Goal: Task Accomplishment & Management: Manage account settings

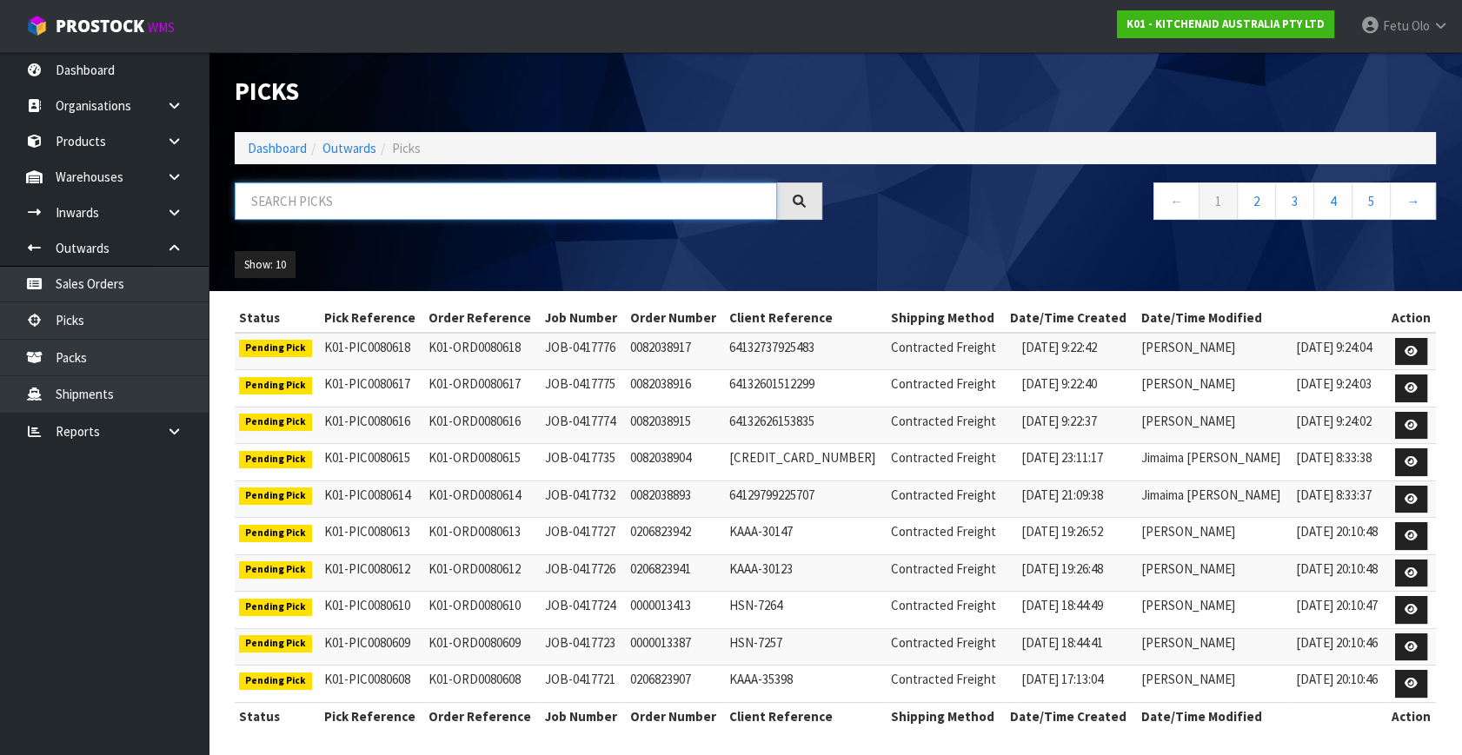
click at [390, 202] on input "text" at bounding box center [506, 200] width 542 height 37
type input "80571"
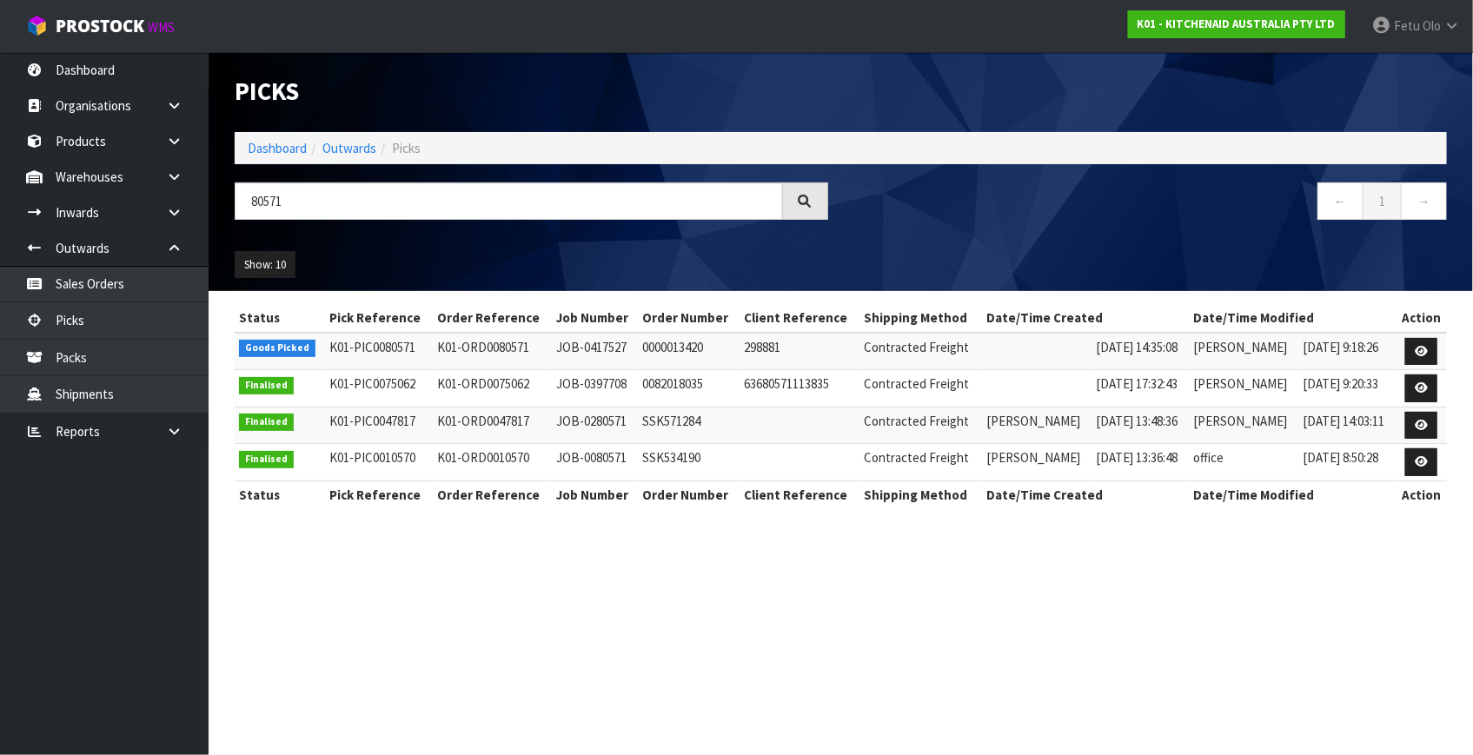
click at [1405, 353] on td at bounding box center [1421, 351] width 51 height 37
click at [1415, 346] on link at bounding box center [1421, 352] width 32 height 28
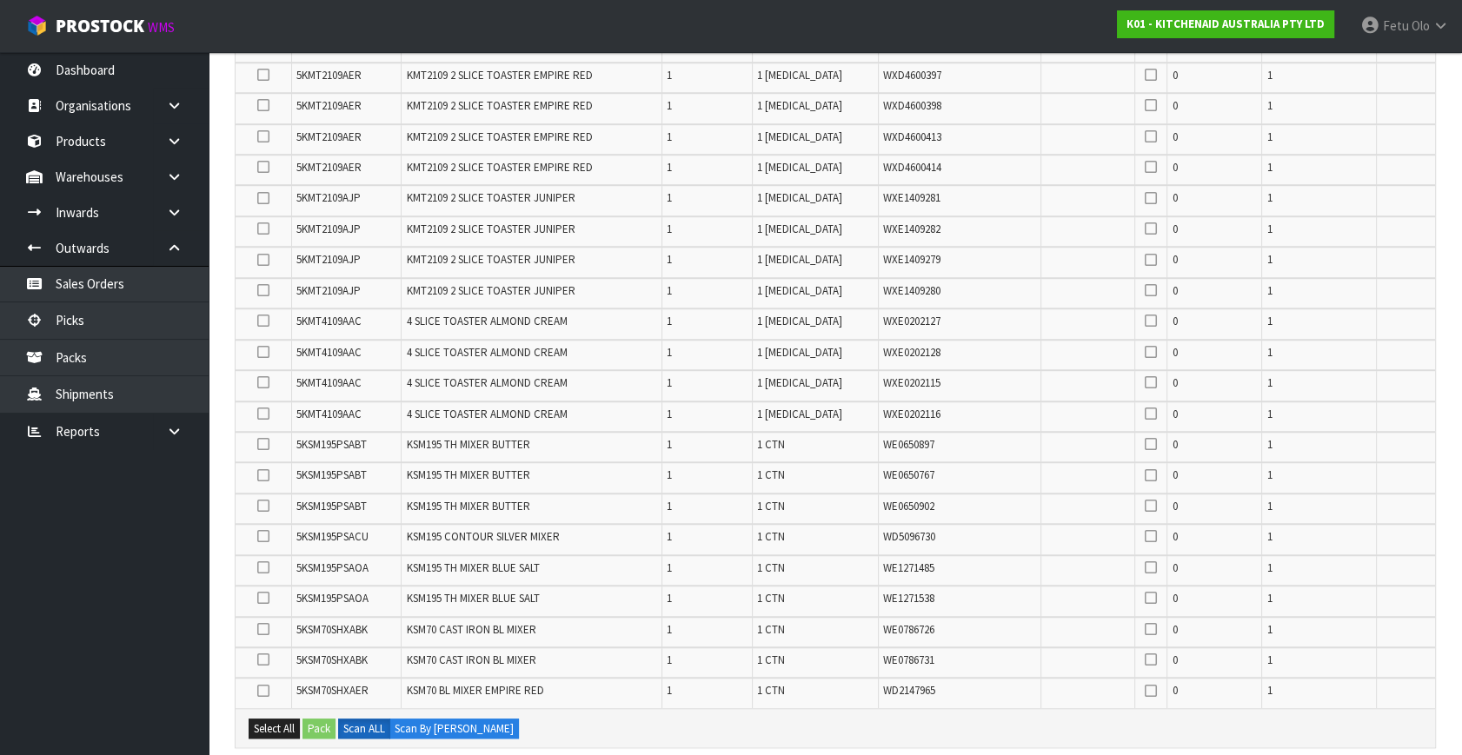
scroll to position [1738, 0]
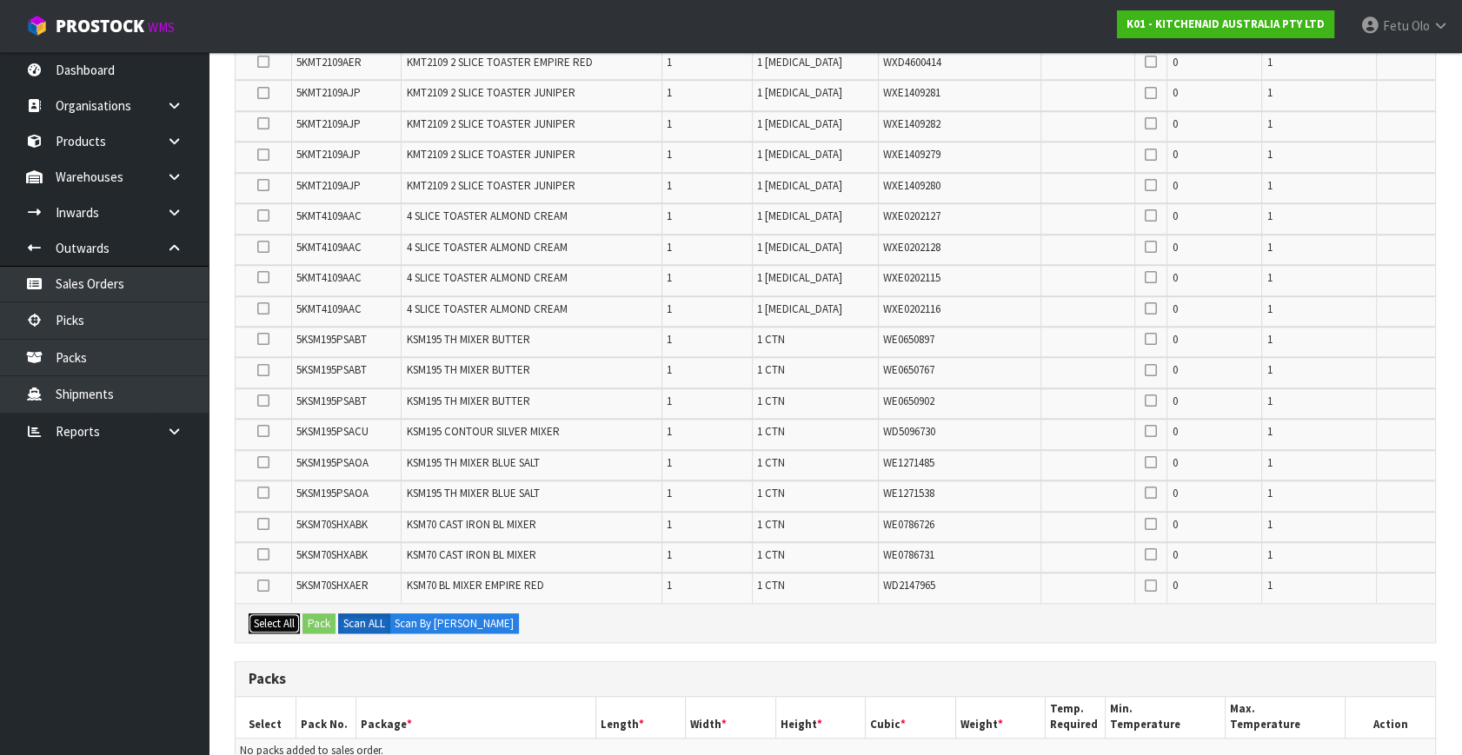
click at [268, 614] on button "Select All" at bounding box center [274, 624] width 51 height 21
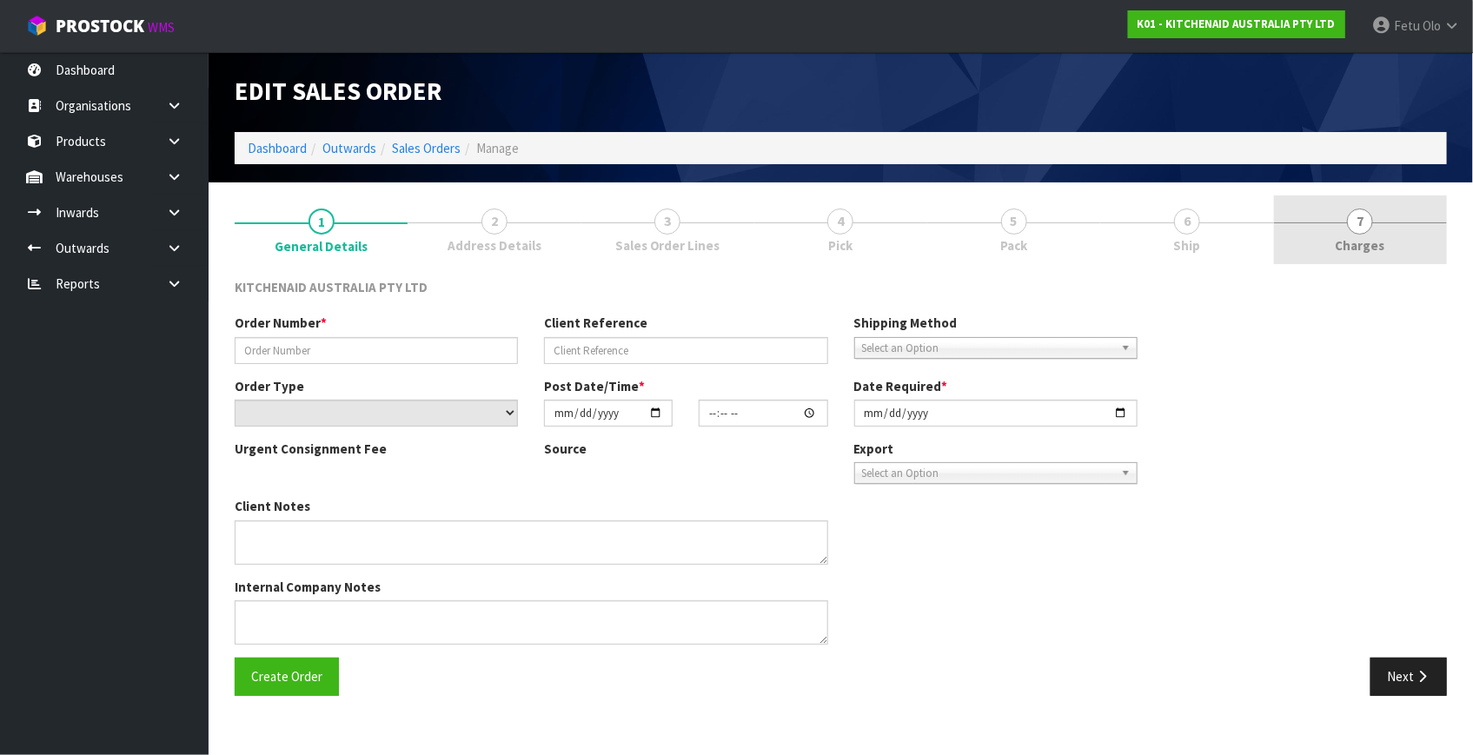
type input "0000013420"
type input "298881"
select select "number:0"
type input "2025-10-14"
type input "14:35:08.000"
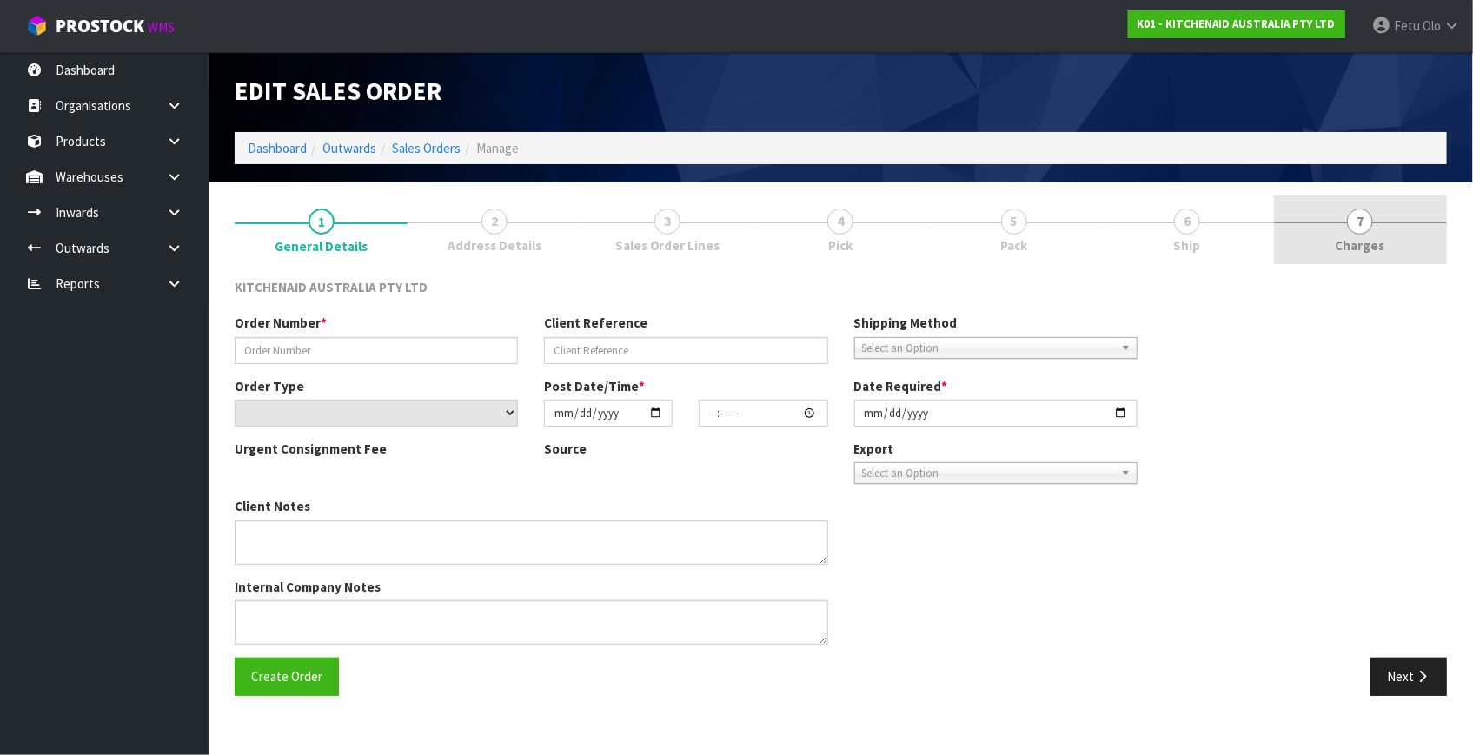
type input "2025-10-15"
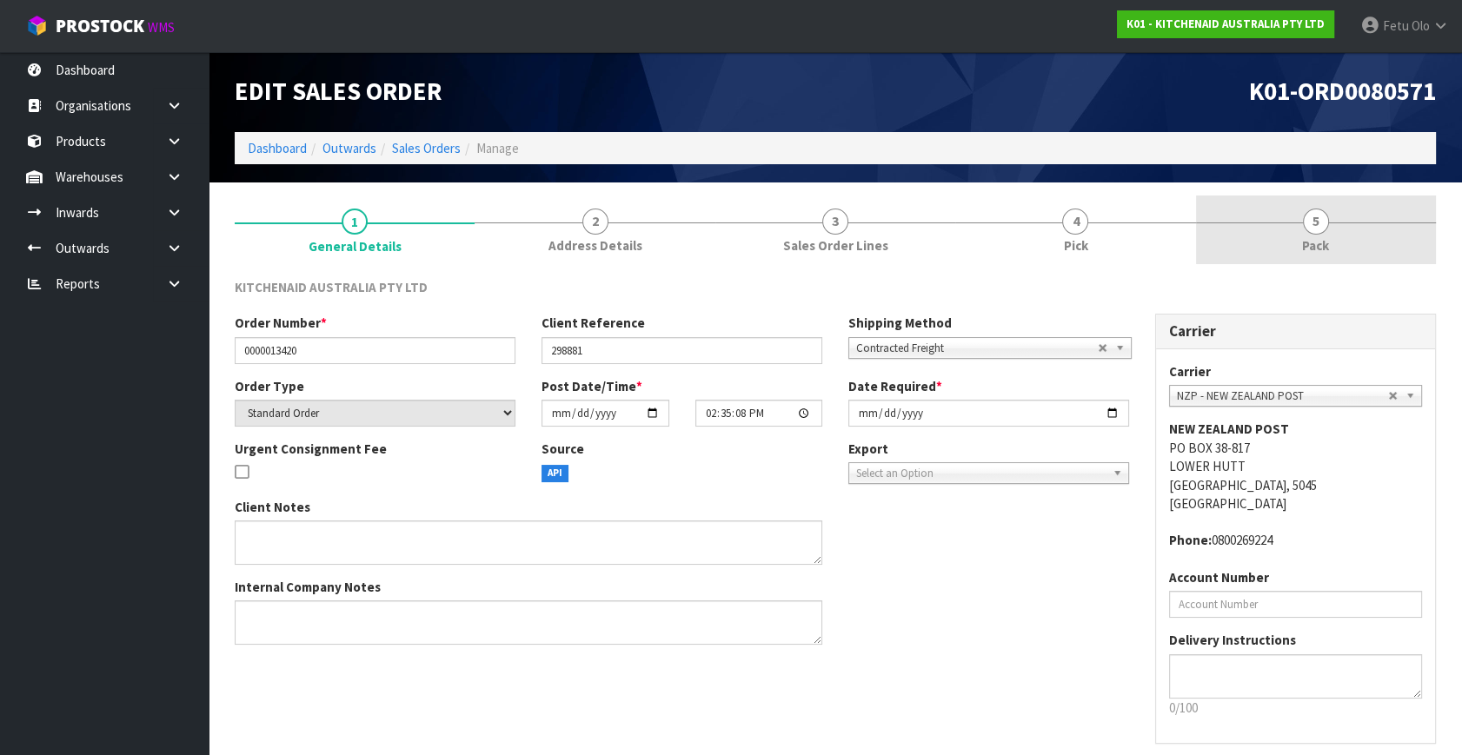
click at [1350, 235] on link "5 Pack" at bounding box center [1316, 230] width 240 height 69
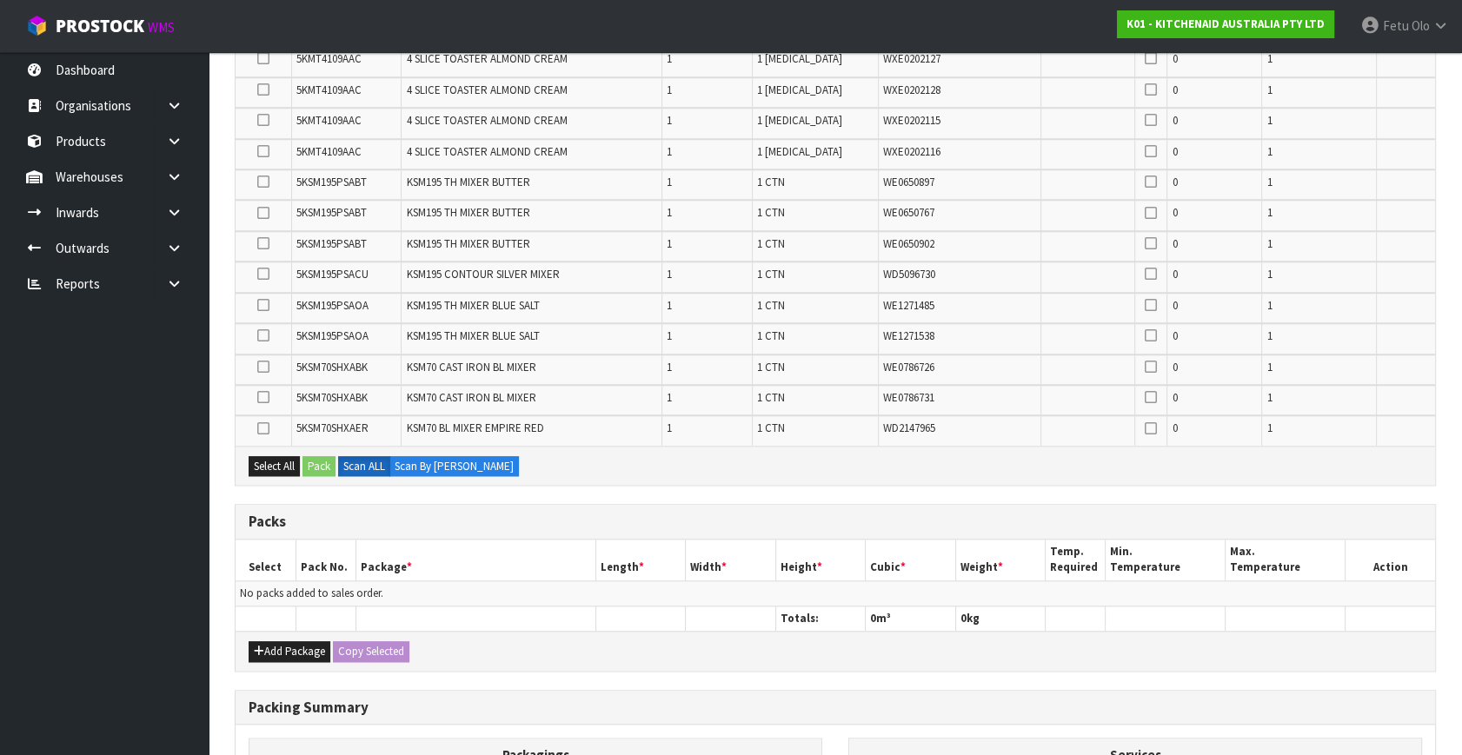
scroll to position [1974, 0]
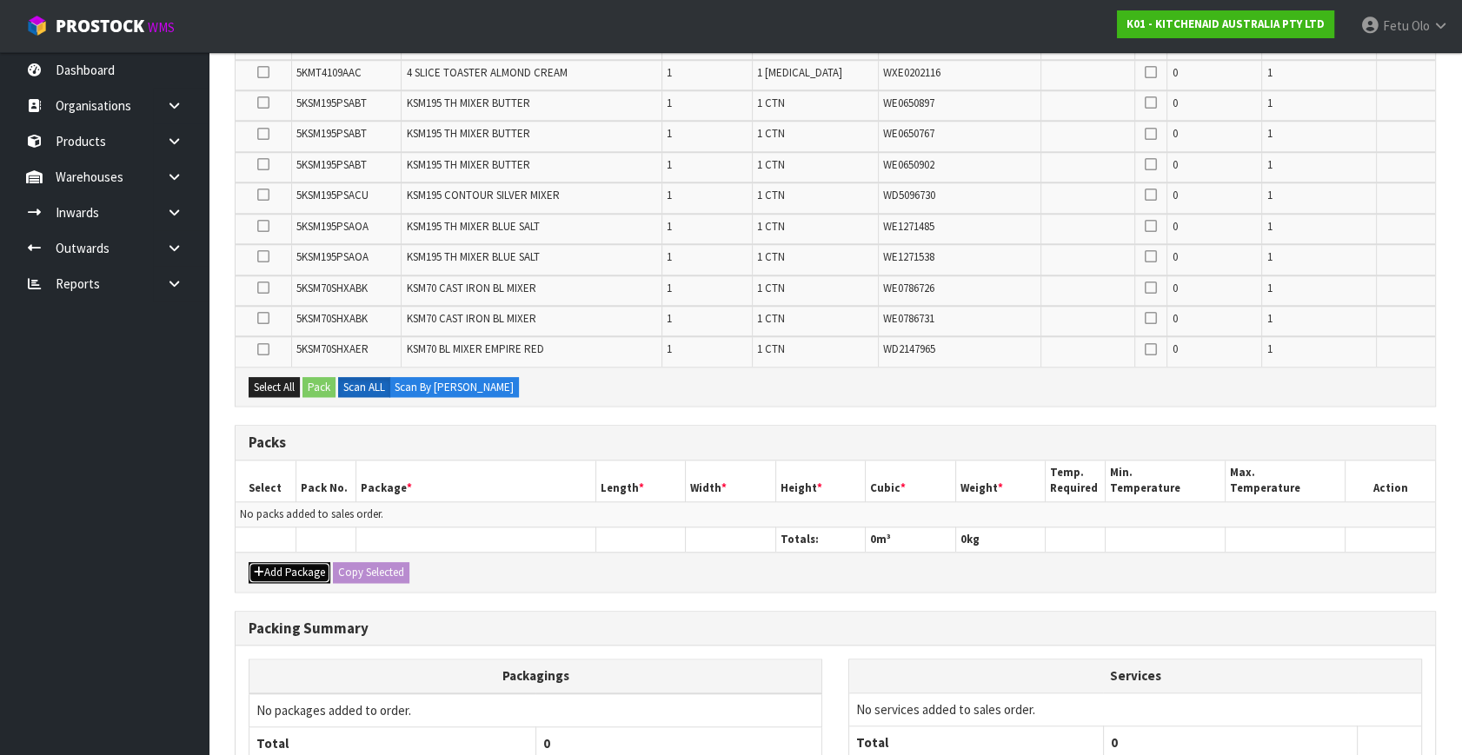
click at [282, 562] on button "Add Package" at bounding box center [290, 572] width 82 height 21
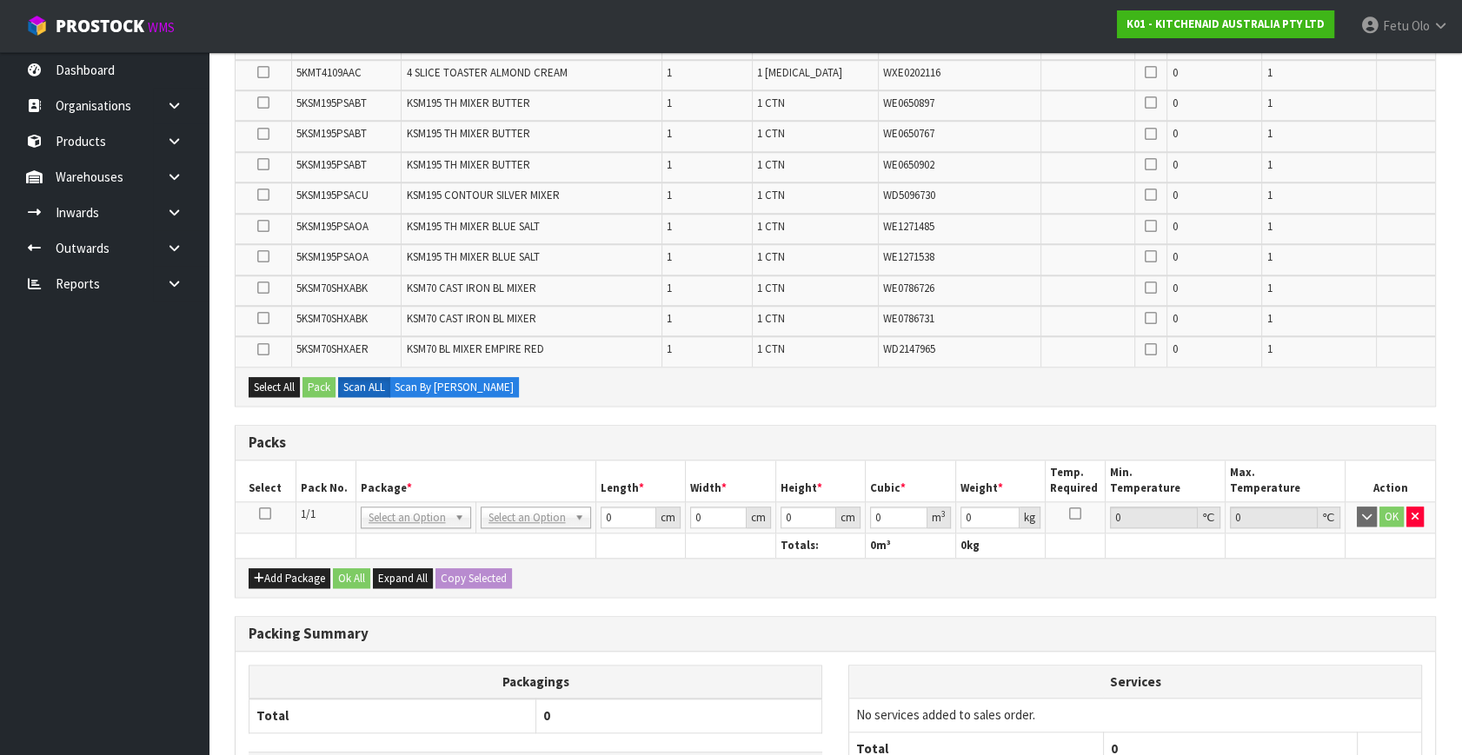
click at [262, 514] on icon at bounding box center [265, 514] width 12 height 1
click at [382, 487] on th "Package *" at bounding box center [475, 481] width 240 height 41
click at [541, 515] on td "No Packaging Cartons PLT GEN120 (1200 X 1000) PLT ONE WAY SKID CHEP HIRE PALLET…" at bounding box center [535, 516] width 120 height 31
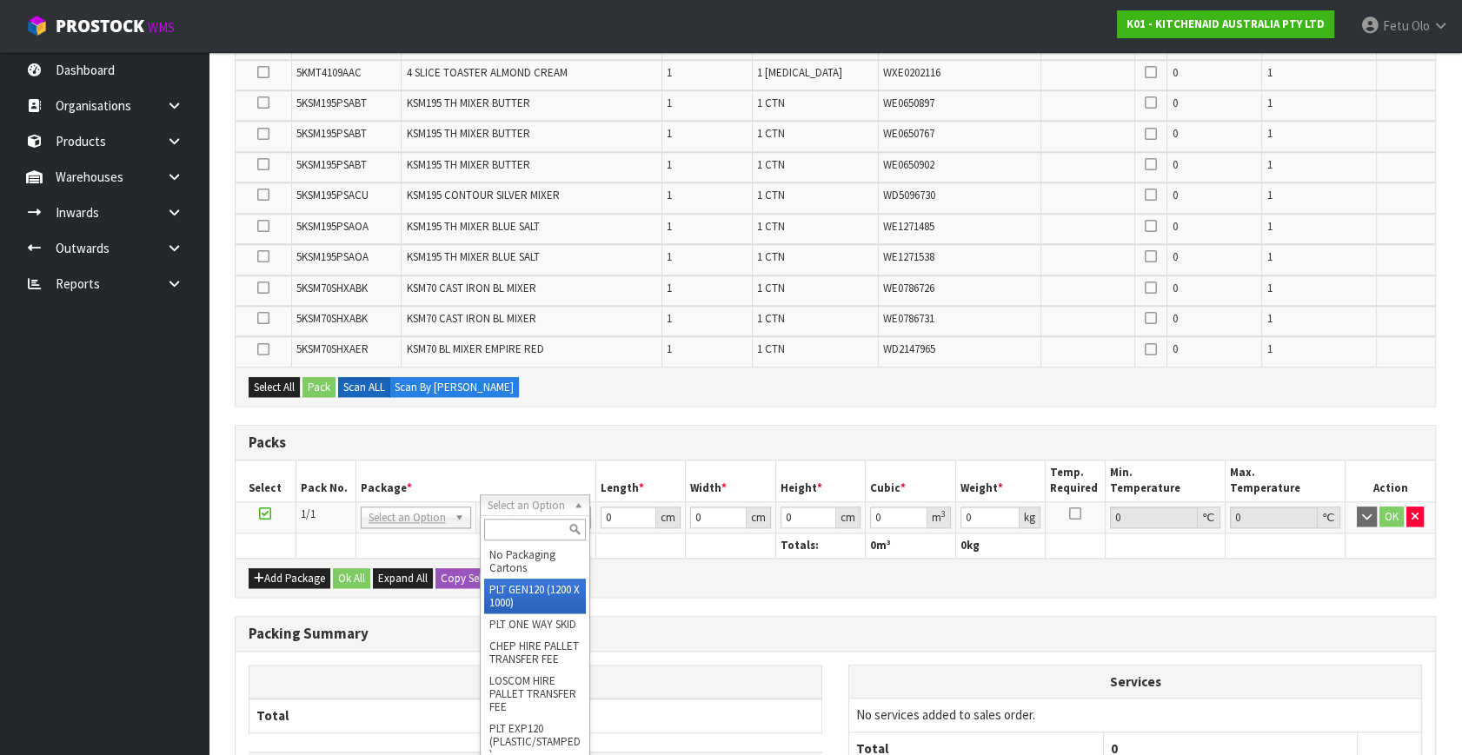
type input "120"
type input "100"
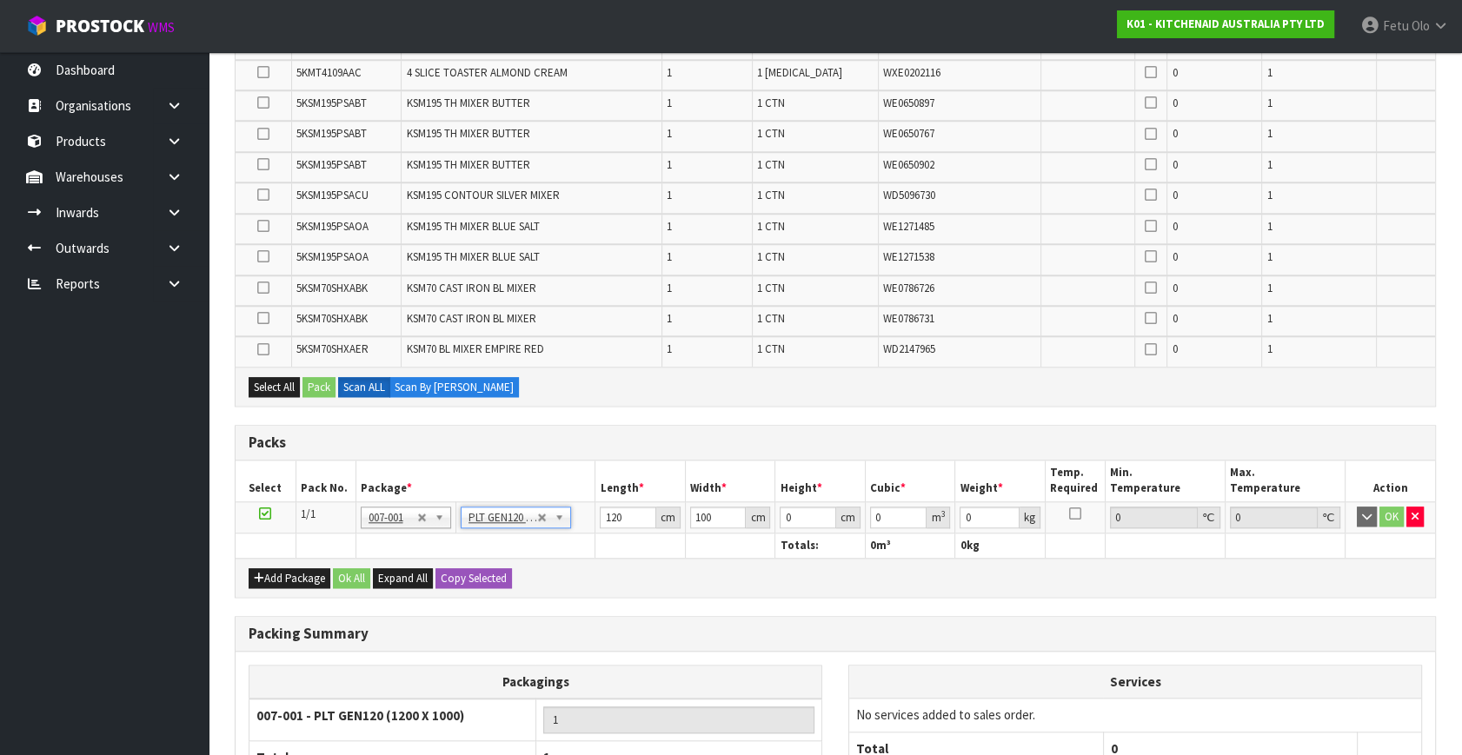
click at [582, 440] on div "Packs" at bounding box center [834, 443] width 1199 height 35
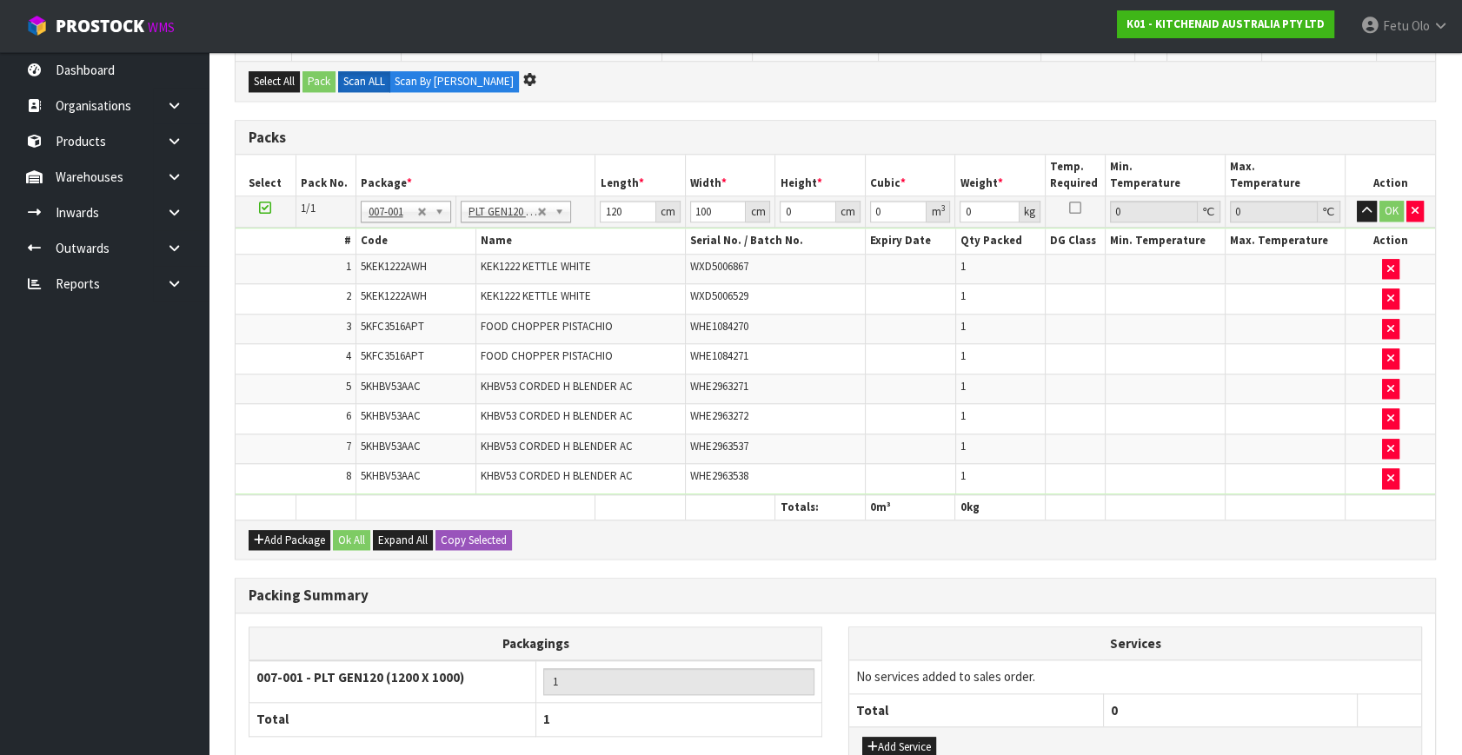
scroll to position [0, 0]
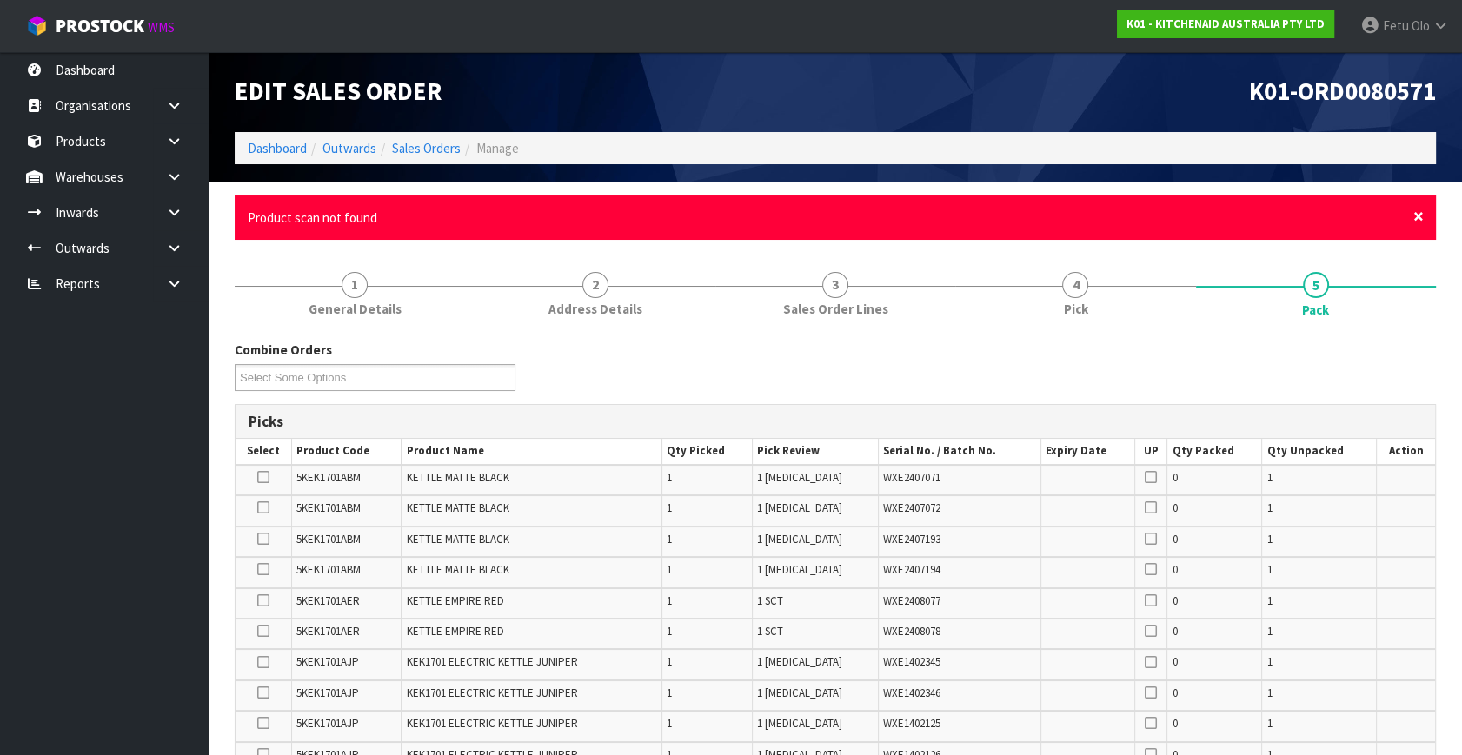
click at [1416, 215] on span "×" at bounding box center [1418, 216] width 10 height 24
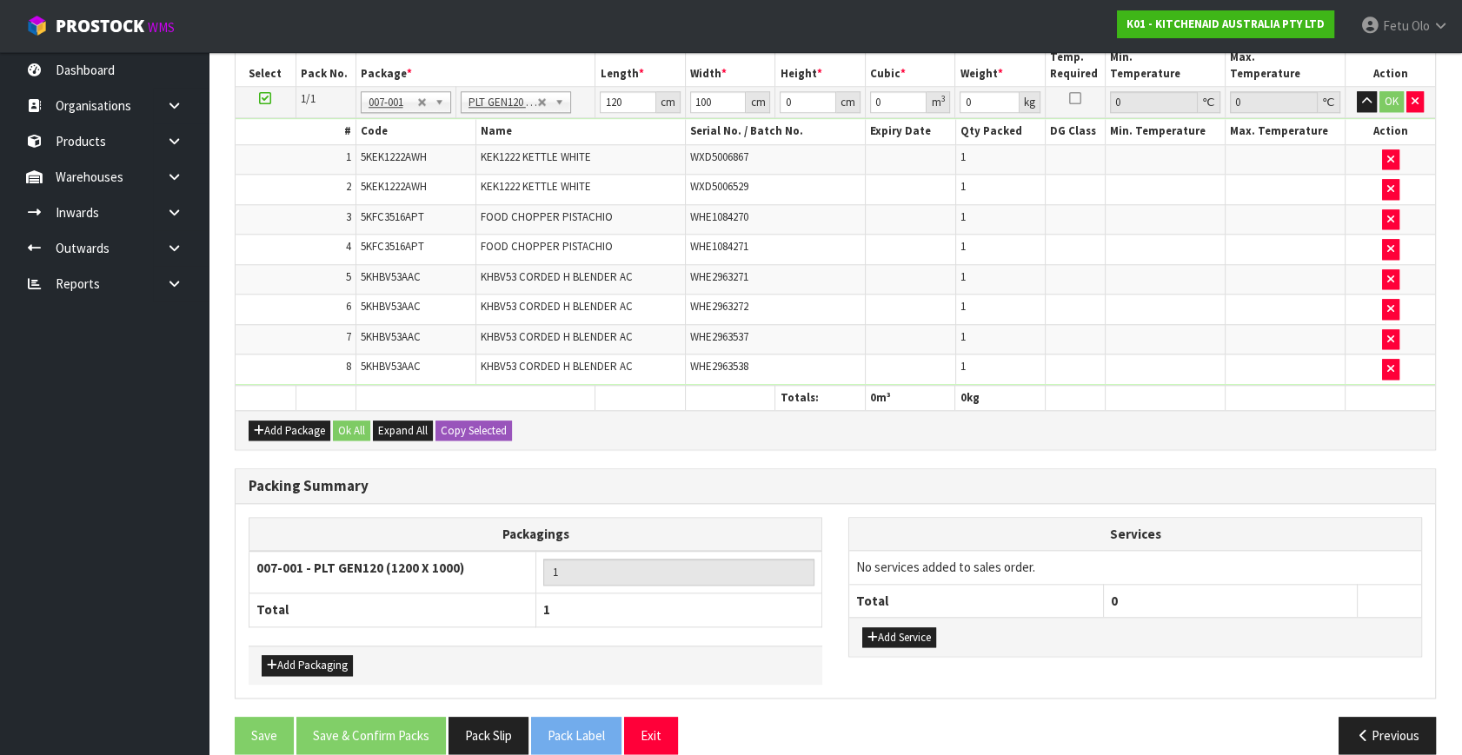
scroll to position [2153, 0]
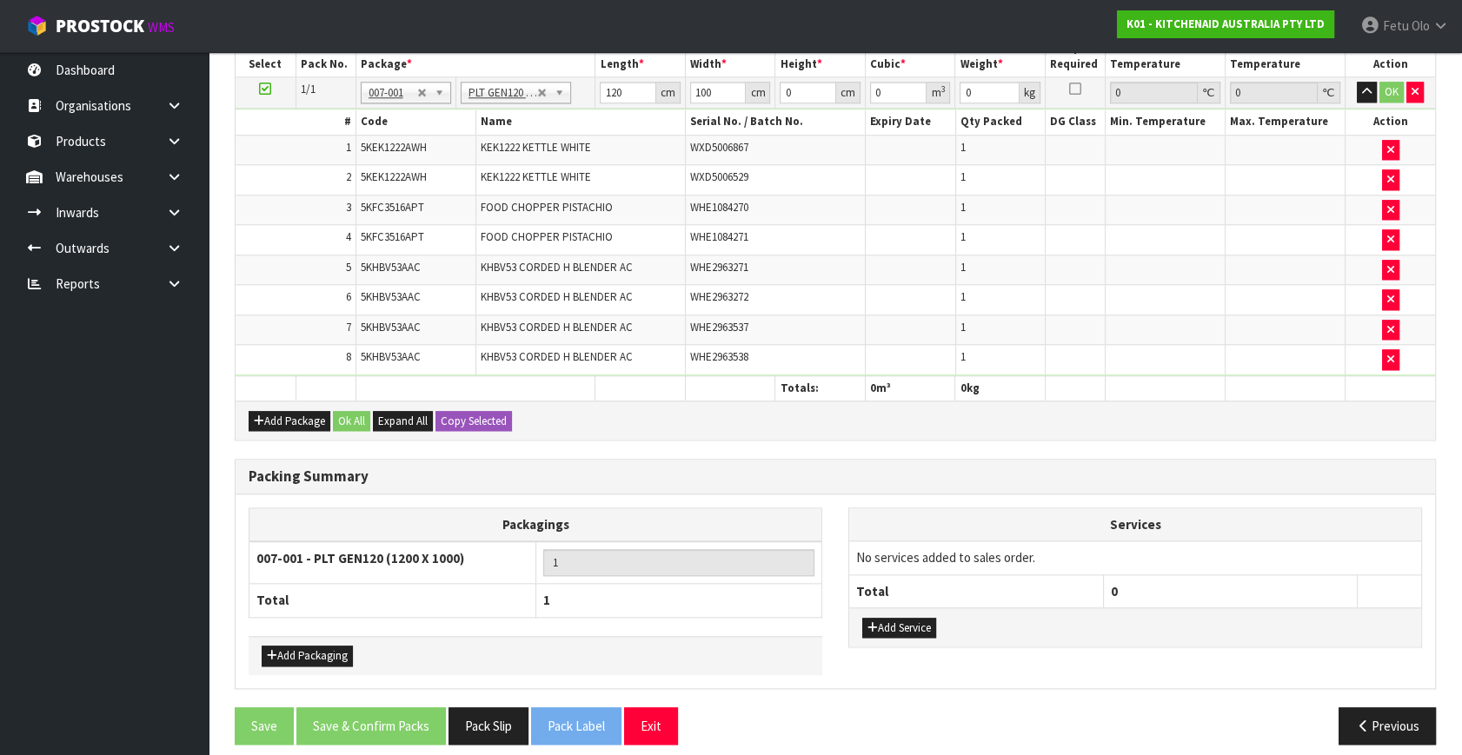
click at [43, 561] on ul "Dashboard Organisations Clients Consignees Carriers Products Categories Serial …" at bounding box center [104, 403] width 209 height 703
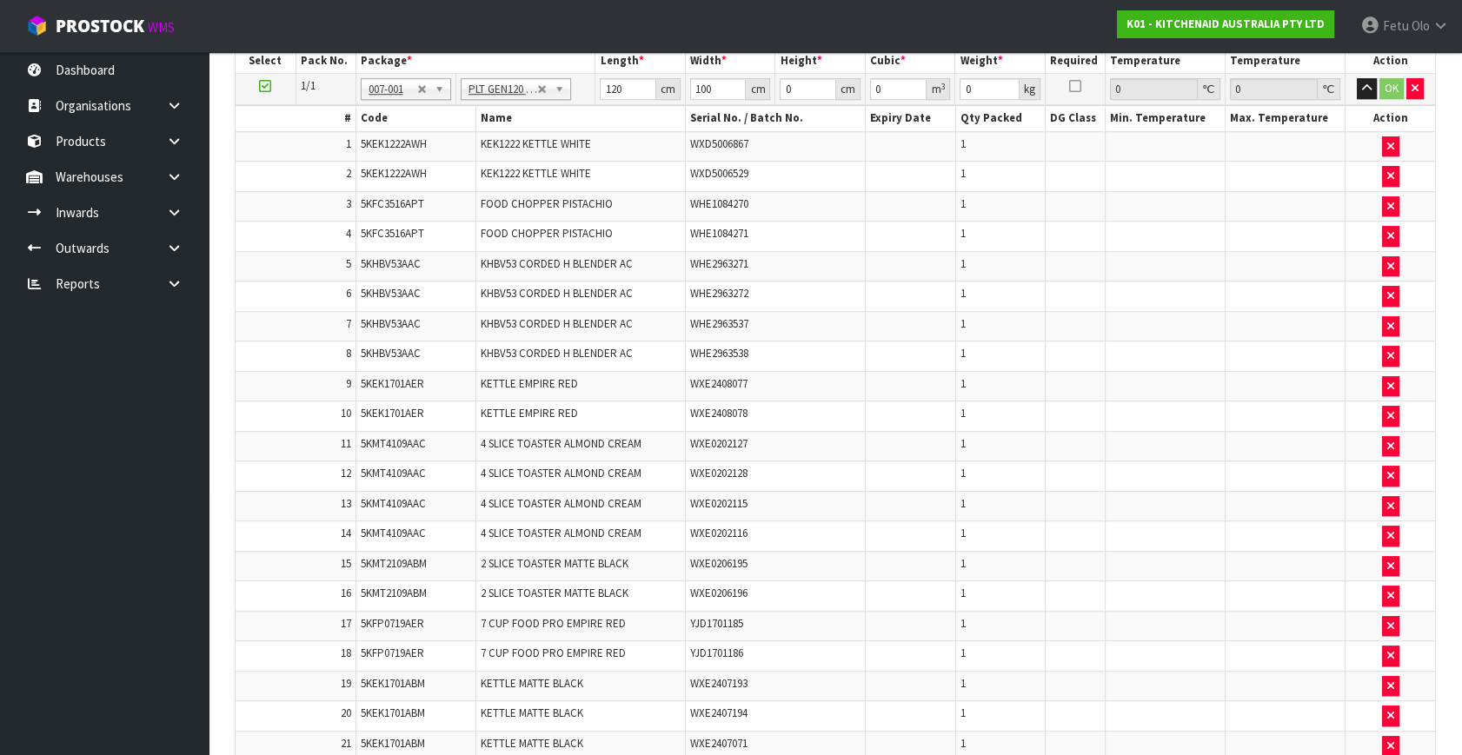
scroll to position [0, 0]
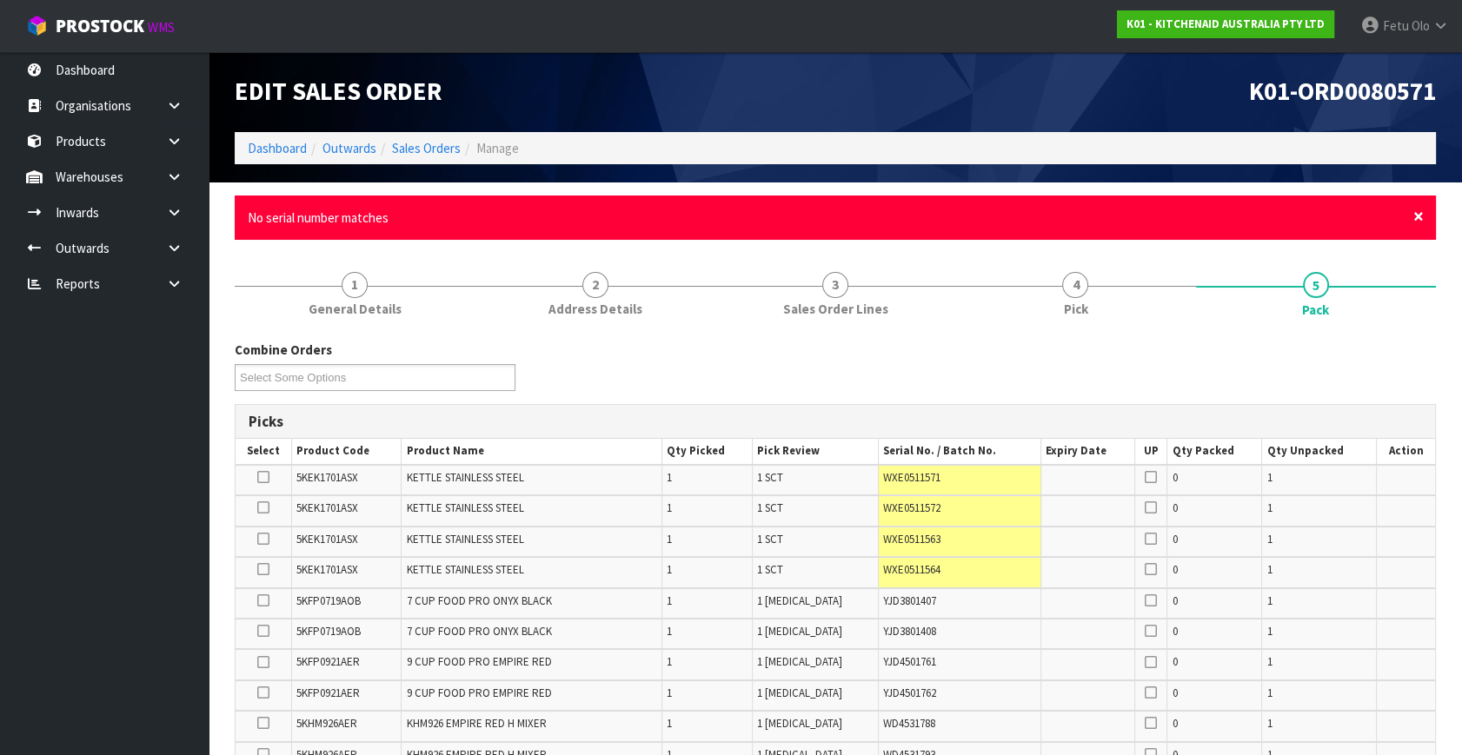
click at [1416, 216] on span "×" at bounding box center [1418, 216] width 10 height 24
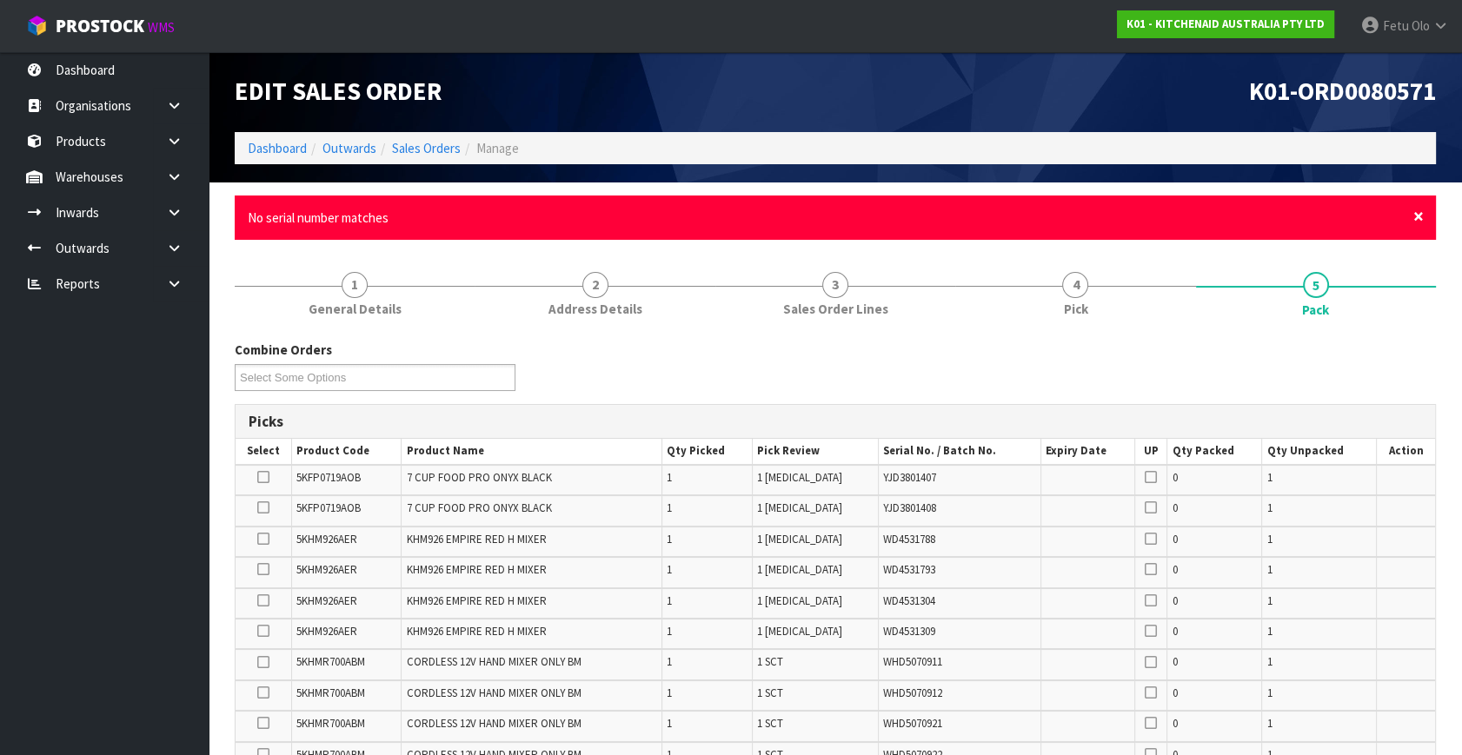
click at [1418, 213] on span "×" at bounding box center [1418, 216] width 10 height 24
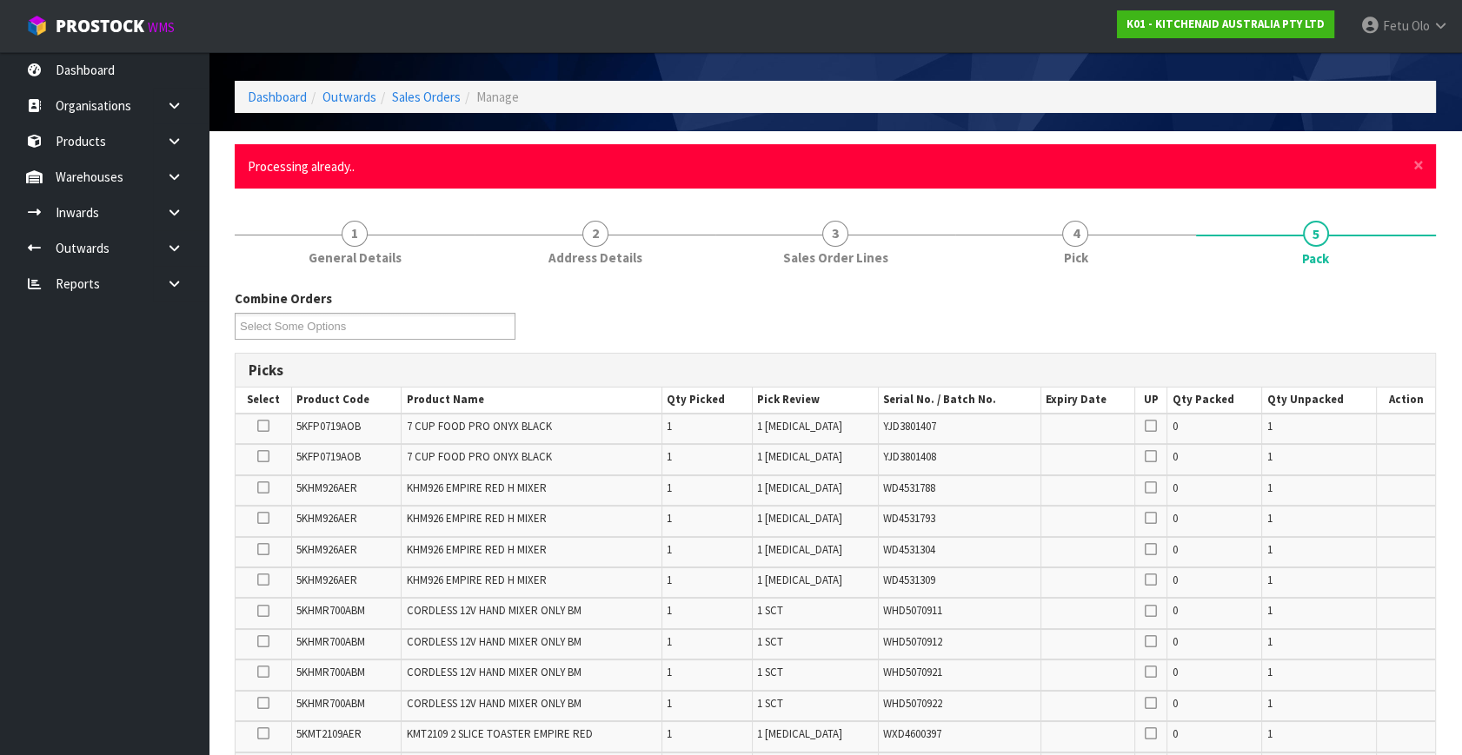
scroll to position [78, 0]
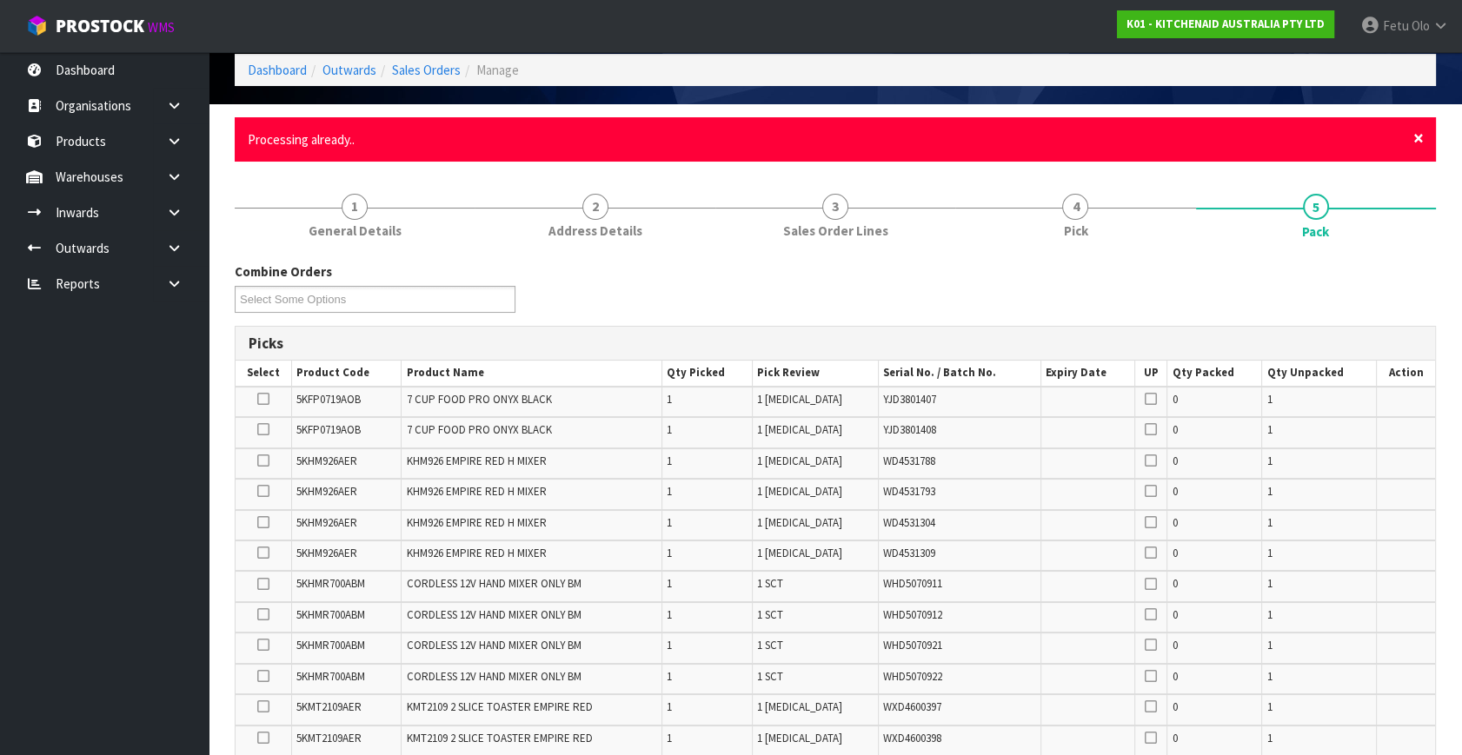
click at [1417, 135] on span "×" at bounding box center [1418, 138] width 10 height 24
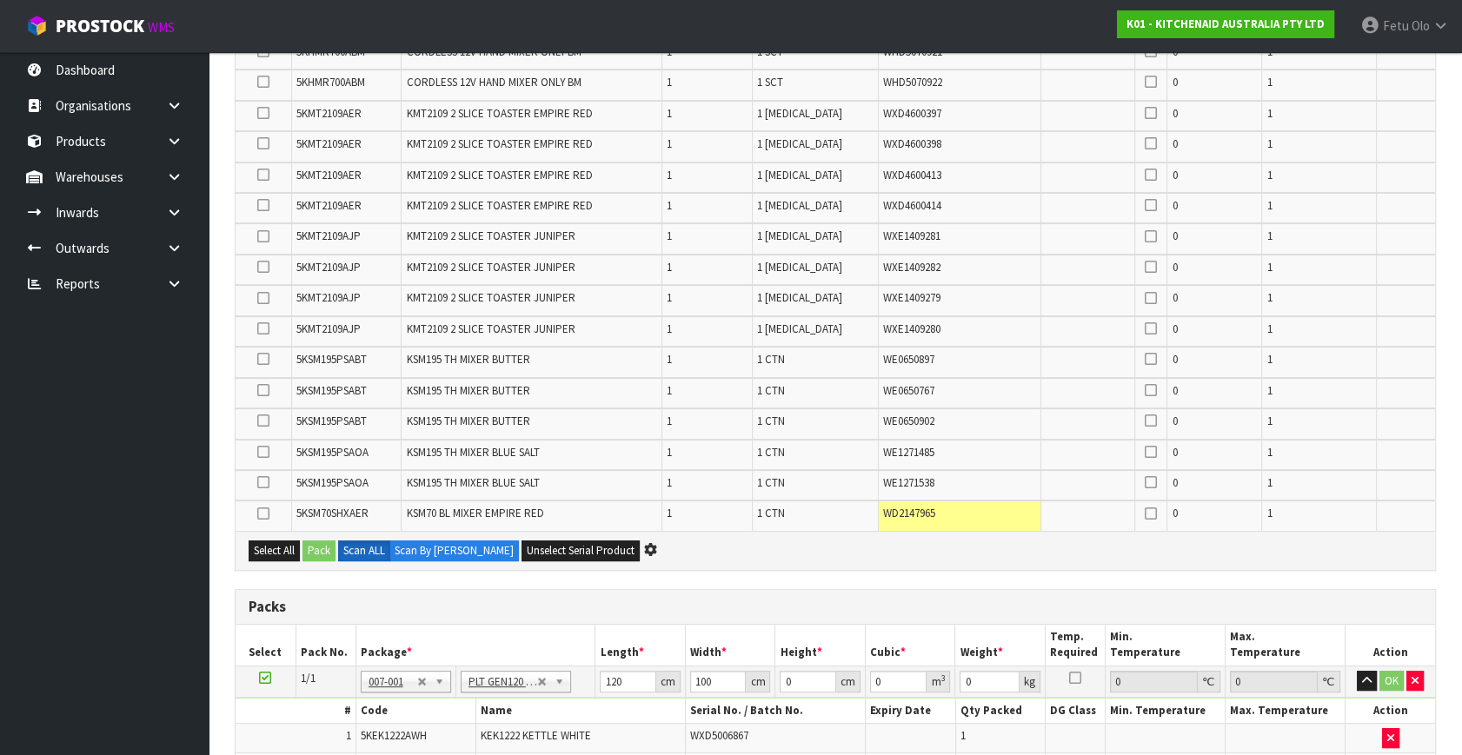
scroll to position [711, 0]
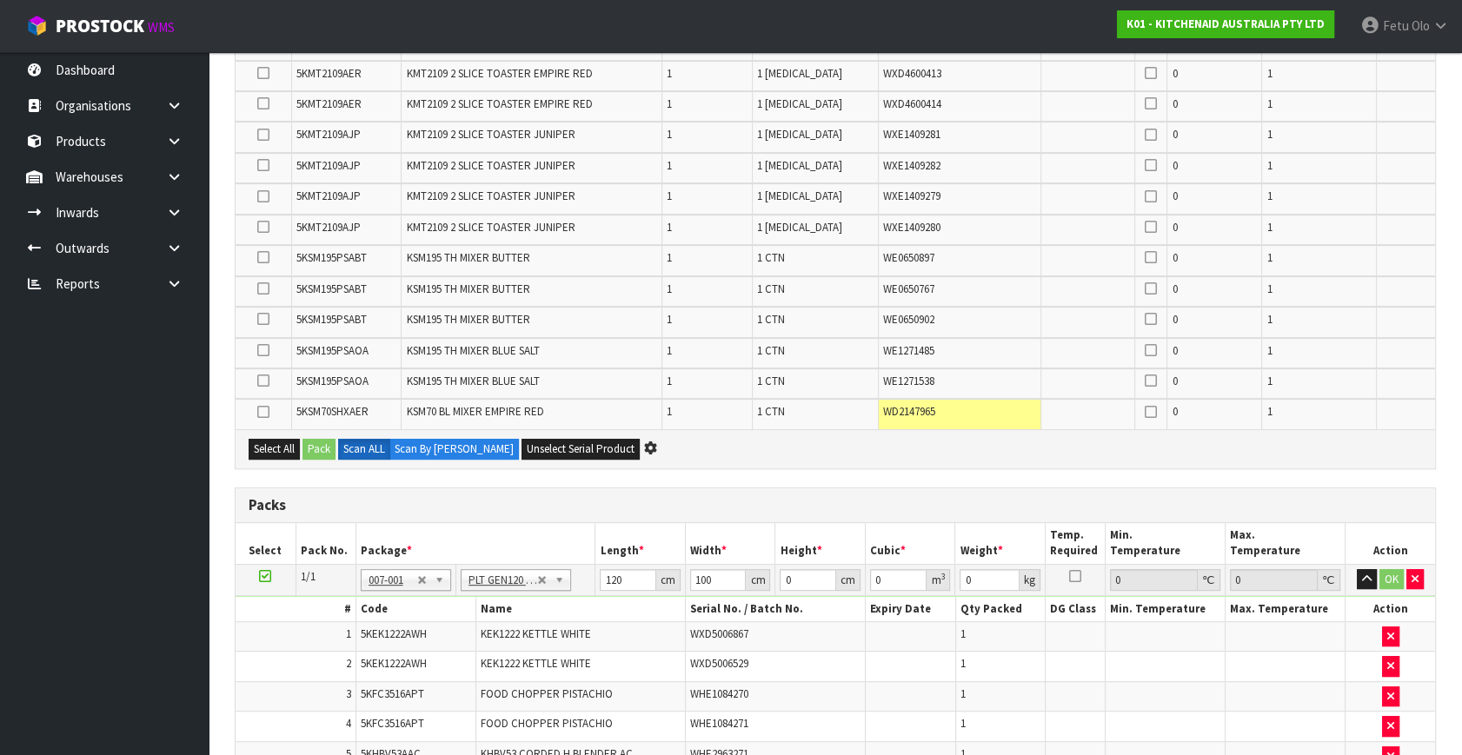
click at [829, 507] on h3 "Packs" at bounding box center [835, 505] width 1173 height 17
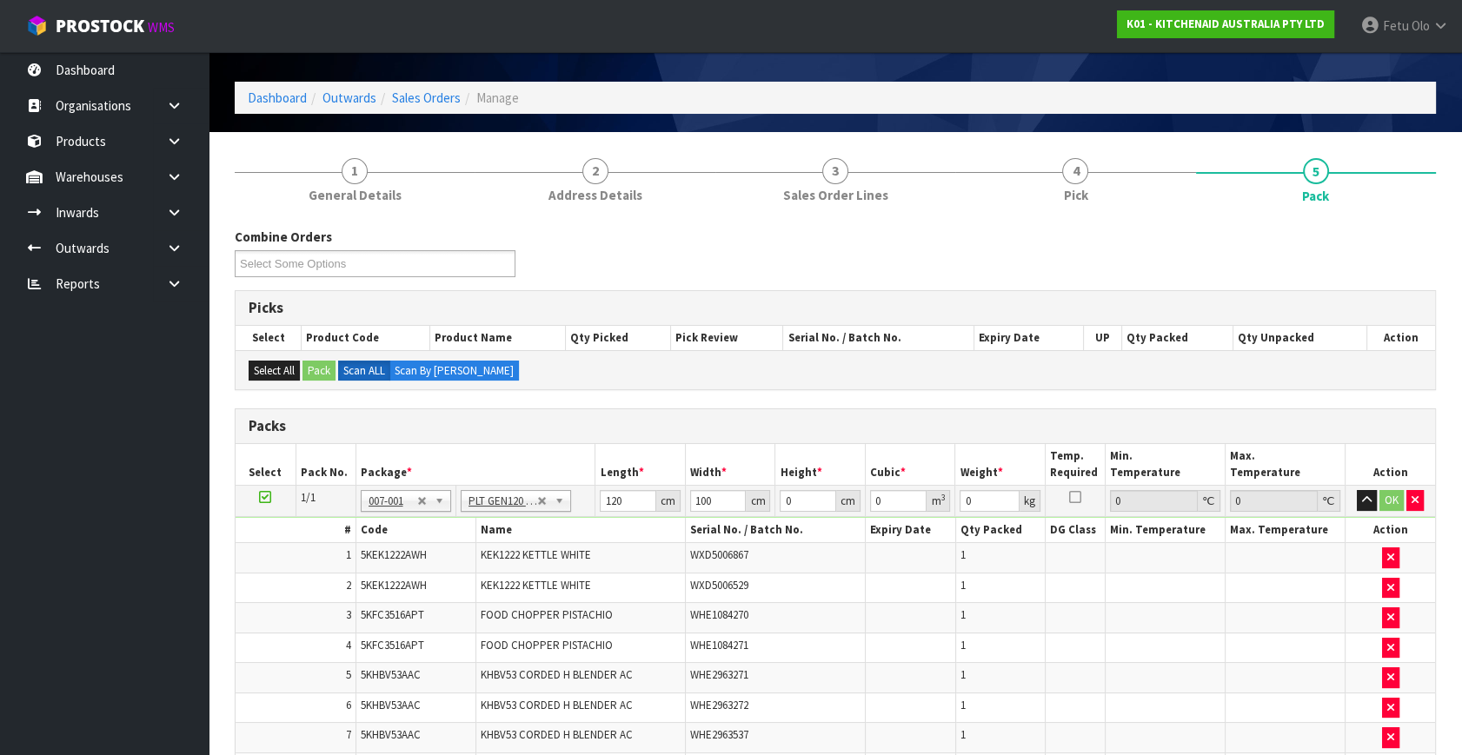
scroll to position [78, 0]
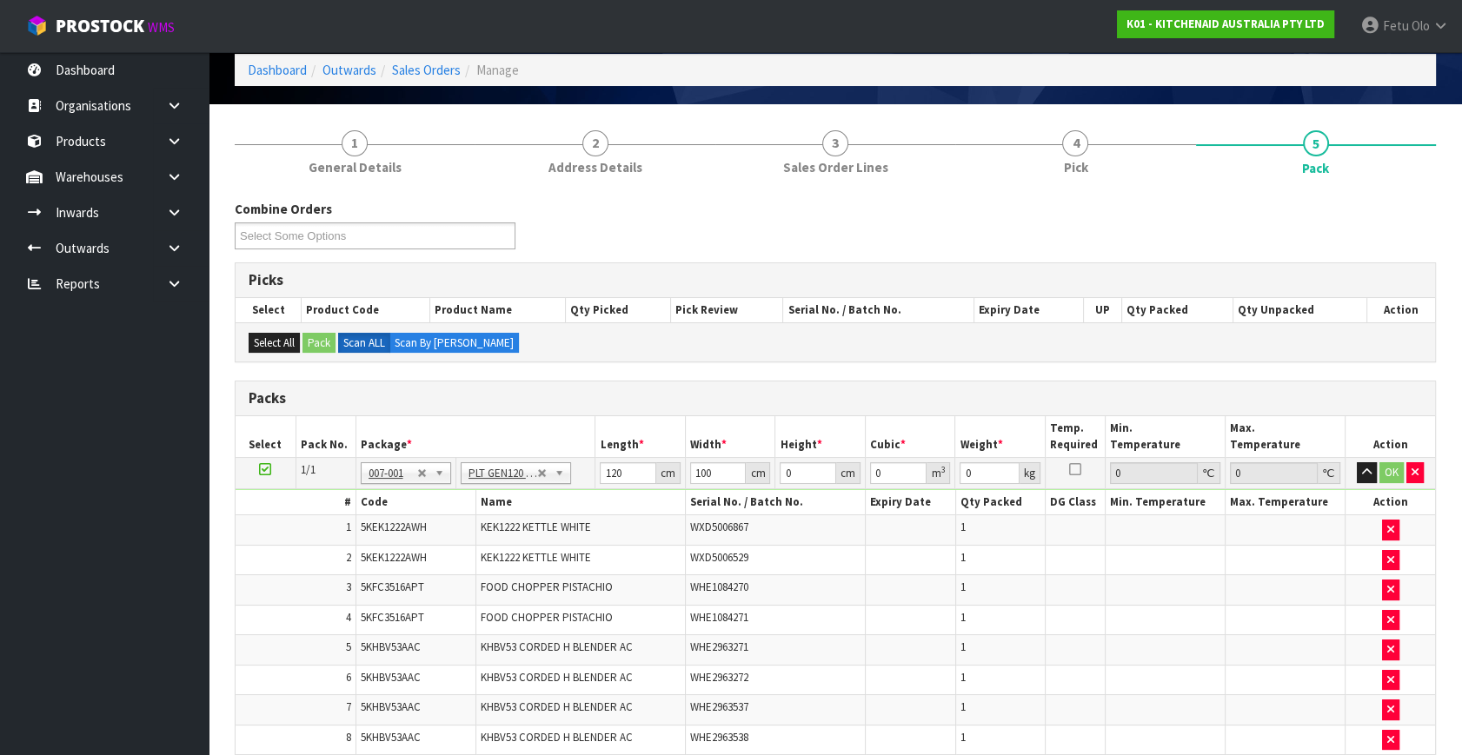
click at [999, 552] on td "1" at bounding box center [1000, 560] width 90 height 30
click at [620, 463] on input "120" at bounding box center [628, 473] width 56 height 22
click at [620, 469] on input "120" at bounding box center [628, 473] width 56 height 22
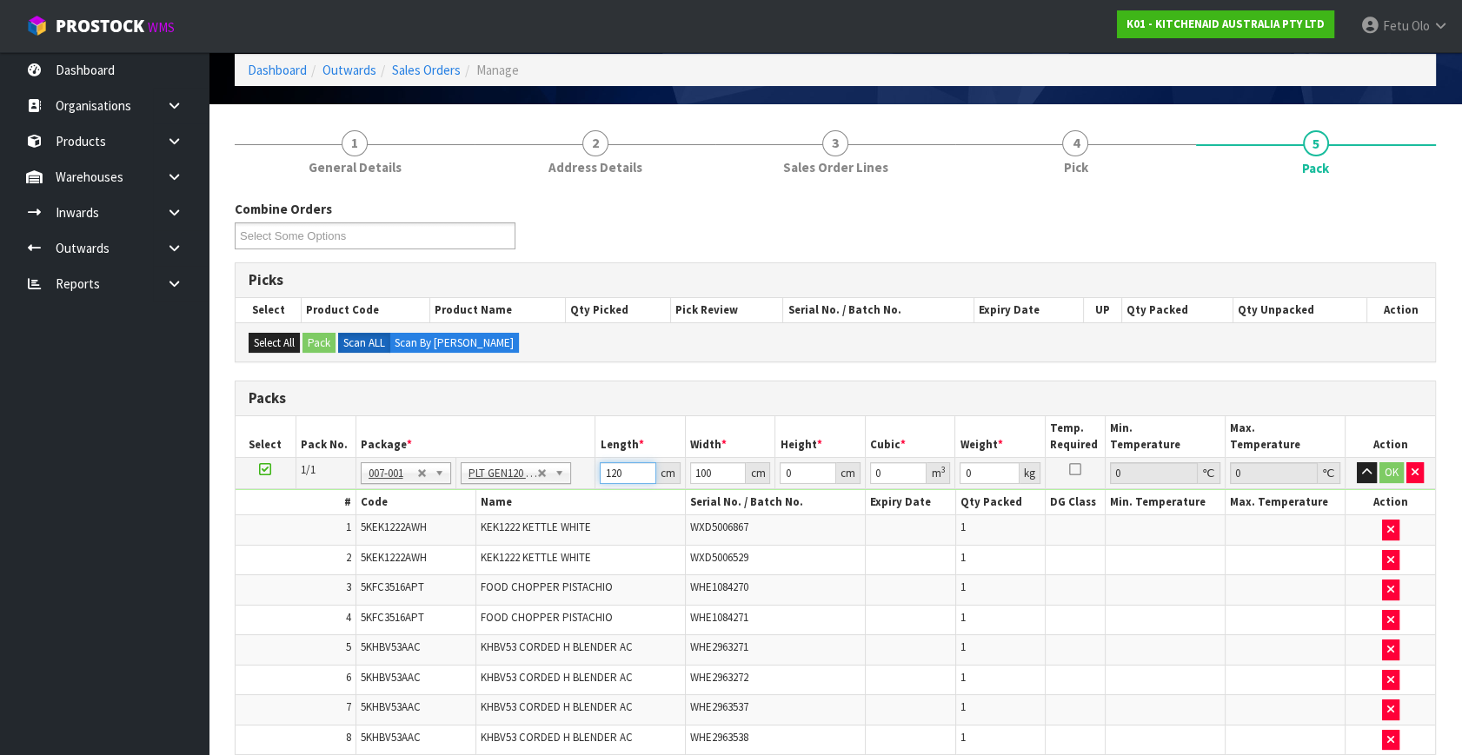
click at [618, 469] on input "120" at bounding box center [628, 473] width 56 height 22
type input "118"
type input "1"
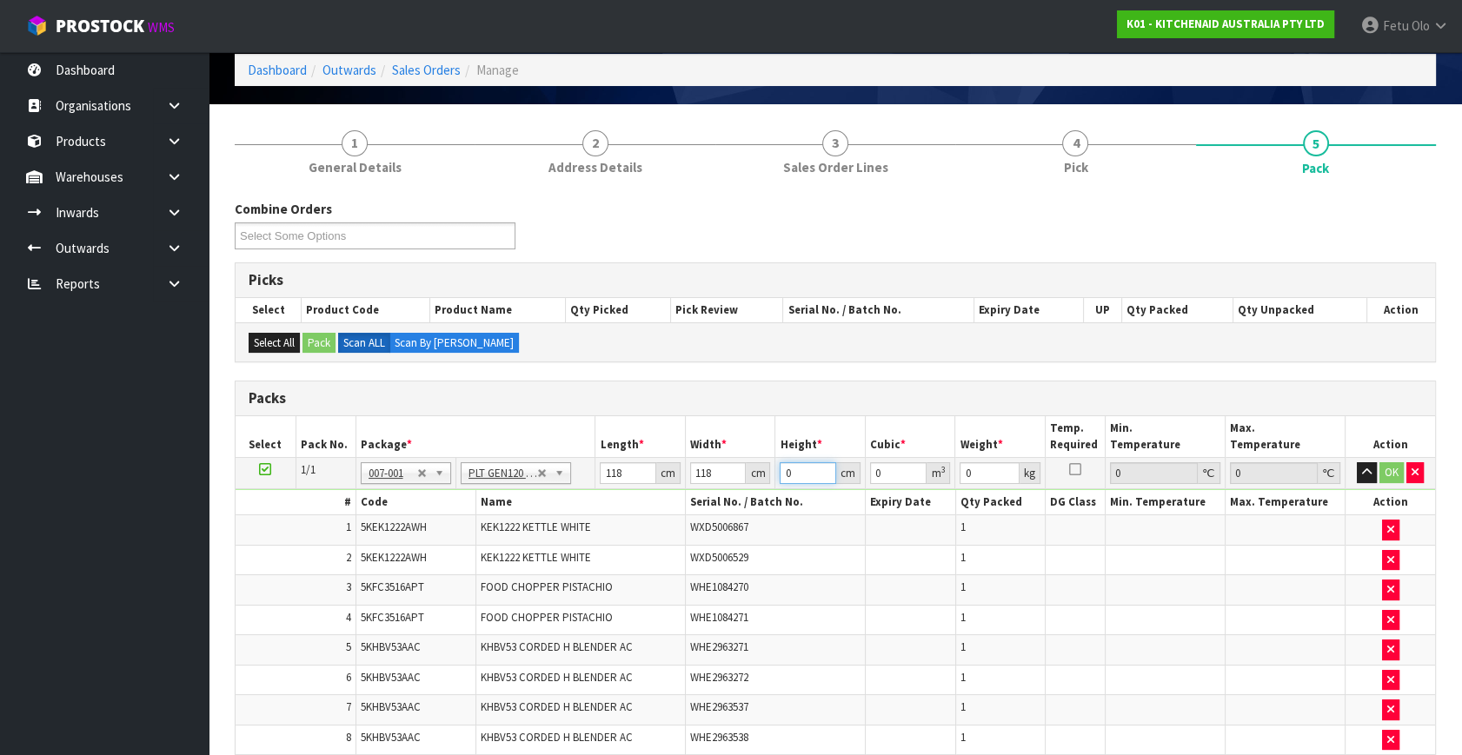
type input "0.013924"
type input "15"
type input "0.20886"
type input "153"
type input "2.130372"
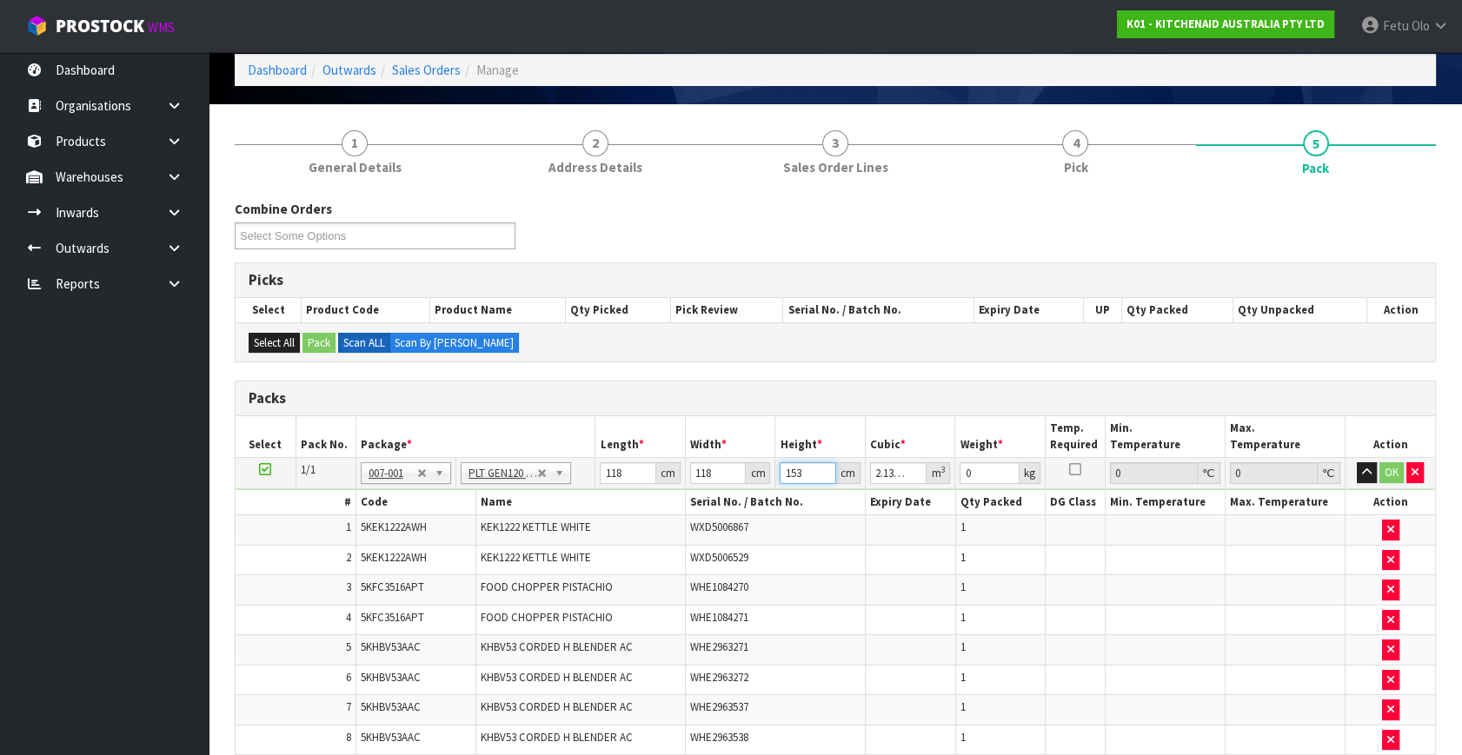
type input "153"
click at [927, 527] on td at bounding box center [911, 530] width 90 height 30
drag, startPoint x: 974, startPoint y: 468, endPoint x: 949, endPoint y: 490, distance: 33.3
type input "277"
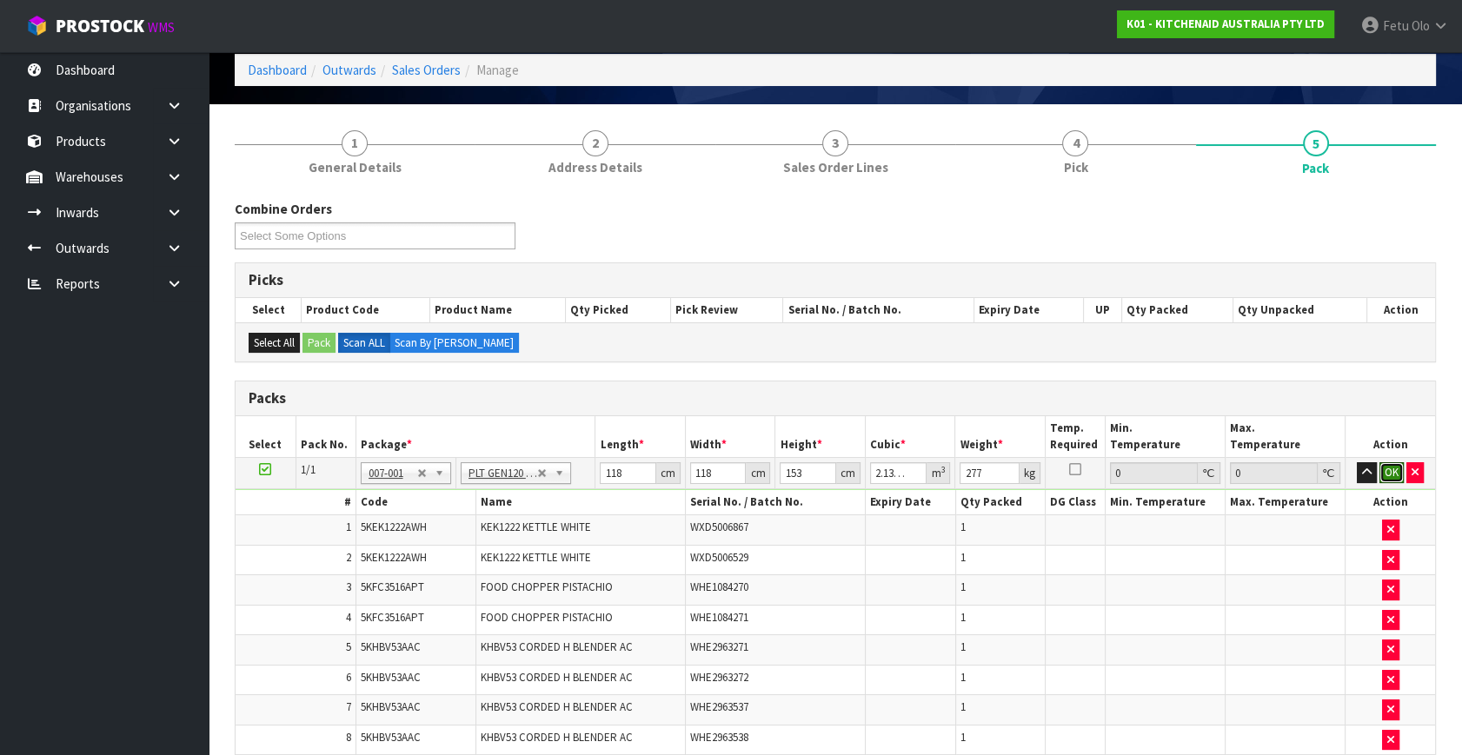
click button "OK" at bounding box center [1391, 472] width 24 height 21
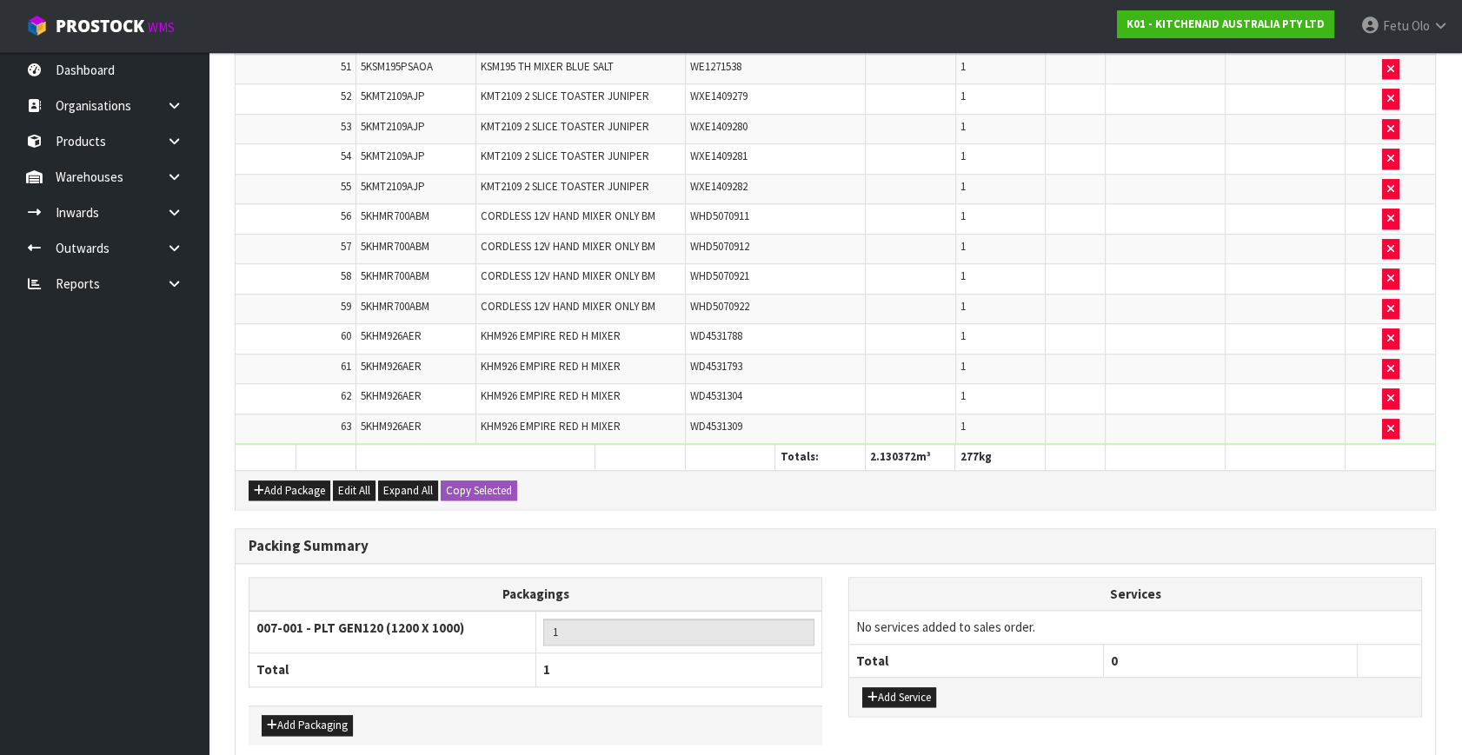
scroll to position [2101, 0]
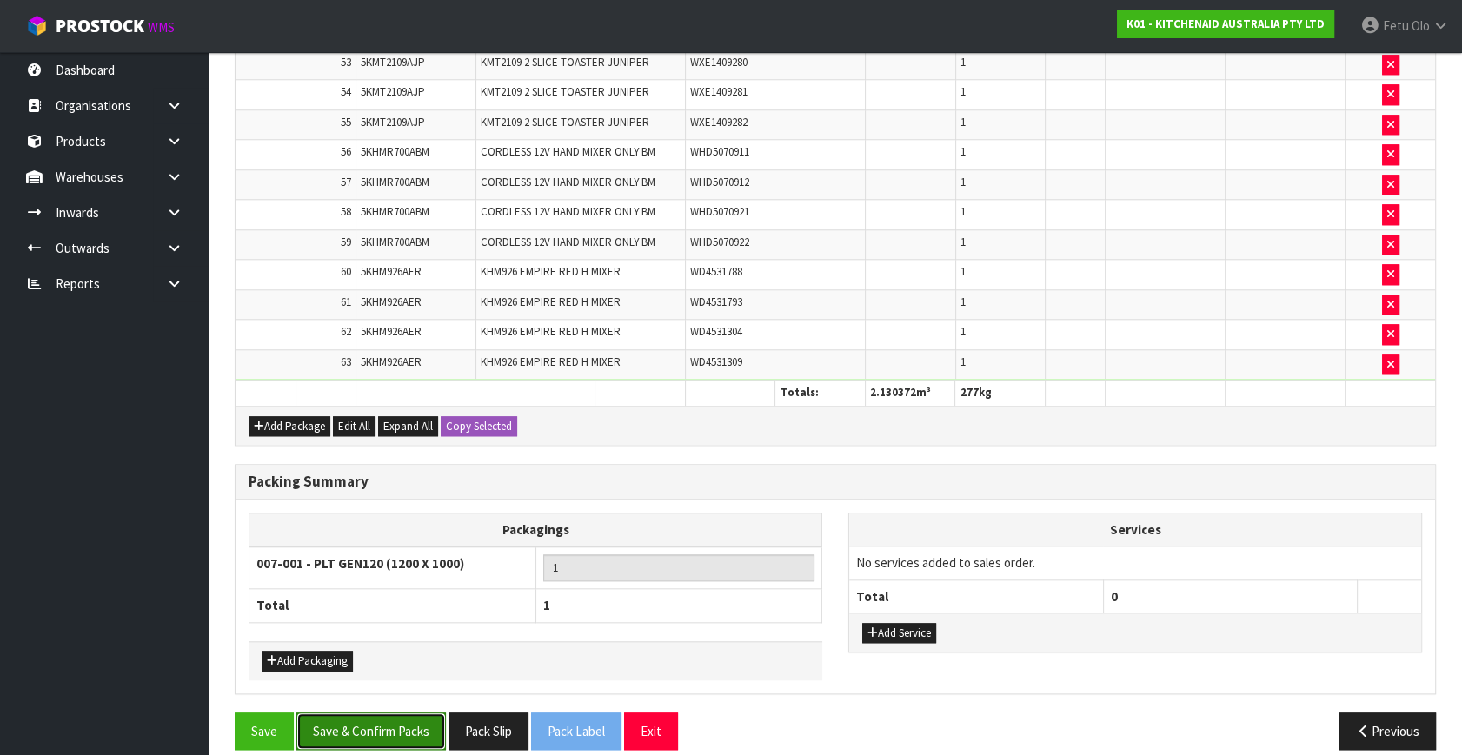
click at [422, 713] on button "Save & Confirm Packs" at bounding box center [370, 731] width 149 height 37
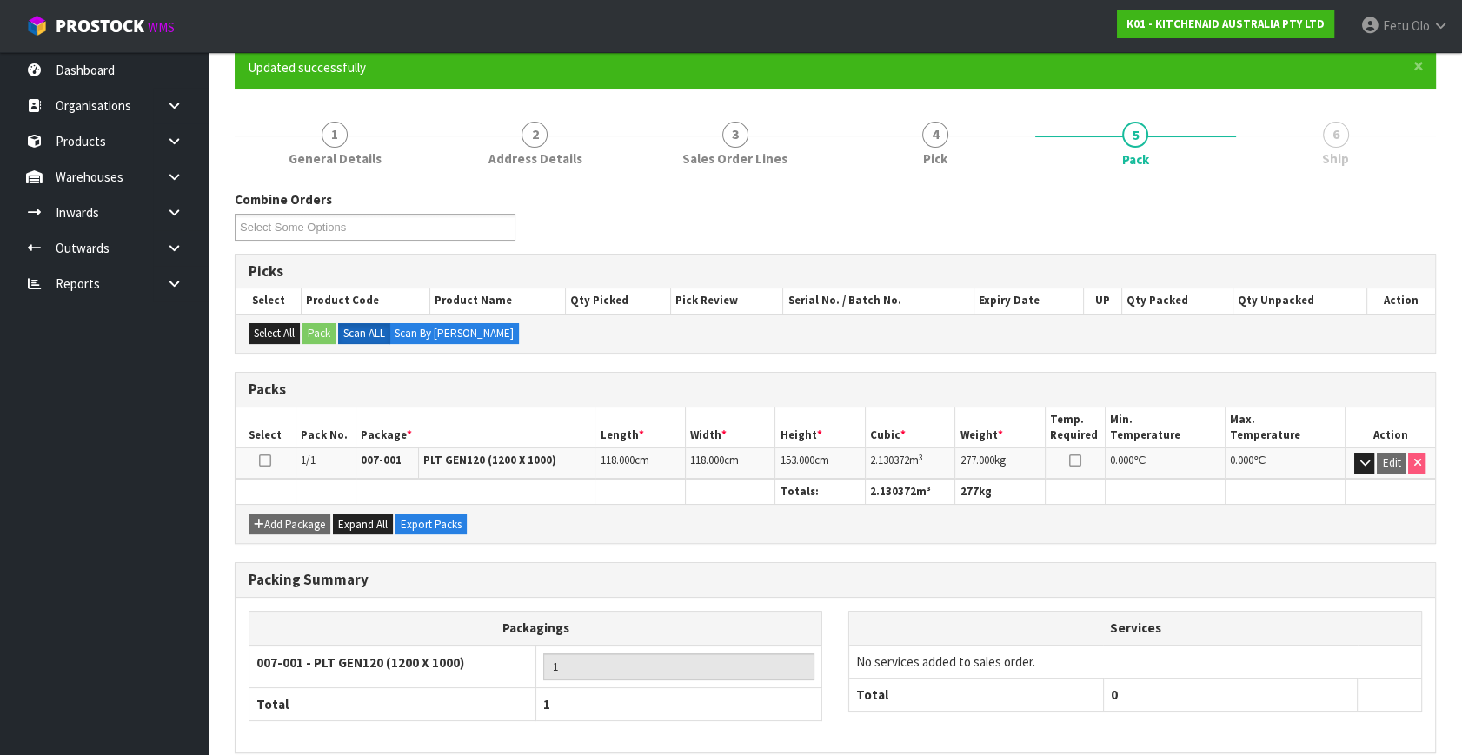
scroll to position [227, 0]
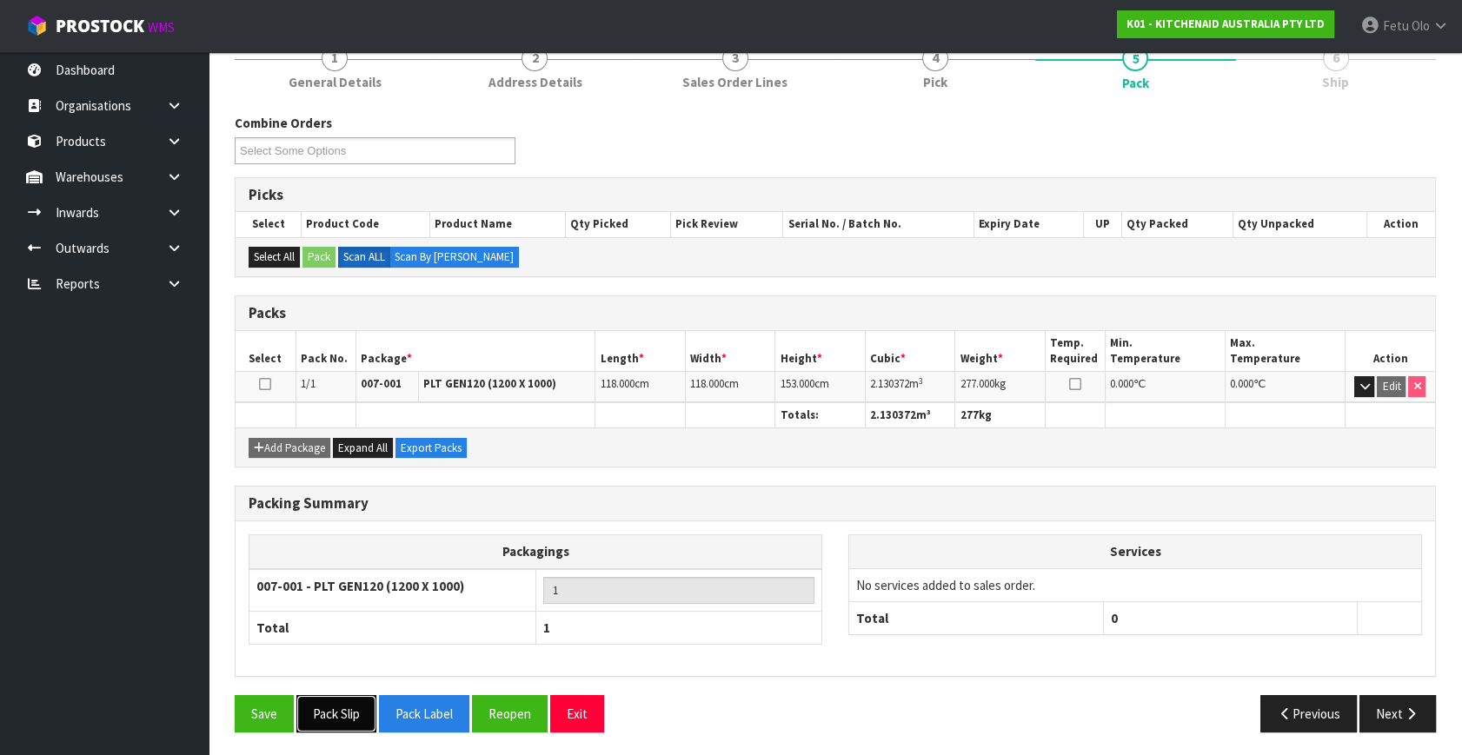
click at [342, 718] on button "Pack Slip" at bounding box center [336, 713] width 80 height 37
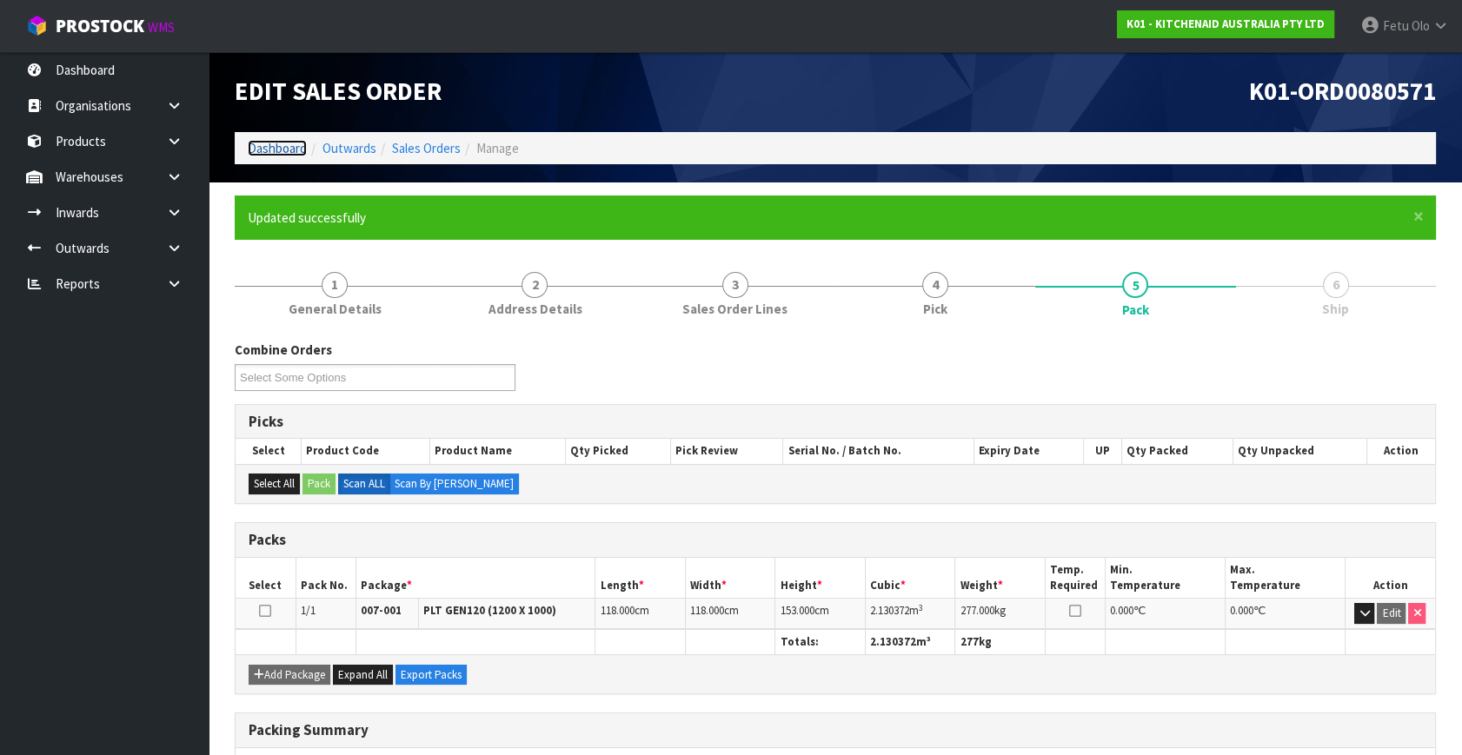
click at [280, 148] on link "Dashboard" at bounding box center [277, 148] width 59 height 17
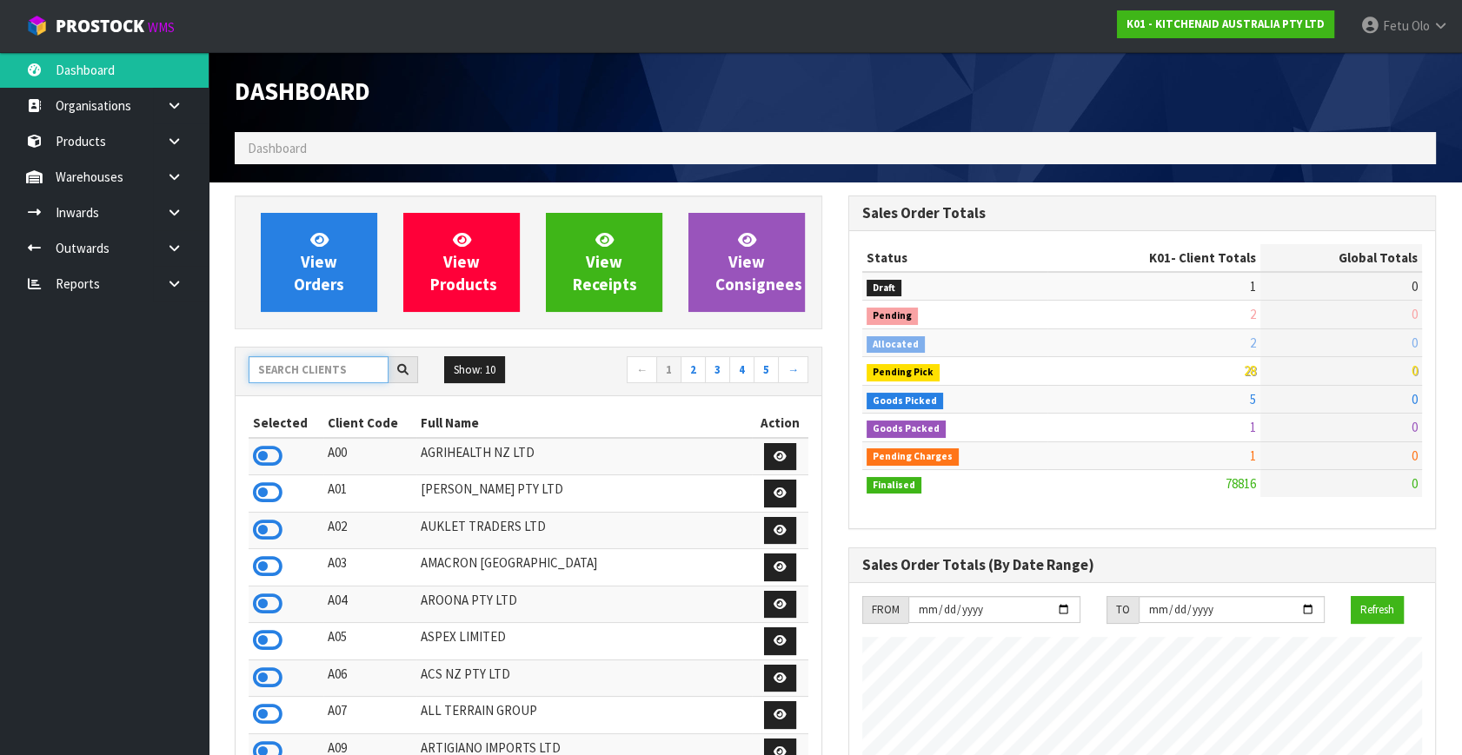
scroll to position [1314, 613]
click at [322, 367] on input "text" at bounding box center [319, 369] width 140 height 27
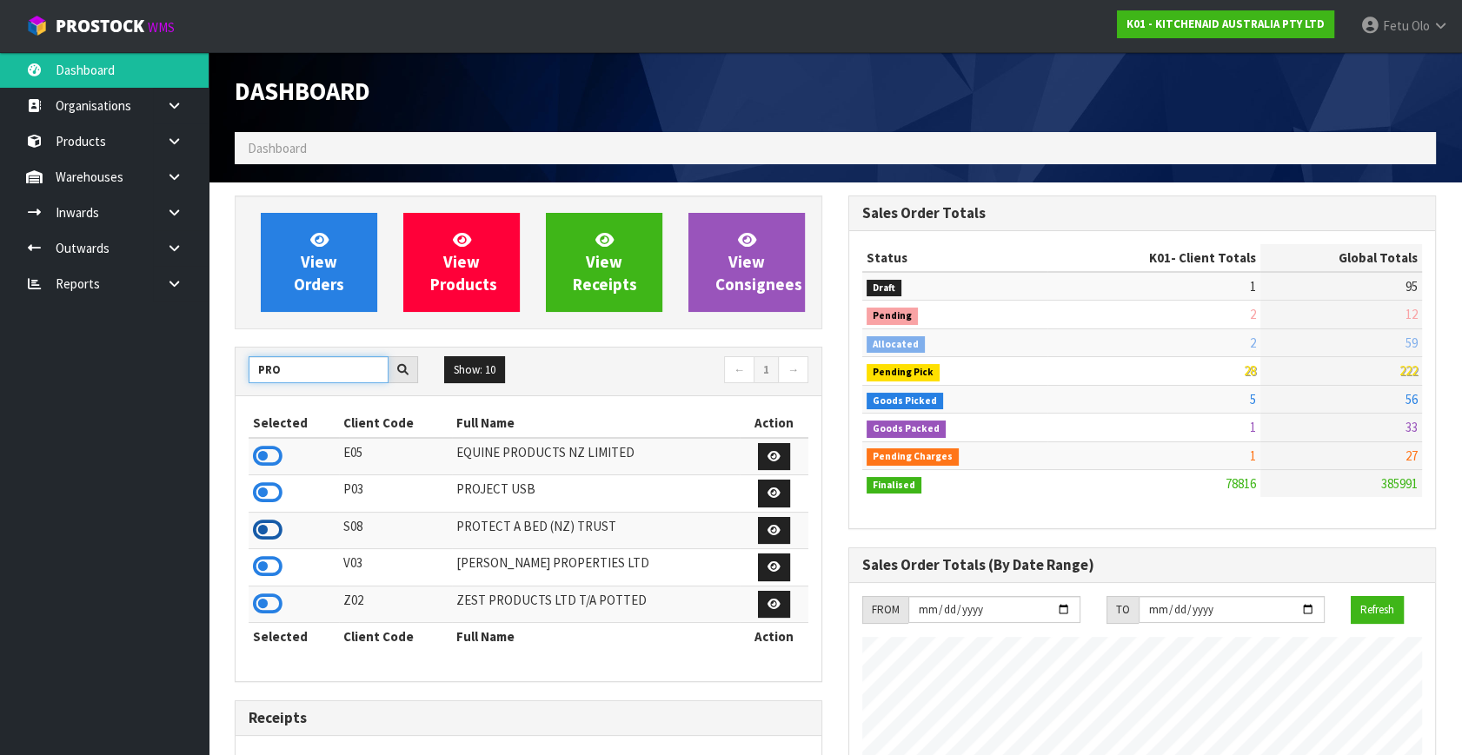
type input "PRO"
click at [269, 523] on icon at bounding box center [268, 530] width 30 height 26
click at [182, 248] on icon at bounding box center [174, 248] width 17 height 13
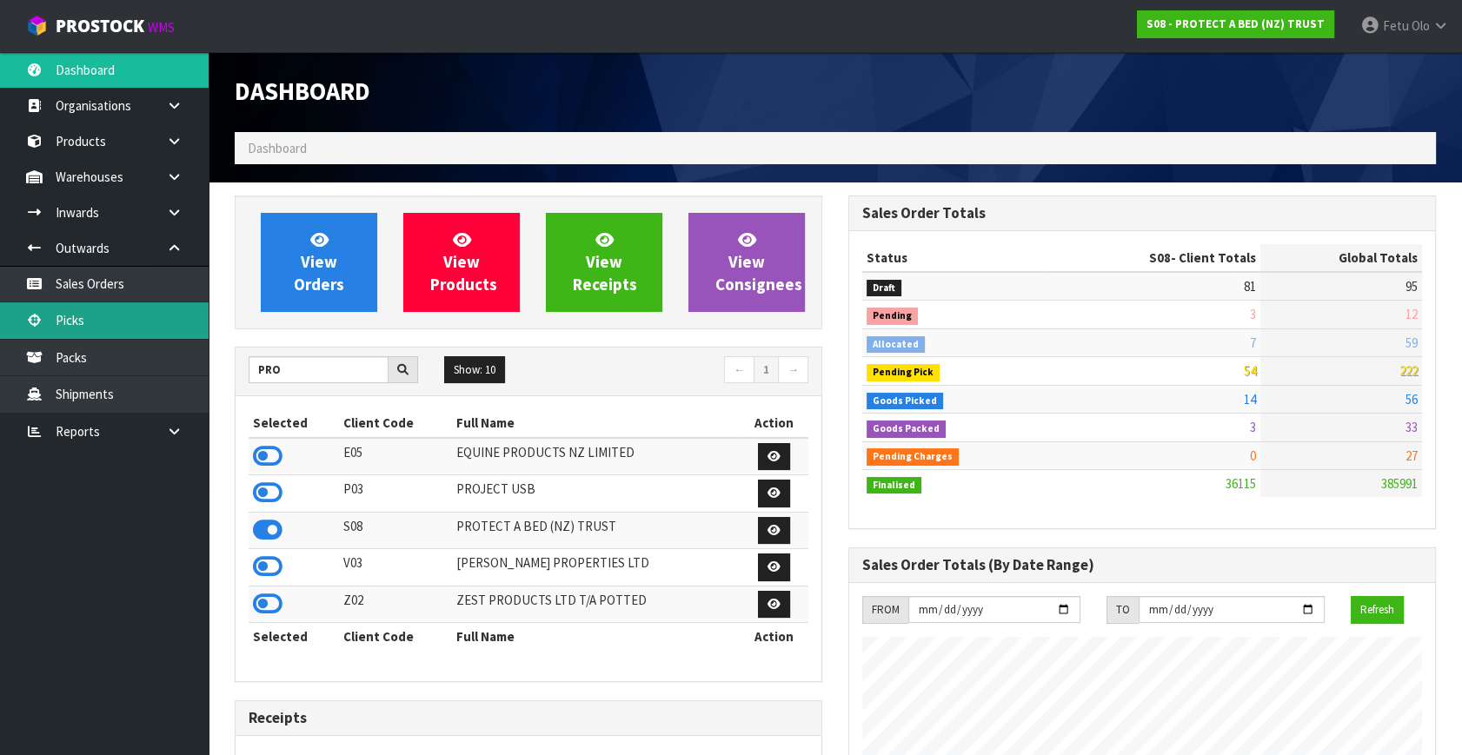
click at [78, 329] on link "Picks" at bounding box center [104, 320] width 209 height 36
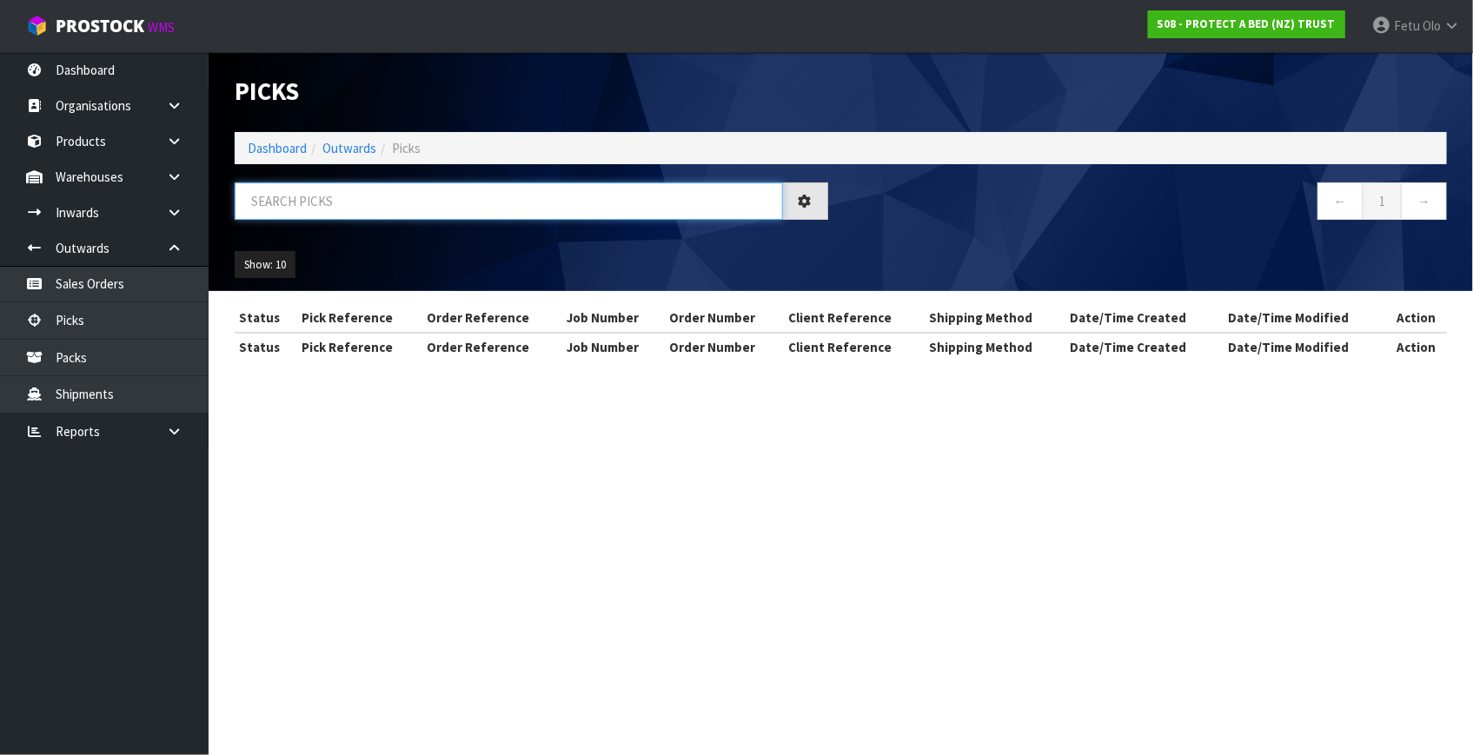
click at [289, 197] on input "text" at bounding box center [509, 200] width 548 height 37
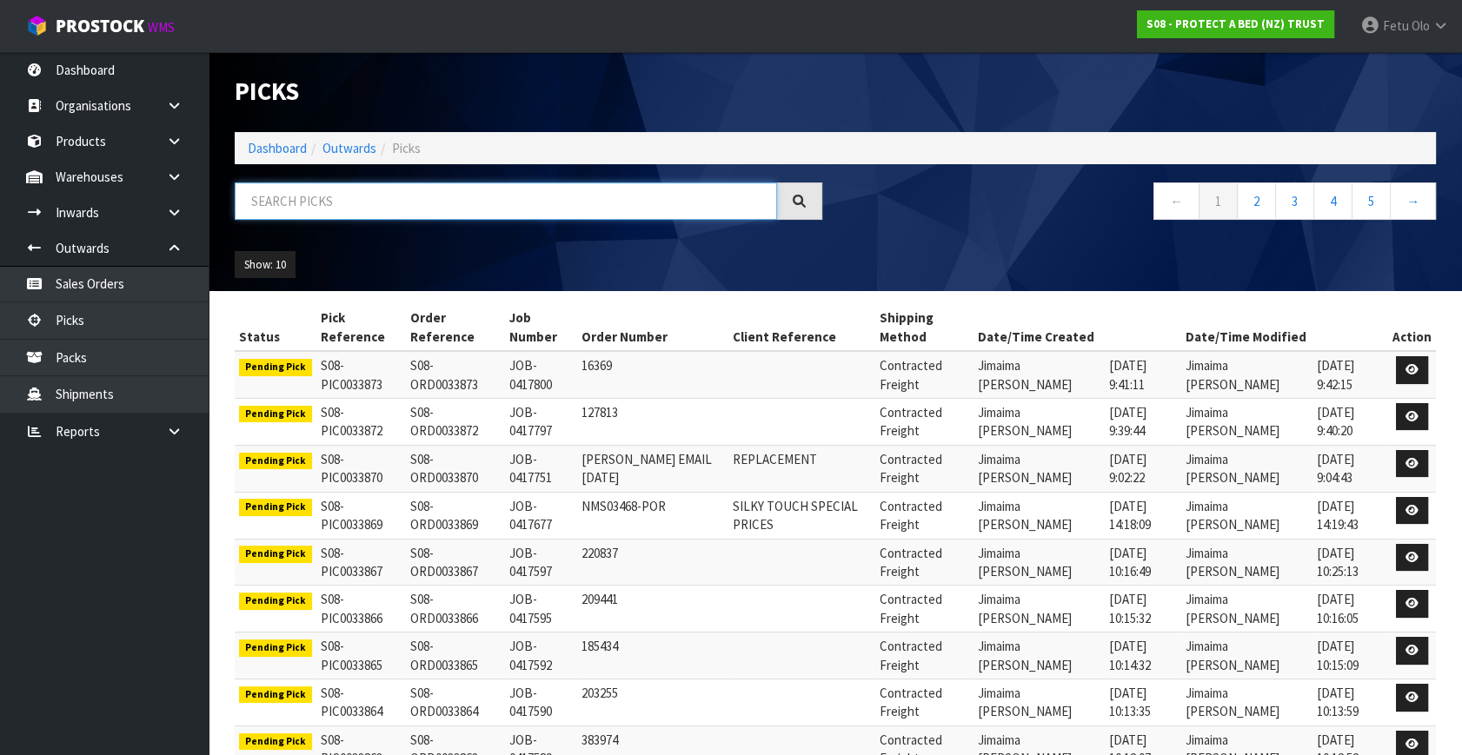
click at [299, 213] on input "text" at bounding box center [506, 200] width 542 height 37
type input "33775"
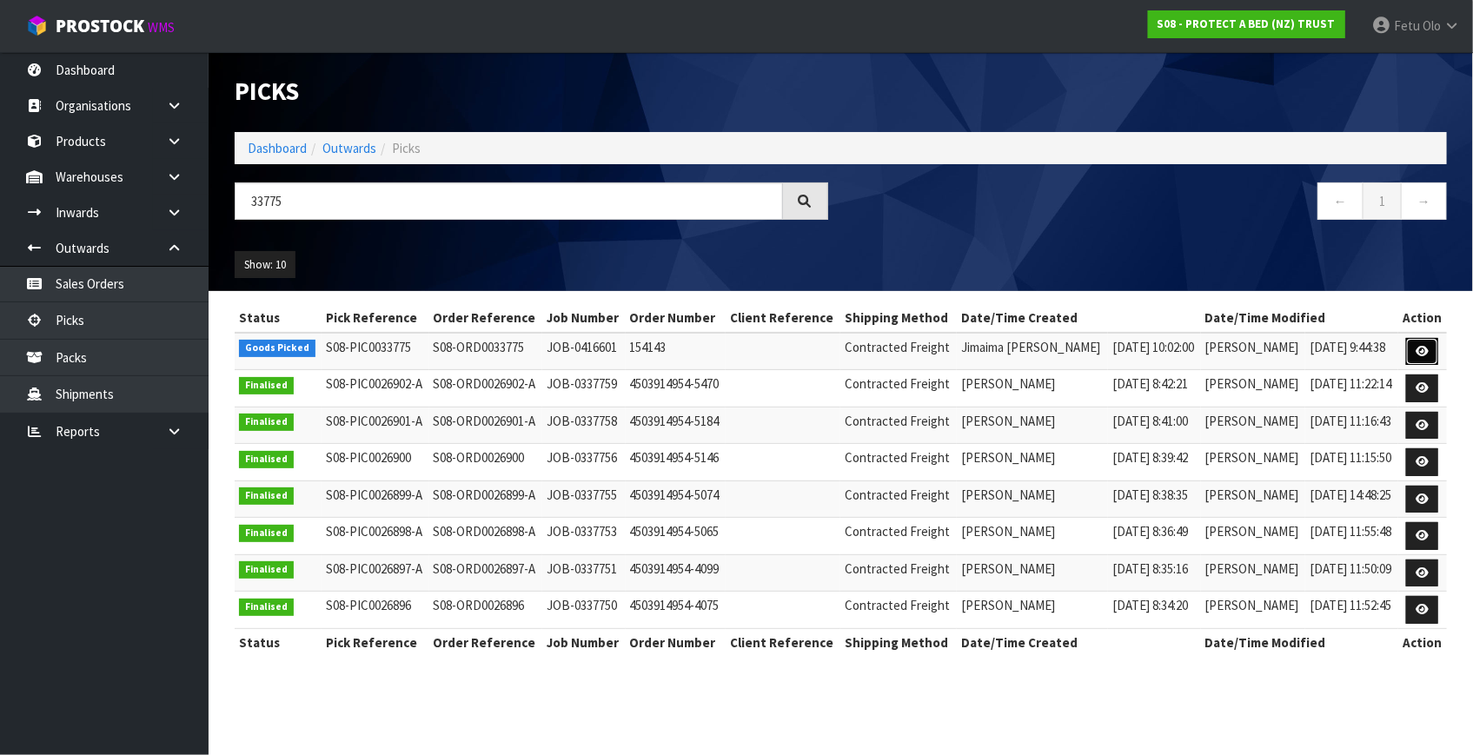
click at [1416, 345] on link at bounding box center [1422, 352] width 32 height 28
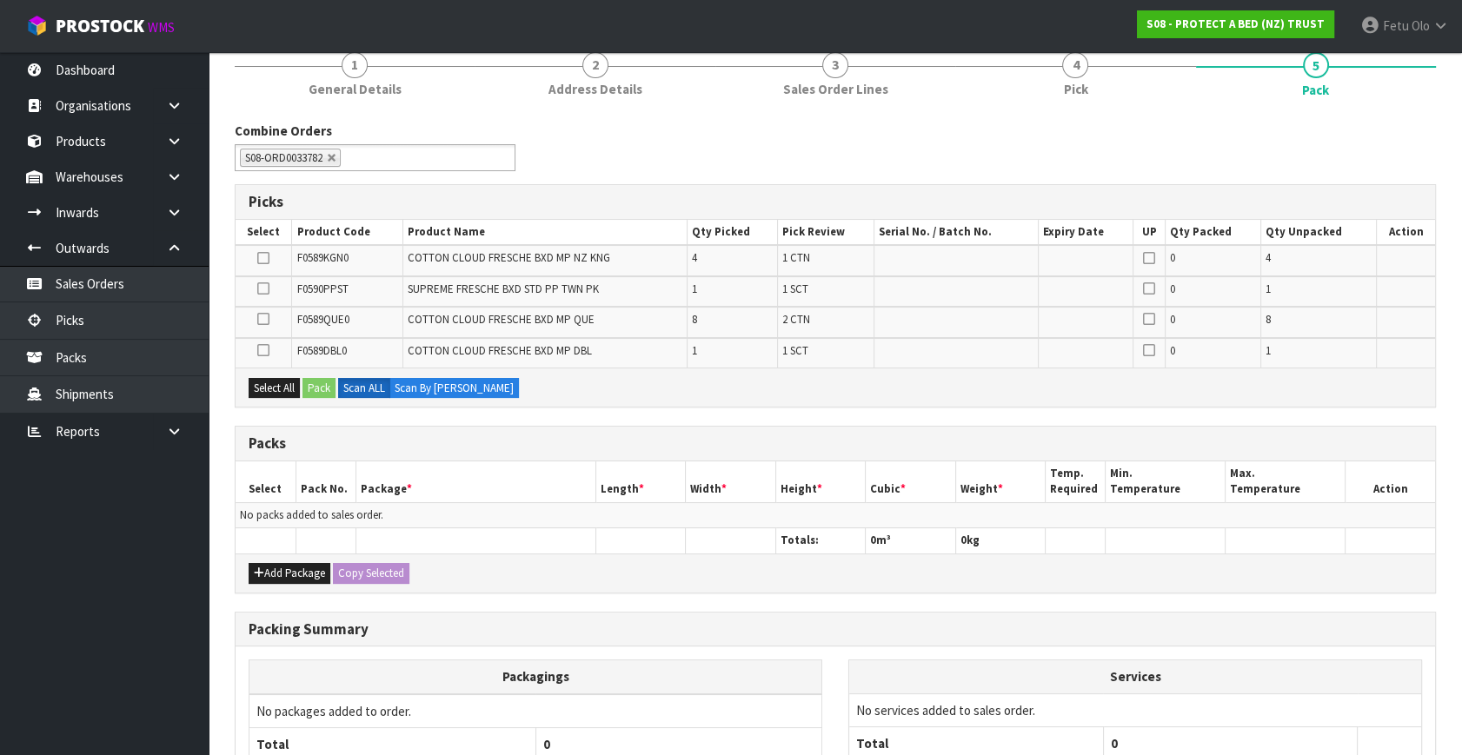
scroll to position [157, 0]
click at [275, 572] on button "Add Package" at bounding box center [290, 572] width 82 height 21
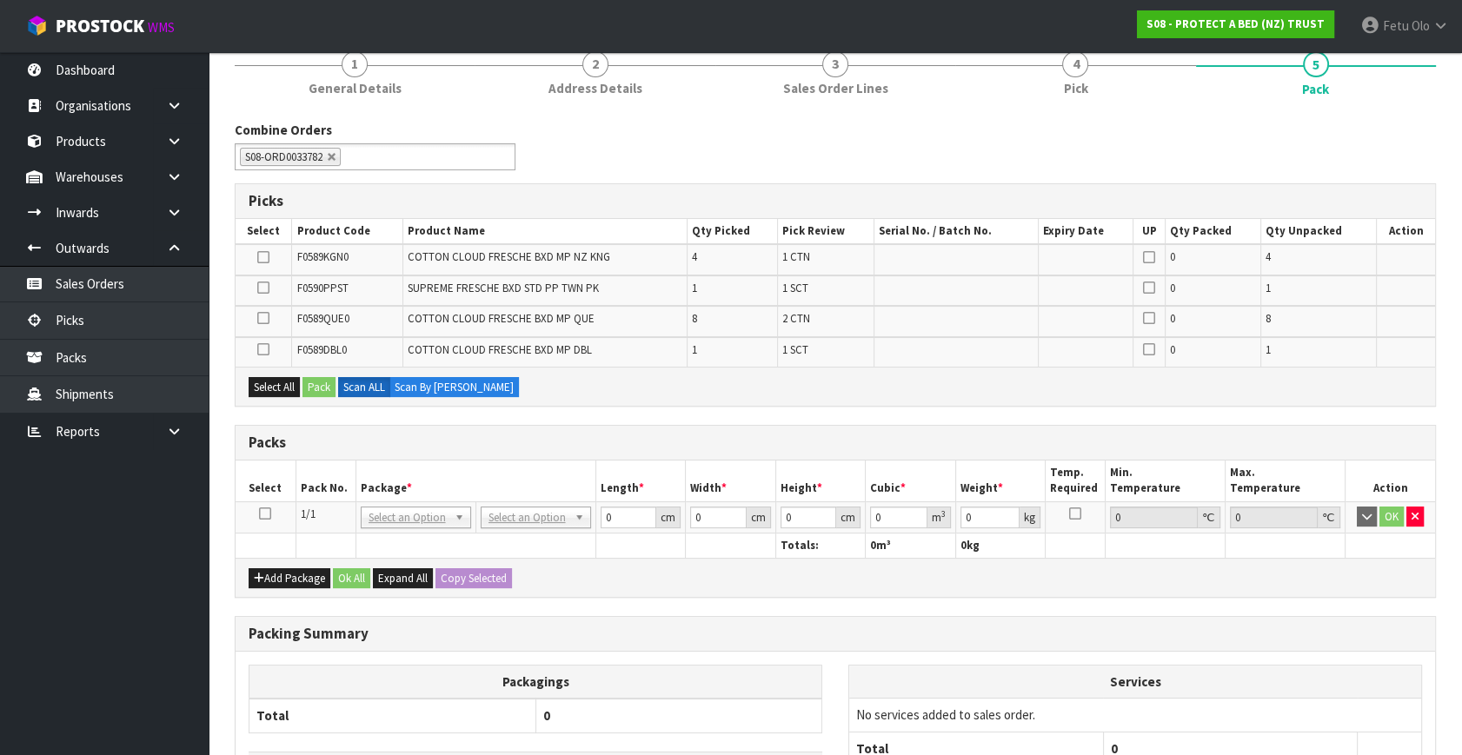
click at [262, 514] on icon at bounding box center [265, 514] width 12 height 1
click at [906, 428] on div "Packs" at bounding box center [834, 443] width 1199 height 35
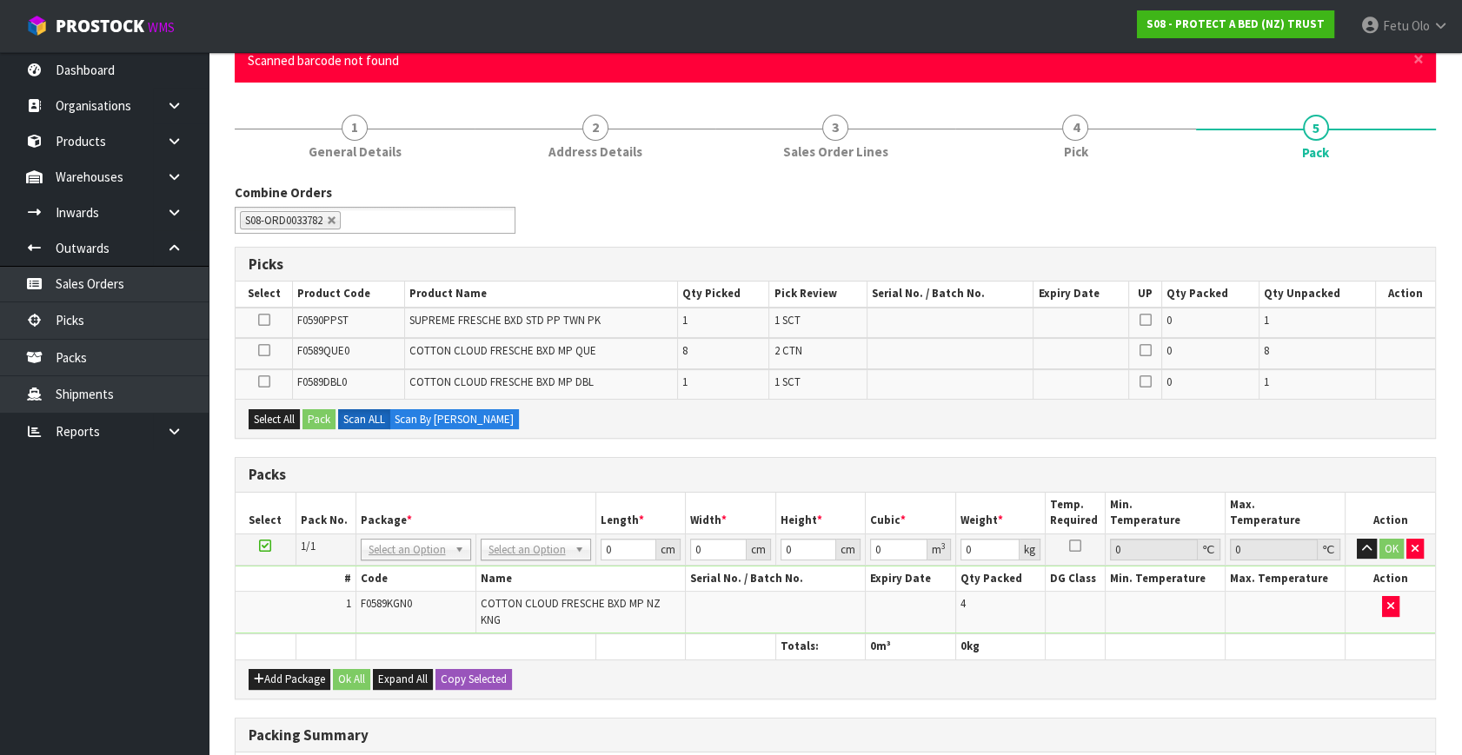
scroll to position [0, 0]
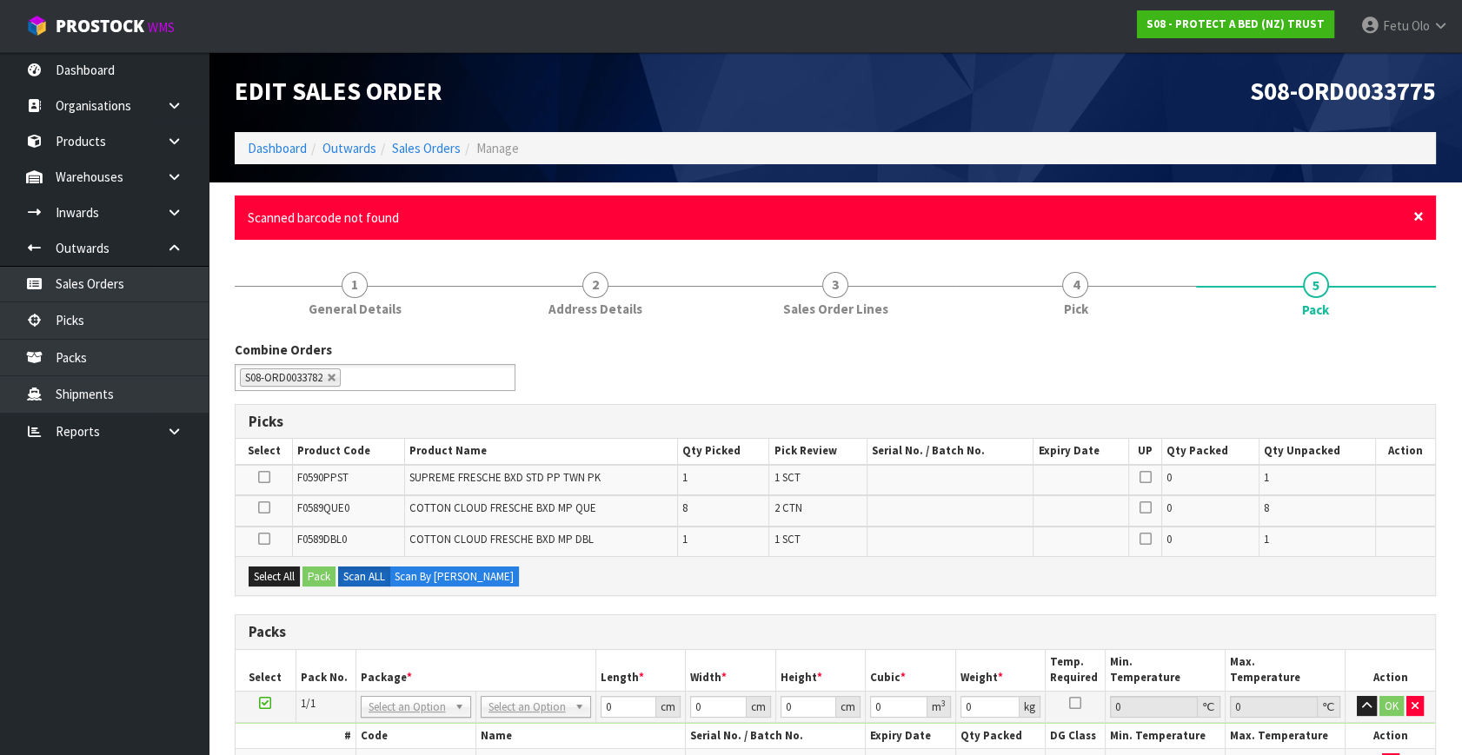
click at [1416, 216] on span "×" at bounding box center [1418, 216] width 10 height 24
click at [1420, 214] on span "×" at bounding box center [1418, 216] width 10 height 24
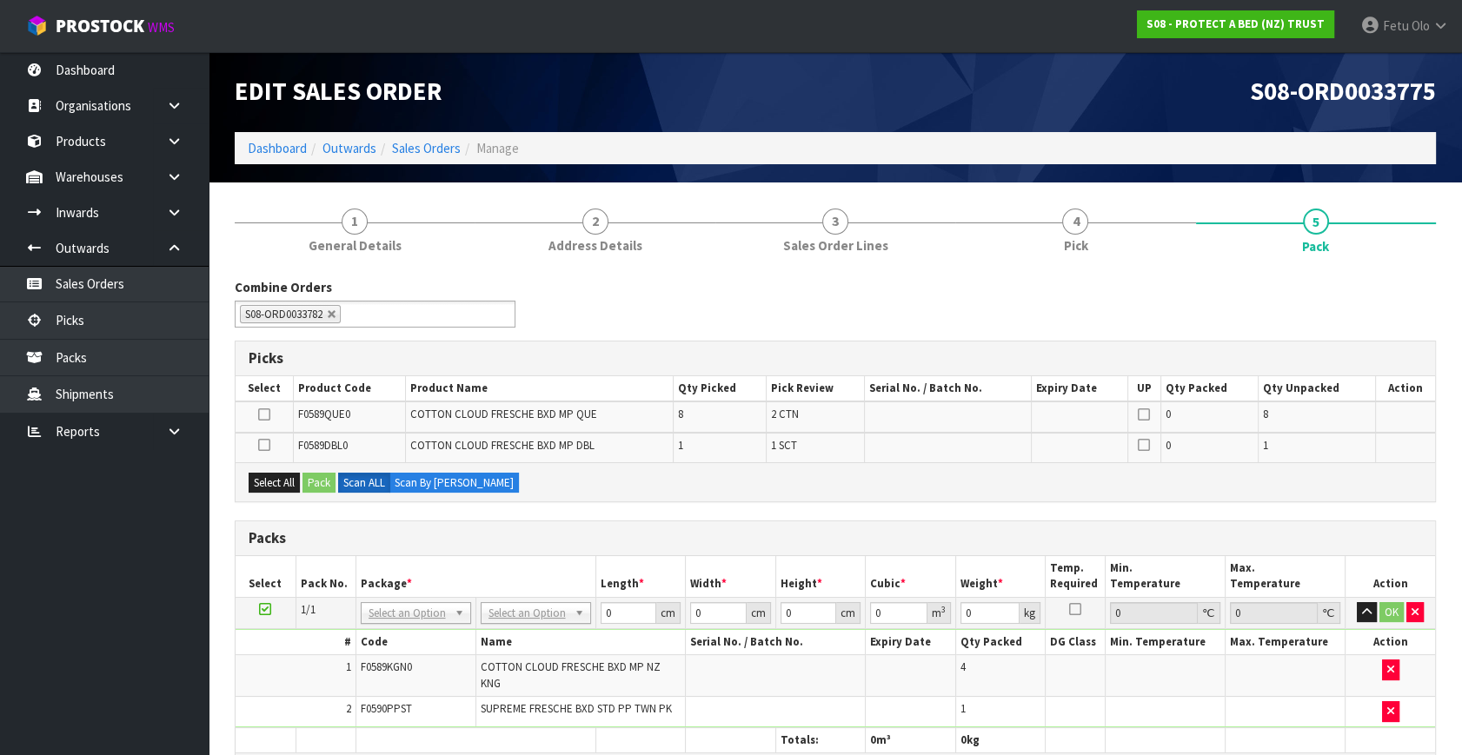
click at [1143, 347] on div "Picks" at bounding box center [834, 359] width 1199 height 35
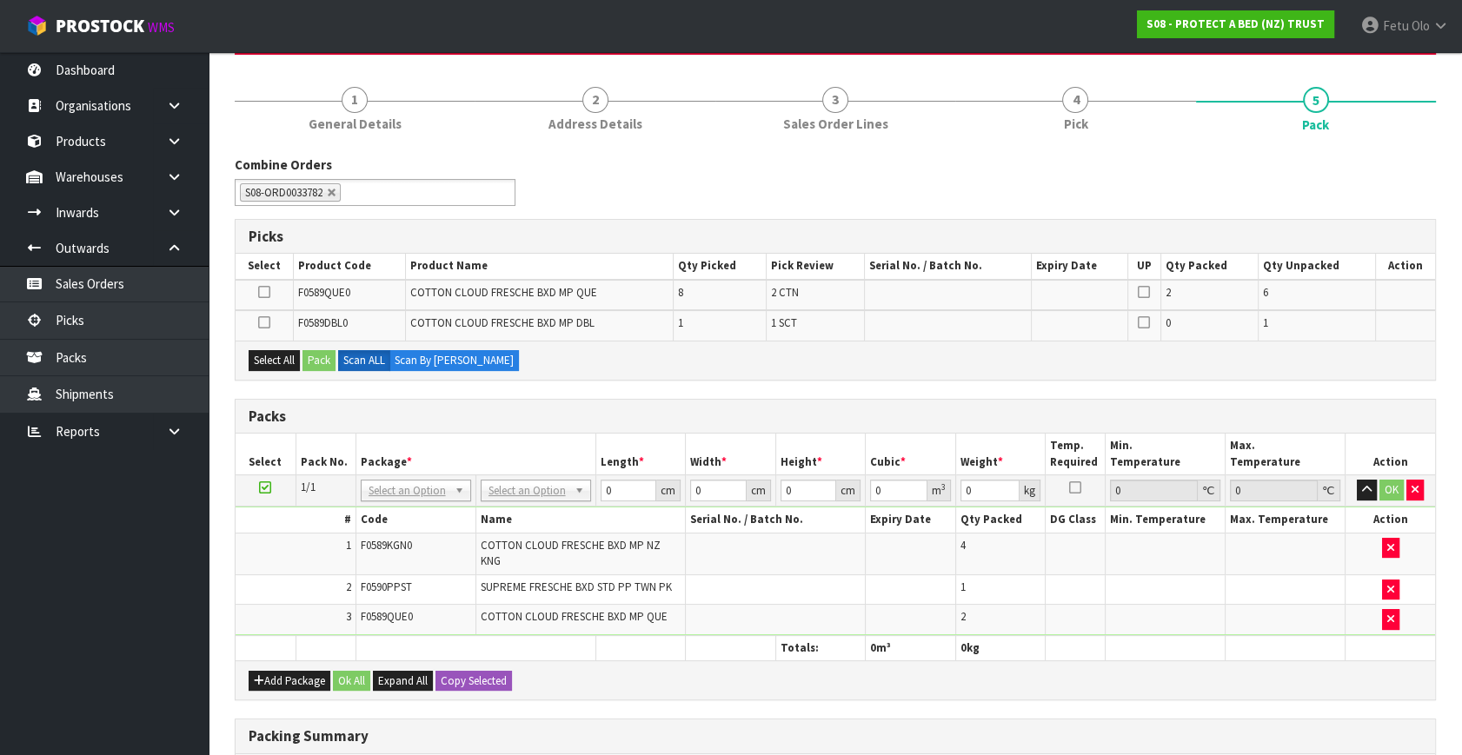
scroll to position [434, 0]
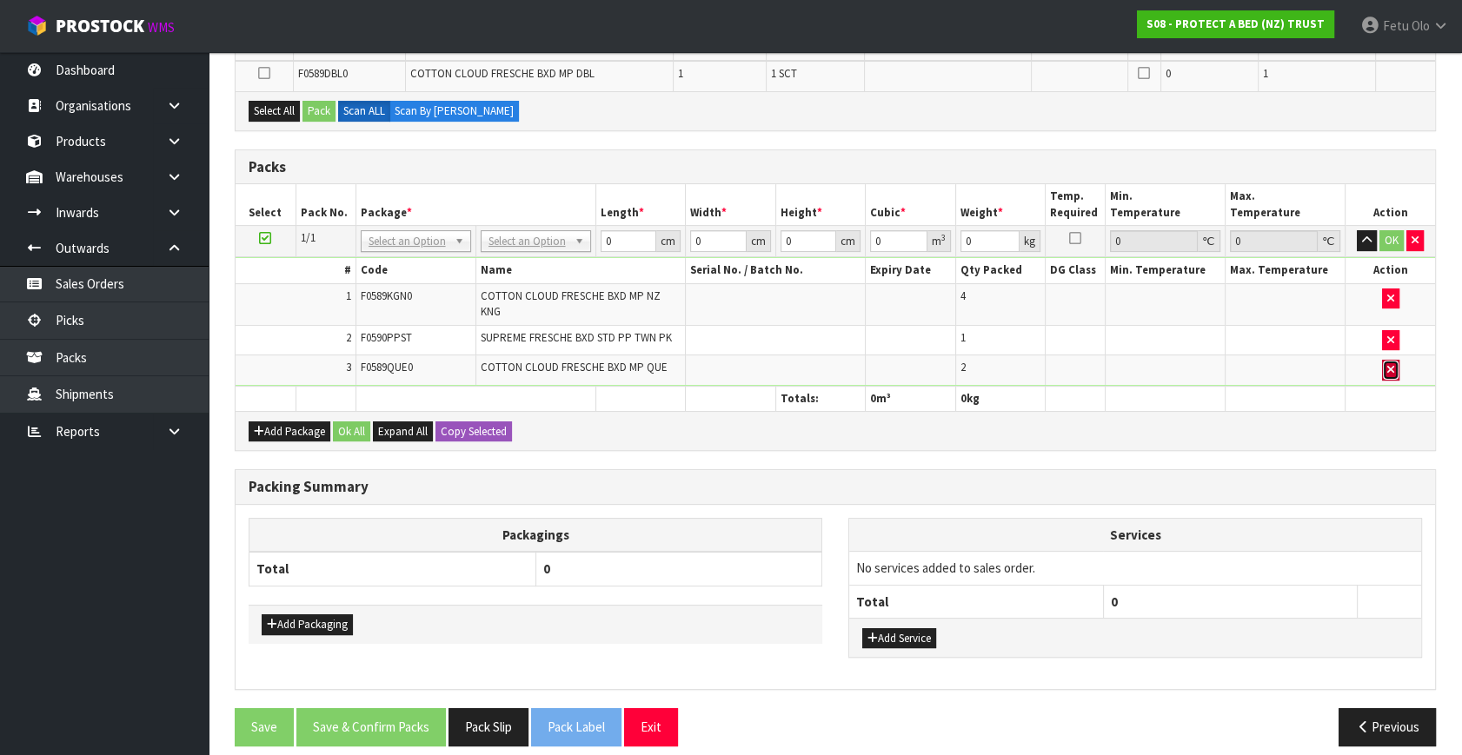
click at [1392, 363] on button "button" at bounding box center [1390, 370] width 17 height 21
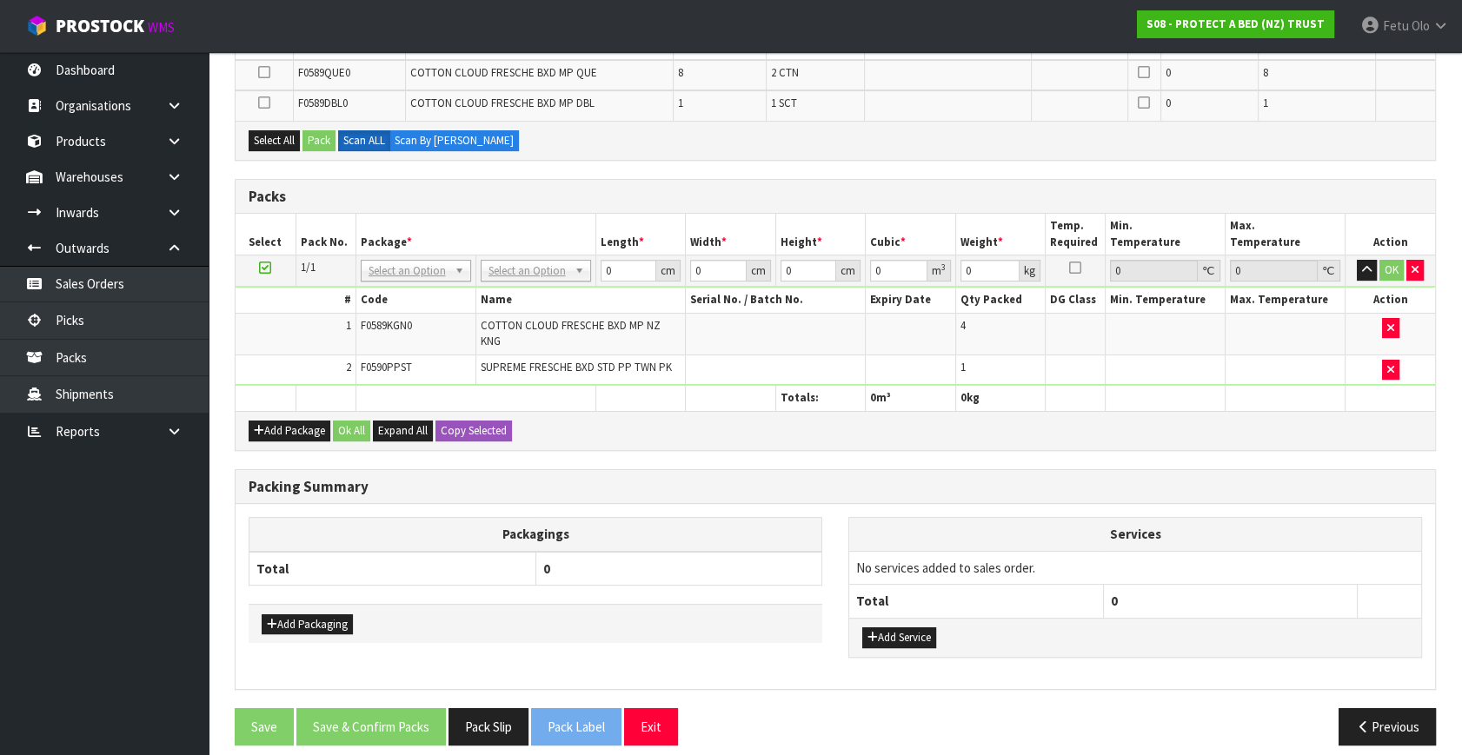
scroll to position [89, 0]
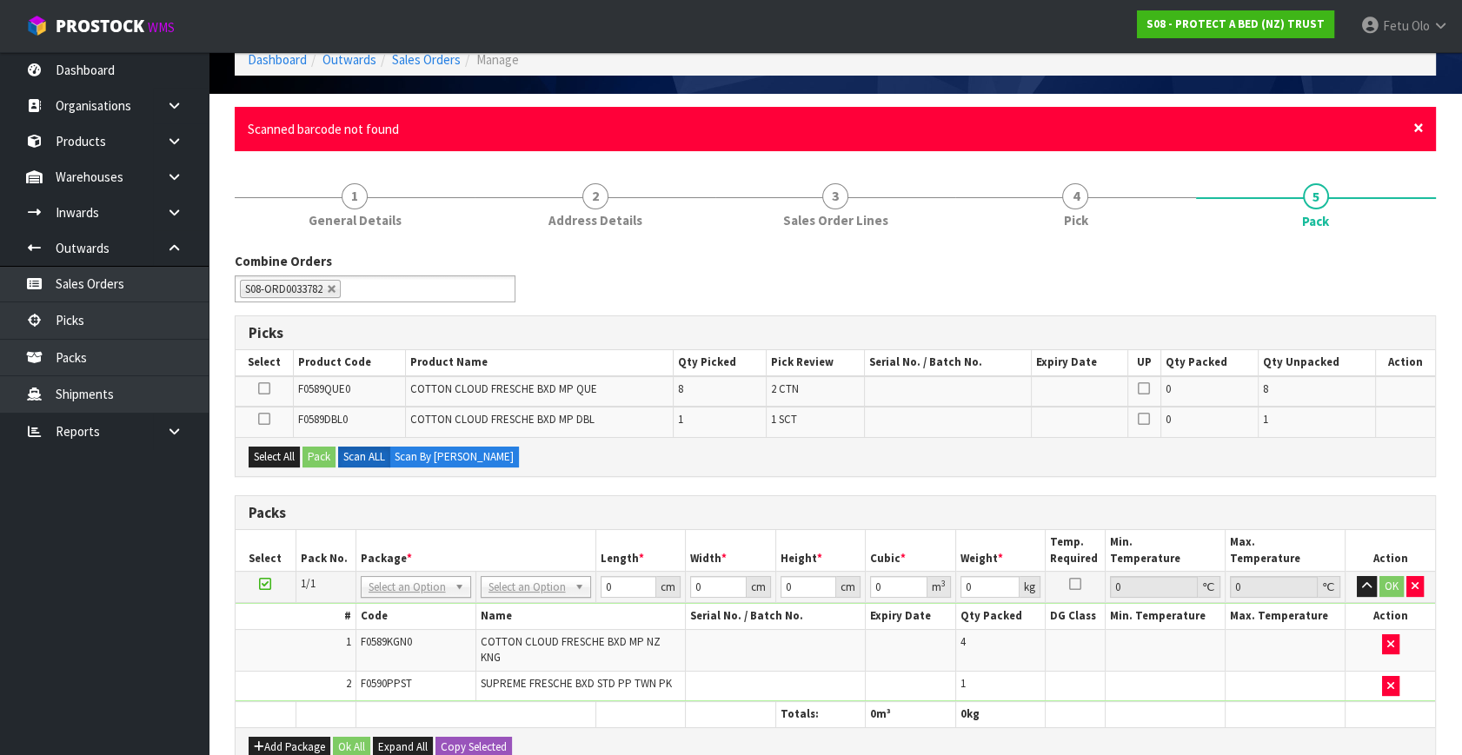
click at [1416, 125] on span "×" at bounding box center [1418, 128] width 10 height 24
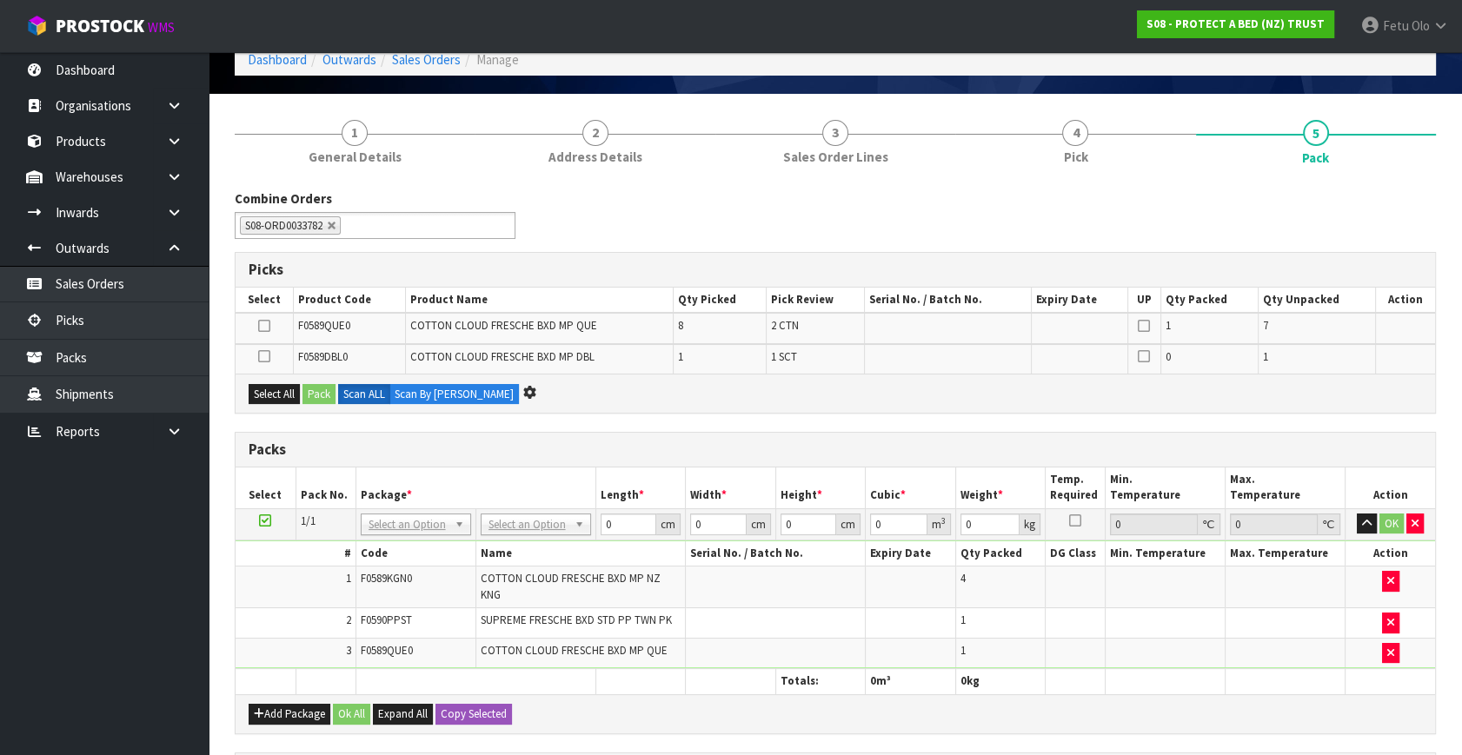
scroll to position [0, 0]
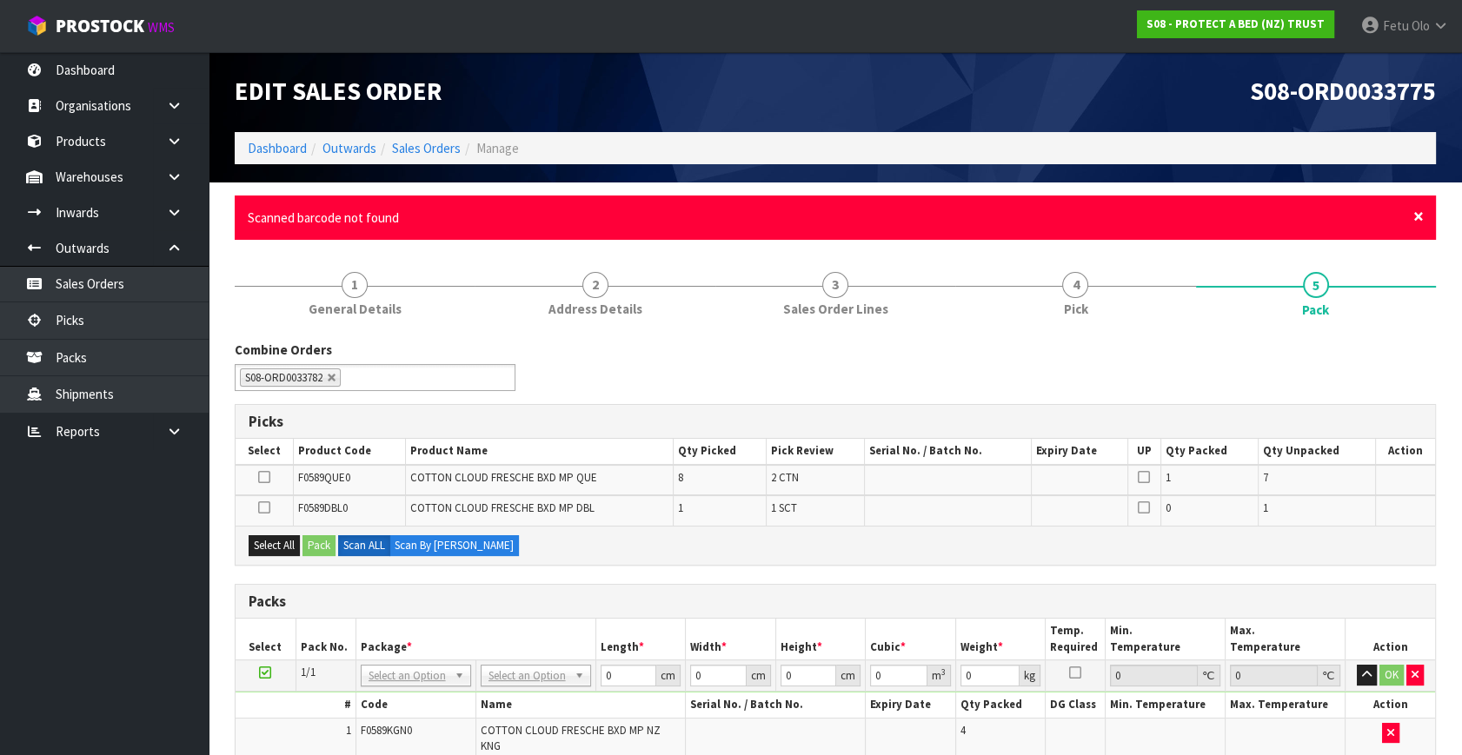
click at [1416, 213] on span "×" at bounding box center [1418, 216] width 10 height 24
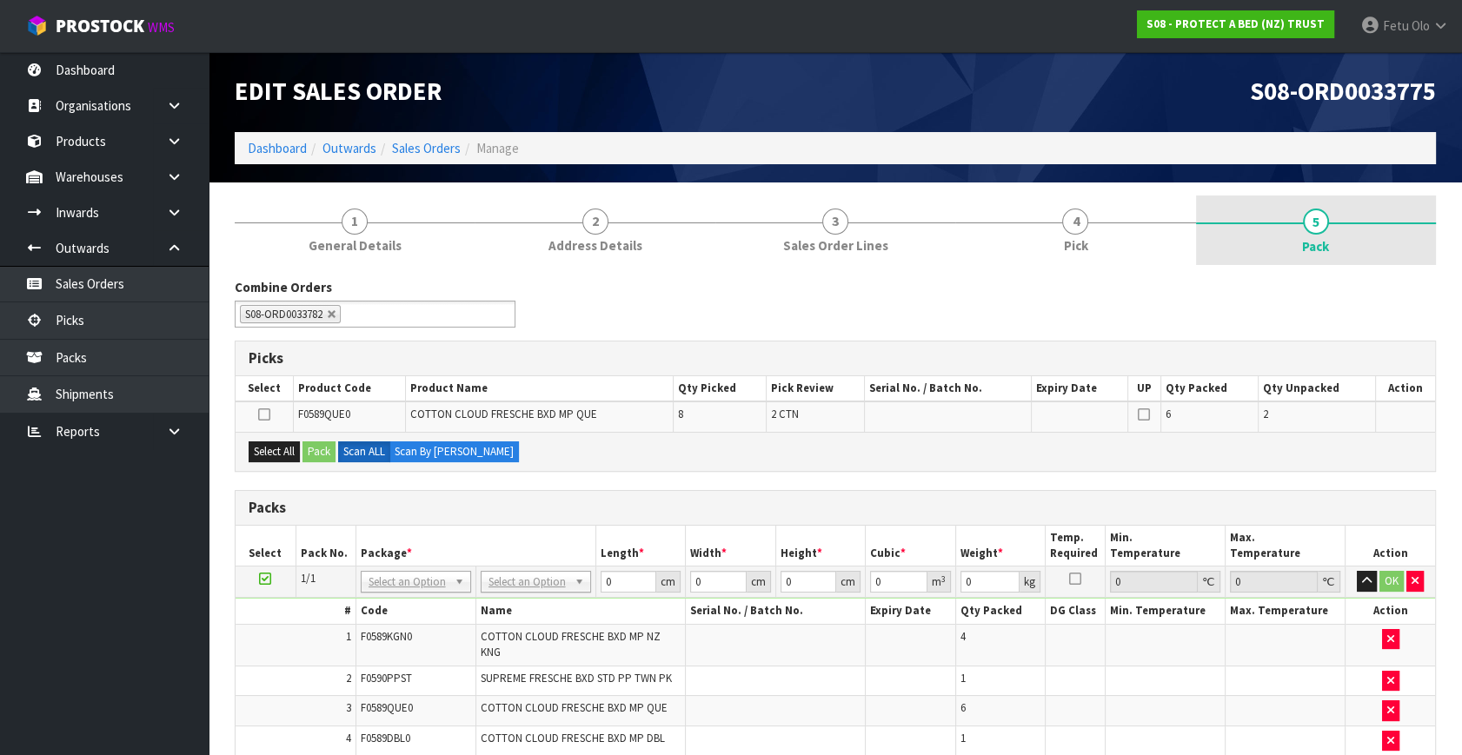
click at [1323, 216] on span "5" at bounding box center [1316, 222] width 26 height 26
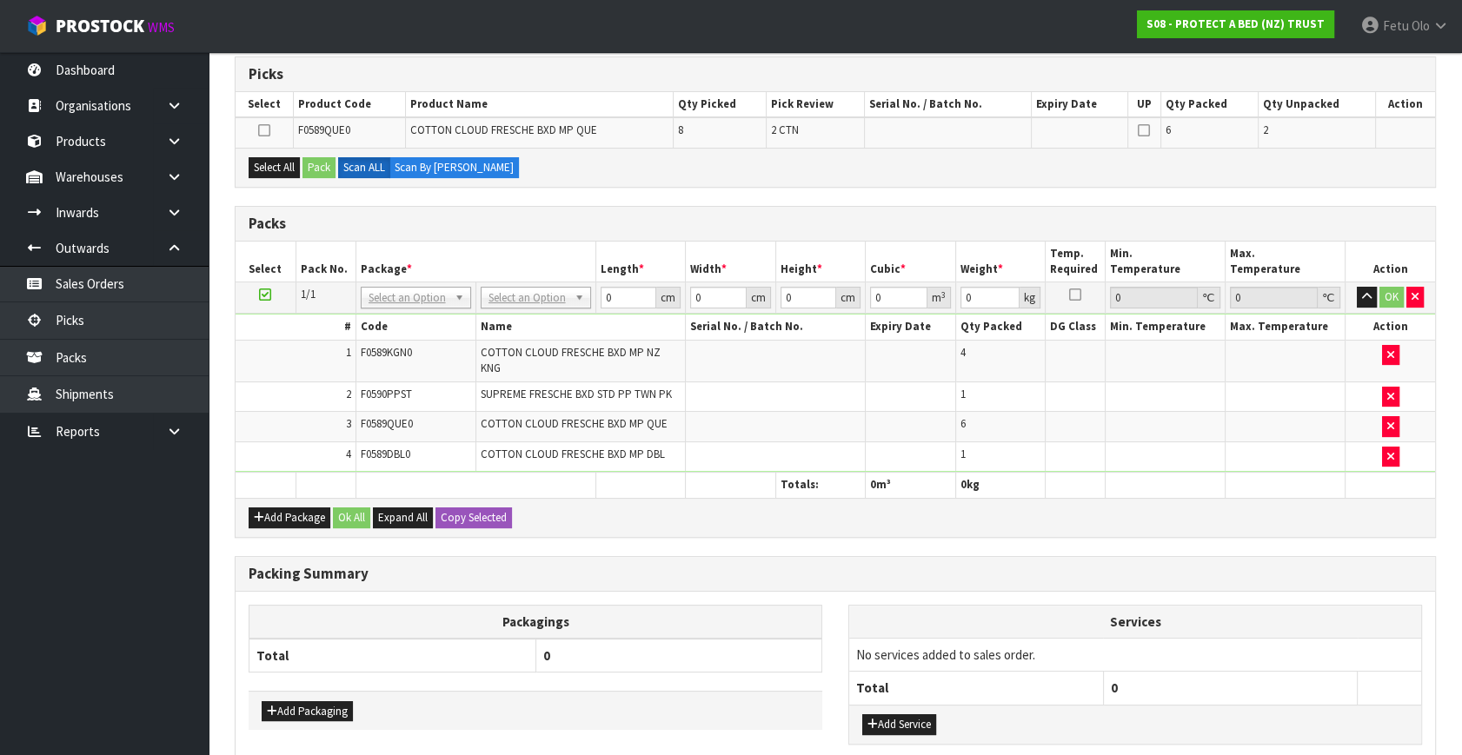
scroll to position [134, 0]
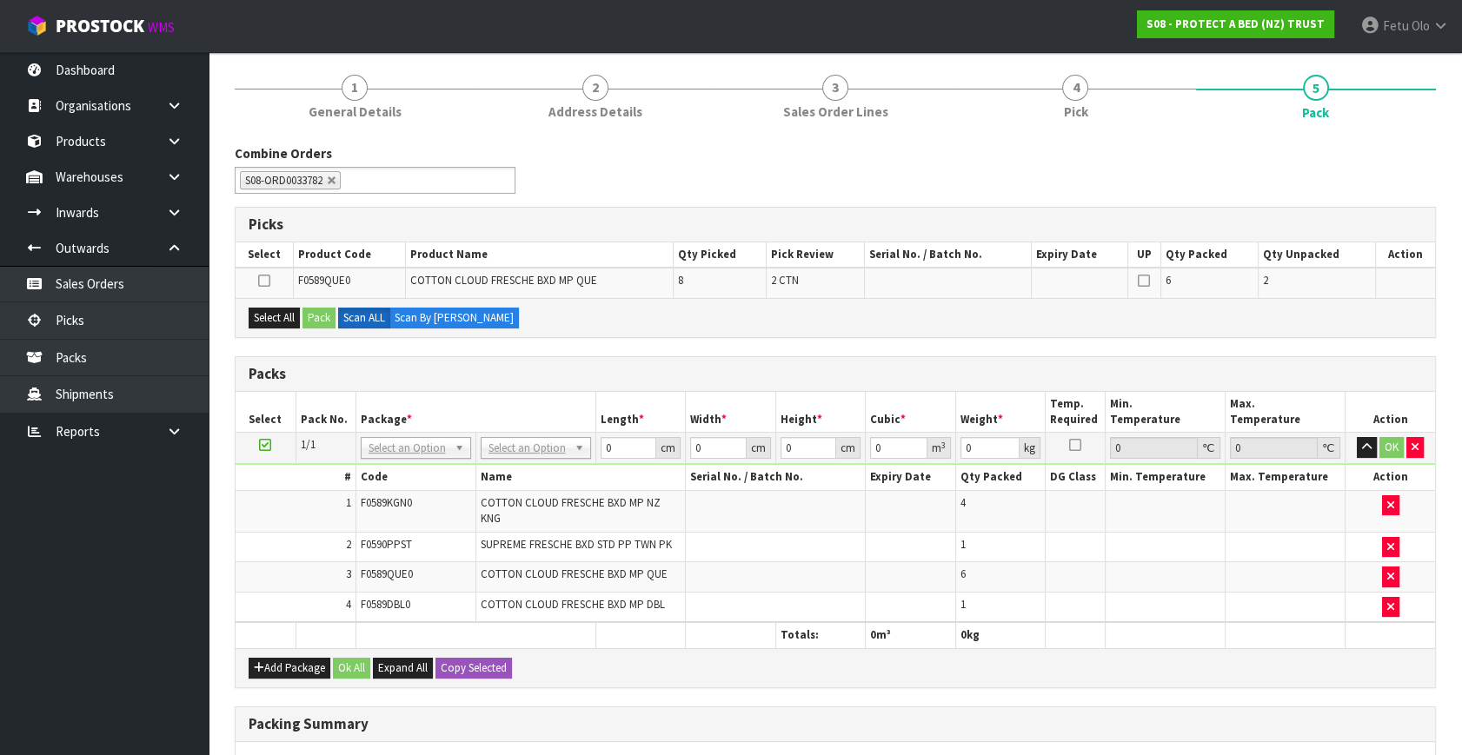
click at [932, 351] on div "Combine Orders S08-ORD0031944 S08-ORD0032699 S08-ORD0032700 S08-ORD0032701 S08-…" at bounding box center [835, 570] width 1201 height 852
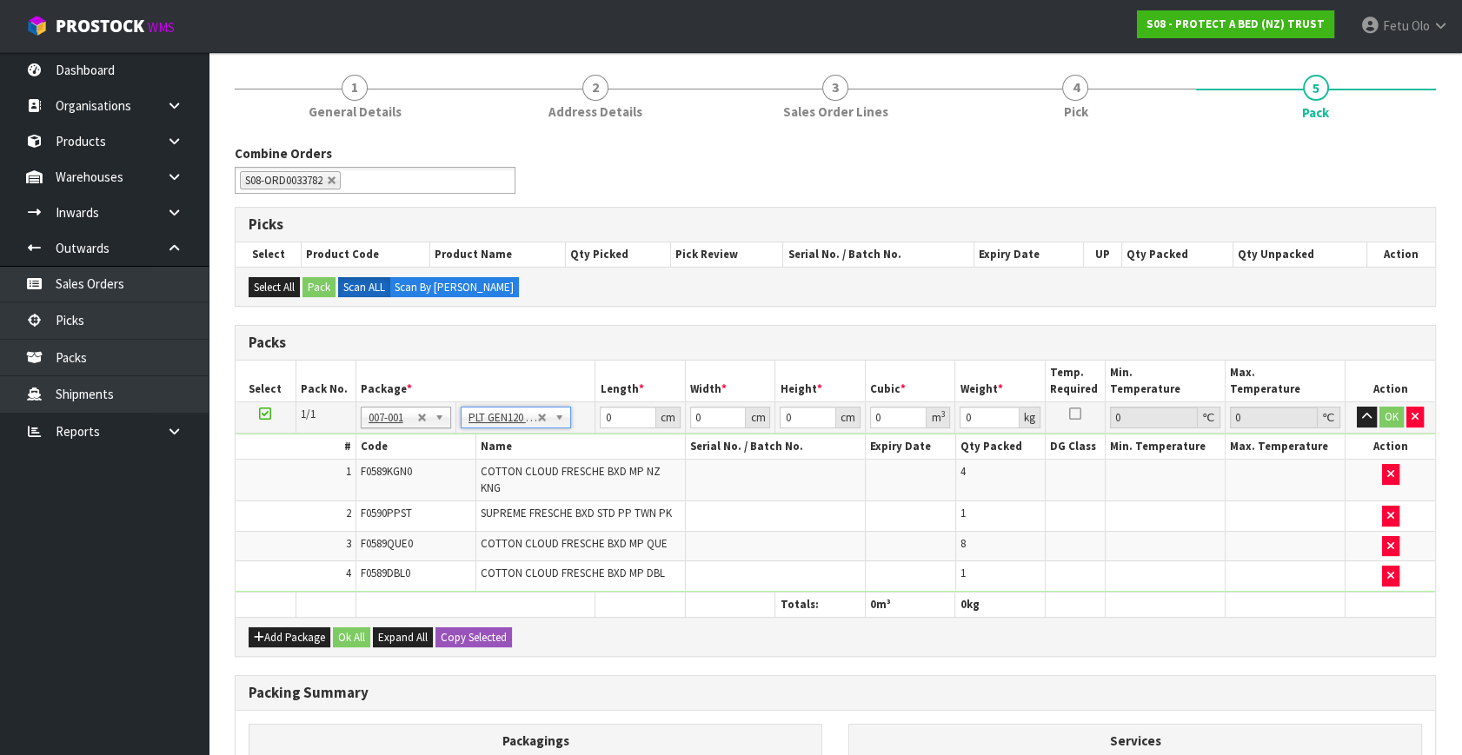
type input "120"
type input "100"
type input "22.8"
click at [554, 322] on div "Combine Orders S08-ORD0031944 S08-ORD0032699 S08-ORD0032700 S08-ORD0032701 S08-…" at bounding box center [835, 559] width 1201 height 831
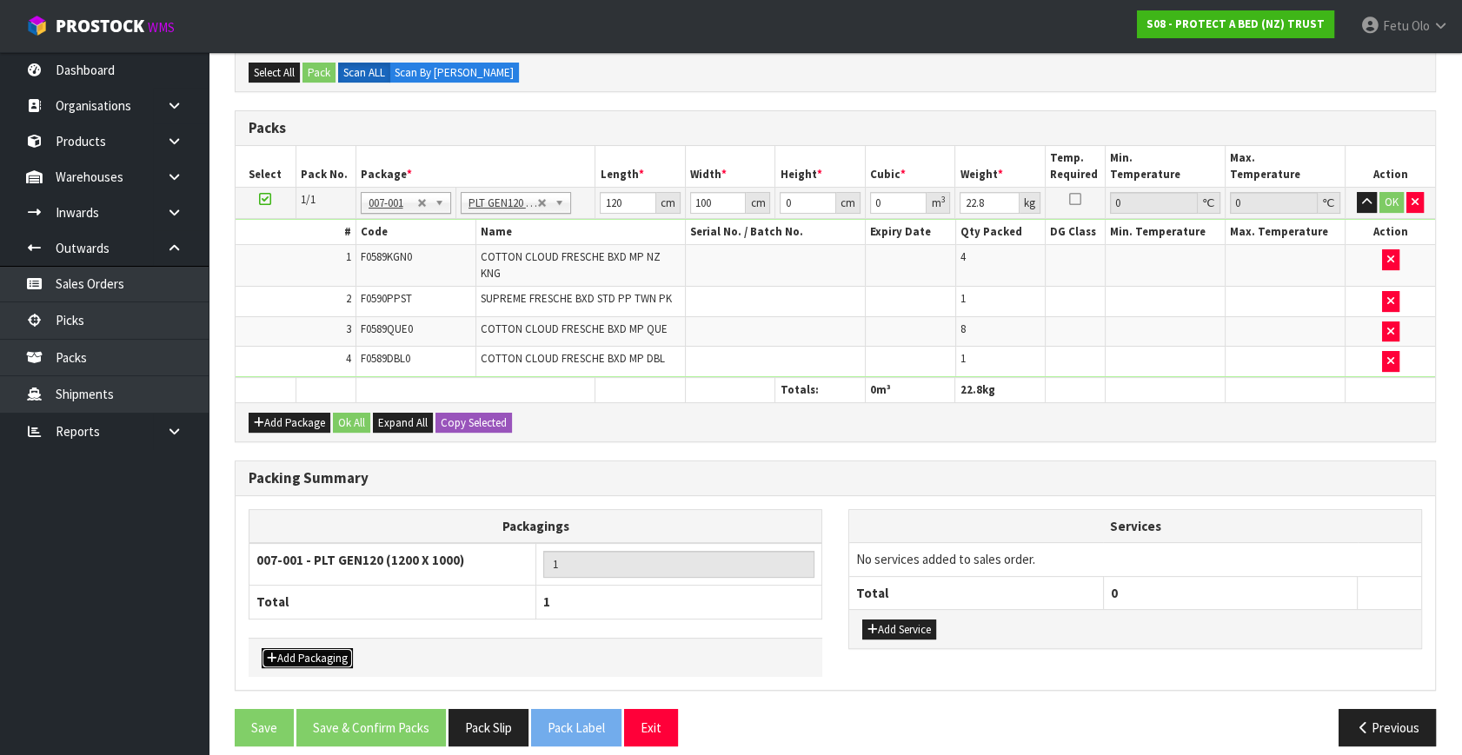
click at [304, 648] on button "Add Packaging" at bounding box center [307, 658] width 91 height 21
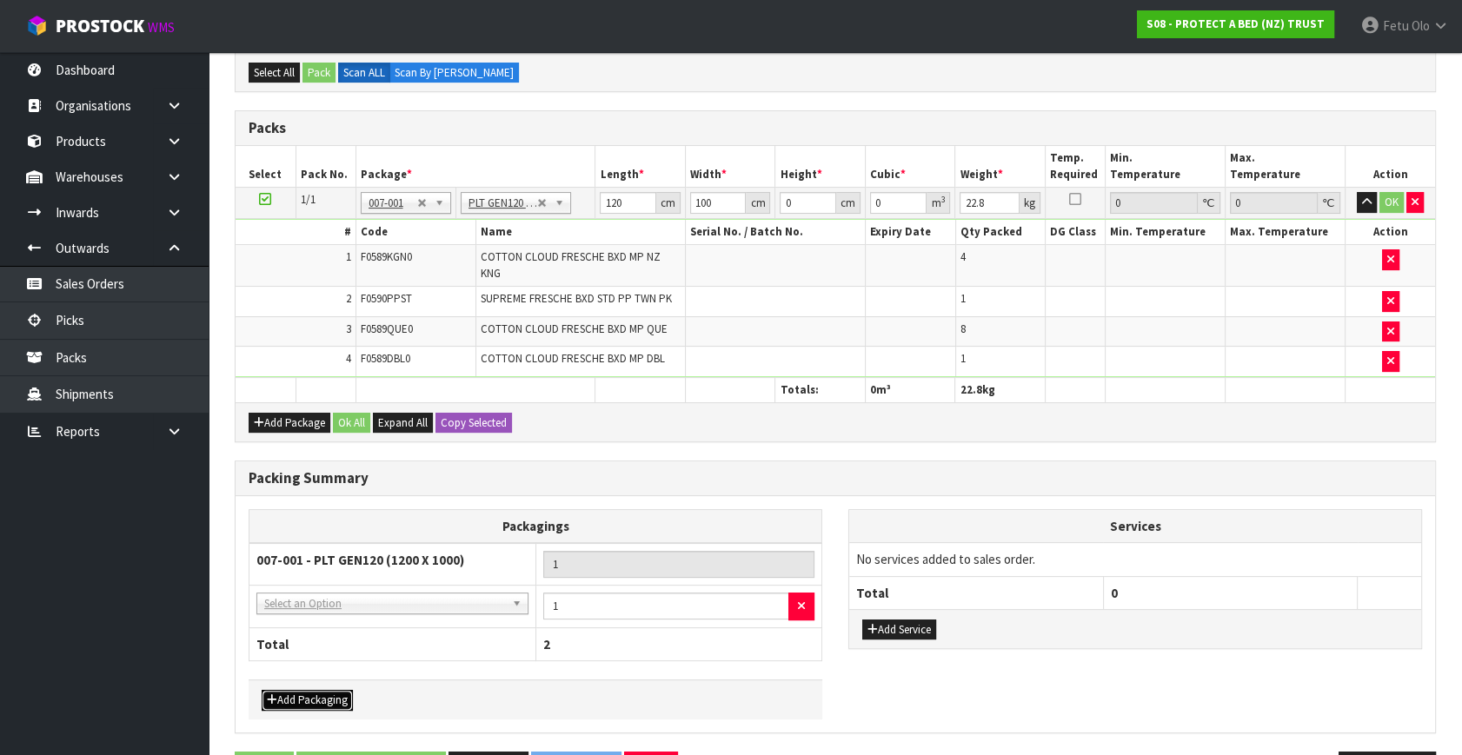
drag, startPoint x: 365, startPoint y: 590, endPoint x: 355, endPoint y: 608, distance: 20.6
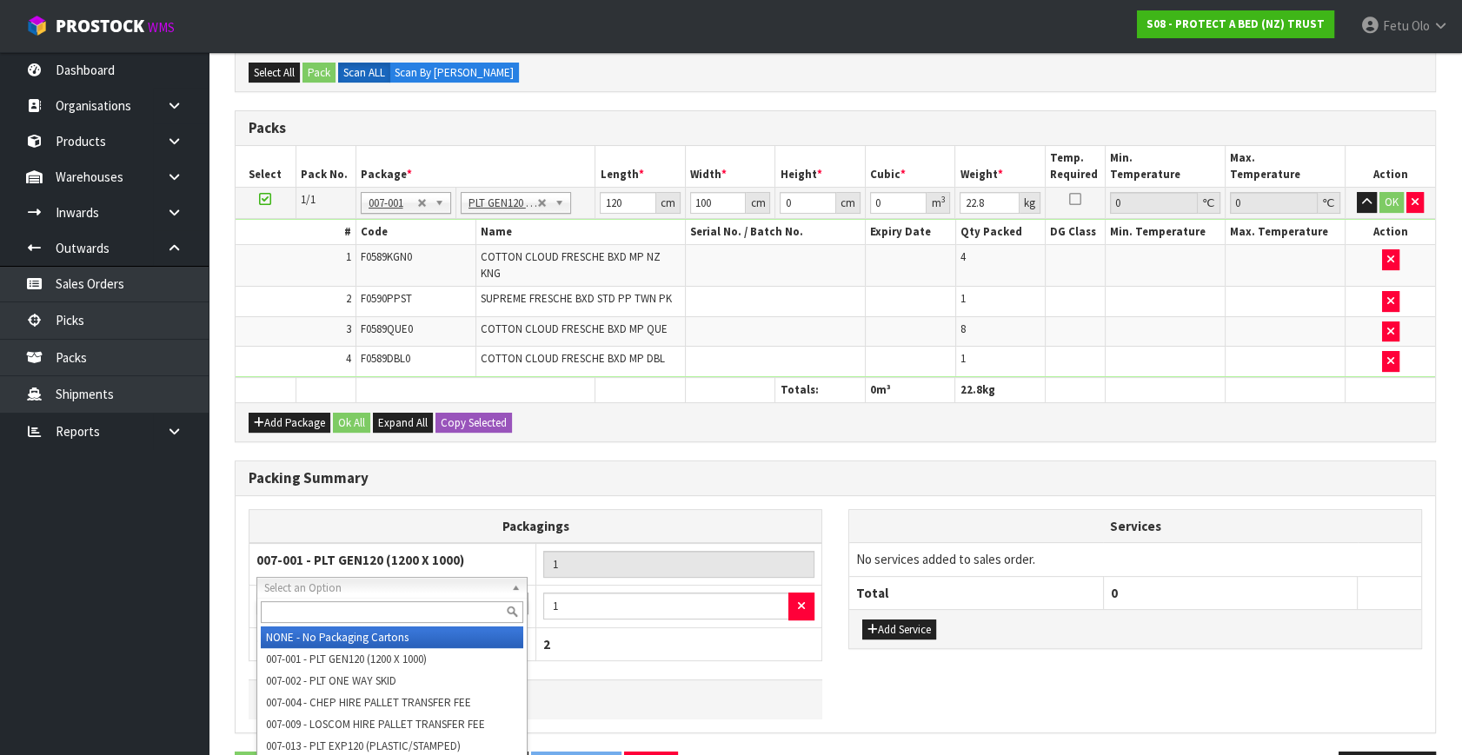
click at [355, 606] on input "text" at bounding box center [392, 612] width 263 height 22
type input "OC"
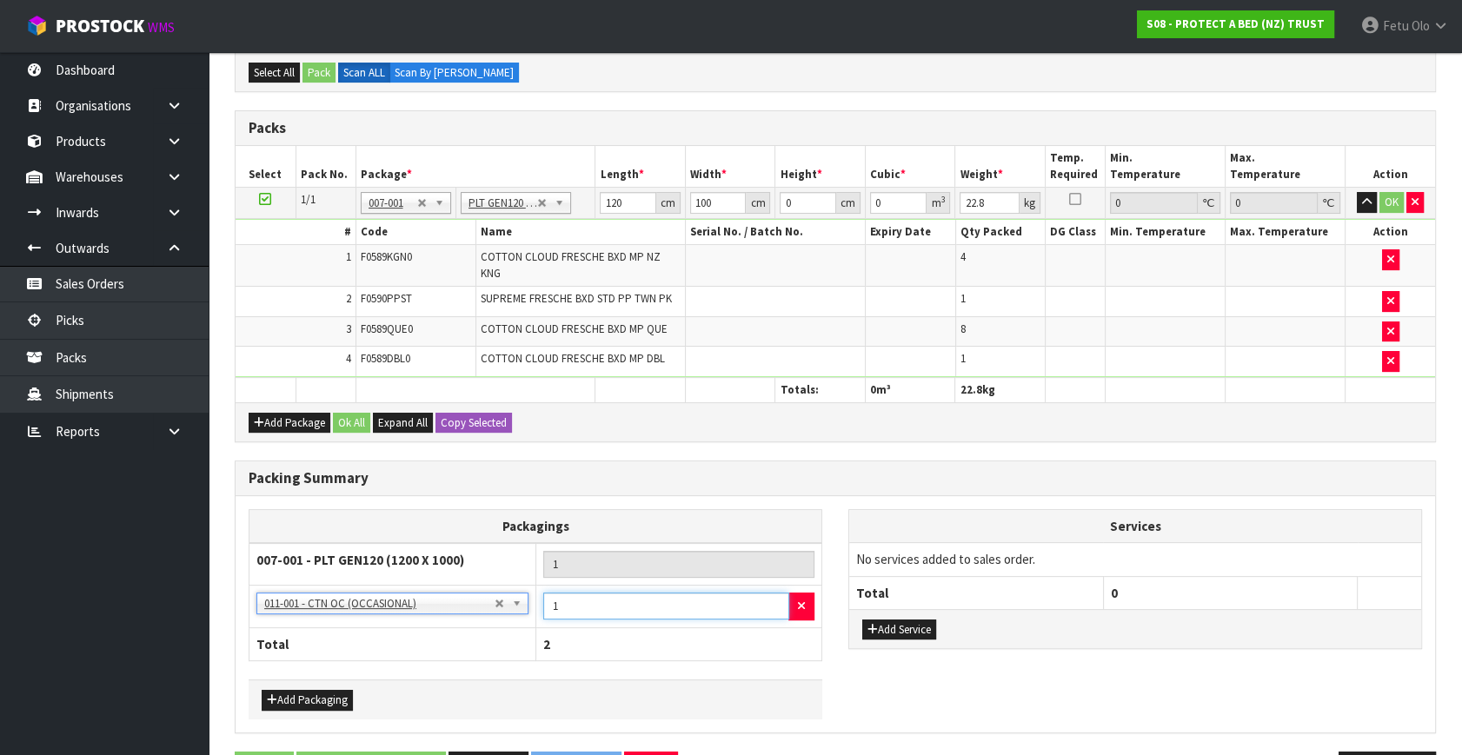
drag, startPoint x: 561, startPoint y: 592, endPoint x: 527, endPoint y: 608, distance: 36.9
click at [527, 608] on tr "NONE - No Packaging Cartons 007-001 - PLT GEN120 (1200 X 1000) 007-002 - PLT ON…" at bounding box center [535, 607] width 573 height 43
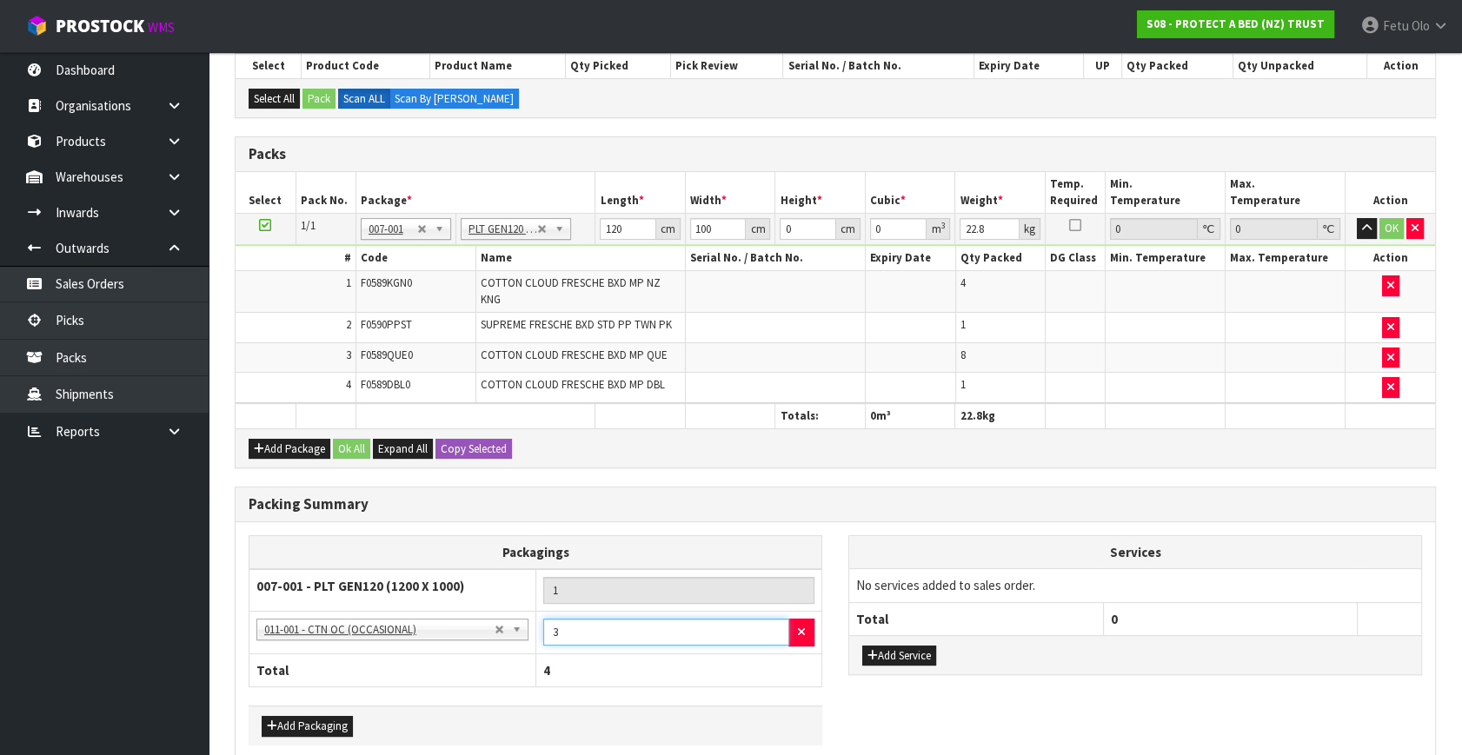
scroll to position [233, 0]
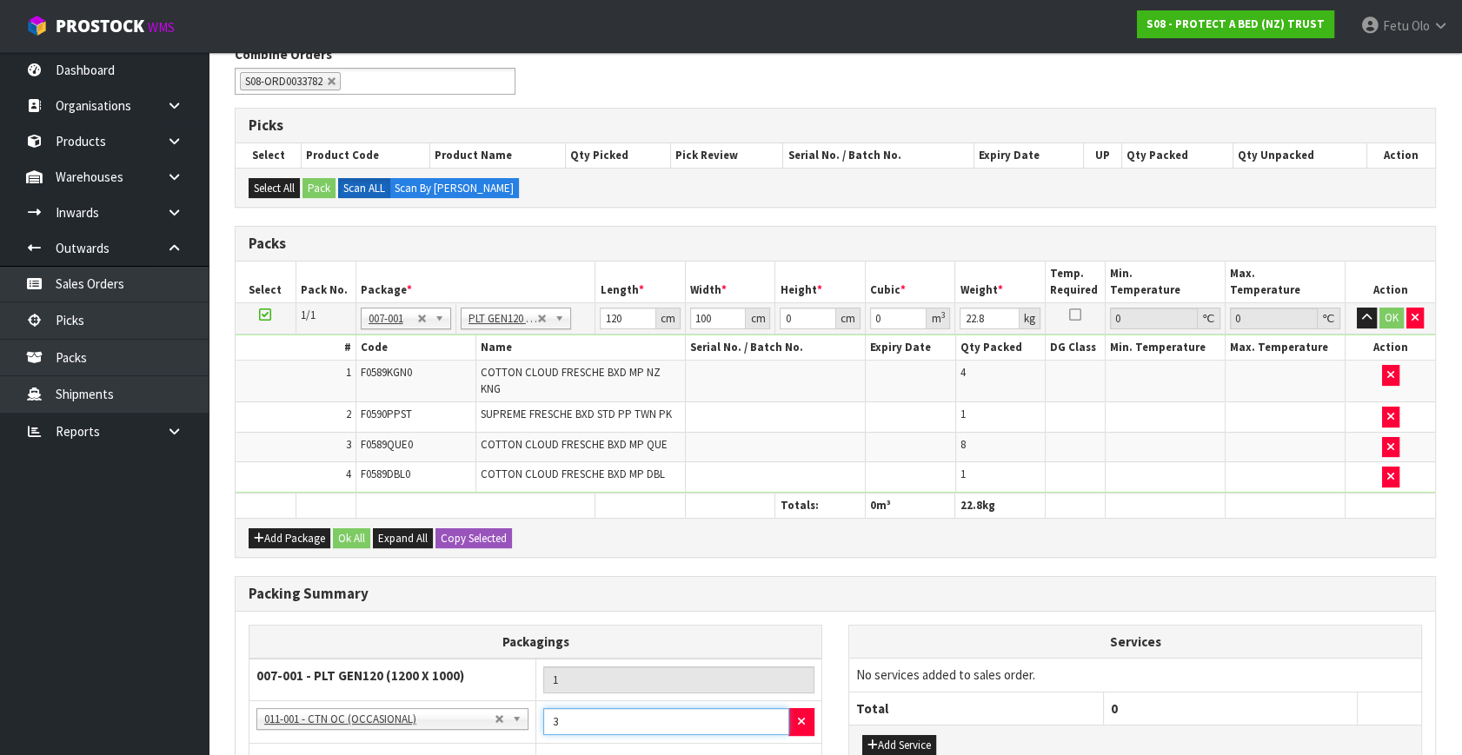
type input "3"
drag, startPoint x: 859, startPoint y: 356, endPoint x: 844, endPoint y: 362, distance: 16.5
click at [844, 362] on tbody "1/1 NONE 007-001 007-002 007-004 007-009 007-013 007-014 007-015 007-017 007-01…" at bounding box center [834, 398] width 1199 height 190
type input "93"
click at [1286, 659] on td "No services added to sales order." at bounding box center [1135, 675] width 572 height 33
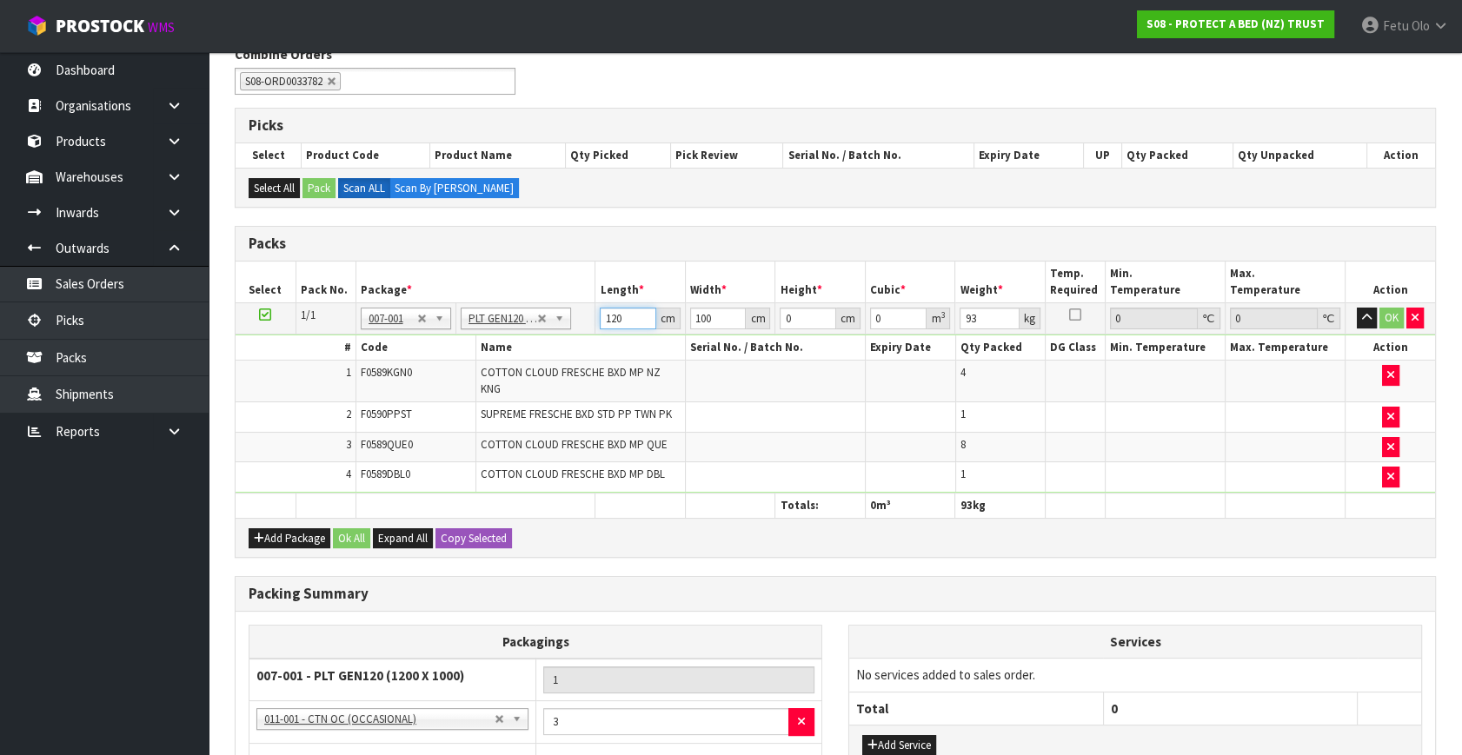
click at [617, 318] on input "120" at bounding box center [628, 319] width 56 height 22
type input "111"
type input "117"
type input "7"
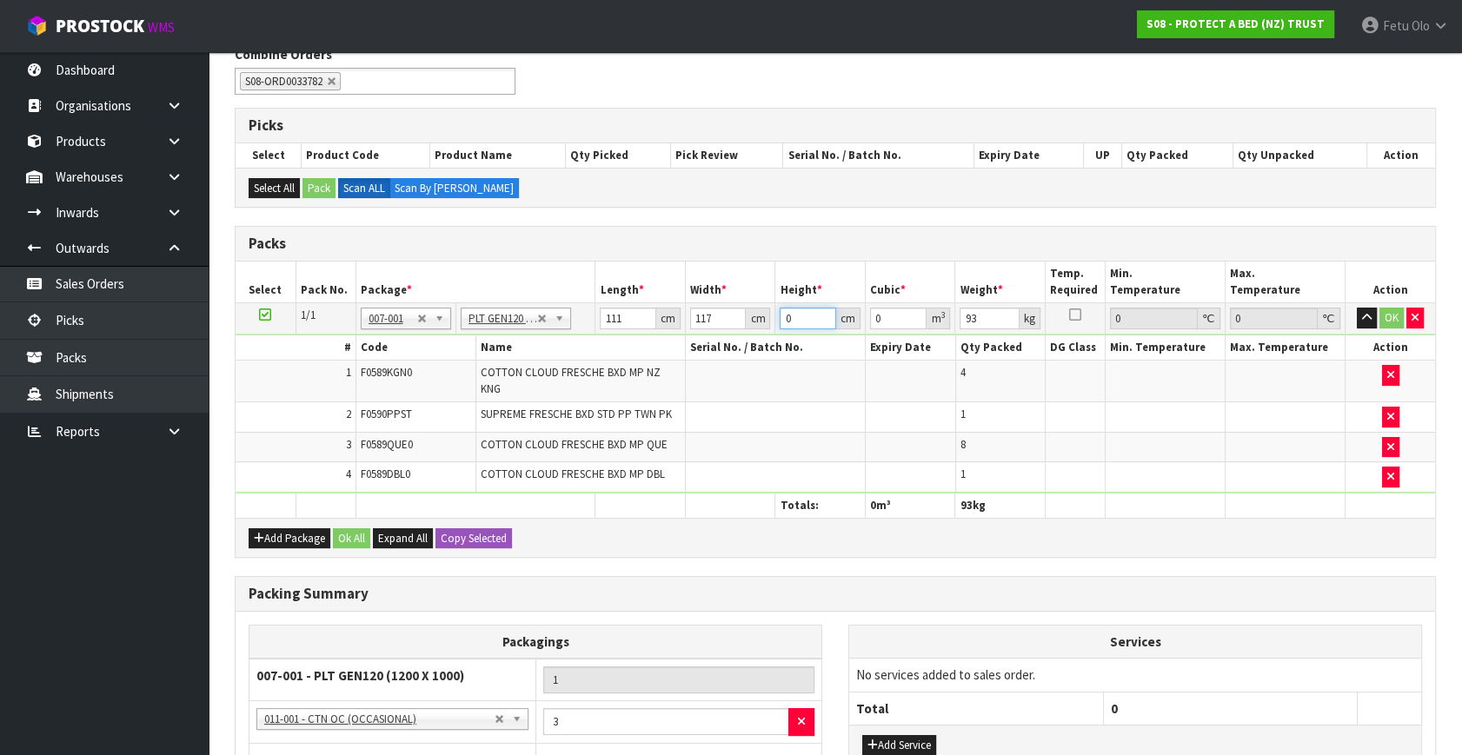
type input "0.090909"
type input "78"
type input "1.012986"
type input "78"
click button "OK" at bounding box center [1391, 318] width 24 height 21
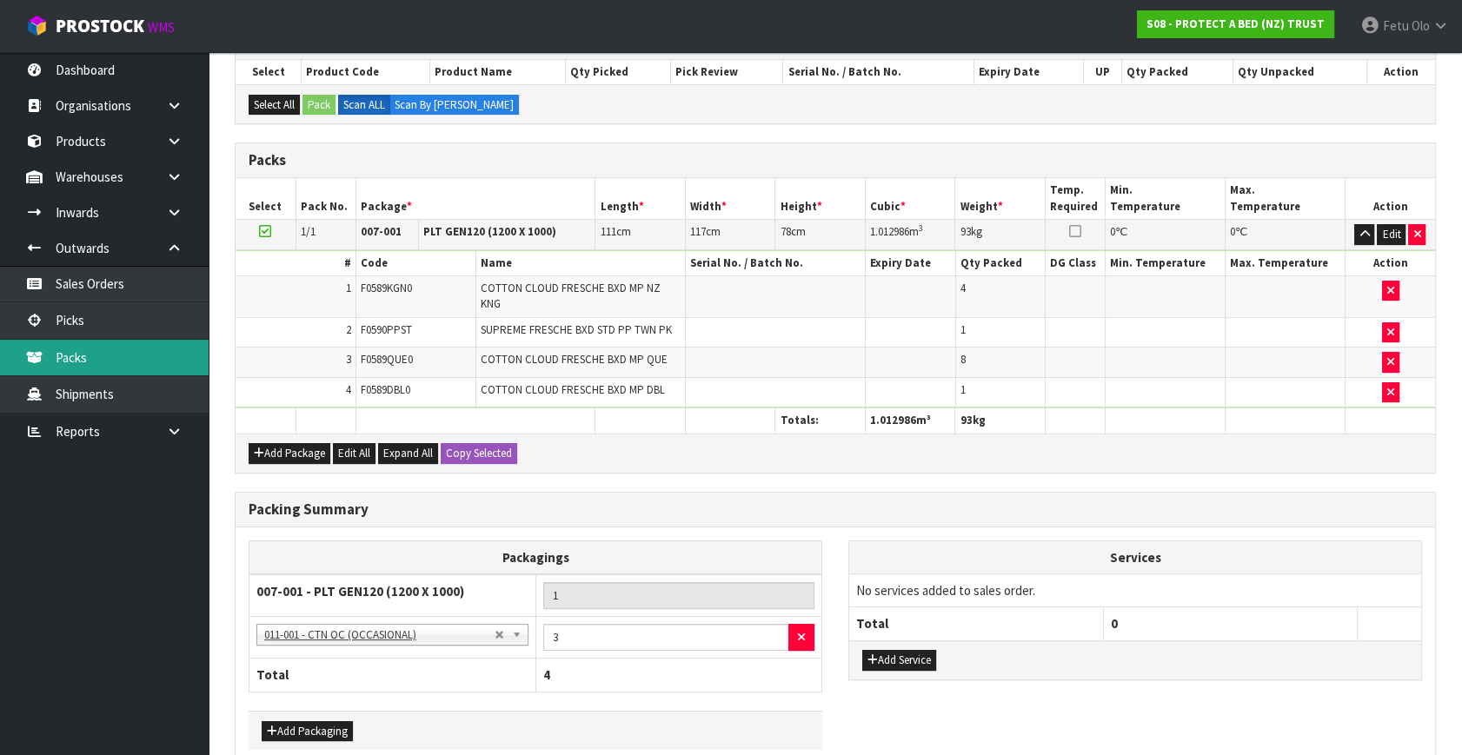
scroll to position [153, 0]
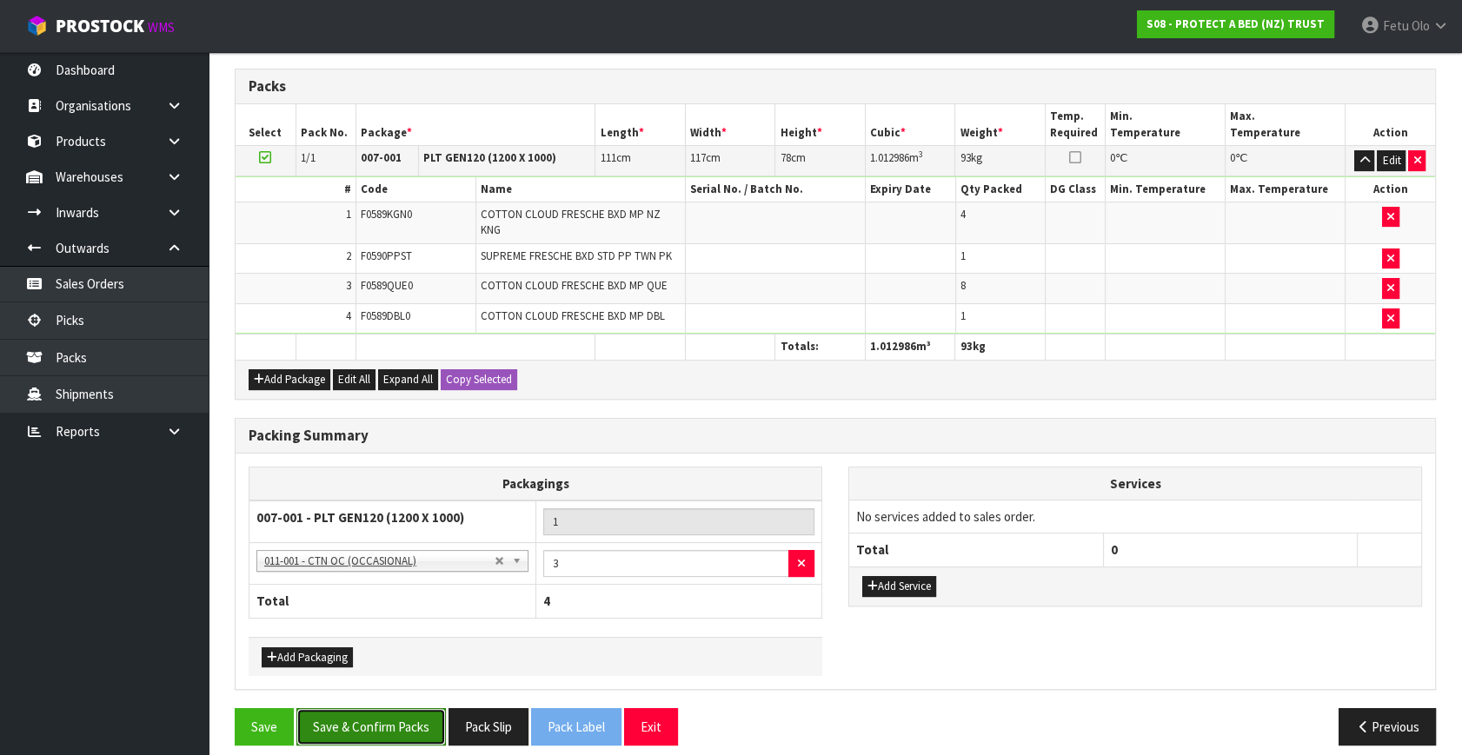
click at [390, 720] on button "Save & Confirm Packs" at bounding box center [370, 726] width 149 height 37
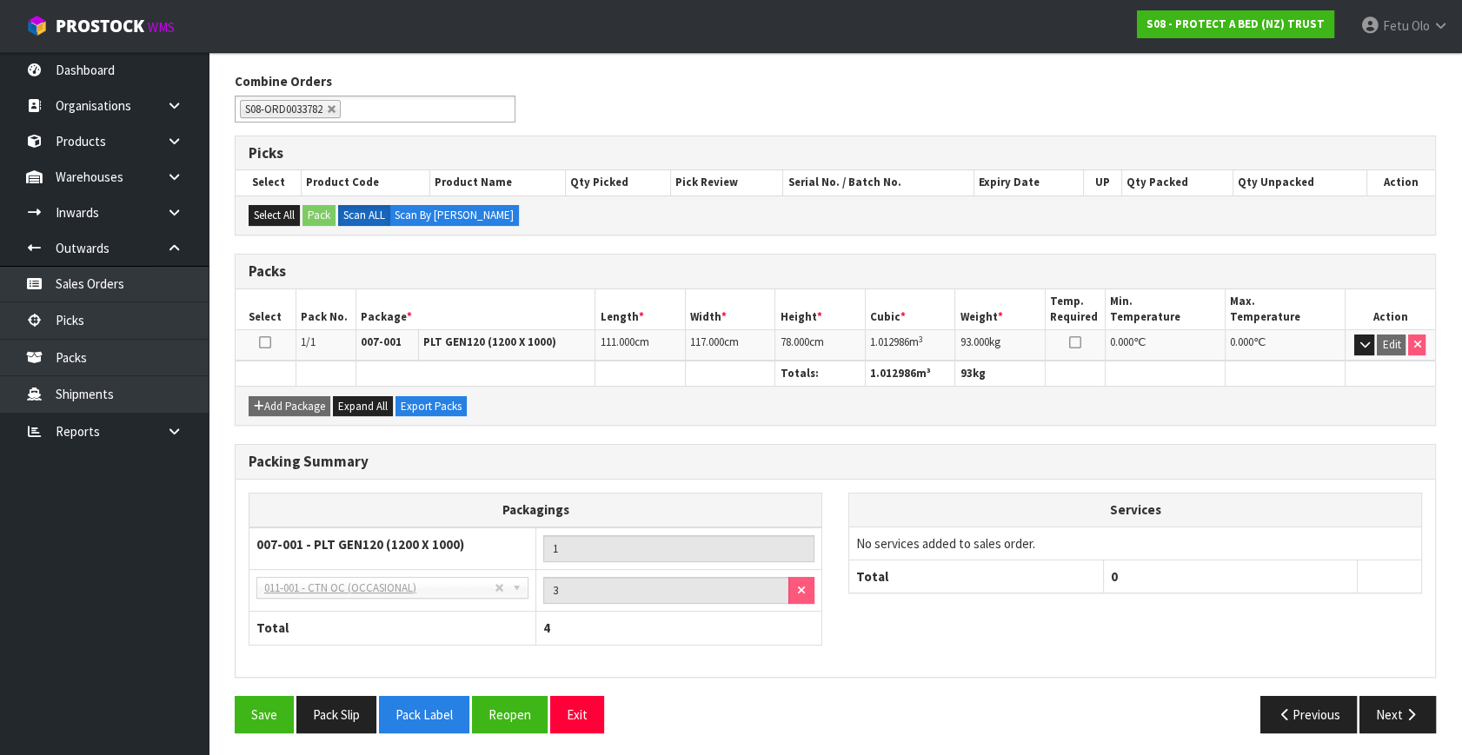
scroll to position [269, 0]
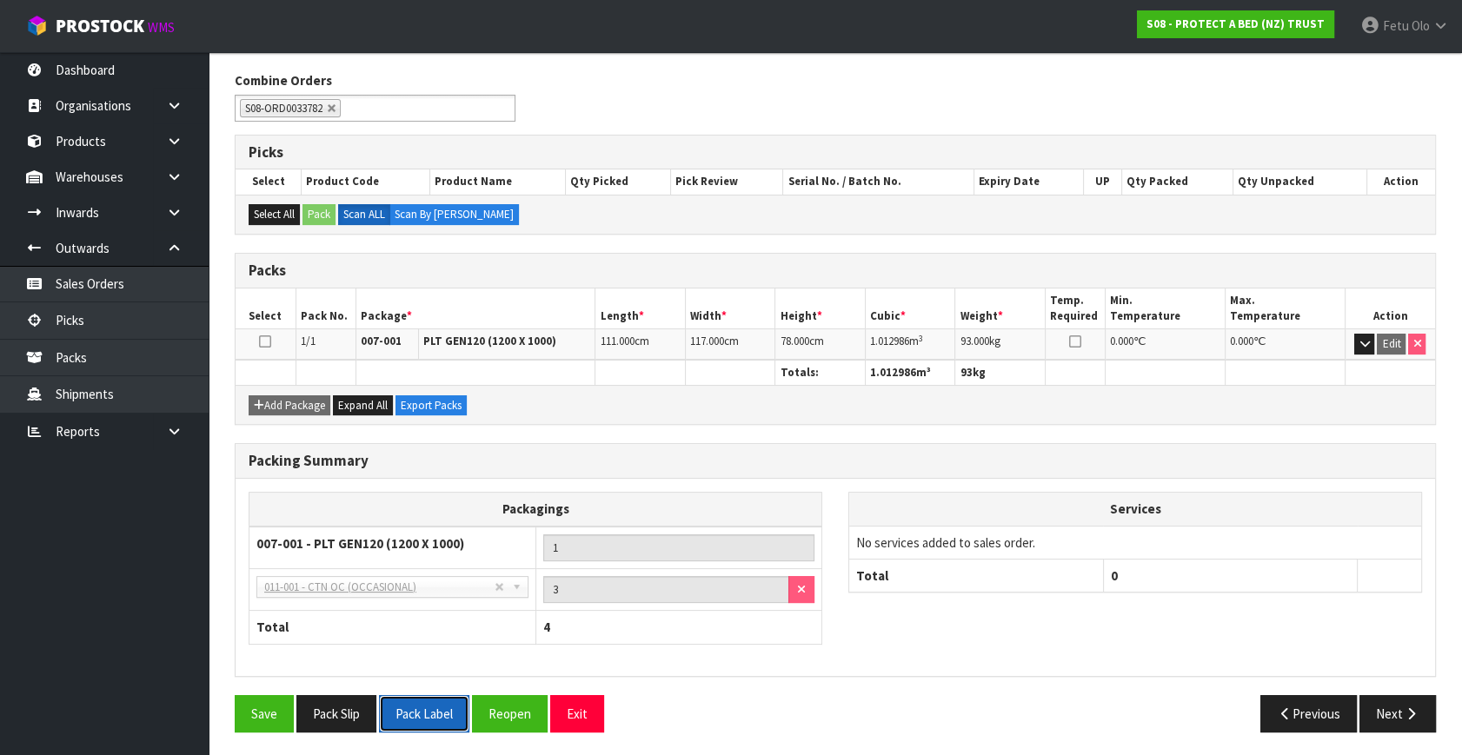
click at [436, 709] on button "Pack Label" at bounding box center [424, 713] width 90 height 37
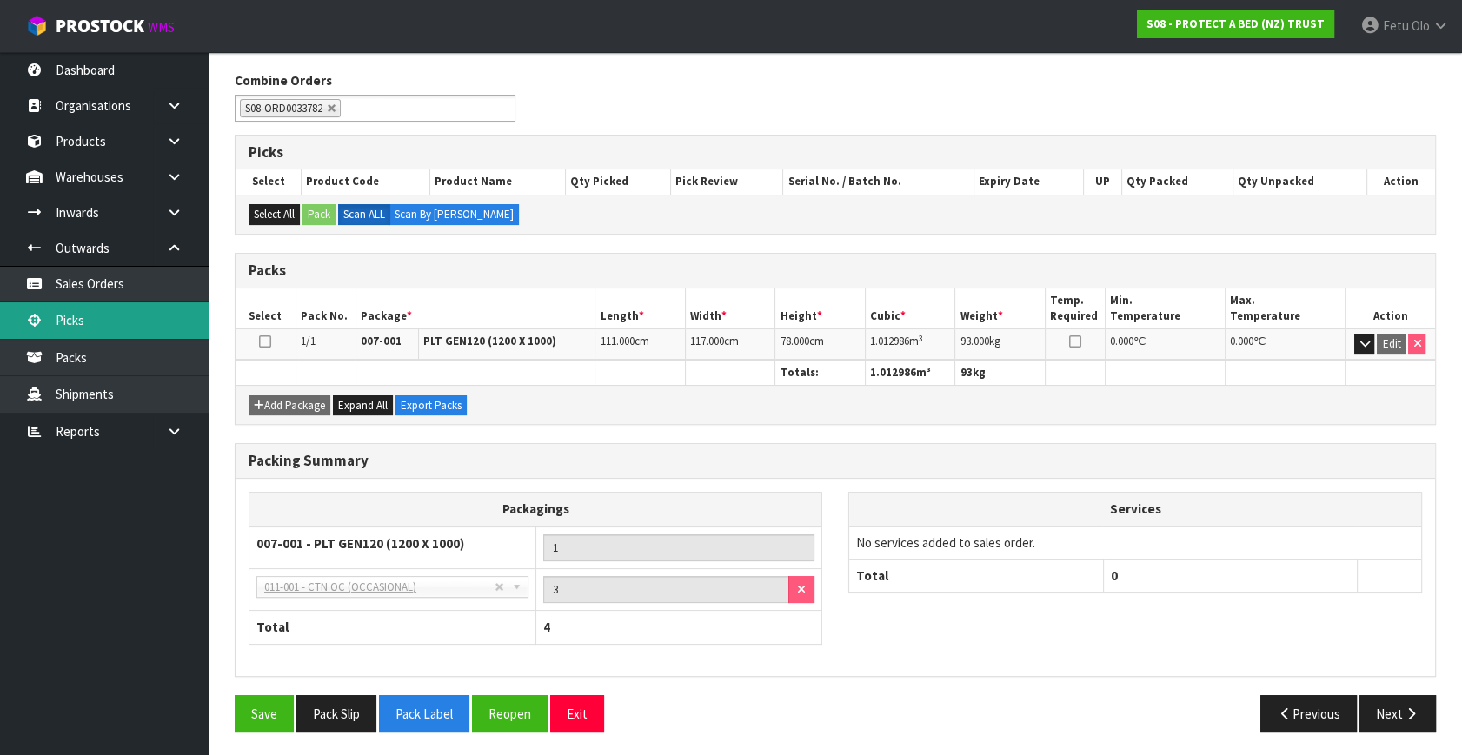
click at [71, 308] on link "Picks" at bounding box center [104, 320] width 209 height 36
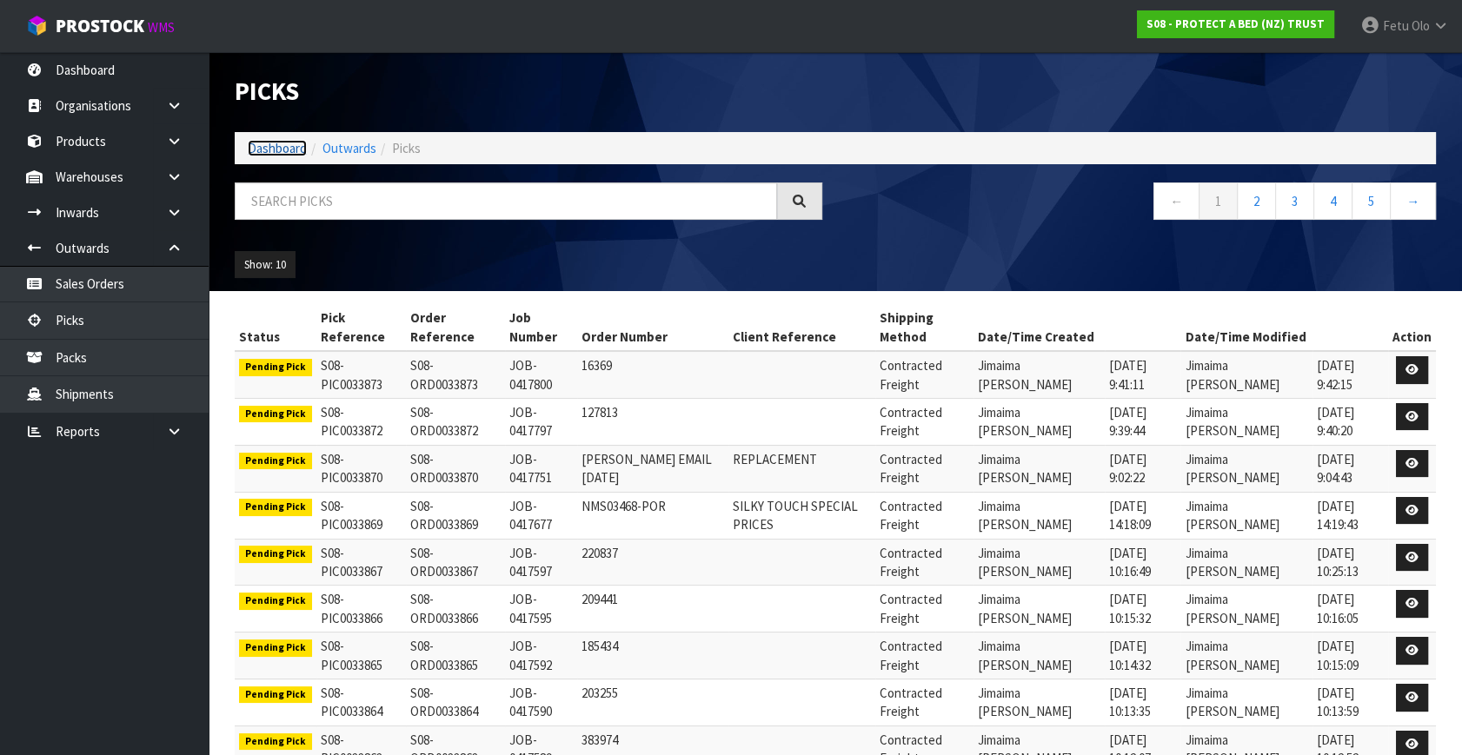
click at [286, 148] on link "Dashboard" at bounding box center [277, 148] width 59 height 17
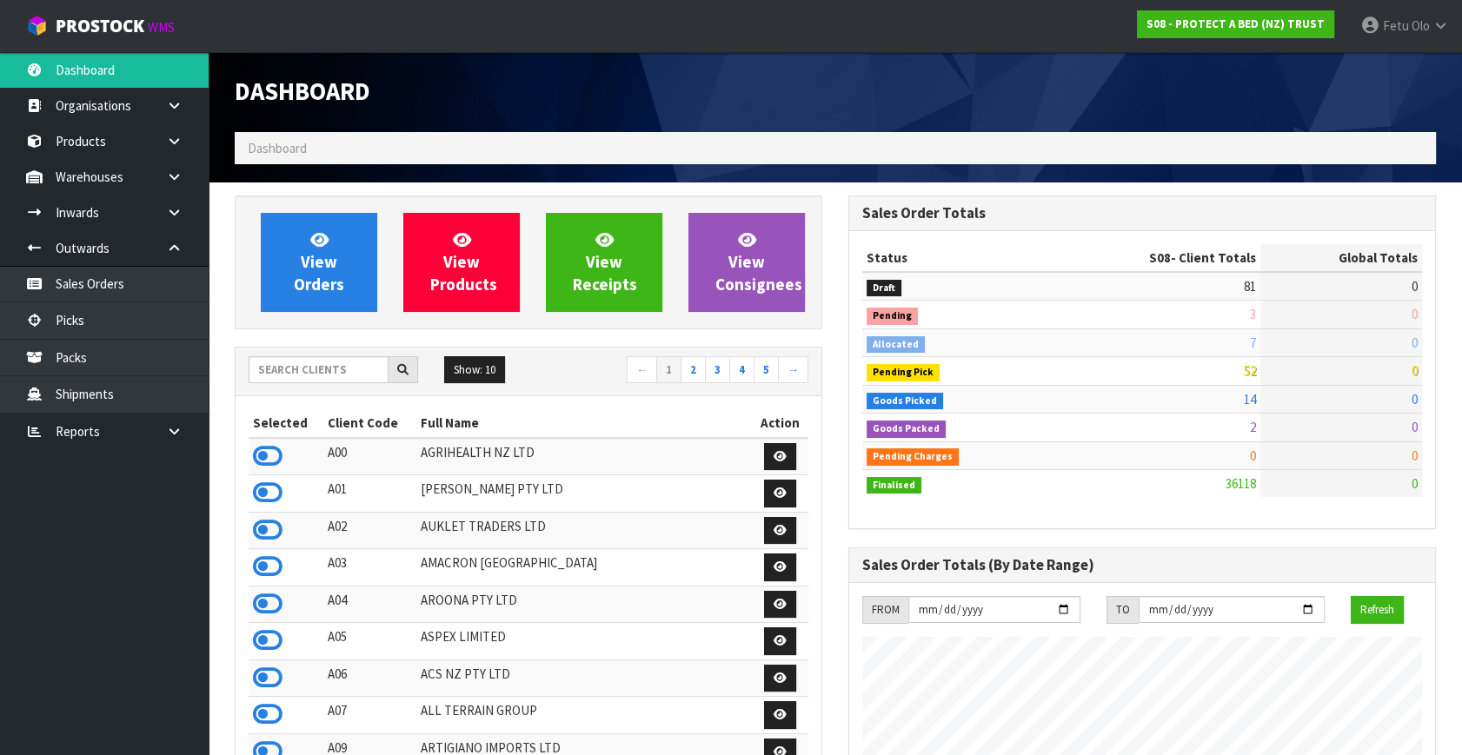
scroll to position [1082, 613]
click at [317, 368] on input "text" at bounding box center [319, 369] width 140 height 27
type input "K01"
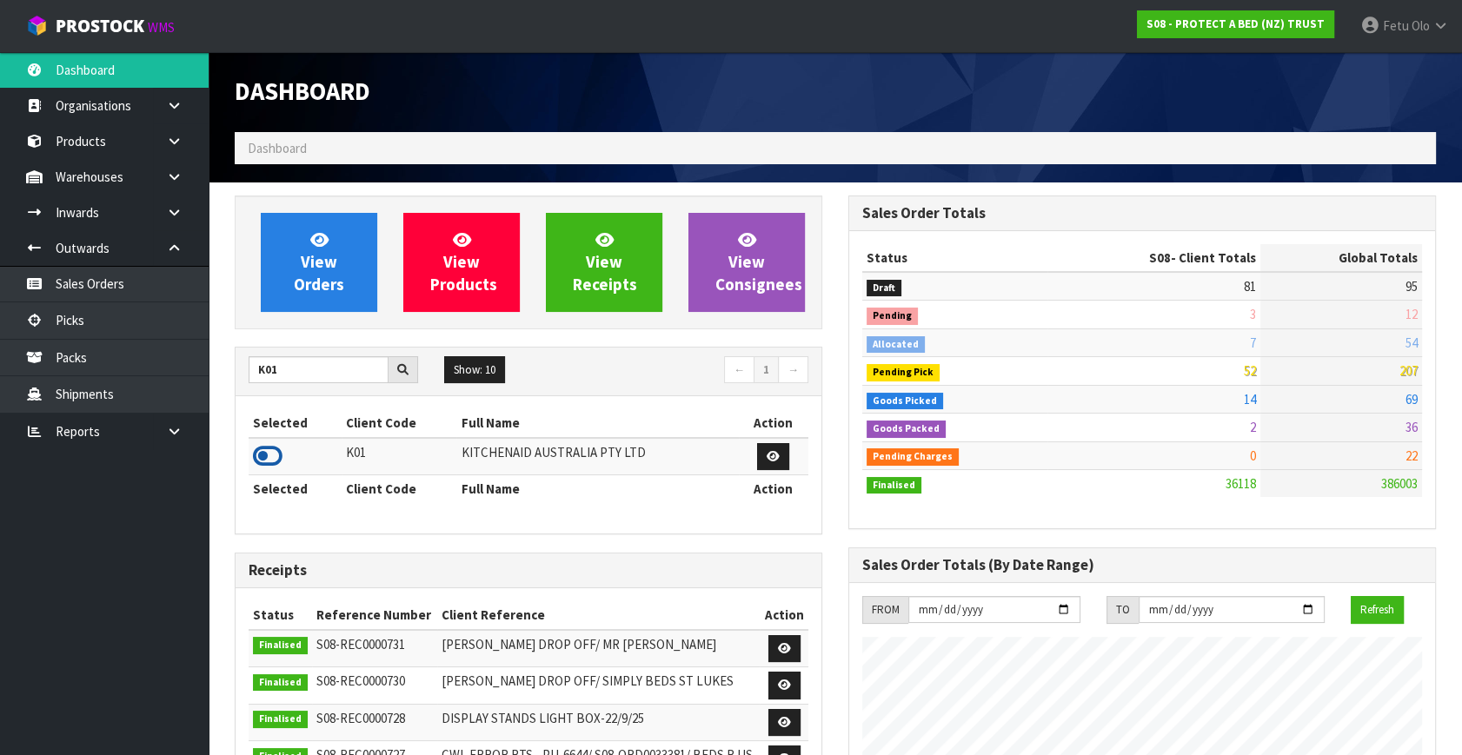
click at [267, 462] on icon at bounding box center [268, 456] width 30 height 26
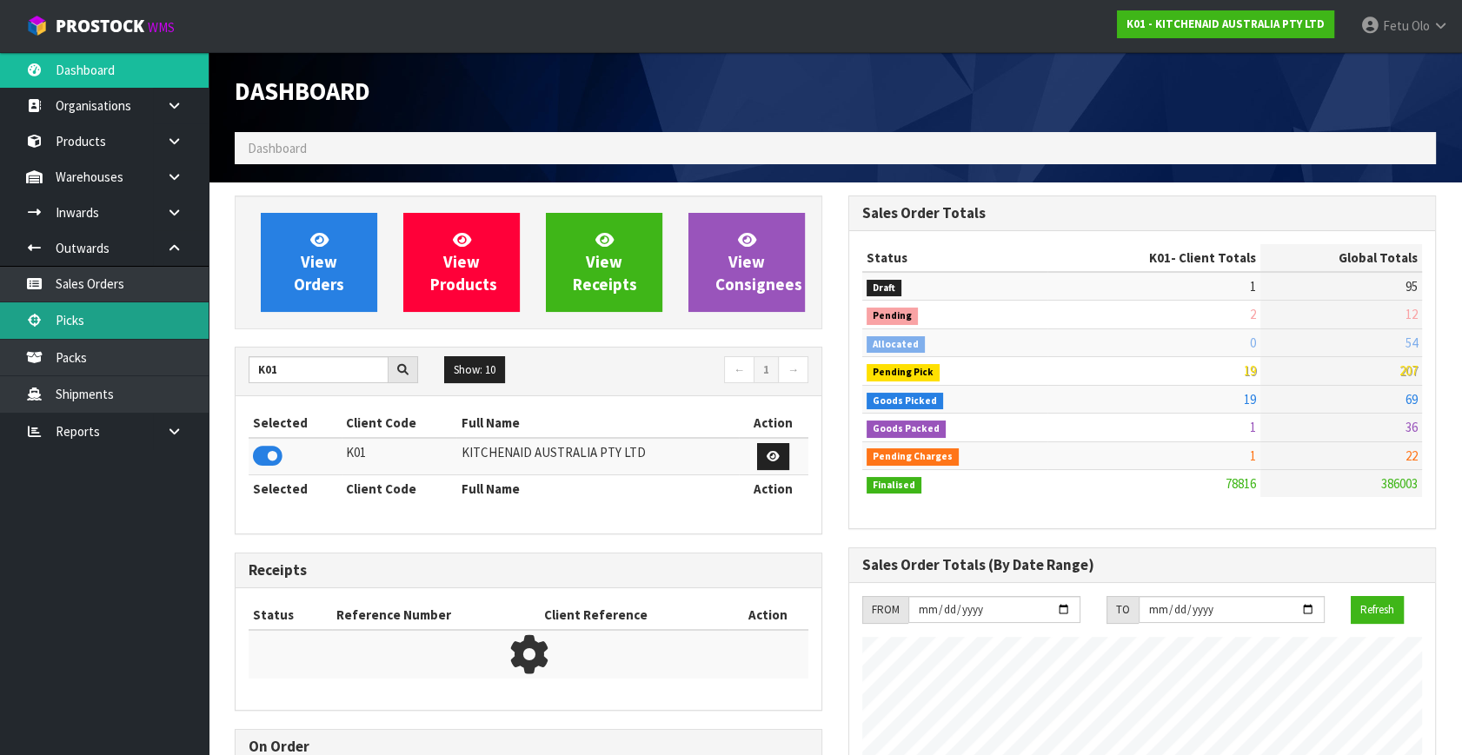
click at [100, 325] on link "Picks" at bounding box center [104, 320] width 209 height 36
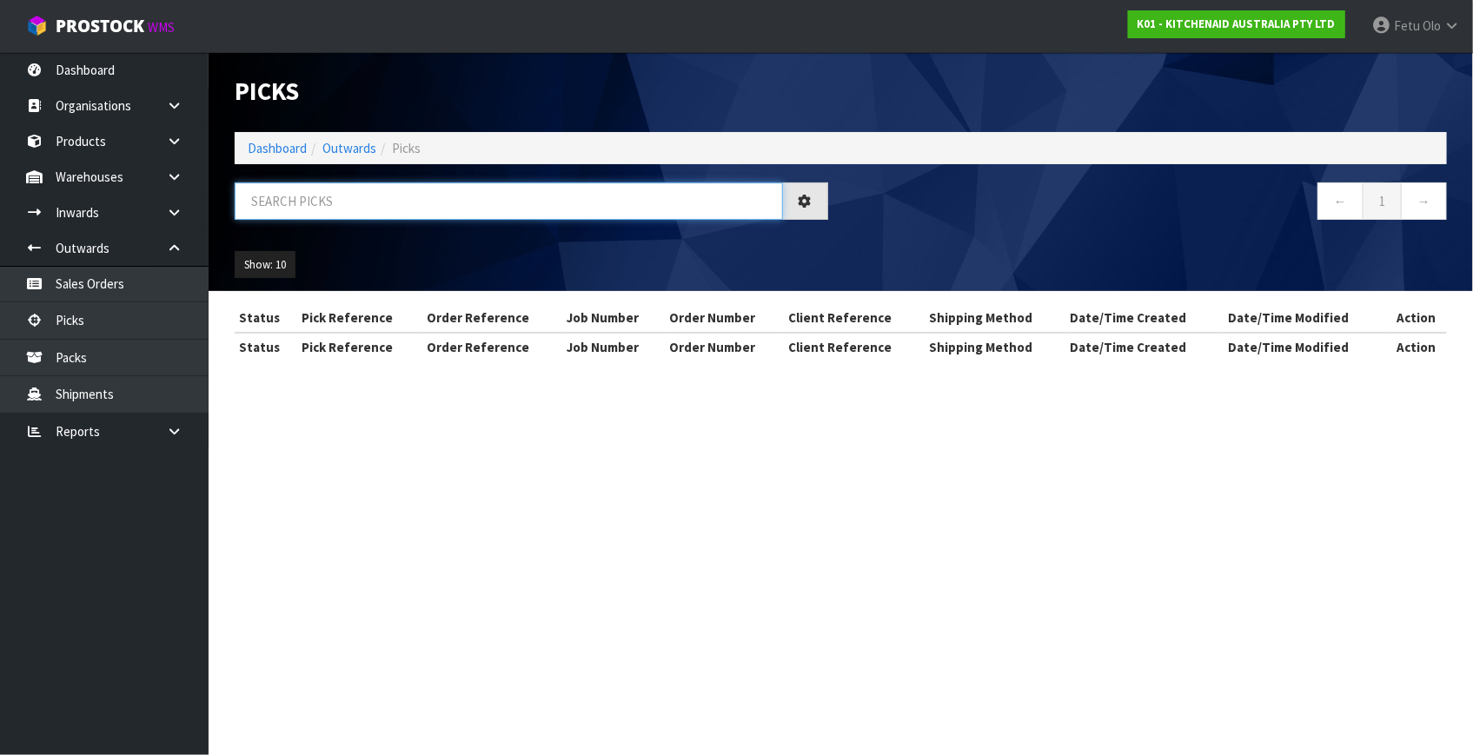
click at [334, 190] on input "text" at bounding box center [509, 200] width 548 height 37
type input "80570"
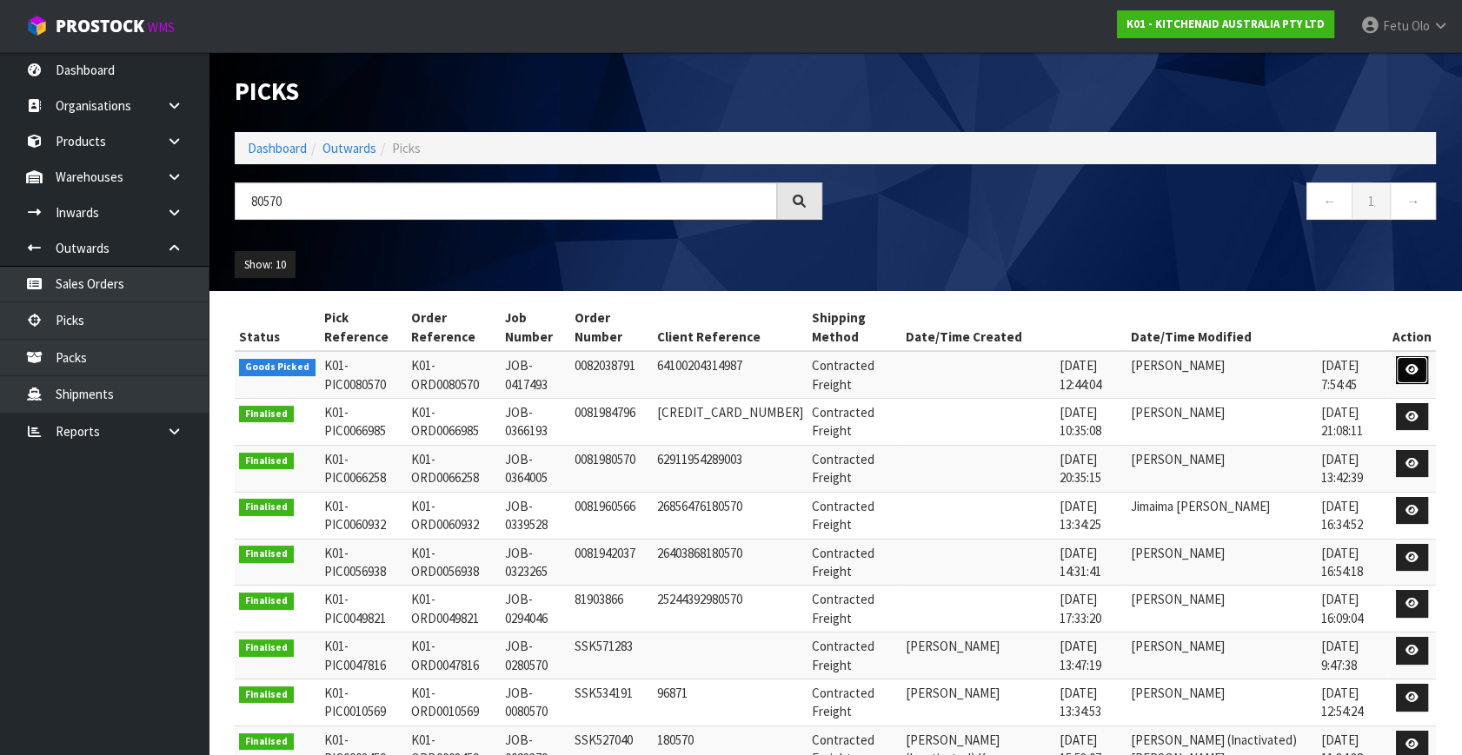
click at [1408, 371] on icon at bounding box center [1411, 369] width 13 height 11
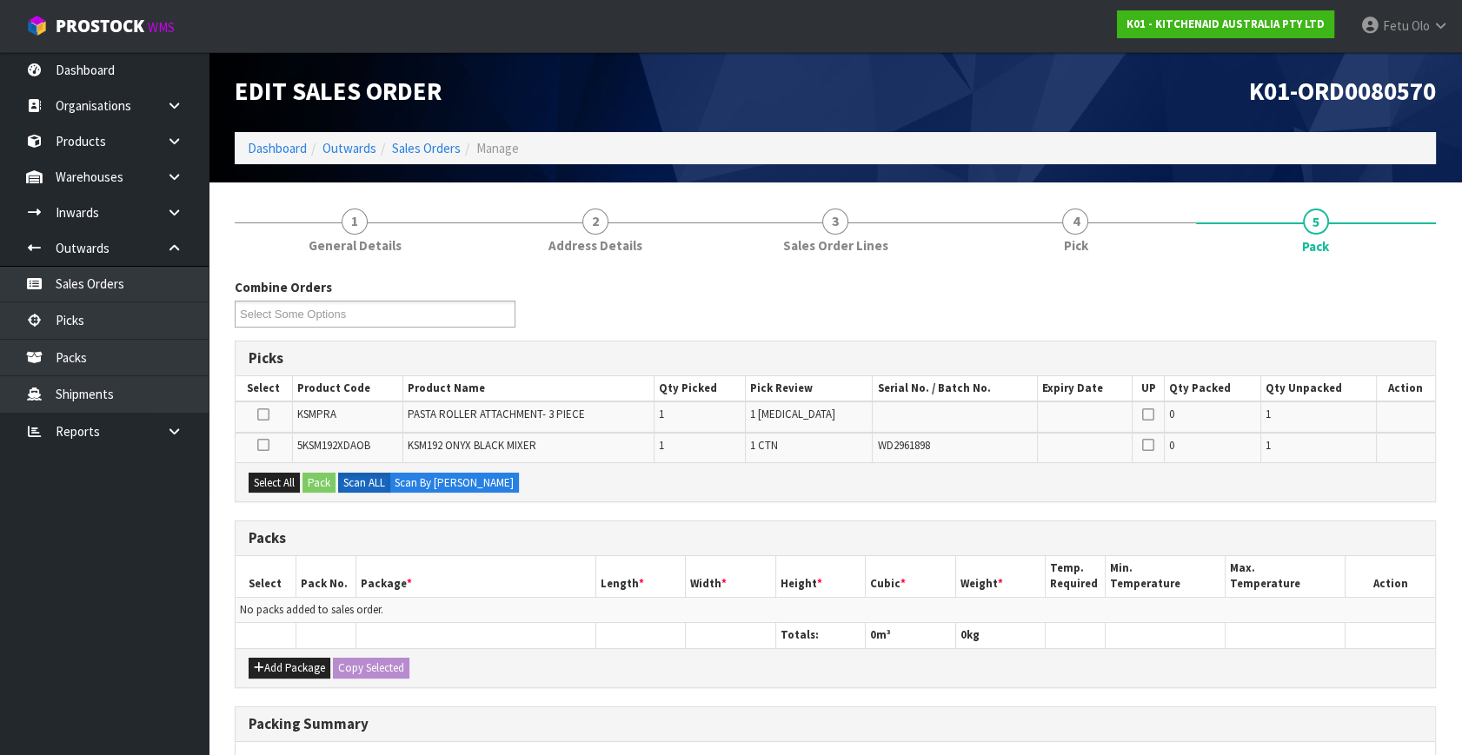
click at [169, 615] on ul "Dashboard Organisations Clients Consignees Carriers Products Categories Serial …" at bounding box center [104, 403] width 209 height 703
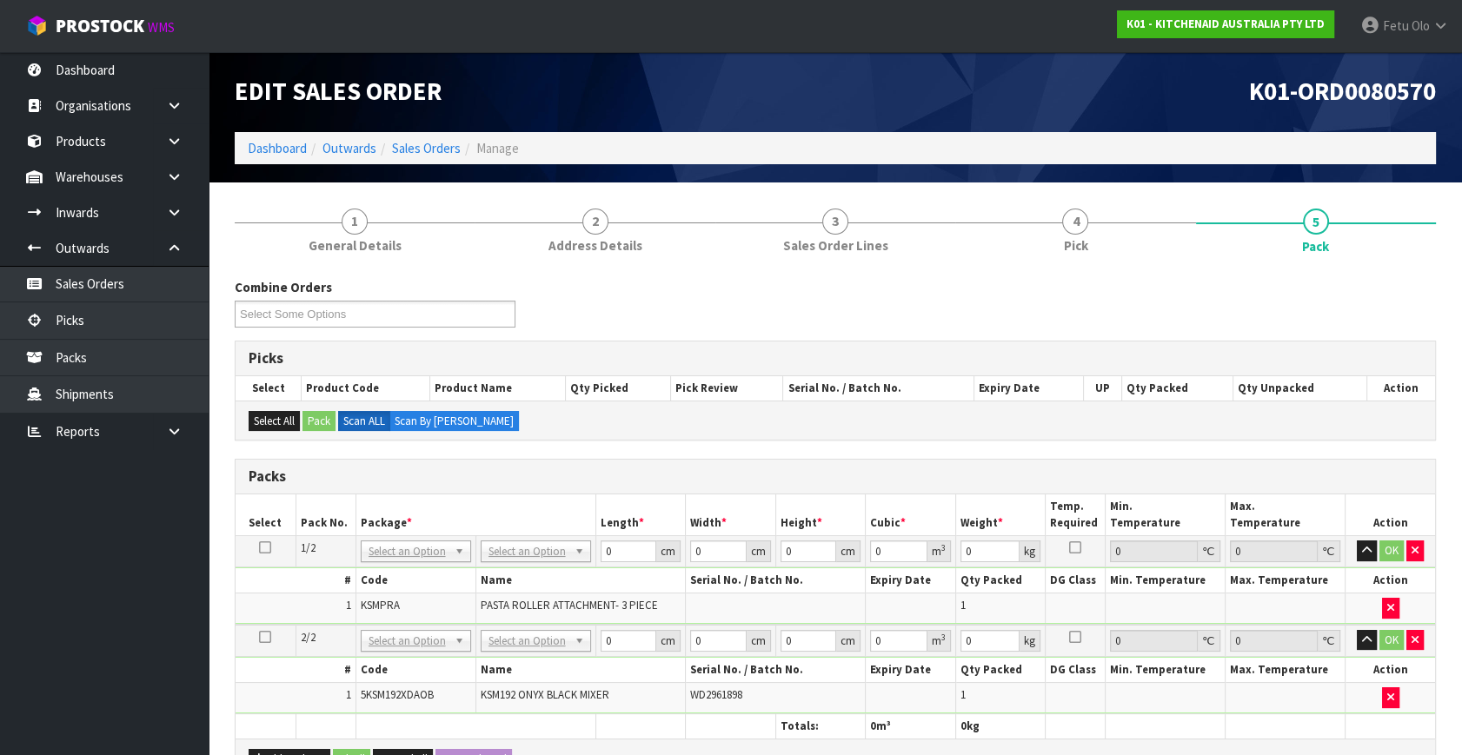
click at [406, 536] on td "NONE 007-001 007-002 007-004 007-009 007-013 007-014 007-015 007-017 007-018 00…" at bounding box center [415, 551] width 120 height 31
click at [396, 562] on div at bounding box center [415, 574] width 109 height 29
click at [397, 575] on input "text" at bounding box center [415, 574] width 102 height 22
type input "011"
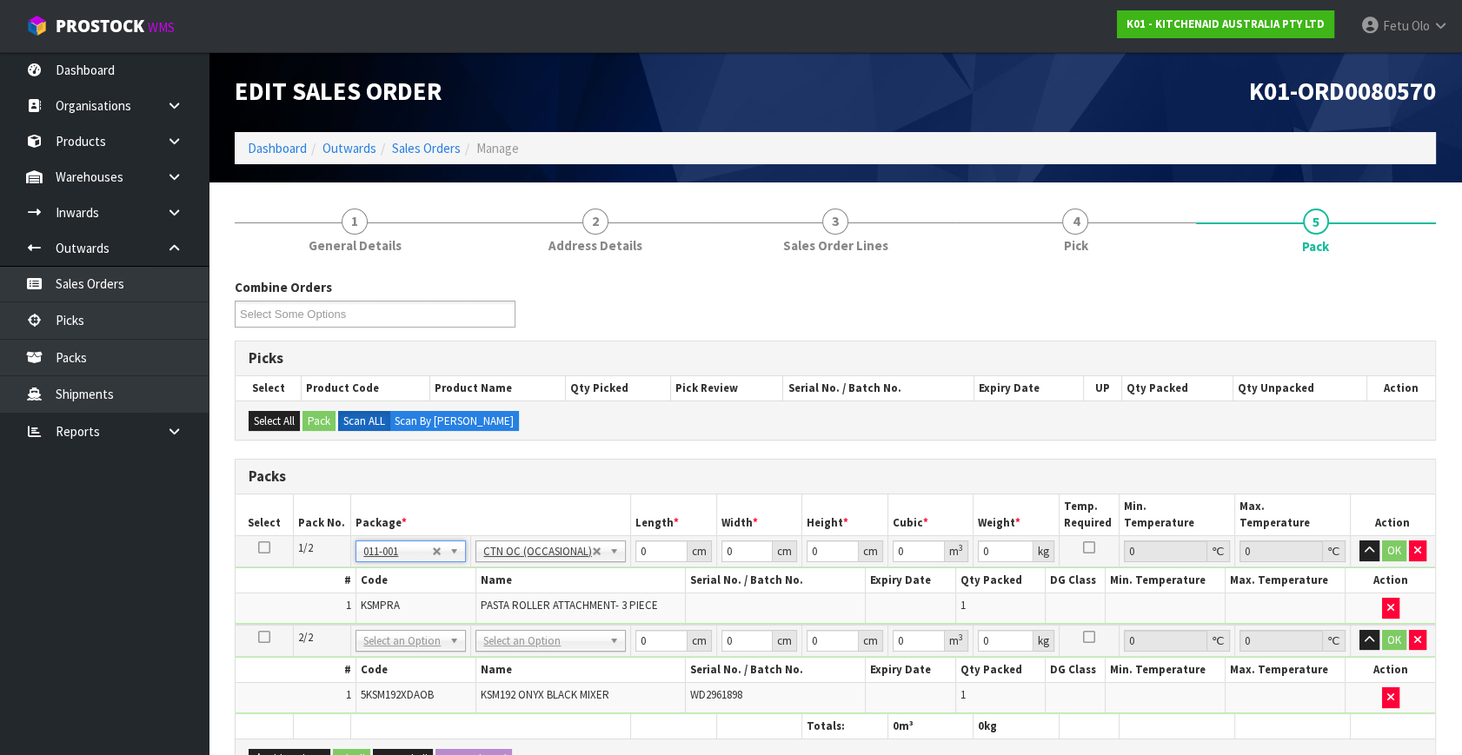
type input "3.5"
drag, startPoint x: 653, startPoint y: 558, endPoint x: 554, endPoint y: 607, distance: 111.5
click at [554, 607] on tbody "1/2 NONE 007-001 007-002 007-004 007-009 007-013 007-014 007-015 007-017 007-01…" at bounding box center [834, 580] width 1199 height 89
type input "24"
type input "20"
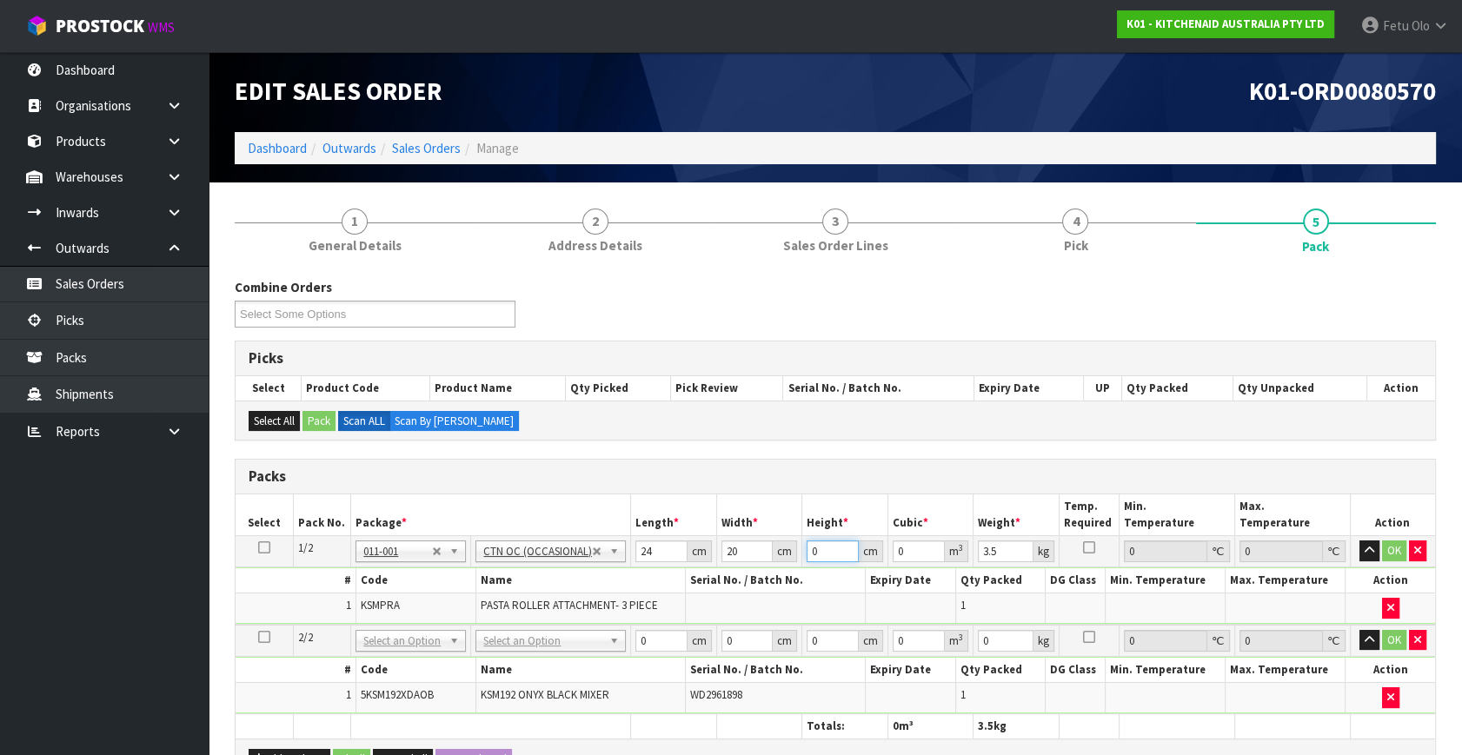
type input "2"
type input "0.00096"
type input "29"
type input "0.01392"
type input "29"
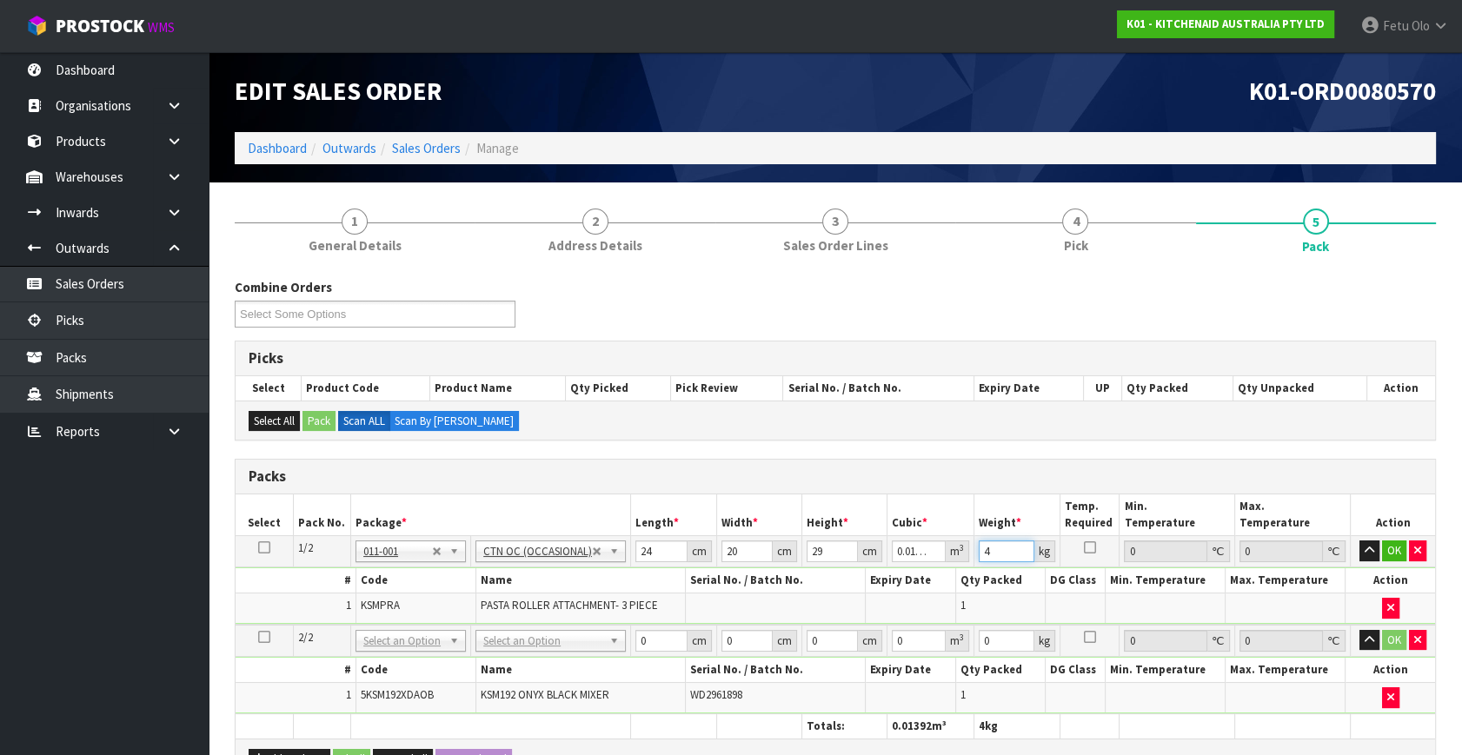
type input "4"
click button "OK" at bounding box center [1394, 551] width 24 height 21
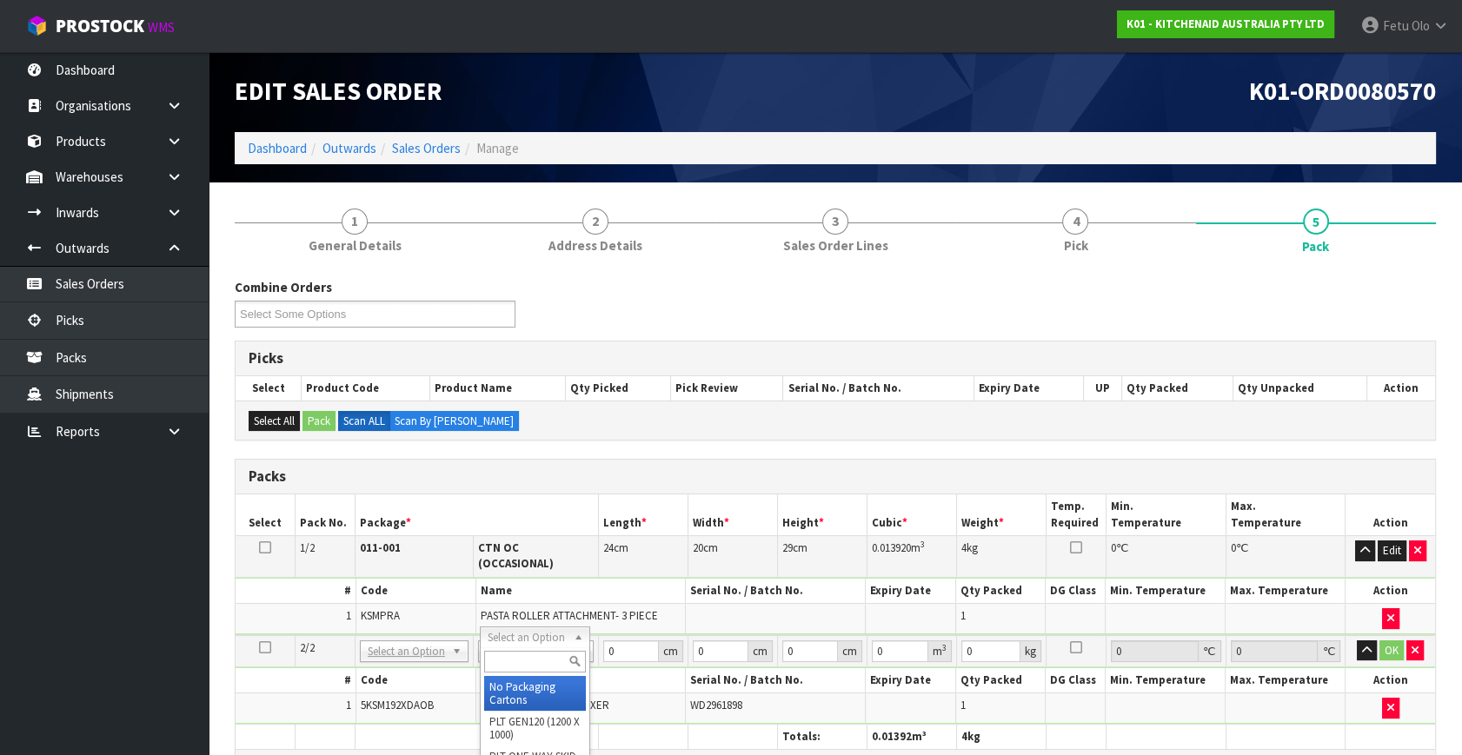
drag, startPoint x: 527, startPoint y: 637, endPoint x: 526, endPoint y: 677, distance: 40.0
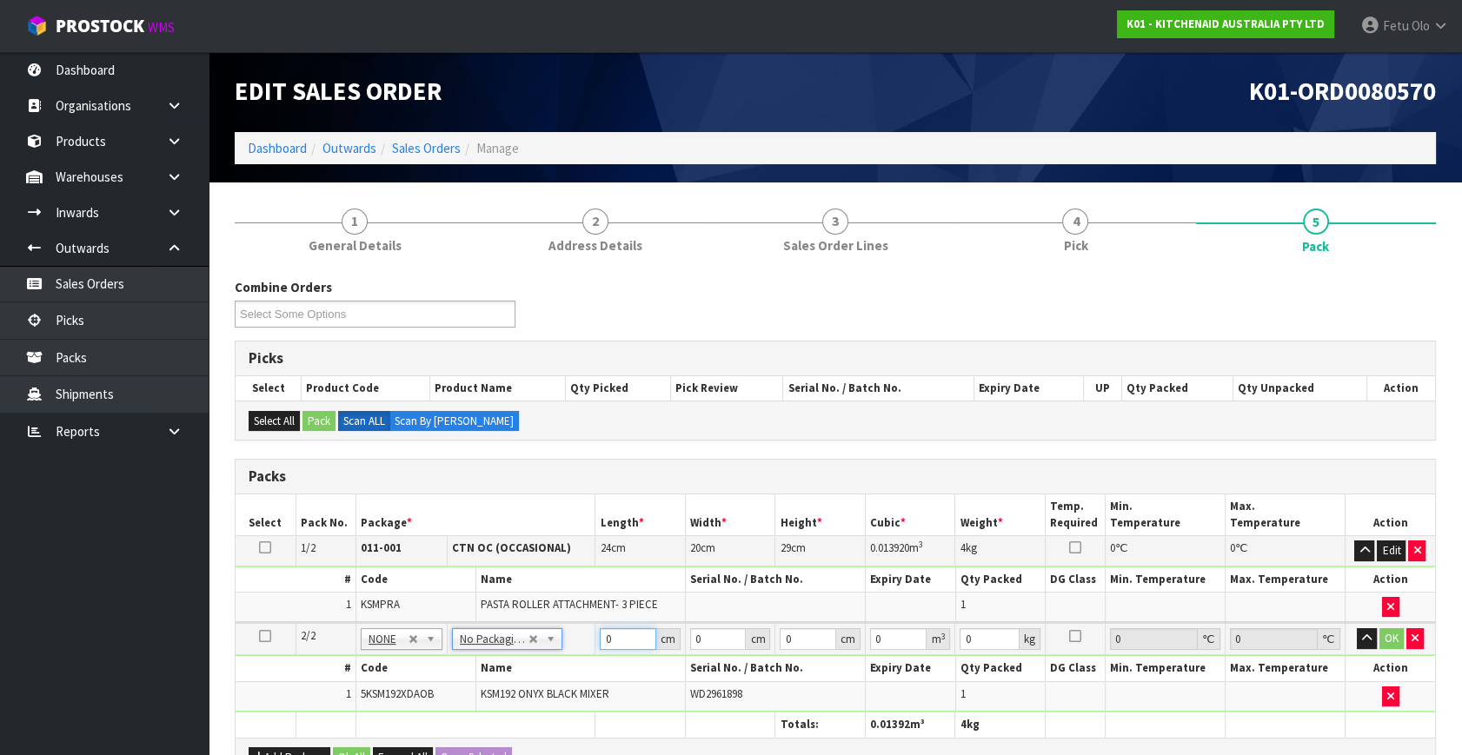
drag, startPoint x: 618, startPoint y: 638, endPoint x: 498, endPoint y: 687, distance: 129.7
click at [503, 687] on tbody "2/2 NONE 007-001 007-002 007-004 007-009 007-013 007-014 007-015 007-017 007-01…" at bounding box center [834, 667] width 1199 height 89
type input "42"
type input "29"
type input "4"
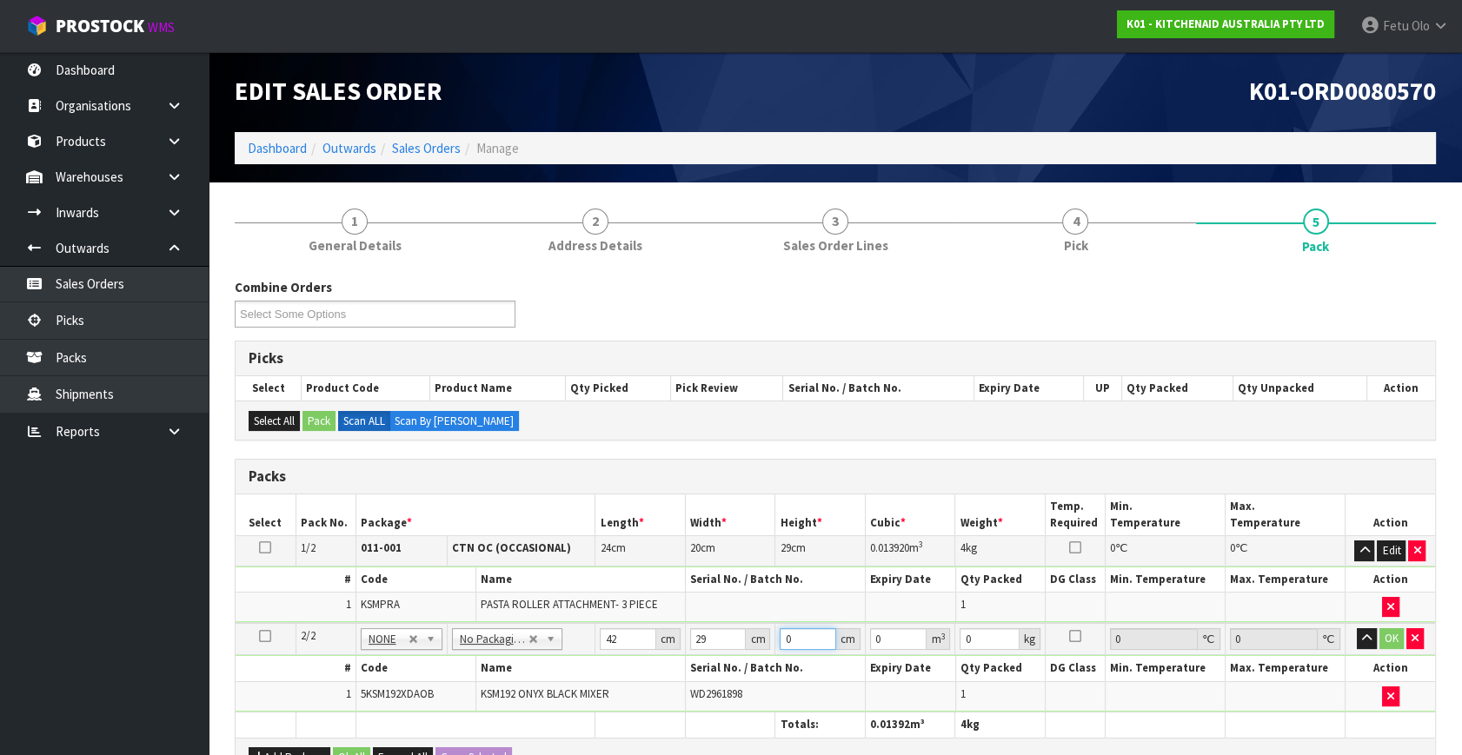
type input "0.004872"
type input "43"
type input "0.052374"
type input "43"
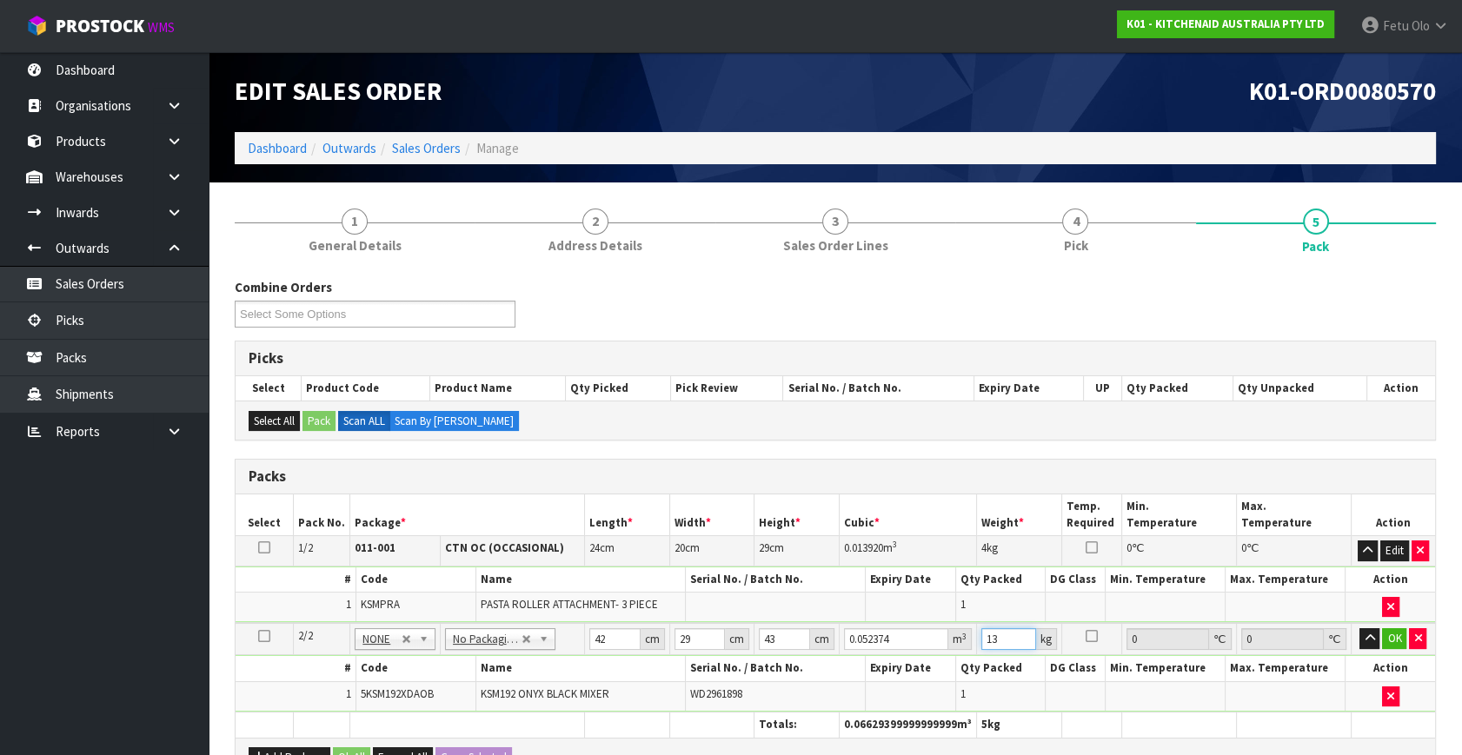
type input "13"
click button "OK" at bounding box center [1394, 638] width 24 height 21
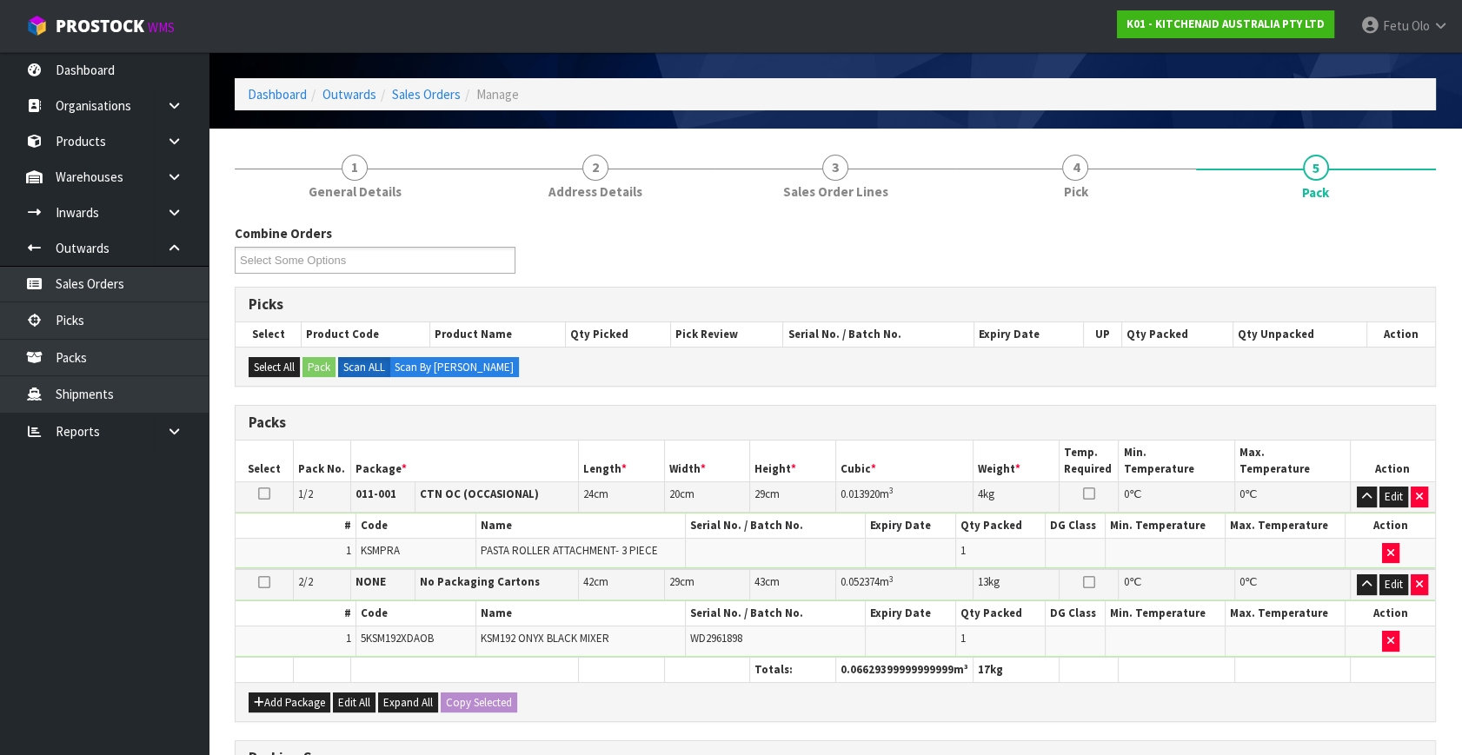
scroll to position [388, 0]
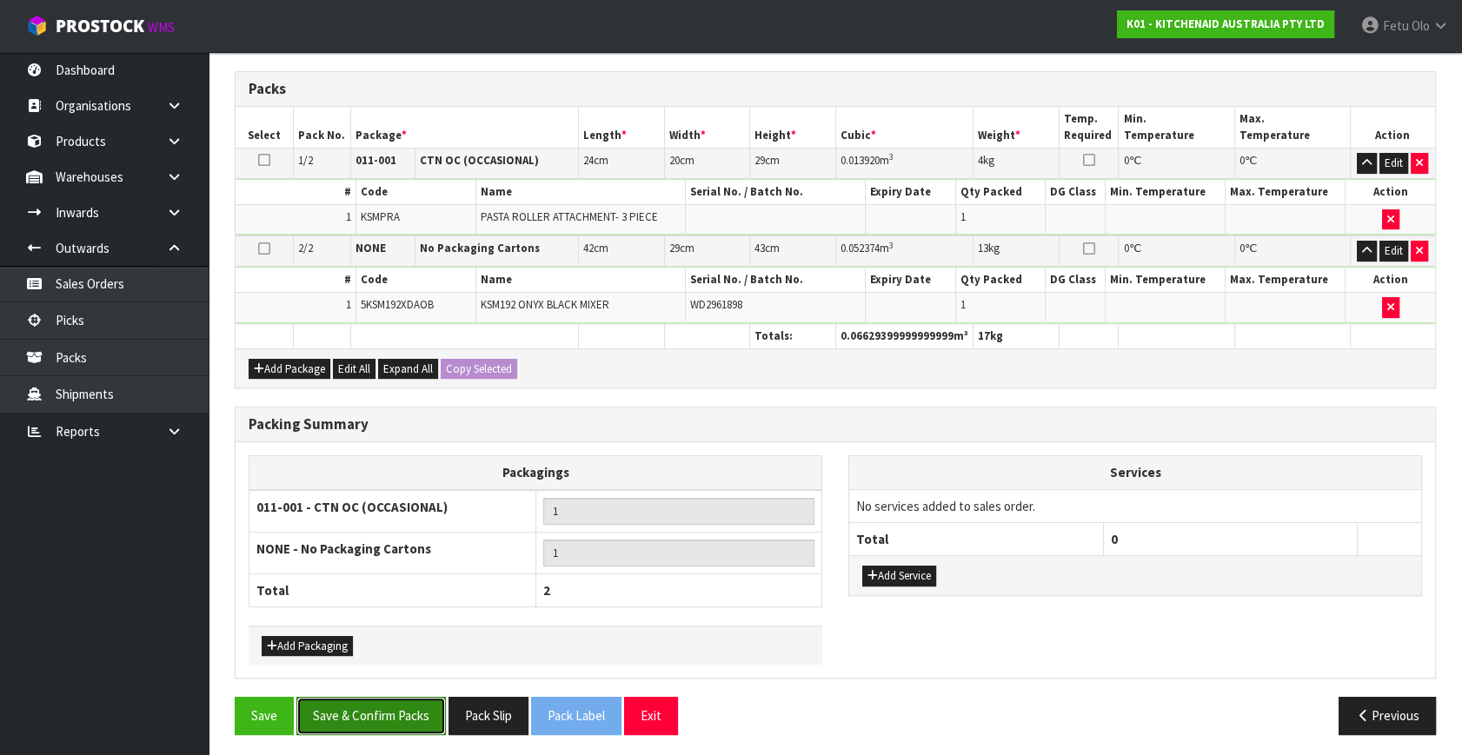
click at [390, 710] on button "Save & Confirm Packs" at bounding box center [370, 715] width 149 height 37
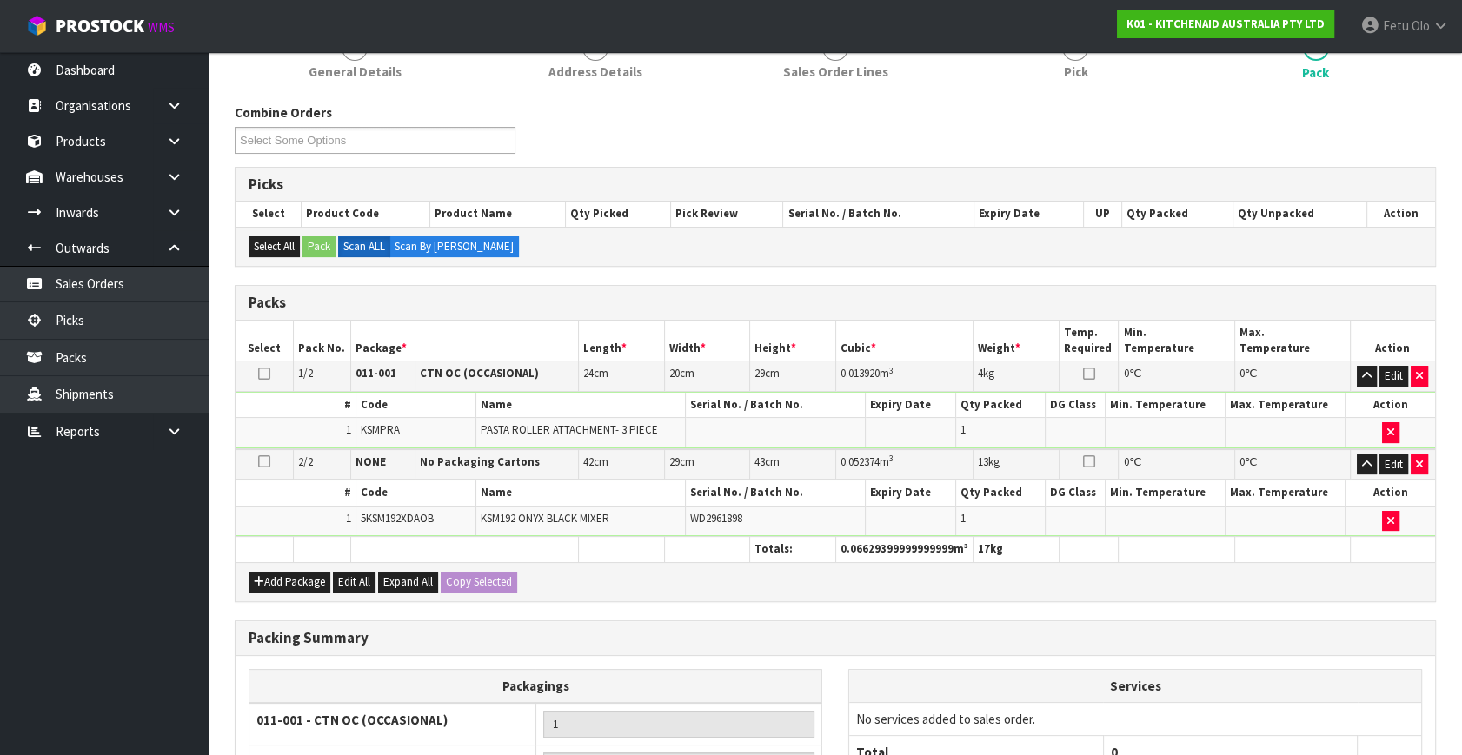
scroll to position [300, 0]
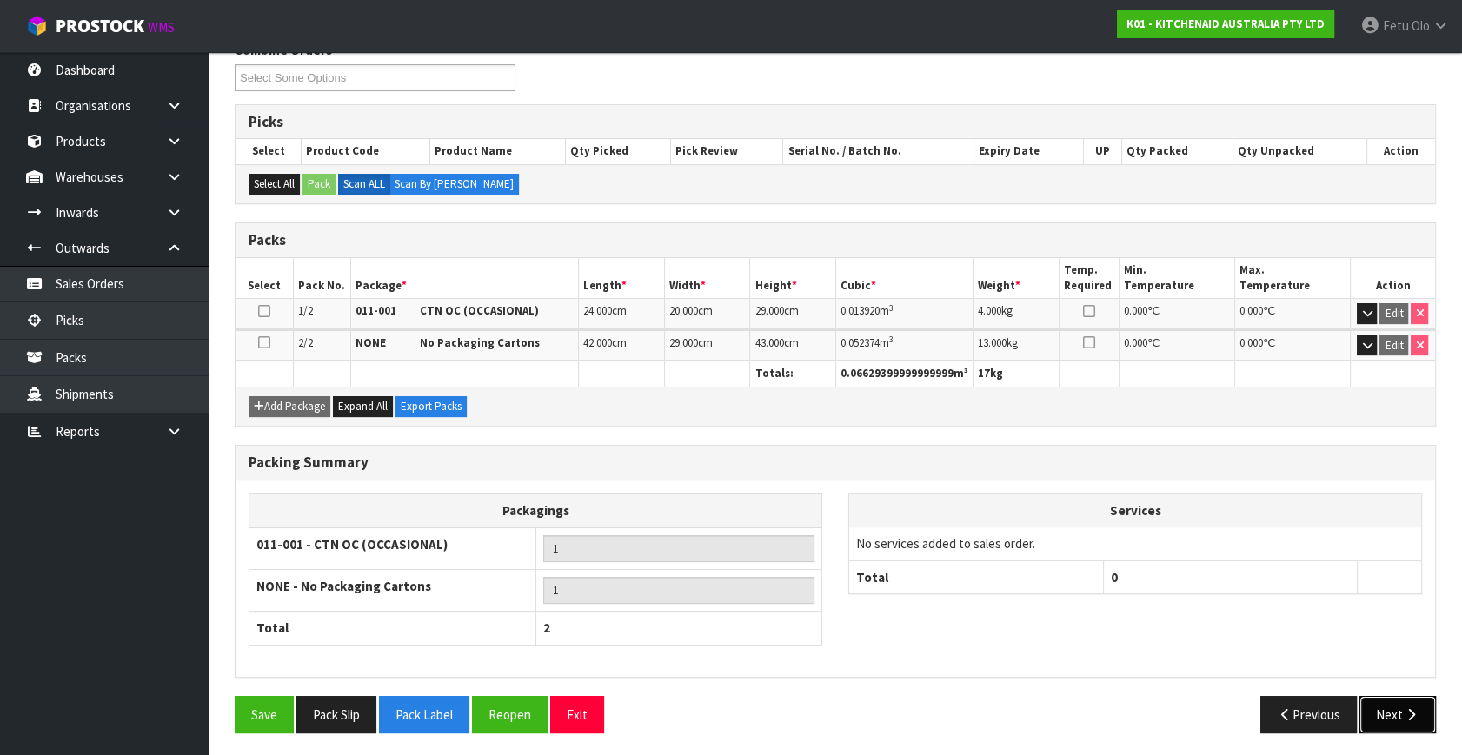
drag, startPoint x: 1385, startPoint y: 706, endPoint x: 1171, endPoint y: 651, distance: 221.5
click at [1382, 702] on button "Next" at bounding box center [1397, 714] width 76 height 37
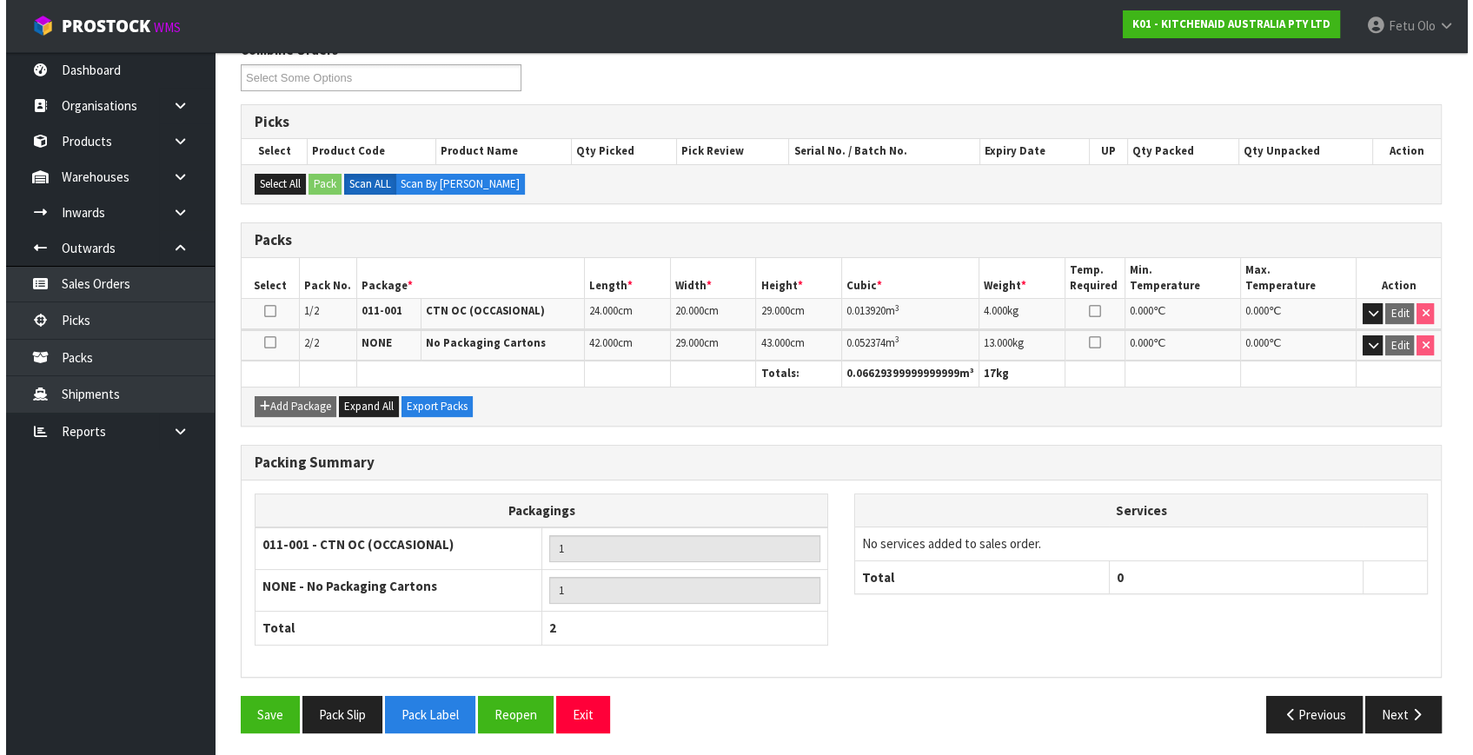
scroll to position [0, 0]
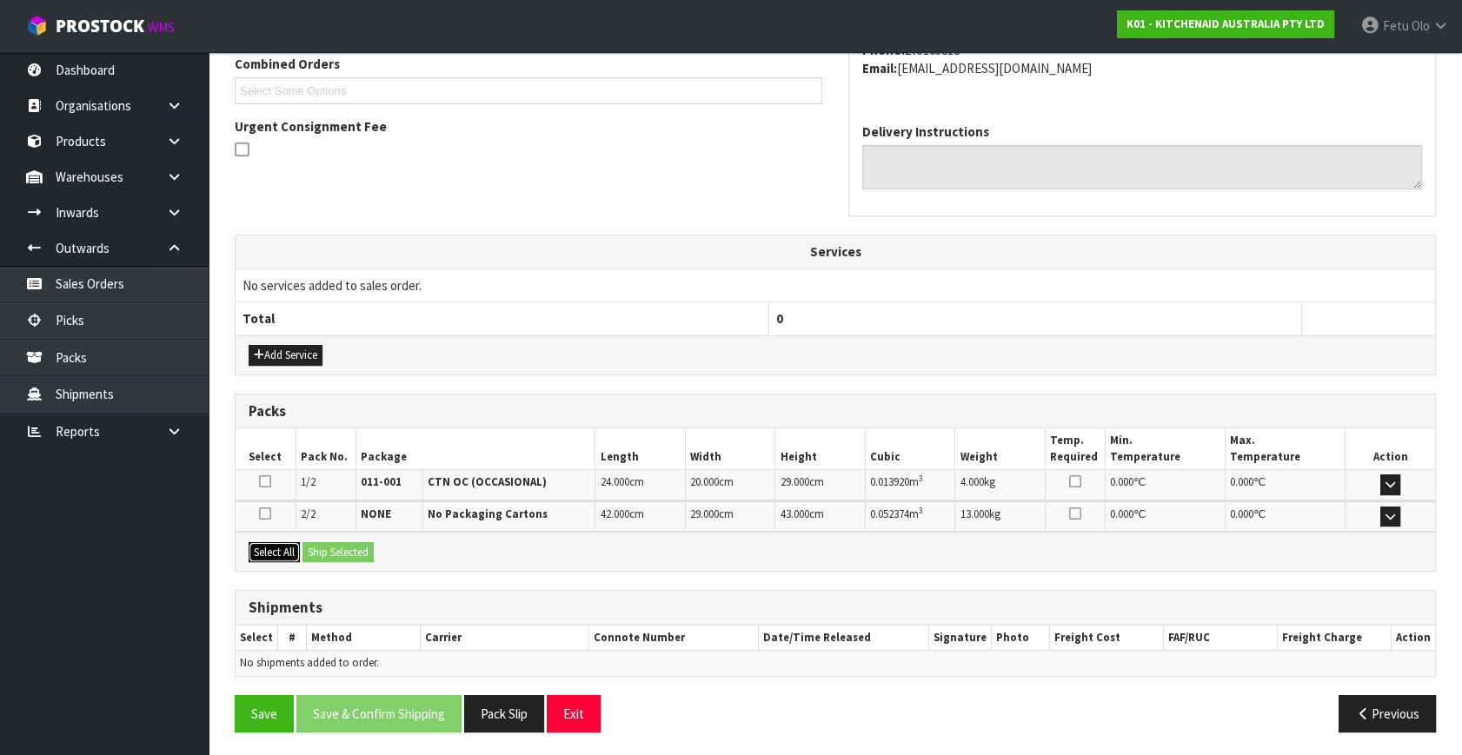
drag, startPoint x: 278, startPoint y: 558, endPoint x: 326, endPoint y: 551, distance: 48.3
click at [279, 557] on button "Select All" at bounding box center [274, 552] width 51 height 21
click at [334, 547] on button "Ship Selected" at bounding box center [337, 552] width 71 height 21
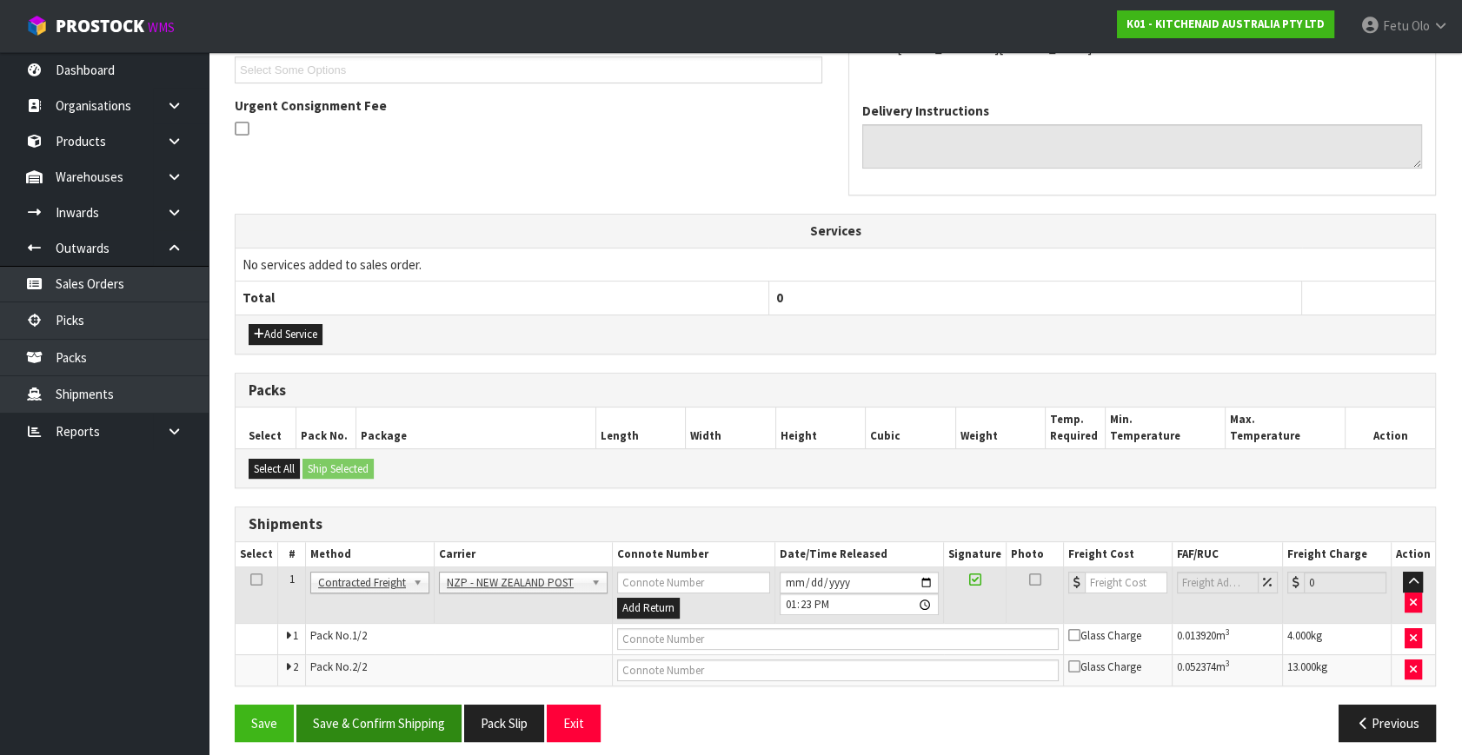
scroll to position [490, 0]
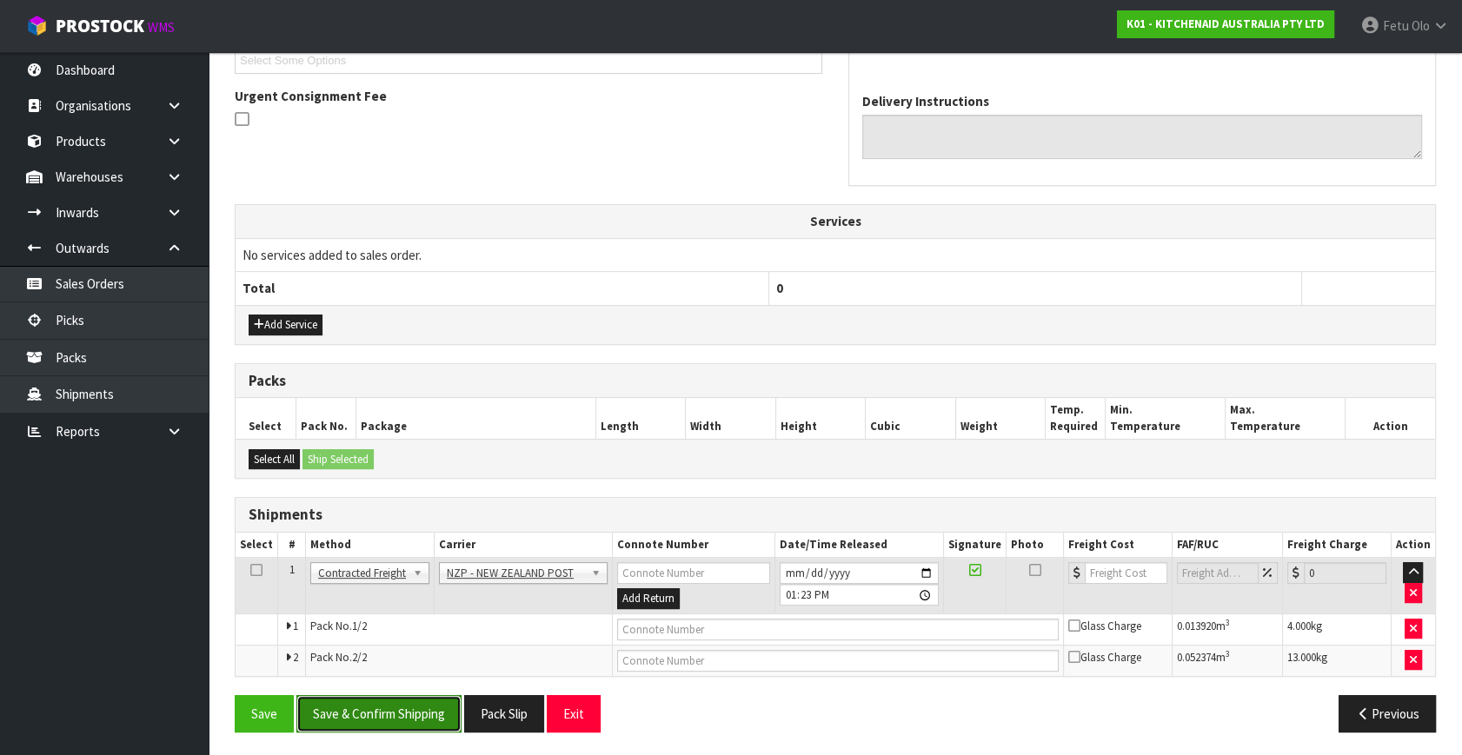
click at [442, 703] on button "Save & Confirm Shipping" at bounding box center [378, 713] width 165 height 37
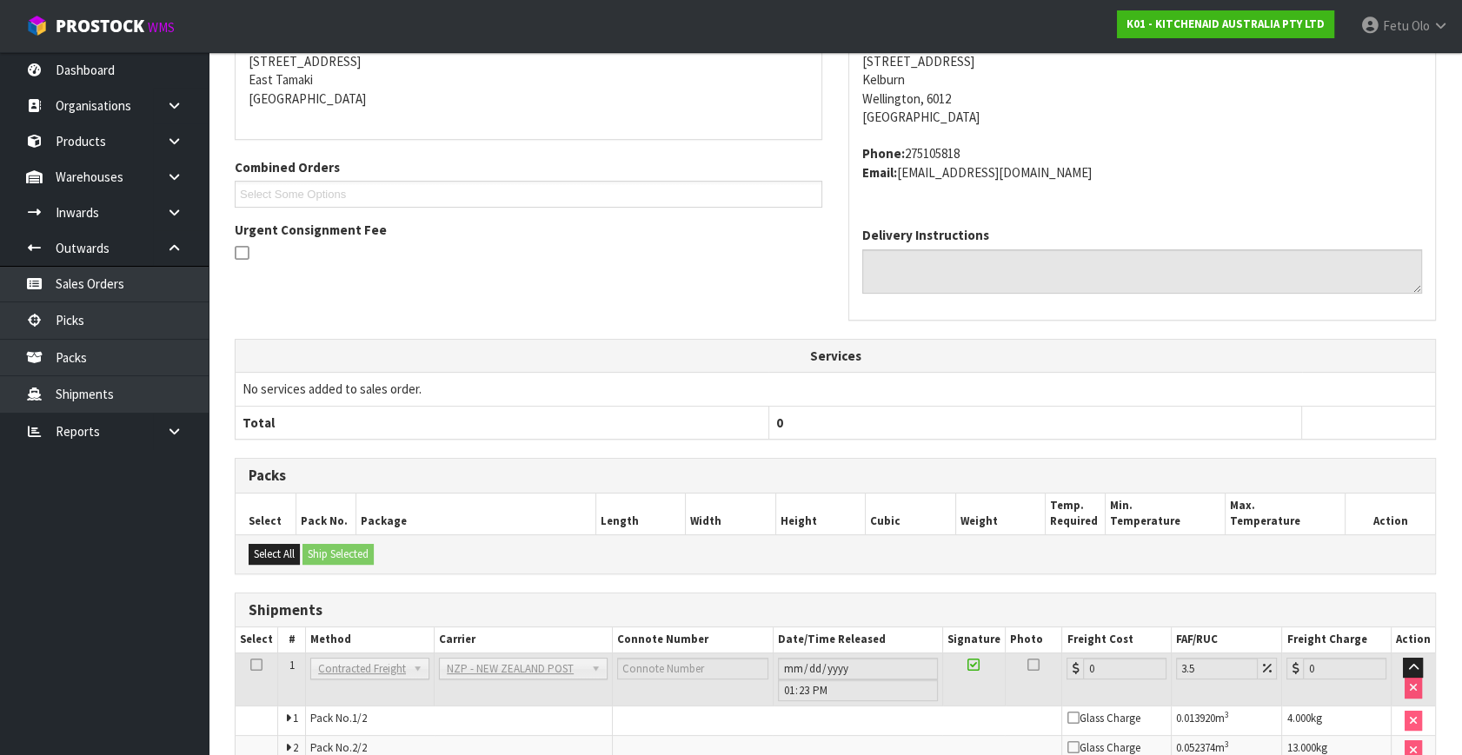
scroll to position [395, 0]
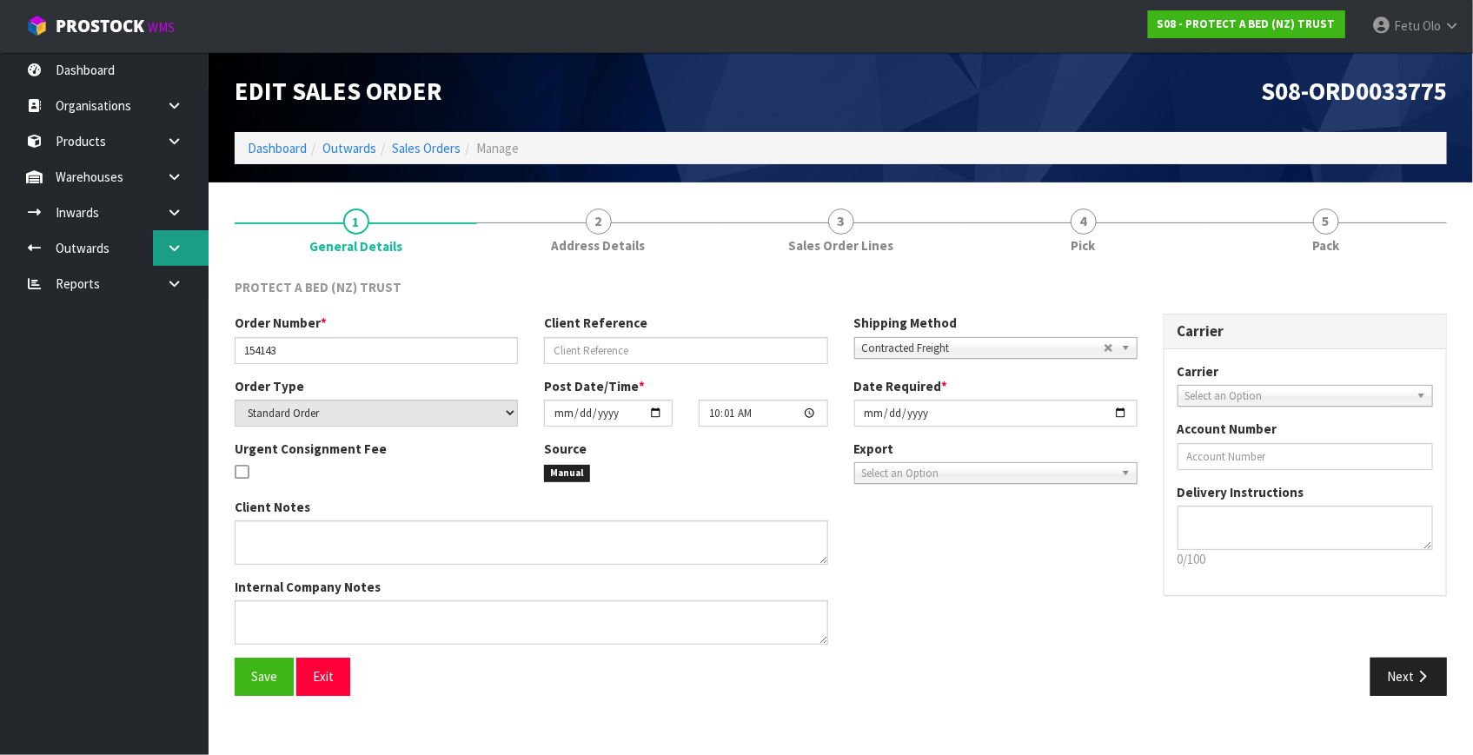
click at [166, 243] on icon at bounding box center [174, 248] width 17 height 13
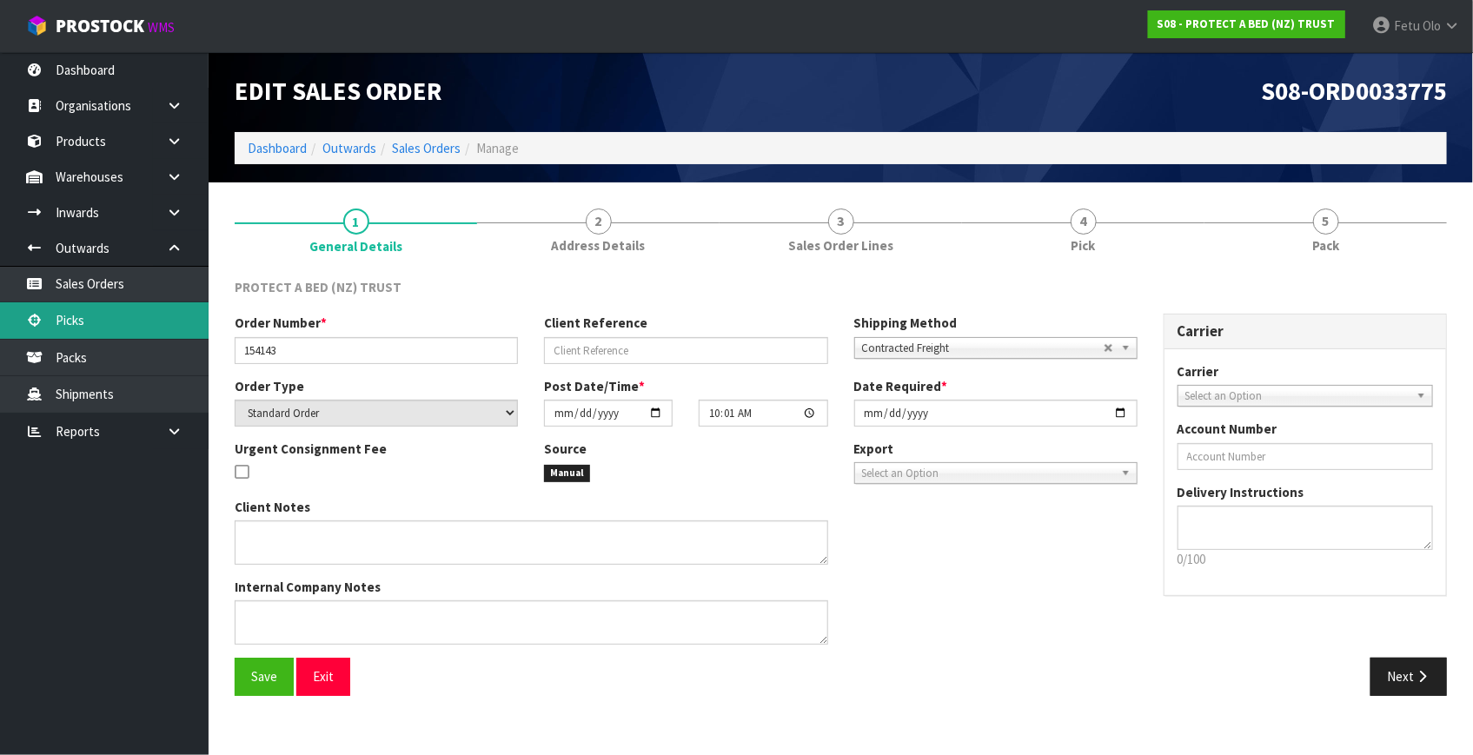
click at [81, 324] on link "Picks" at bounding box center [104, 320] width 209 height 36
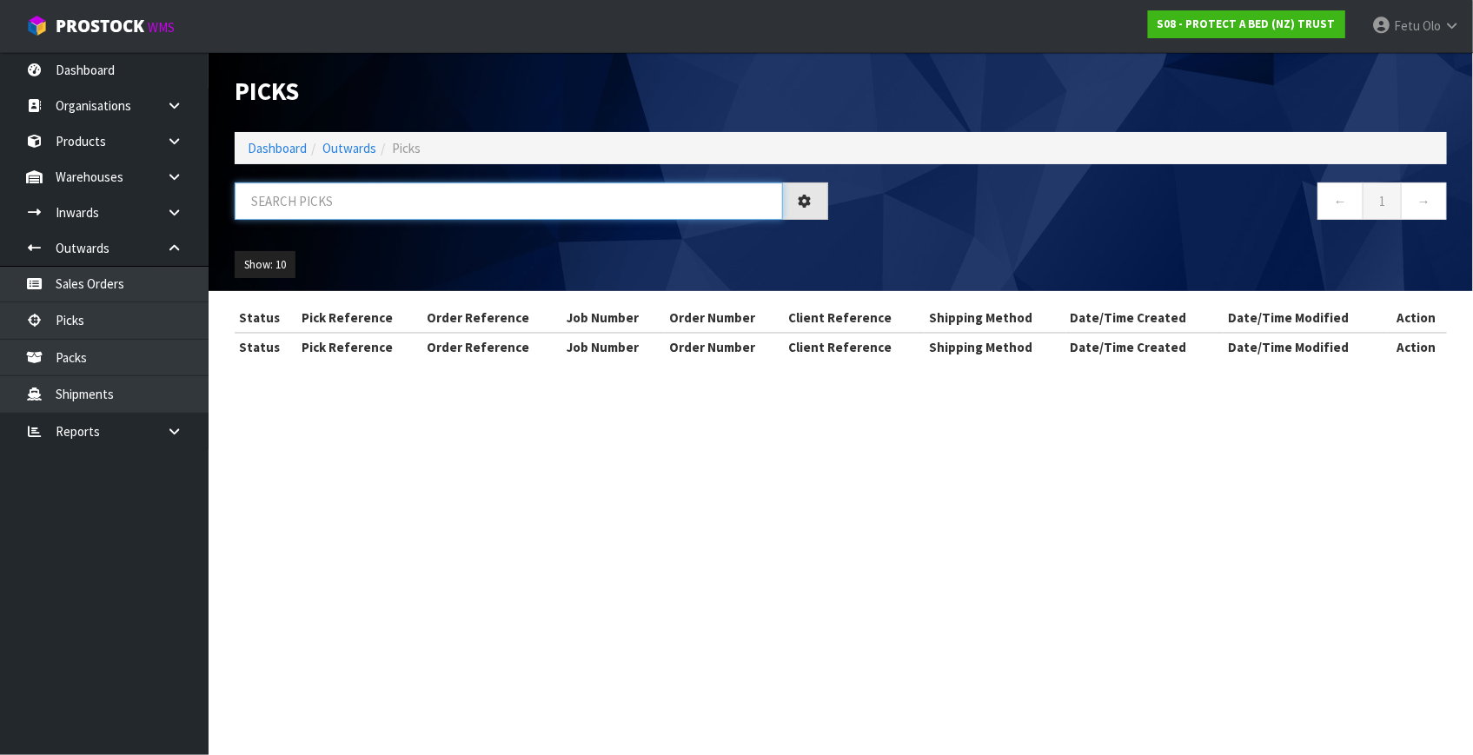
click at [349, 202] on input "text" at bounding box center [509, 200] width 548 height 37
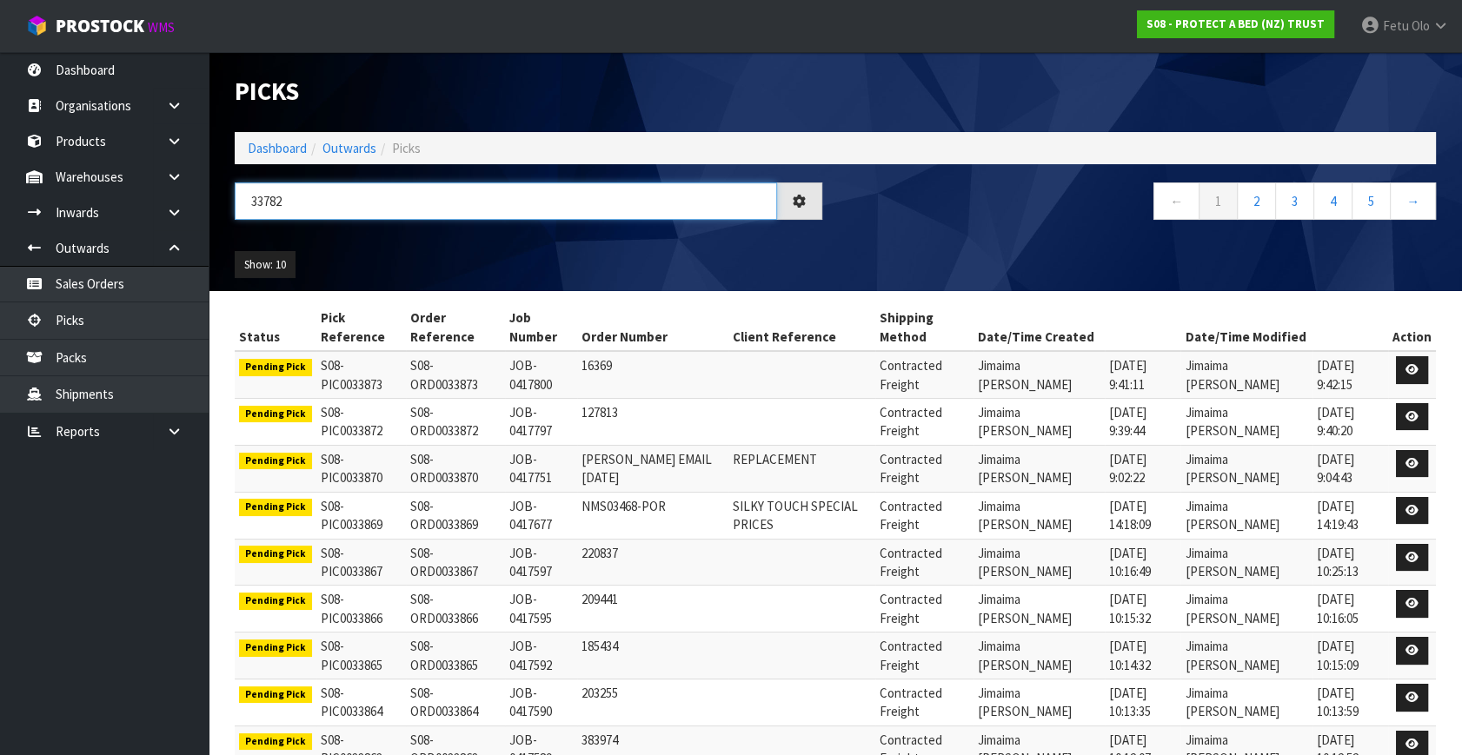
type input "33782"
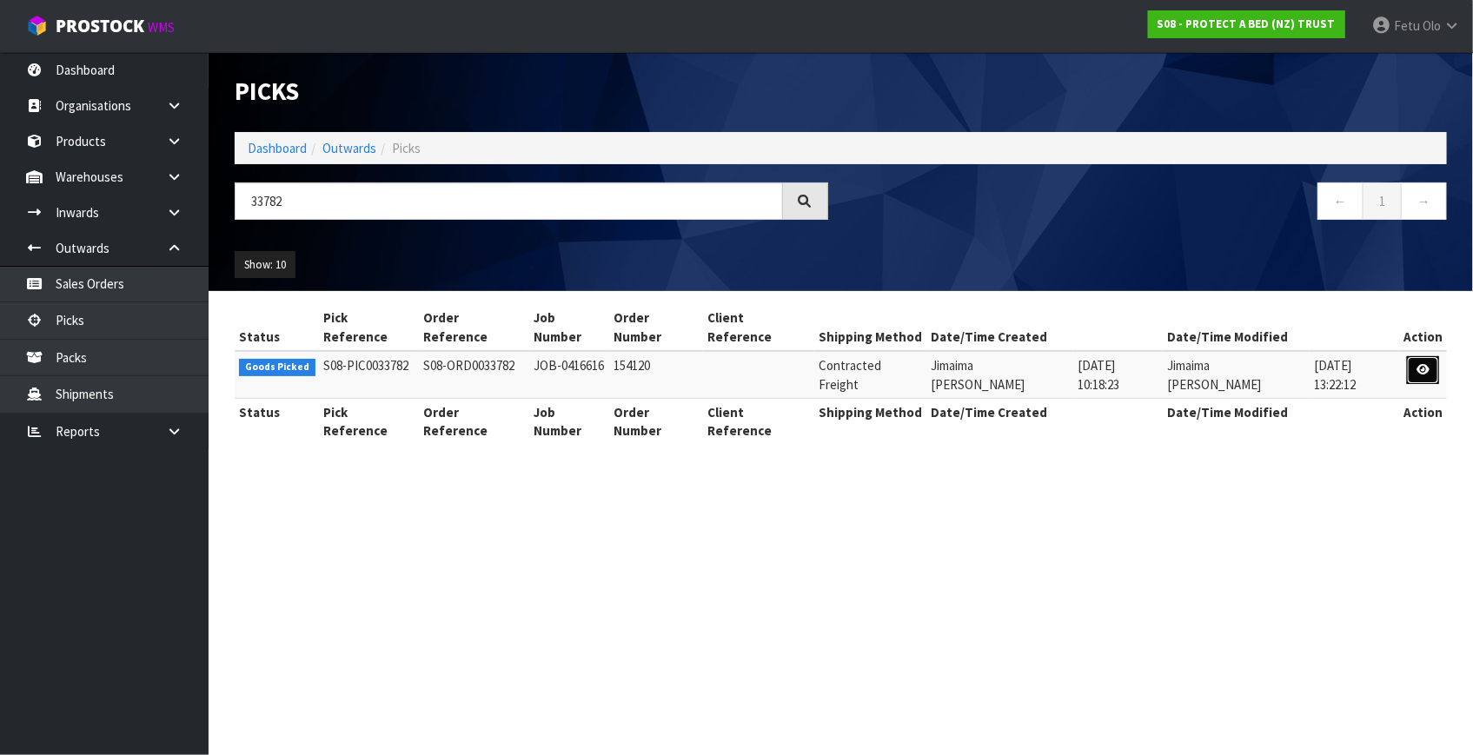
click at [1420, 364] on icon at bounding box center [1422, 369] width 13 height 11
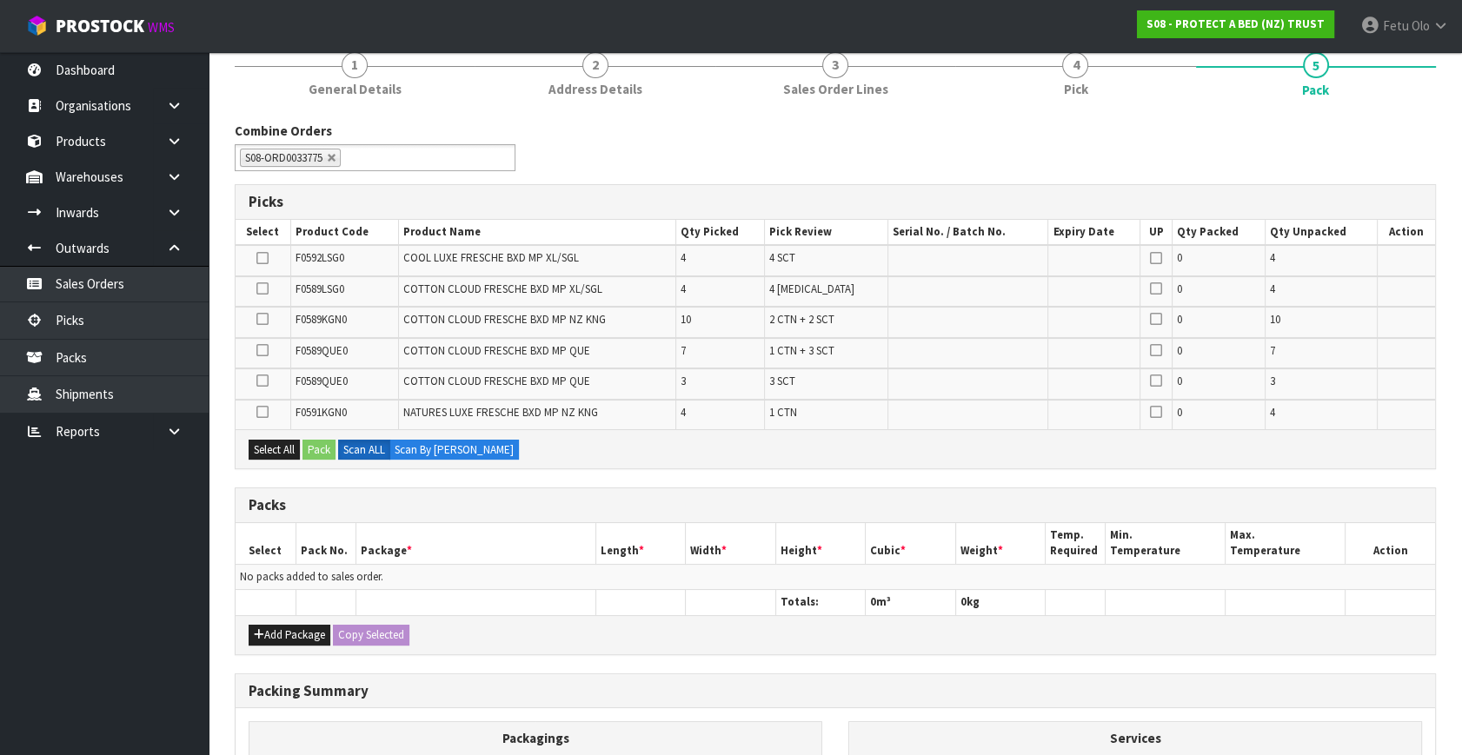
scroll to position [157, 0]
click at [274, 624] on button "Add Package" at bounding box center [290, 634] width 82 height 21
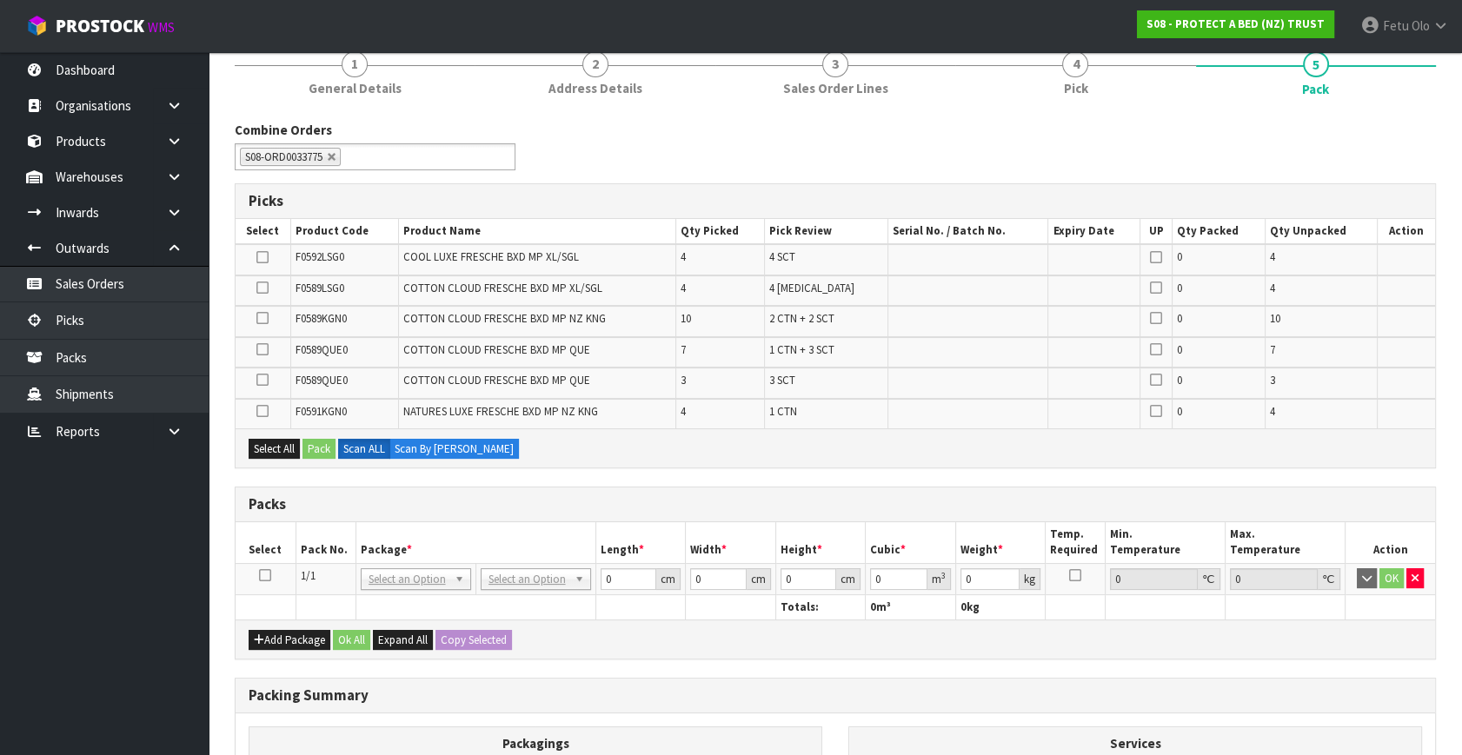
click at [269, 575] on icon at bounding box center [265, 575] width 12 height 1
click at [396, 531] on th "Package *" at bounding box center [475, 542] width 240 height 41
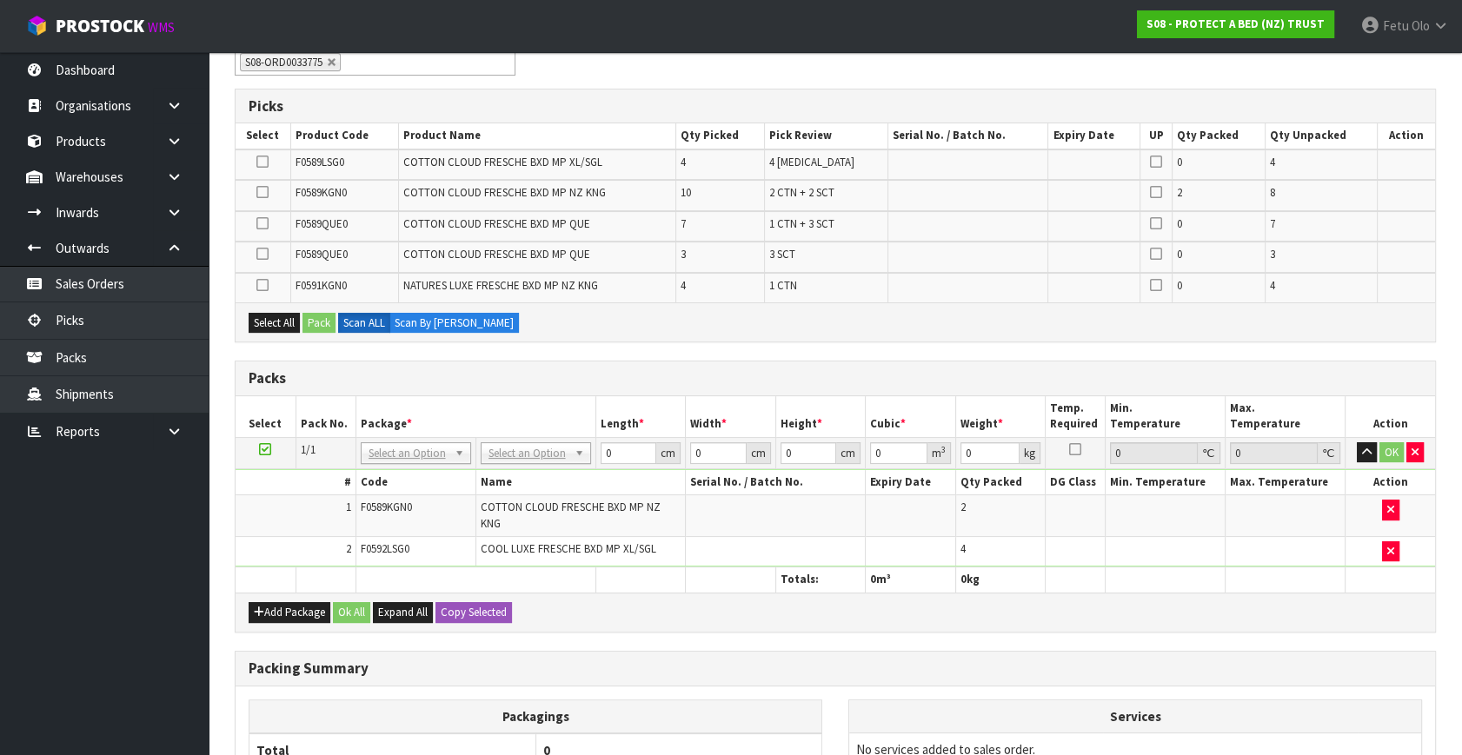
scroll to position [474, 0]
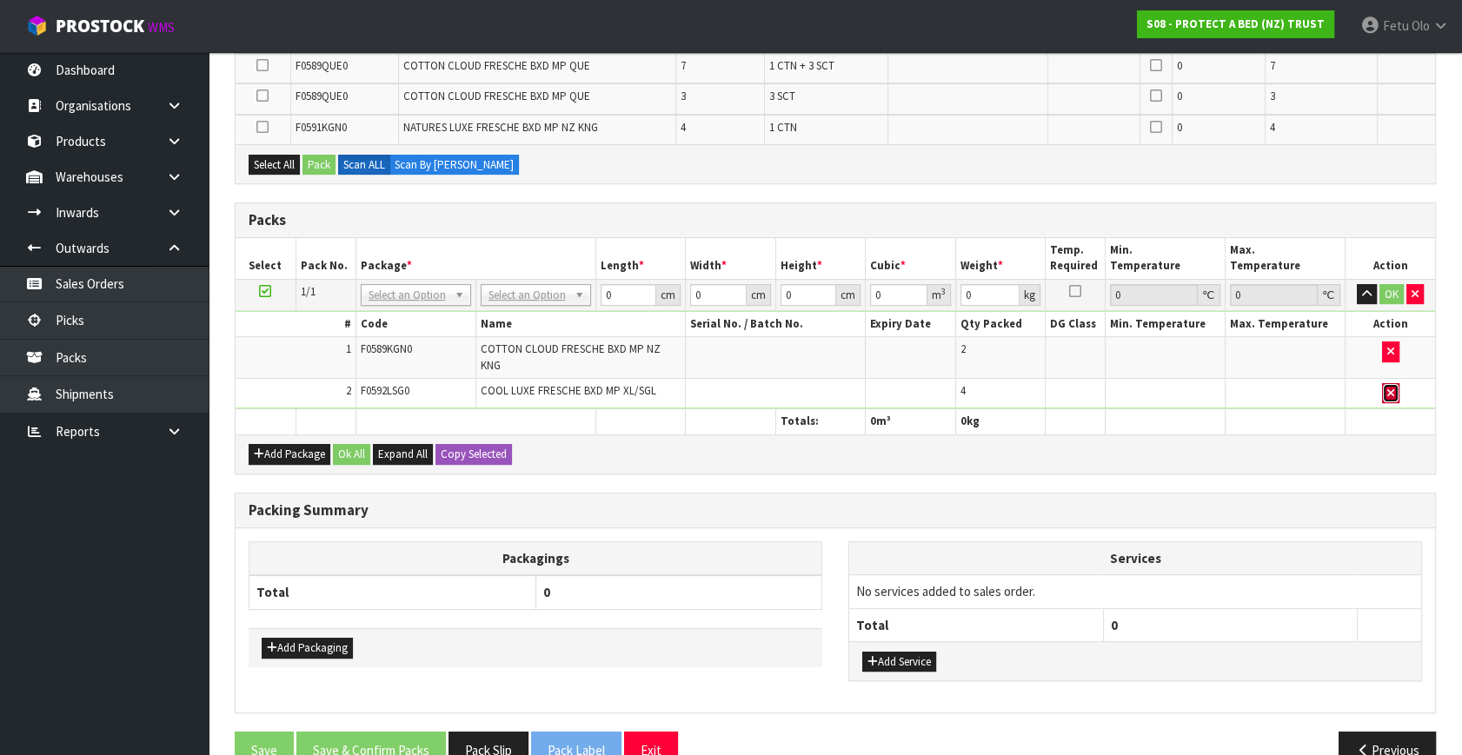
click at [1393, 383] on button "button" at bounding box center [1390, 393] width 17 height 21
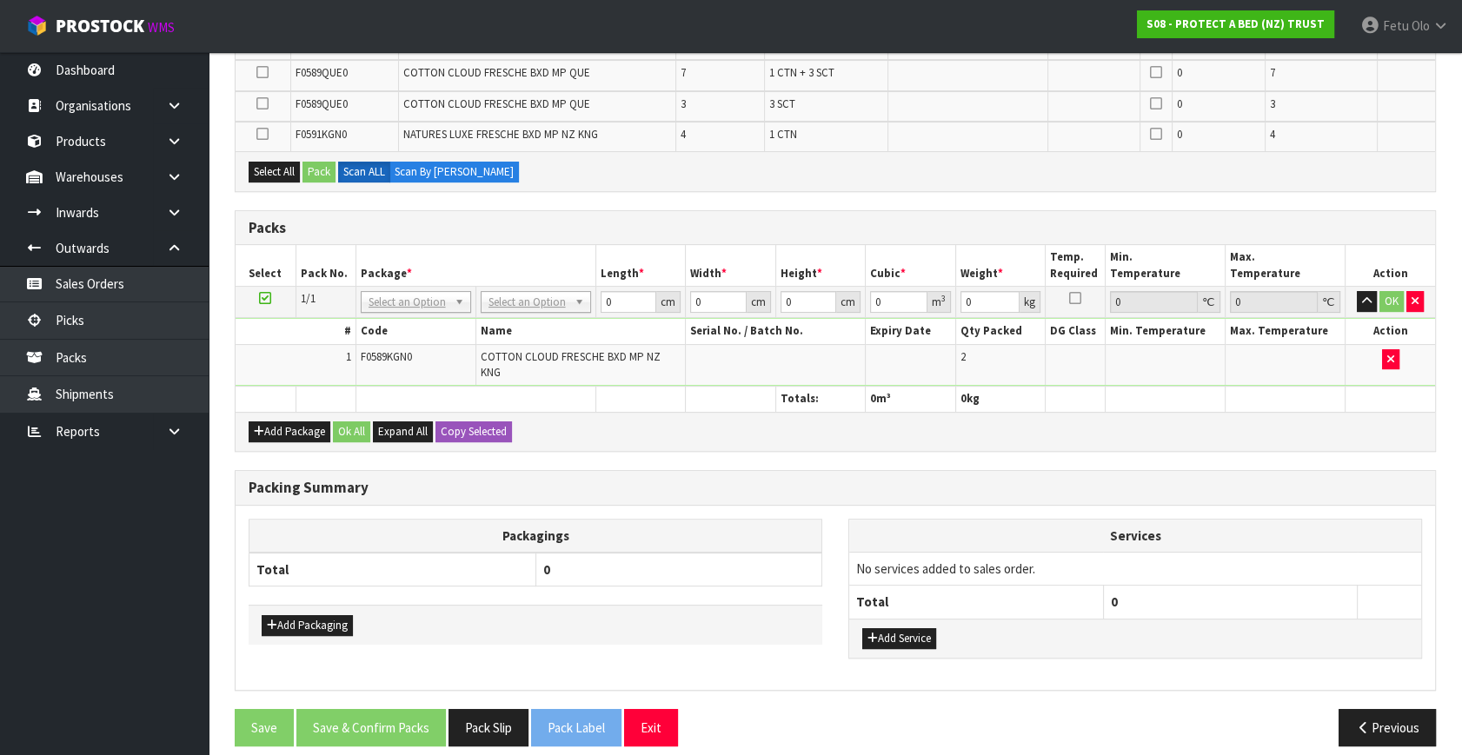
click at [53, 673] on ul "Dashboard Organisations Clients Consignees Carriers Products Categories Serial …" at bounding box center [104, 403] width 209 height 703
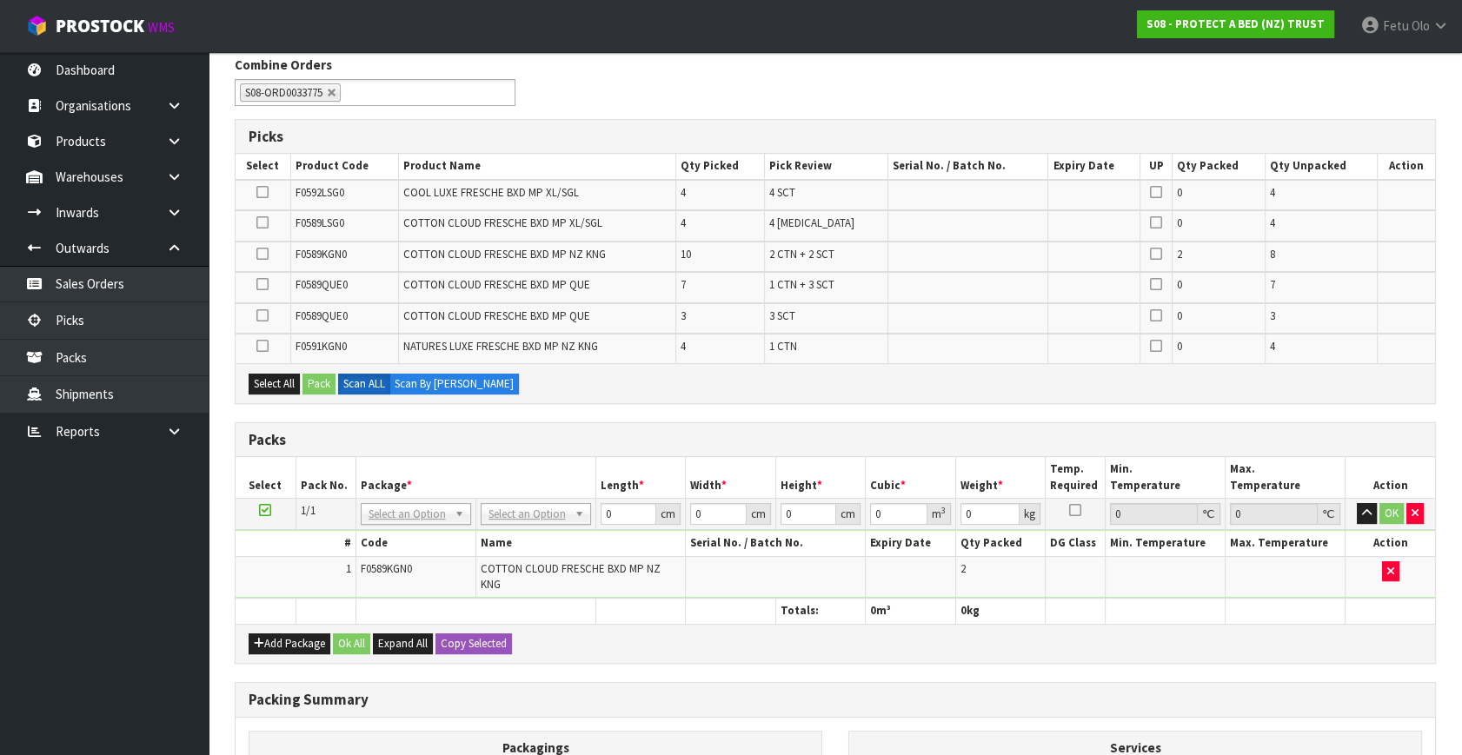
scroll to position [0, 0]
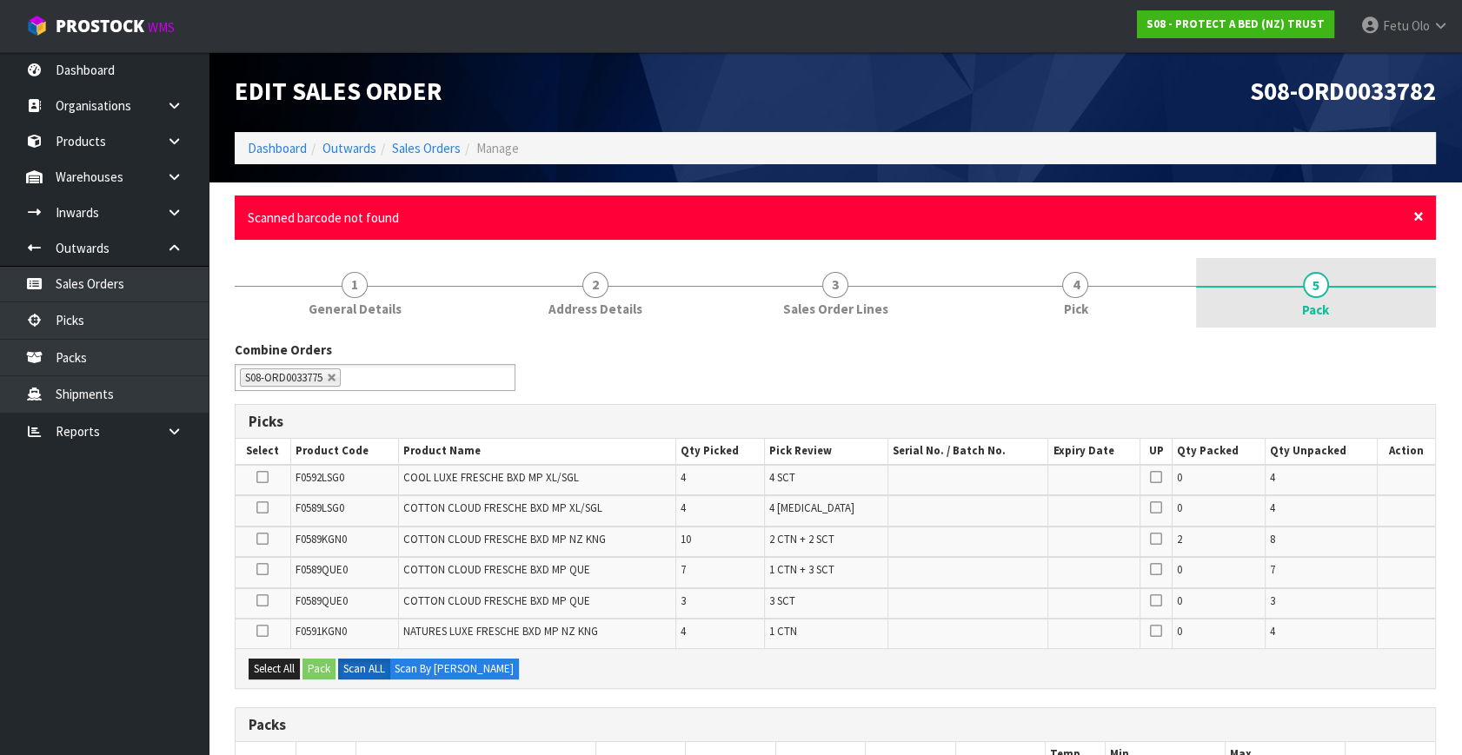
click at [1420, 213] on span "×" at bounding box center [1418, 216] width 10 height 24
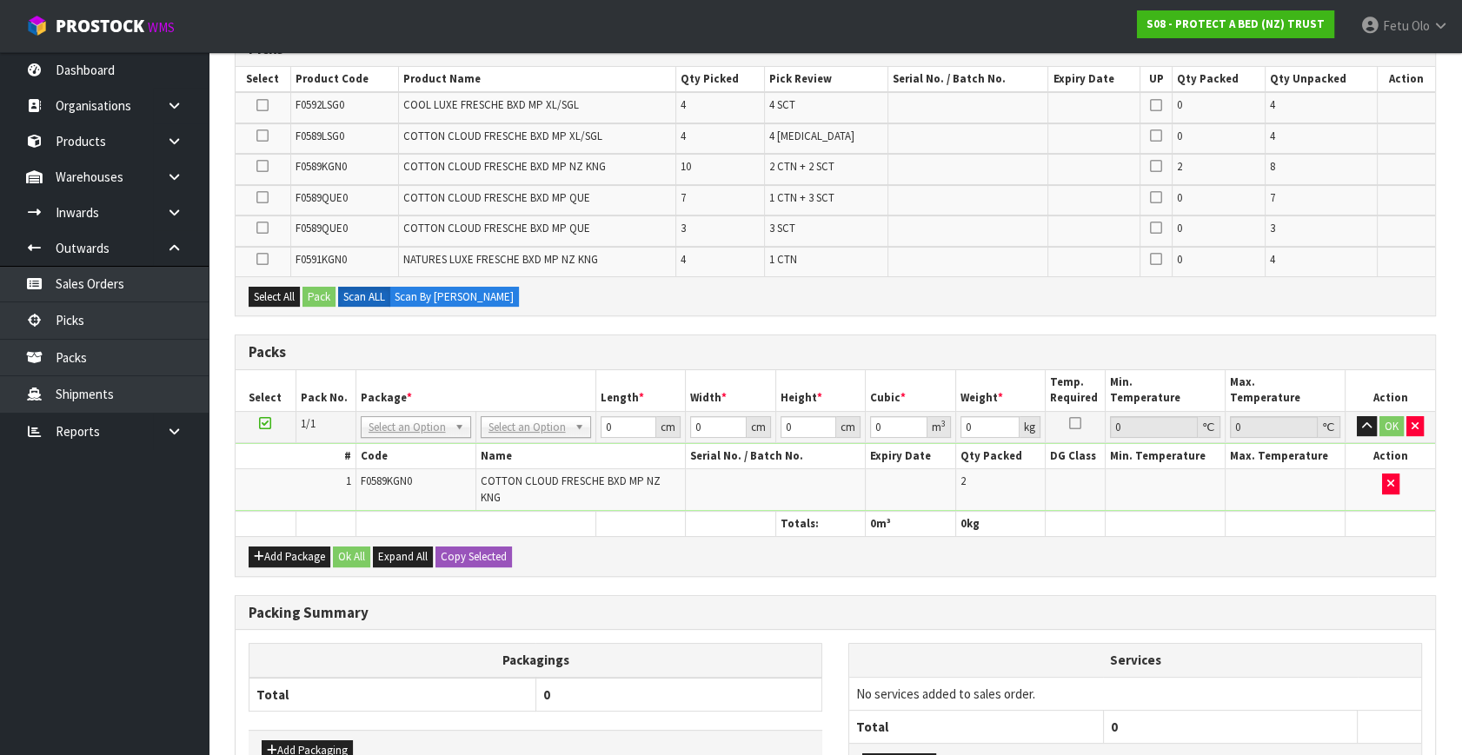
scroll to position [315, 0]
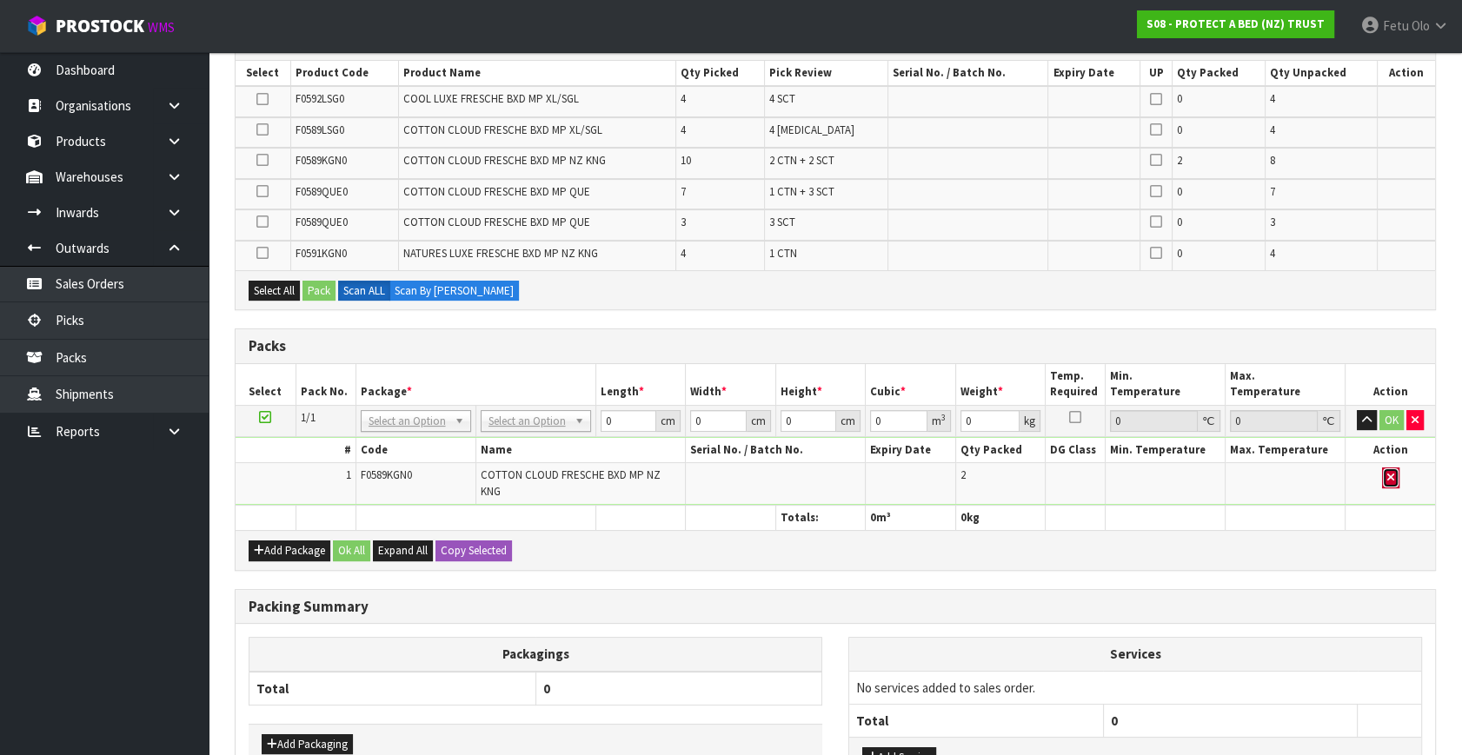
click at [1384, 475] on button "button" at bounding box center [1390, 478] width 17 height 21
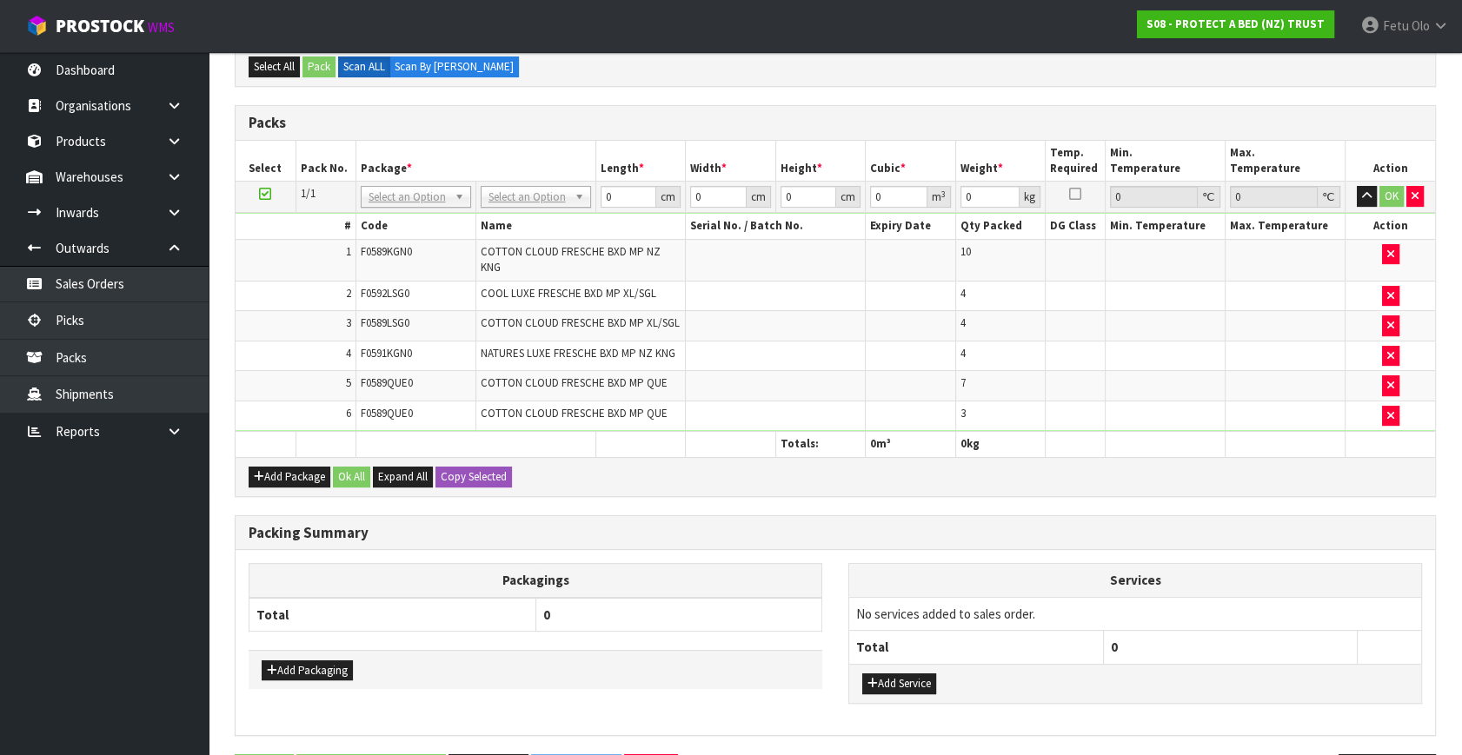
scroll to position [462, 0]
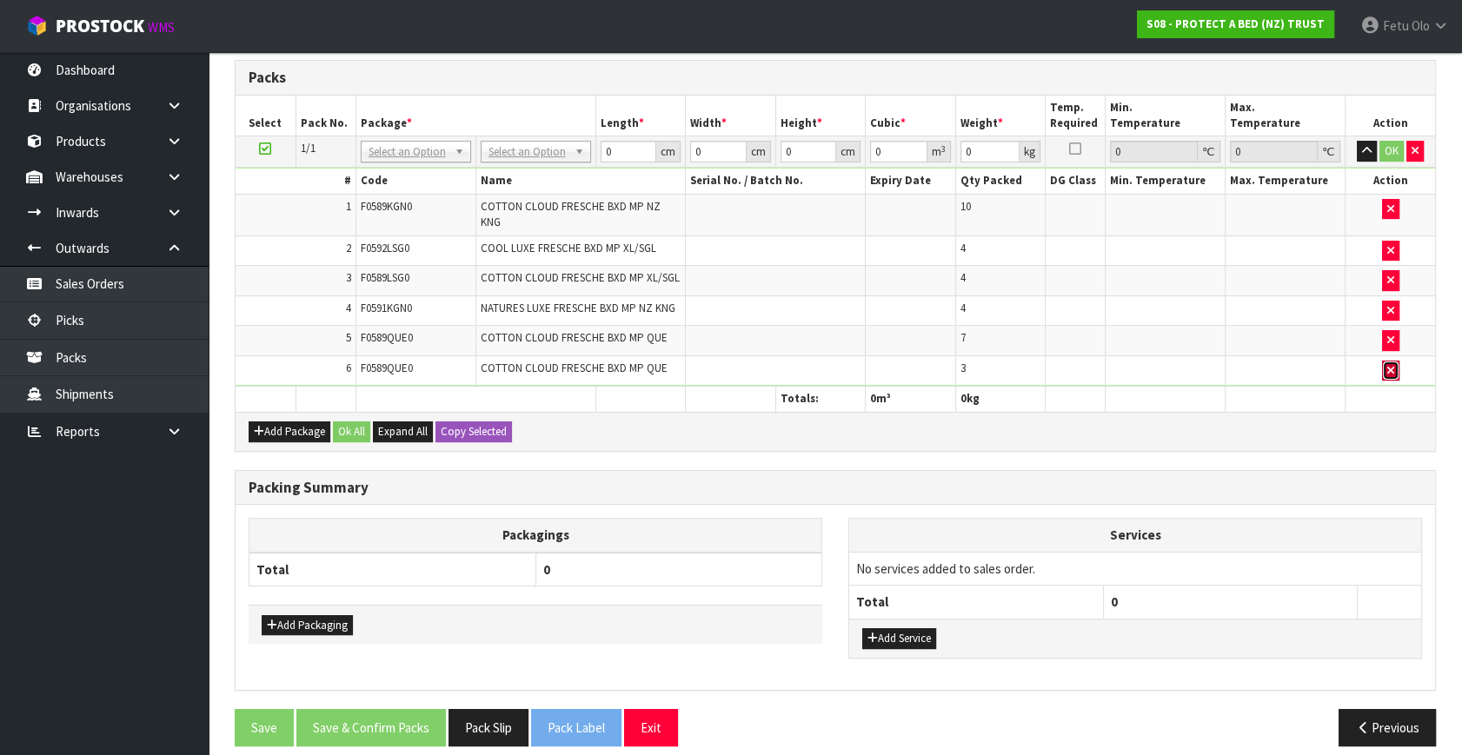
click at [1388, 361] on button "button" at bounding box center [1390, 371] width 17 height 21
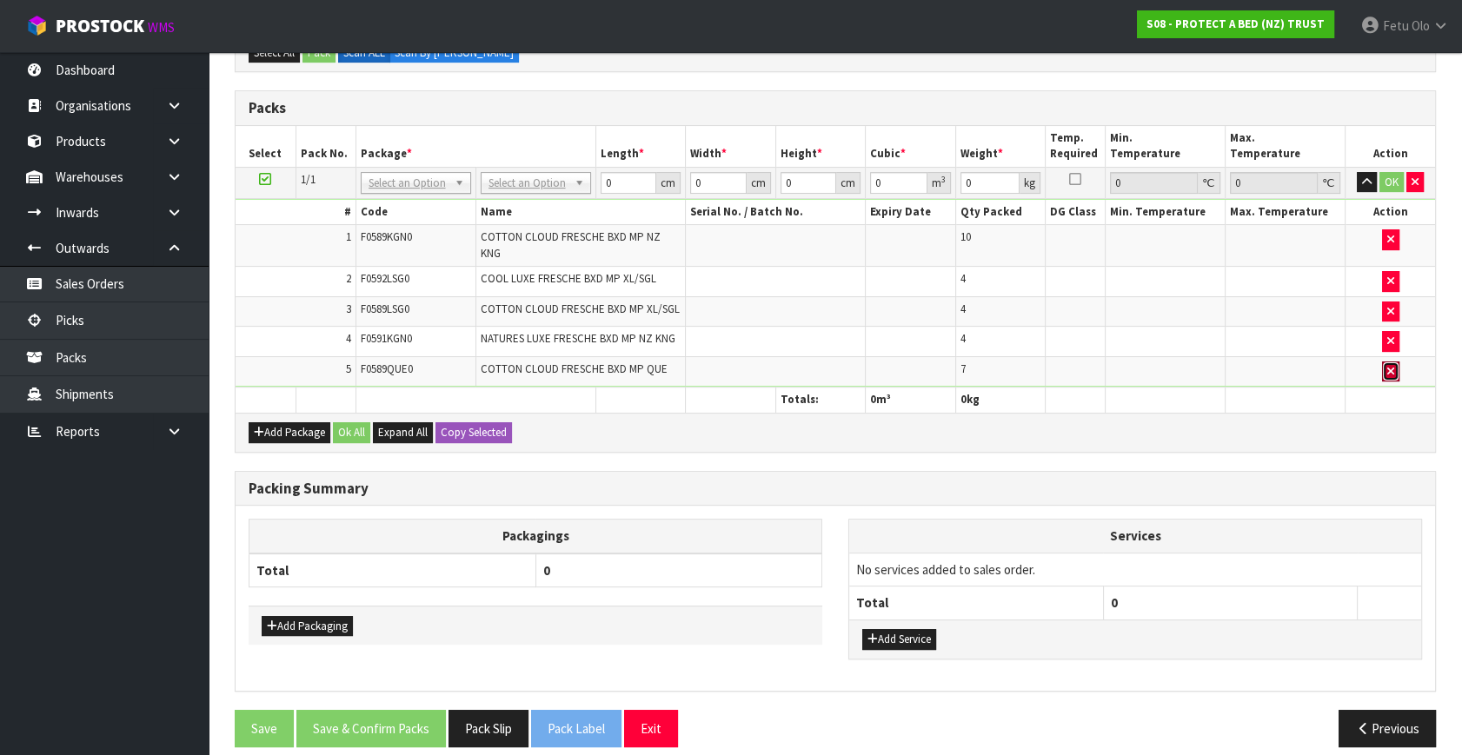
click at [1388, 366] on icon "button" at bounding box center [1390, 371] width 7 height 11
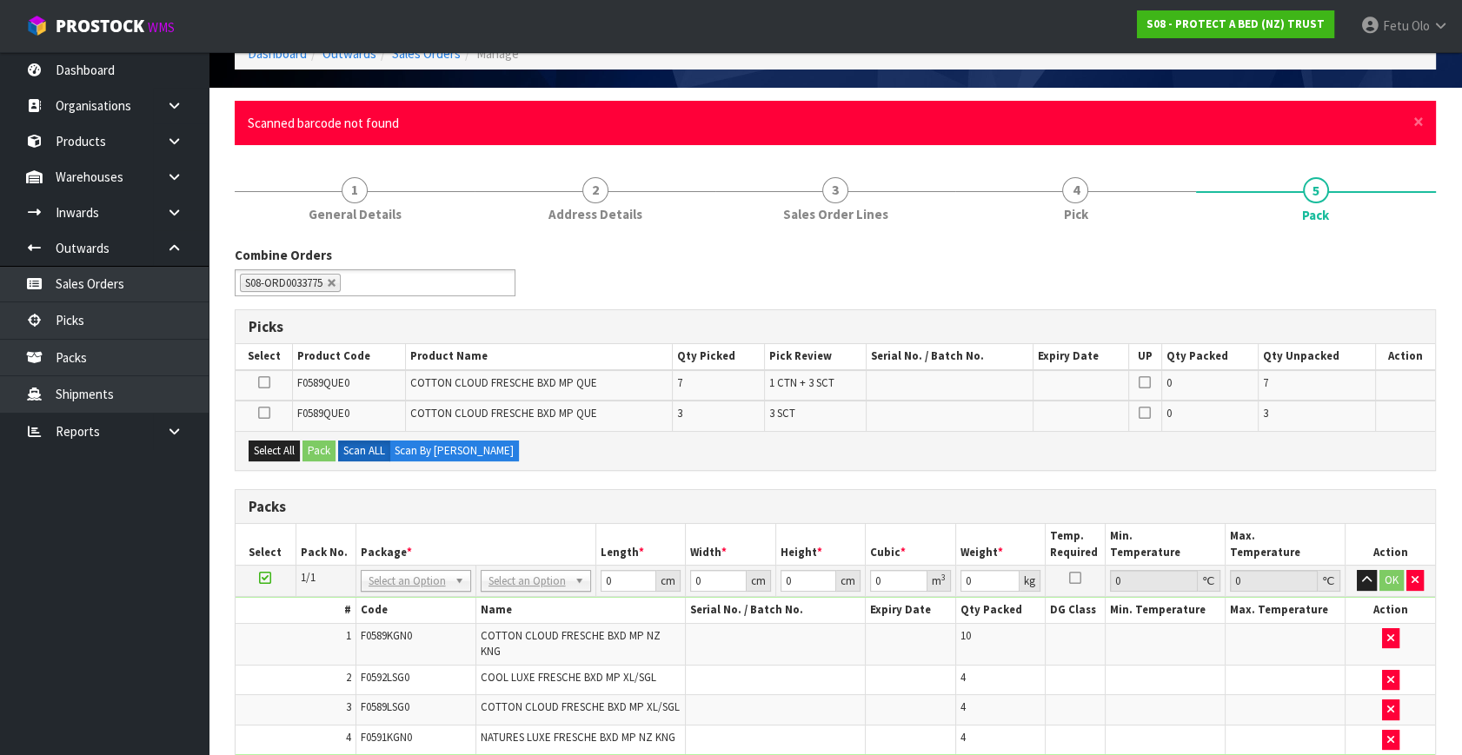
scroll to position [68, 0]
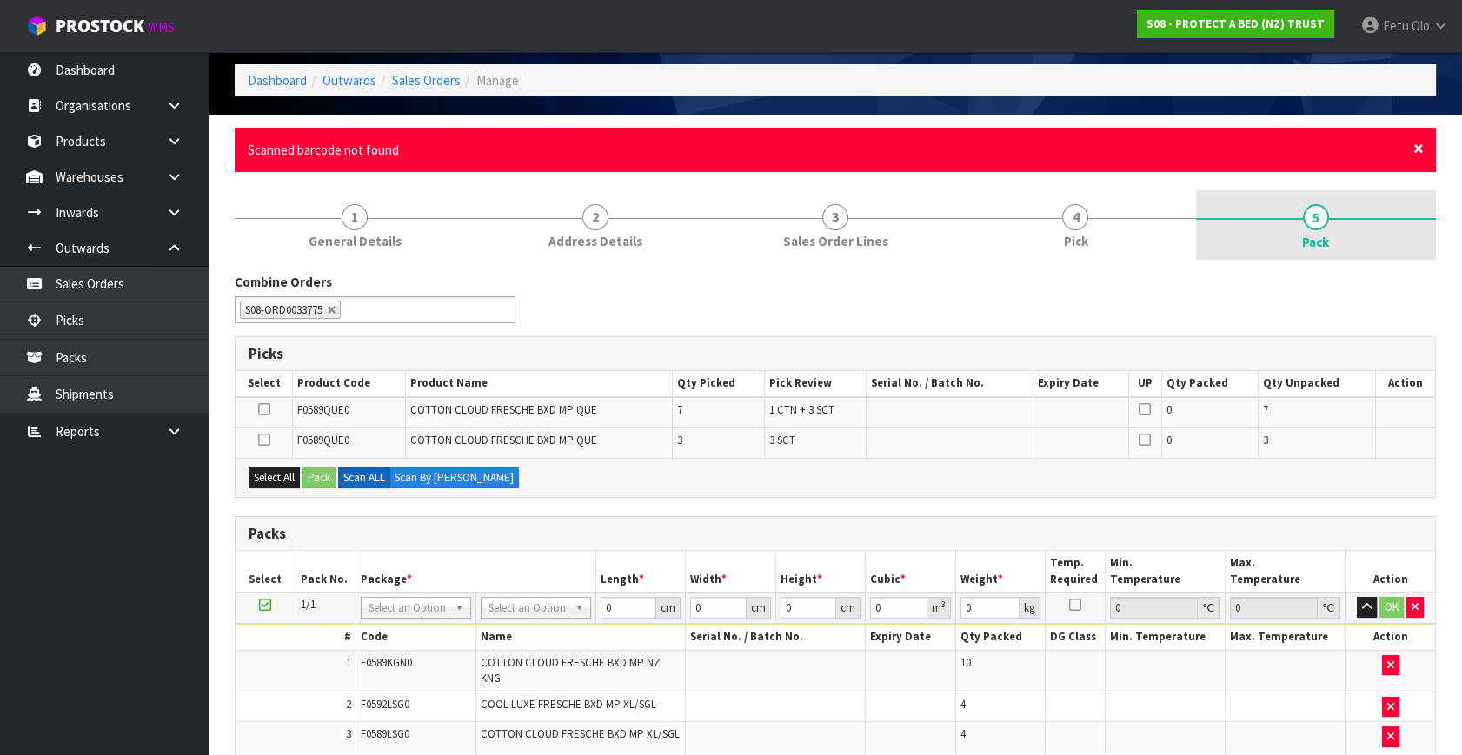
click at [1416, 144] on span "×" at bounding box center [1418, 148] width 10 height 24
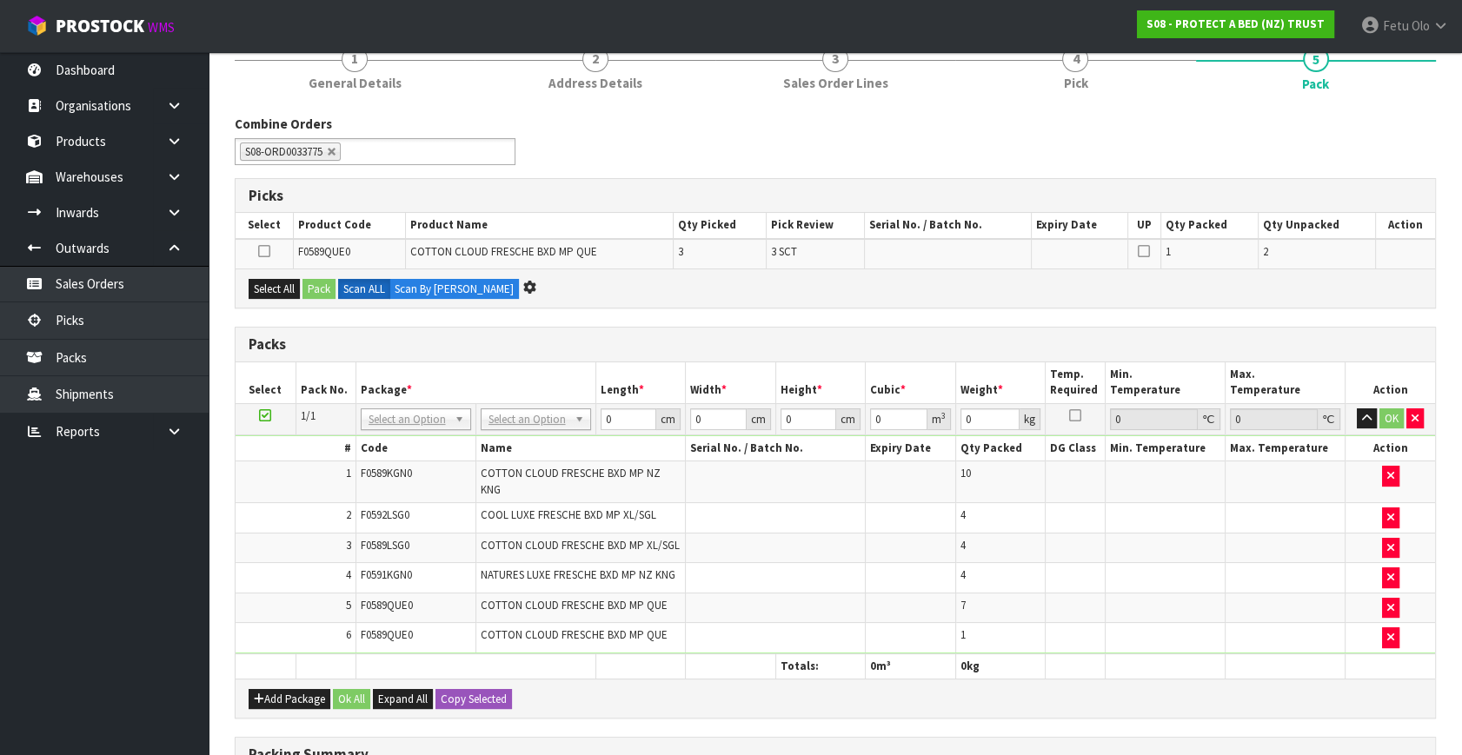
scroll to position [0, 0]
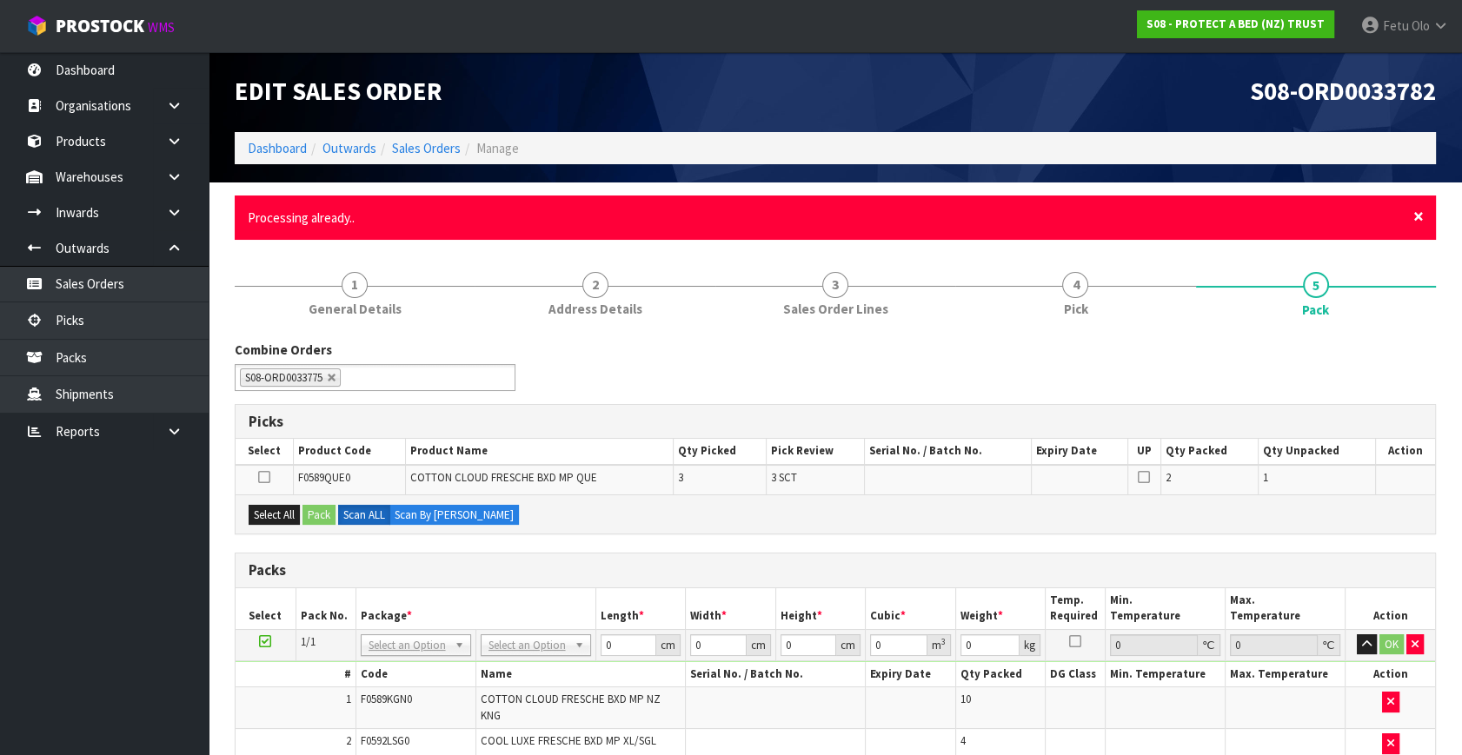
click at [1417, 211] on span "×" at bounding box center [1418, 216] width 10 height 24
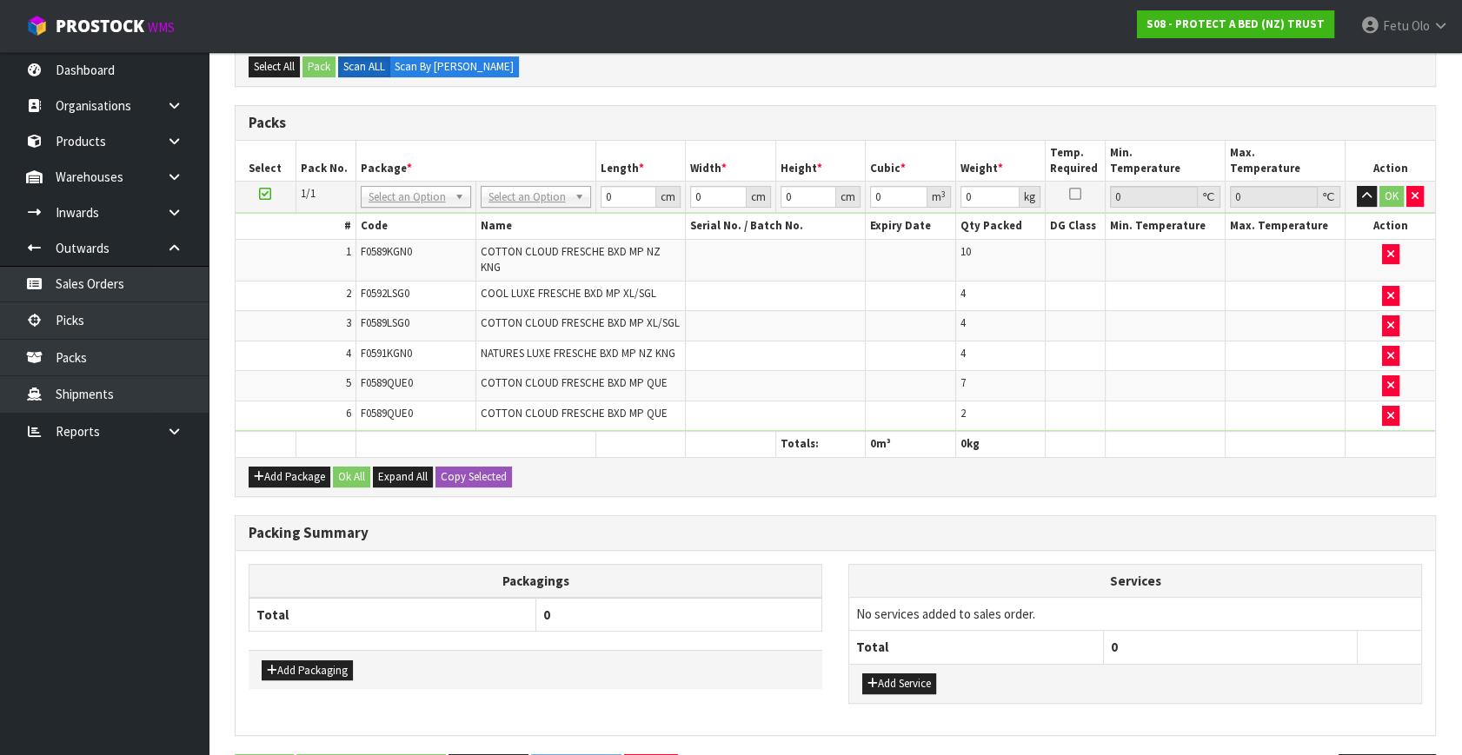
scroll to position [395, 0]
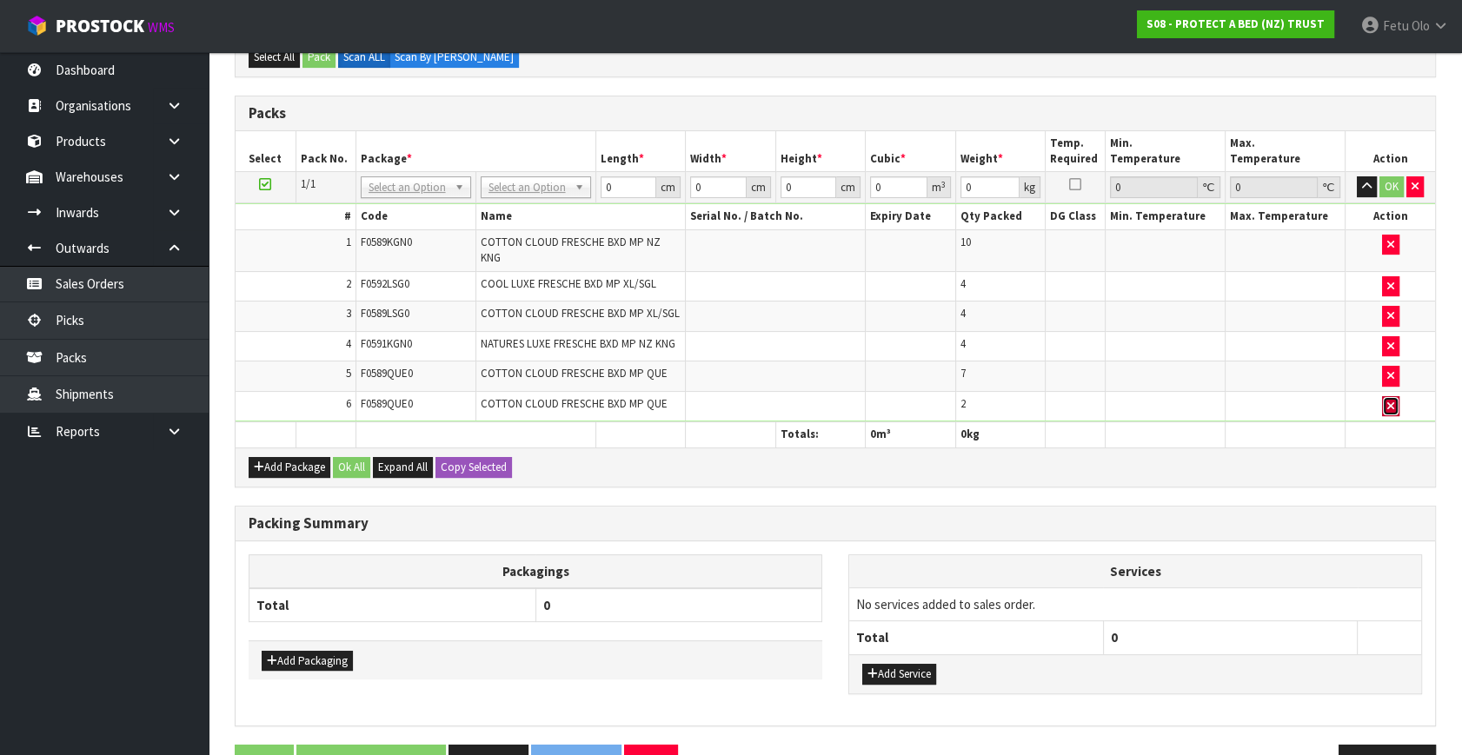
click at [1383, 396] on button "button" at bounding box center [1390, 406] width 17 height 21
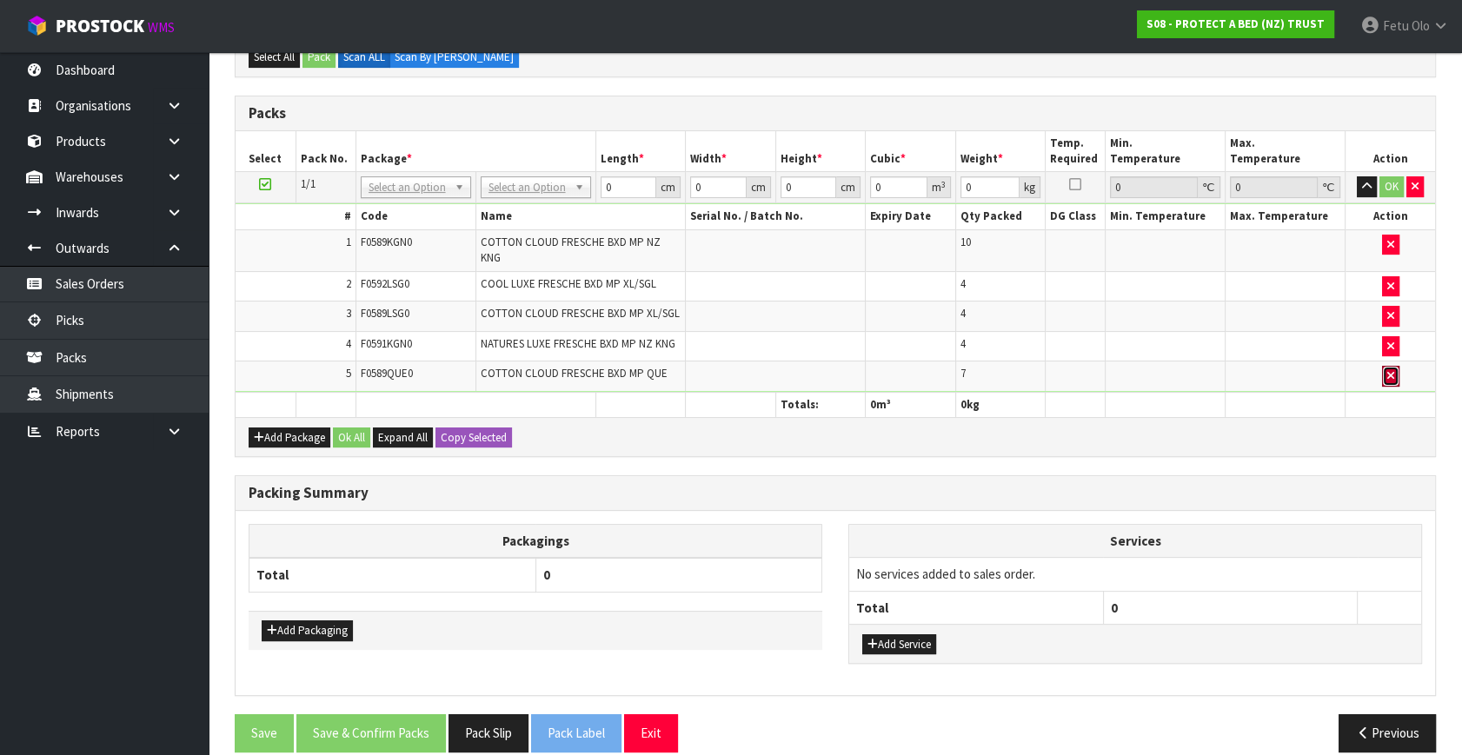
drag, startPoint x: 1385, startPoint y: 368, endPoint x: 1399, endPoint y: 409, distance: 43.1
click at [1385, 369] on button "button" at bounding box center [1390, 376] width 17 height 21
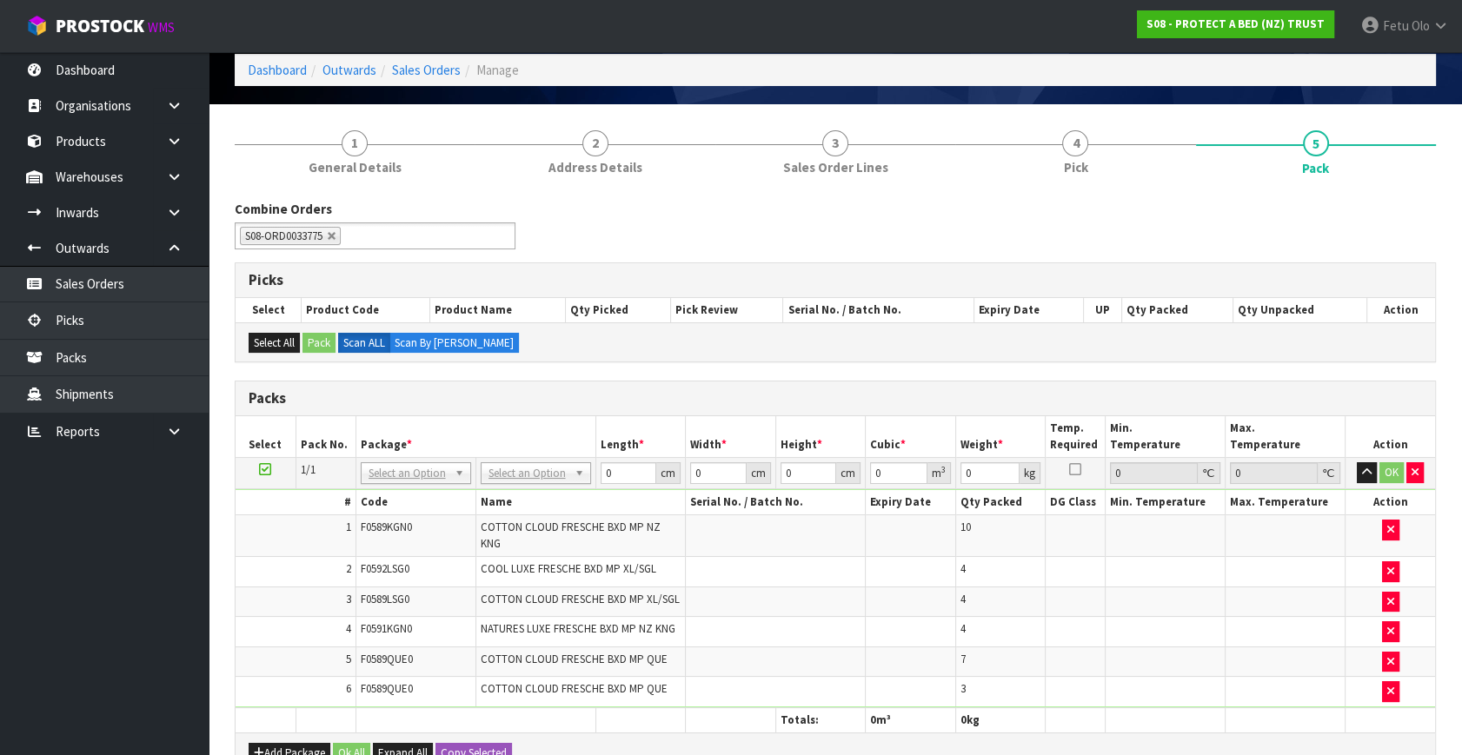
scroll to position [78, 0]
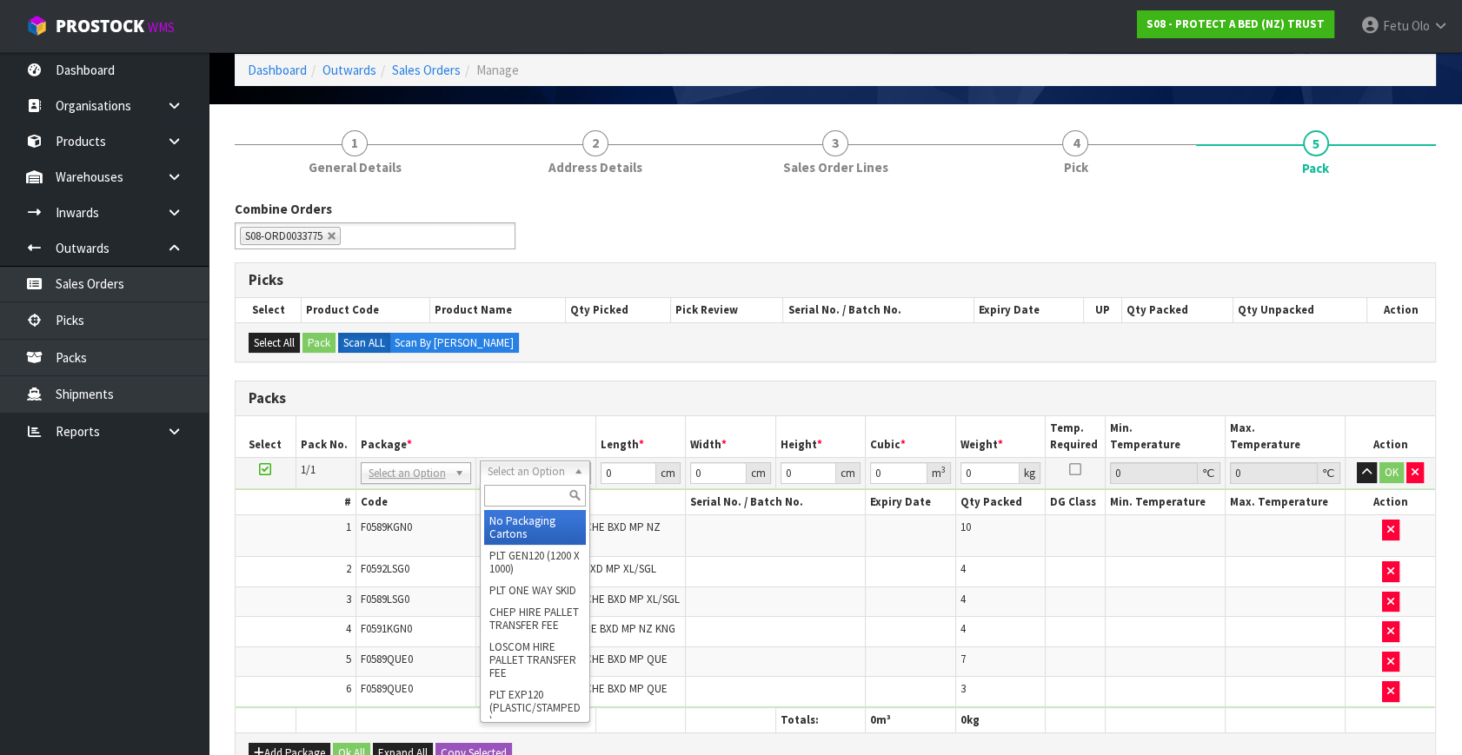
drag, startPoint x: 541, startPoint y: 472, endPoint x: 532, endPoint y: 521, distance: 50.3
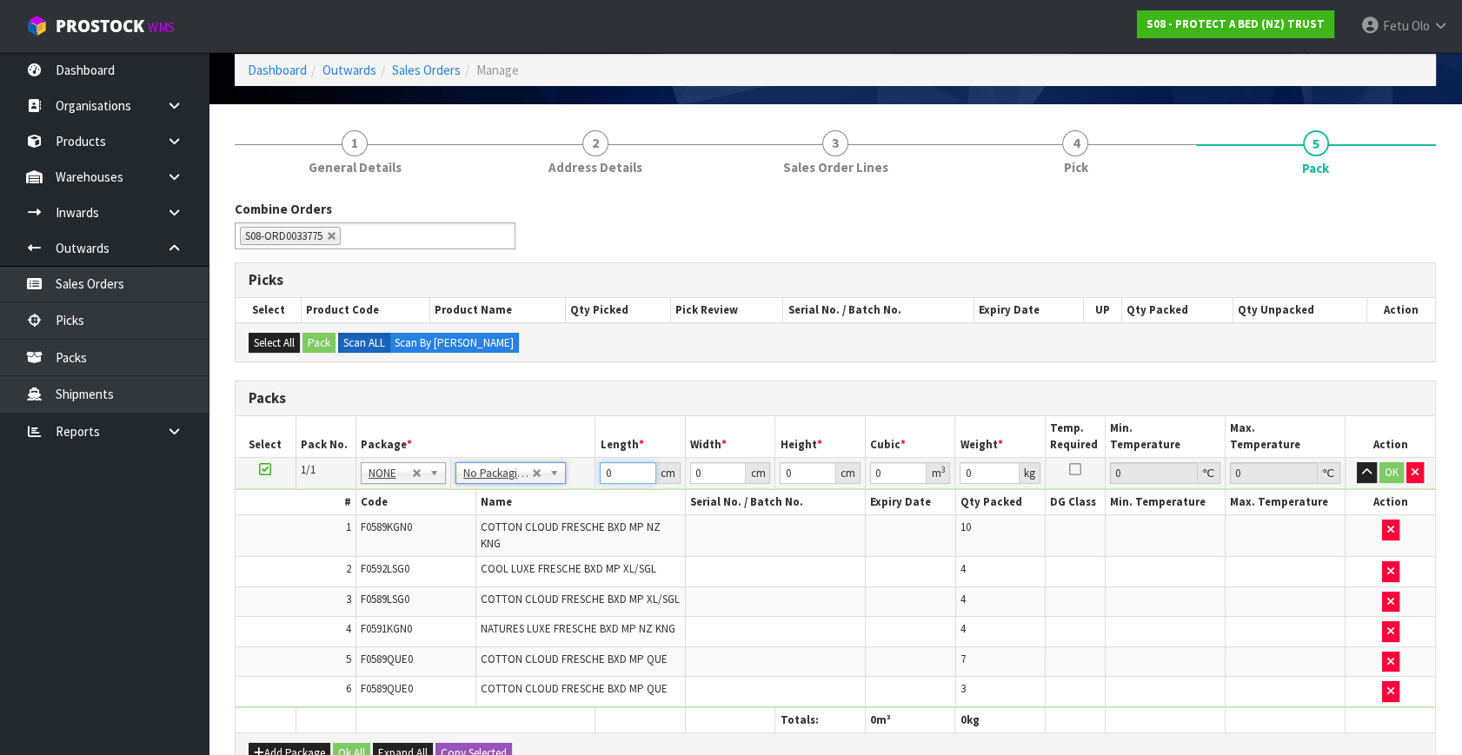
drag, startPoint x: 629, startPoint y: 466, endPoint x: 559, endPoint y: 491, distance: 74.8
click at [559, 491] on tbody "1/1 NONE 007-001 007-002 007-004 007-009 007-013 007-014 007-015 007-017 007-01…" at bounding box center [834, 583] width 1199 height 250
type input "111"
type input "117"
type input "7"
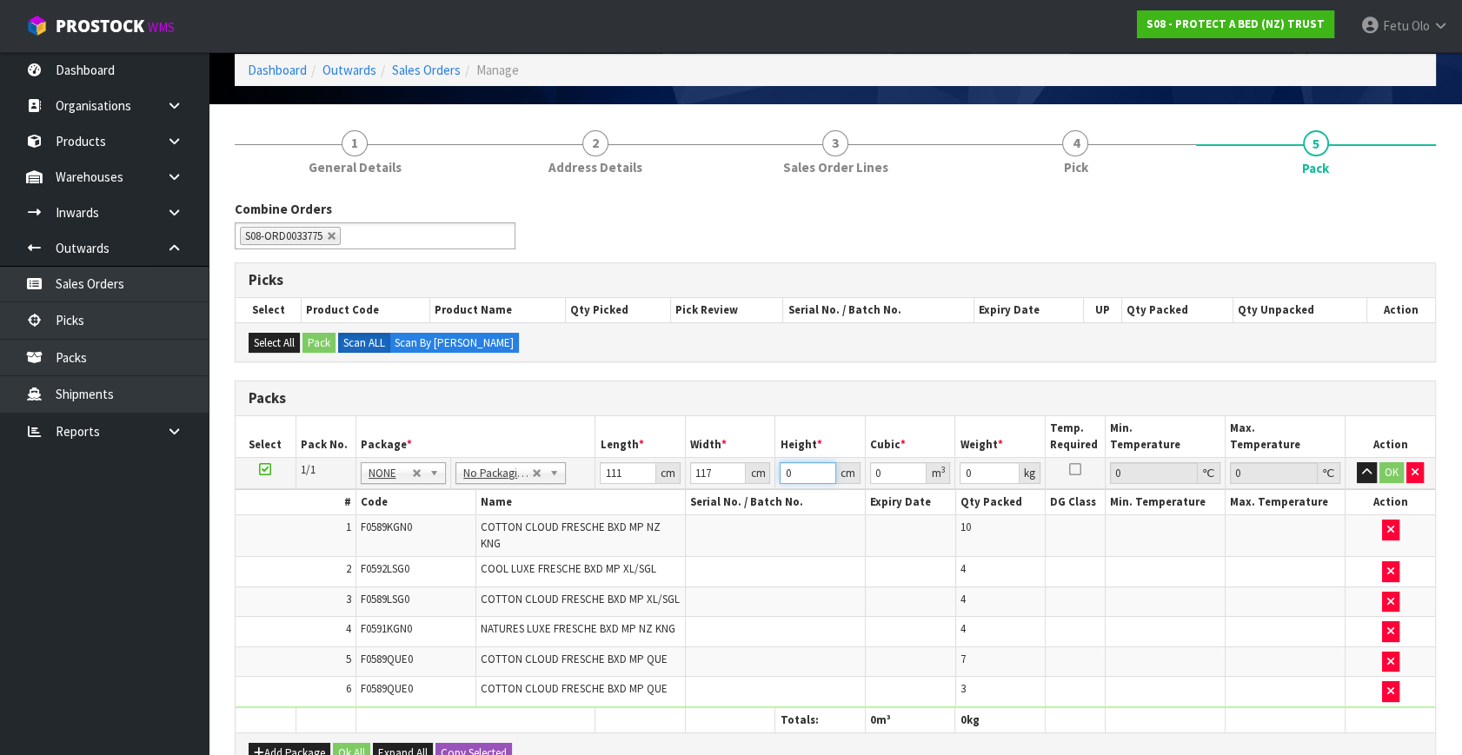
type input "0.090909"
type input "78"
type input "1.012986"
type input "78"
type input "93"
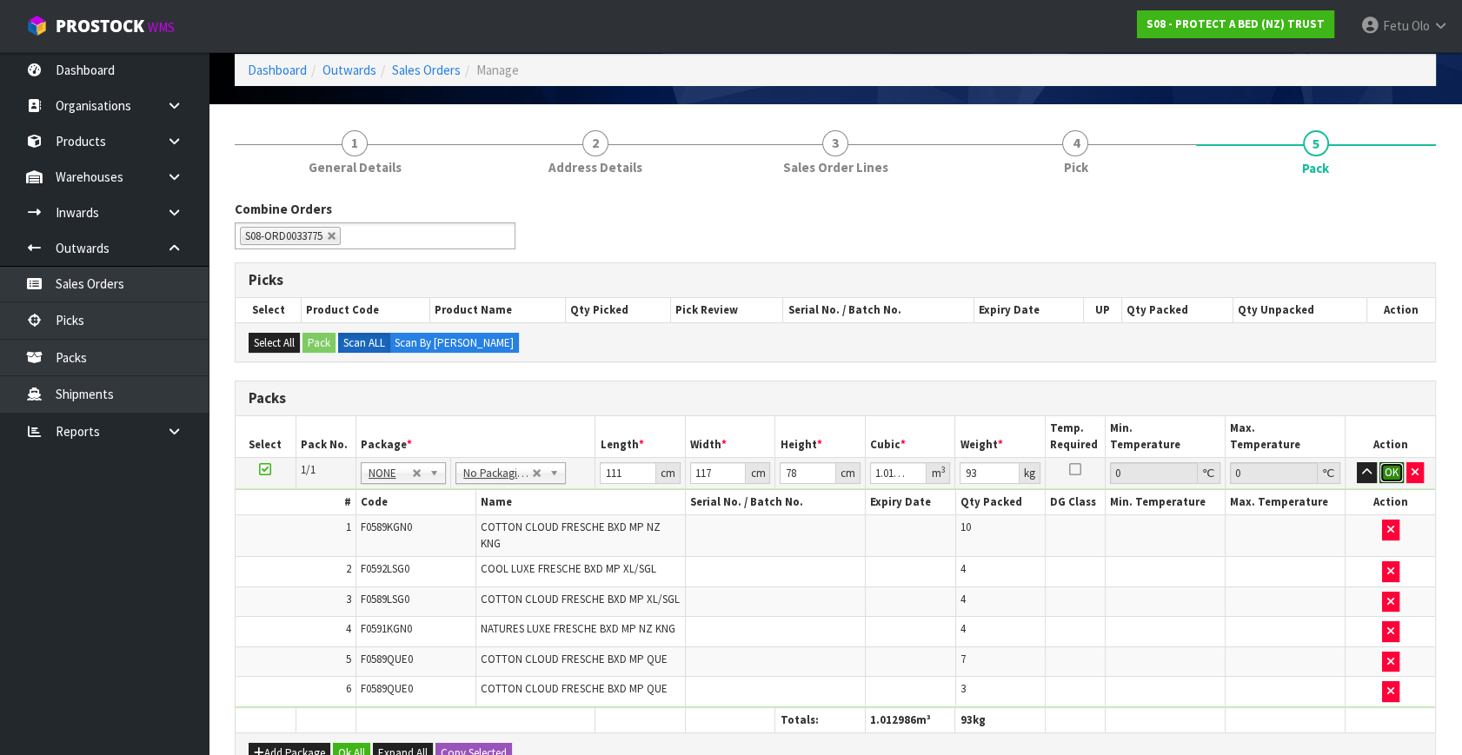
click button "OK" at bounding box center [1391, 472] width 24 height 21
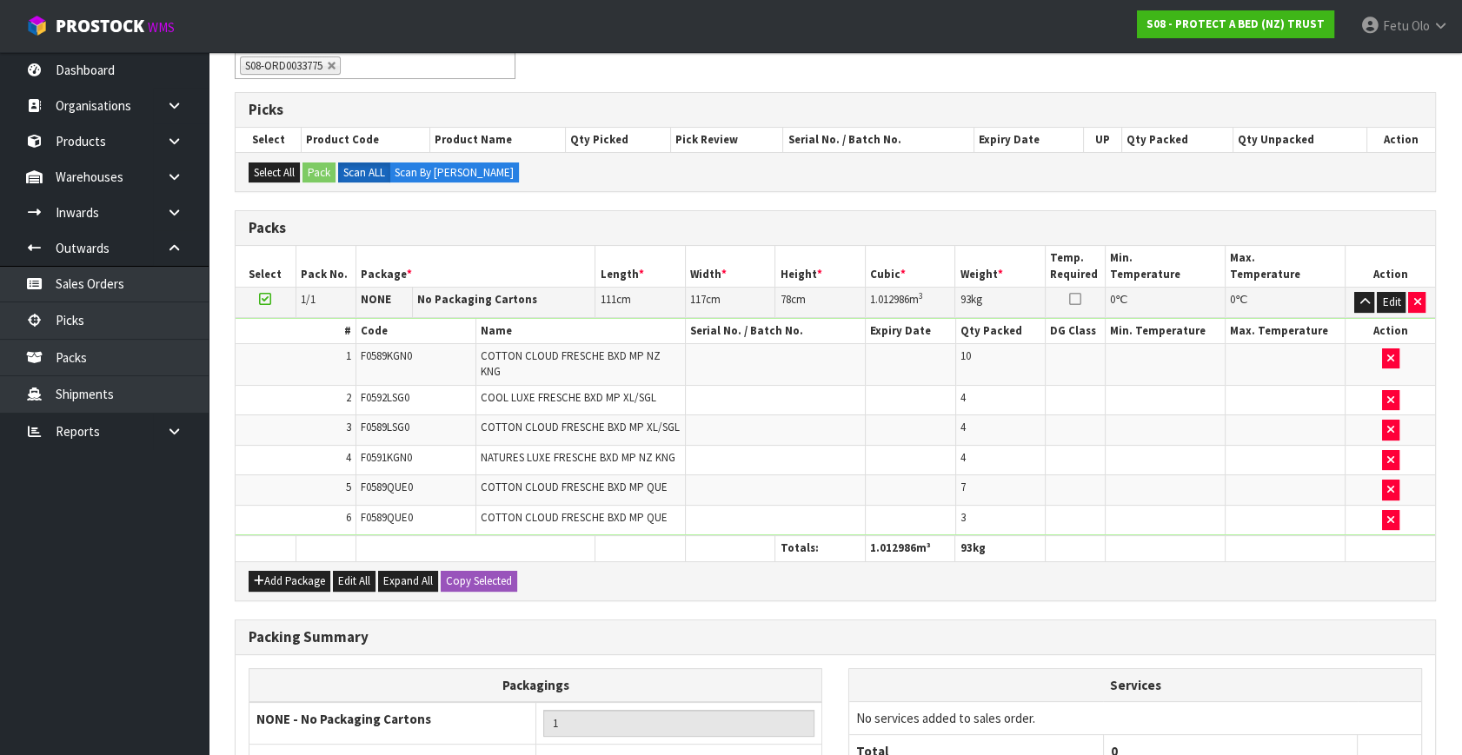
scroll to position [408, 0]
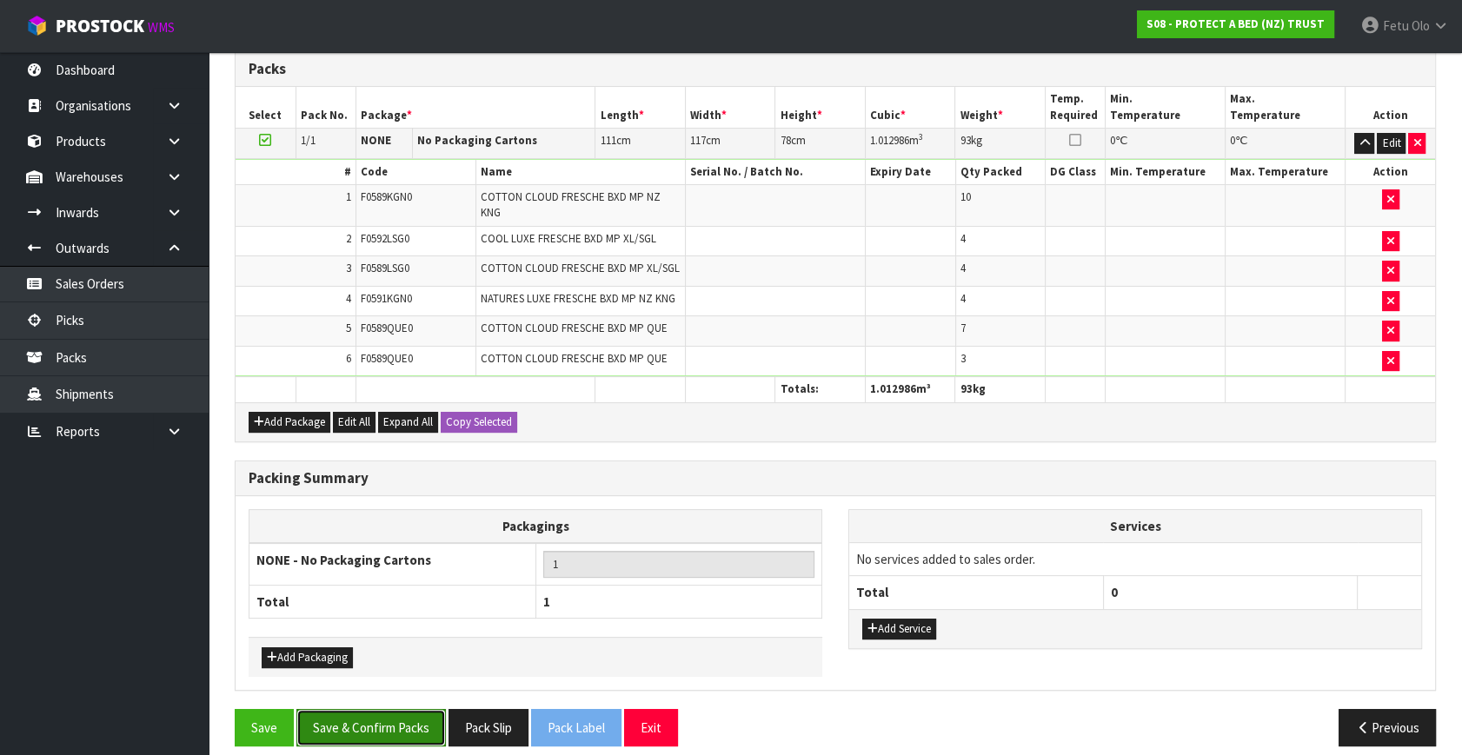
click at [423, 716] on button "Save & Confirm Packs" at bounding box center [370, 727] width 149 height 37
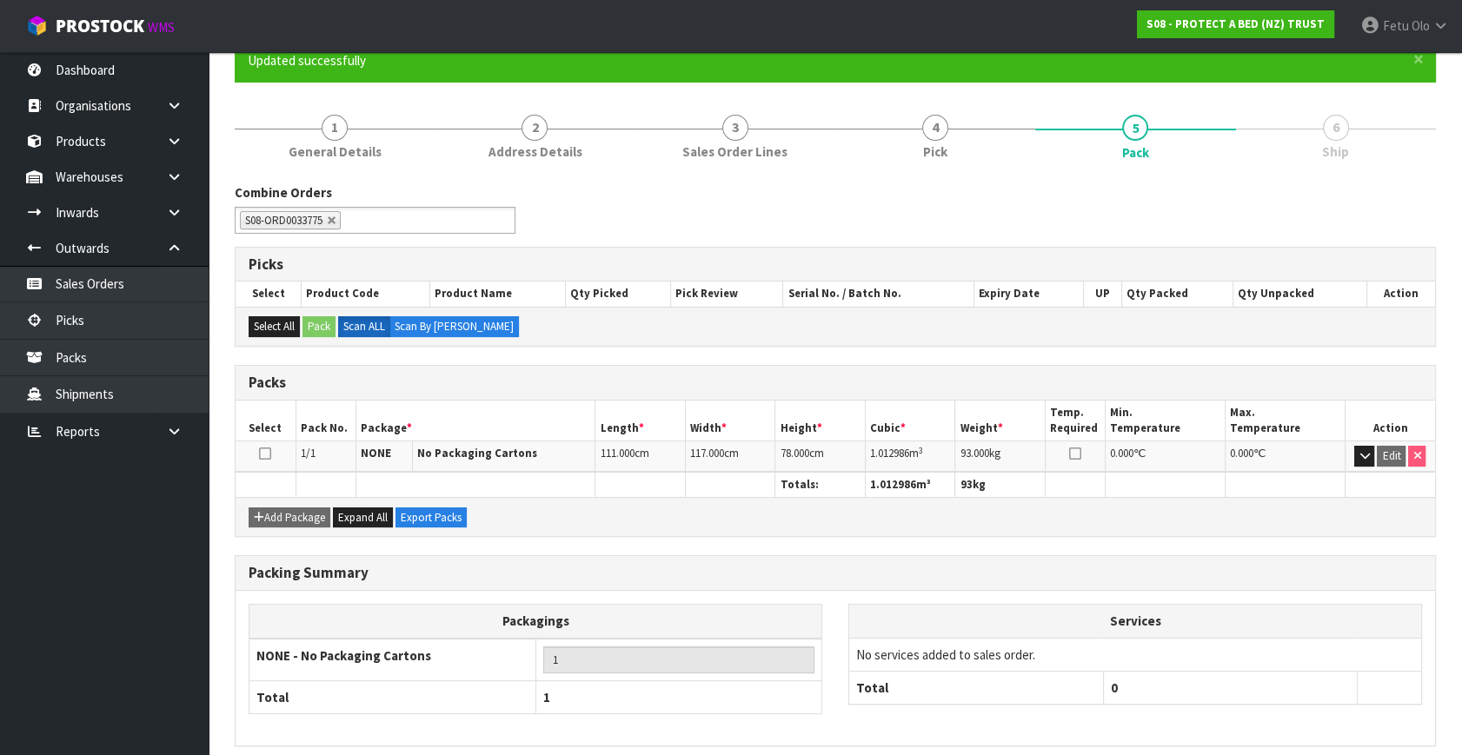
scroll to position [227, 0]
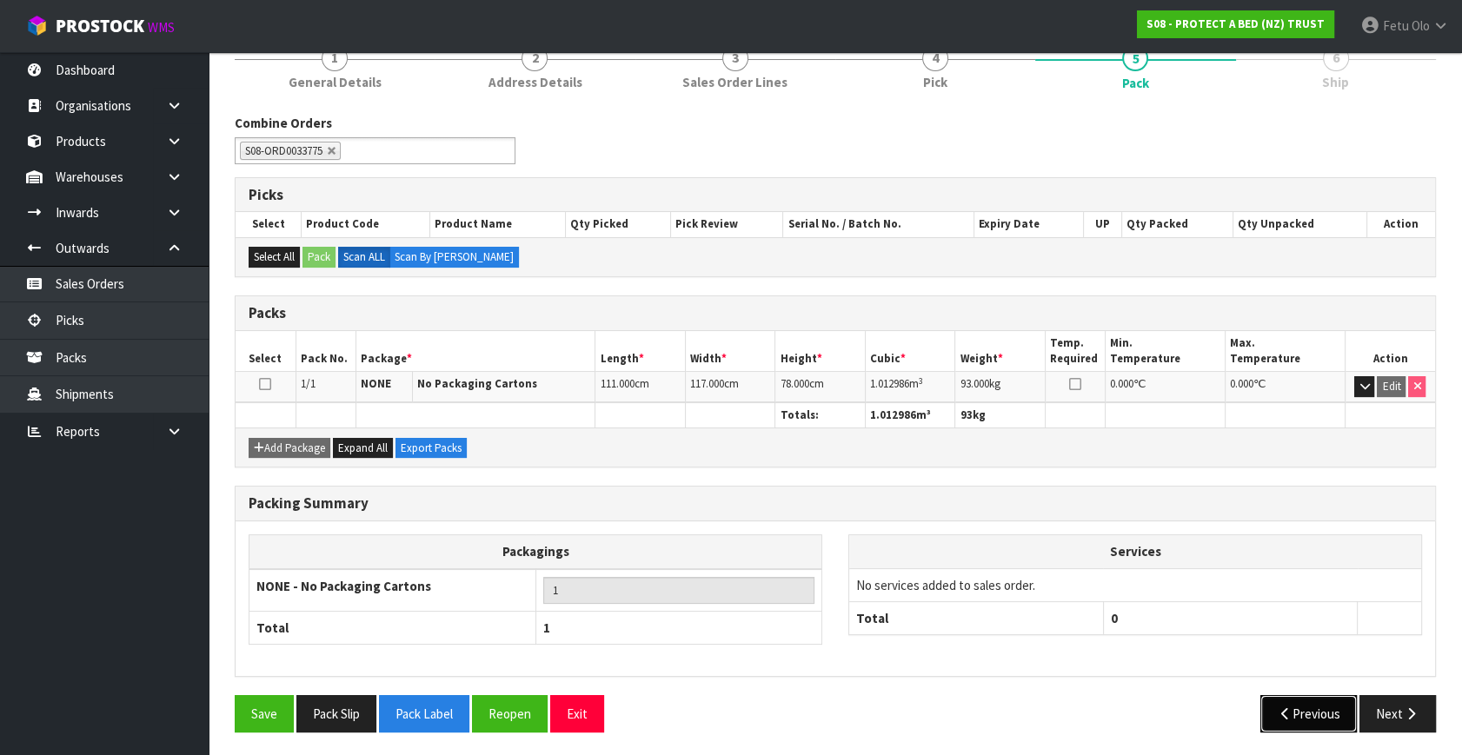
click at [1319, 720] on button "Previous" at bounding box center [1308, 713] width 97 height 37
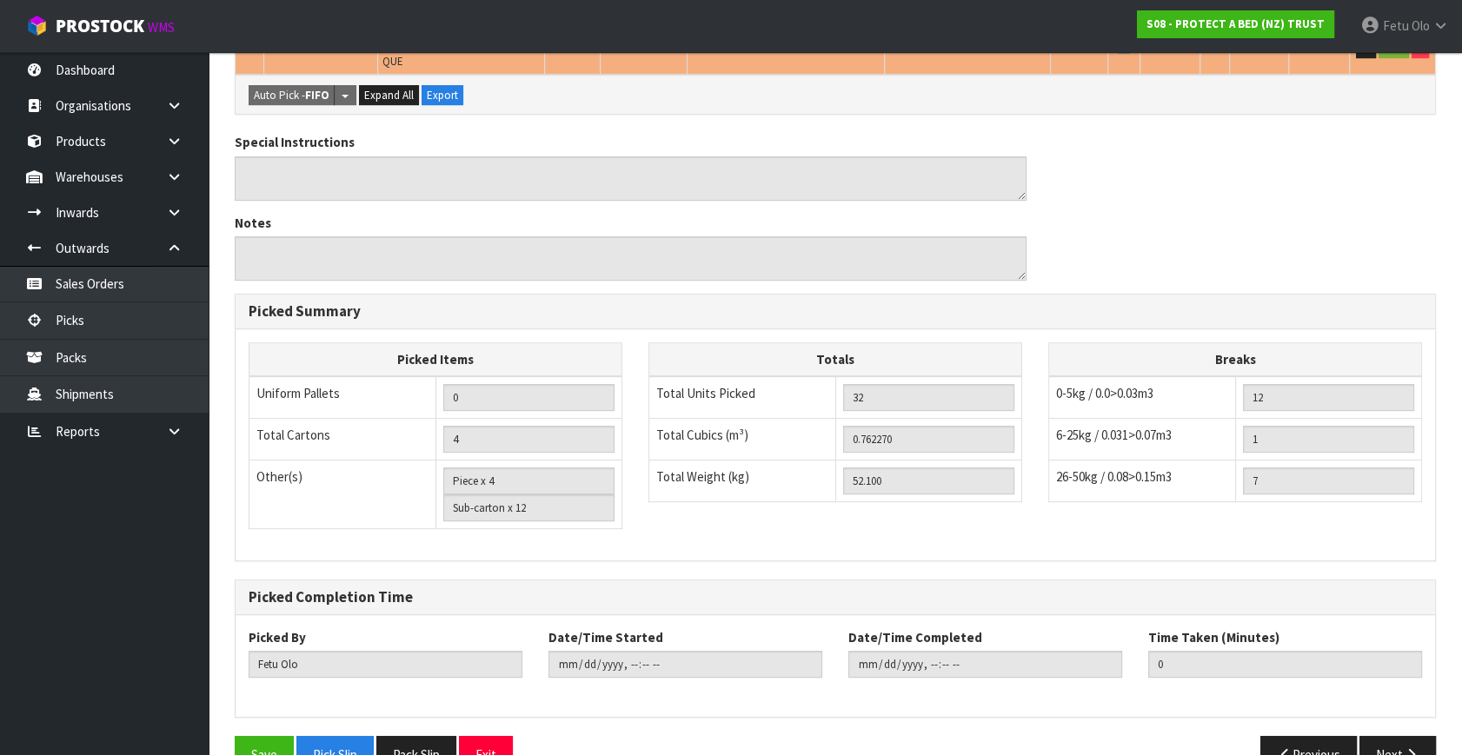
scroll to position [791, 0]
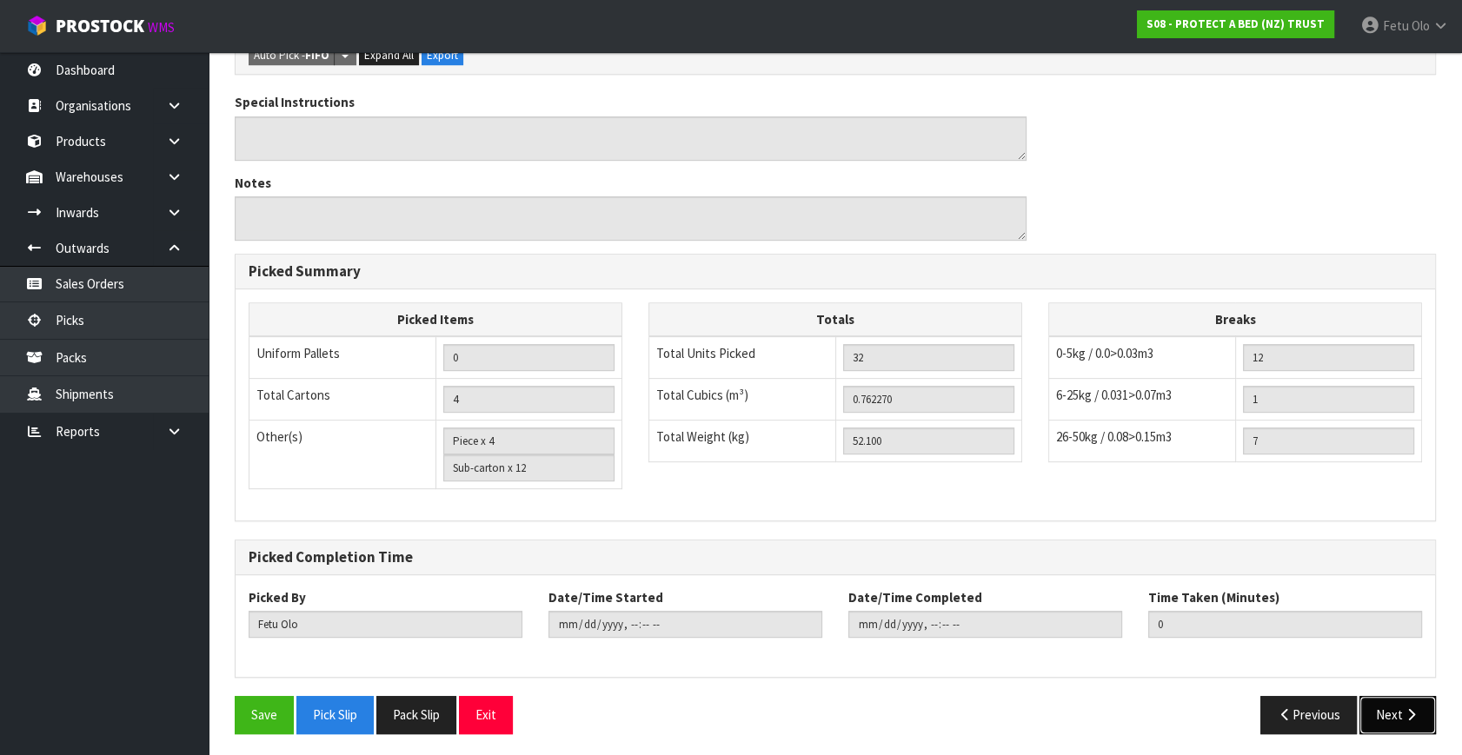
click at [1392, 710] on button "Next" at bounding box center [1397, 714] width 76 height 37
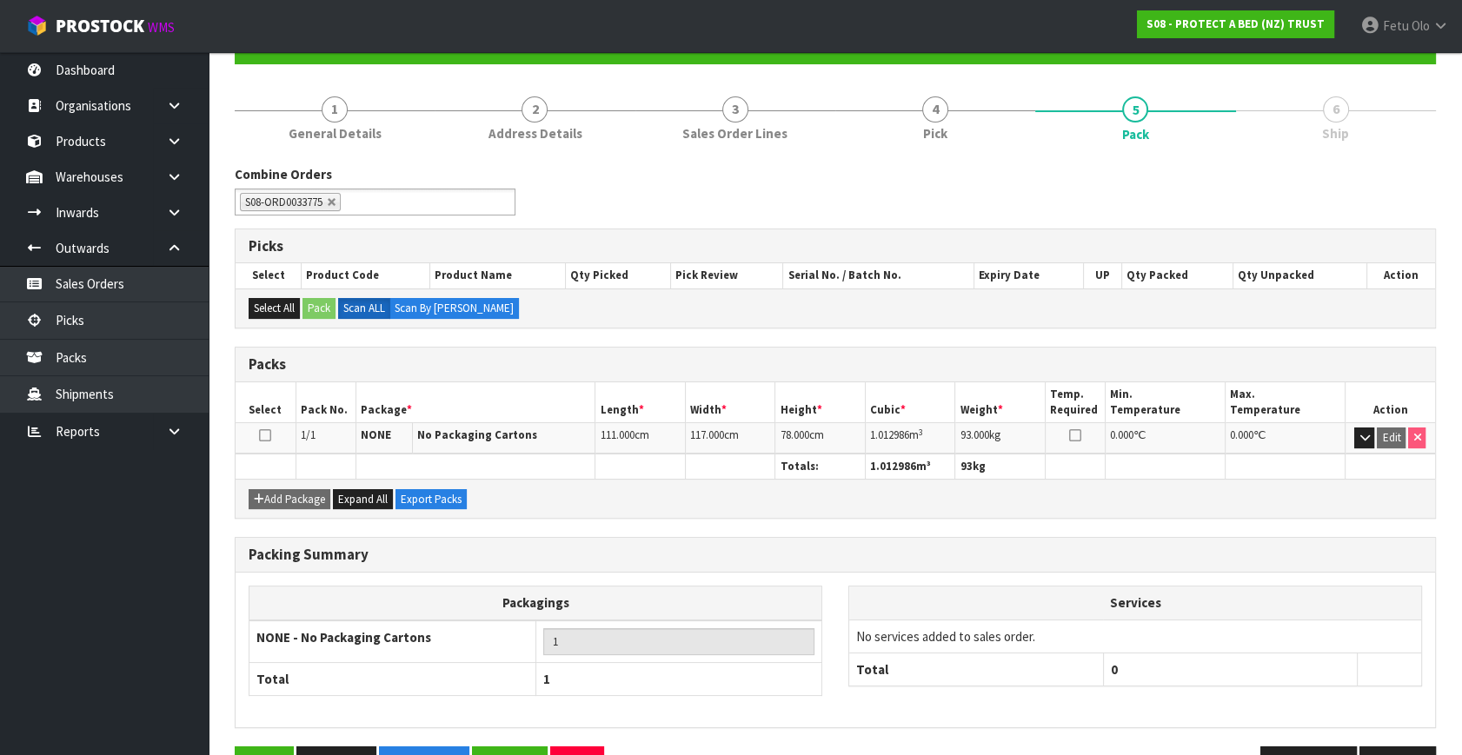
scroll to position [227, 0]
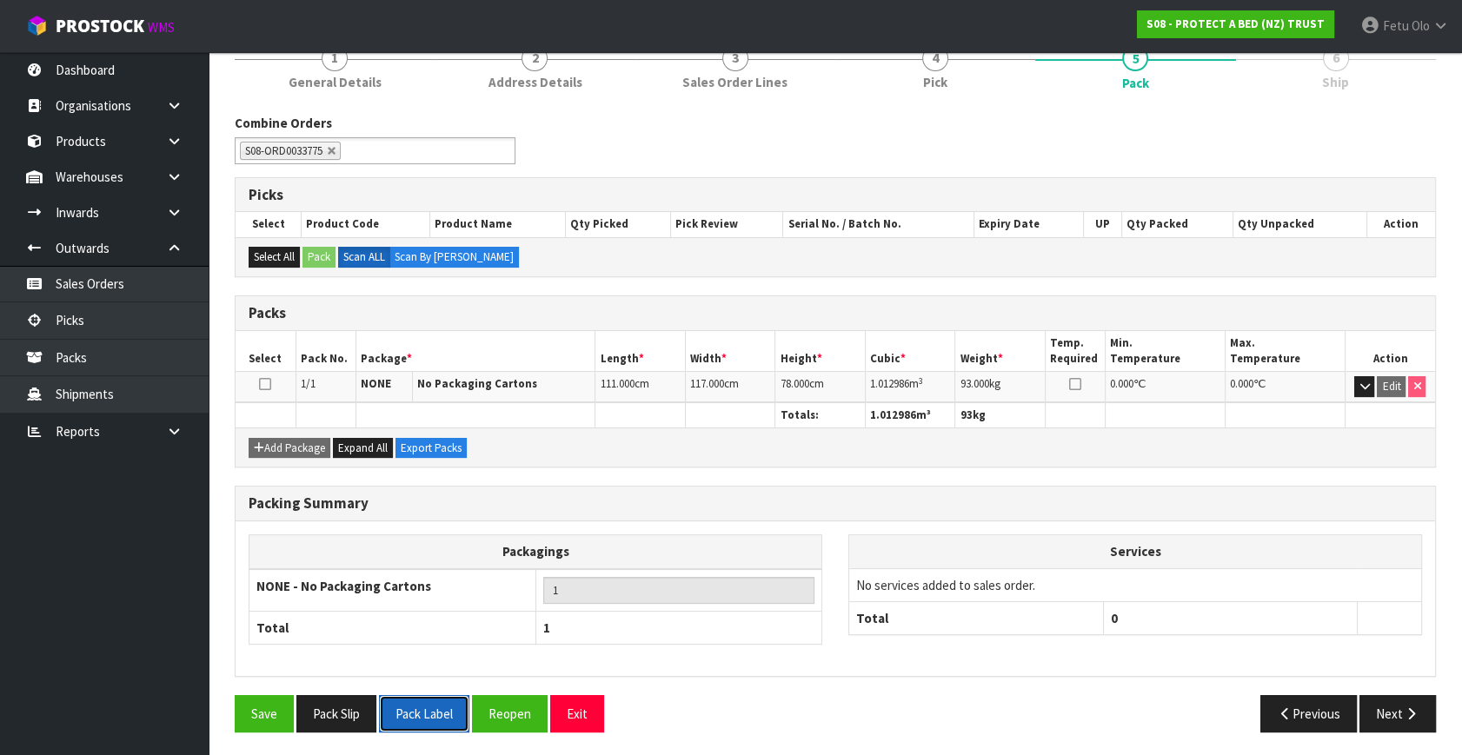
click at [414, 701] on button "Pack Label" at bounding box center [424, 713] width 90 height 37
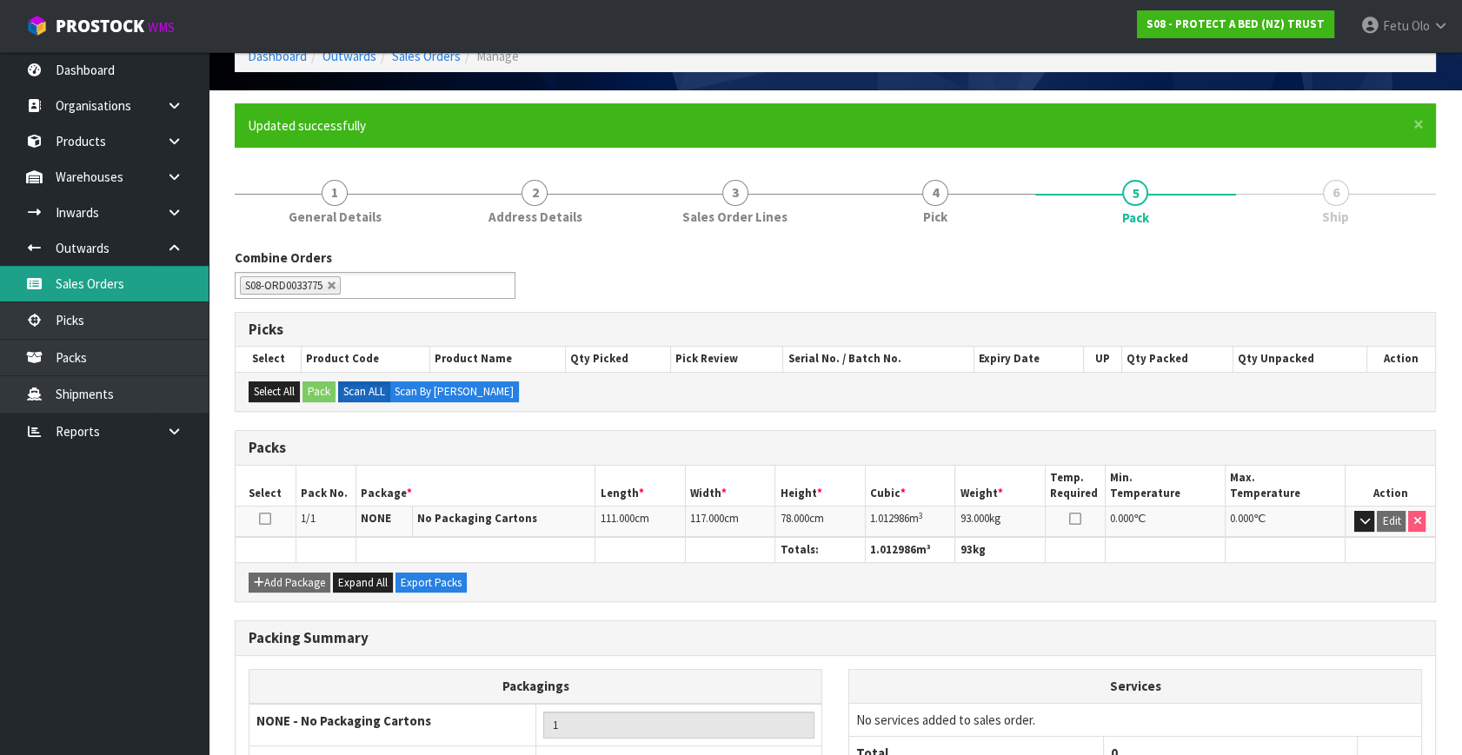
scroll to position [0, 0]
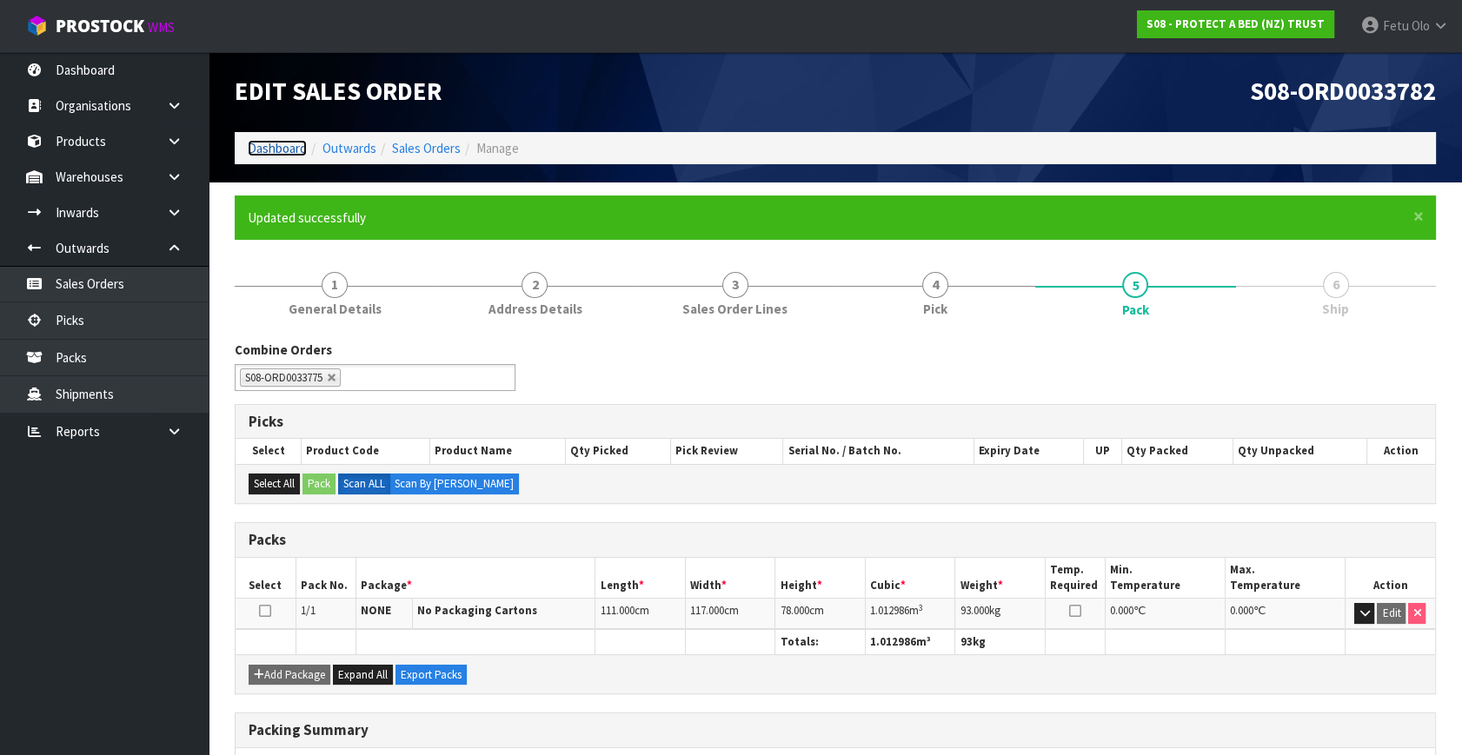
click at [253, 146] on link "Dashboard" at bounding box center [277, 148] width 59 height 17
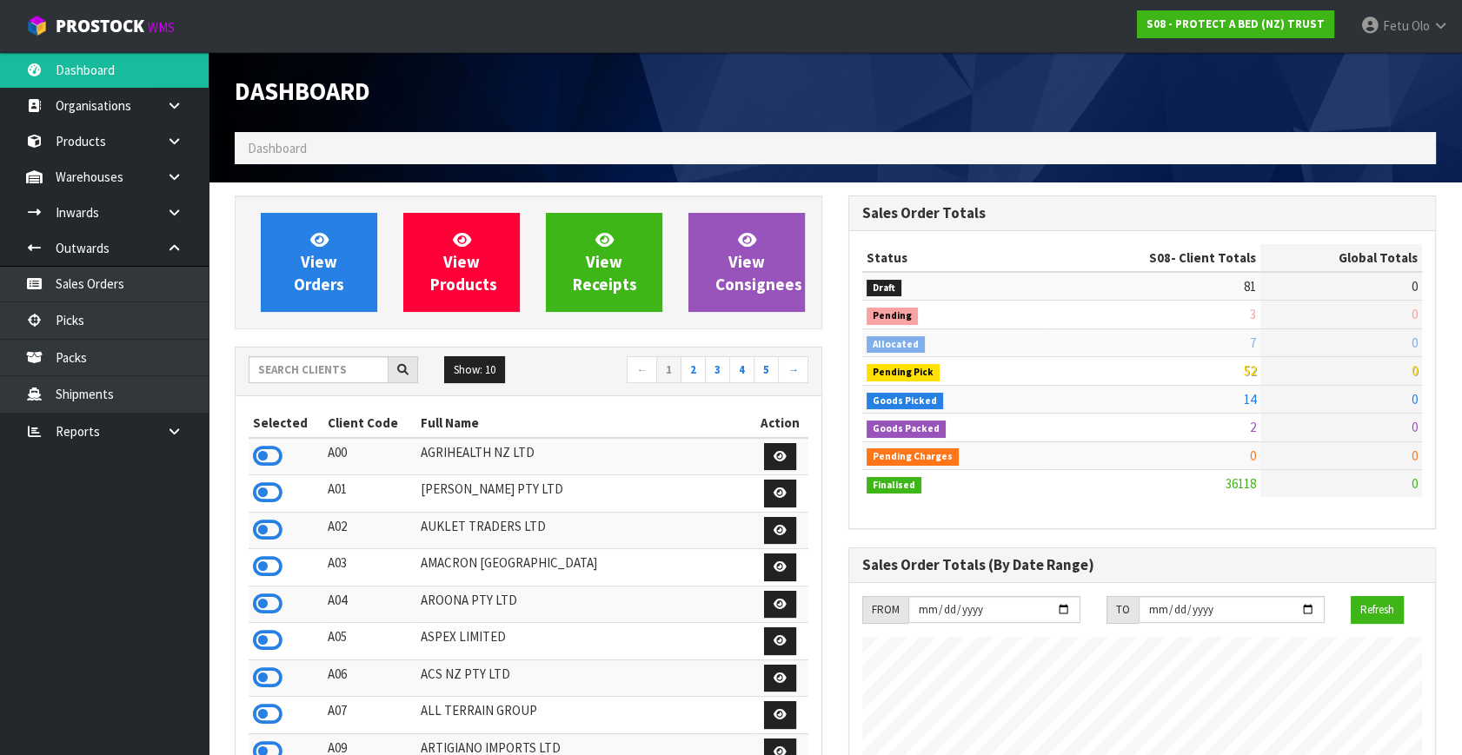
scroll to position [1314, 613]
click at [313, 362] on input "text" at bounding box center [319, 369] width 140 height 27
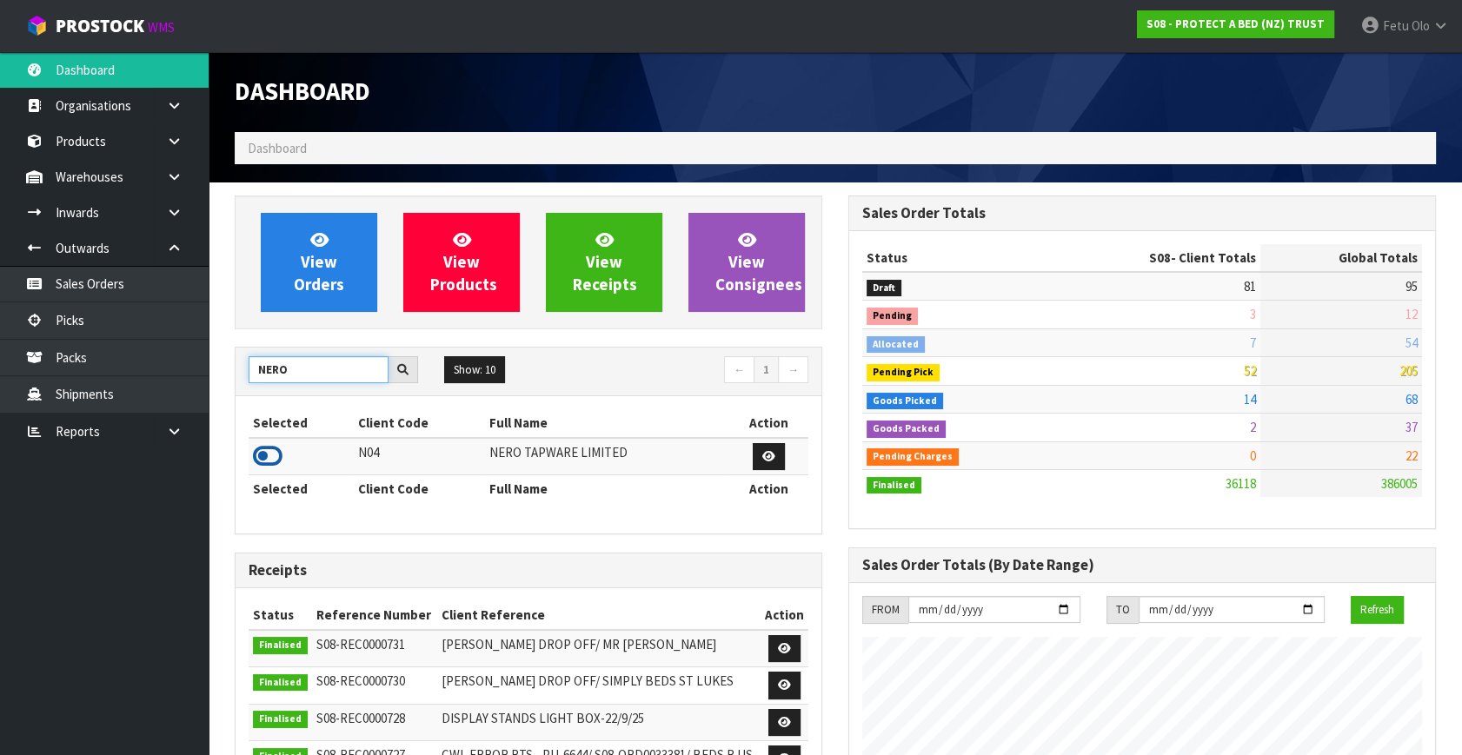
type input "NERO"
click at [275, 454] on icon at bounding box center [268, 456] width 30 height 26
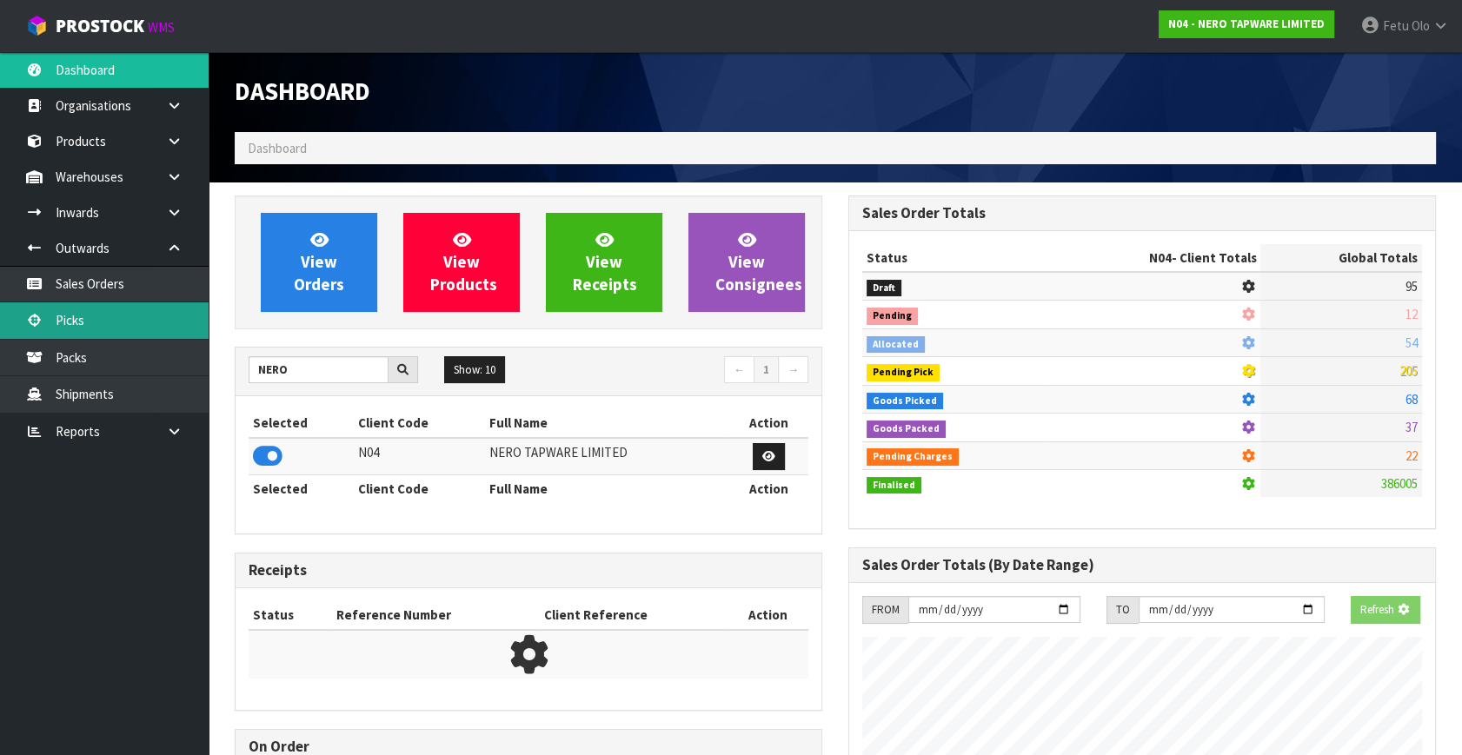
scroll to position [1388, 613]
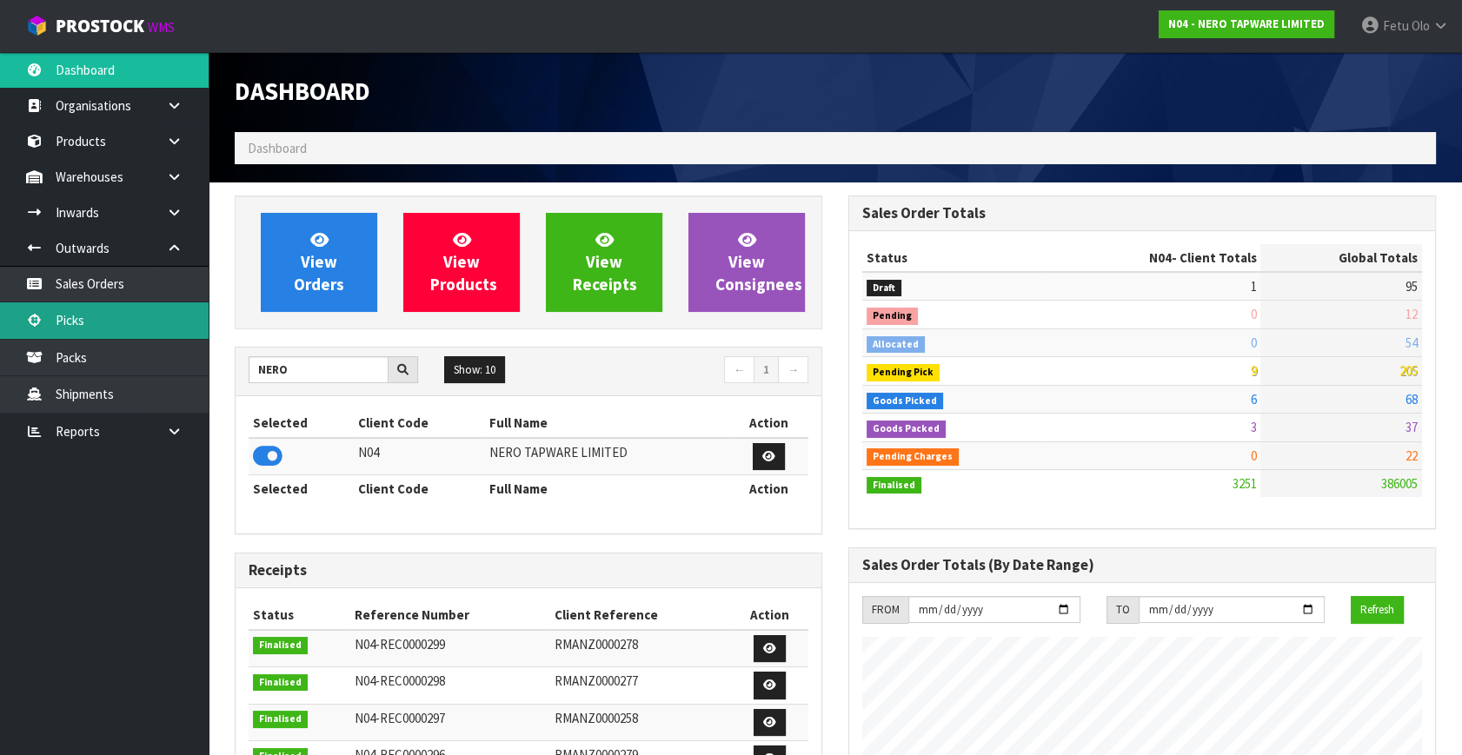
click at [79, 321] on link "Picks" at bounding box center [104, 320] width 209 height 36
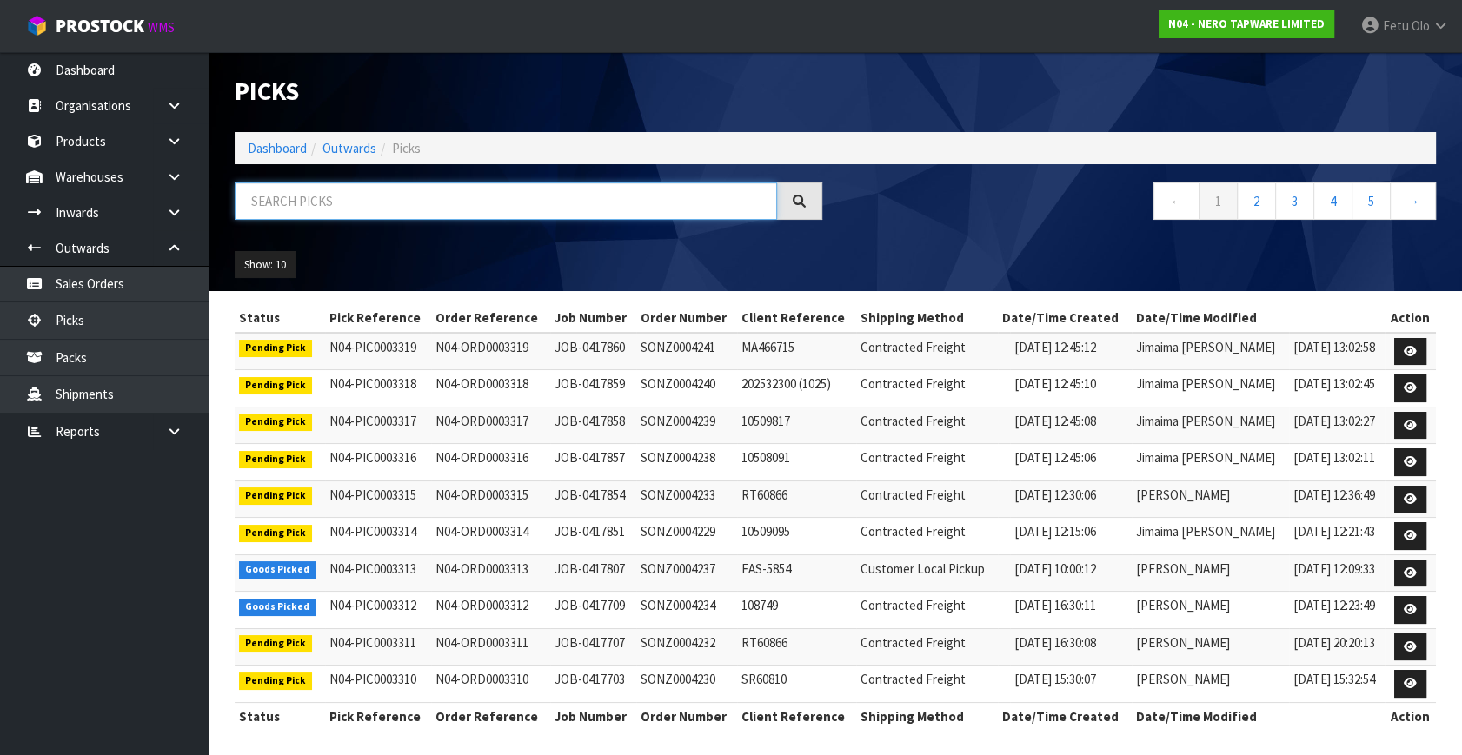
click at [401, 201] on input "text" at bounding box center [506, 200] width 542 height 37
click at [410, 193] on input "text" at bounding box center [506, 200] width 542 height 37
click at [434, 194] on input "text" at bounding box center [506, 200] width 542 height 37
type input "3307"
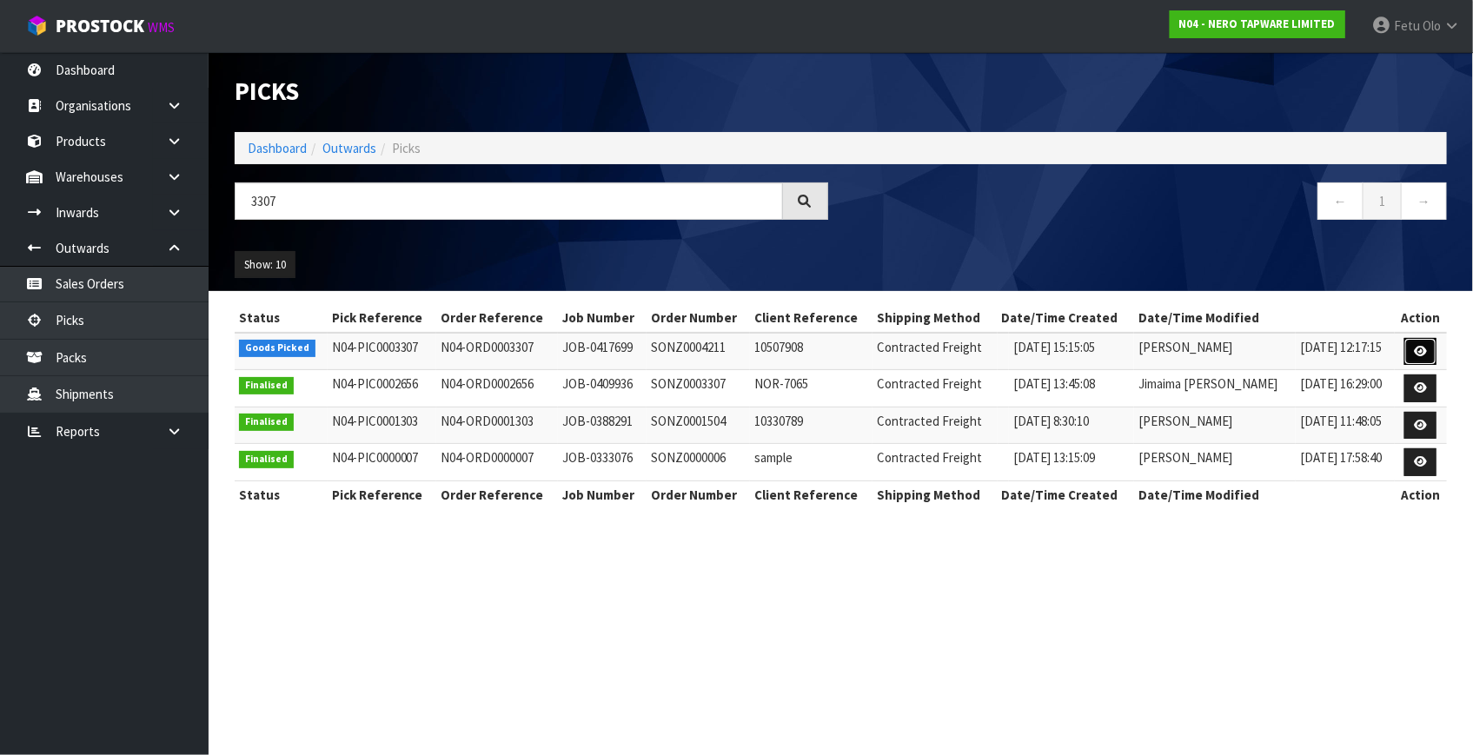
click at [1426, 355] on icon at bounding box center [1420, 351] width 13 height 11
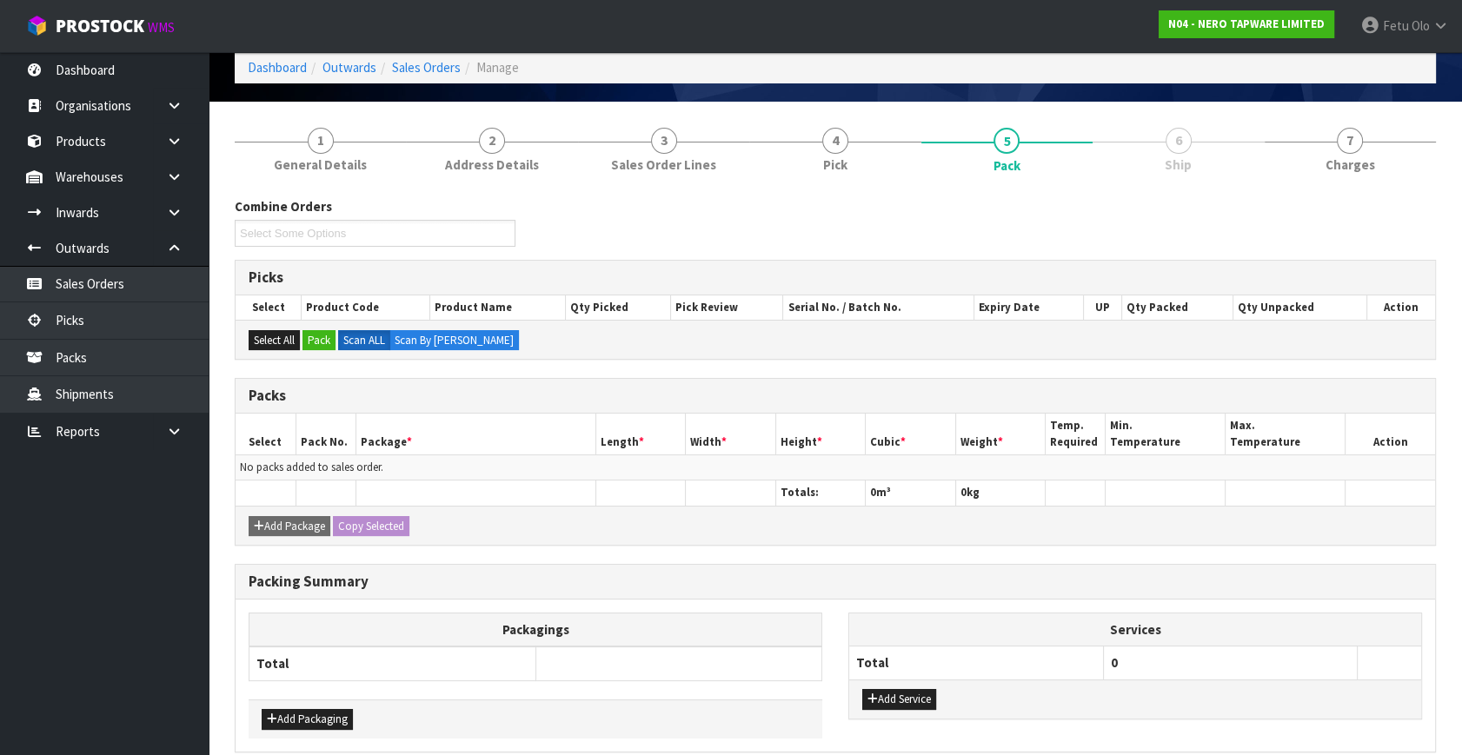
scroll to position [156, 0]
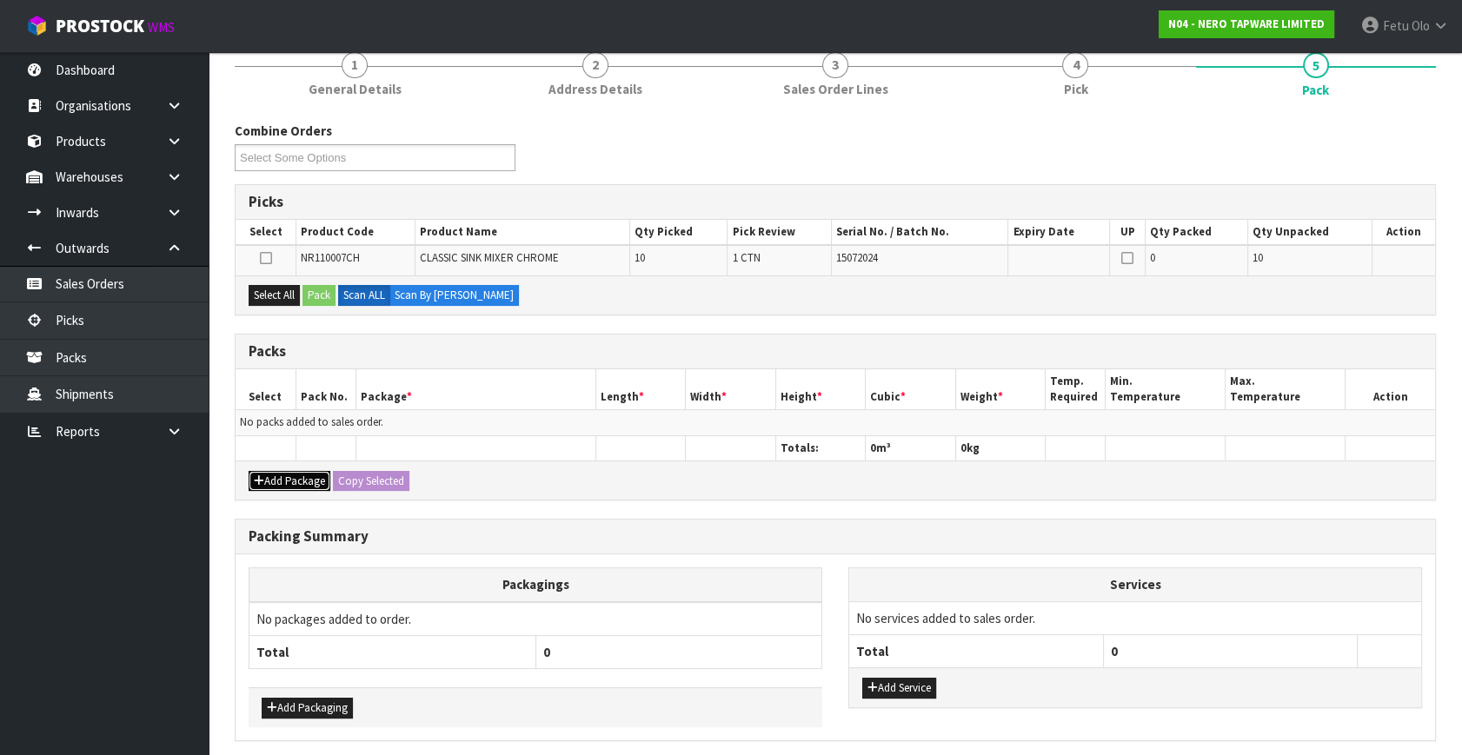
click at [265, 475] on button "Add Package" at bounding box center [290, 481] width 82 height 21
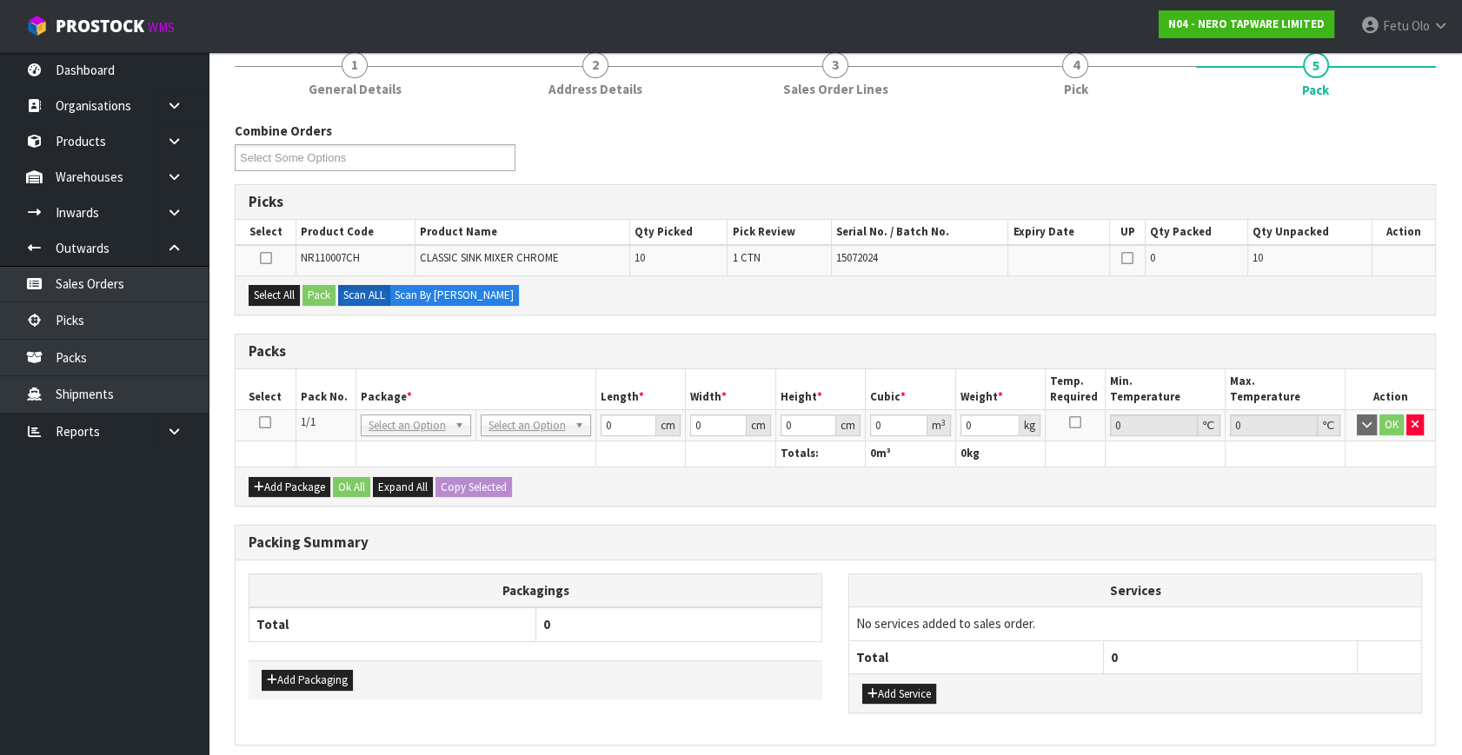
click at [261, 422] on icon at bounding box center [265, 422] width 12 height 1
click at [390, 391] on th "Package *" at bounding box center [475, 389] width 240 height 41
drag, startPoint x: 290, startPoint y: 292, endPoint x: 322, endPoint y: 295, distance: 31.4
click at [292, 292] on button "Select All" at bounding box center [274, 295] width 51 height 21
click at [322, 295] on button "Pack" at bounding box center [318, 295] width 33 height 21
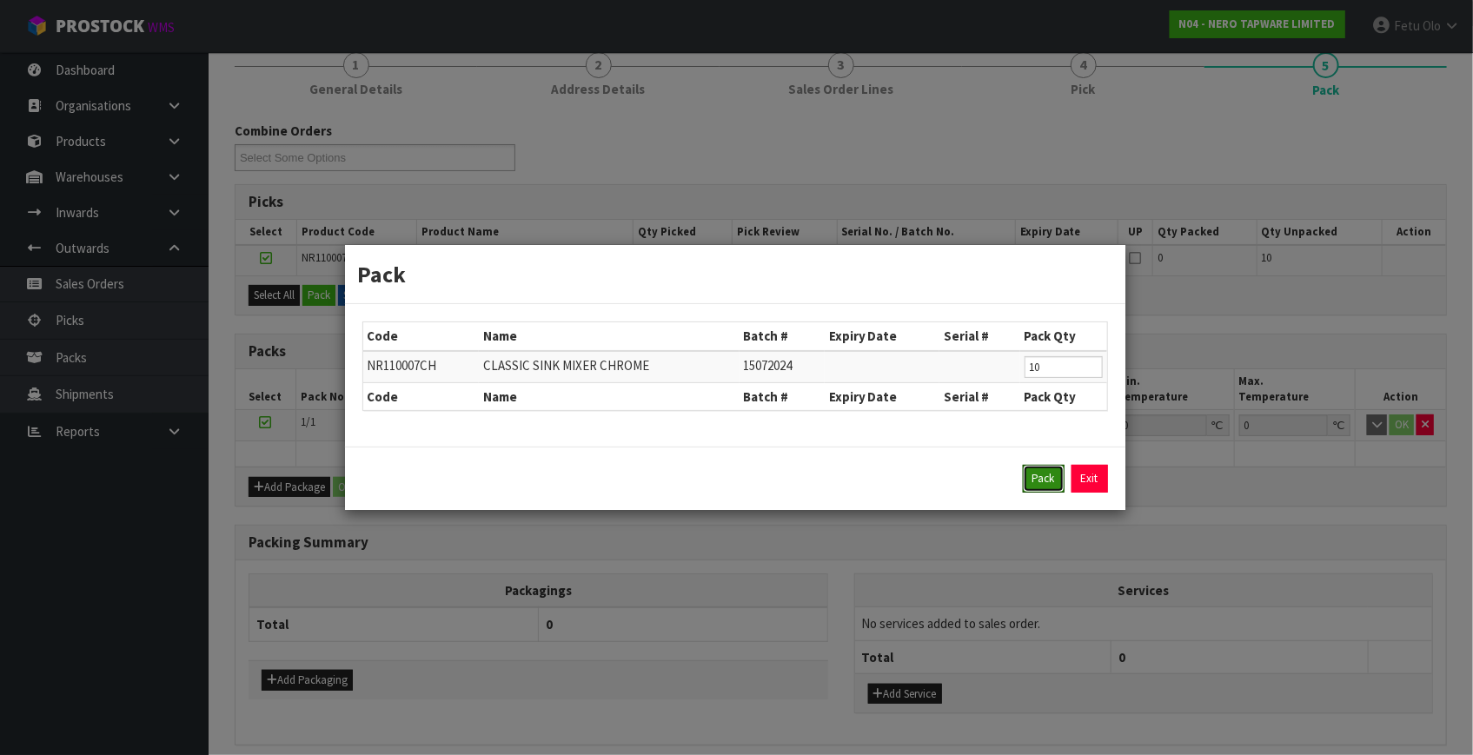
click at [1045, 486] on button "Pack" at bounding box center [1044, 479] width 42 height 28
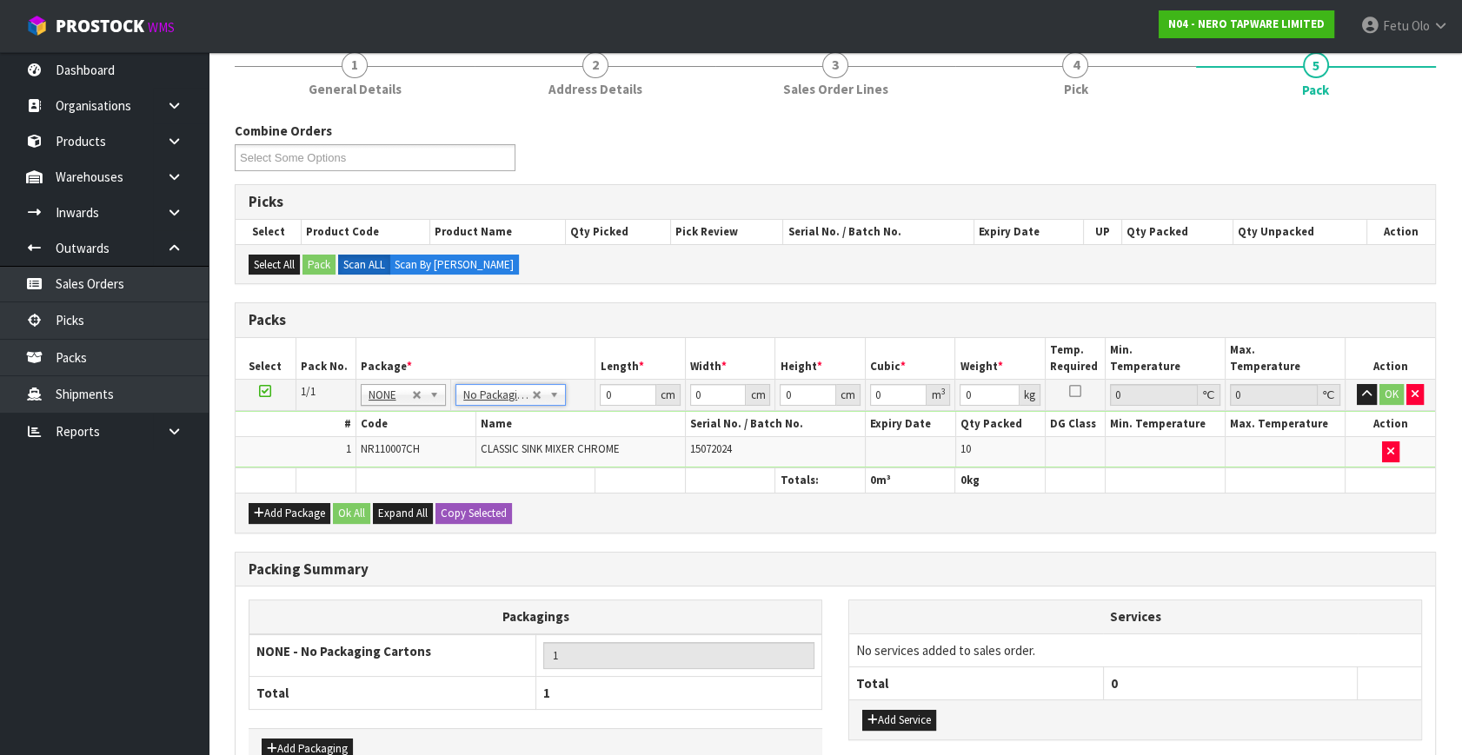
click at [572, 333] on div "Packs" at bounding box center [834, 320] width 1199 height 35
drag, startPoint x: 589, startPoint y: 397, endPoint x: 472, endPoint y: 439, distance: 124.5
click at [472, 439] on tbody "1/1 NONE 007-001 007-002 007-004 007-009 007-013 007-014 007-015 007-017 007-01…" at bounding box center [834, 424] width 1199 height 89
type input "44"
type input "32"
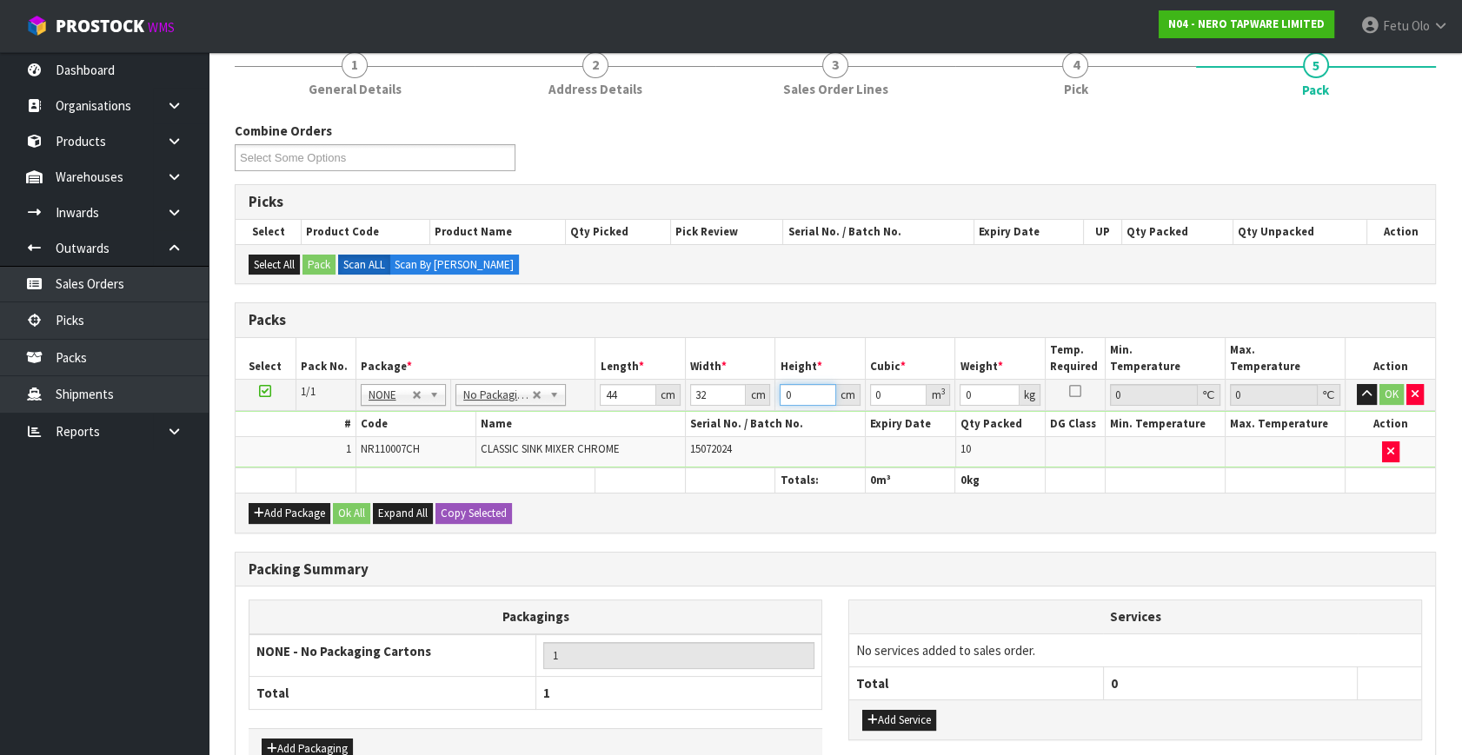
type input "3"
type input "0.004224"
type input "33"
type input "0.046464"
type input "33"
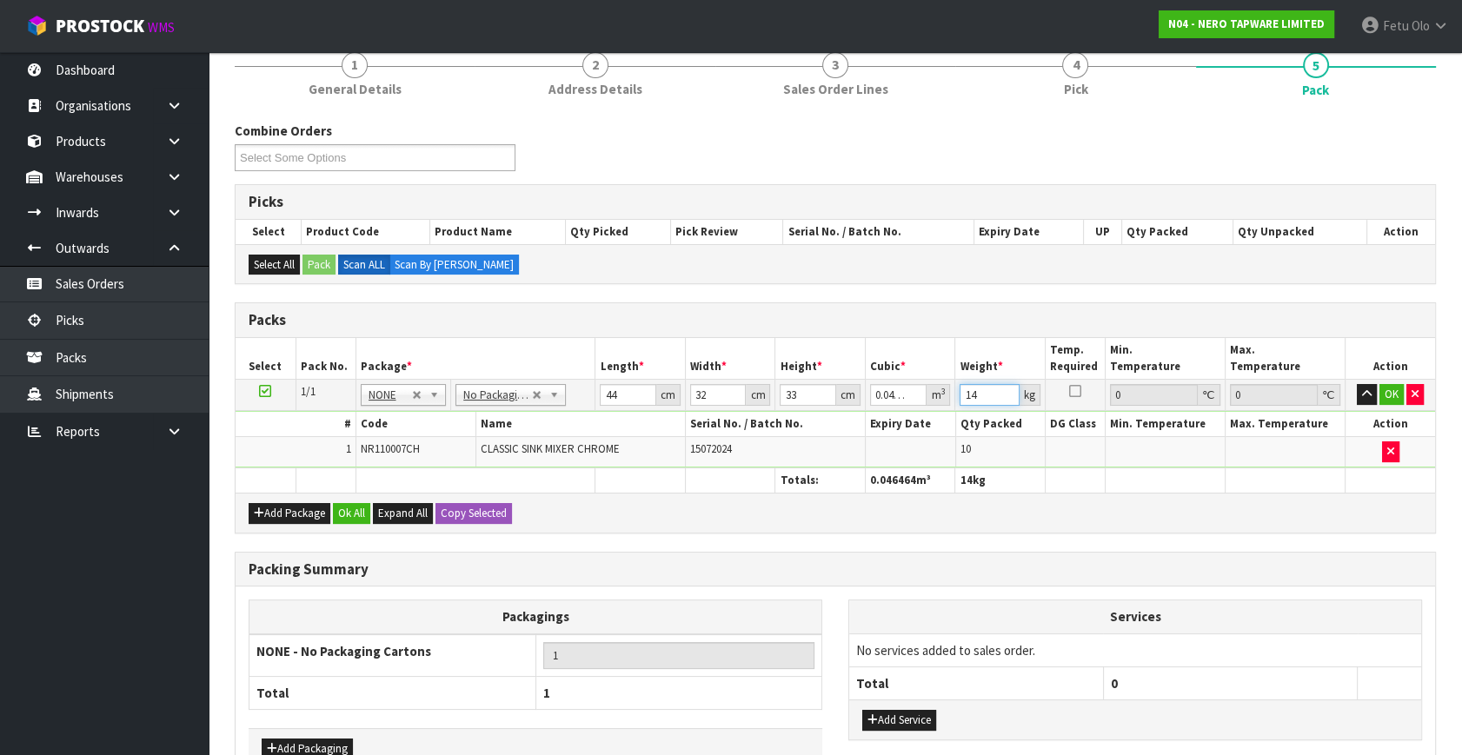
type input "14"
click button "OK" at bounding box center [1391, 394] width 24 height 21
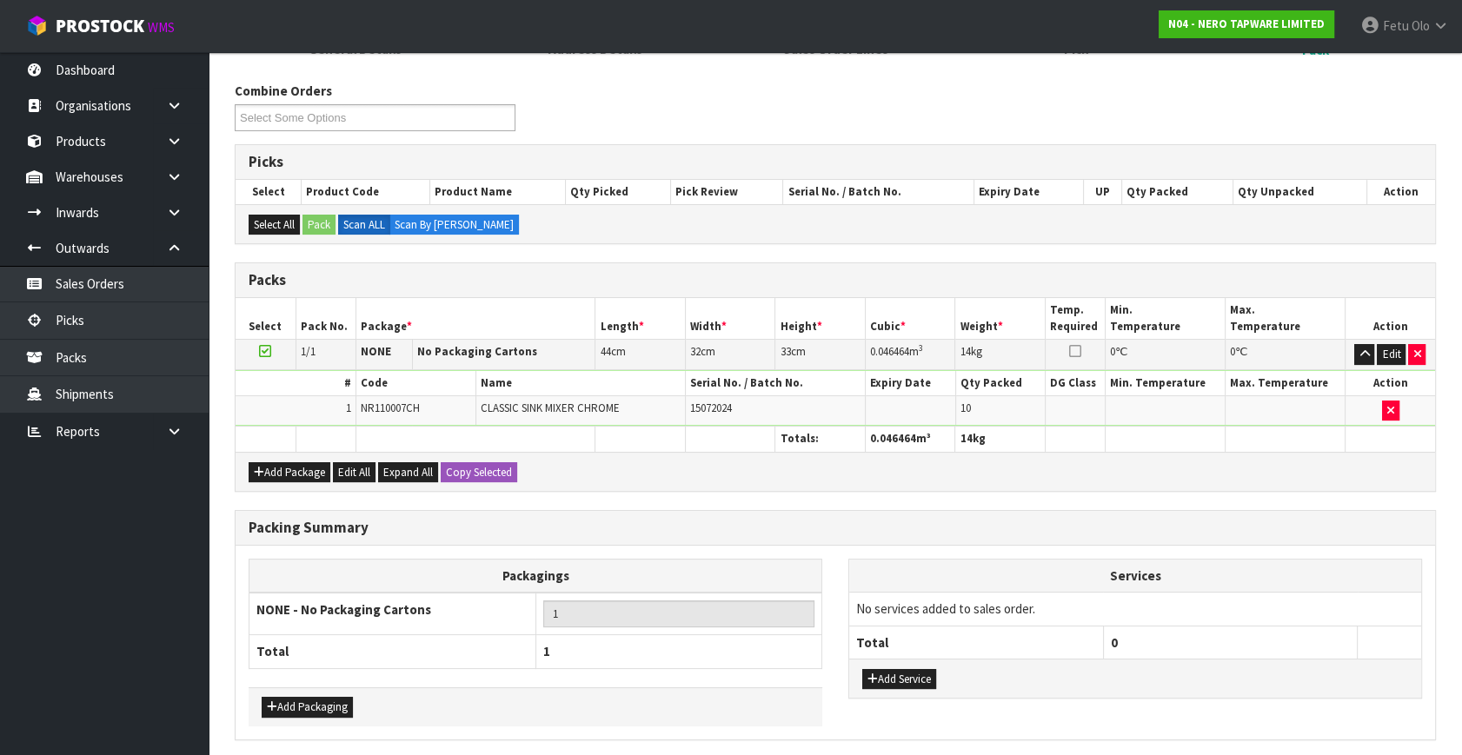
scroll to position [259, 0]
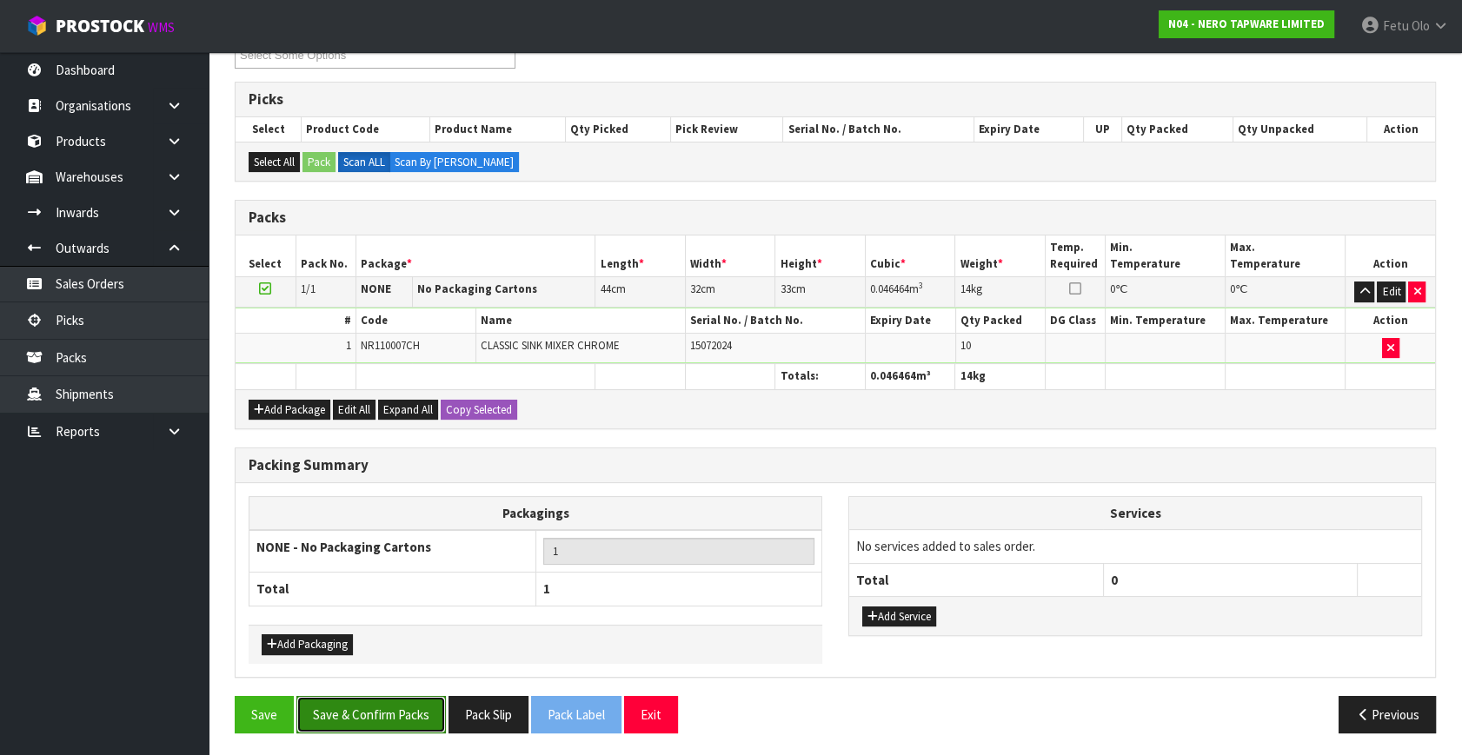
click at [360, 696] on button "Save & Confirm Packs" at bounding box center [370, 714] width 149 height 37
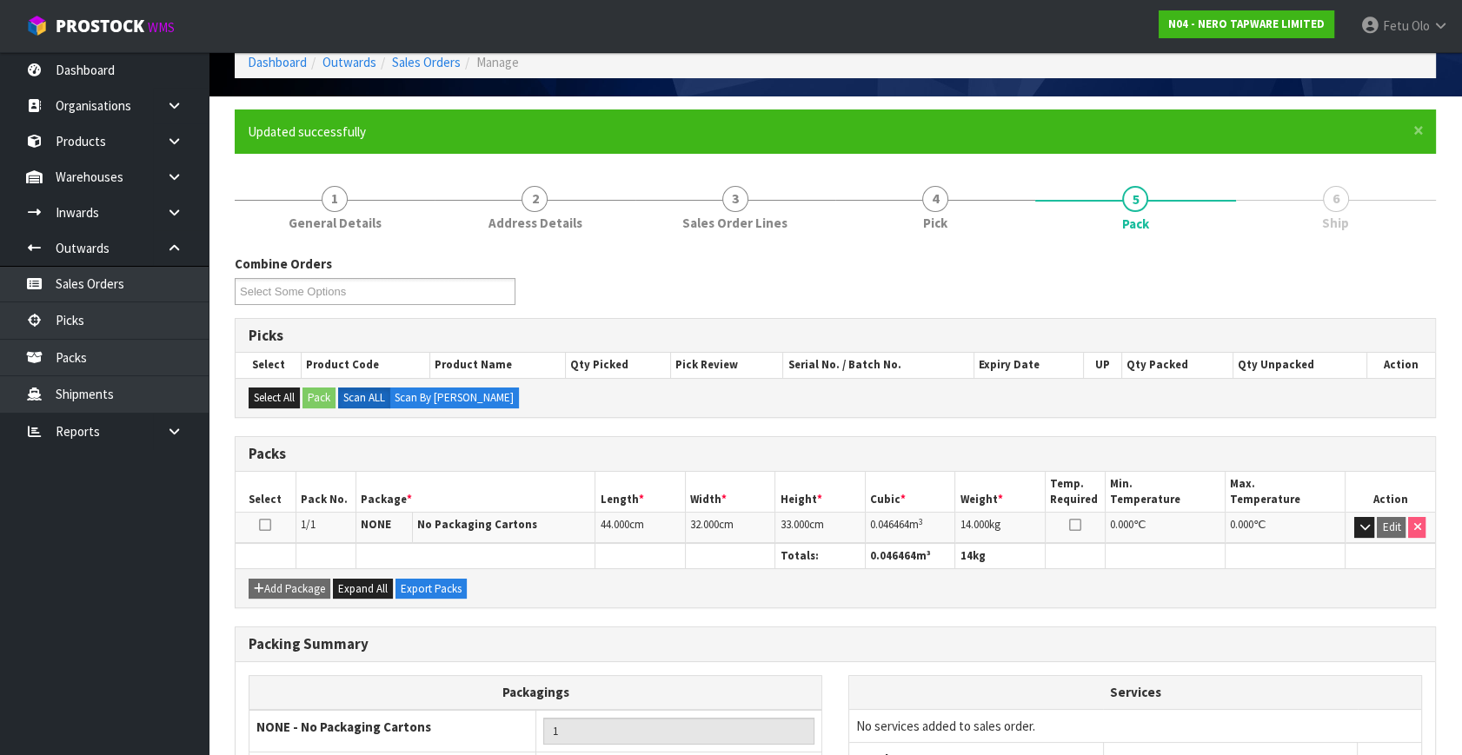
scroll to position [227, 0]
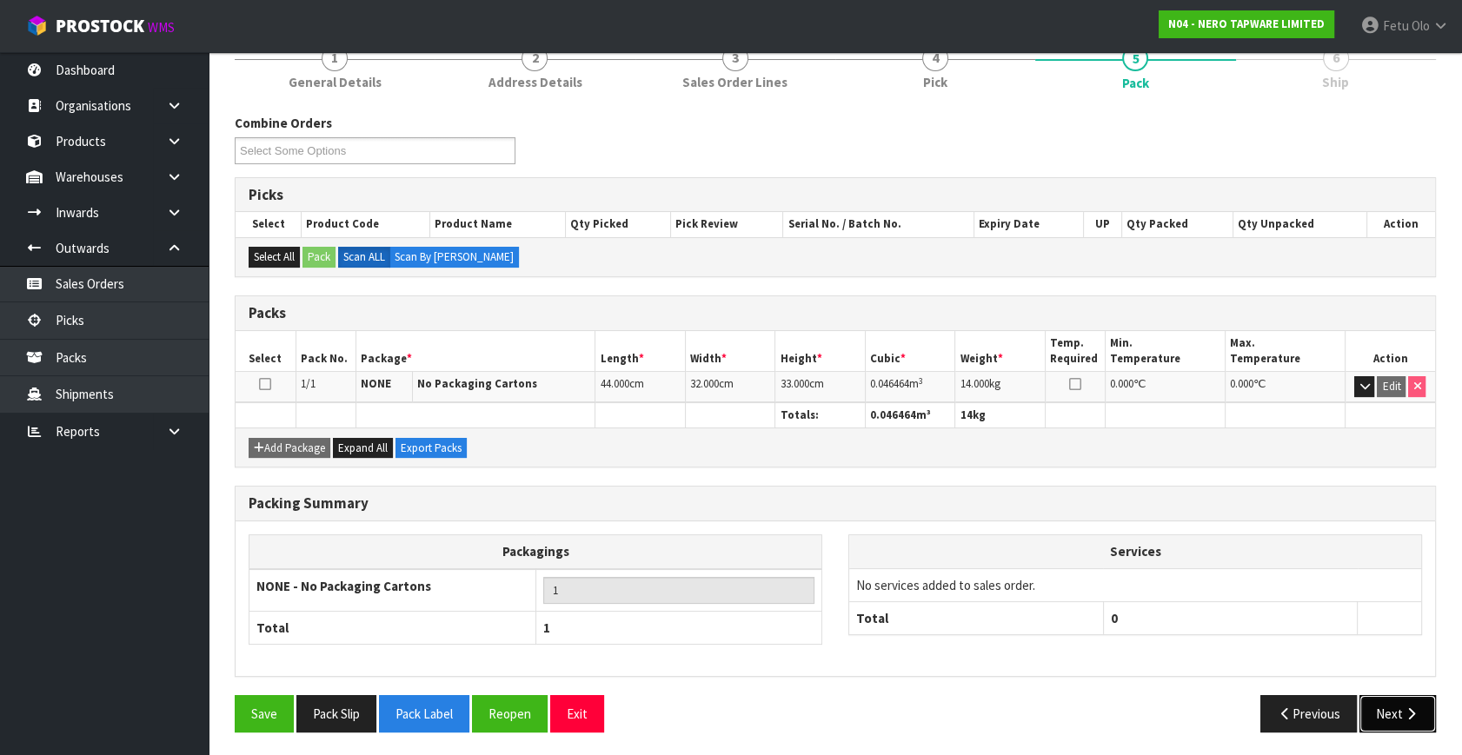
drag, startPoint x: 1406, startPoint y: 702, endPoint x: 1238, endPoint y: 667, distance: 171.5
click at [1406, 702] on button "Next" at bounding box center [1397, 713] width 76 height 37
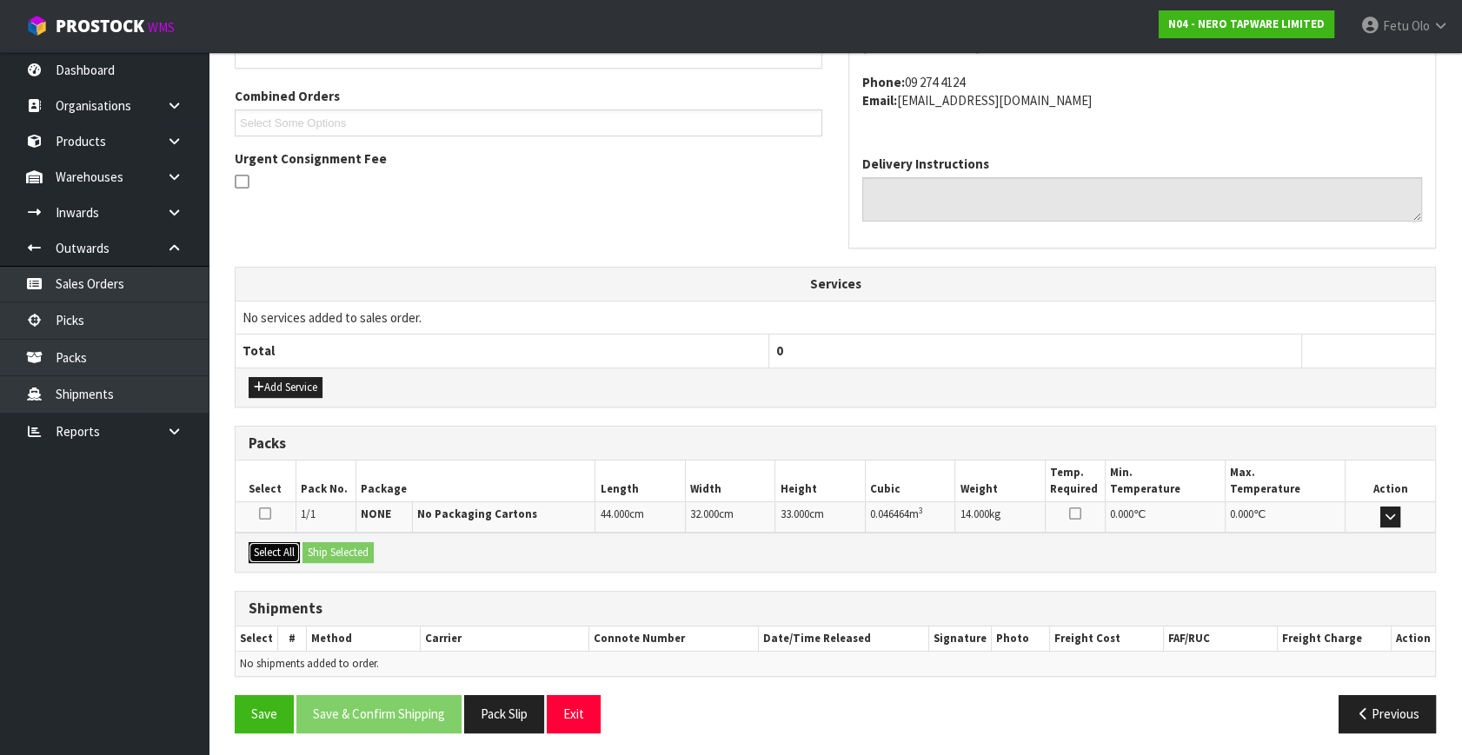
drag, startPoint x: 292, startPoint y: 550, endPoint x: 342, endPoint y: 544, distance: 49.9
click at [296, 550] on button "Select All" at bounding box center [274, 552] width 51 height 21
click at [342, 544] on button "Ship Selected" at bounding box center [337, 552] width 71 height 21
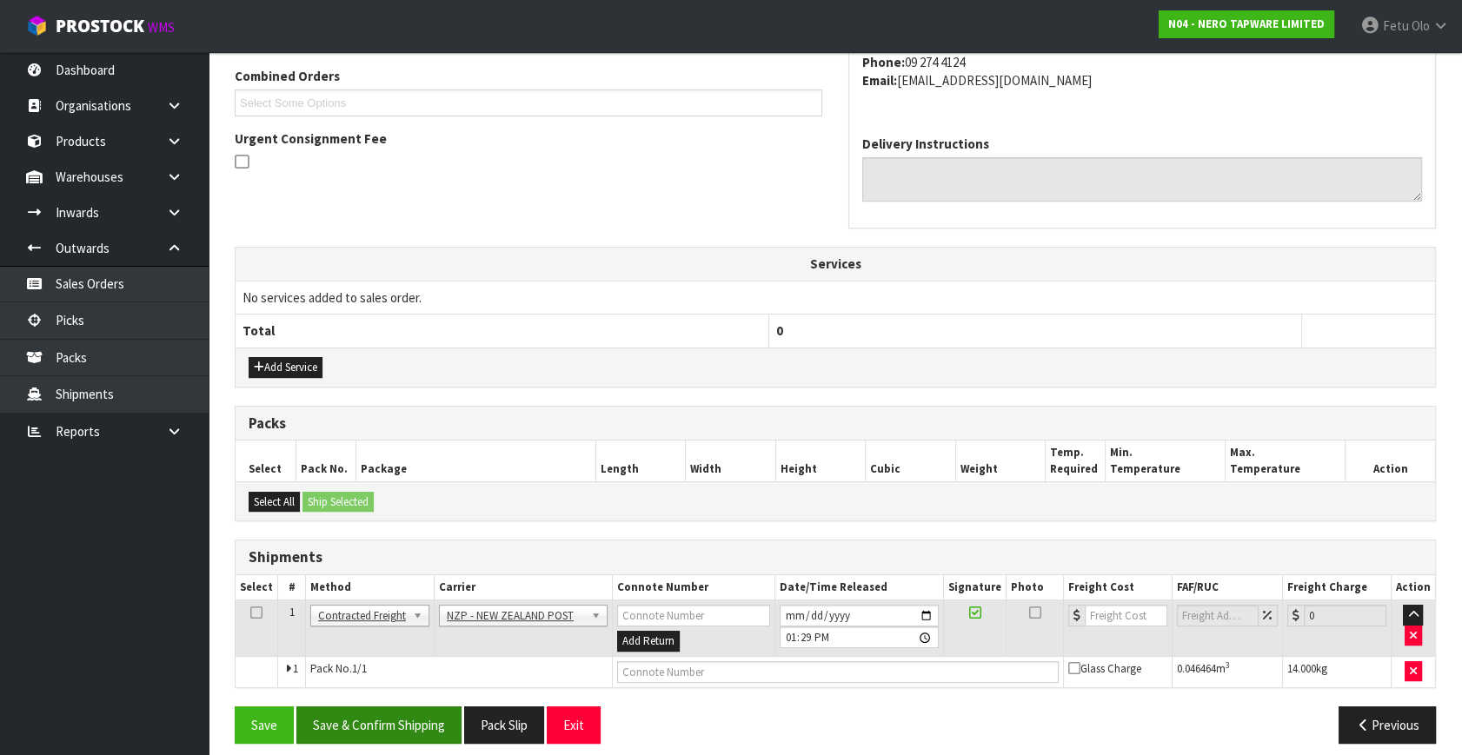
scroll to position [459, 0]
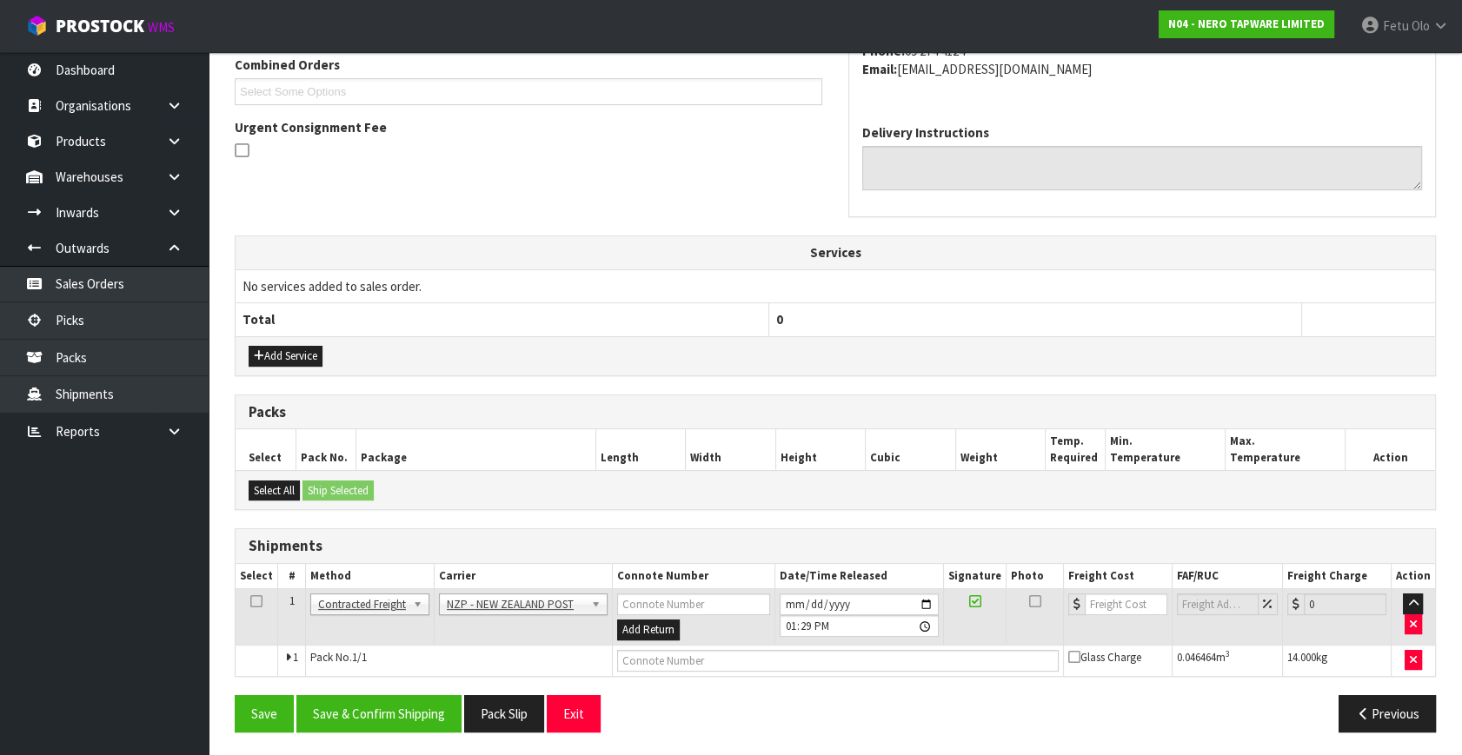
click at [392, 687] on div "From Address CONTRACT WAREHOUSING & LOGISTICS 17 Allens Road East Tamaki Auckla…" at bounding box center [835, 314] width 1201 height 864
click at [361, 730] on div "Save Save & Confirm Shipping Pack Slip Exit Previous" at bounding box center [835, 720] width 1227 height 50
click at [339, 713] on button "Save & Confirm Shipping" at bounding box center [378, 713] width 165 height 37
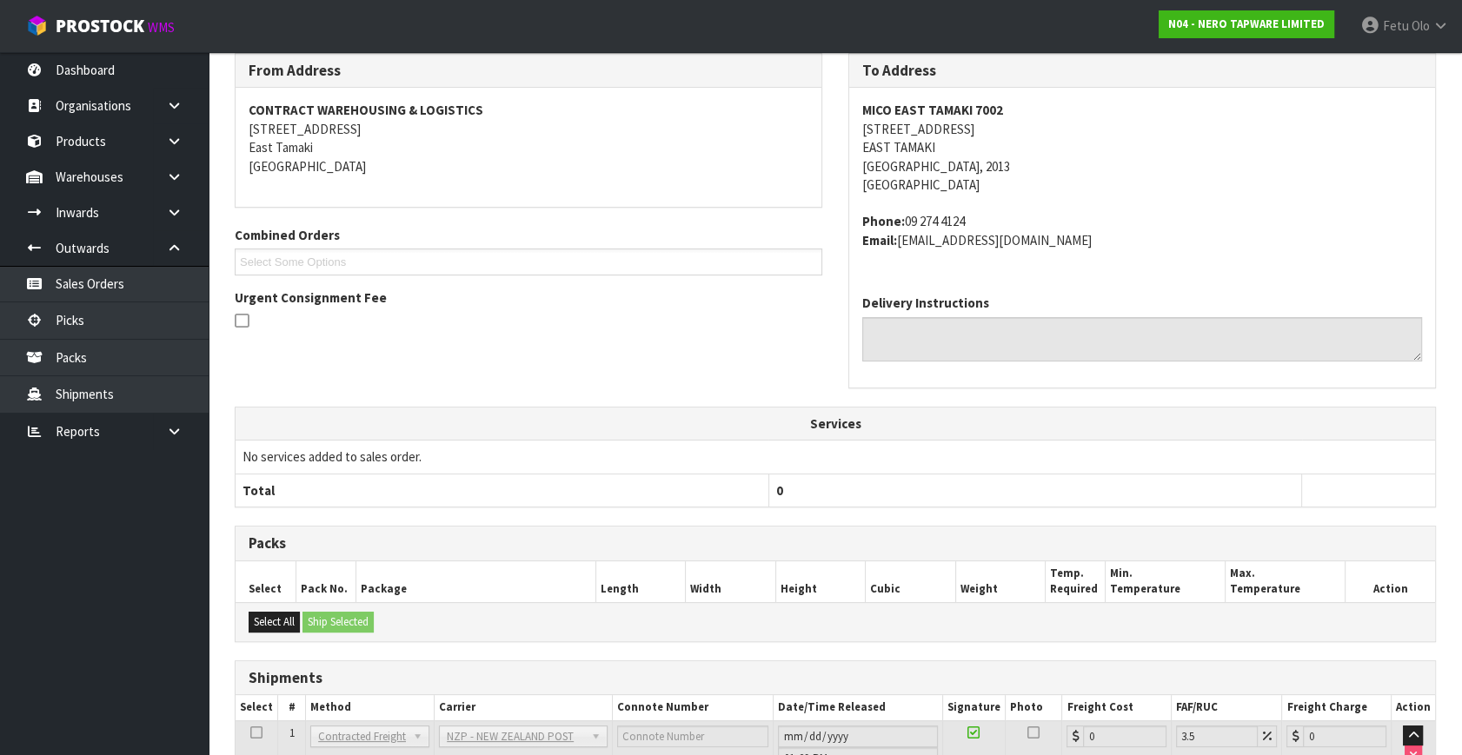
scroll to position [447, 0]
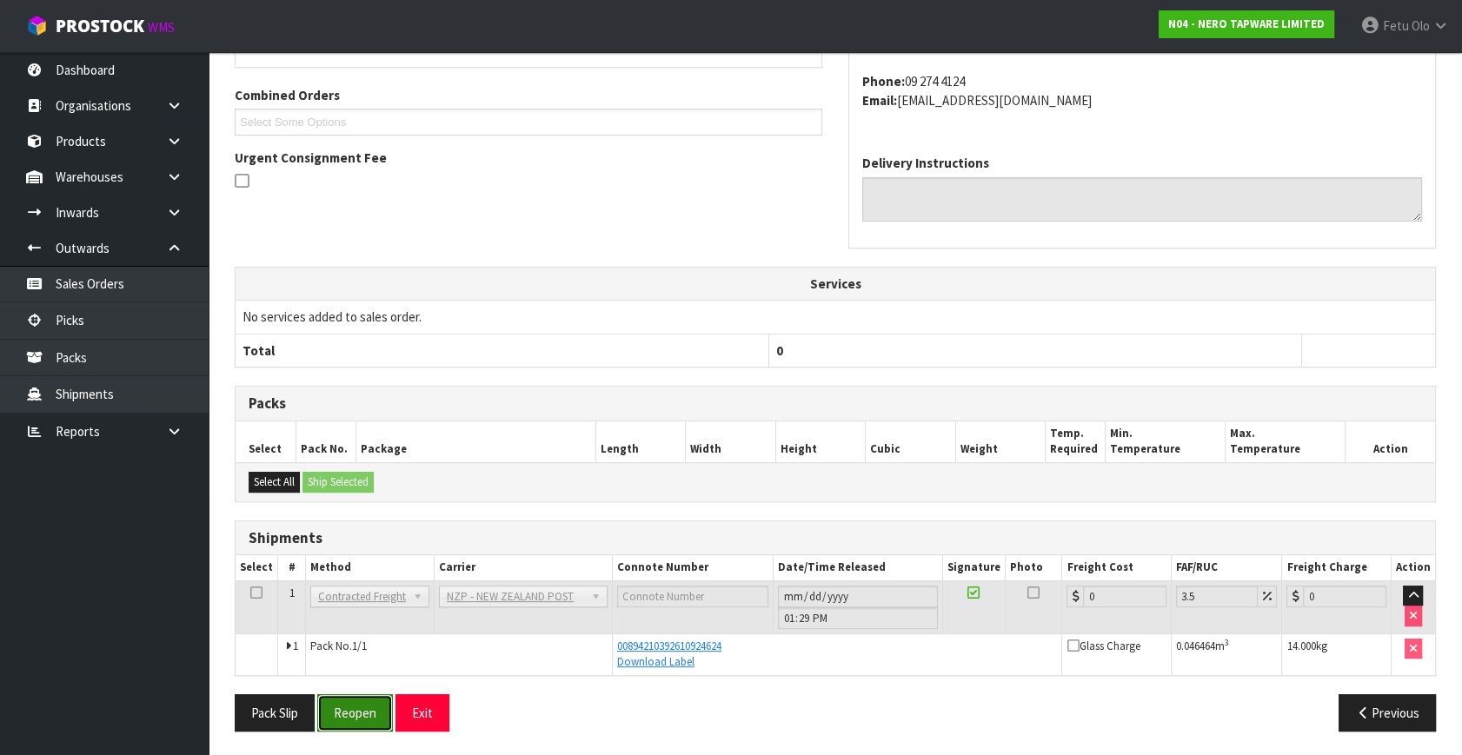
click at [367, 705] on button "Reopen" at bounding box center [355, 712] width 76 height 37
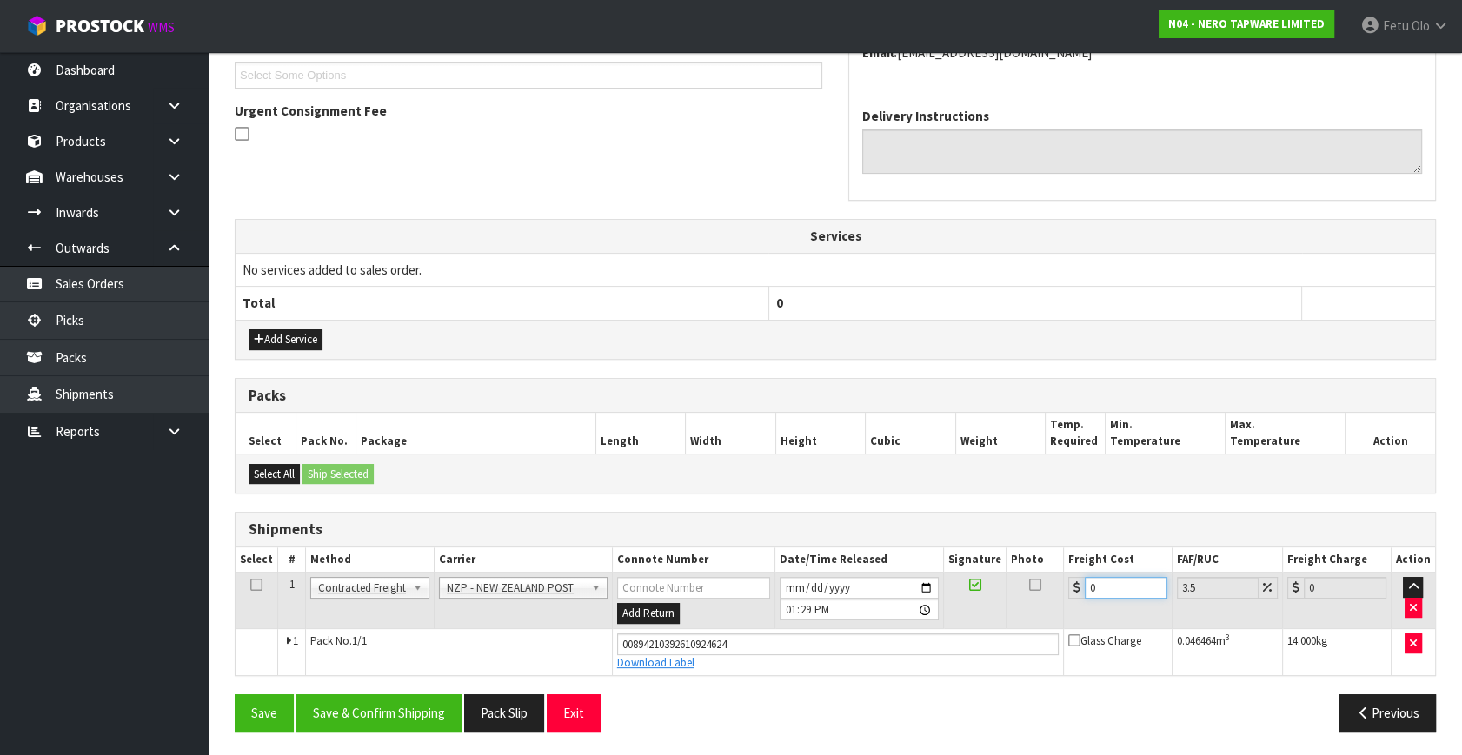
type input "4"
type input "4.14"
type input "4.3"
type input "4.45"
type input "4.33"
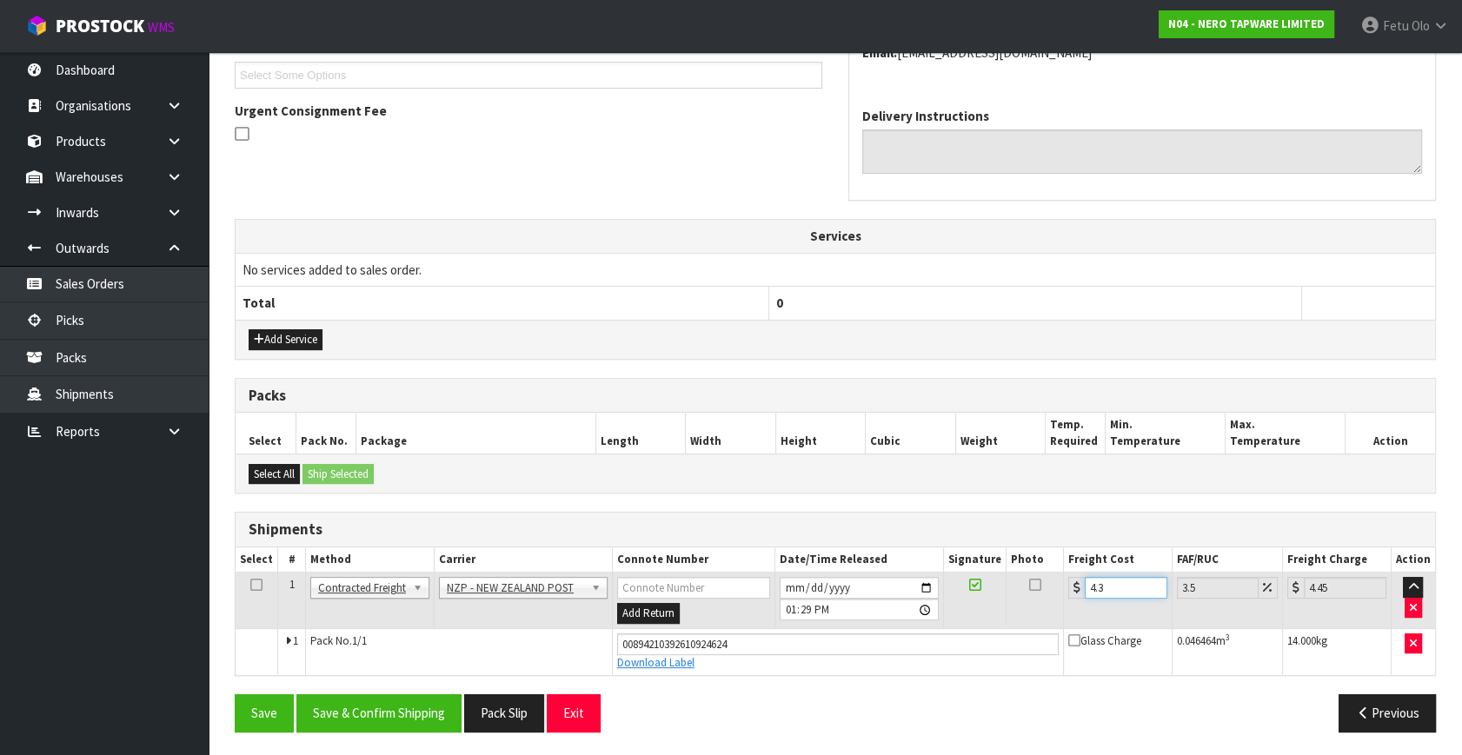
type input "4.48"
type input "4.33"
click at [381, 704] on button "Save & Confirm Shipping" at bounding box center [378, 712] width 165 height 37
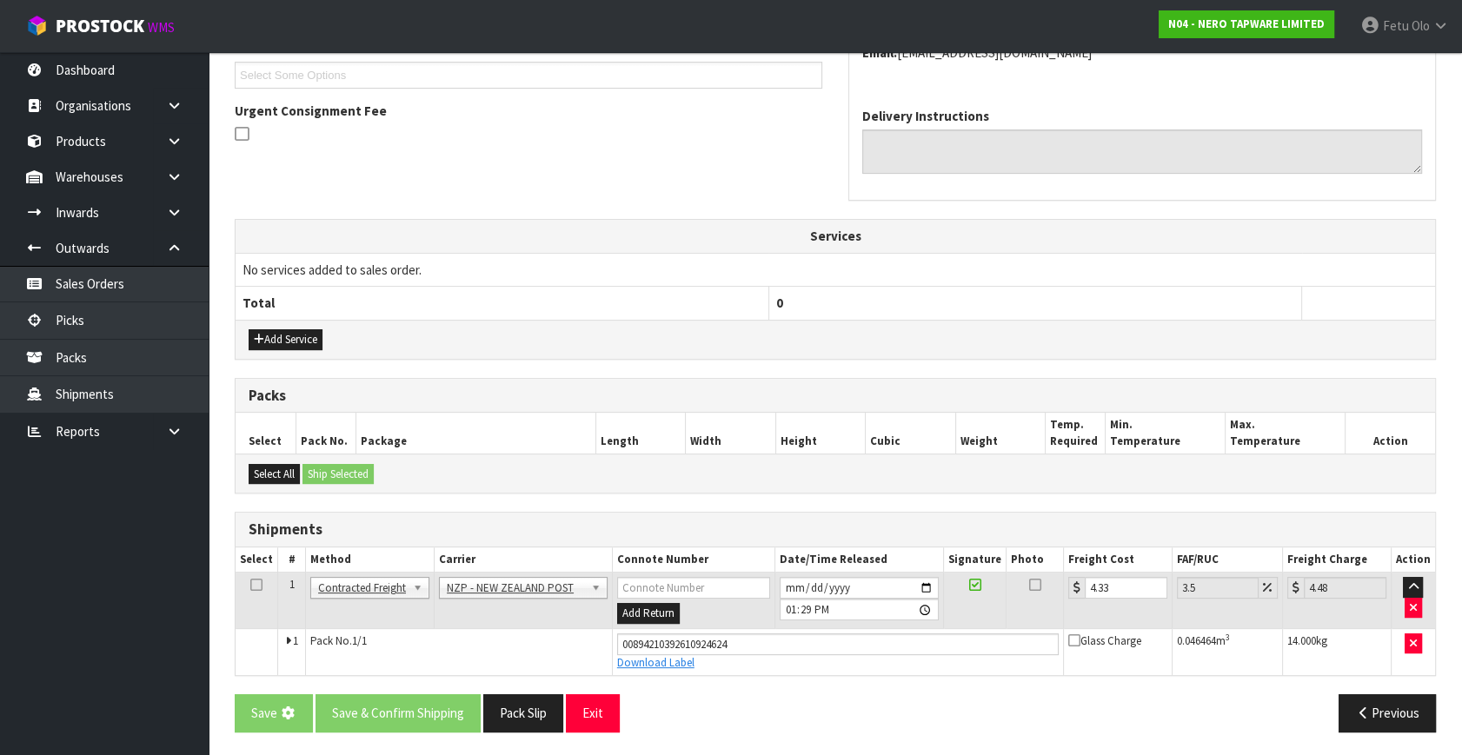
scroll to position [0, 0]
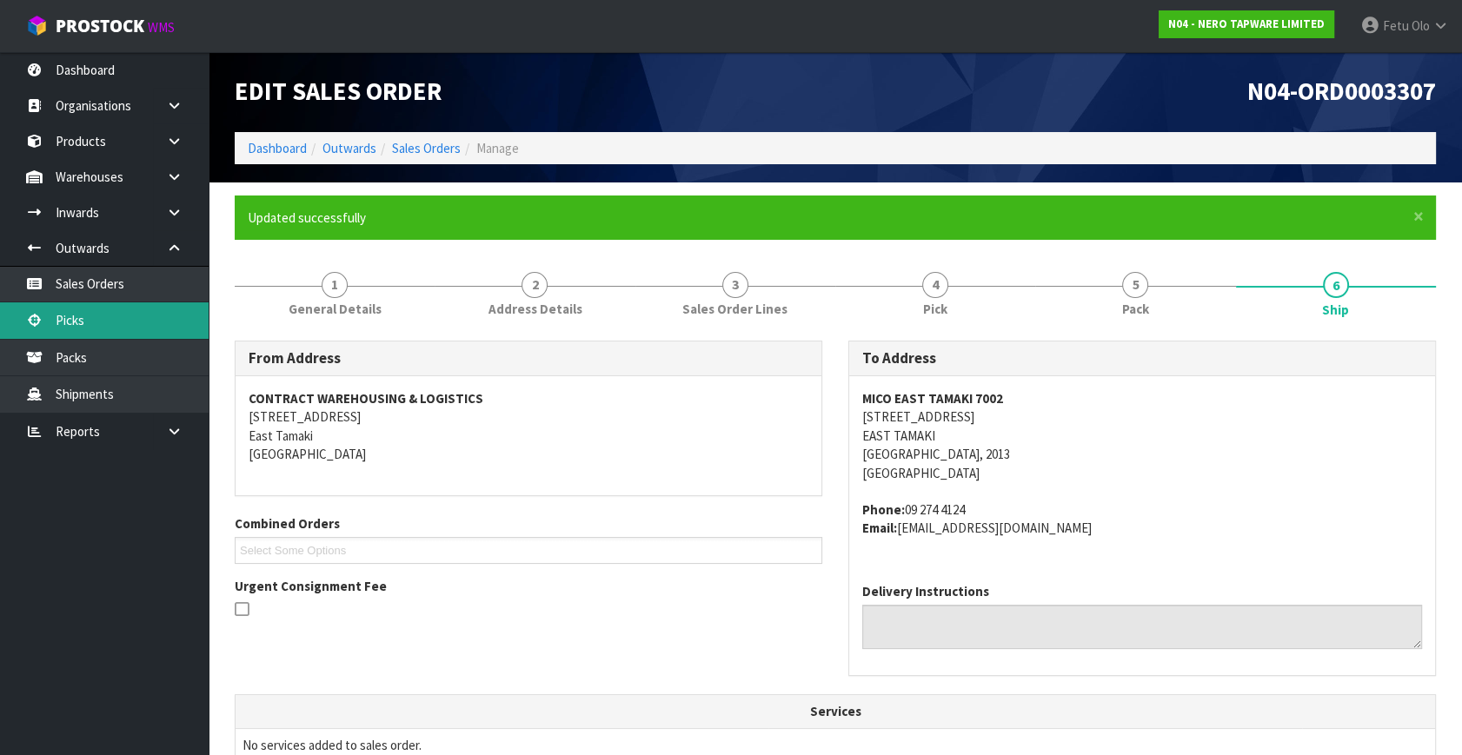
click at [96, 319] on link "Picks" at bounding box center [104, 320] width 209 height 36
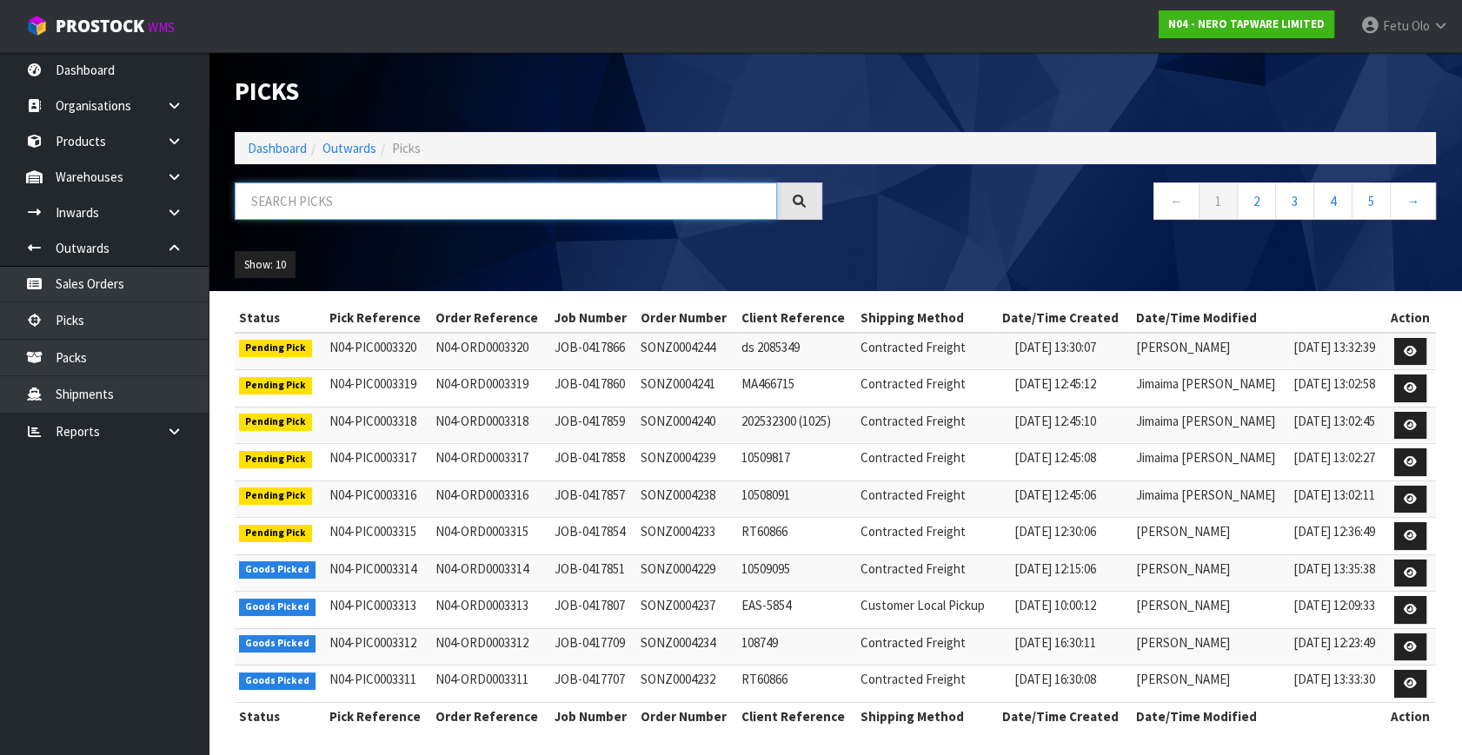
click at [407, 196] on input "text" at bounding box center [506, 200] width 542 height 37
type input "3310"
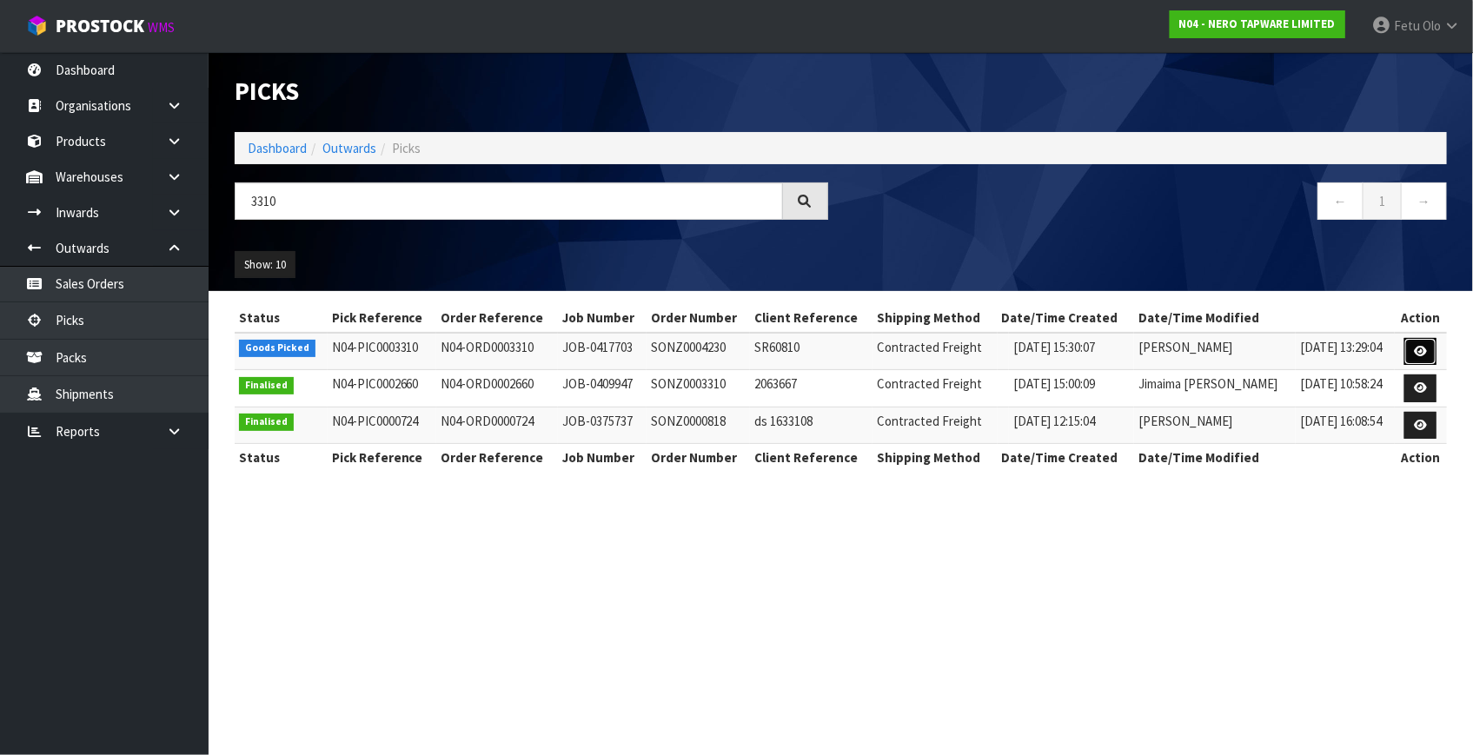
click at [1426, 348] on icon at bounding box center [1420, 351] width 13 height 11
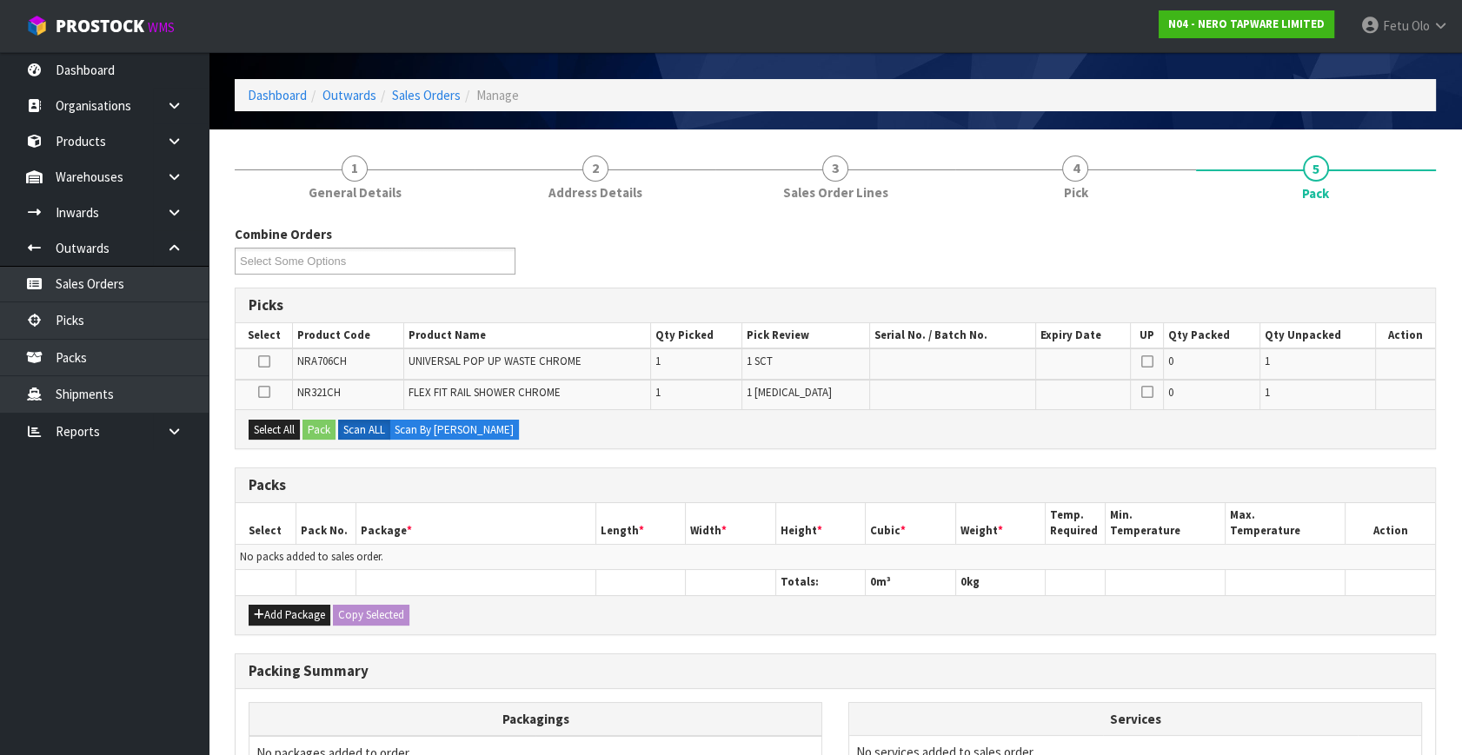
scroll to position [78, 0]
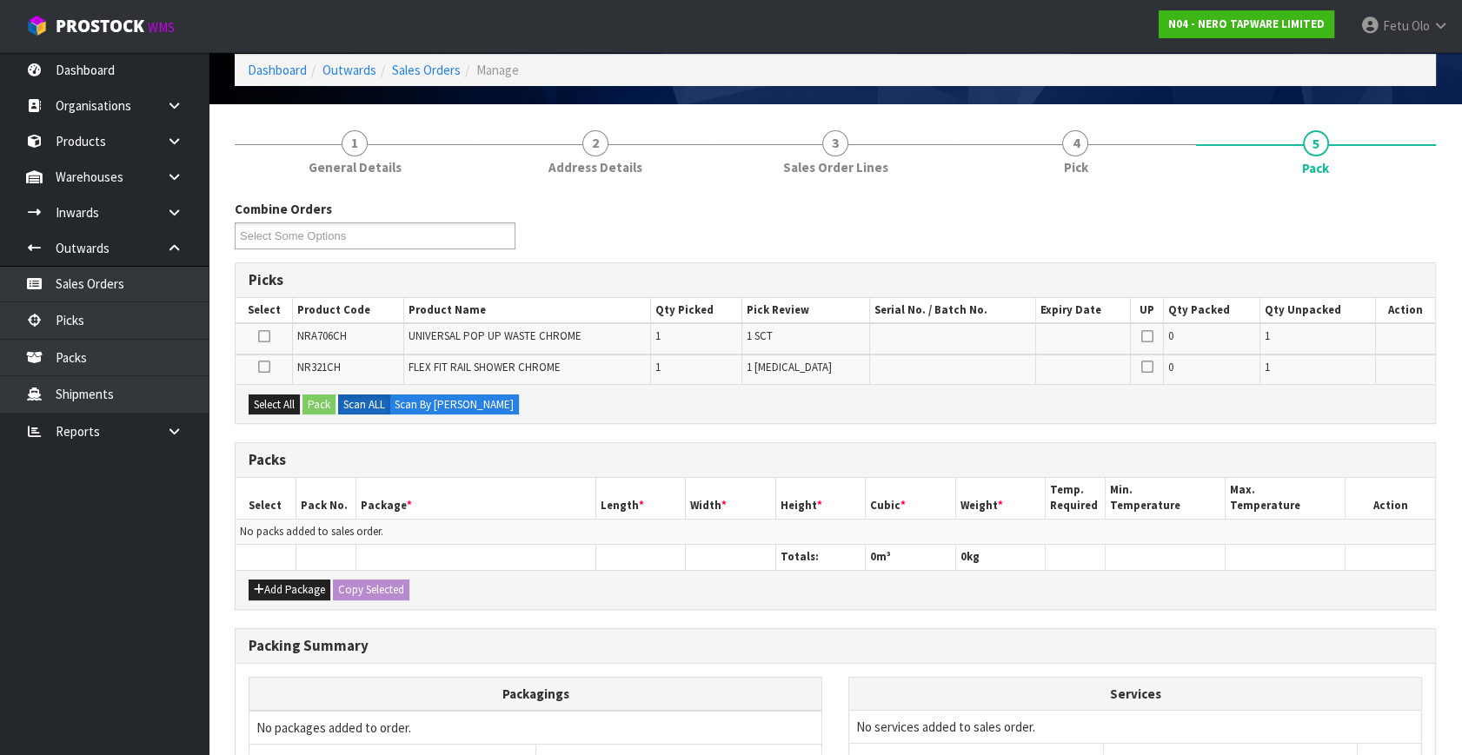
click at [467, 579] on div "Add Package Copy Selected" at bounding box center [834, 589] width 1199 height 39
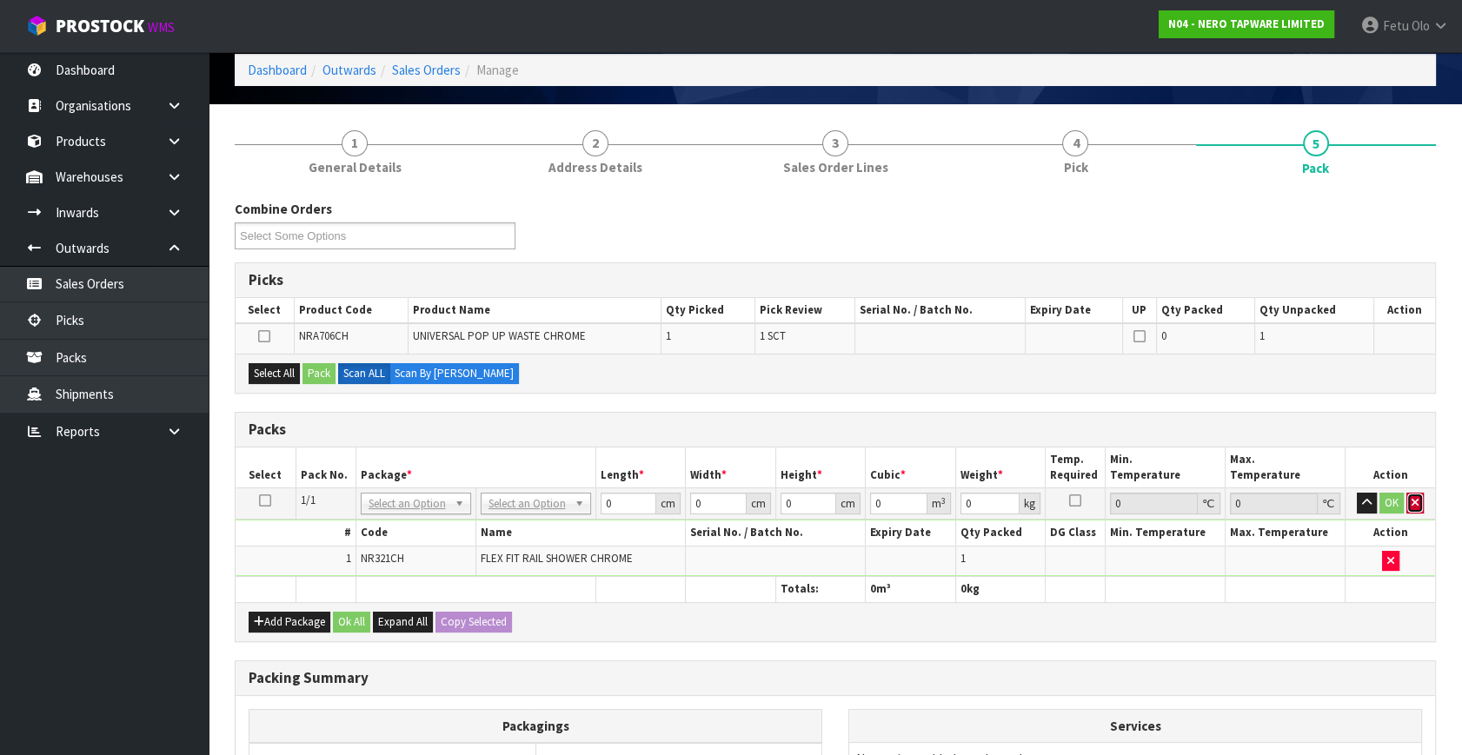
click at [1412, 504] on icon "button" at bounding box center [1414, 502] width 7 height 11
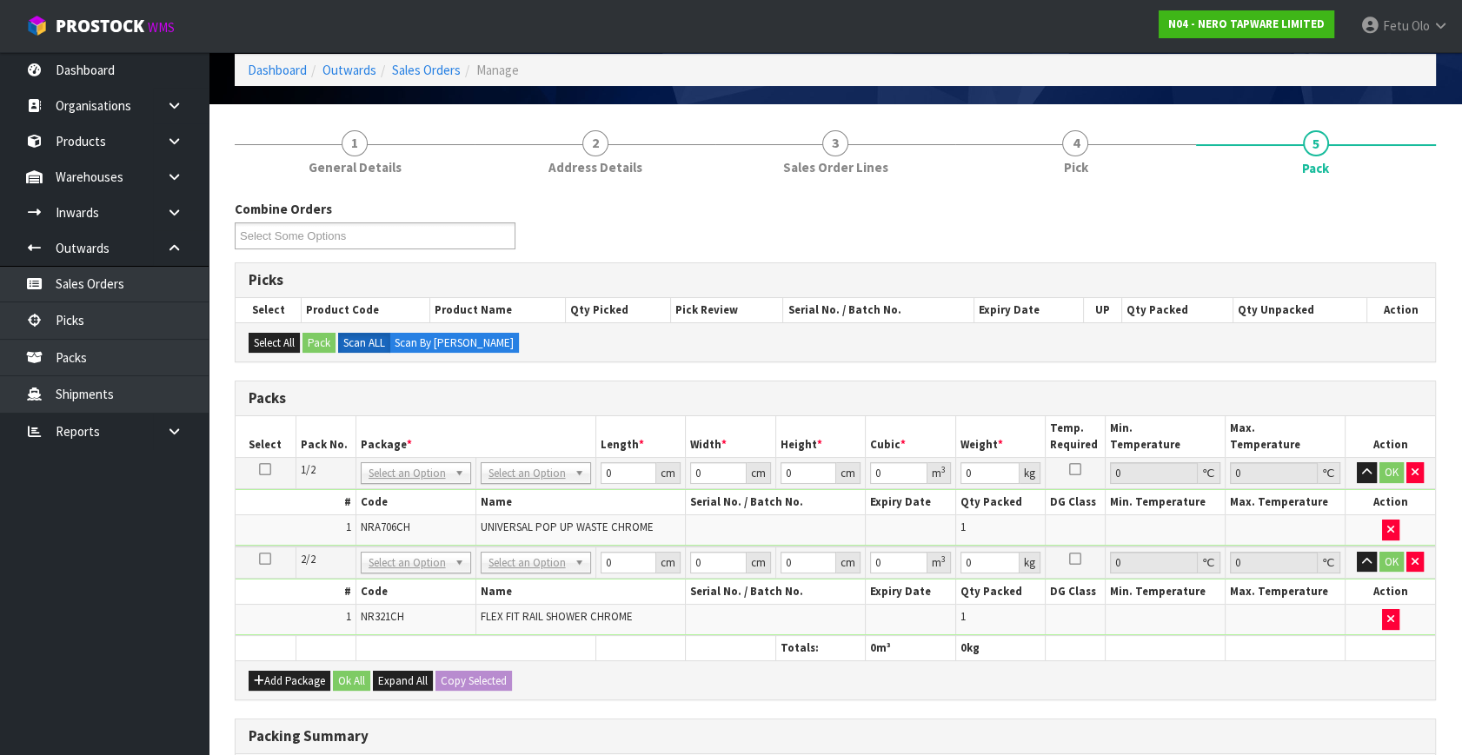
click at [973, 420] on th "Weight *" at bounding box center [1000, 436] width 90 height 41
click at [1412, 561] on icon "button" at bounding box center [1414, 561] width 7 height 11
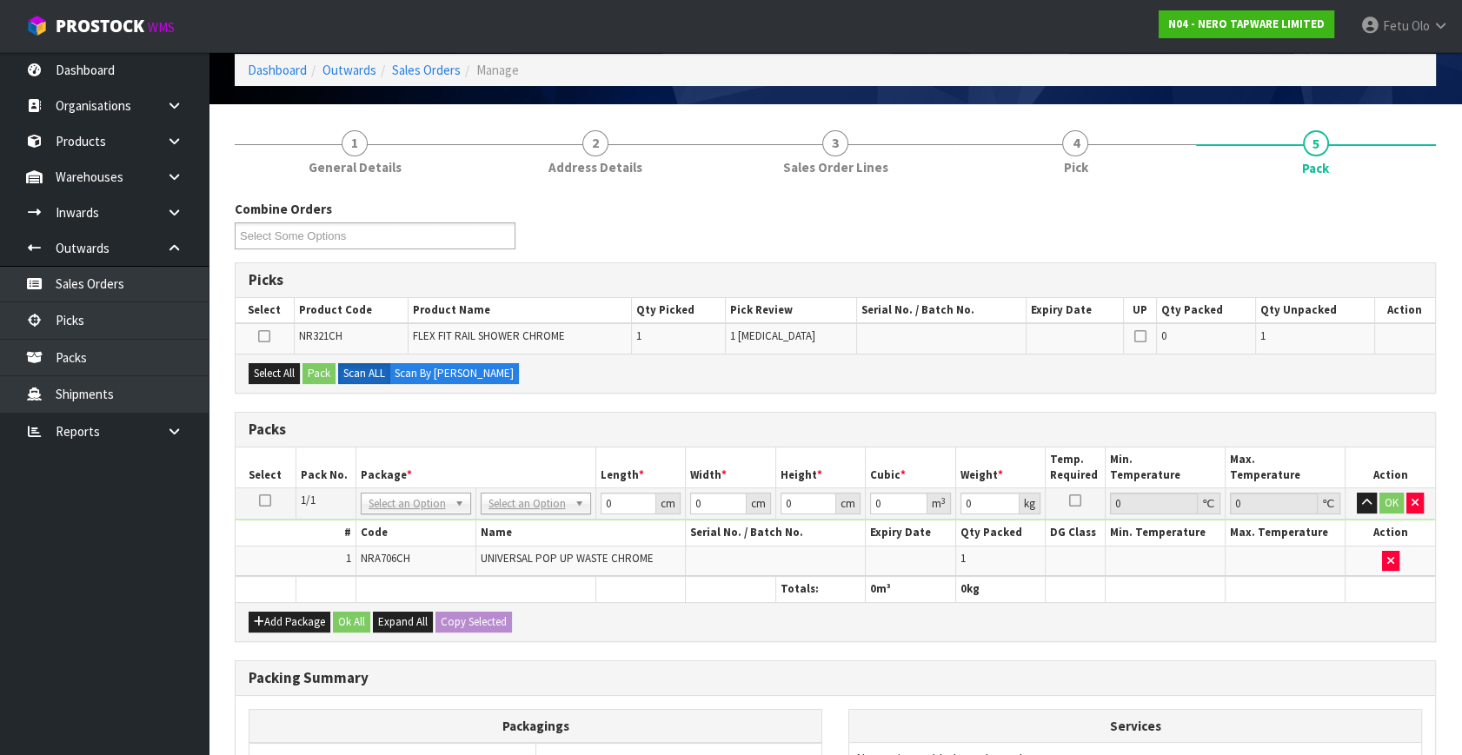
click at [249, 496] on td at bounding box center [265, 503] width 60 height 31
click at [261, 501] on icon at bounding box center [265, 501] width 12 height 1
click at [574, 478] on th "Package *" at bounding box center [475, 468] width 240 height 41
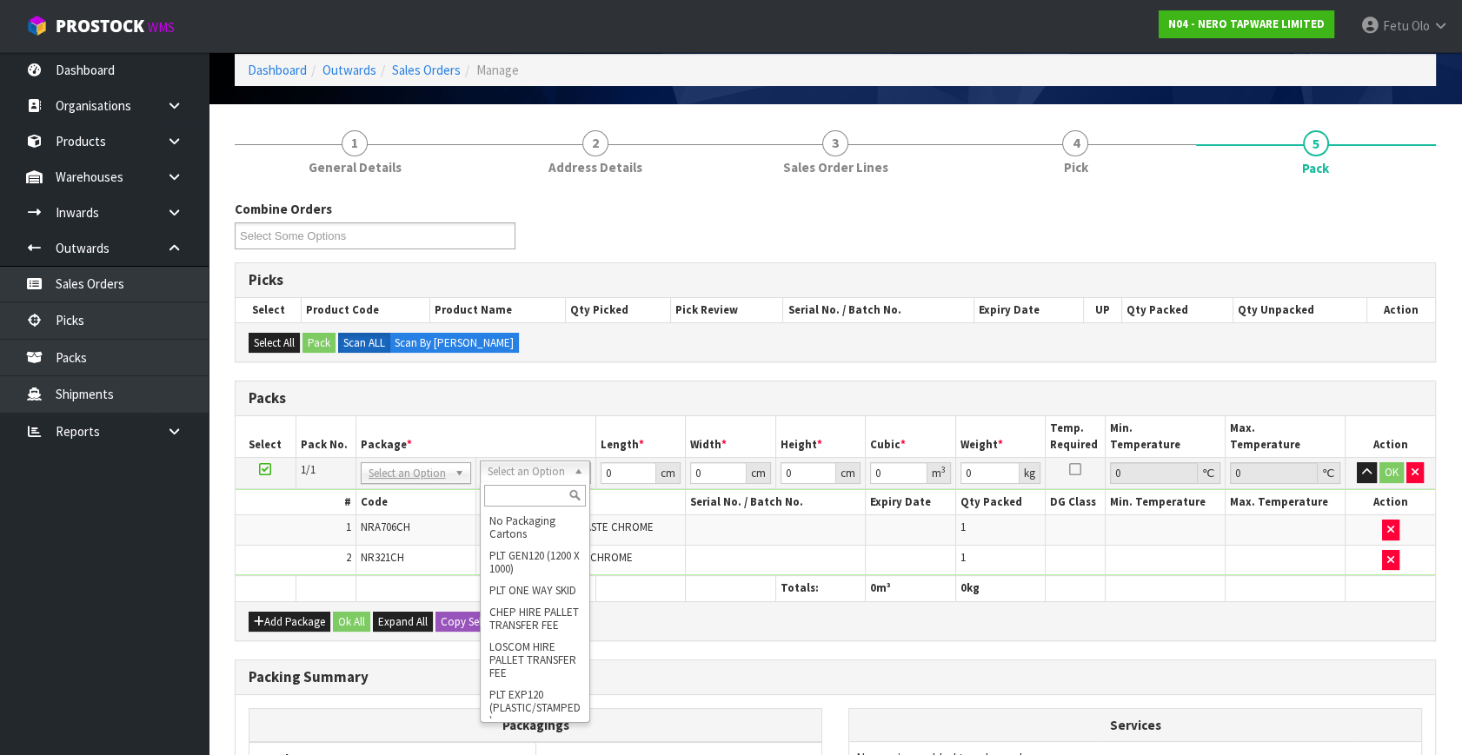
click at [419, 483] on td "NONE 007-001 007-002 007-004 007-009 007-013 007-014 007-015 007-017 007-018 00…" at bounding box center [415, 473] width 120 height 31
drag, startPoint x: 408, startPoint y: 473, endPoint x: 397, endPoint y: 498, distance: 27.3
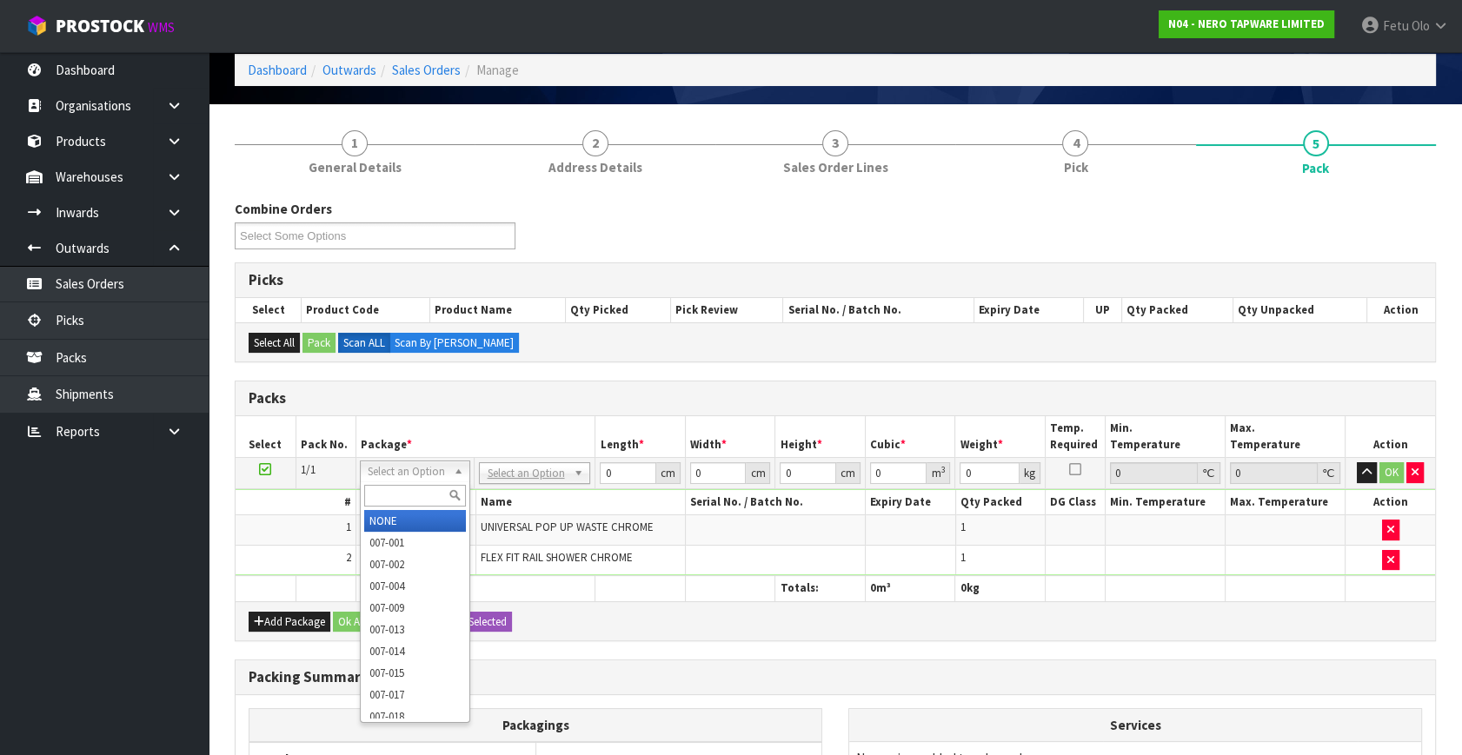
click at [396, 498] on input "text" at bounding box center [414, 496] width 101 height 22
type input "011"
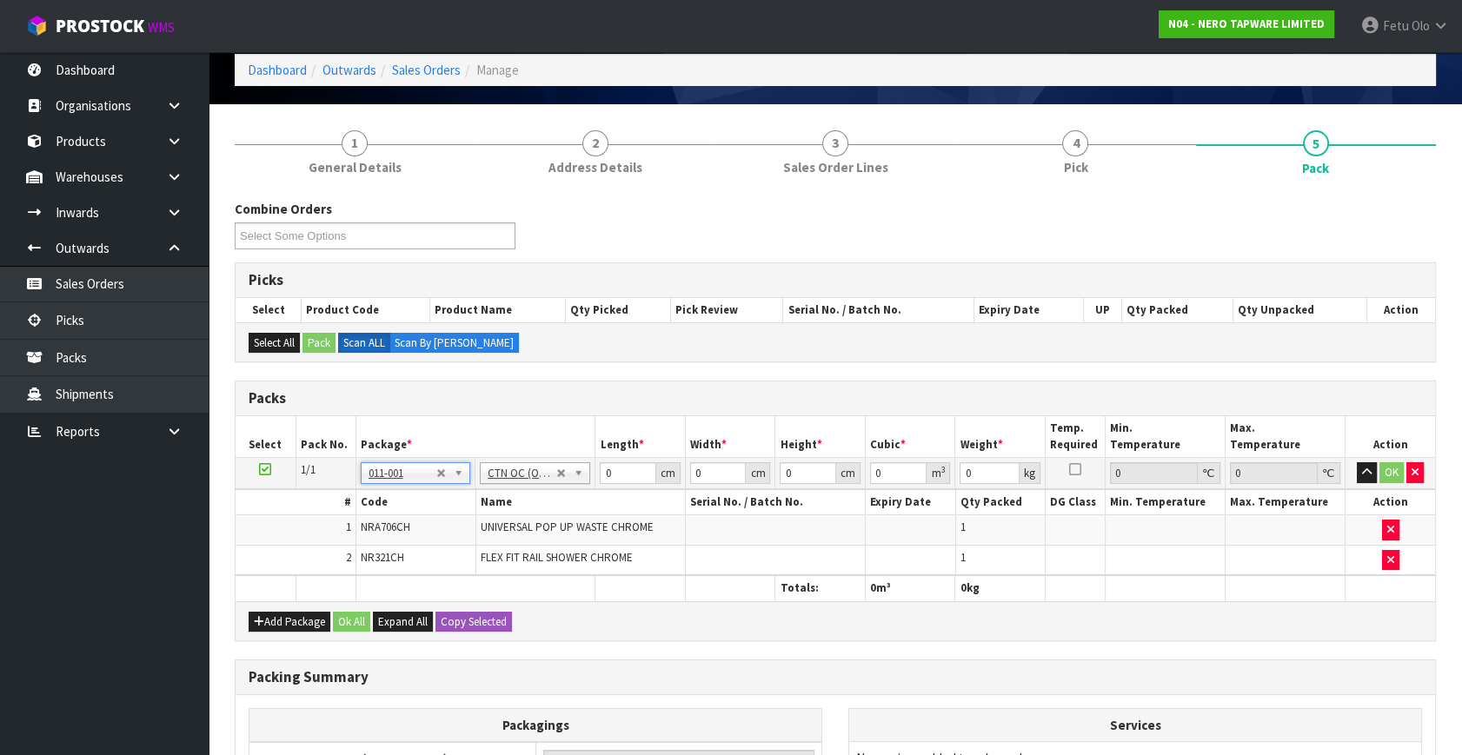
type input "1.82"
drag, startPoint x: 622, startPoint y: 472, endPoint x: 448, endPoint y: 520, distance: 181.1
click at [448, 520] on tbody "1/1 NONE 007-001 007-002 007-004 007-009 007-013 007-014 007-015 007-017 007-01…" at bounding box center [834, 517] width 1199 height 118
type input "72"
type input "37"
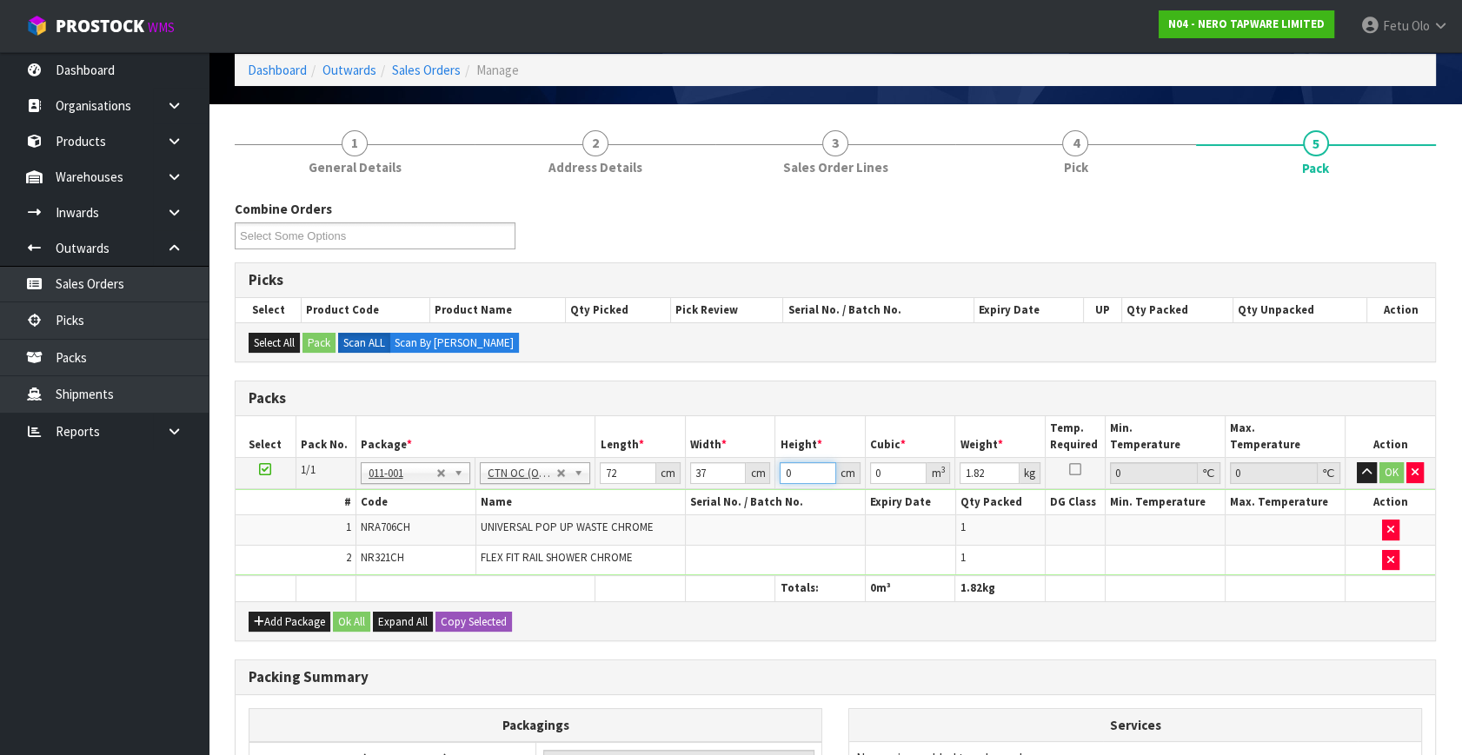
type input "2"
type input "0.005328"
type input "20"
type input "0.05328"
type input "20"
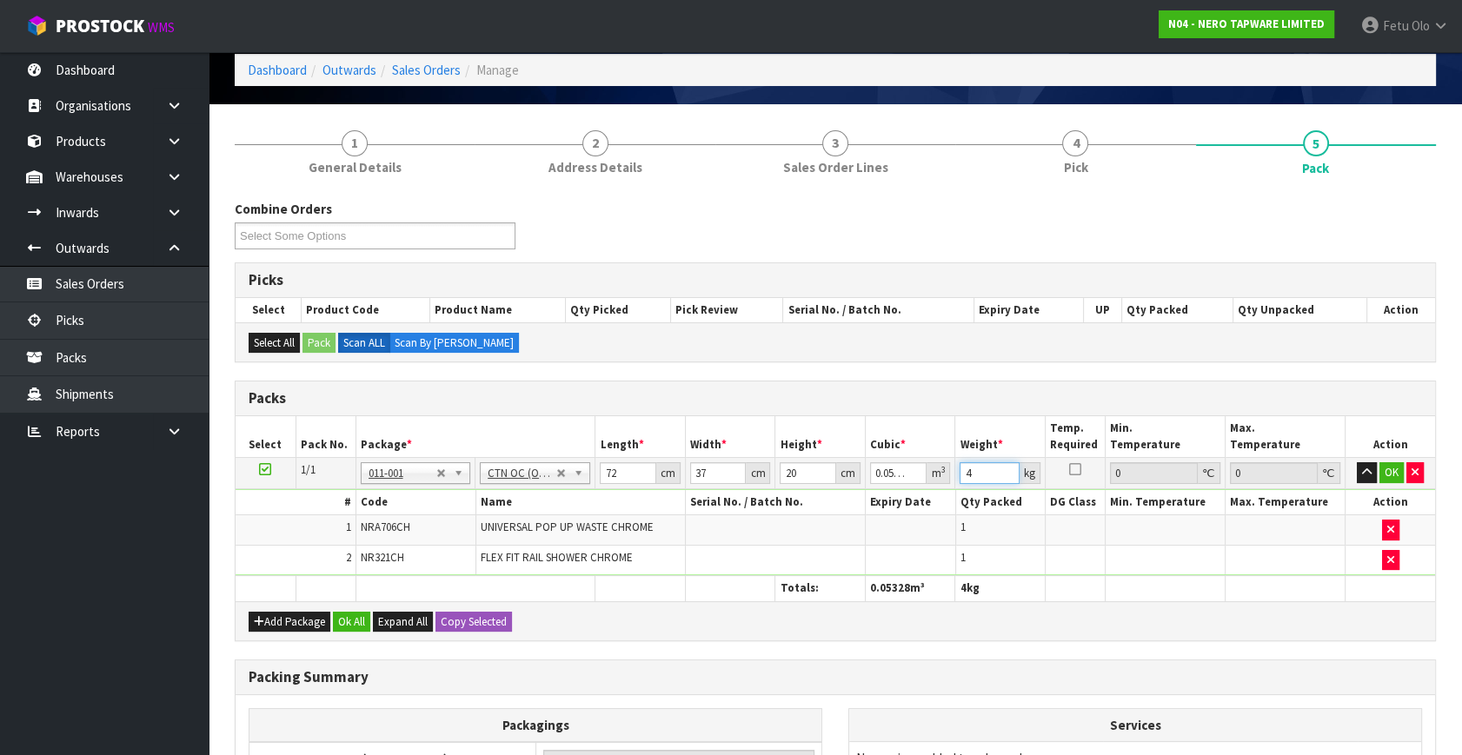
type input "4"
click button "OK" at bounding box center [1391, 472] width 24 height 21
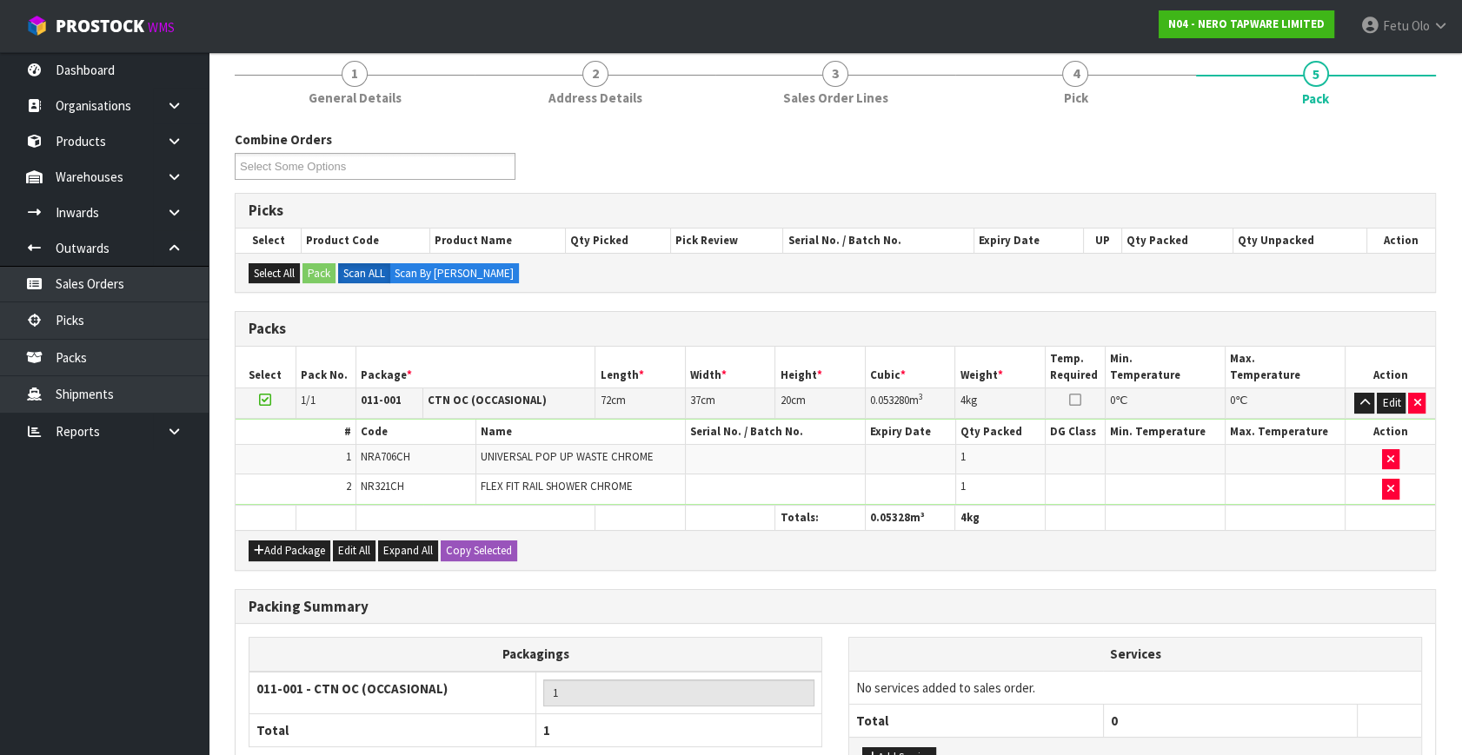
scroll to position [288, 0]
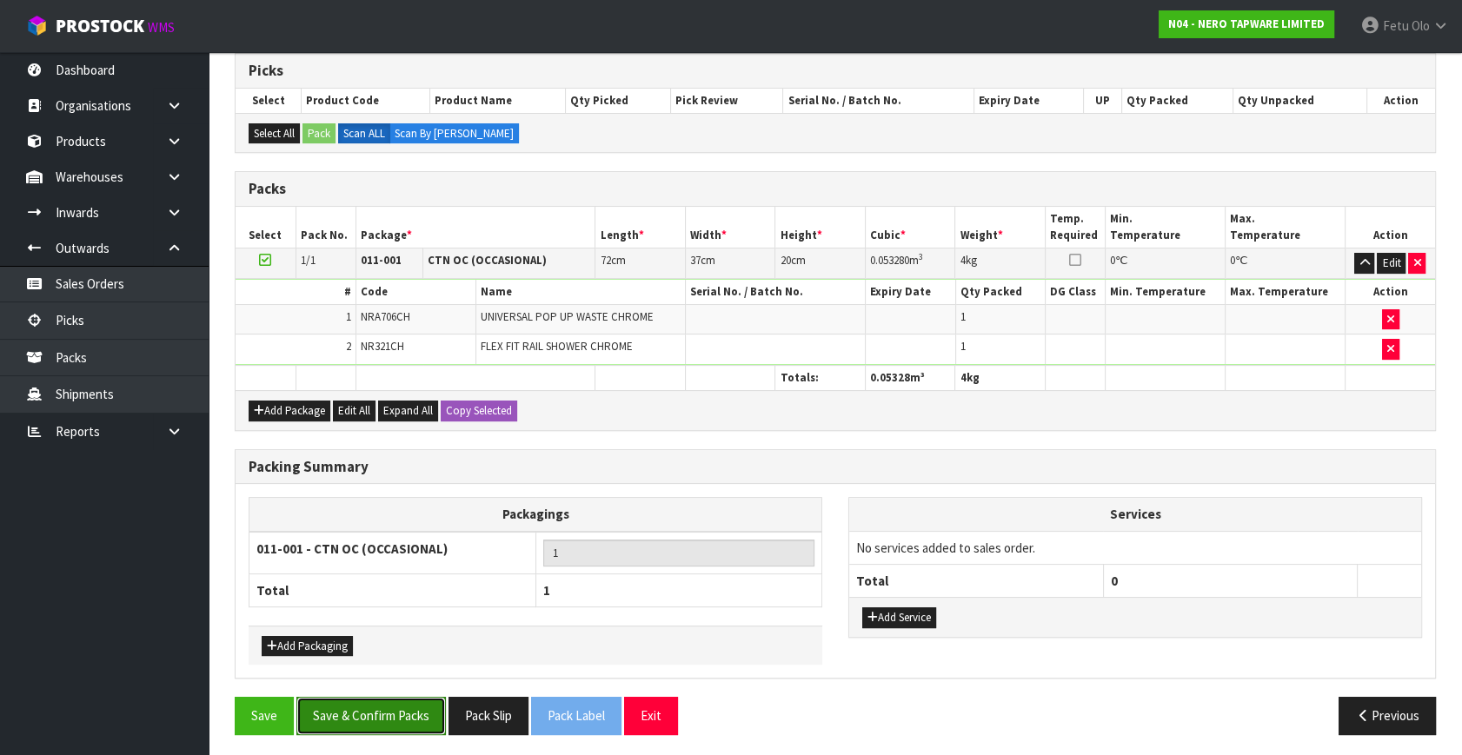
click at [408, 719] on button "Save & Confirm Packs" at bounding box center [370, 715] width 149 height 37
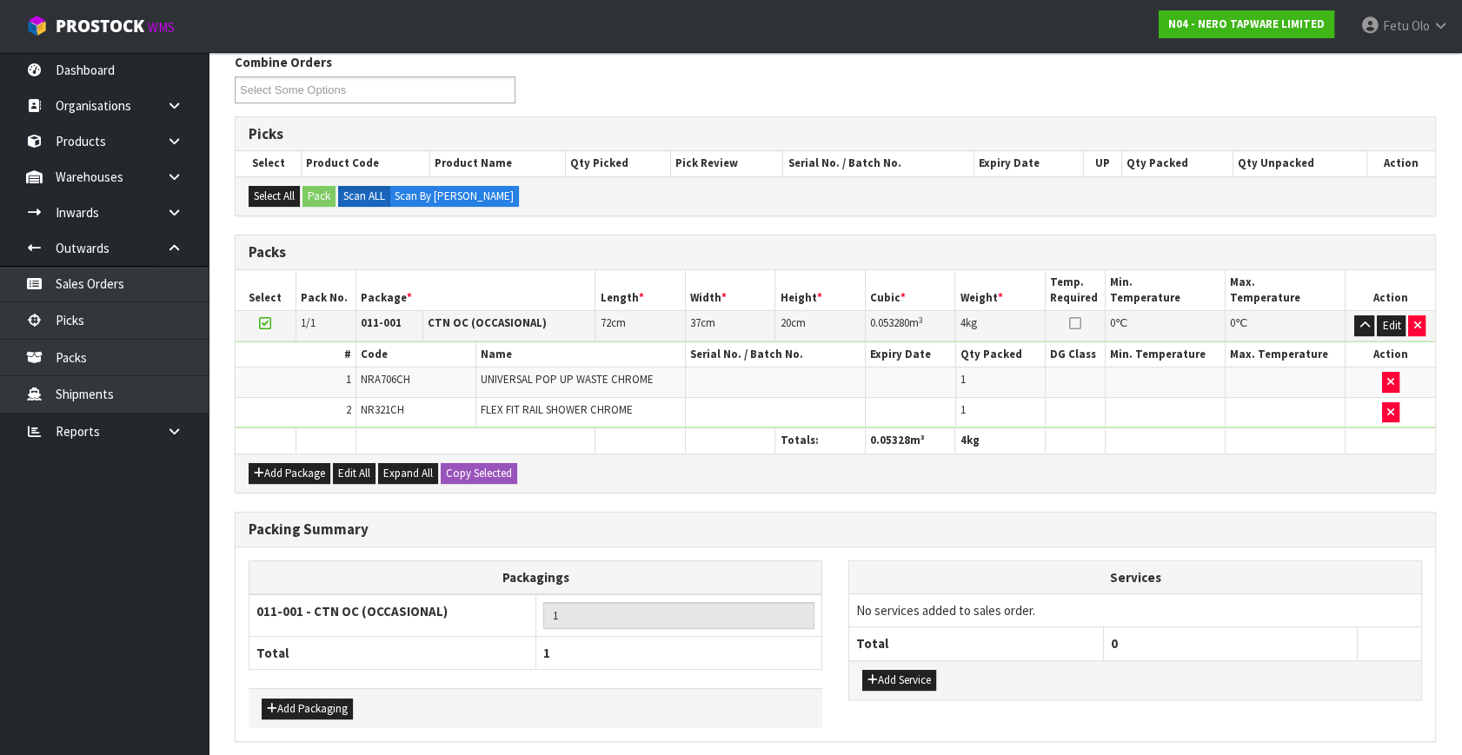
scroll to position [0, 0]
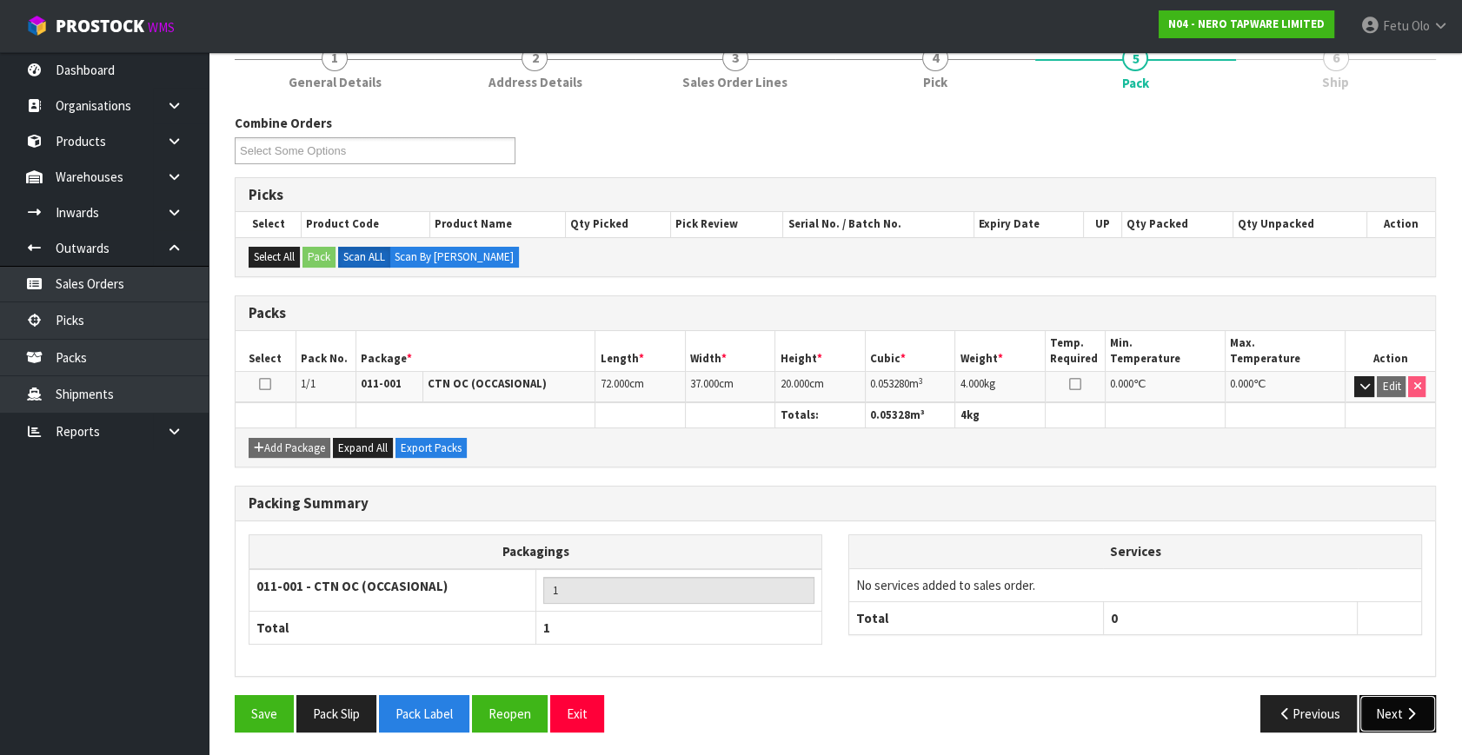
click at [1411, 707] on icon "button" at bounding box center [1411, 713] width 17 height 13
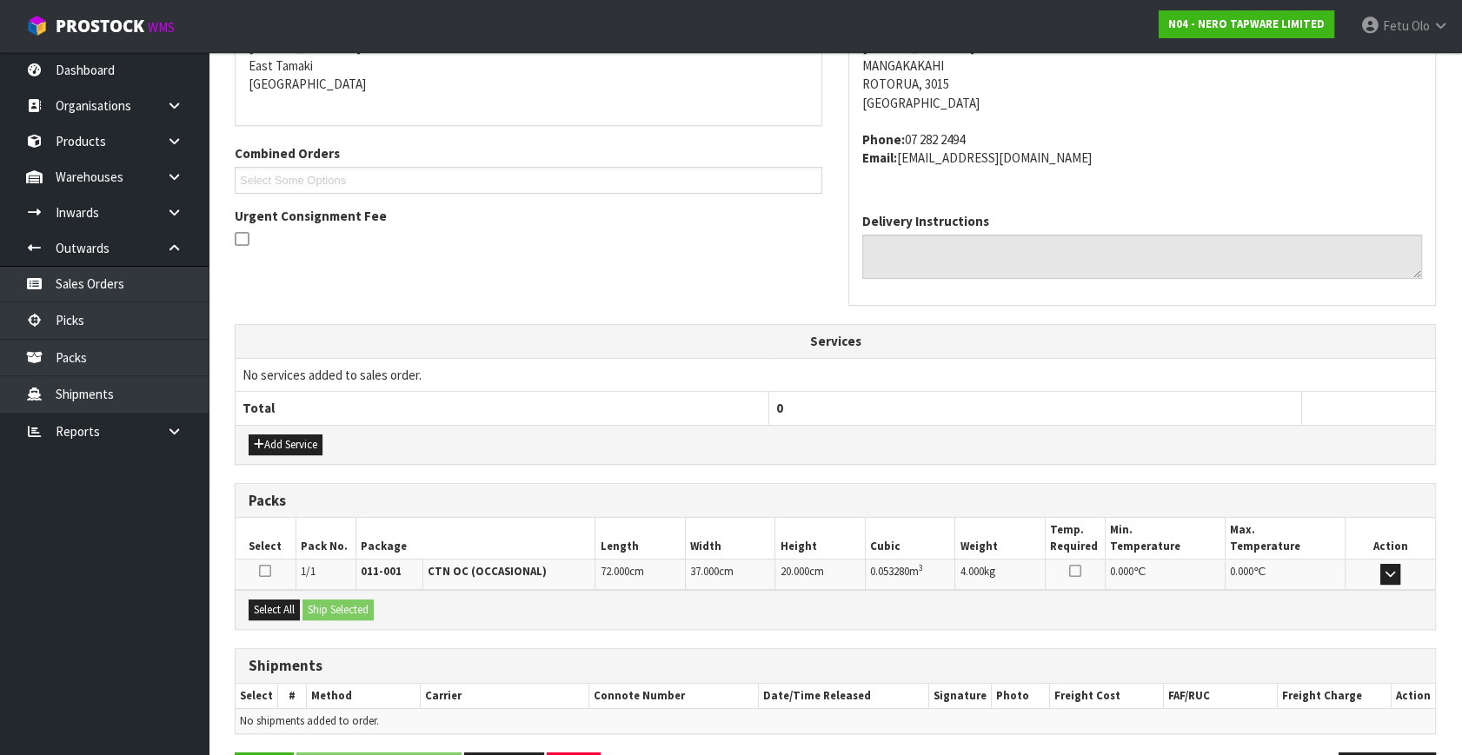
scroll to position [428, 0]
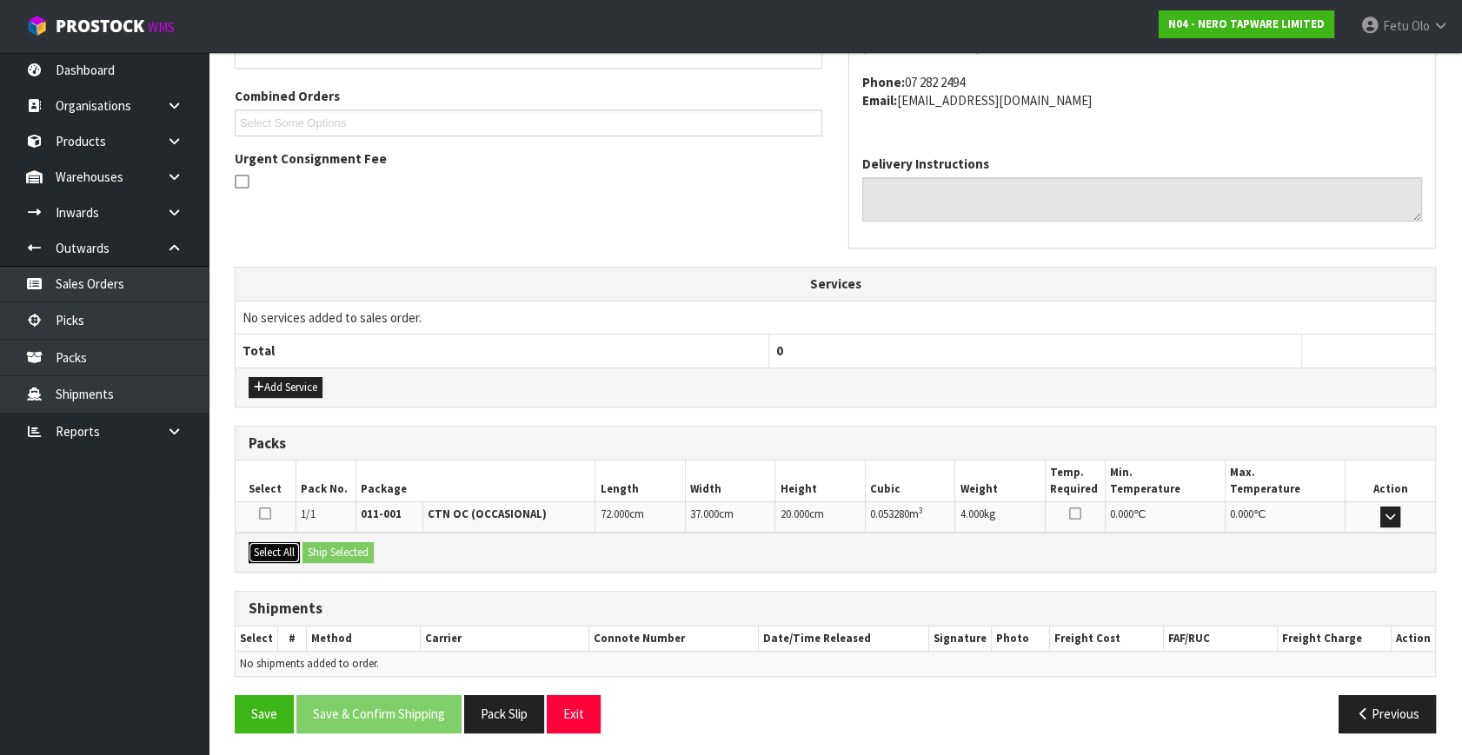
drag, startPoint x: 277, startPoint y: 550, endPoint x: 313, endPoint y: 547, distance: 35.7
click at [278, 550] on button "Select All" at bounding box center [274, 552] width 51 height 21
click at [315, 547] on button "Ship Selected" at bounding box center [337, 552] width 71 height 21
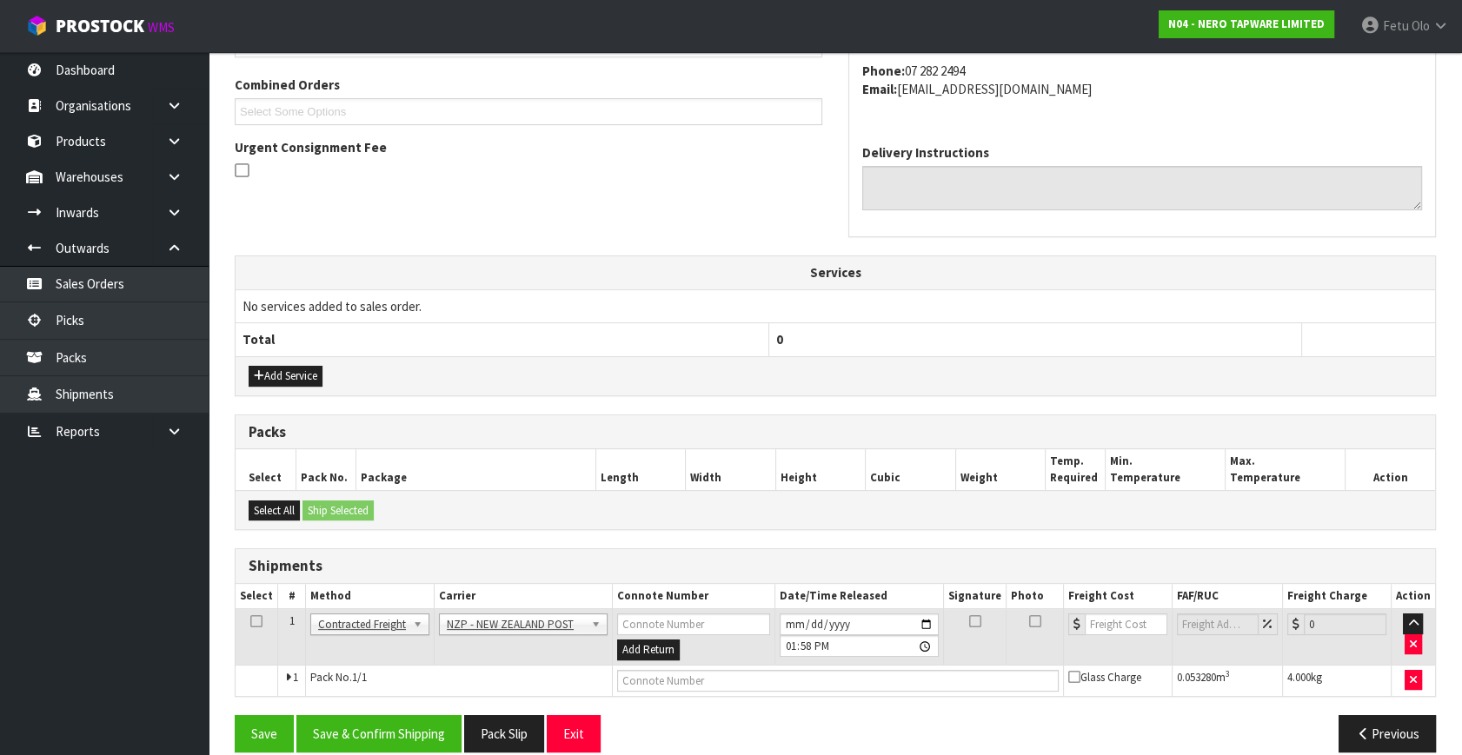
scroll to position [459, 0]
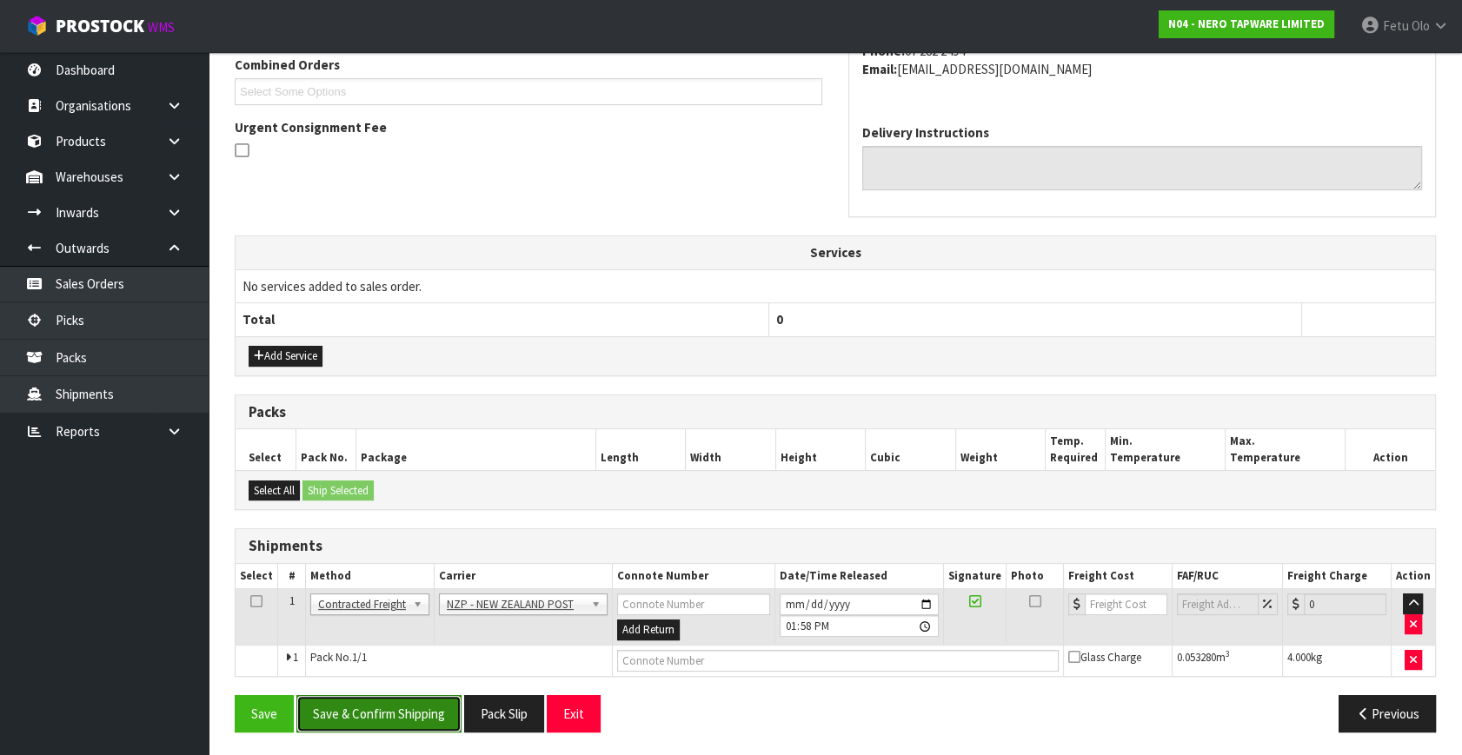
click at [376, 706] on button "Save & Confirm Shipping" at bounding box center [378, 713] width 165 height 37
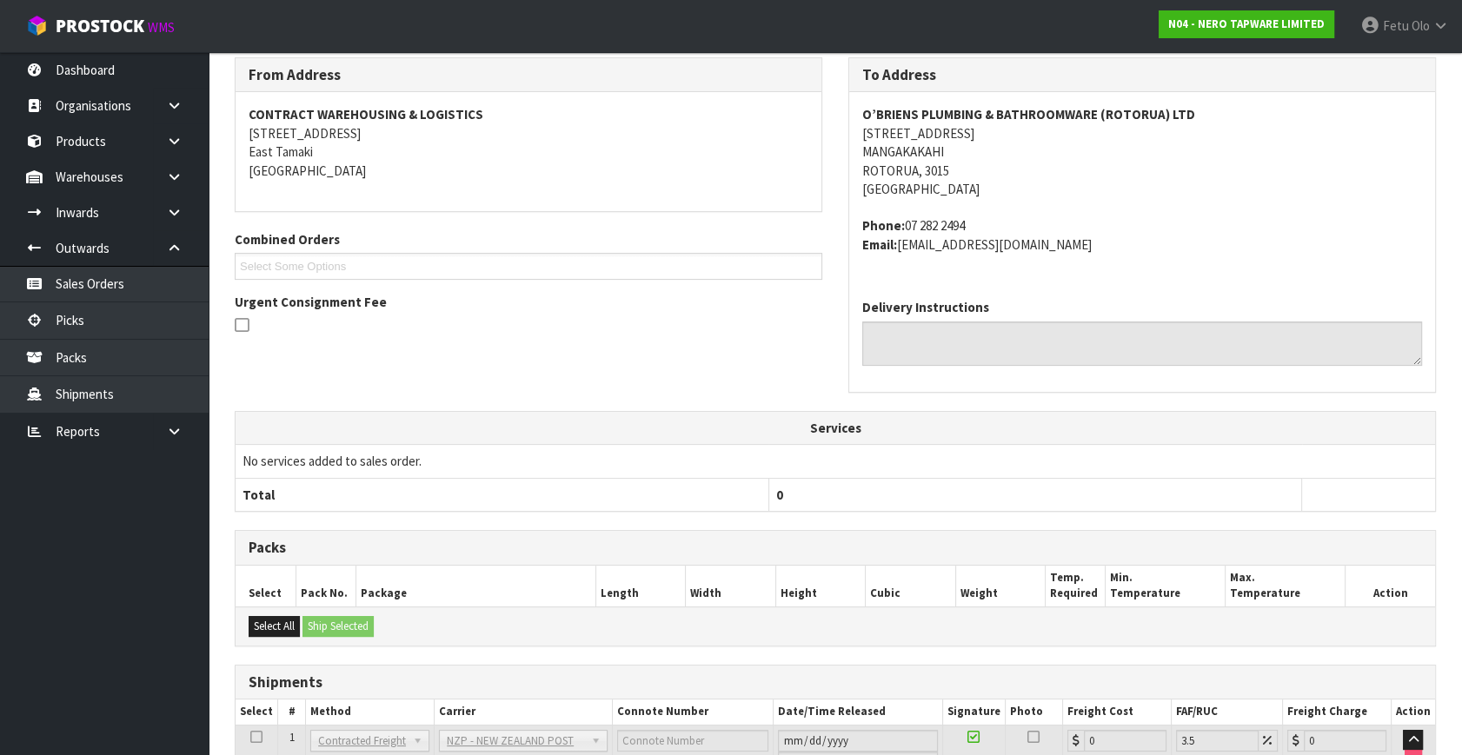
scroll to position [434, 0]
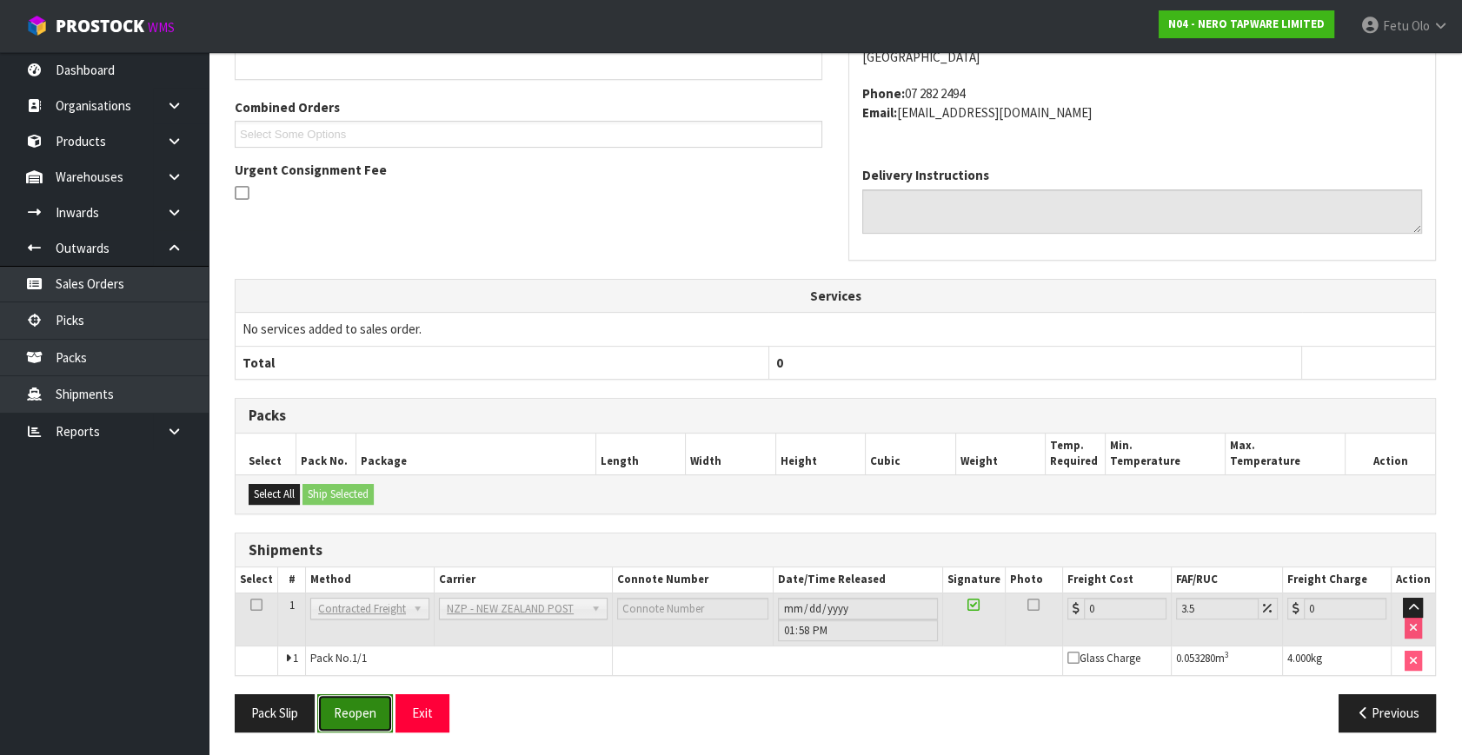
click at [348, 700] on button "Reopen" at bounding box center [355, 712] width 76 height 37
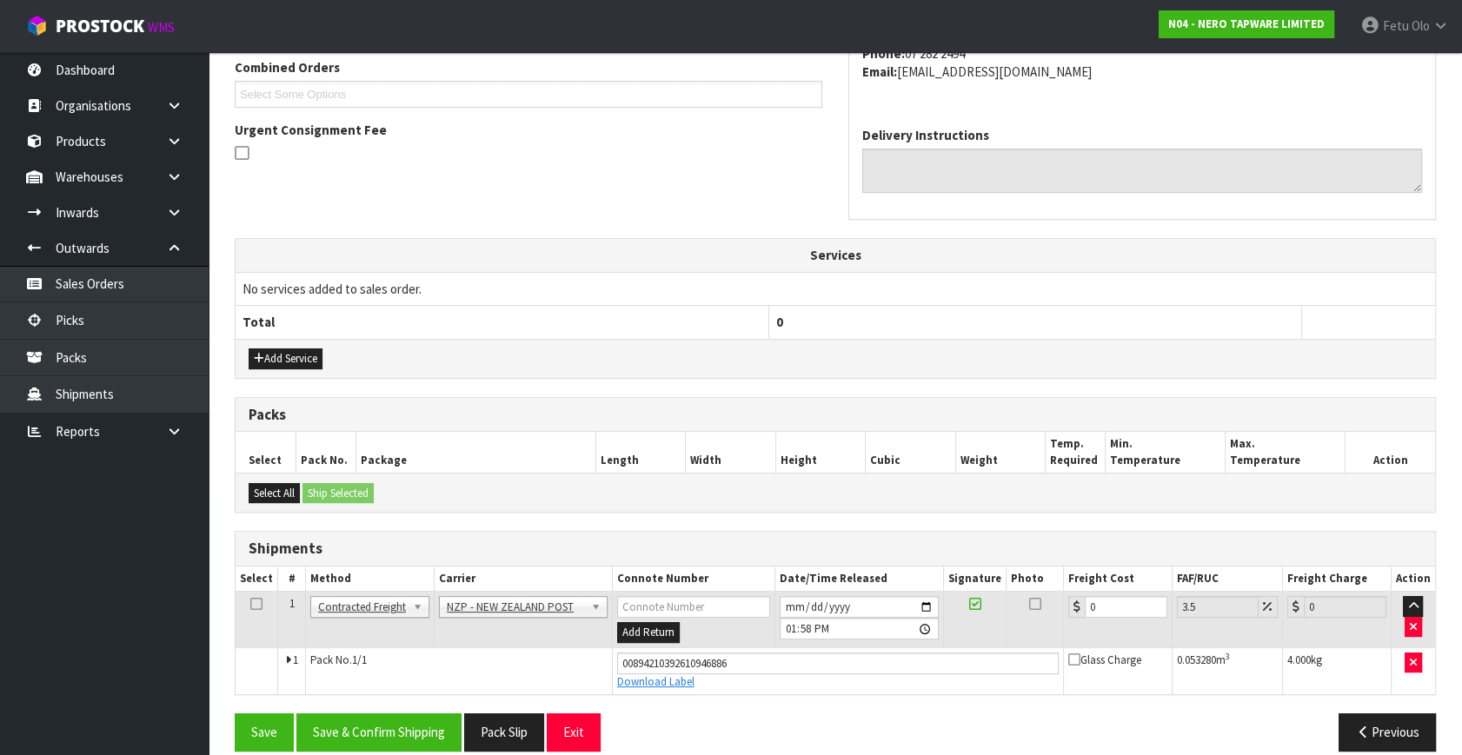
scroll to position [475, 0]
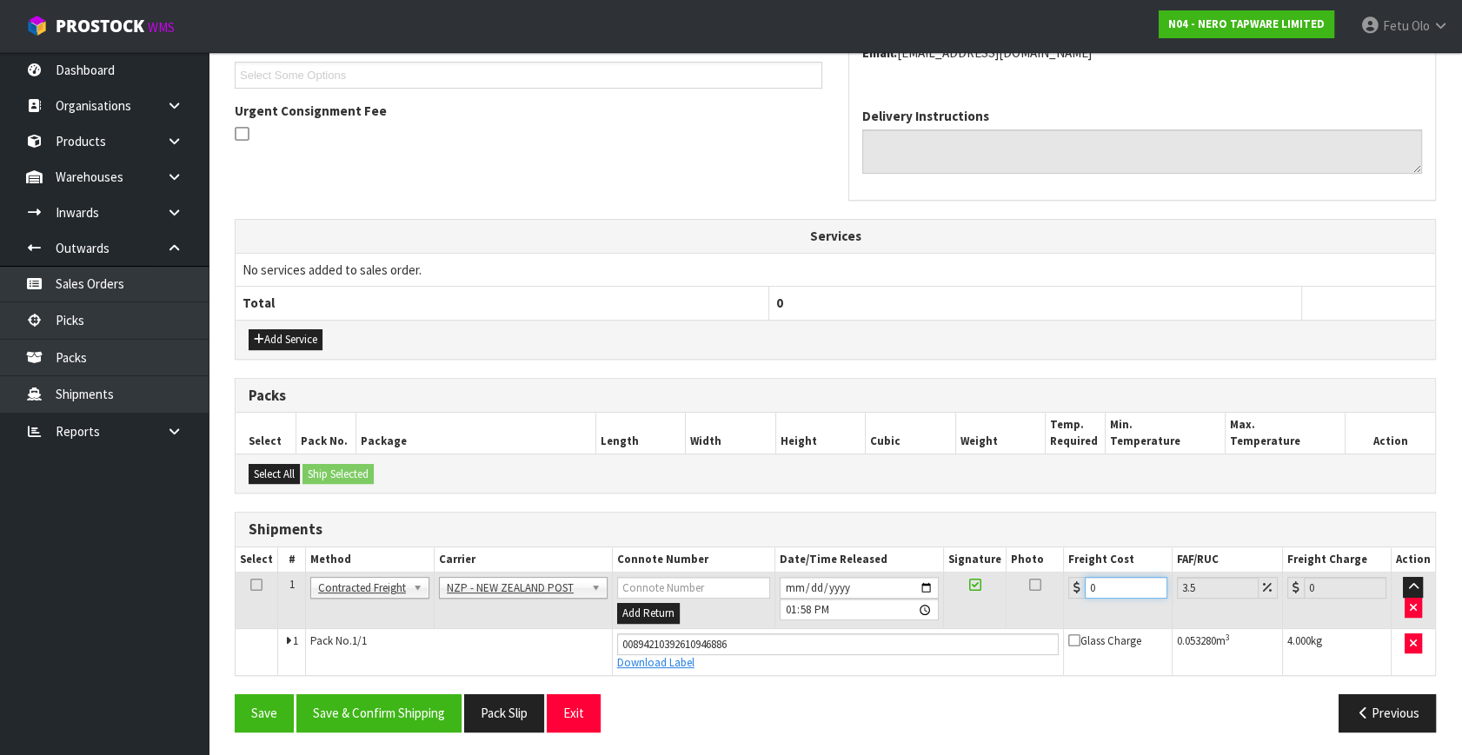
drag, startPoint x: 1113, startPoint y: 582, endPoint x: 720, endPoint y: 699, distance: 409.7
click at [720, 699] on div "From Address CONTRACT WAREHOUSING & LOGISTICS 17 Allens Road East Tamaki Auckla…" at bounding box center [835, 305] width 1201 height 880
type input "9"
type input "9.31"
type input "9.2"
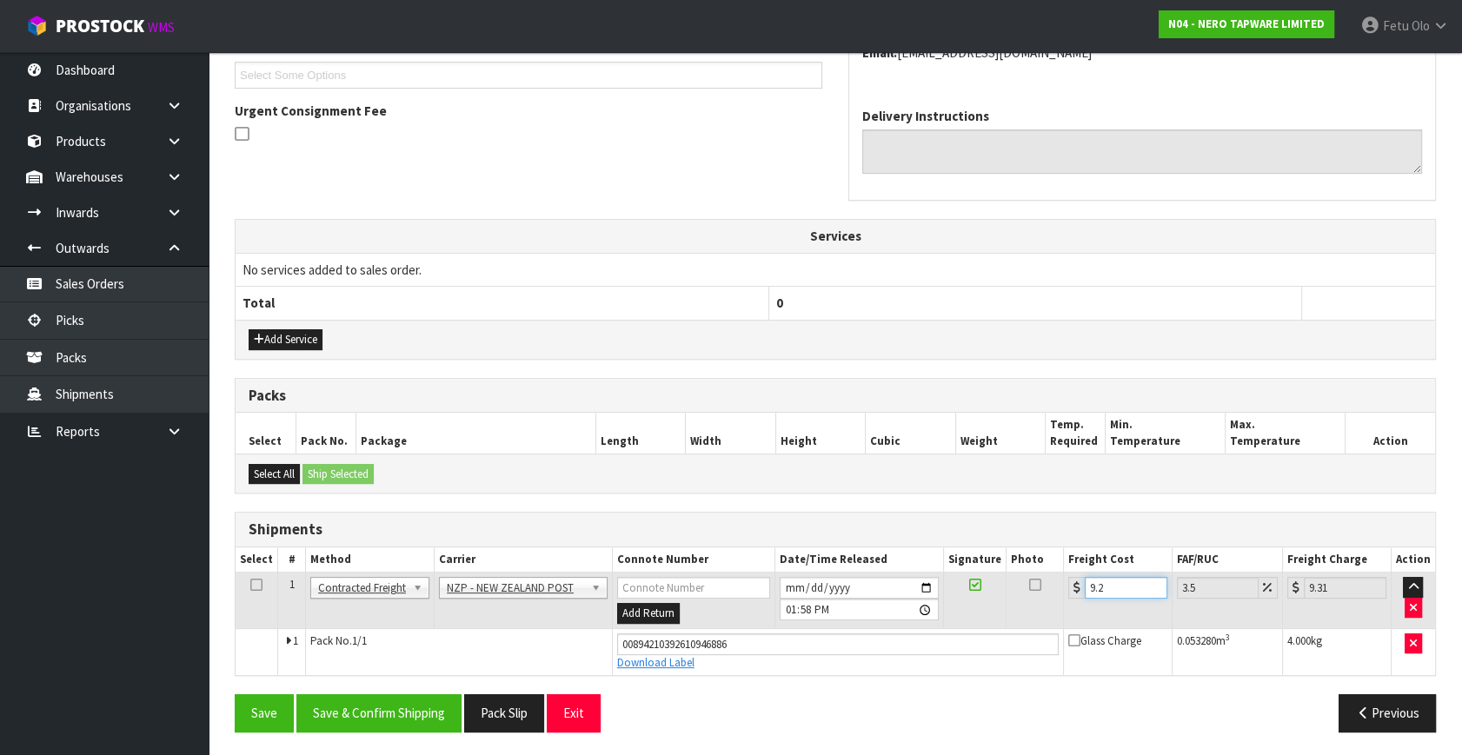
type input "9.52"
type input "9.26"
type input "9.58"
type input "9.26"
click at [334, 718] on button "Save & Confirm Shipping" at bounding box center [378, 712] width 165 height 37
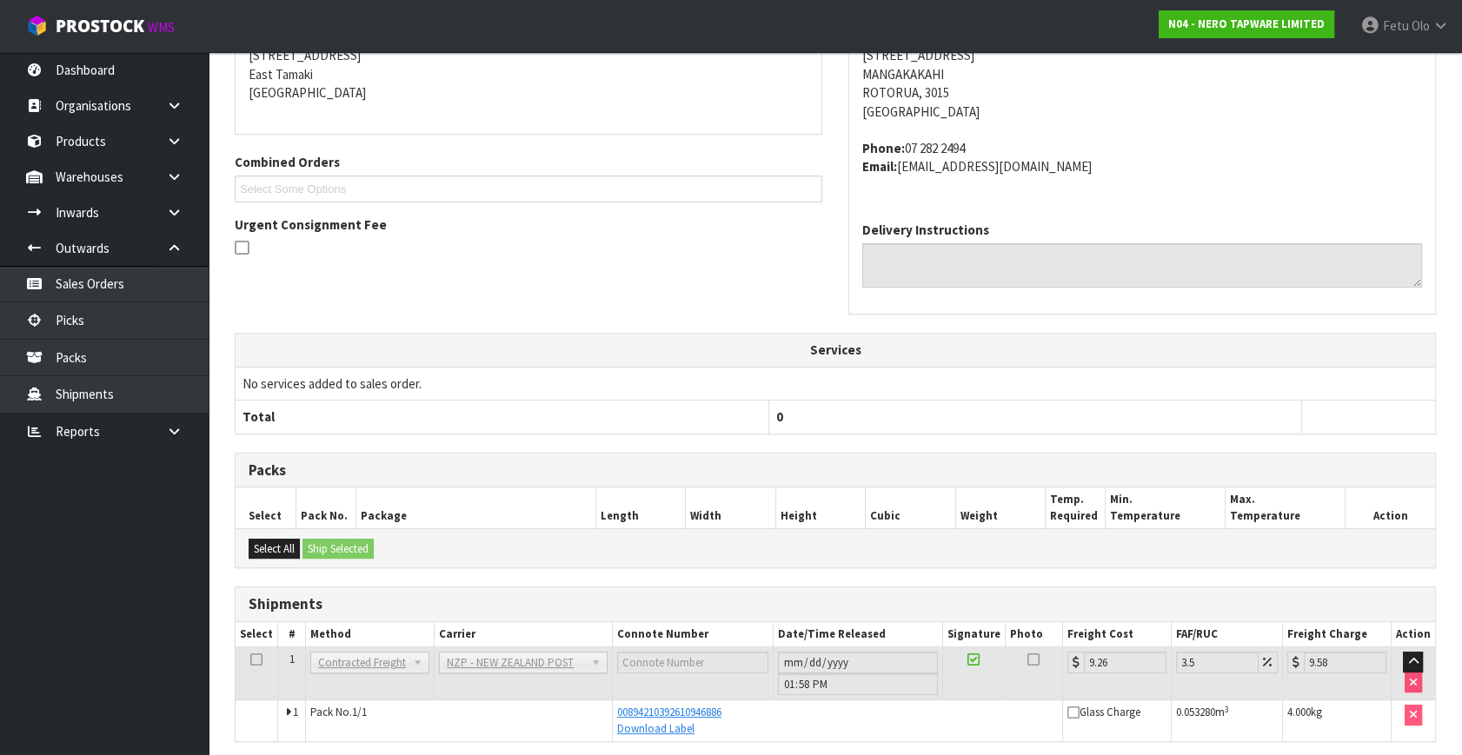
scroll to position [428, 0]
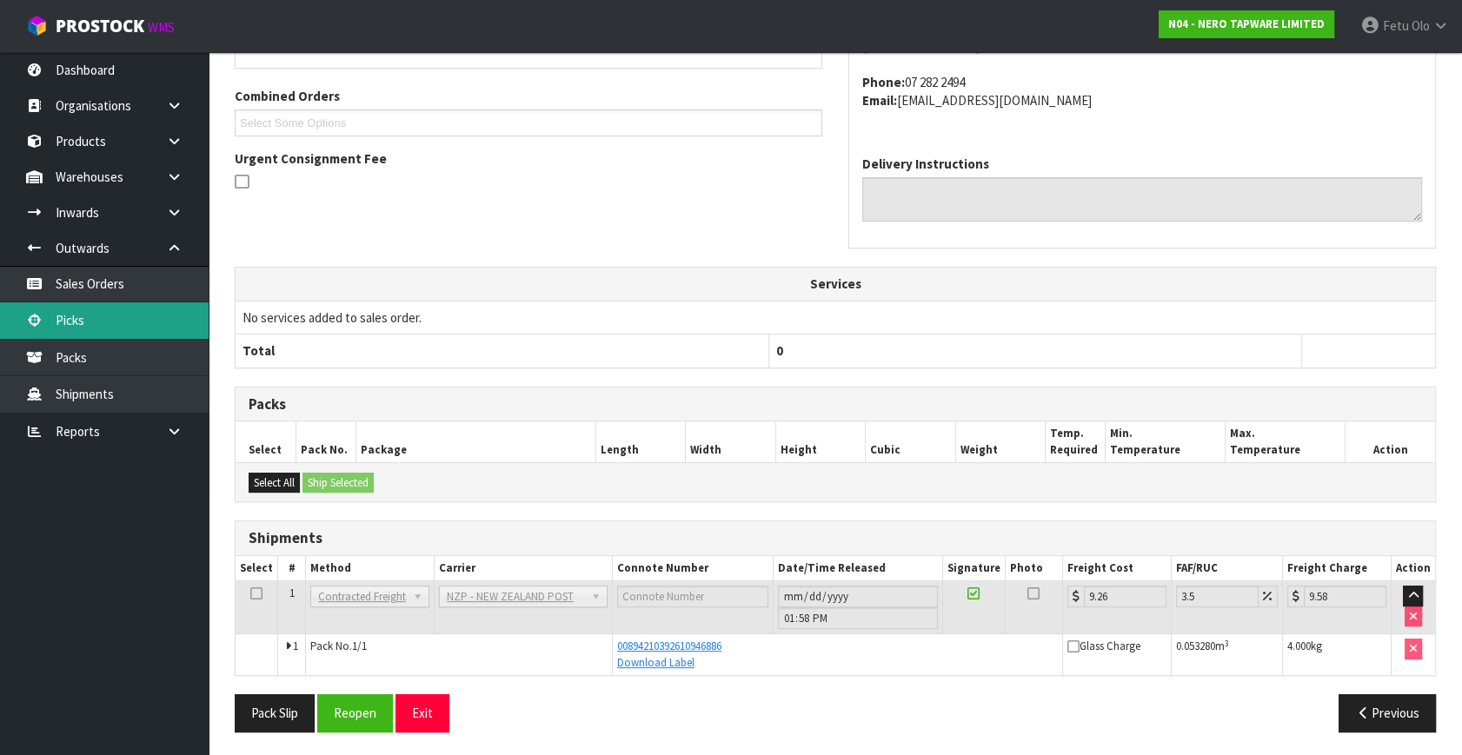
click at [86, 322] on link "Picks" at bounding box center [104, 320] width 209 height 36
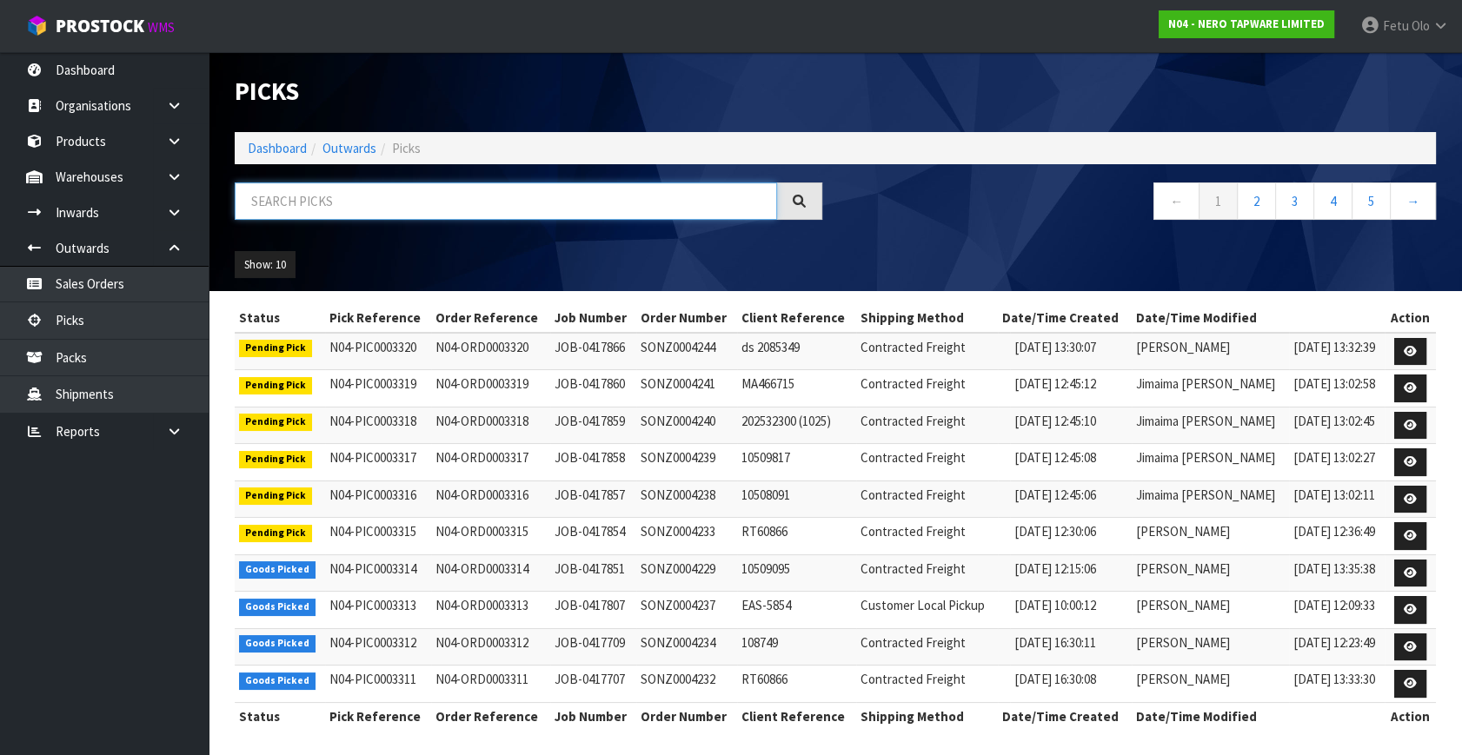
click at [284, 196] on input "text" at bounding box center [506, 200] width 542 height 37
type input "3305"
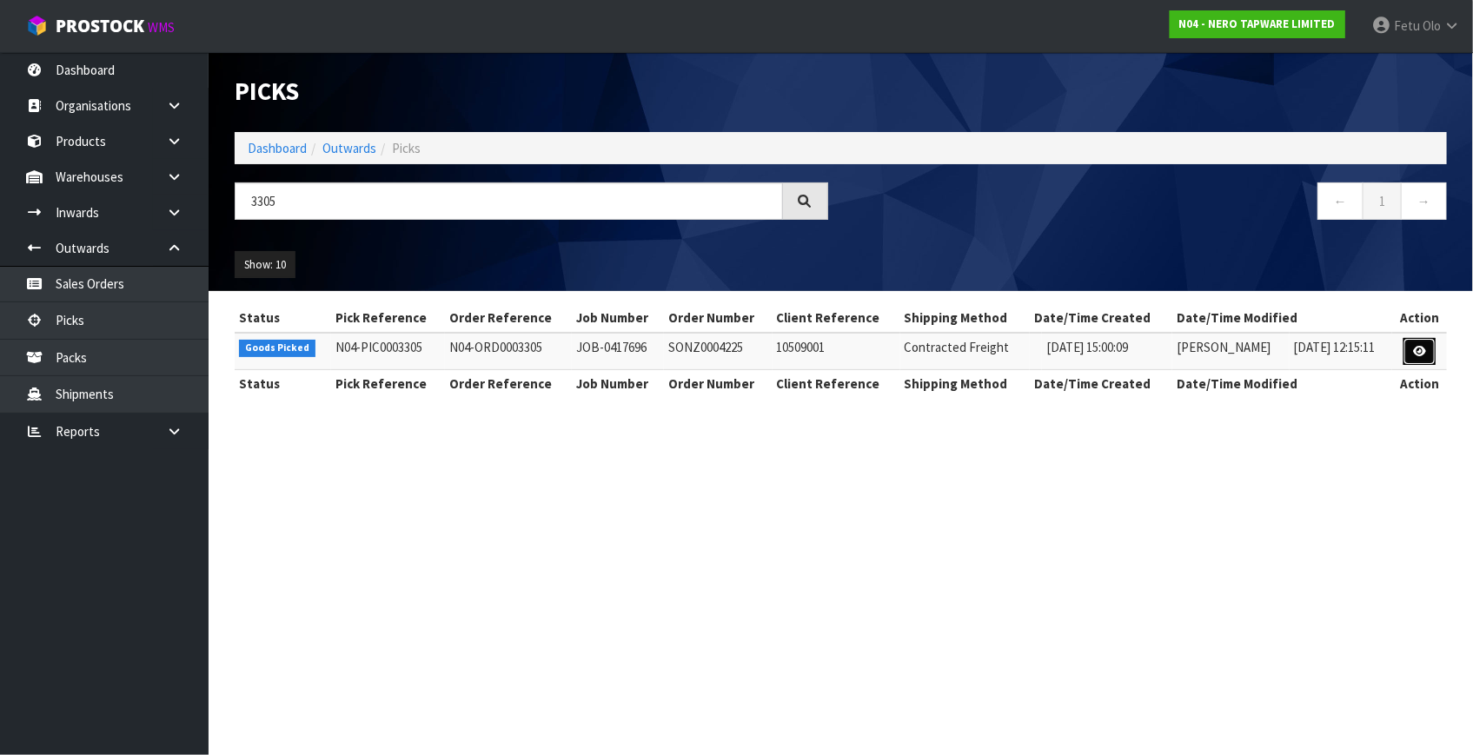
click at [1417, 346] on icon at bounding box center [1419, 351] width 13 height 11
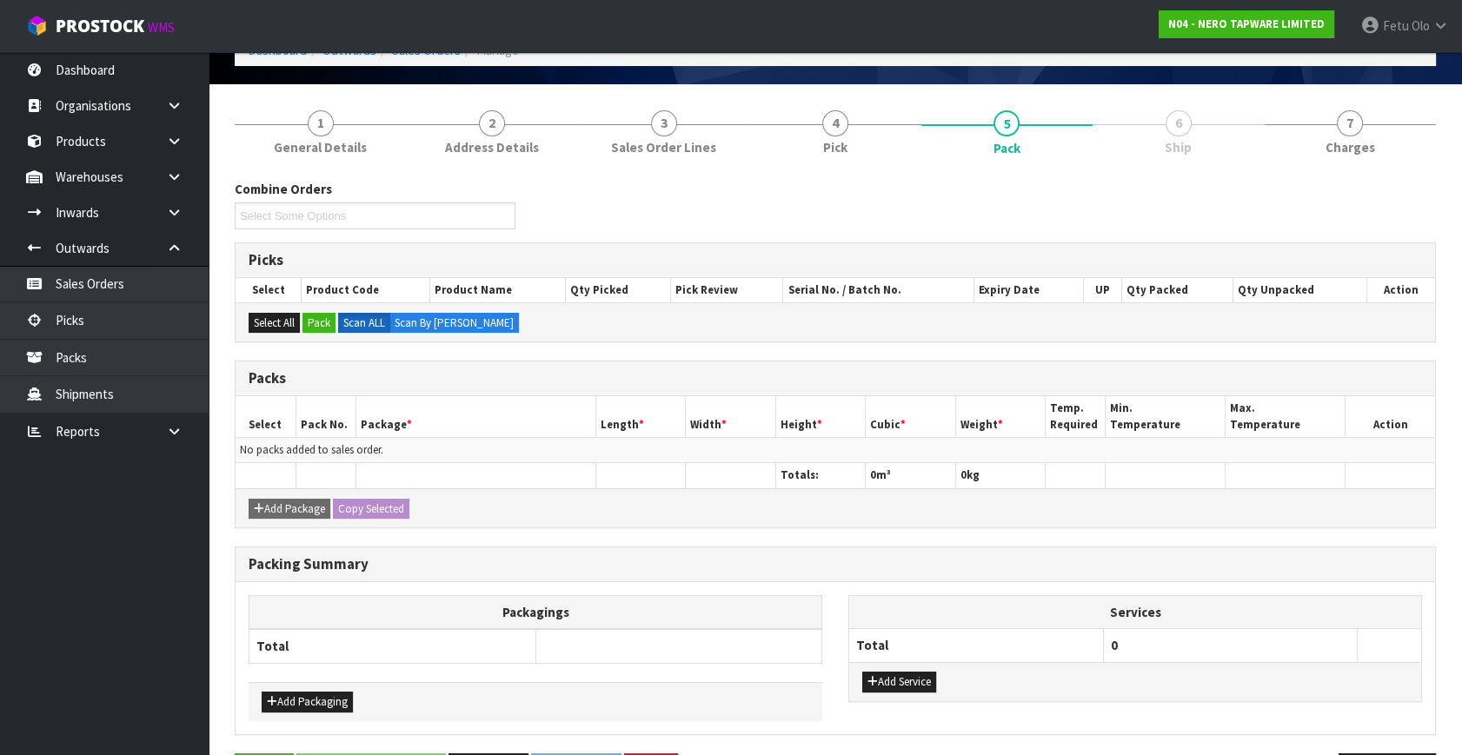
scroll to position [156, 0]
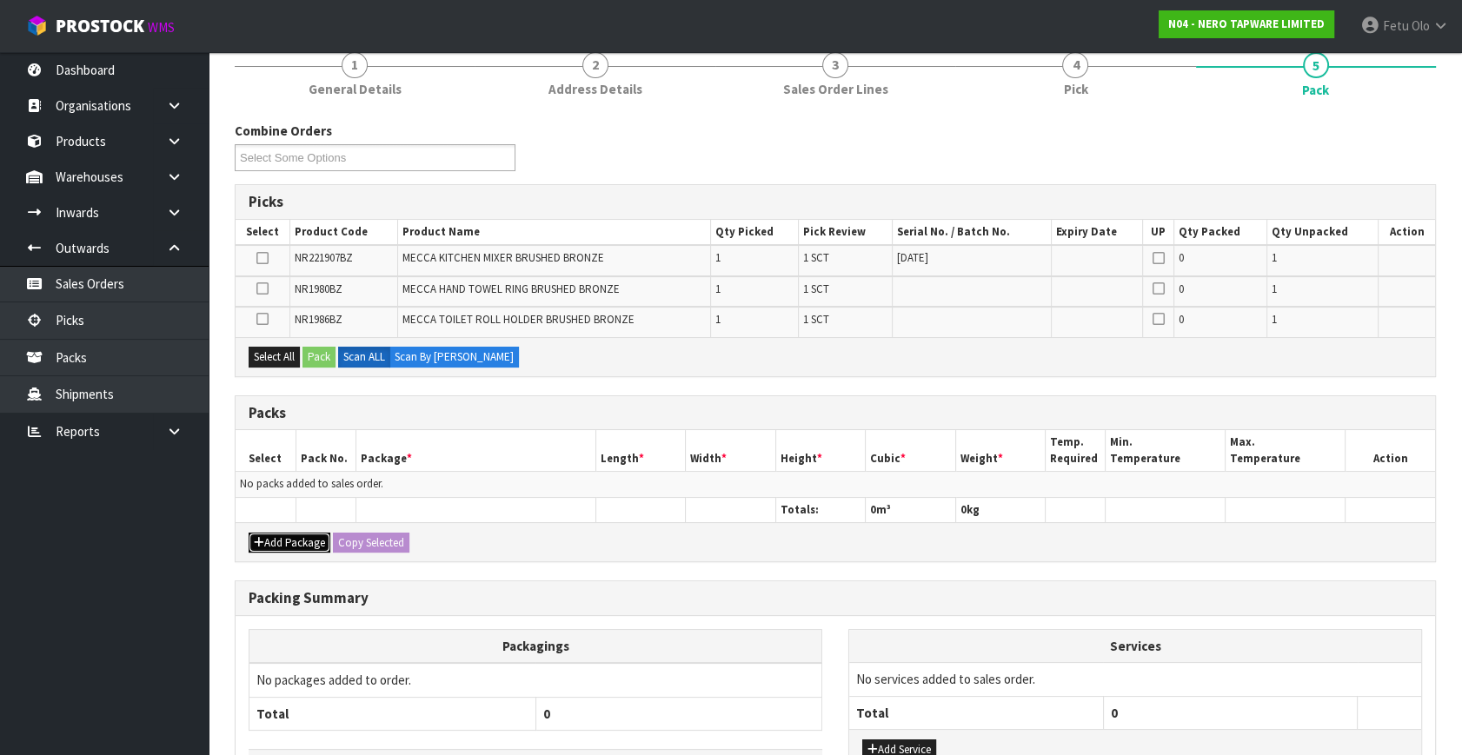
click at [268, 535] on button "Add Package" at bounding box center [290, 543] width 82 height 21
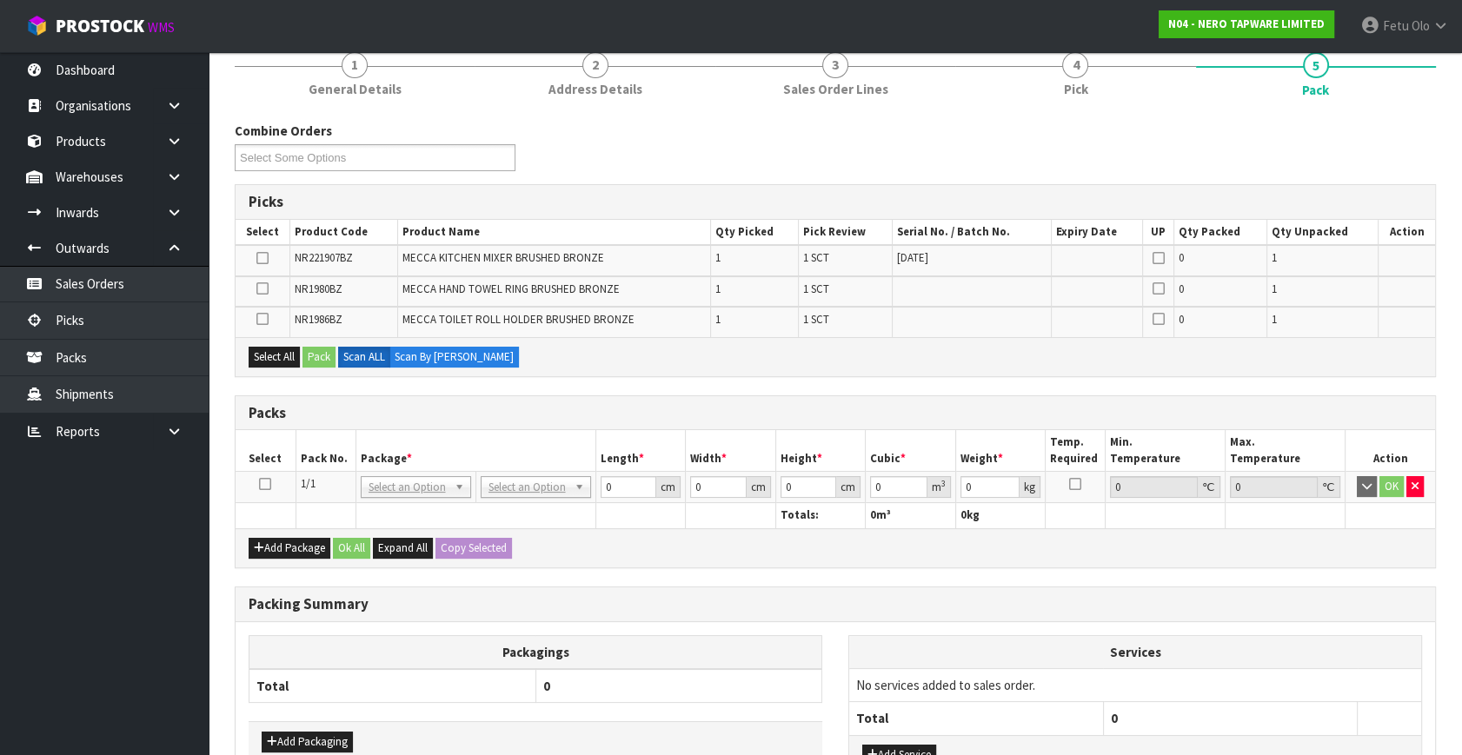
click at [261, 484] on icon at bounding box center [265, 484] width 12 height 1
click at [322, 445] on th "Pack No." at bounding box center [325, 450] width 60 height 41
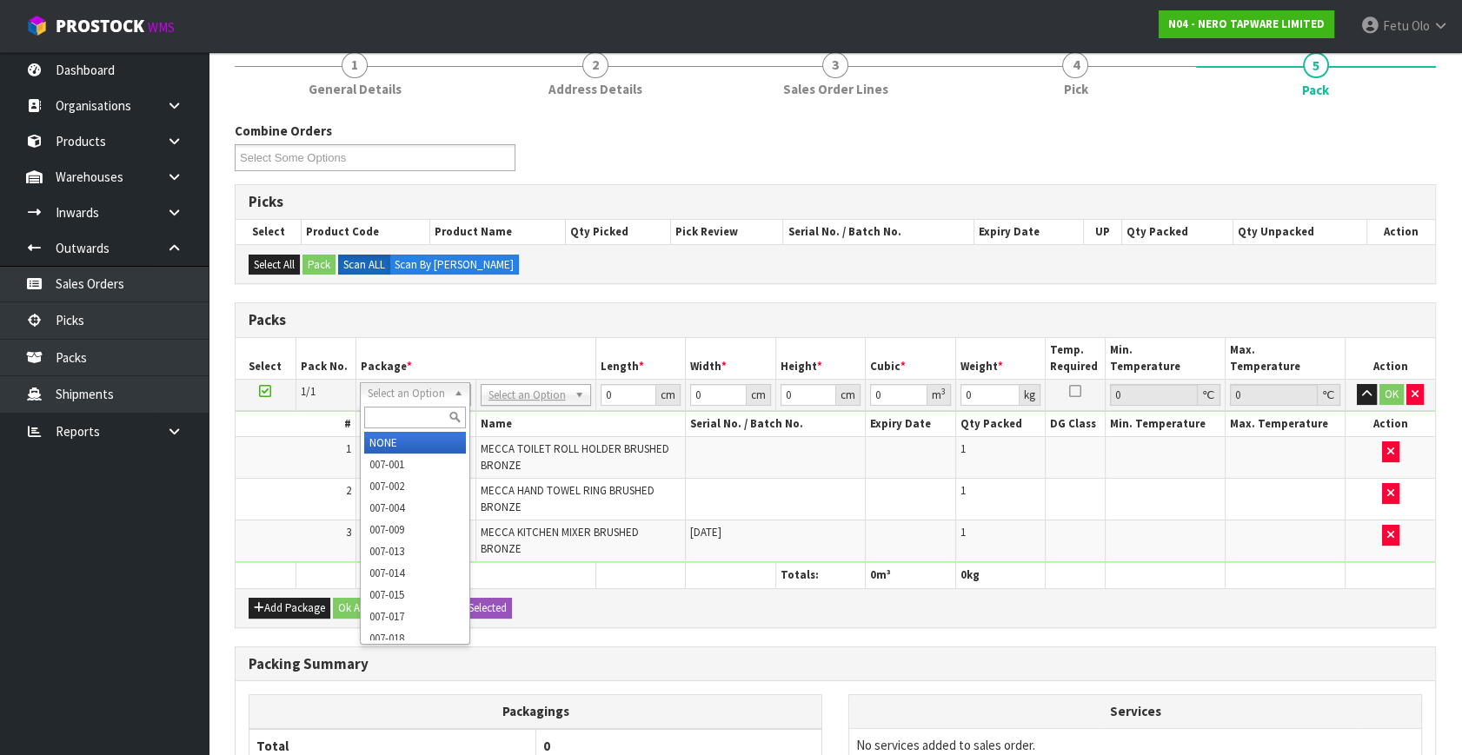
click at [385, 415] on input "text" at bounding box center [415, 418] width 102 height 22
type input "011"
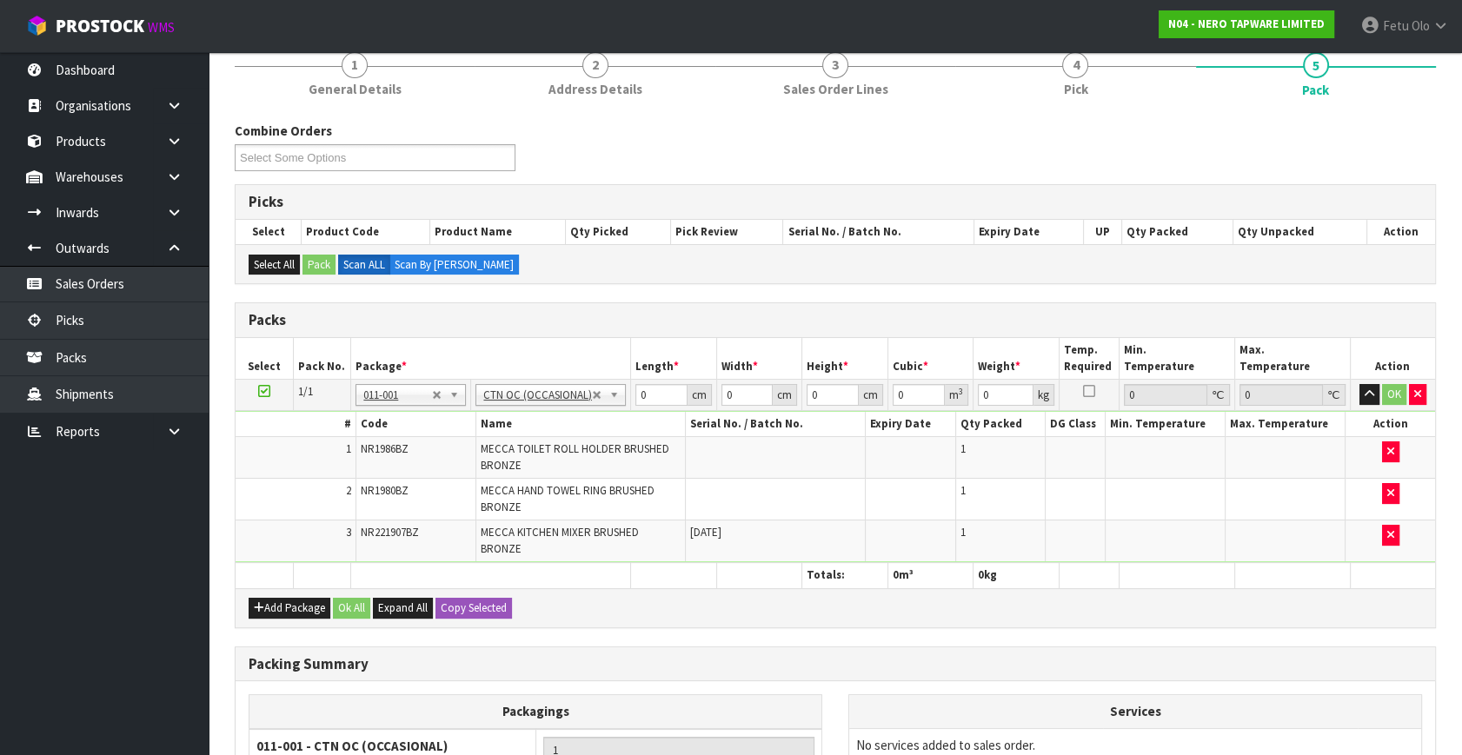
type input "3.75"
drag, startPoint x: 471, startPoint y: 463, endPoint x: 462, endPoint y: 461, distance: 9.1
click at [462, 461] on tbody "1/1 NONE 007-001 007-002 007-004 007-009 007-013 007-014 007-015 007-017 007-01…" at bounding box center [834, 471] width 1199 height 183
type input "47"
type input "38"
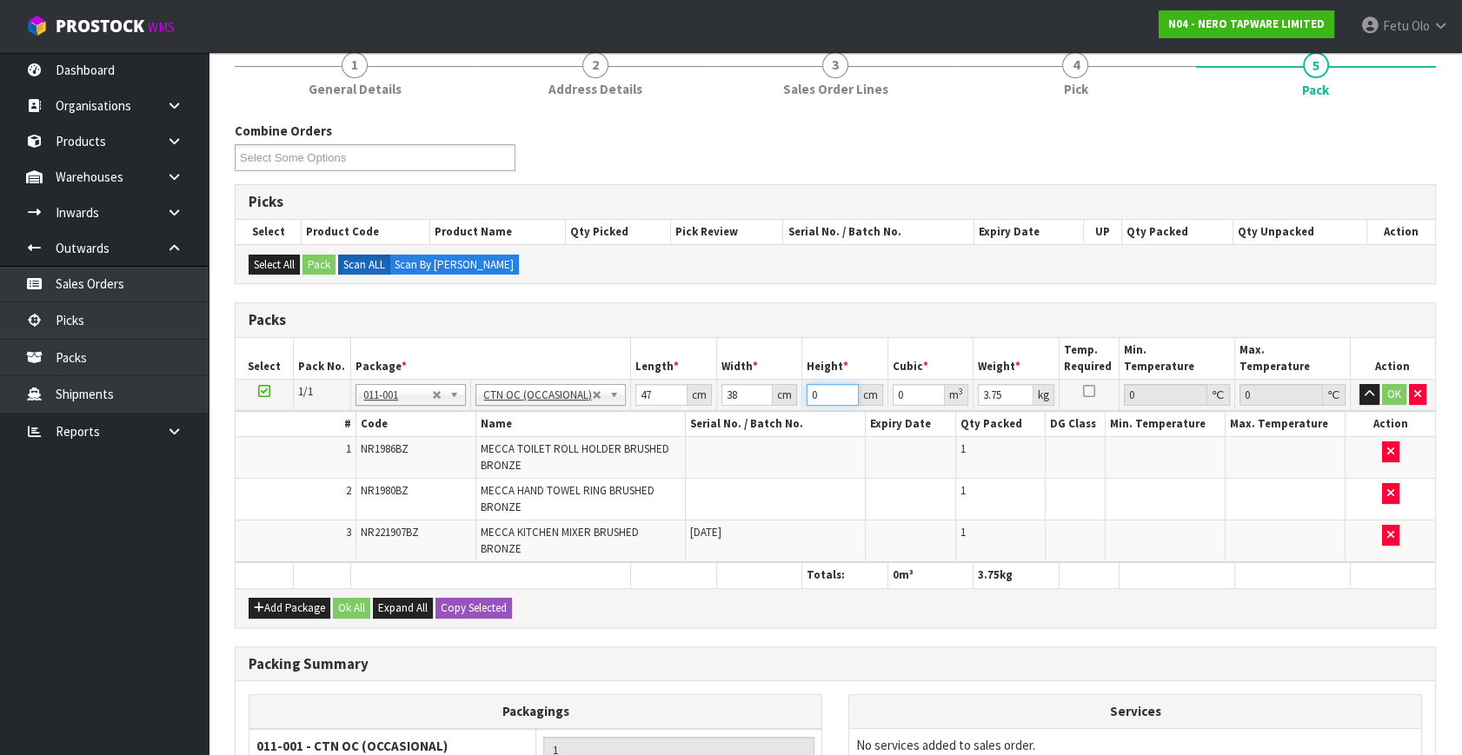
type input "2"
type input "0.003572"
type input "21"
type input "0.037506"
type input "21"
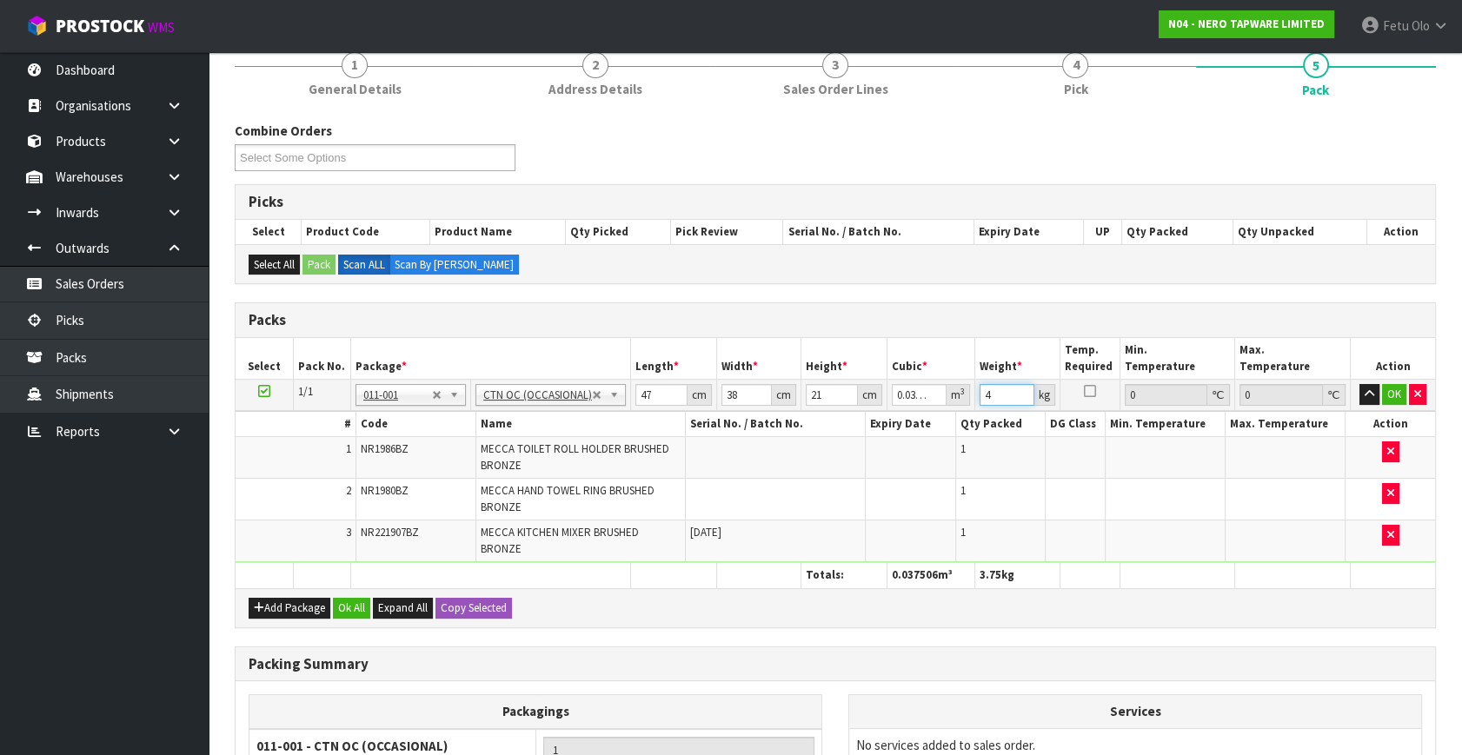
type input "4"
click button "OK" at bounding box center [1394, 394] width 24 height 21
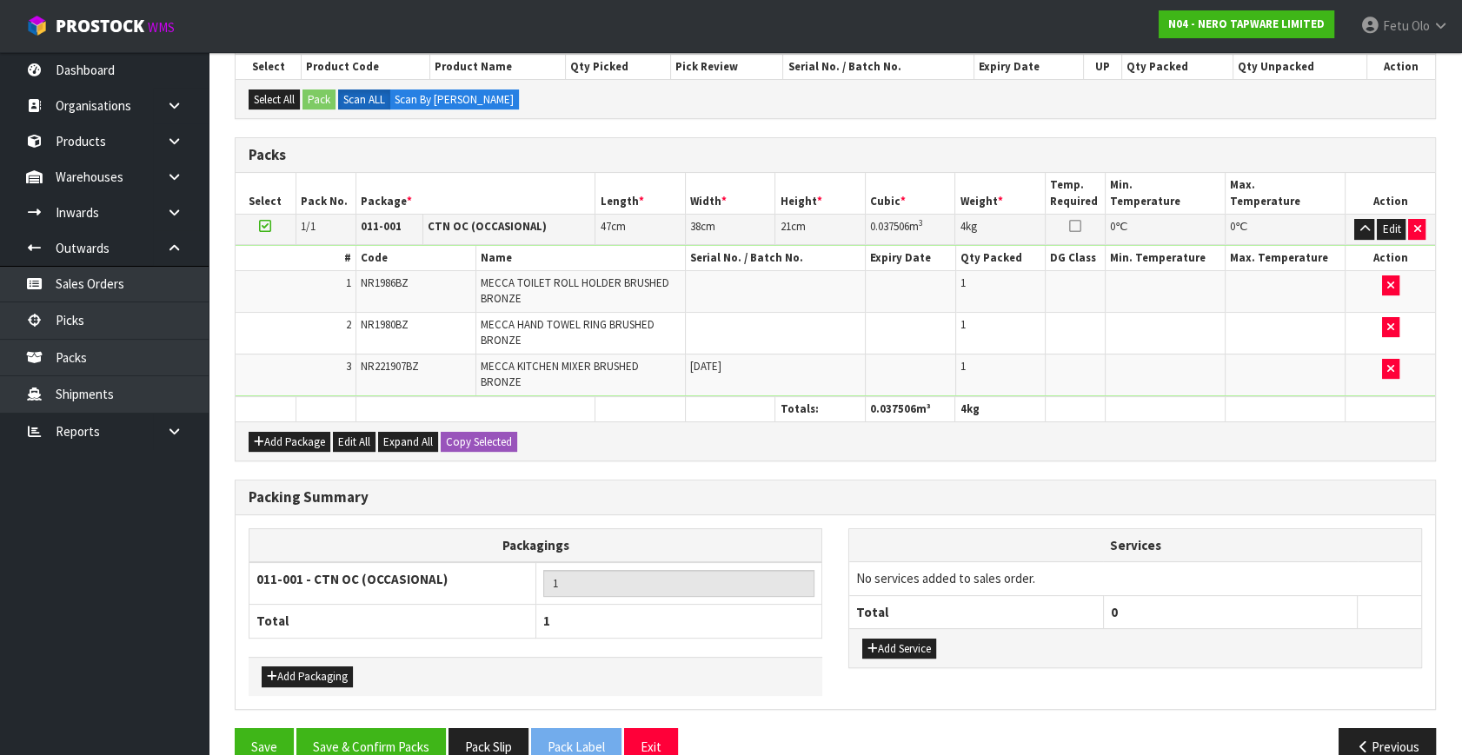
scroll to position [342, 0]
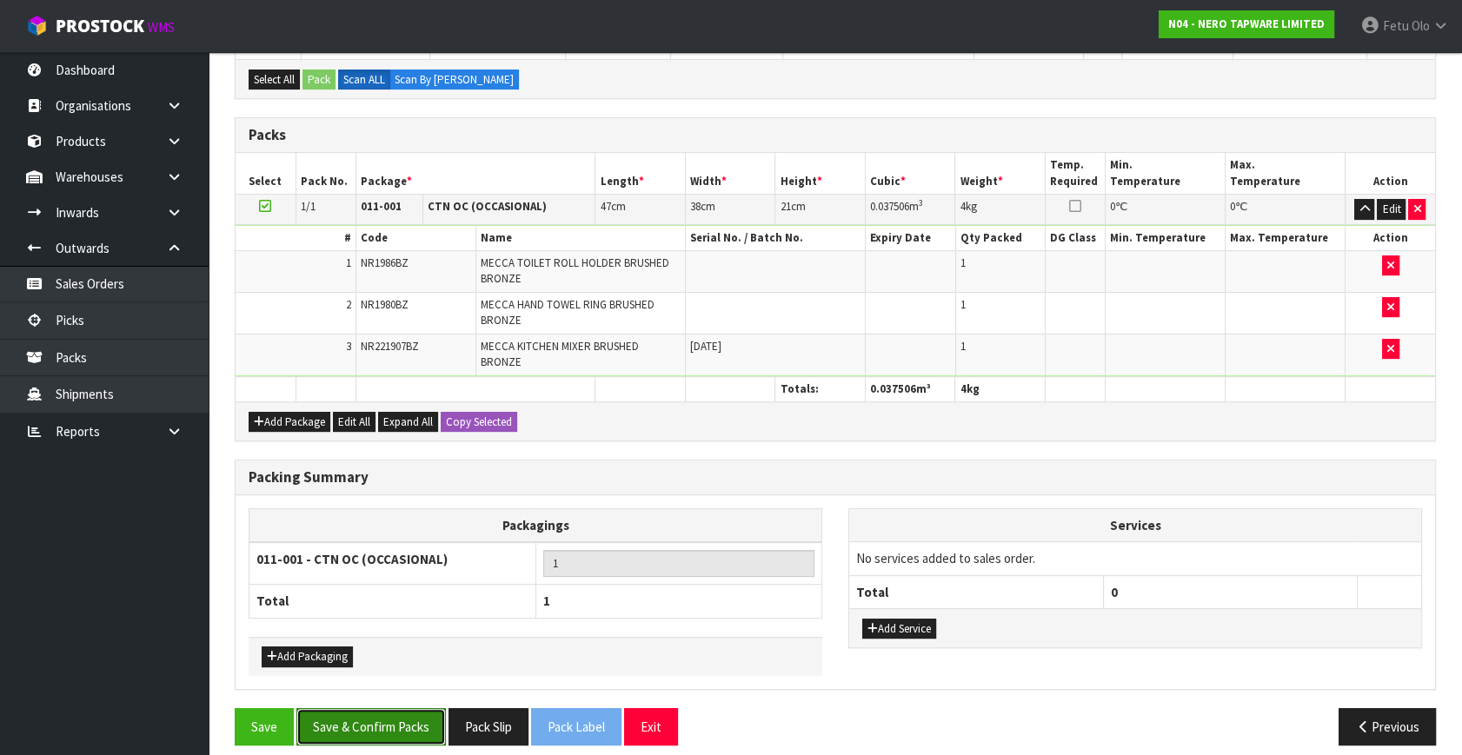
click at [401, 709] on button "Save & Confirm Packs" at bounding box center [370, 726] width 149 height 37
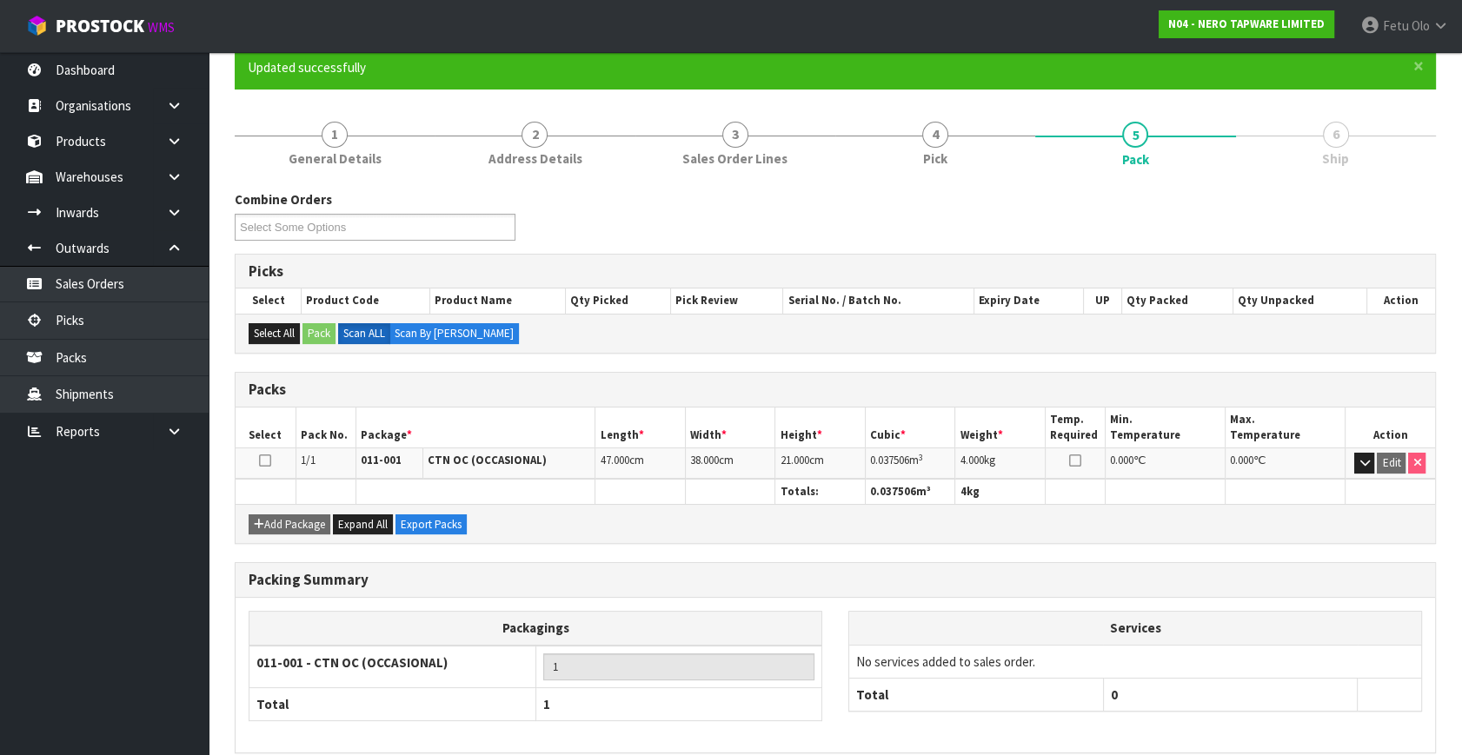
scroll to position [227, 0]
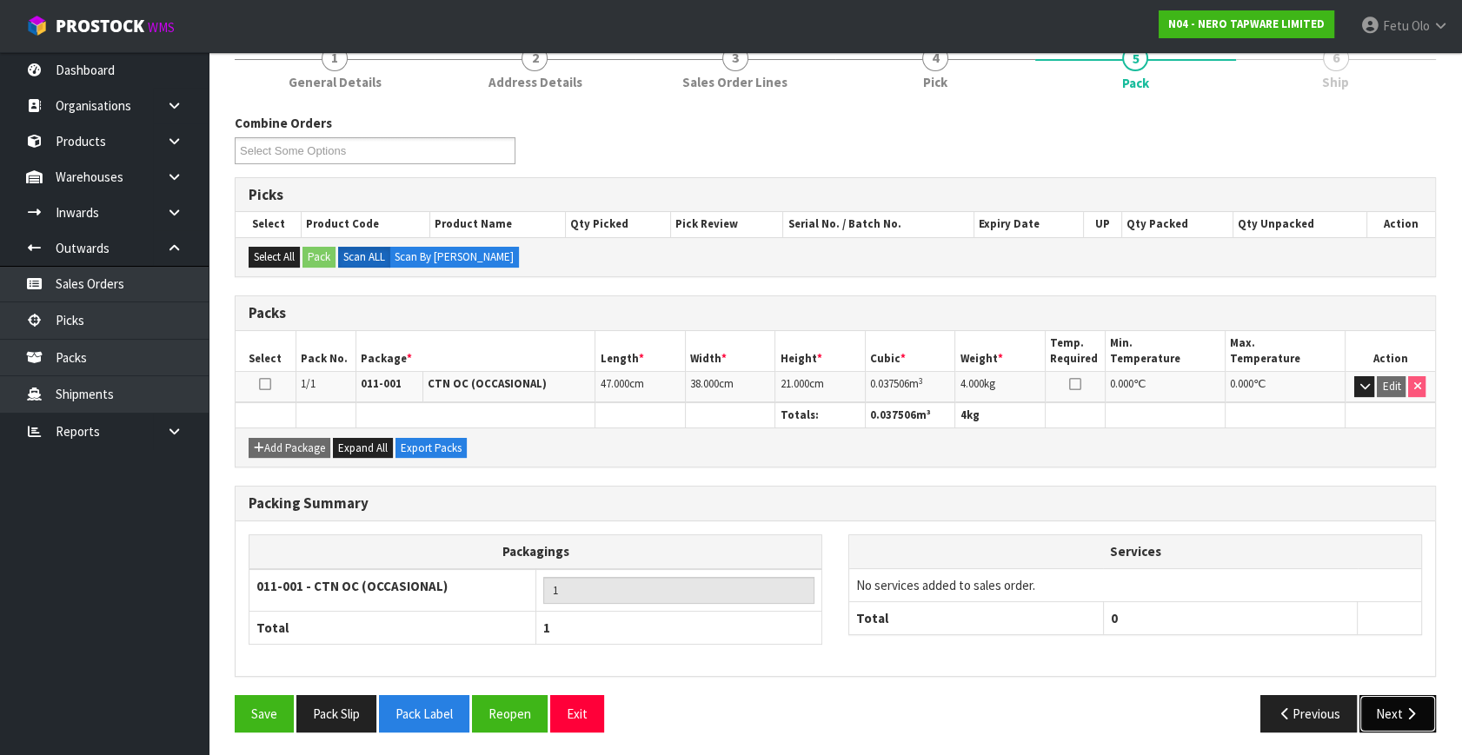
click at [1415, 709] on icon "button" at bounding box center [1411, 713] width 17 height 13
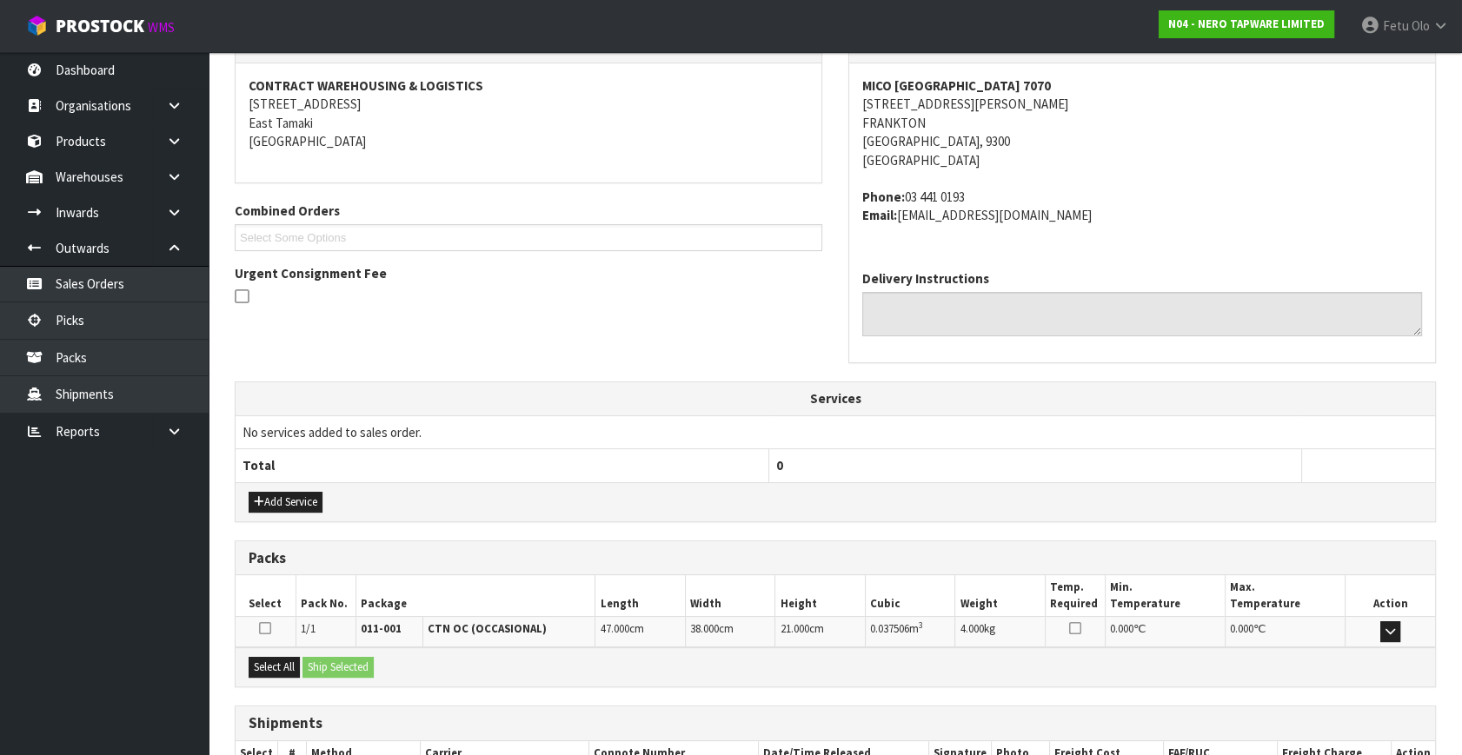
scroll to position [428, 0]
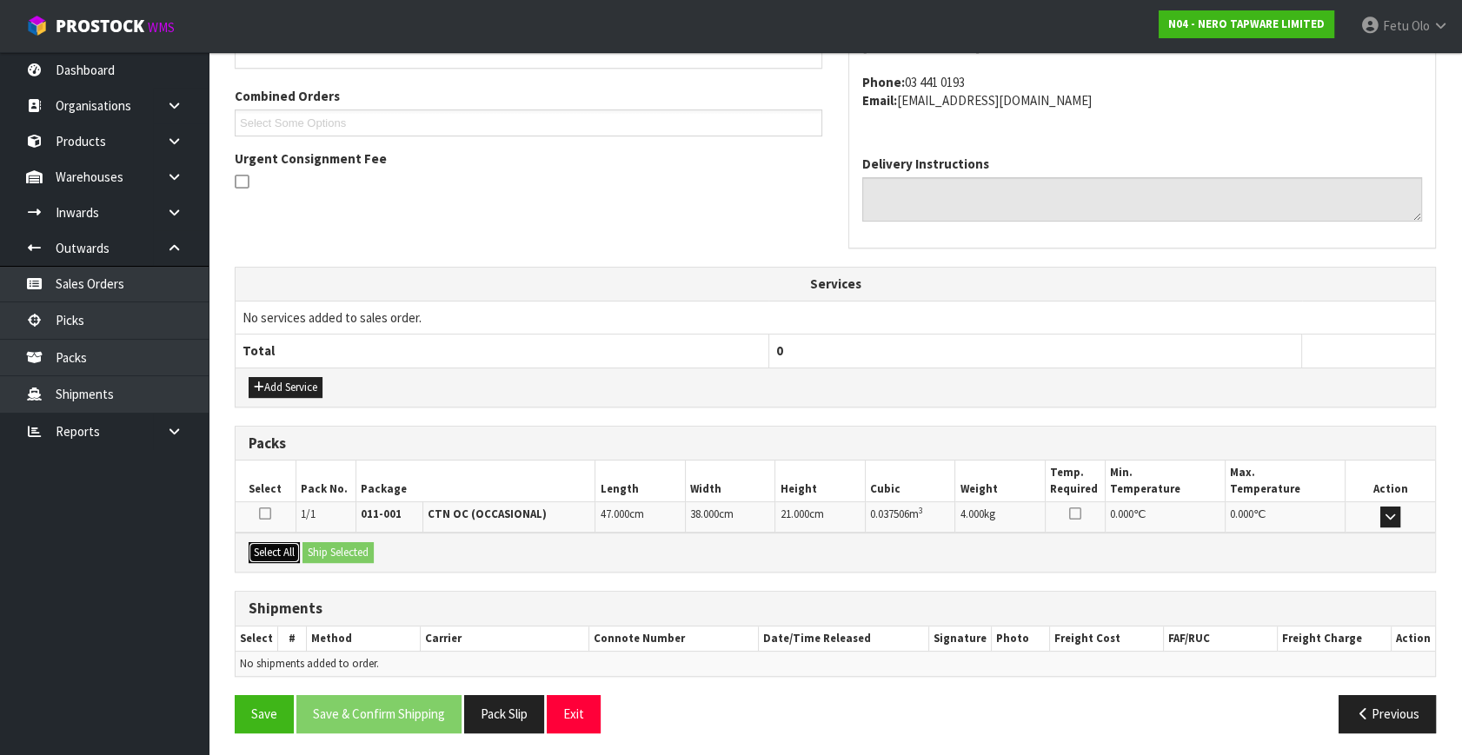
click at [282, 542] on button "Select All" at bounding box center [274, 552] width 51 height 21
click at [324, 550] on button "Ship Selected" at bounding box center [337, 552] width 71 height 21
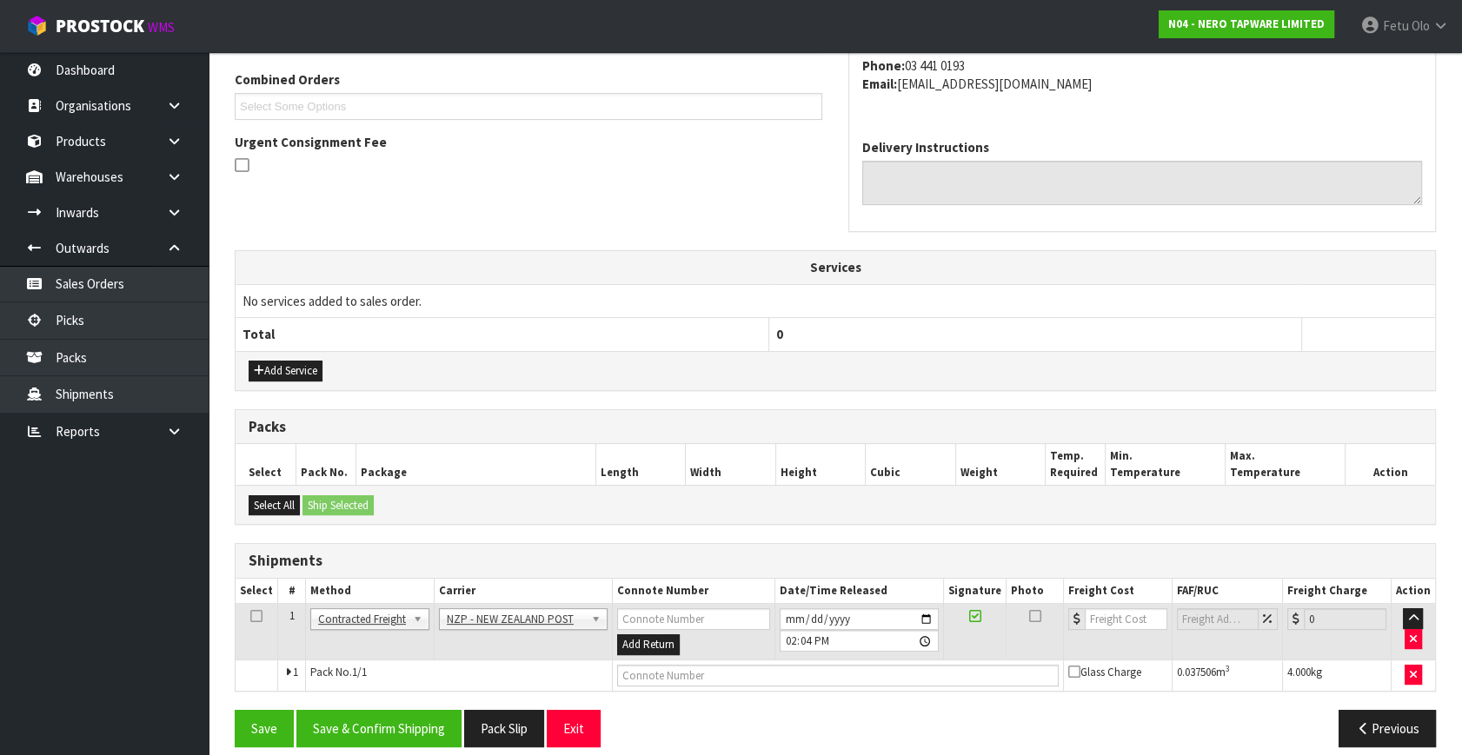
scroll to position [459, 0]
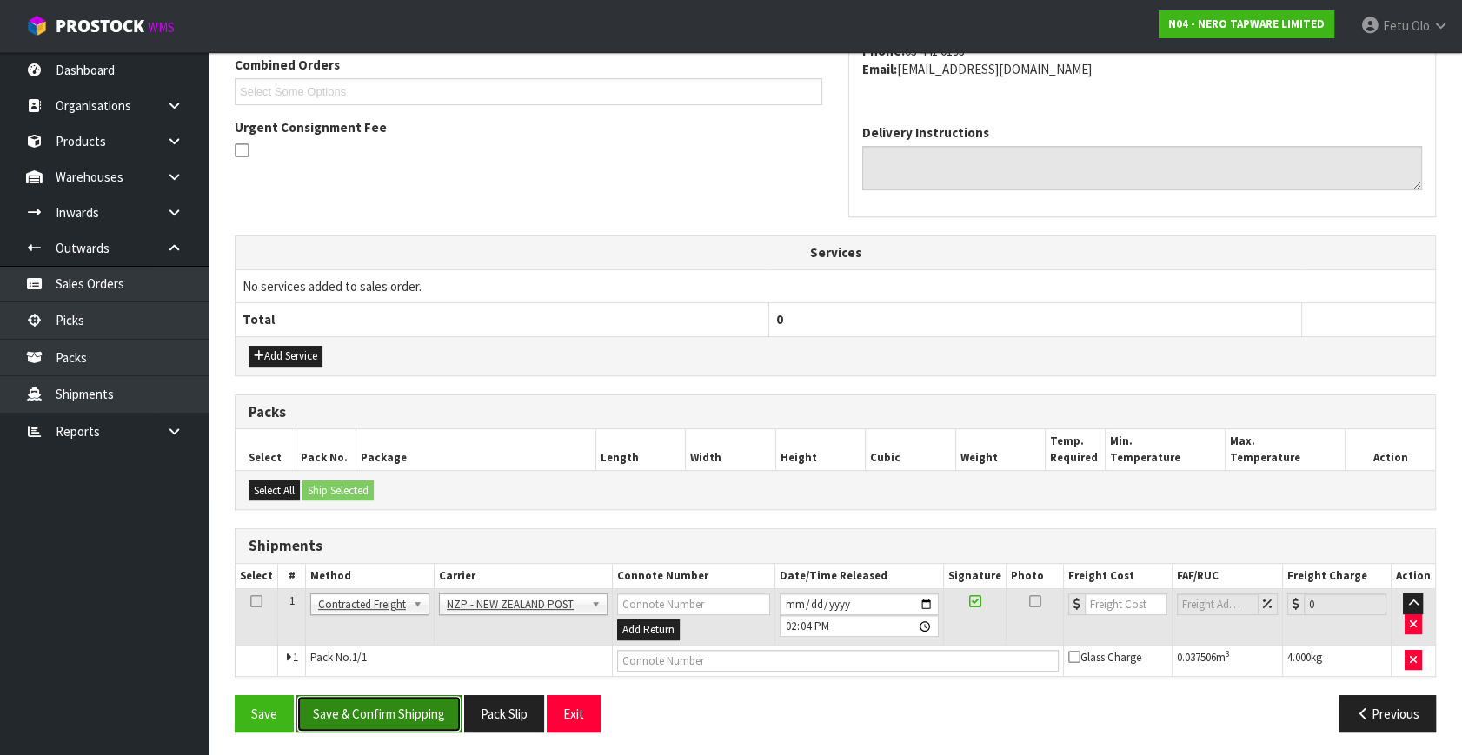
click at [381, 710] on button "Save & Confirm Shipping" at bounding box center [378, 713] width 165 height 37
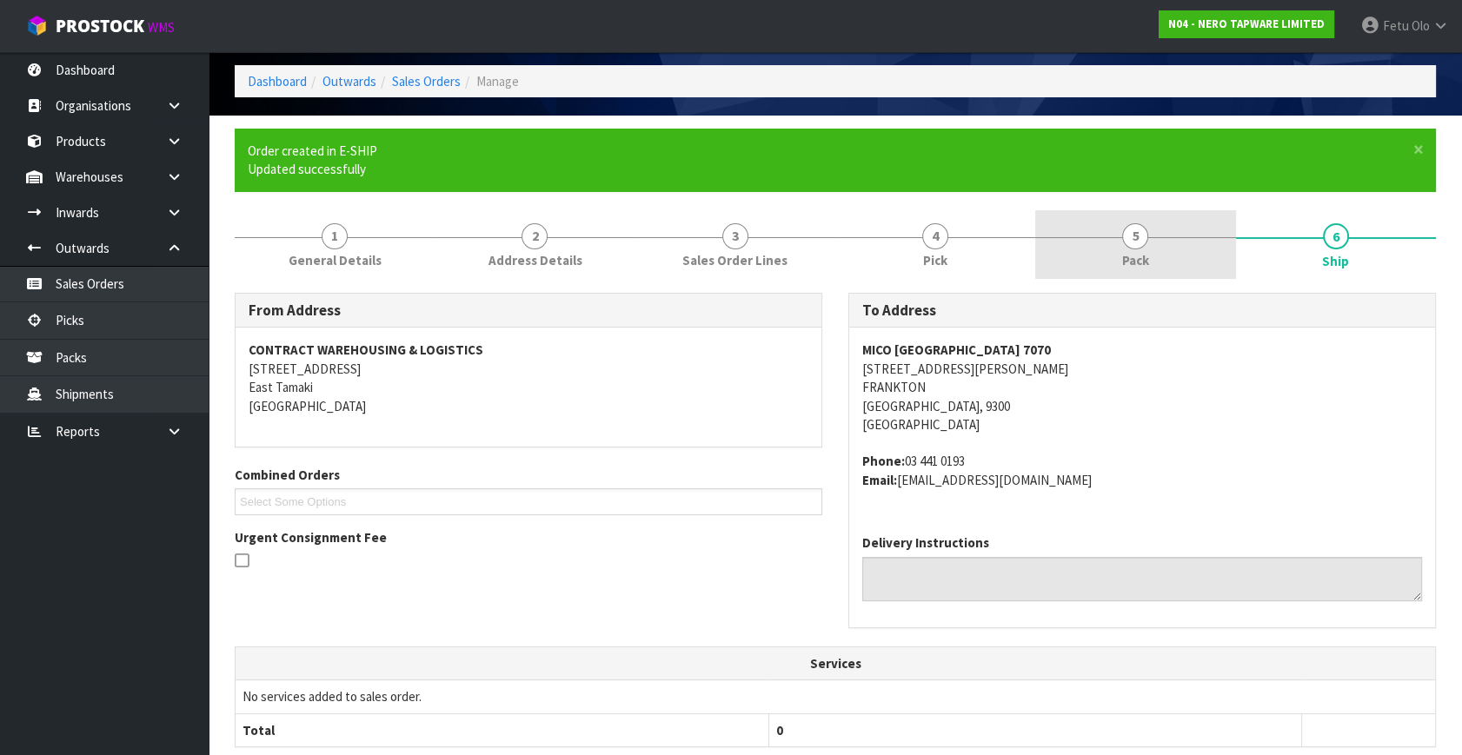
scroll to position [57, 0]
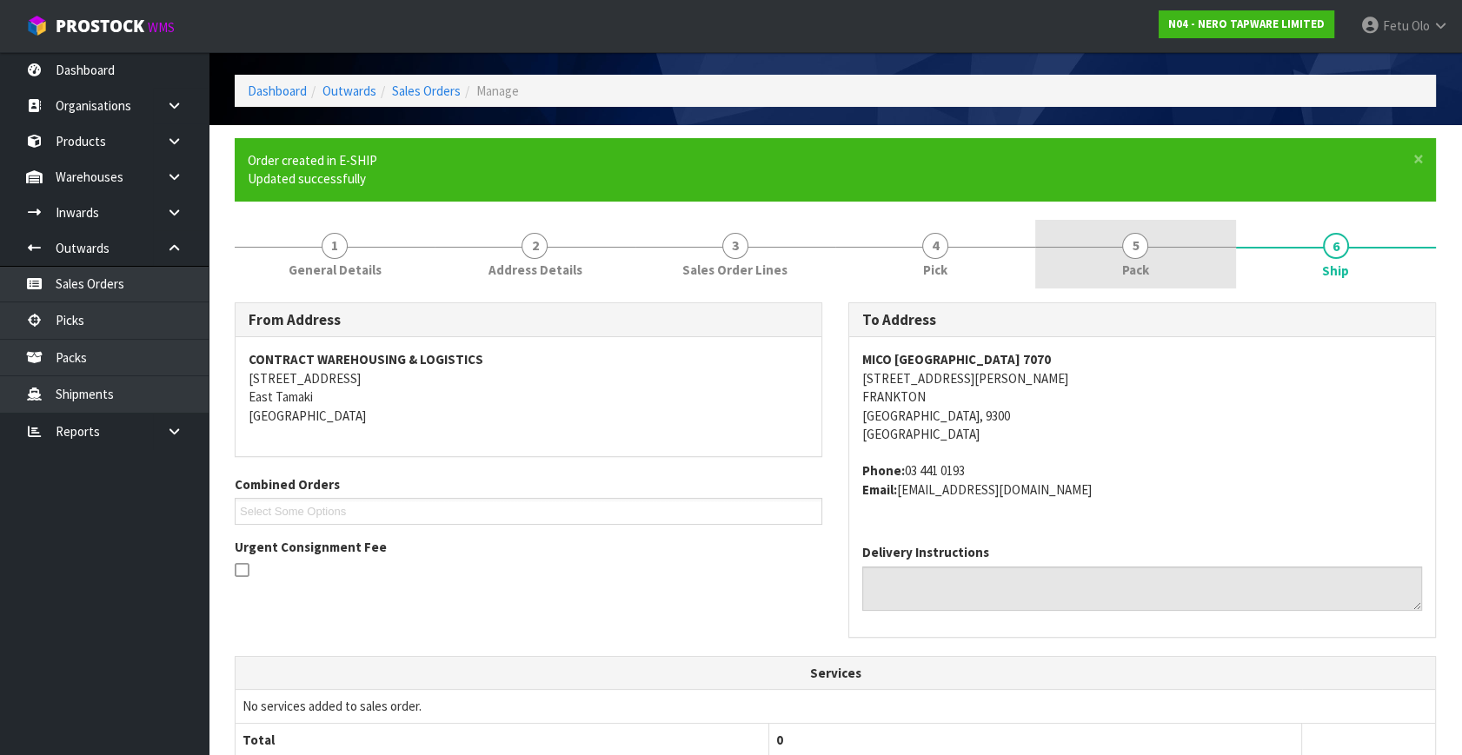
click at [1155, 278] on link "5 Pack" at bounding box center [1135, 254] width 200 height 69
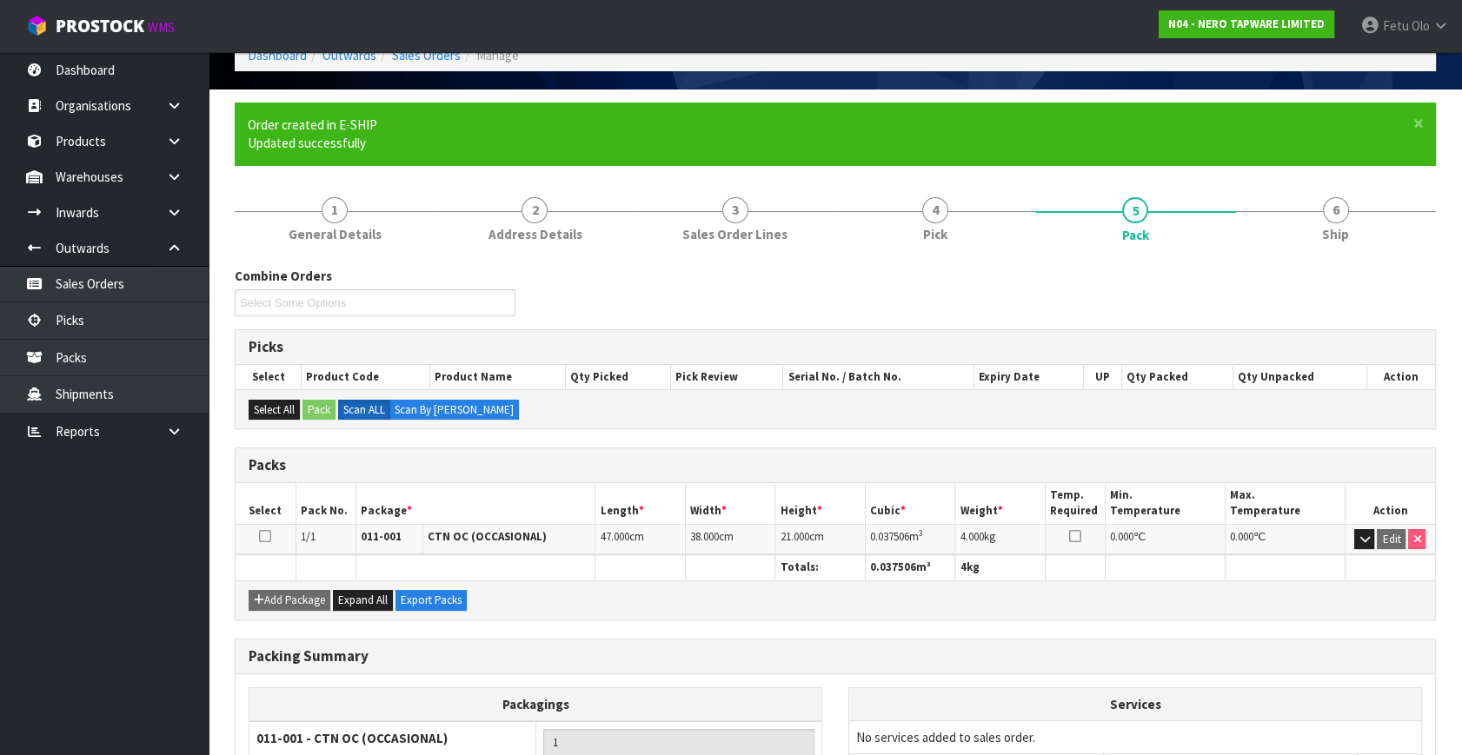
scroll to position [245, 0]
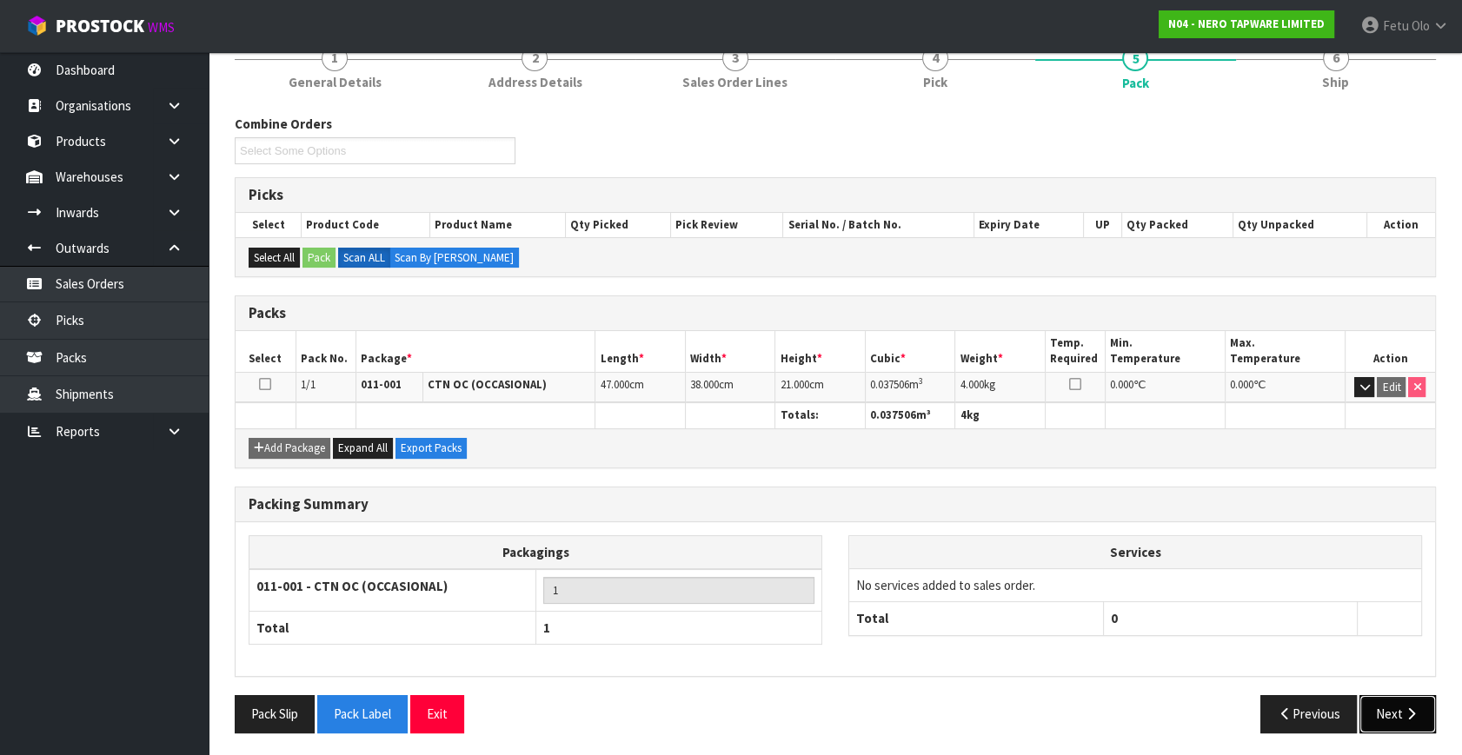
drag, startPoint x: 1383, startPoint y: 713, endPoint x: 1366, endPoint y: 713, distance: 16.5
click at [1383, 713] on button "Next" at bounding box center [1397, 713] width 76 height 37
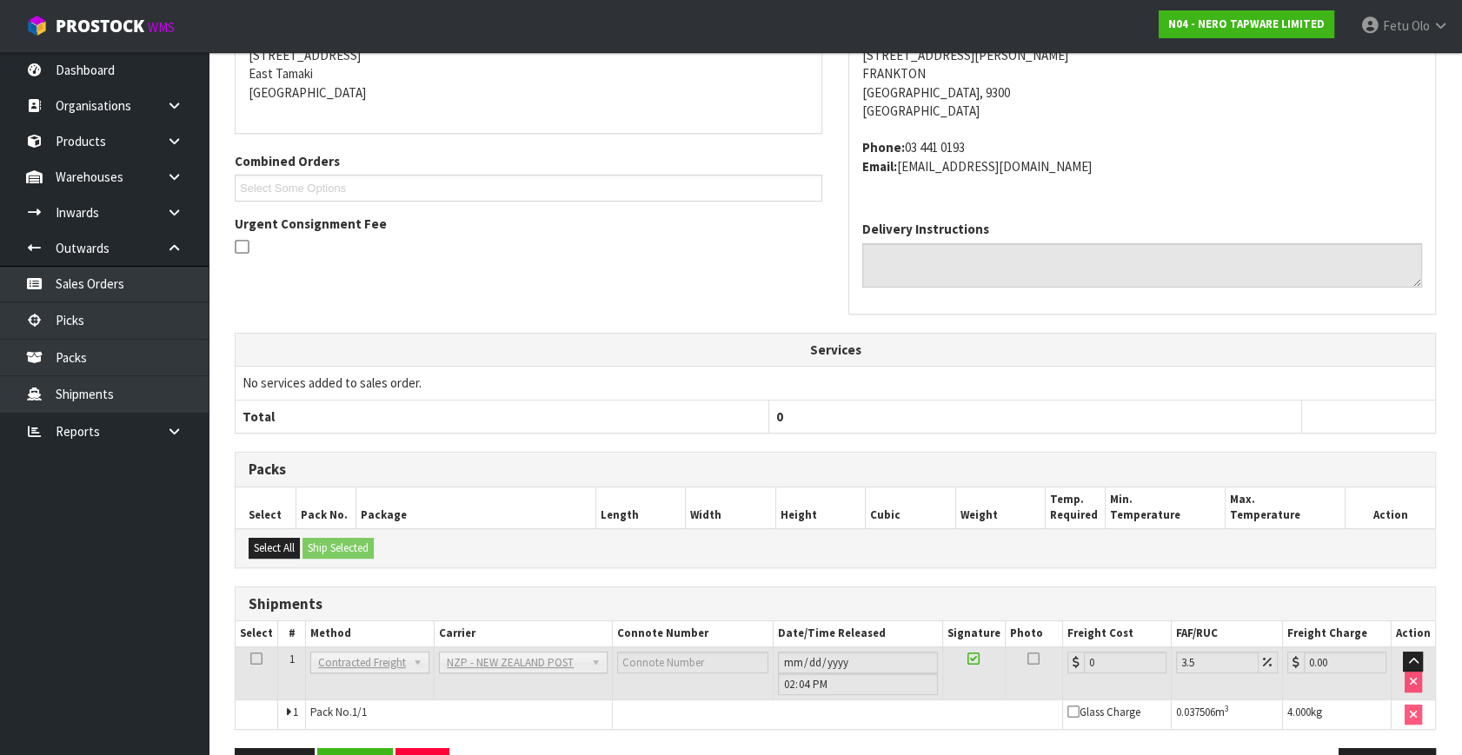
scroll to position [434, 0]
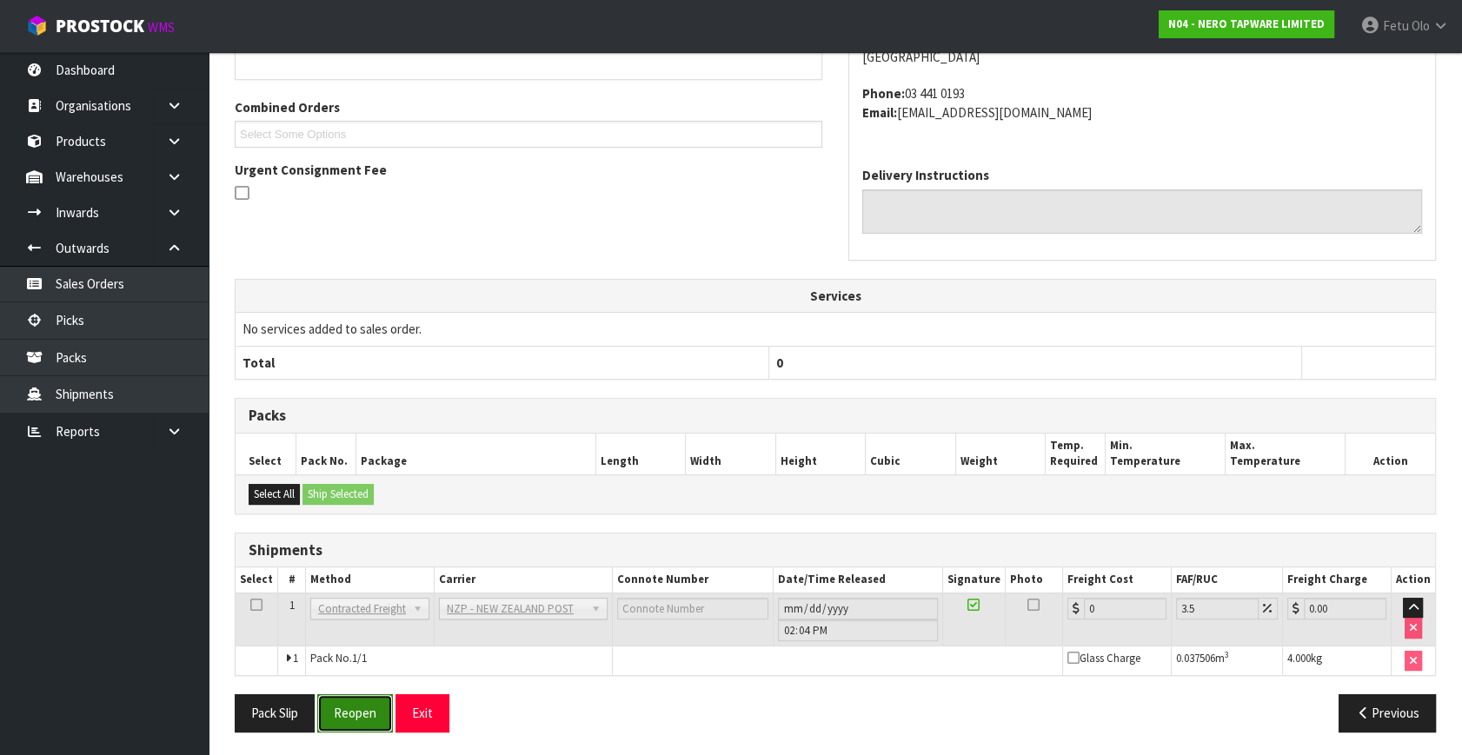
click at [335, 712] on button "Reopen" at bounding box center [355, 712] width 76 height 37
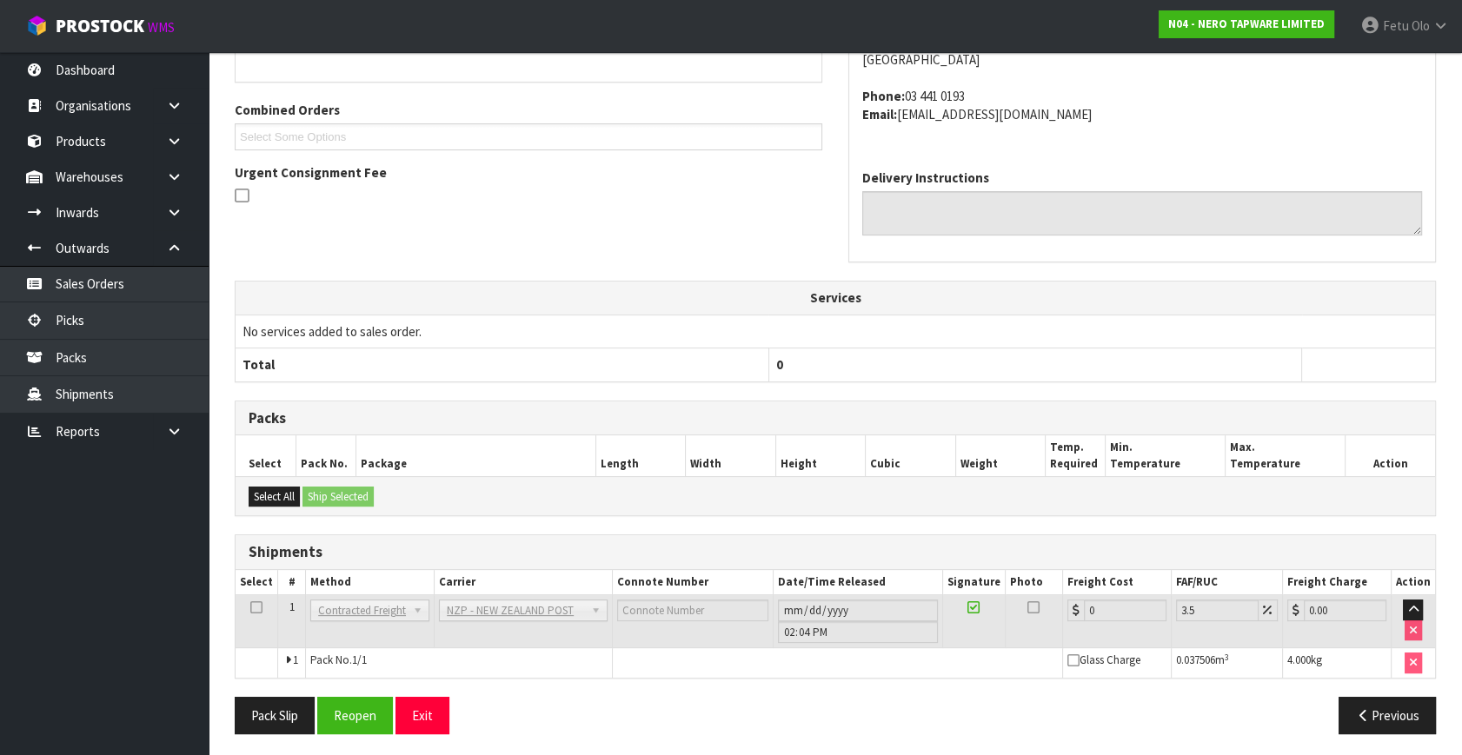
scroll to position [416, 0]
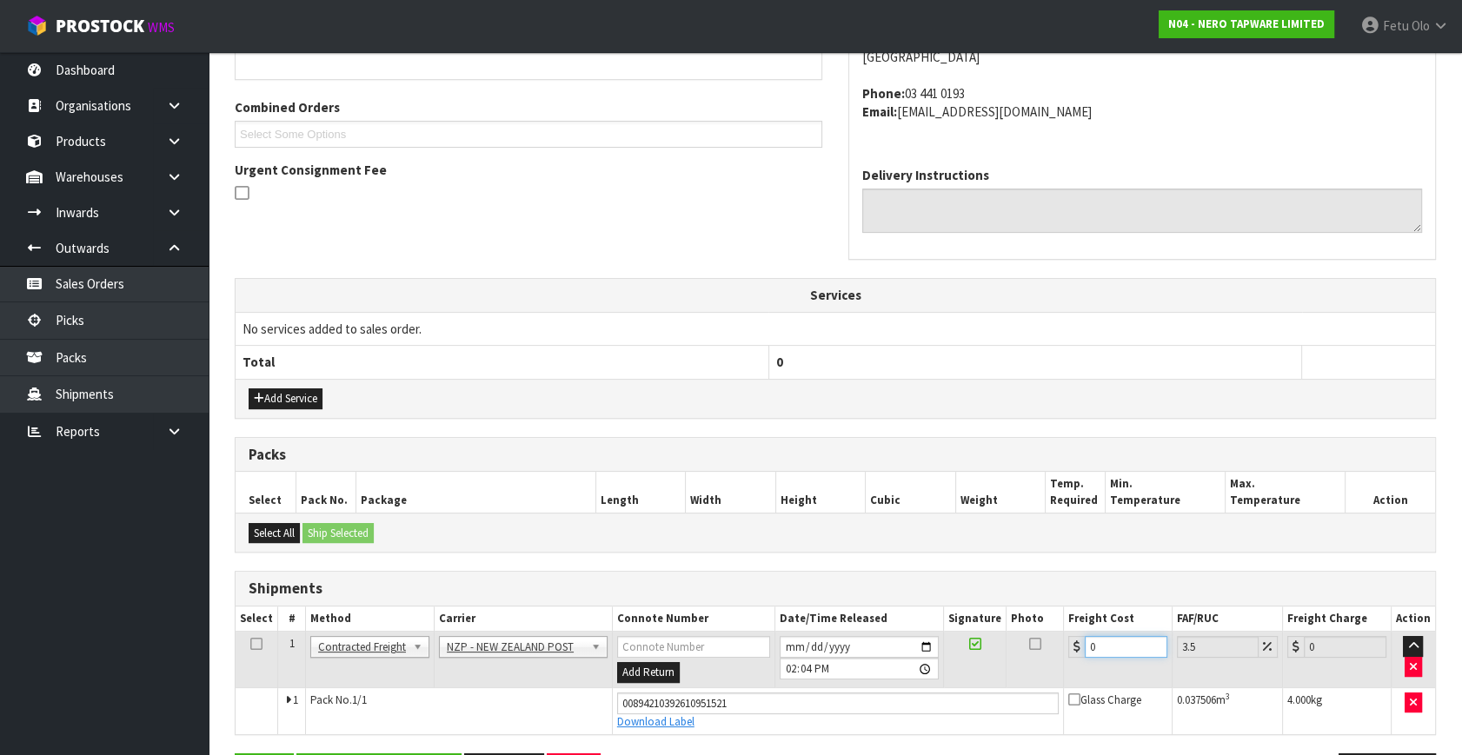
drag, startPoint x: 1104, startPoint y: 640, endPoint x: 970, endPoint y: 641, distance: 133.8
click at [977, 643] on tr "1 Client Local Pickup Customer Local Pickup Company Freight Contracted Freight …" at bounding box center [834, 660] width 1199 height 56
type input "1"
type input "1.03"
type input "1.6"
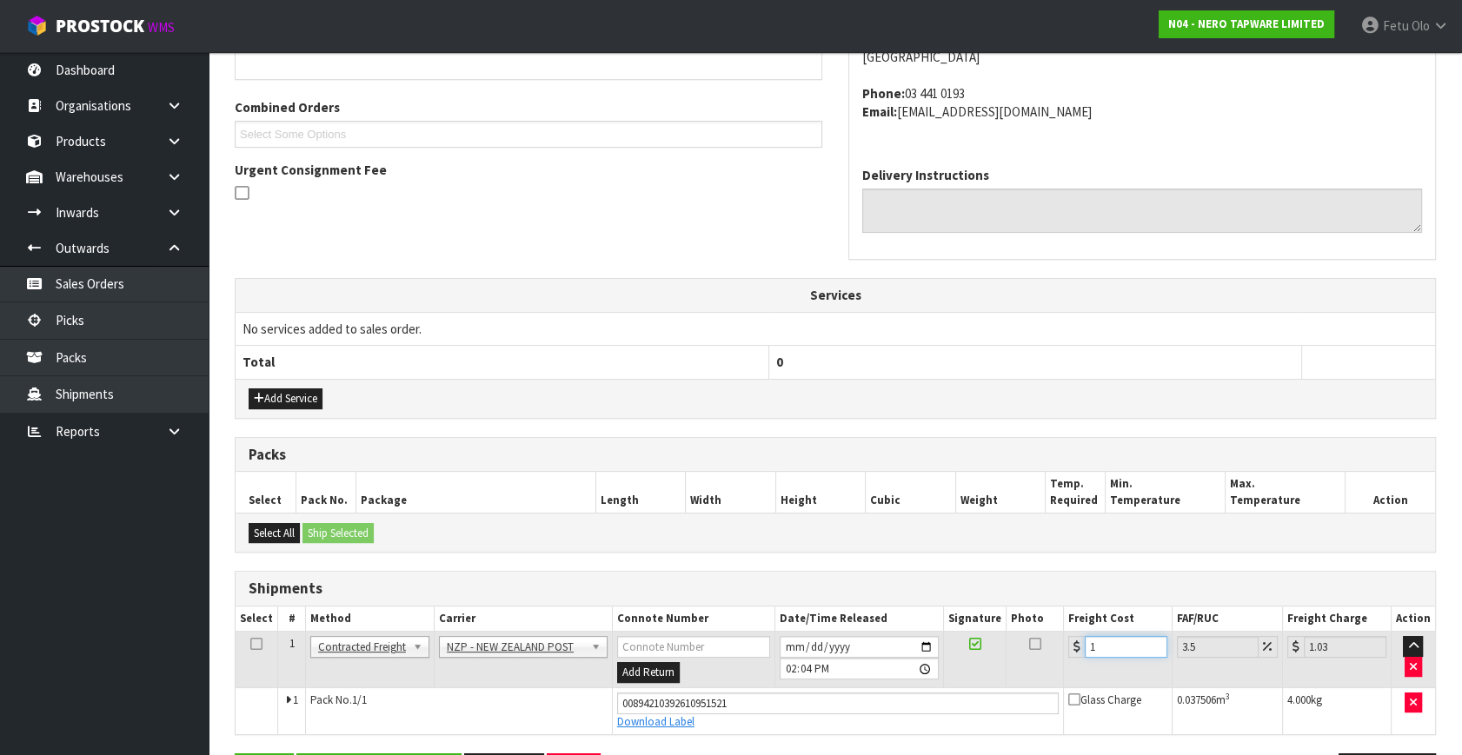
type input "1.66"
type input "1.61"
type input "1.67"
type input "1.6"
type input "1.66"
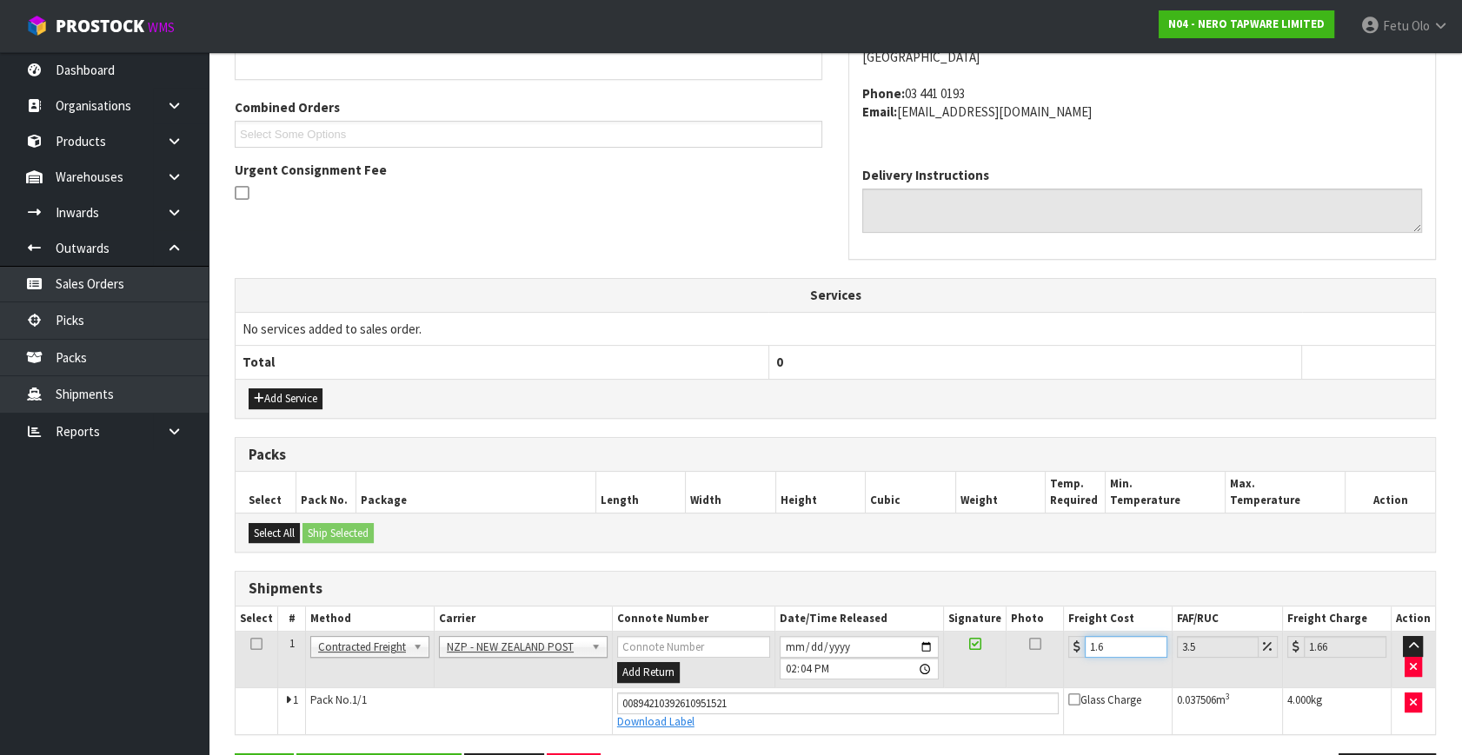
type input "1"
type input "1.03"
type input "0"
type input "1"
type input "1.03"
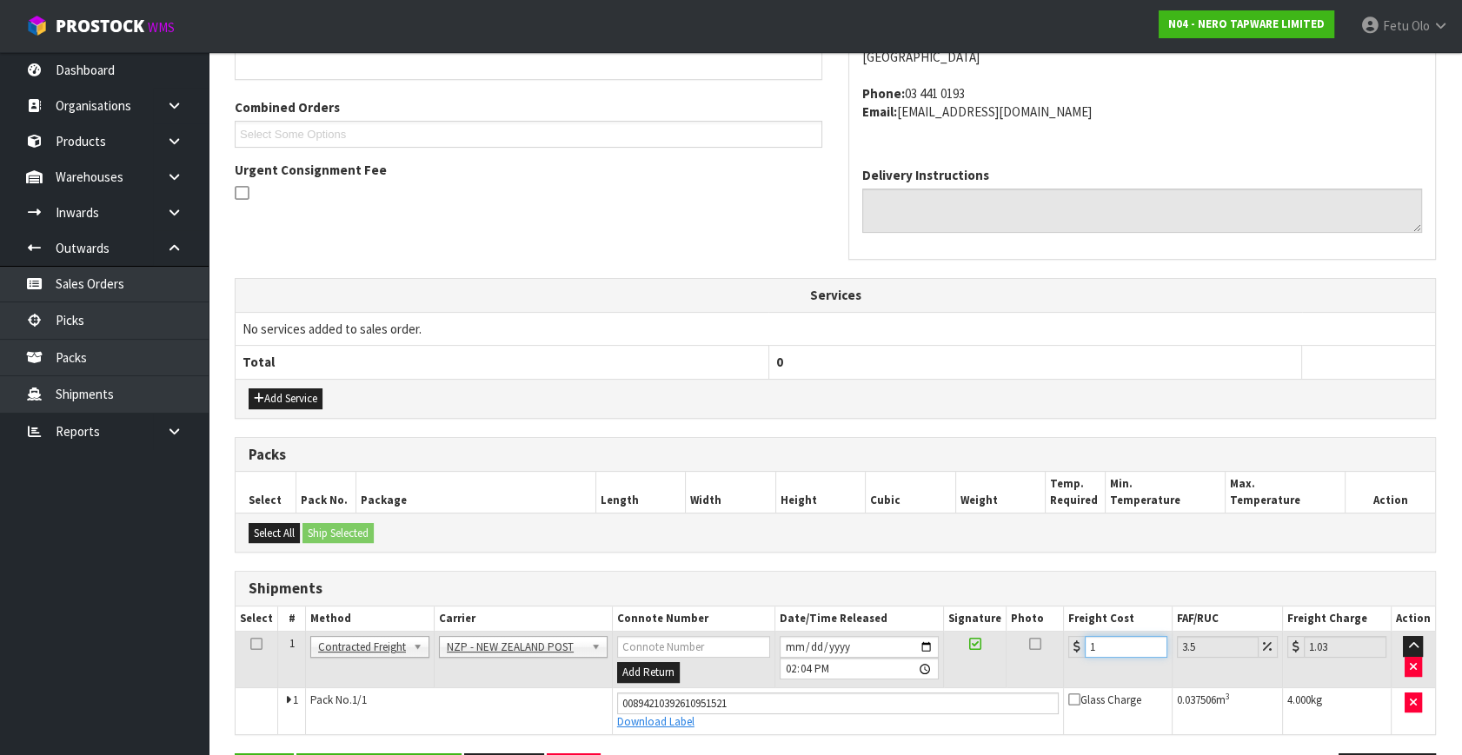
type input "11"
type input "11.38"
type input "11.6"
type input "12.01"
type input "11.61"
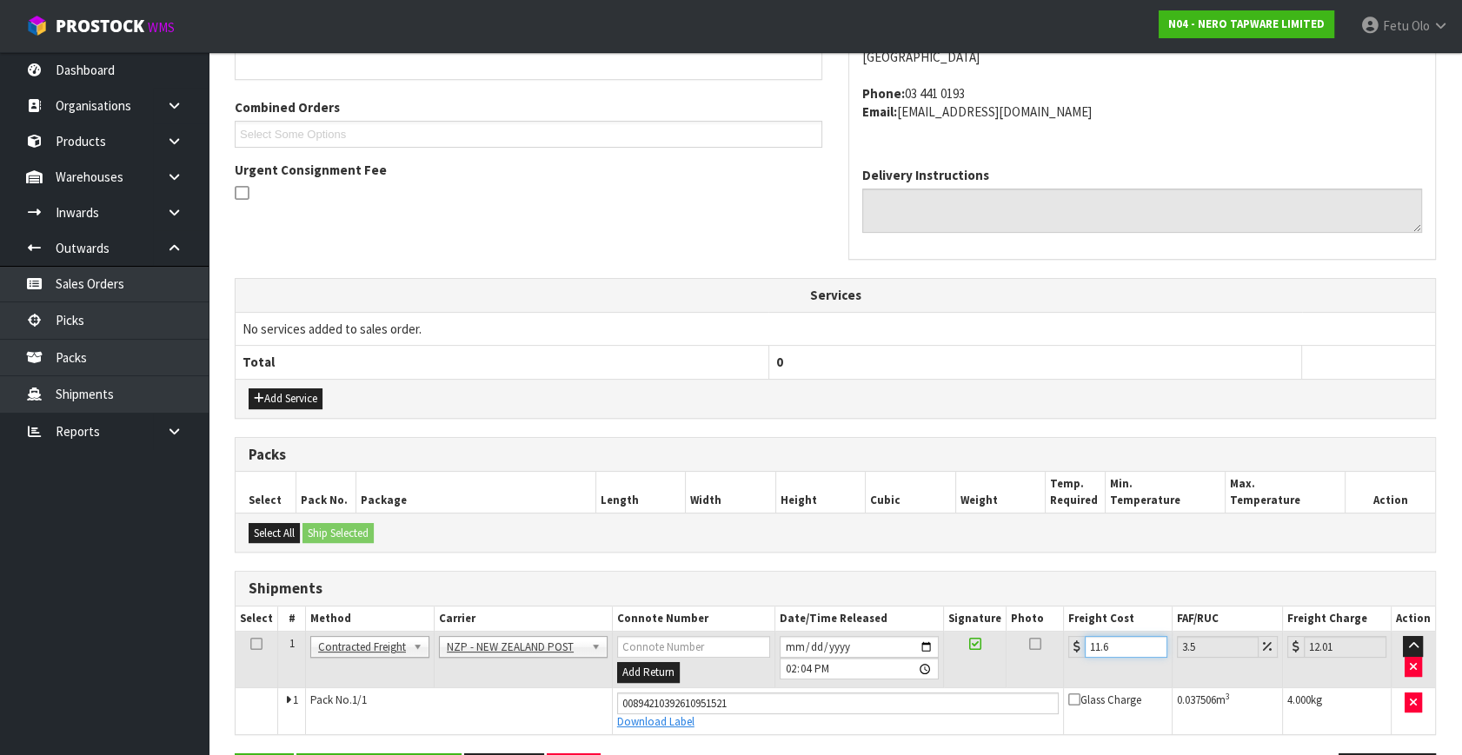
type input "12.02"
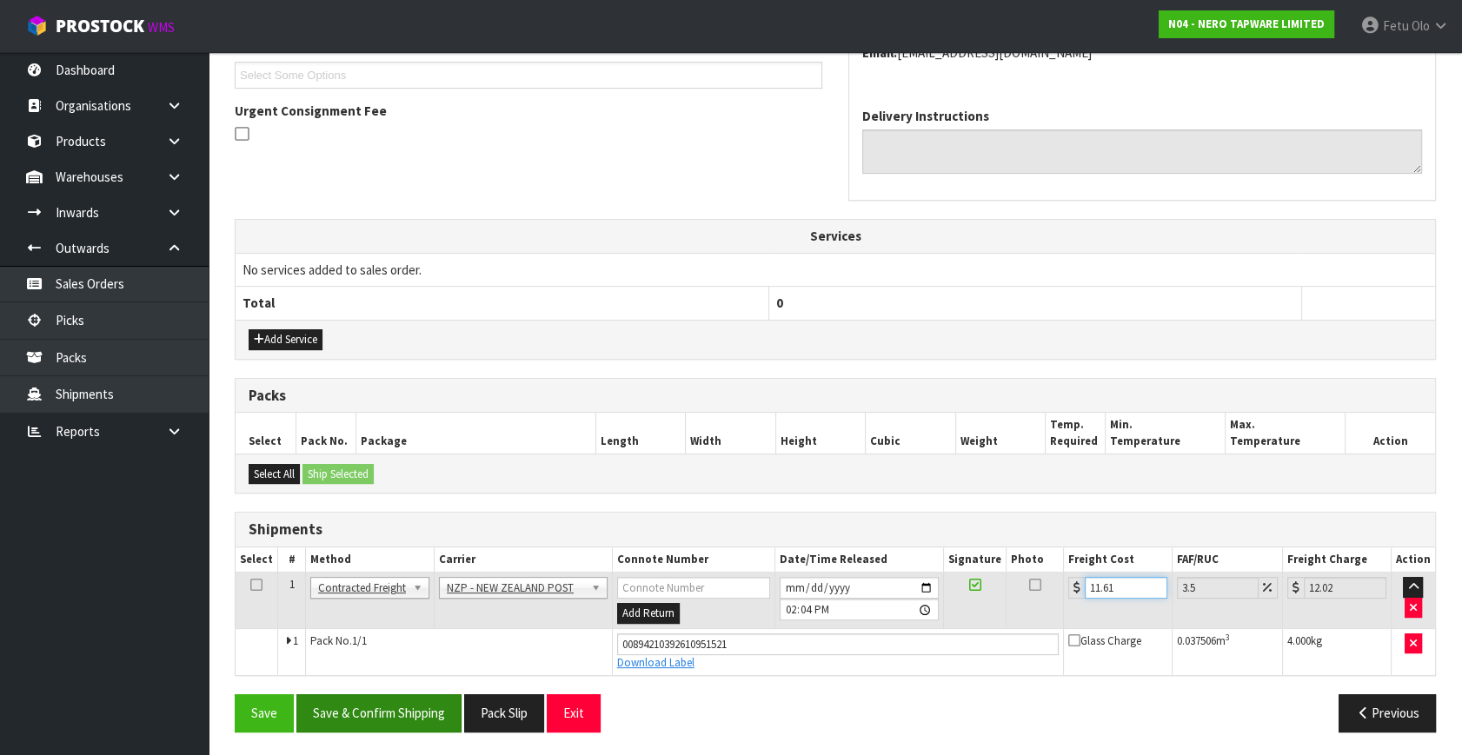
type input "11.61"
click at [398, 709] on button "Save & Confirm Shipping" at bounding box center [378, 712] width 165 height 37
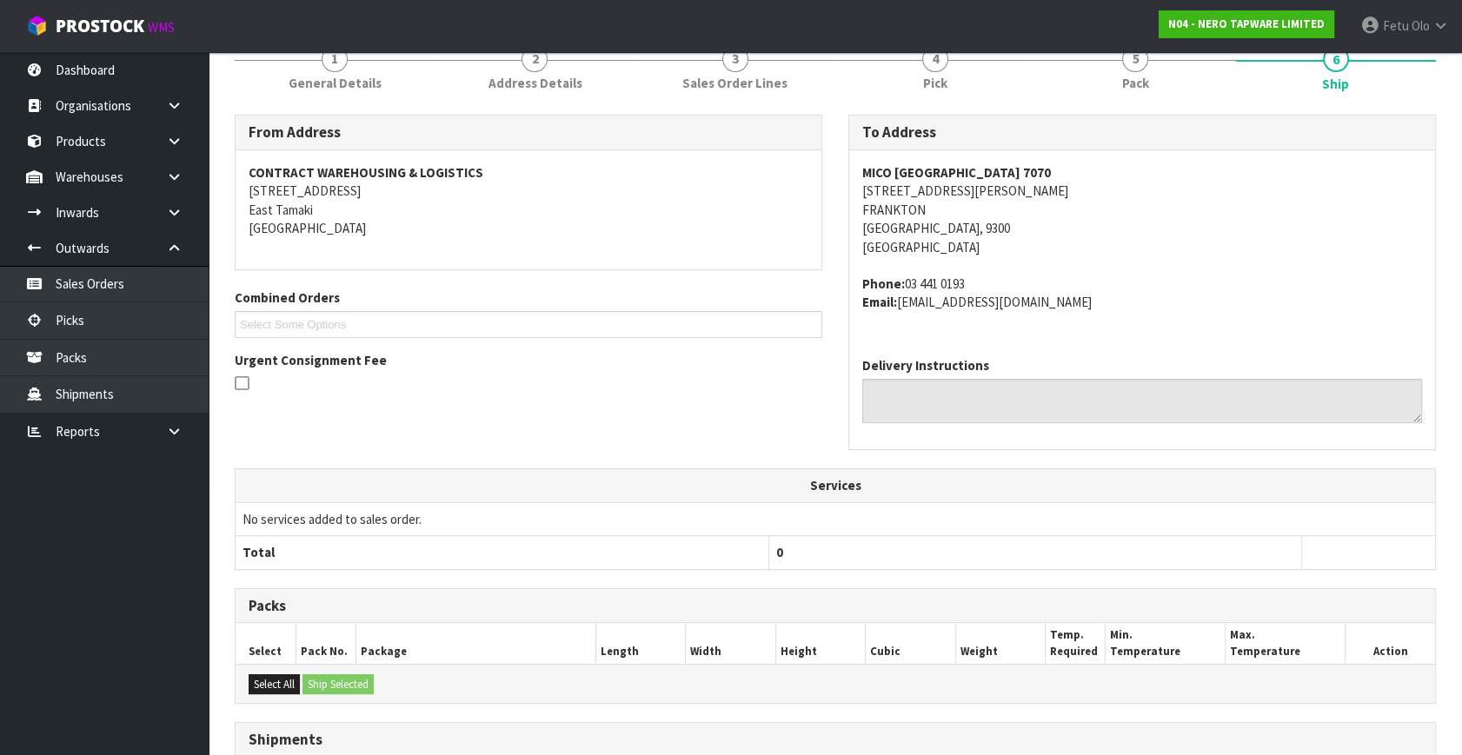
scroll to position [428, 0]
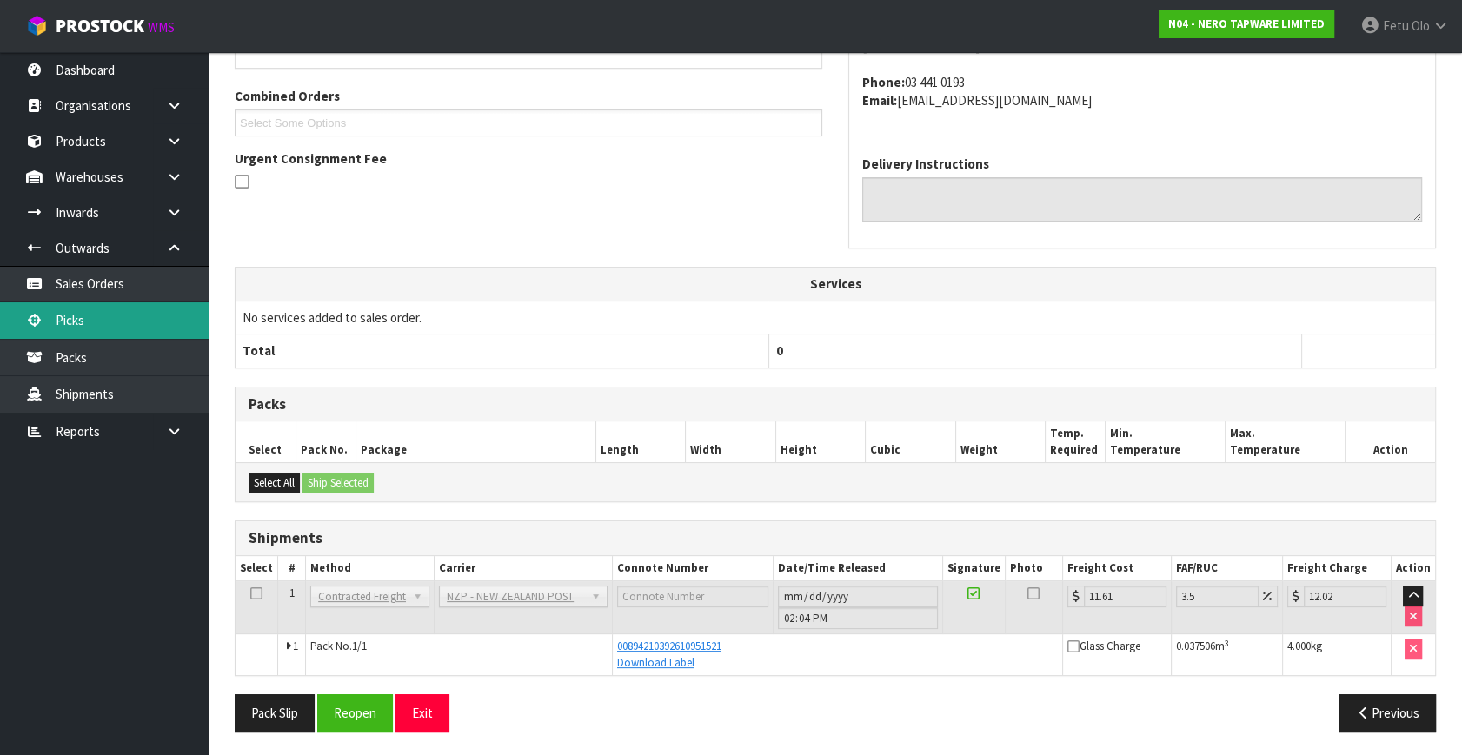
click at [48, 315] on link "Picks" at bounding box center [104, 320] width 209 height 36
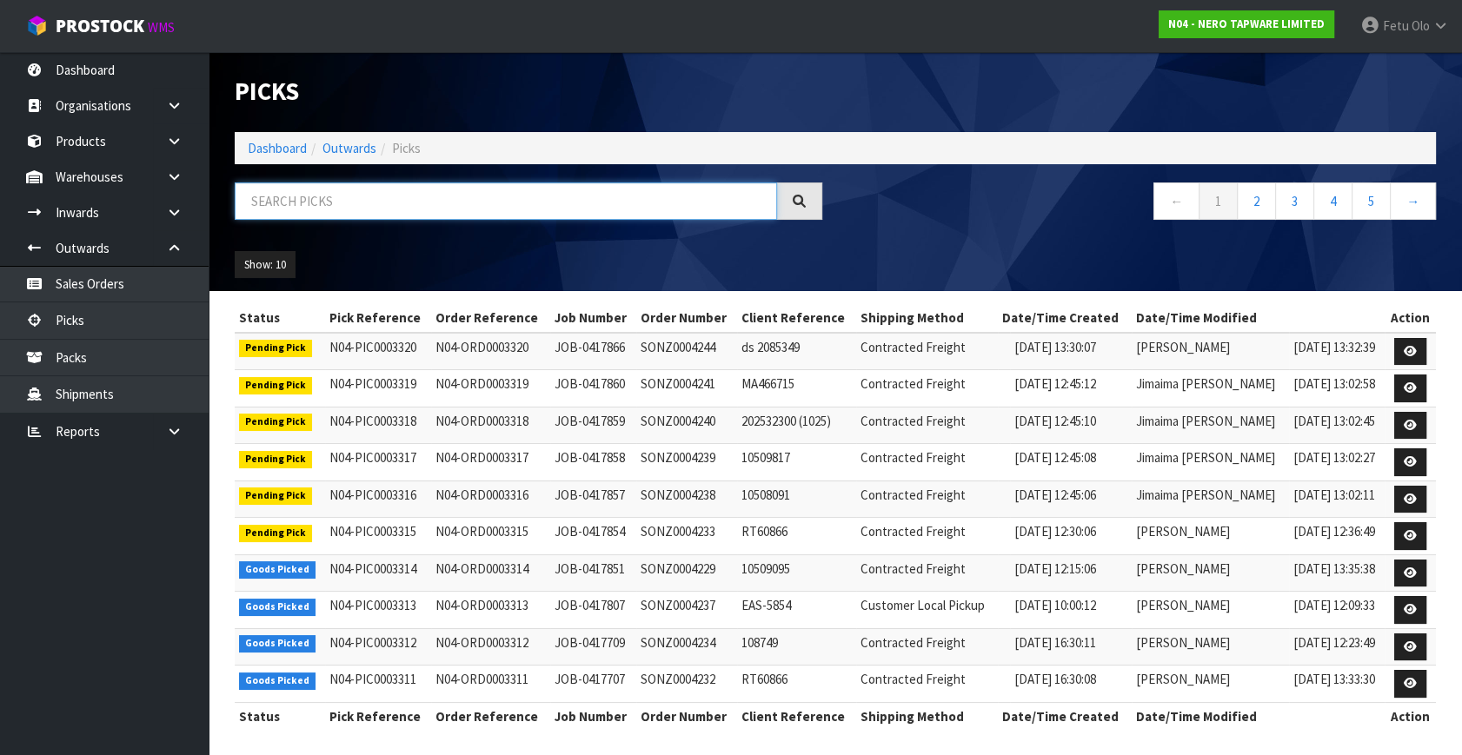
click at [361, 195] on input "text" at bounding box center [506, 200] width 542 height 37
type input "3304"
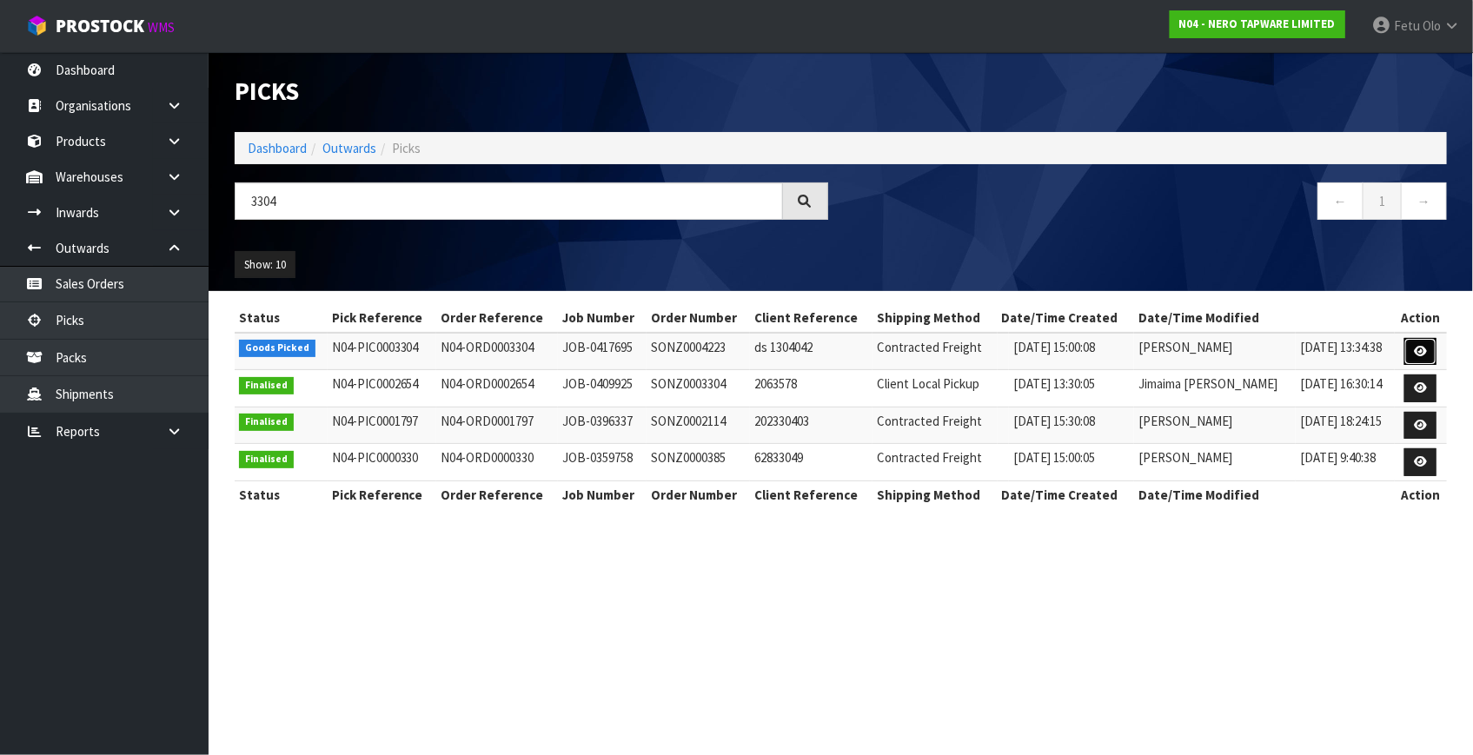
click at [1418, 355] on icon at bounding box center [1420, 351] width 13 height 11
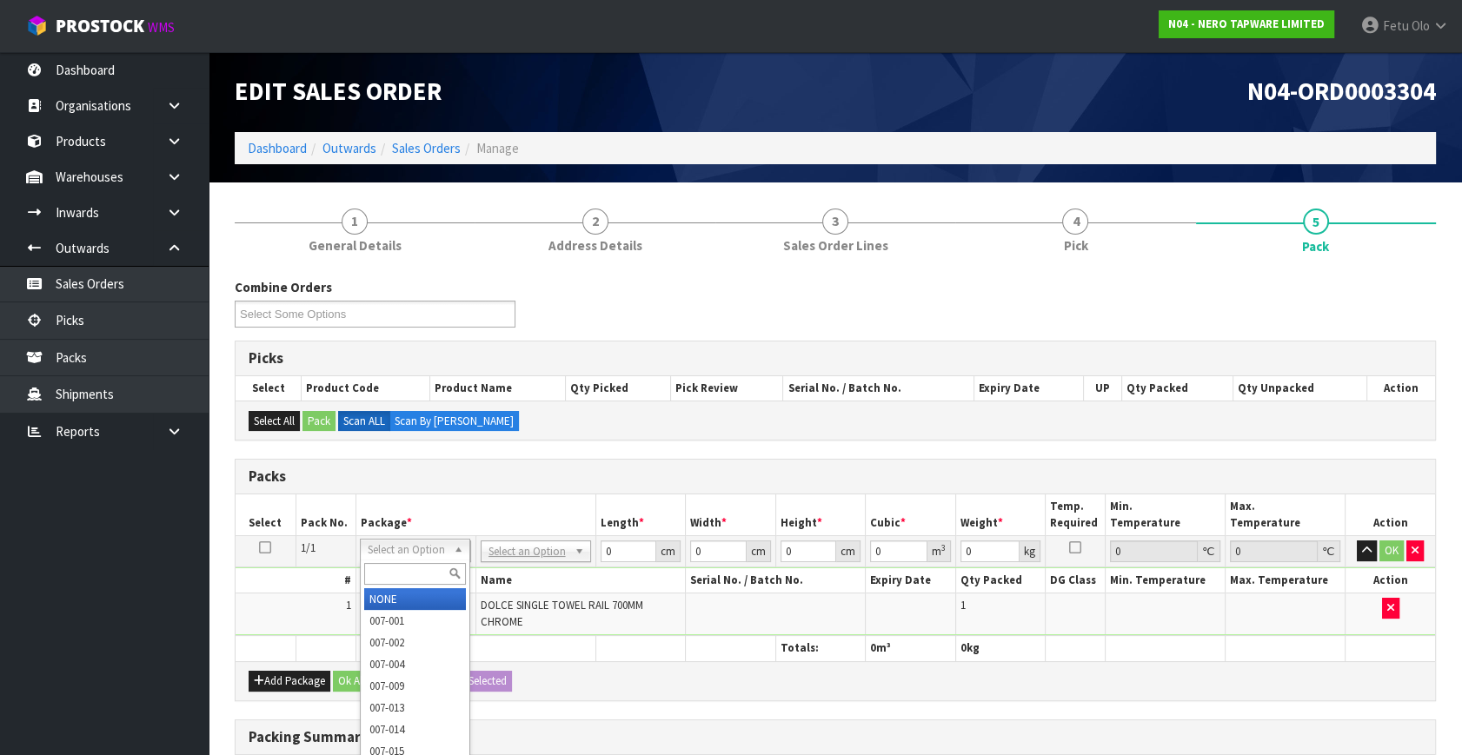
drag, startPoint x: 415, startPoint y: 595, endPoint x: 582, endPoint y: 576, distance: 168.8
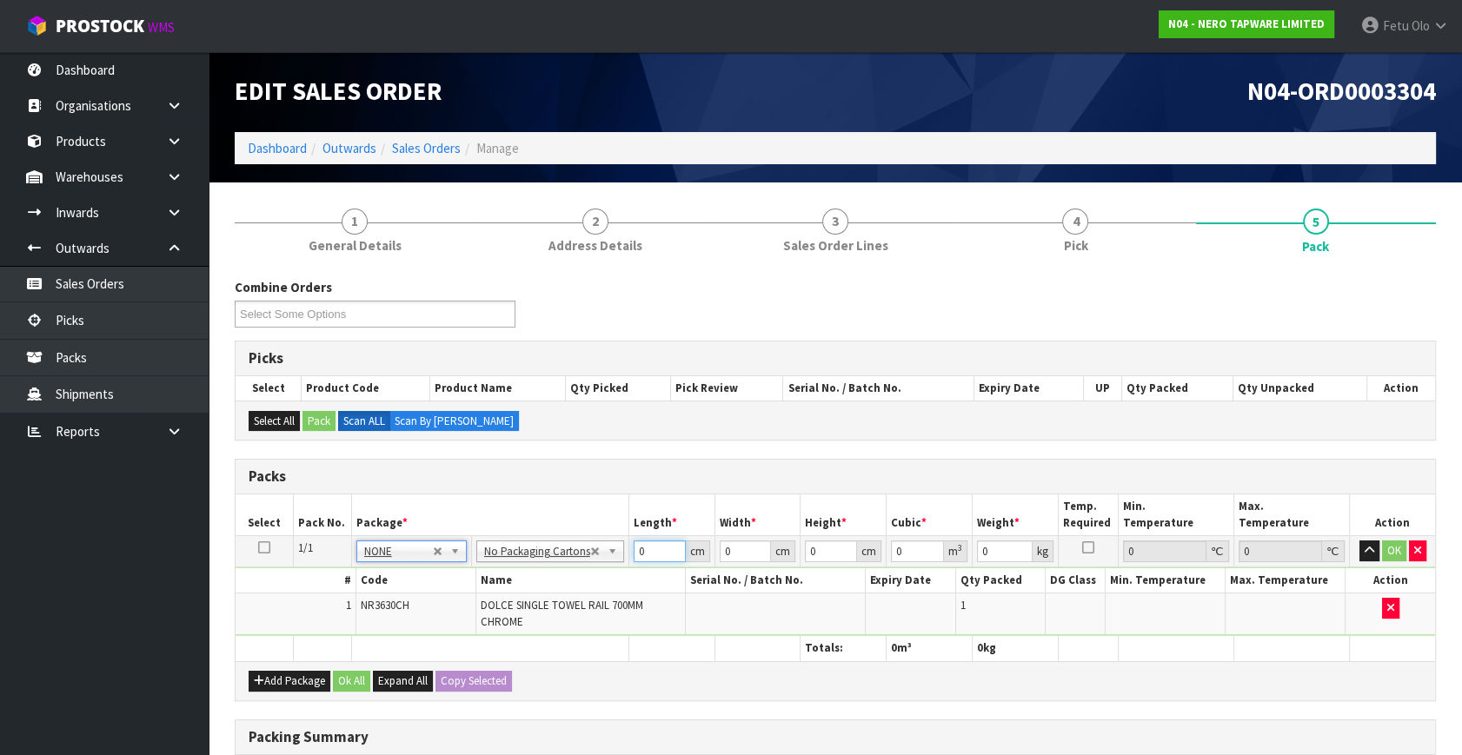
drag, startPoint x: 608, startPoint y: 565, endPoint x: 505, endPoint y: 600, distance: 109.1
click at [505, 600] on tbody "1/1 NONE 007-001 007-002 007-004 007-009 007-013 007-014 007-015 007-017 007-01…" at bounding box center [834, 586] width 1199 height 100
type input "80"
type input "9"
type input "7"
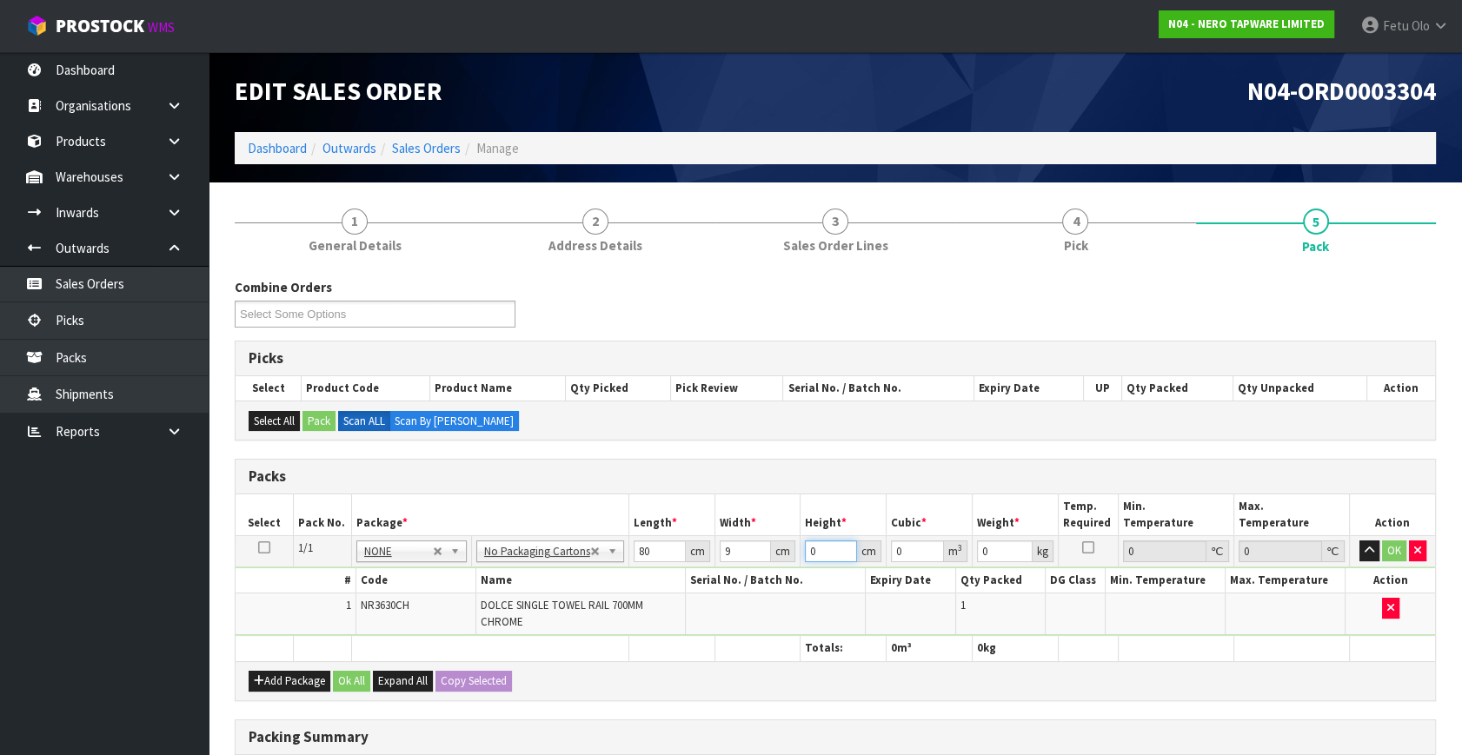
type input "0.00504"
type input "7"
type input "2"
click button "OK" at bounding box center [1394, 551] width 24 height 21
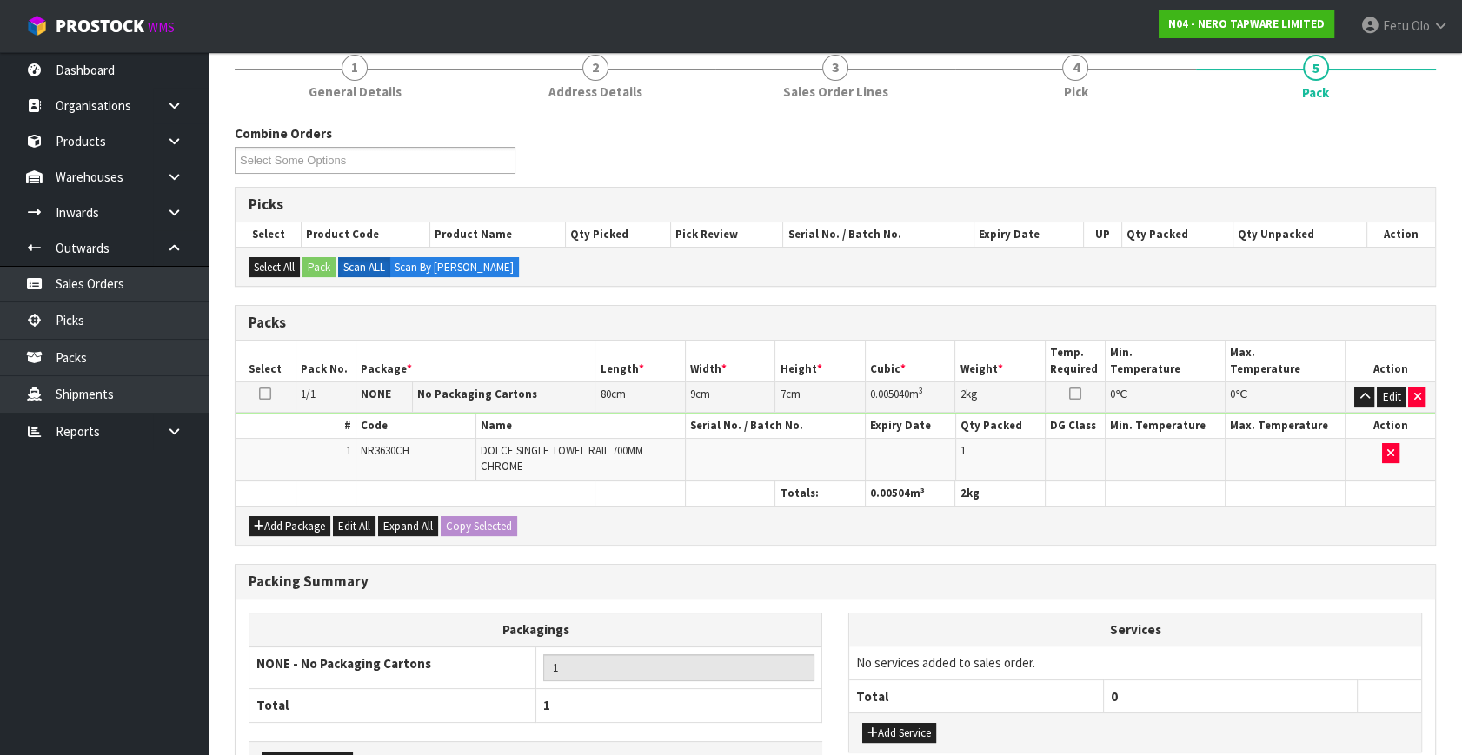
scroll to position [270, 0]
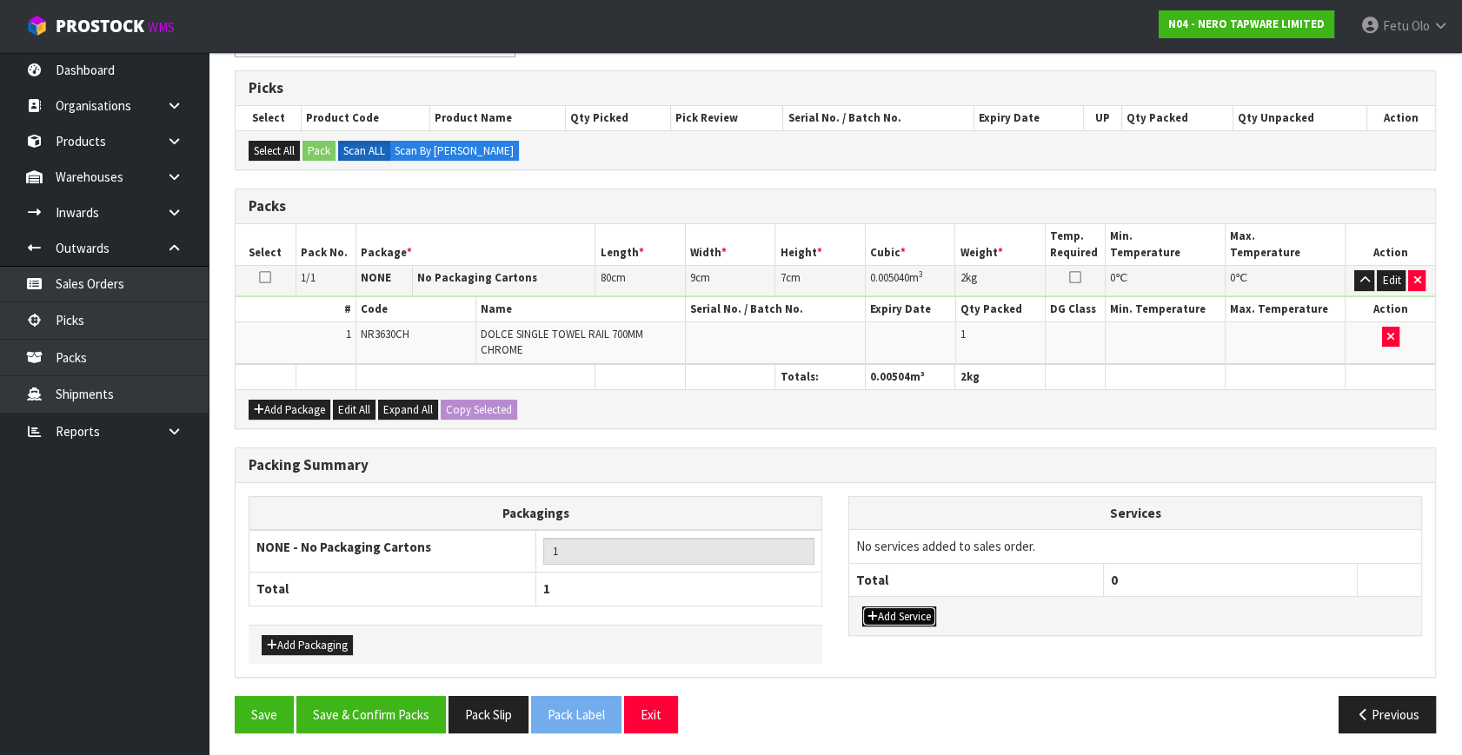
click at [912, 608] on button "Add Service" at bounding box center [899, 617] width 74 height 21
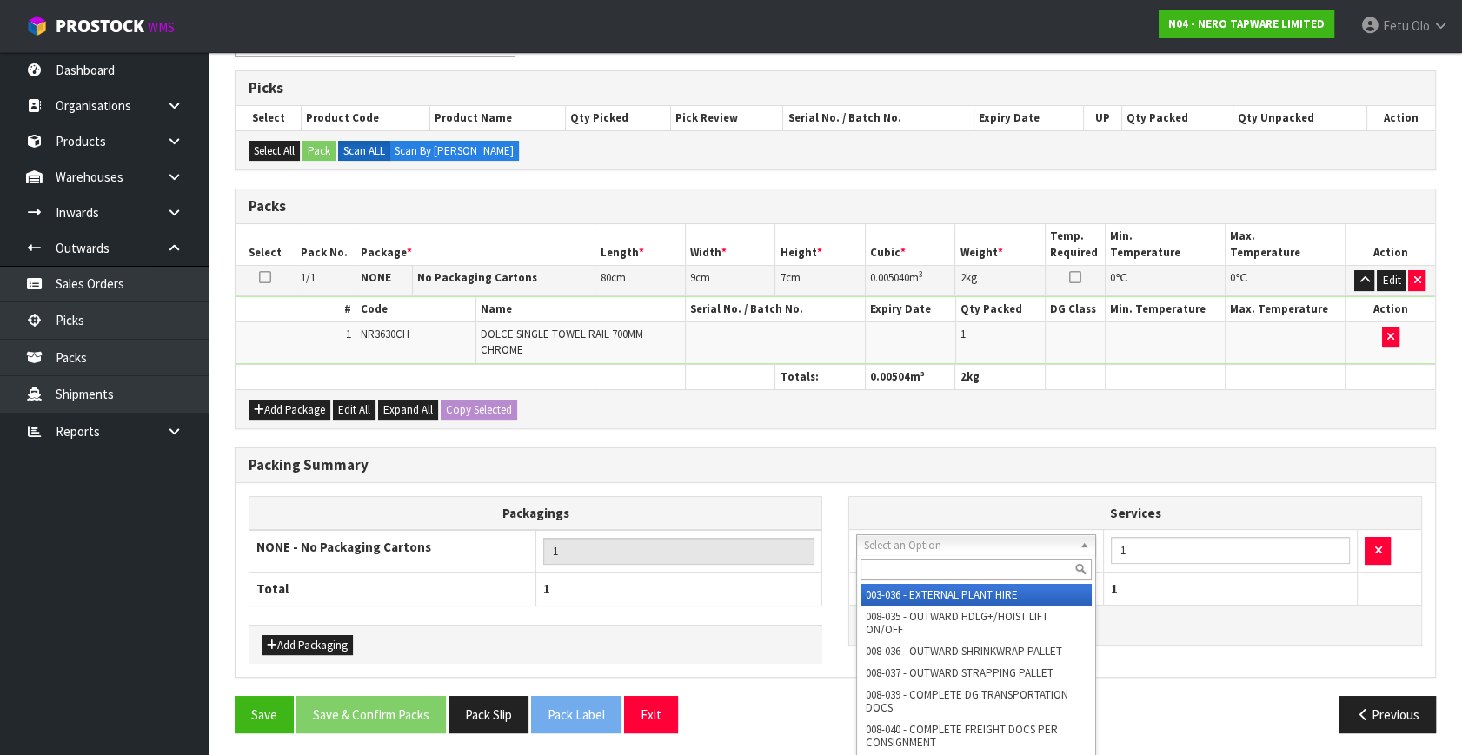
click at [903, 574] on input "text" at bounding box center [975, 570] width 231 height 22
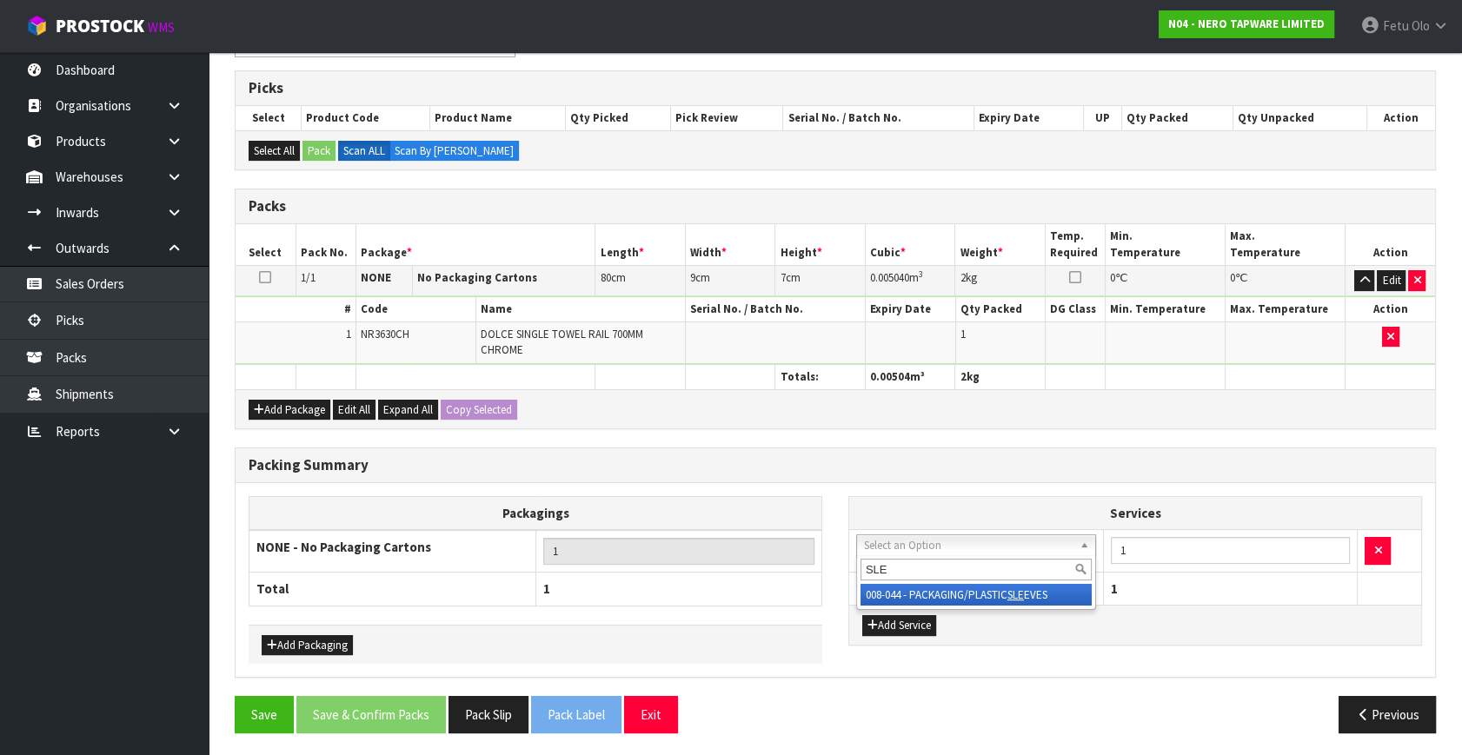
type input "SLE"
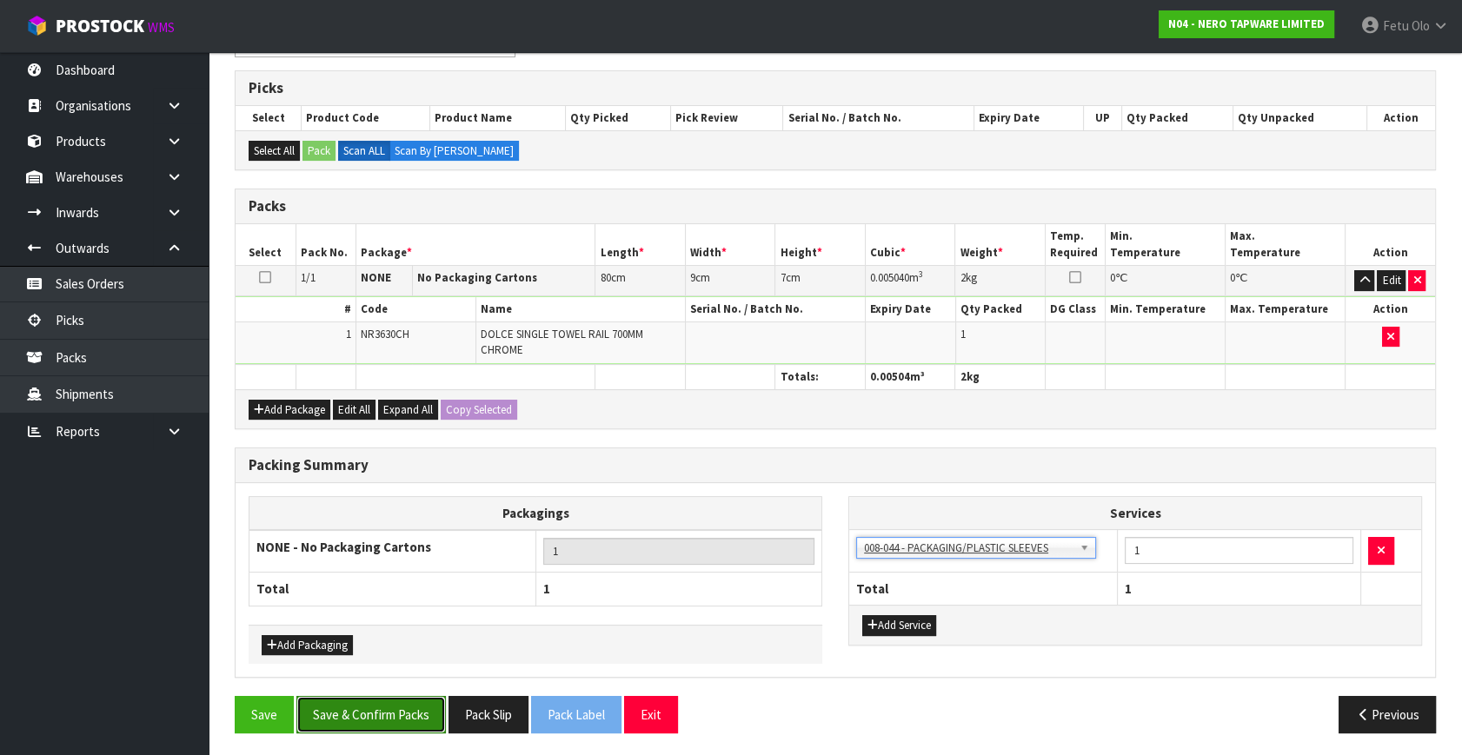
click at [356, 700] on button "Save & Confirm Packs" at bounding box center [370, 714] width 149 height 37
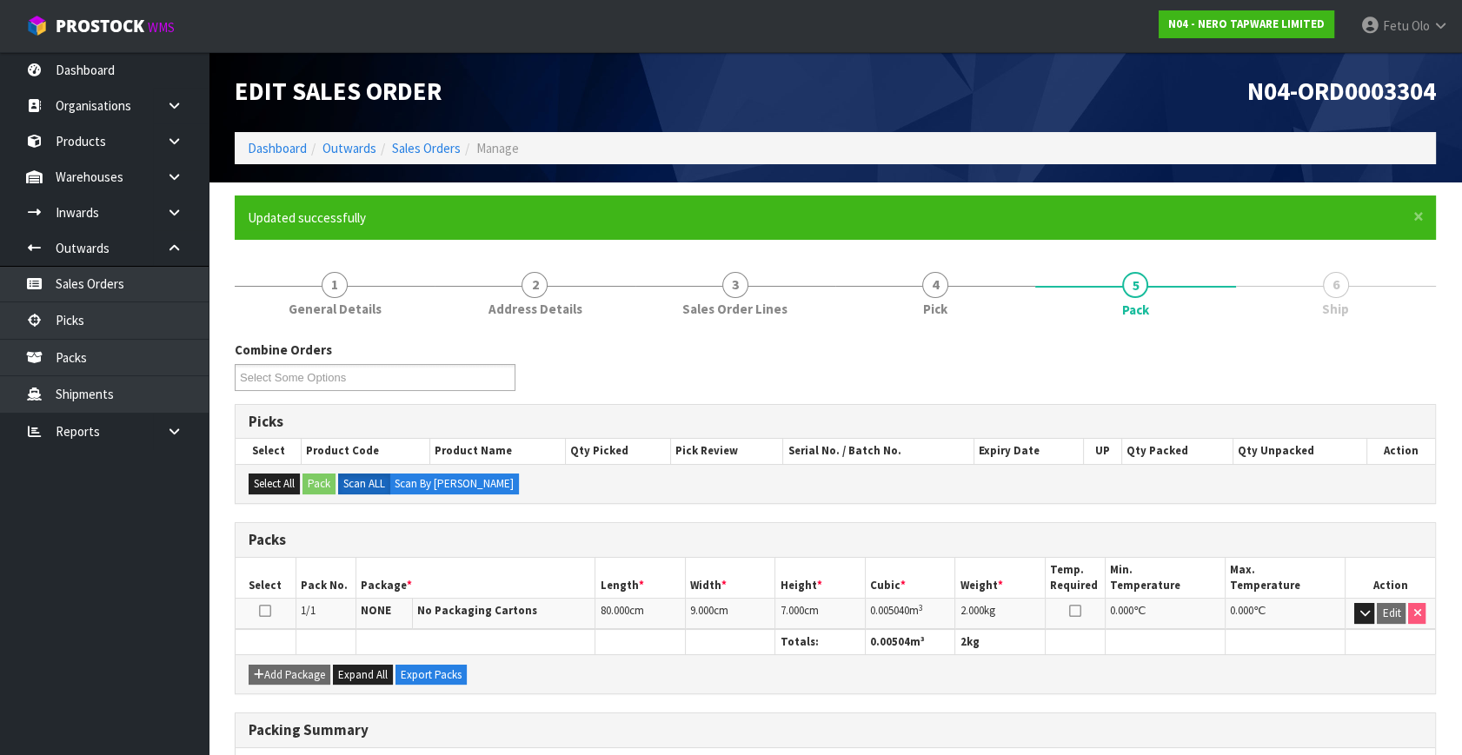
scroll to position [227, 0]
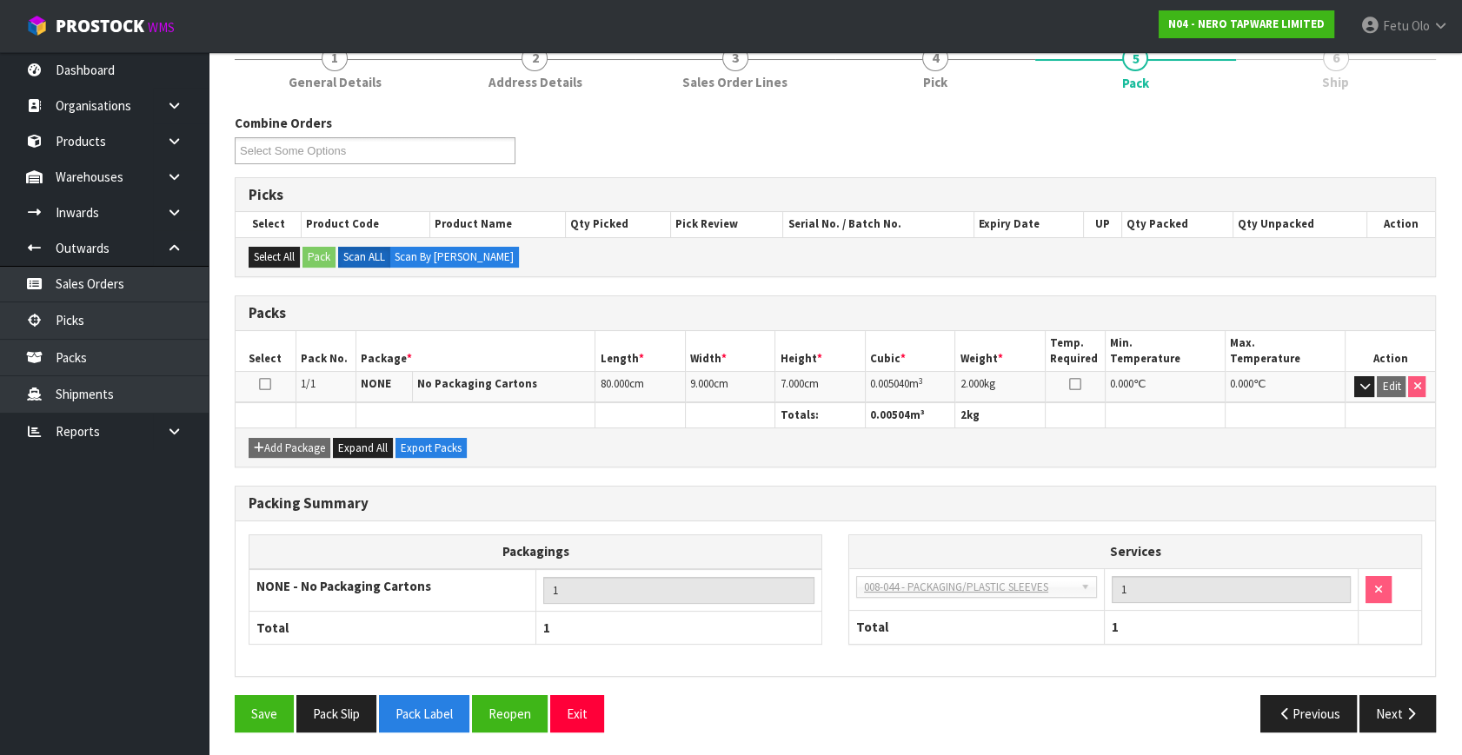
drag, startPoint x: 1368, startPoint y: 690, endPoint x: 1225, endPoint y: 660, distance: 145.5
click at [1368, 690] on div "Packing Summary Packagings NONE - No Packaging Cartons 1 Total 1 Services 003-0…" at bounding box center [835, 590] width 1227 height 209
click at [1434, 706] on button "Next" at bounding box center [1397, 713] width 76 height 37
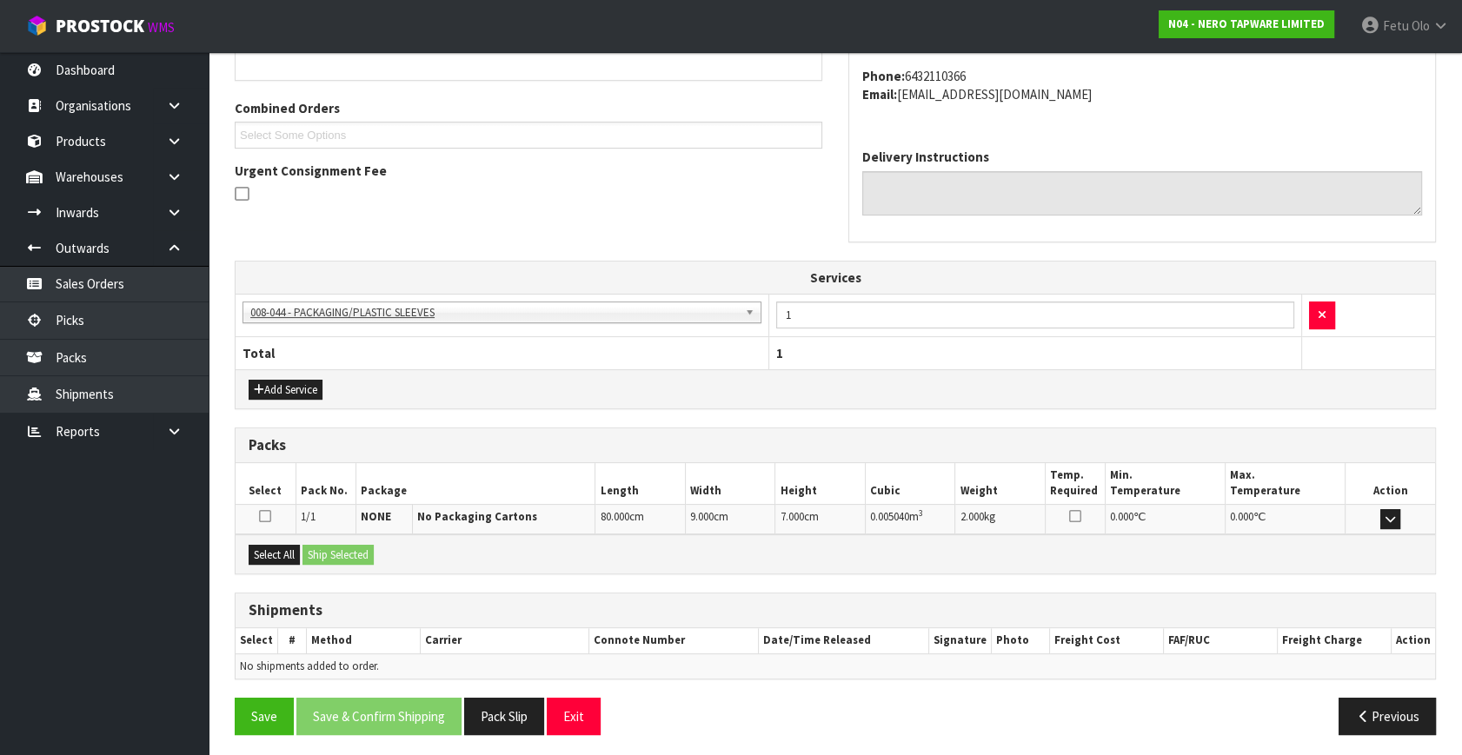
scroll to position [418, 0]
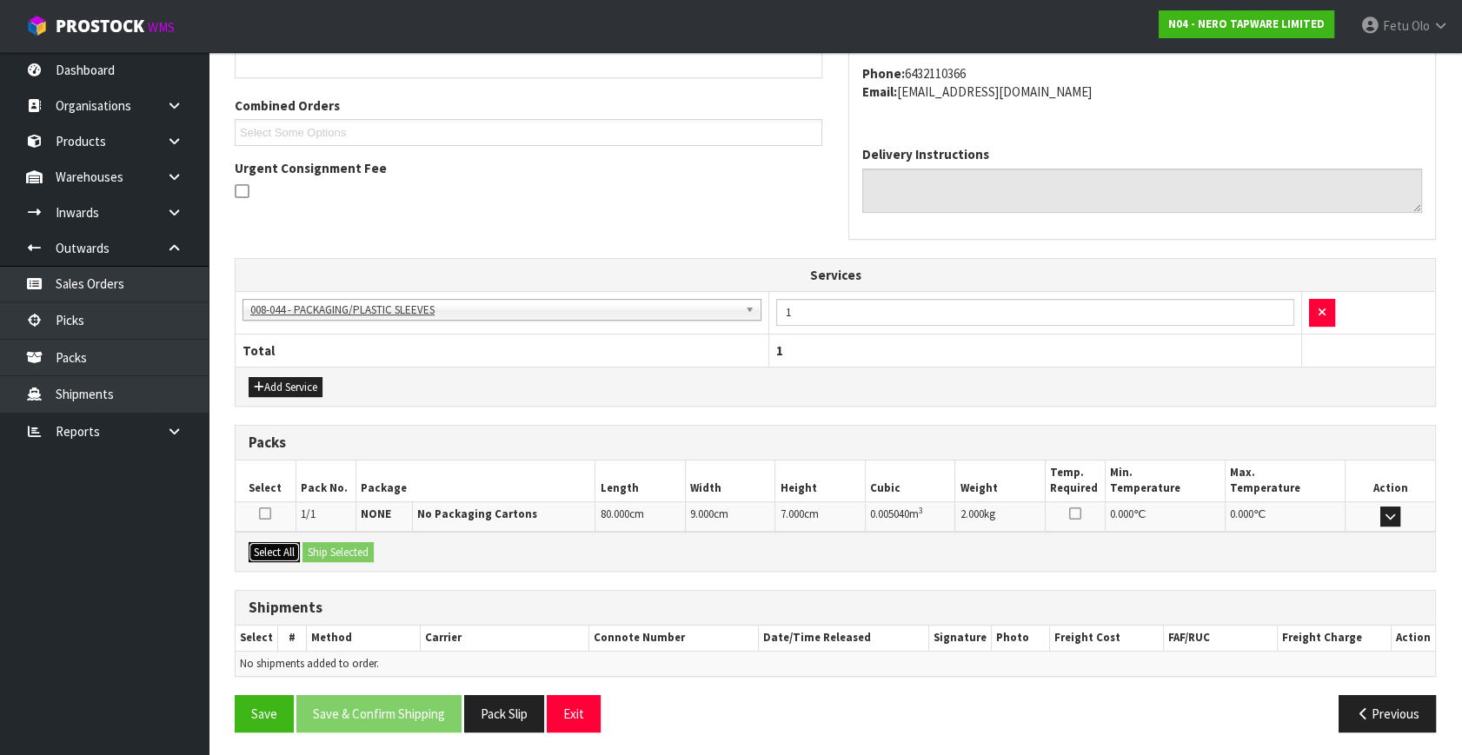
click at [261, 542] on button "Select All" at bounding box center [274, 552] width 51 height 21
click at [298, 537] on div "Select All Ship Selected" at bounding box center [834, 551] width 1199 height 39
click at [325, 542] on button "Ship Selected" at bounding box center [337, 552] width 71 height 21
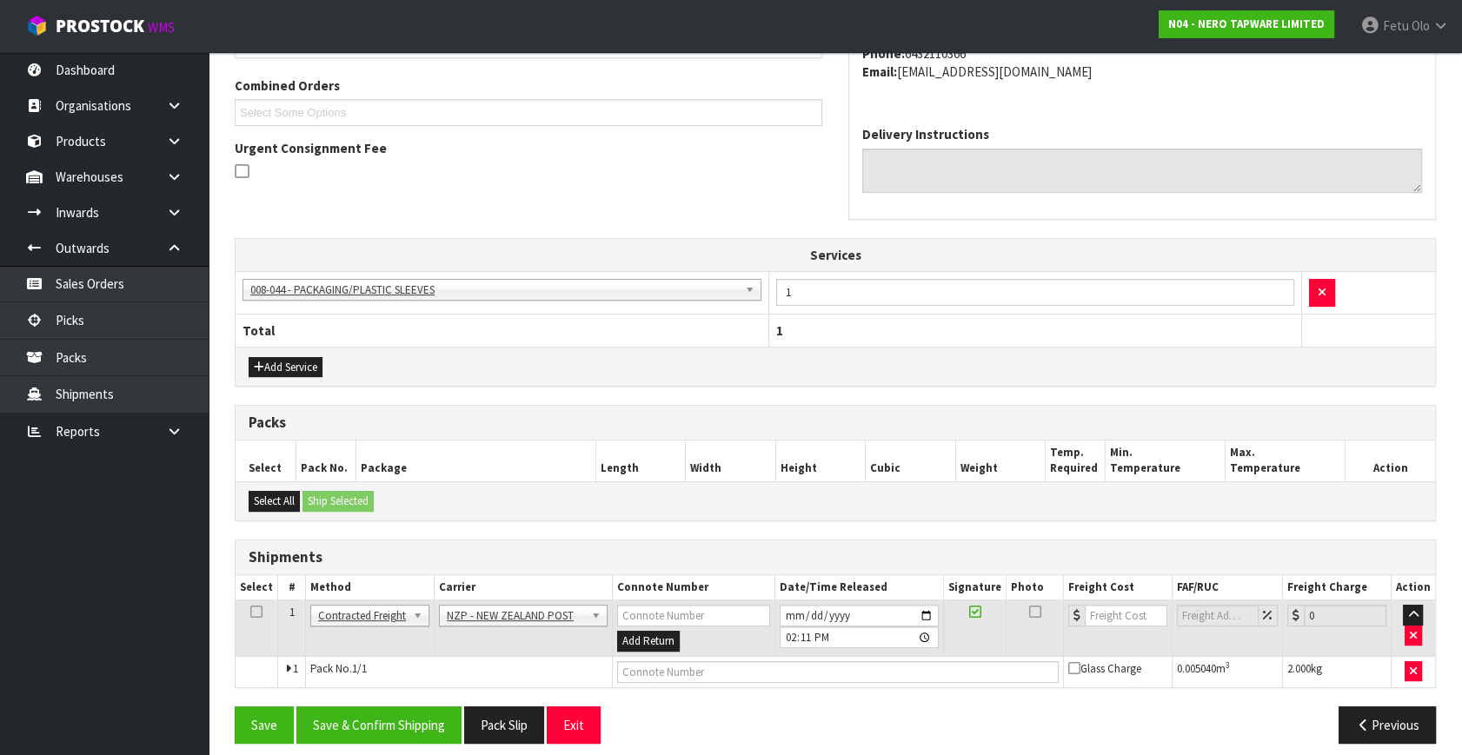
scroll to position [449, 0]
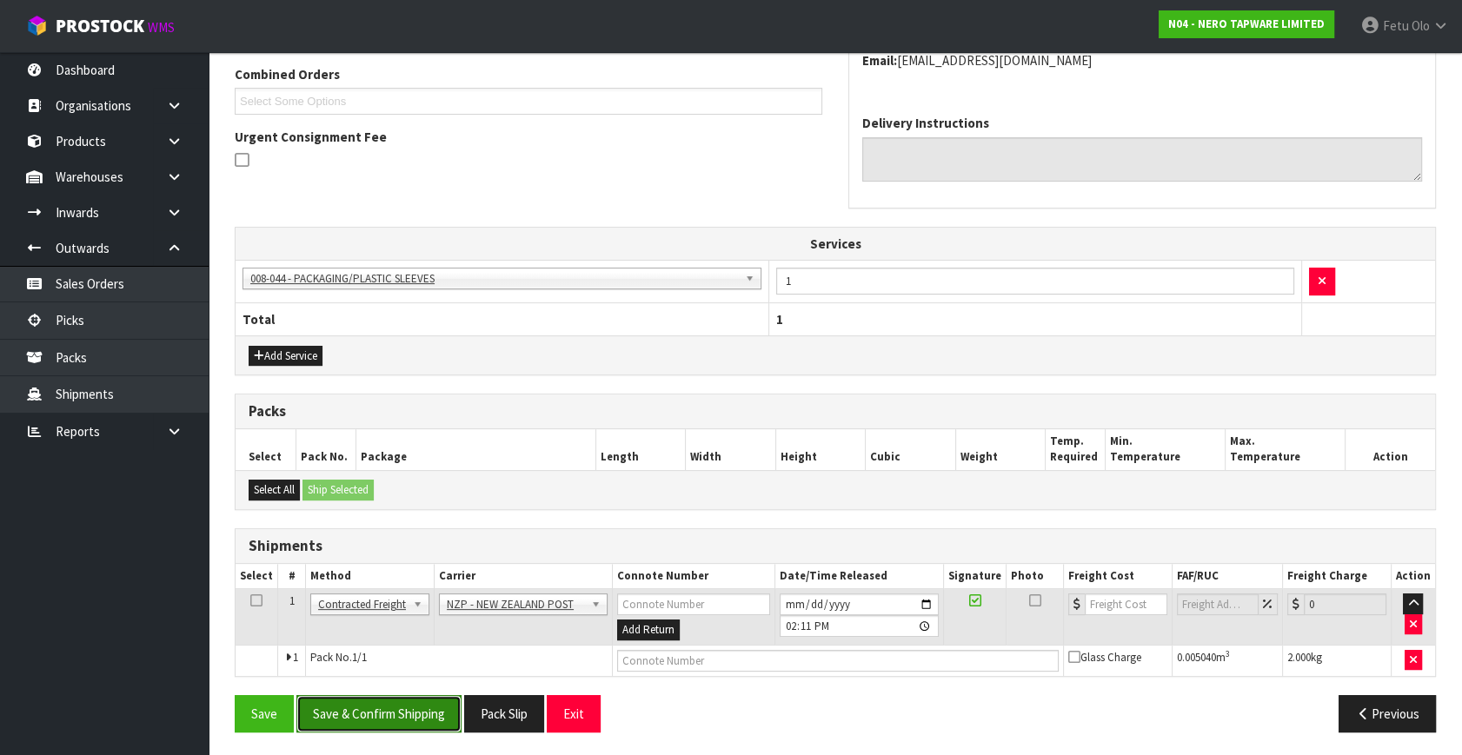
click at [395, 704] on button "Save & Confirm Shipping" at bounding box center [378, 713] width 165 height 37
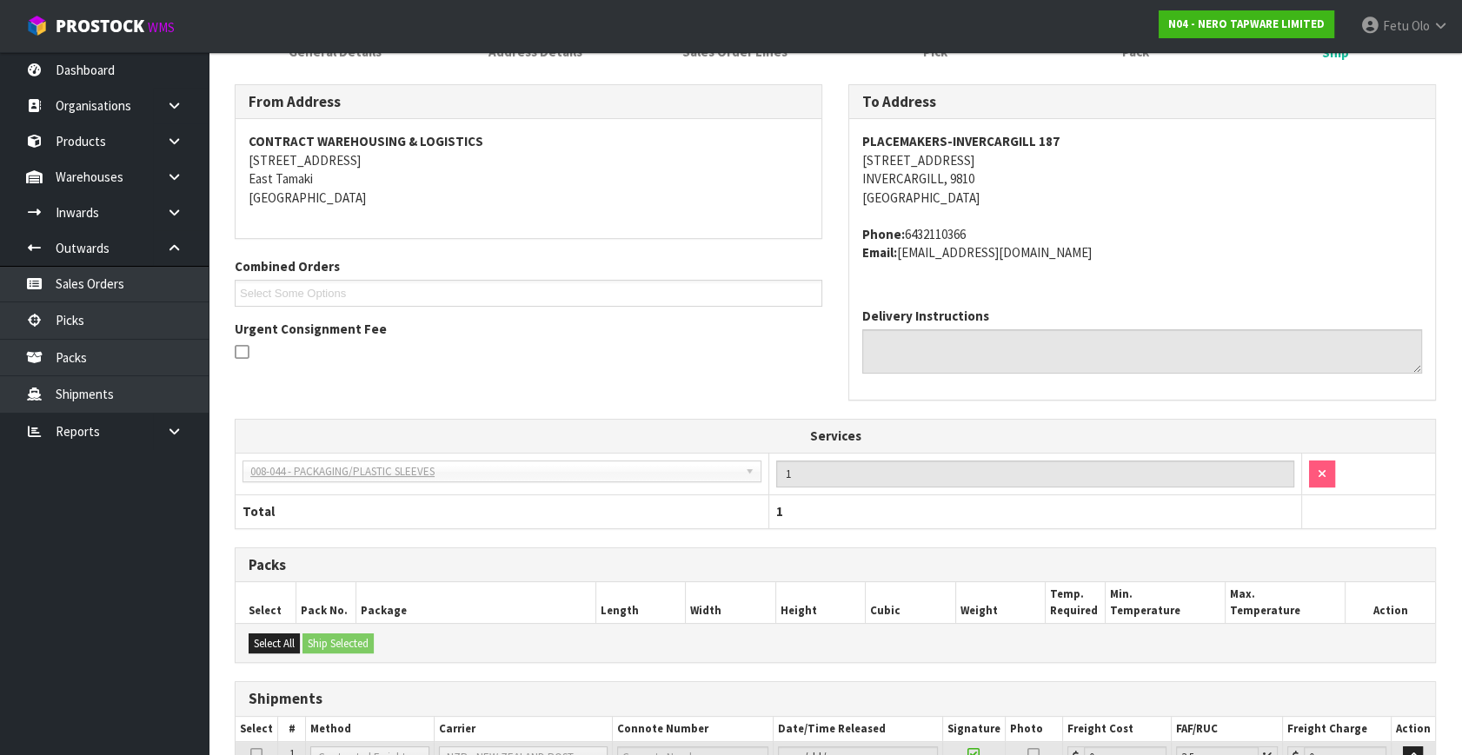
scroll to position [395, 0]
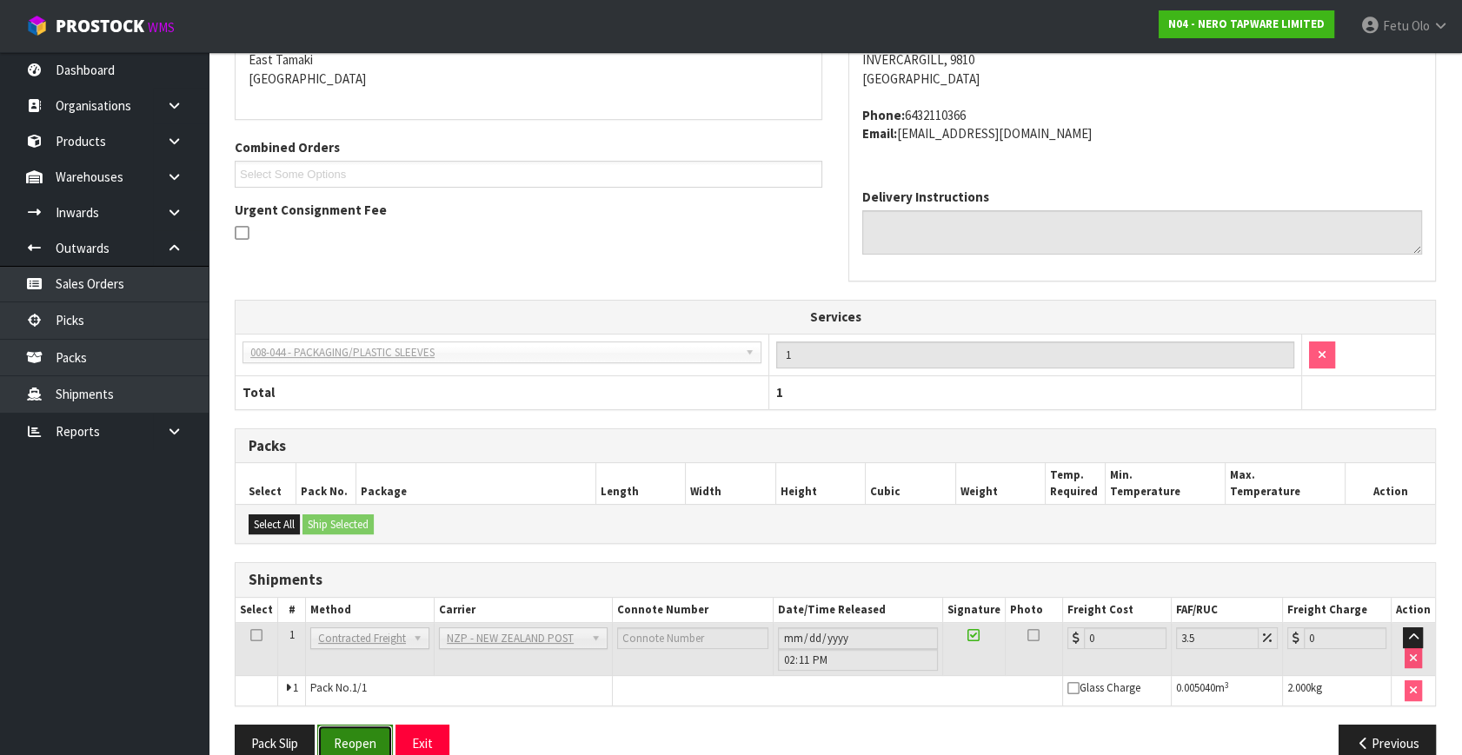
click at [373, 734] on button "Reopen" at bounding box center [355, 743] width 76 height 37
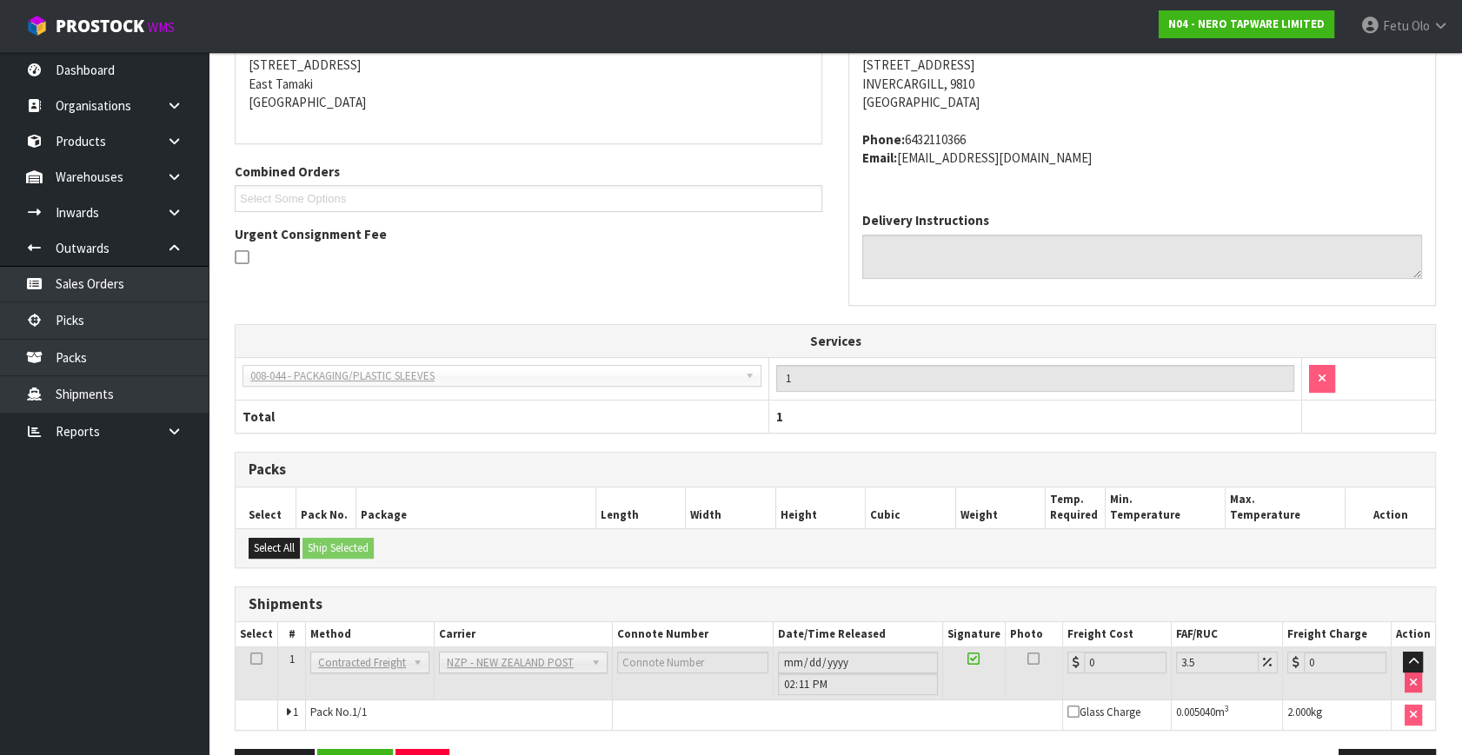
scroll to position [406, 0]
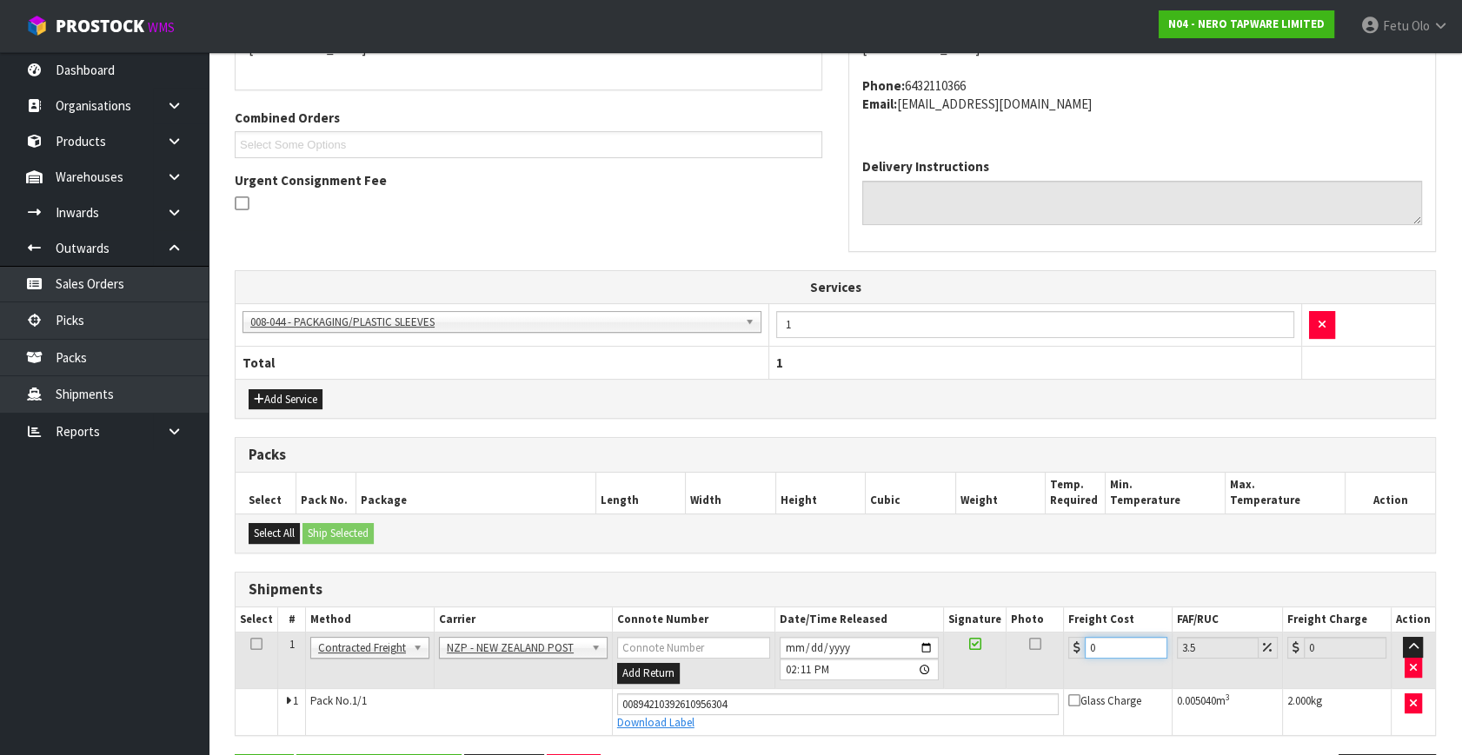
drag, startPoint x: 1127, startPoint y: 645, endPoint x: 669, endPoint y: 727, distance: 465.3
click at [669, 727] on tbody "1 Client Local Pickup Customer Local Pickup Company Freight Contracted Freight …" at bounding box center [834, 684] width 1199 height 103
type input "1"
type input "1.03"
type input "11"
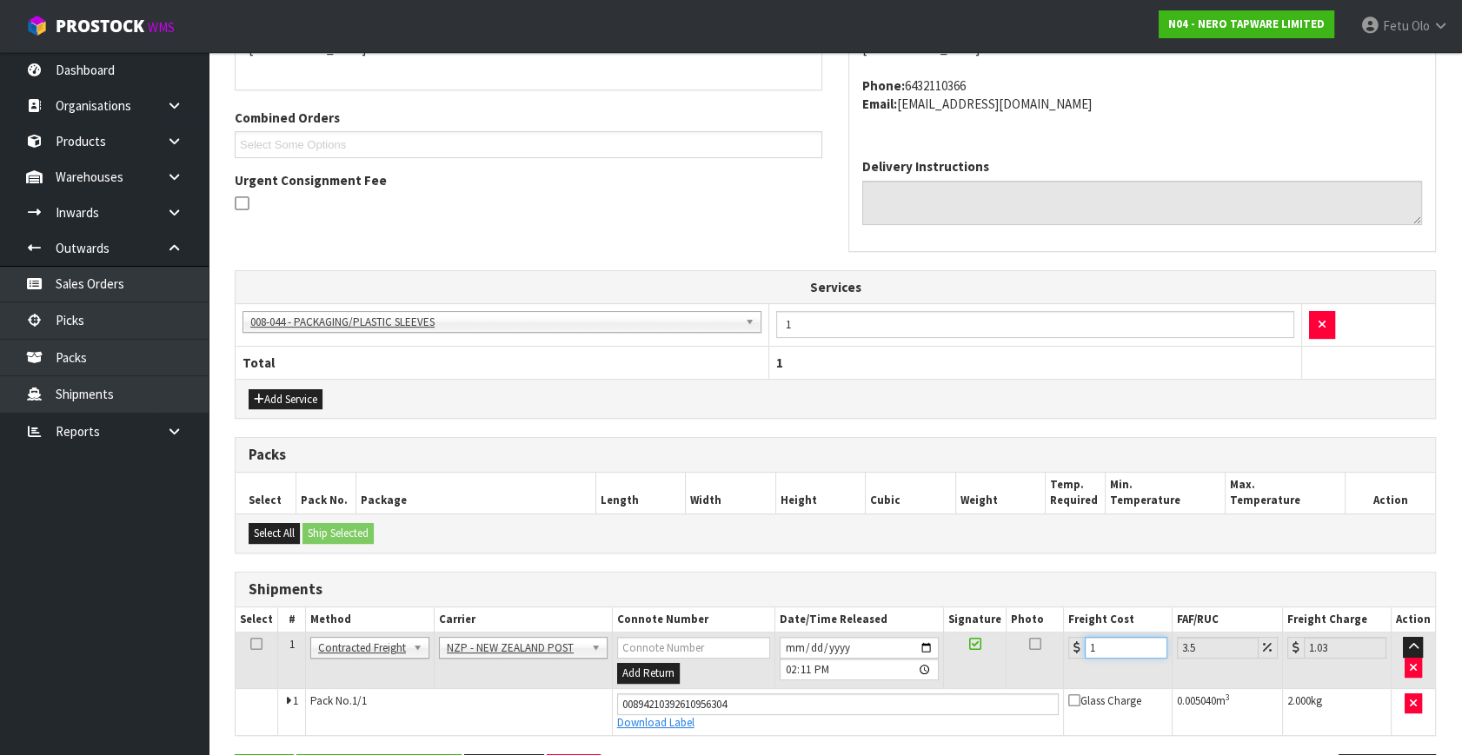
type input "11.38"
type input "11.6"
type input "12.01"
type input "11.61"
type input "12.02"
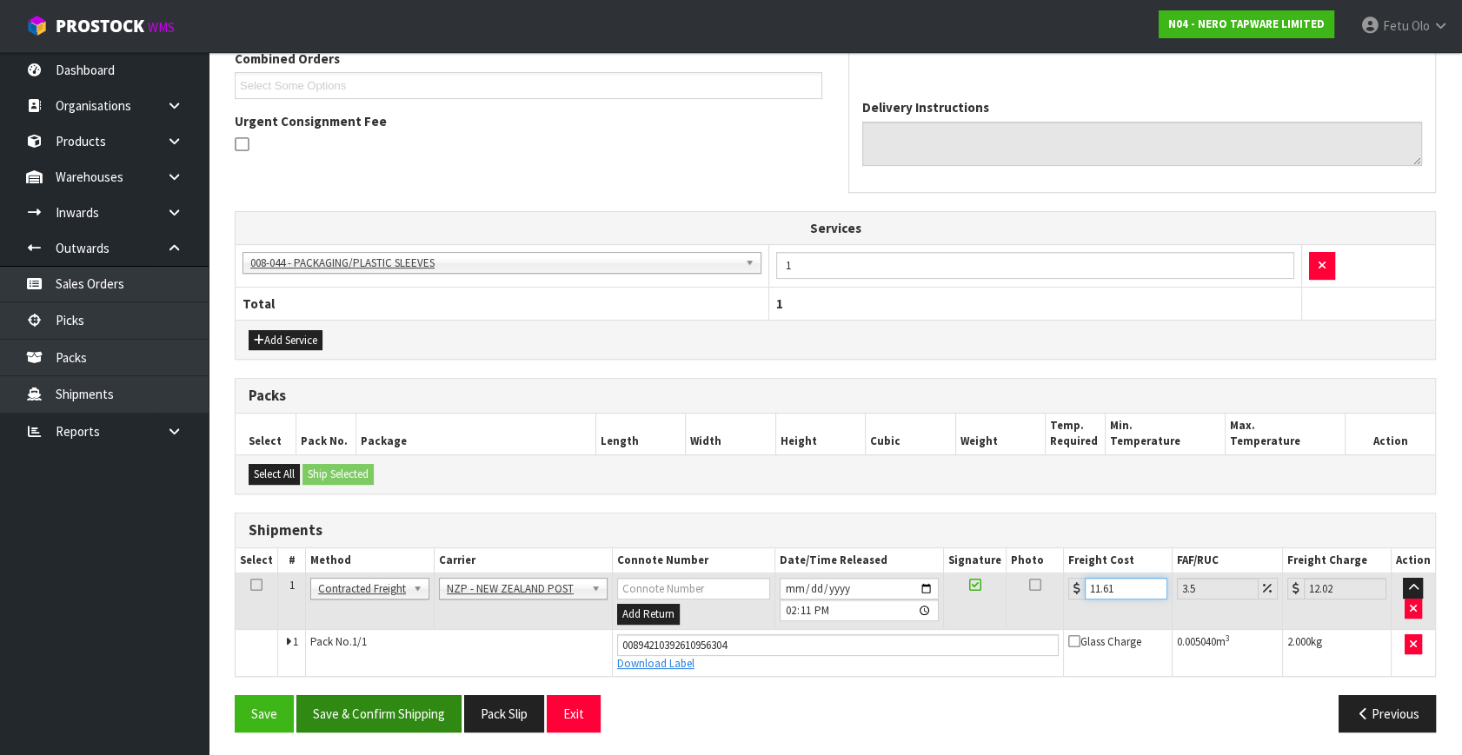
type input "11.61"
click at [363, 705] on button "Save & Confirm Shipping" at bounding box center [378, 713] width 165 height 37
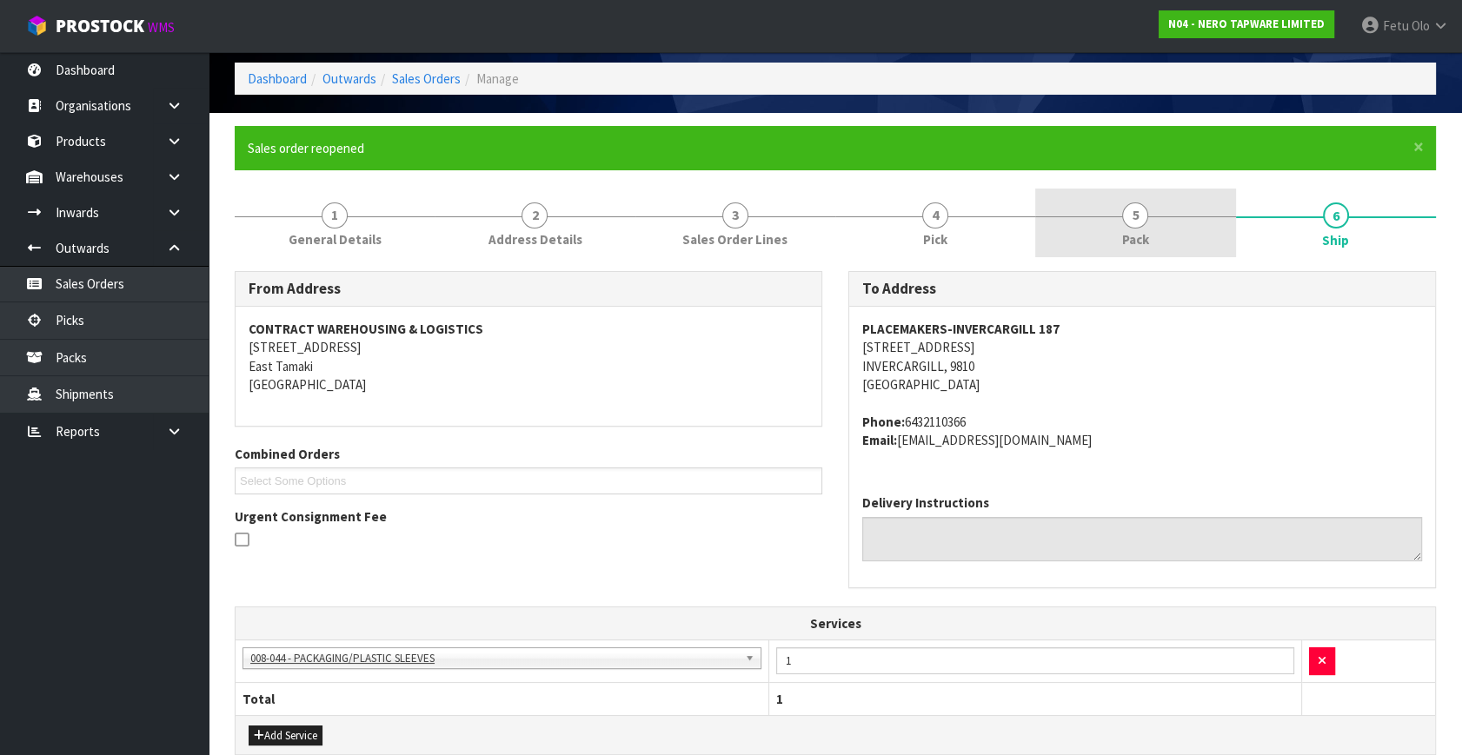
click at [1129, 227] on link "5 Pack" at bounding box center [1135, 223] width 200 height 69
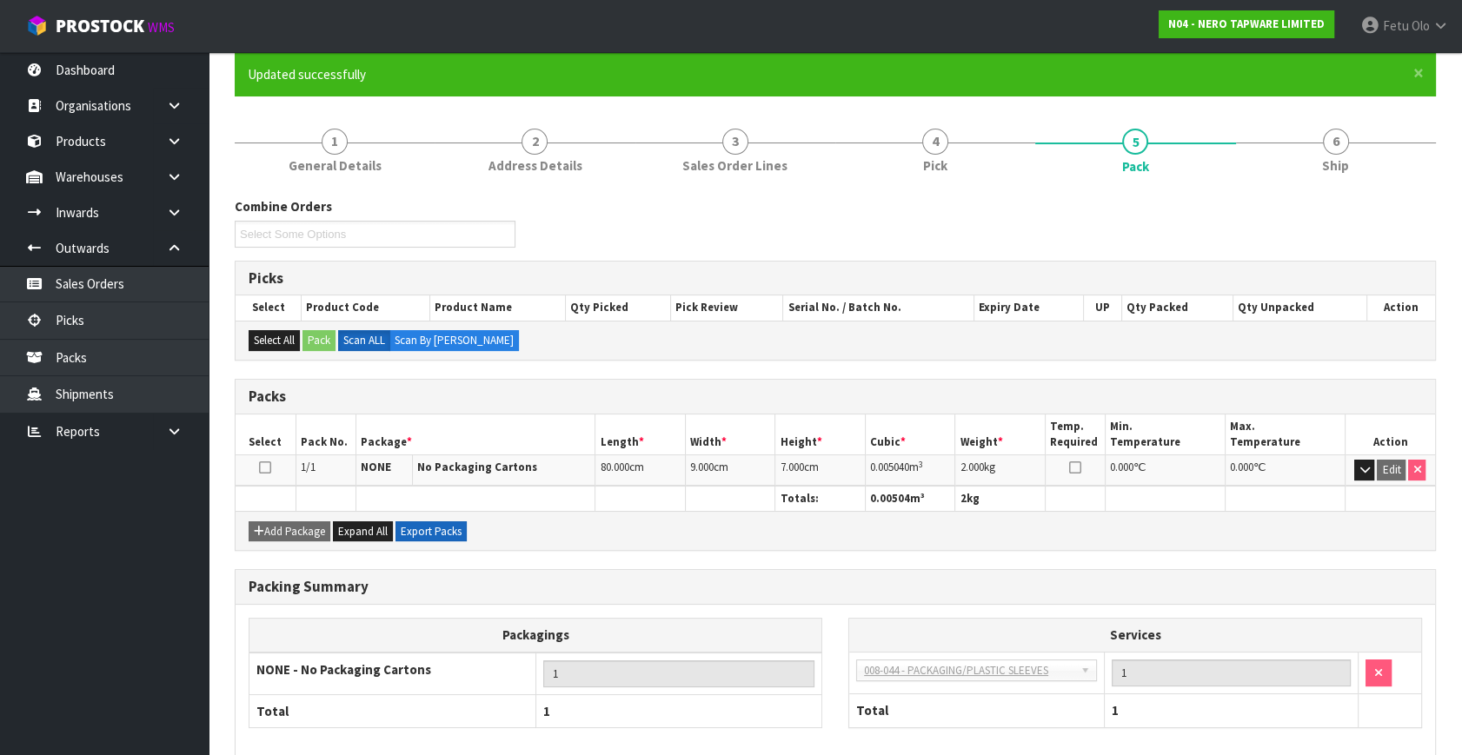
scroll to position [227, 0]
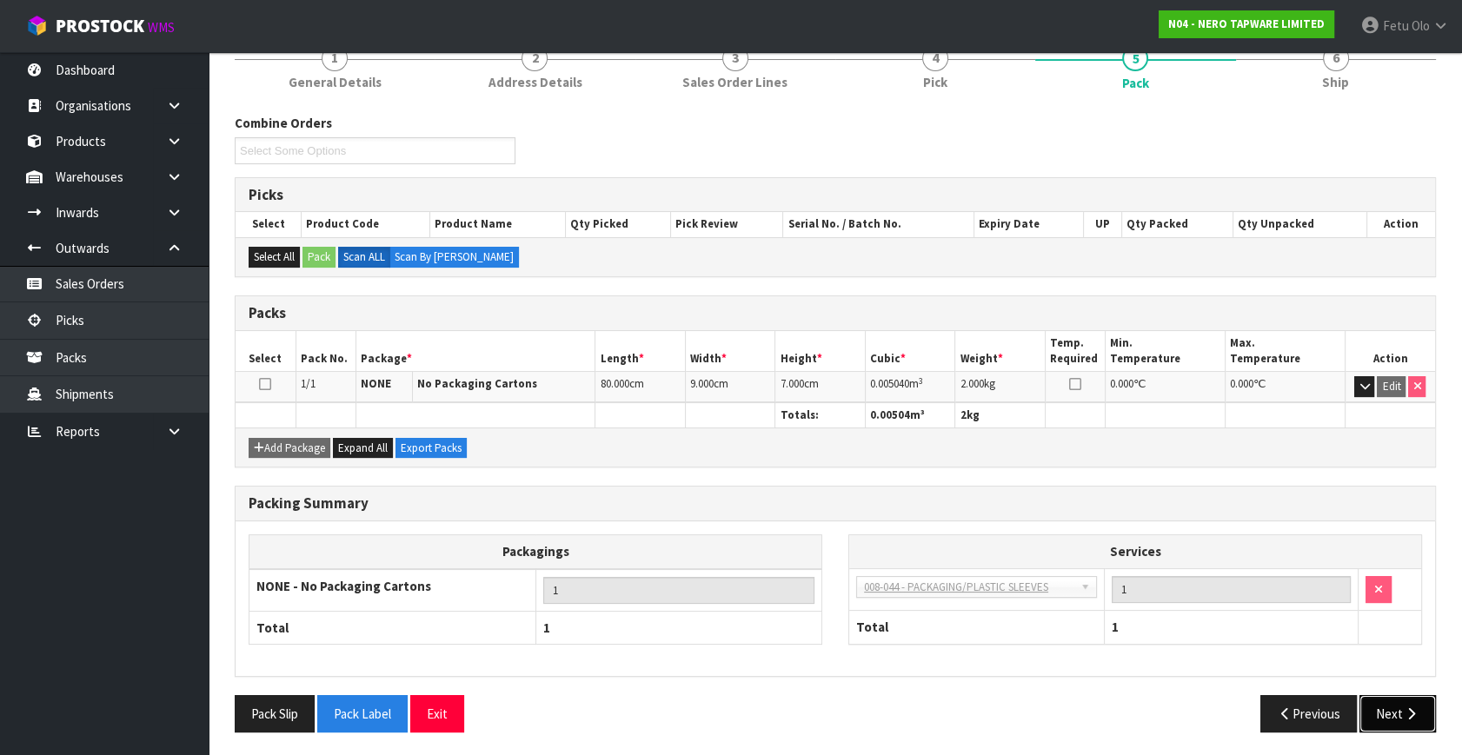
click at [1403, 698] on button "Next" at bounding box center [1397, 713] width 76 height 37
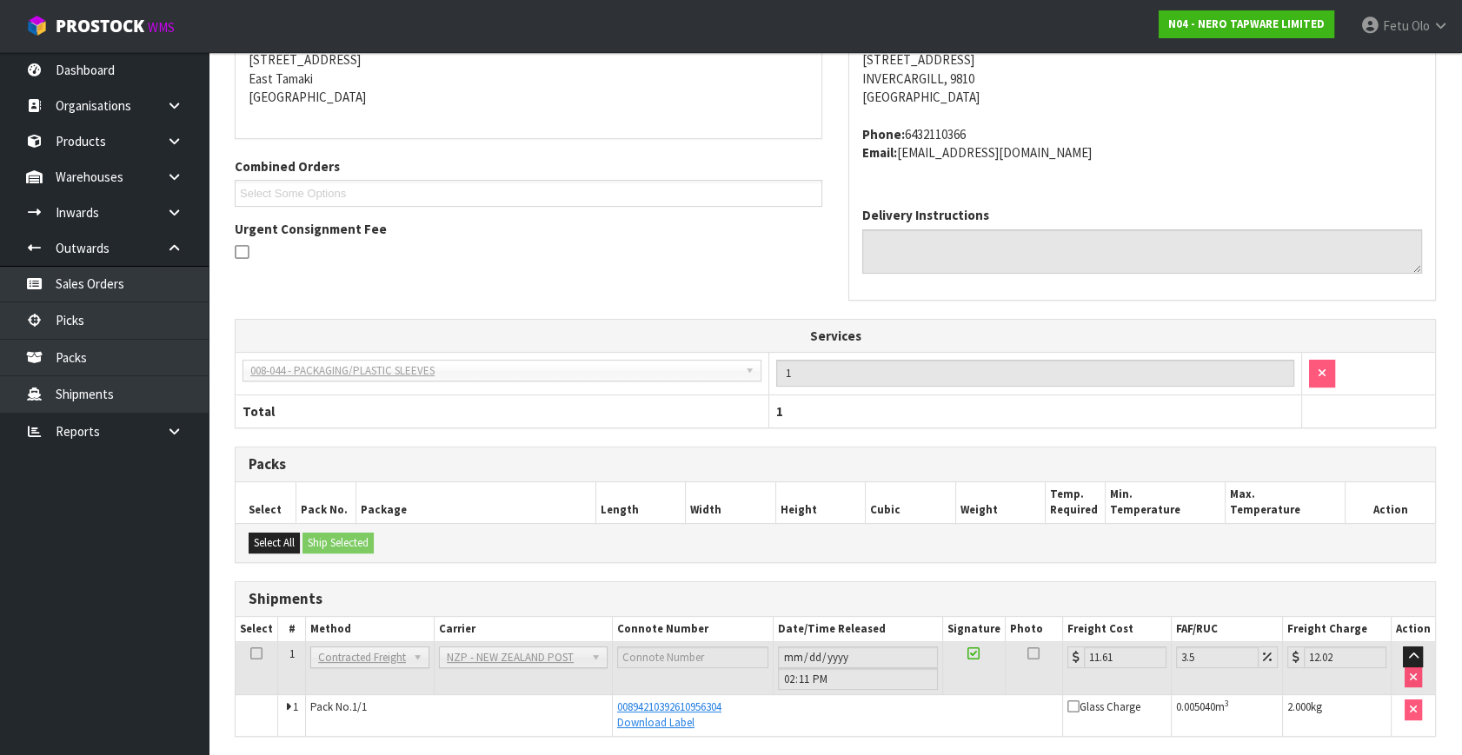
scroll to position [417, 0]
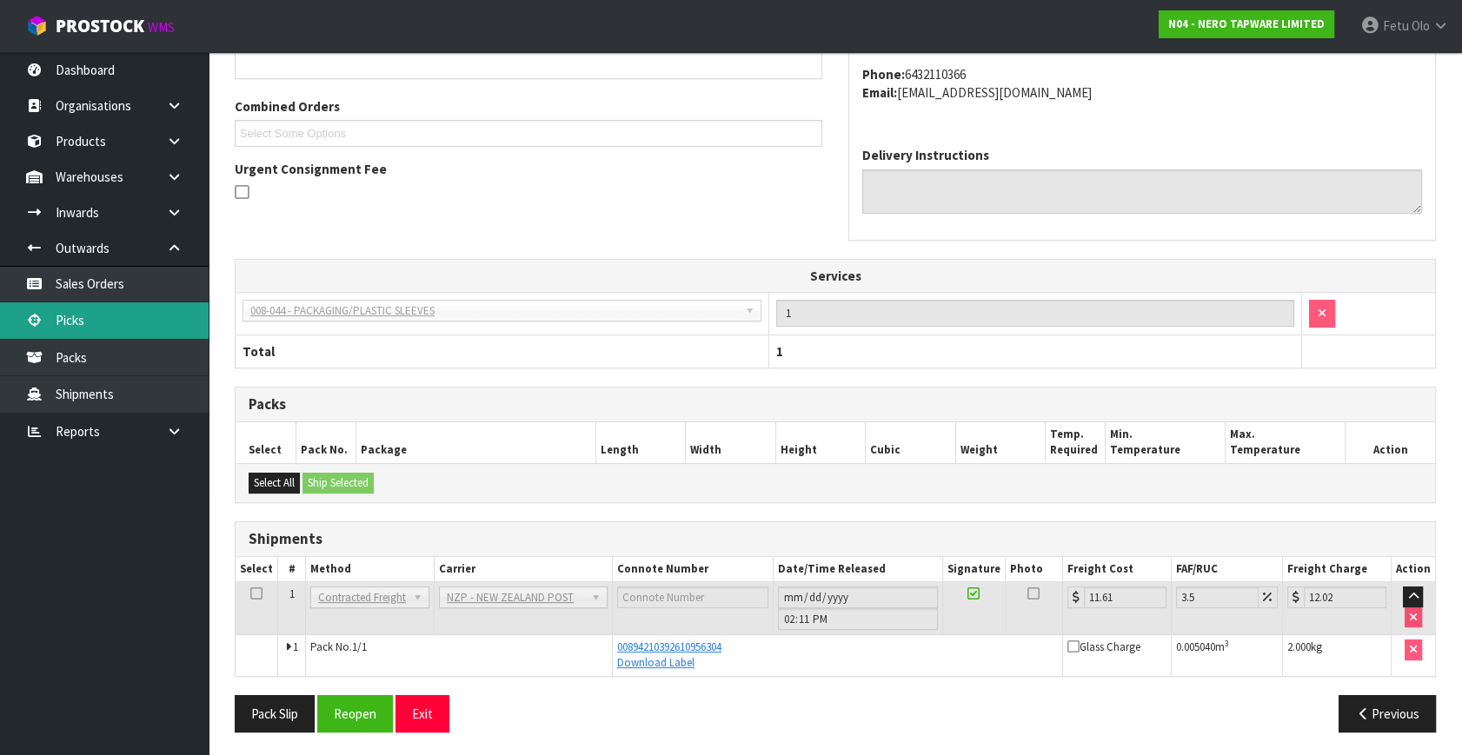
click at [84, 314] on link "Picks" at bounding box center [104, 320] width 209 height 36
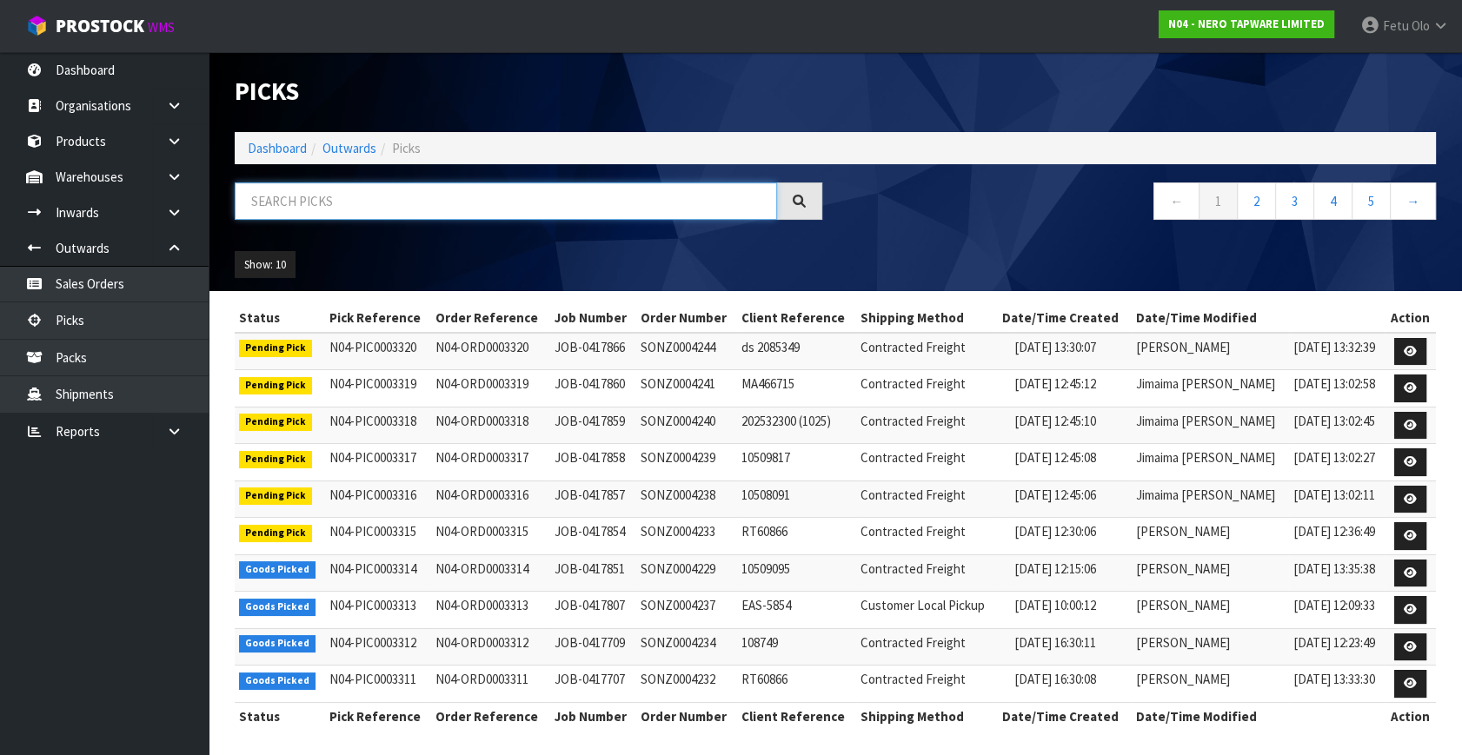
click at [413, 182] on input "text" at bounding box center [506, 200] width 542 height 37
type input "3311"
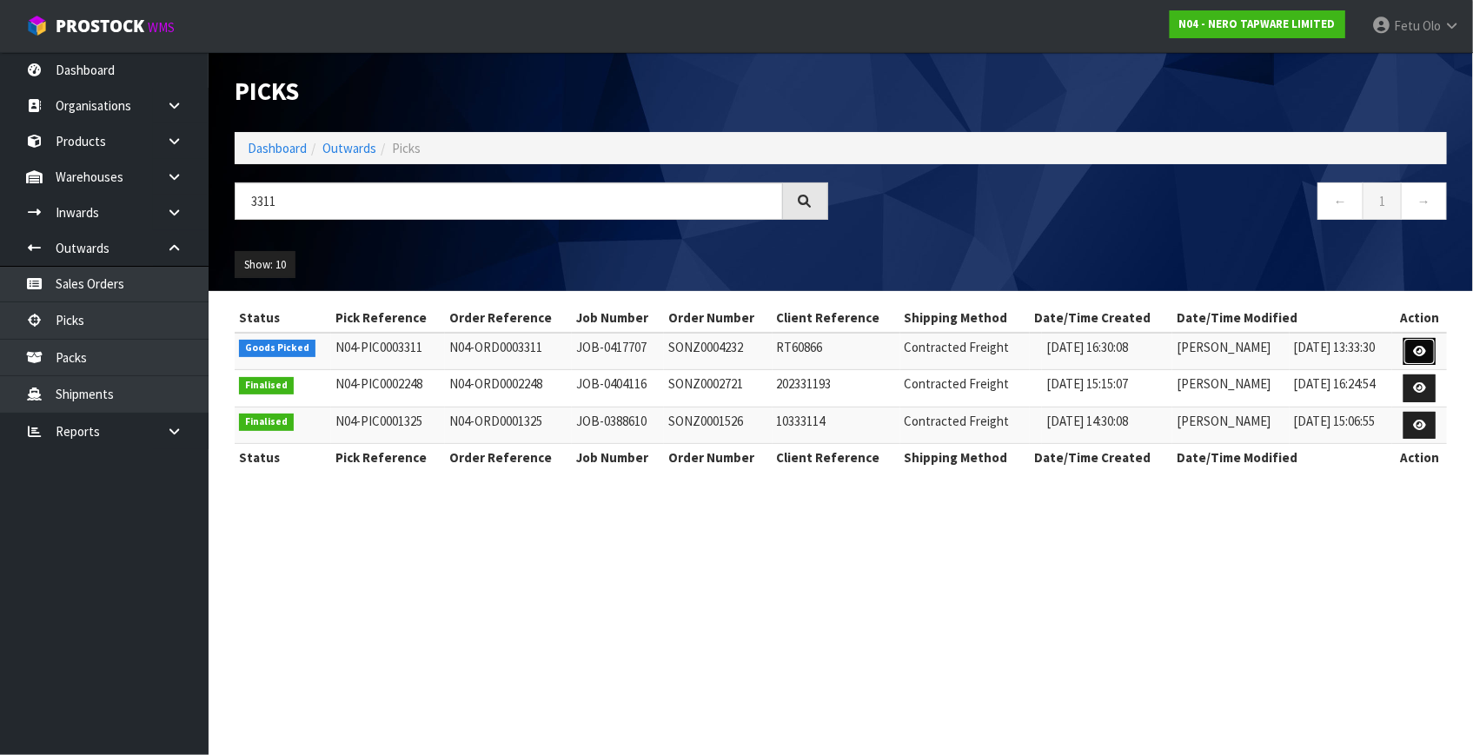
click at [1414, 350] on icon at bounding box center [1419, 351] width 13 height 11
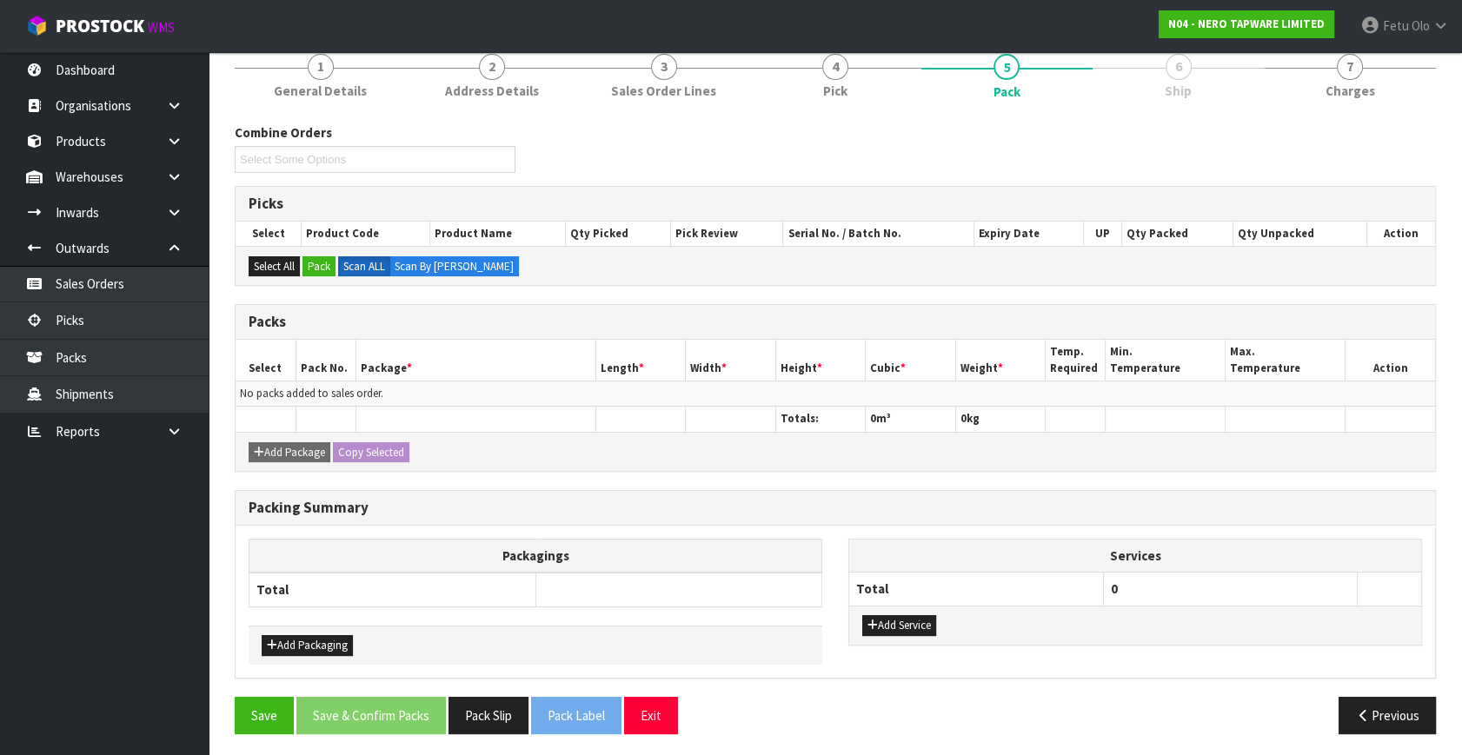
scroll to position [156, 0]
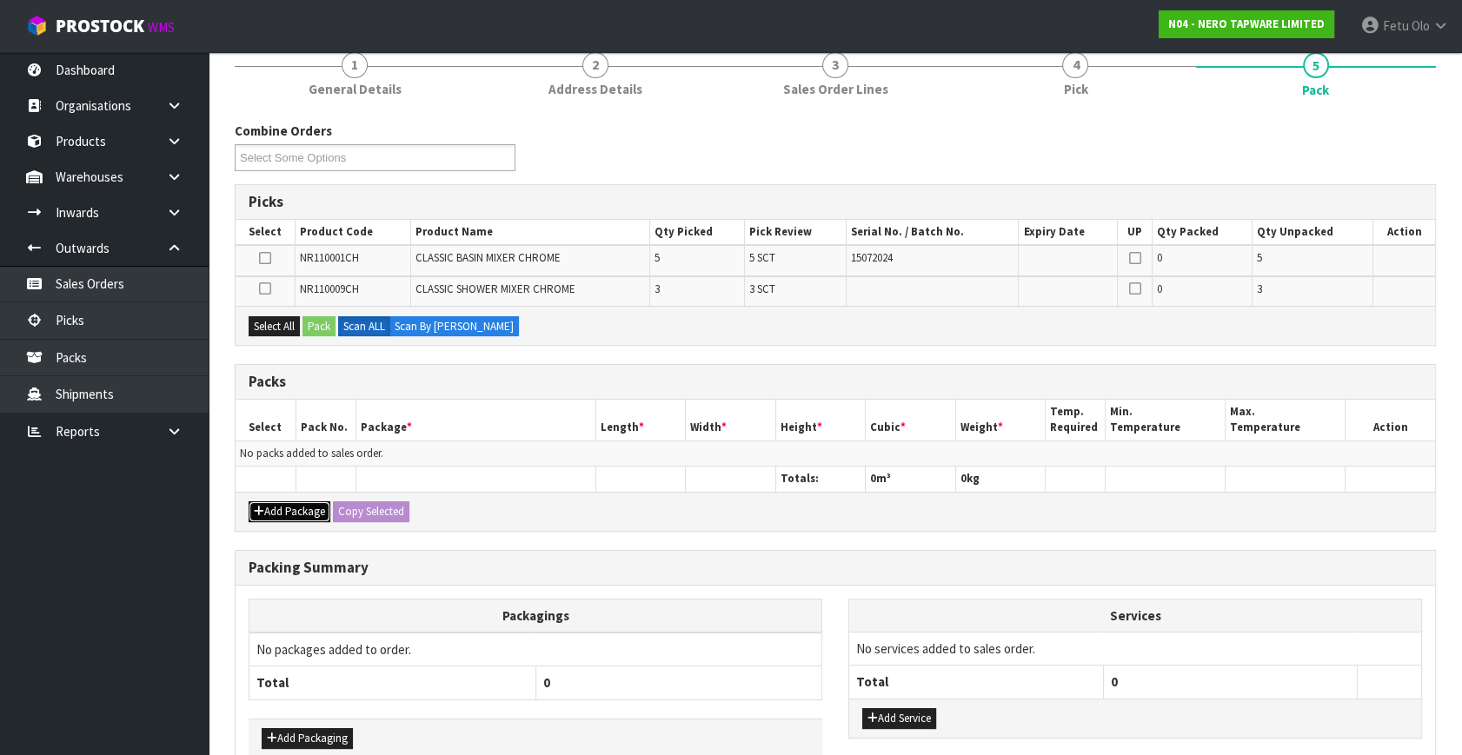
click at [270, 504] on button "Add Package" at bounding box center [290, 511] width 82 height 21
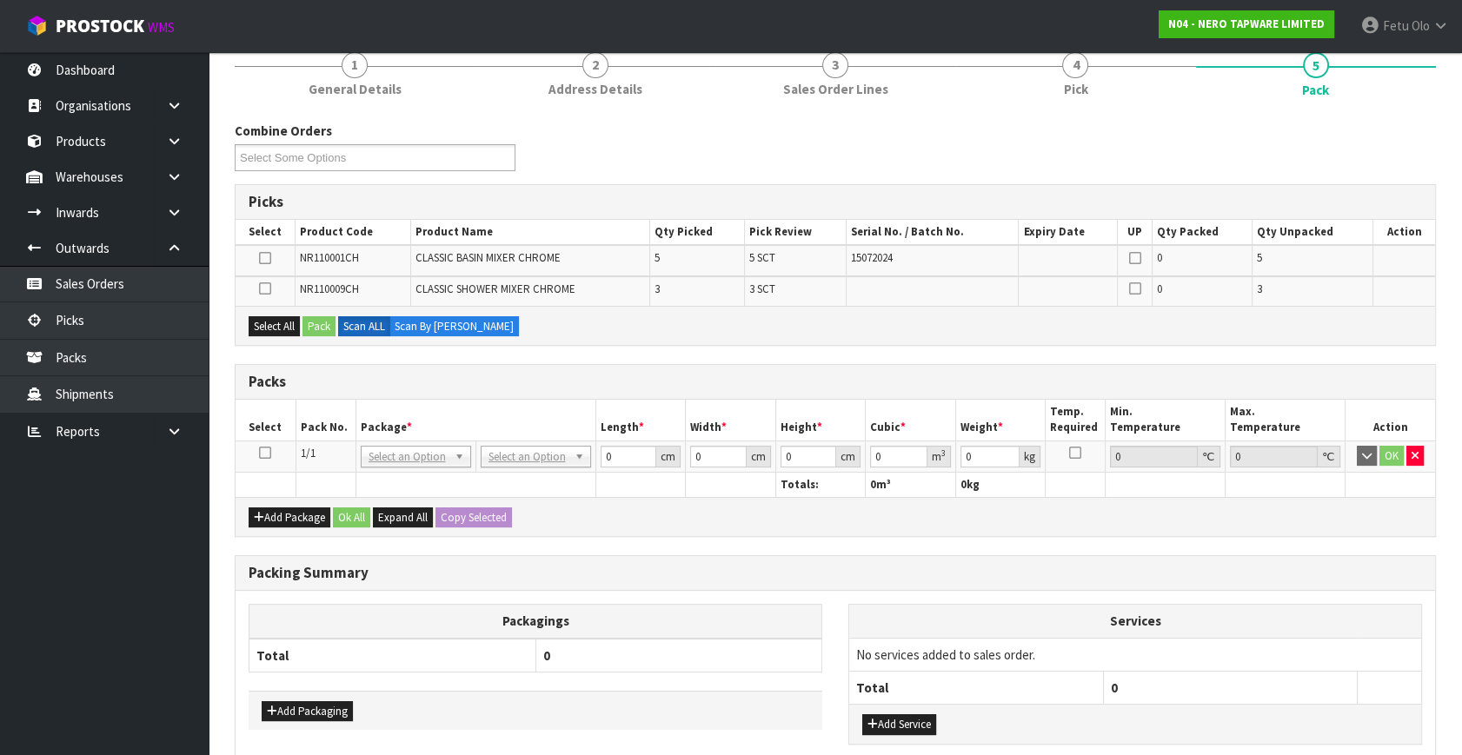
click at [261, 453] on icon at bounding box center [265, 453] width 12 height 1
click at [342, 419] on th "Pack No." at bounding box center [325, 420] width 60 height 41
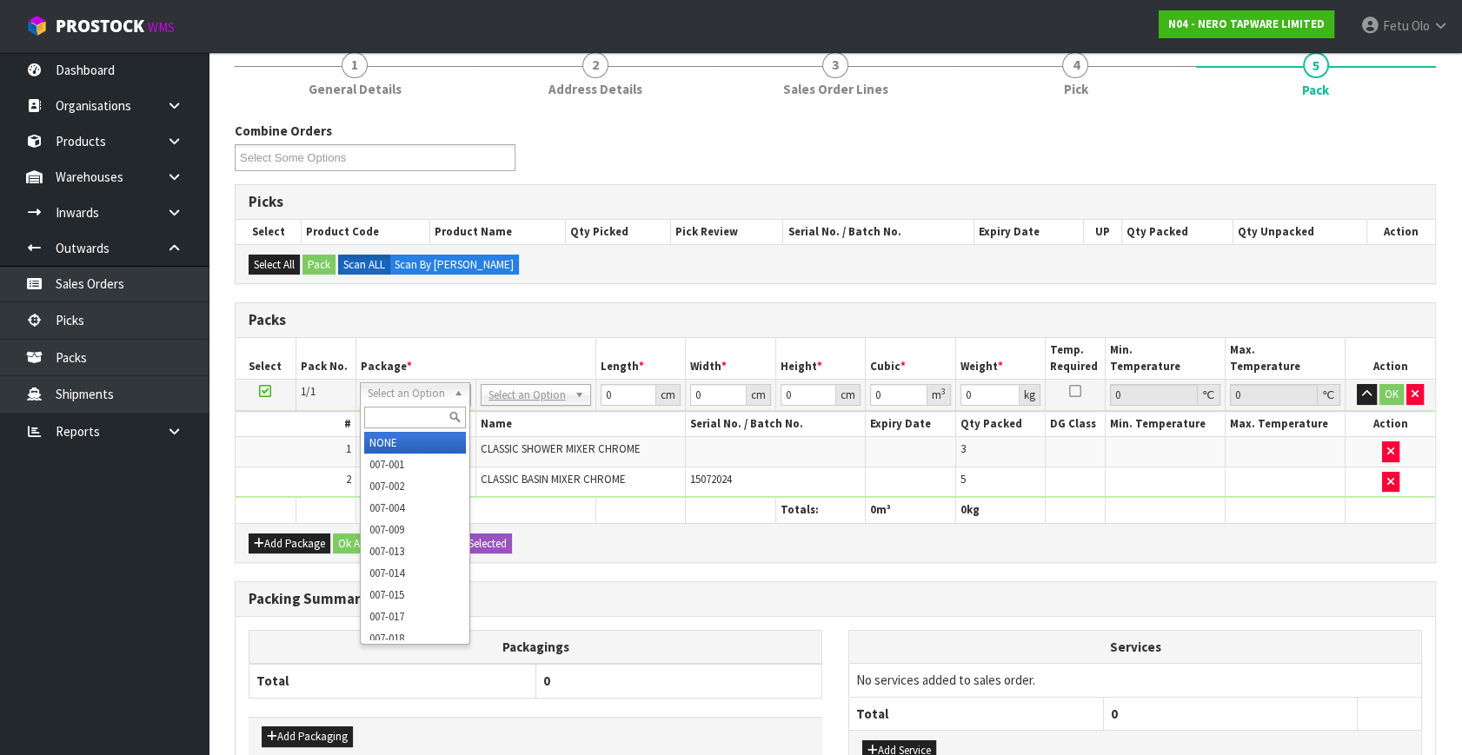
click at [381, 418] on input "text" at bounding box center [415, 418] width 102 height 22
type input "011"
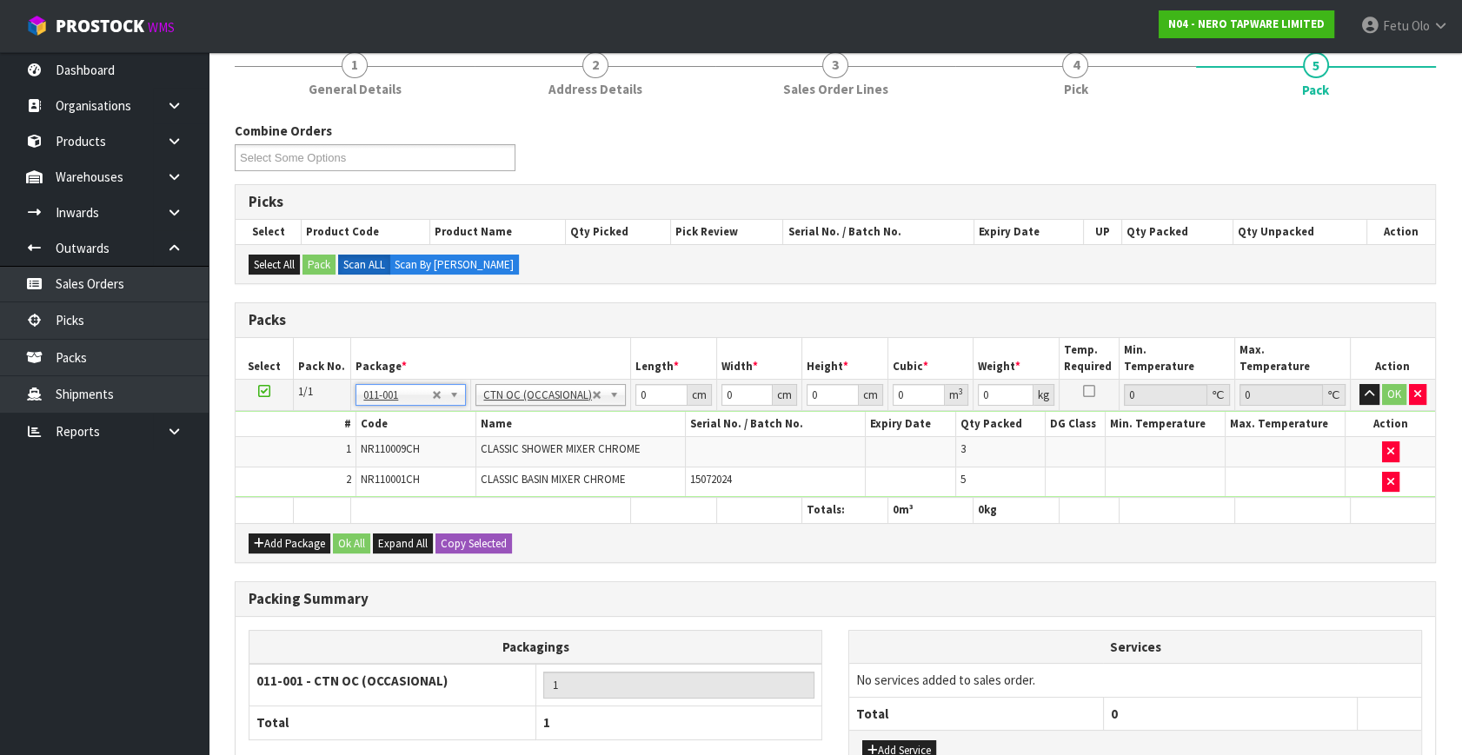
type input "9.05"
click at [585, 342] on th "Package *" at bounding box center [491, 358] width 280 height 41
drag, startPoint x: 668, startPoint y: 389, endPoint x: 481, endPoint y: 427, distance: 191.4
click at [635, 406] on input "0.001" at bounding box center [661, 395] width 52 height 22
click at [652, 387] on input "0.001" at bounding box center [661, 395] width 52 height 22
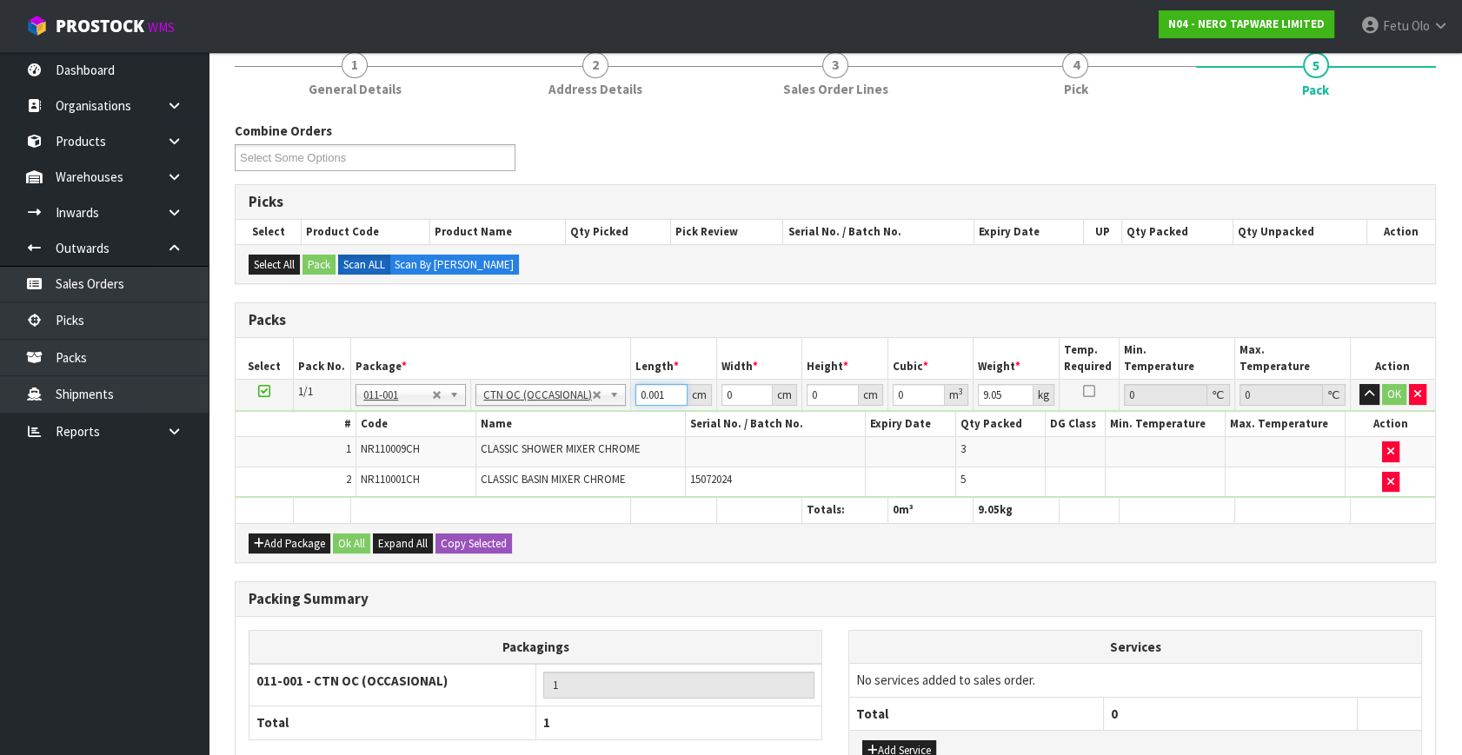
click at [652, 387] on input "0.001" at bounding box center [661, 395] width 52 height 22
type input "41"
type input "35"
type input "3"
type input "0.004305"
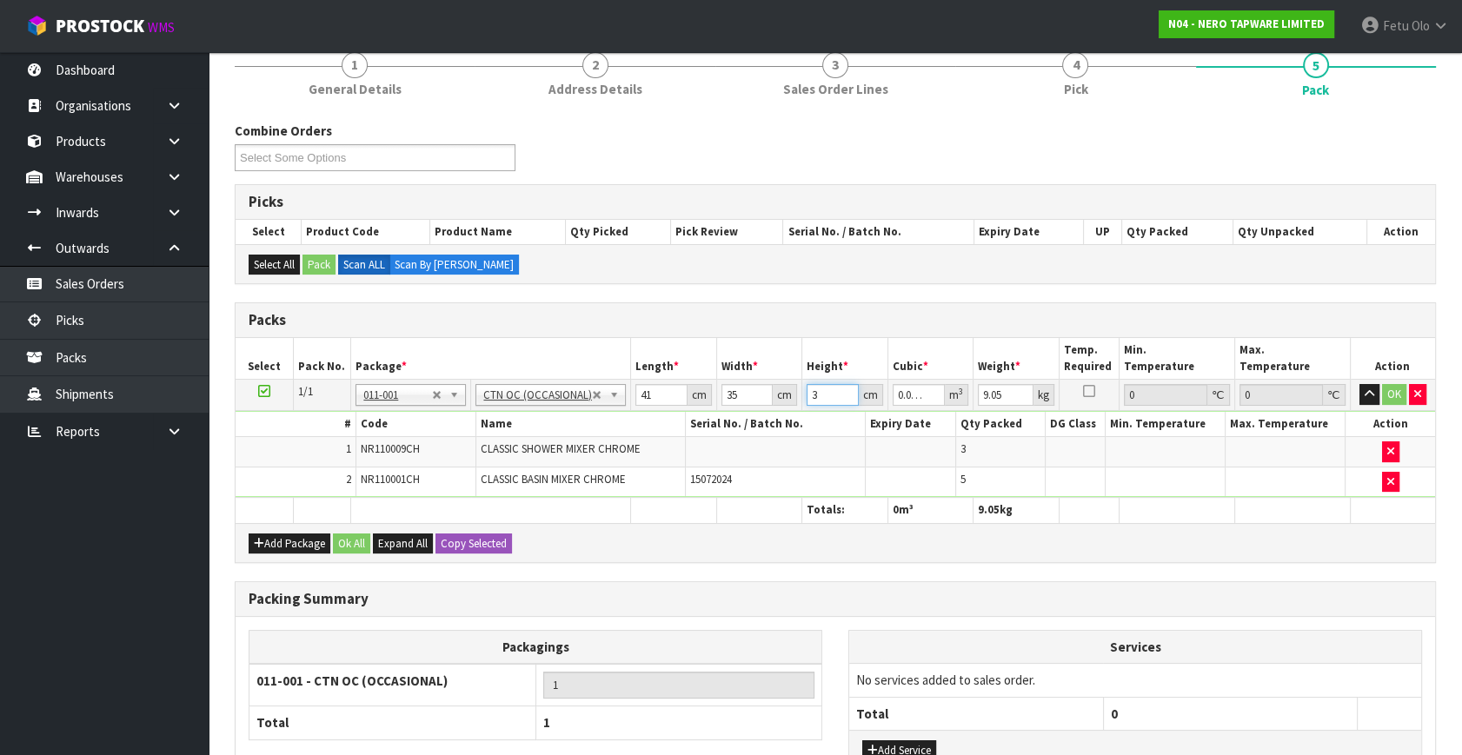
type input "31"
type input "0.044485"
type input "31"
type input "10"
click button "OK" at bounding box center [1394, 394] width 24 height 21
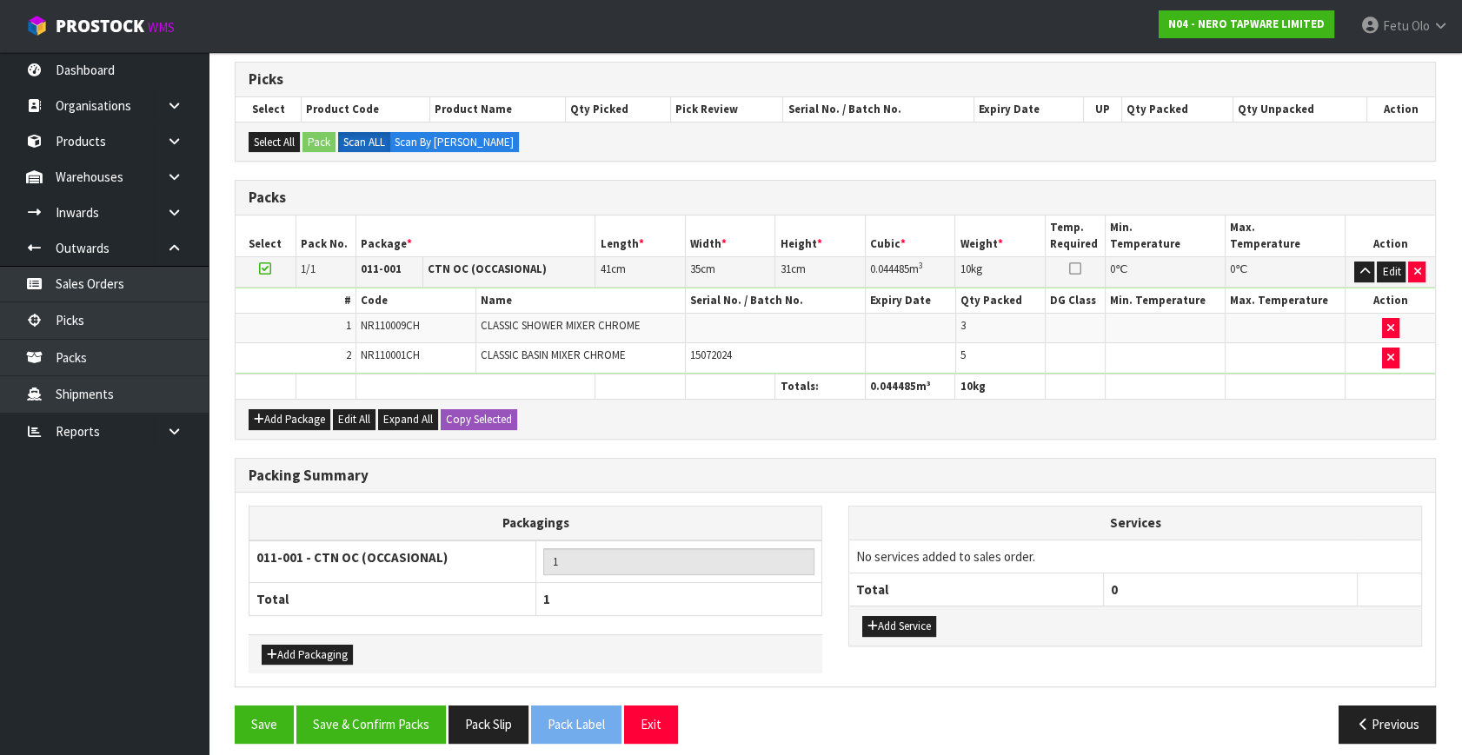
scroll to position [288, 0]
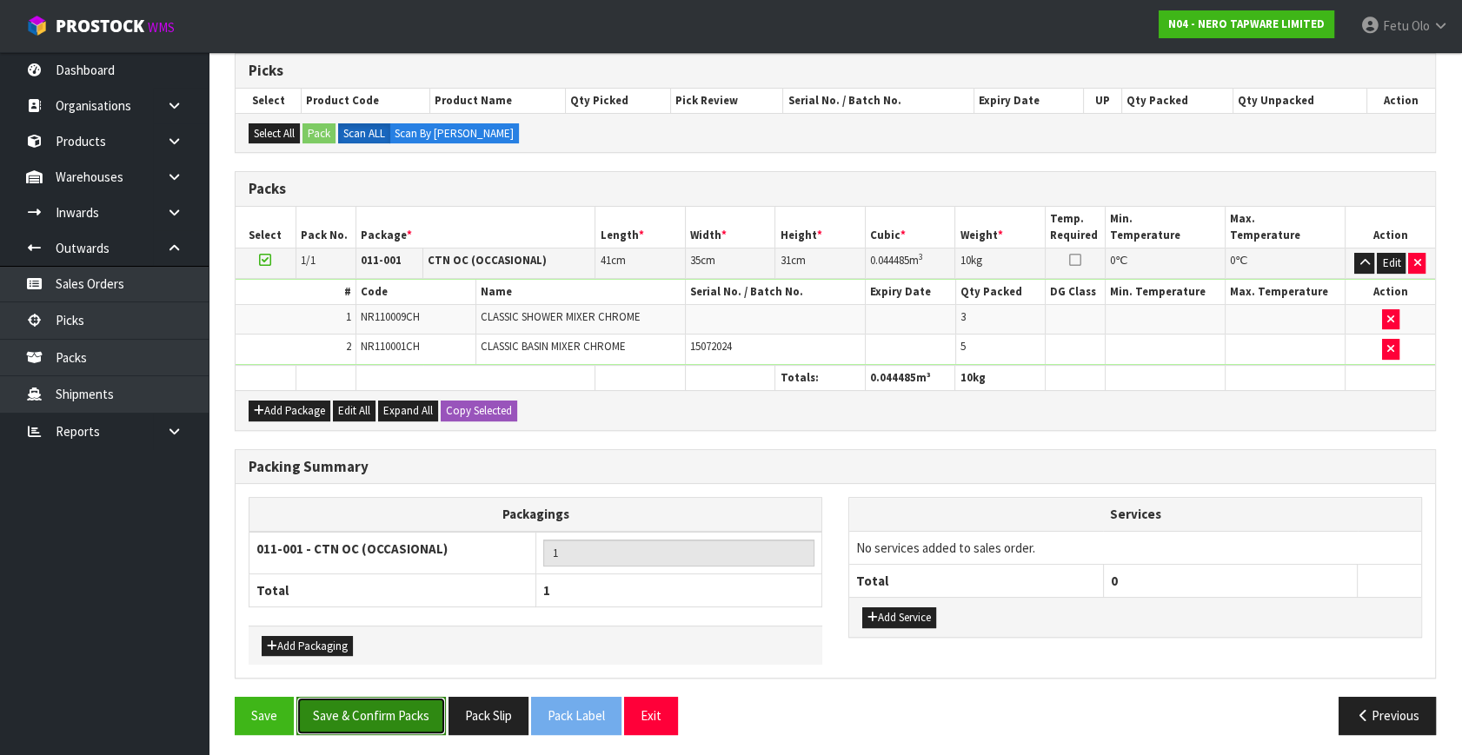
click at [399, 702] on button "Save & Confirm Packs" at bounding box center [370, 715] width 149 height 37
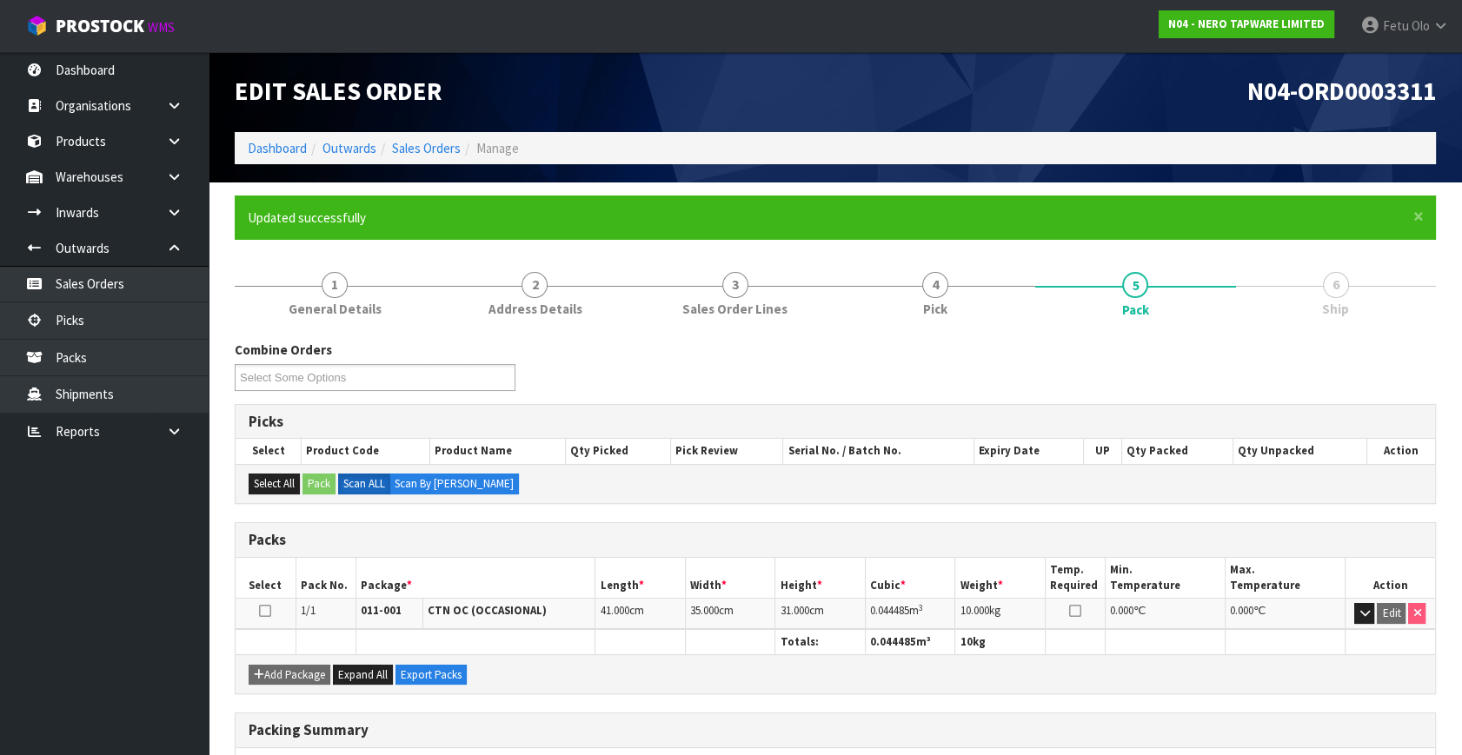
scroll to position [227, 0]
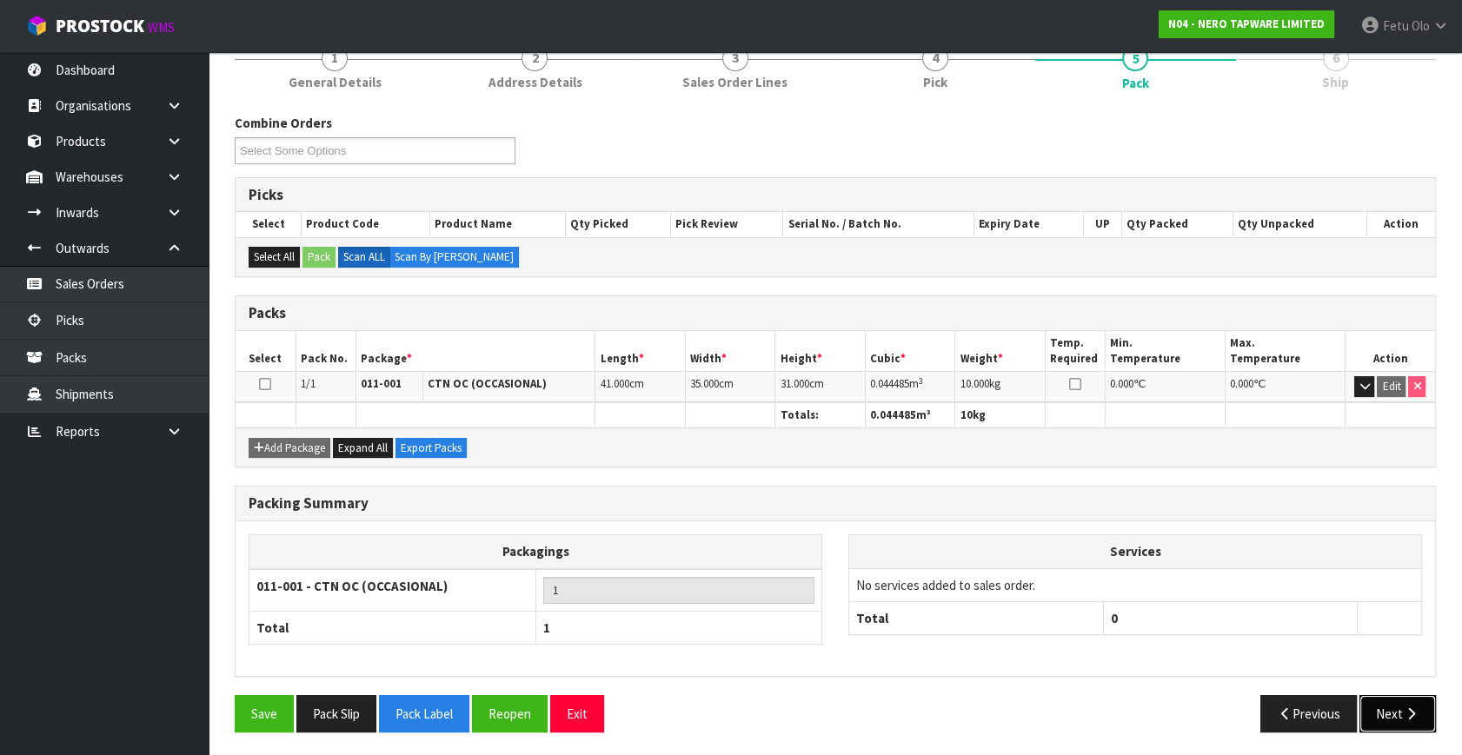
click at [1383, 706] on button "Next" at bounding box center [1397, 713] width 76 height 37
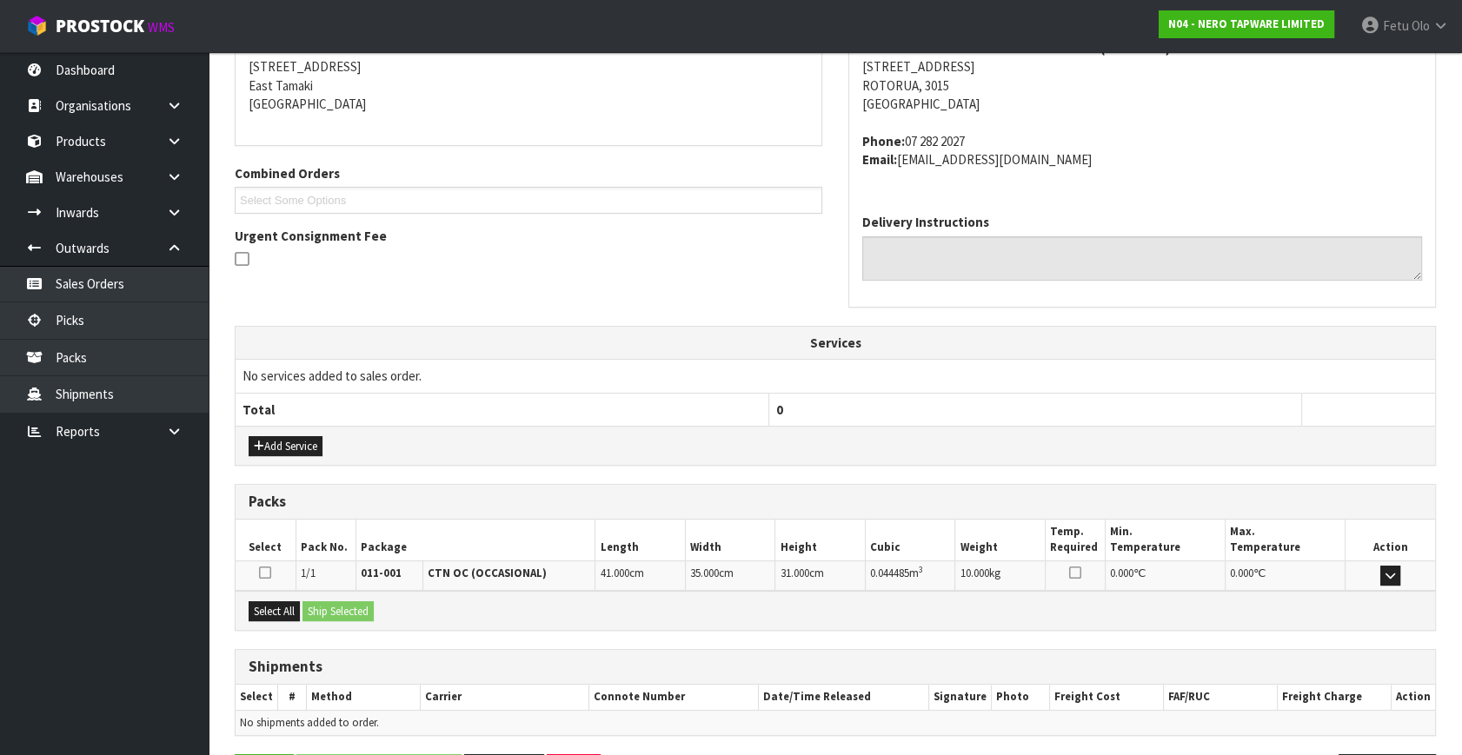
scroll to position [409, 0]
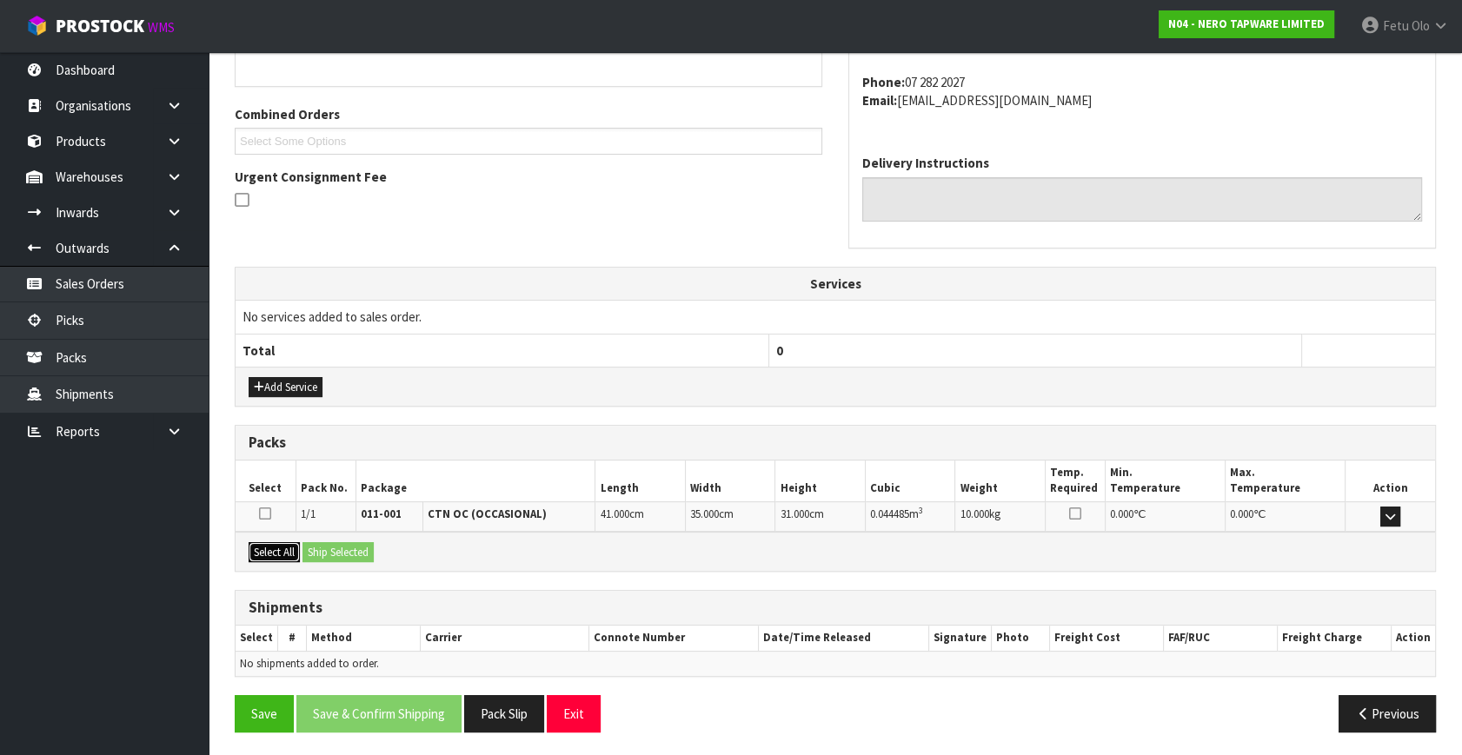
click at [267, 542] on button "Select All" at bounding box center [274, 552] width 51 height 21
click at [350, 547] on button "Ship Selected" at bounding box center [337, 552] width 71 height 21
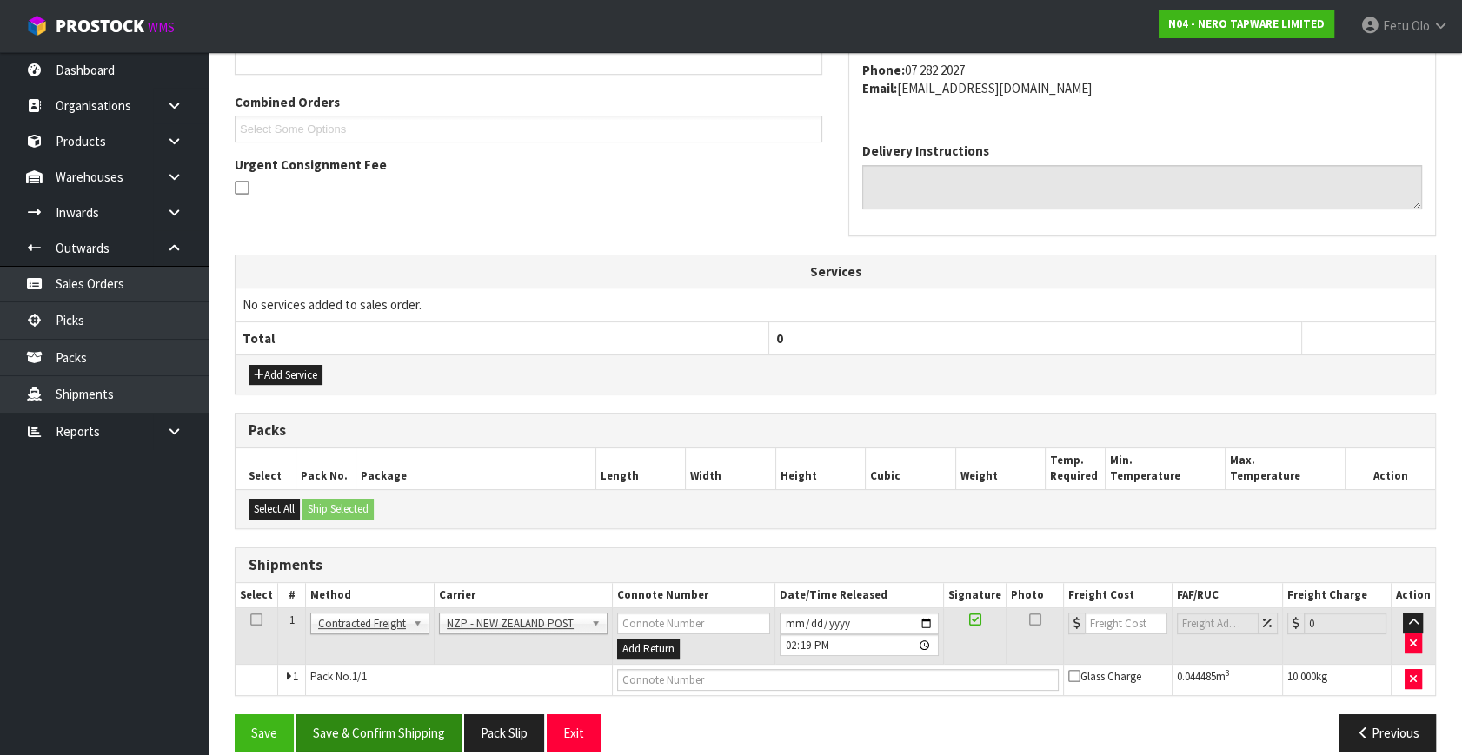
scroll to position [441, 0]
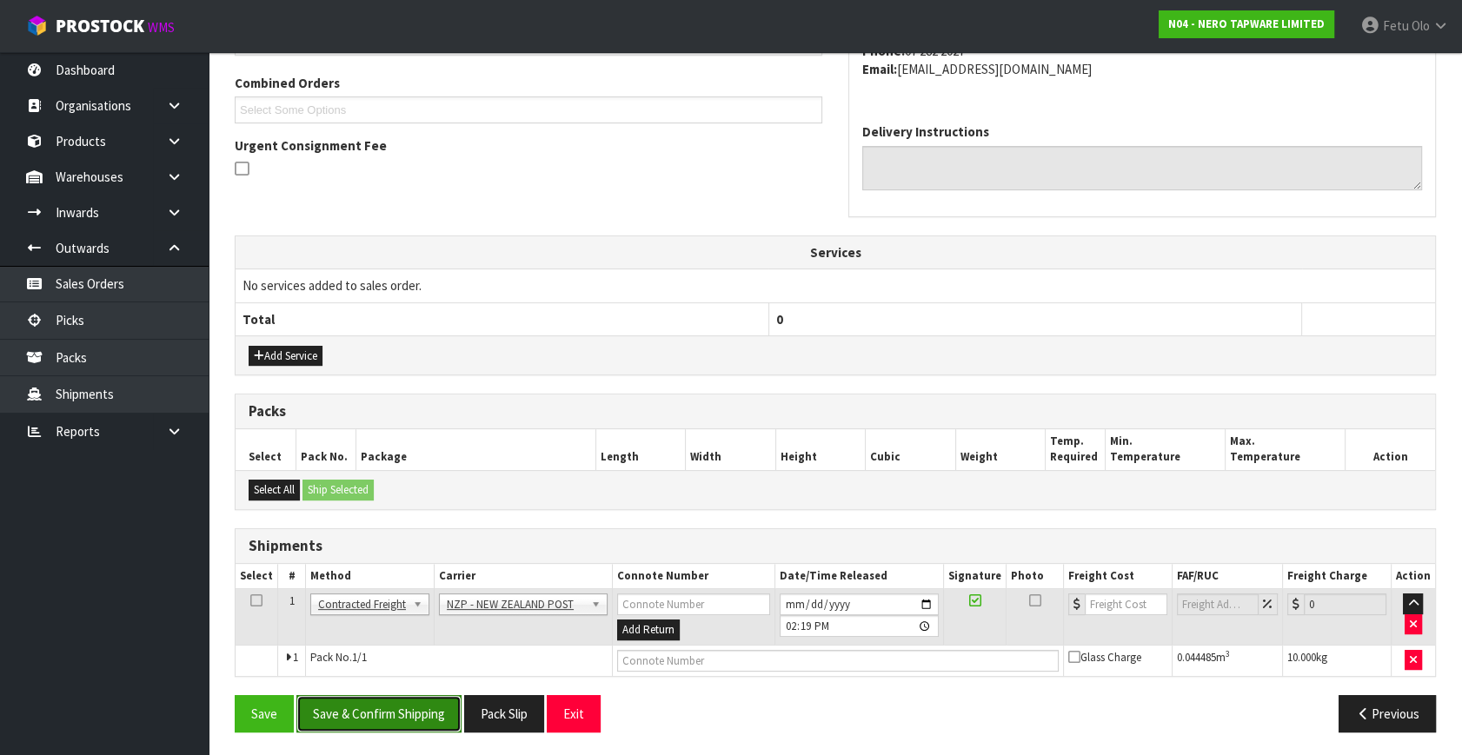
click at [421, 696] on button "Save & Confirm Shipping" at bounding box center [378, 713] width 165 height 37
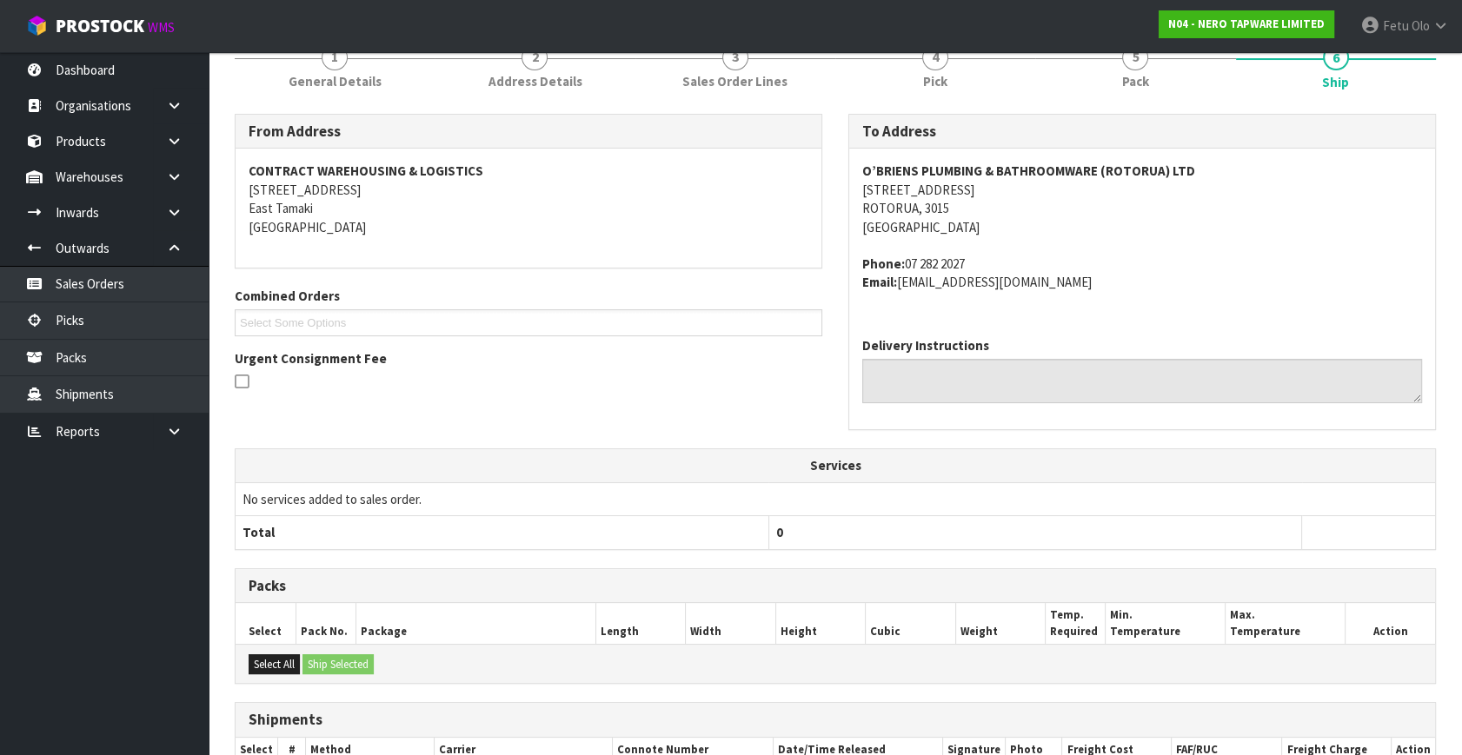
scroll to position [78, 0]
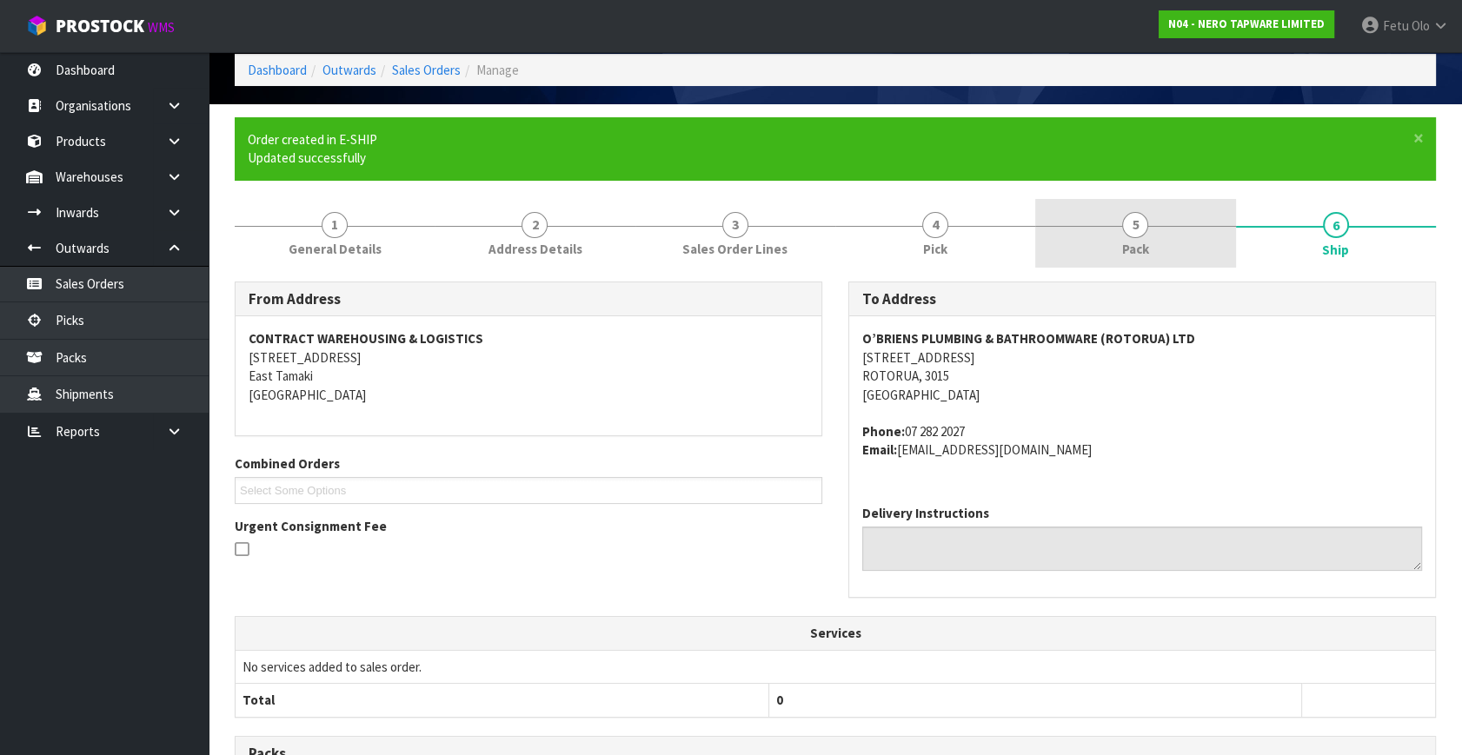
click at [1181, 204] on link "5 Pack" at bounding box center [1135, 233] width 200 height 69
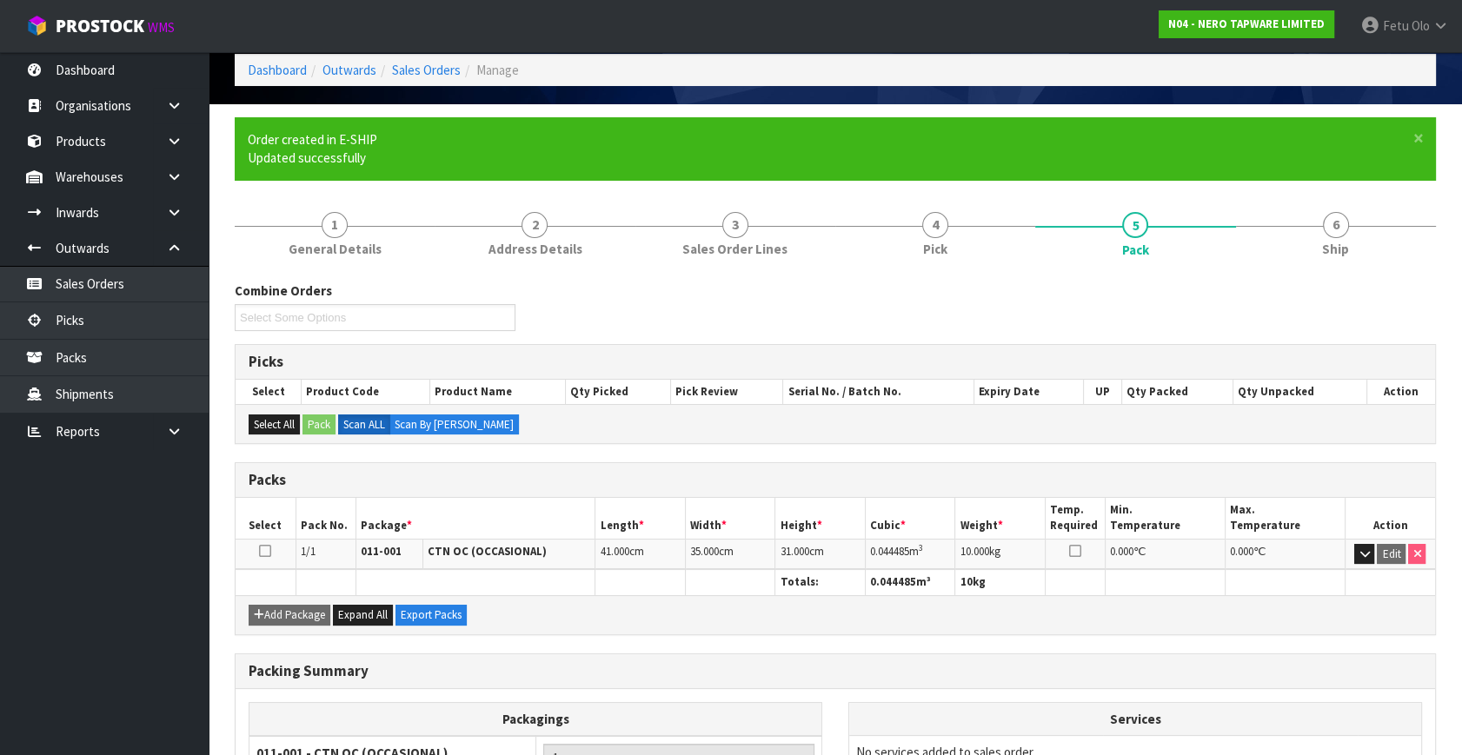
drag, startPoint x: 1342, startPoint y: 242, endPoint x: 1275, endPoint y: 302, distance: 90.4
click at [1341, 242] on span "Ship" at bounding box center [1335, 249] width 27 height 18
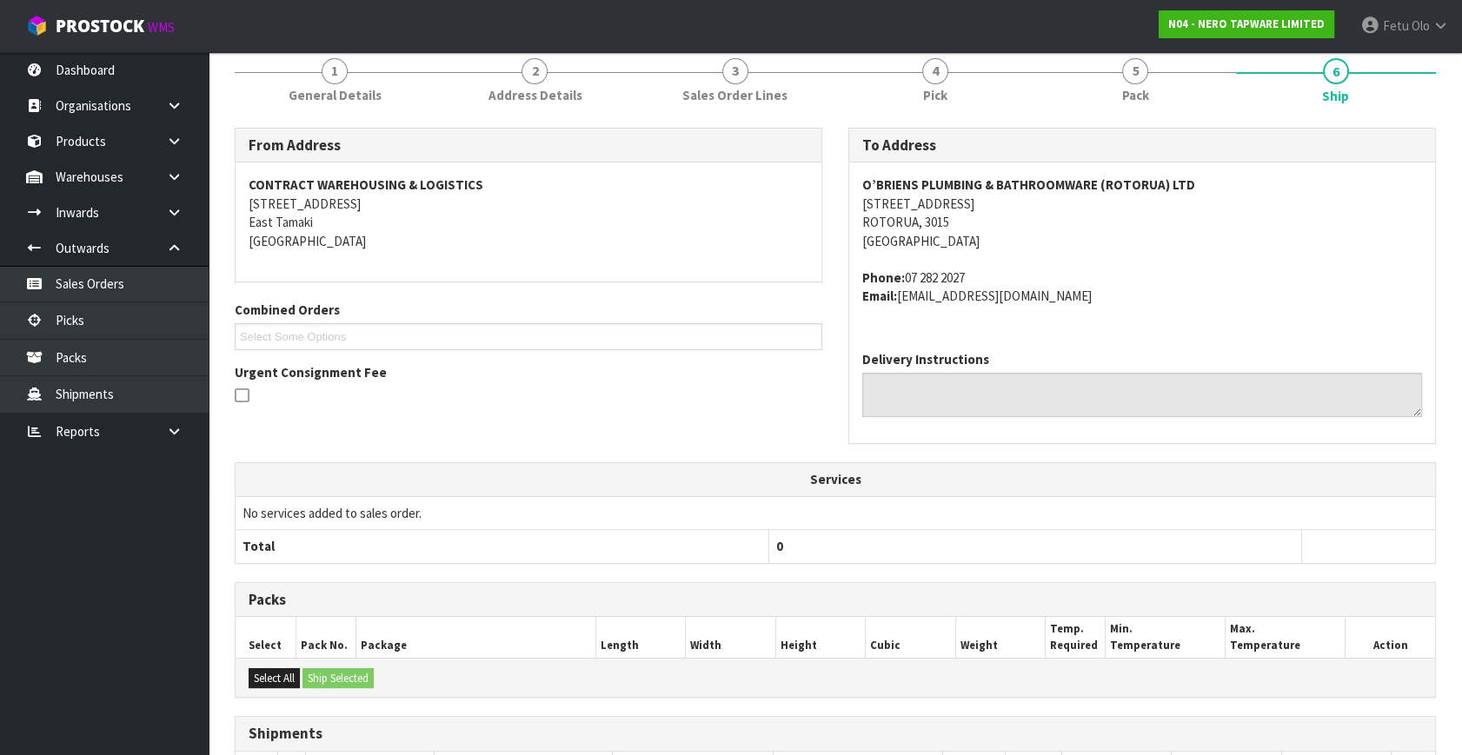
scroll to position [416, 0]
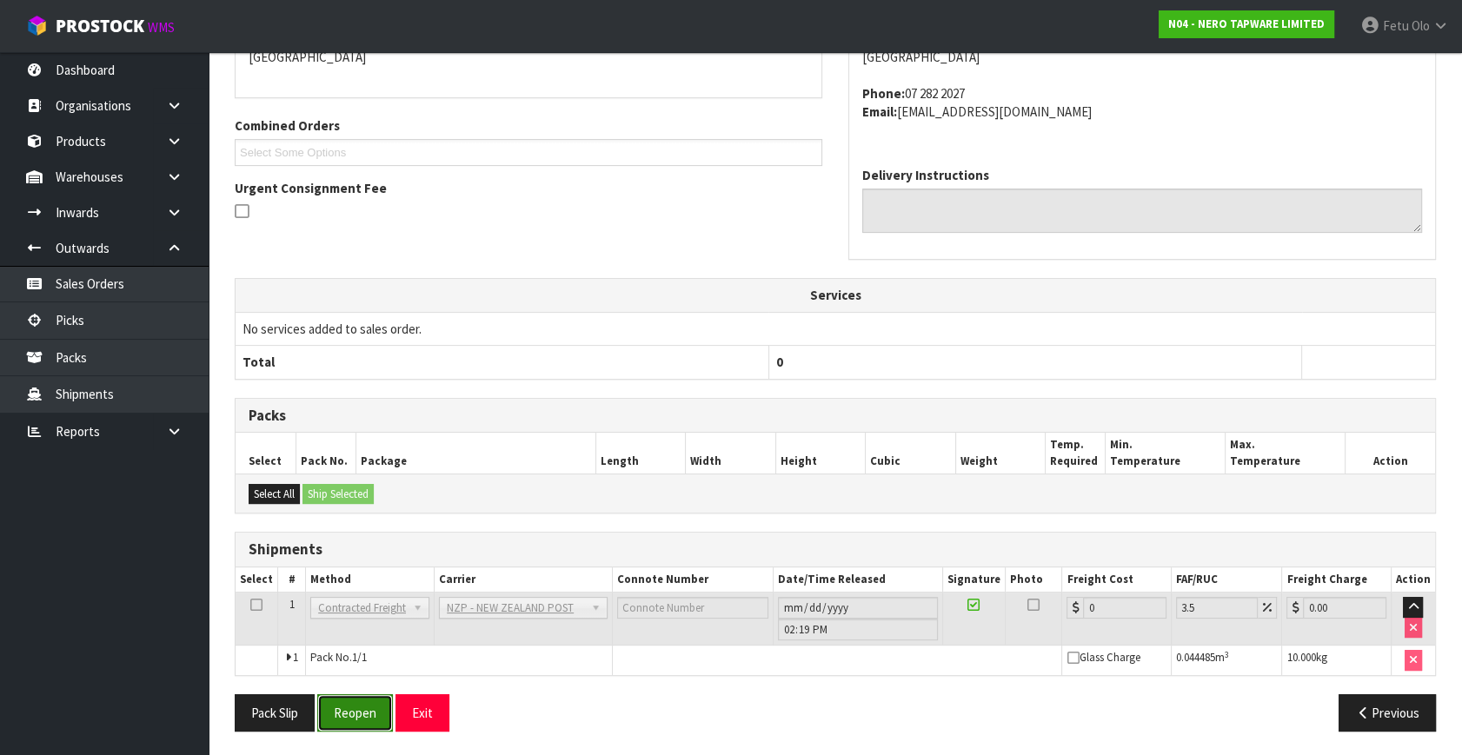
click at [362, 720] on button "Reopen" at bounding box center [355, 712] width 76 height 37
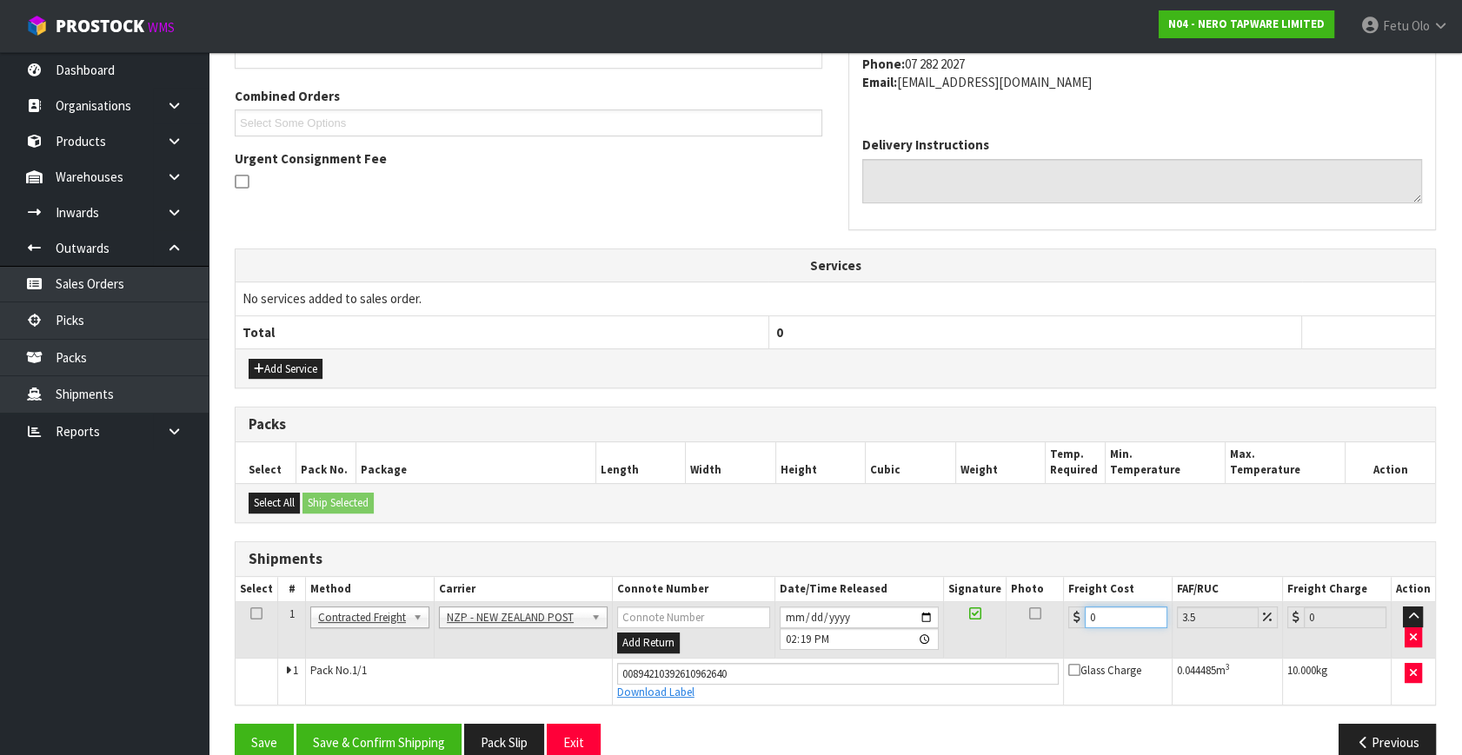
drag, startPoint x: 1131, startPoint y: 638, endPoint x: 582, endPoint y: 760, distance: 561.7
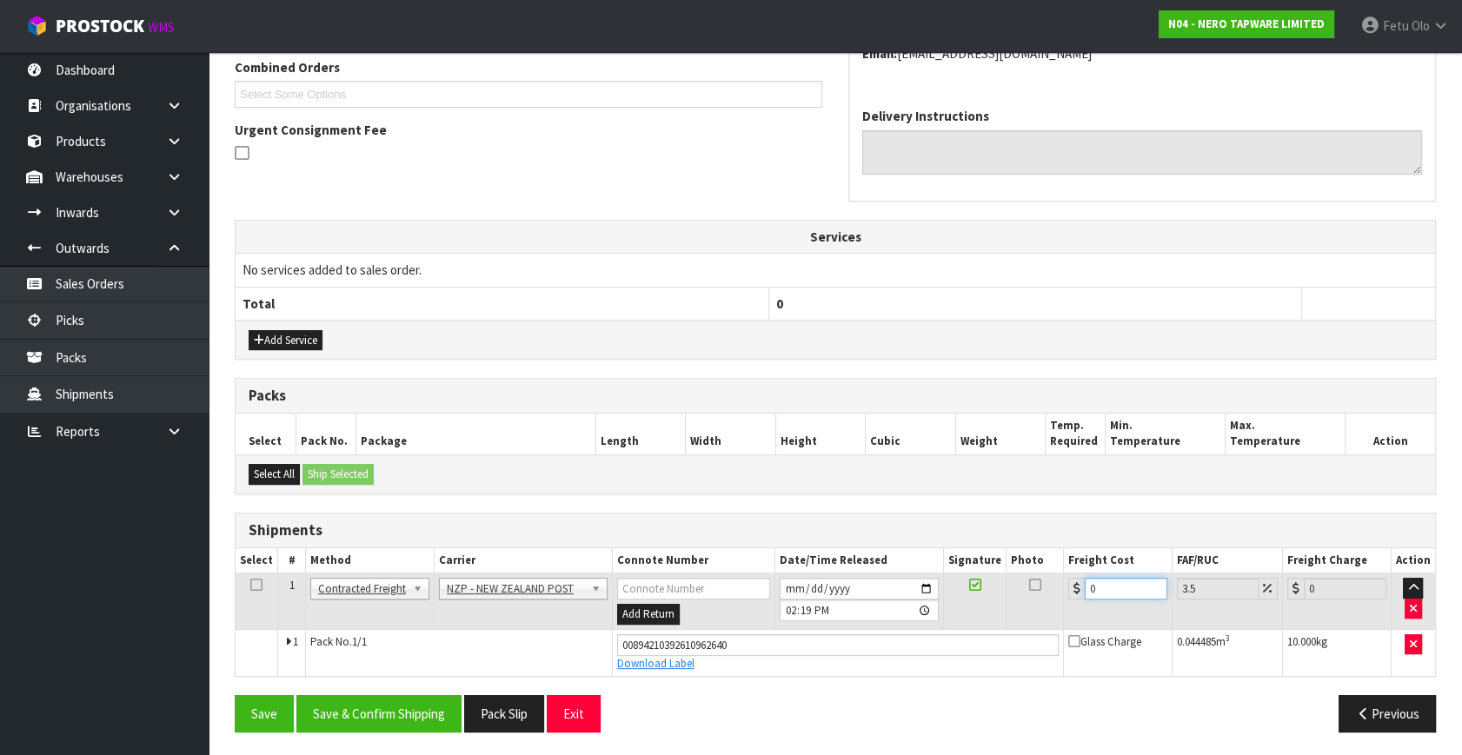
type input "8"
type input "8.28"
type input "8.41"
type input "8.7"
type input "8.415"
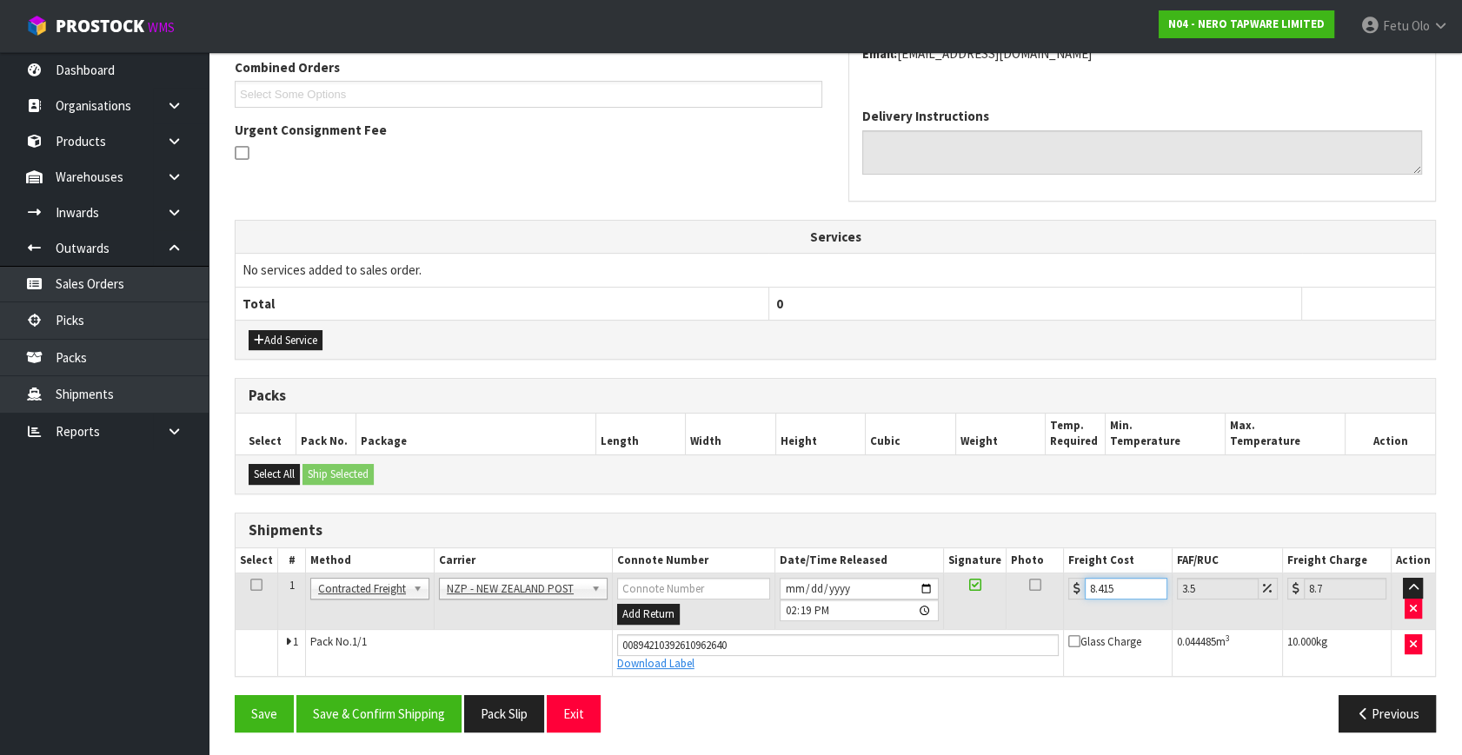
type input "8.71"
type input "8.41"
type input "8.7"
type input "8.4"
type input "8.69"
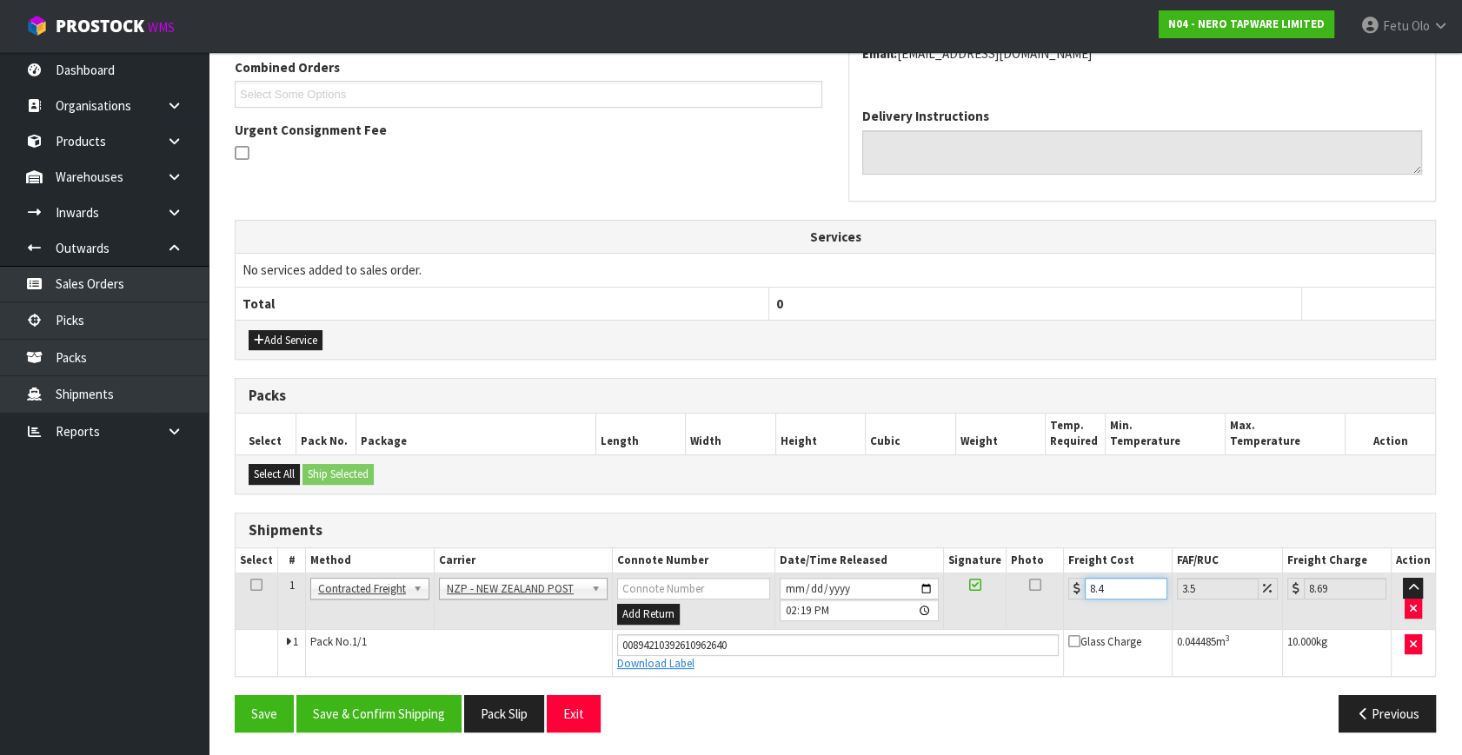
type input "8"
type input "8.28"
type input "8.4"
type input "8.69"
type input "8.45"
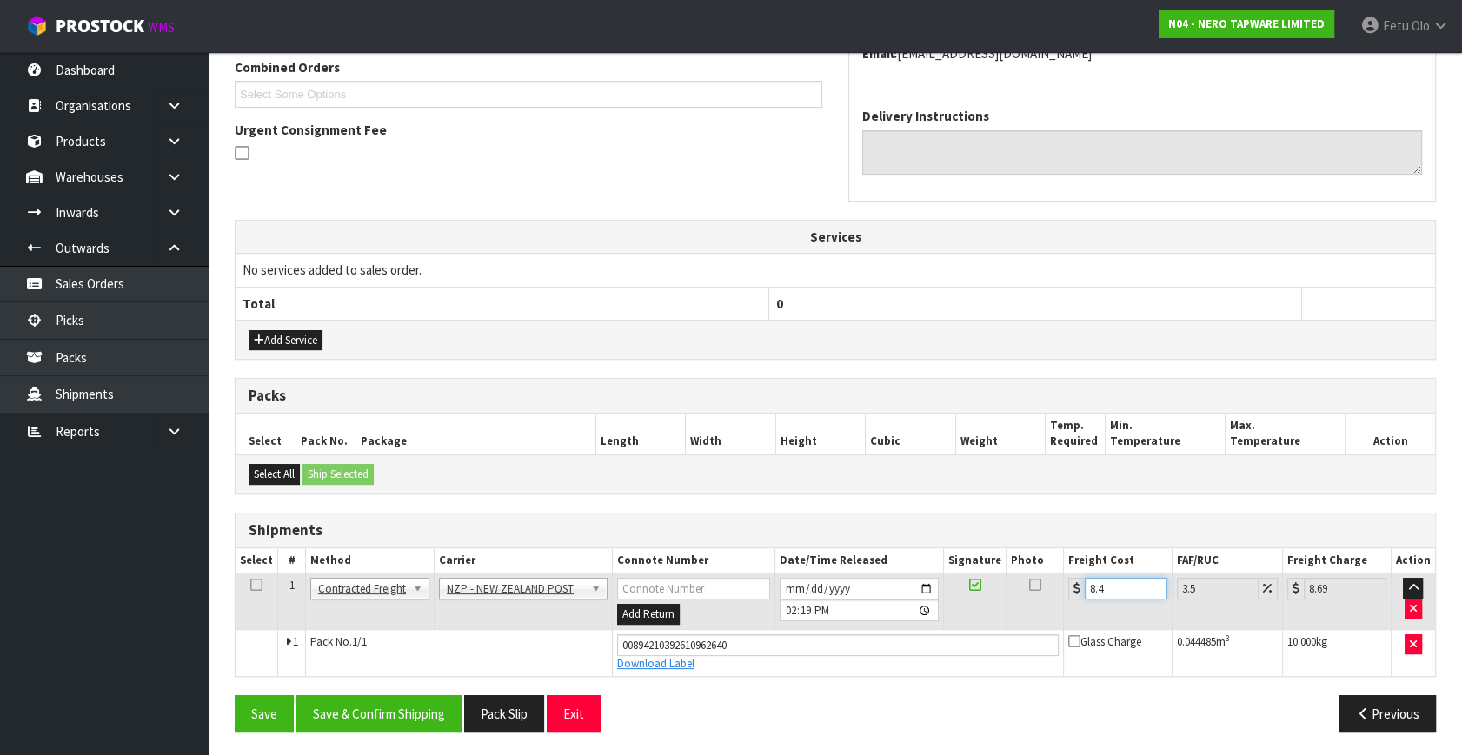
type input "8.75"
type input "8.45"
click at [380, 704] on button "Save & Confirm Shipping" at bounding box center [378, 713] width 165 height 37
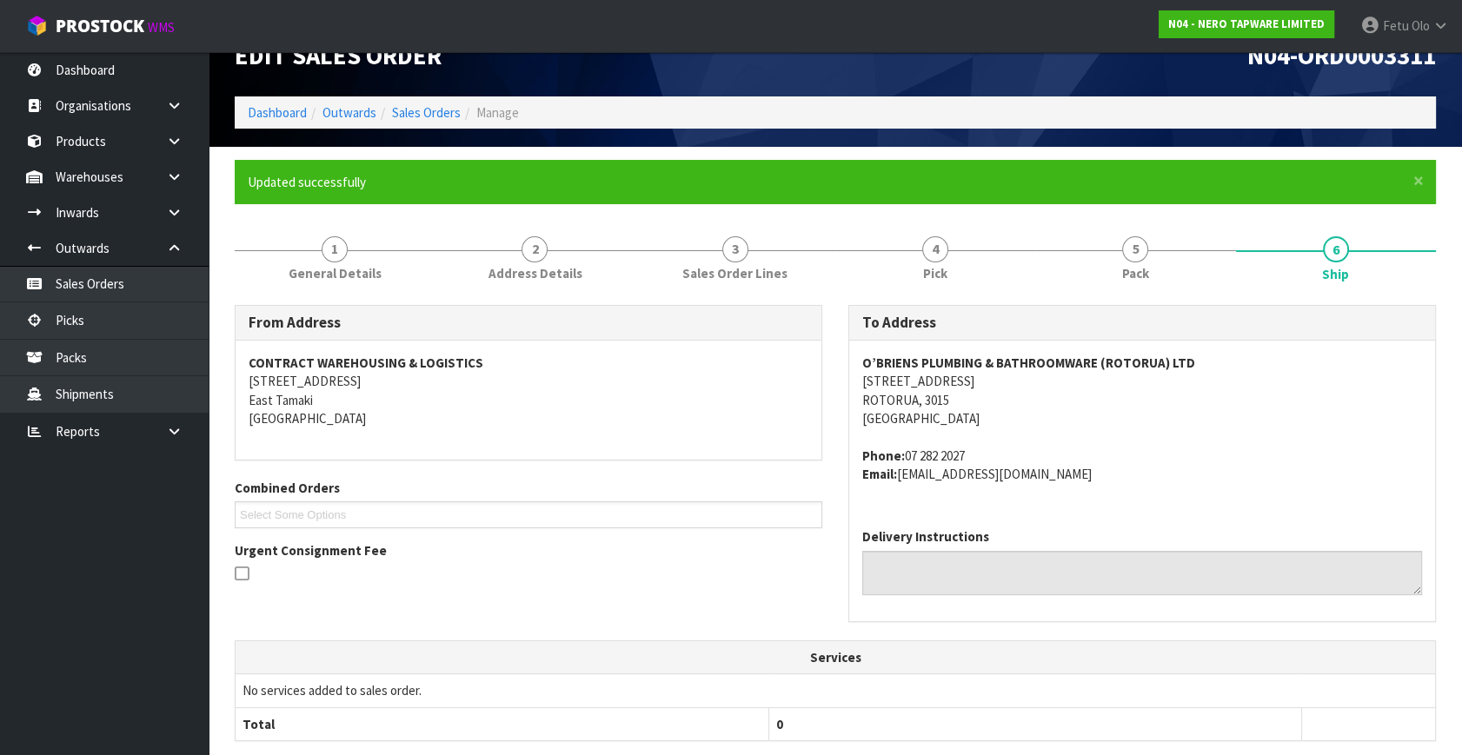
scroll to position [408, 0]
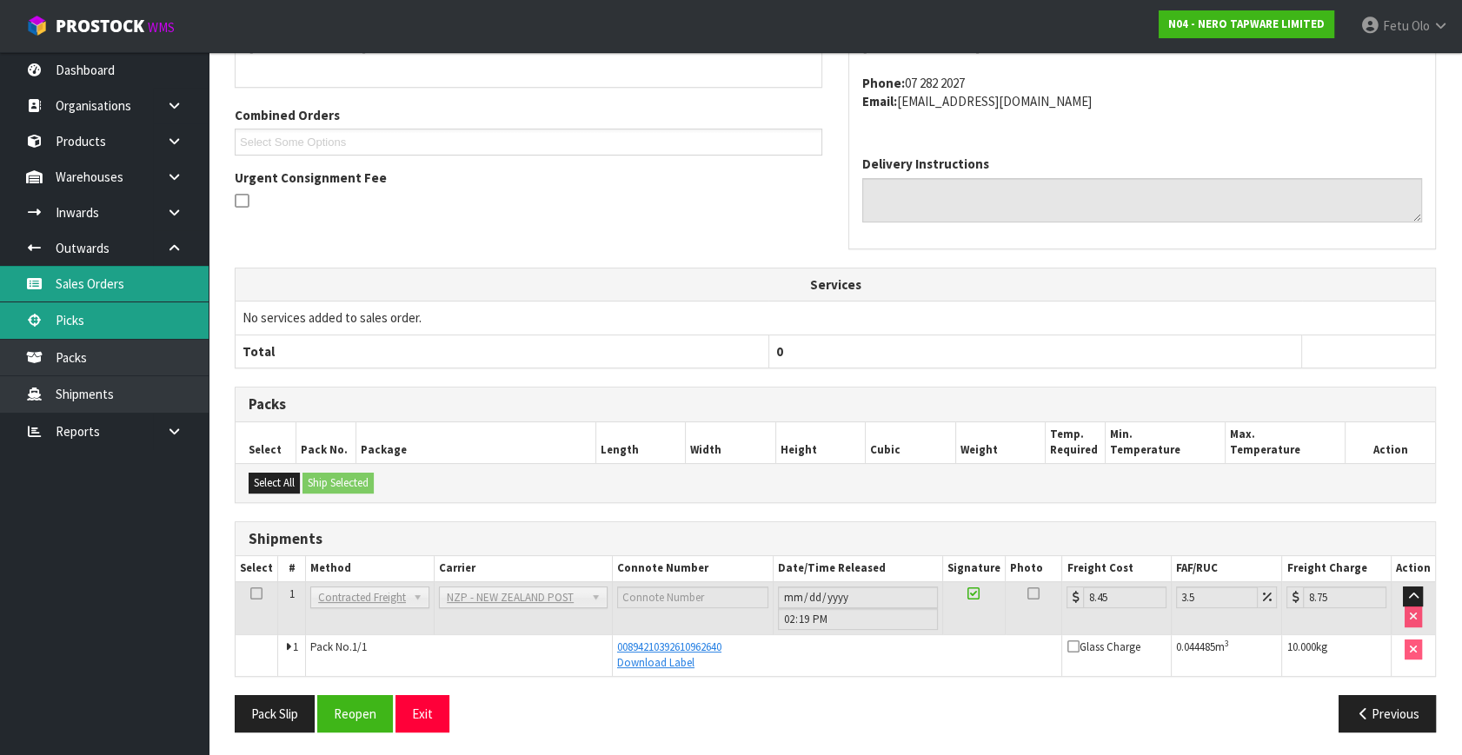
drag, startPoint x: 84, startPoint y: 321, endPoint x: 139, endPoint y: 292, distance: 61.8
click at [84, 321] on link "Picks" at bounding box center [104, 320] width 209 height 36
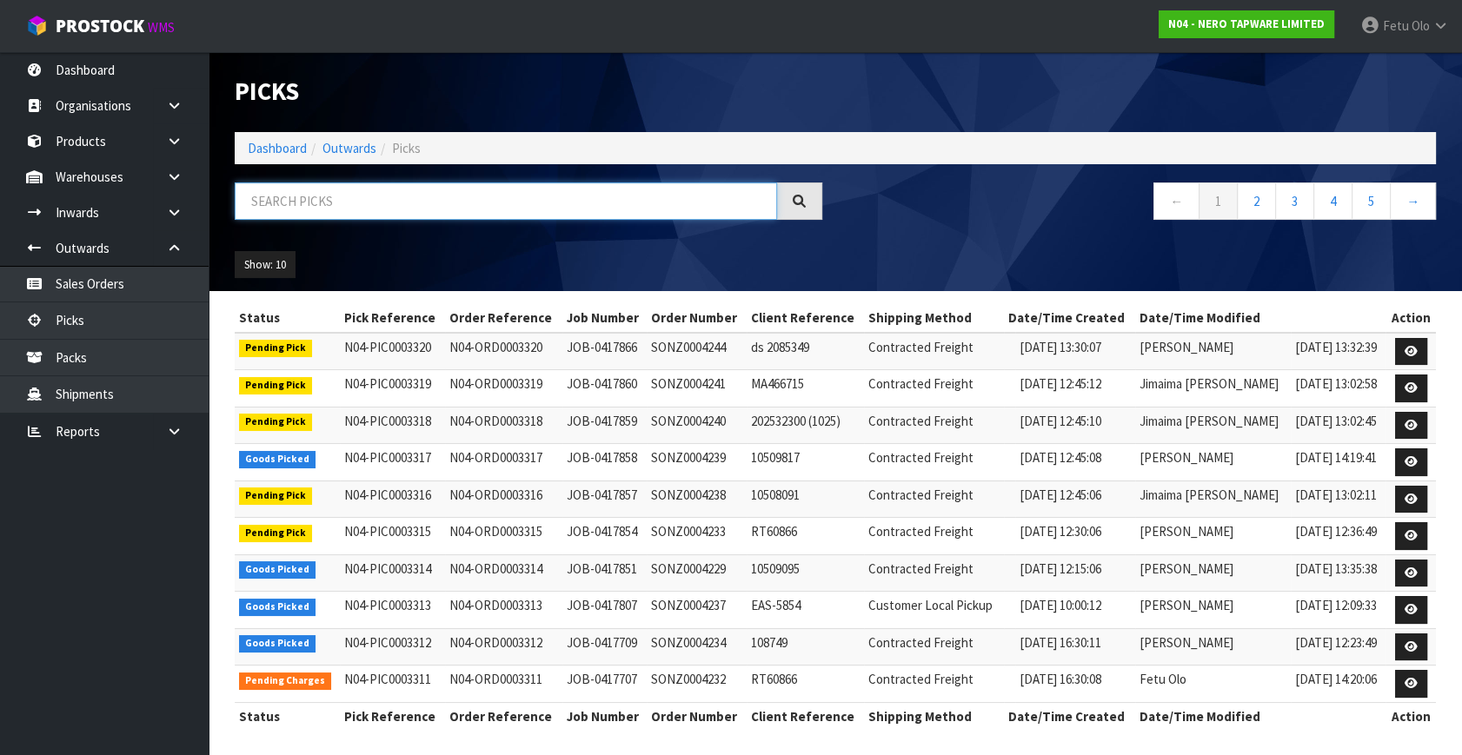
click at [347, 186] on input "text" at bounding box center [506, 200] width 542 height 37
type input "3313"
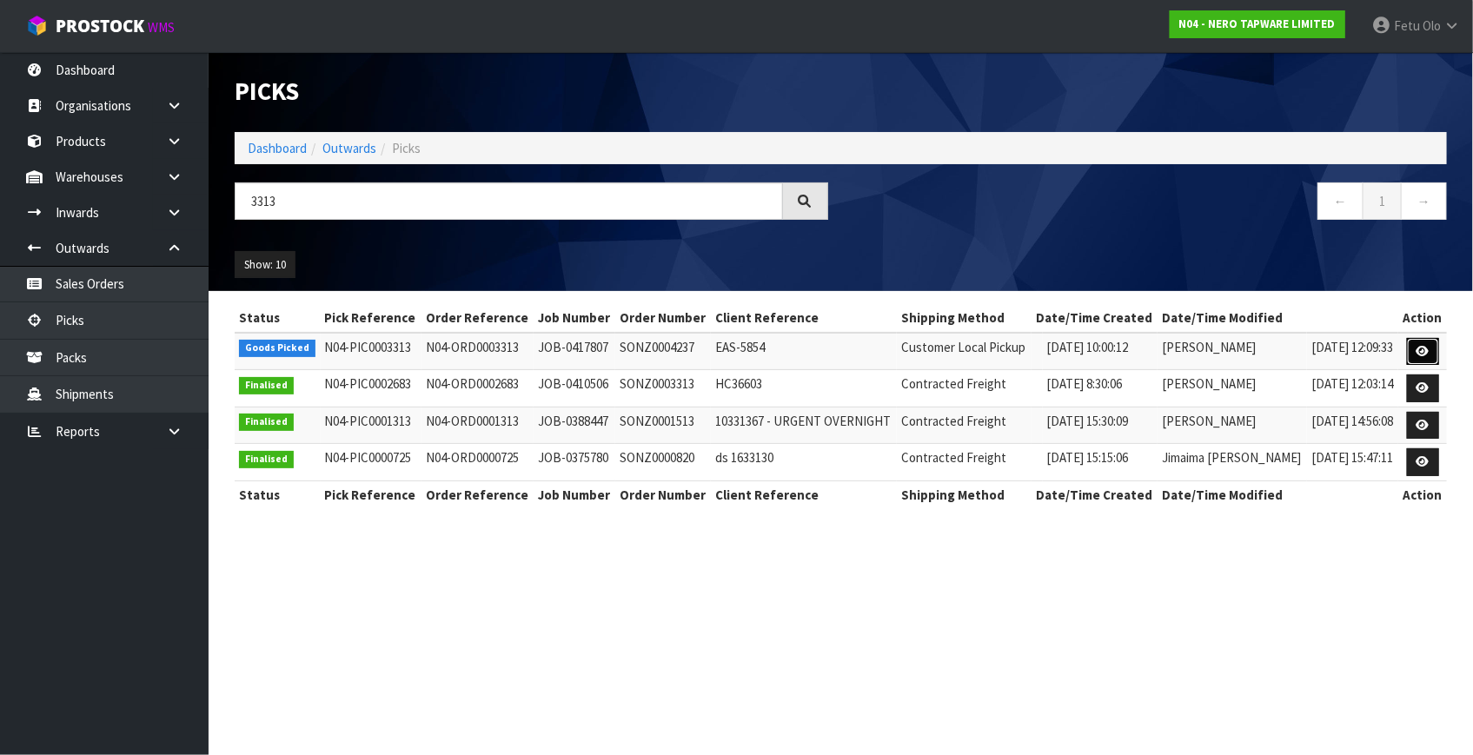
click at [1425, 346] on icon at bounding box center [1422, 351] width 13 height 11
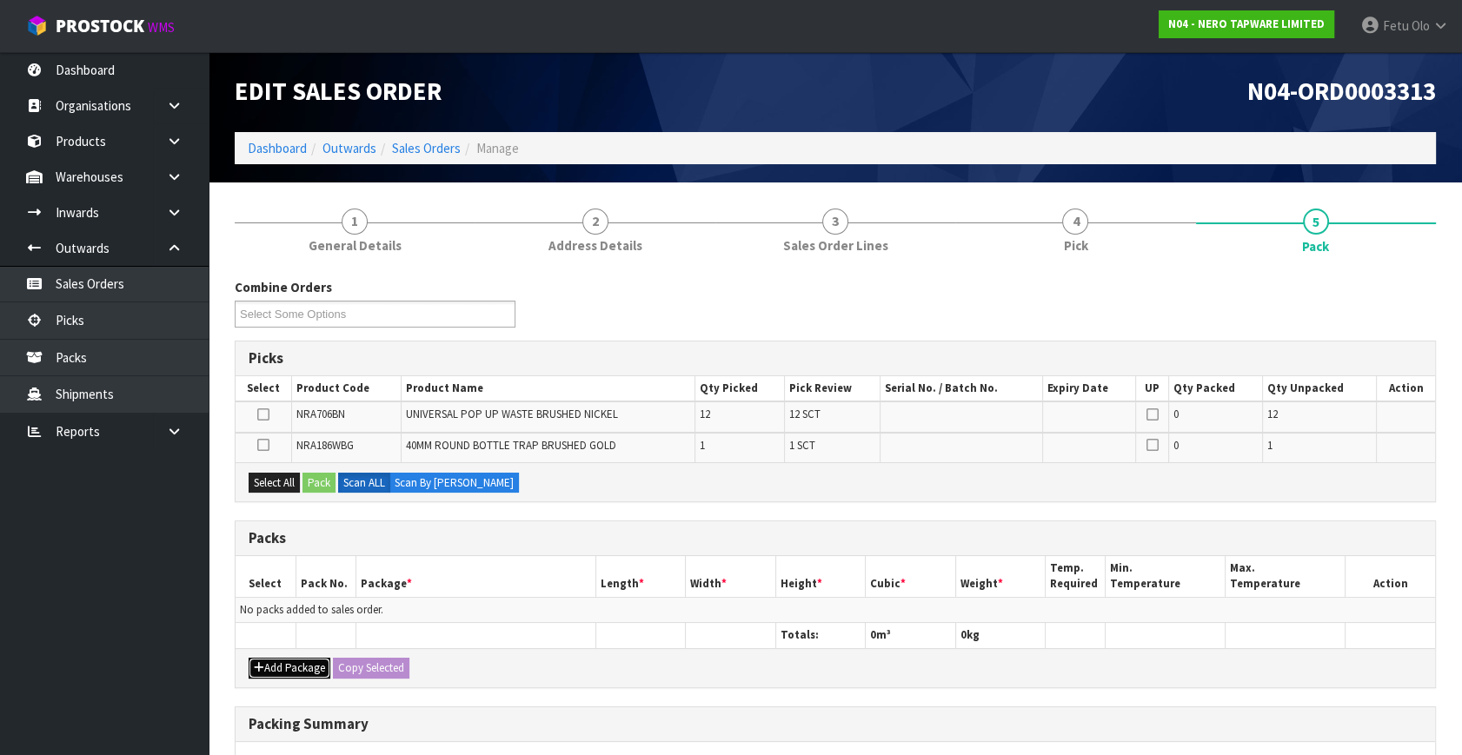
click at [270, 664] on button "Add Package" at bounding box center [290, 668] width 82 height 21
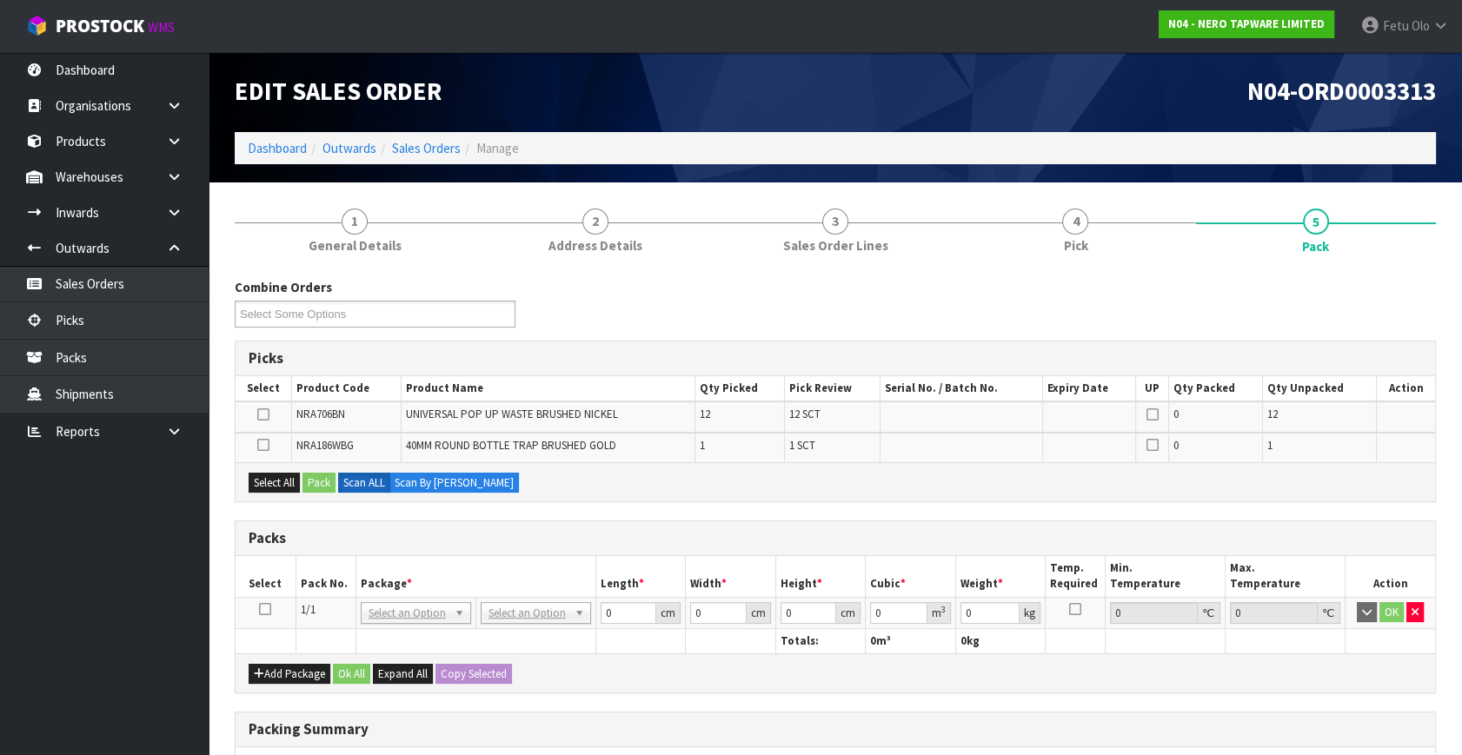
click at [265, 609] on icon at bounding box center [265, 609] width 12 height 1
click at [396, 564] on th "Package *" at bounding box center [475, 576] width 240 height 41
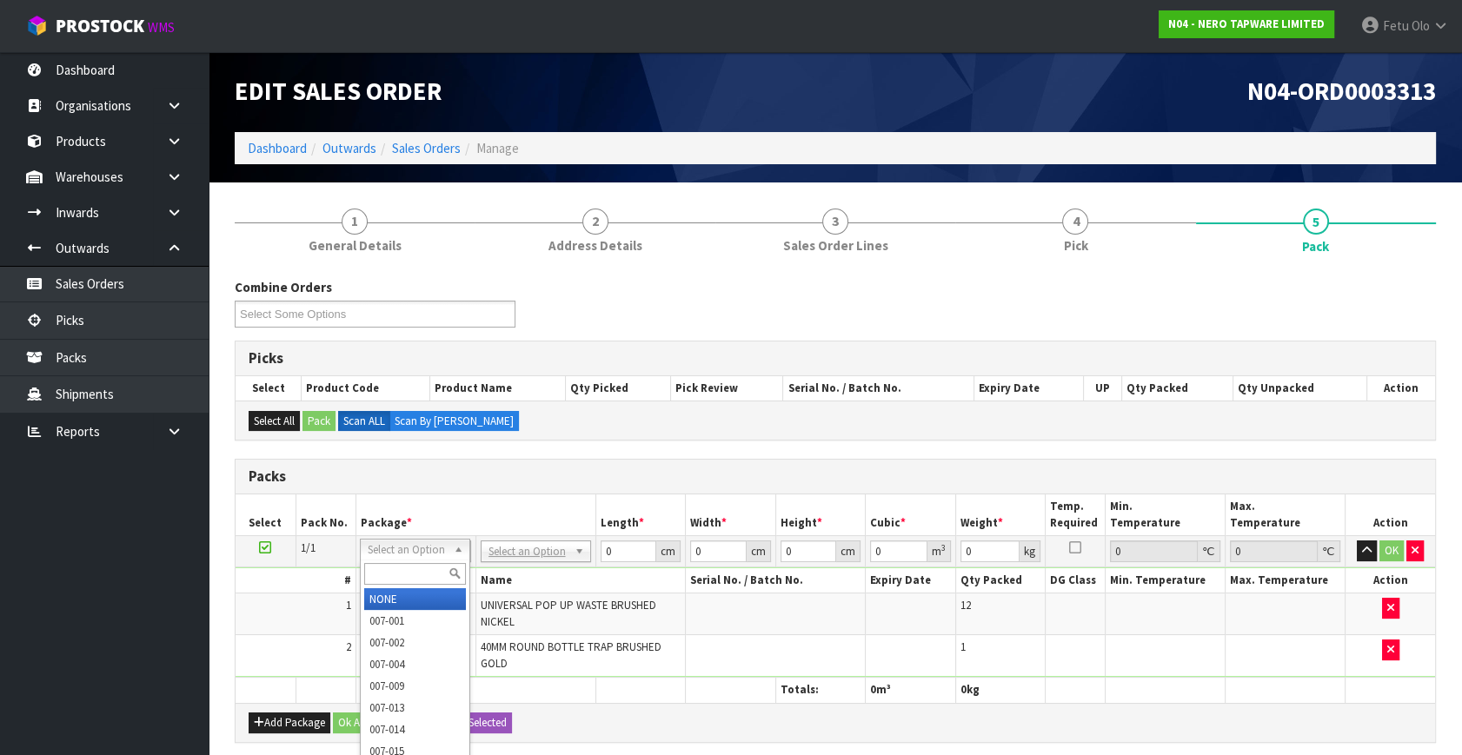
drag, startPoint x: 441, startPoint y: 554, endPoint x: 411, endPoint y: 574, distance: 35.7
click at [411, 574] on input "text" at bounding box center [415, 574] width 102 height 22
type input "011"
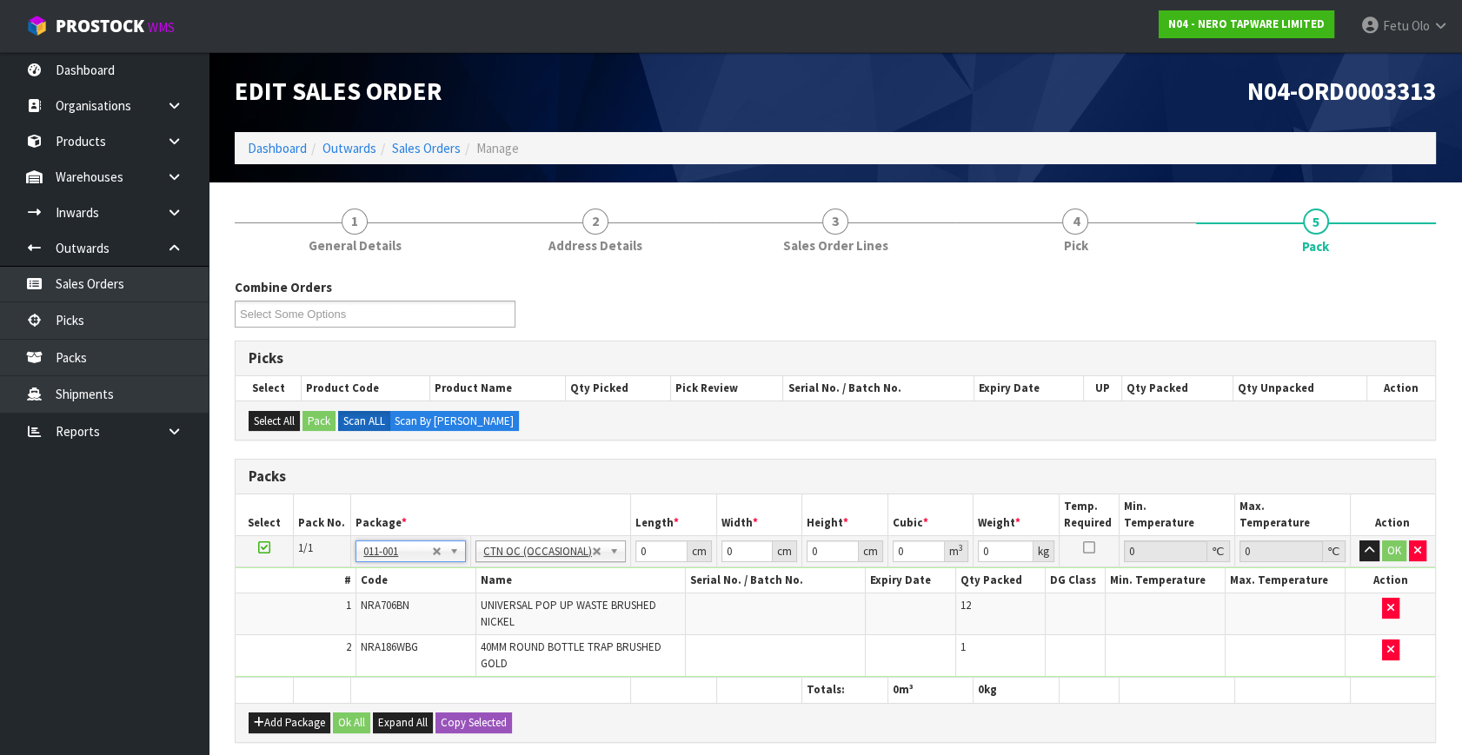
type input "5.44"
drag, startPoint x: 653, startPoint y: 549, endPoint x: 531, endPoint y: 614, distance: 138.0
click at [531, 614] on tbody "1/1 NONE 007-001 007-002 007-004 007-009 007-013 007-014 007-015 007-017 007-01…" at bounding box center [834, 607] width 1199 height 142
type input "37"
type input "36"
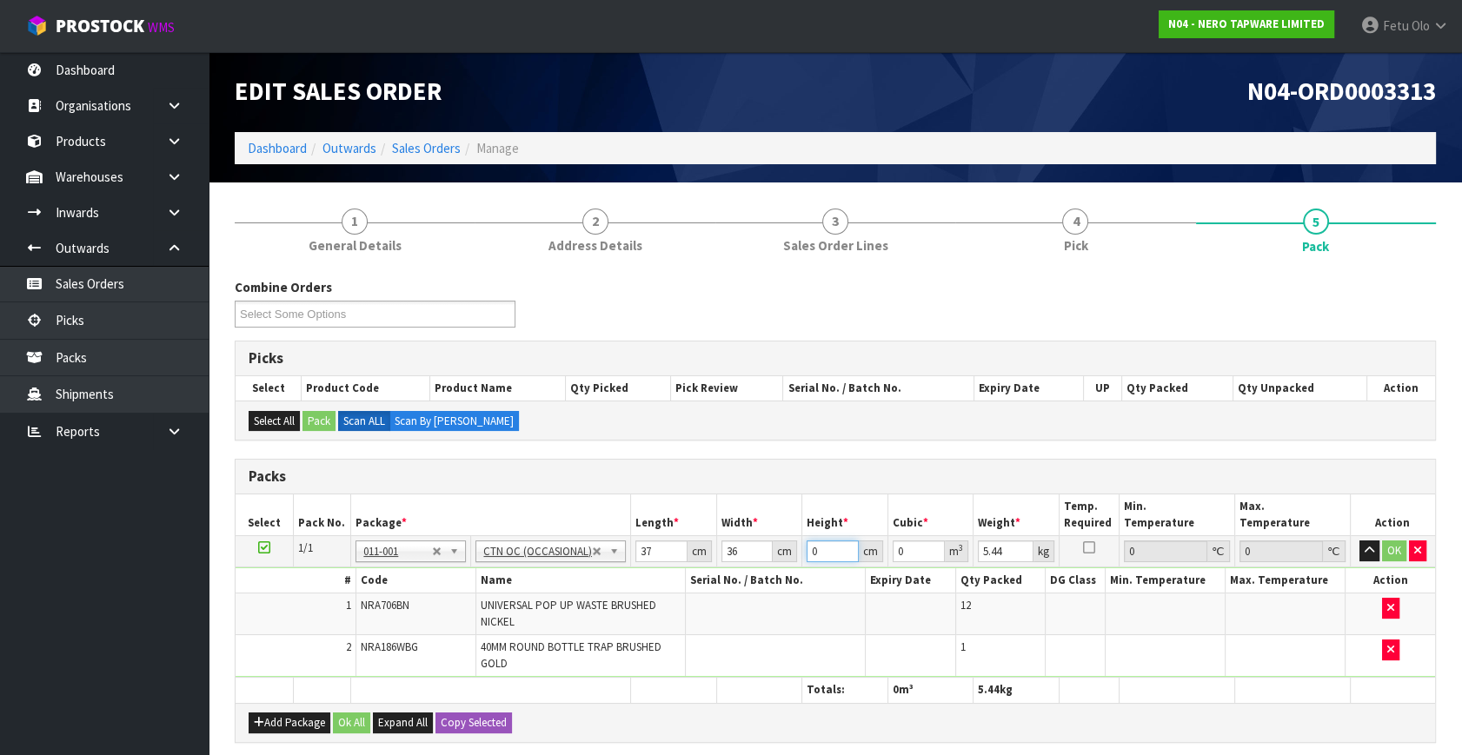
type input "2"
type input "0.002664"
type input "20"
type input "0.02664"
type input "20"
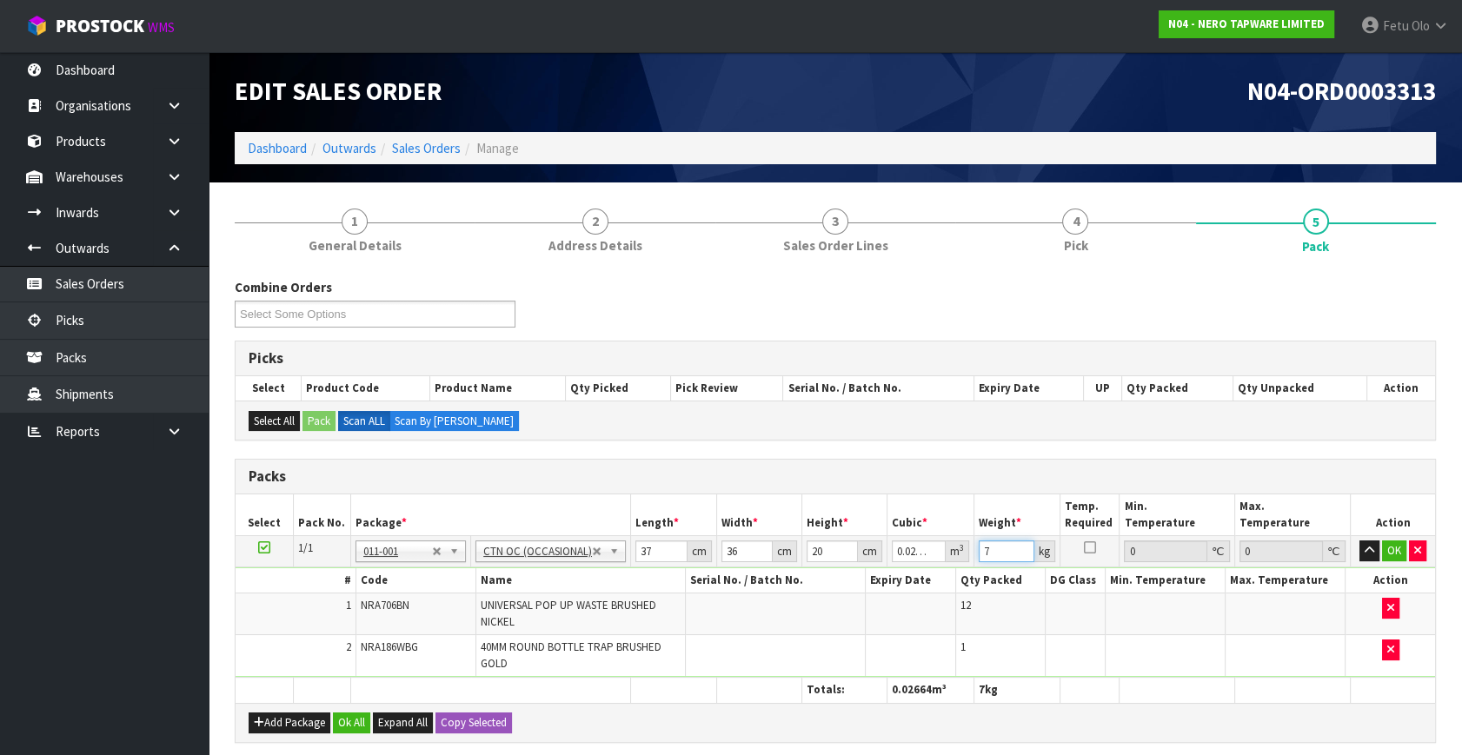
type input "7"
click button "OK" at bounding box center [1394, 551] width 24 height 21
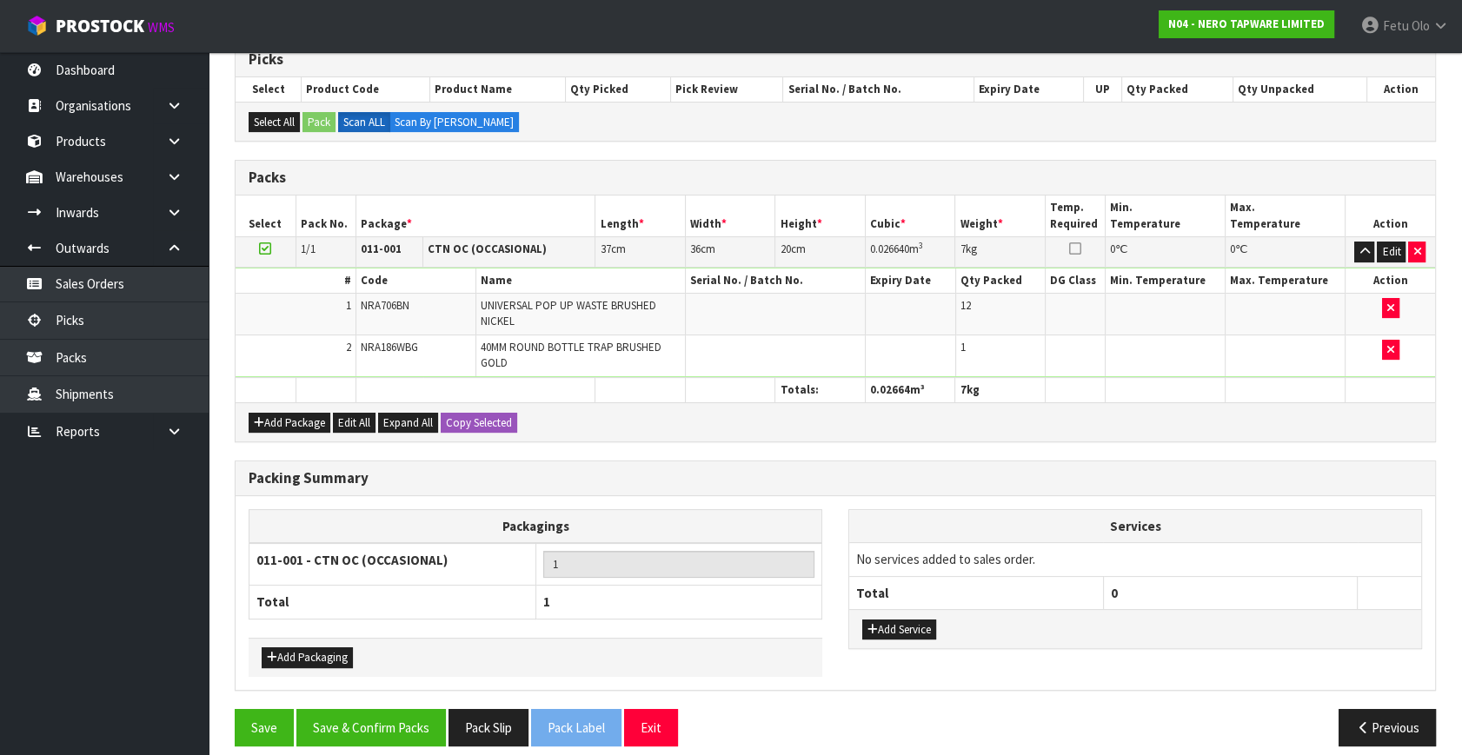
scroll to position [312, 0]
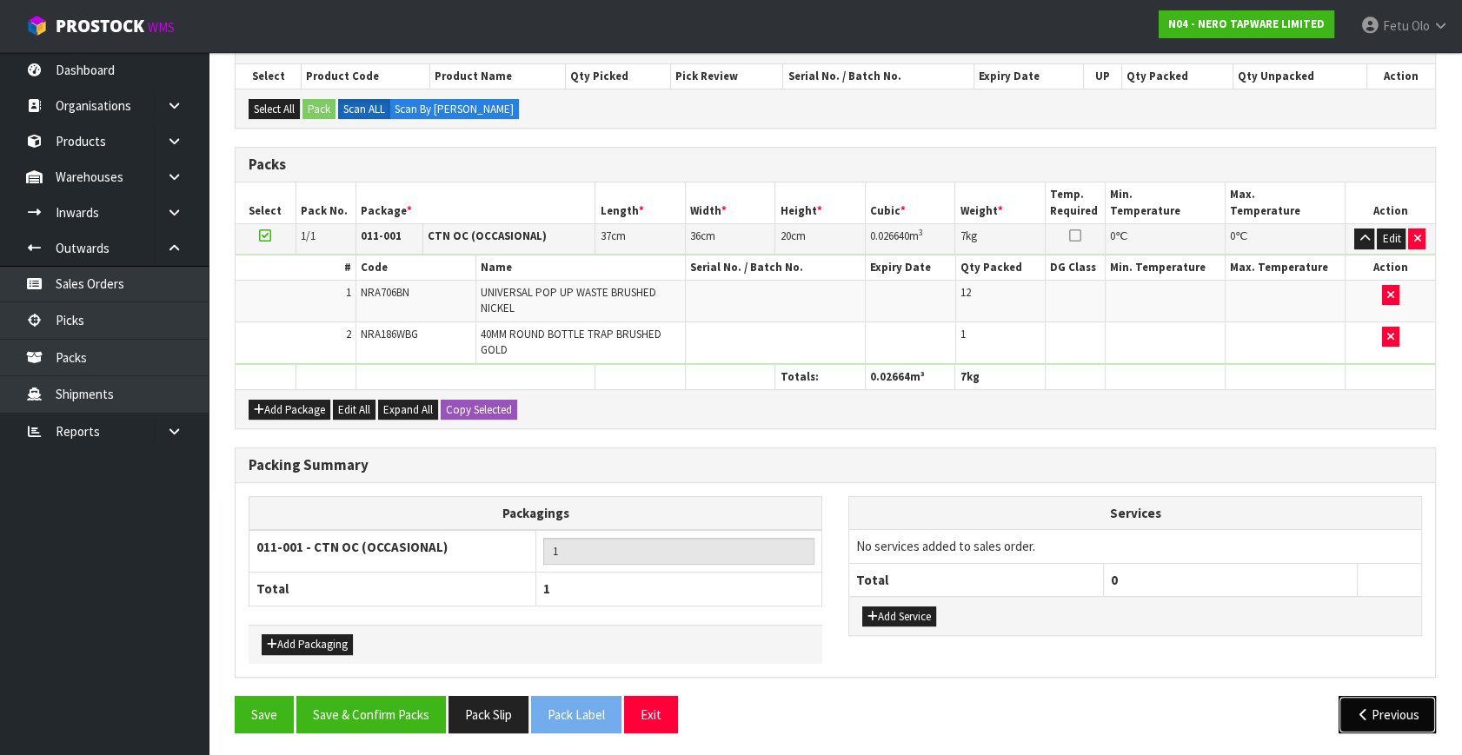
click at [1347, 713] on button "Previous" at bounding box center [1386, 714] width 97 height 37
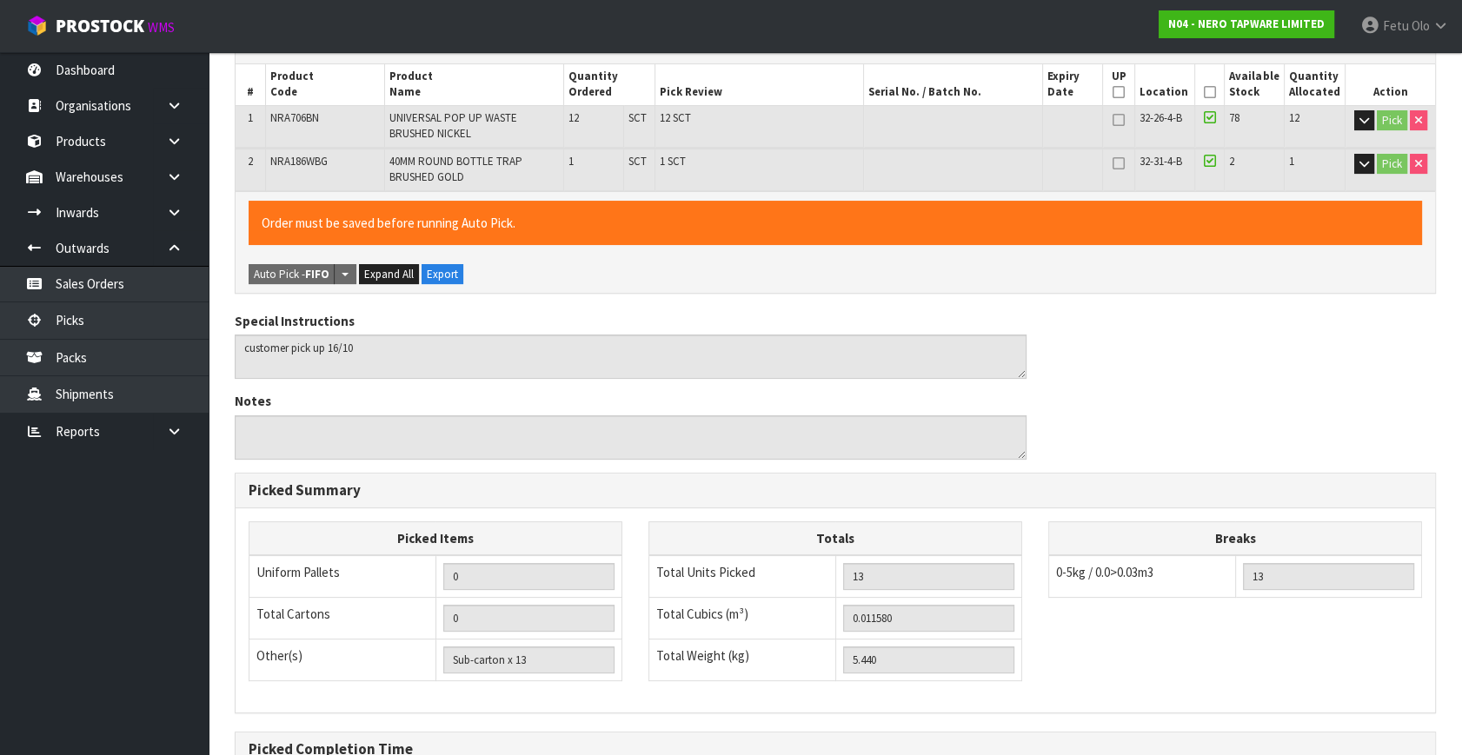
scroll to position [505, 0]
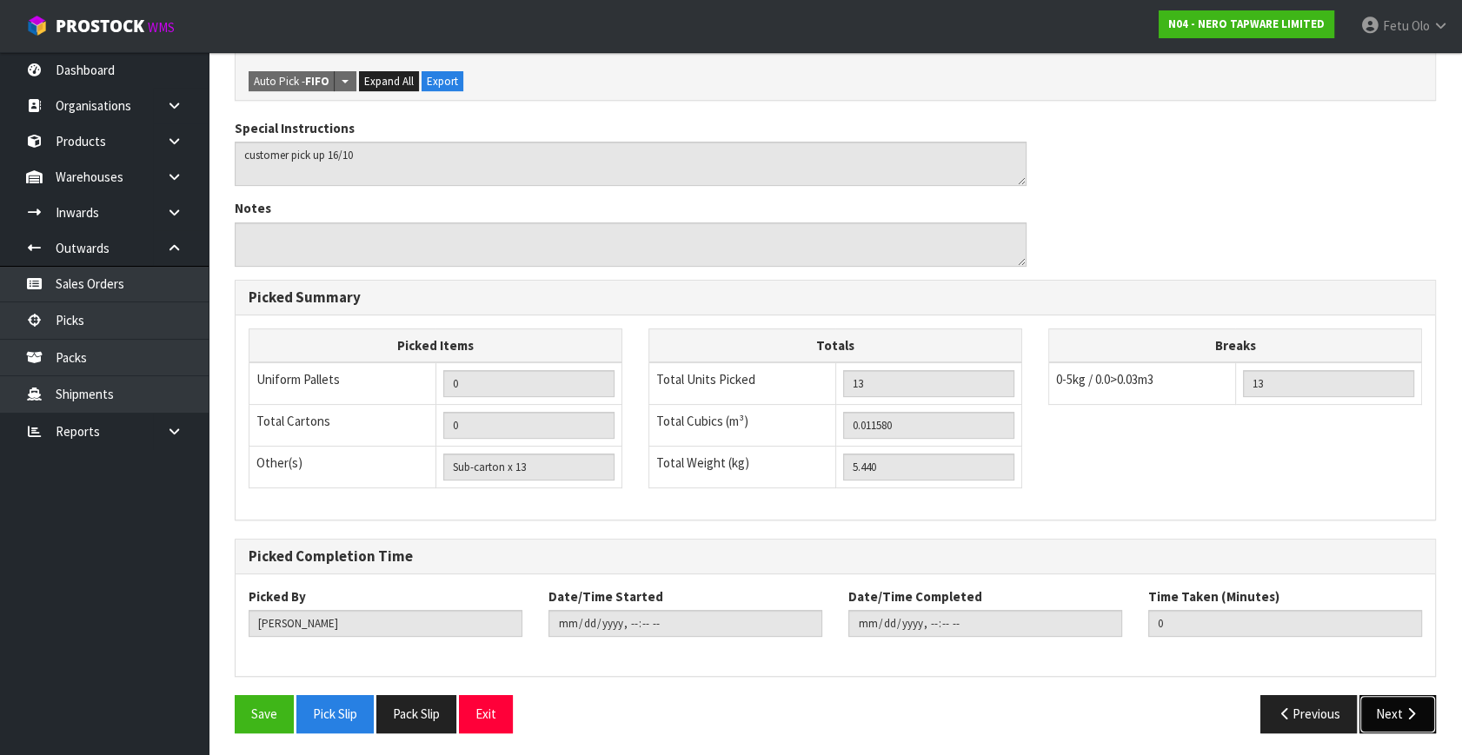
click at [1386, 709] on button "Next" at bounding box center [1397, 713] width 76 height 37
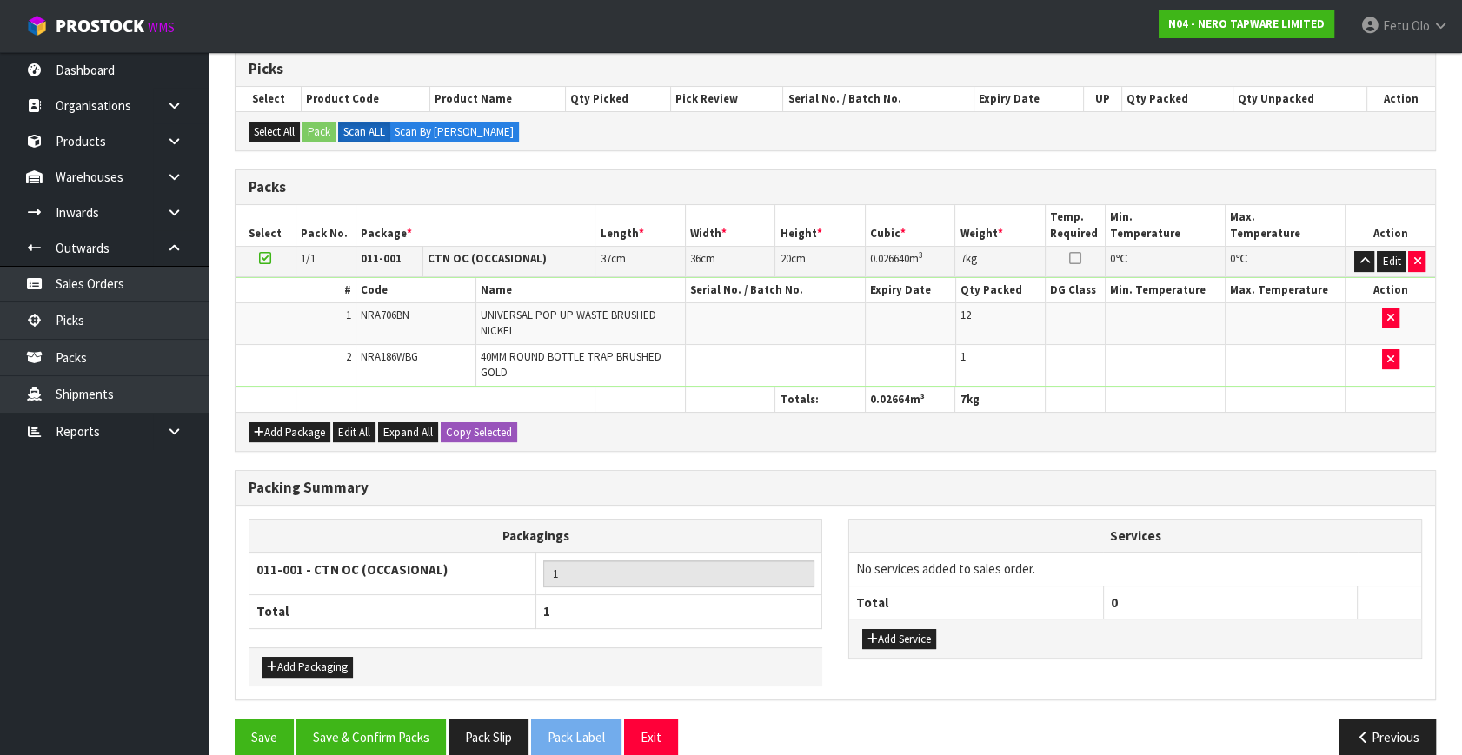
scroll to position [312, 0]
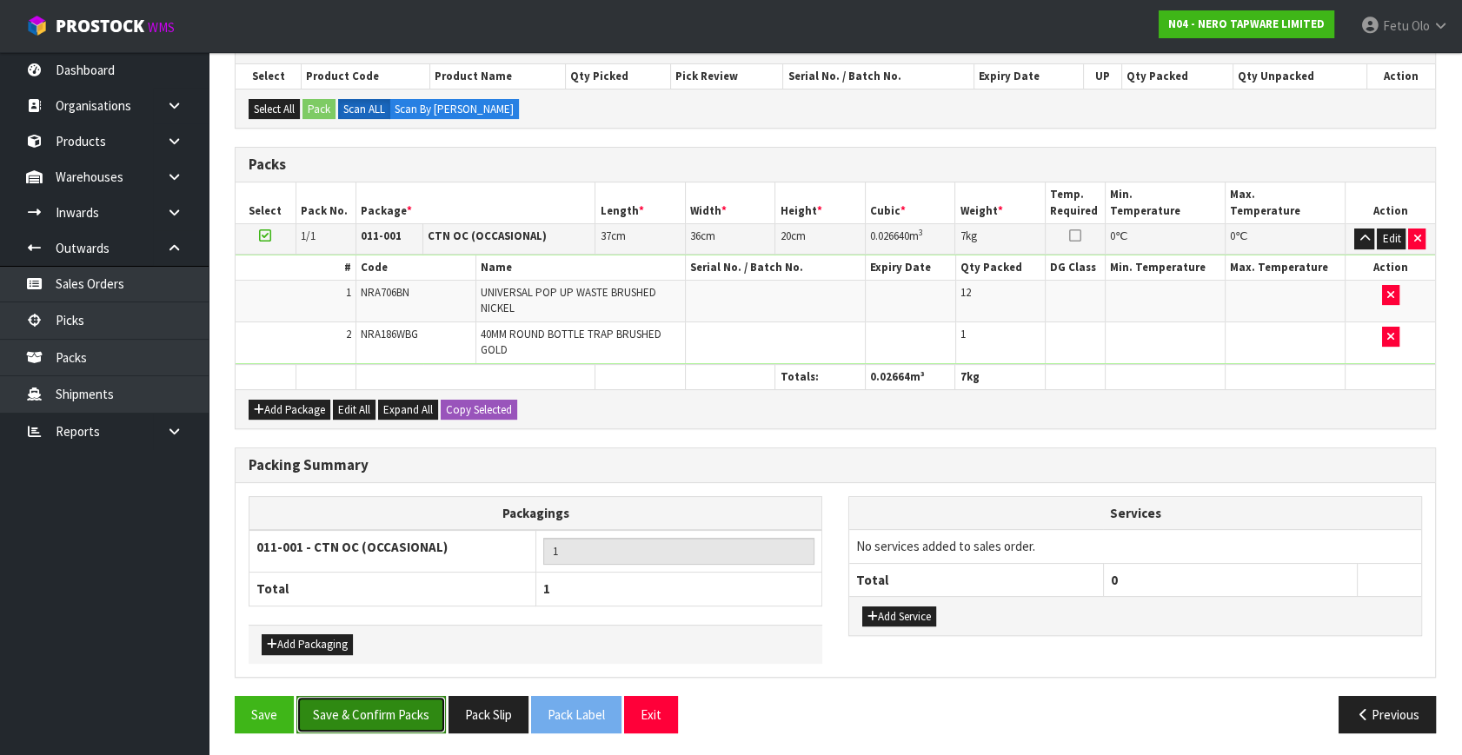
click at [394, 708] on button "Save & Confirm Packs" at bounding box center [370, 714] width 149 height 37
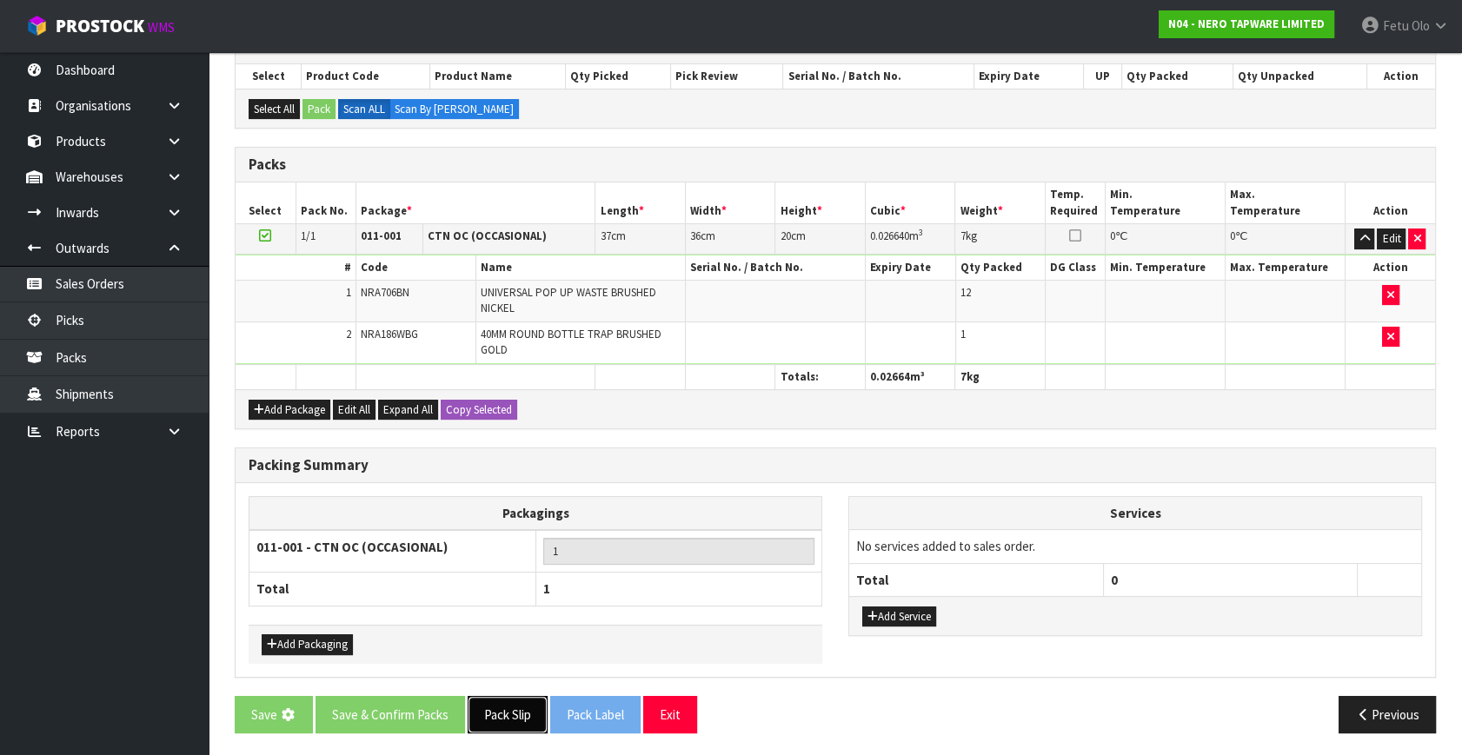
click at [499, 710] on button "Pack Slip" at bounding box center [508, 714] width 80 height 37
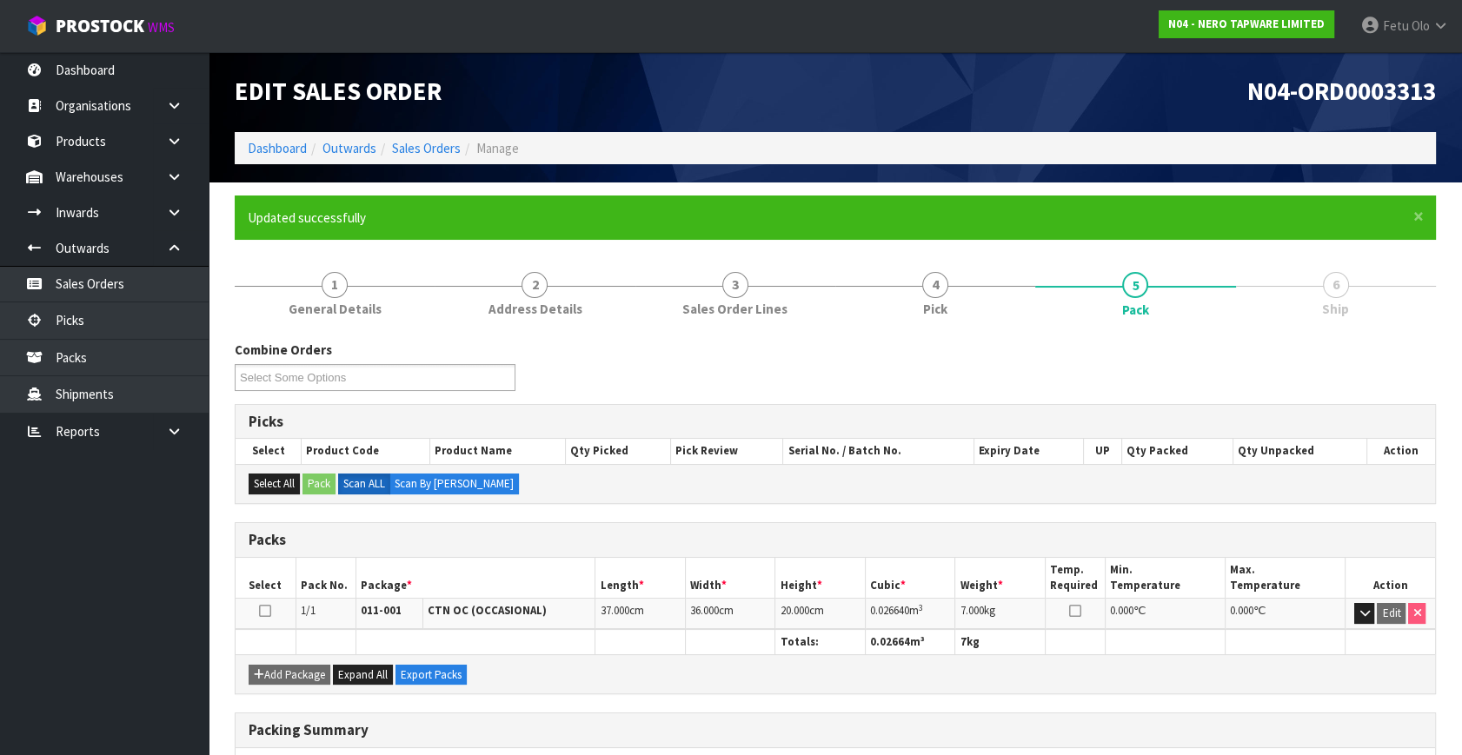
scroll to position [227, 0]
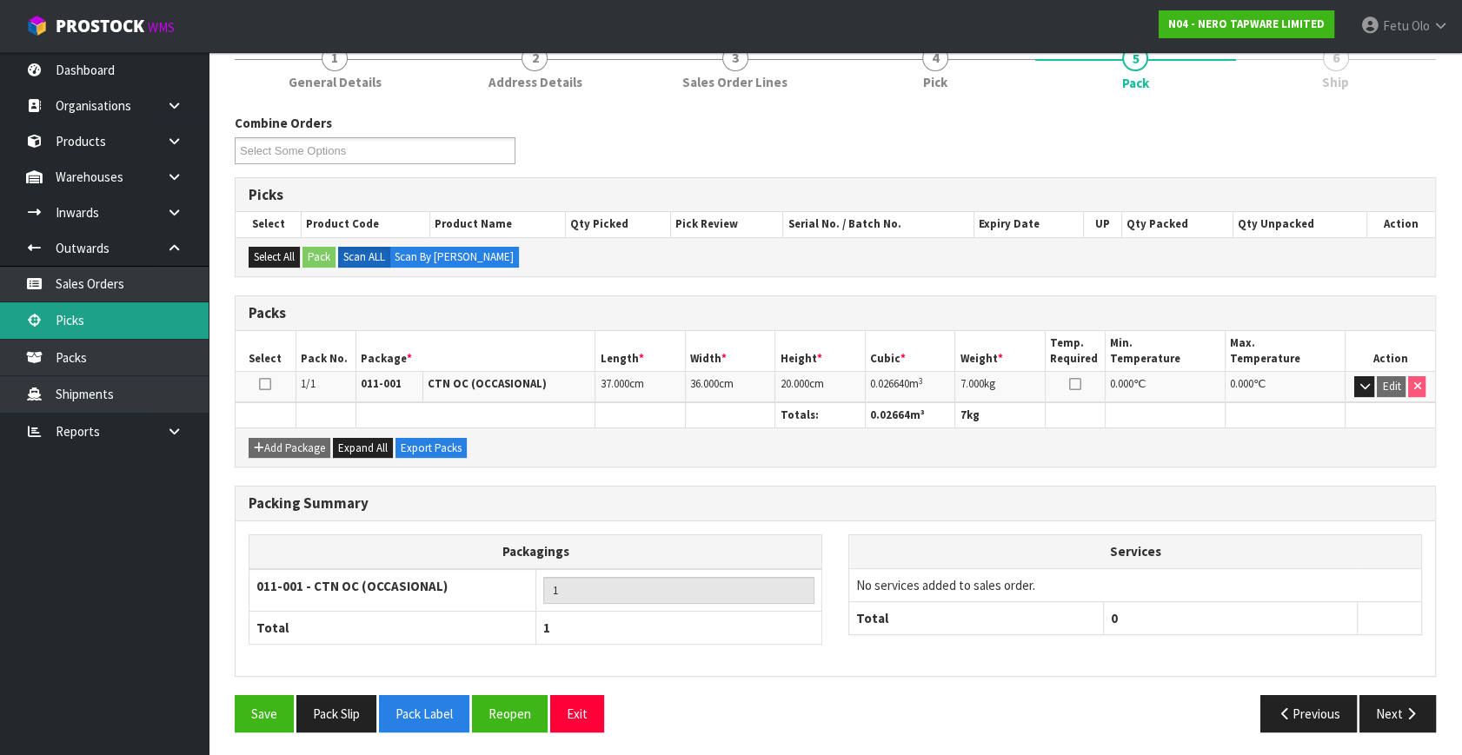
click at [86, 321] on link "Picks" at bounding box center [104, 320] width 209 height 36
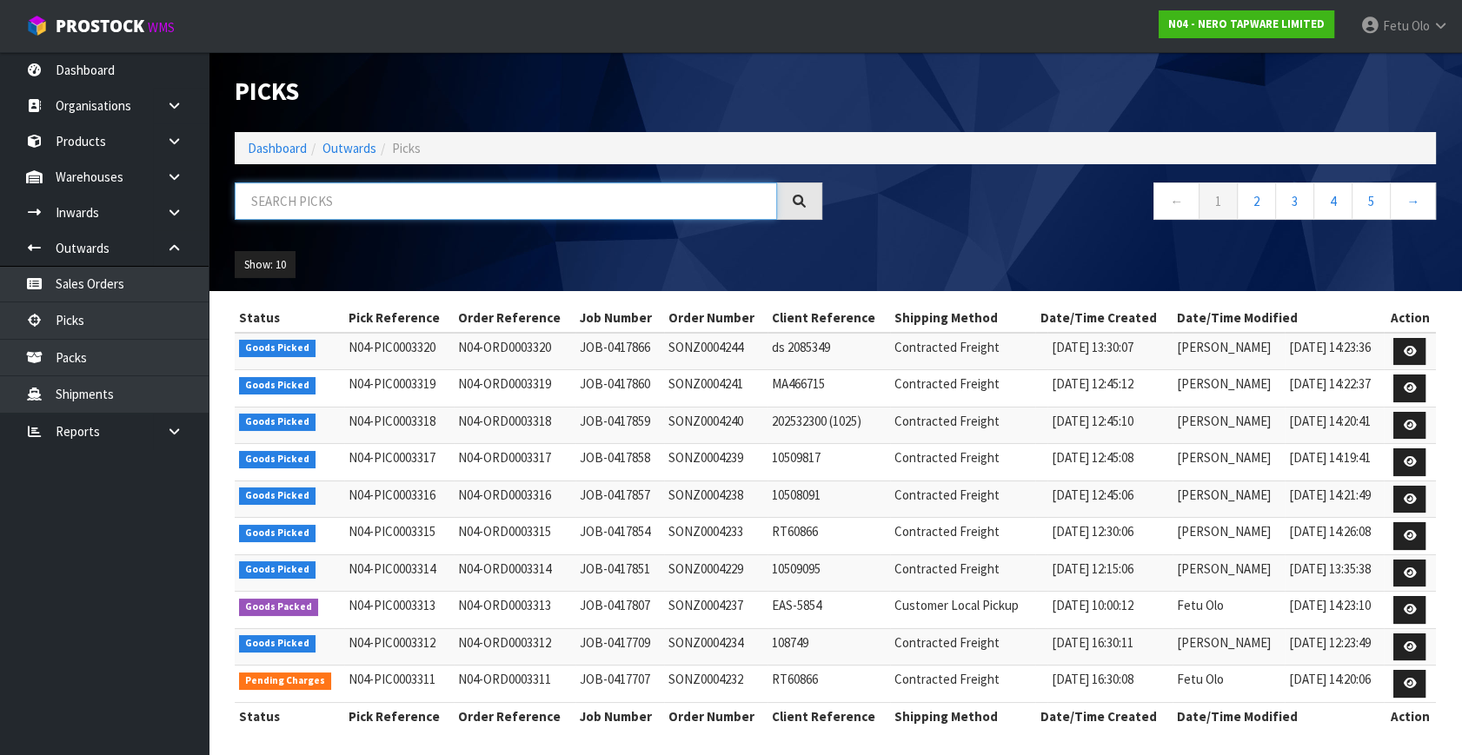
click at [551, 215] on input "text" at bounding box center [506, 200] width 542 height 37
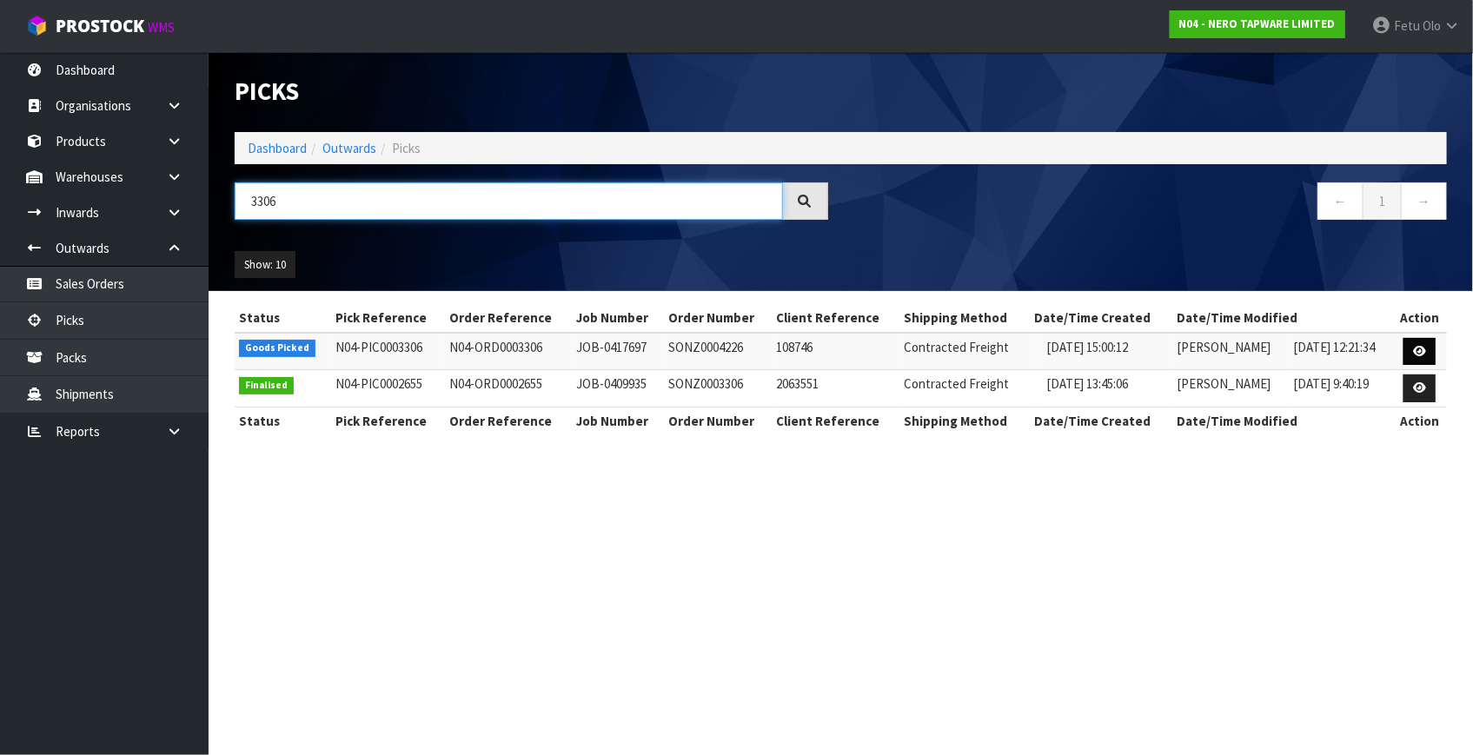
type input "3306"
click at [1433, 351] on link at bounding box center [1419, 352] width 32 height 28
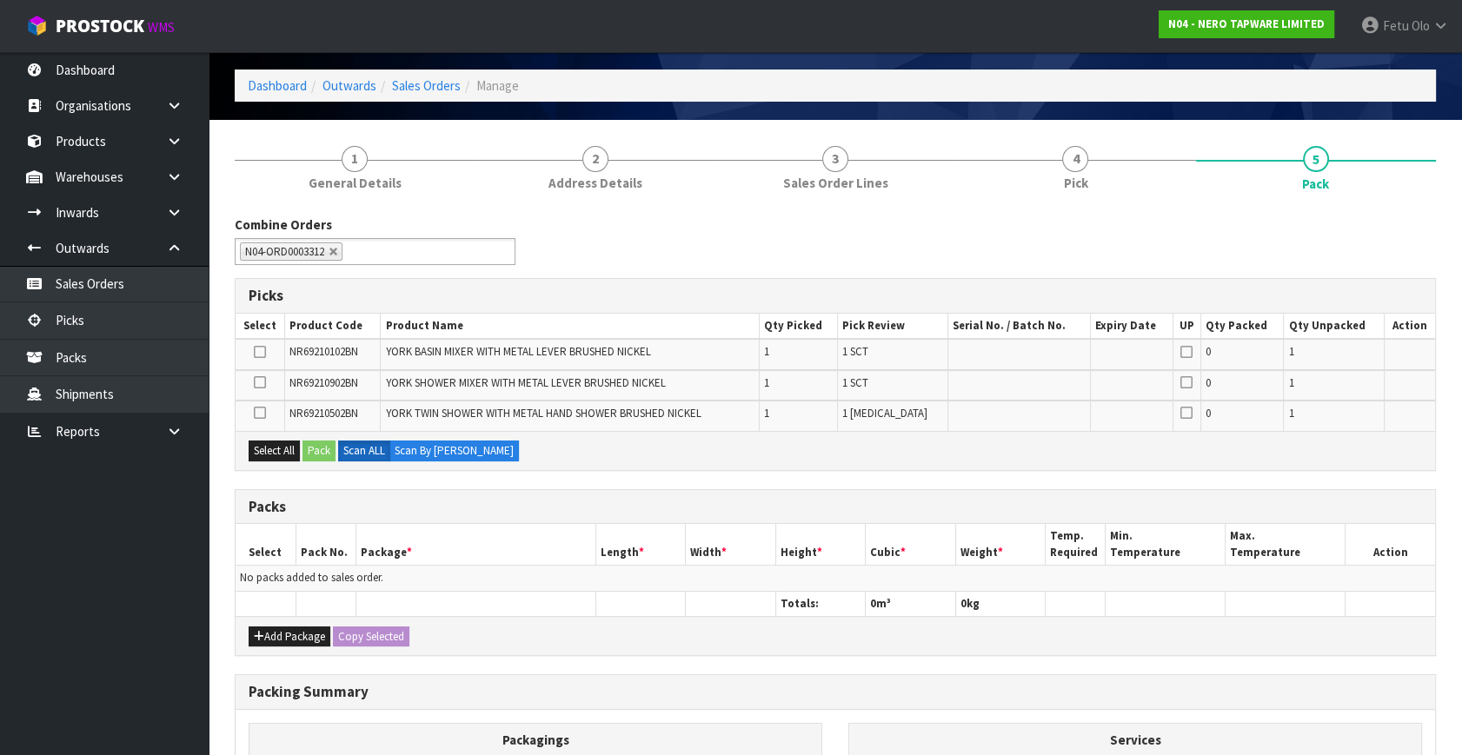
scroll to position [157, 0]
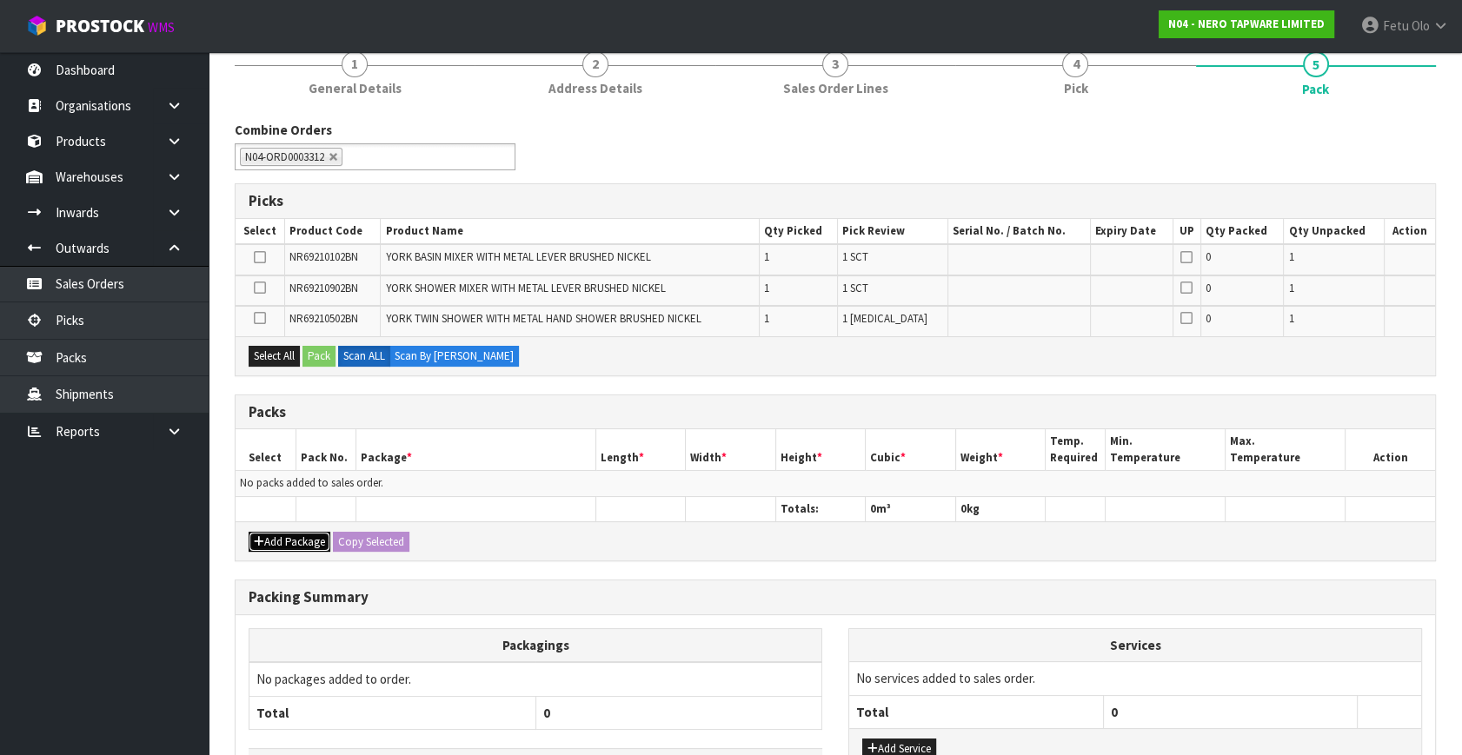
click at [275, 532] on button "Add Package" at bounding box center [290, 542] width 82 height 21
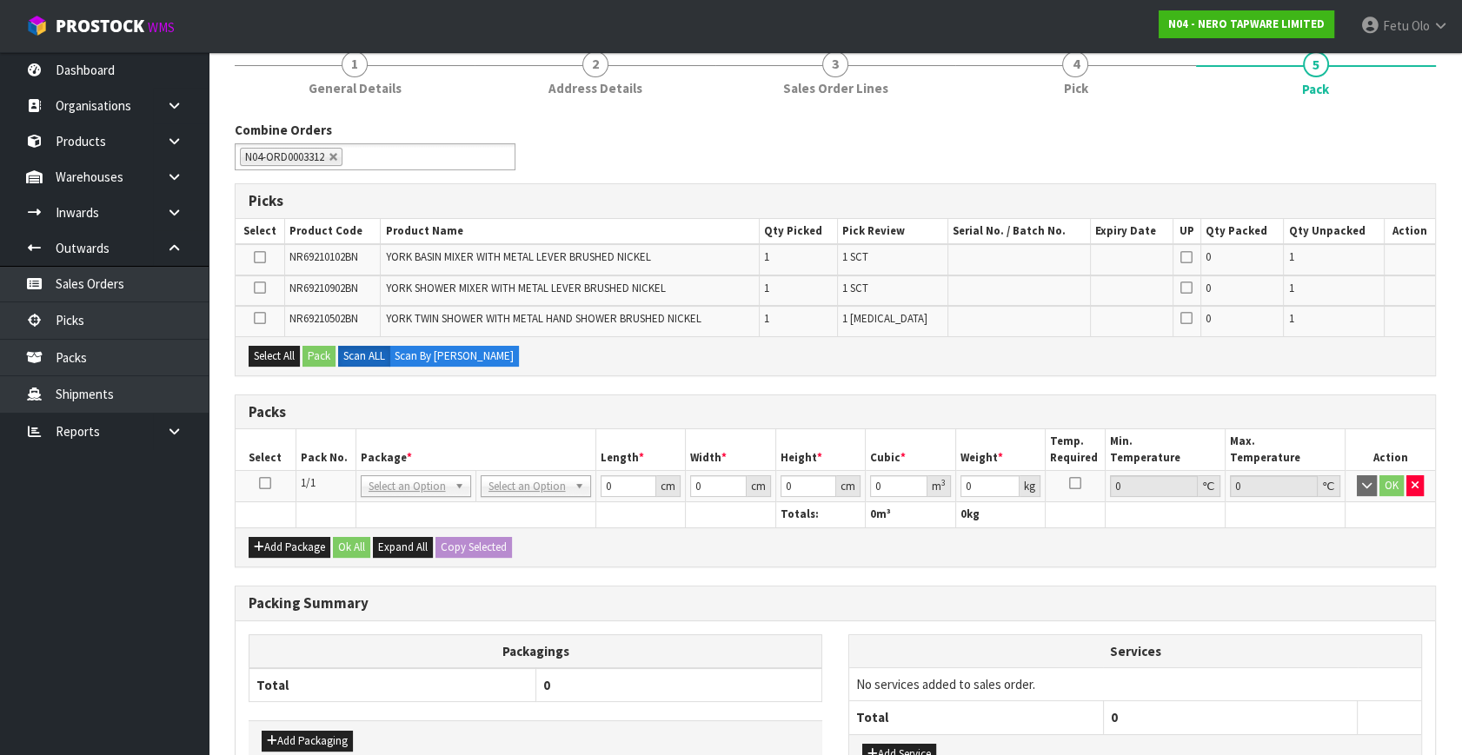
drag, startPoint x: 262, startPoint y: 474, endPoint x: 310, endPoint y: 468, distance: 48.3
click at [262, 483] on icon at bounding box center [265, 483] width 12 height 1
click at [419, 451] on th "Package *" at bounding box center [475, 449] width 240 height 41
click at [533, 415] on h3 "Packs" at bounding box center [835, 412] width 1173 height 17
click at [556, 429] on th "Package *" at bounding box center [475, 449] width 240 height 41
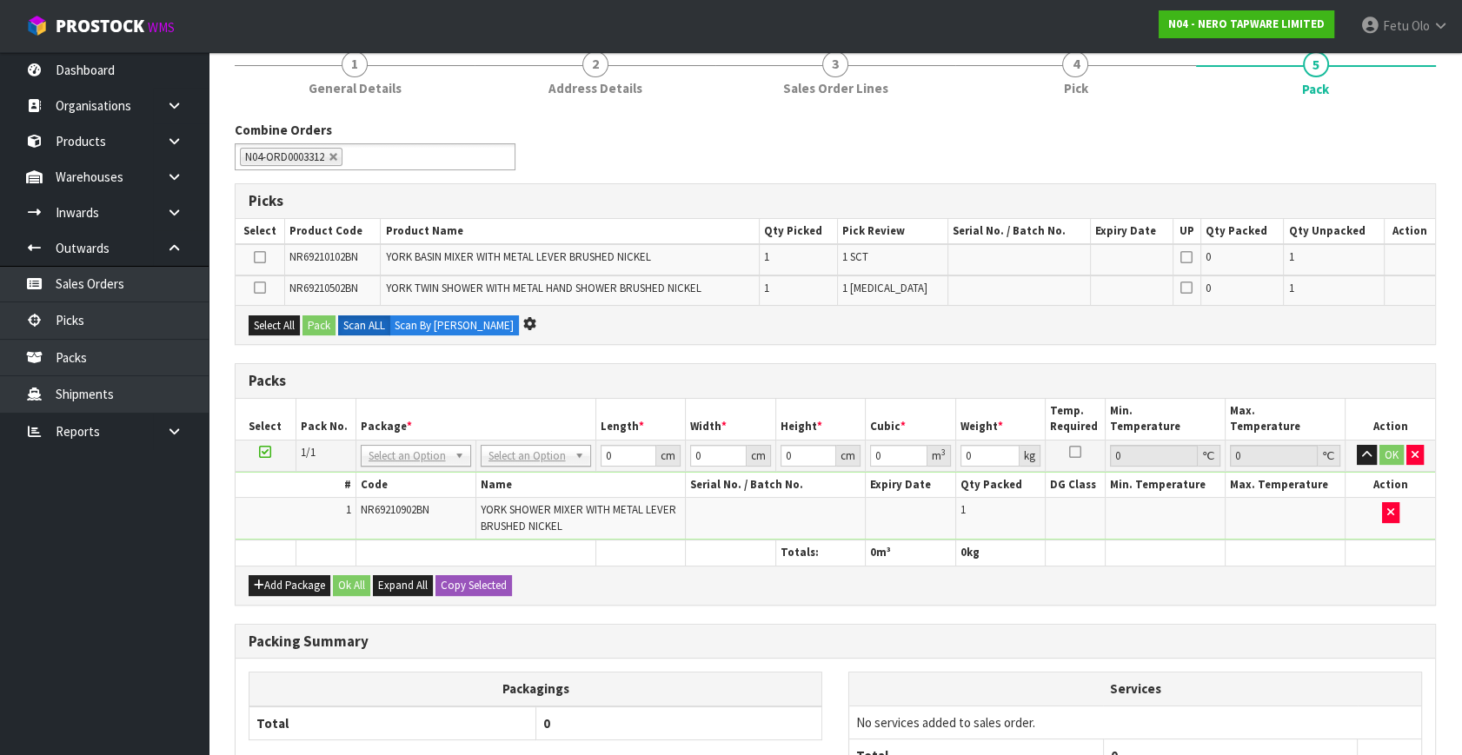
scroll to position [0, 0]
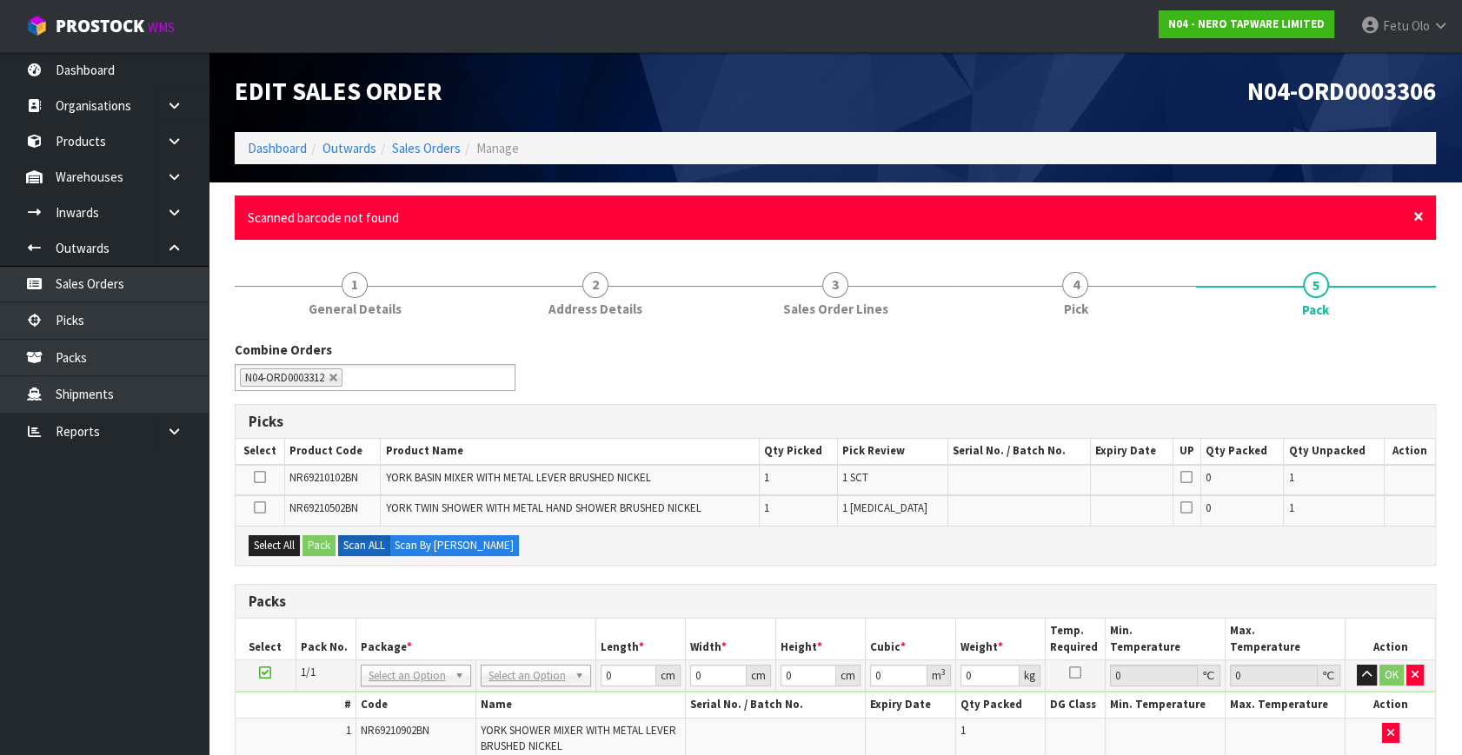
click at [1420, 216] on span "×" at bounding box center [1418, 216] width 10 height 24
click at [1416, 210] on span "×" at bounding box center [1418, 216] width 10 height 24
click at [1416, 215] on span "×" at bounding box center [1418, 216] width 10 height 24
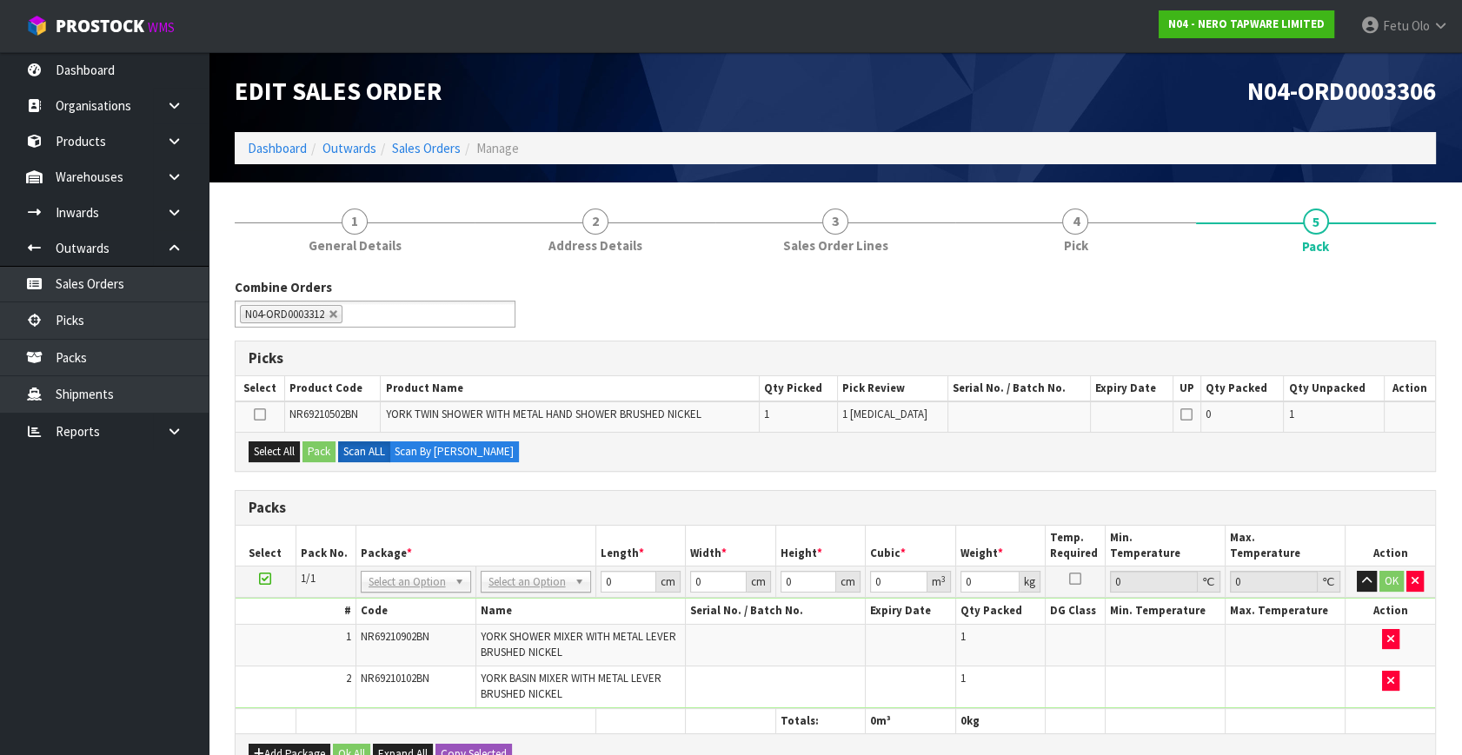
click at [262, 579] on icon at bounding box center [265, 579] width 12 height 1
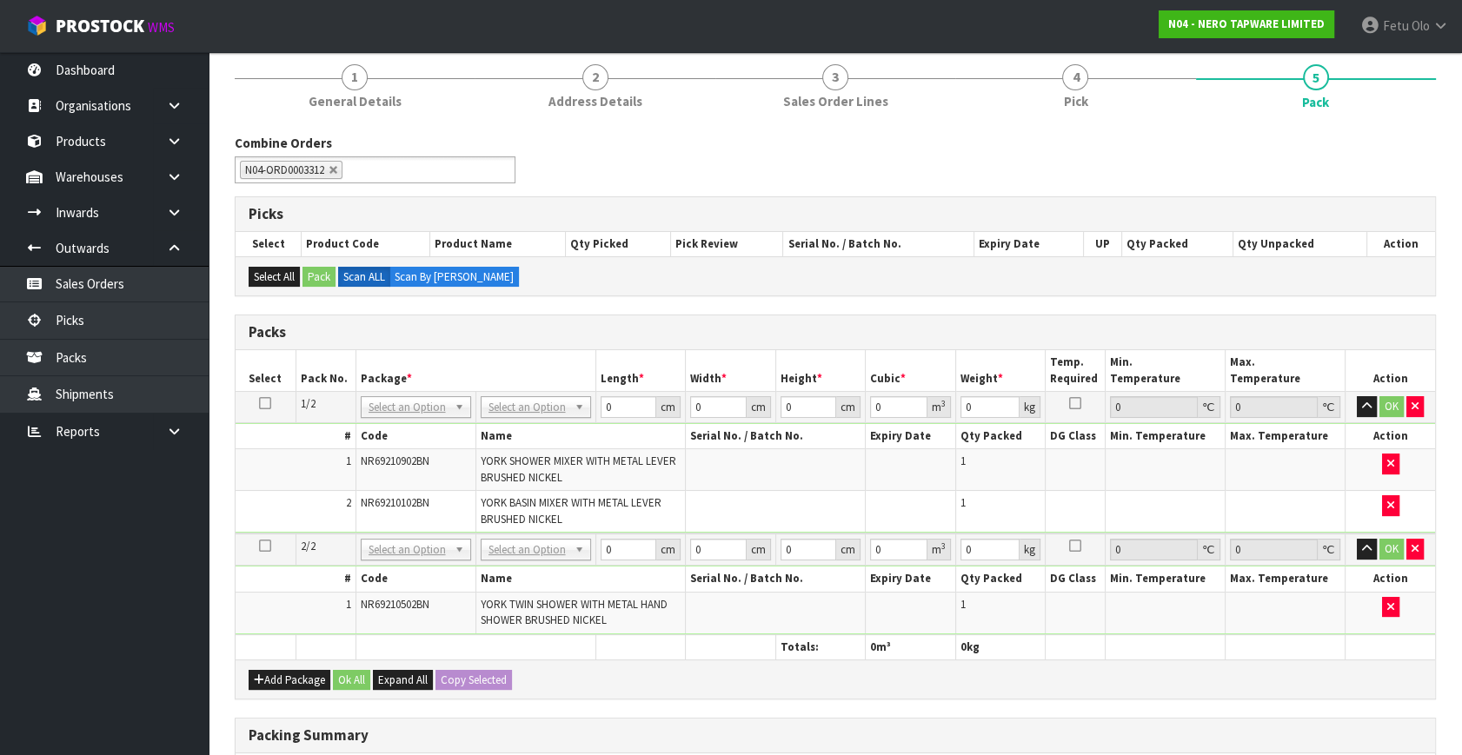
scroll to position [10, 0]
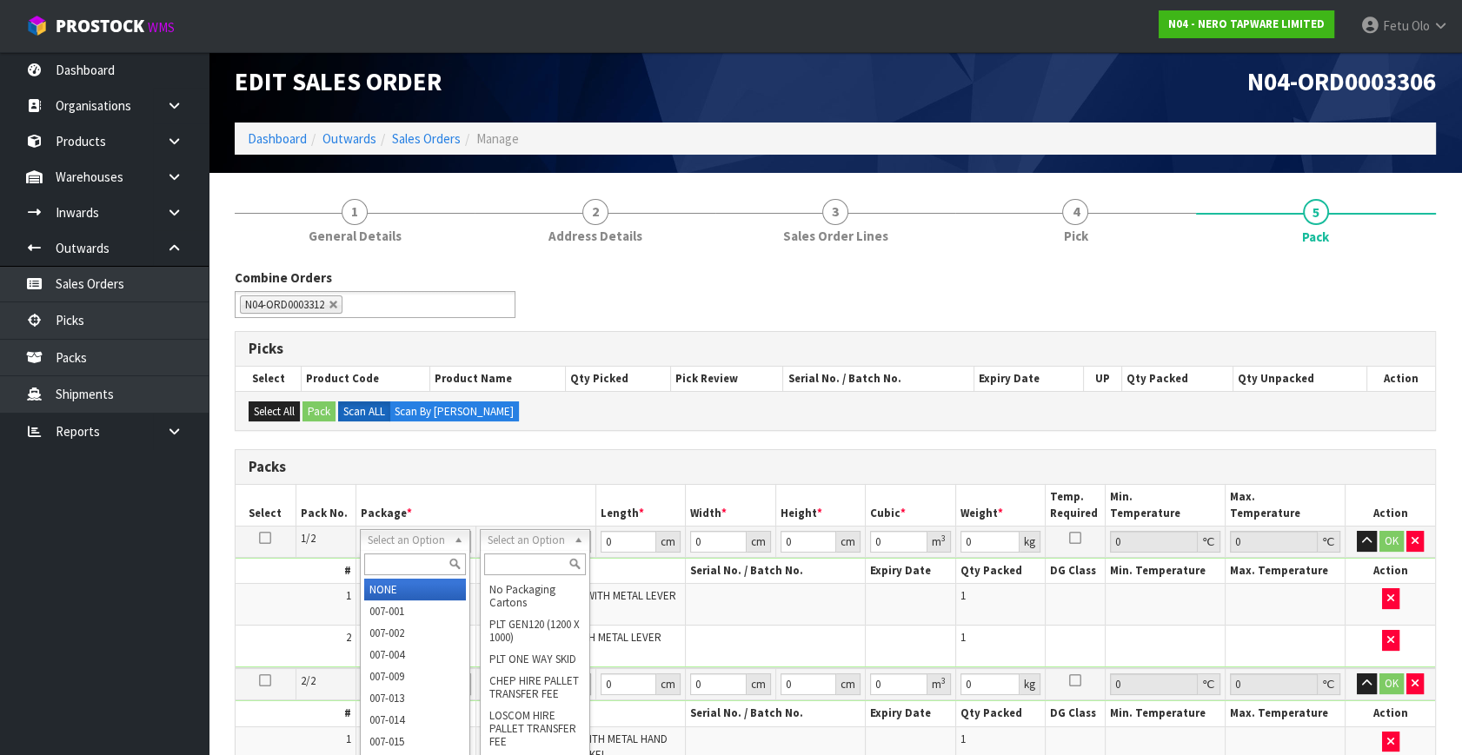
click at [409, 562] on input "text" at bounding box center [415, 565] width 102 height 22
type input "011"
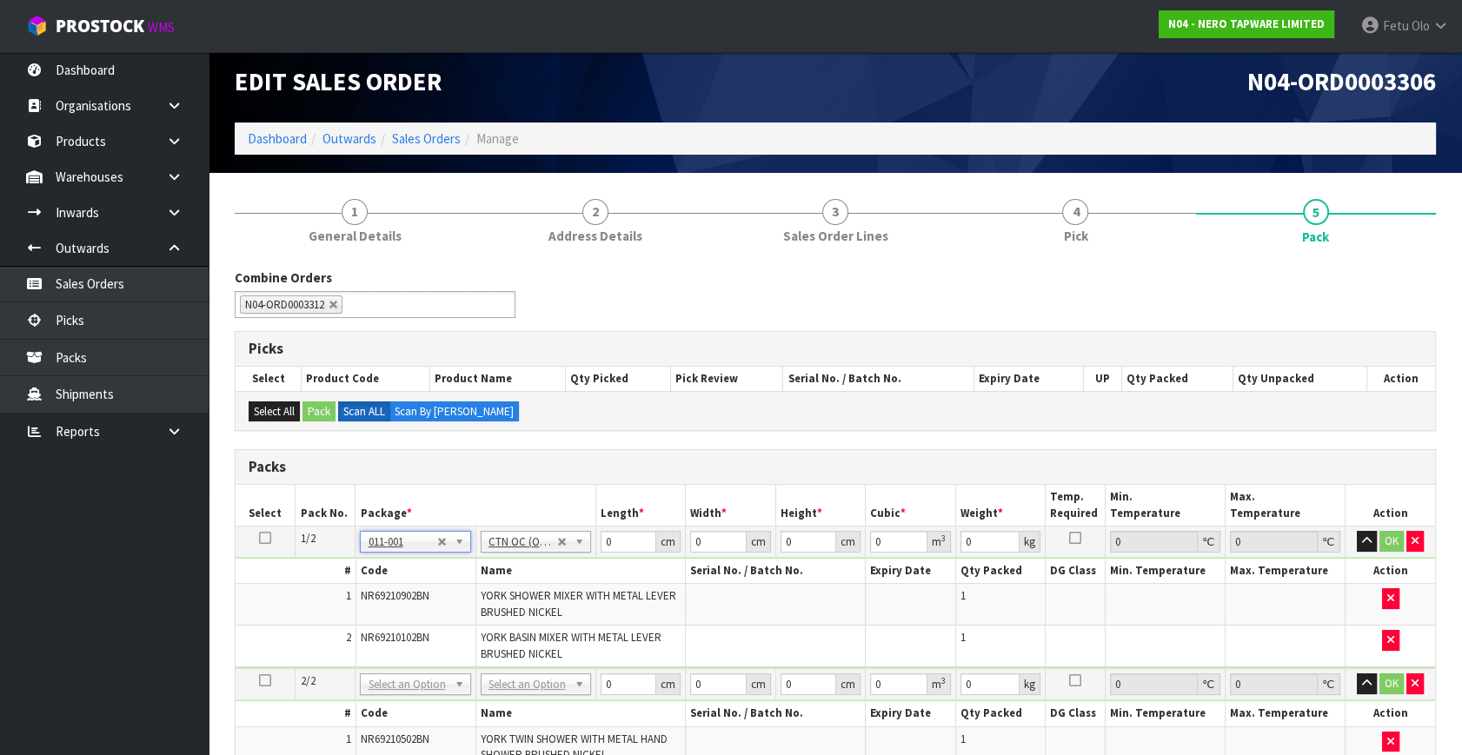
type input "1.86"
drag, startPoint x: 582, startPoint y: 563, endPoint x: 542, endPoint y: 581, distance: 43.9
click at [542, 585] on tbody "1/2 NONE 007-001 007-002 007-004 007-009 007-013 007-014 007-015 007-017 007-01…" at bounding box center [834, 598] width 1199 height 143
type input "590"
type input "29"
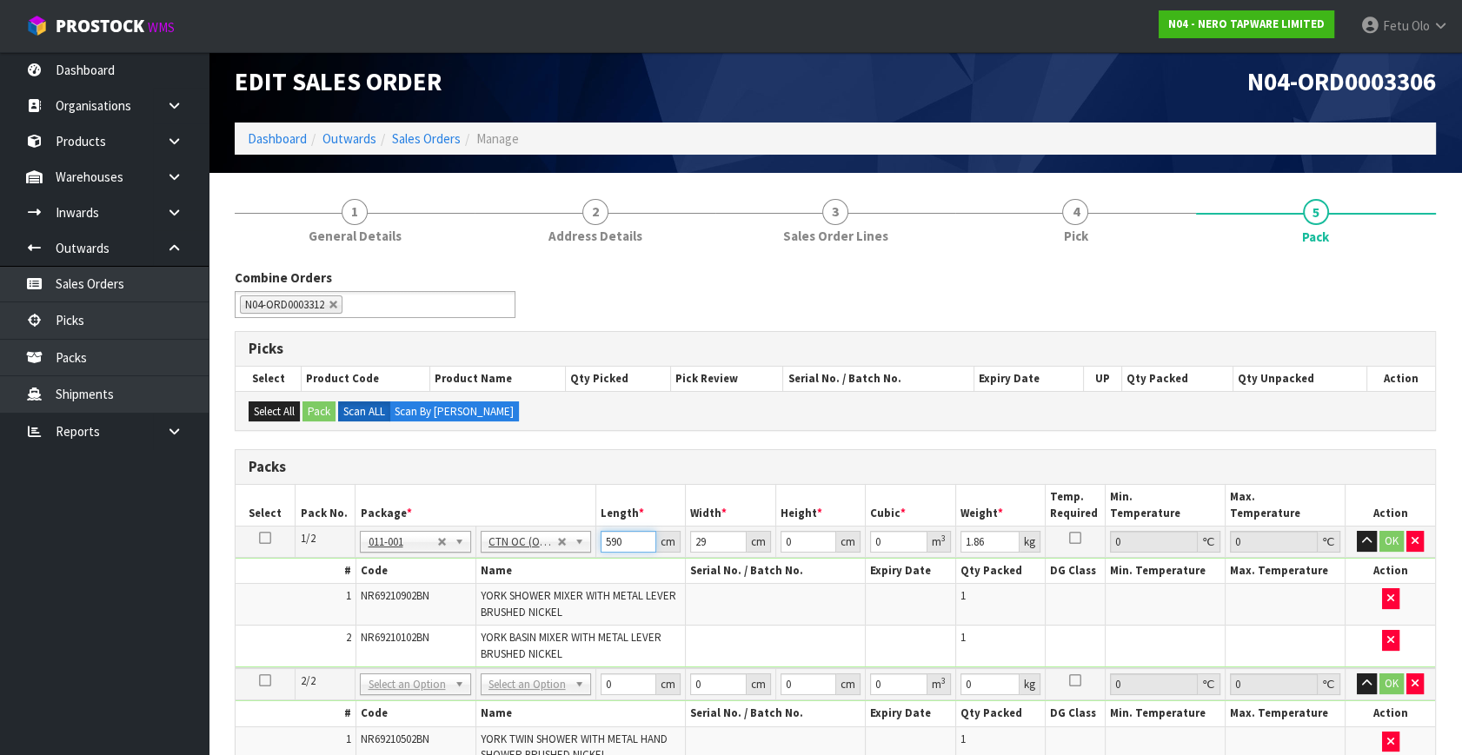
click at [617, 548] on input "590" at bounding box center [628, 542] width 56 height 22
type input "59"
type input "29"
type input "1"
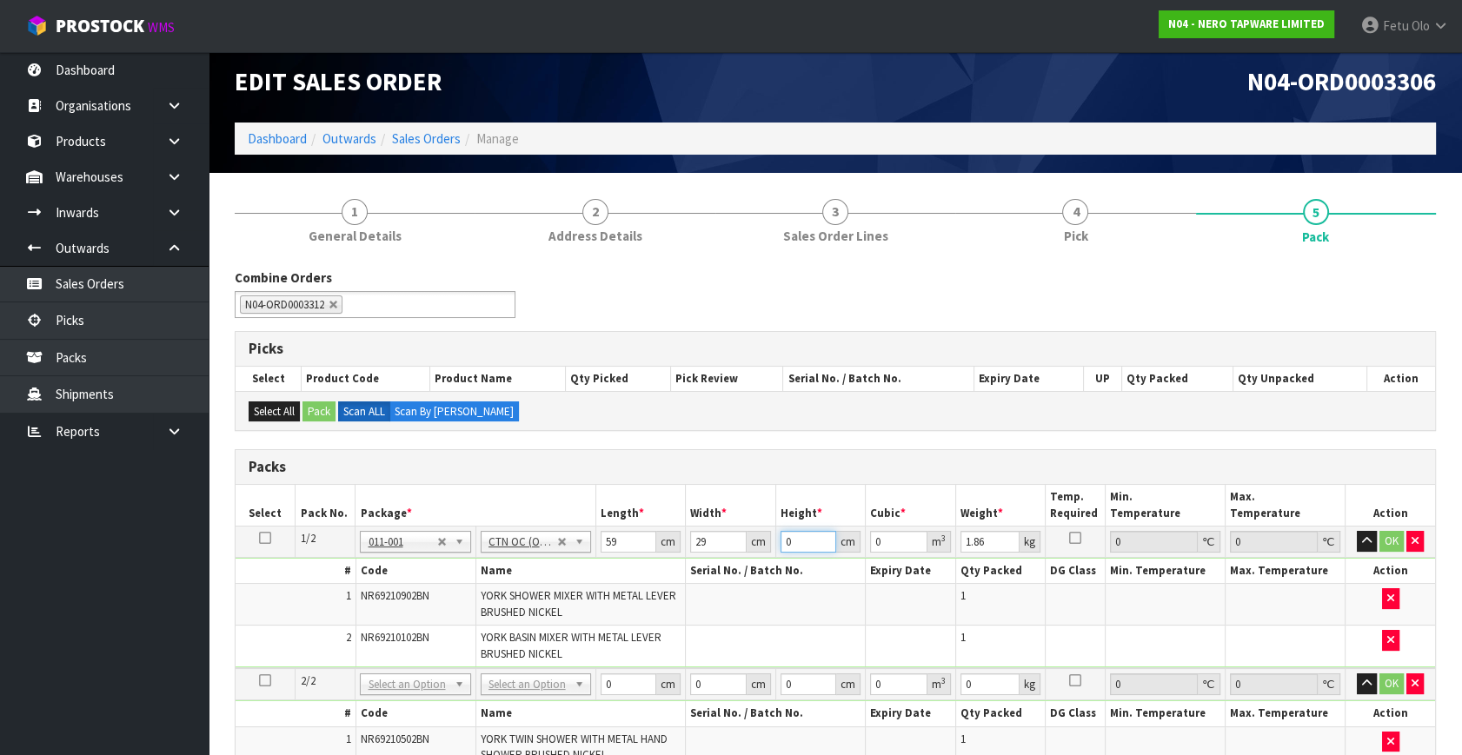
type input "0.001711"
type input "13"
type input "0.022243"
type input "13"
type input "5"
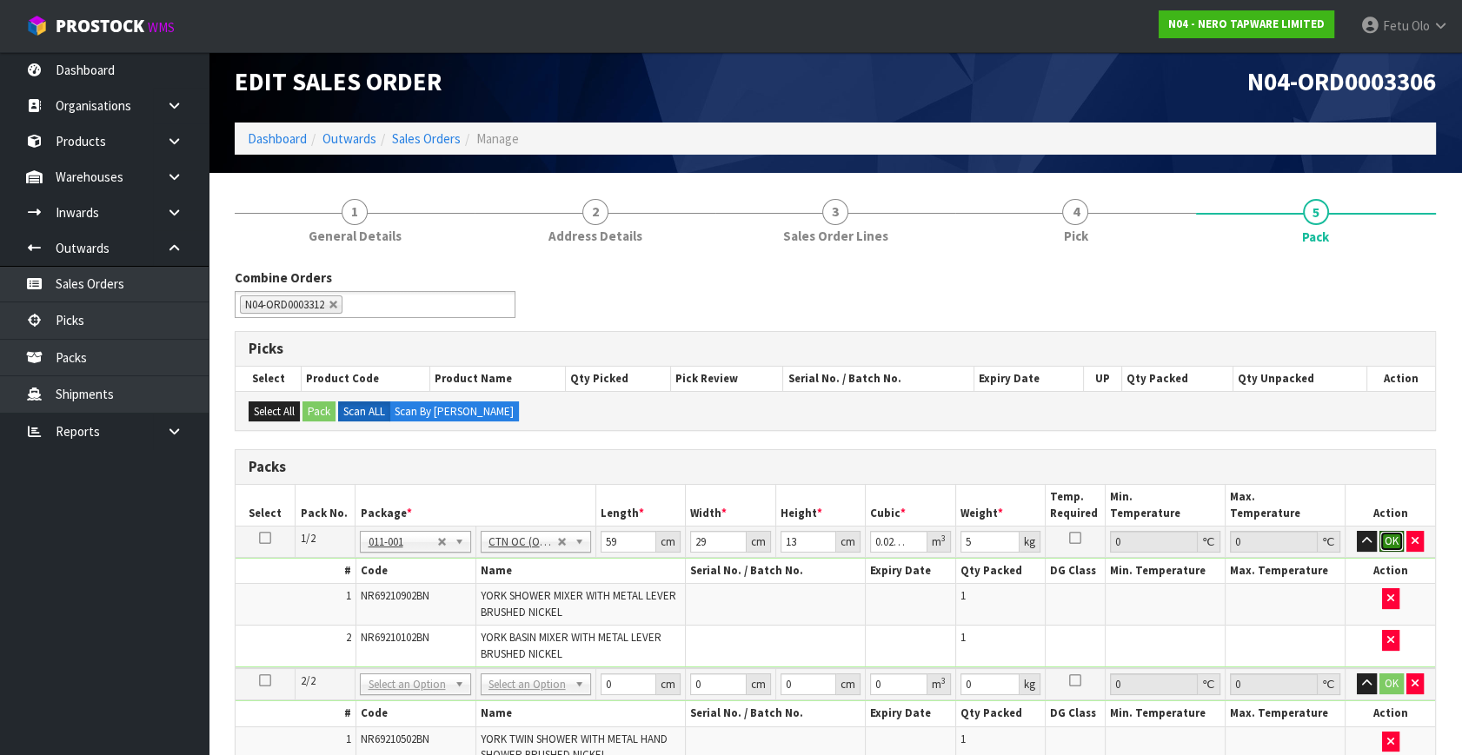
click button "OK" at bounding box center [1391, 541] width 24 height 21
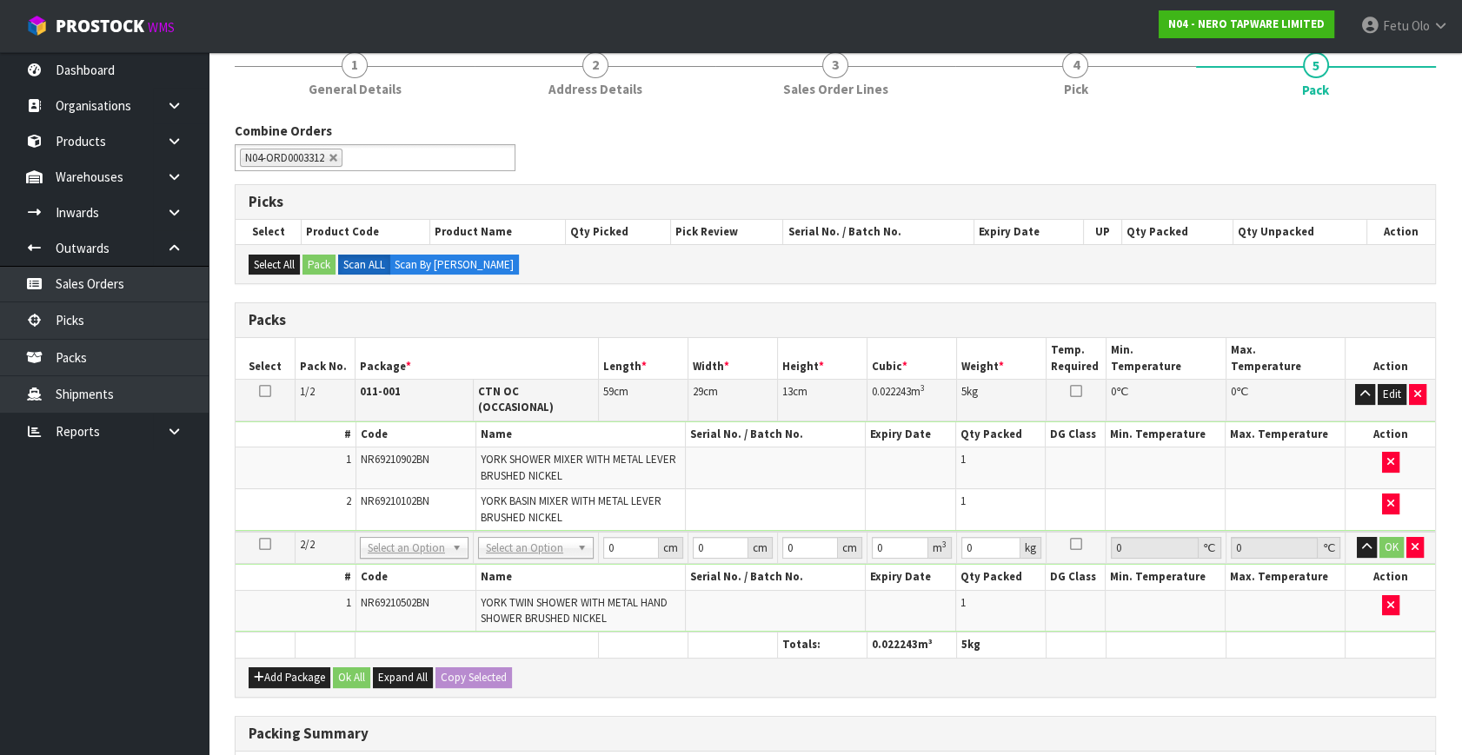
scroll to position [326, 0]
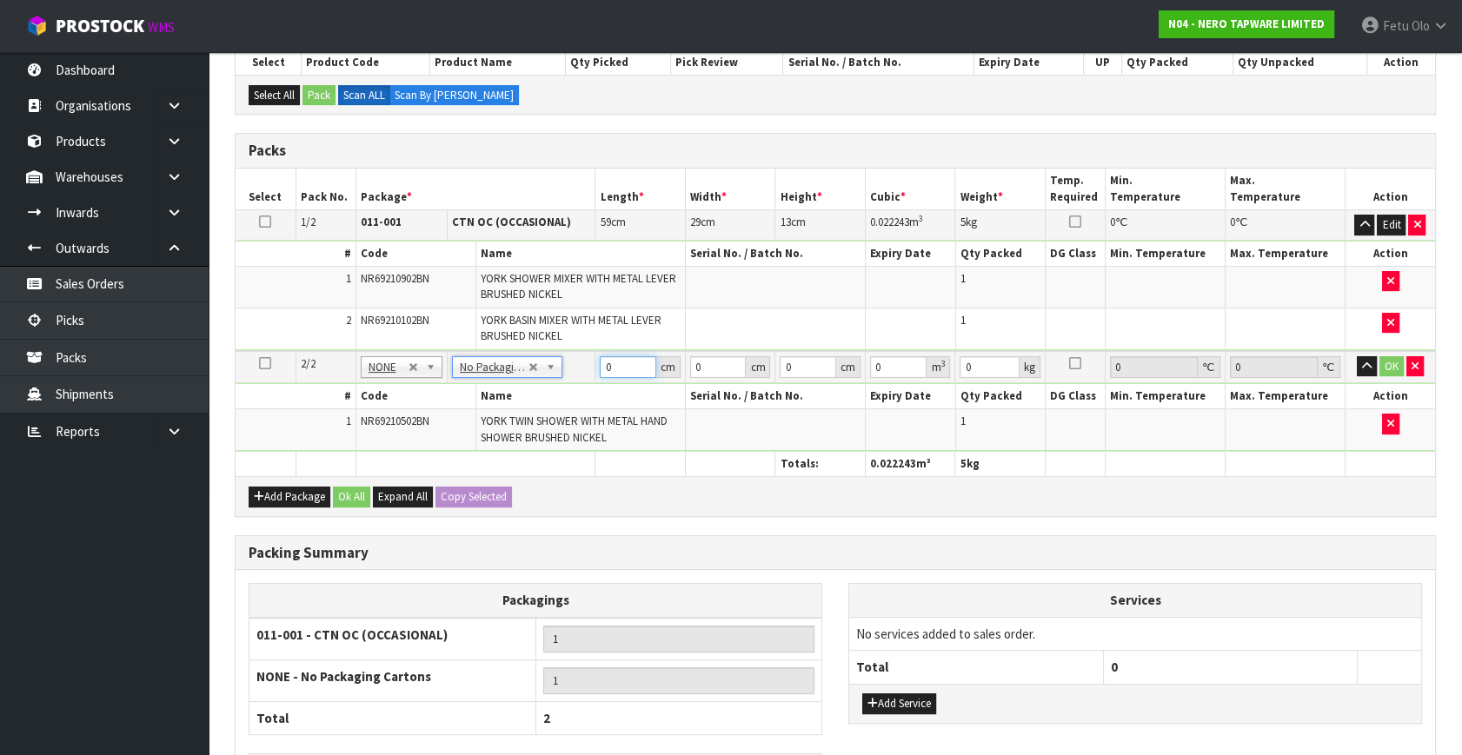
drag, startPoint x: 608, startPoint y: 364, endPoint x: 556, endPoint y: 388, distance: 57.5
click at [563, 388] on tbody "2/2 NONE 007-001 007-002 007-004 007-009 007-013 007-014 007-015 007-017 007-01…" at bounding box center [834, 401] width 1199 height 101
click at [600, 374] on input "891" at bounding box center [628, 367] width 56 height 22
type input "81"
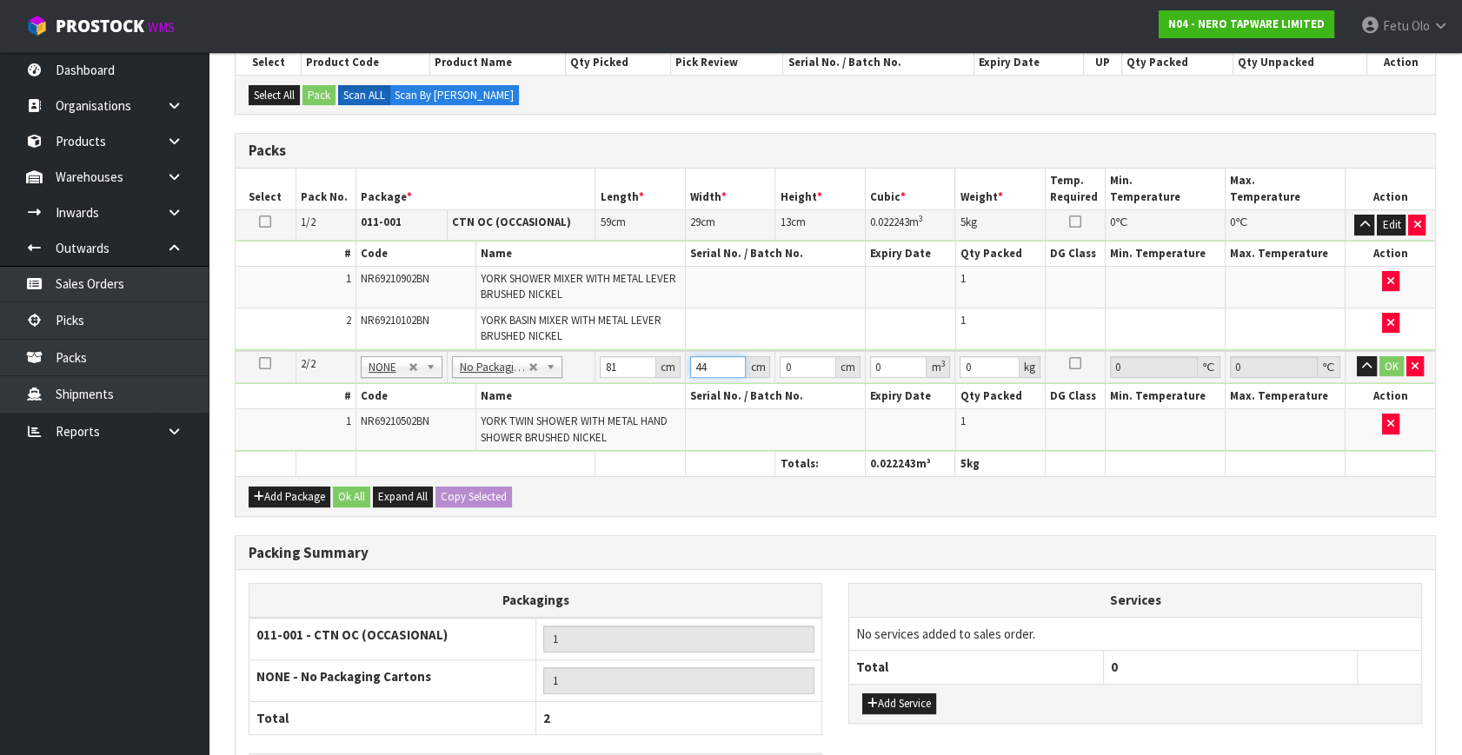
type input "44"
type input "1"
type input "0.003564"
click at [632, 367] on input "81" at bounding box center [628, 367] width 56 height 22
type input "15"
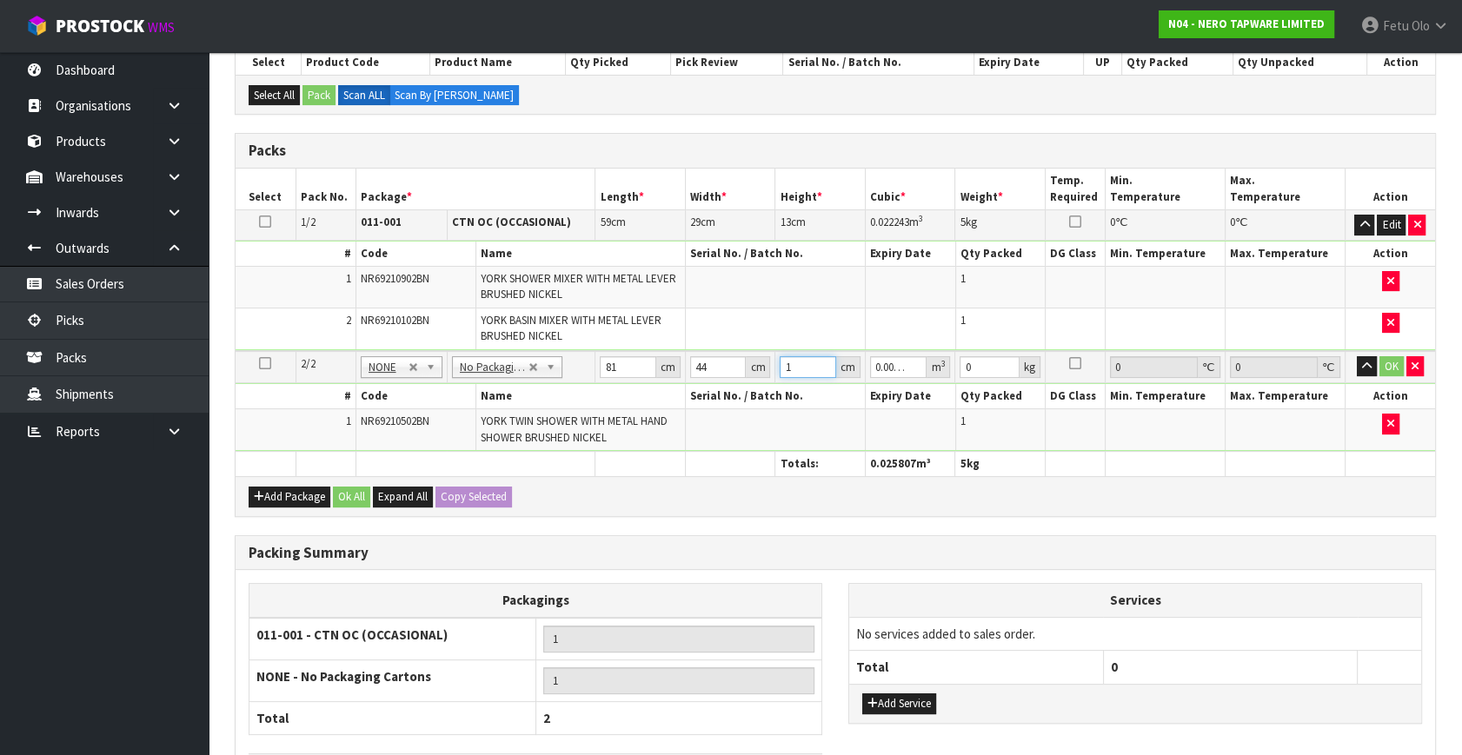
type input "0.05346"
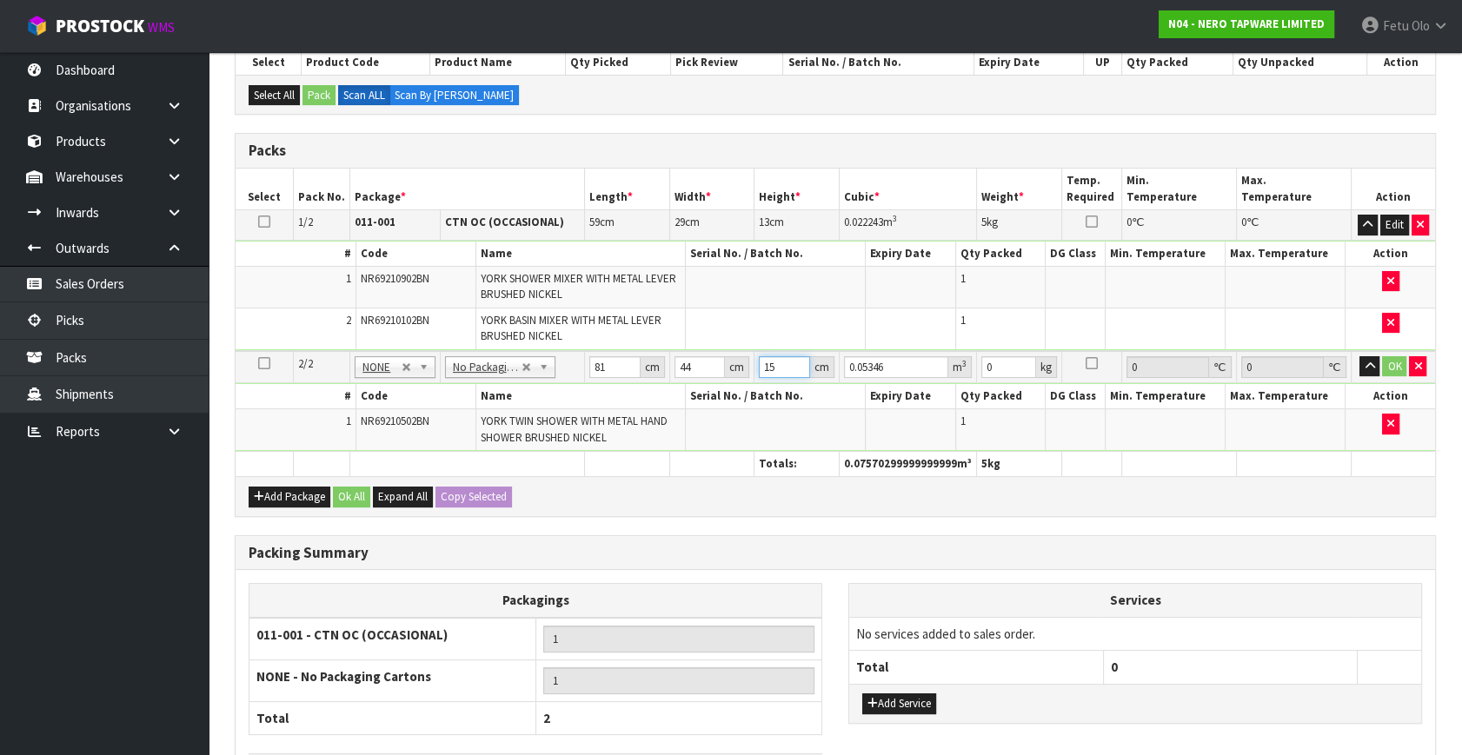
type input "15"
type input "6"
click button "OK" at bounding box center [1394, 366] width 24 height 21
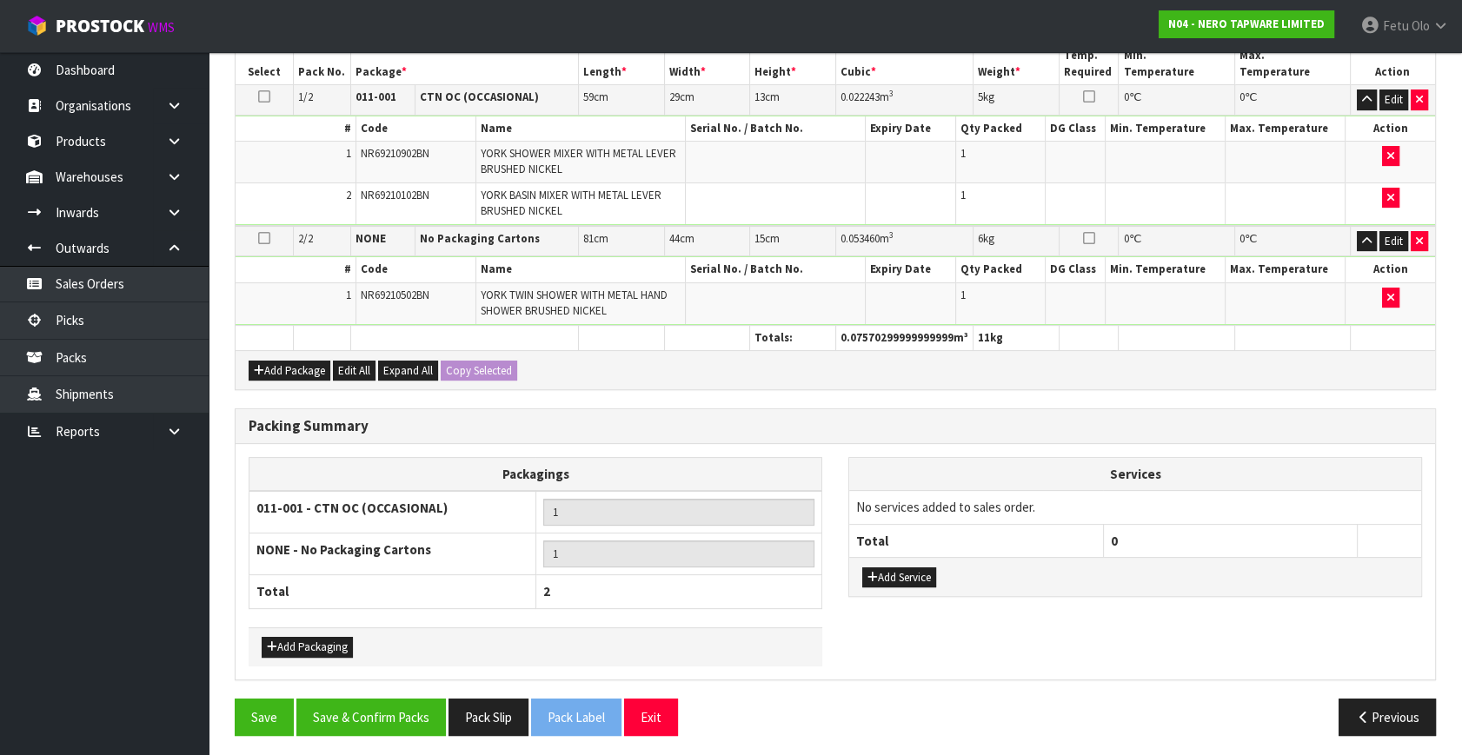
scroll to position [452, 0]
click at [892, 573] on button "Add Service" at bounding box center [899, 577] width 74 height 21
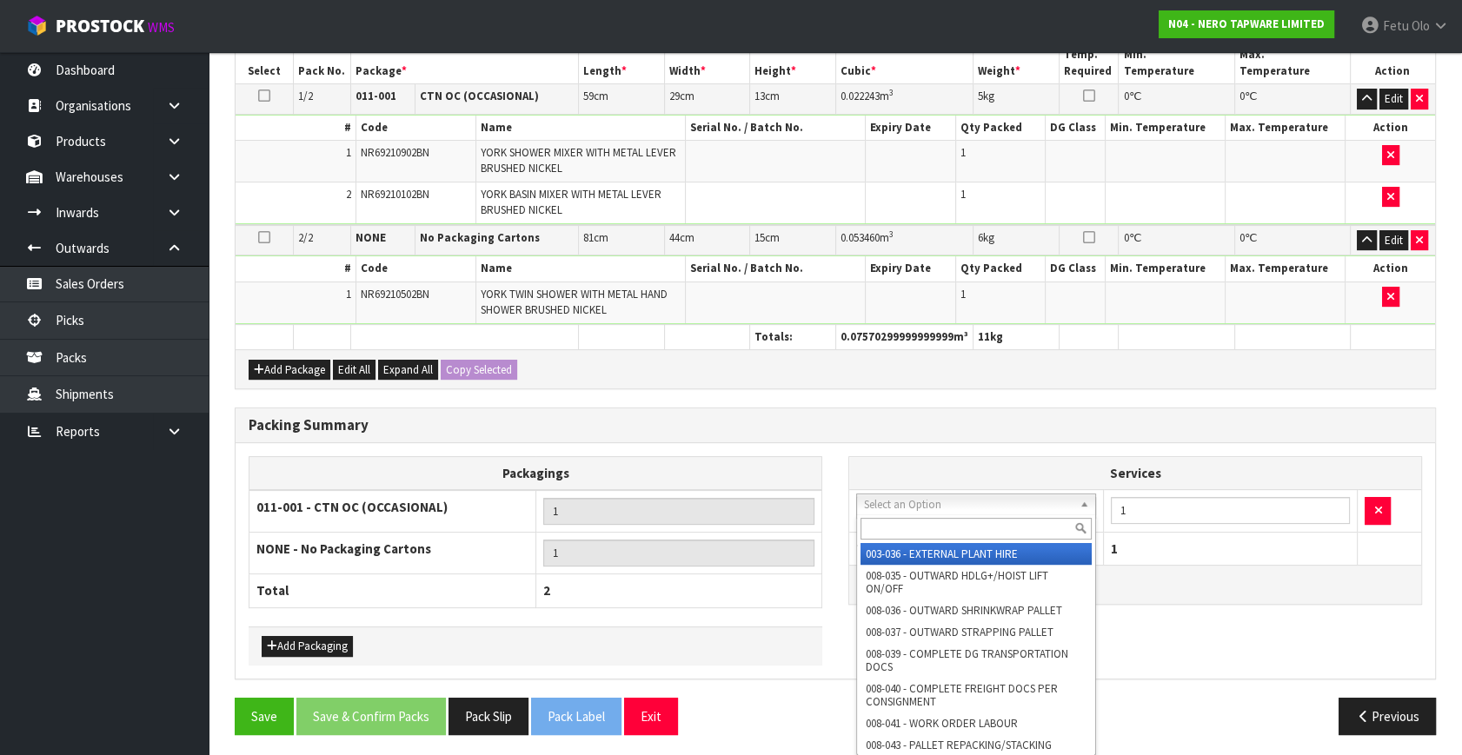
click at [895, 531] on input "text" at bounding box center [975, 529] width 231 height 22
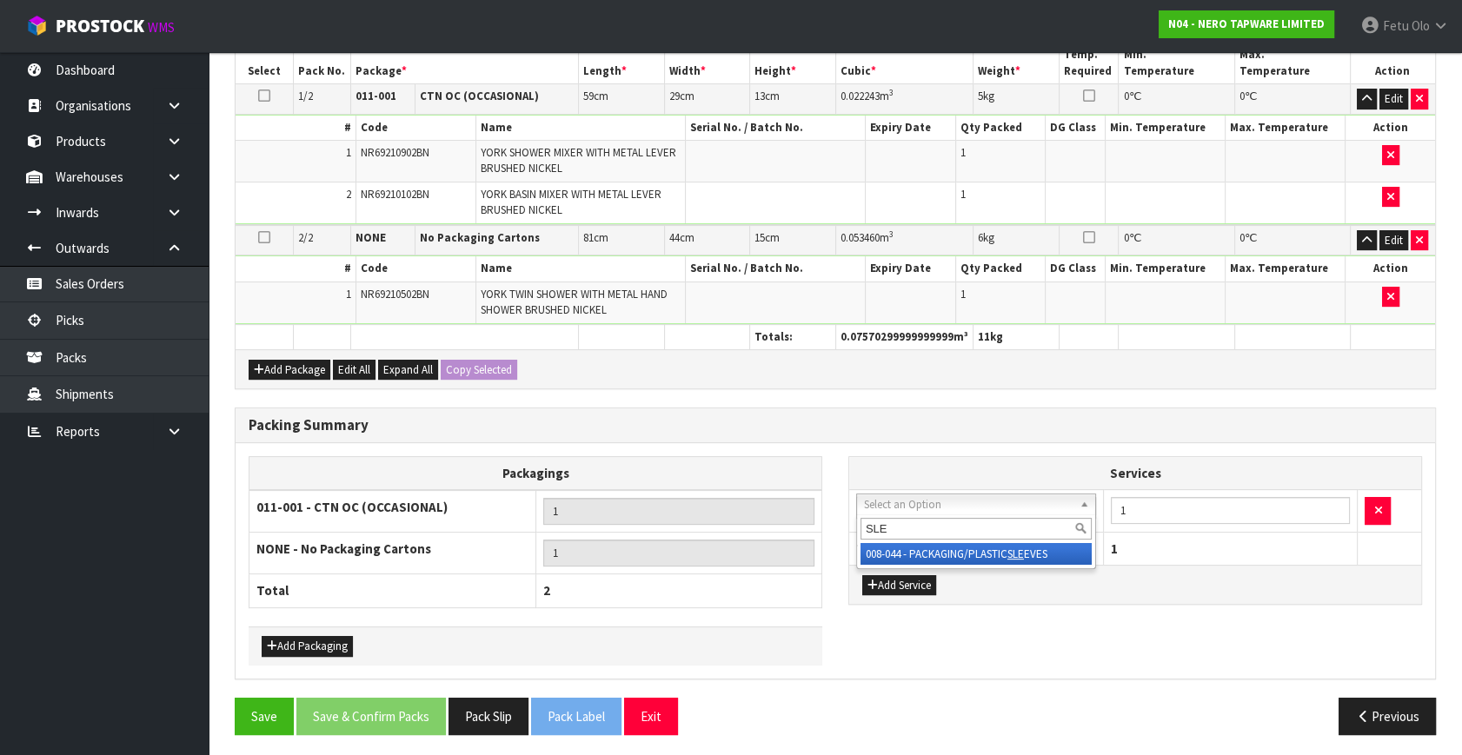
type input "SLE"
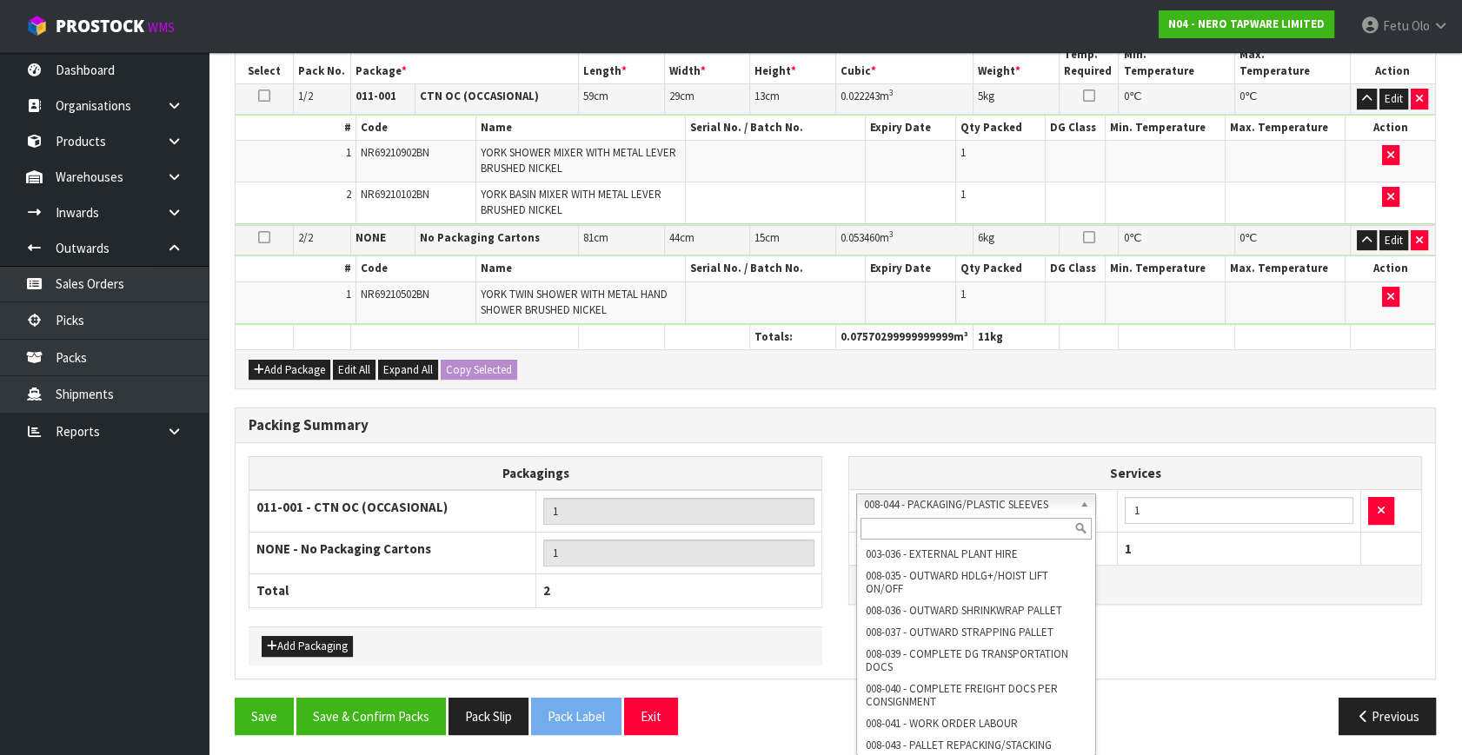
click at [894, 521] on input "text" at bounding box center [975, 529] width 231 height 22
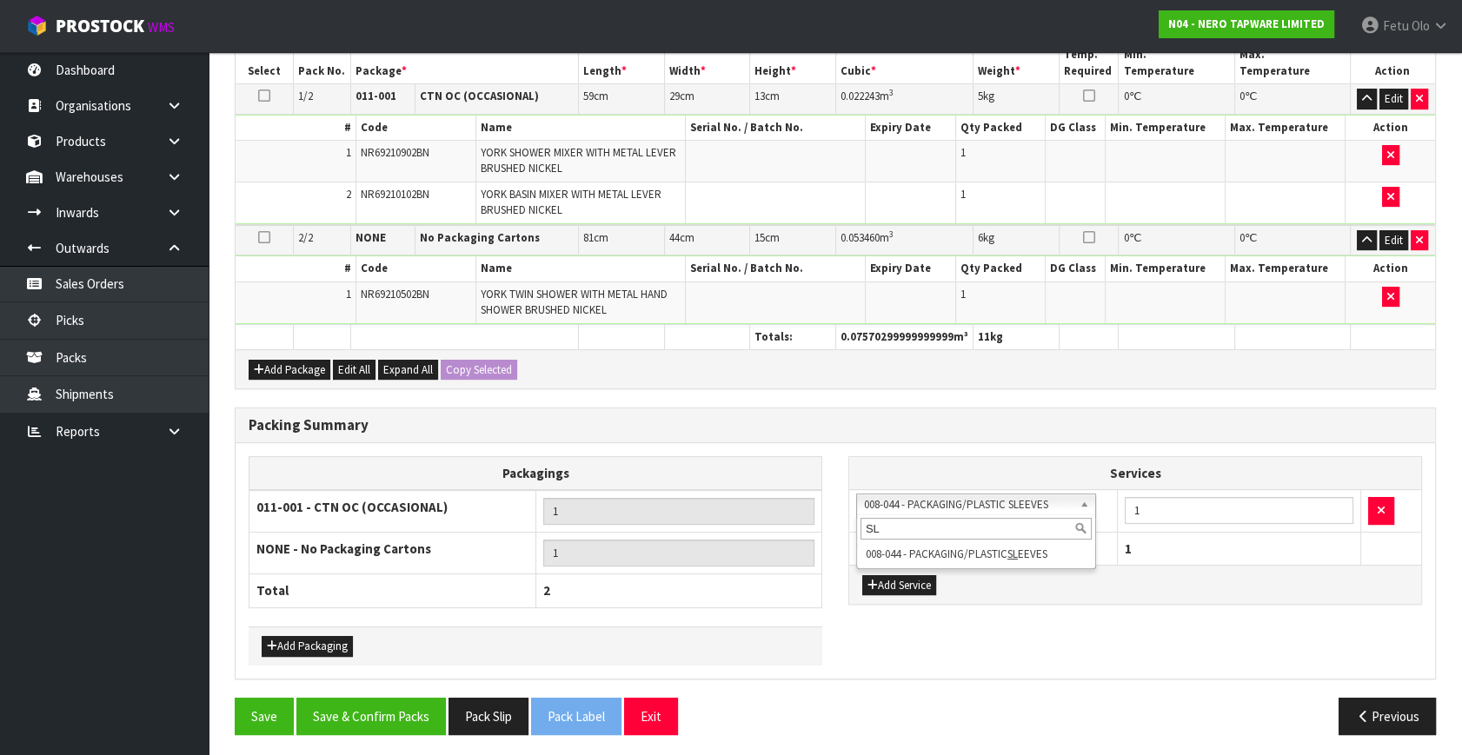
type input "SL"
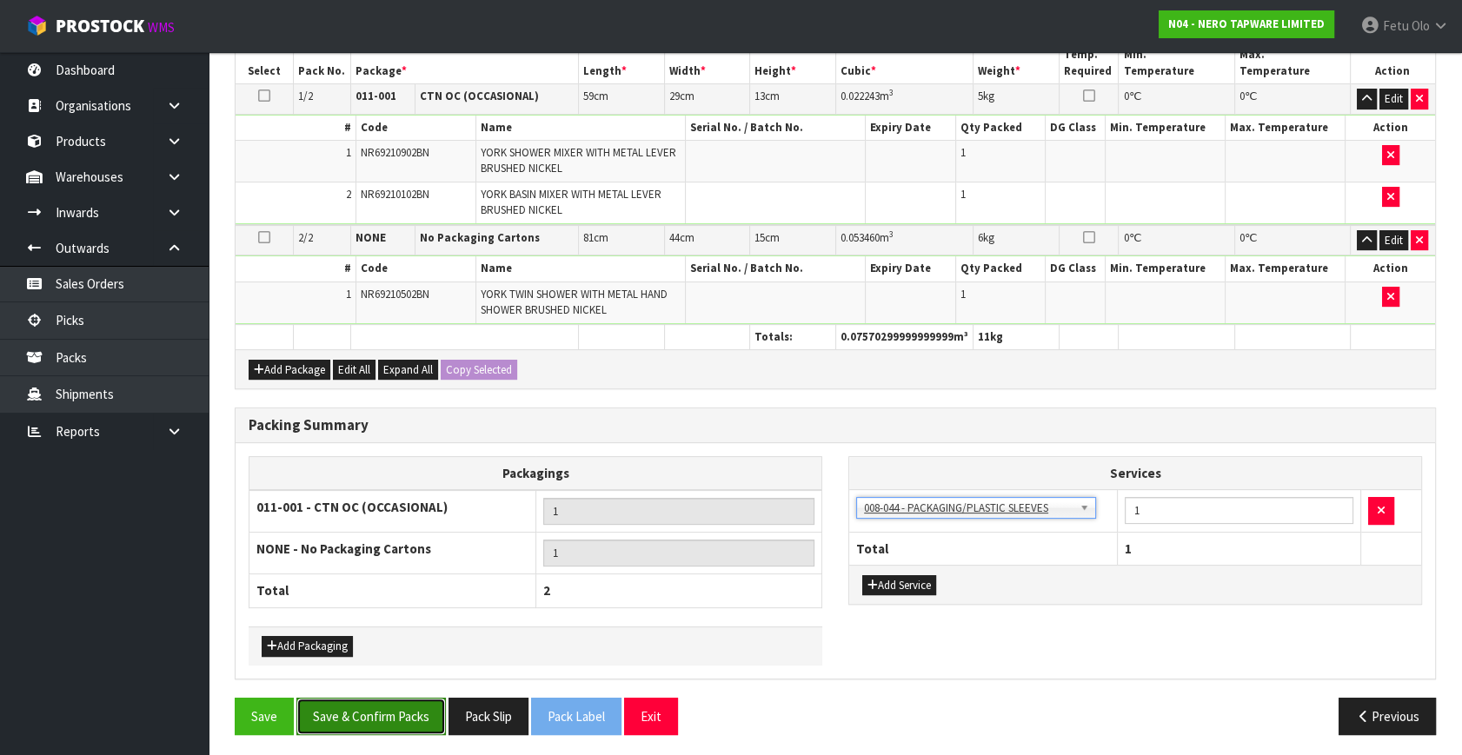
click at [366, 699] on button "Save & Confirm Packs" at bounding box center [370, 716] width 149 height 37
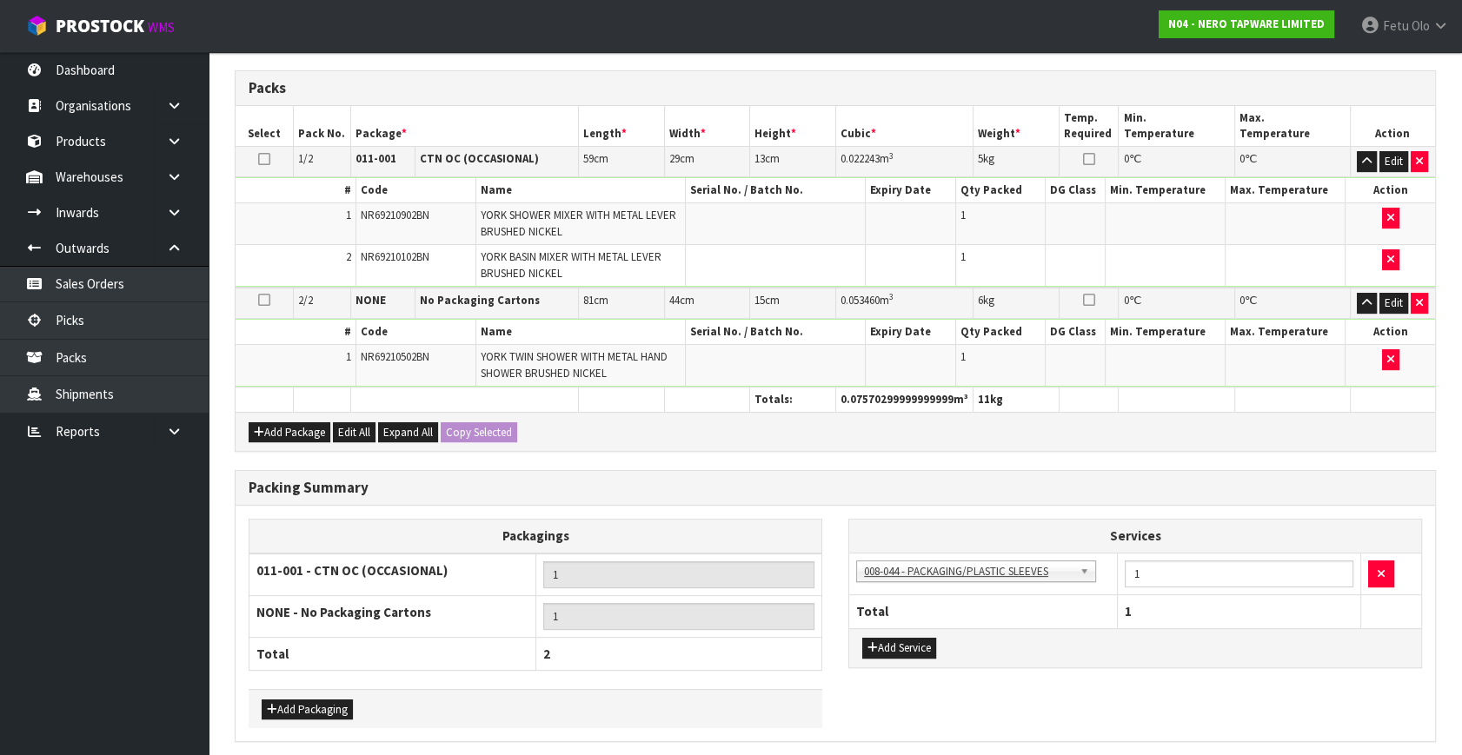
scroll to position [0, 0]
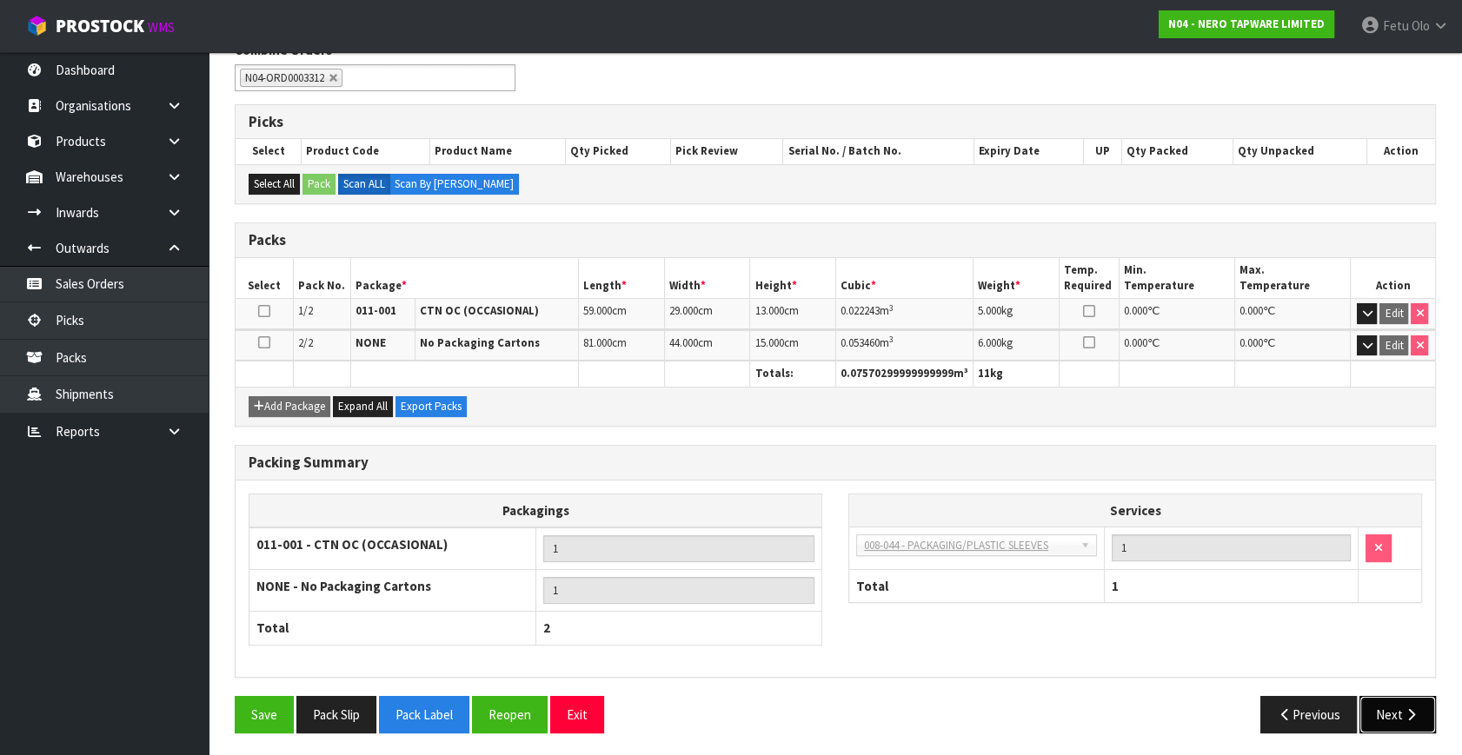
click at [1408, 701] on button "Next" at bounding box center [1397, 714] width 76 height 37
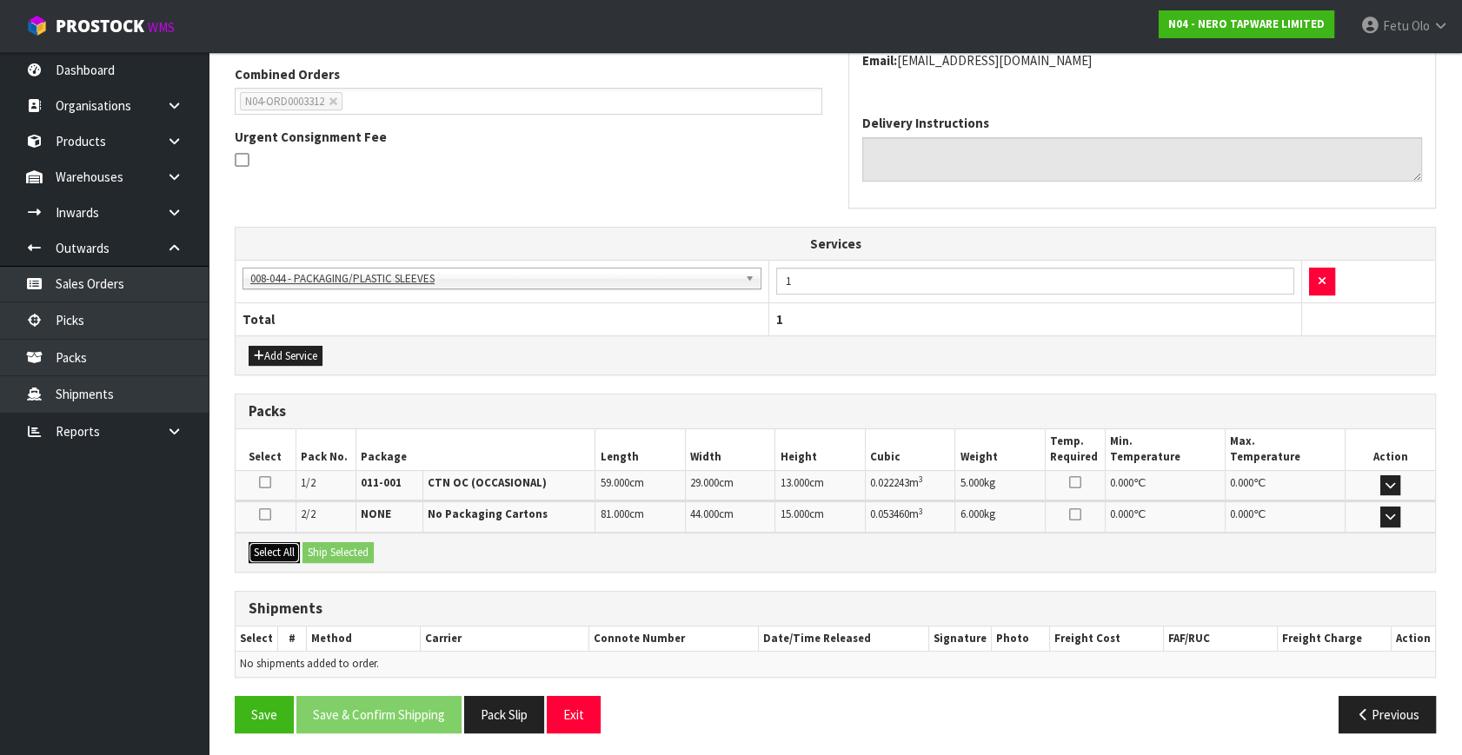
drag, startPoint x: 299, startPoint y: 547, endPoint x: 318, endPoint y: 547, distance: 19.1
click at [300, 547] on button "Select All" at bounding box center [274, 552] width 51 height 21
click at [319, 547] on button "Ship Selected" at bounding box center [337, 552] width 71 height 21
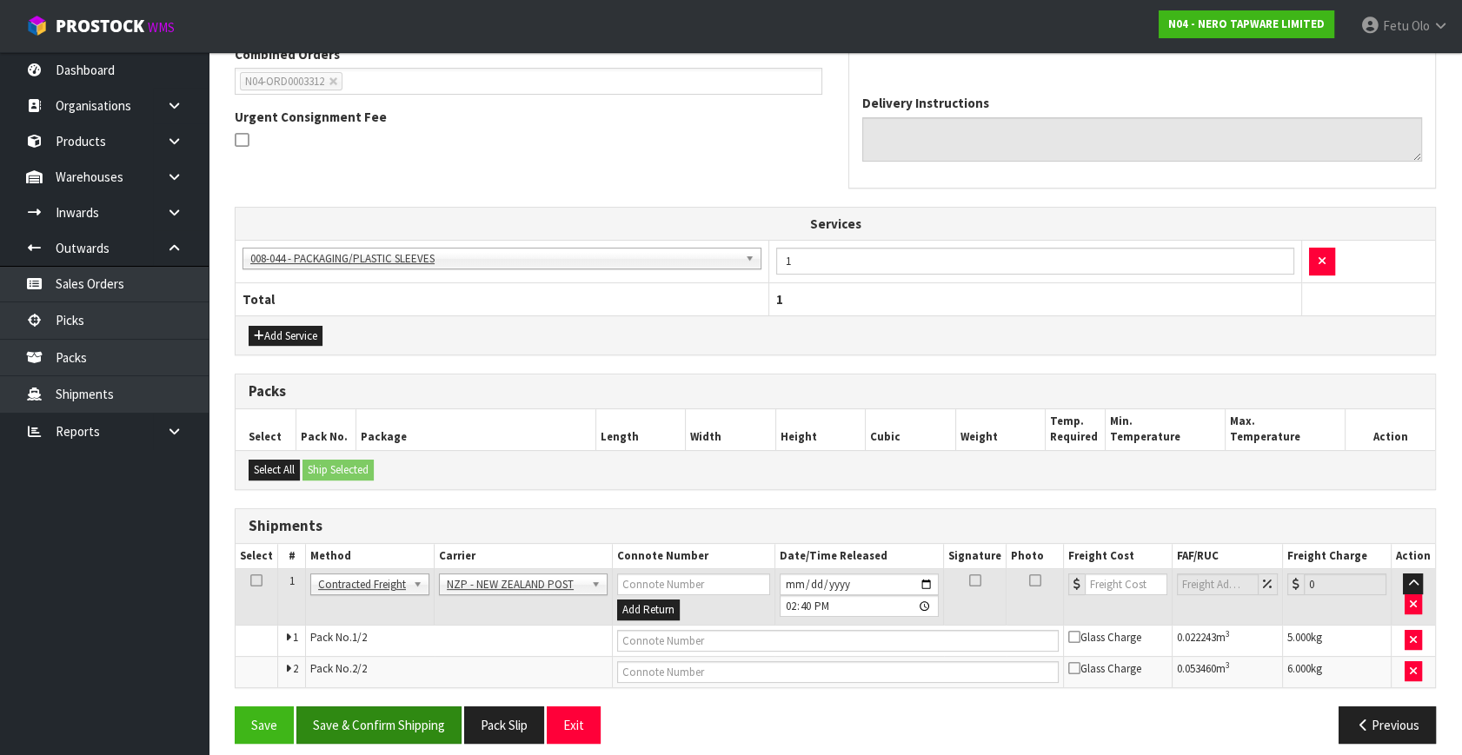
scroll to position [480, 0]
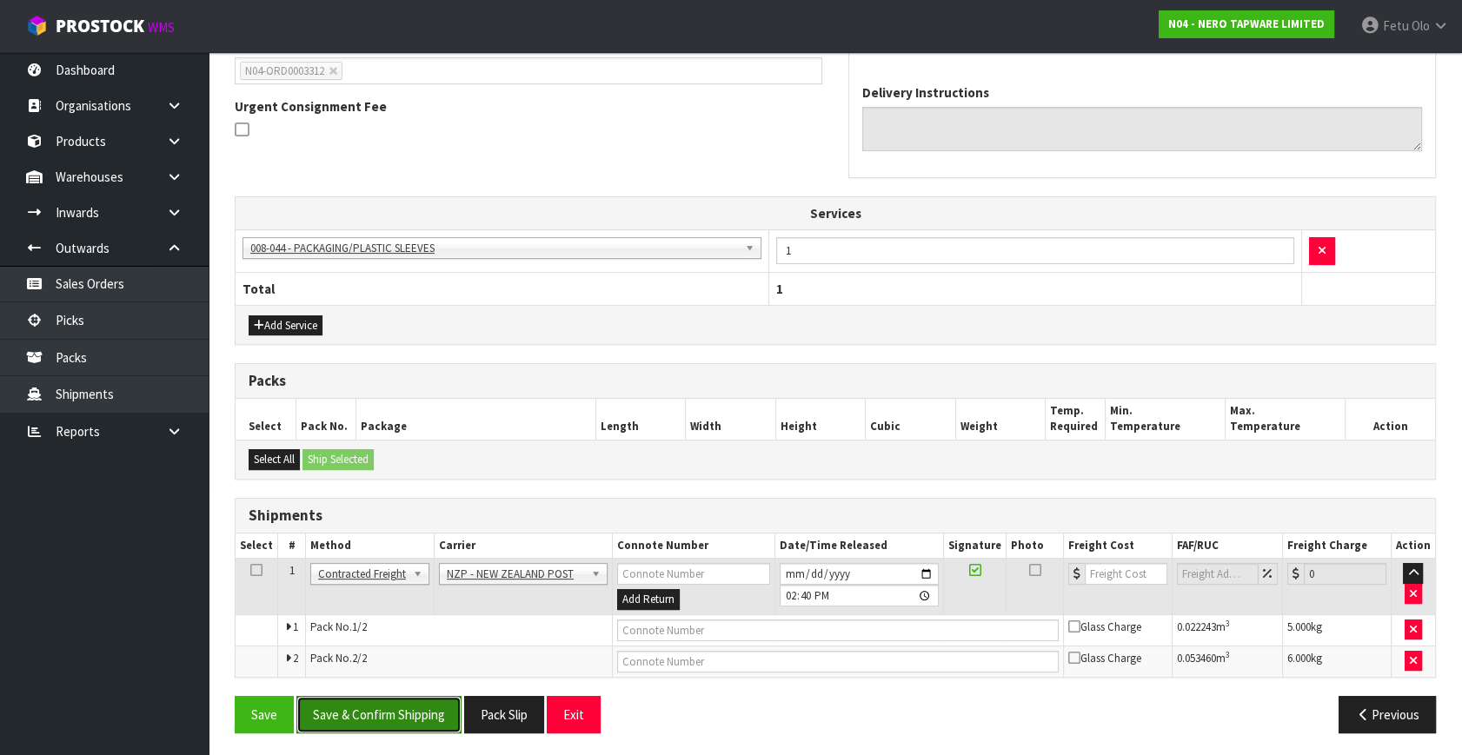
click at [389, 704] on button "Save & Confirm Shipping" at bounding box center [378, 714] width 165 height 37
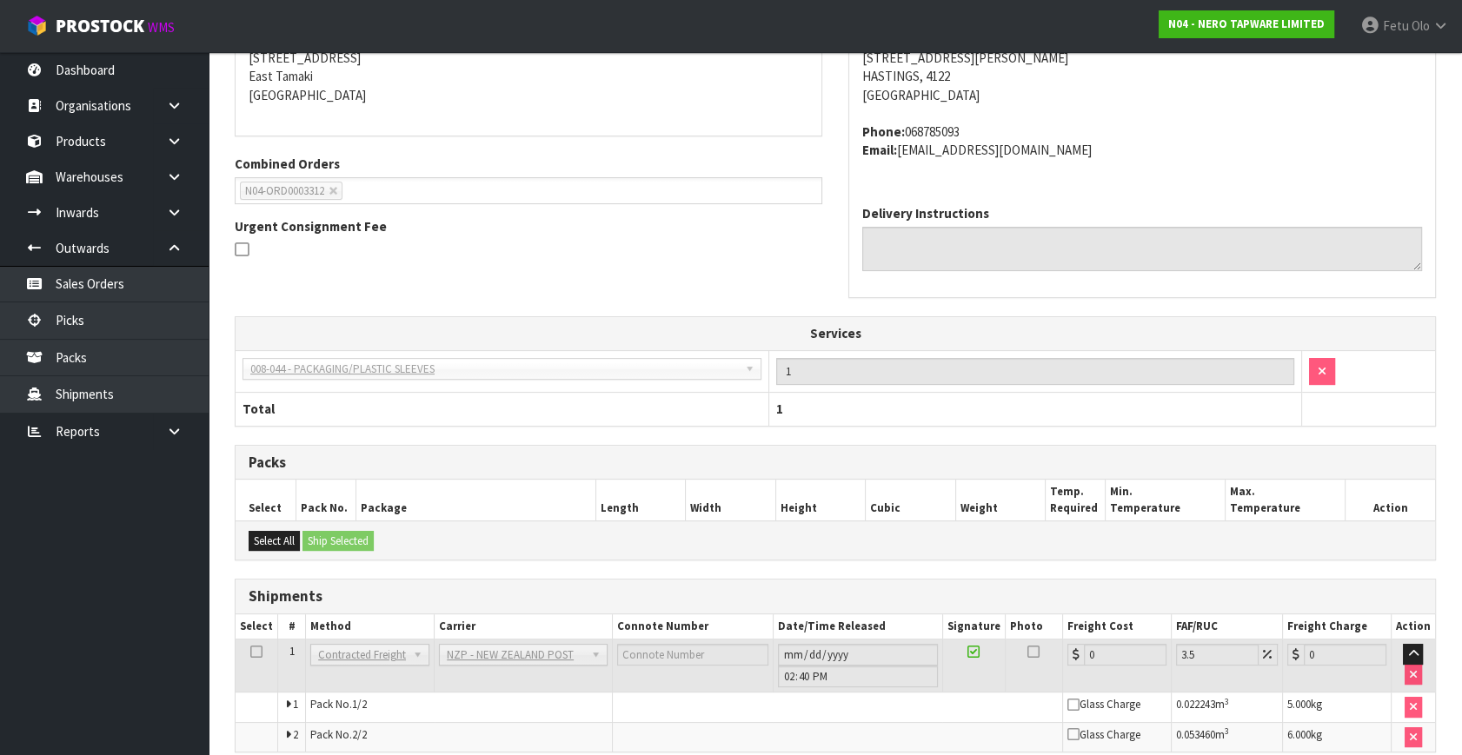
scroll to position [217, 0]
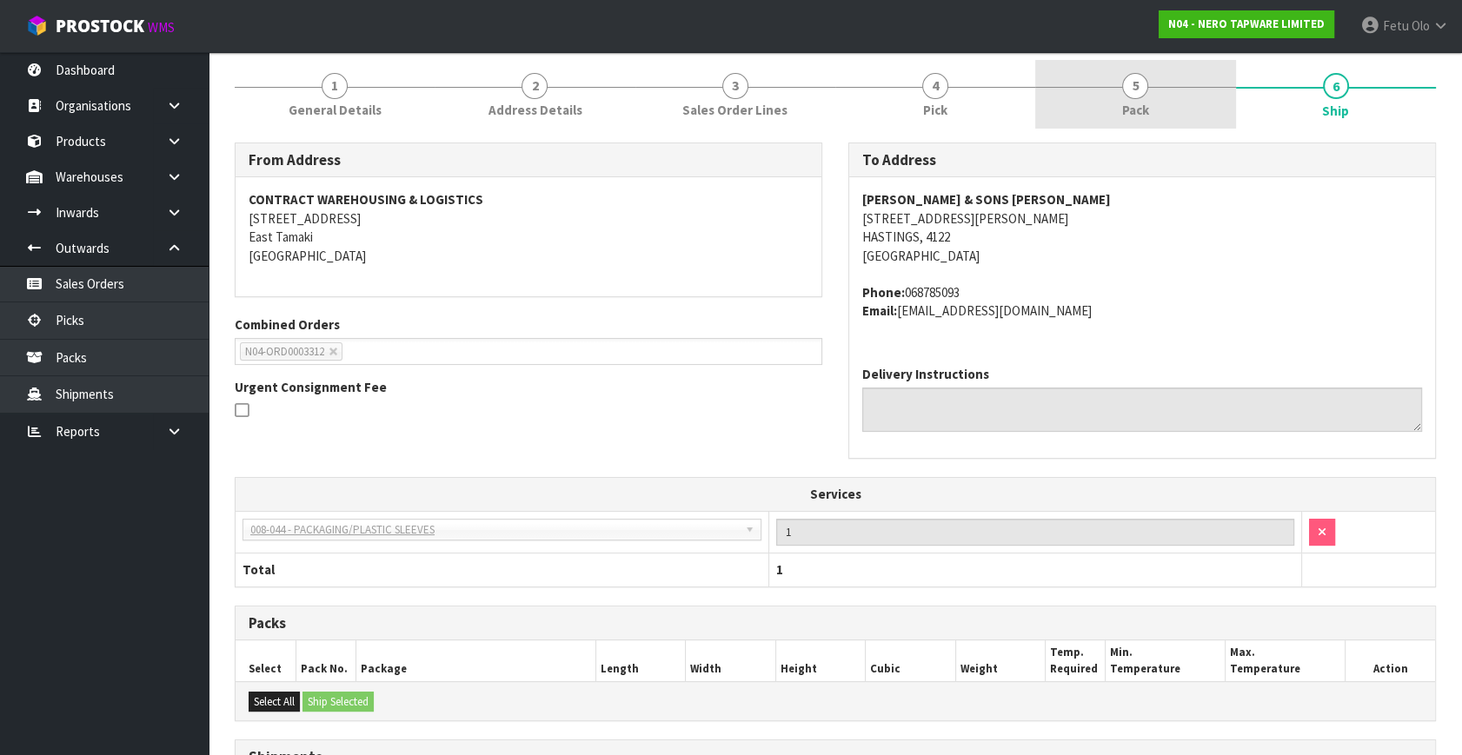
drag, startPoint x: 1156, startPoint y: 96, endPoint x: 1139, endPoint y: 118, distance: 28.0
click at [1156, 96] on link "5 Pack" at bounding box center [1135, 94] width 200 height 69
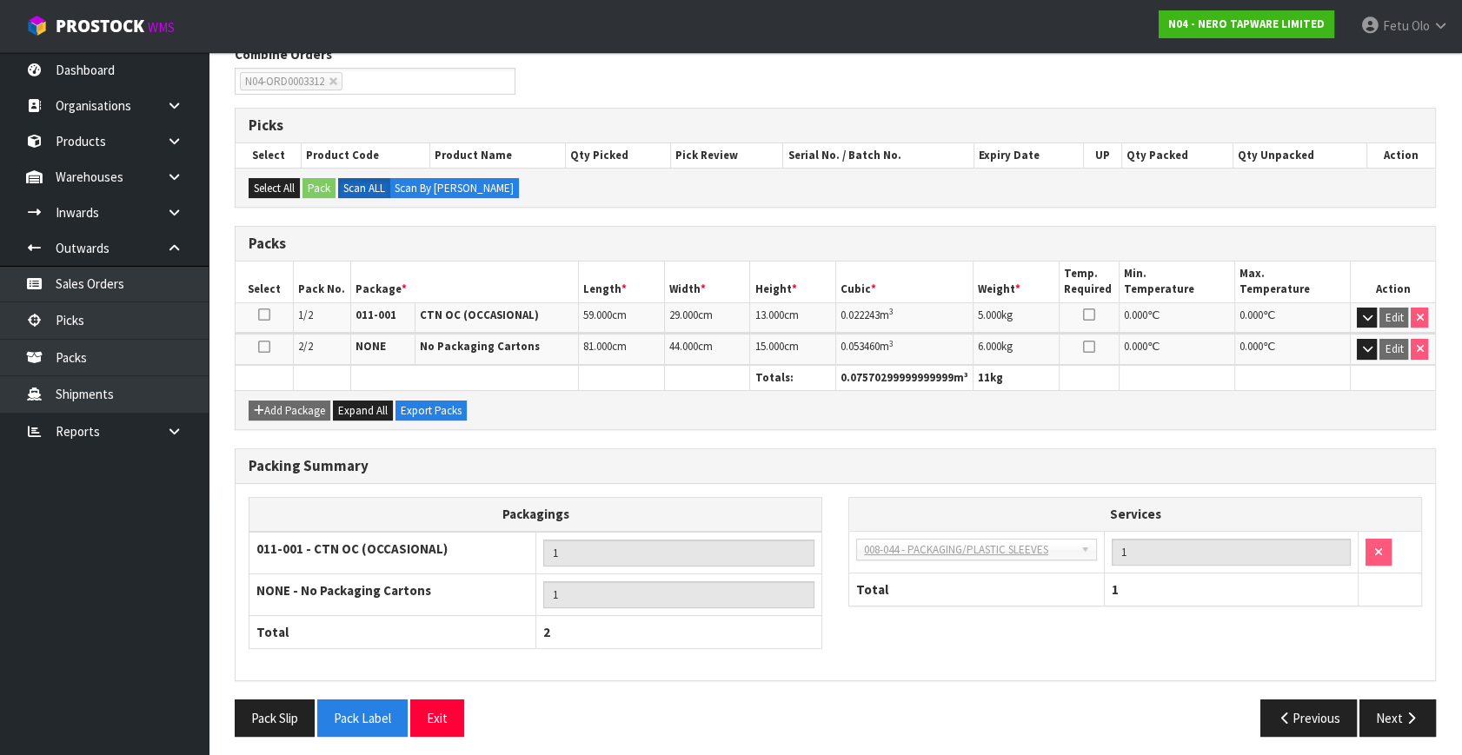
scroll to position [319, 0]
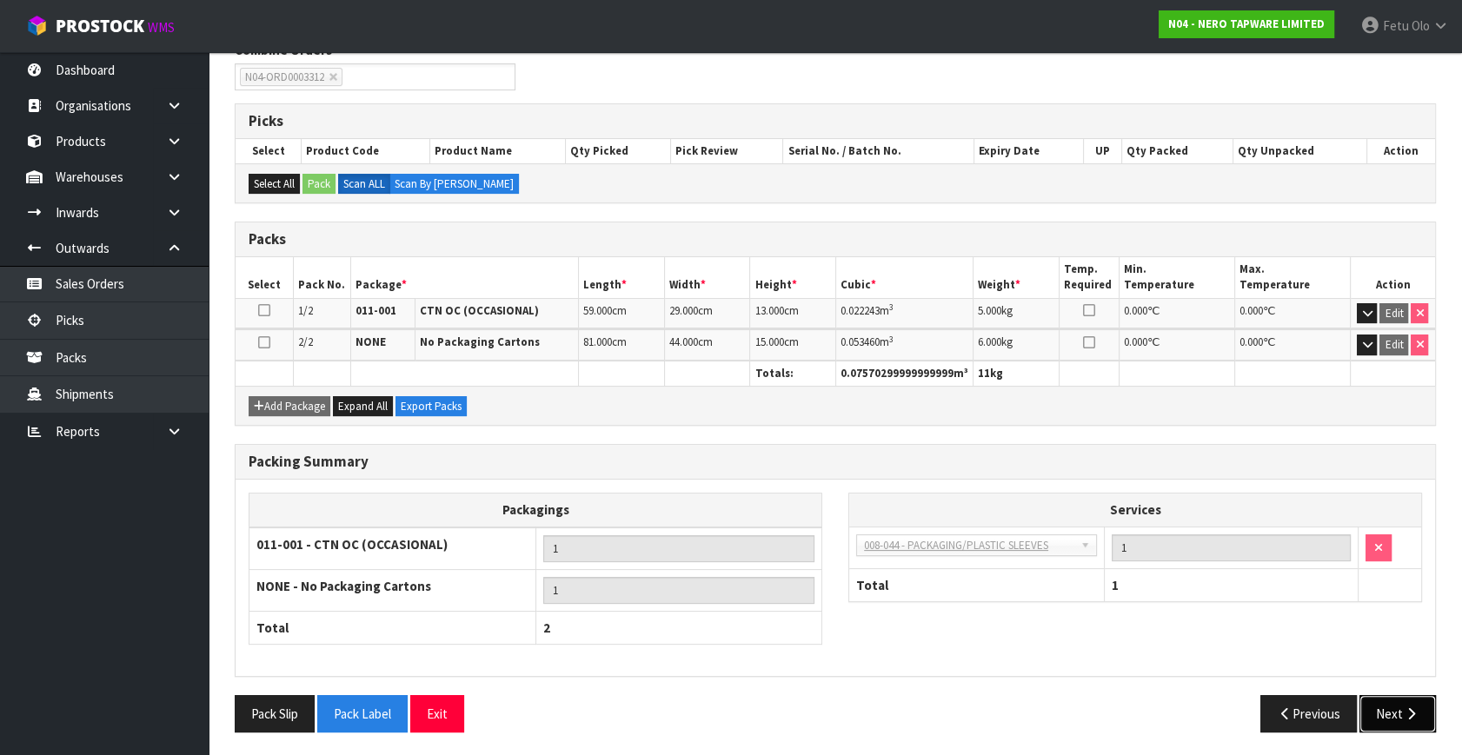
click at [1379, 708] on button "Next" at bounding box center [1397, 713] width 76 height 37
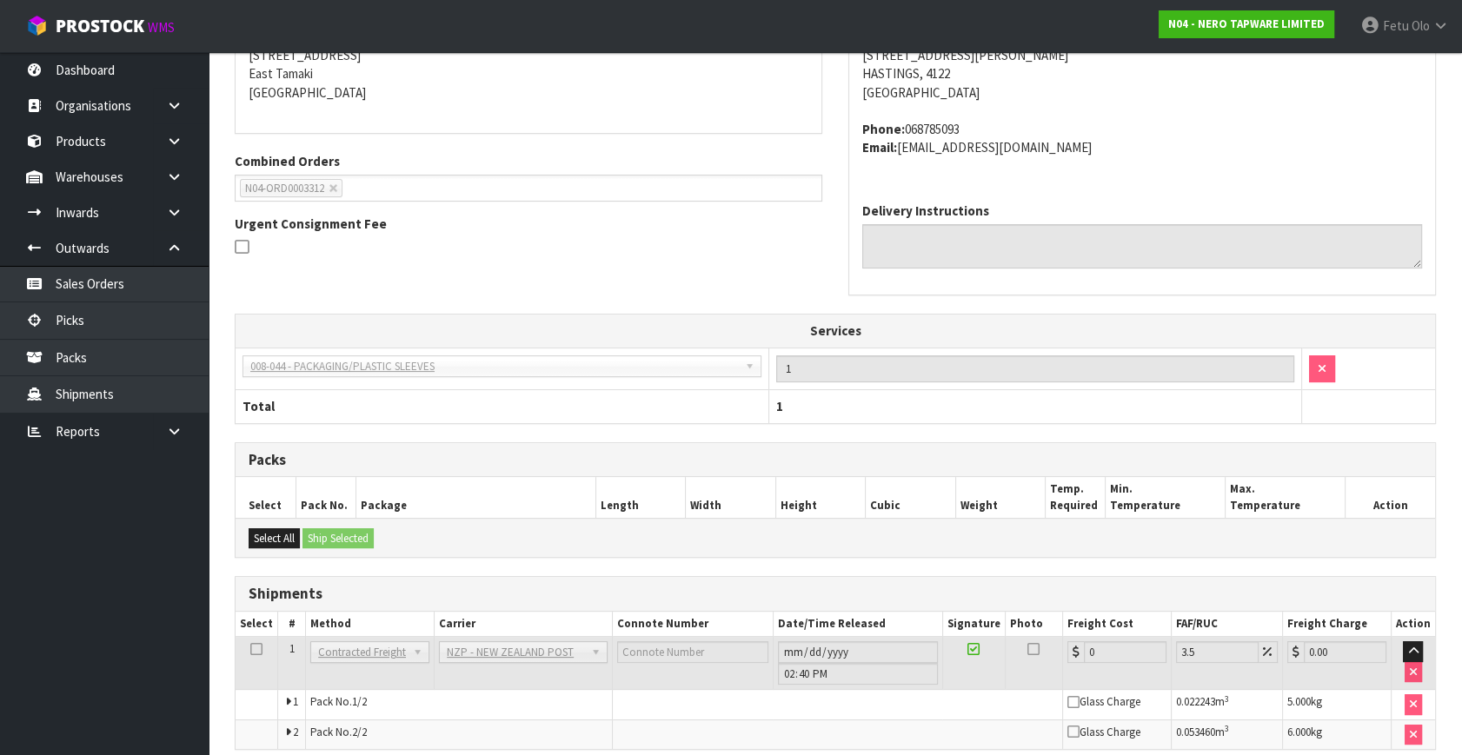
scroll to position [454, 0]
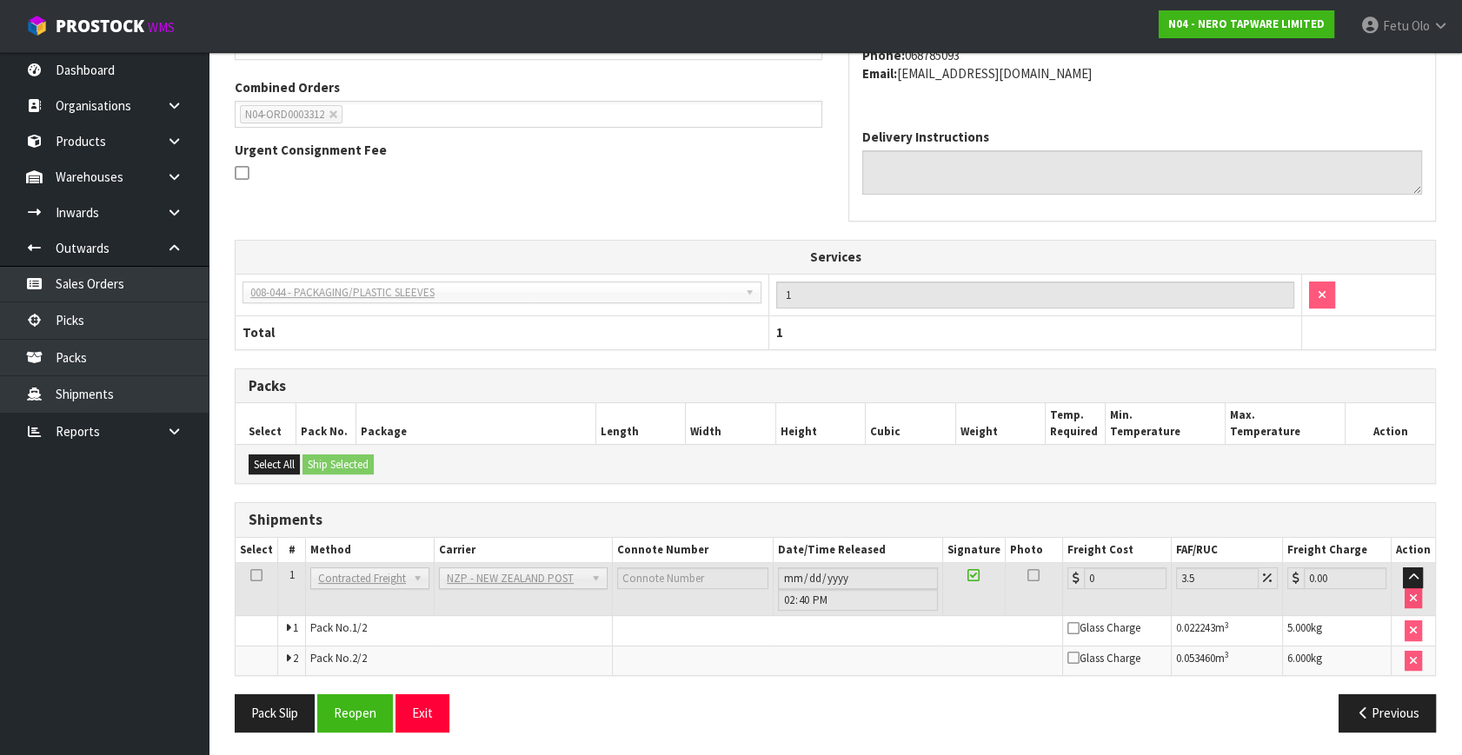
click at [333, 730] on div "Pack Slip Reopen Exit Previous" at bounding box center [835, 719] width 1227 height 50
click at [355, 715] on button "Reopen" at bounding box center [355, 712] width 76 height 37
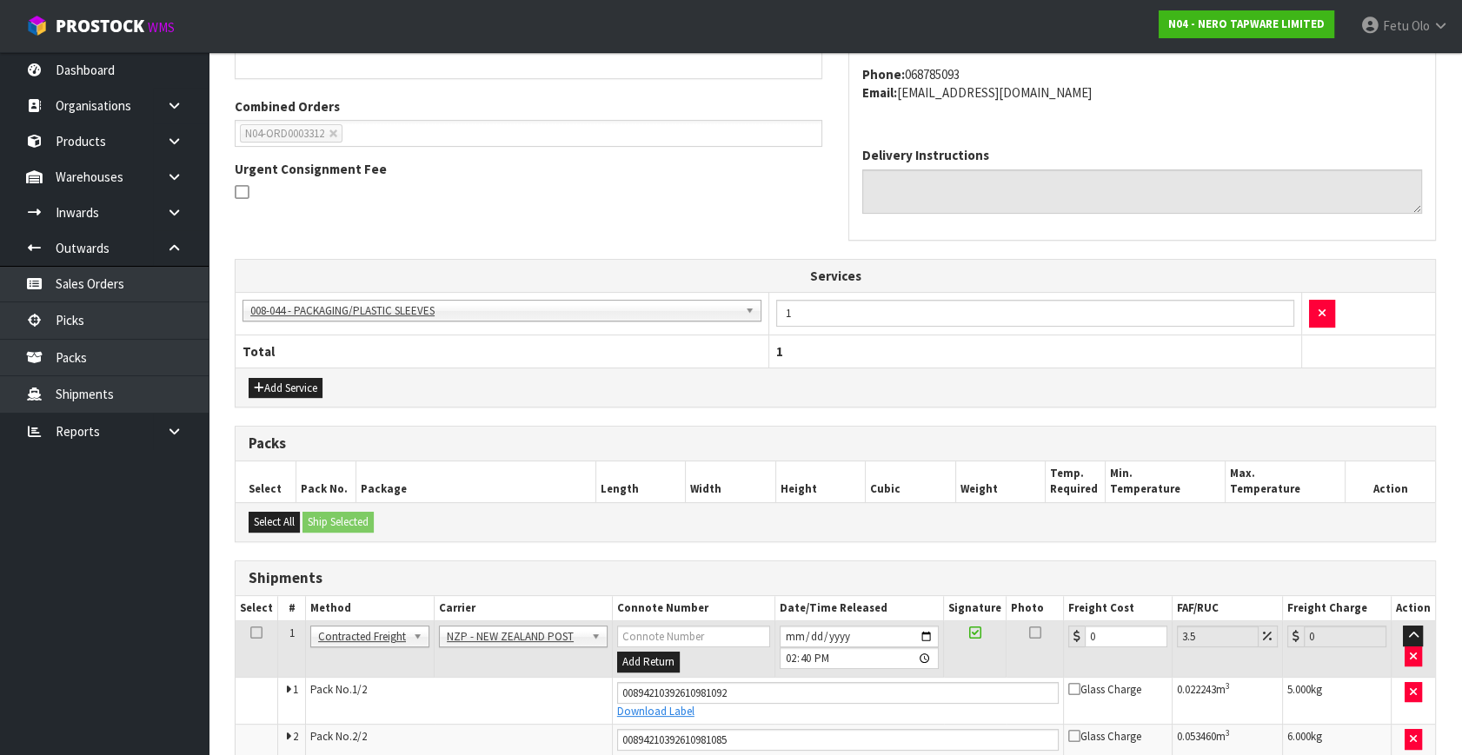
scroll to position [435, 0]
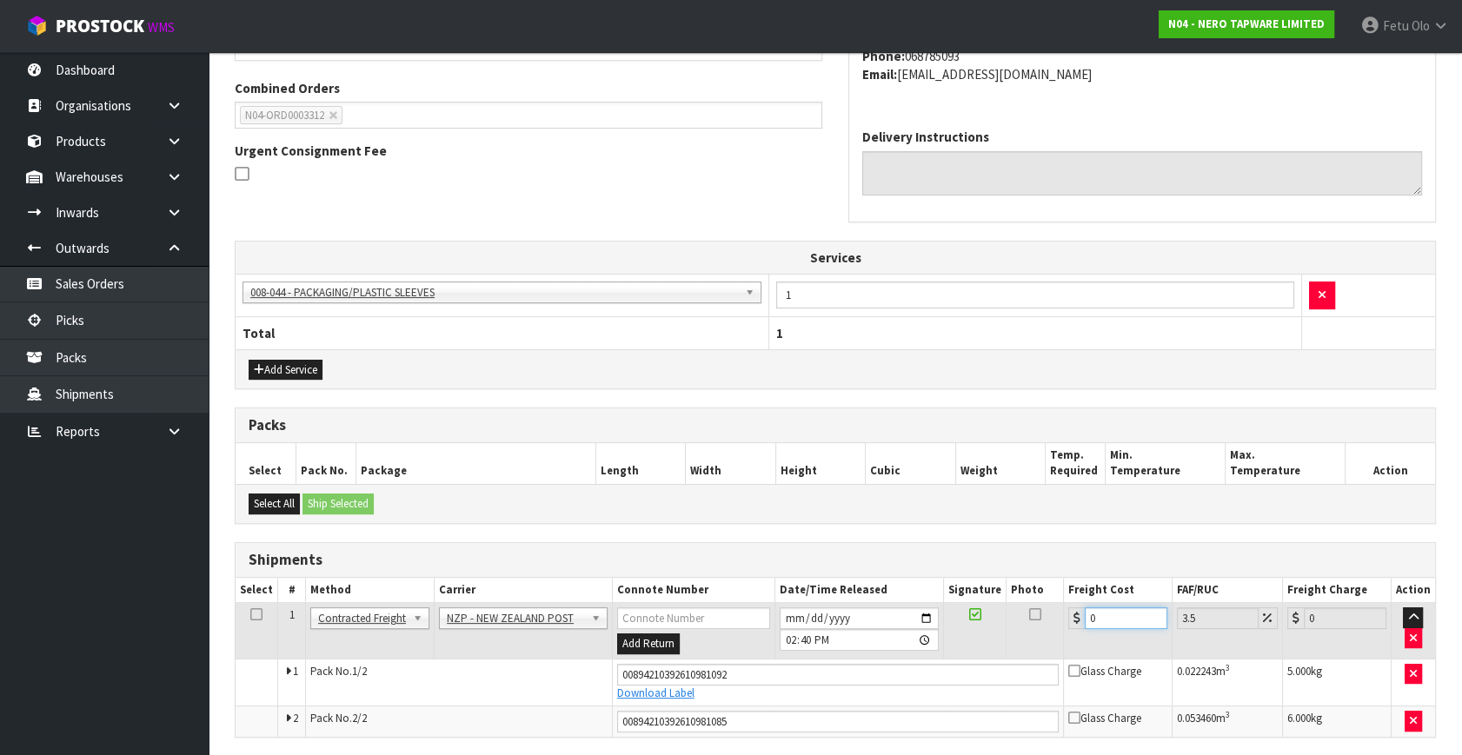
drag, startPoint x: 1122, startPoint y: 608, endPoint x: 641, endPoint y: 764, distance: 505.1
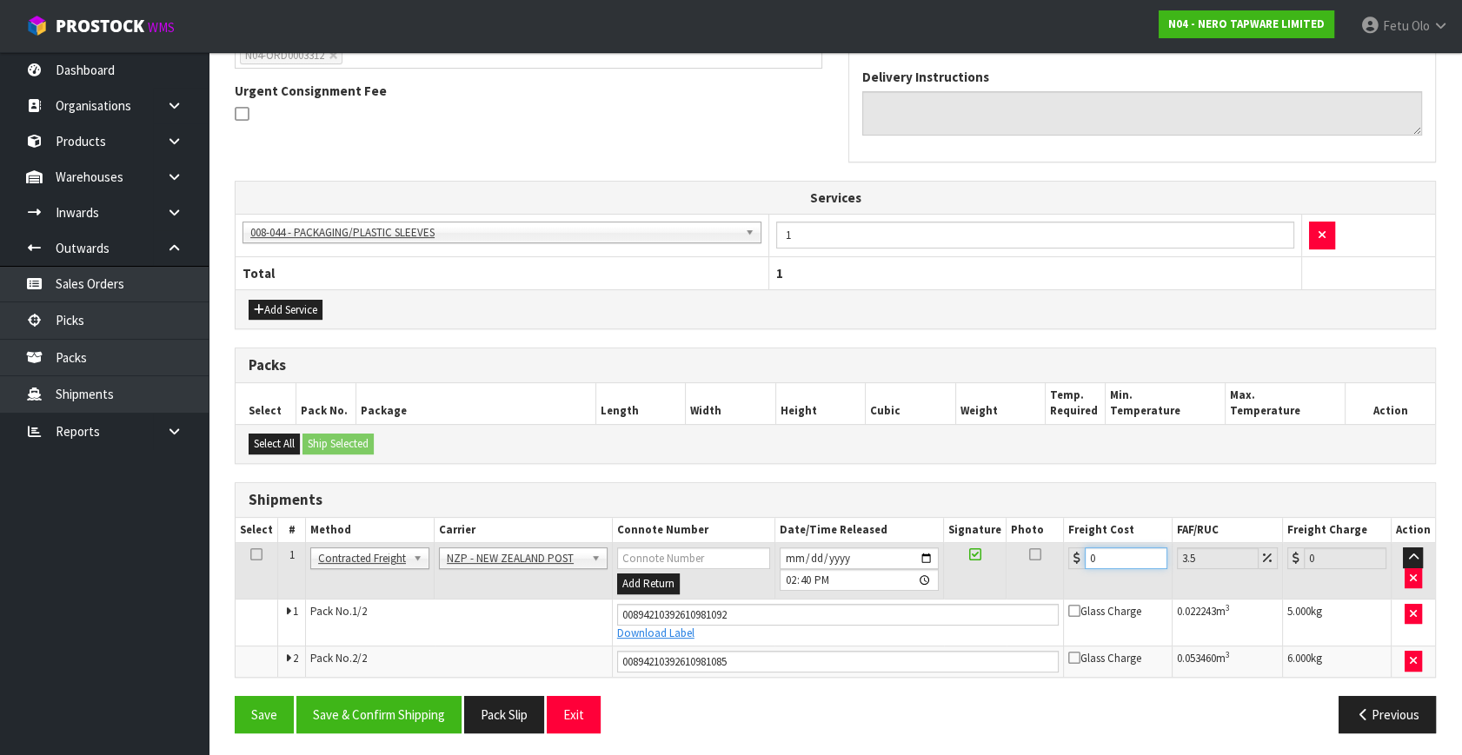
type input "1"
type input "1.03"
type input "17"
type input "17.59"
type input "17.7"
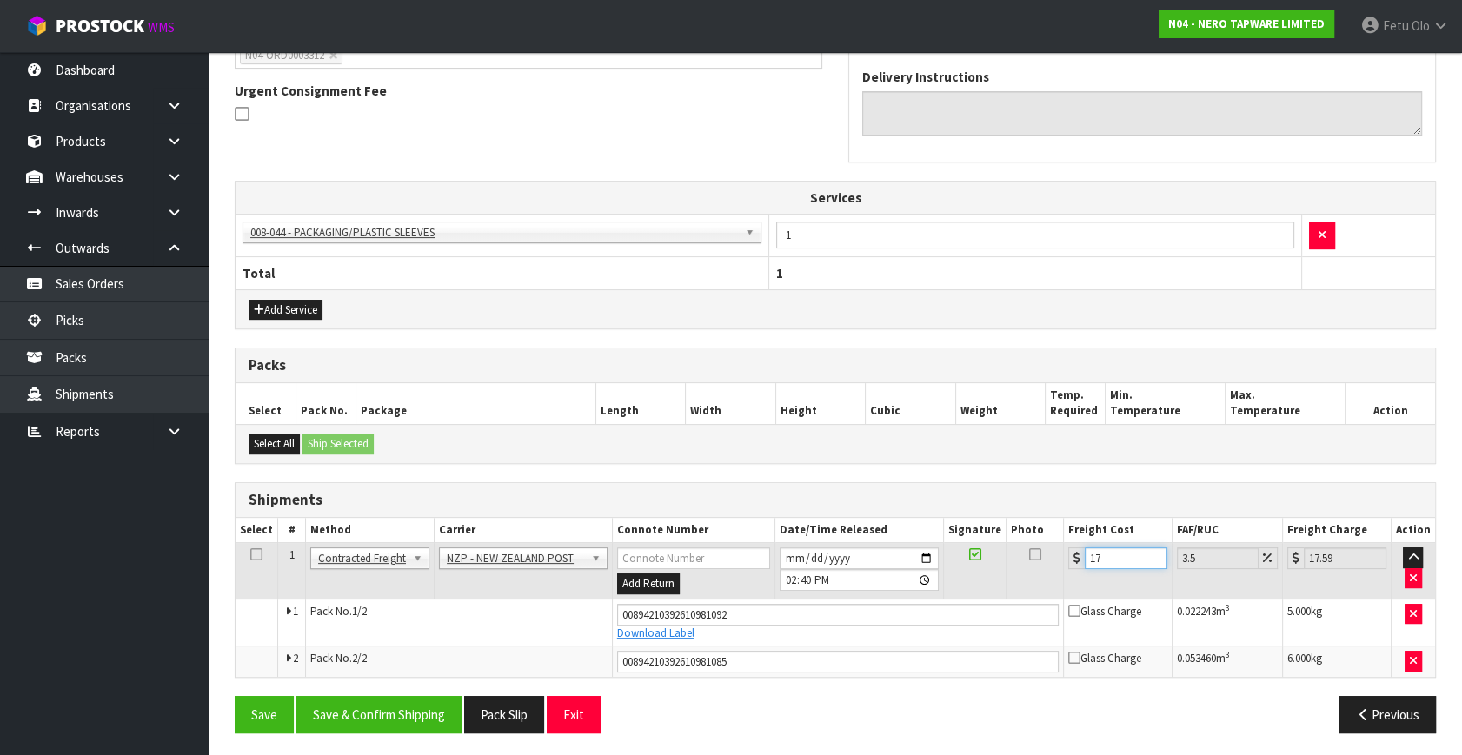
type input "18.32"
type input "17.71"
type input "18.33"
type input "17.71"
click at [384, 704] on button "Save & Confirm Shipping" at bounding box center [378, 714] width 165 height 37
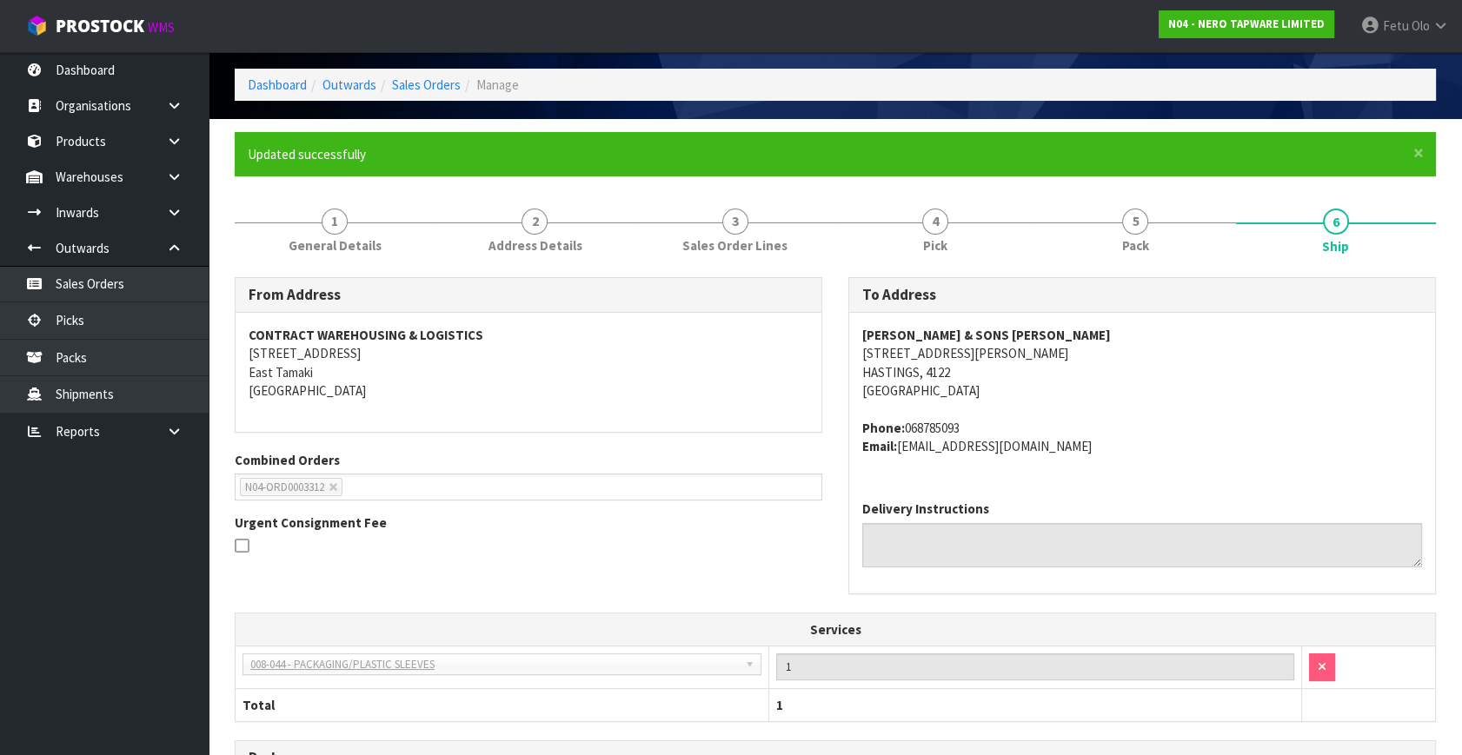
scroll to position [448, 0]
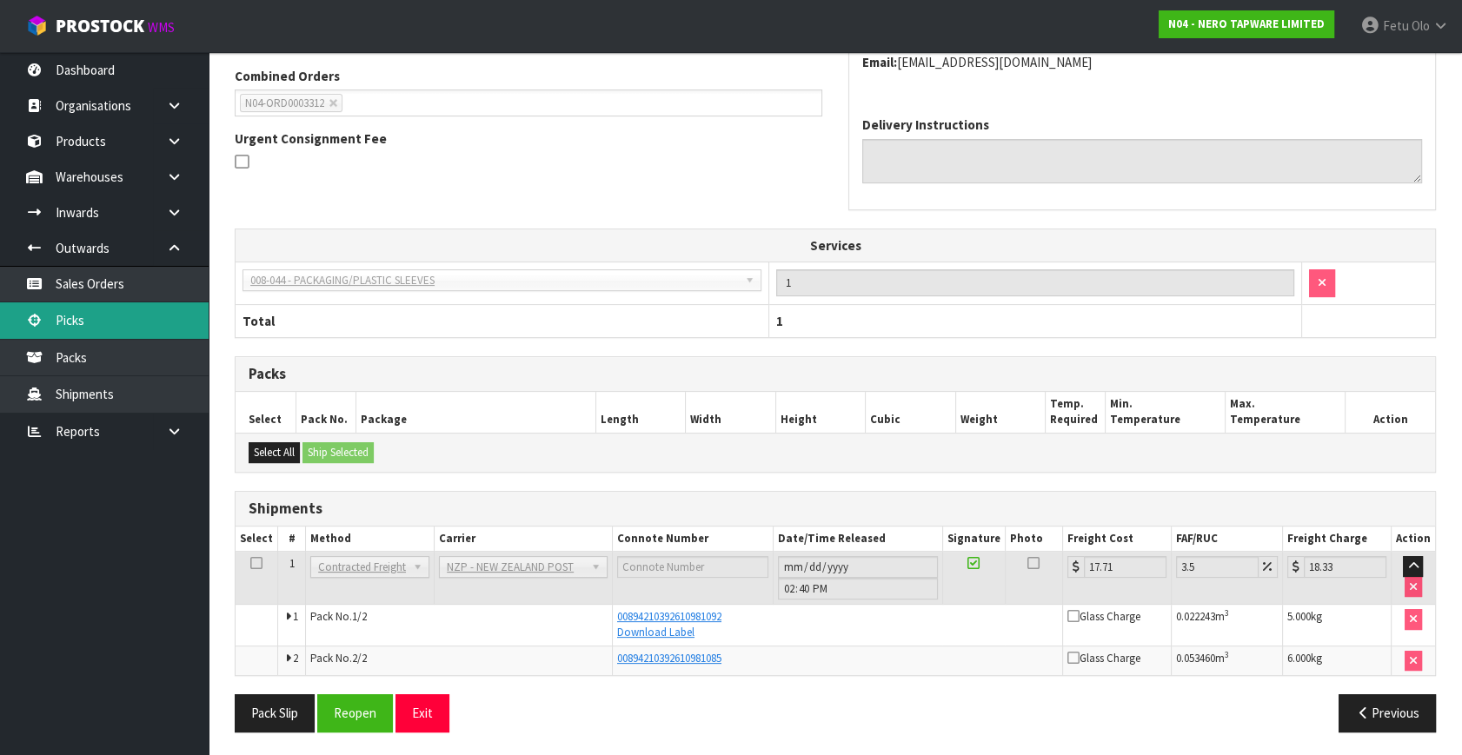
click at [123, 331] on link "Picks" at bounding box center [104, 320] width 209 height 36
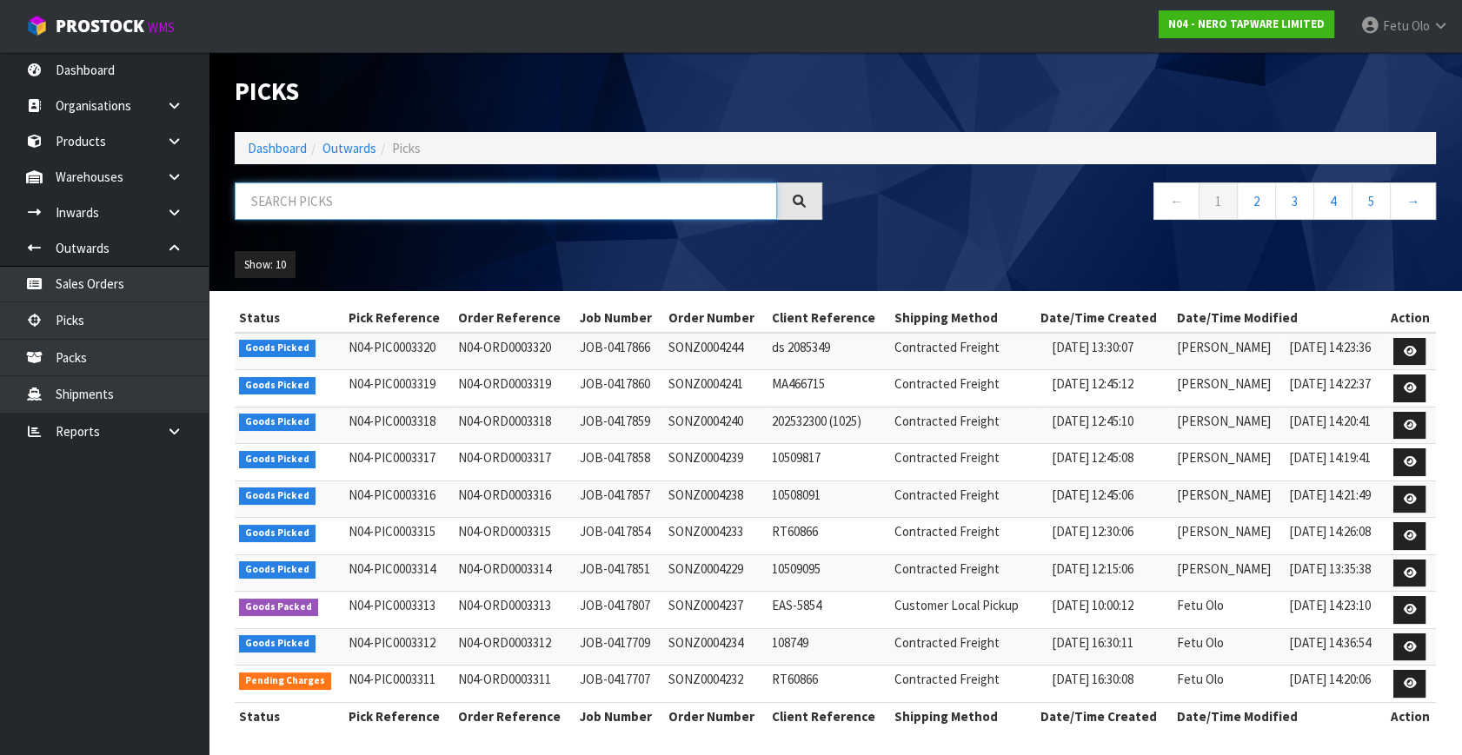
click at [389, 190] on input "text" at bounding box center [506, 200] width 542 height 37
type input "3316"
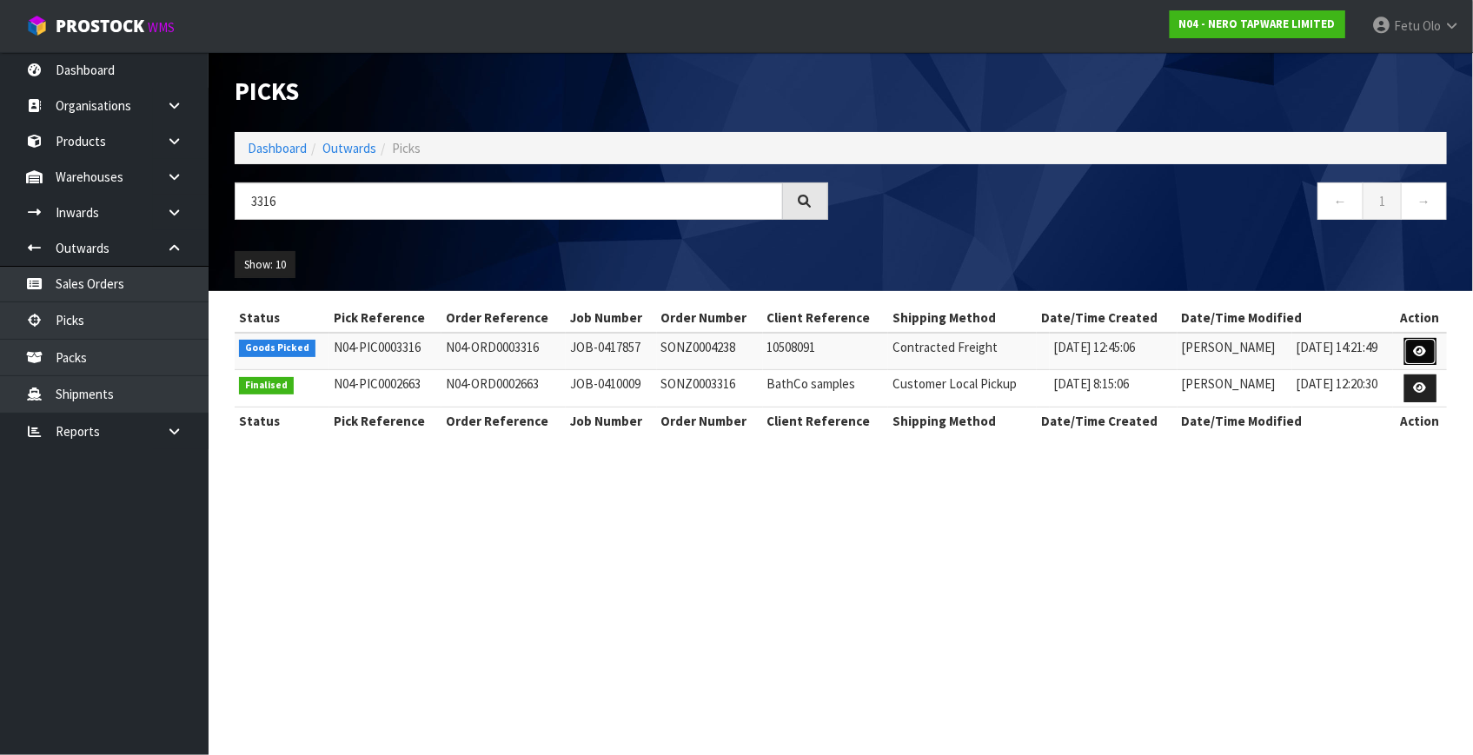
click at [1425, 352] on icon at bounding box center [1420, 351] width 13 height 11
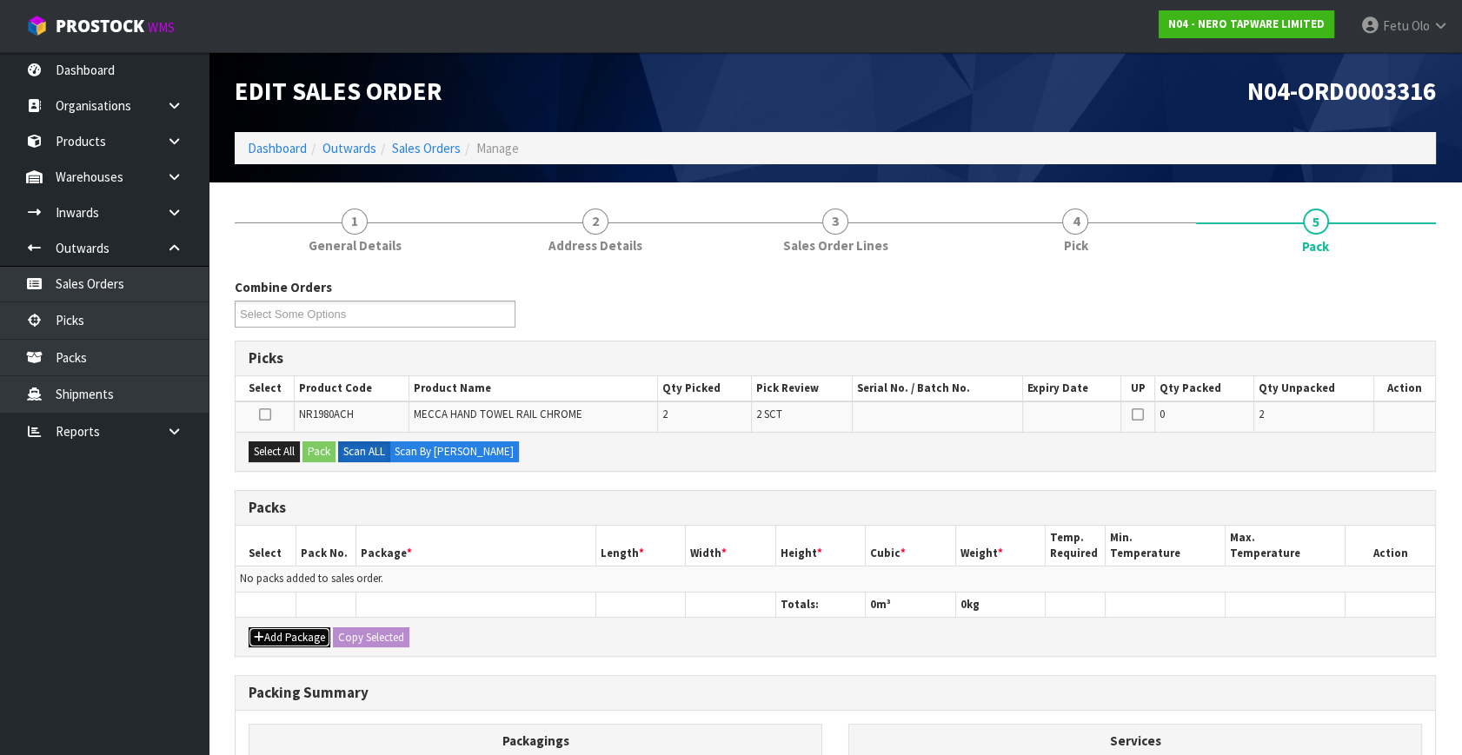
drag, startPoint x: 272, startPoint y: 643, endPoint x: 271, endPoint y: 632, distance: 11.3
click at [272, 642] on button "Add Package" at bounding box center [290, 637] width 82 height 21
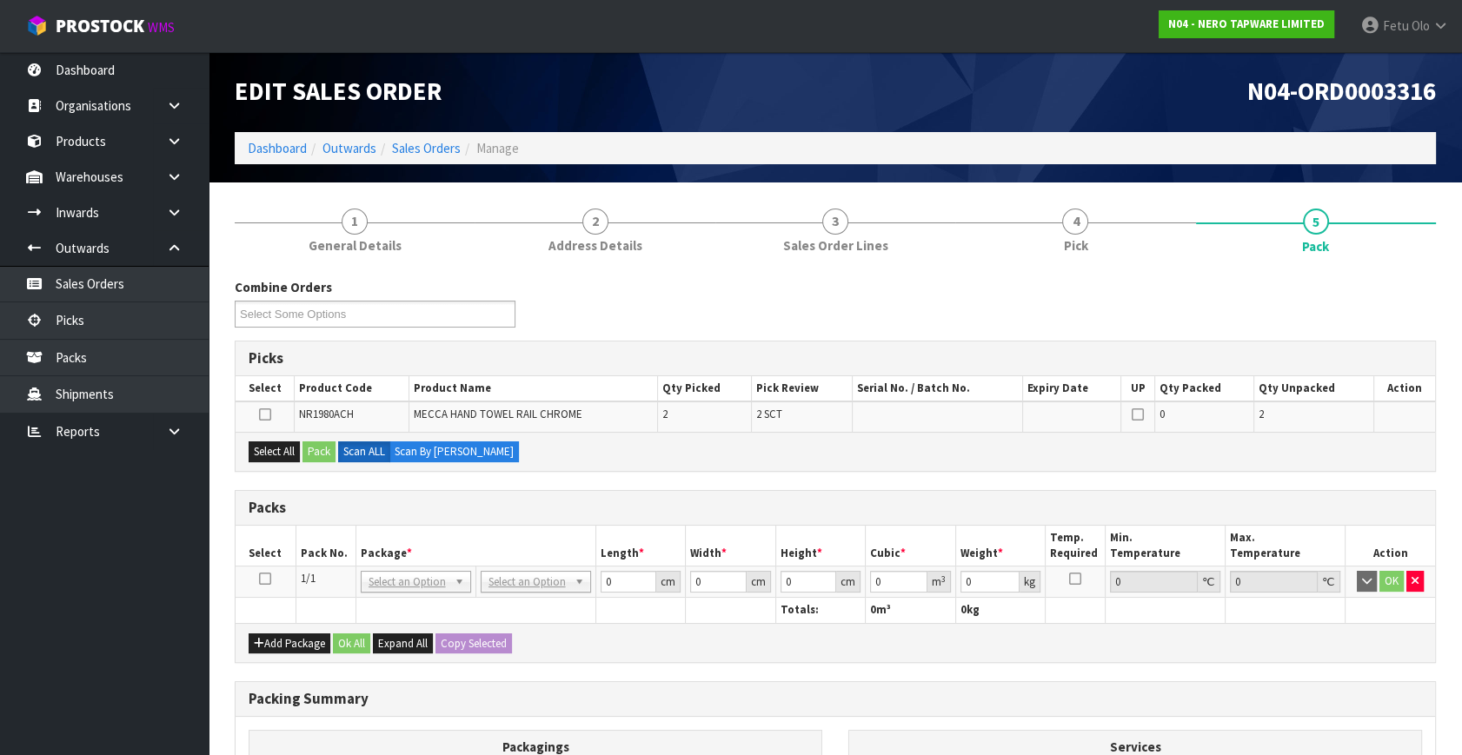
click at [266, 579] on icon at bounding box center [265, 579] width 12 height 1
click at [395, 546] on th "Package *" at bounding box center [475, 546] width 240 height 41
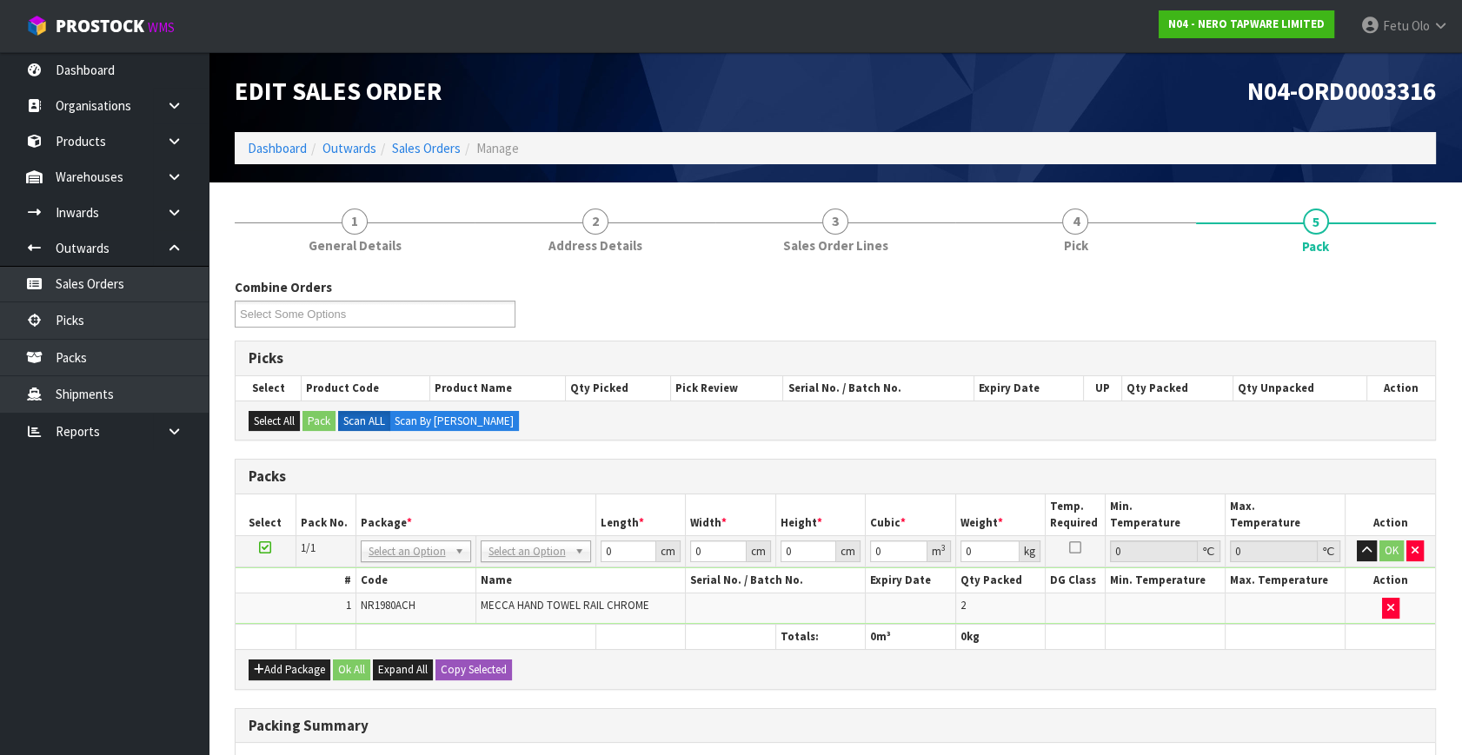
drag, startPoint x: 442, startPoint y: 553, endPoint x: 429, endPoint y: 567, distance: 19.1
click at [421, 570] on input "text" at bounding box center [415, 574] width 102 height 22
type input "011"
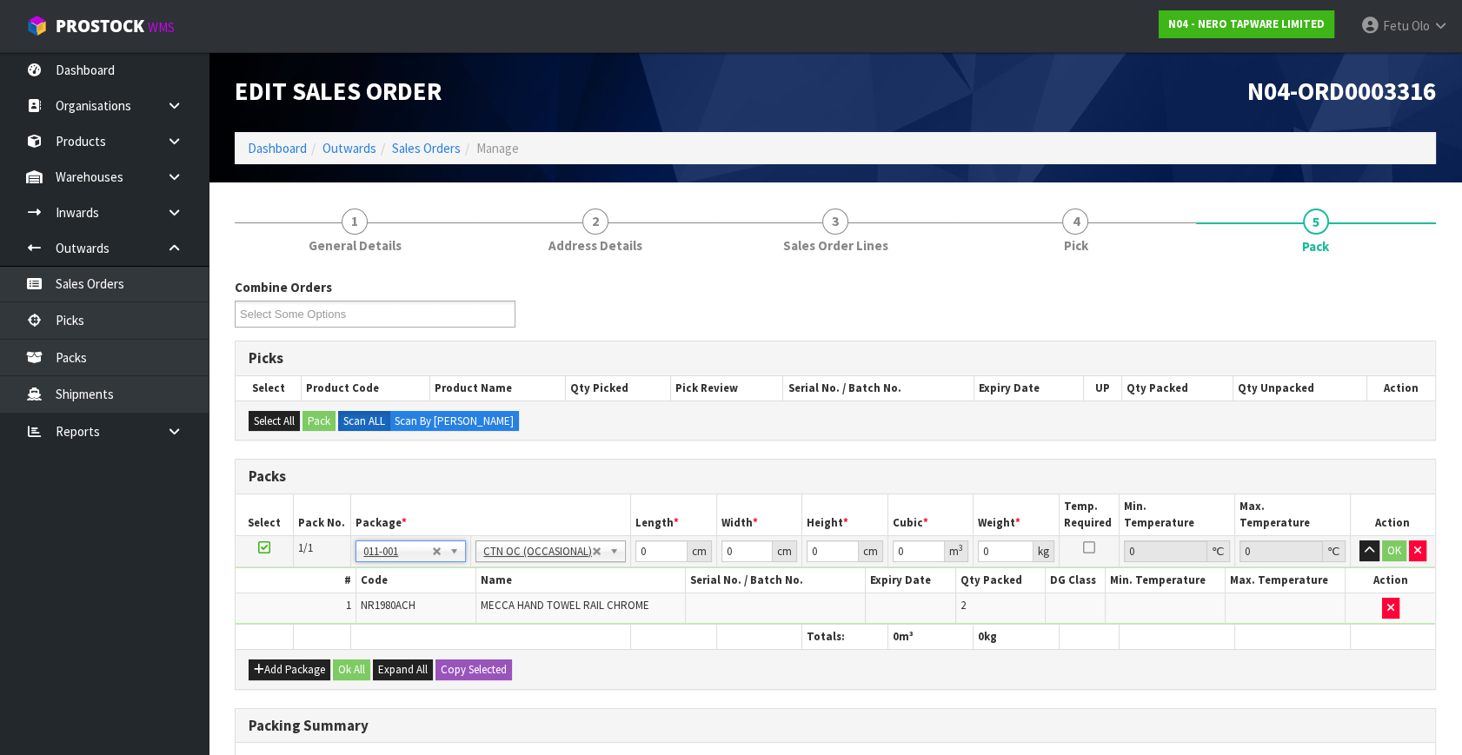
type input "1.4"
drag, startPoint x: 651, startPoint y: 557, endPoint x: 467, endPoint y: 630, distance: 198.2
click at [467, 630] on table "Select Pack No. Package * Length * Width * Height * Cubic * Weight * Temp. Requ…" at bounding box center [834, 571] width 1199 height 155
type input "32"
type input "25"
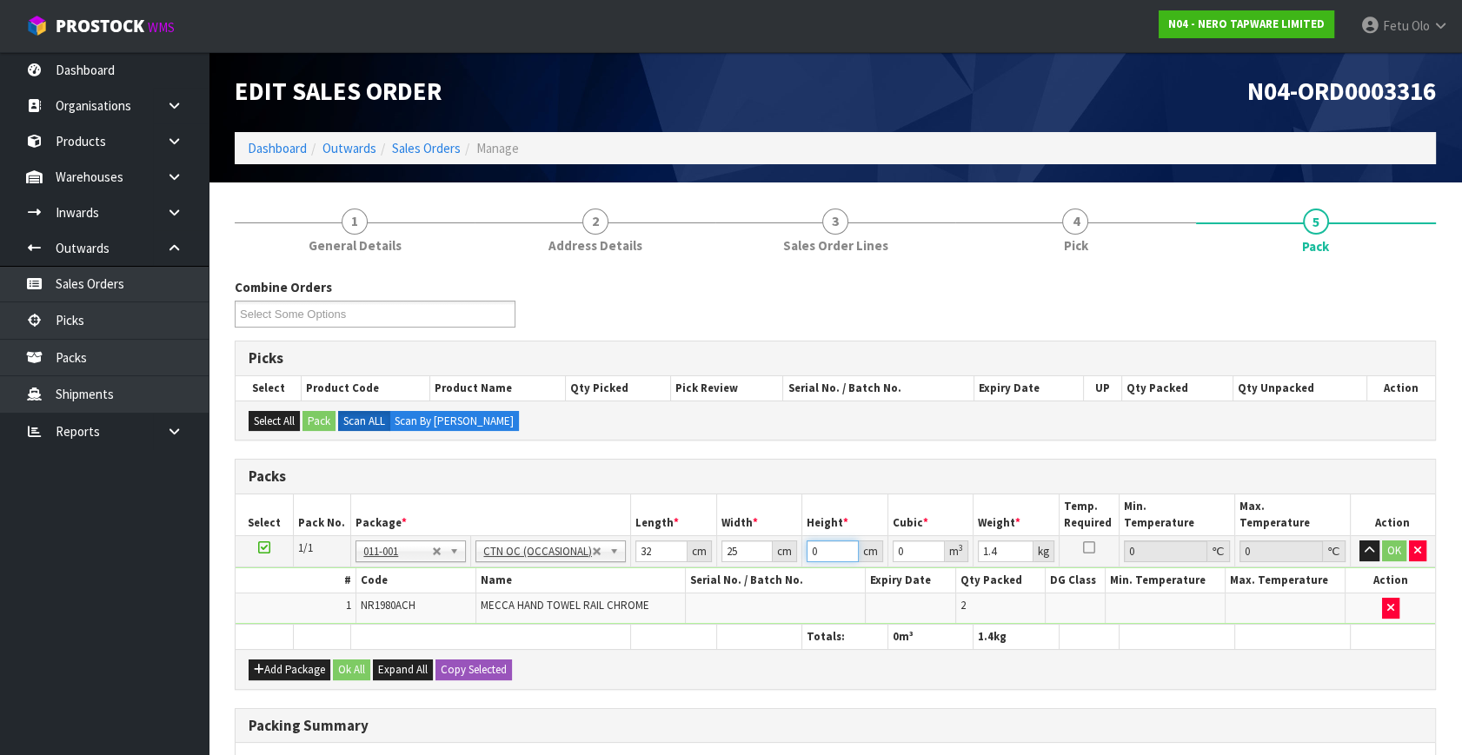
type input "9"
type input "0.0072"
type input "9"
type input "2"
click button "OK" at bounding box center [1394, 551] width 24 height 21
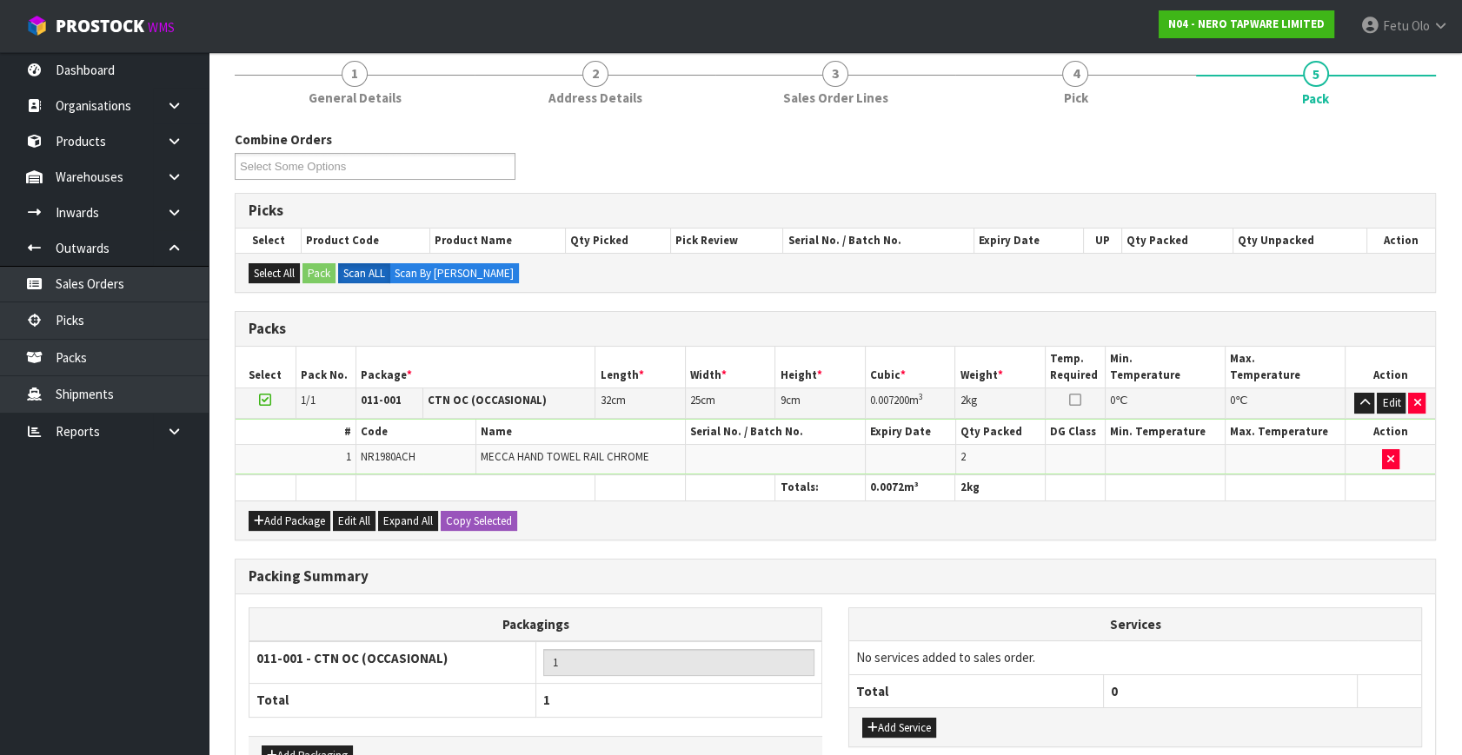
scroll to position [259, 0]
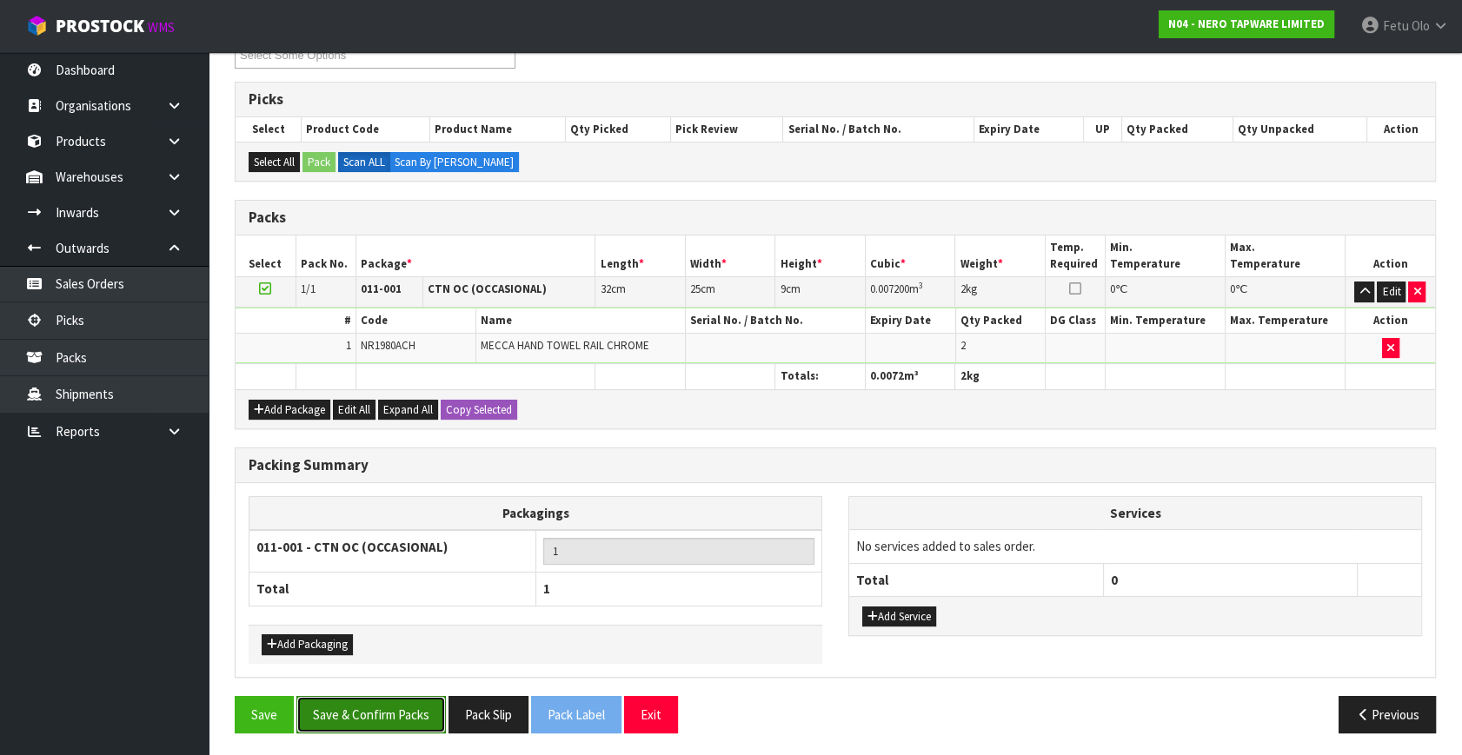
click at [356, 710] on button "Save & Confirm Packs" at bounding box center [370, 714] width 149 height 37
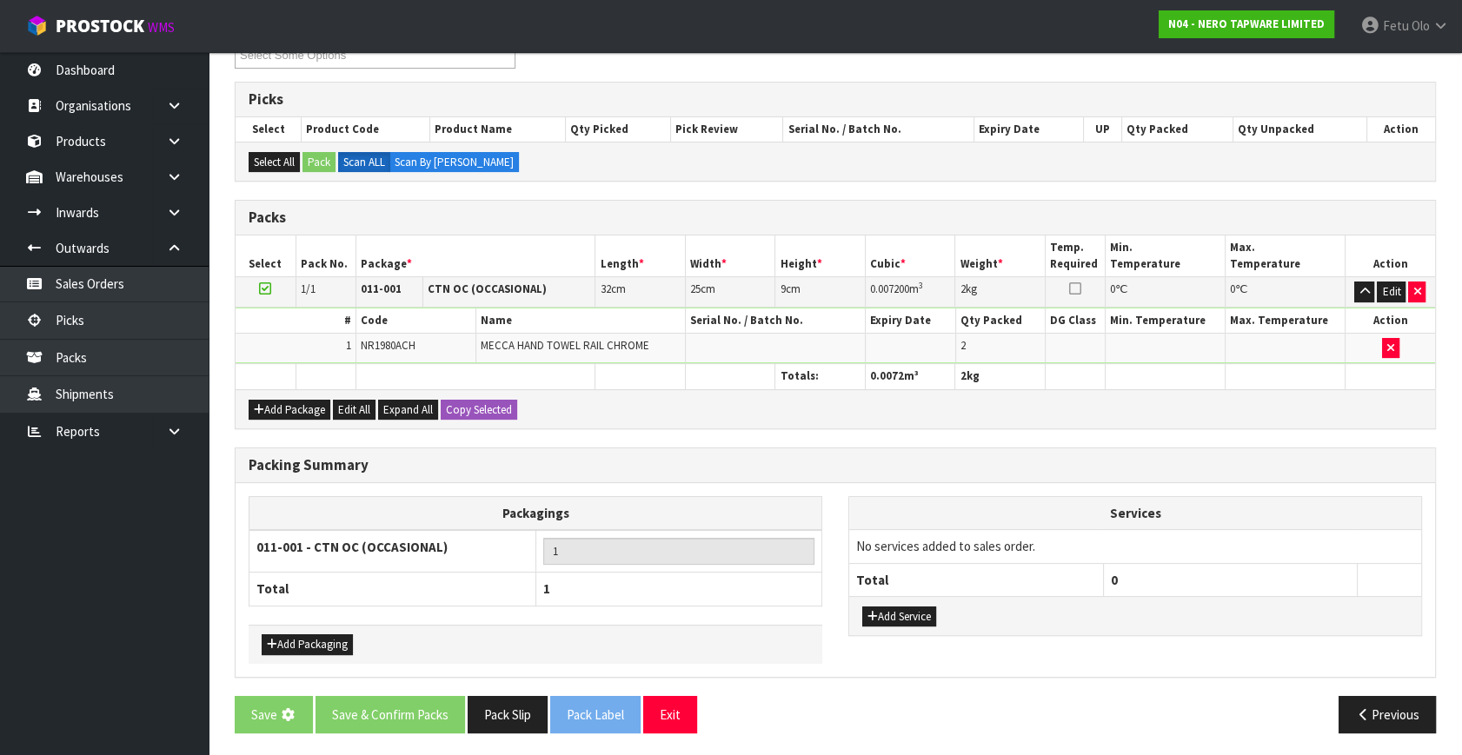
scroll to position [0, 0]
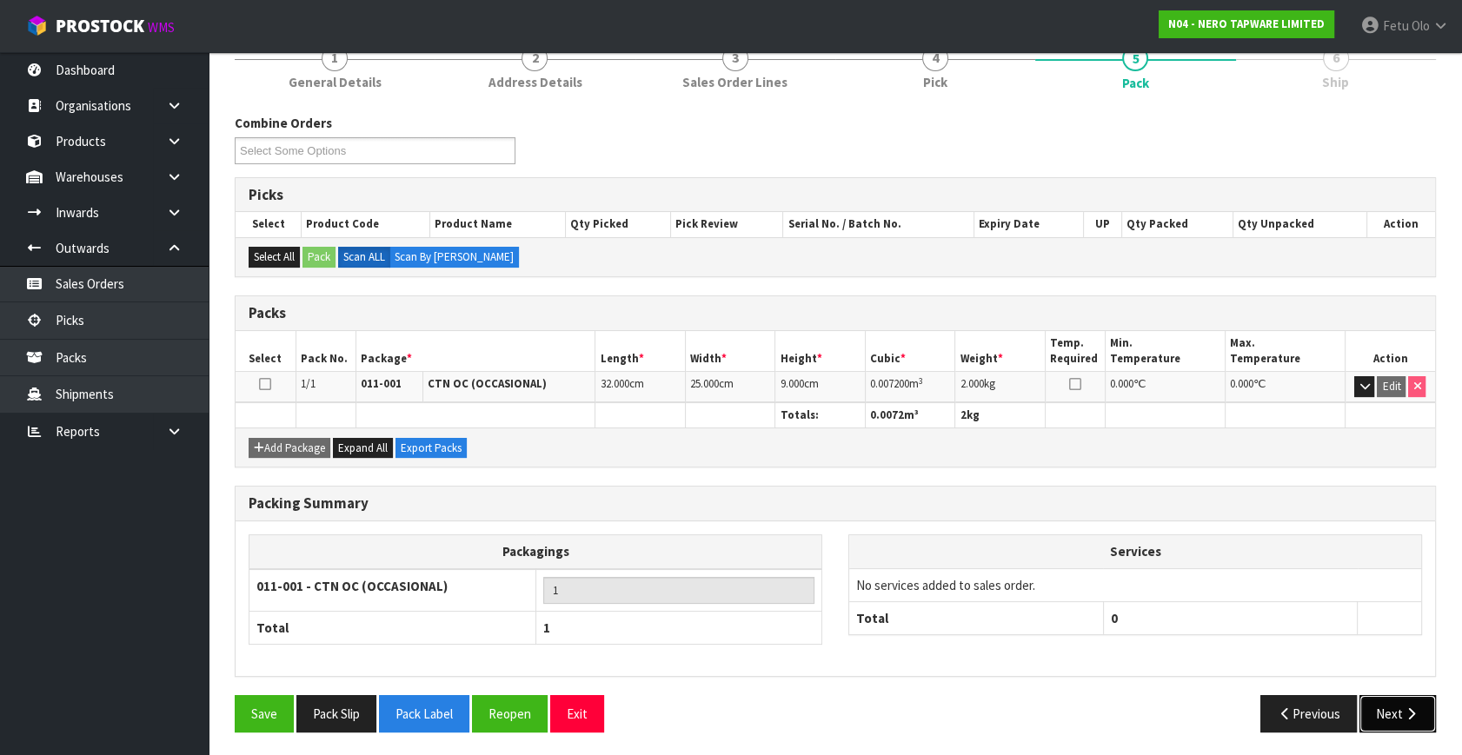
click at [1392, 713] on button "Next" at bounding box center [1397, 713] width 76 height 37
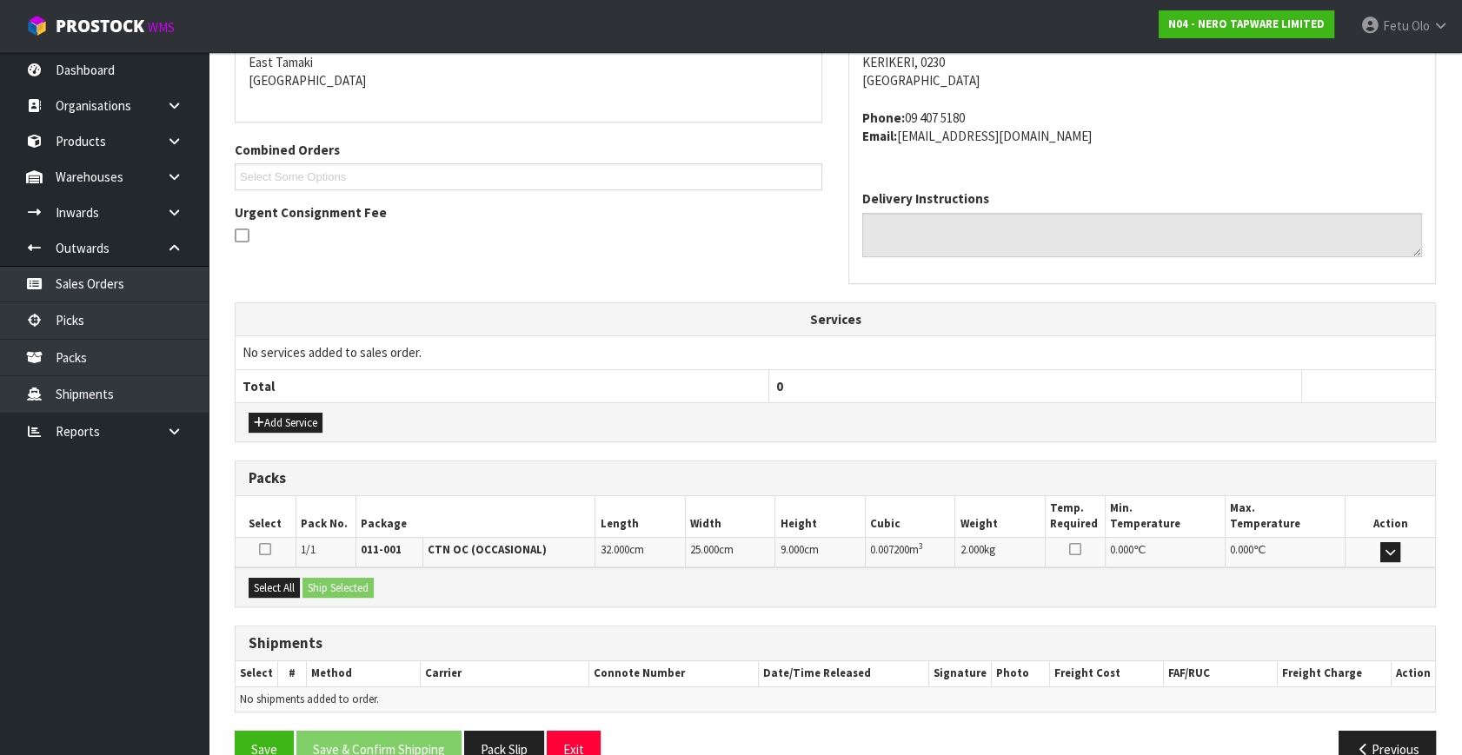
scroll to position [409, 0]
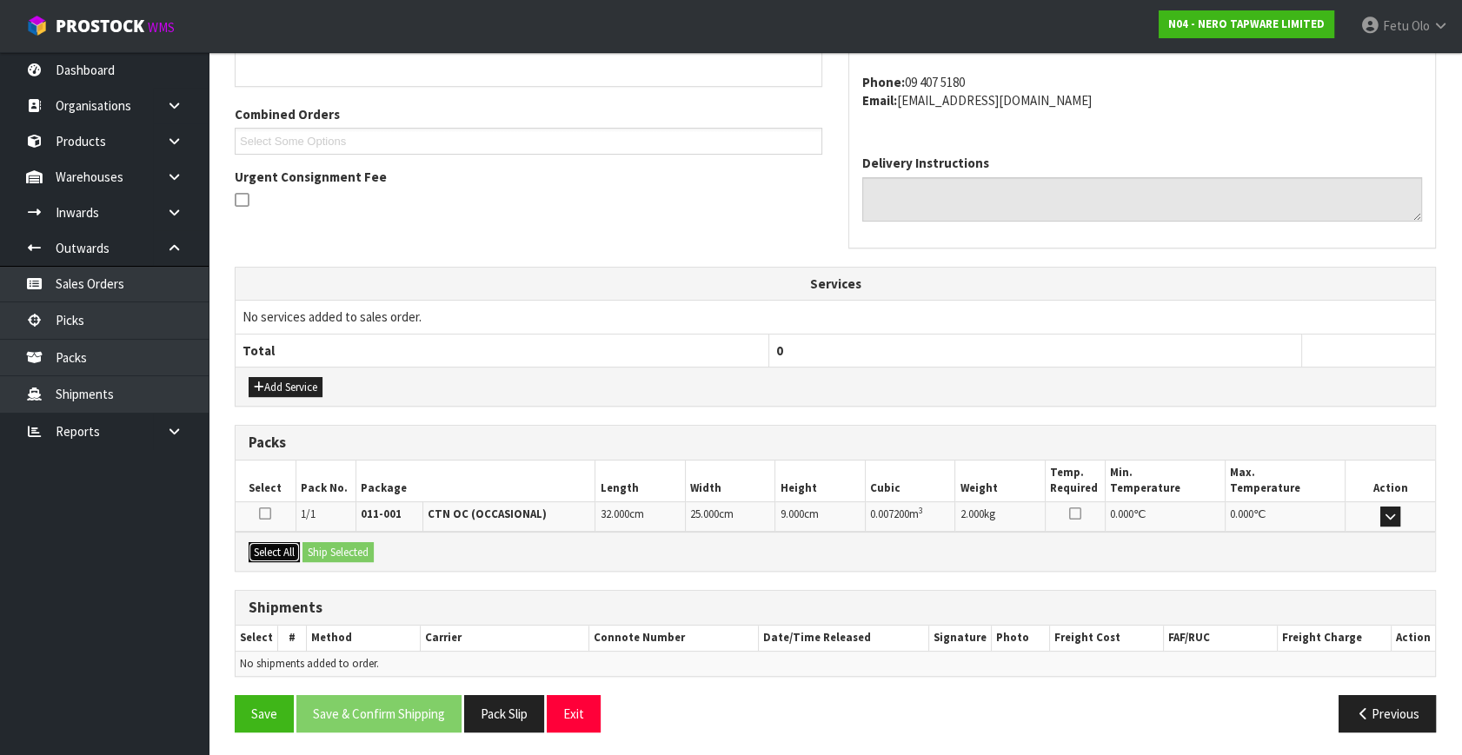
drag, startPoint x: 281, startPoint y: 541, endPoint x: 327, endPoint y: 541, distance: 46.1
click at [286, 542] on button "Select All" at bounding box center [274, 552] width 51 height 21
click at [327, 542] on button "Ship Selected" at bounding box center [337, 552] width 71 height 21
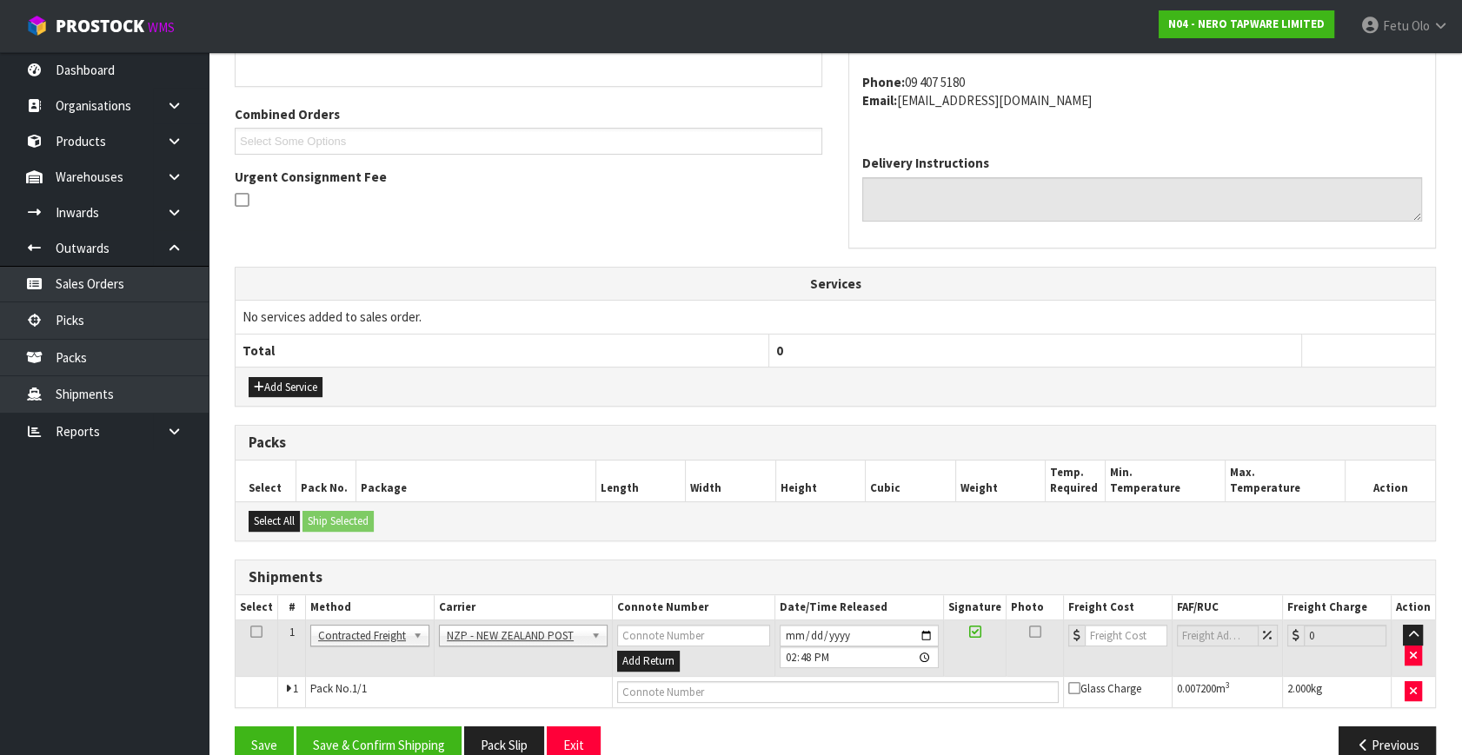
scroll to position [441, 0]
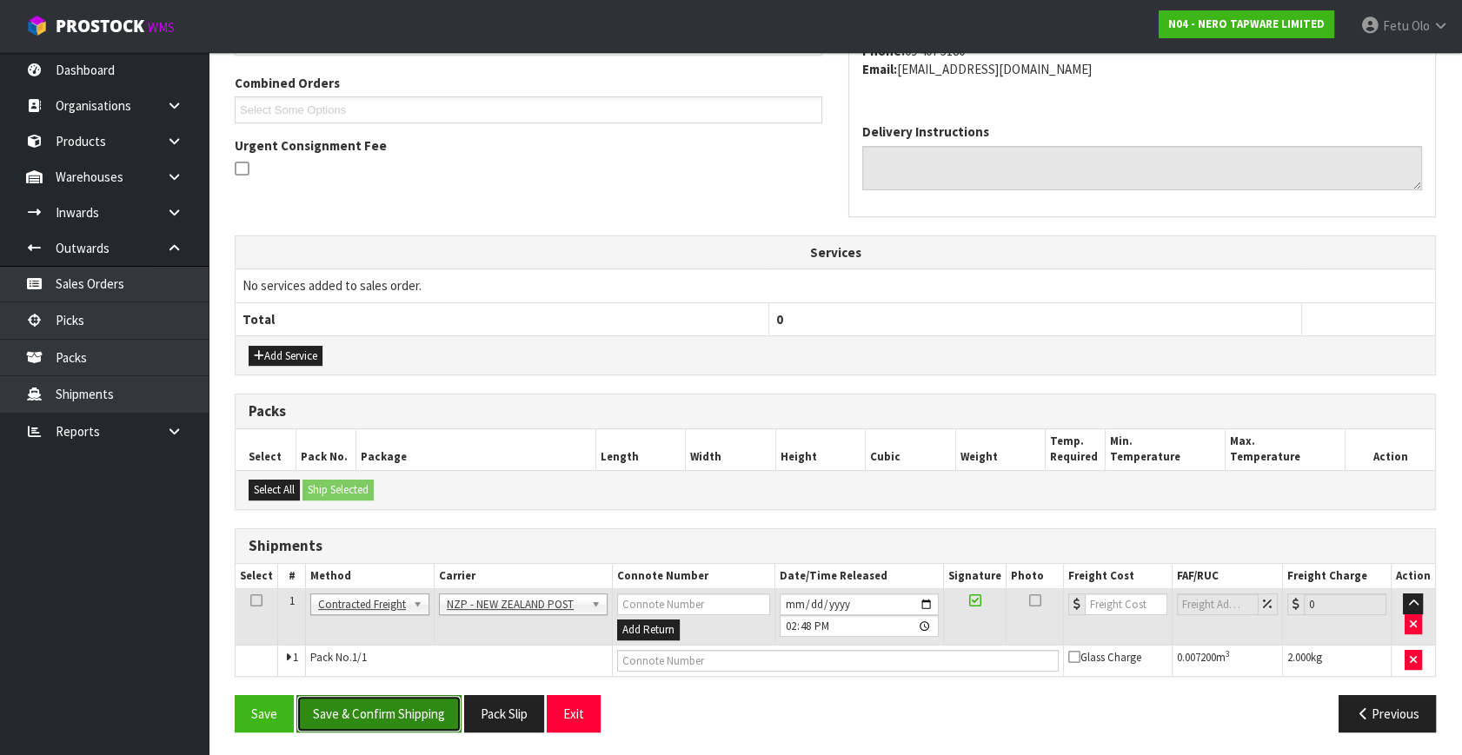
click at [425, 706] on button "Save & Confirm Shipping" at bounding box center [378, 713] width 165 height 37
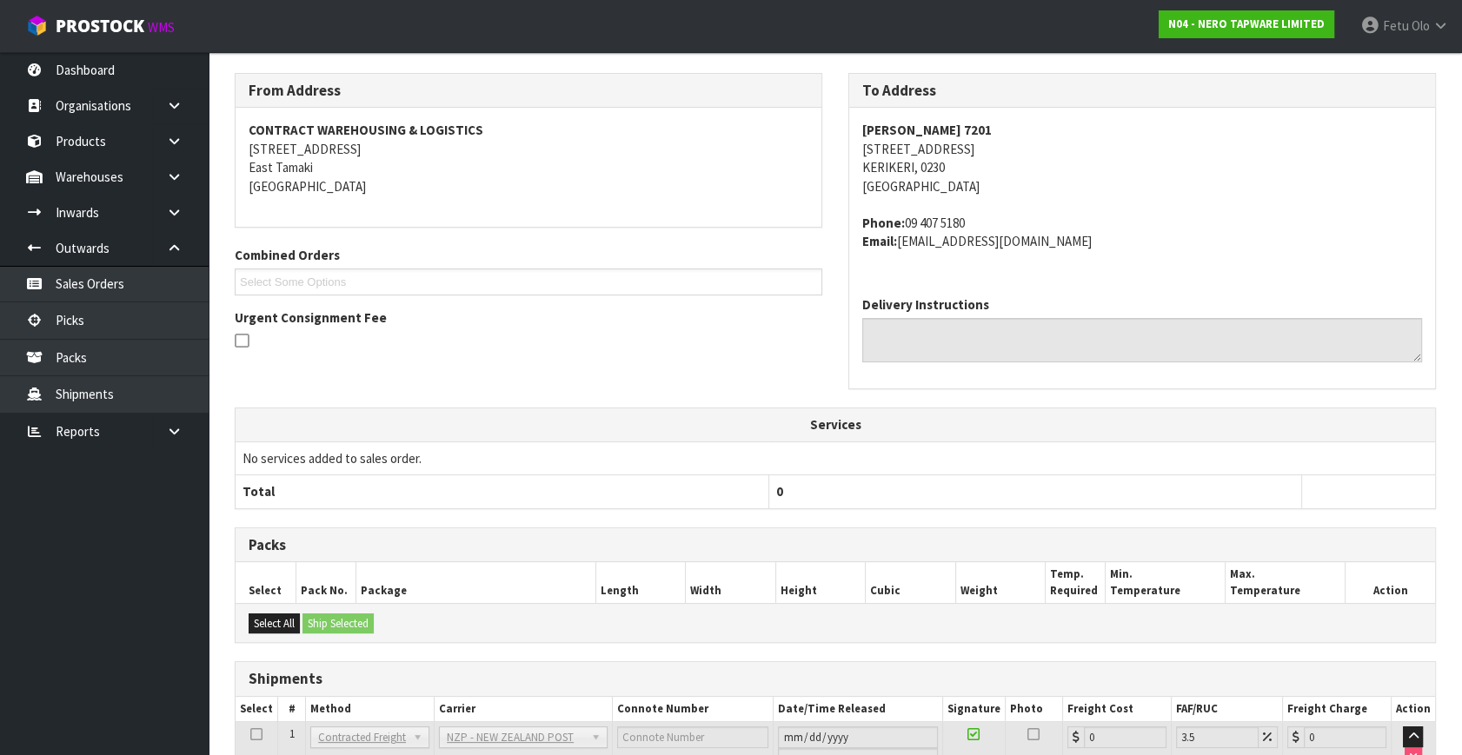
scroll to position [416, 0]
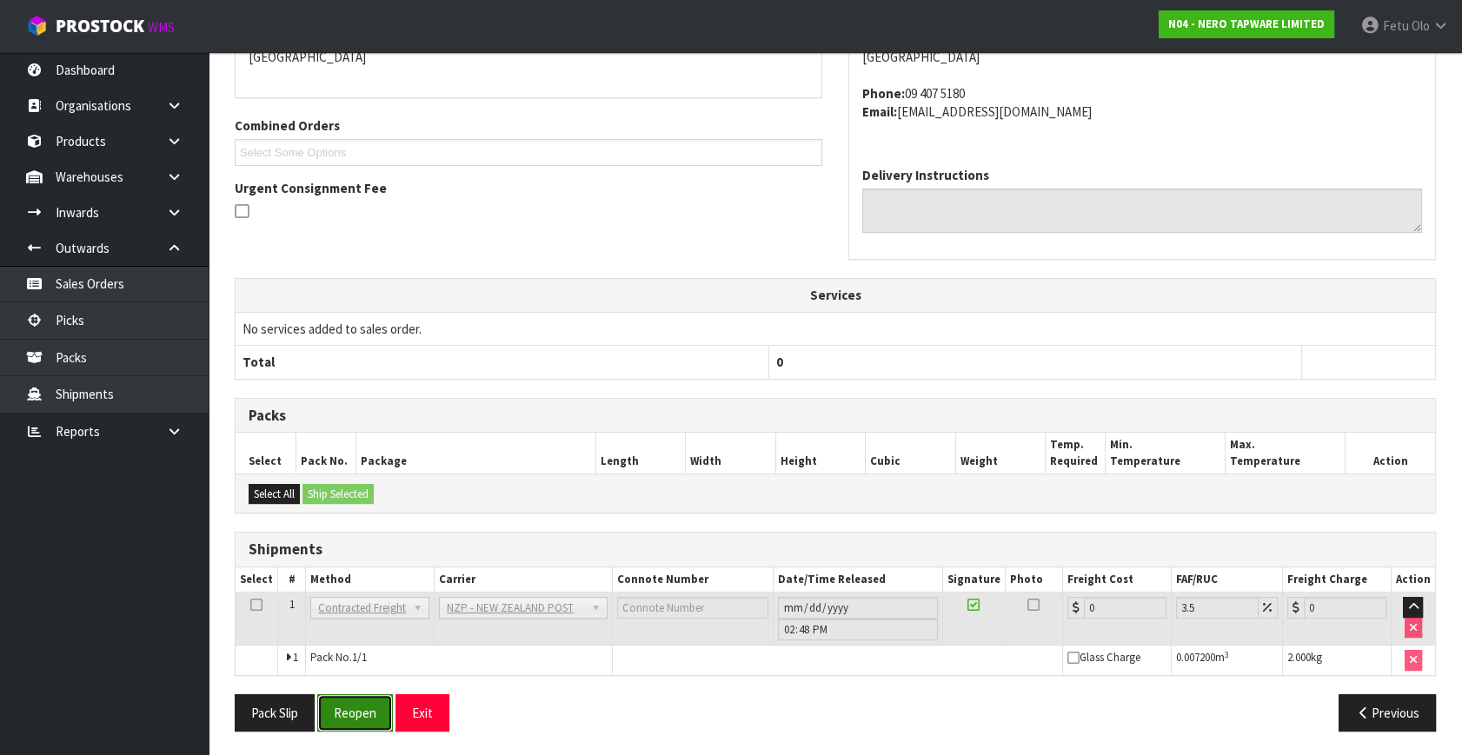
click at [374, 706] on button "Reopen" at bounding box center [355, 712] width 76 height 37
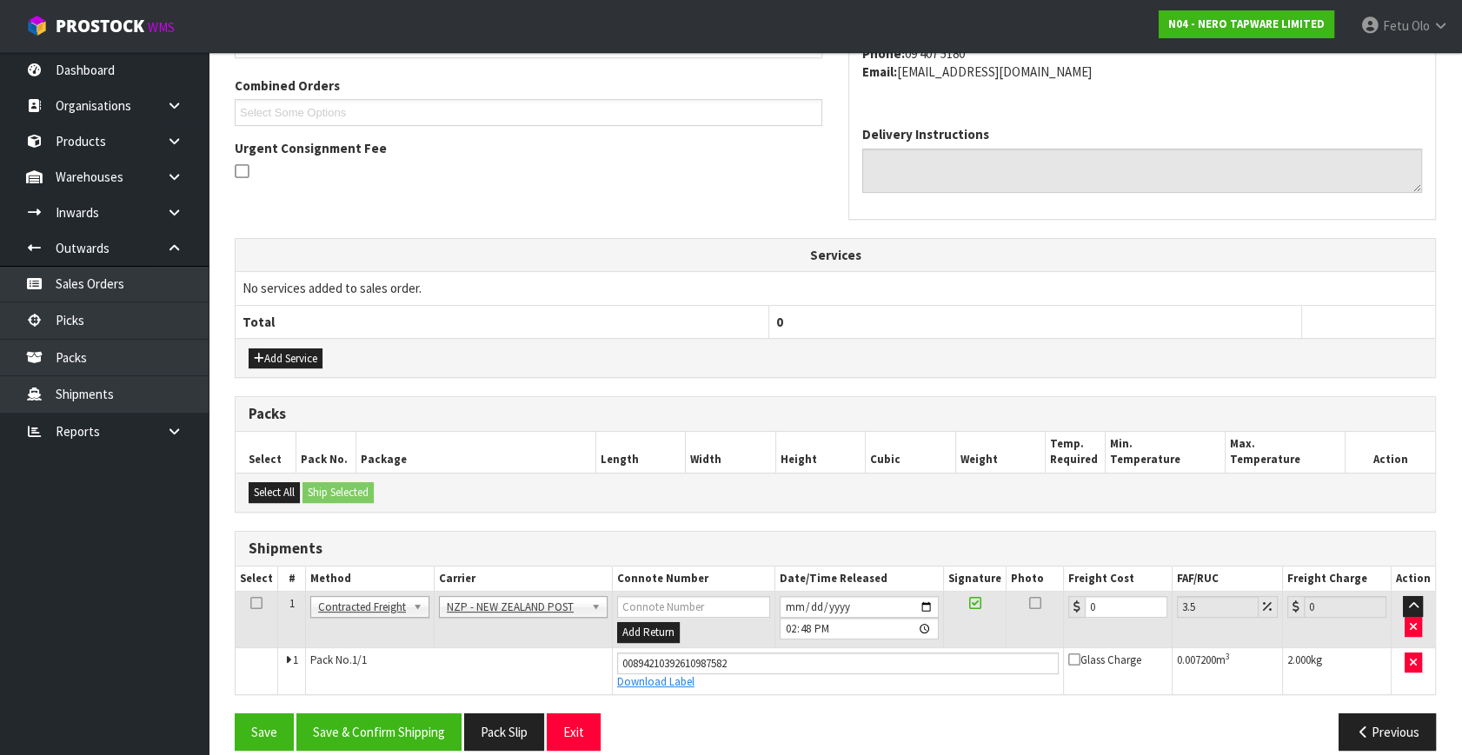
scroll to position [456, 0]
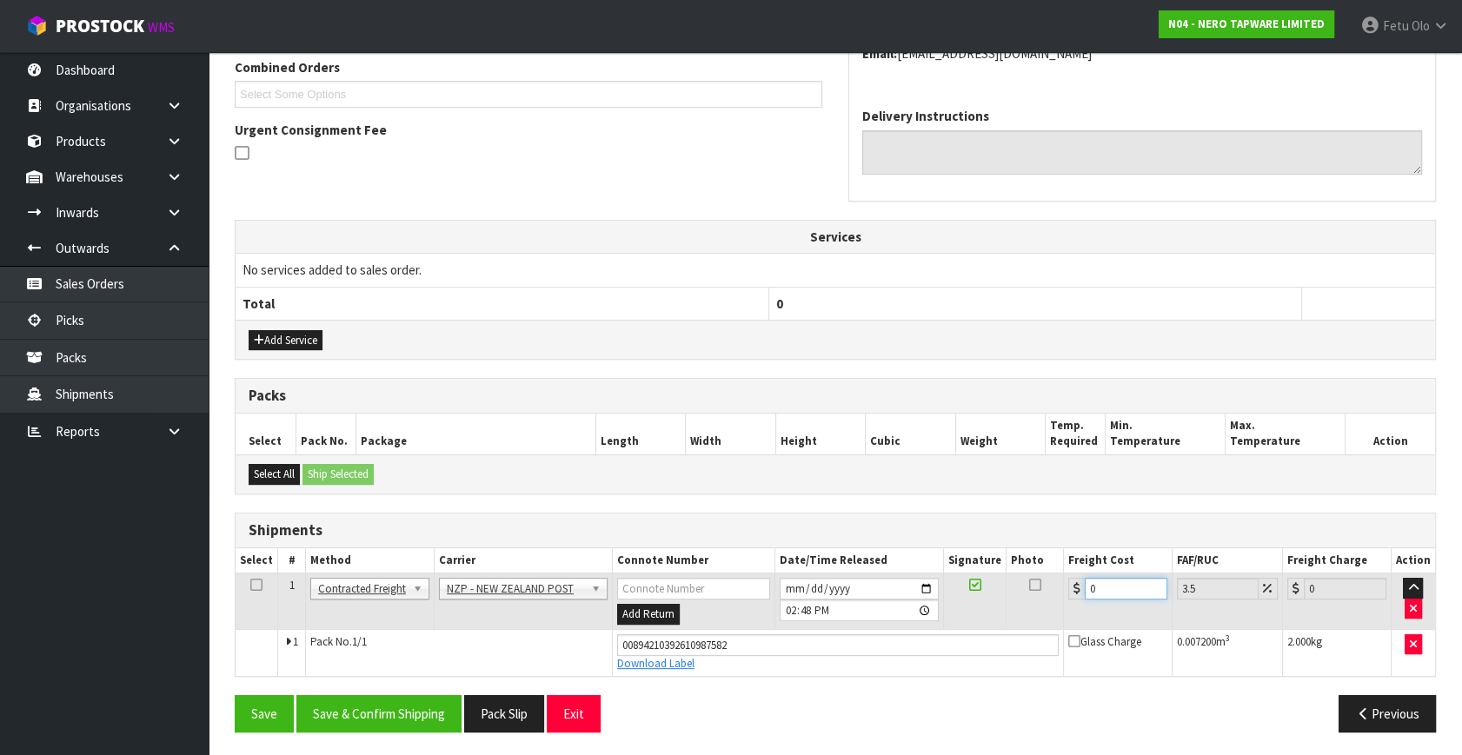
drag, startPoint x: 872, startPoint y: 638, endPoint x: 634, endPoint y: 673, distance: 240.8
click at [634, 673] on div "From Address CONTRACT WAREHOUSING & LOGISTICS 17 Allens Road East Tamaki Auckla…" at bounding box center [835, 314] width 1201 height 861
type input "8"
type input "8.28"
type input "8.4"
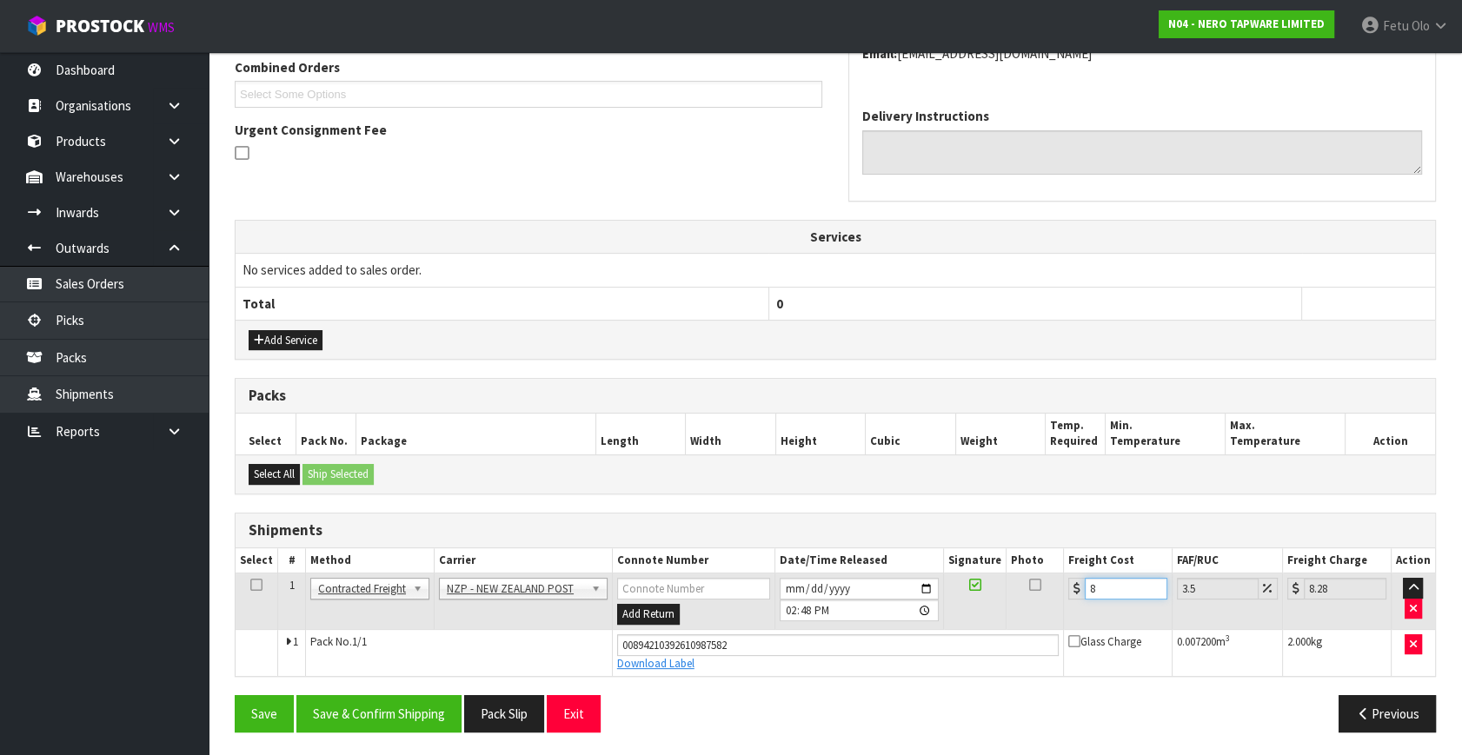
type input "8.69"
type input "8.45"
type input "8.75"
type input "8.45"
click at [399, 713] on button "Save & Confirm Shipping" at bounding box center [378, 713] width 165 height 37
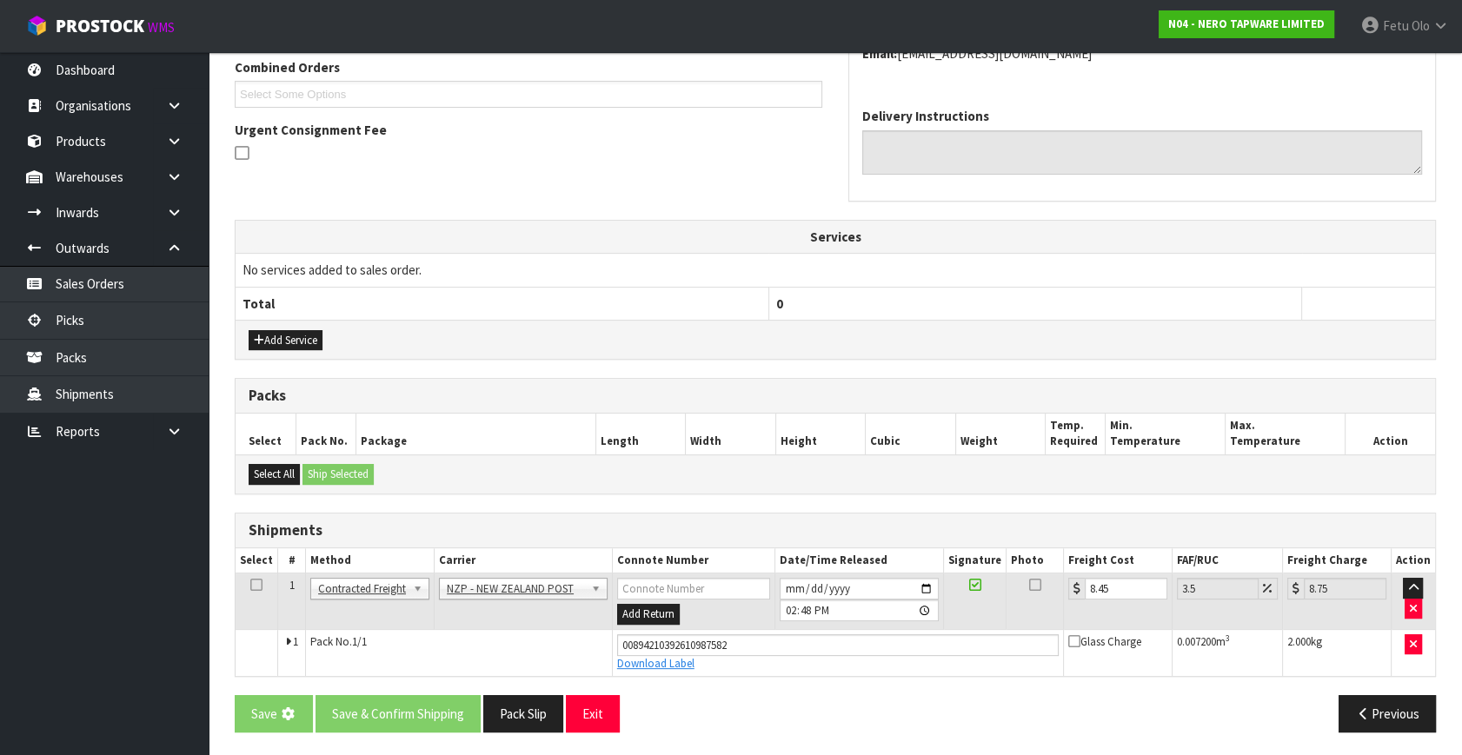
scroll to position [0, 0]
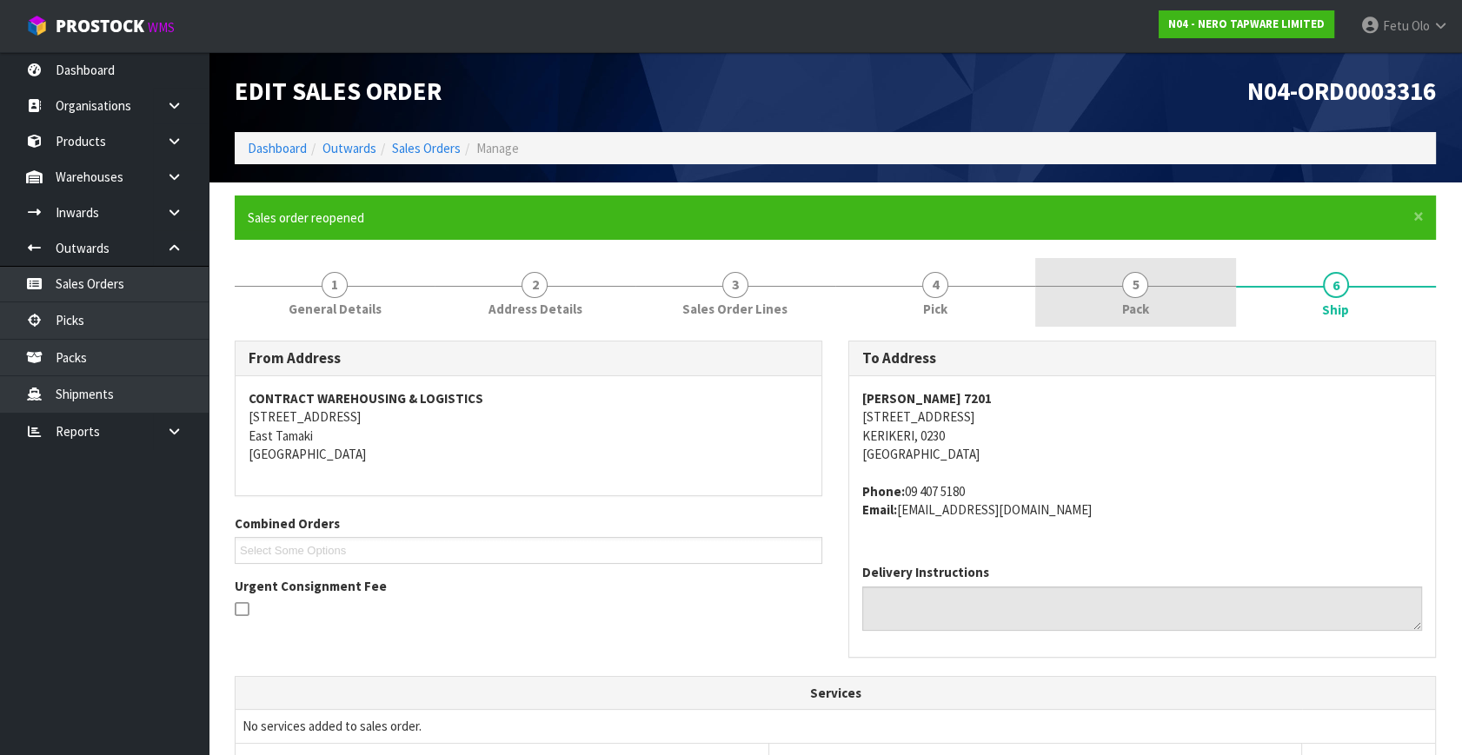
click at [1123, 302] on span "Pack" at bounding box center [1135, 309] width 27 height 18
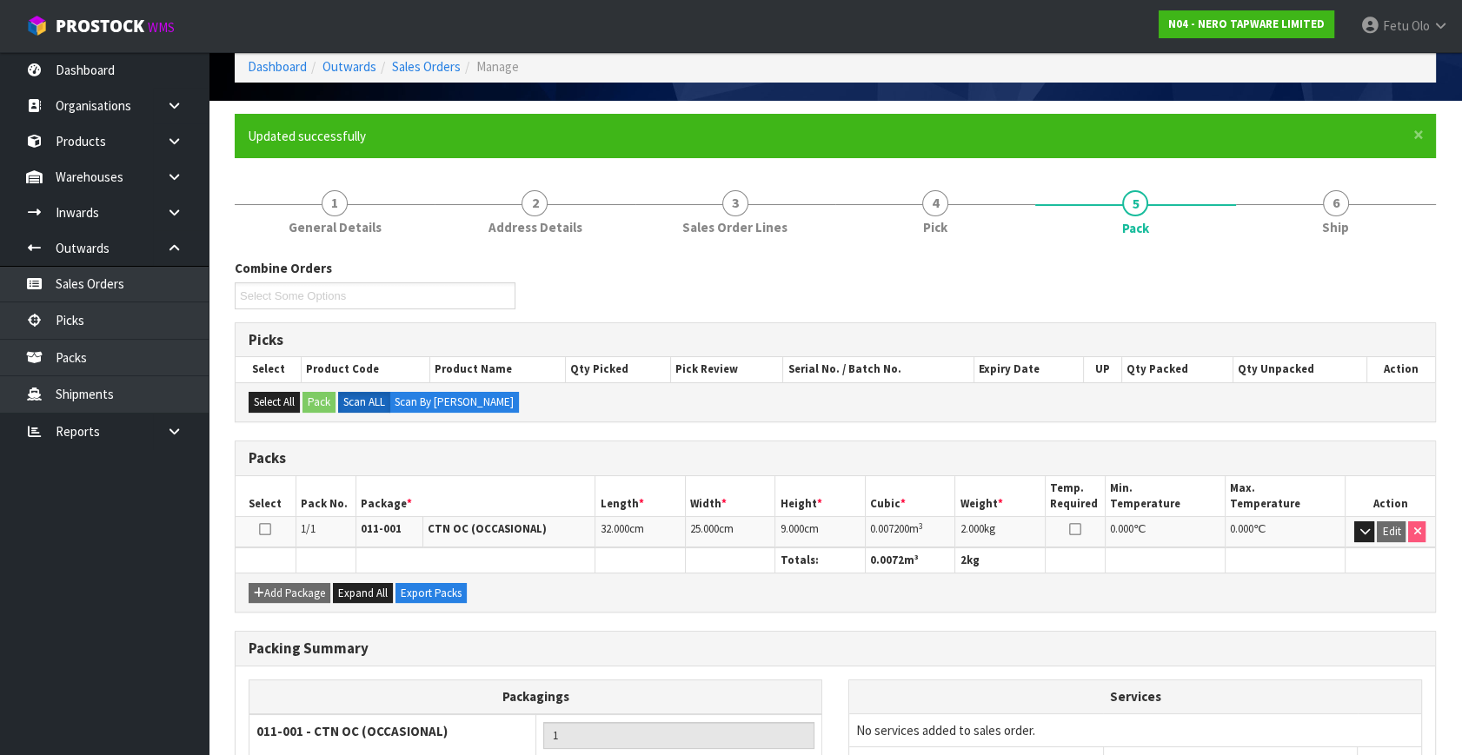
scroll to position [227, 0]
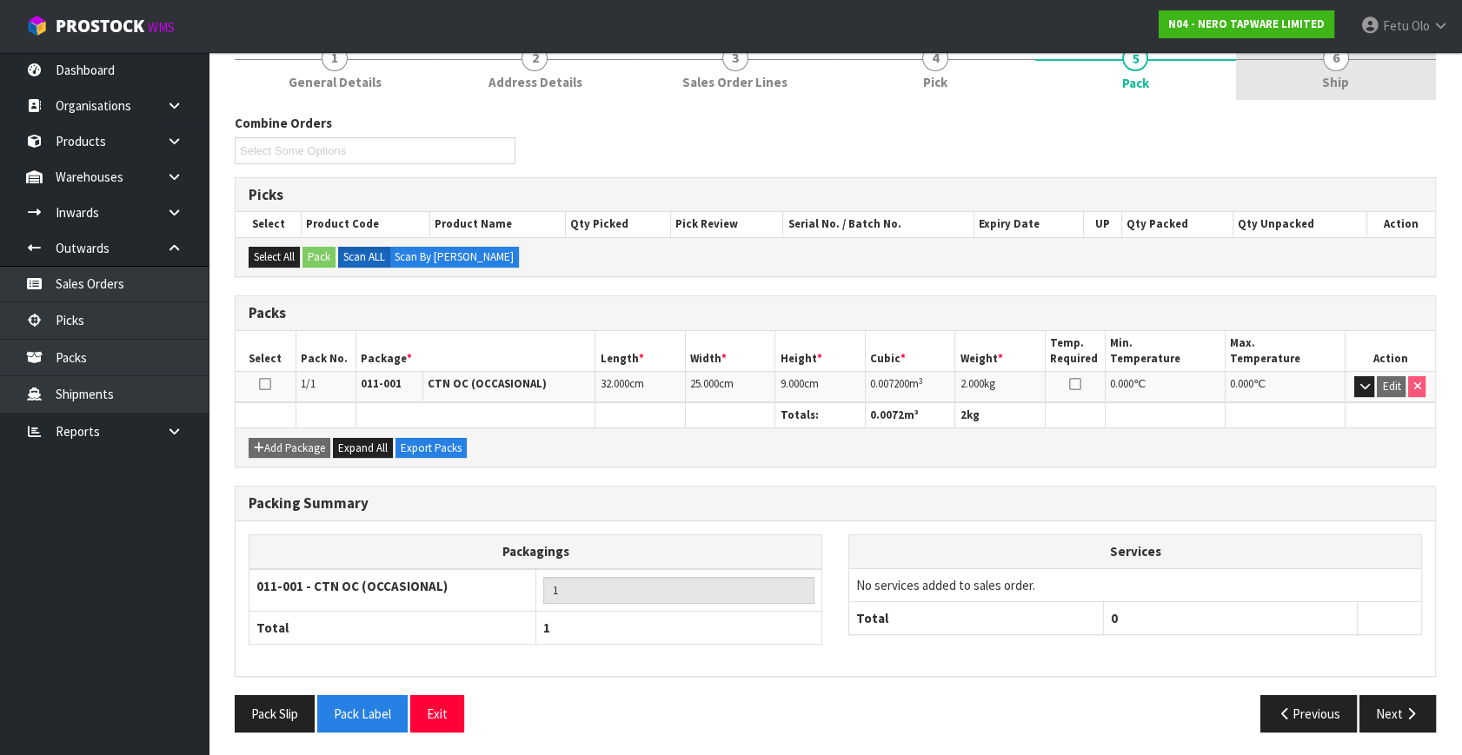
click at [1353, 91] on link "6 Ship" at bounding box center [1336, 65] width 200 height 69
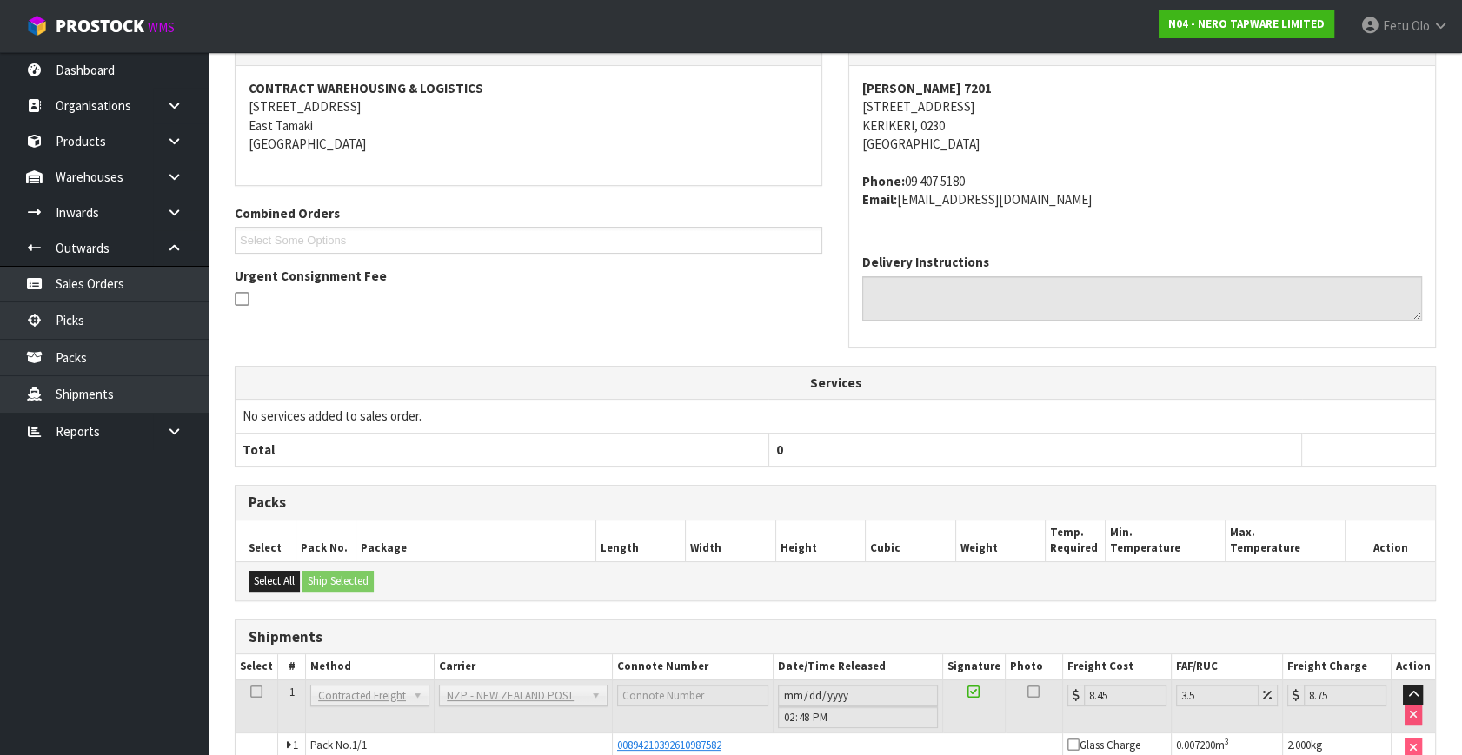
scroll to position [408, 0]
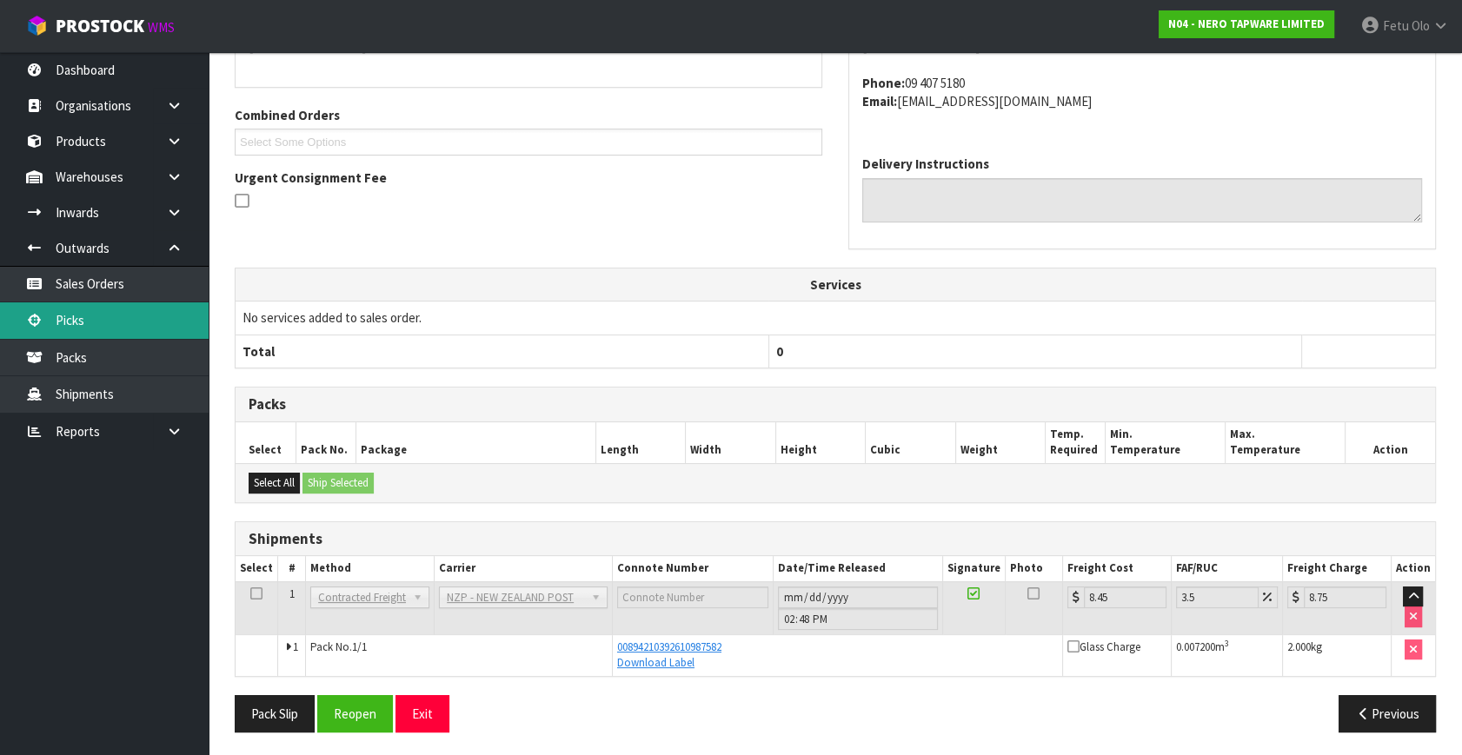
click at [76, 322] on link "Picks" at bounding box center [104, 320] width 209 height 36
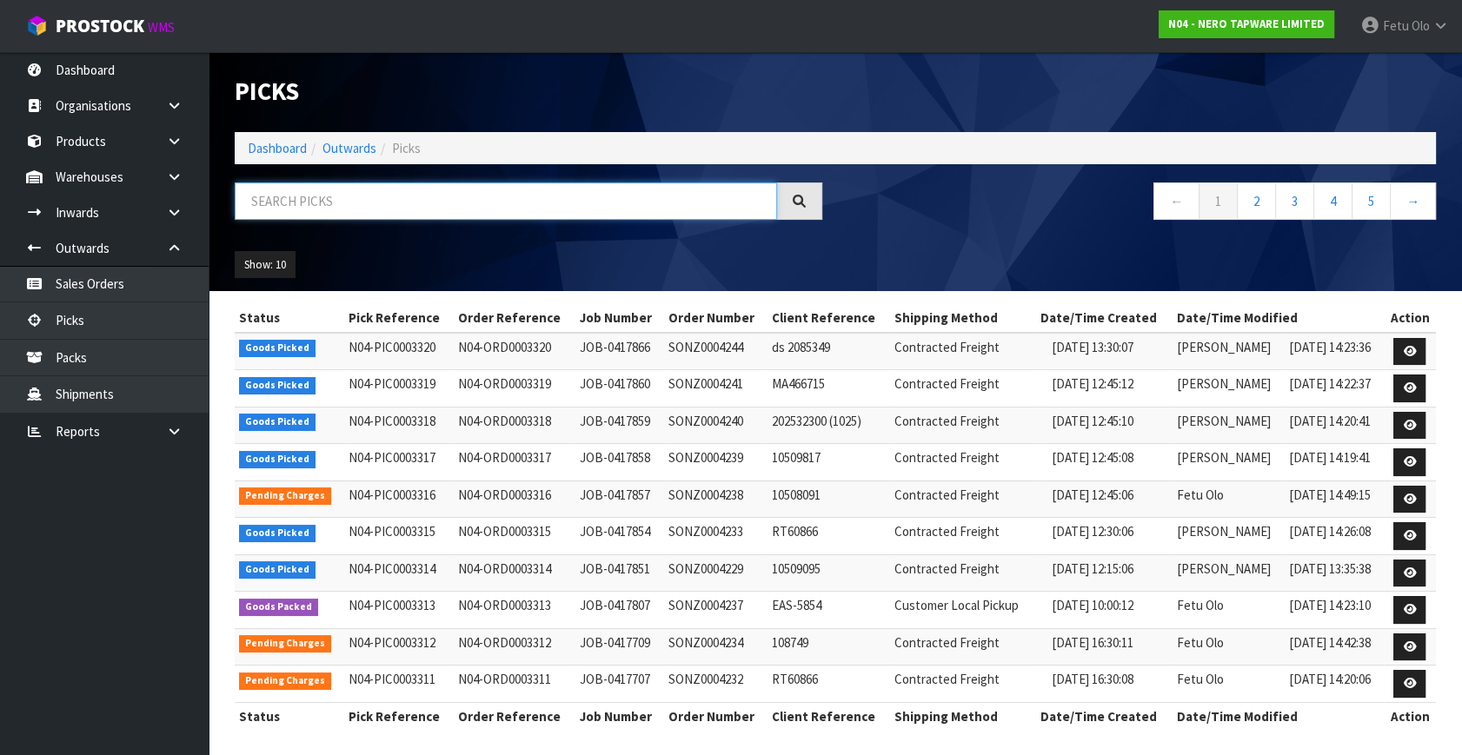
click at [415, 206] on input "text" at bounding box center [506, 200] width 542 height 37
click at [414, 206] on input "text" at bounding box center [506, 200] width 542 height 37
type input "3320"
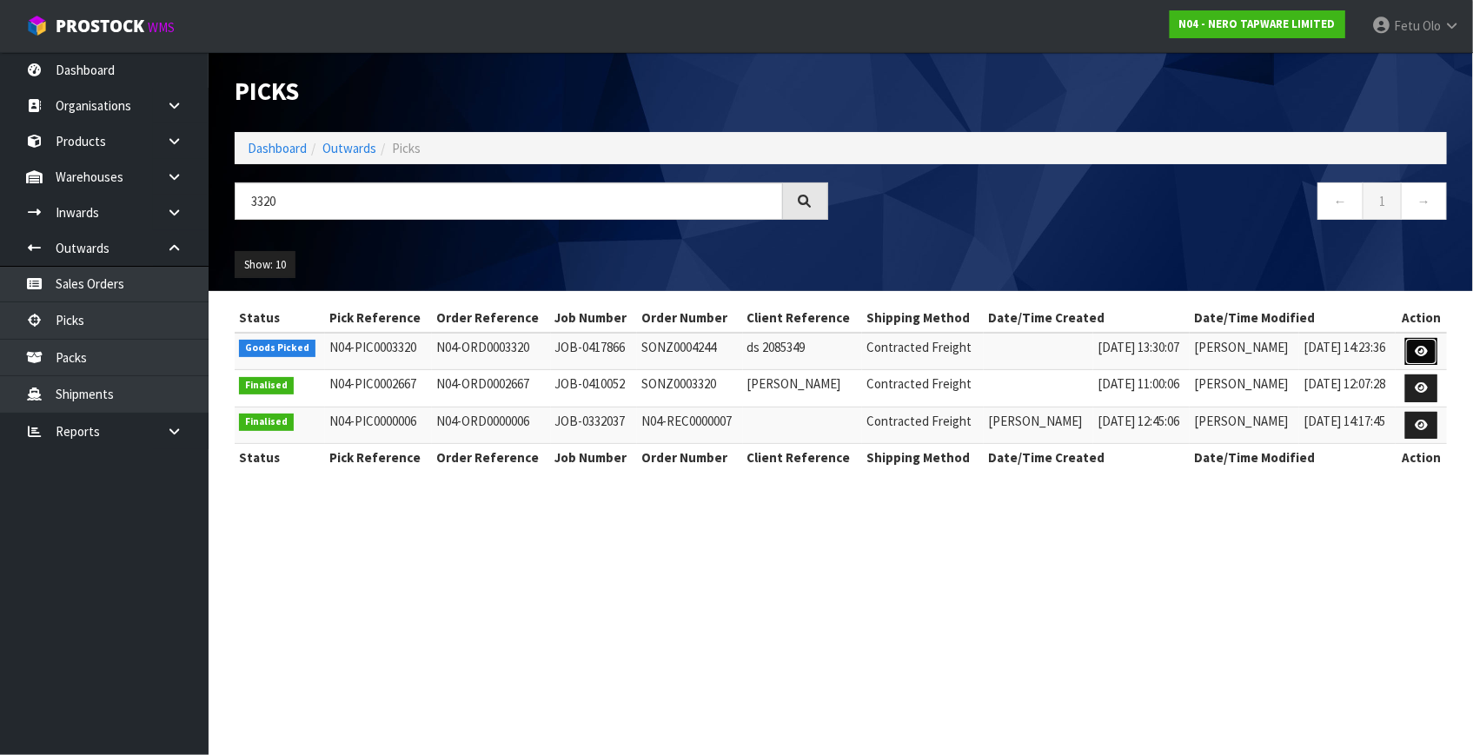
click at [1419, 340] on link at bounding box center [1421, 352] width 32 height 28
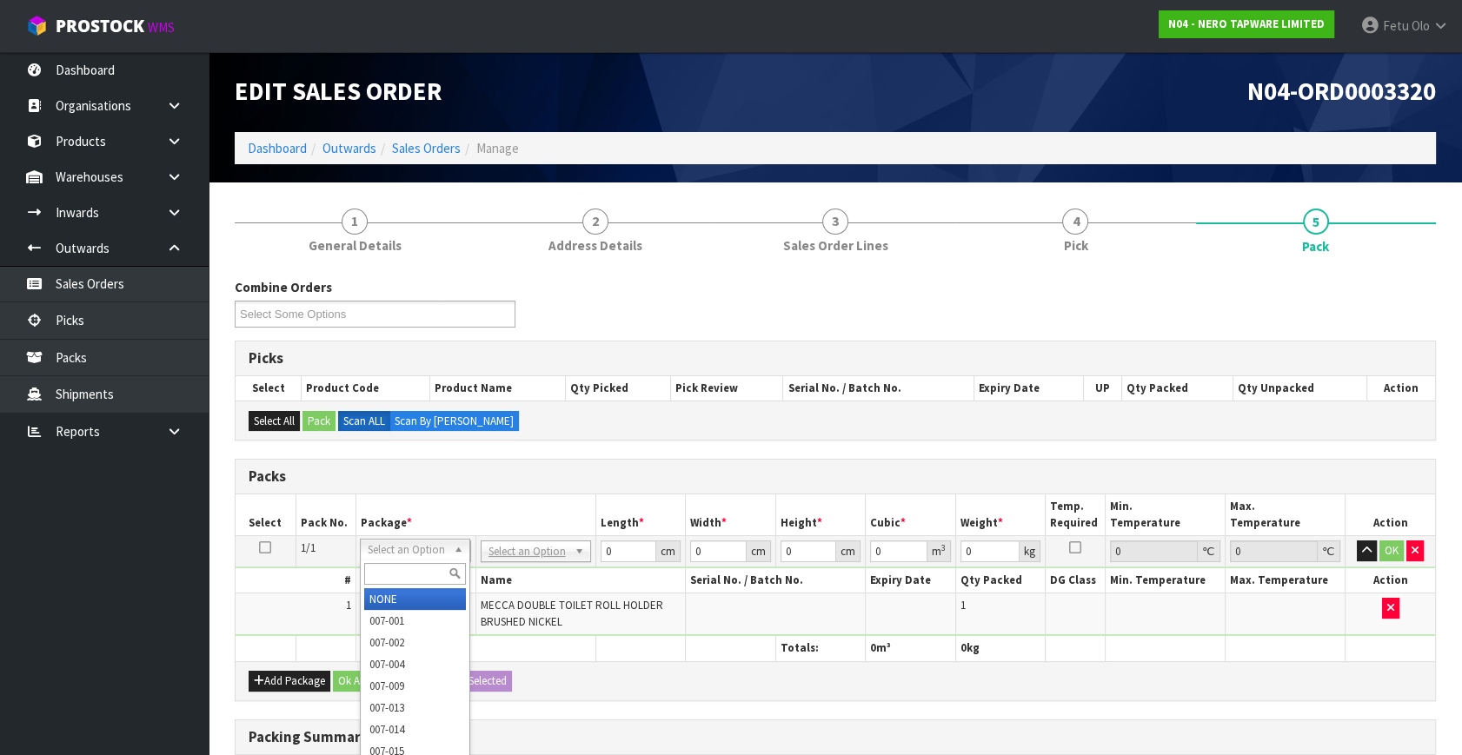
click at [382, 569] on input "text" at bounding box center [415, 574] width 102 height 22
type input "011"
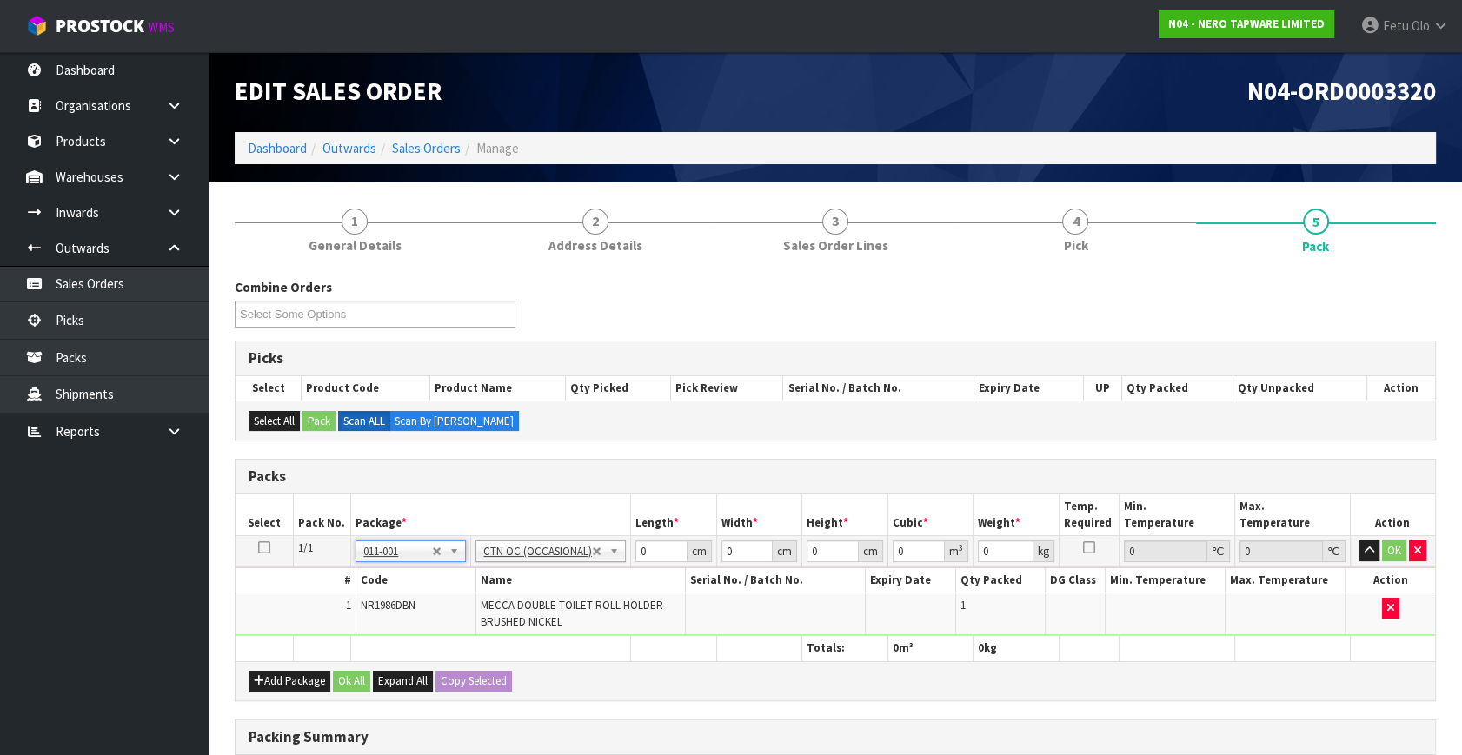
type input "0.42"
drag, startPoint x: 536, startPoint y: 583, endPoint x: 481, endPoint y: 589, distance: 55.1
click at [481, 589] on tbody "1/1 NONE 007-001 007-002 007-004 007-009 007-013 007-014 007-015 007-017 007-01…" at bounding box center [834, 586] width 1199 height 100
type input "31"
type input "33"
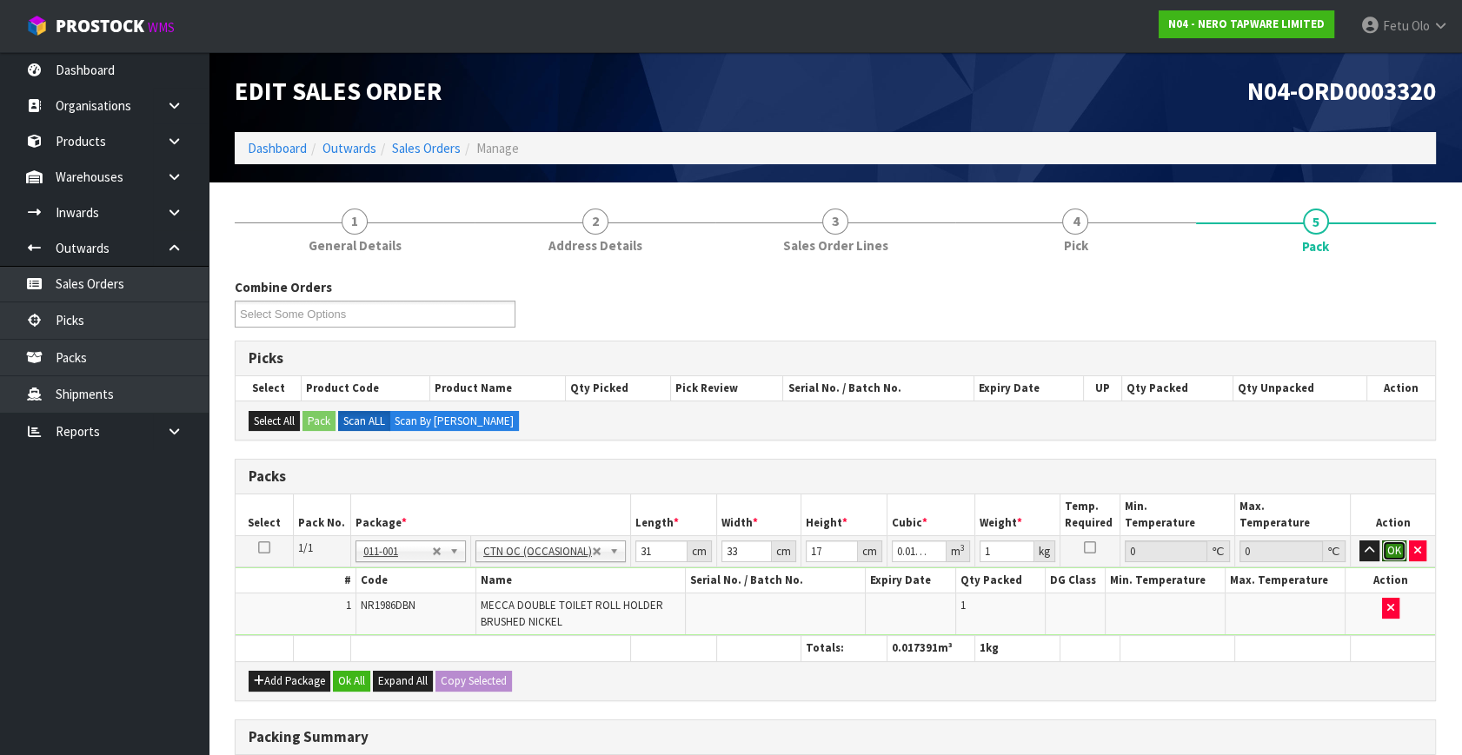
click button "OK" at bounding box center [1394, 551] width 24 height 21
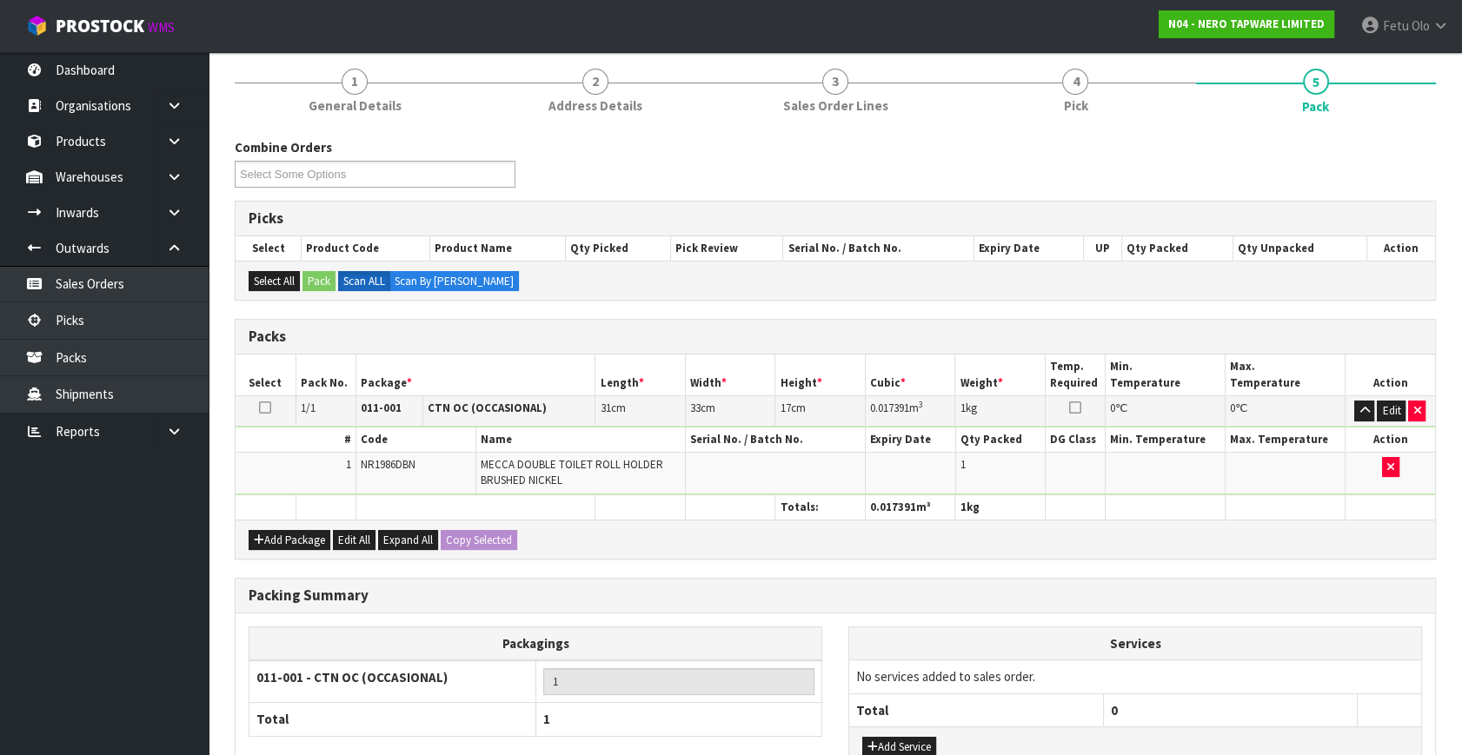
scroll to position [270, 0]
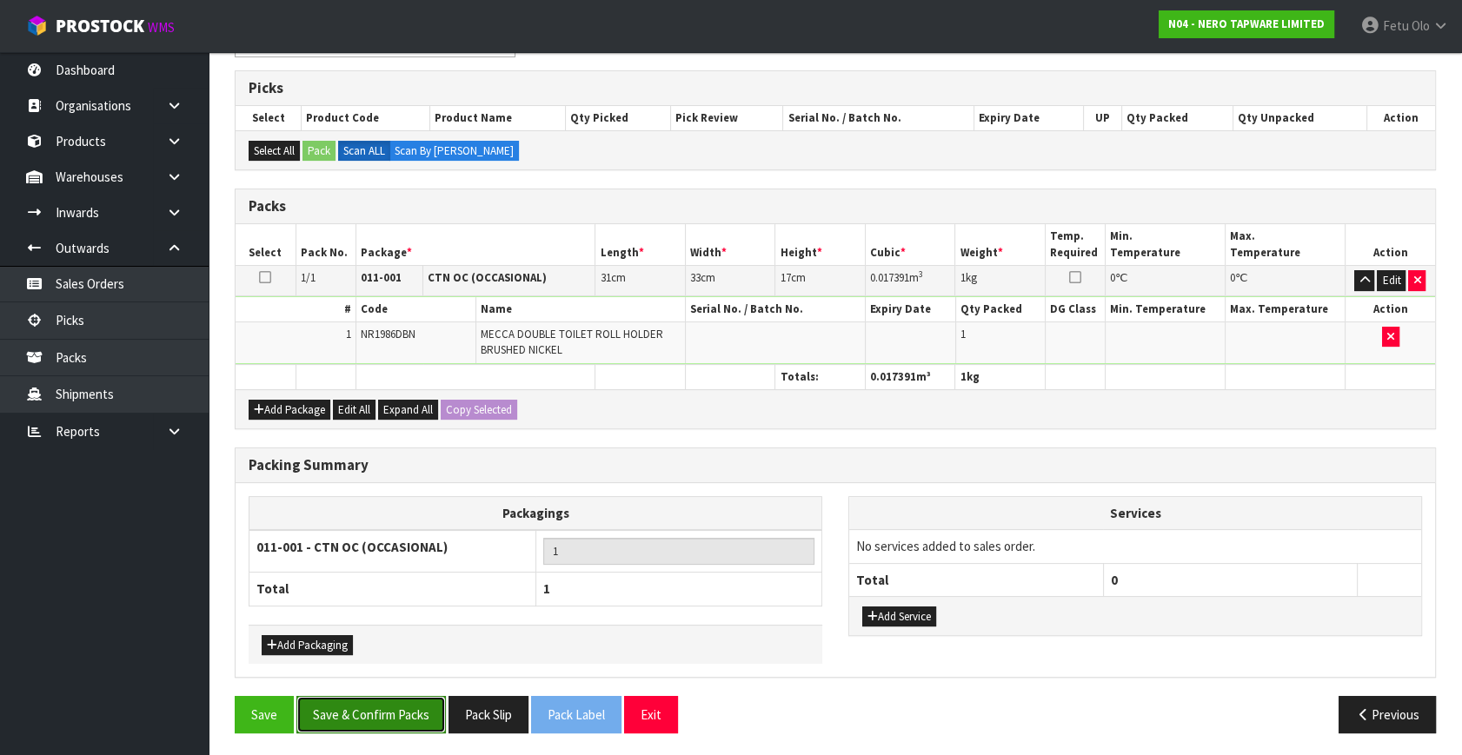
click at [391, 715] on button "Save & Confirm Packs" at bounding box center [370, 714] width 149 height 37
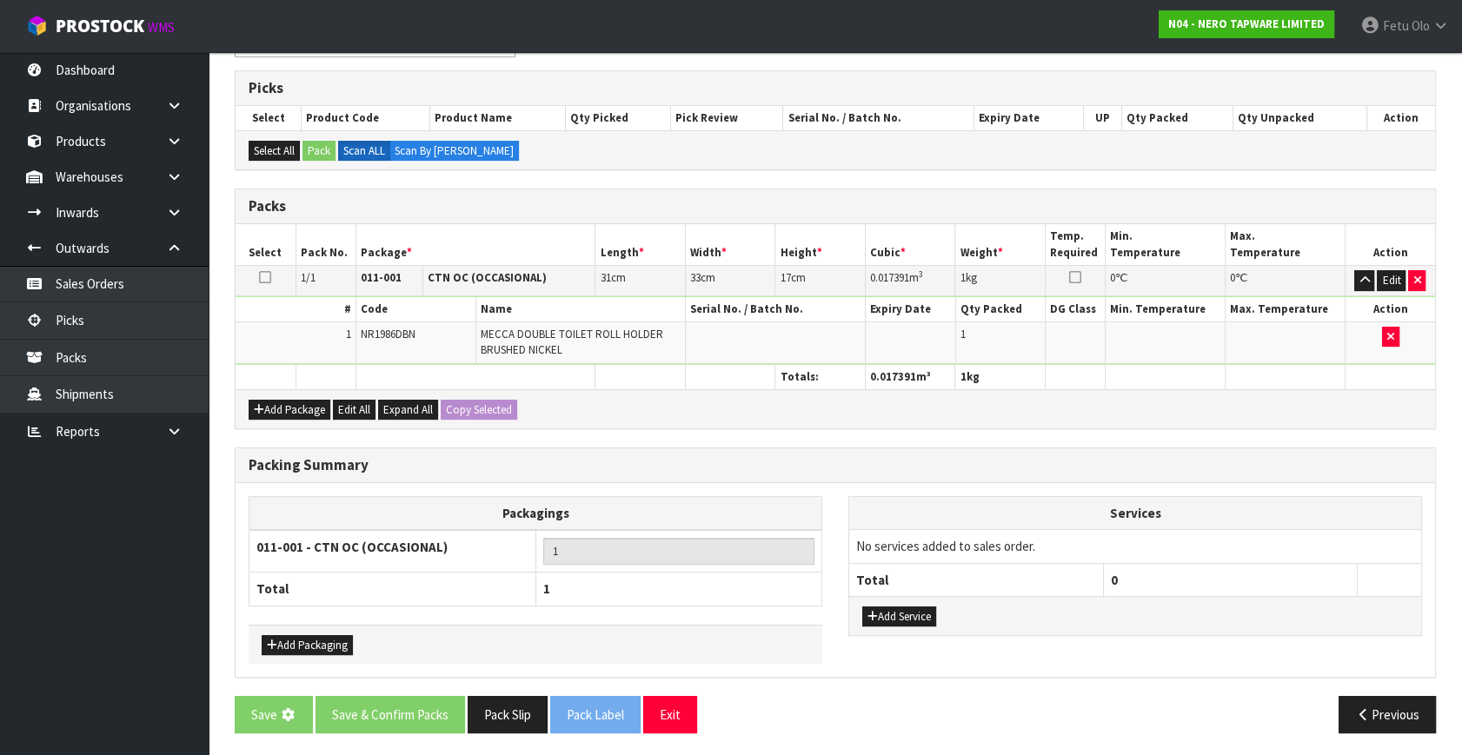
scroll to position [0, 0]
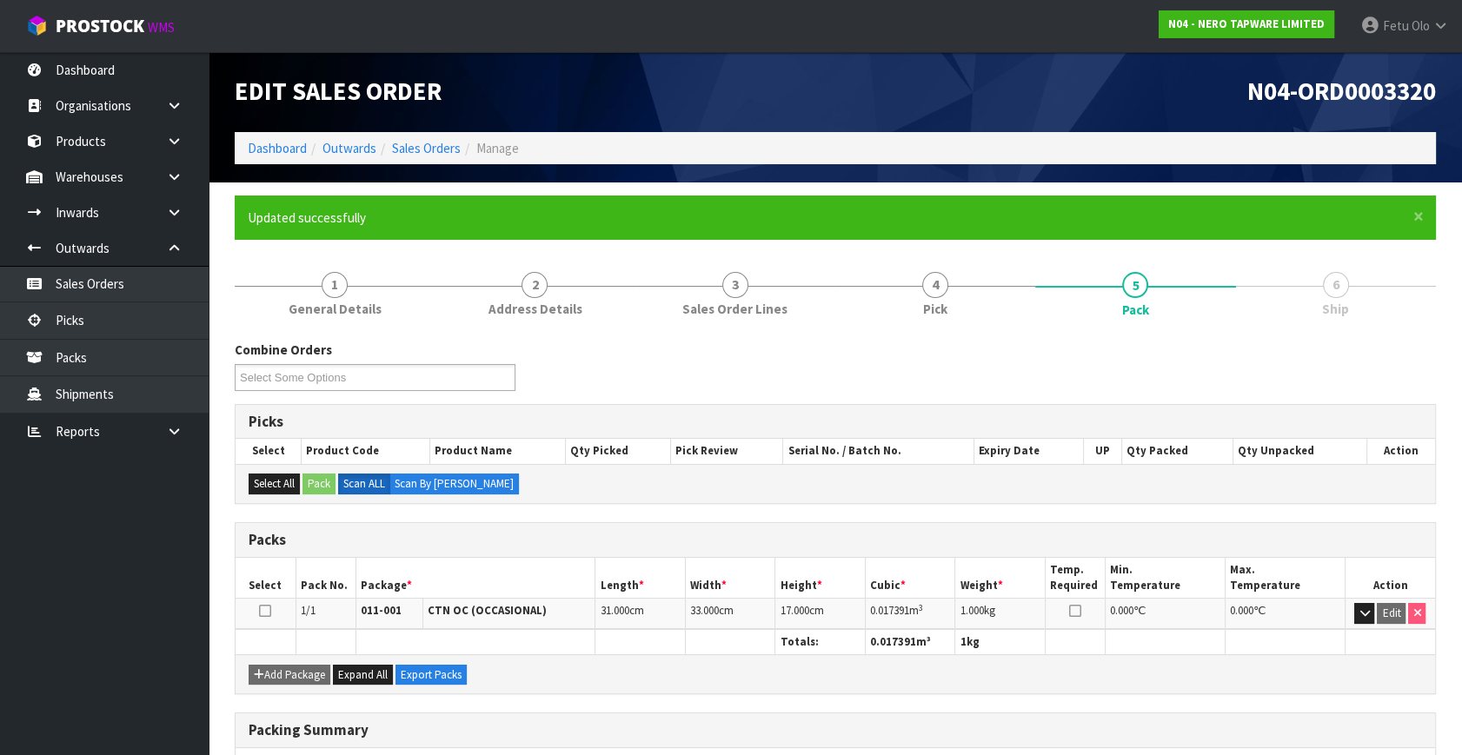
click at [1378, 678] on div "Add Package Expand All Export Packs" at bounding box center [834, 673] width 1199 height 39
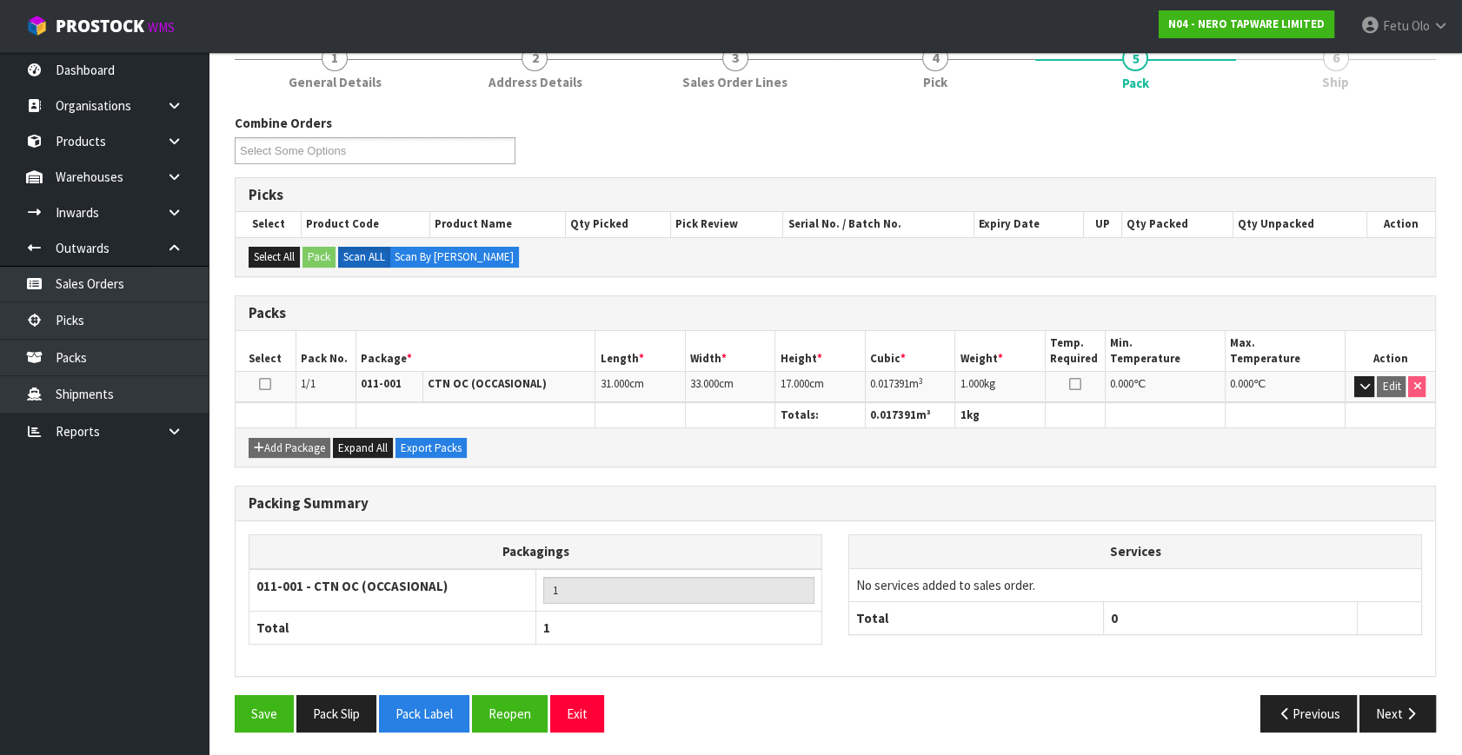
click at [1410, 746] on section "× Close Updated successfully 1 General Details 2 Address Details 3 Sales Order …" at bounding box center [835, 357] width 1253 height 803
click at [1410, 707] on icon "button" at bounding box center [1411, 713] width 17 height 13
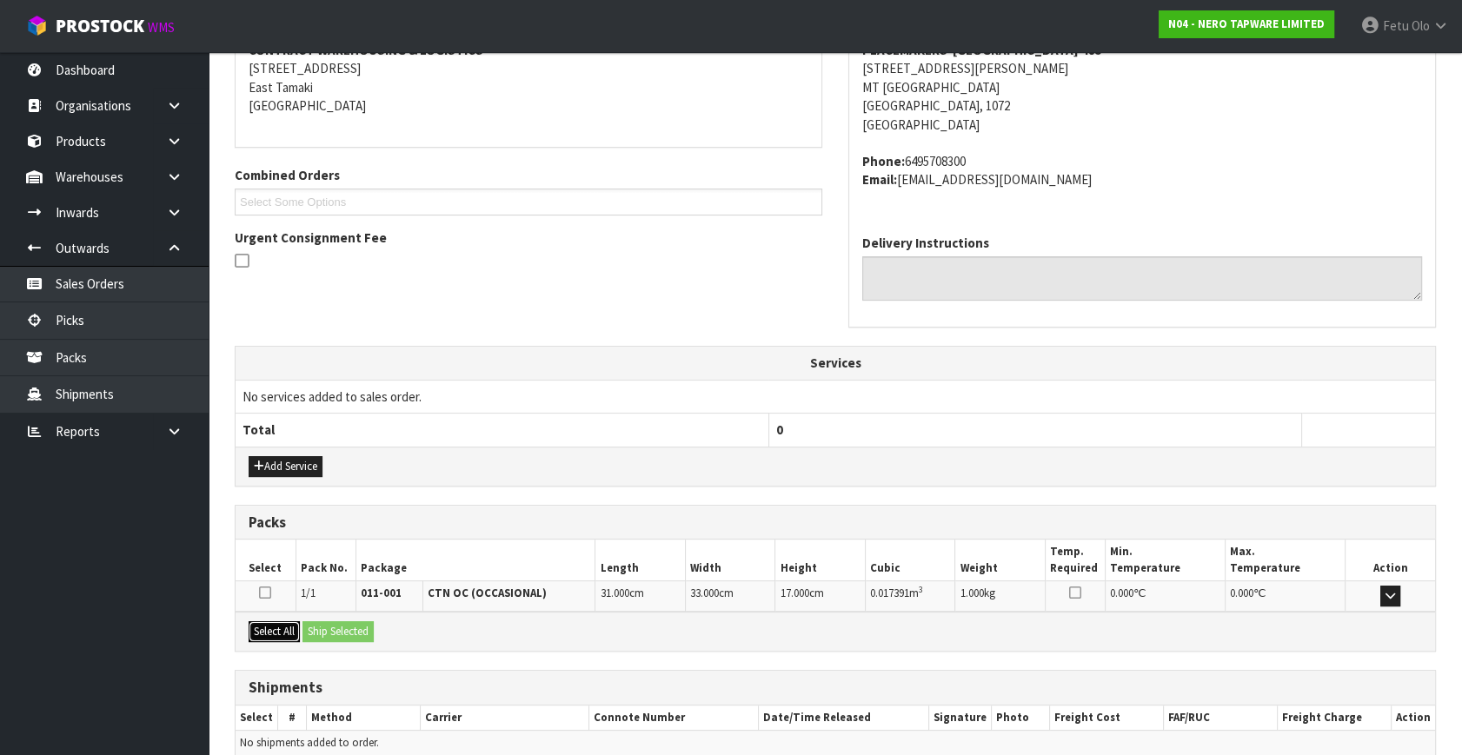
drag, startPoint x: 264, startPoint y: 627, endPoint x: 317, endPoint y: 621, distance: 53.3
click at [278, 627] on button "Select All" at bounding box center [274, 631] width 51 height 21
click at [317, 621] on button "Ship Selected" at bounding box center [337, 631] width 71 height 21
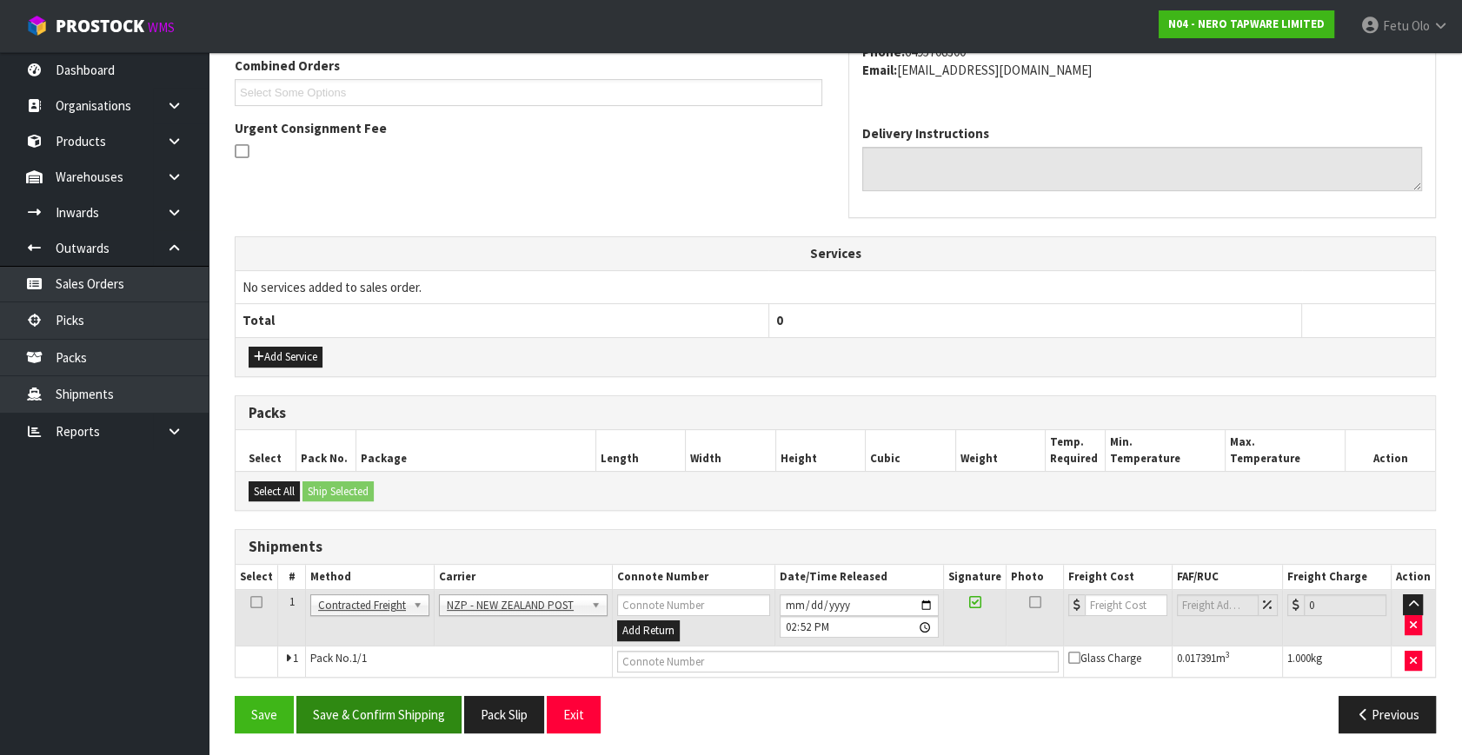
scroll to position [459, 0]
click at [384, 707] on button "Save & Confirm Shipping" at bounding box center [378, 713] width 165 height 37
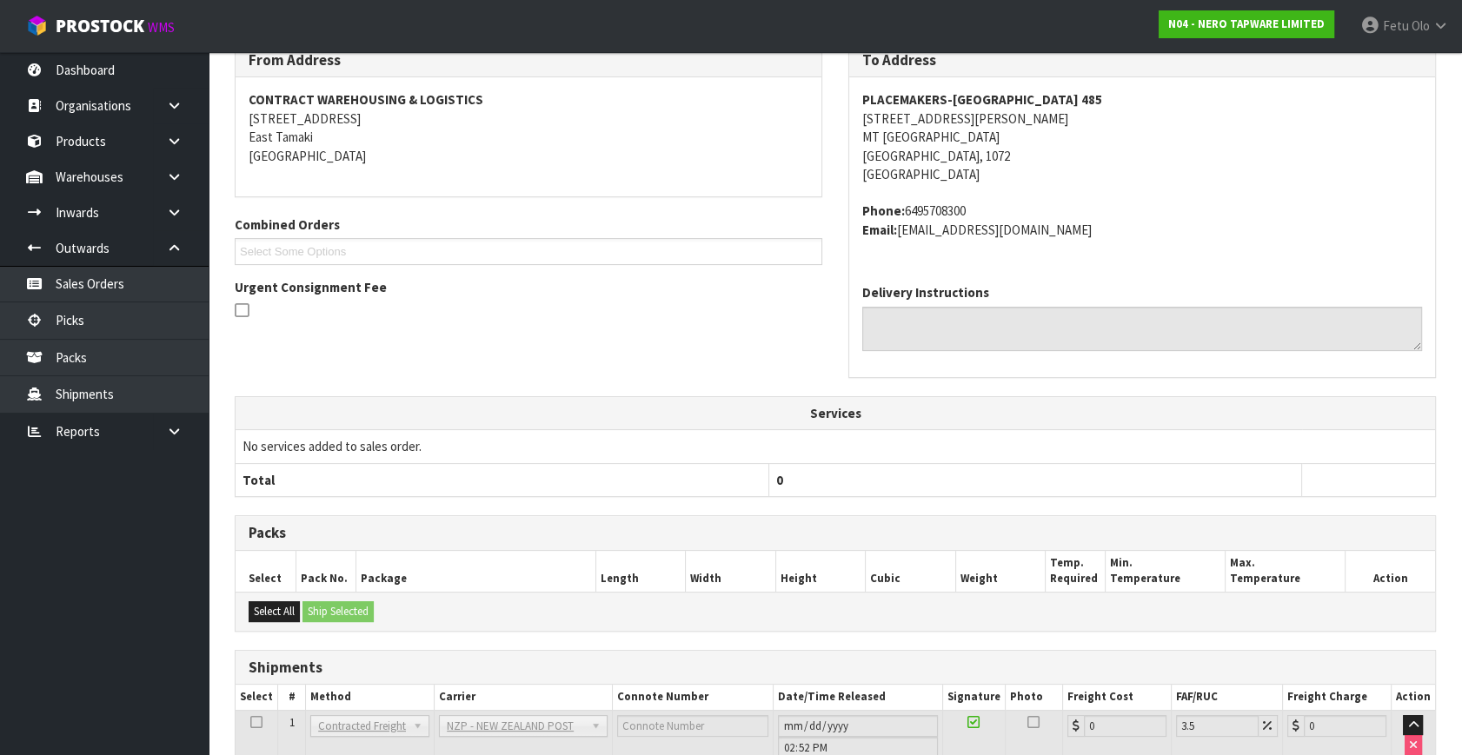
scroll to position [434, 0]
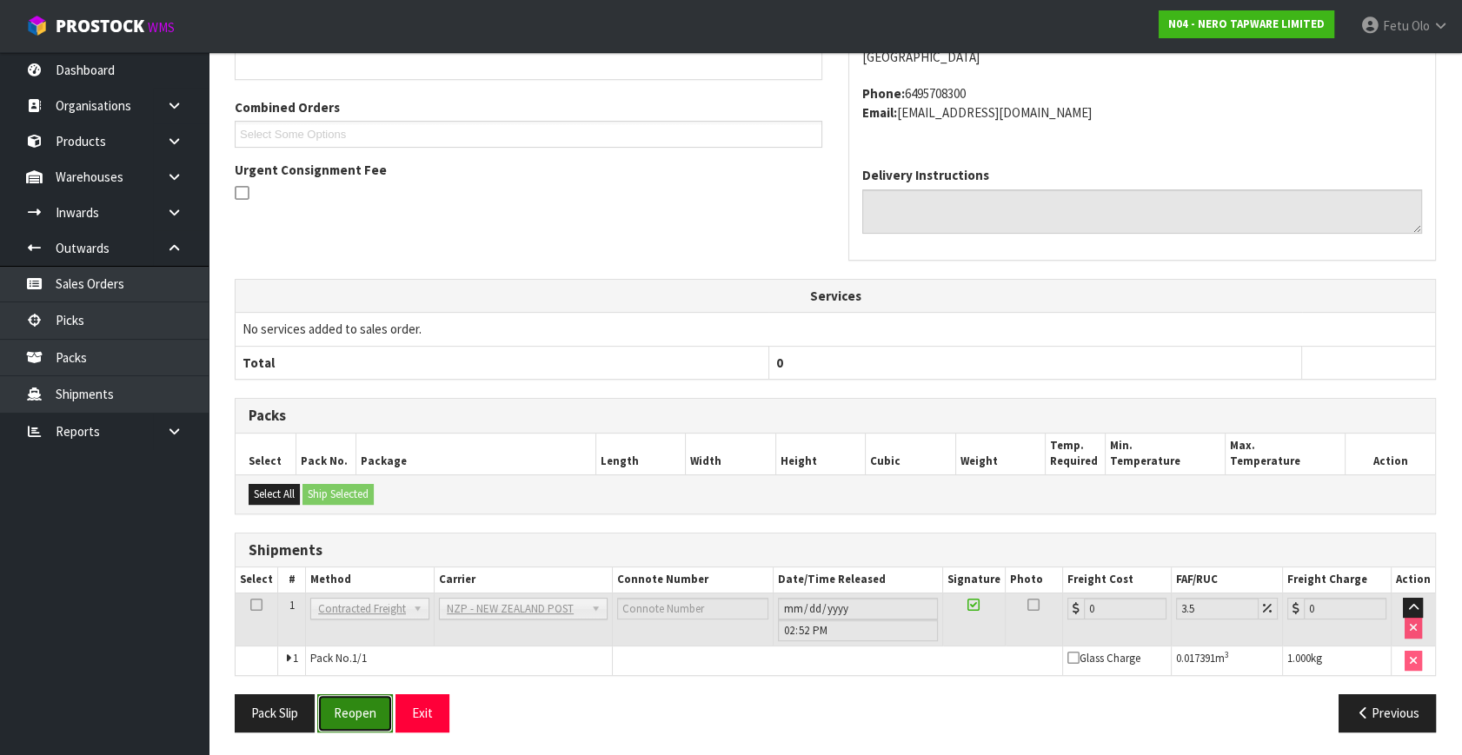
click at [349, 720] on button "Reopen" at bounding box center [355, 712] width 76 height 37
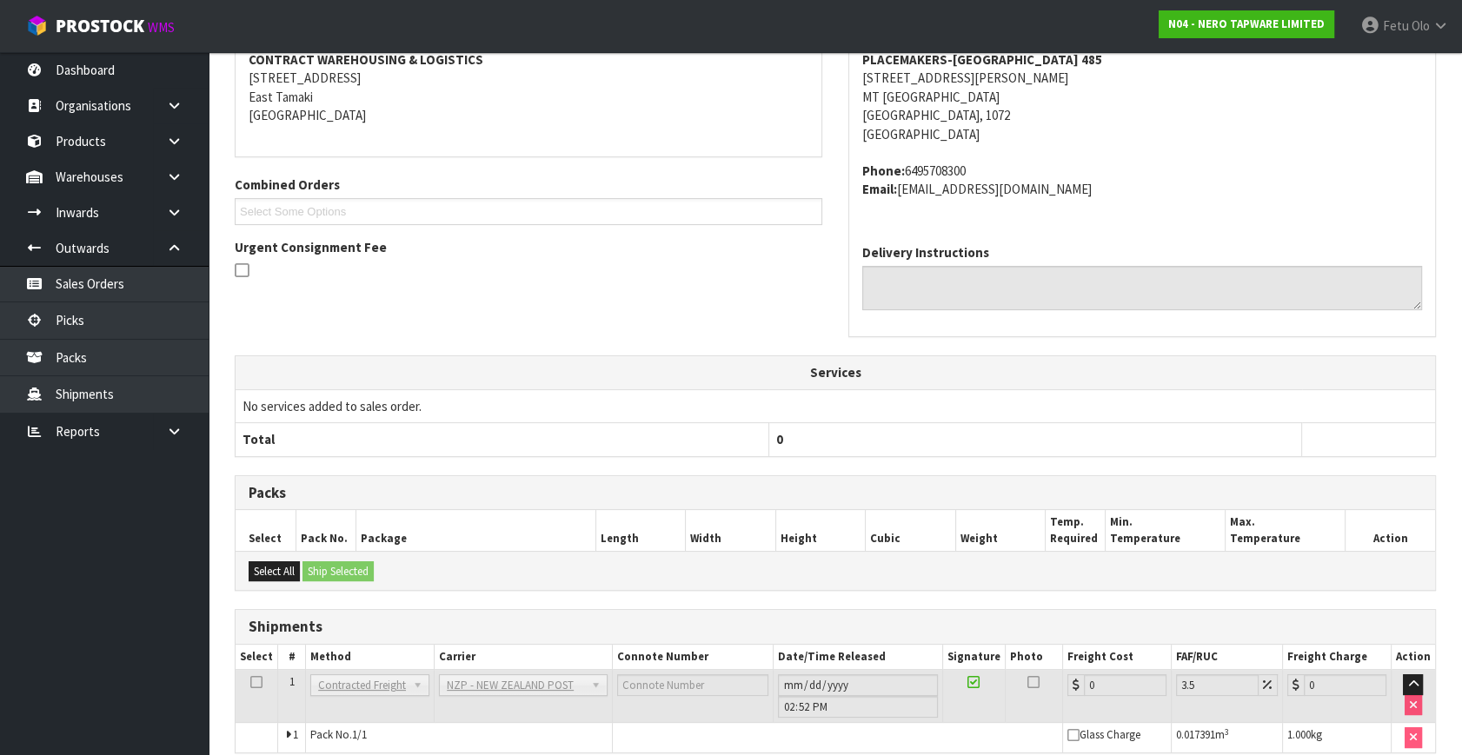
scroll to position [416, 0]
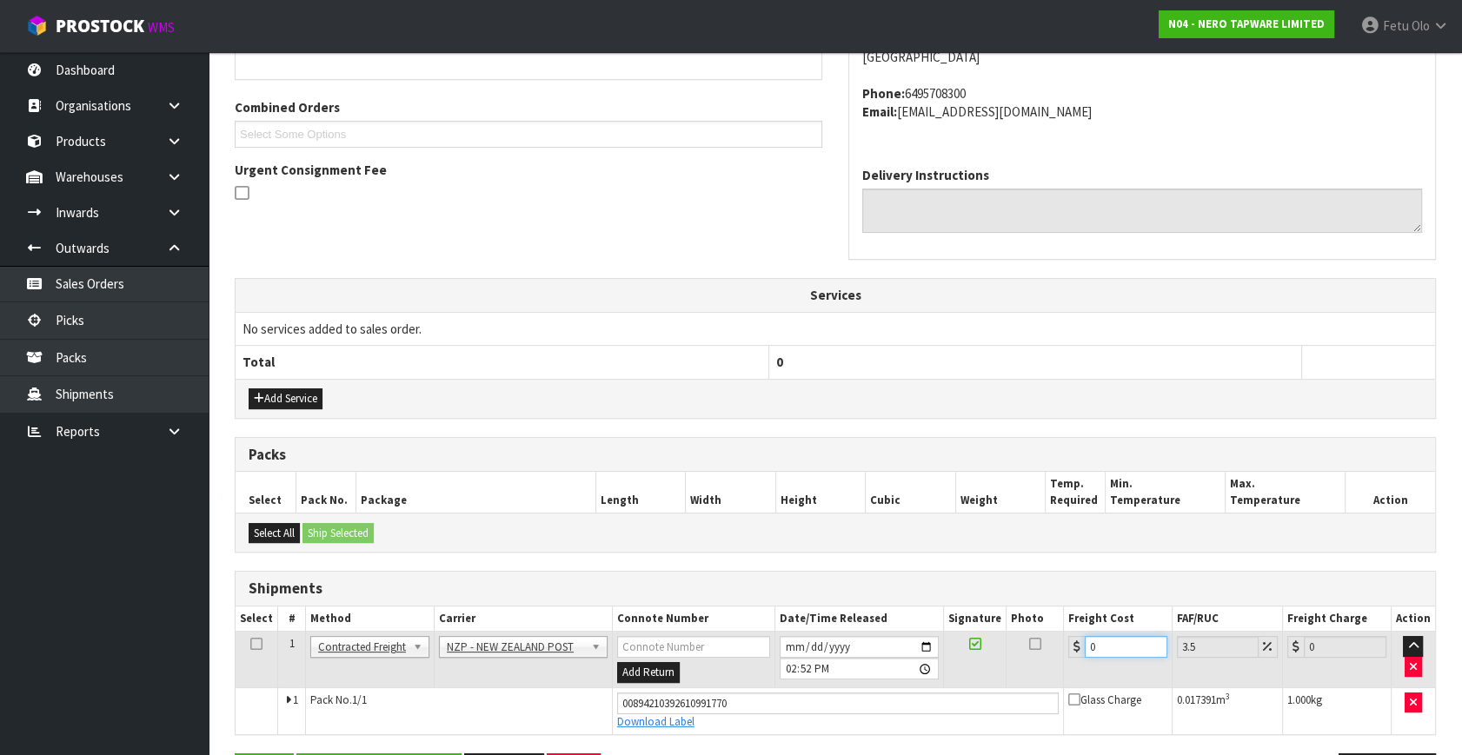
drag, startPoint x: 1108, startPoint y: 638, endPoint x: 742, endPoint y: 766, distance: 387.5
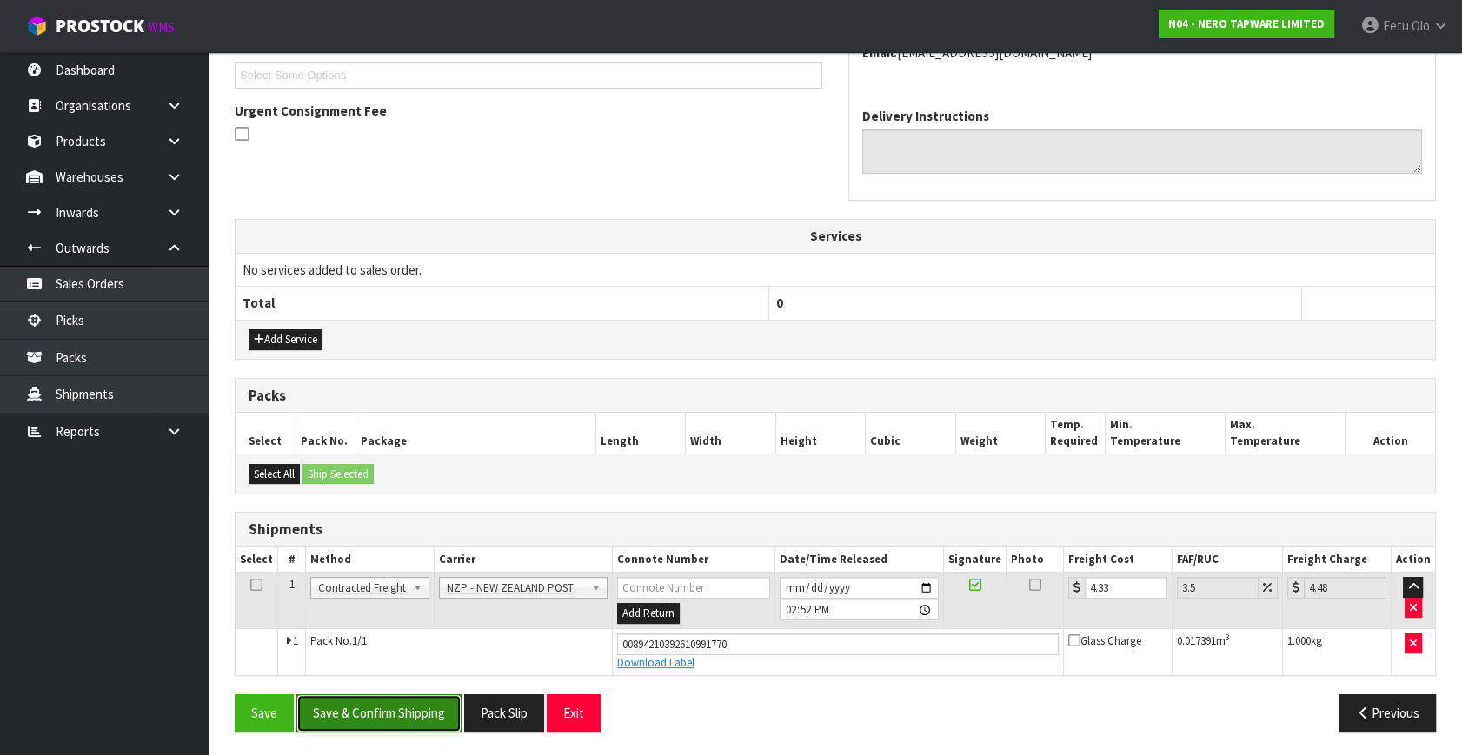
click at [405, 725] on button "Save & Confirm Shipping" at bounding box center [378, 712] width 165 height 37
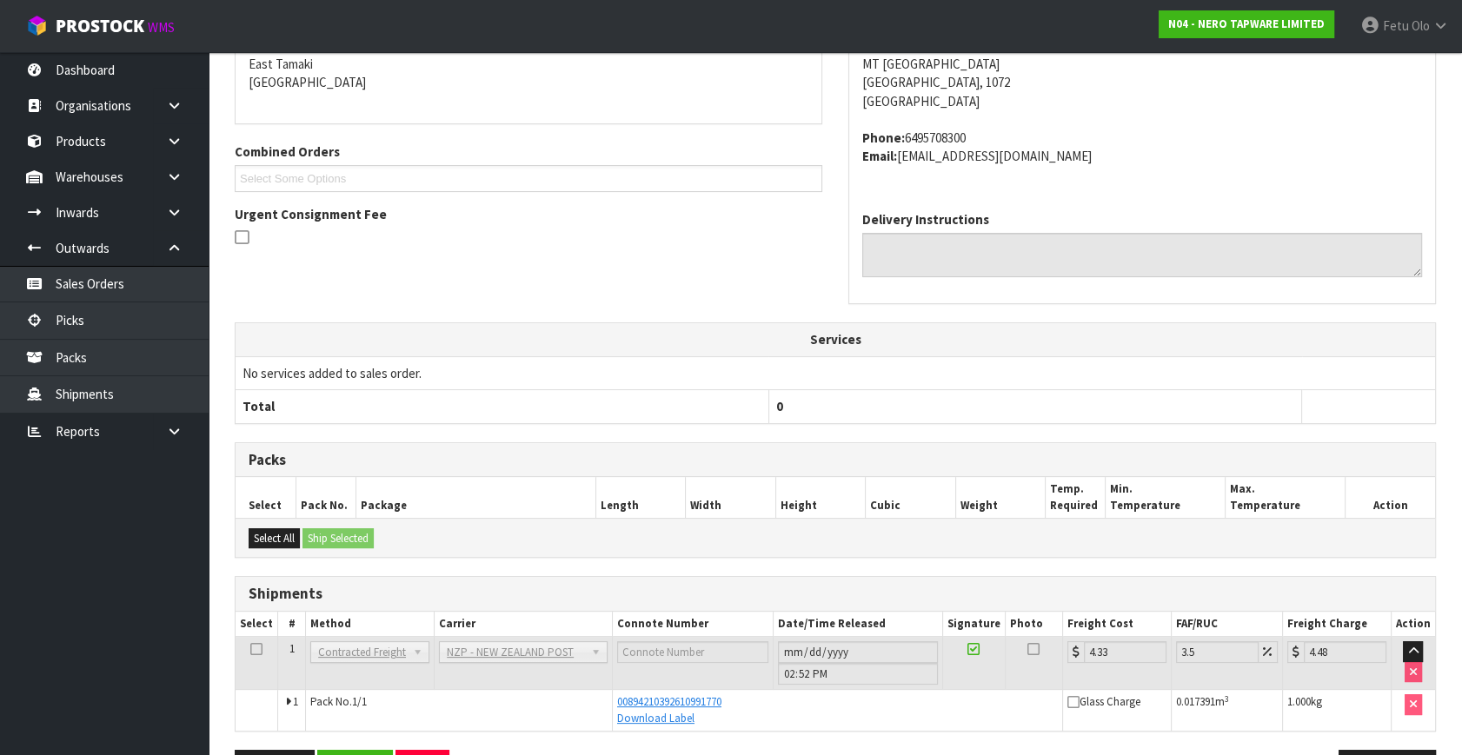
scroll to position [428, 0]
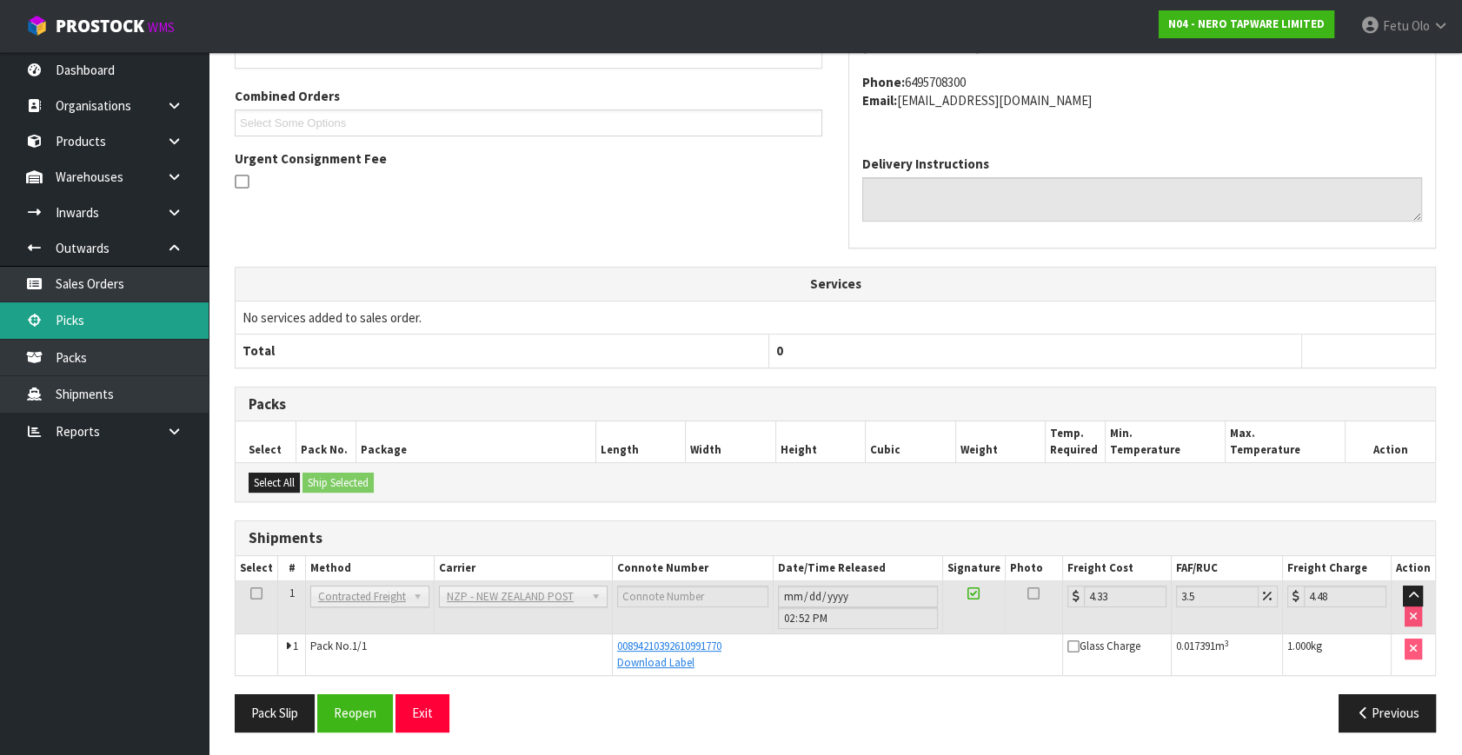
click at [76, 322] on link "Picks" at bounding box center [104, 320] width 209 height 36
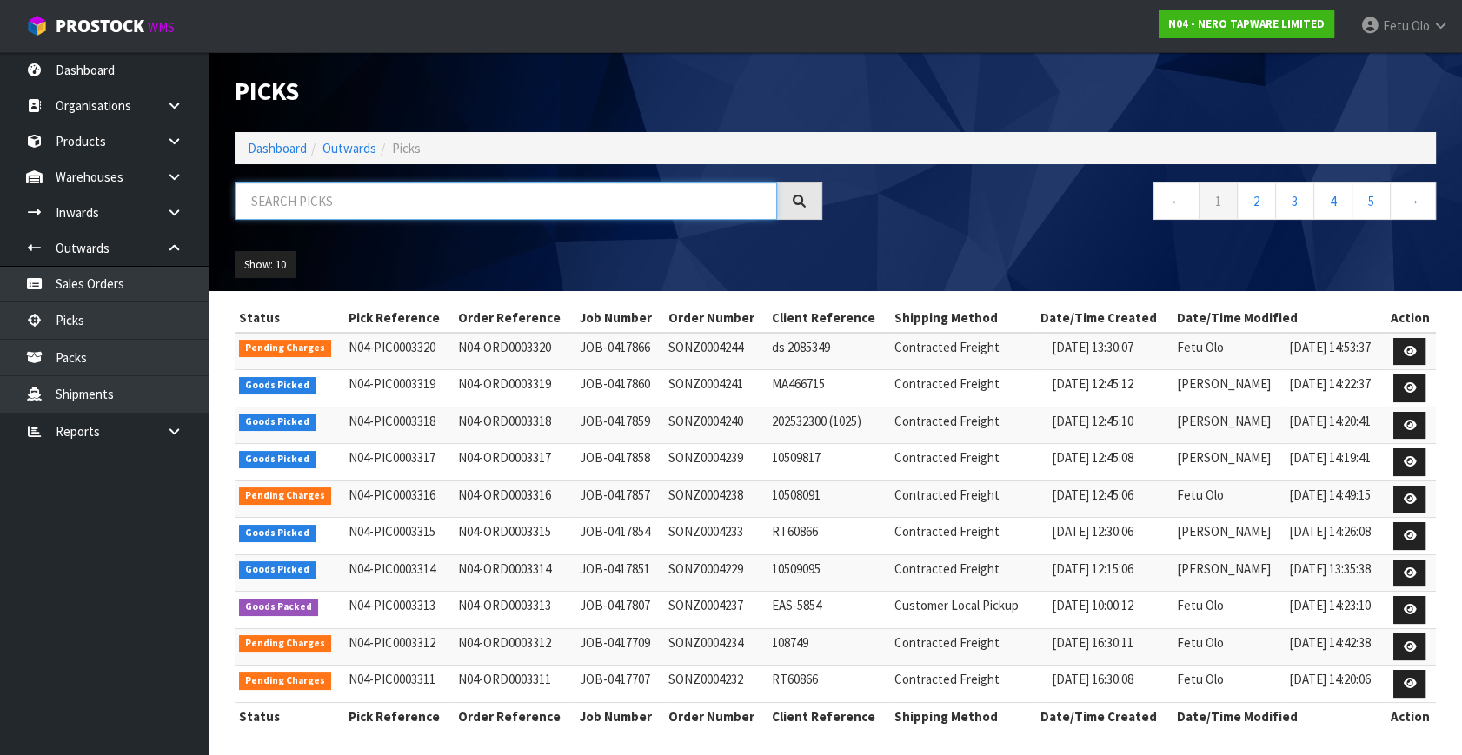
click at [328, 196] on input "text" at bounding box center [506, 200] width 542 height 37
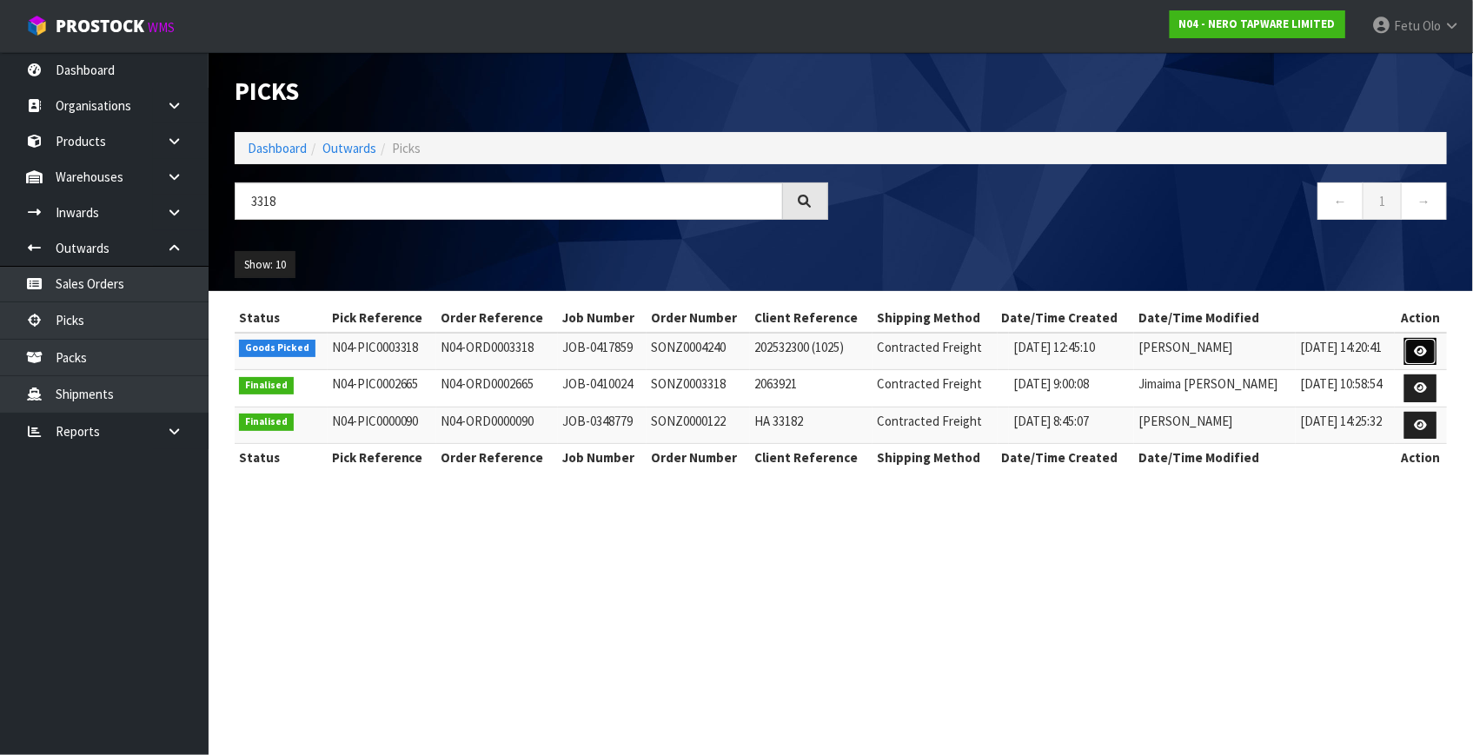
click at [1418, 346] on icon at bounding box center [1420, 351] width 13 height 11
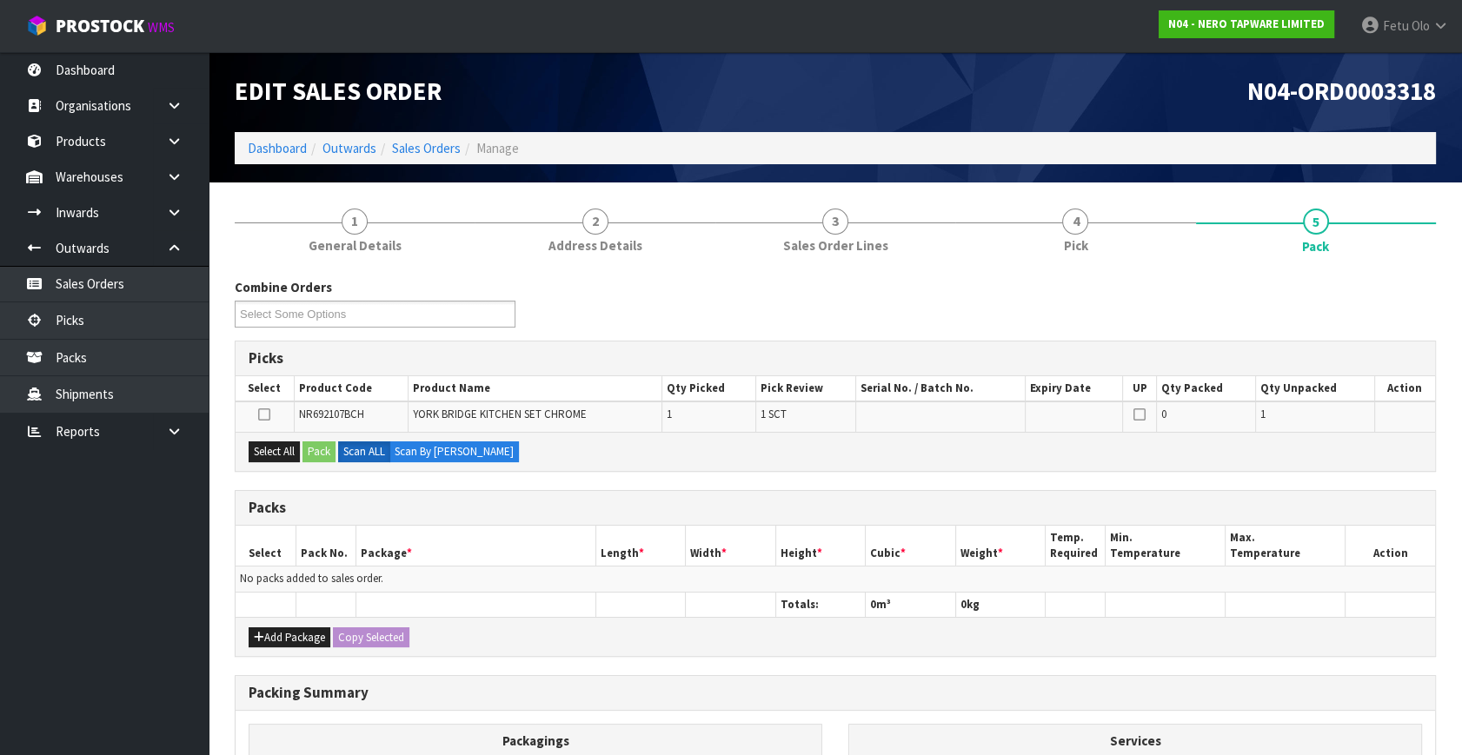
click at [523, 534] on th "Package *" at bounding box center [475, 546] width 240 height 41
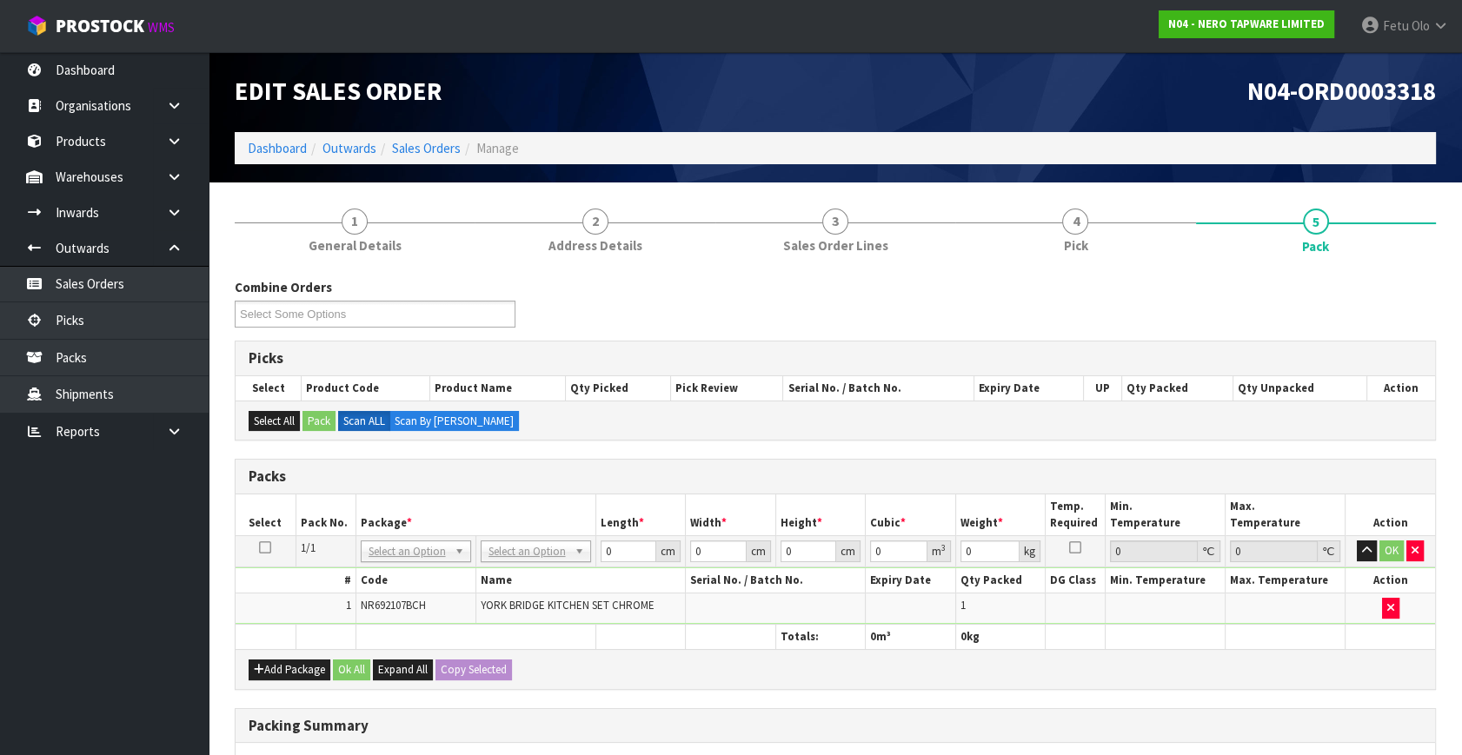
drag, startPoint x: 416, startPoint y: 548, endPoint x: 386, endPoint y: 579, distance: 43.0
click at [386, 578] on input "text" at bounding box center [415, 574] width 102 height 22
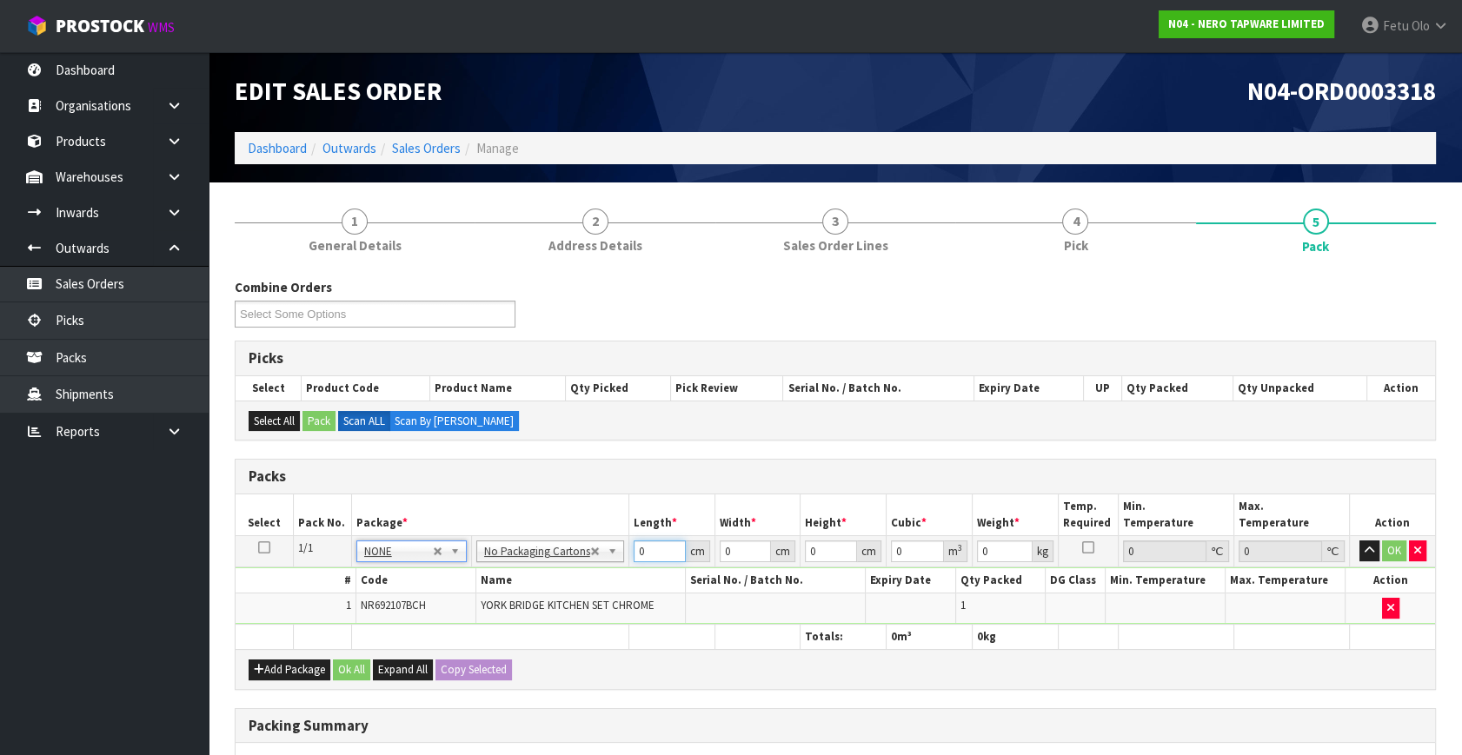
drag, startPoint x: 645, startPoint y: 550, endPoint x: 308, endPoint y: 637, distance: 347.3
click at [308, 637] on table "Select Pack No. Package * Length * Width * Height * Cubic * Weight * Temp. Requ…" at bounding box center [834, 571] width 1199 height 155
click button "OK" at bounding box center [1394, 551] width 24 height 21
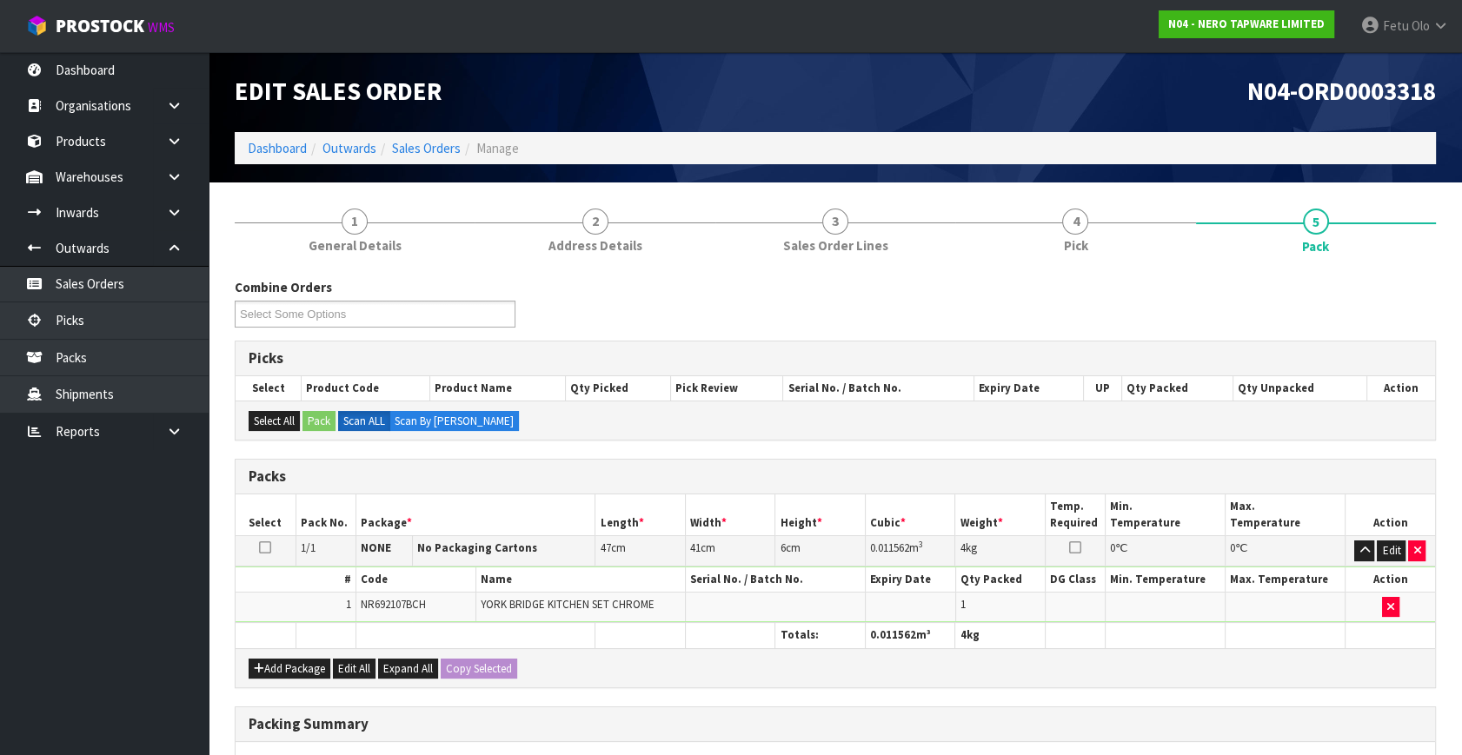
scroll to position [259, 0]
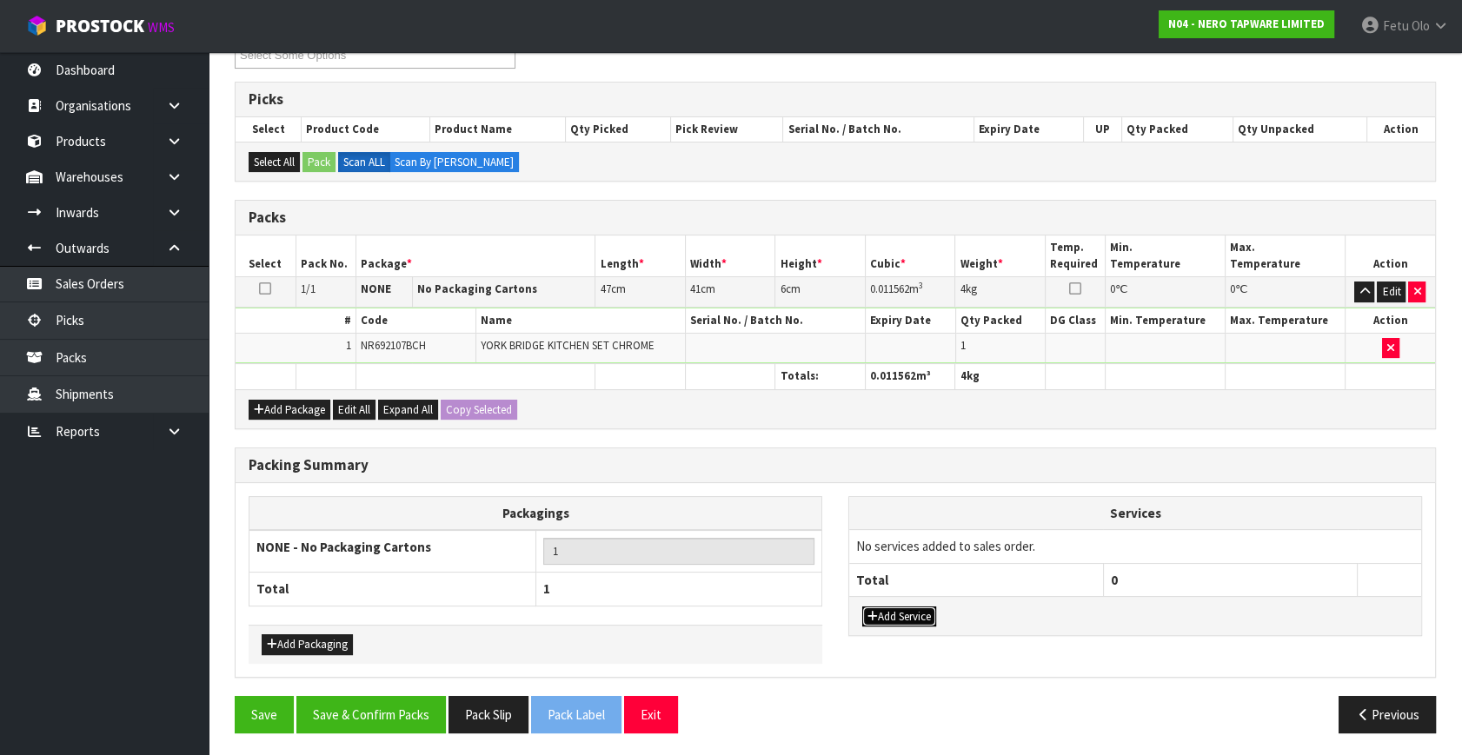
drag, startPoint x: 876, startPoint y: 609, endPoint x: 906, endPoint y: 576, distance: 44.9
click at [877, 609] on button "Add Service" at bounding box center [899, 617] width 74 height 21
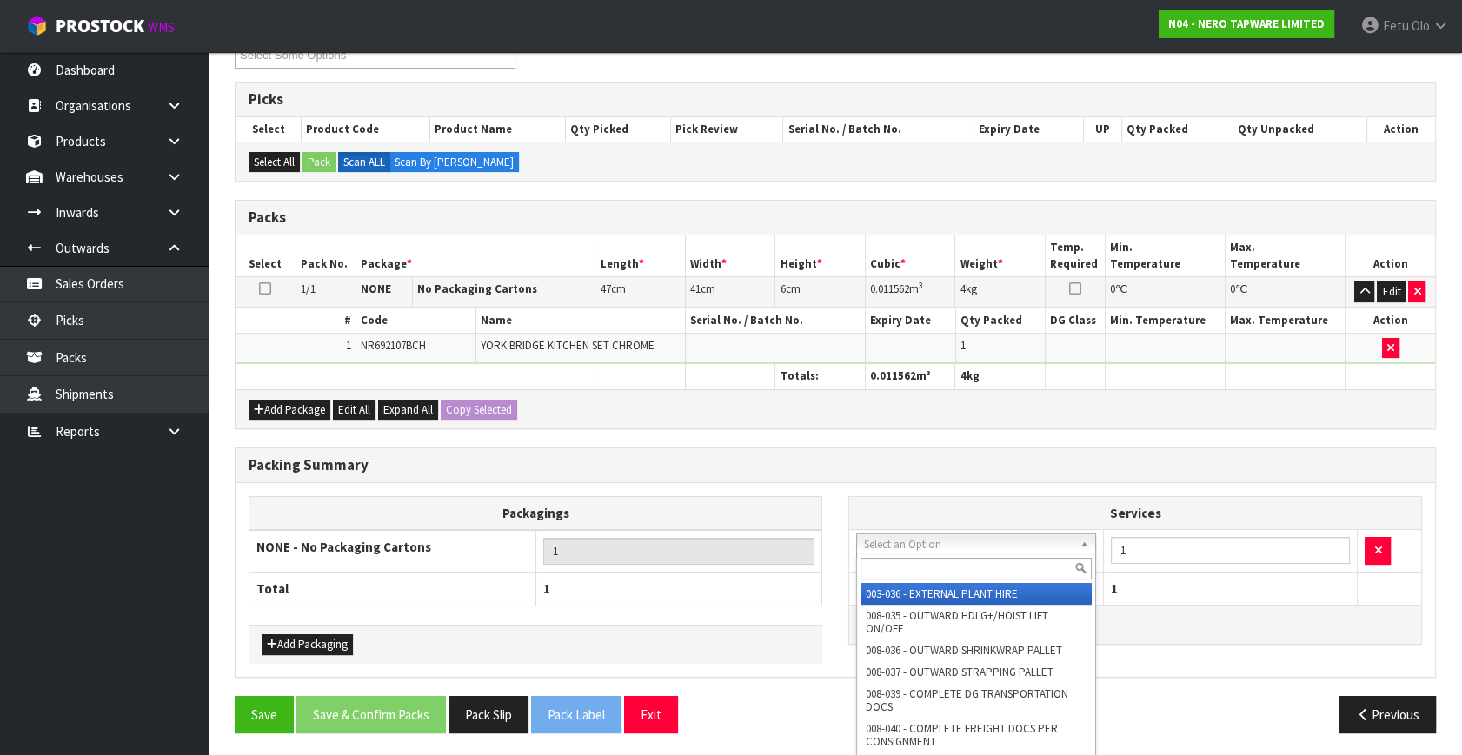
click at [907, 568] on input "text" at bounding box center [975, 569] width 231 height 22
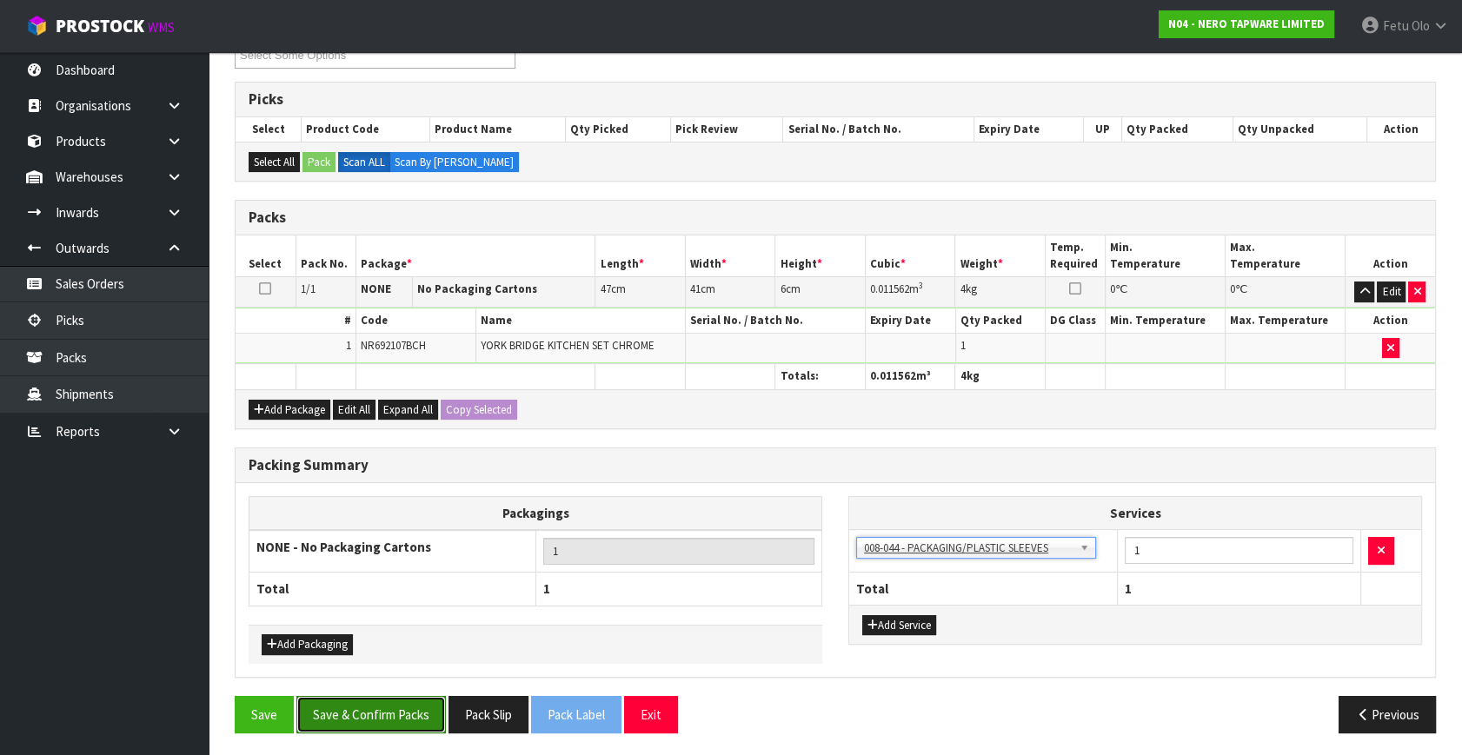
click at [377, 714] on button "Save & Confirm Packs" at bounding box center [370, 714] width 149 height 37
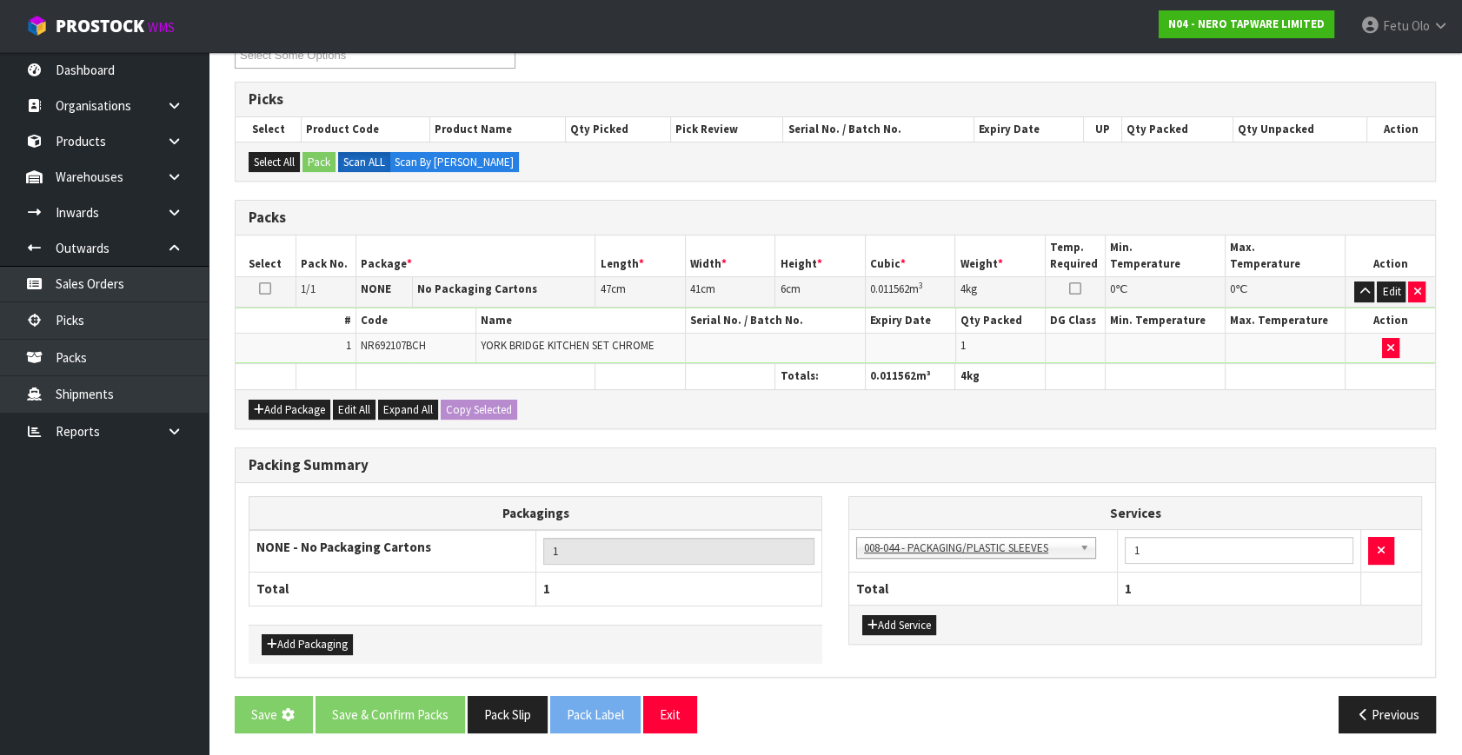
scroll to position [0, 0]
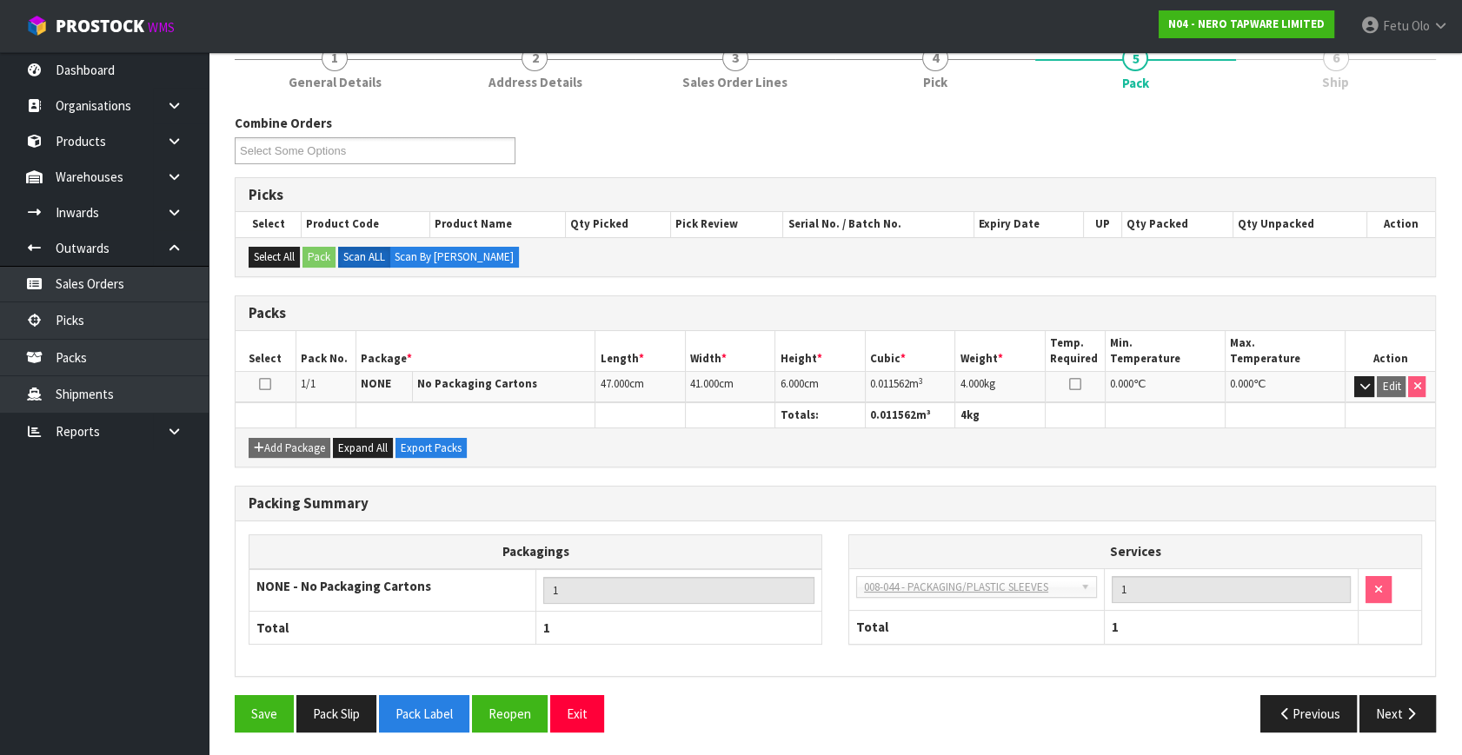
click at [1382, 733] on div "Save Pack Slip Pack Label Reopen Exit Previous Next" at bounding box center [835, 720] width 1227 height 50
click at [1395, 717] on button "Next" at bounding box center [1397, 713] width 76 height 37
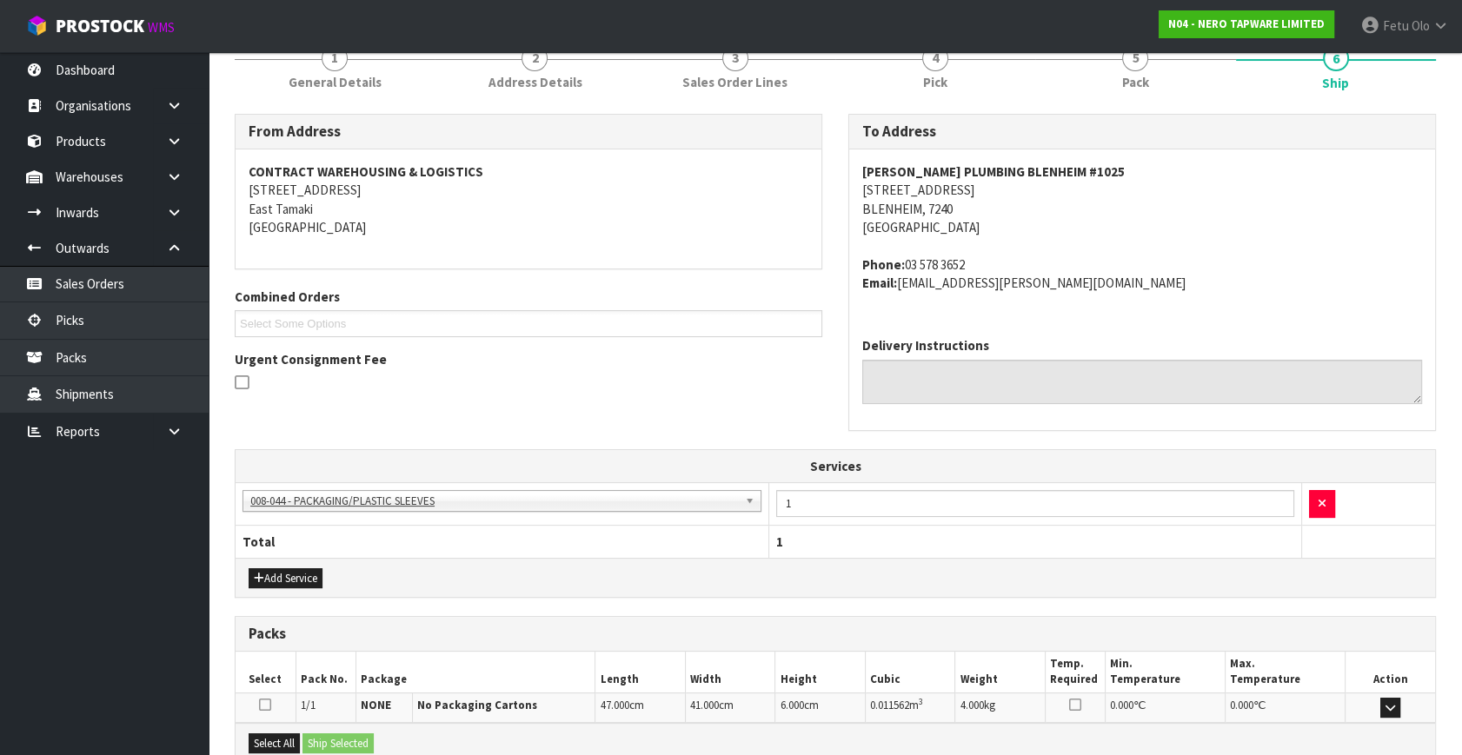
scroll to position [418, 0]
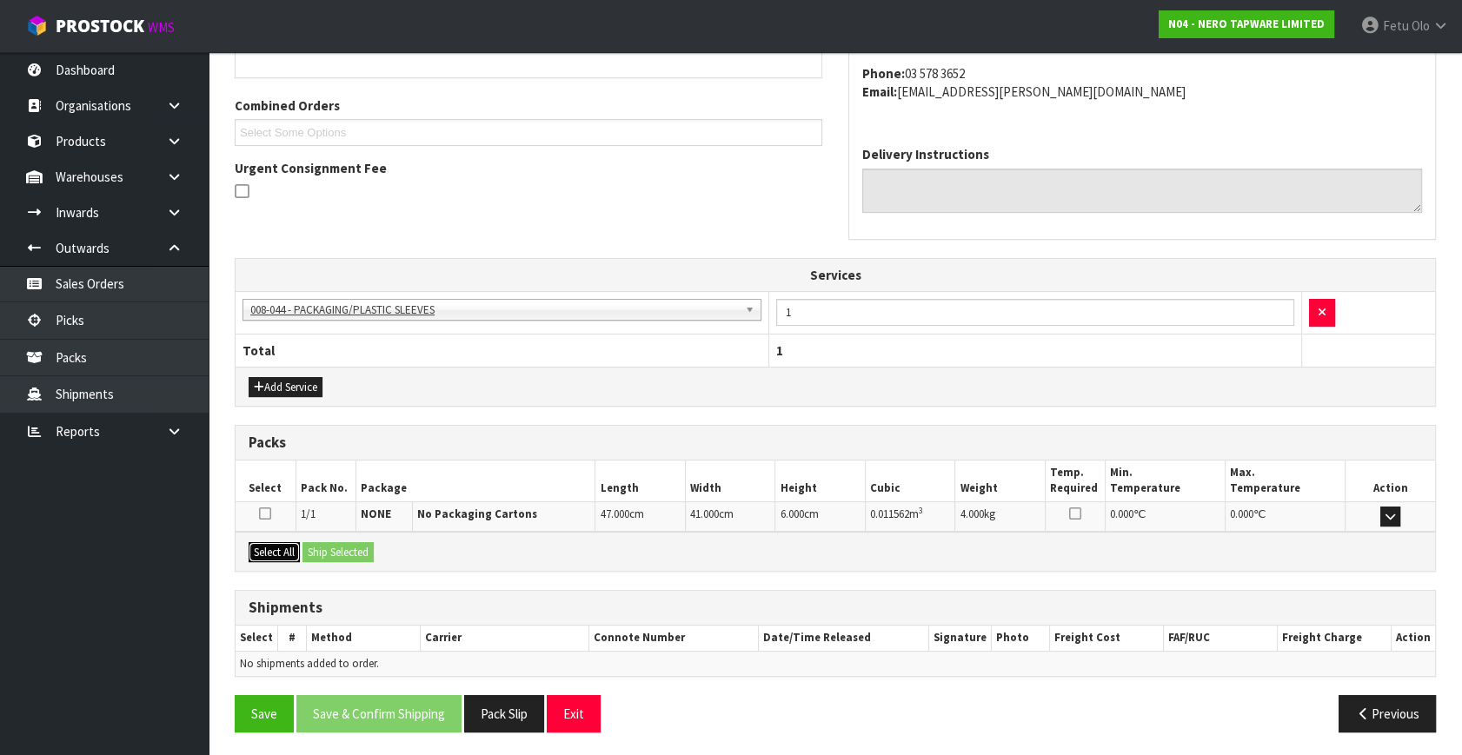
click at [278, 548] on button "Select All" at bounding box center [274, 552] width 51 height 21
click at [328, 545] on button "Ship Selected" at bounding box center [337, 552] width 71 height 21
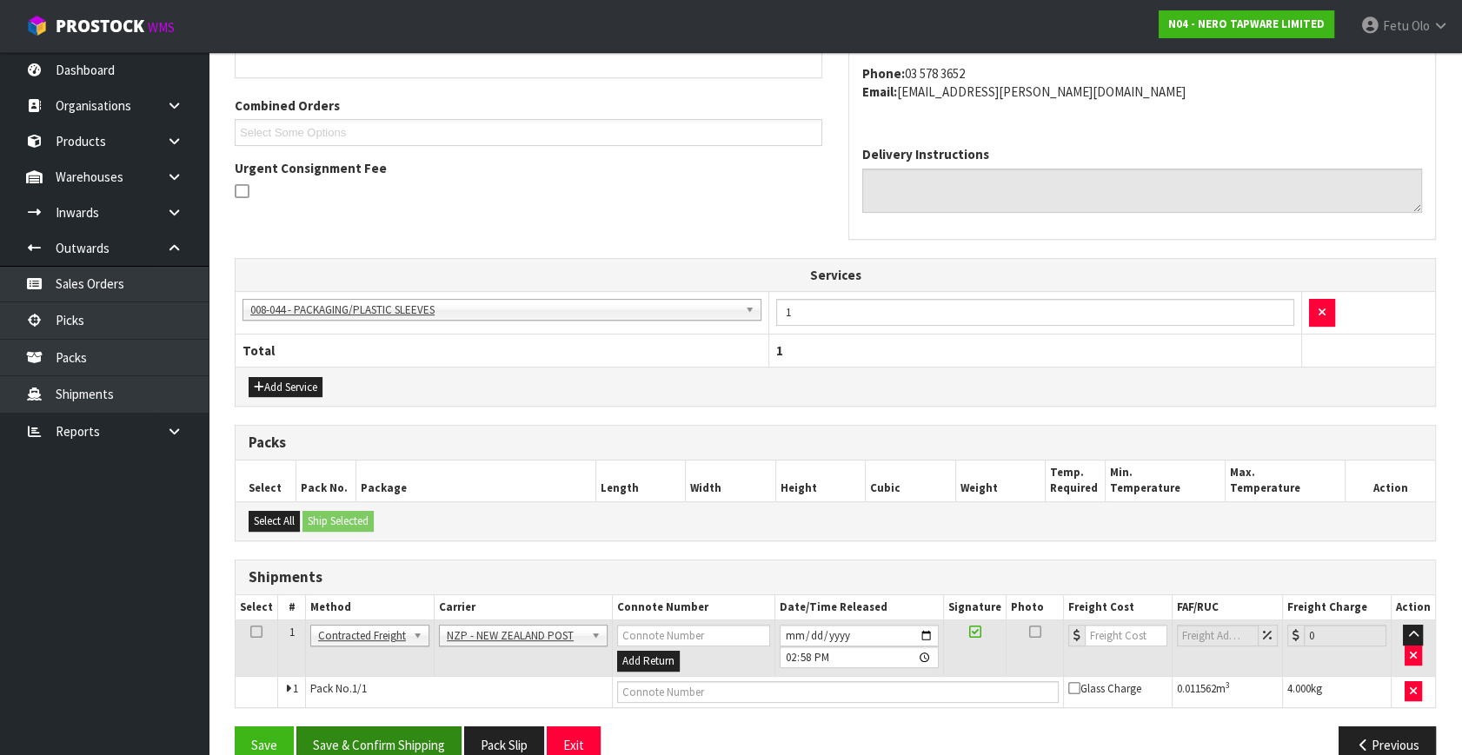
scroll to position [449, 0]
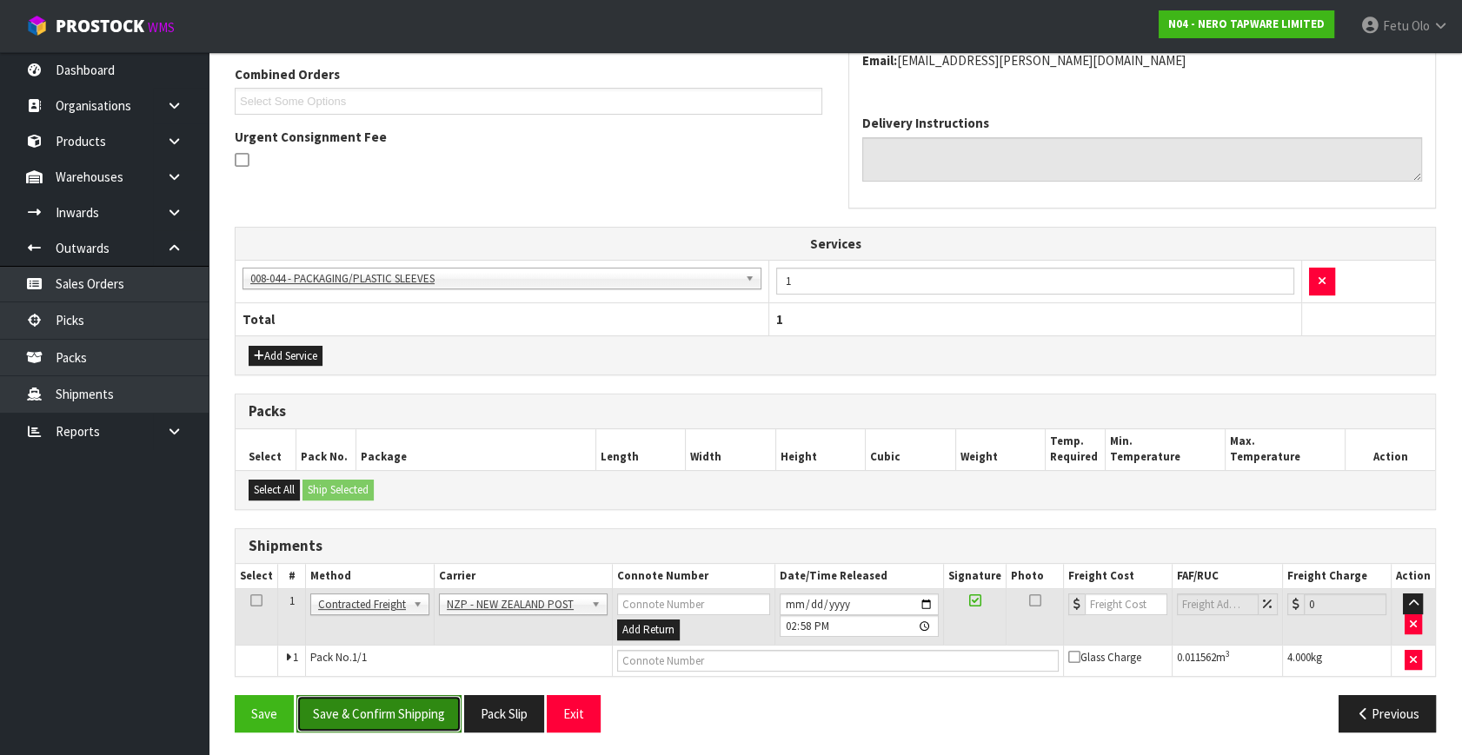
click at [436, 721] on button "Save & Confirm Shipping" at bounding box center [378, 713] width 165 height 37
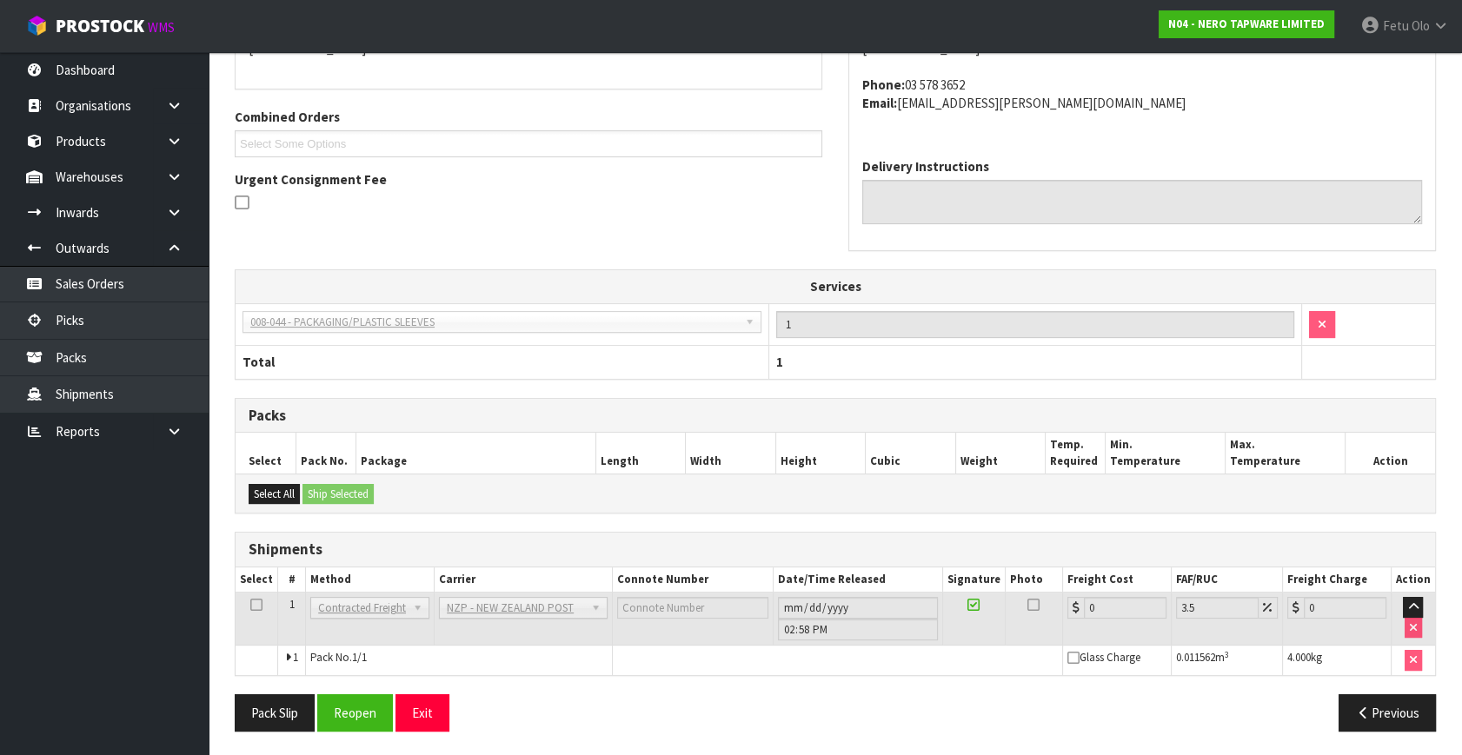
scroll to position [0, 0]
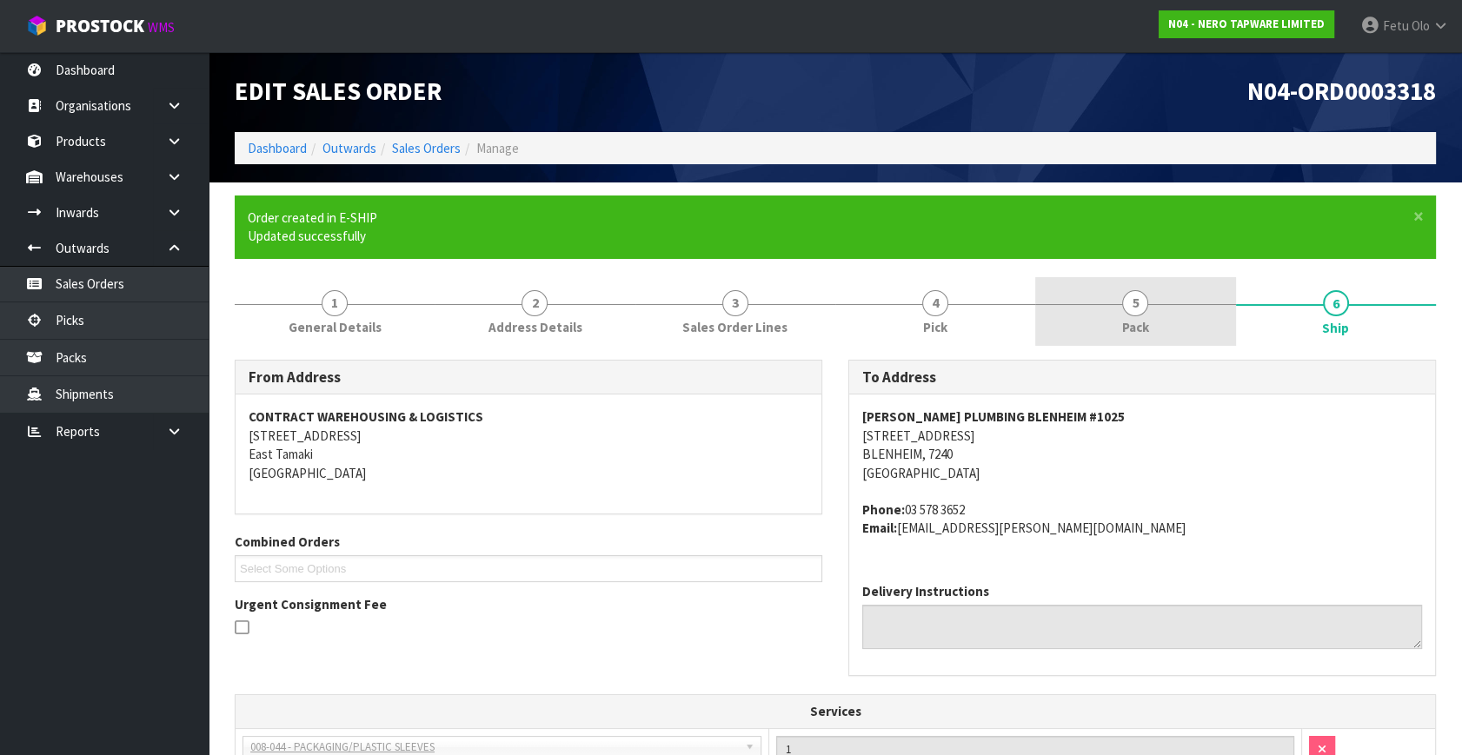
click at [1118, 322] on link "5 Pack" at bounding box center [1135, 311] width 200 height 69
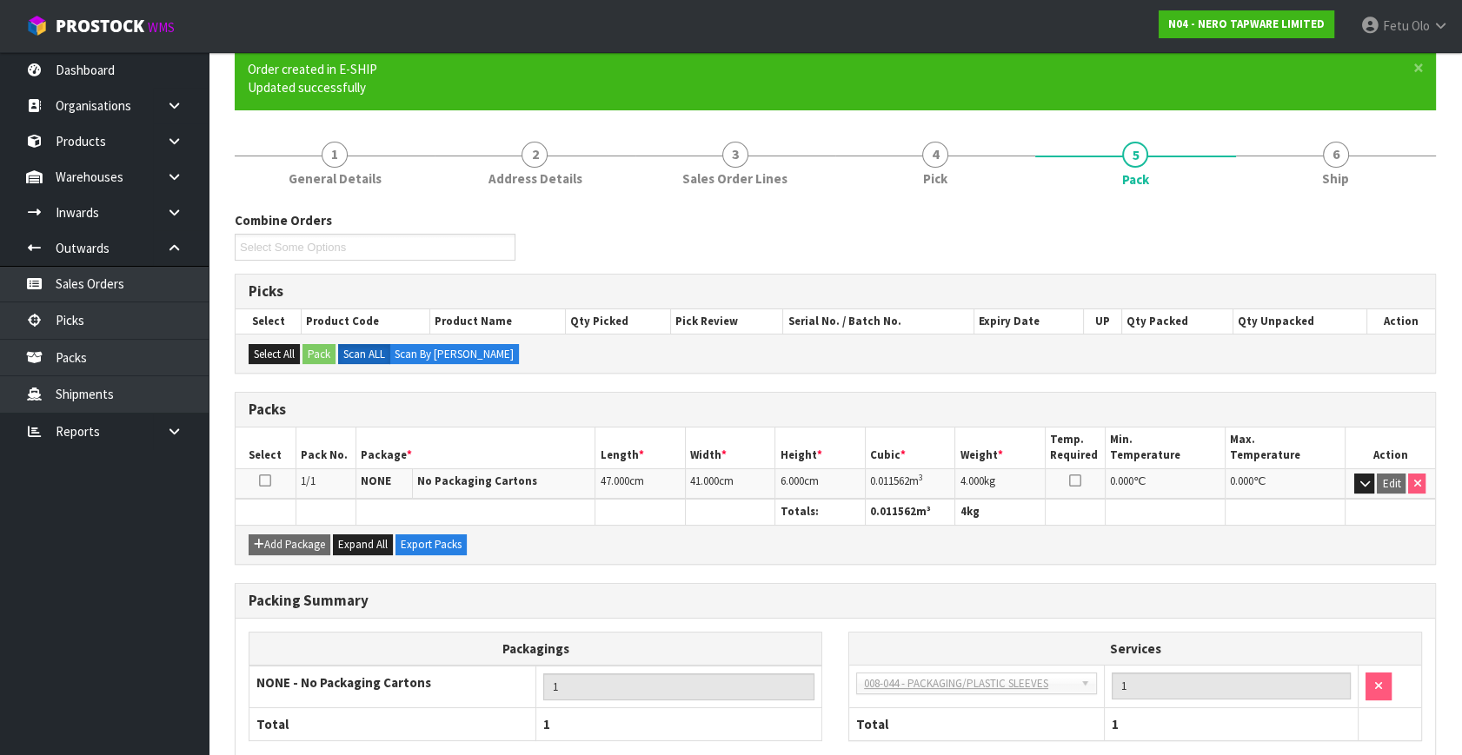
scroll to position [245, 0]
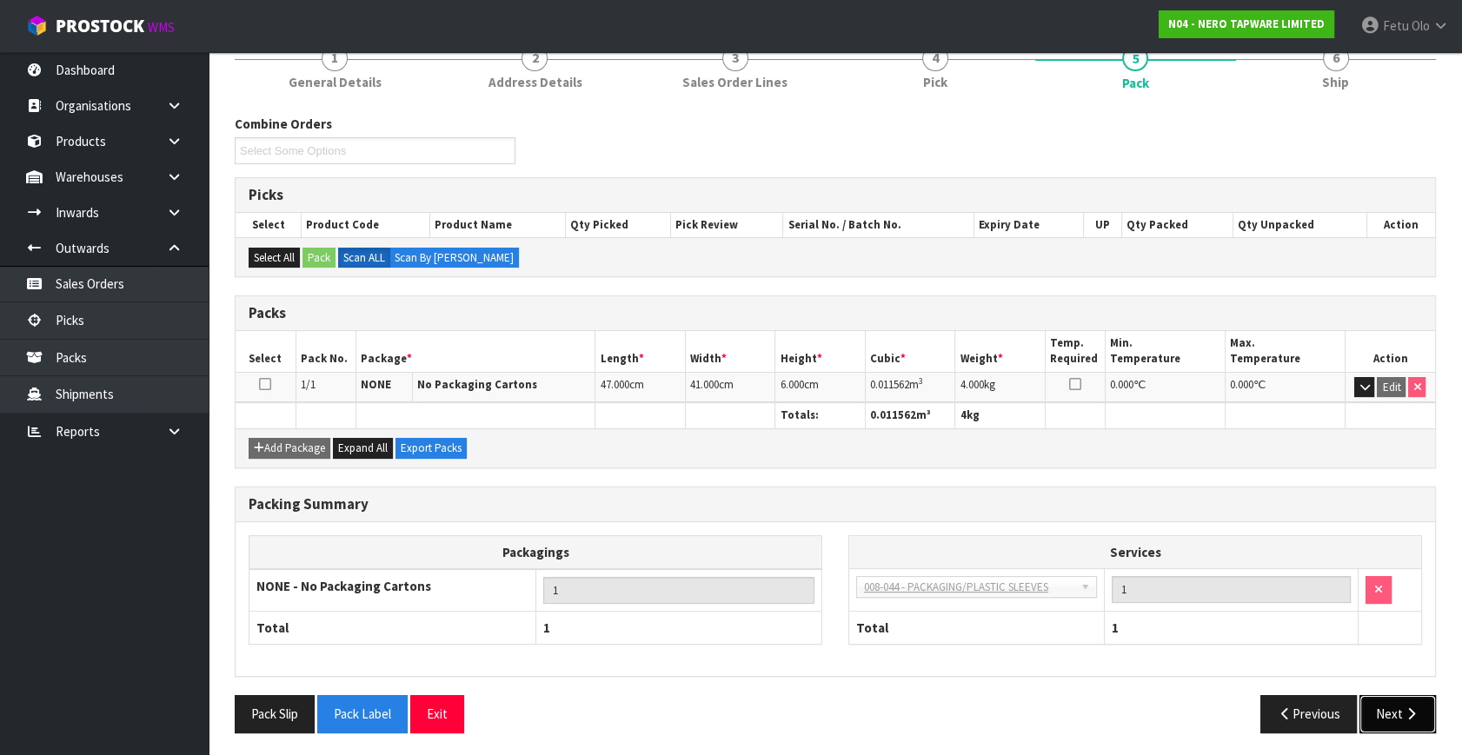
click at [1372, 704] on button "Next" at bounding box center [1397, 713] width 76 height 37
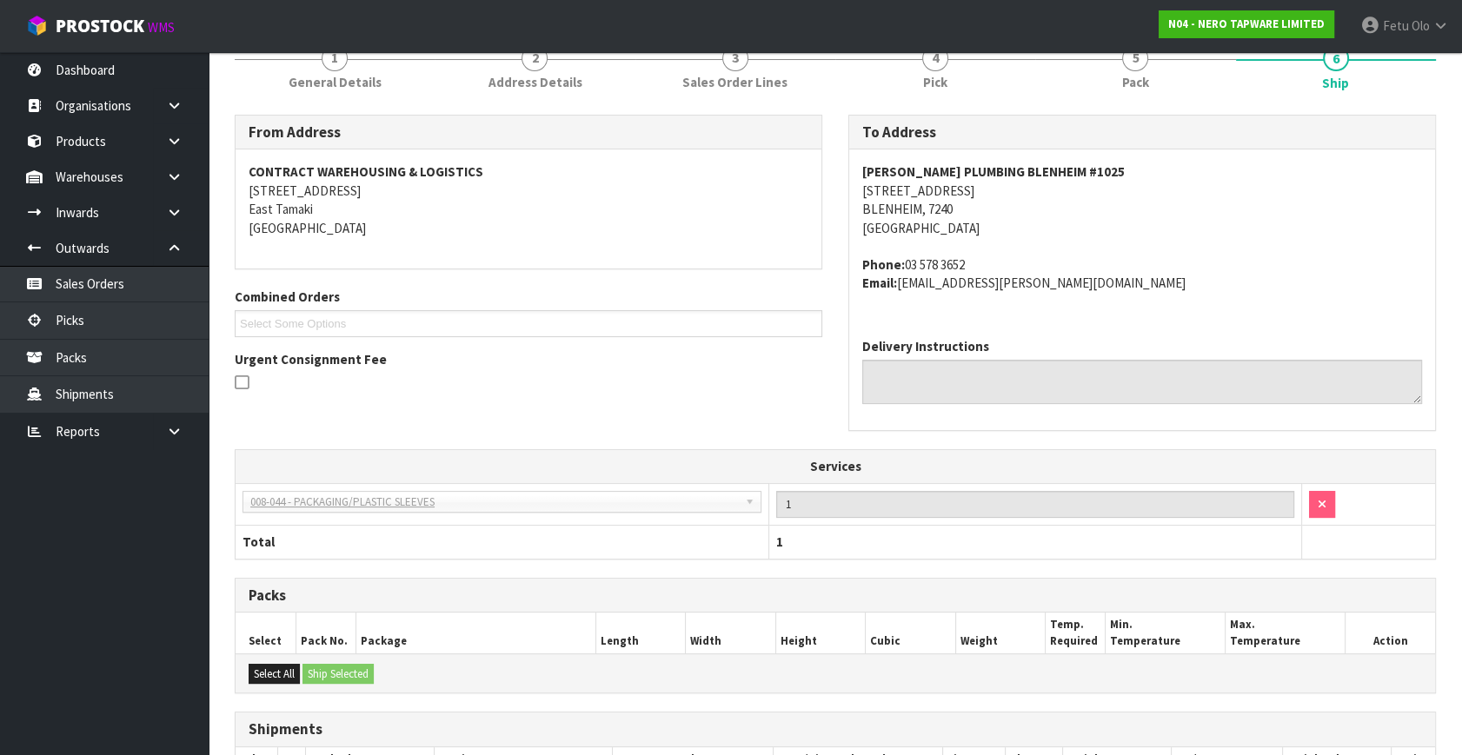
scroll to position [425, 0]
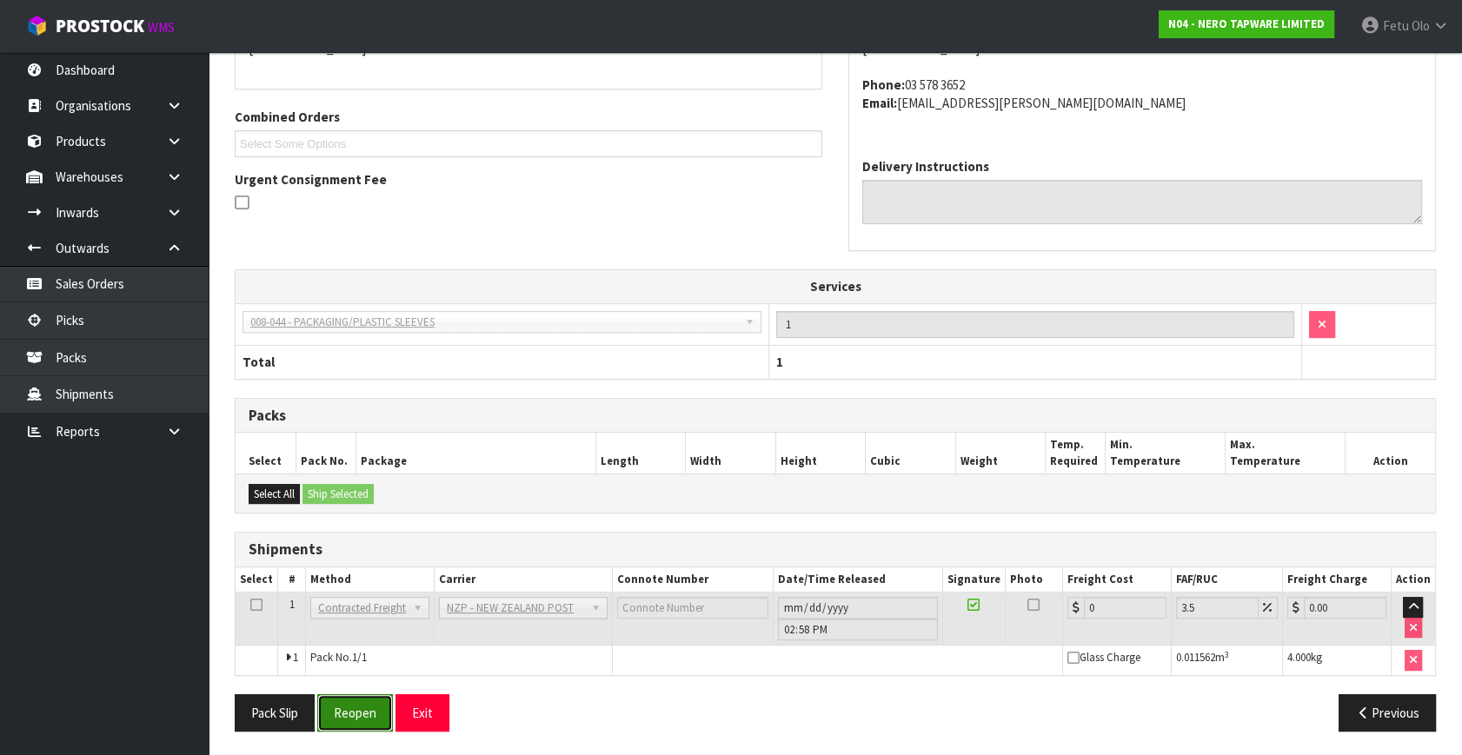
click at [374, 697] on button "Reopen" at bounding box center [355, 712] width 76 height 37
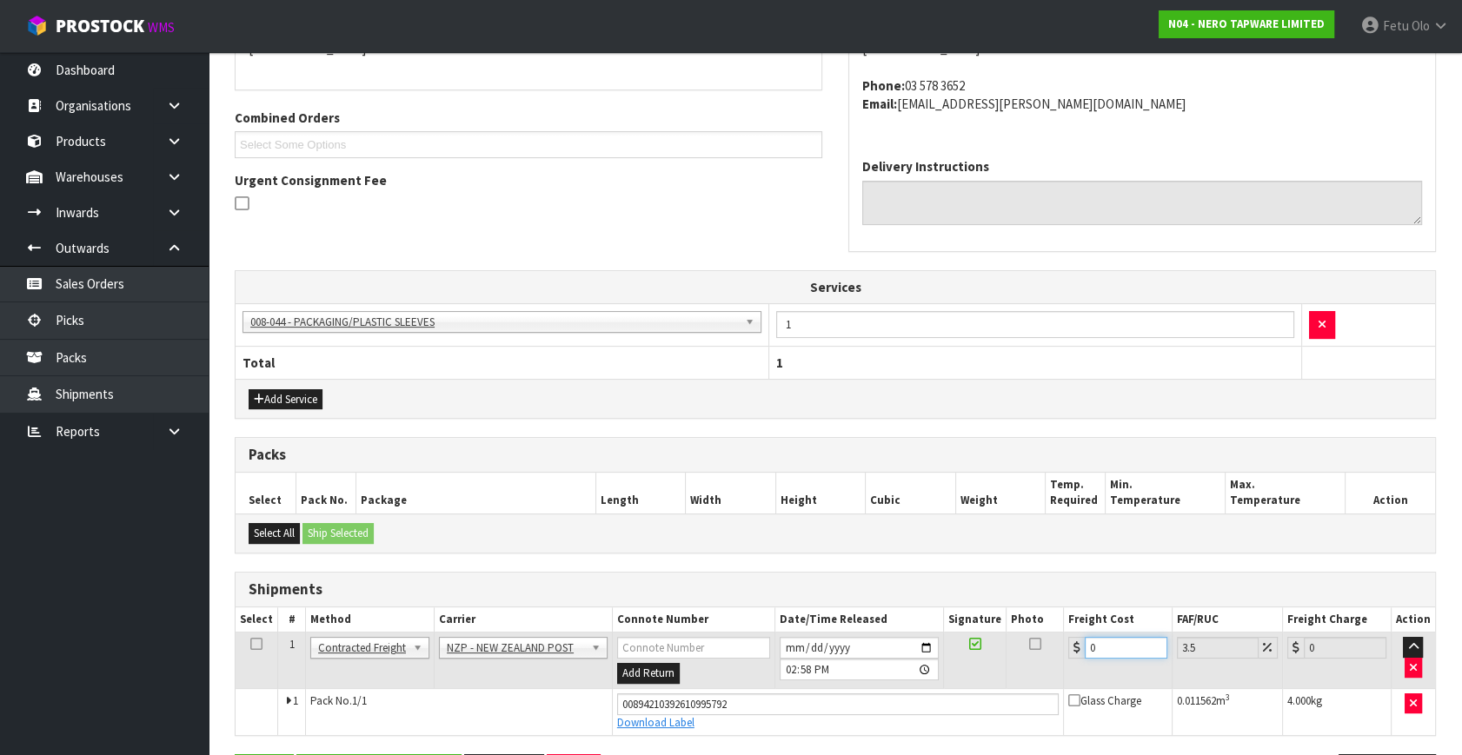
drag, startPoint x: 888, startPoint y: 711, endPoint x: 436, endPoint y: 780, distance: 457.2
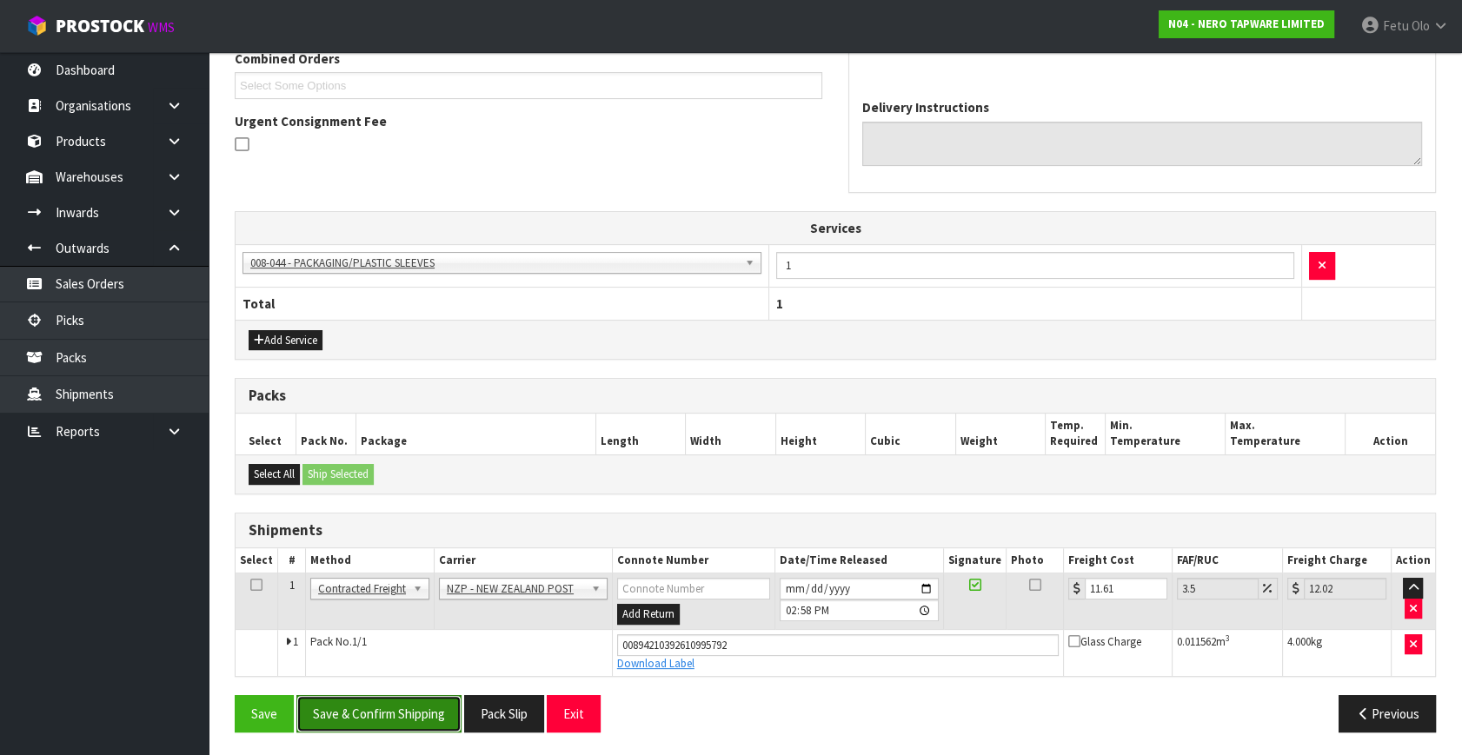
click at [317, 707] on button "Save & Confirm Shipping" at bounding box center [378, 713] width 165 height 37
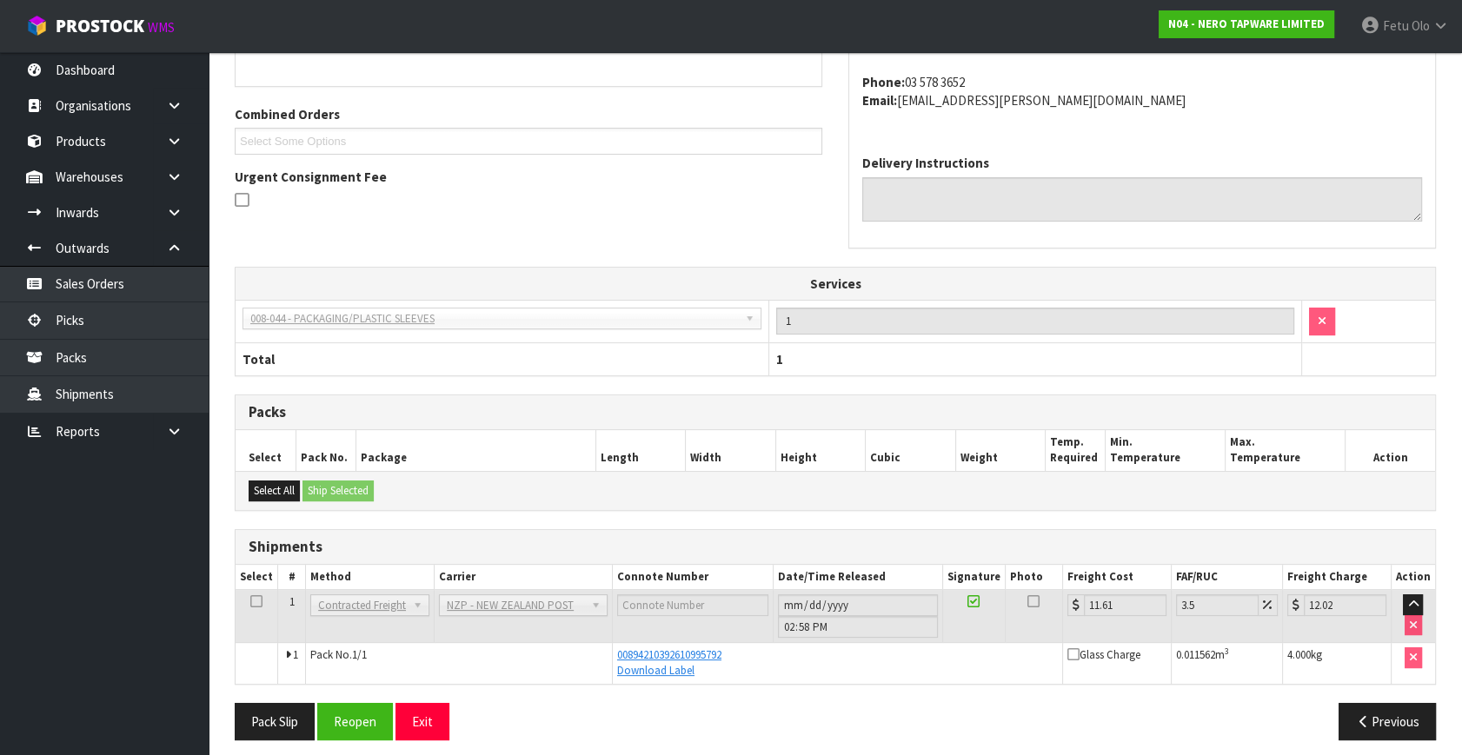
scroll to position [417, 0]
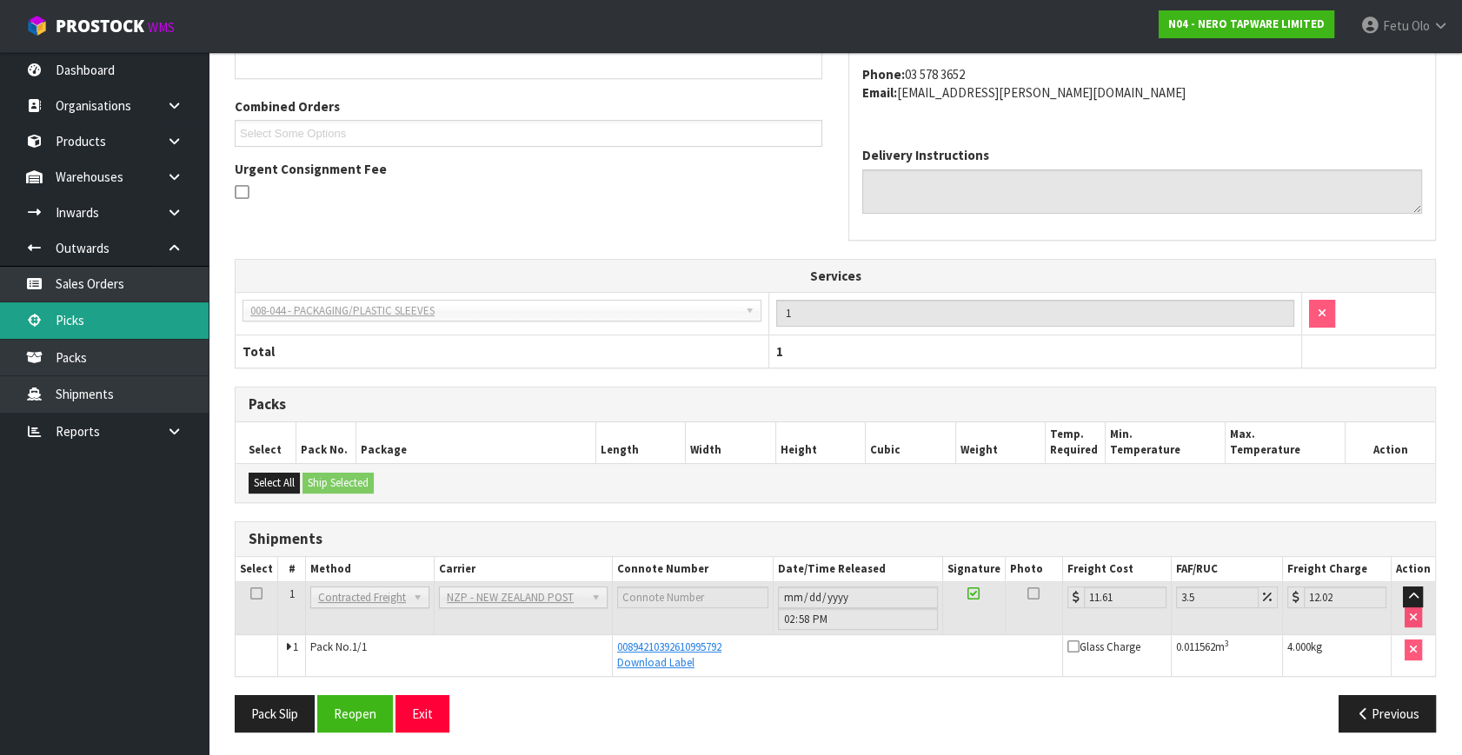
click at [67, 317] on link "Picks" at bounding box center [104, 320] width 209 height 36
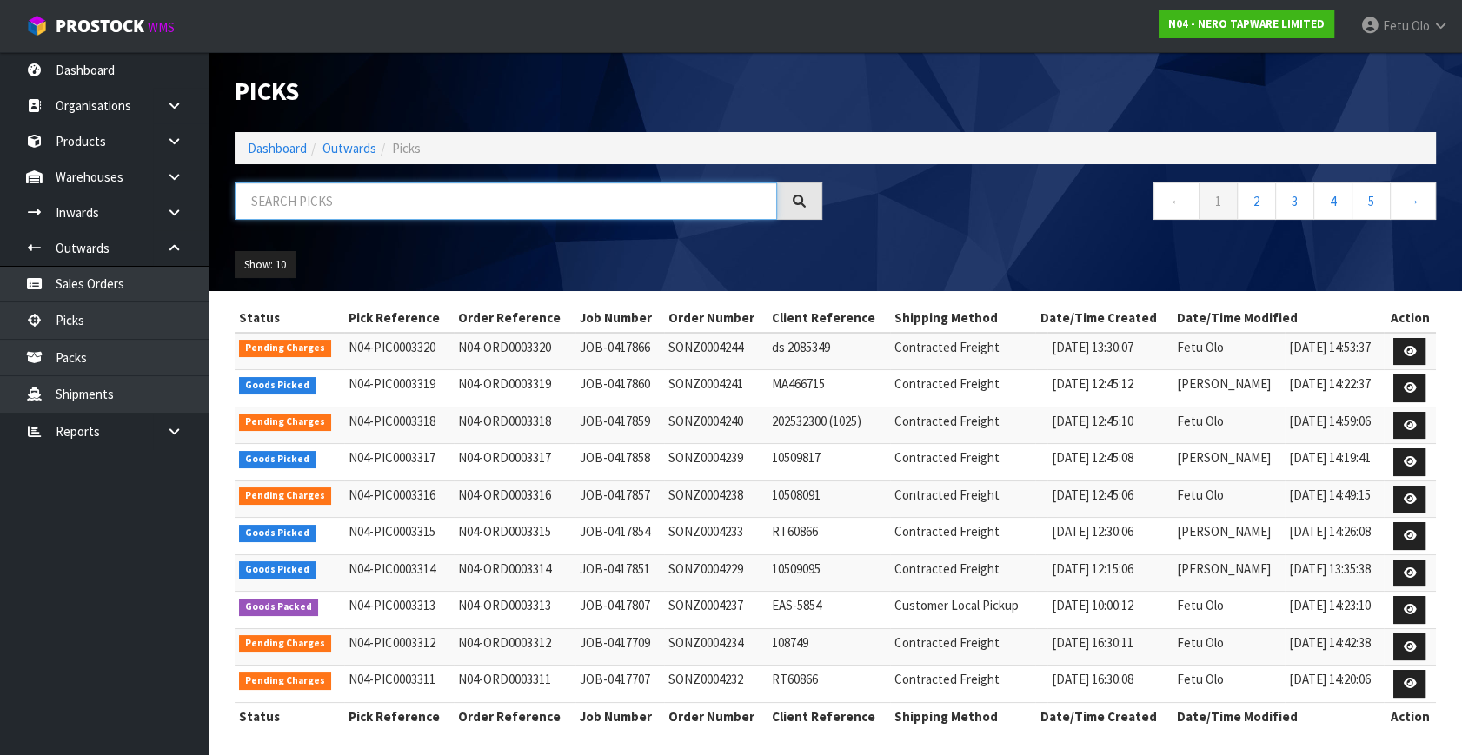
click at [348, 213] on input "text" at bounding box center [506, 200] width 542 height 37
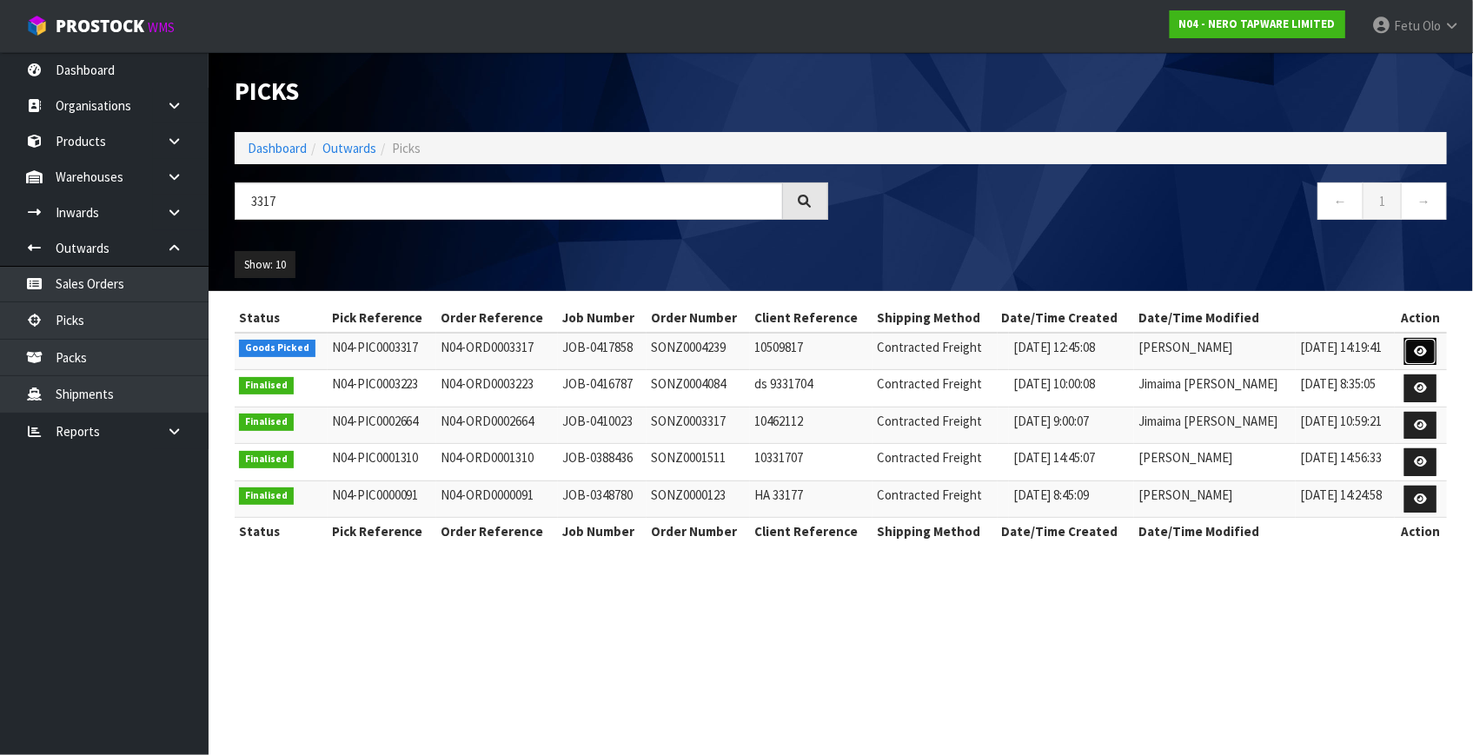
click at [1433, 342] on link at bounding box center [1420, 352] width 32 height 28
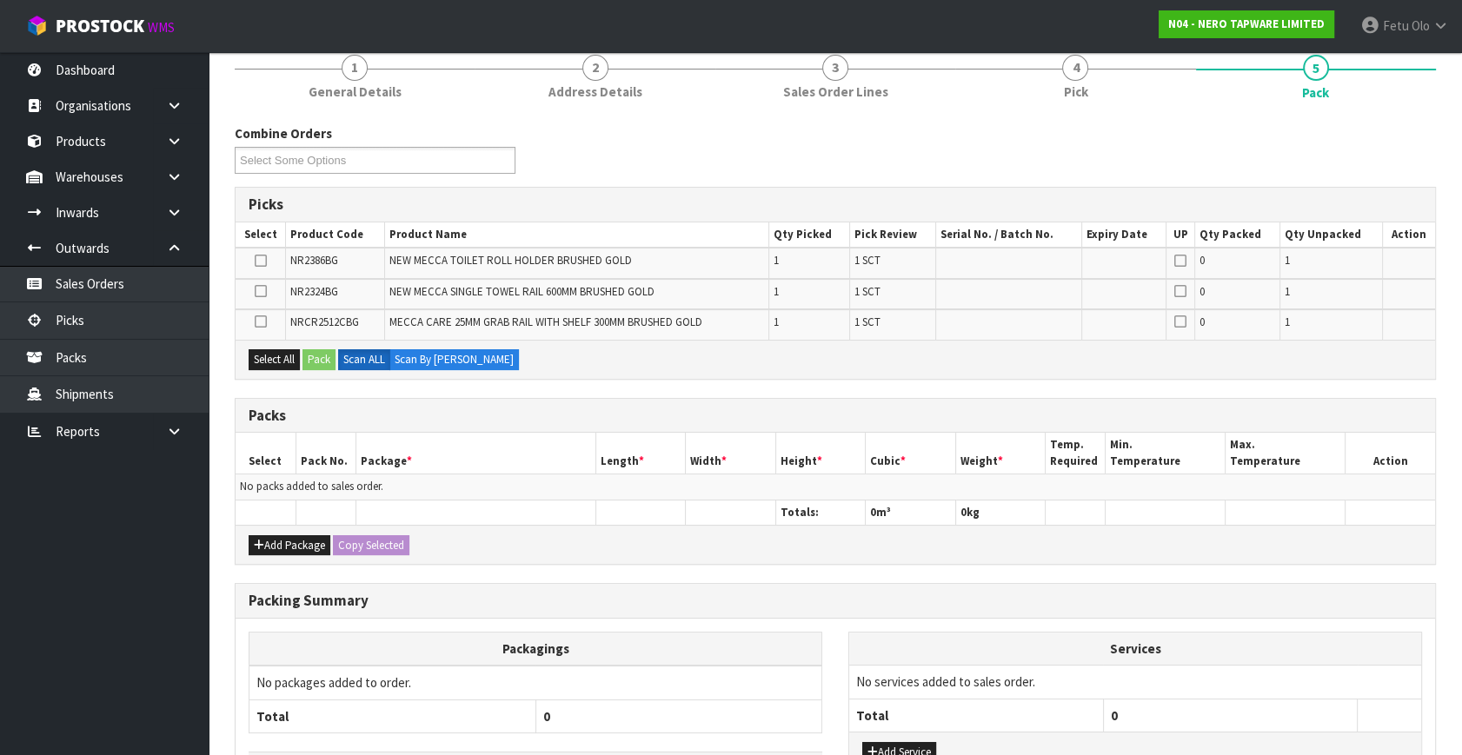
scroll to position [157, 0]
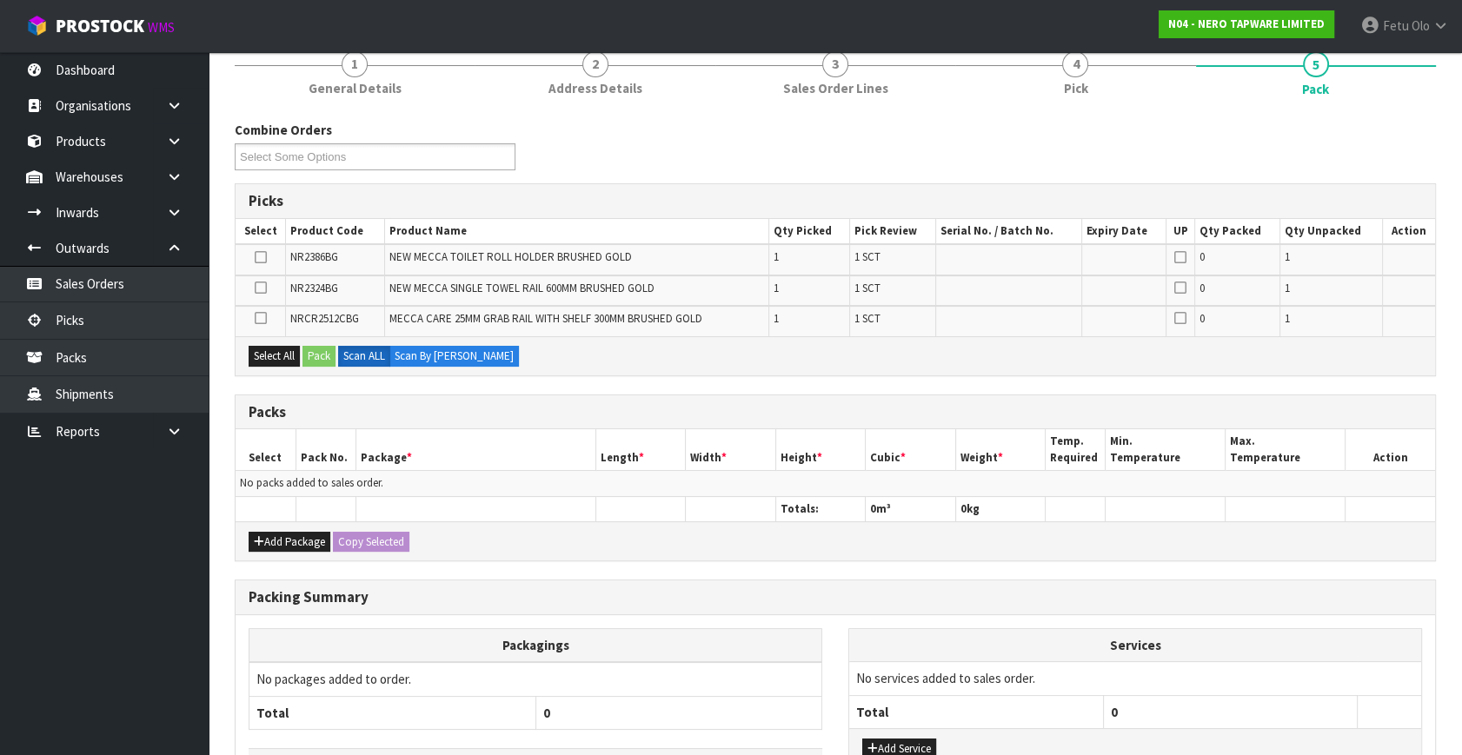
click at [292, 551] on div "Add Package Copy Selected" at bounding box center [834, 540] width 1199 height 39
click at [283, 537] on button "Add Package" at bounding box center [290, 542] width 82 height 21
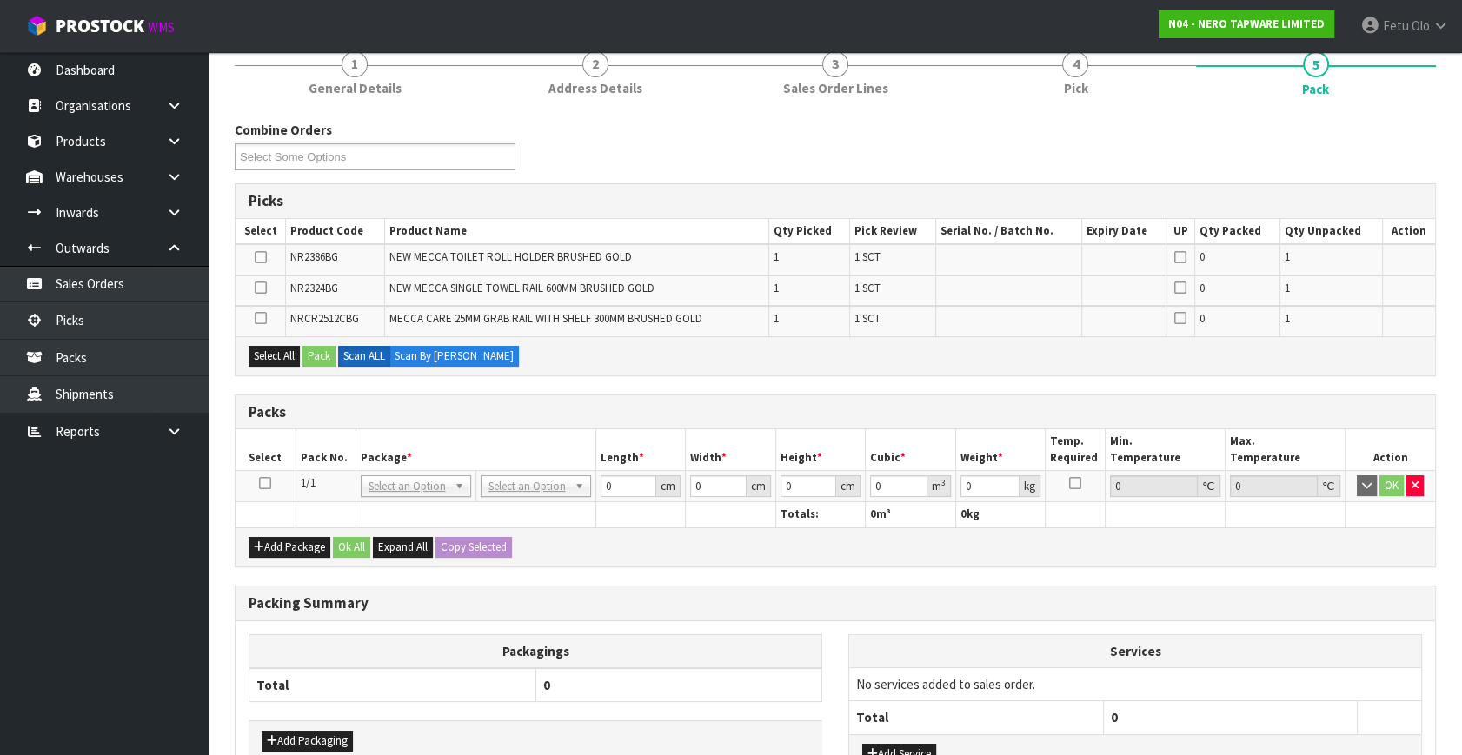
click at [266, 489] on td at bounding box center [265, 486] width 60 height 31
click at [269, 483] on icon at bounding box center [265, 483] width 12 height 1
click at [381, 438] on th "Package *" at bounding box center [475, 449] width 240 height 41
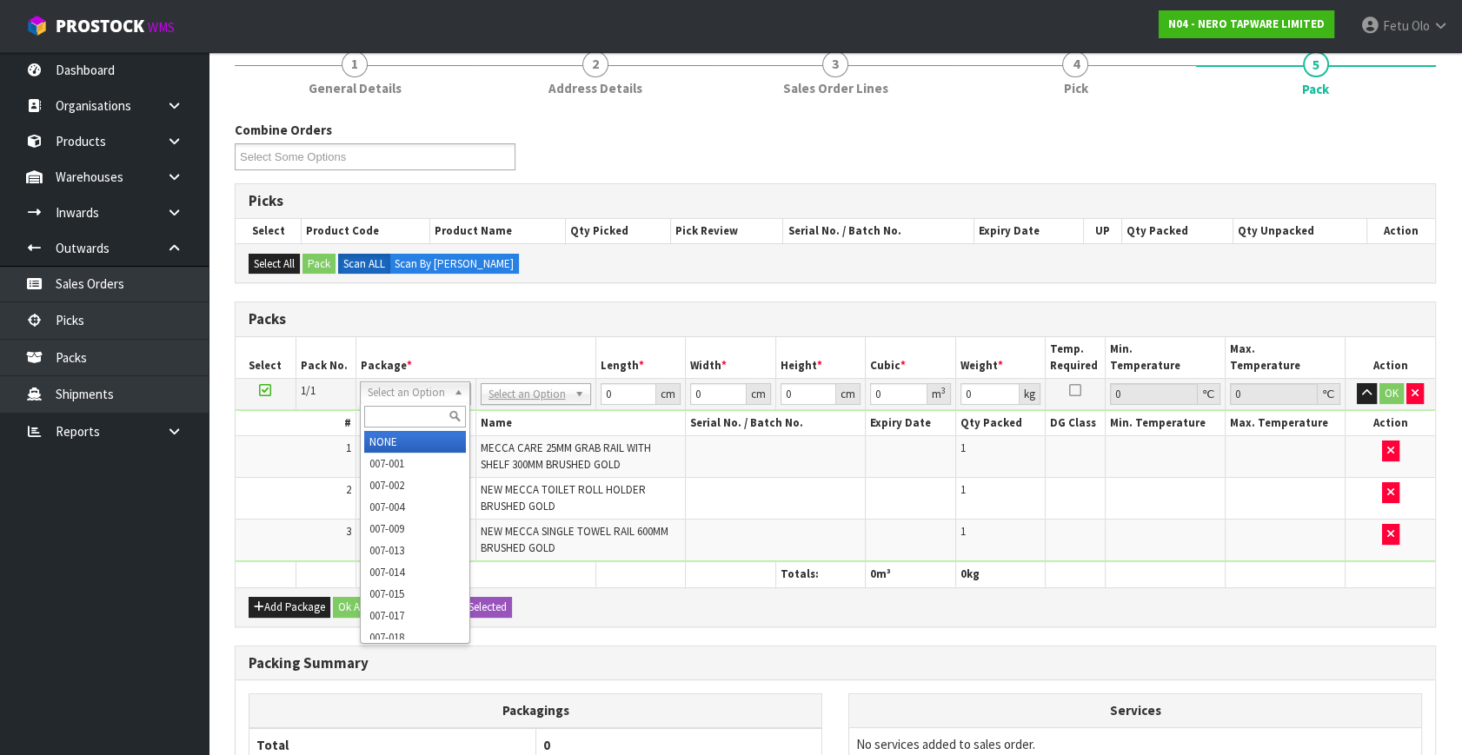
drag, startPoint x: 417, startPoint y: 390, endPoint x: 401, endPoint y: 407, distance: 23.4
click at [401, 407] on input "text" at bounding box center [415, 417] width 102 height 22
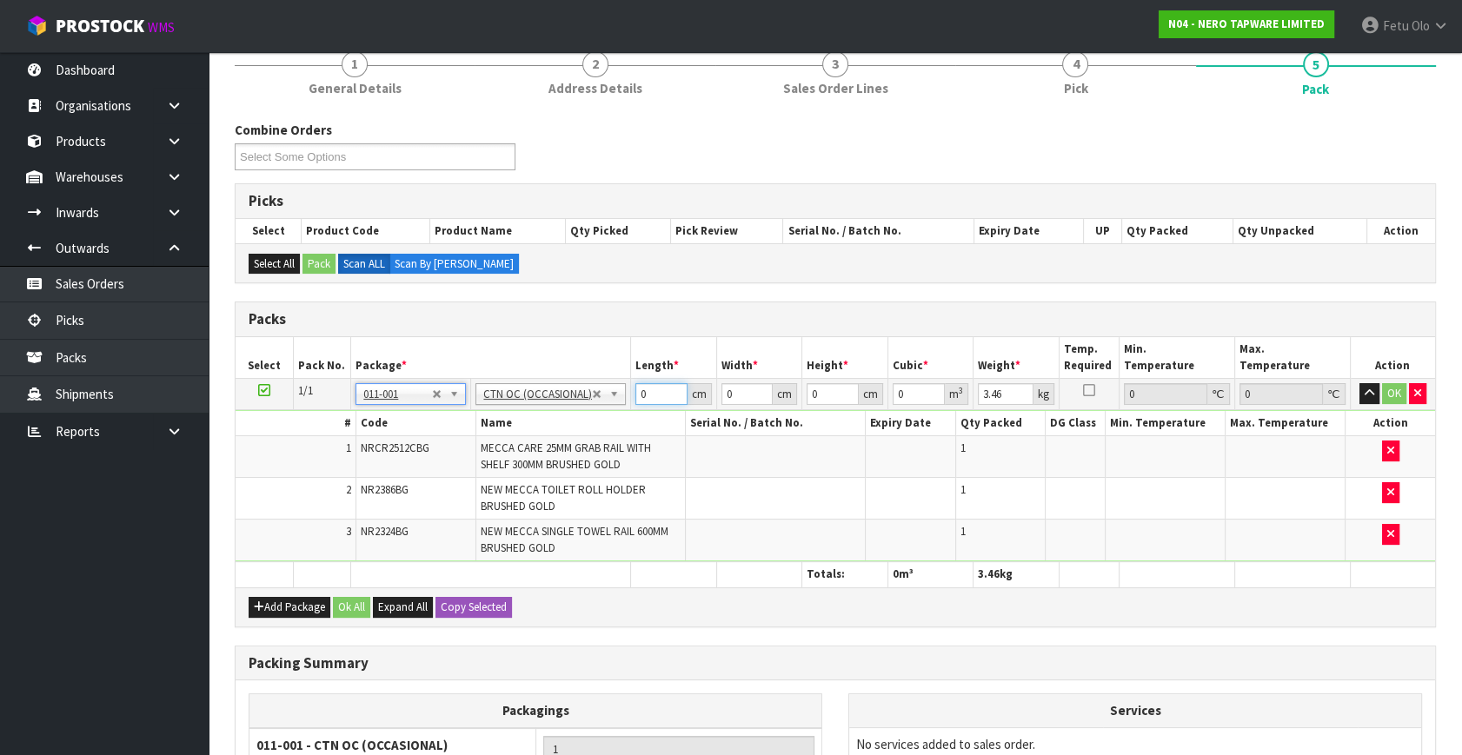
drag, startPoint x: 652, startPoint y: 393, endPoint x: 479, endPoint y: 450, distance: 182.2
click at [479, 450] on tbody "1/1 NONE 007-001 007-002 007-004 007-009 007-013 007-014 007-015 007-017 007-01…" at bounding box center [834, 470] width 1199 height 183
click button "OK" at bounding box center [1394, 393] width 24 height 21
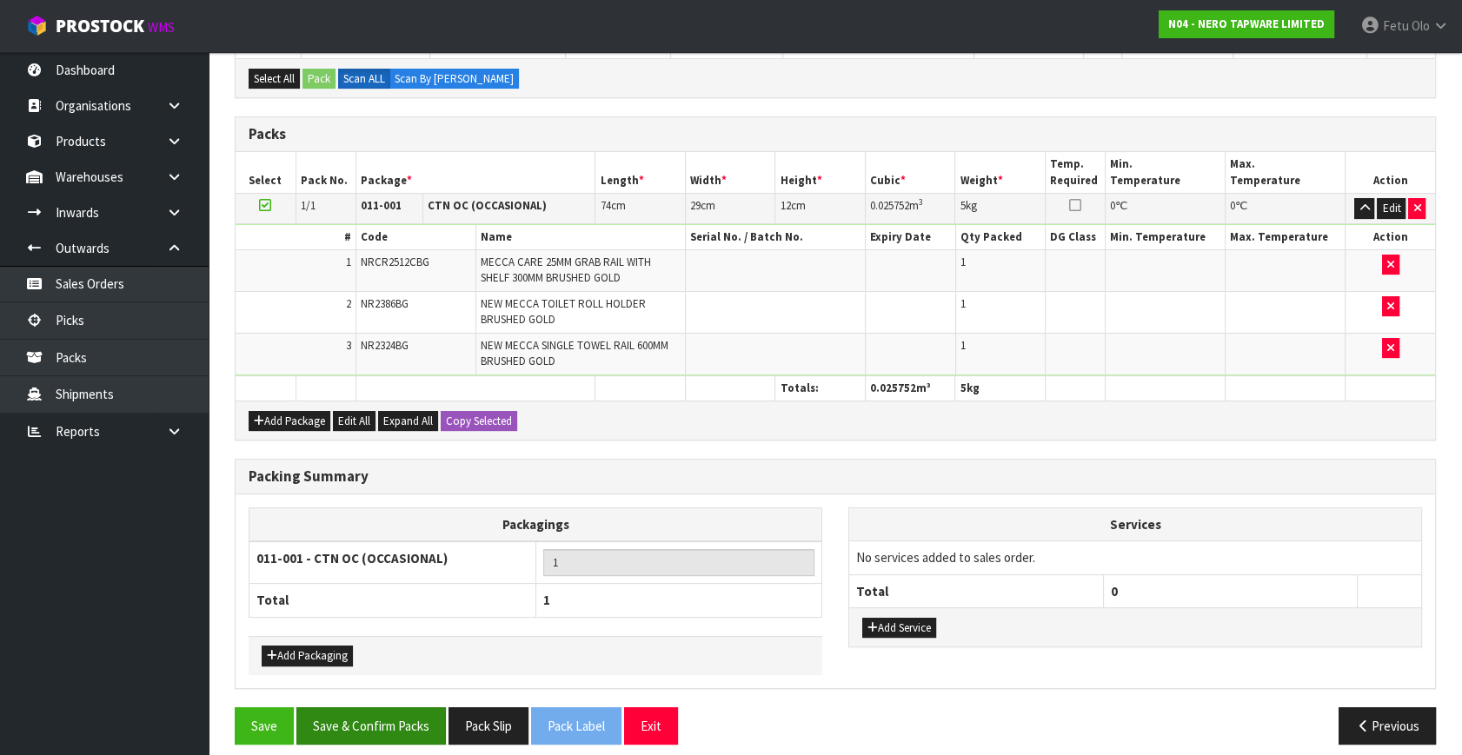
scroll to position [354, 0]
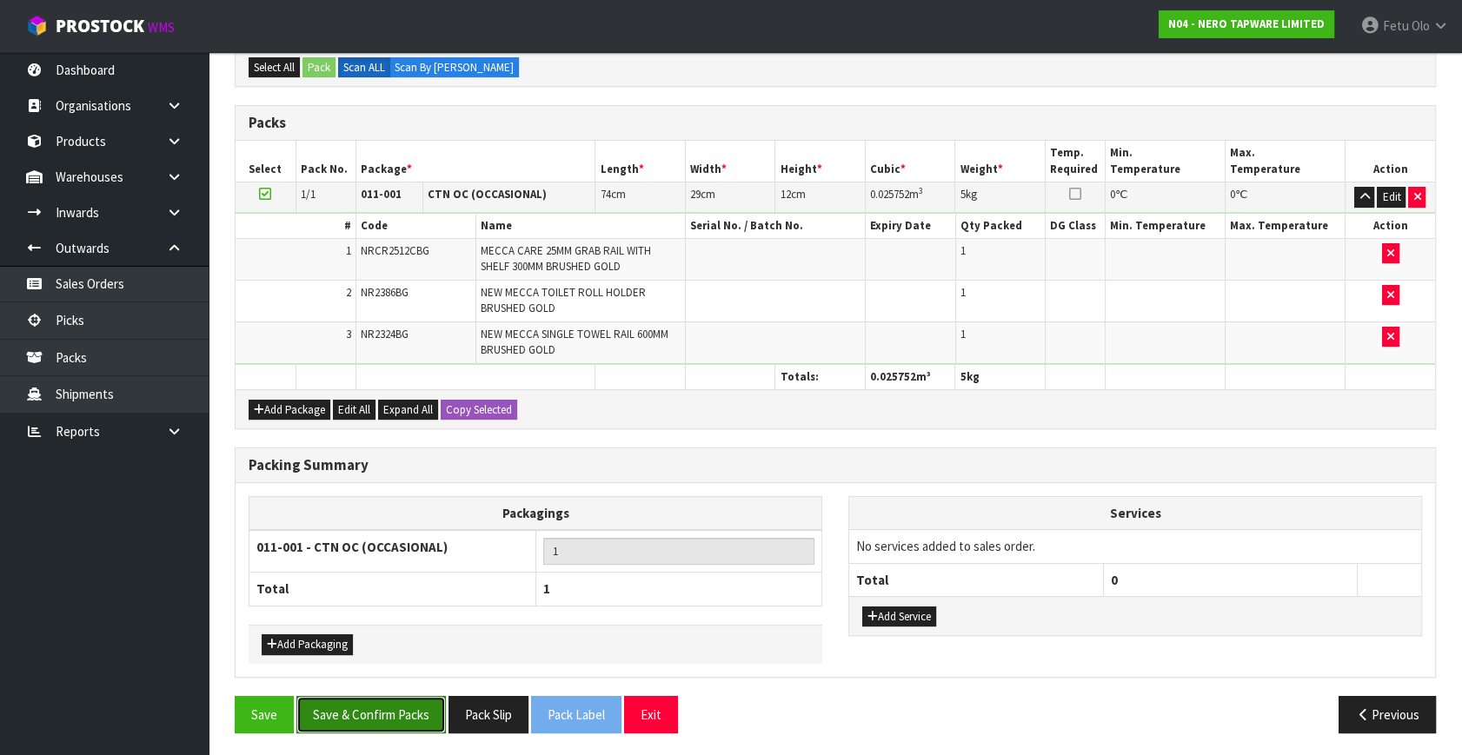
click at [391, 696] on button "Save & Confirm Packs" at bounding box center [370, 714] width 149 height 37
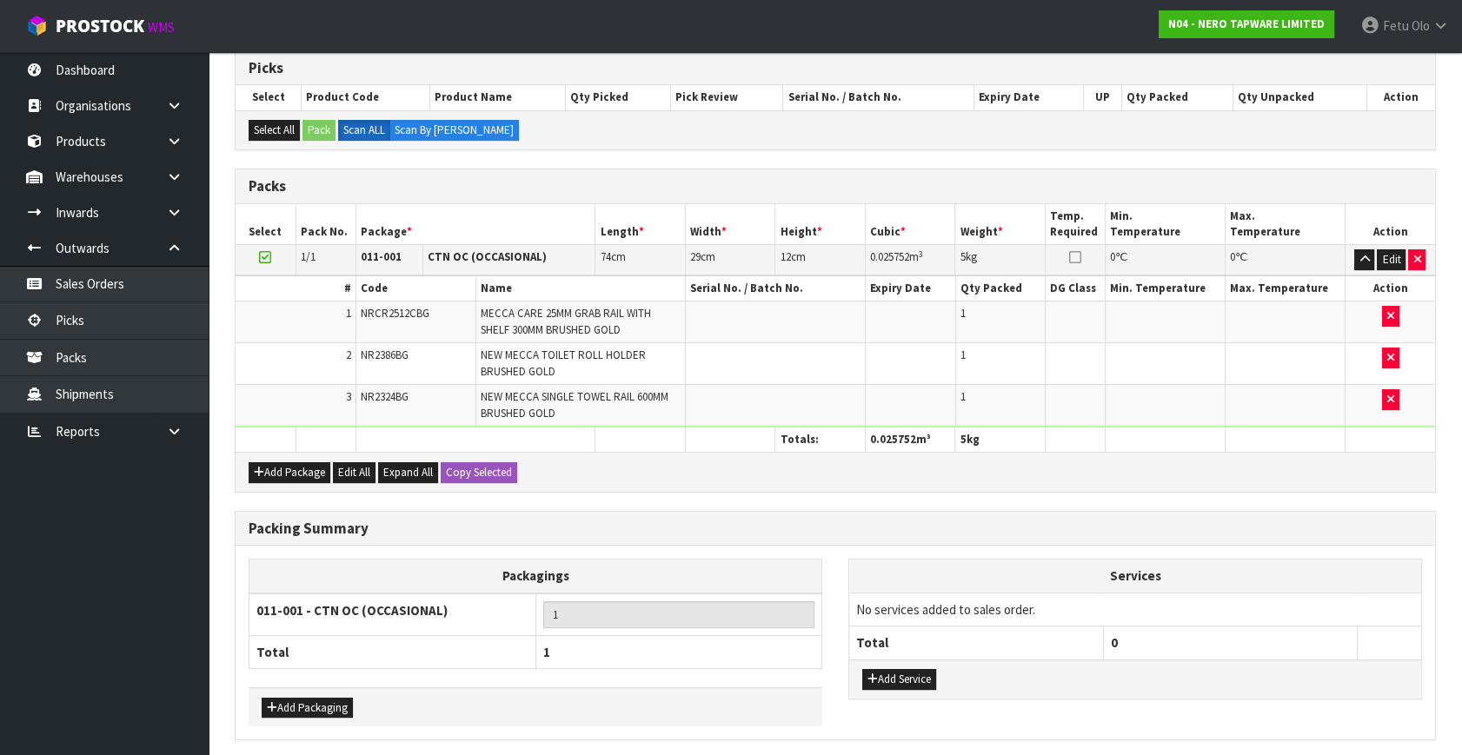
scroll to position [0, 0]
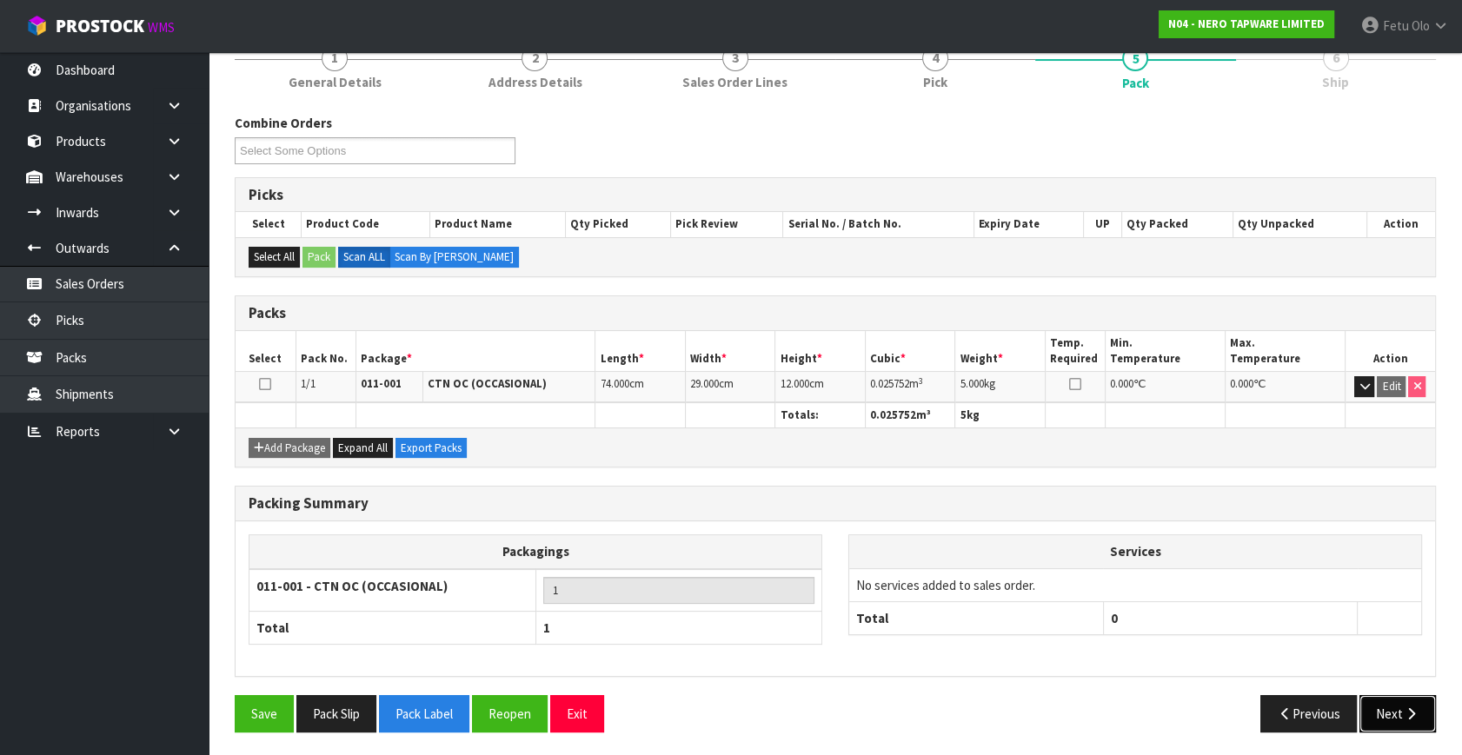
click at [1408, 699] on button "Next" at bounding box center [1397, 713] width 76 height 37
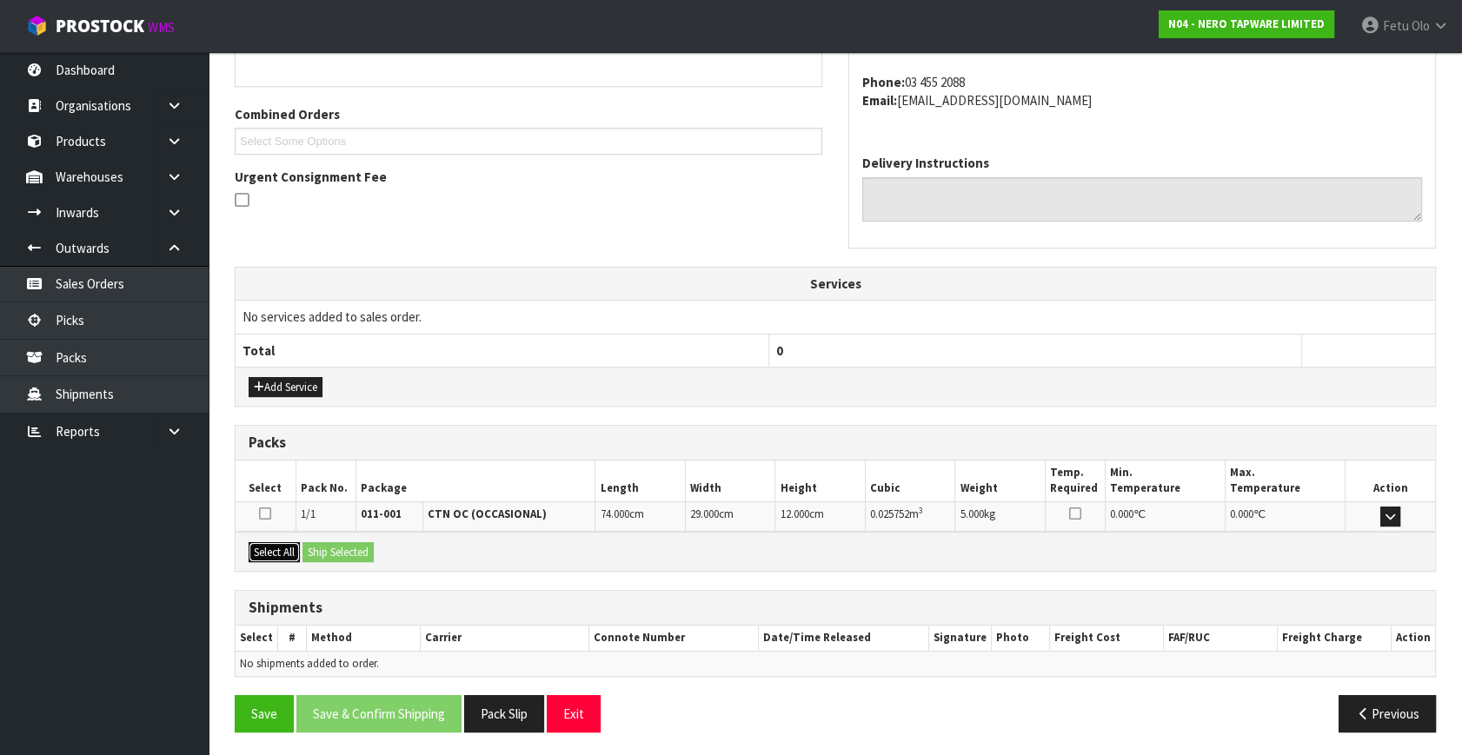
drag, startPoint x: 269, startPoint y: 547, endPoint x: 329, endPoint y: 541, distance: 60.3
click at [275, 547] on button "Select All" at bounding box center [274, 552] width 51 height 21
click at [329, 542] on button "Ship Selected" at bounding box center [337, 552] width 71 height 21
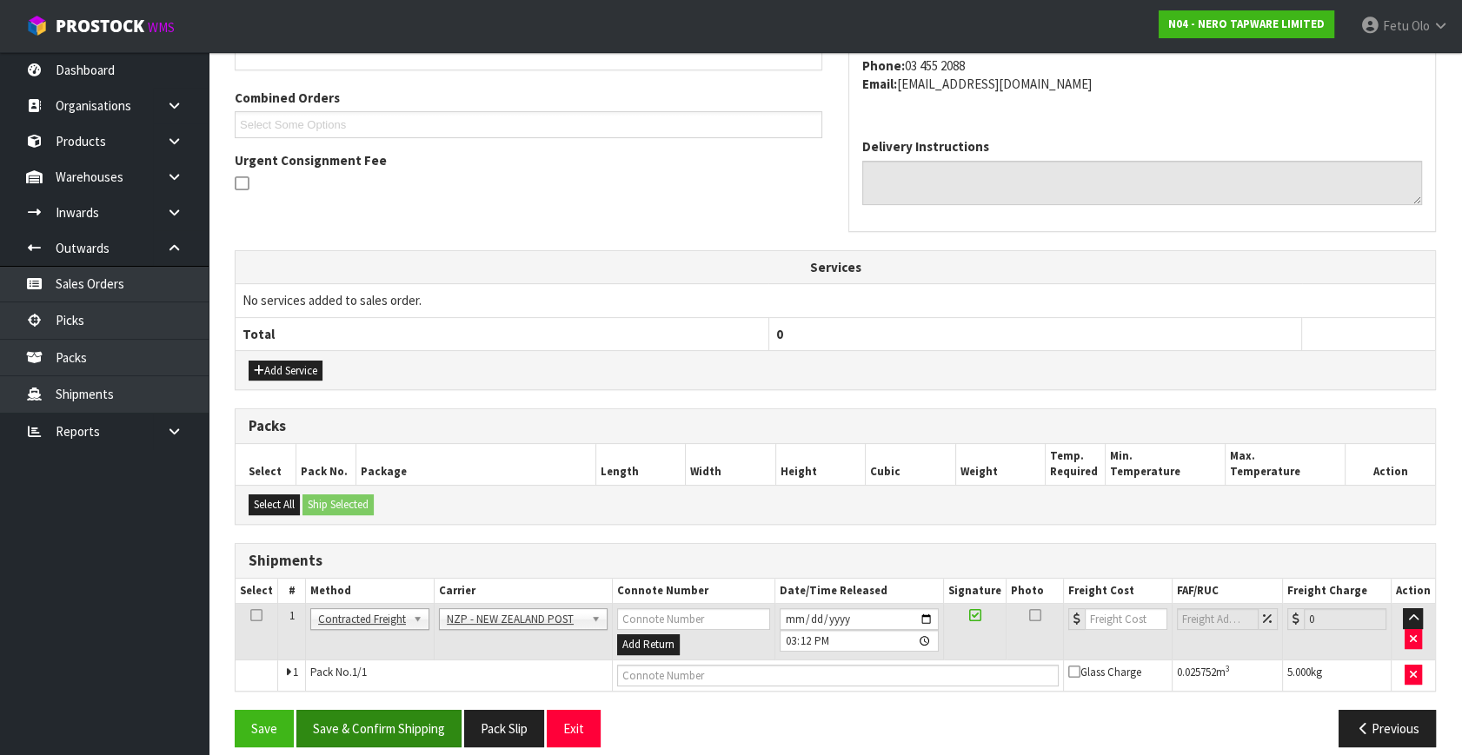
scroll to position [441, 0]
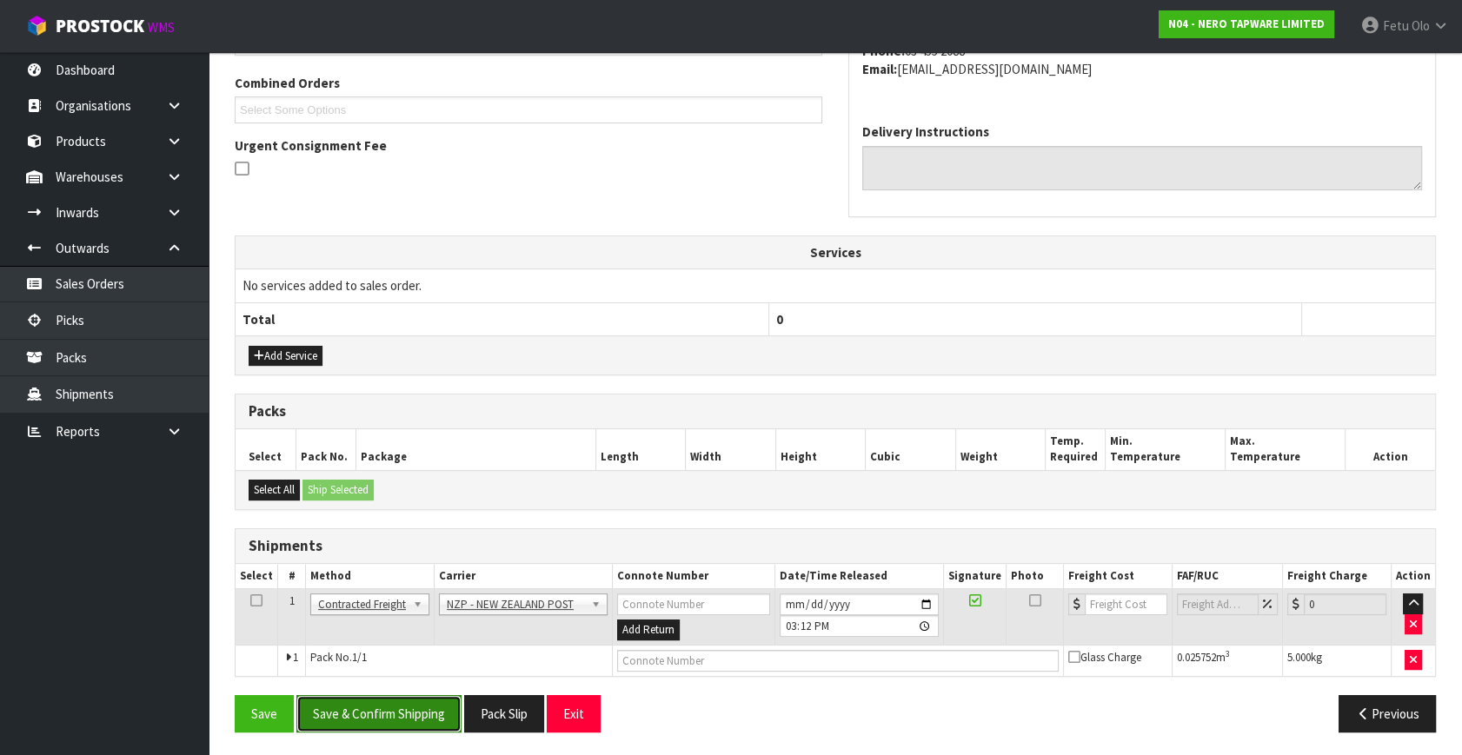
click at [373, 708] on button "Save & Confirm Shipping" at bounding box center [378, 713] width 165 height 37
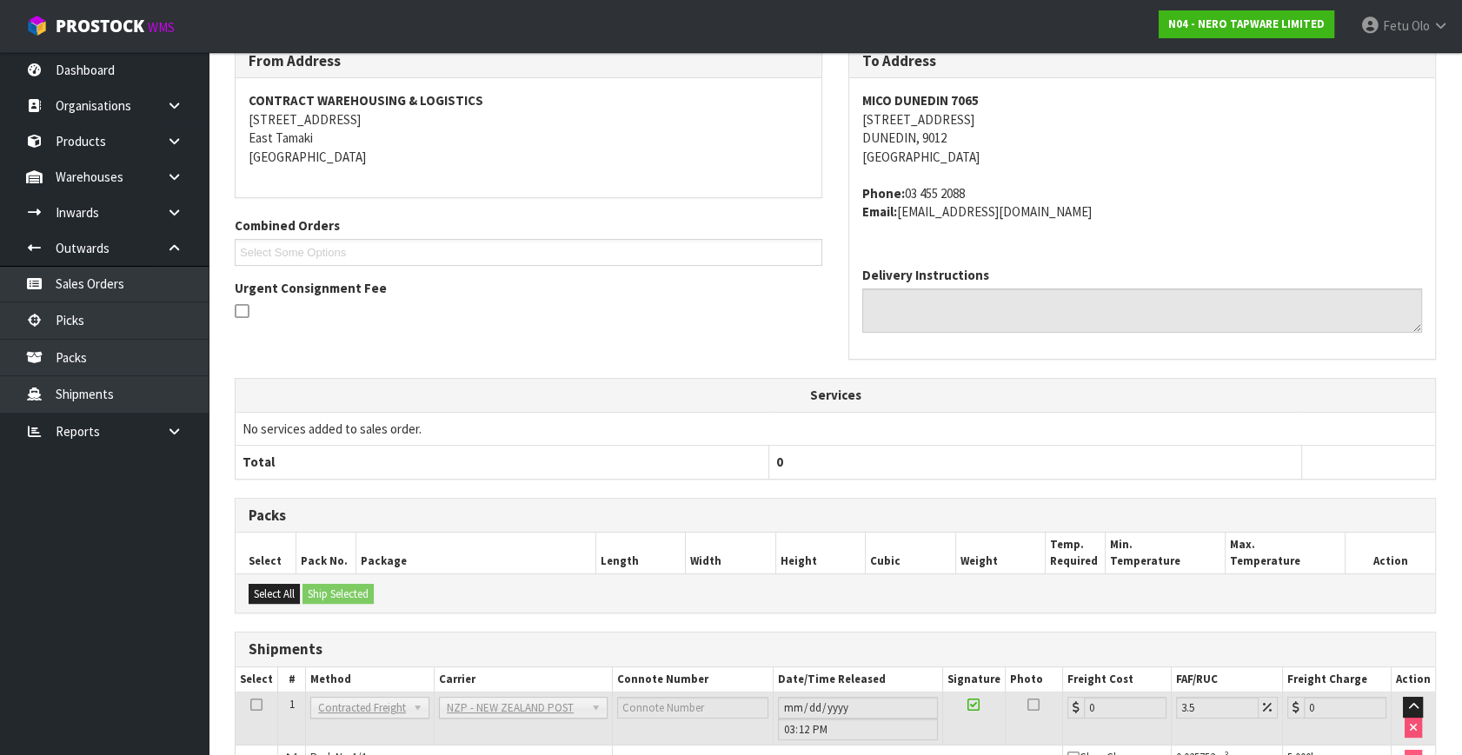
scroll to position [416, 0]
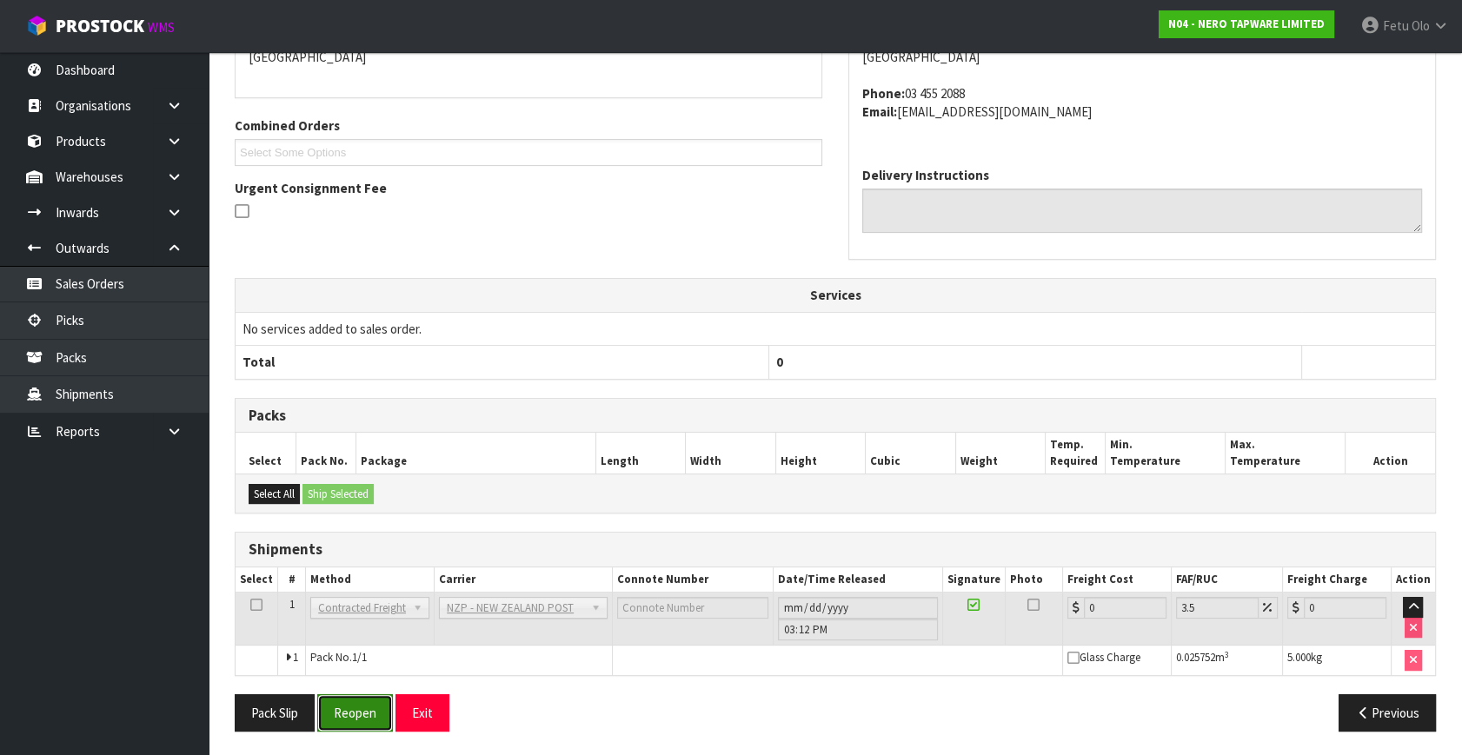
click at [375, 699] on button "Reopen" at bounding box center [355, 712] width 76 height 37
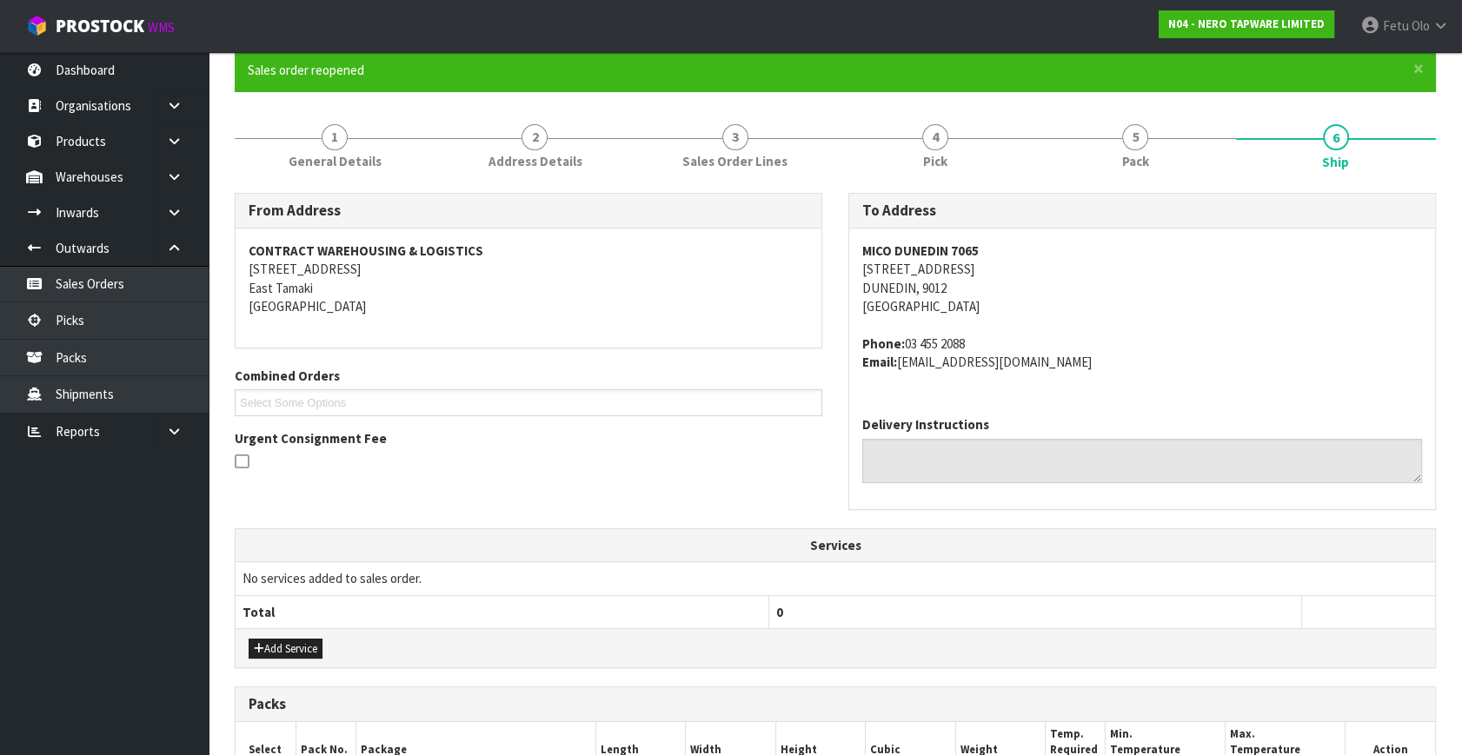
scroll to position [395, 0]
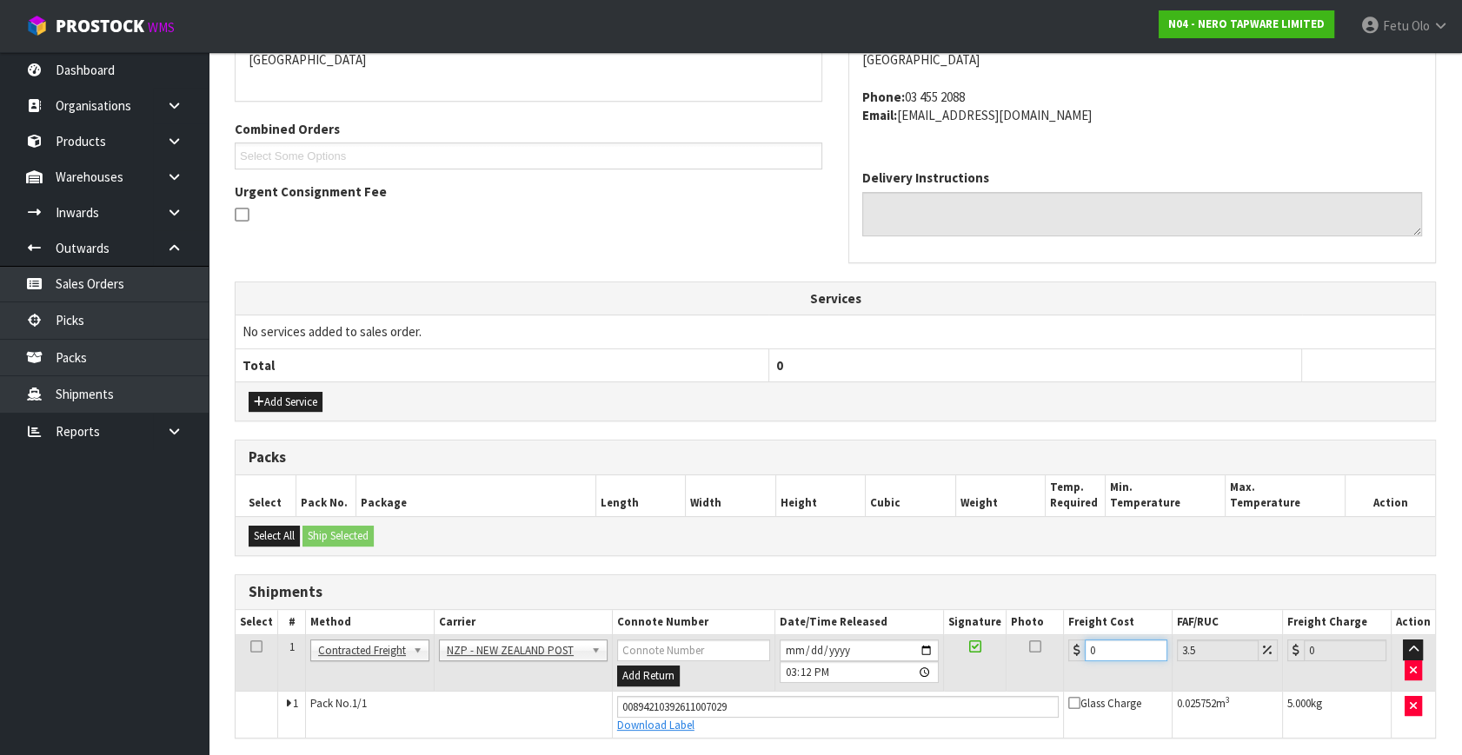
drag, startPoint x: 1108, startPoint y: 652, endPoint x: 604, endPoint y: 750, distance: 513.5
click at [606, 749] on div "From Address CONTRACT WAREHOUSING & LOGISTICS 17 Allens Road East Tamaki Auckla…" at bounding box center [835, 376] width 1201 height 861
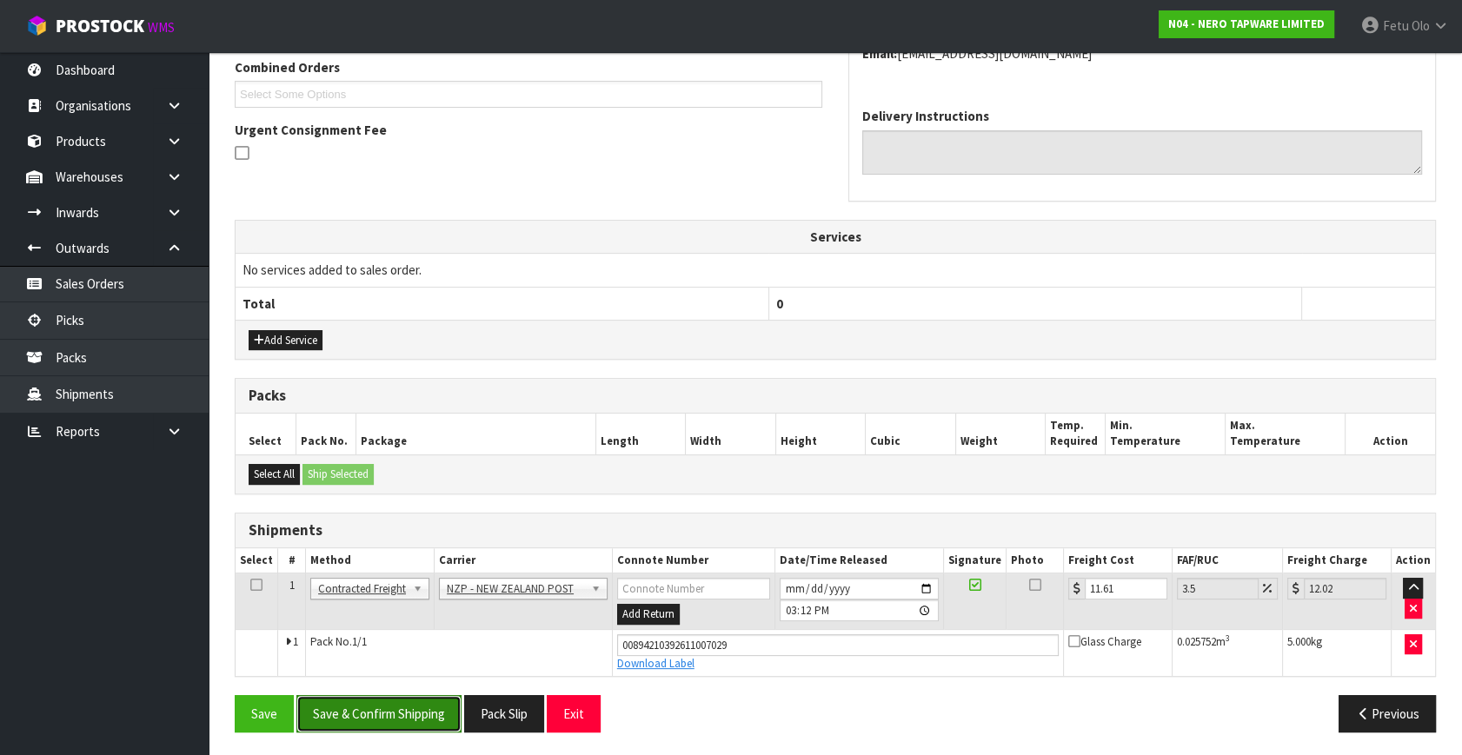
click at [365, 713] on button "Save & Confirm Shipping" at bounding box center [378, 713] width 165 height 37
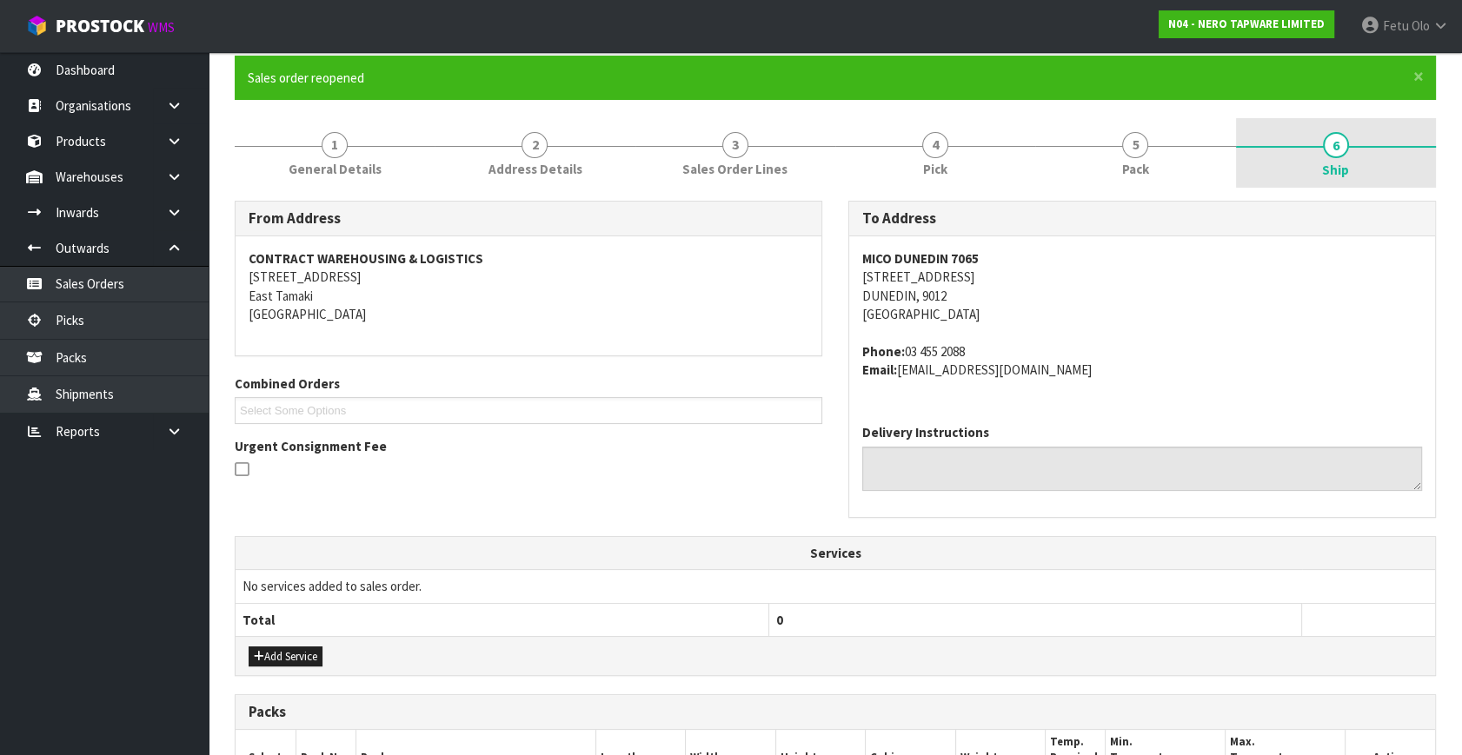
scroll to position [0, 0]
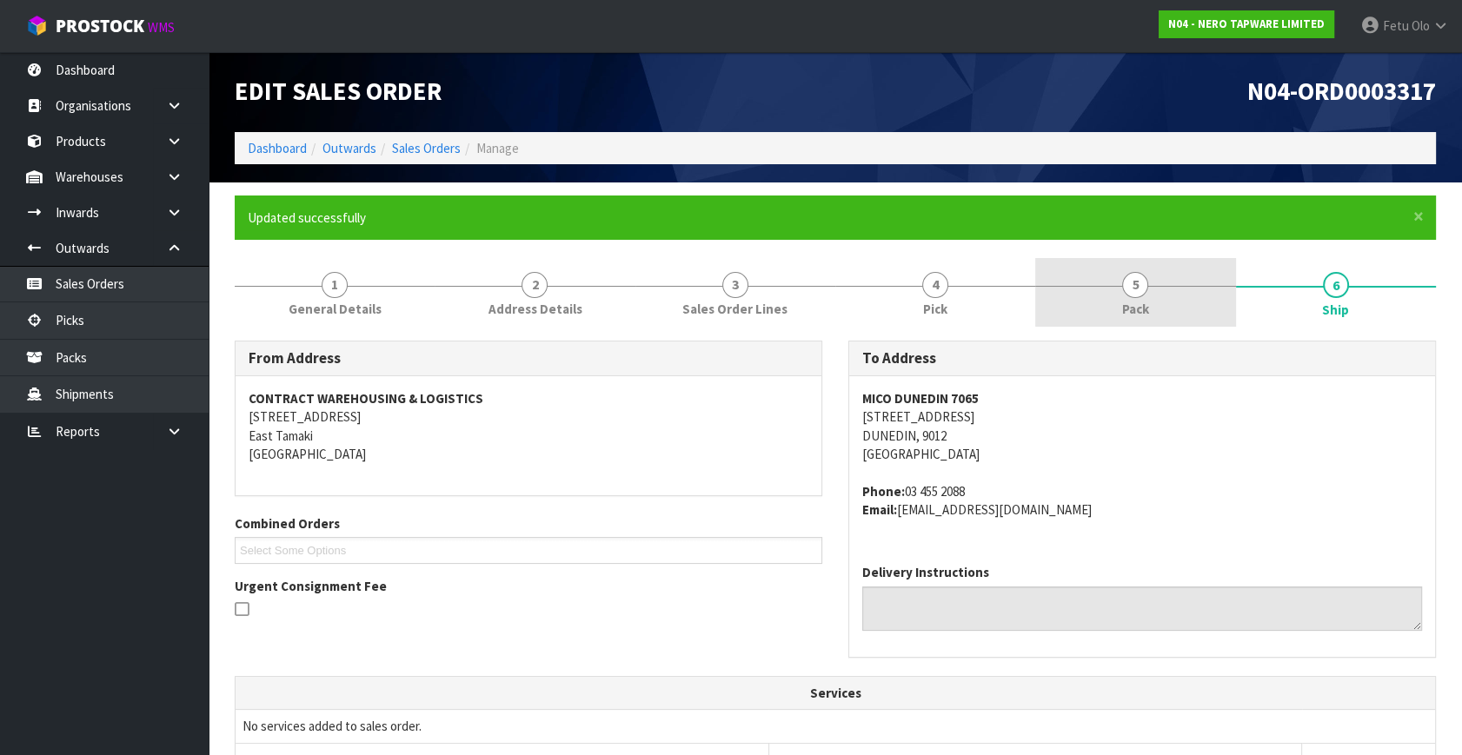
click at [1178, 286] on link "5 Pack" at bounding box center [1135, 292] width 200 height 69
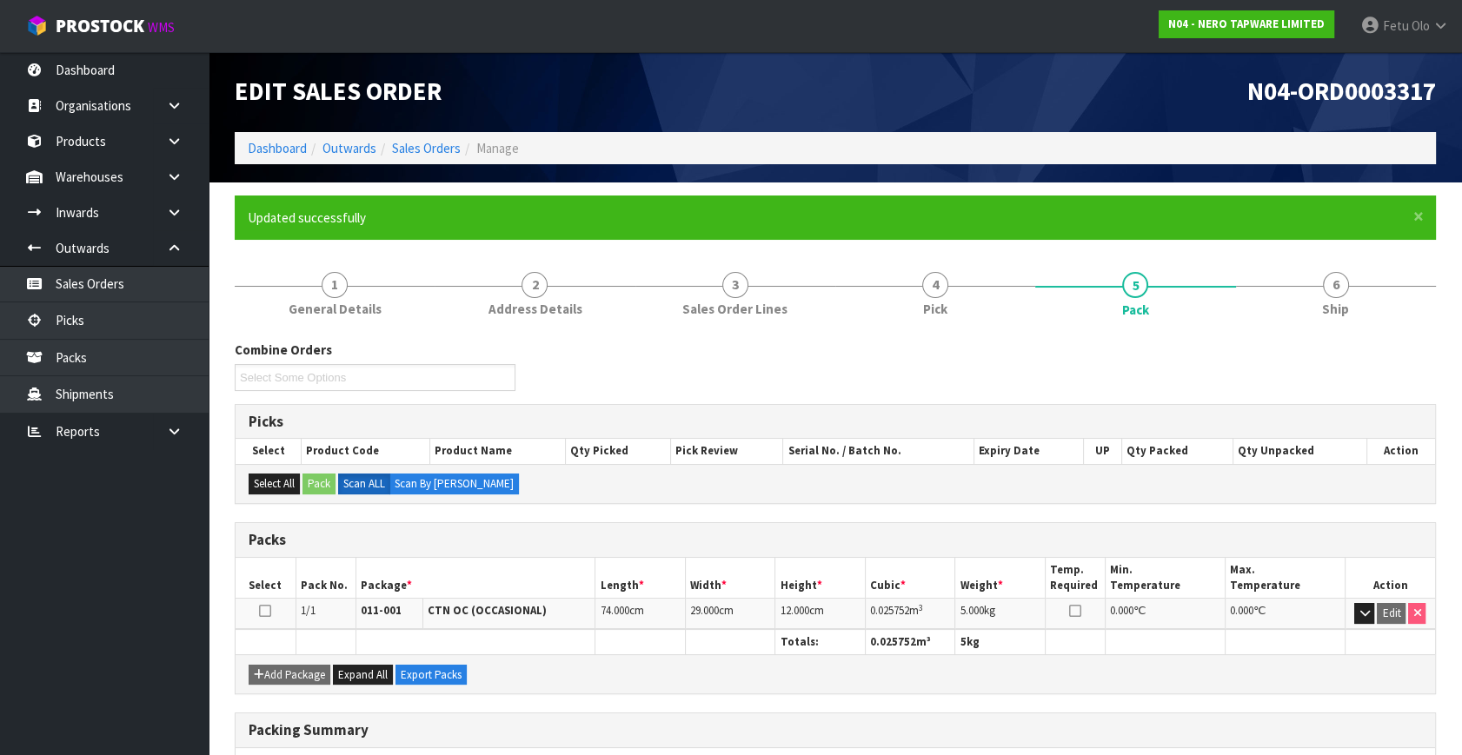
click at [1270, 541] on h3 "Packs" at bounding box center [835, 540] width 1173 height 17
click at [1251, 542] on h3 "Packs" at bounding box center [835, 540] width 1173 height 17
click at [1051, 547] on div "Packs" at bounding box center [834, 540] width 1199 height 35
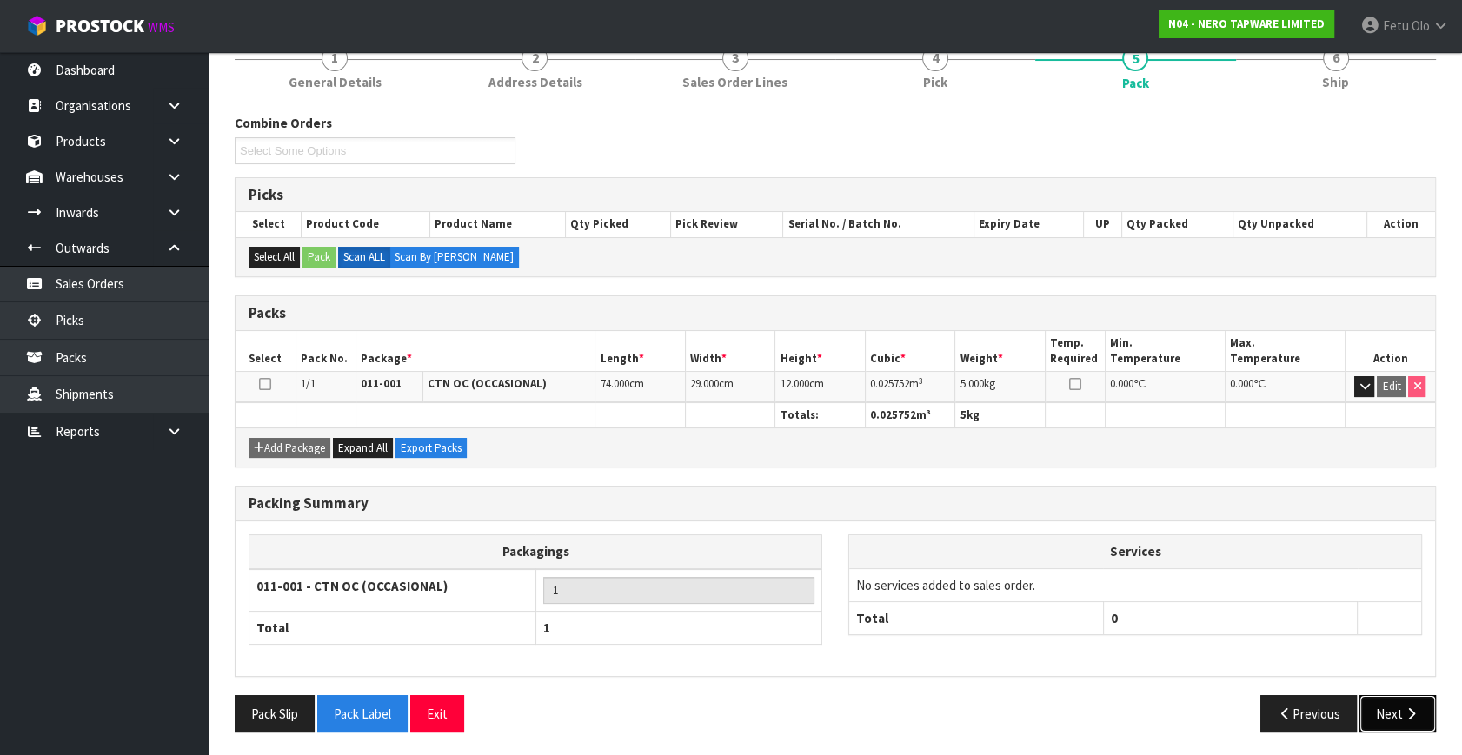
click at [1403, 695] on button "Next" at bounding box center [1397, 713] width 76 height 37
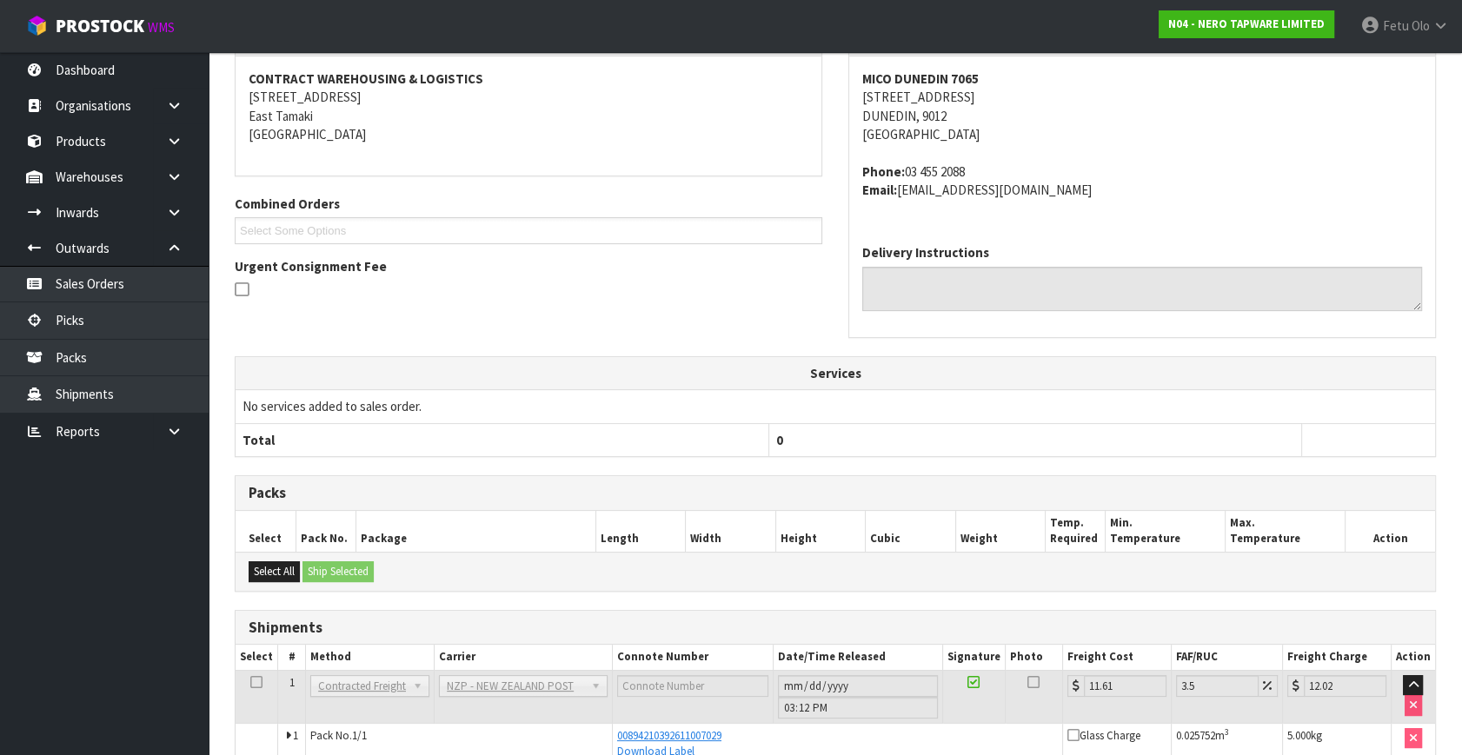
scroll to position [408, 0]
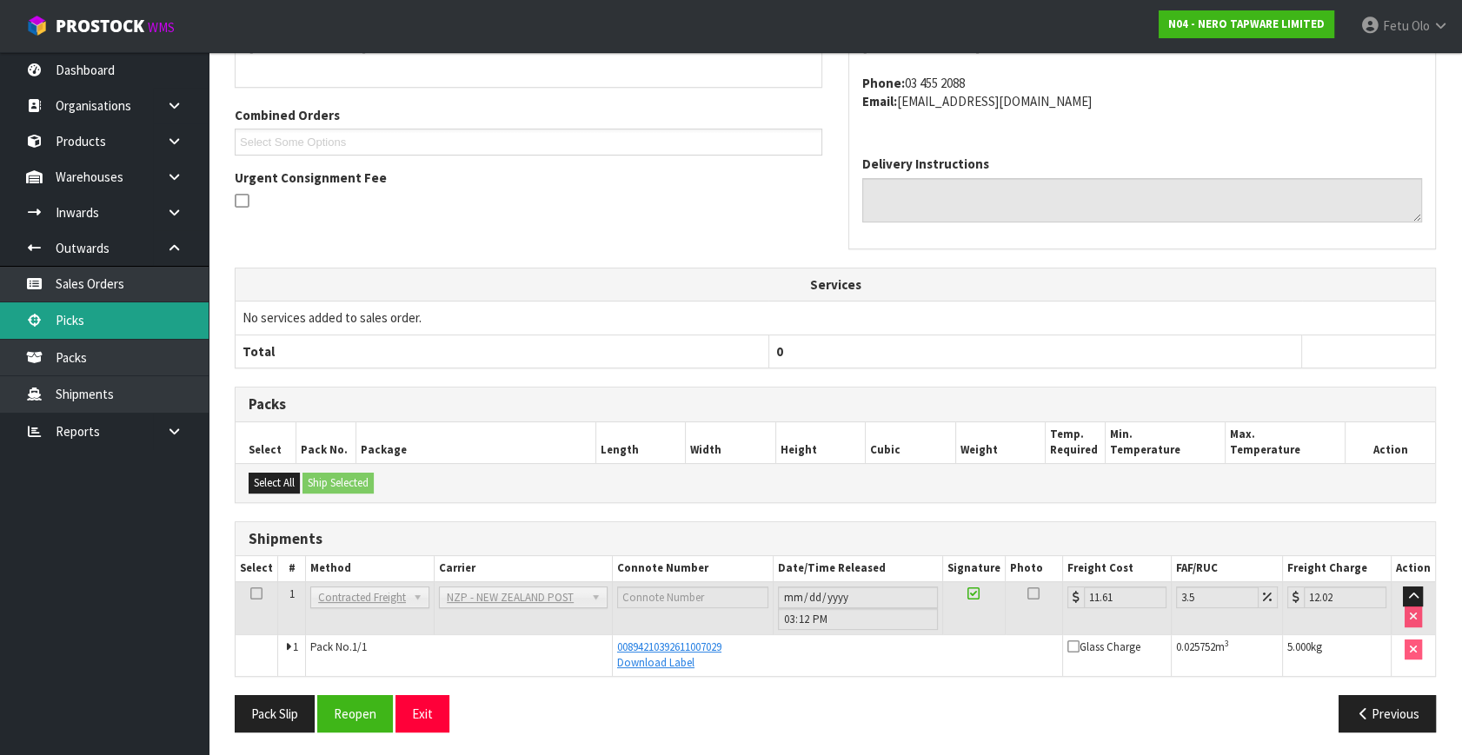
click at [90, 323] on link "Picks" at bounding box center [104, 320] width 209 height 36
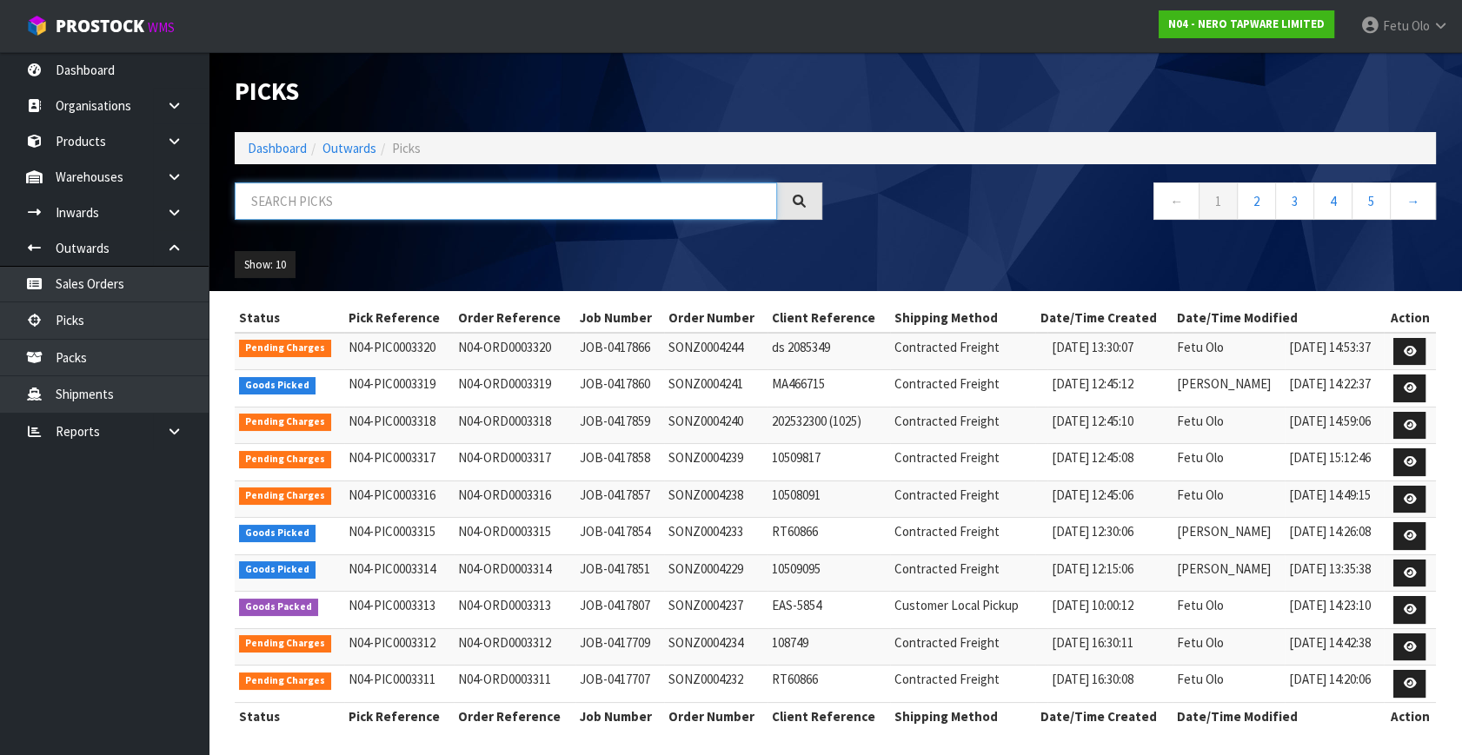
click at [395, 196] on input "text" at bounding box center [506, 200] width 542 height 37
click at [457, 196] on input "text" at bounding box center [506, 200] width 542 height 37
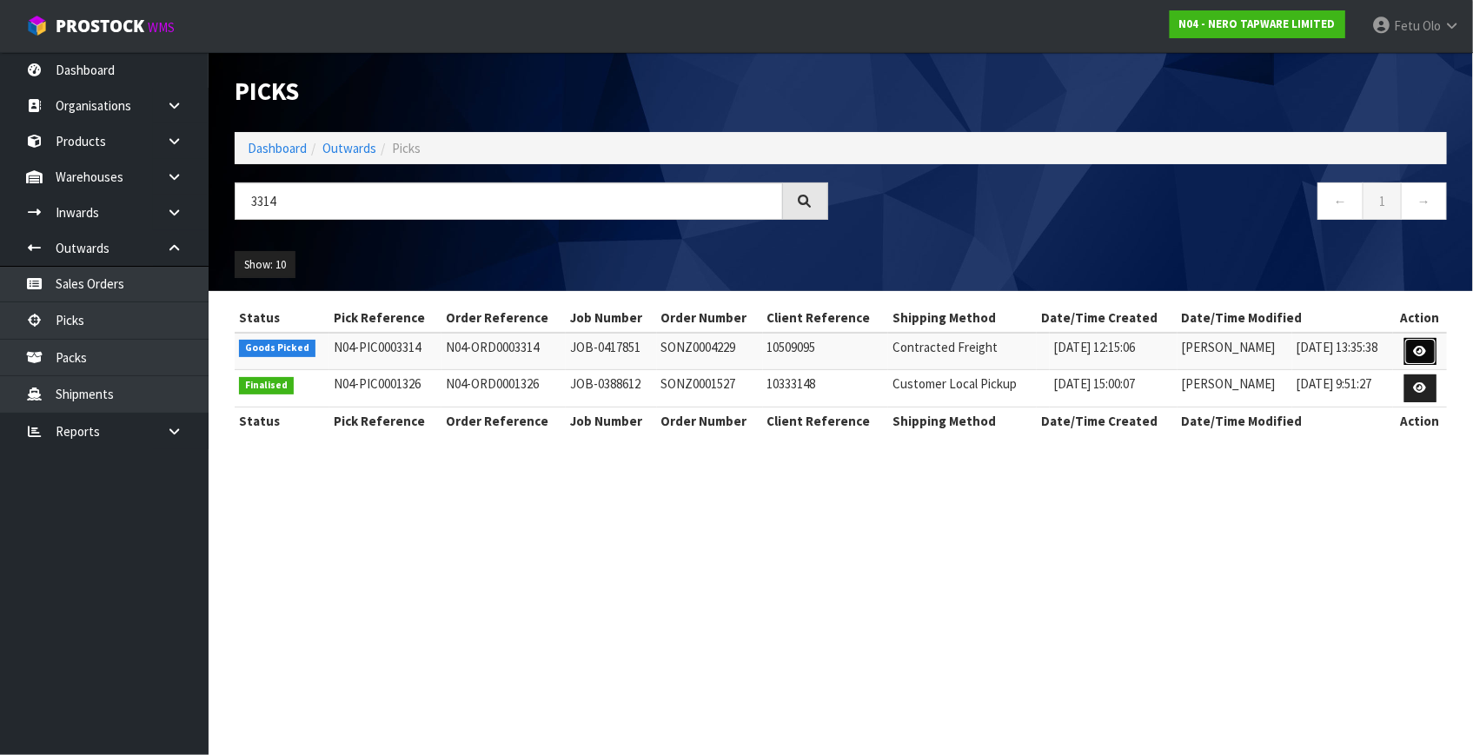
click at [1419, 346] on icon at bounding box center [1420, 351] width 13 height 11
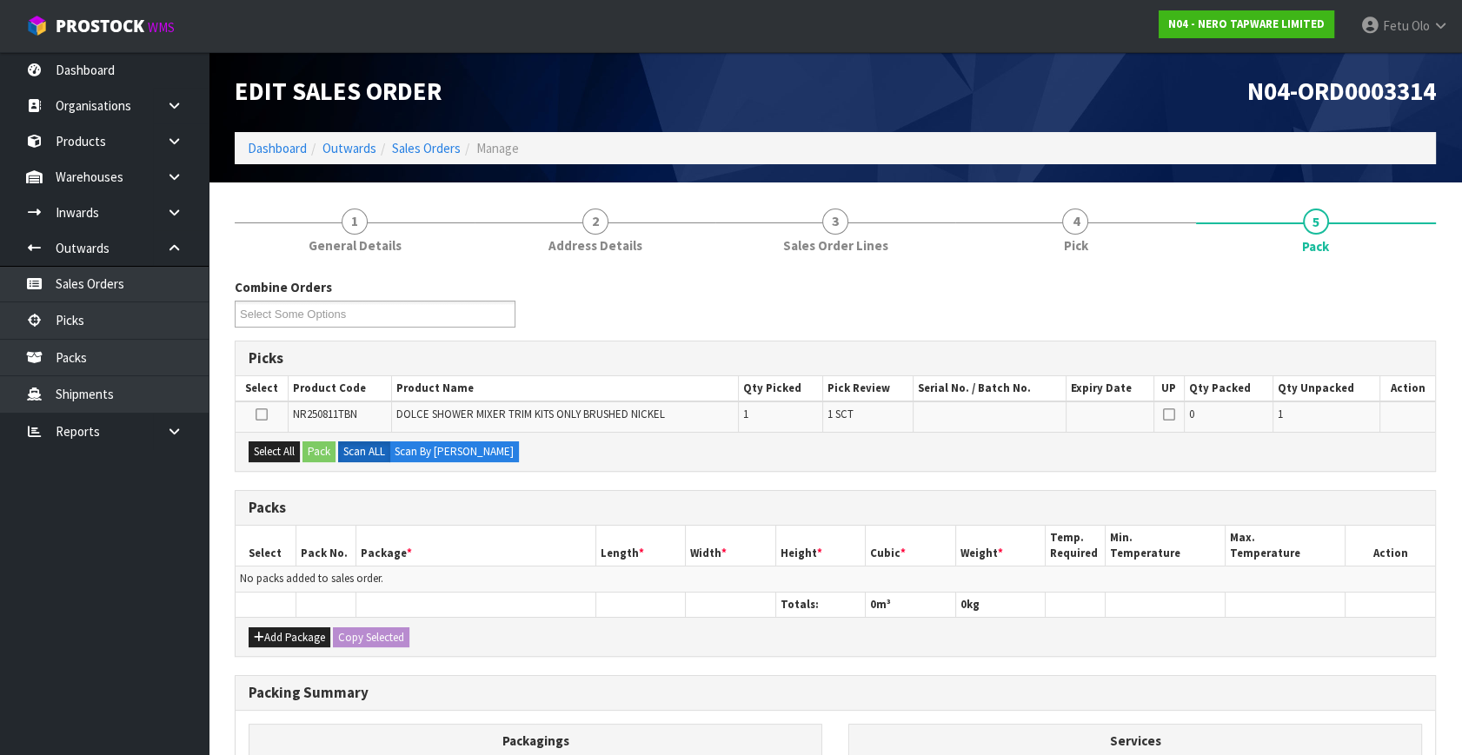
click at [47, 621] on ul "Dashboard Organisations Clients Consignees Carriers Products Categories Serial …" at bounding box center [104, 403] width 209 height 703
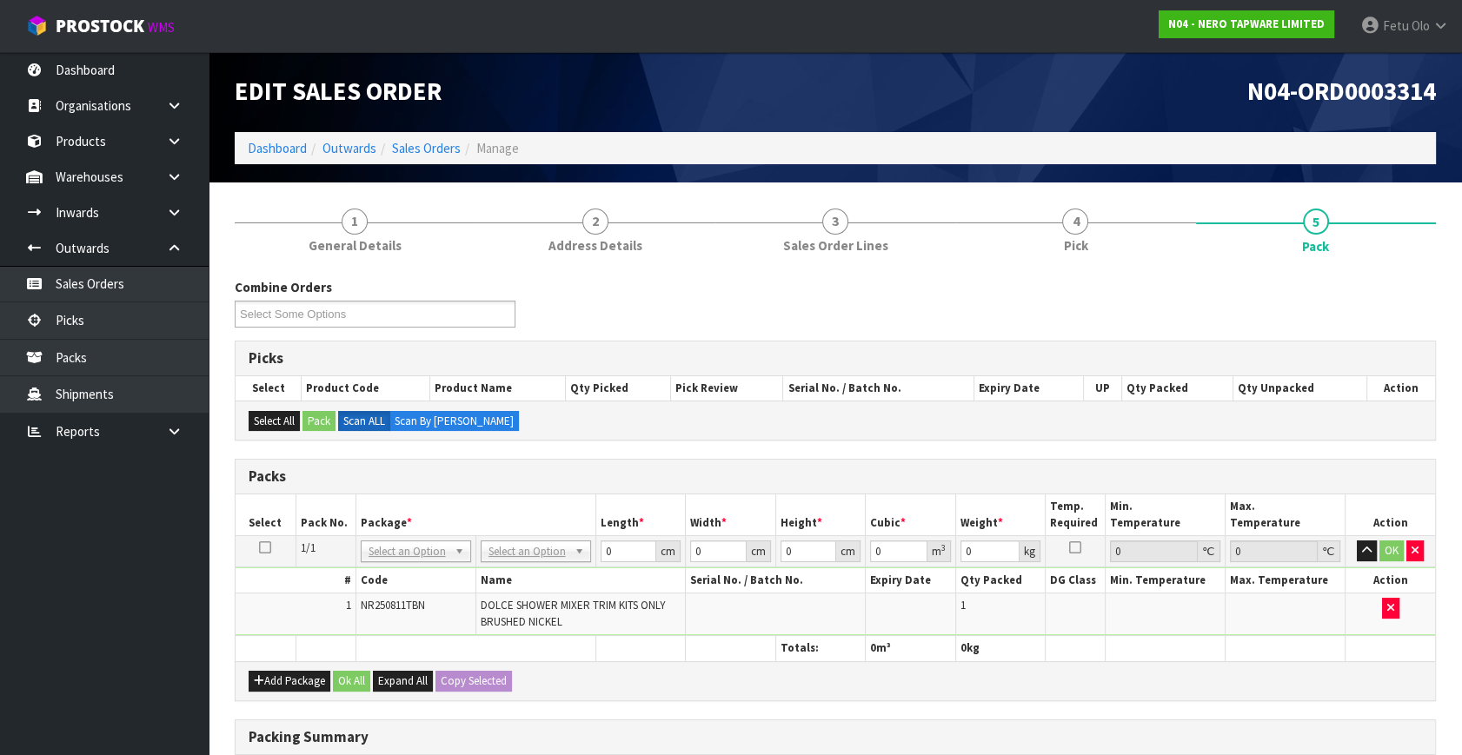
click at [130, 576] on ul "Dashboard Organisations Clients Consignees Carriers Products Categories Serial …" at bounding box center [104, 403] width 209 height 703
click at [163, 608] on ul "Dashboard Organisations Clients Consignees Carriers Products Categories Serial …" at bounding box center [104, 403] width 209 height 703
click at [407, 566] on input "text" at bounding box center [415, 574] width 102 height 22
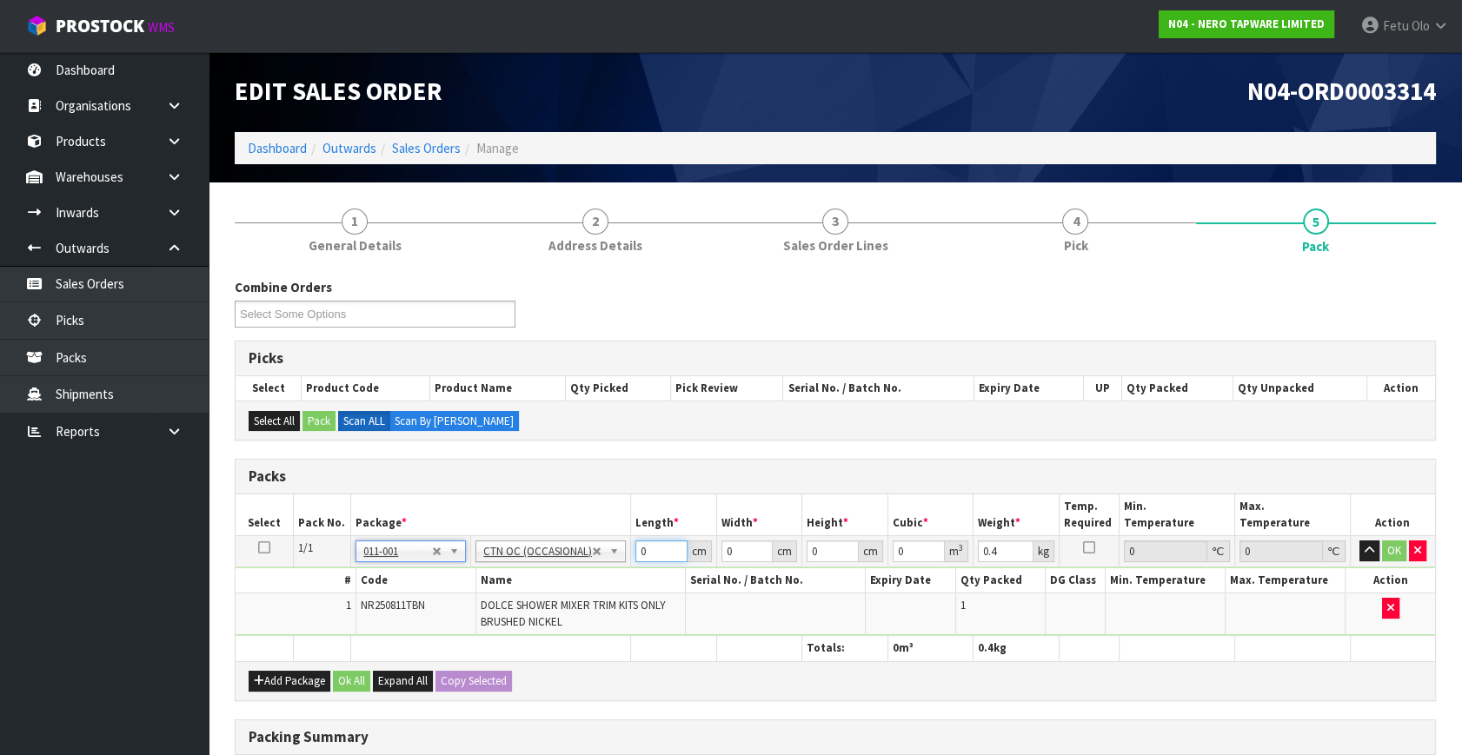
drag, startPoint x: 663, startPoint y: 548, endPoint x: 531, endPoint y: 593, distance: 139.3
click at [531, 593] on tbody "1/1 NONE 007-001 007-002 007-004 007-009 007-013 007-014 007-015 007-017 007-01…" at bounding box center [834, 586] width 1199 height 100
click button "OK" at bounding box center [1394, 551] width 24 height 21
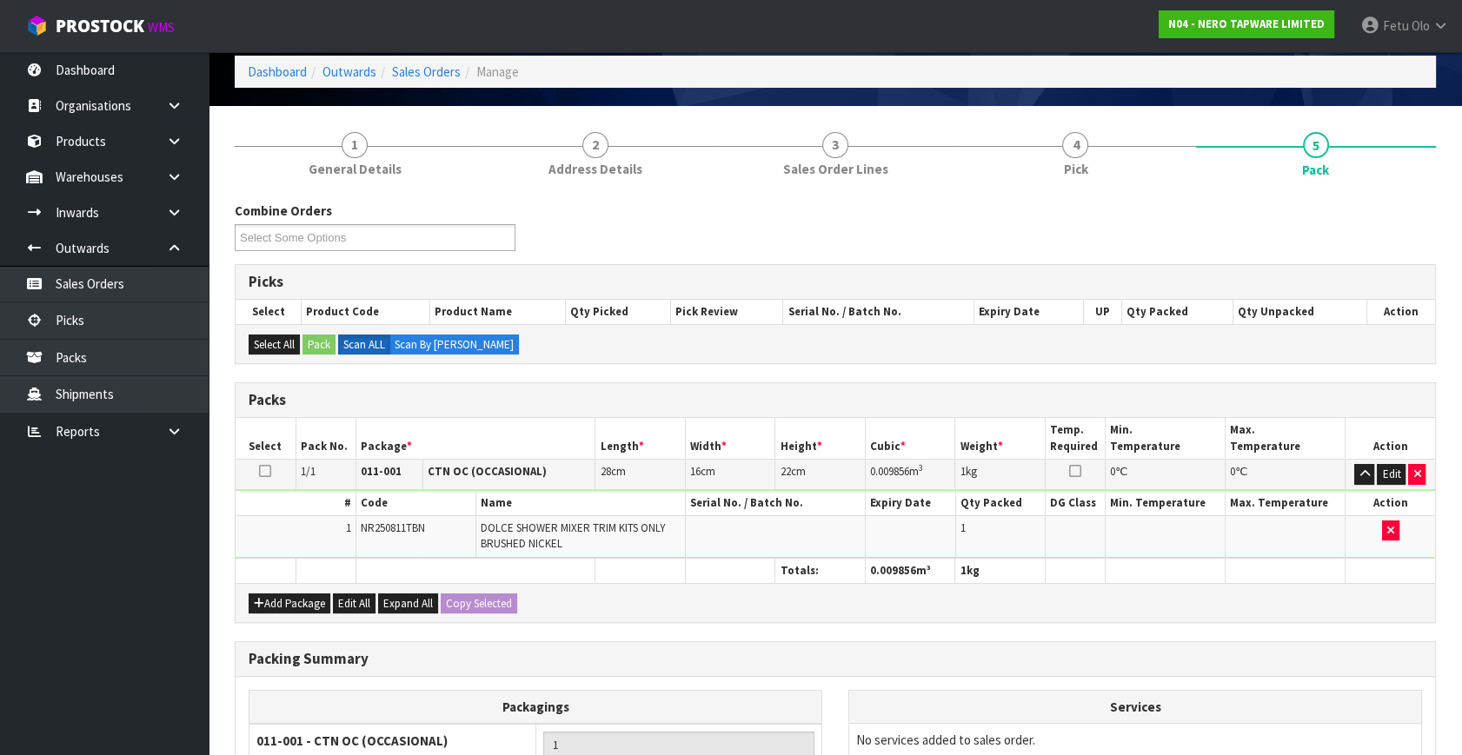
scroll to position [270, 0]
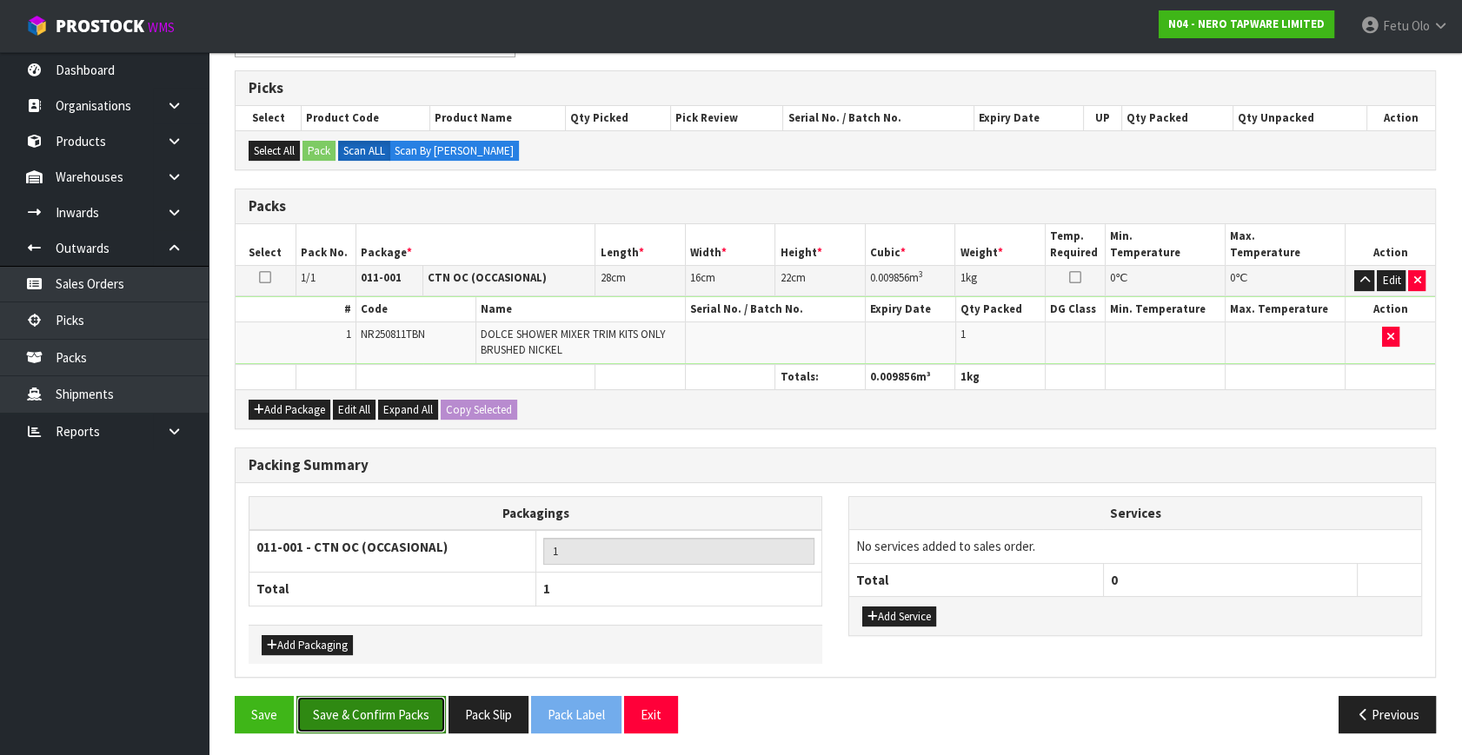
click at [424, 705] on button "Save & Confirm Packs" at bounding box center [370, 714] width 149 height 37
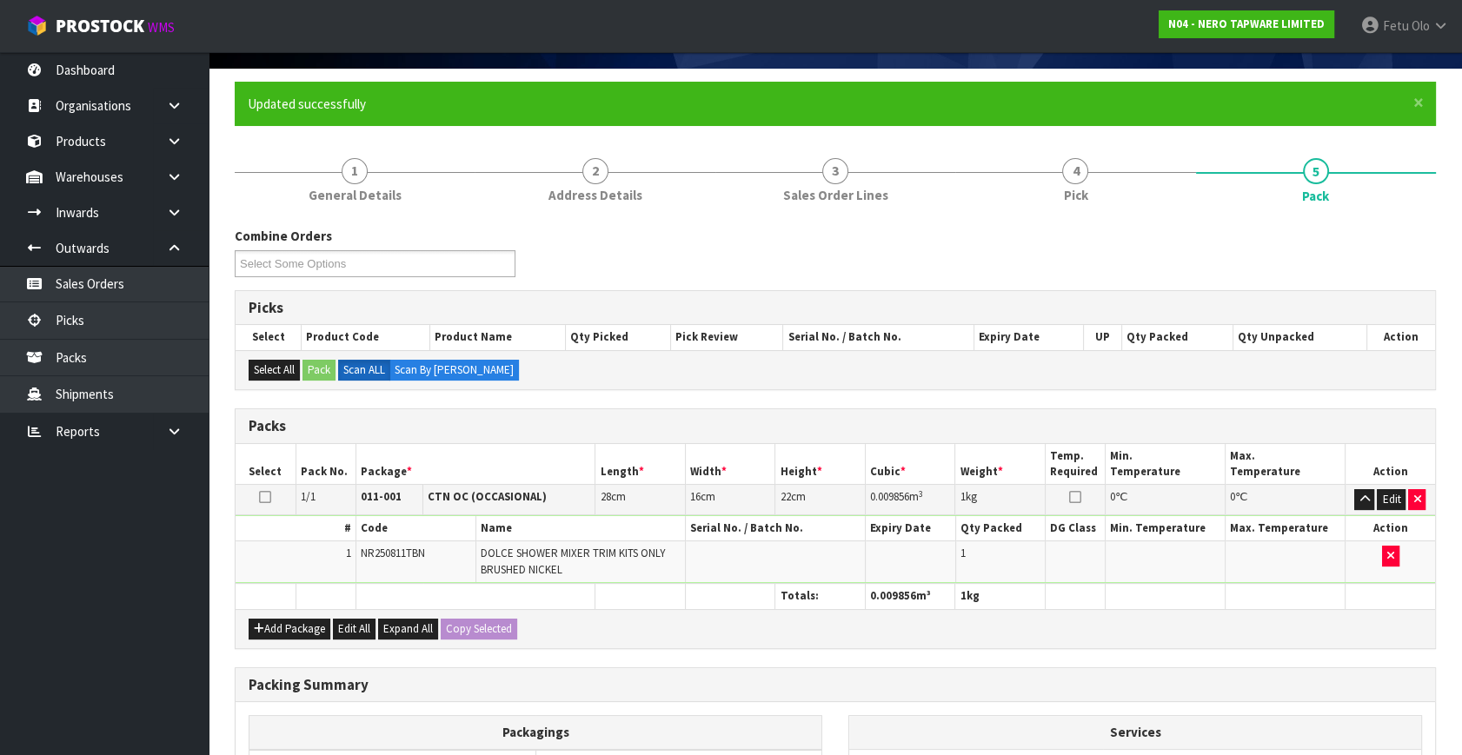
scroll to position [227, 0]
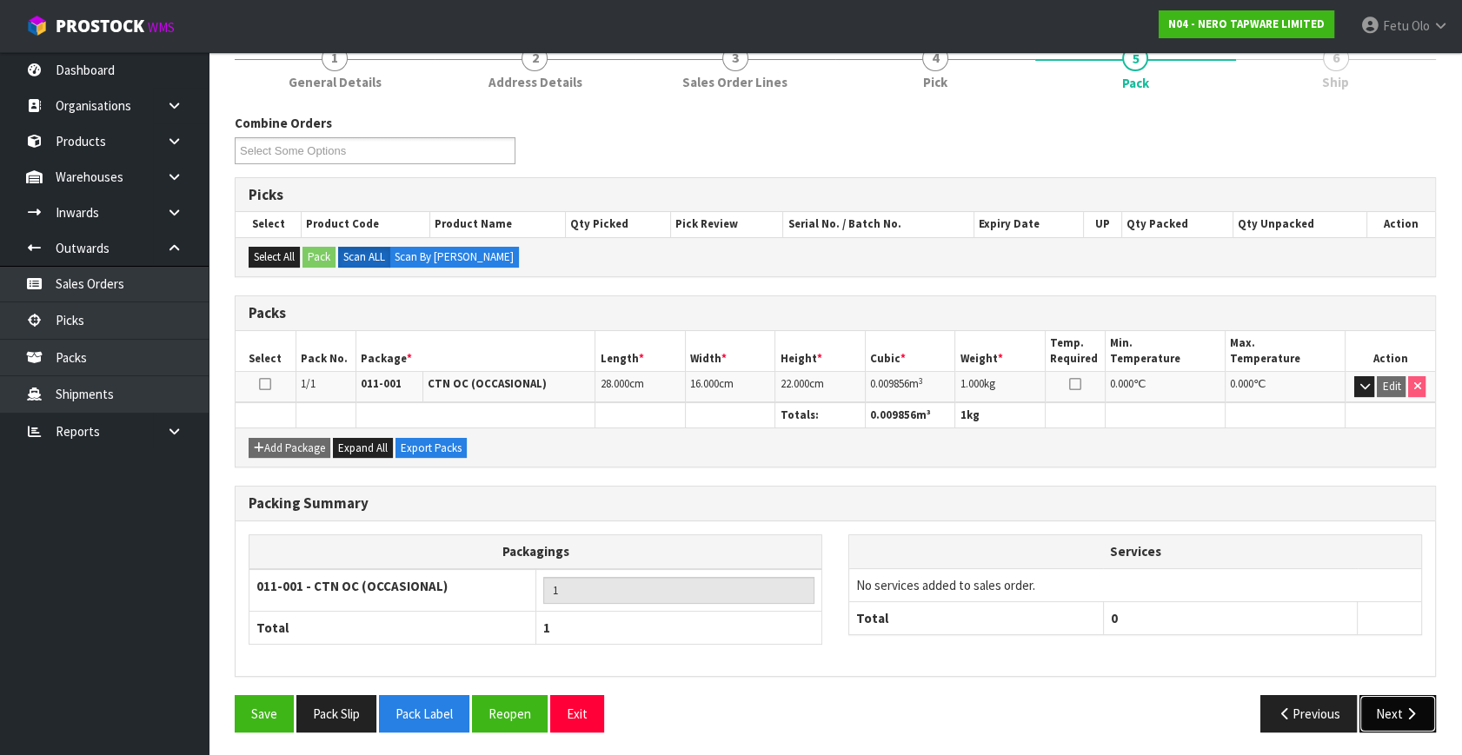
click at [1410, 710] on icon "button" at bounding box center [1411, 713] width 17 height 13
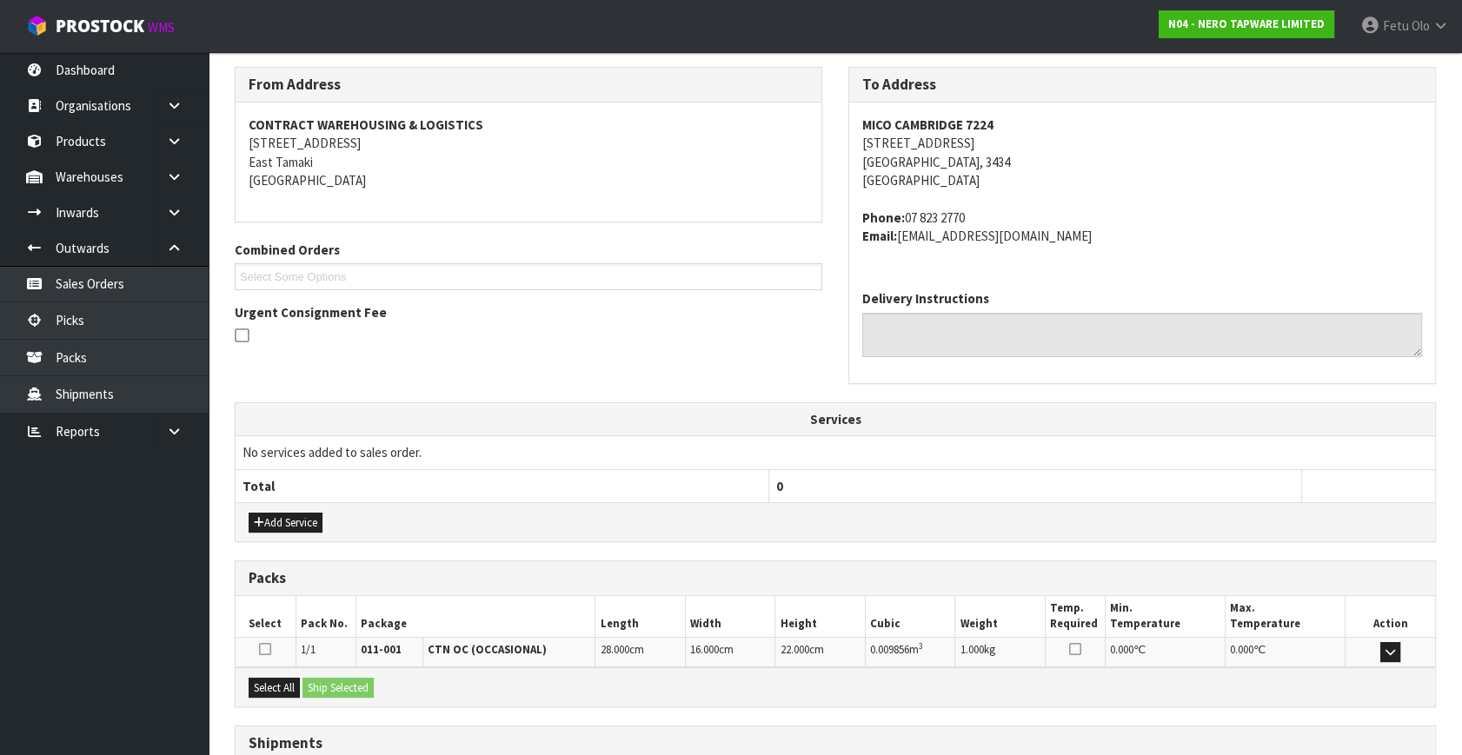
scroll to position [409, 0]
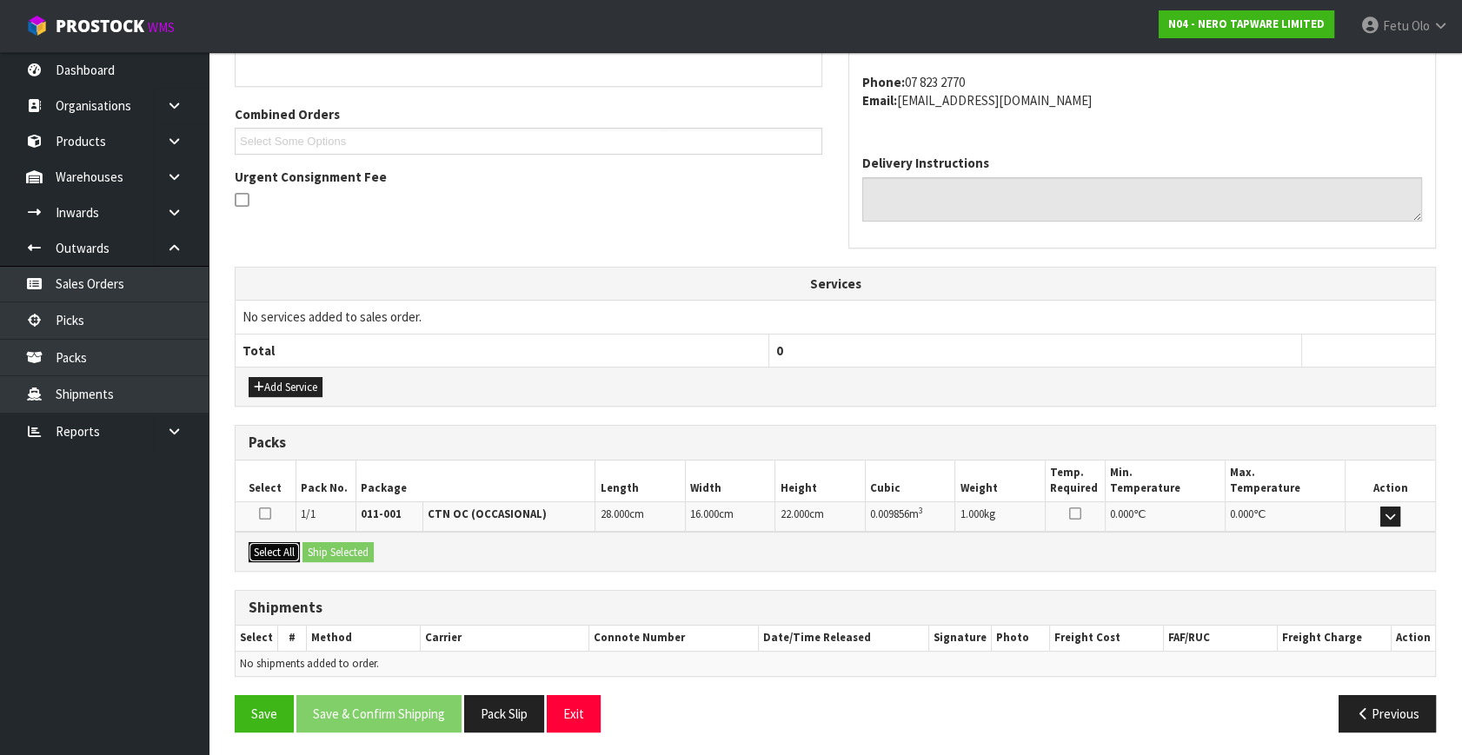
drag, startPoint x: 269, startPoint y: 554, endPoint x: 322, endPoint y: 553, distance: 52.1
click at [270, 554] on button "Select All" at bounding box center [274, 552] width 51 height 21
click at [324, 550] on button "Ship Selected" at bounding box center [337, 552] width 71 height 21
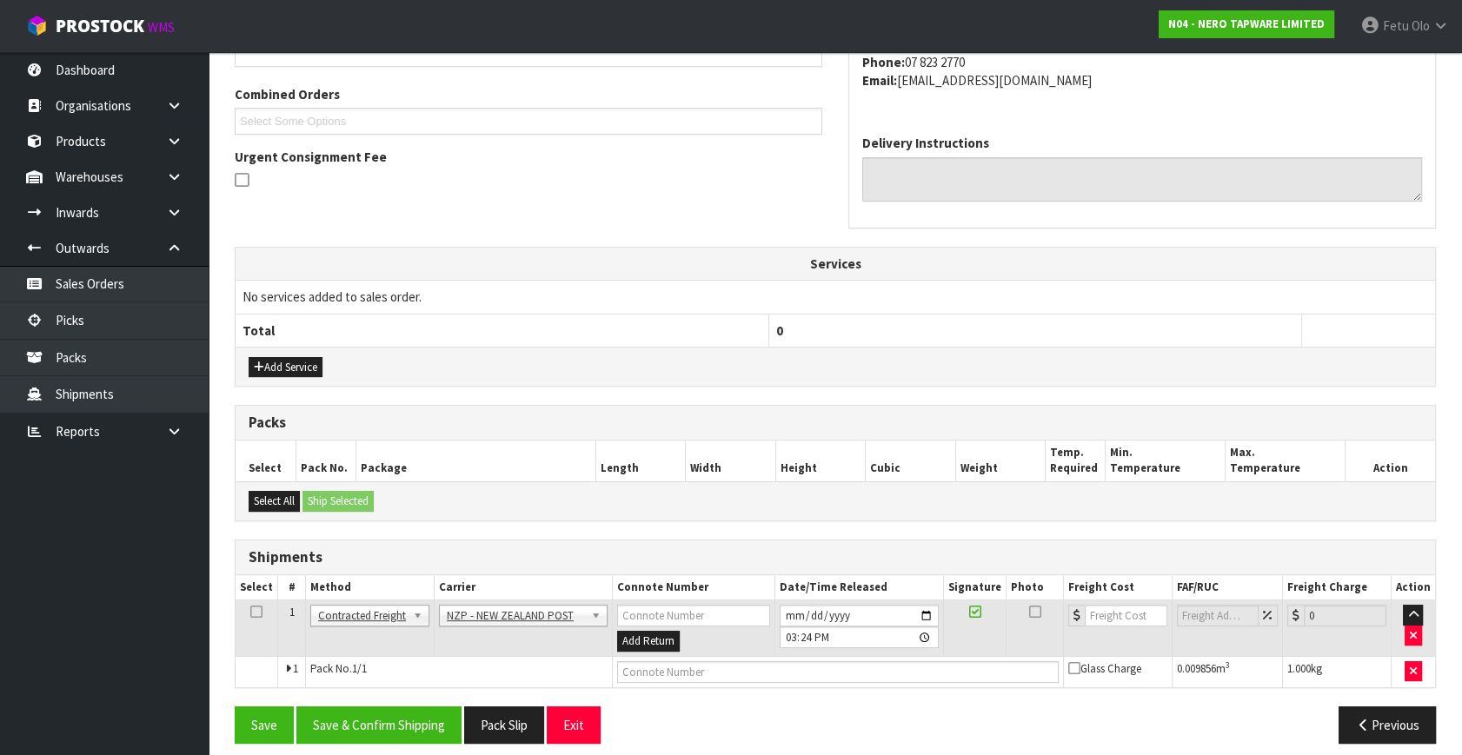
scroll to position [441, 0]
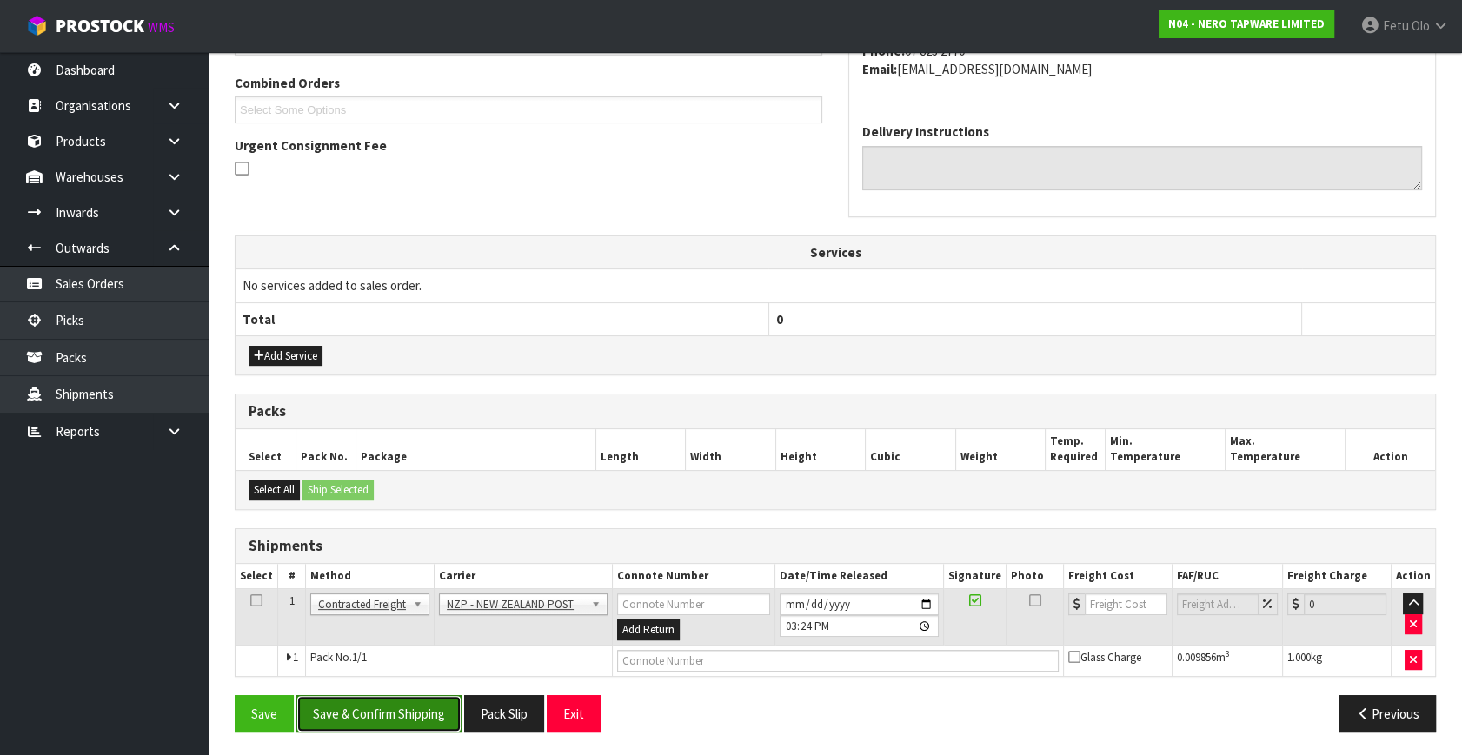
click at [366, 709] on button "Save & Confirm Shipping" at bounding box center [378, 713] width 165 height 37
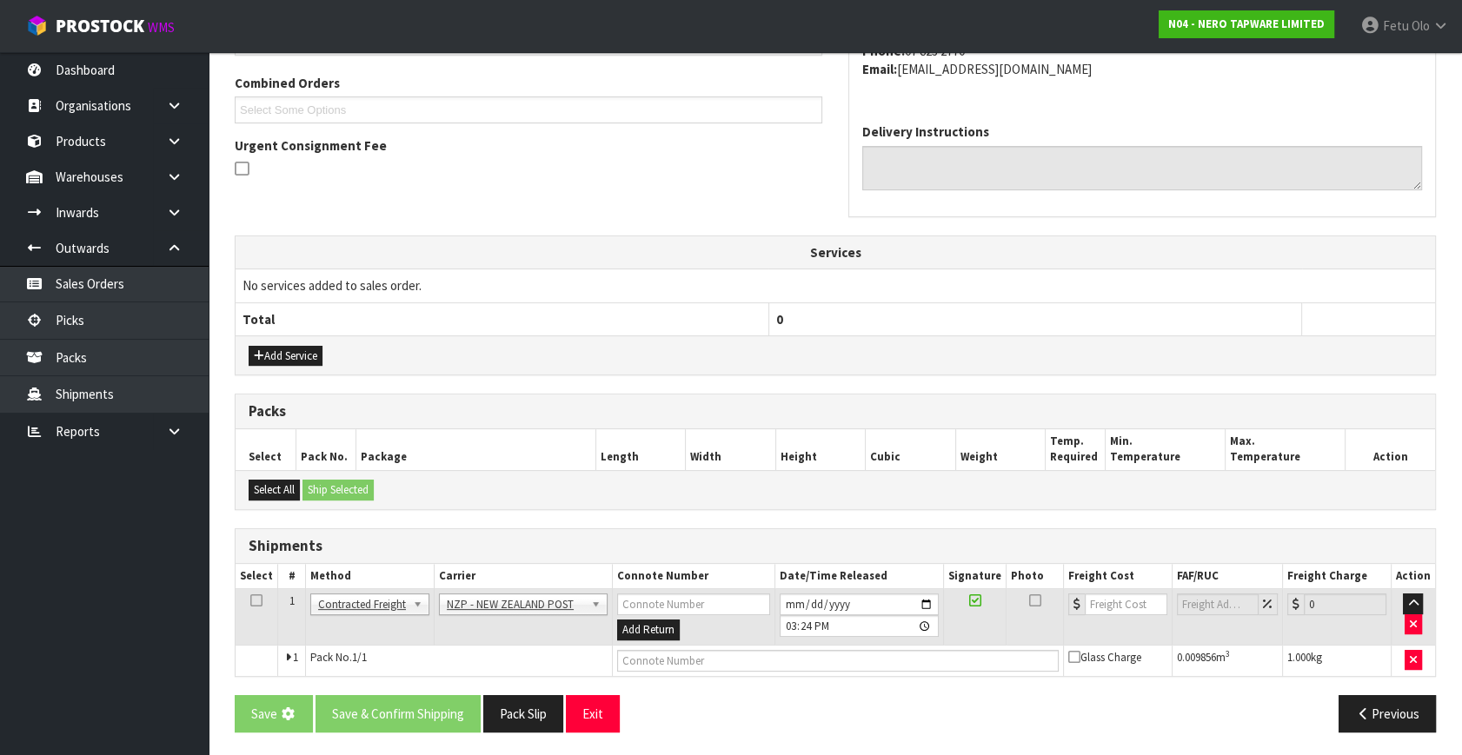
scroll to position [0, 0]
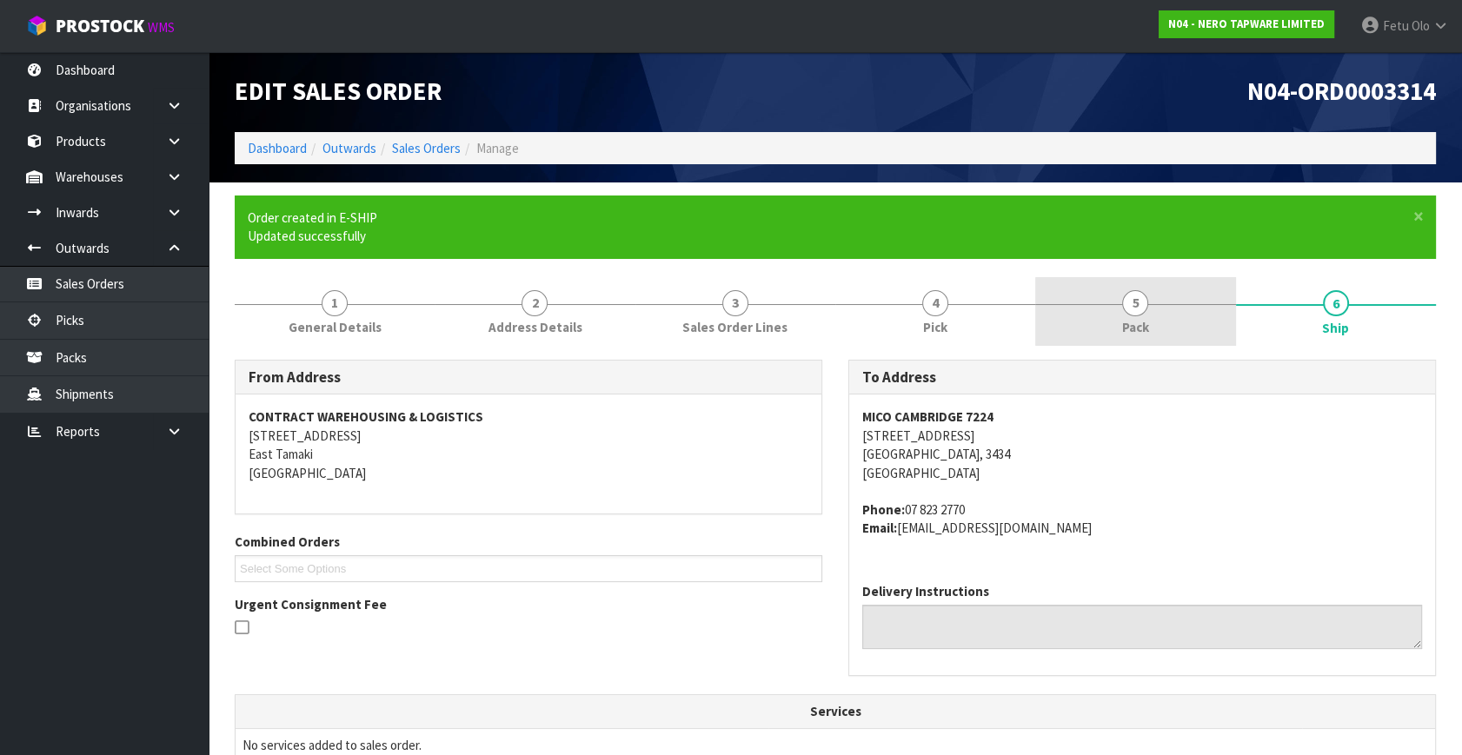
click at [1144, 309] on span "5" at bounding box center [1135, 303] width 26 height 26
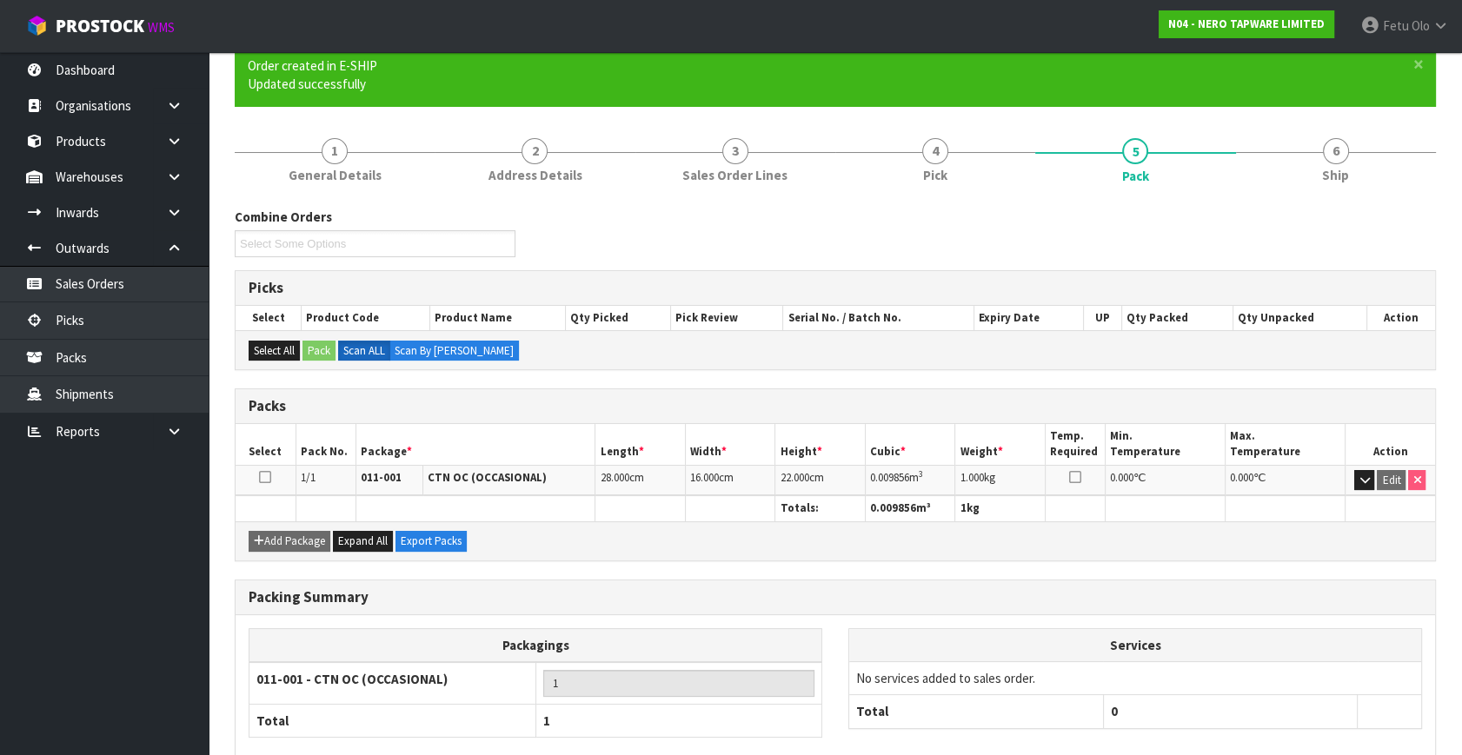
scroll to position [245, 0]
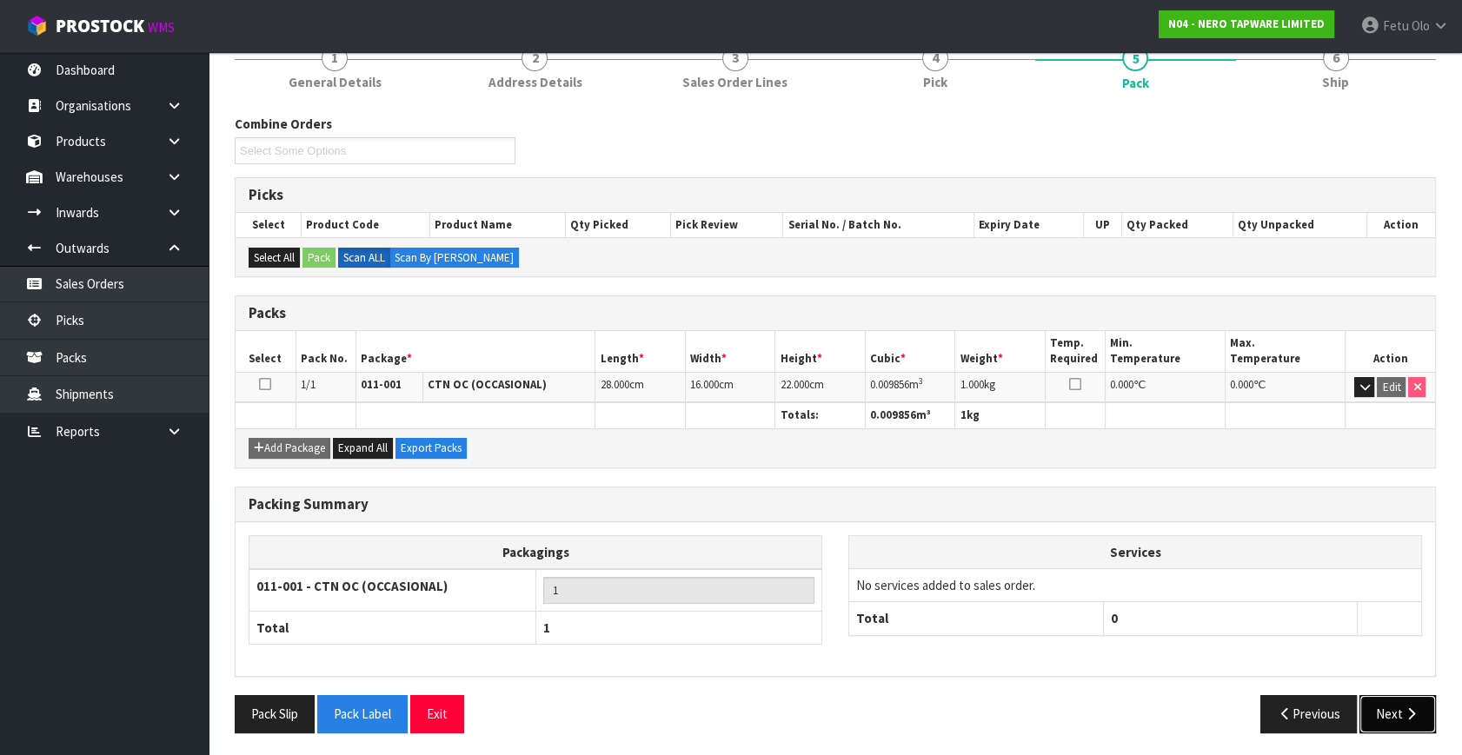
drag, startPoint x: 1409, startPoint y: 699, endPoint x: 1397, endPoint y: 700, distance: 11.3
click at [1409, 699] on button "Next" at bounding box center [1397, 713] width 76 height 37
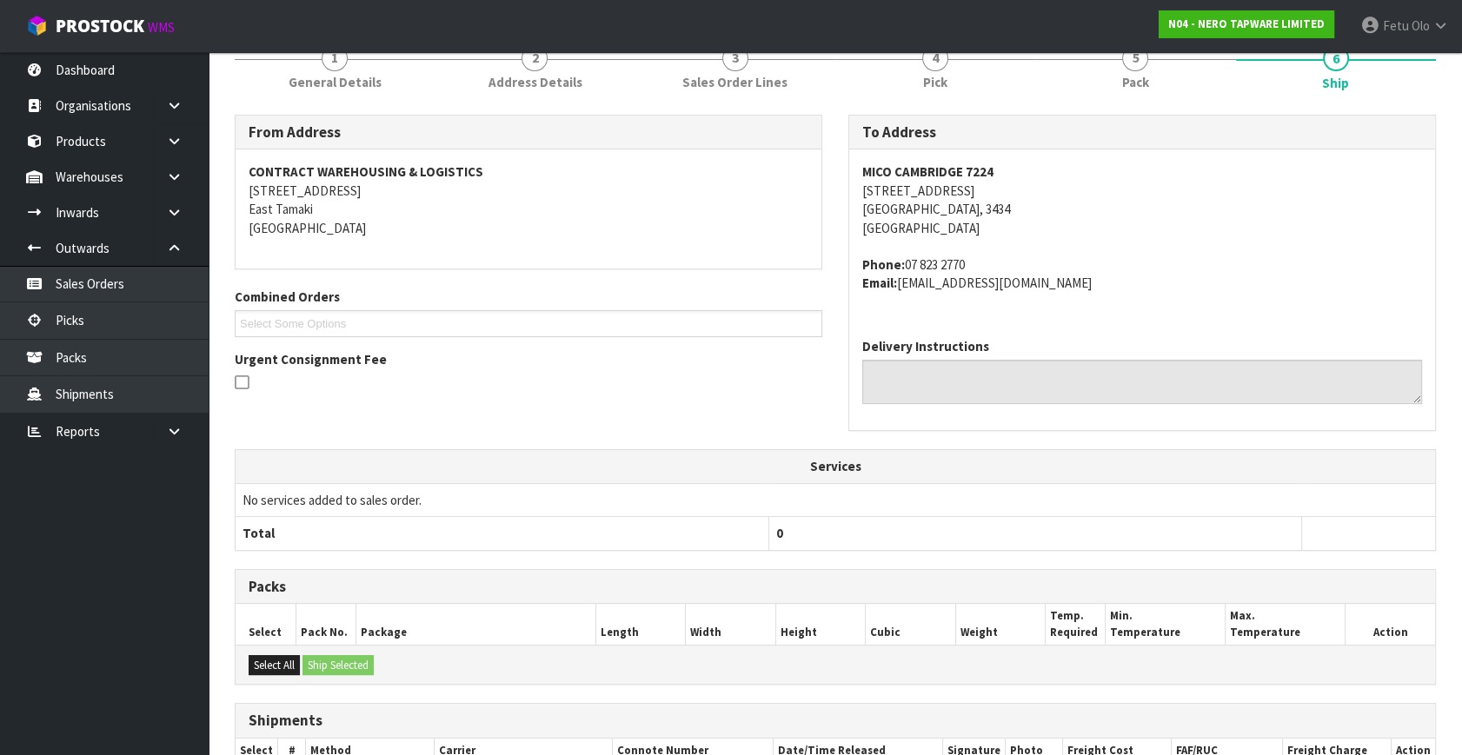
scroll to position [416, 0]
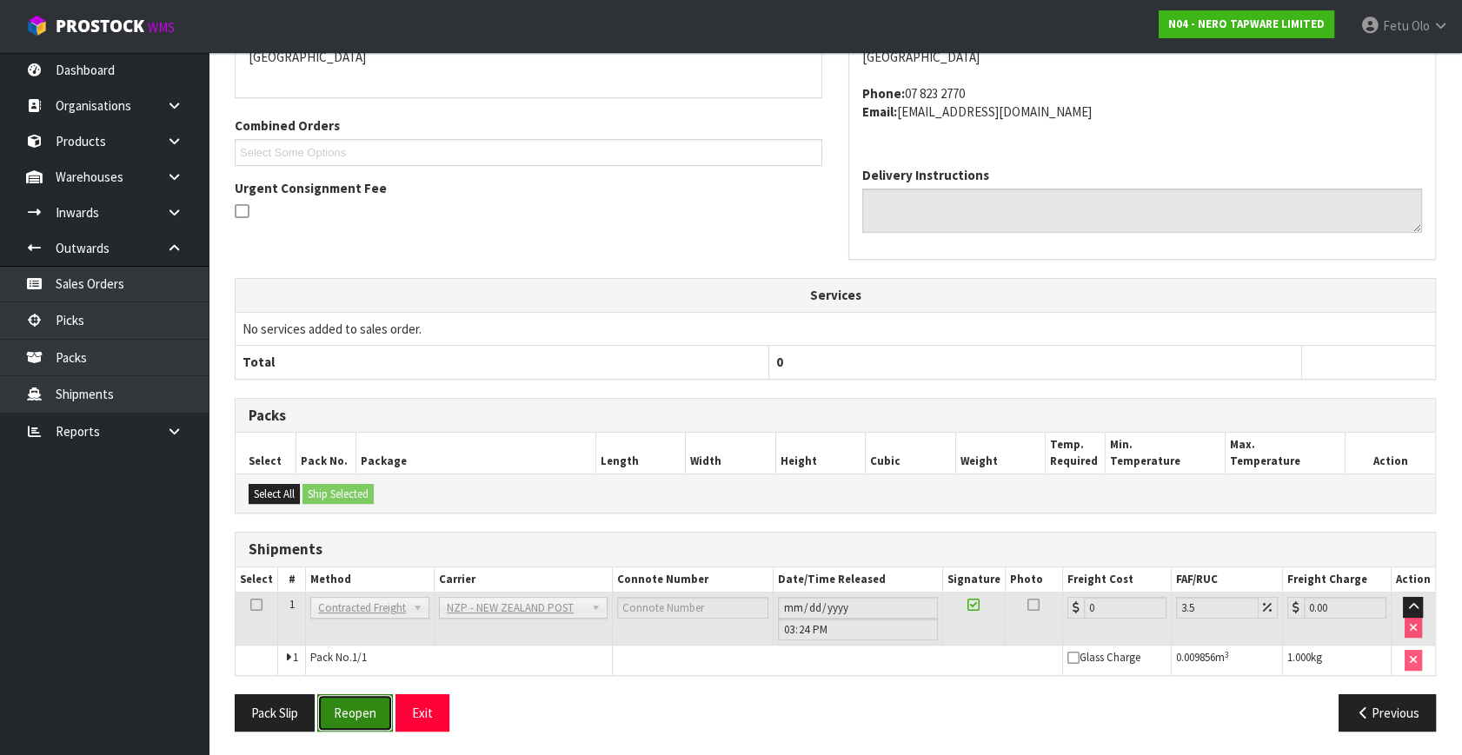
click at [340, 704] on button "Reopen" at bounding box center [355, 712] width 76 height 37
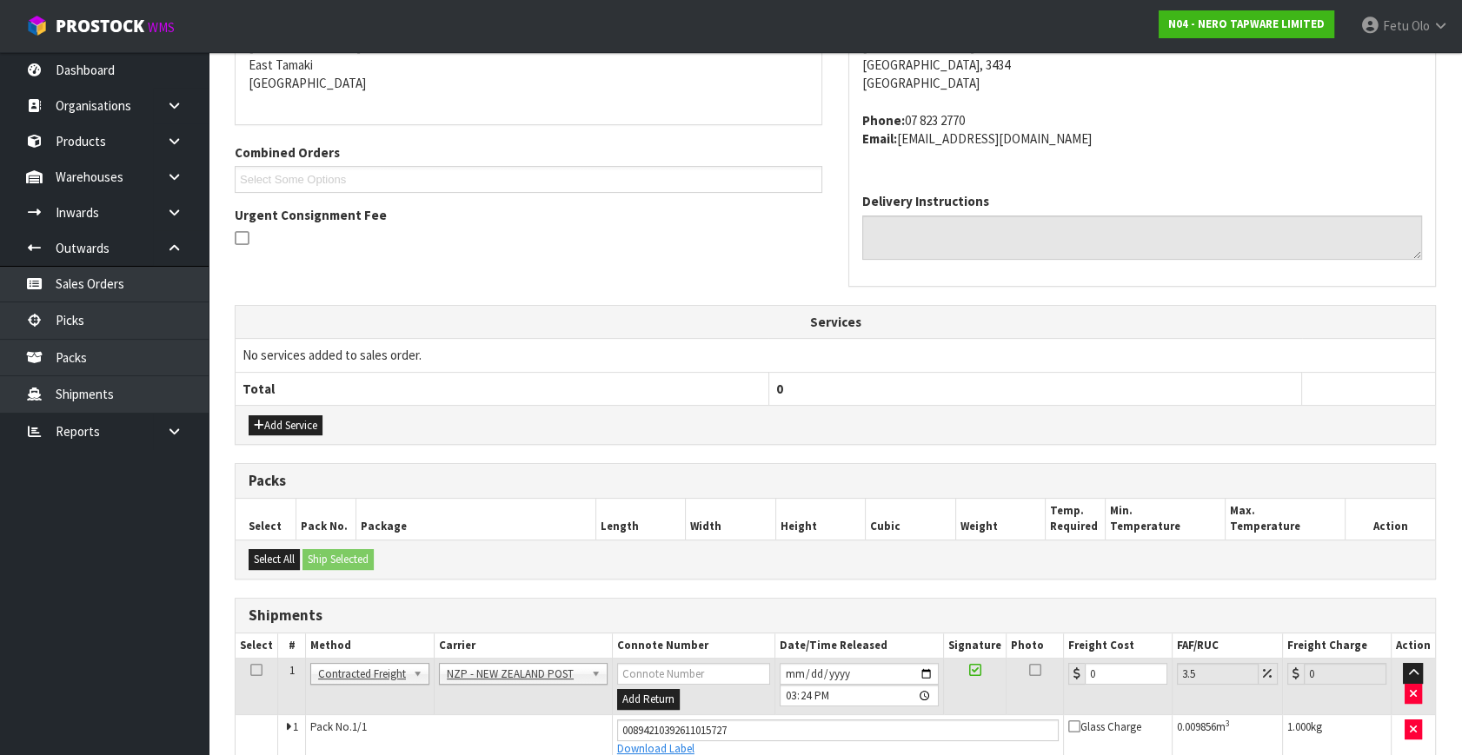
scroll to position [456, 0]
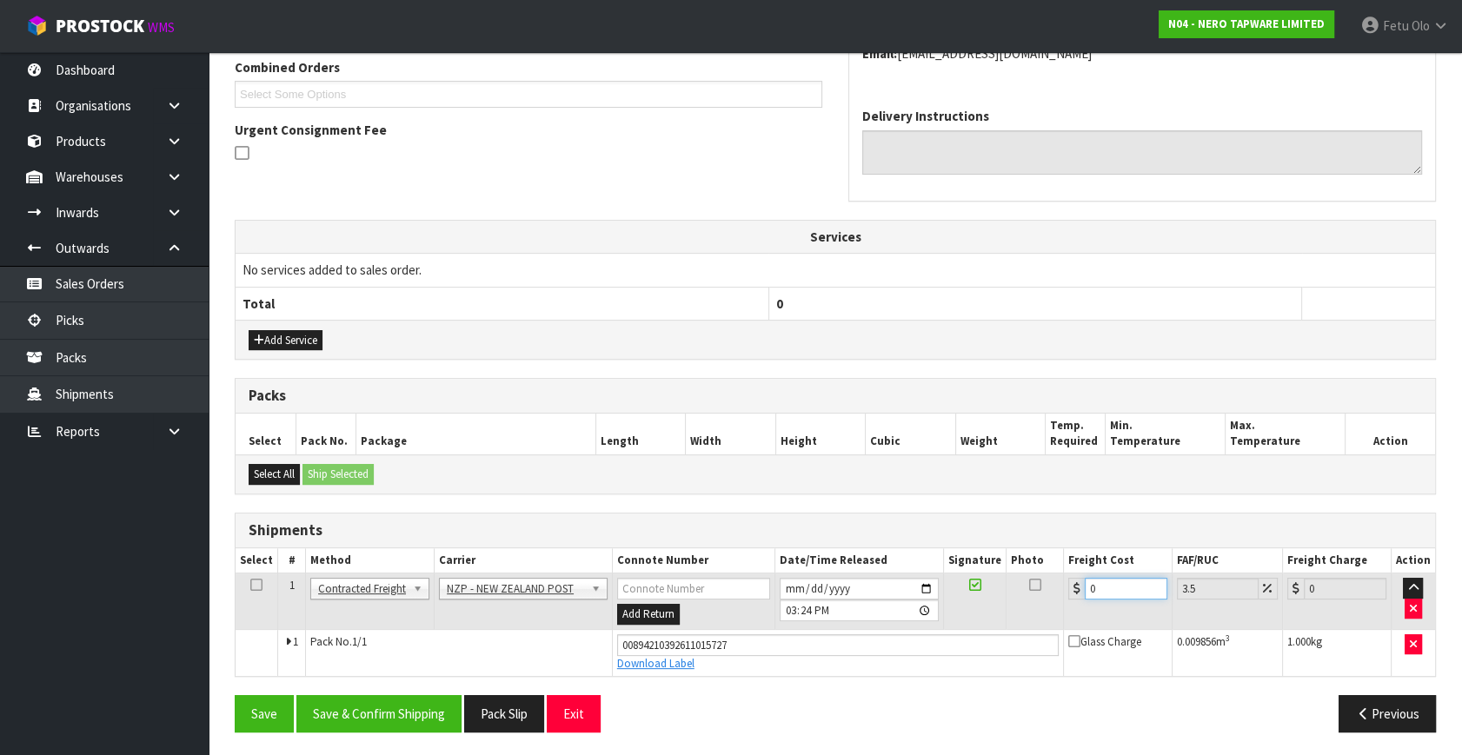
click at [959, 640] on tbody "1 Client Local Pickup Customer Local Pickup Company Freight Contracted Freight …" at bounding box center [834, 625] width 1199 height 103
click at [401, 713] on button "Save & Confirm Shipping" at bounding box center [378, 713] width 165 height 37
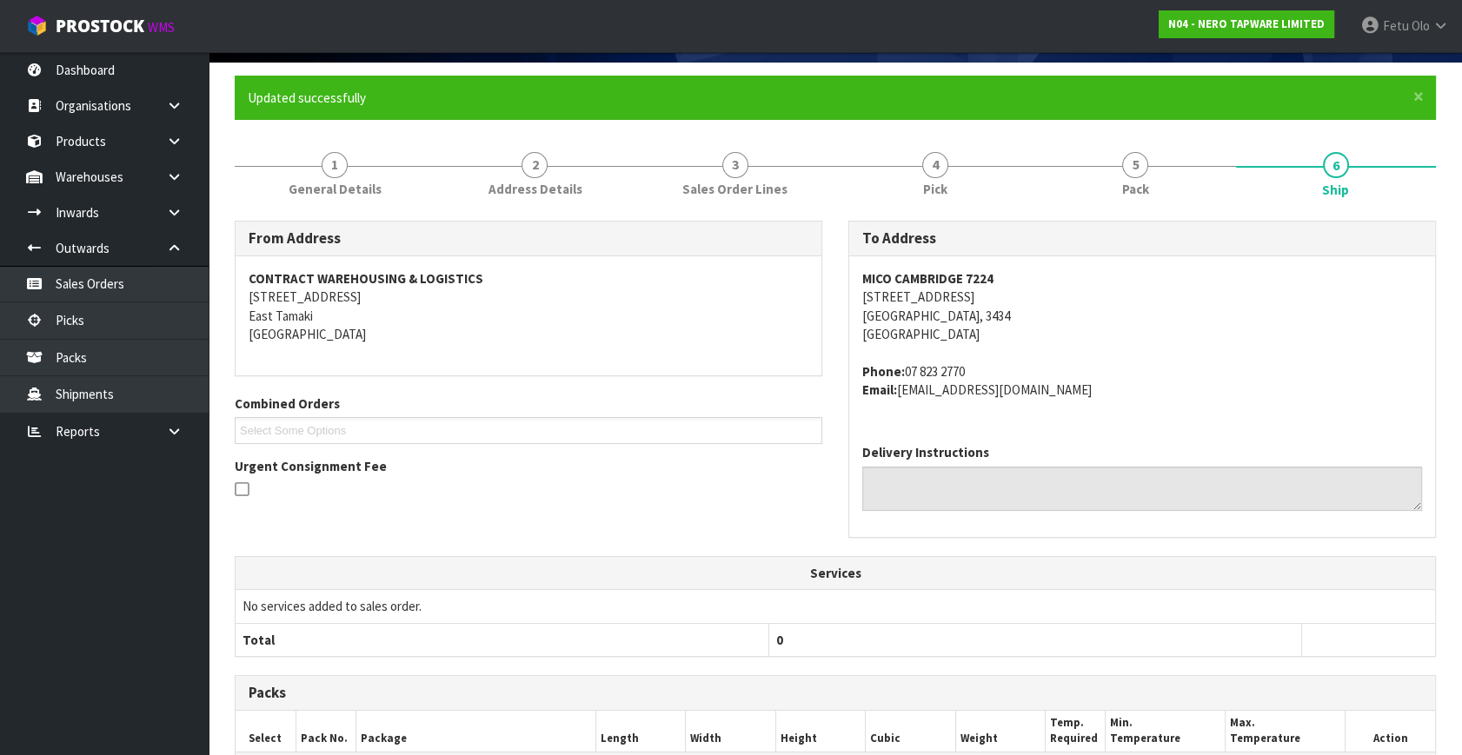
scroll to position [408, 0]
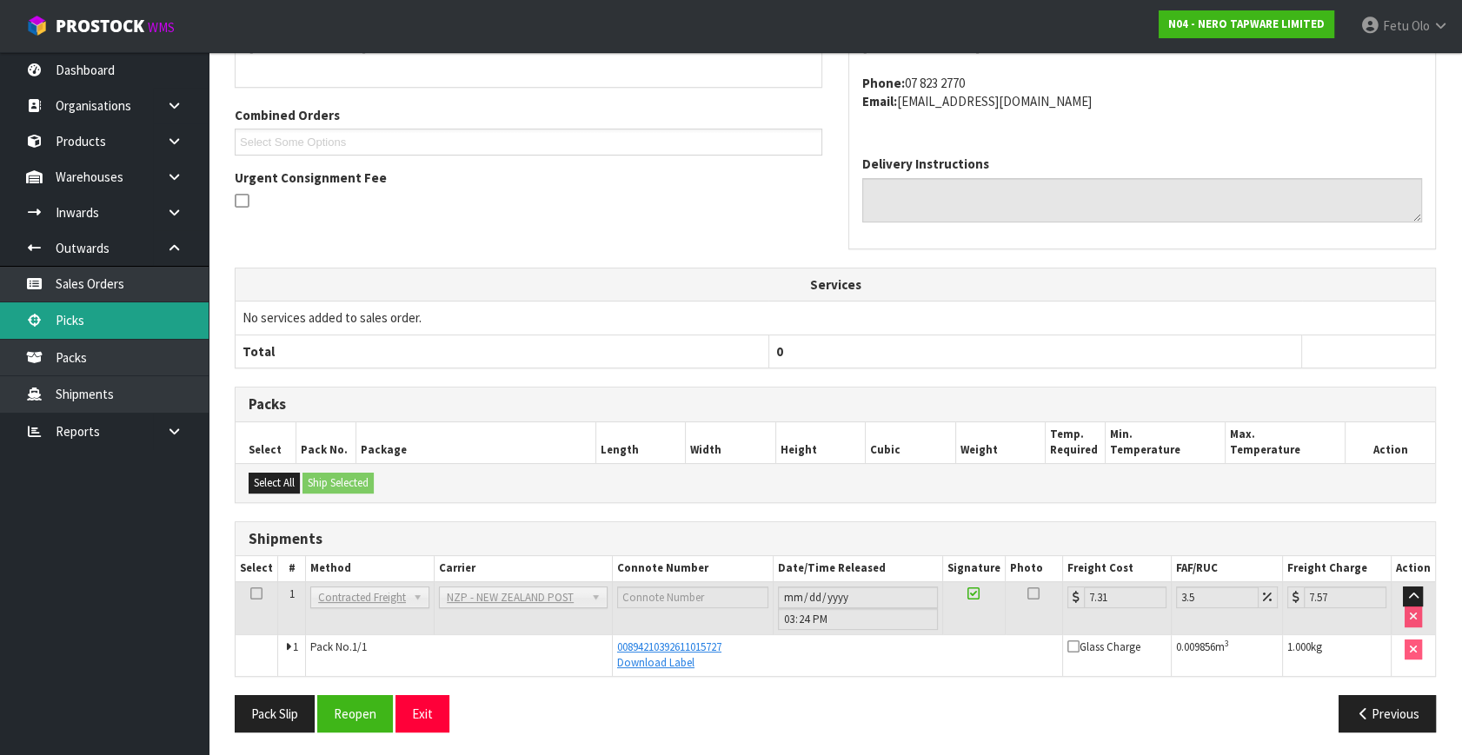
click at [84, 312] on link "Picks" at bounding box center [104, 320] width 209 height 36
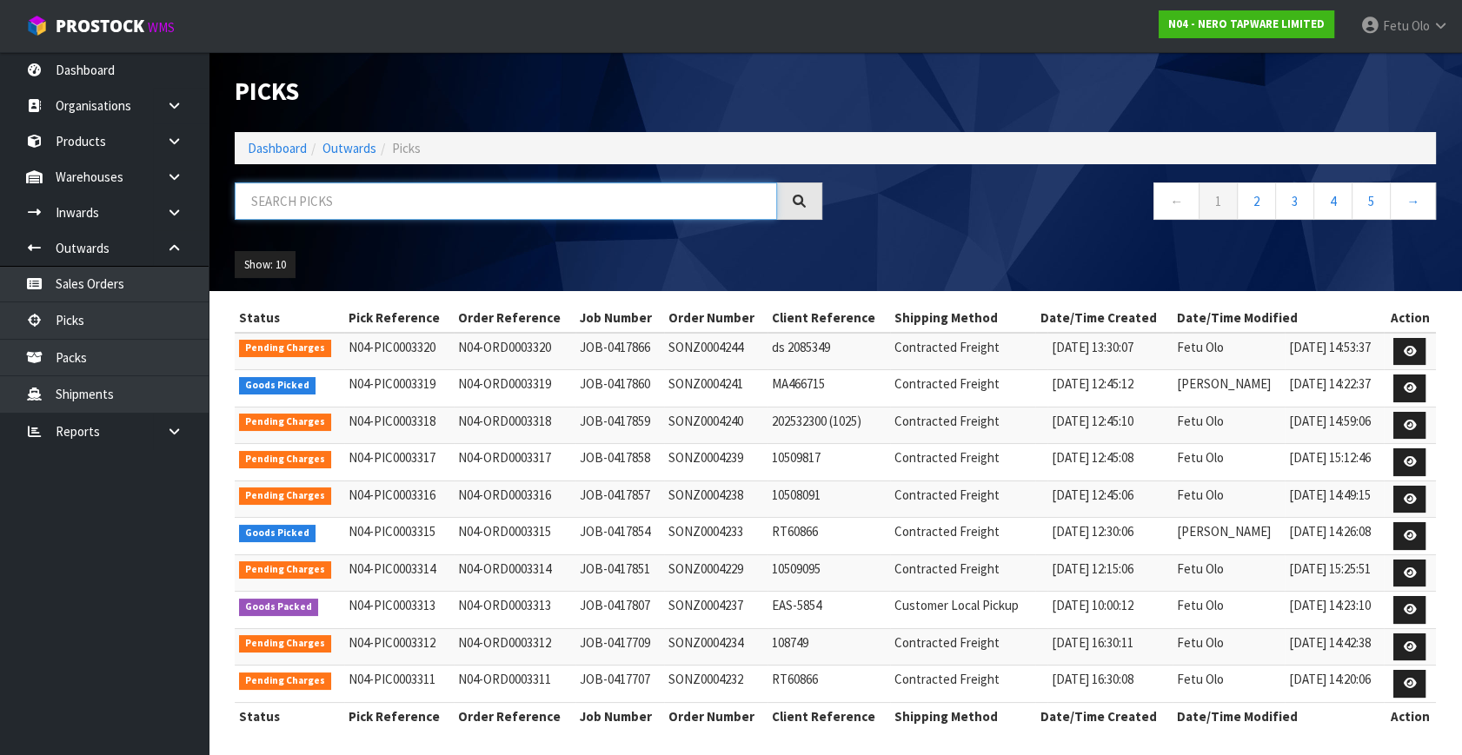
click at [314, 203] on input "text" at bounding box center [506, 200] width 542 height 37
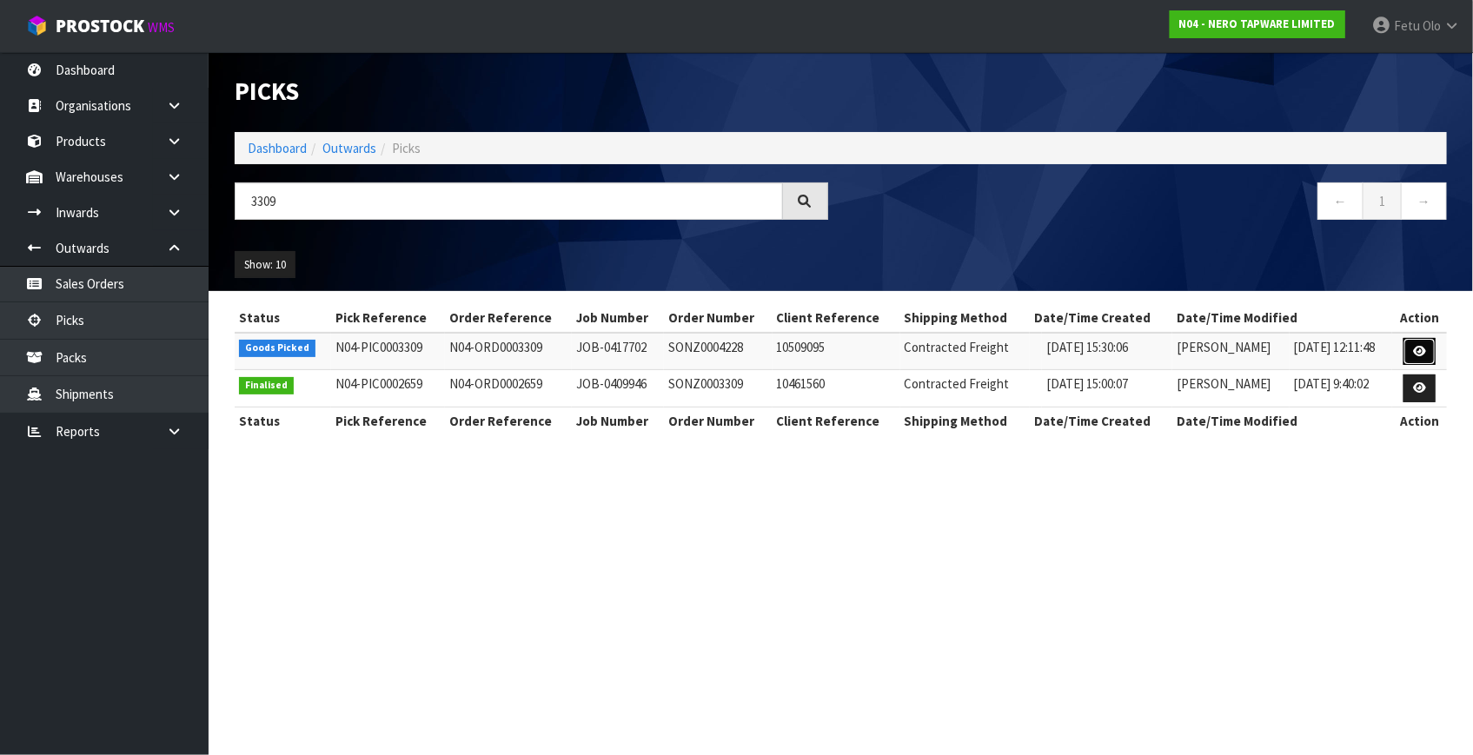
click at [1434, 351] on link at bounding box center [1419, 352] width 32 height 28
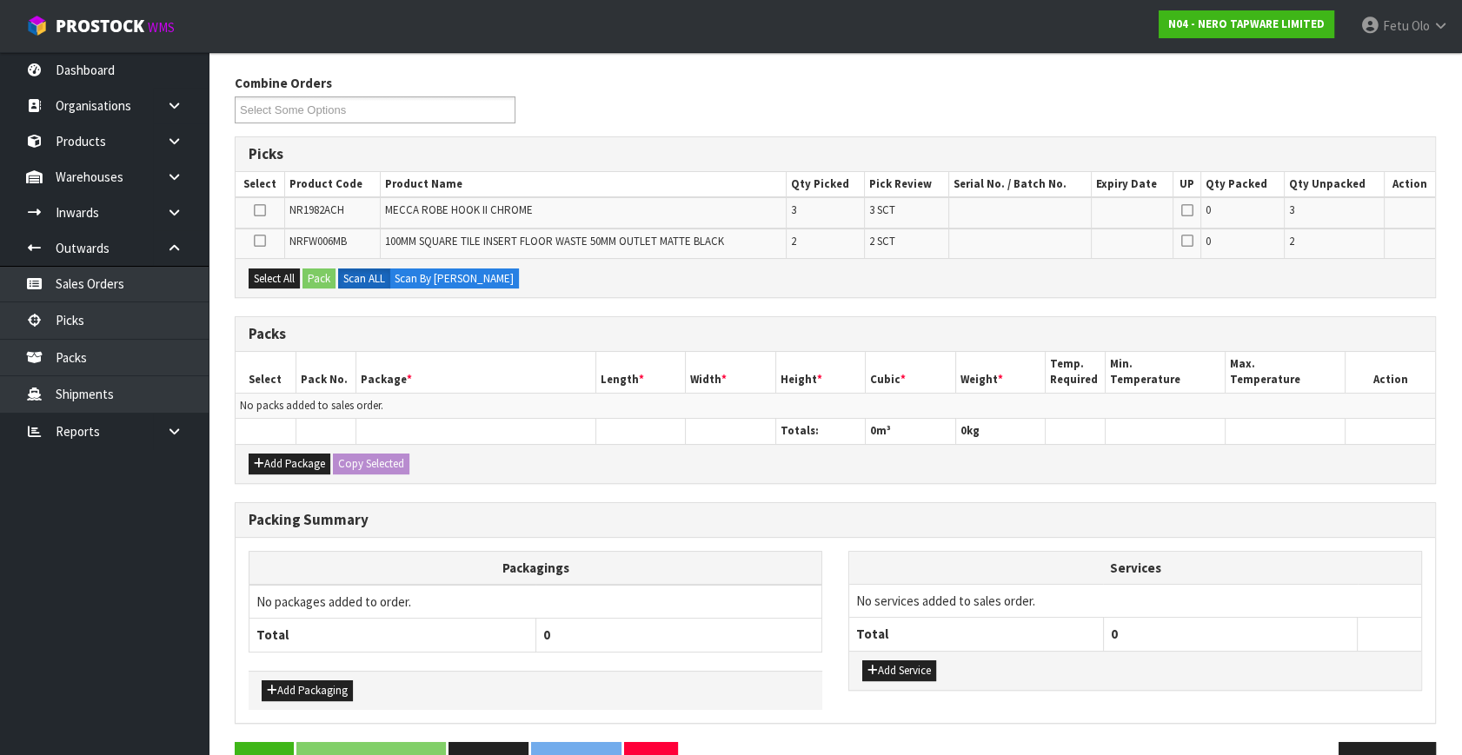
scroll to position [250, 0]
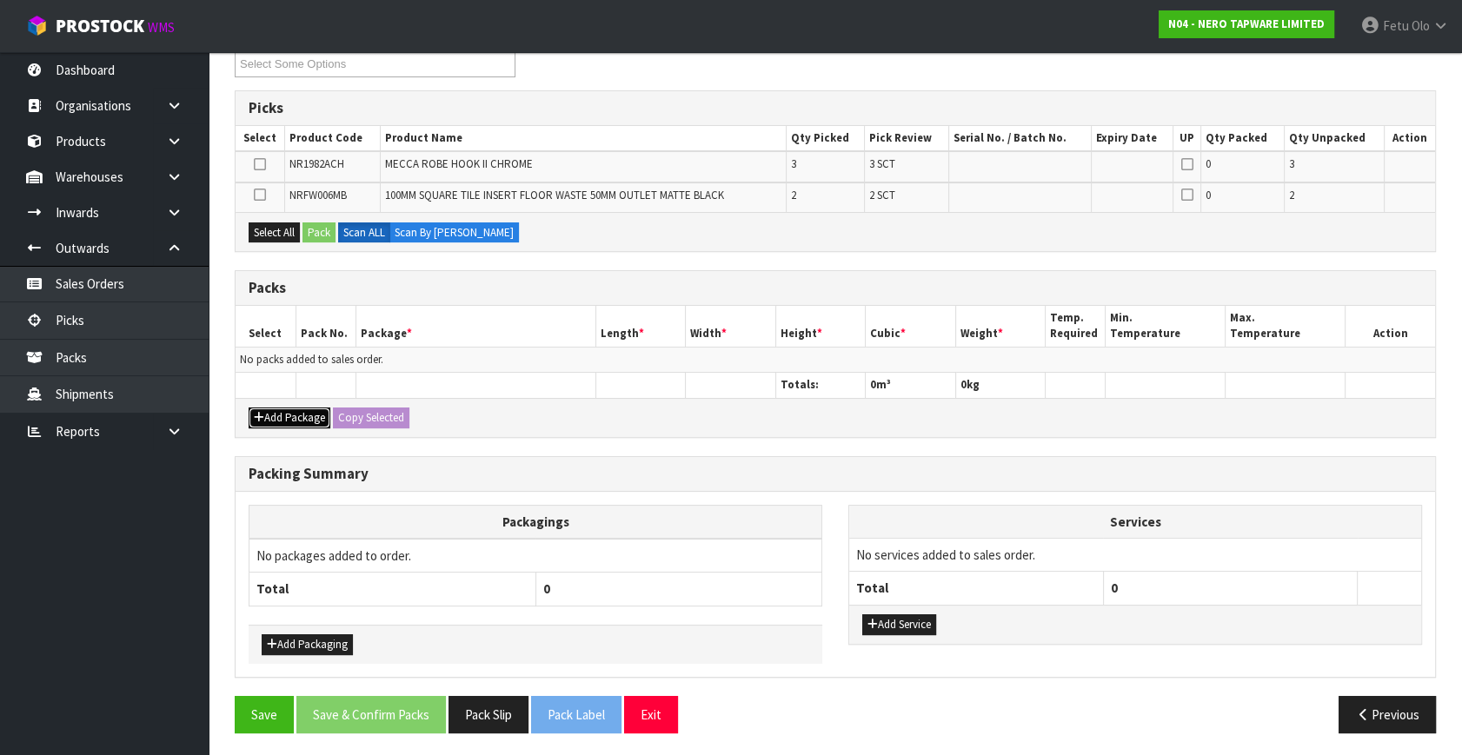
click at [276, 414] on button "Add Package" at bounding box center [290, 418] width 82 height 21
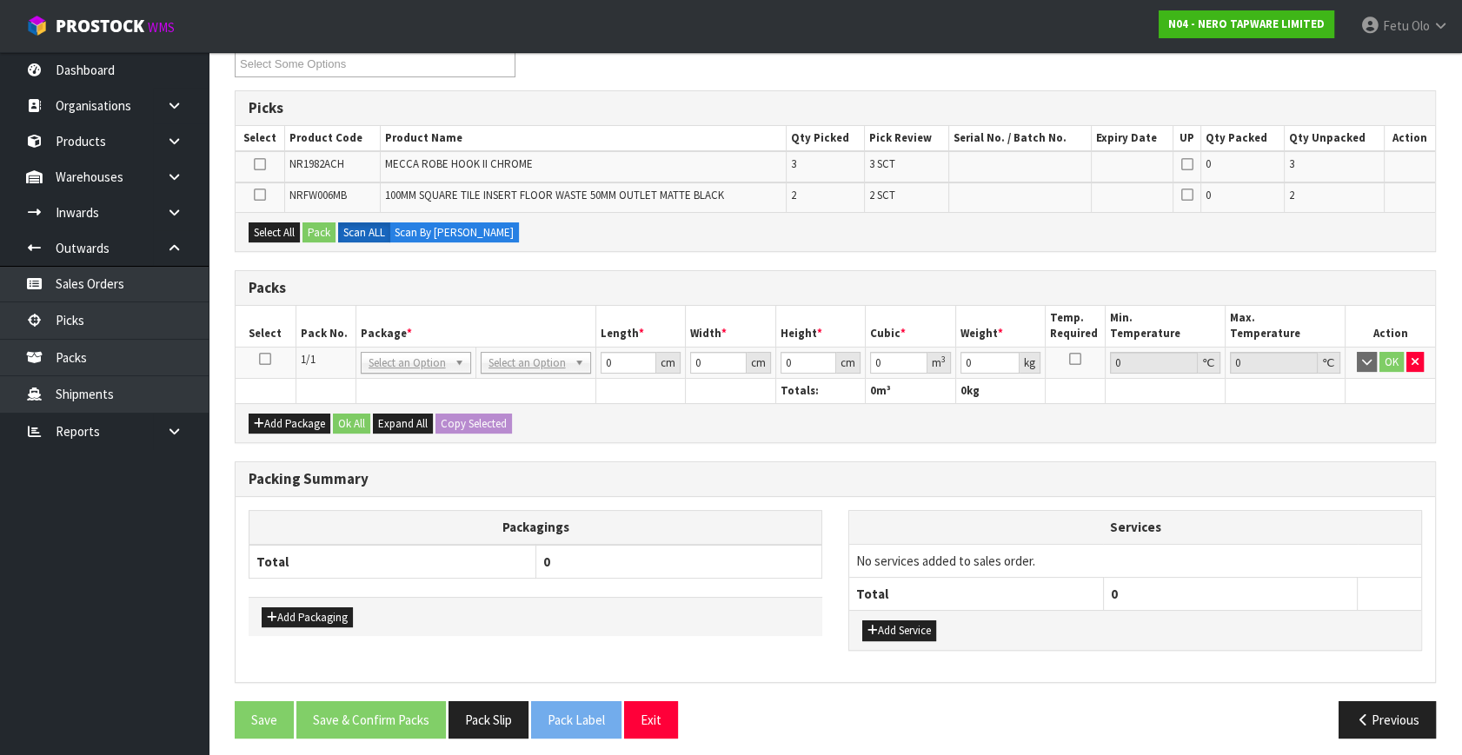
click at [261, 359] on icon at bounding box center [265, 359] width 12 height 1
click at [416, 315] on th "Package *" at bounding box center [475, 326] width 240 height 41
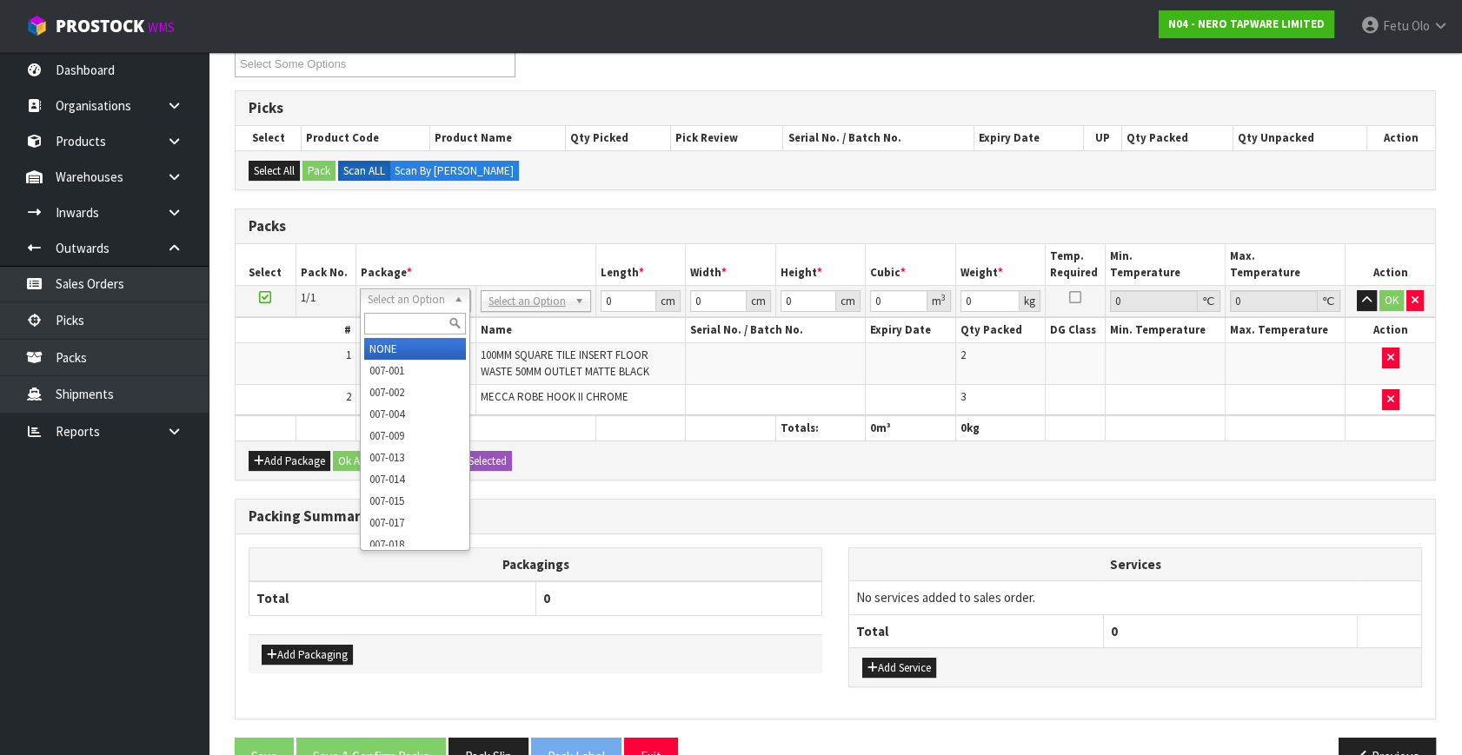
click at [385, 322] on input "text" at bounding box center [415, 324] width 102 height 22
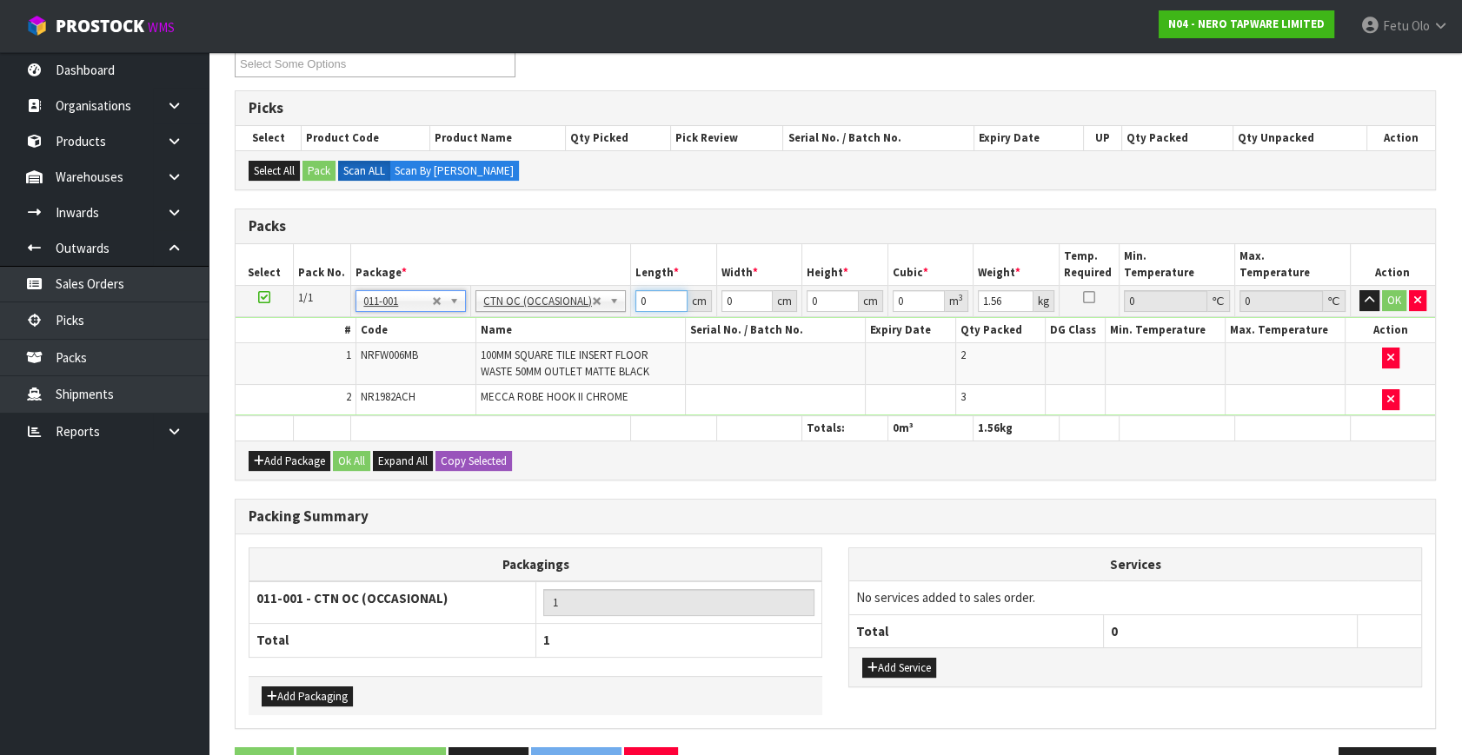
drag, startPoint x: 594, startPoint y: 322, endPoint x: 534, endPoint y: 338, distance: 62.2
click at [534, 338] on tbody "1/1 NONE 007-001 007-002 007-004 007-009 007-013 007-014 007-015 007-017 007-01…" at bounding box center [834, 351] width 1199 height 130
click button "OK" at bounding box center [1394, 300] width 24 height 21
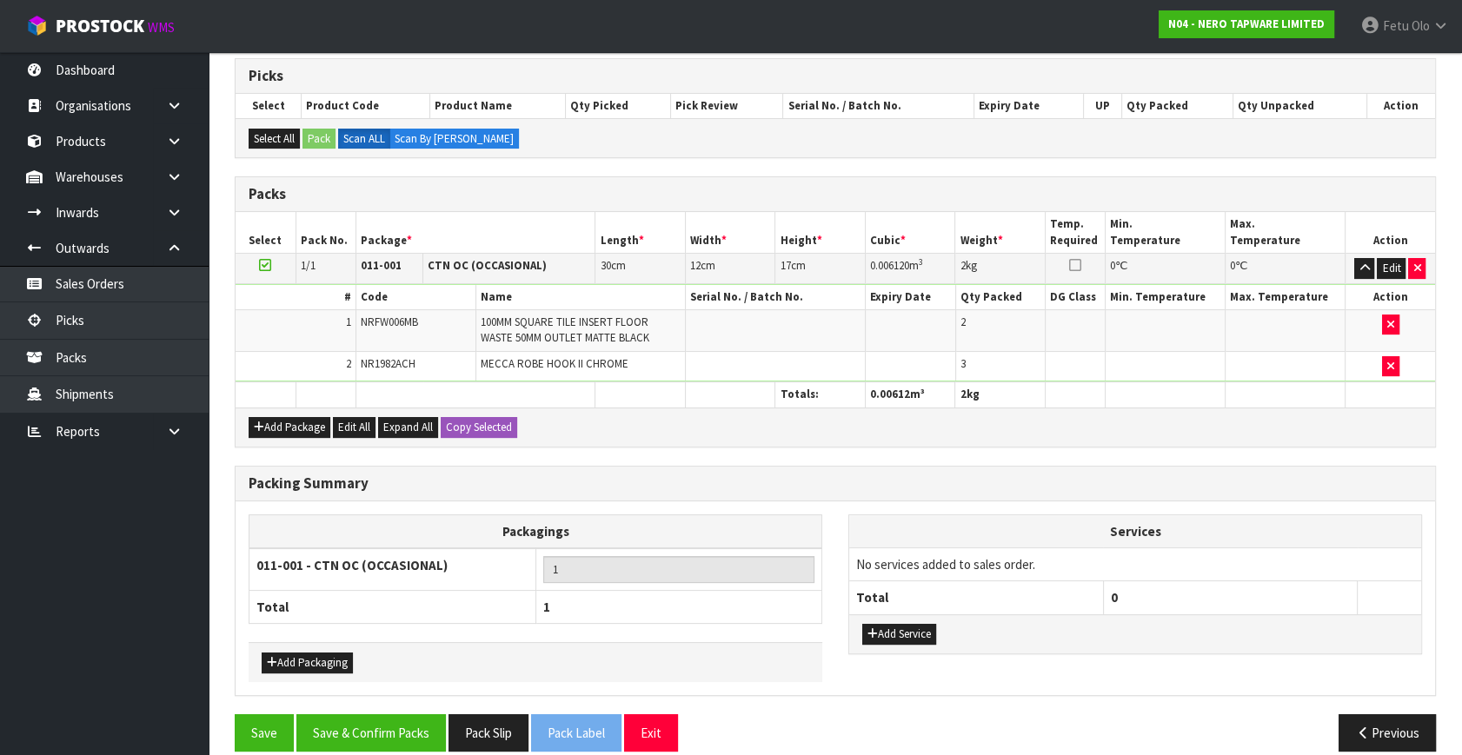
scroll to position [300, 0]
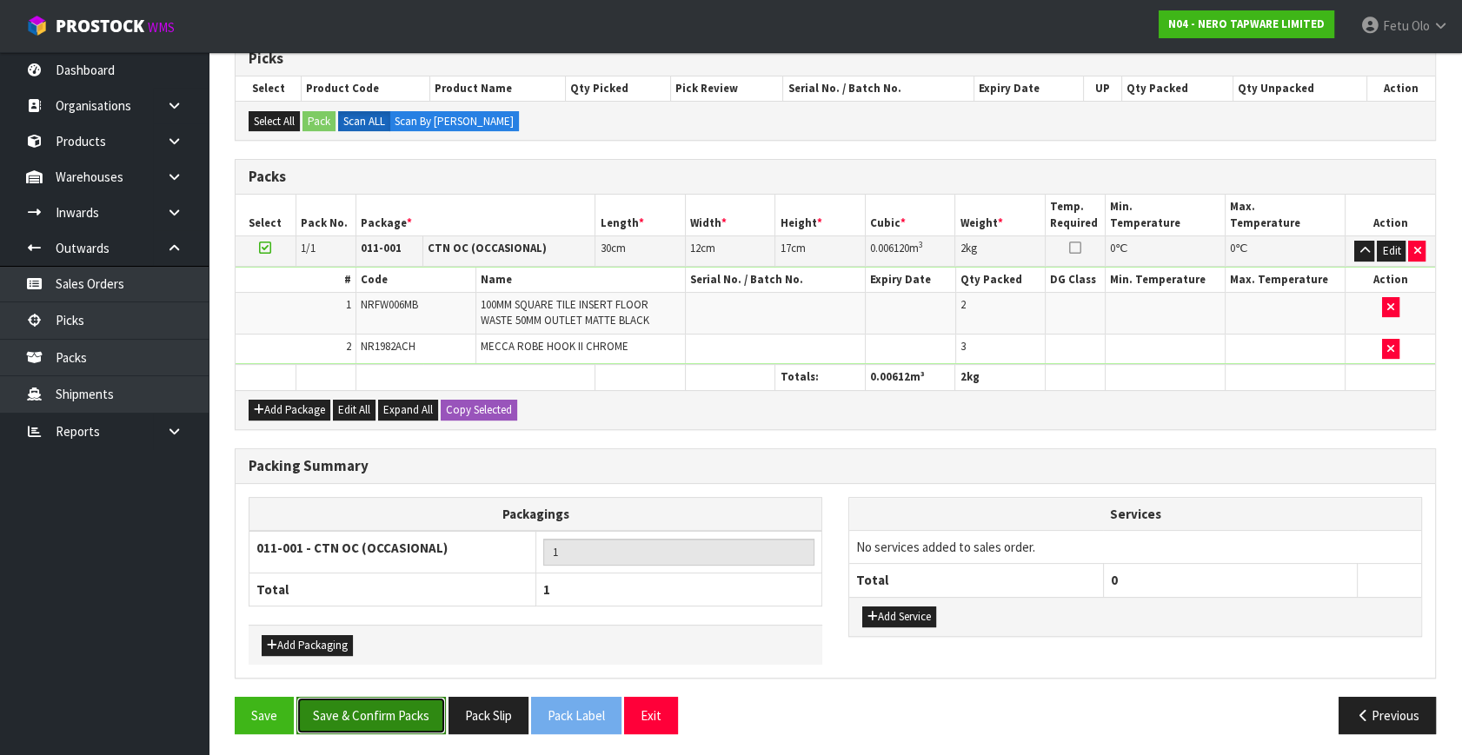
click at [407, 728] on button "Save & Confirm Packs" at bounding box center [370, 715] width 149 height 37
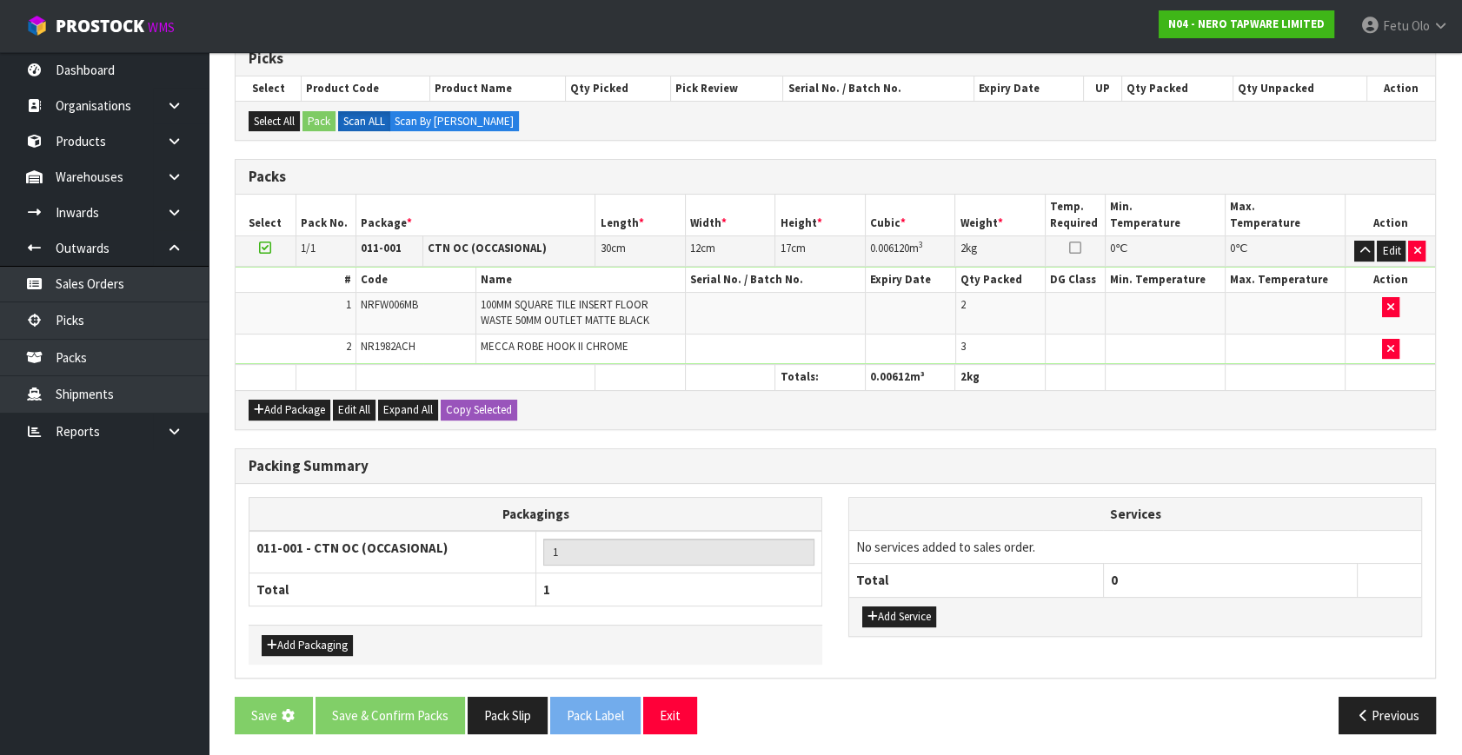
scroll to position [0, 0]
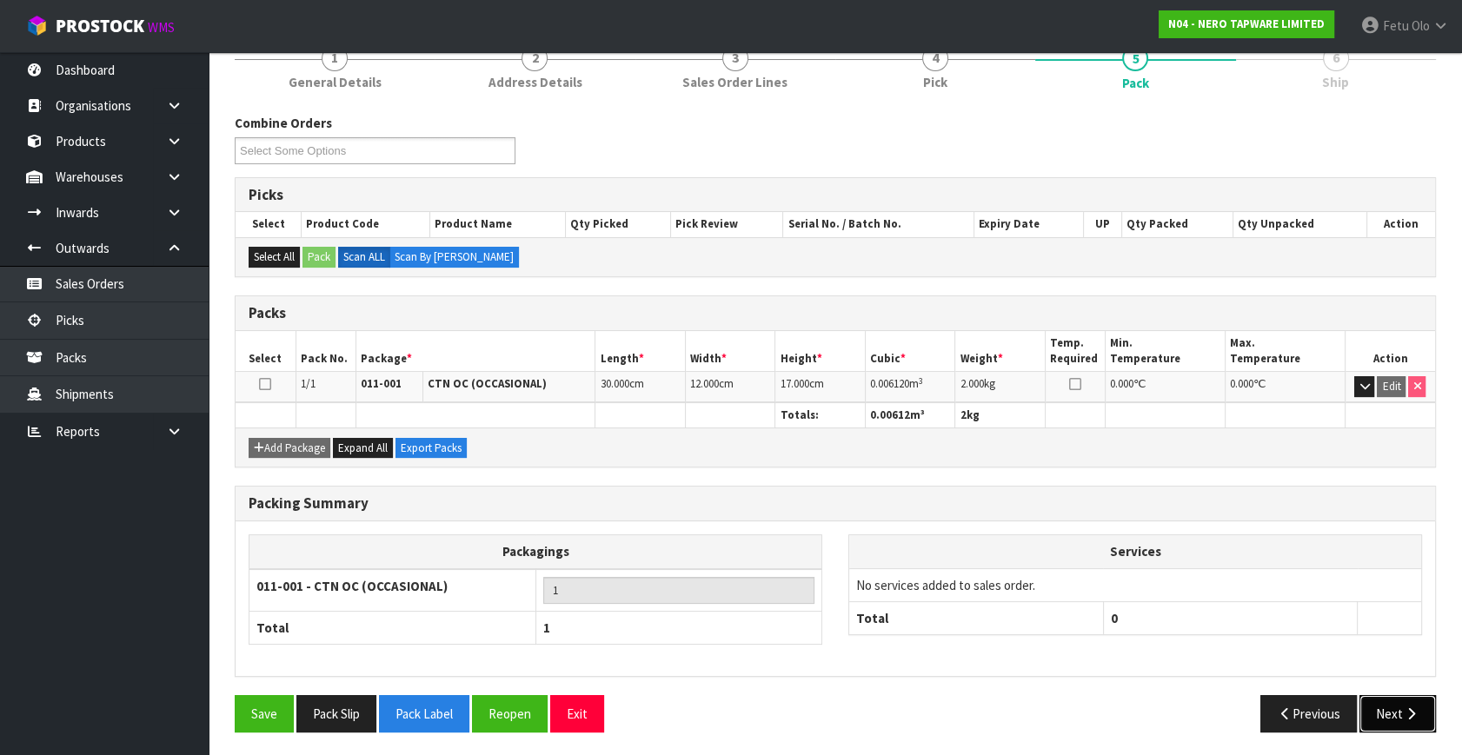
click at [1387, 695] on button "Next" at bounding box center [1397, 713] width 76 height 37
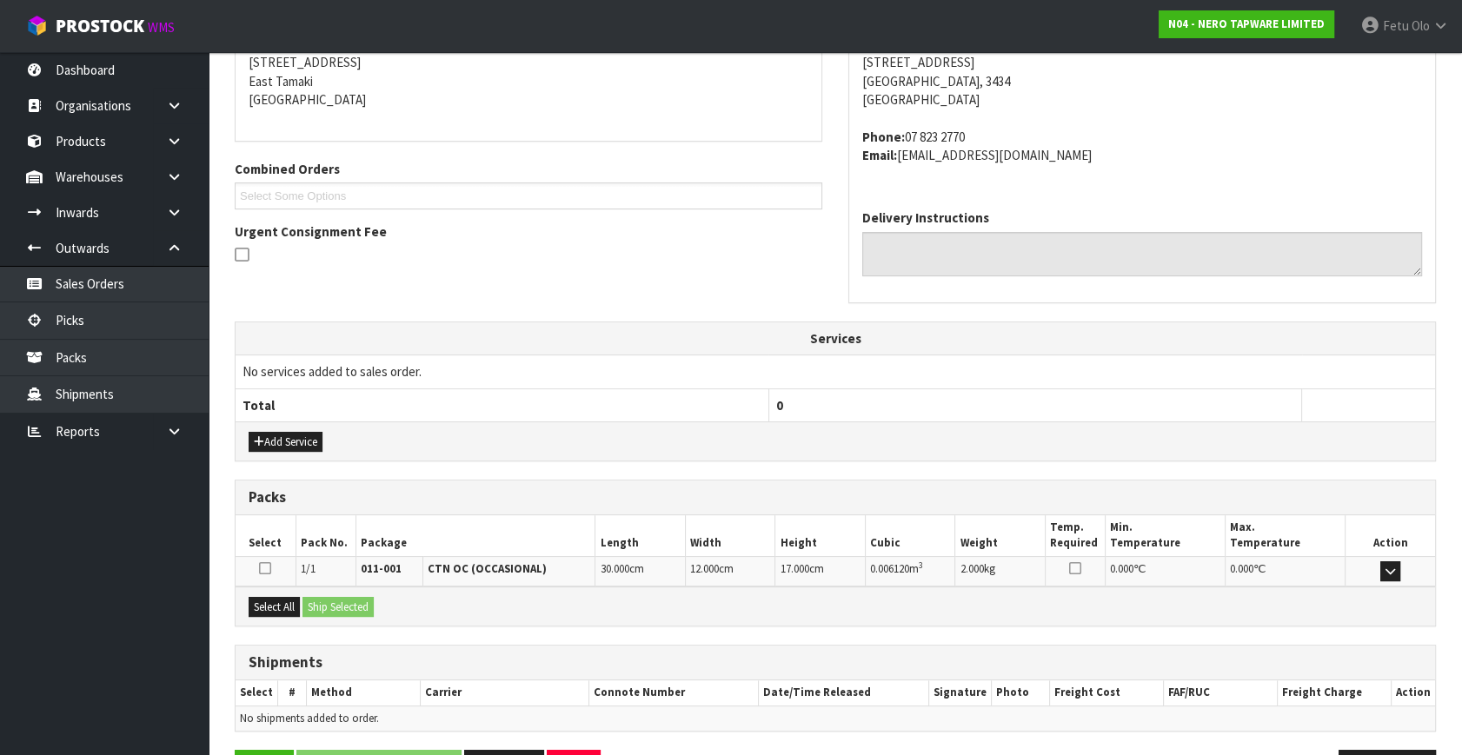
scroll to position [409, 0]
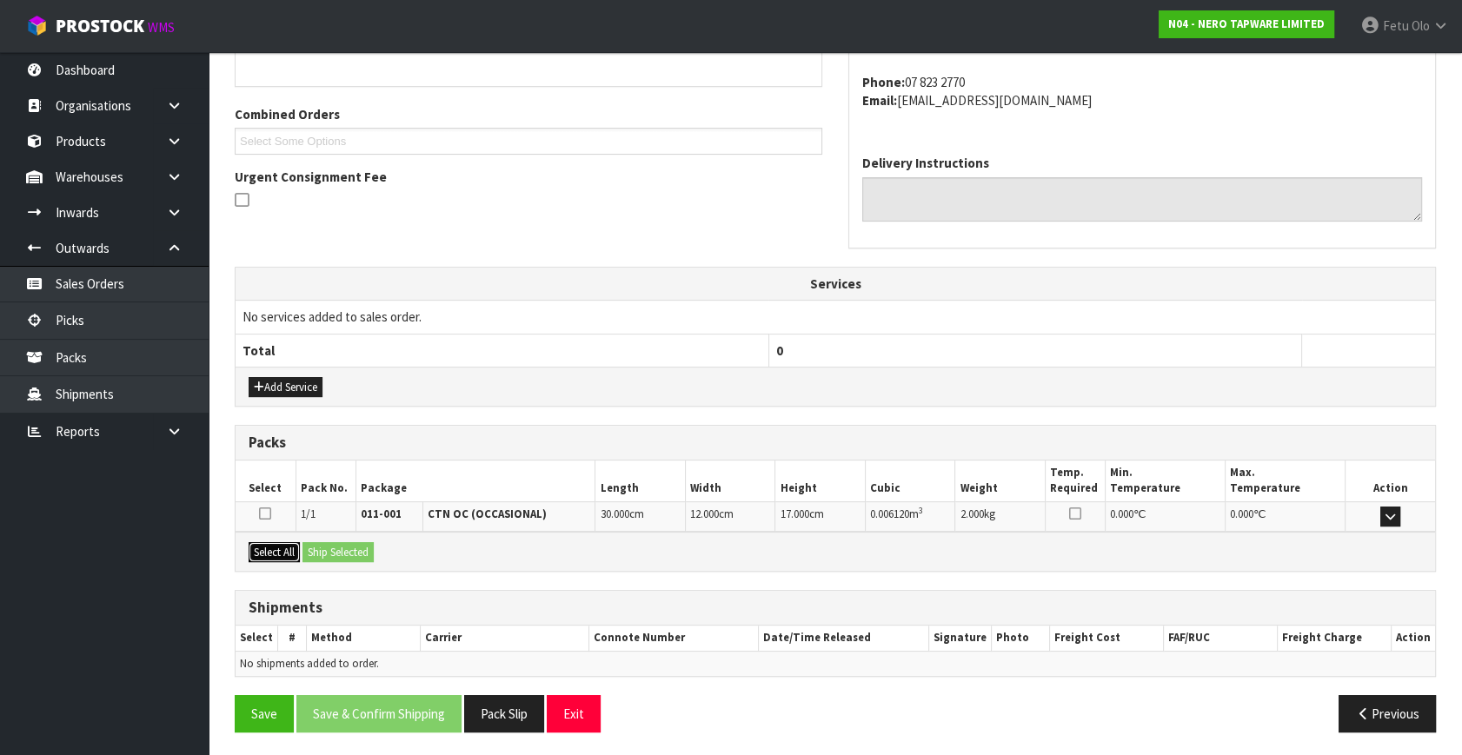
click at [271, 545] on button "Select All" at bounding box center [274, 552] width 51 height 21
click at [356, 553] on button "Ship Selected" at bounding box center [337, 552] width 71 height 21
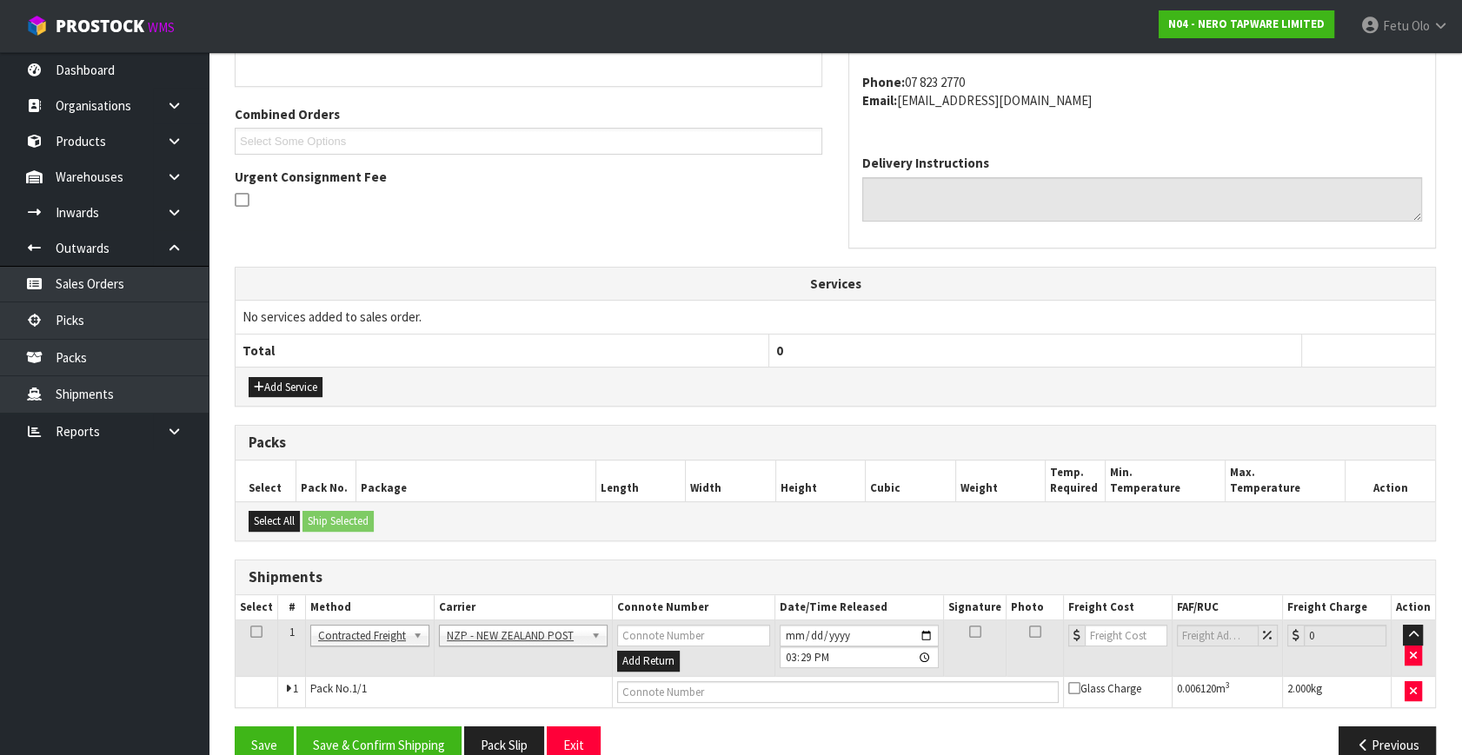
scroll to position [441, 0]
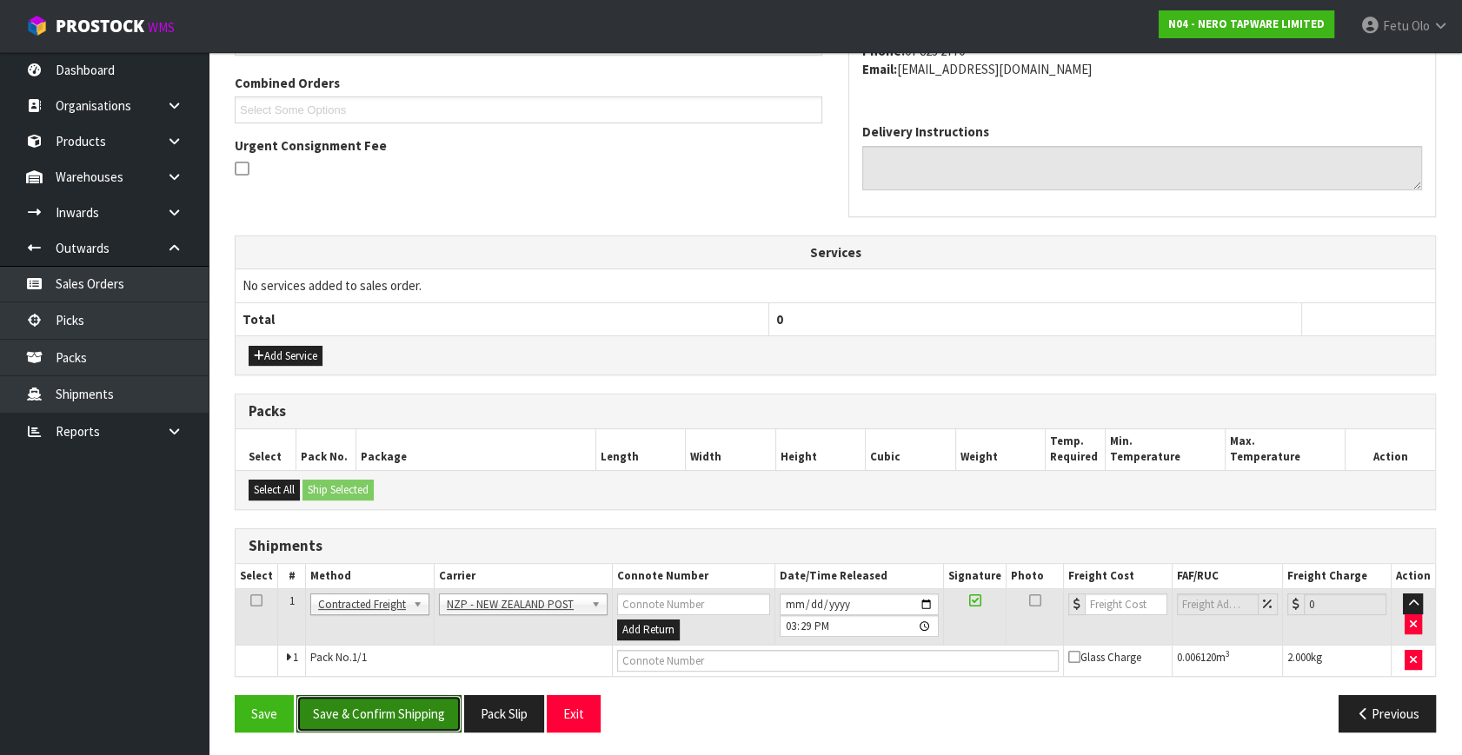
click at [418, 704] on button "Save & Confirm Shipping" at bounding box center [378, 713] width 165 height 37
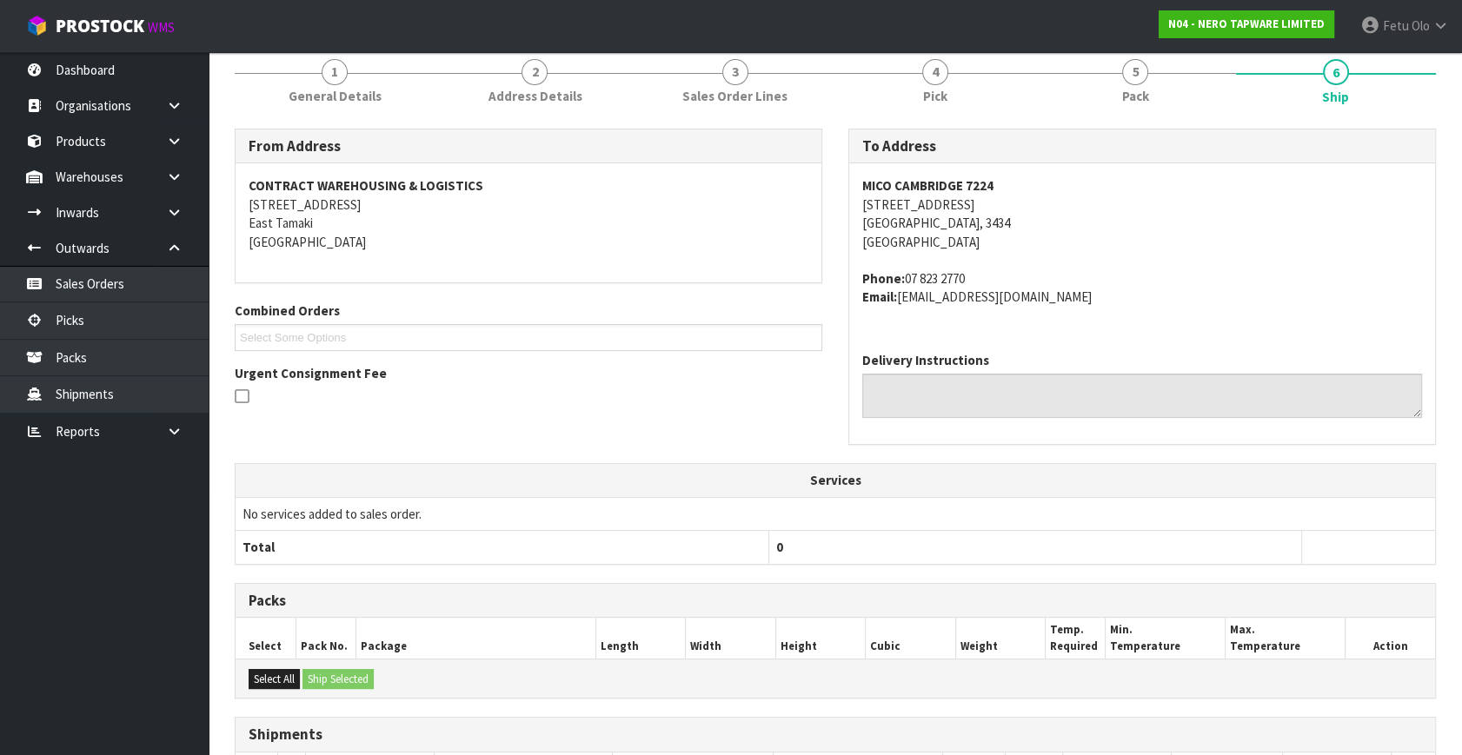
scroll to position [416, 0]
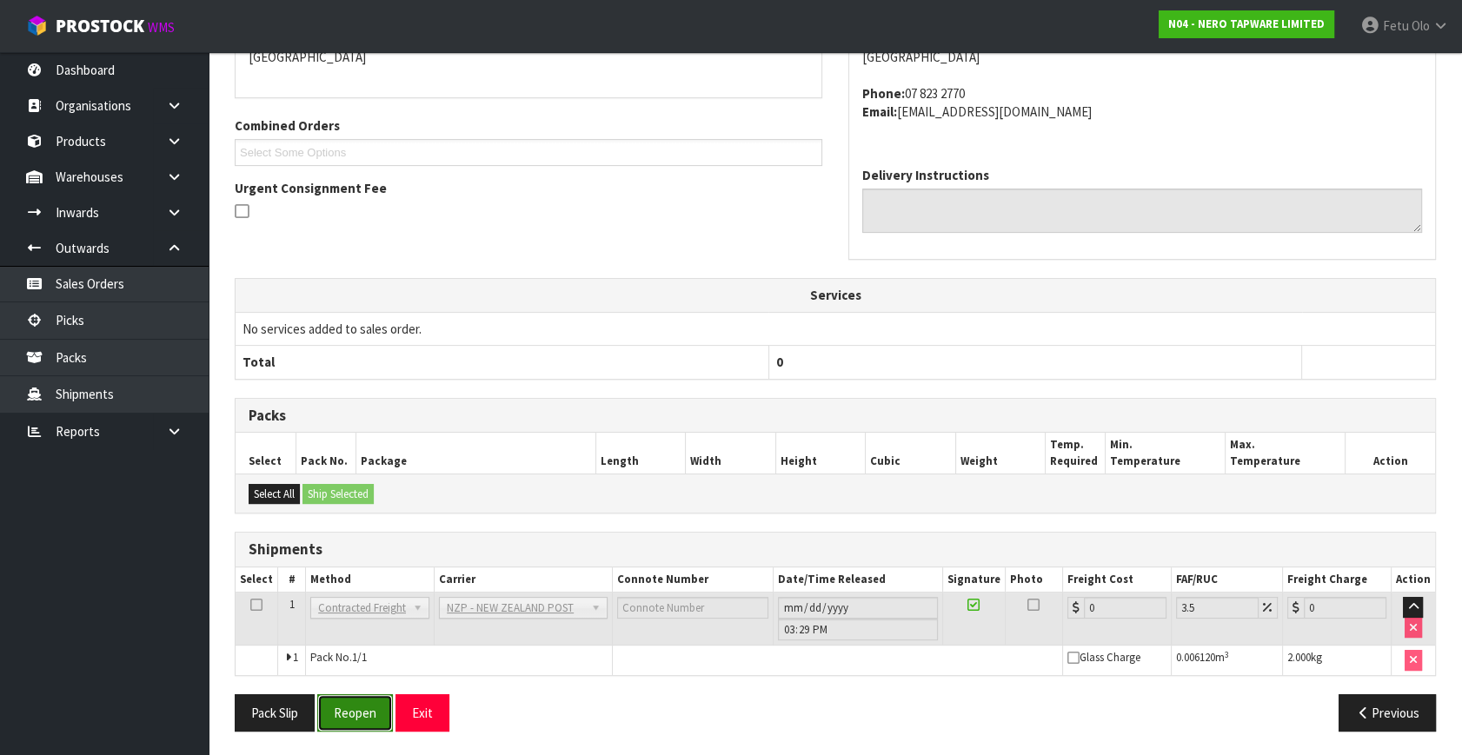
click at [373, 704] on button "Reopen" at bounding box center [355, 712] width 76 height 37
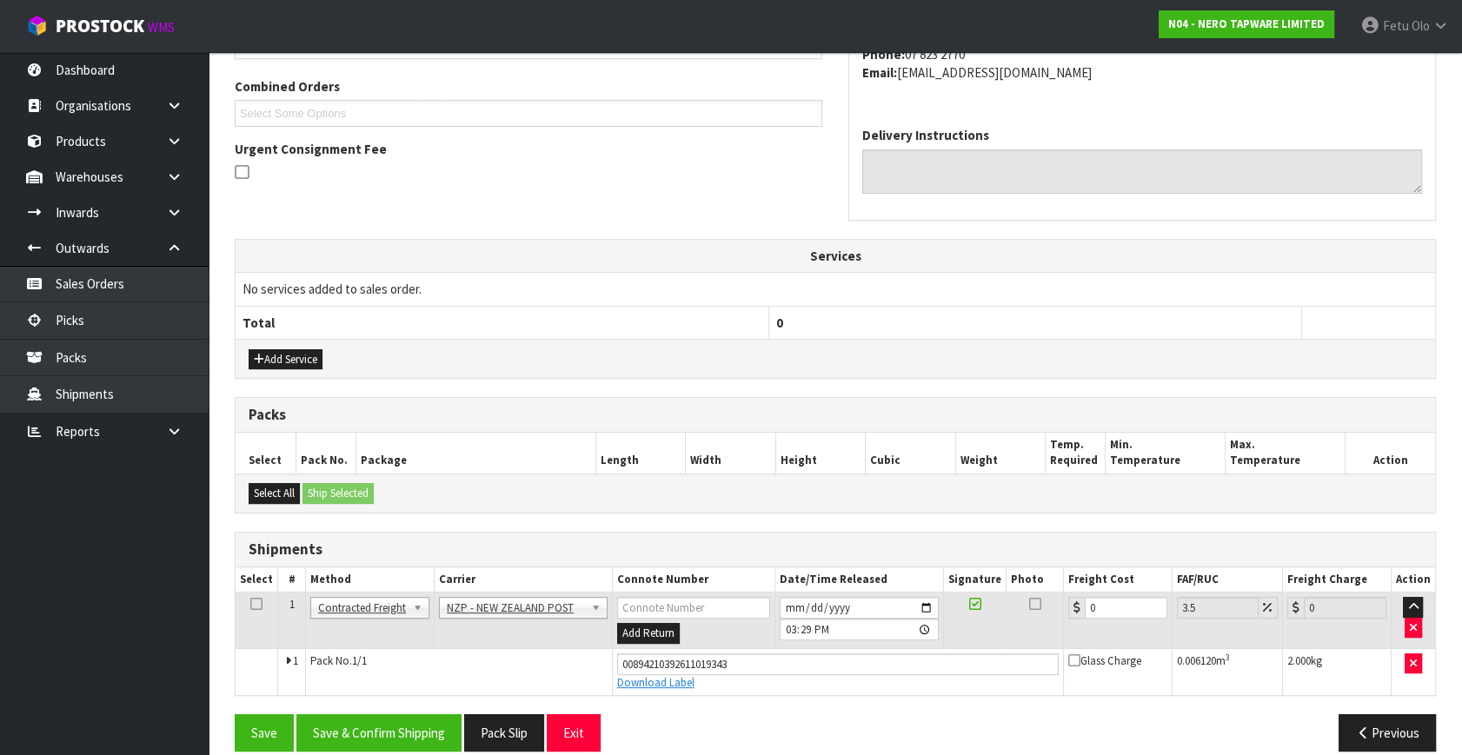
scroll to position [456, 0]
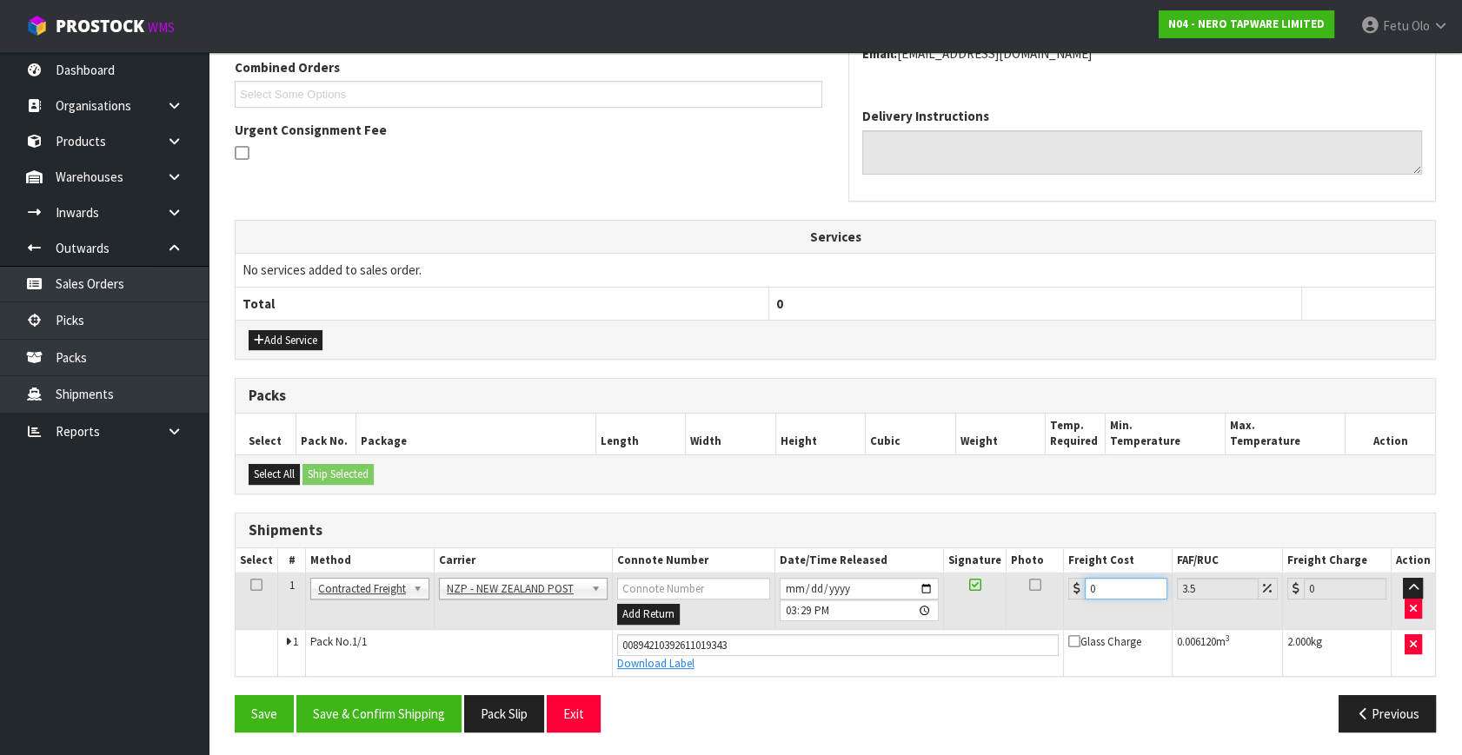
click at [755, 638] on tbody "1 Client Local Pickup Customer Local Pickup Company Freight Contracted Freight …" at bounding box center [834, 625] width 1199 height 103
click at [359, 708] on button "Save & Confirm Shipping" at bounding box center [378, 713] width 165 height 37
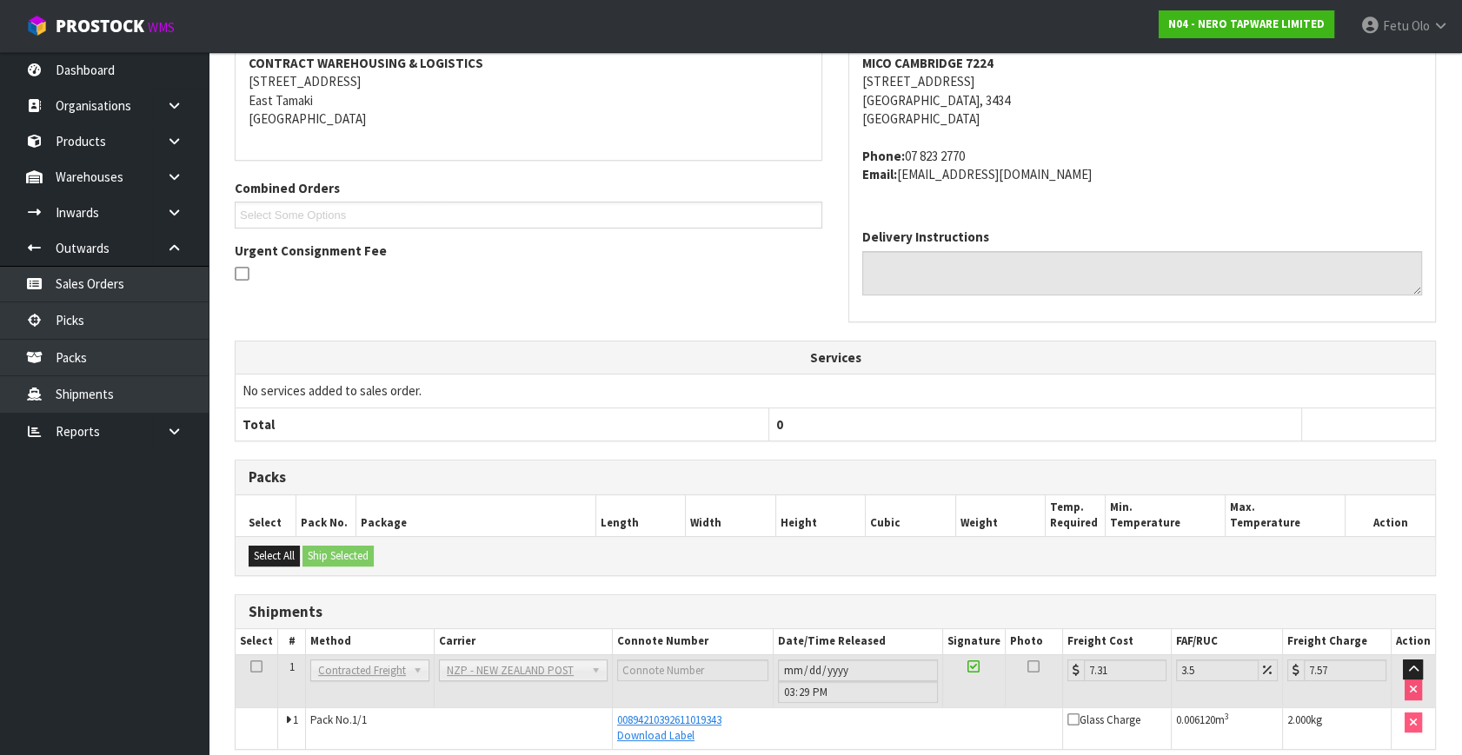
scroll to position [408, 0]
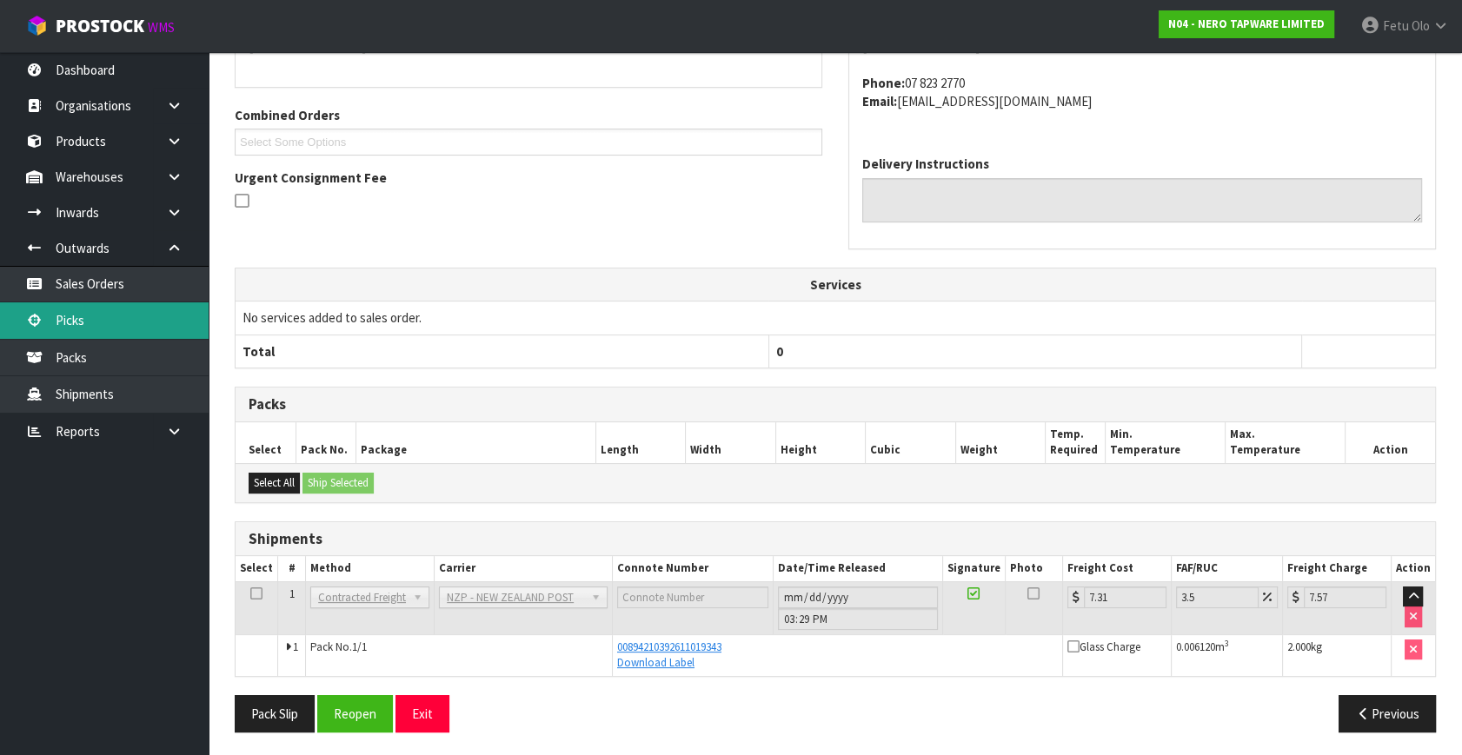
click at [104, 313] on link "Picks" at bounding box center [104, 320] width 209 height 36
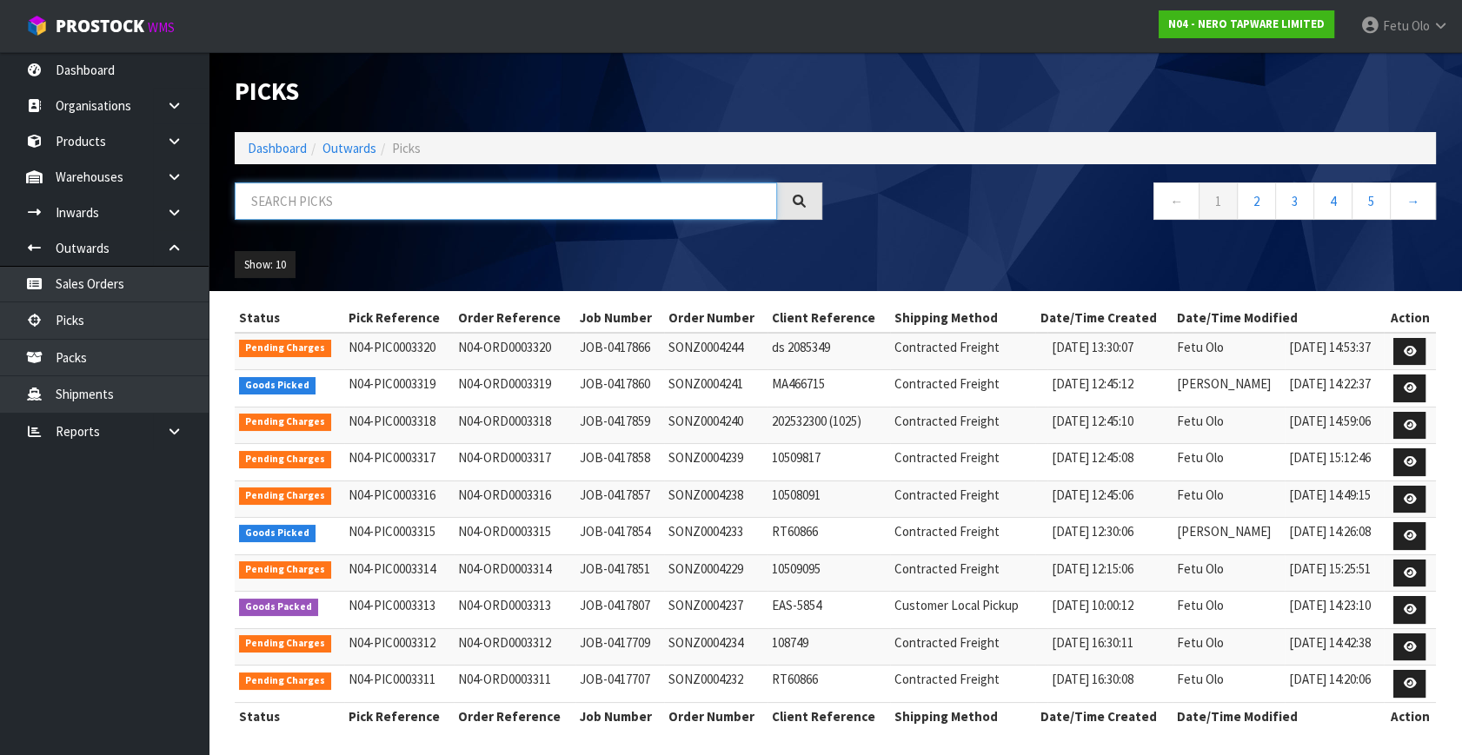
click at [462, 183] on input "text" at bounding box center [506, 200] width 542 height 37
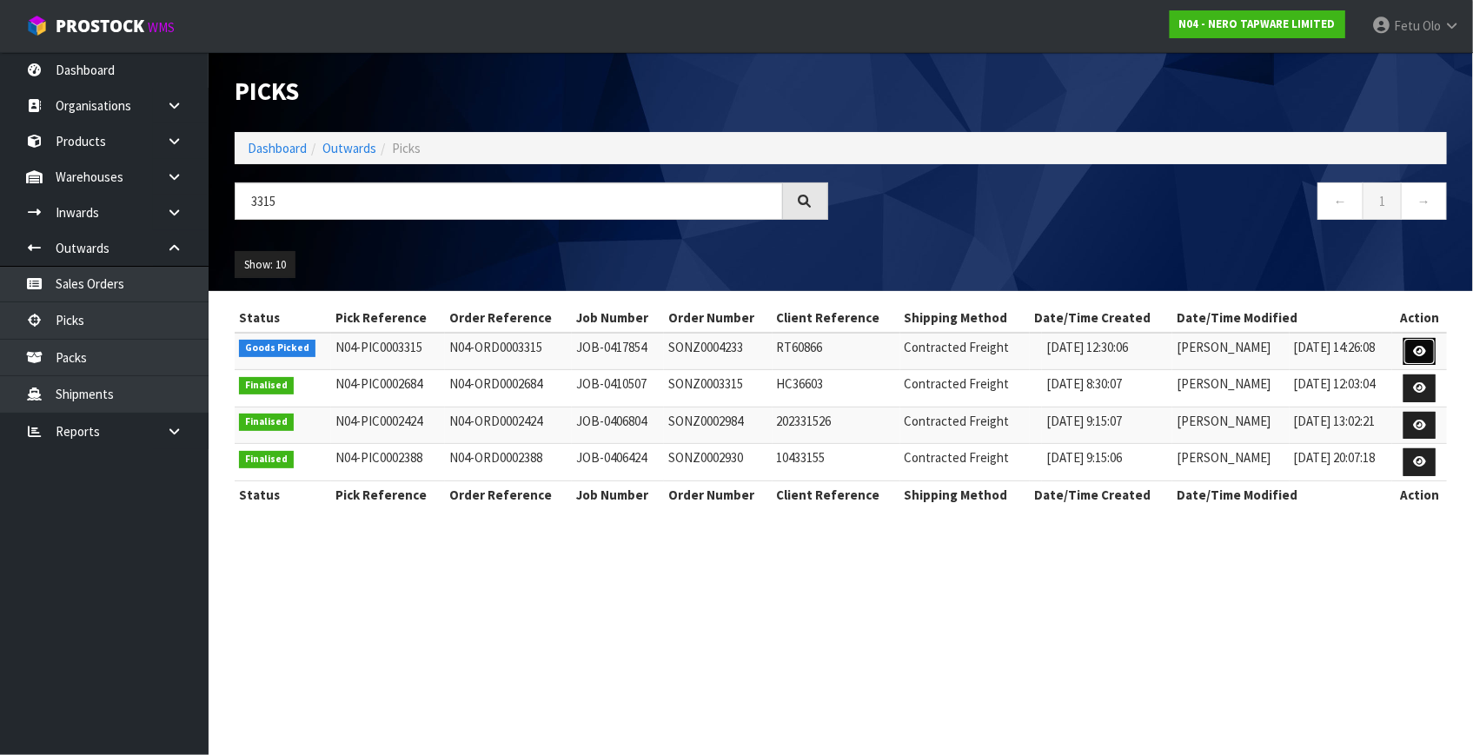
click at [1432, 353] on link at bounding box center [1419, 352] width 32 height 28
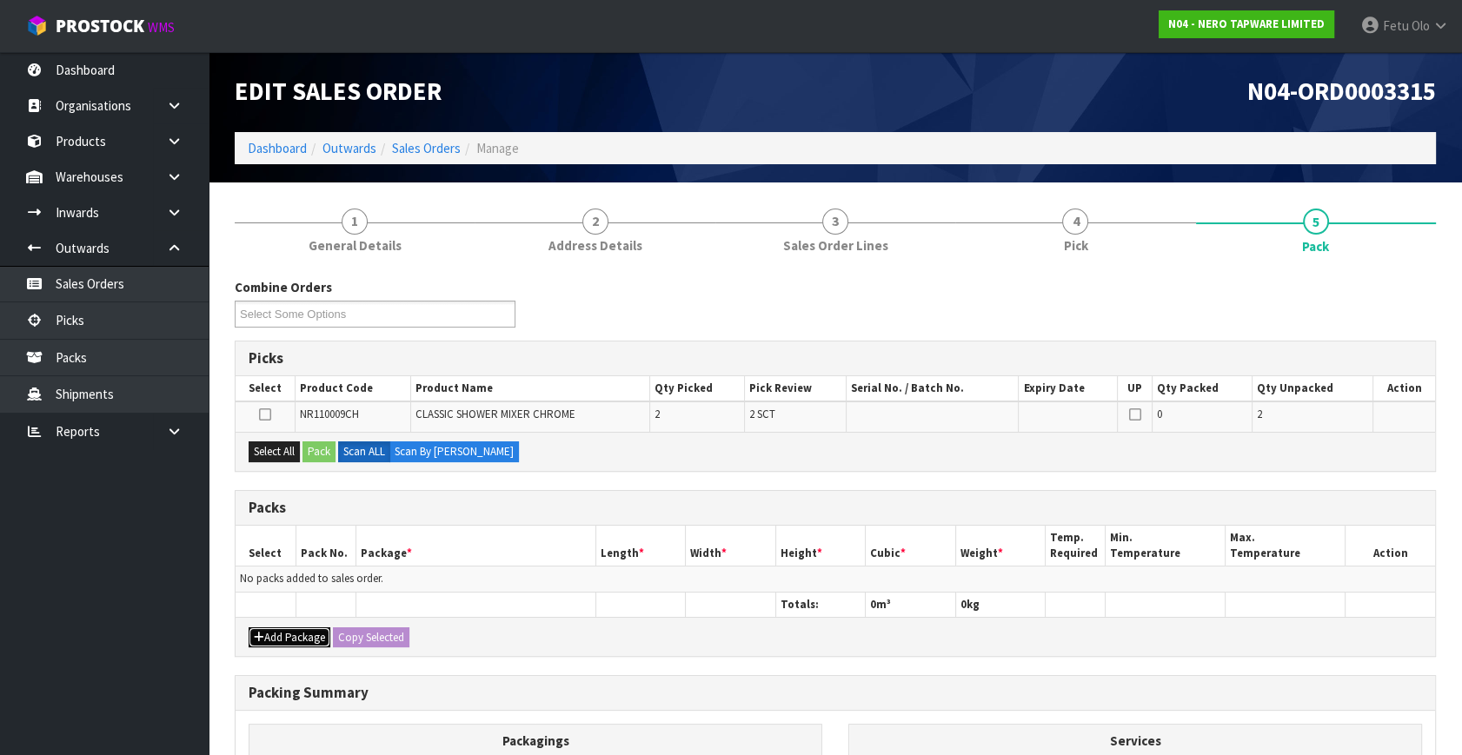
click at [260, 633] on icon "button" at bounding box center [259, 637] width 10 height 11
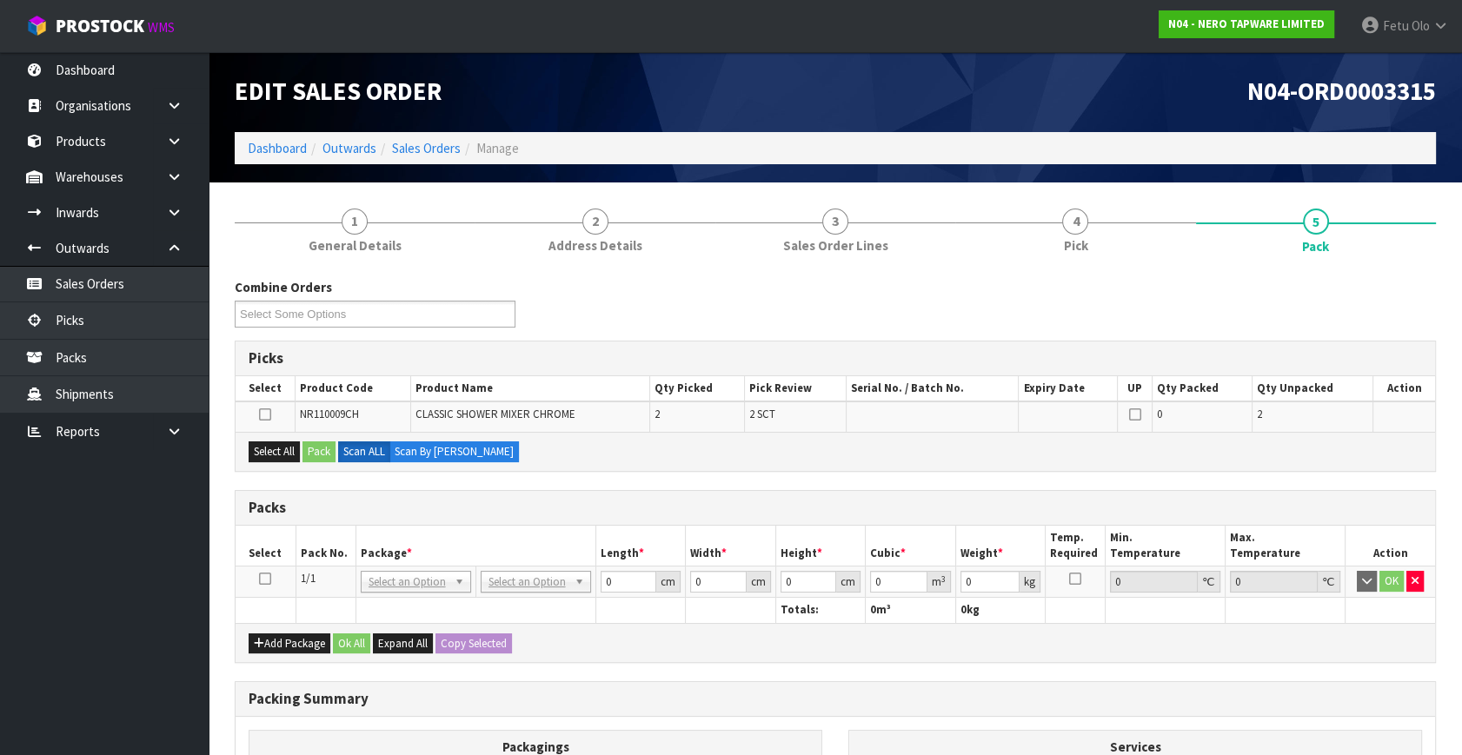
drag, startPoint x: 263, startPoint y: 575, endPoint x: 382, endPoint y: 540, distance: 124.3
click at [264, 579] on icon at bounding box center [265, 579] width 12 height 1
click at [382, 540] on th "Package *" at bounding box center [475, 546] width 240 height 41
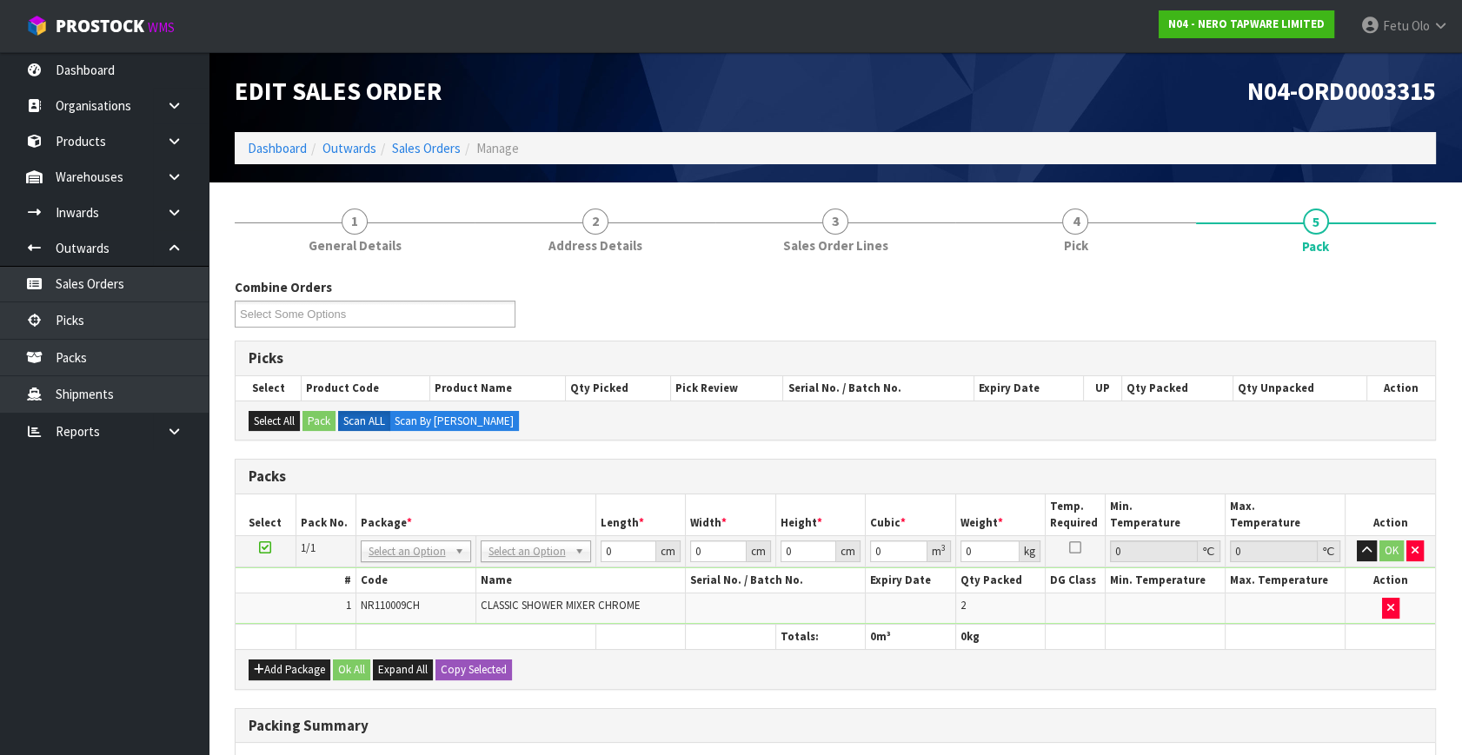
drag, startPoint x: 534, startPoint y: 548, endPoint x: 522, endPoint y: 559, distance: 16.0
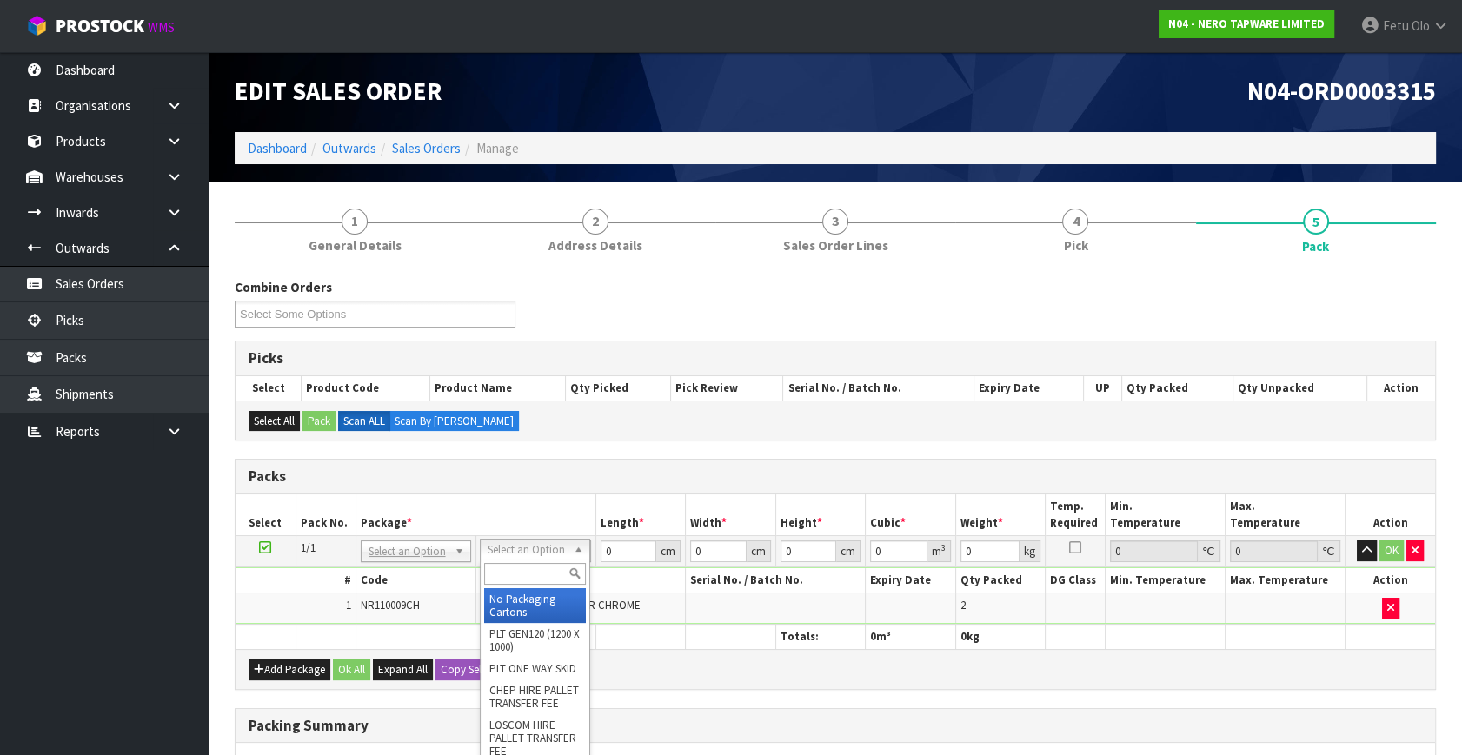
click at [522, 563] on div at bounding box center [535, 574] width 109 height 29
click at [521, 567] on input "text" at bounding box center [535, 574] width 102 height 22
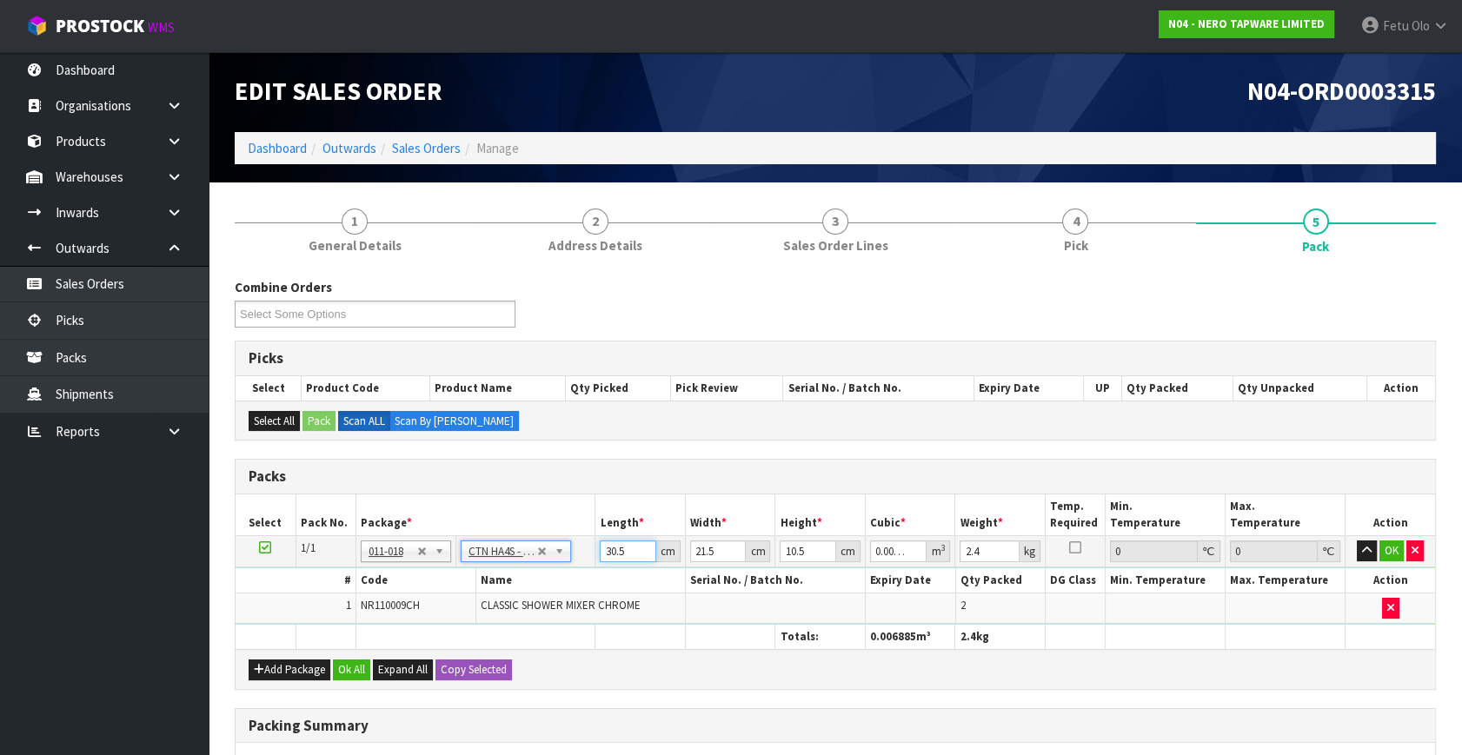
drag, startPoint x: 630, startPoint y: 551, endPoint x: 561, endPoint y: 571, distance: 72.3
click at [561, 571] on tbody "1/1 NONE 007-001 007-002 007-004 007-009 007-013 007-014 007-015 007-017 007-01…" at bounding box center [834, 580] width 1199 height 89
drag, startPoint x: 526, startPoint y: 552, endPoint x: 514, endPoint y: 571, distance: 22.7
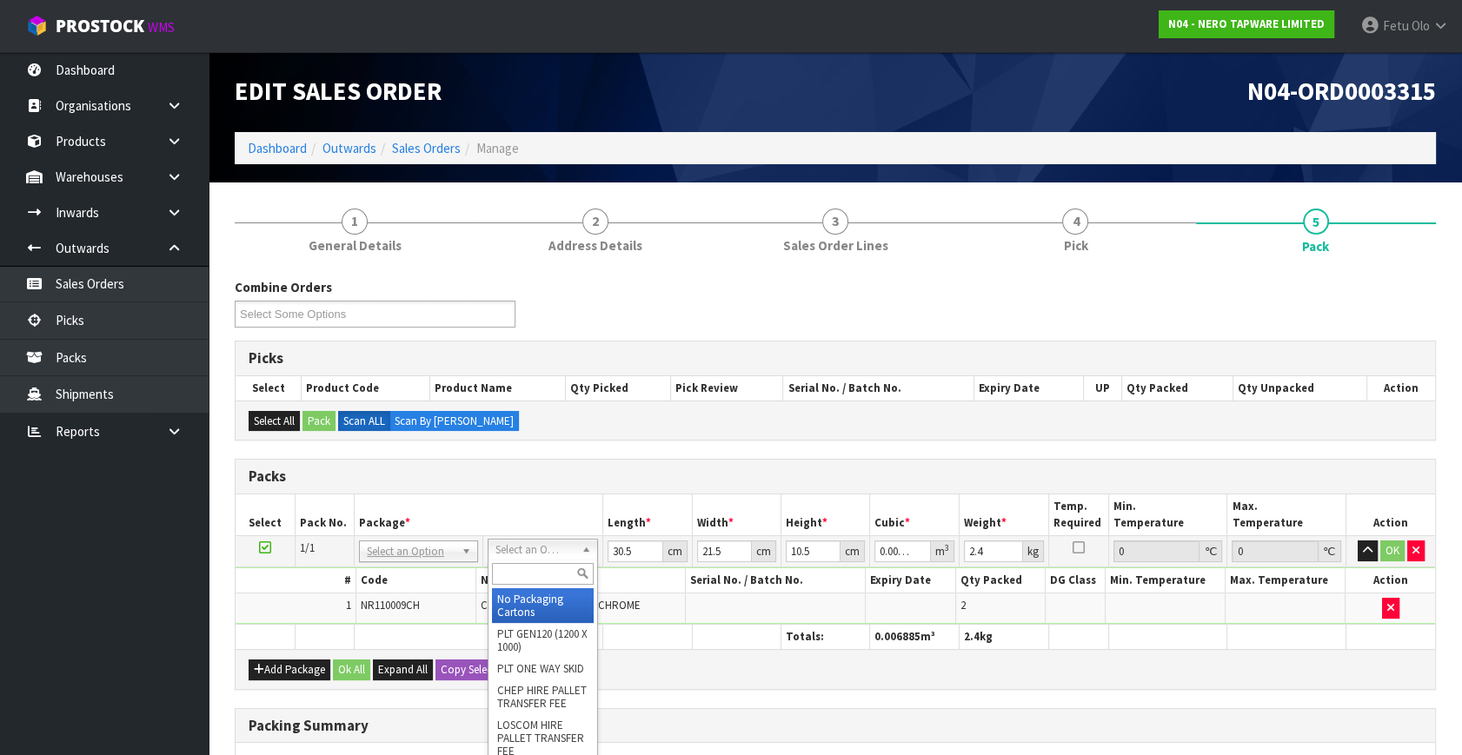
click at [514, 571] on input "text" at bounding box center [543, 574] width 102 height 22
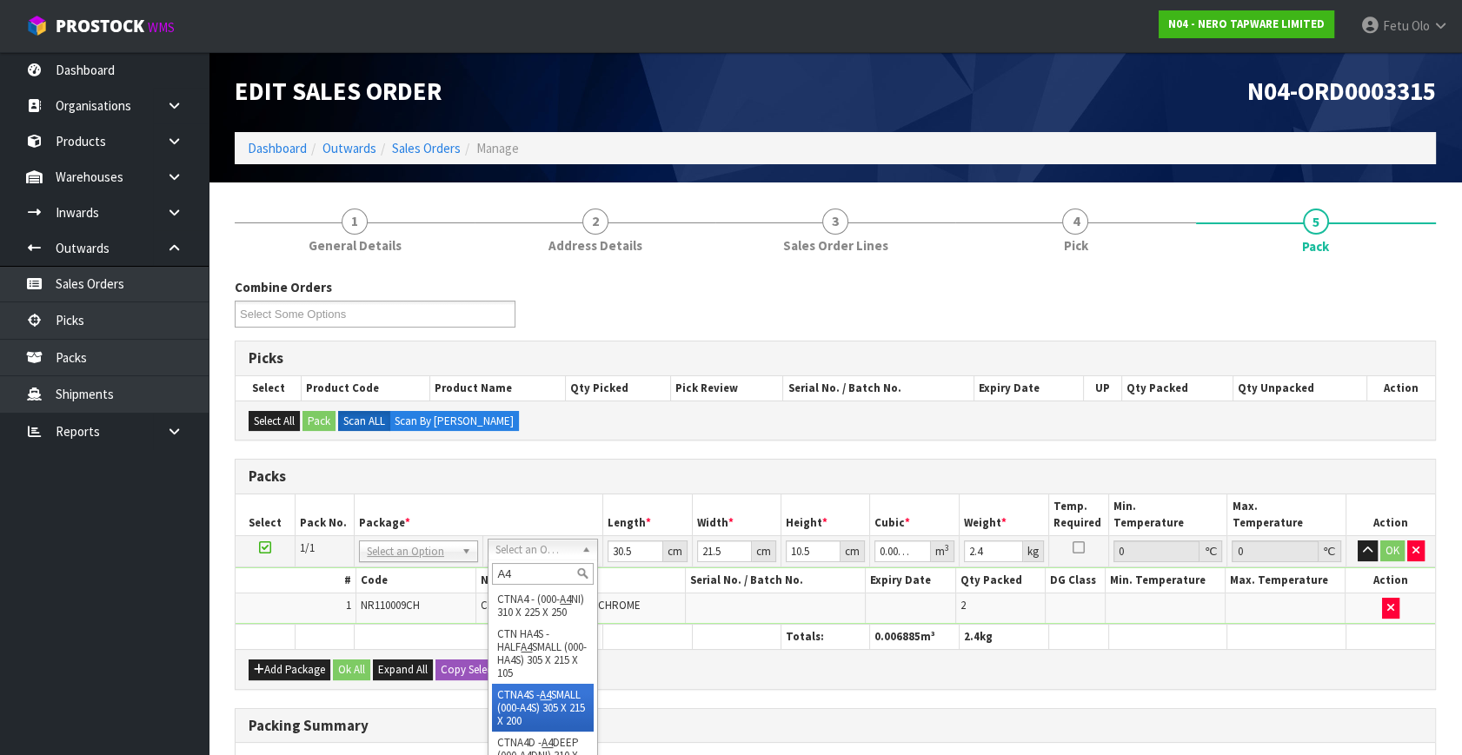
scroll to position [78, 0]
drag, startPoint x: 545, startPoint y: 678, endPoint x: 558, endPoint y: 674, distance: 13.5
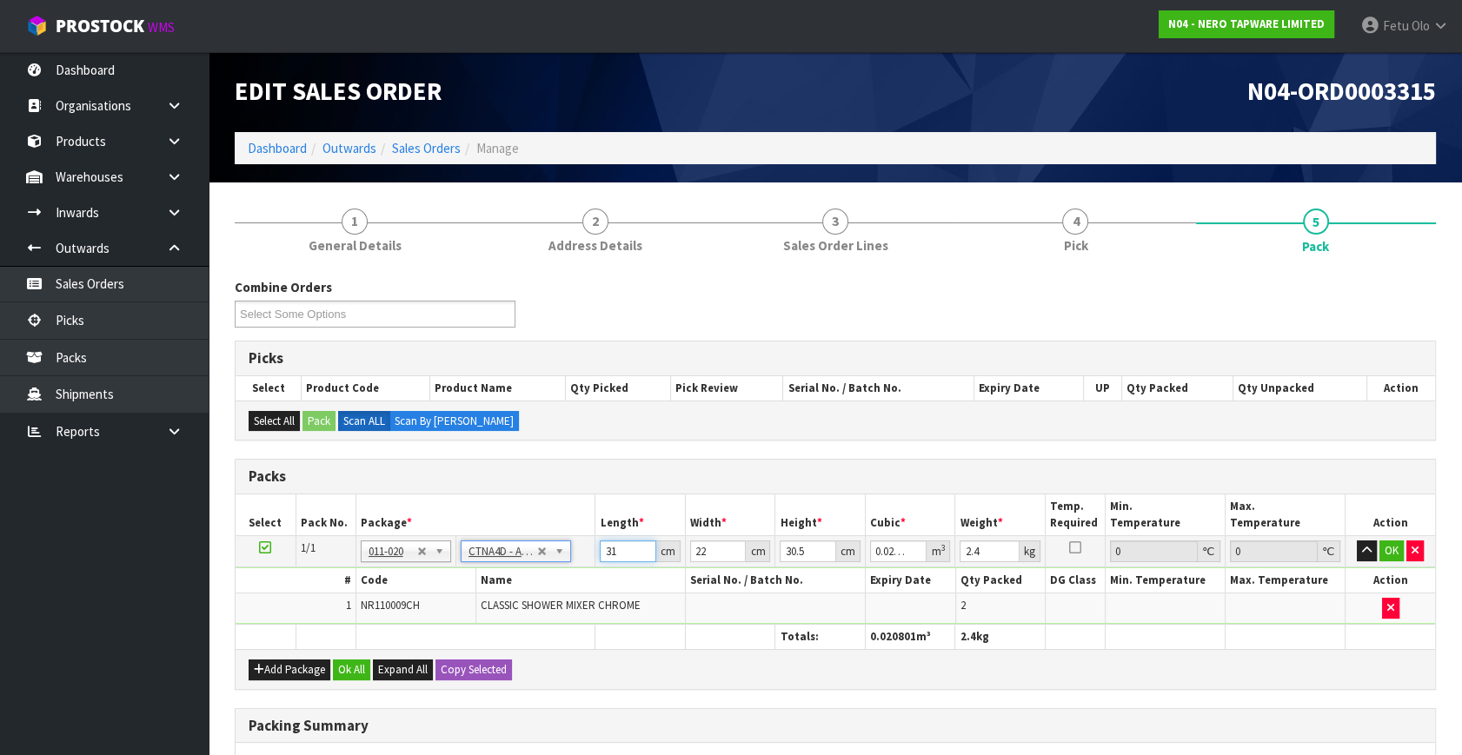
drag, startPoint x: 631, startPoint y: 550, endPoint x: 560, endPoint y: 576, distance: 75.9
click at [560, 576] on tbody "1/1 NONE 007-001 007-002 007-004 007-009 007-013 007-014 007-015 007-017 007-01…" at bounding box center [834, 580] width 1199 height 89
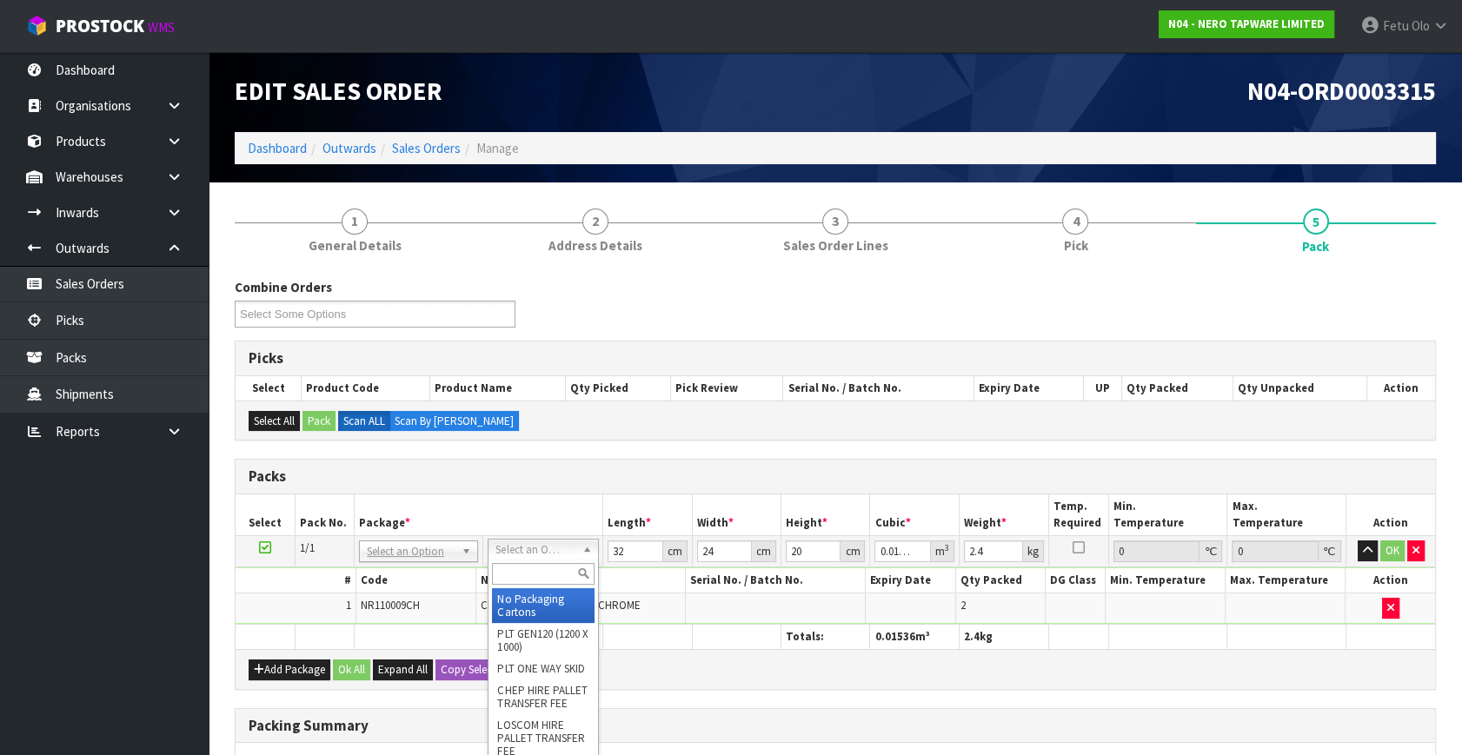
click at [507, 572] on input "text" at bounding box center [543, 574] width 102 height 22
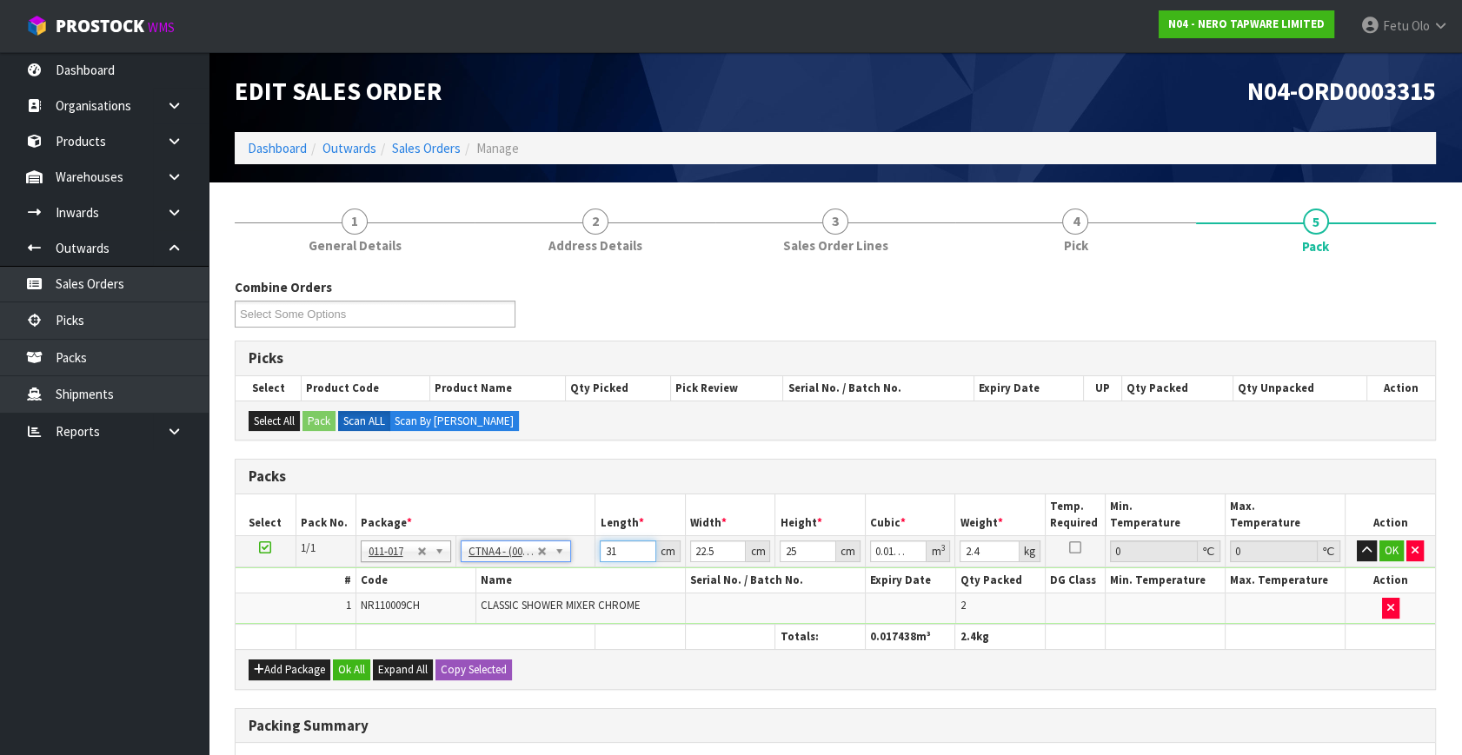
drag, startPoint x: 624, startPoint y: 549, endPoint x: 546, endPoint y: 567, distance: 80.3
click at [546, 567] on tbody "1/1 NONE 007-001 007-002 007-004 007-009 007-013 007-014 007-015 007-017 007-01…" at bounding box center [834, 580] width 1199 height 89
click button "OK" at bounding box center [1391, 551] width 24 height 21
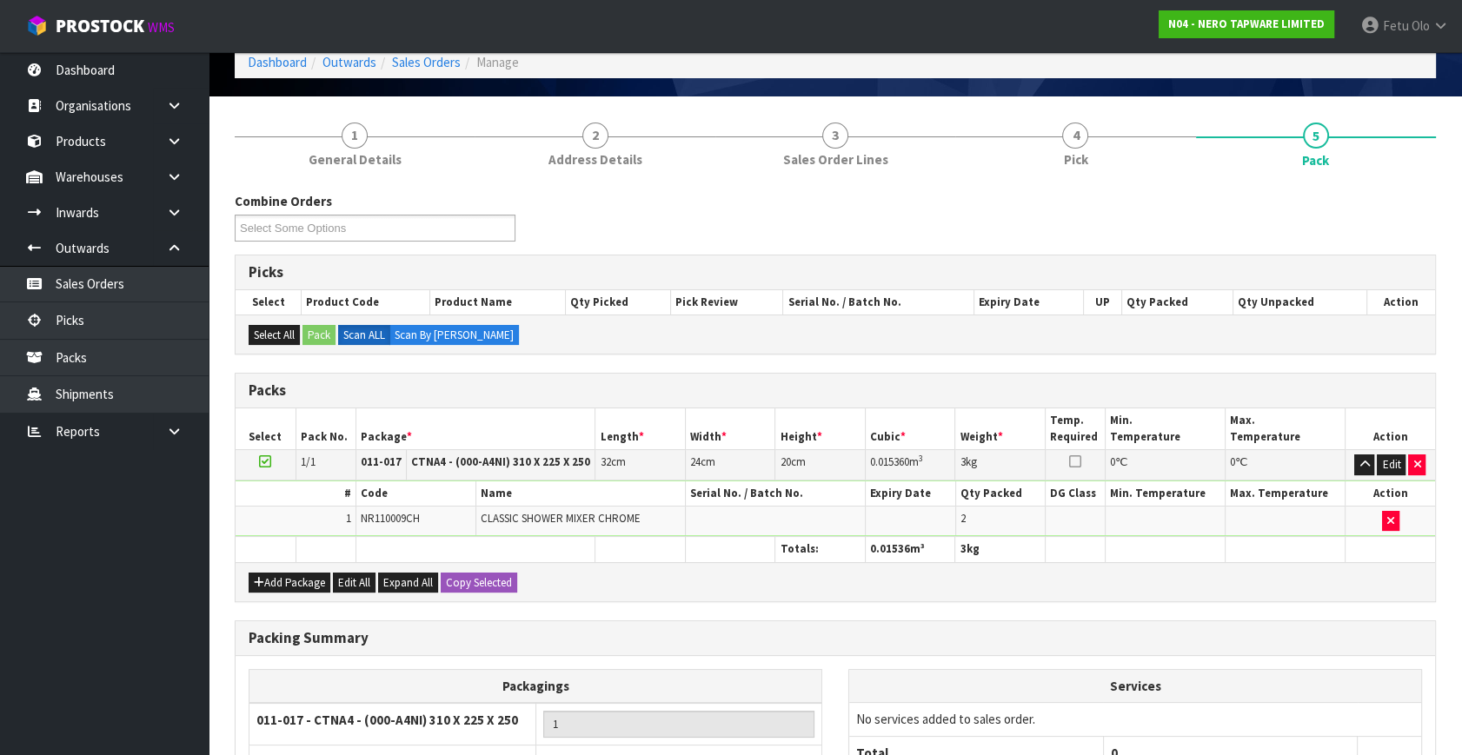
scroll to position [259, 0]
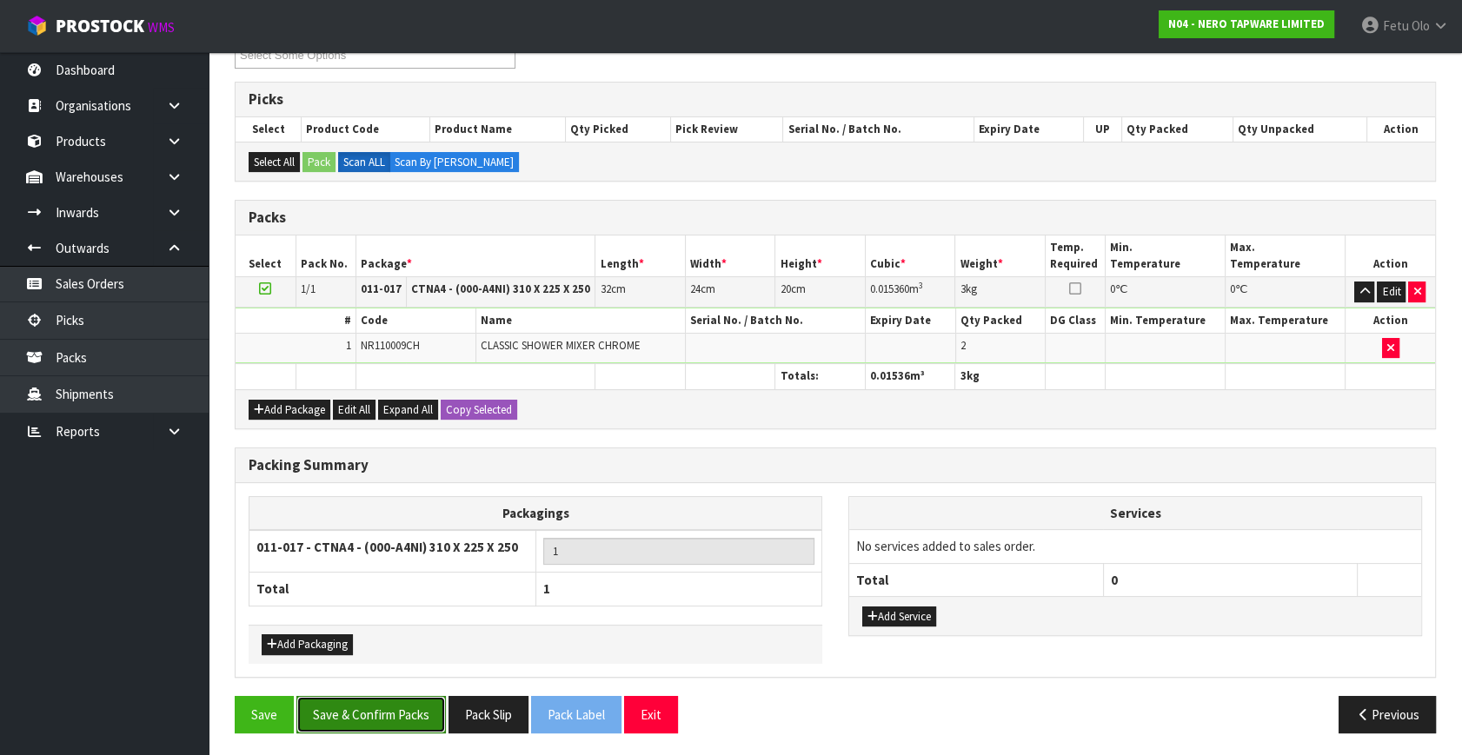
click at [348, 706] on button "Save & Confirm Packs" at bounding box center [370, 714] width 149 height 37
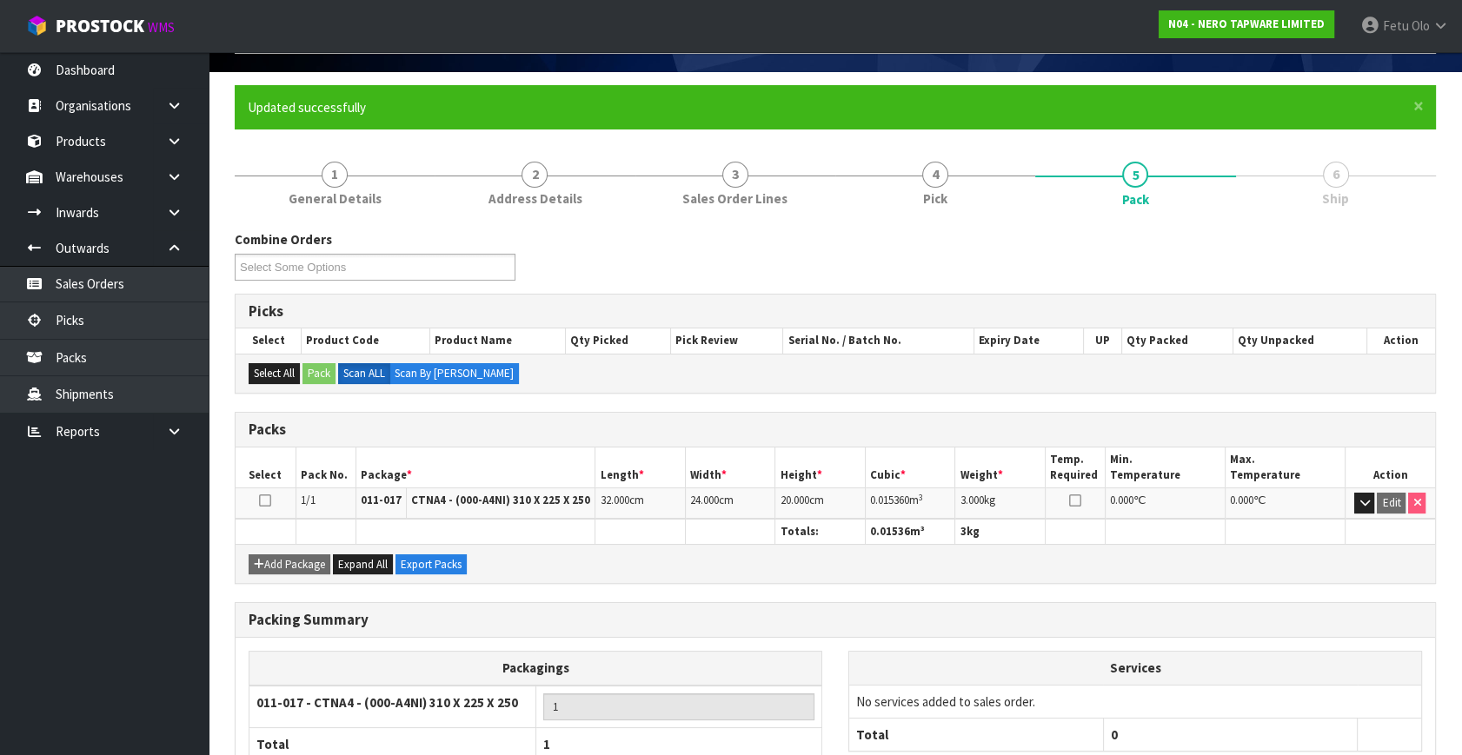
scroll to position [227, 0]
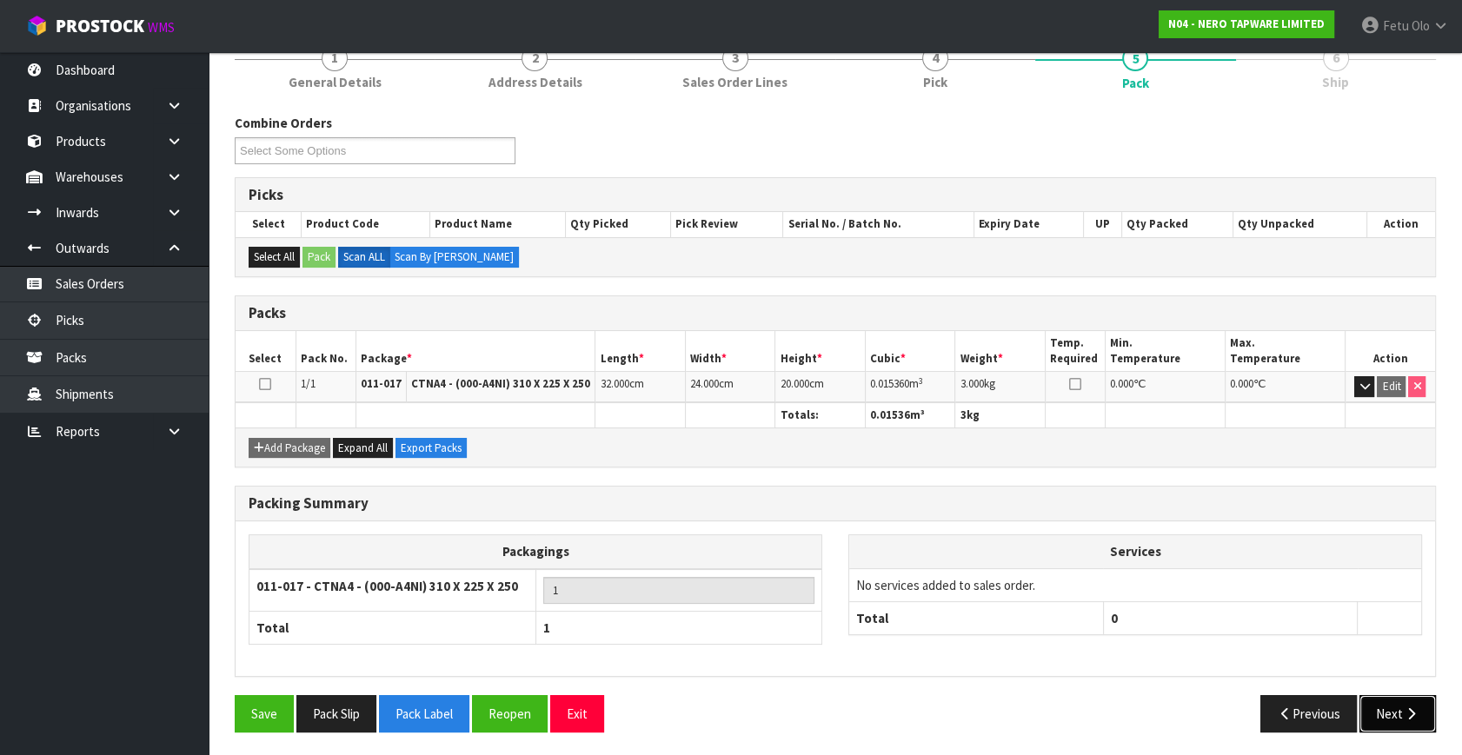
click at [1380, 706] on button "Next" at bounding box center [1397, 713] width 76 height 37
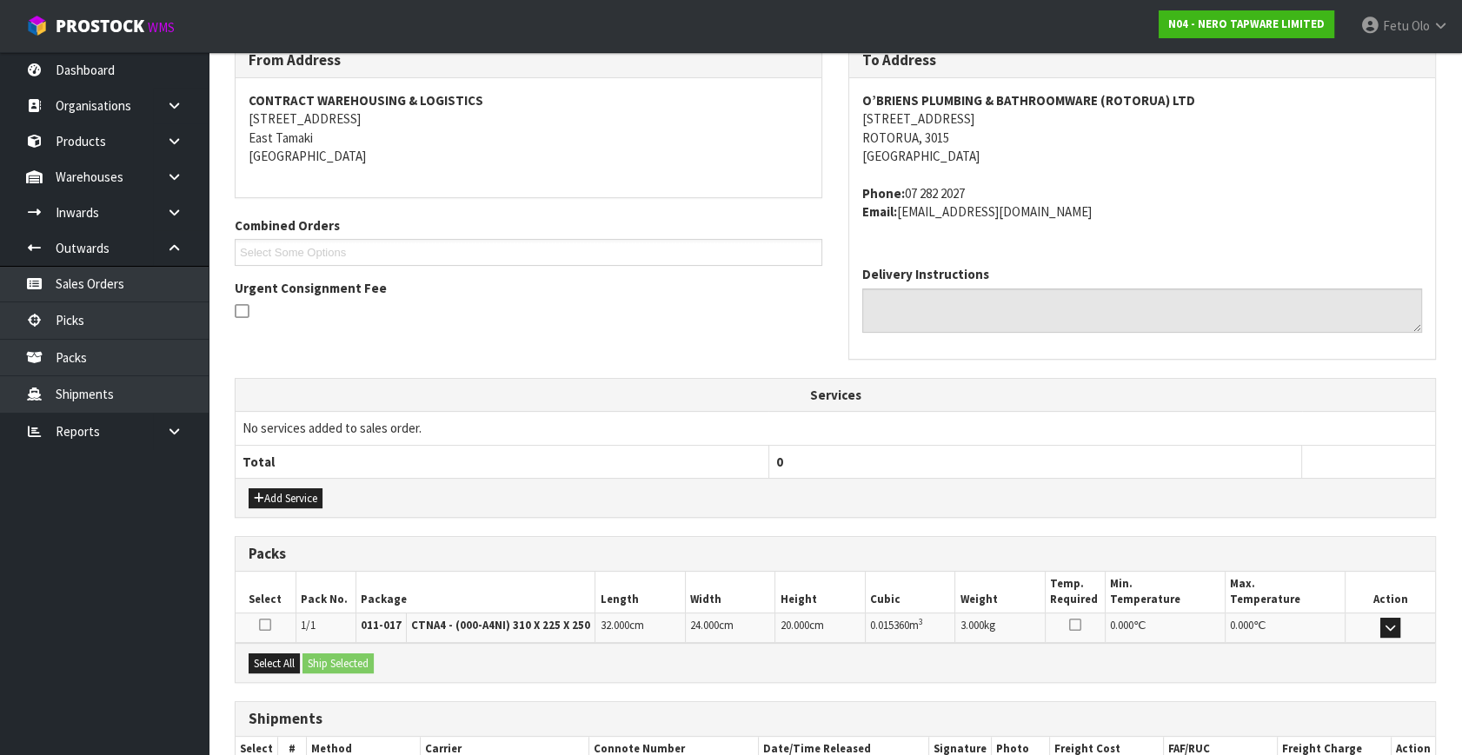
scroll to position [409, 0]
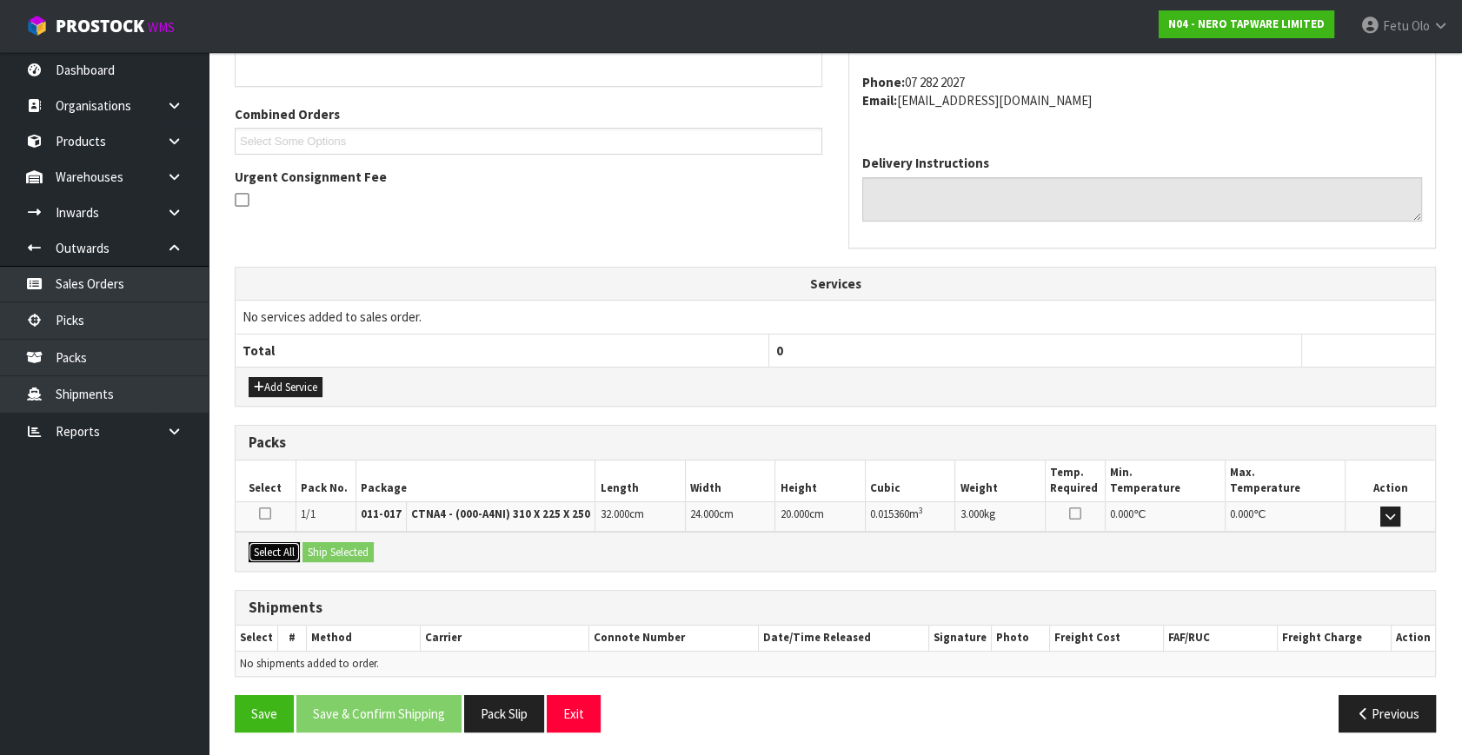
click at [252, 545] on button "Select All" at bounding box center [274, 552] width 51 height 21
click at [315, 542] on button "Ship Selected" at bounding box center [337, 552] width 71 height 21
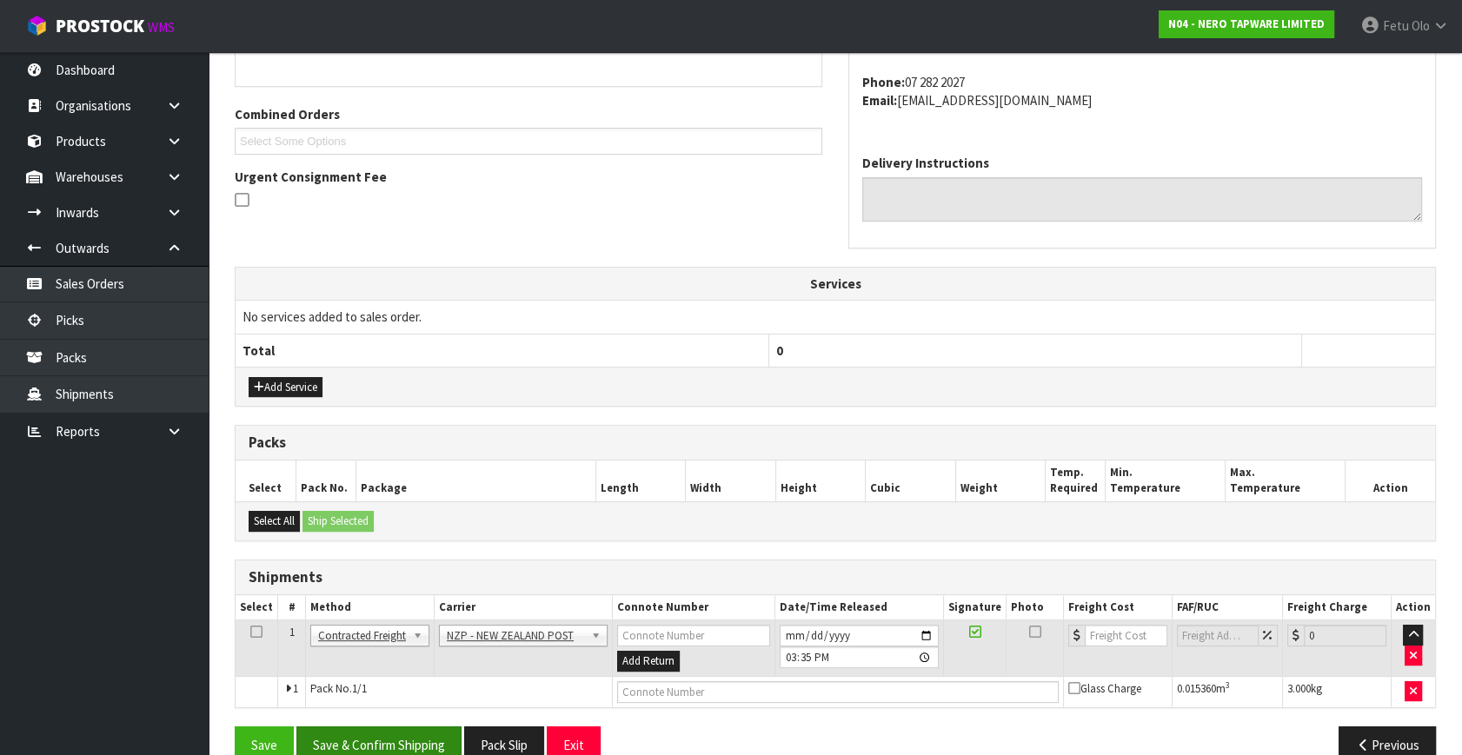
scroll to position [441, 0]
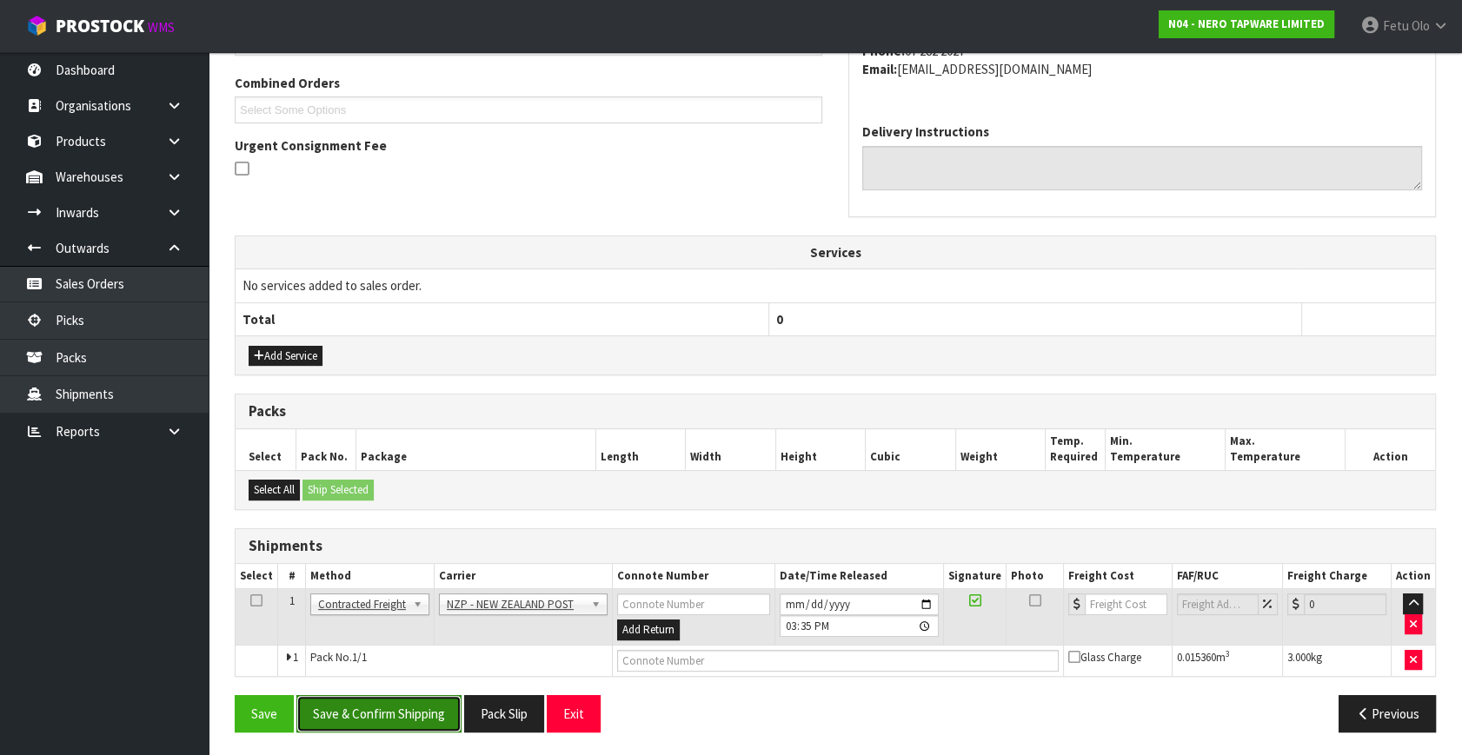
click at [432, 709] on button "Save & Confirm Shipping" at bounding box center [378, 713] width 165 height 37
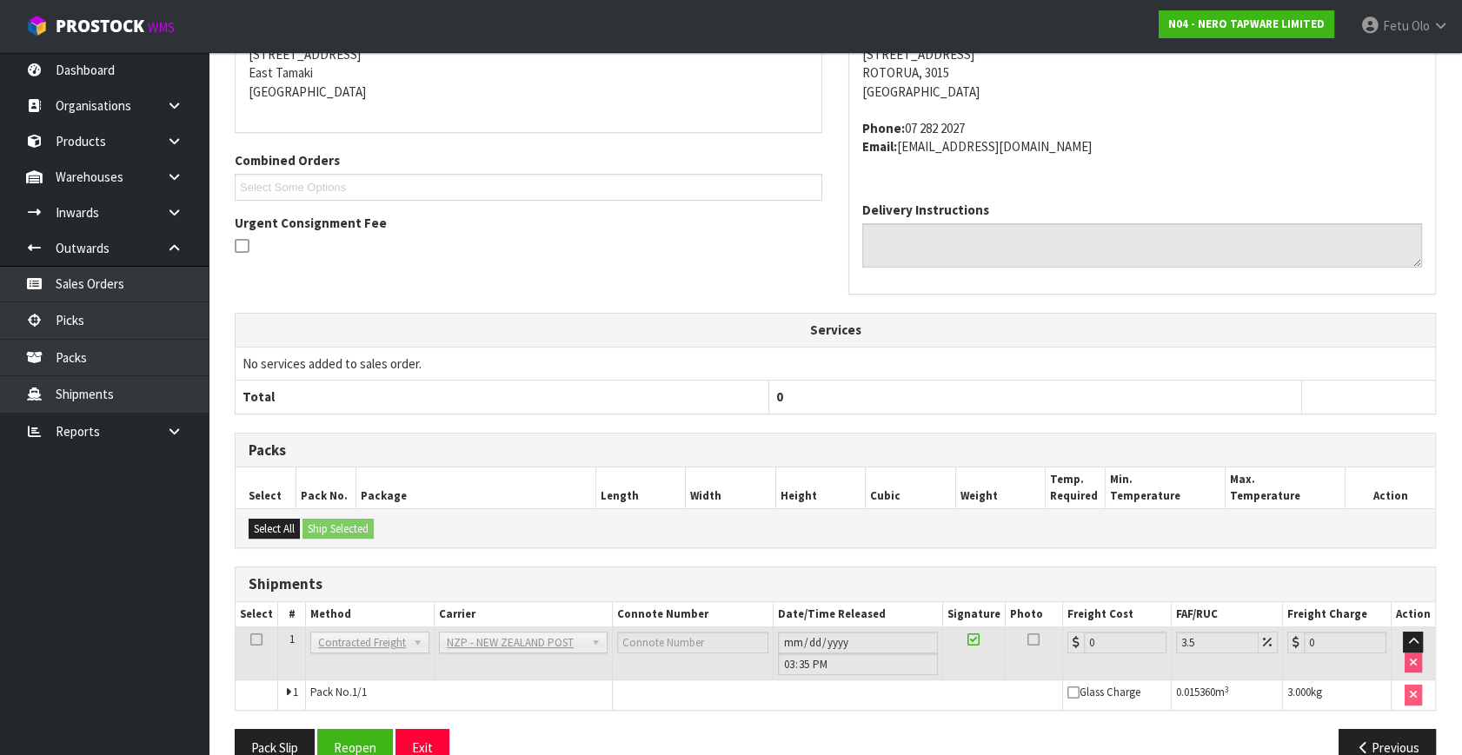
scroll to position [416, 0]
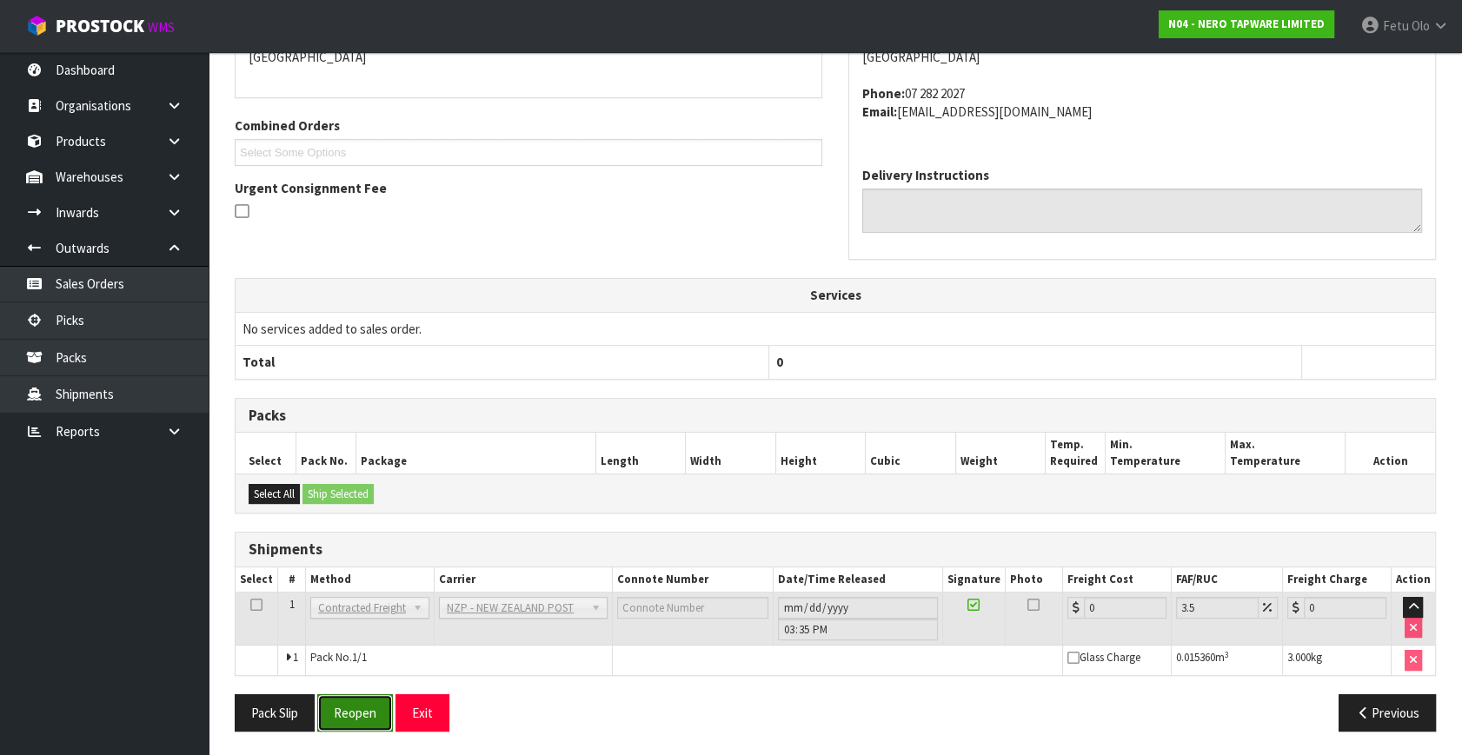
click at [354, 701] on button "Reopen" at bounding box center [355, 712] width 76 height 37
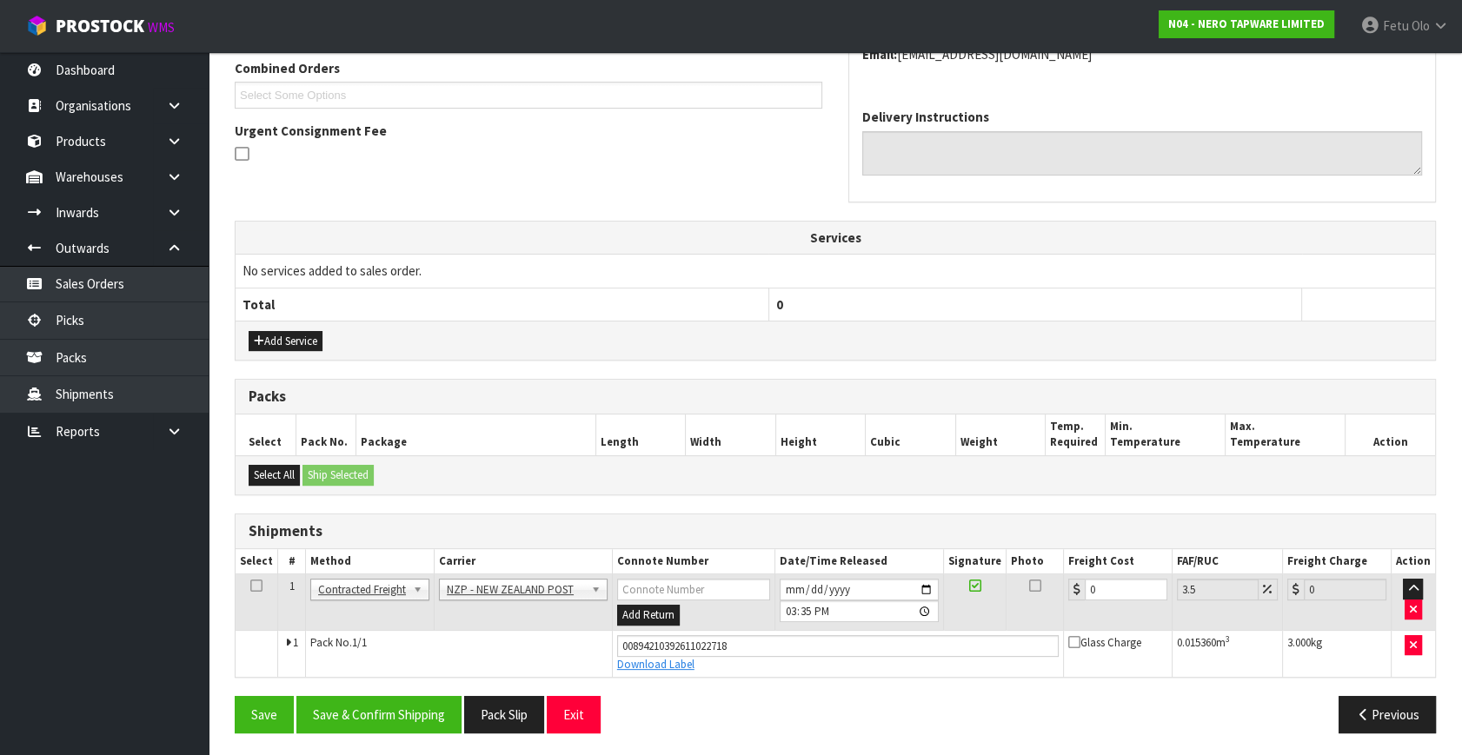
scroll to position [456, 0]
drag, startPoint x: 747, startPoint y: 660, endPoint x: 696, endPoint y: 669, distance: 52.2
click at [696, 669] on tbody "1 Client Local Pickup Customer Local Pickup Company Freight Contracted Freight …" at bounding box center [834, 625] width 1199 height 103
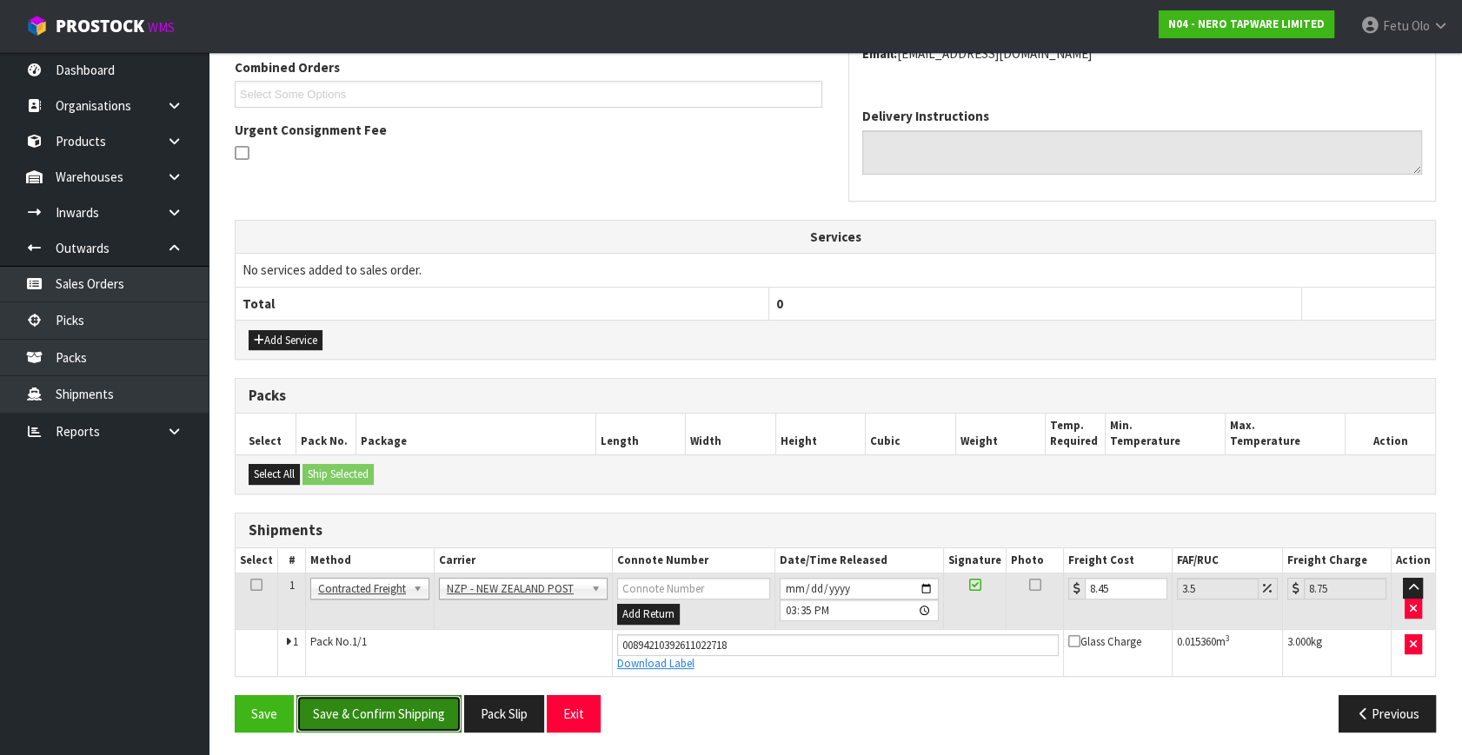
click at [446, 704] on button "Save & Confirm Shipping" at bounding box center [378, 713] width 165 height 37
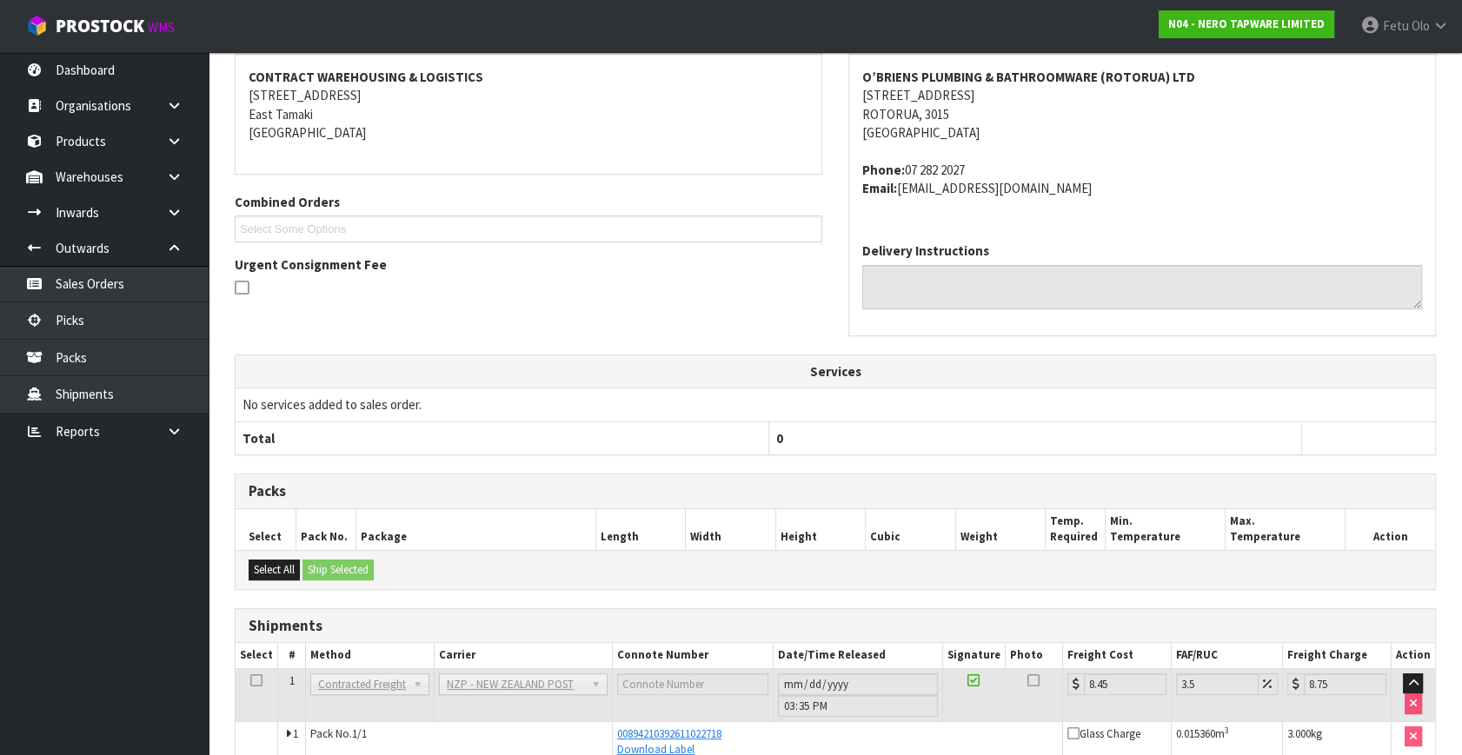
scroll to position [395, 0]
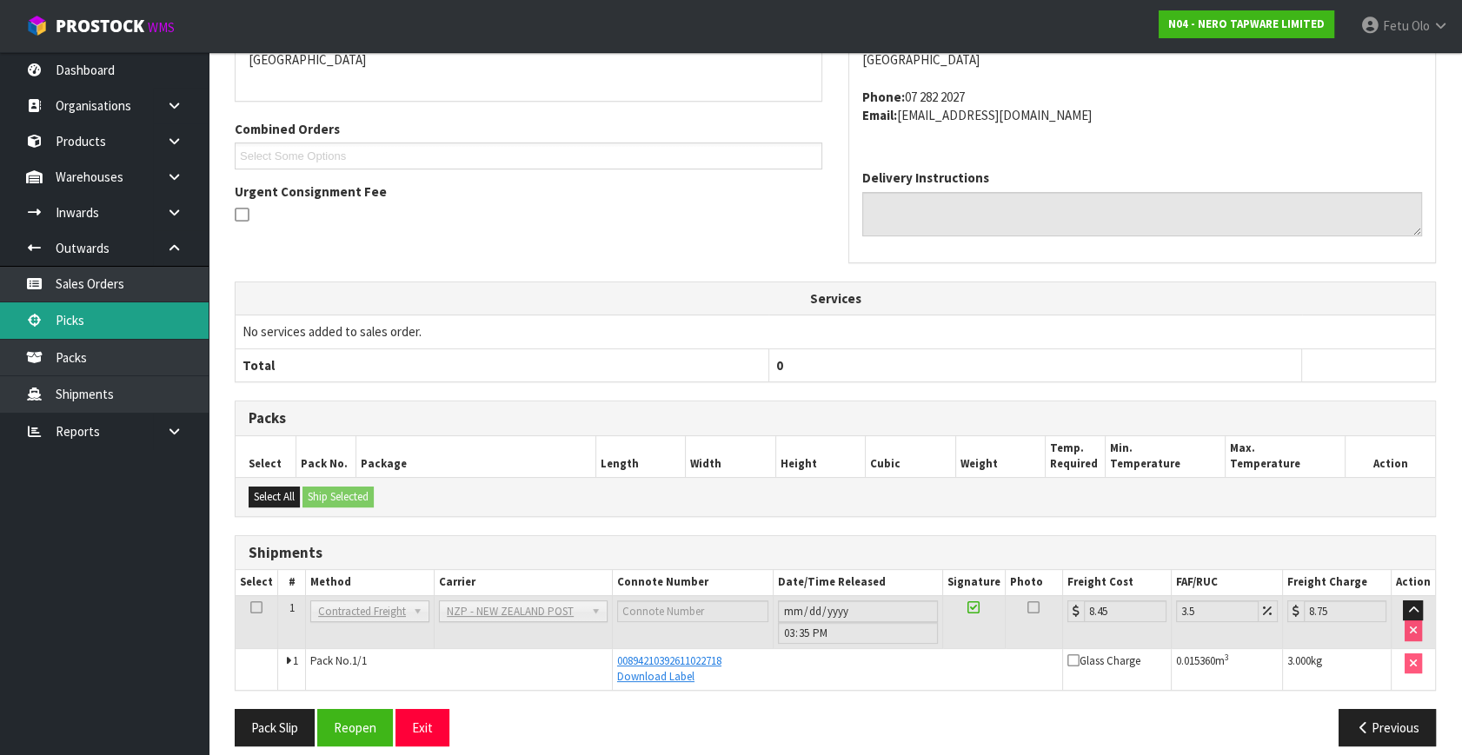
click at [70, 322] on link "Picks" at bounding box center [104, 320] width 209 height 36
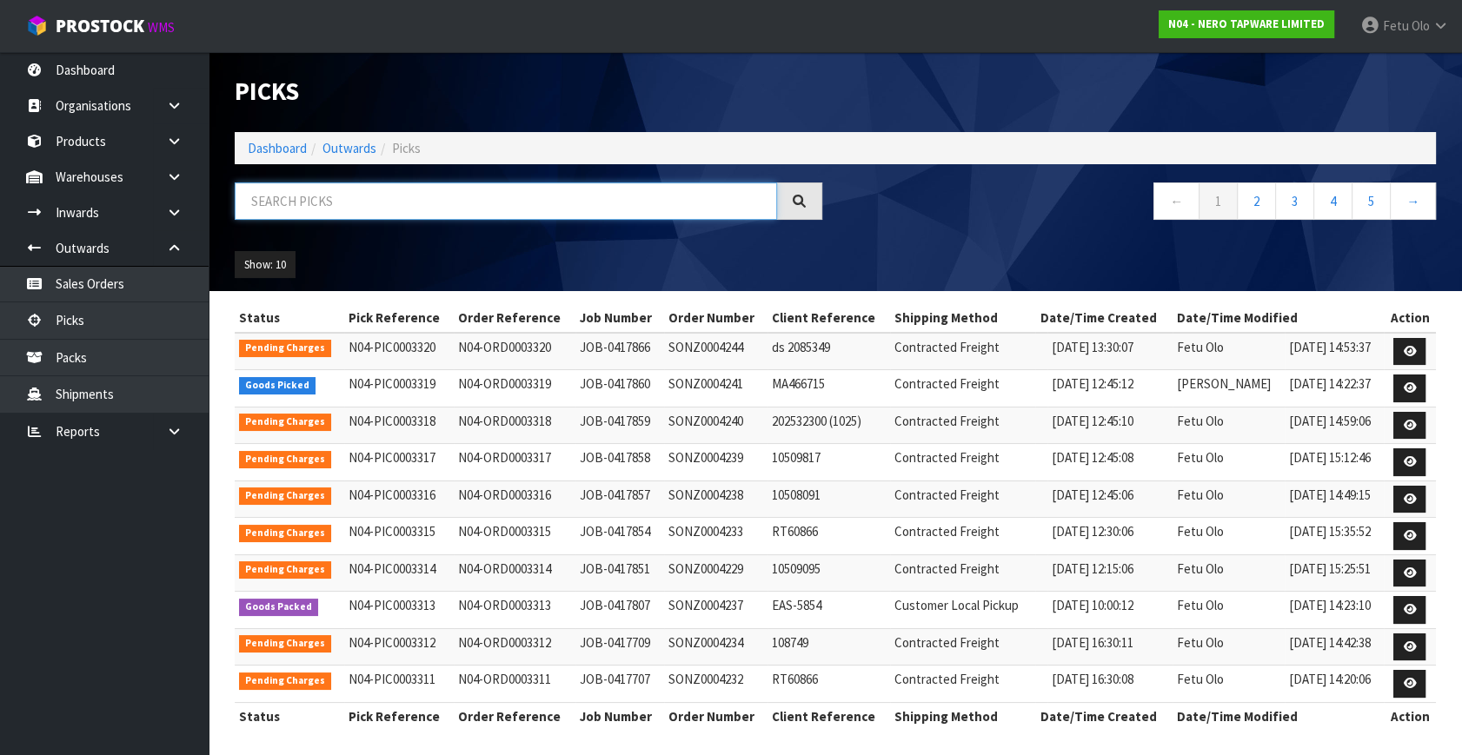
click at [489, 195] on input "text" at bounding box center [506, 200] width 542 height 37
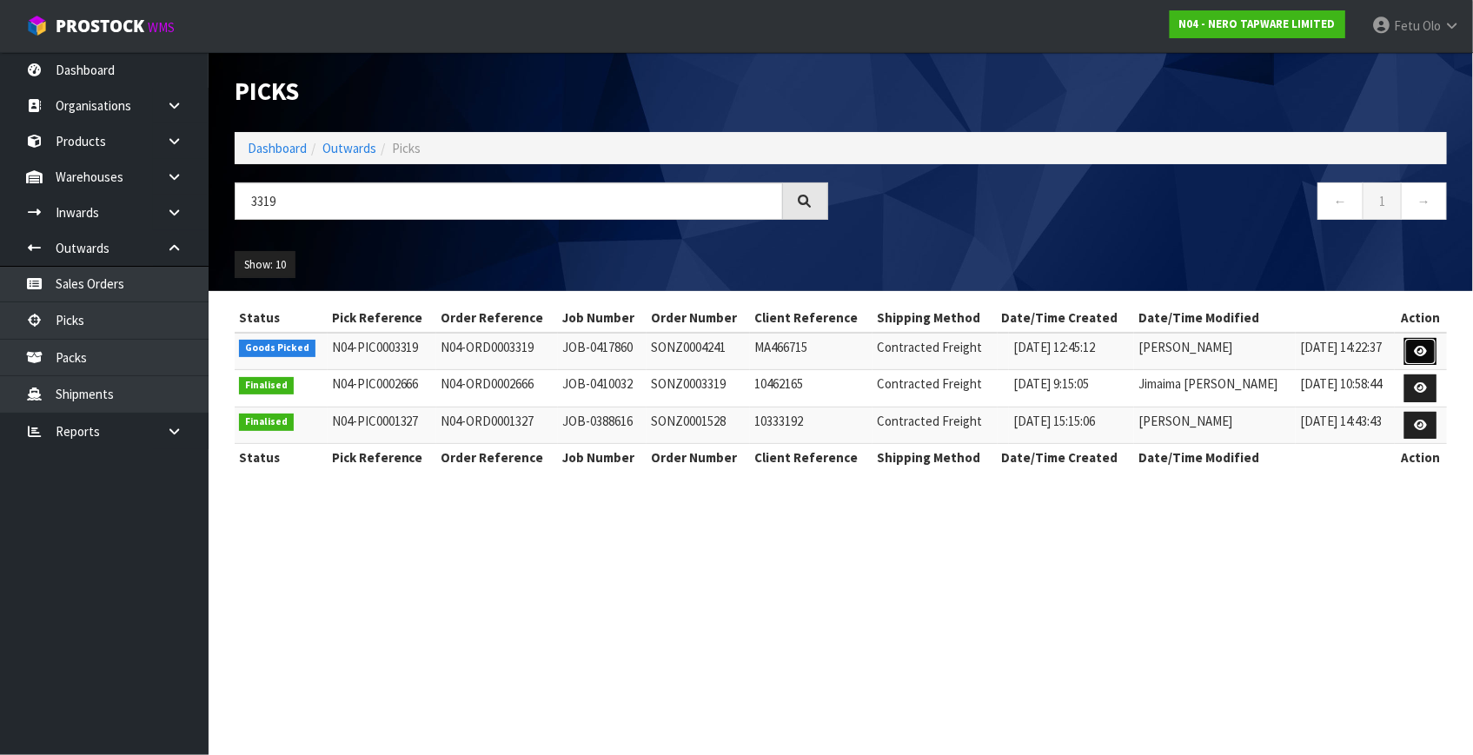
click at [1416, 354] on icon at bounding box center [1420, 351] width 13 height 11
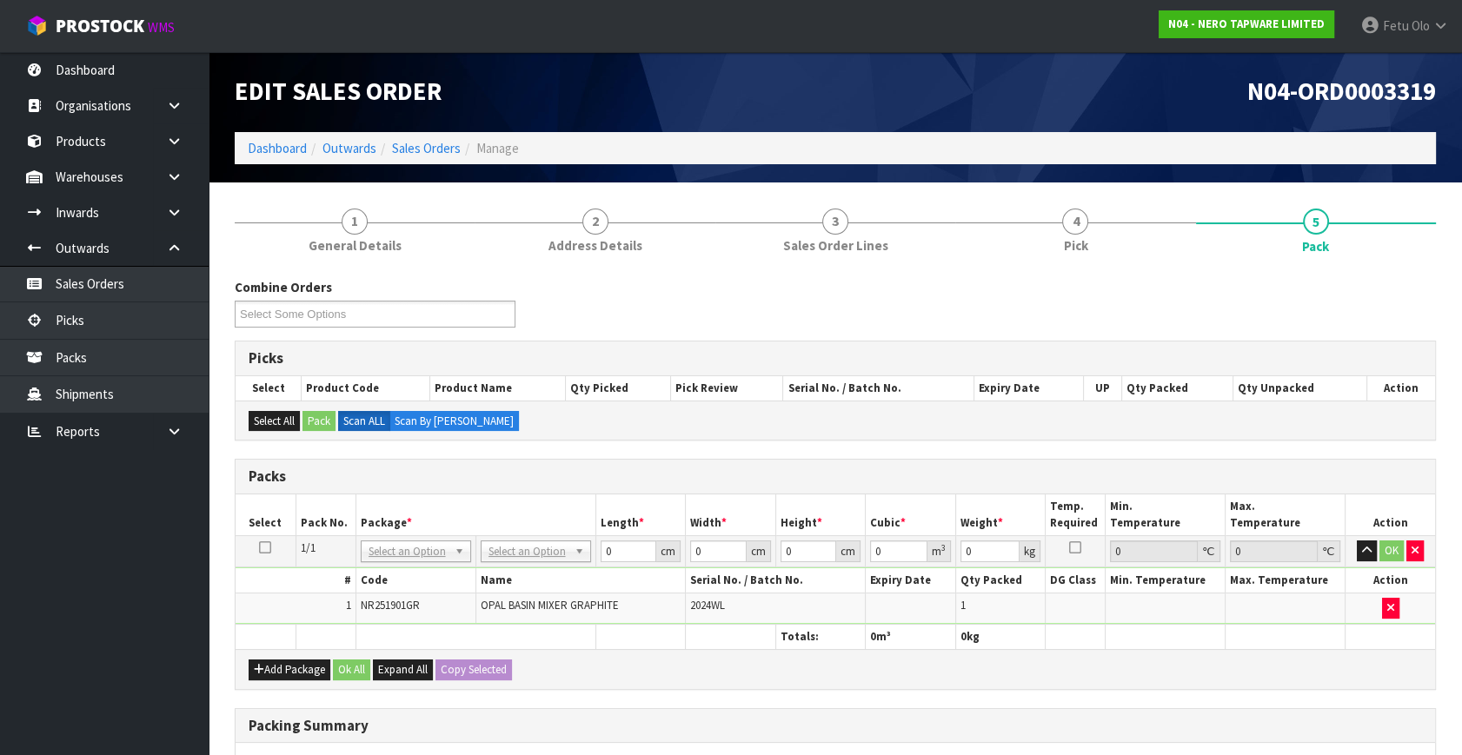
click at [544, 527] on th "Package *" at bounding box center [475, 514] width 240 height 41
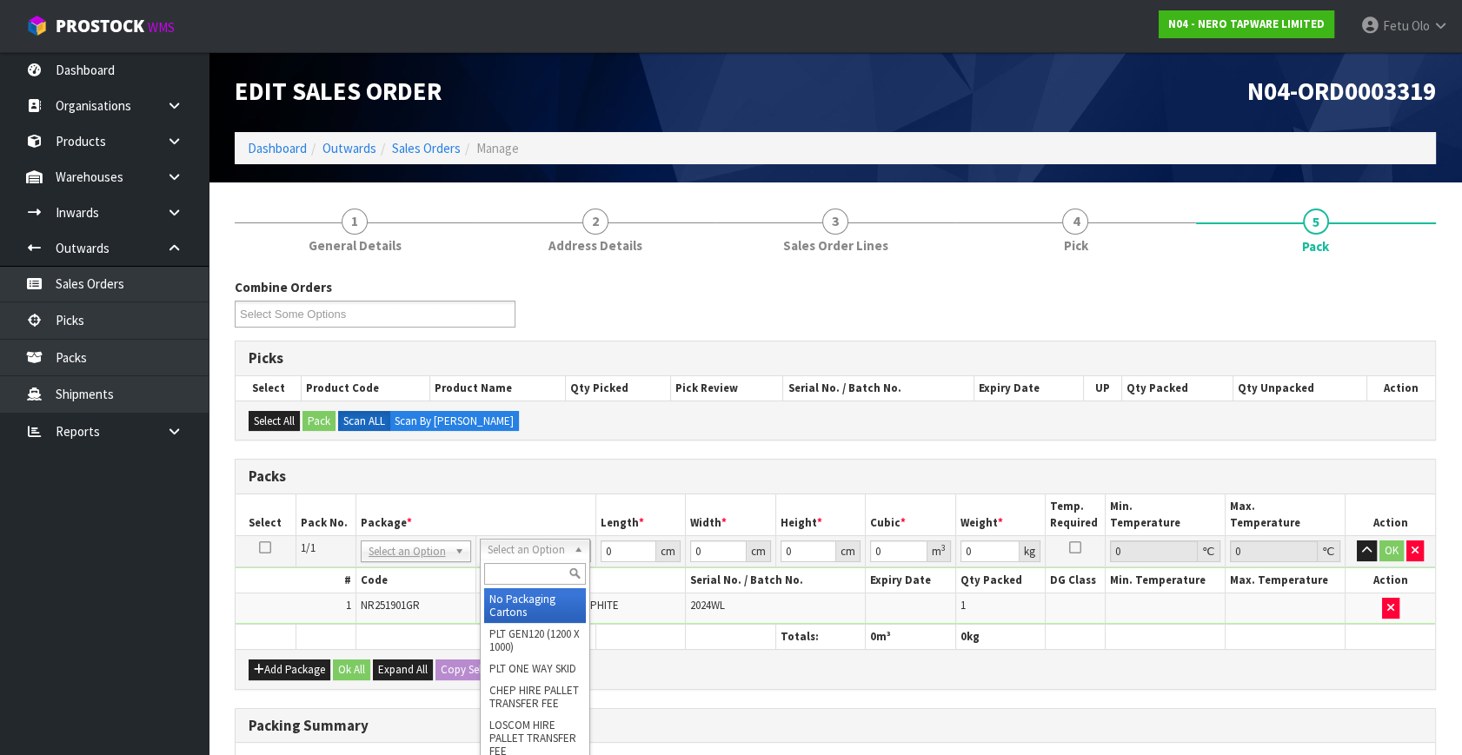
drag, startPoint x: 528, startPoint y: 546, endPoint x: 521, endPoint y: 577, distance: 32.0
click at [521, 578] on input "text" at bounding box center [535, 574] width 102 height 22
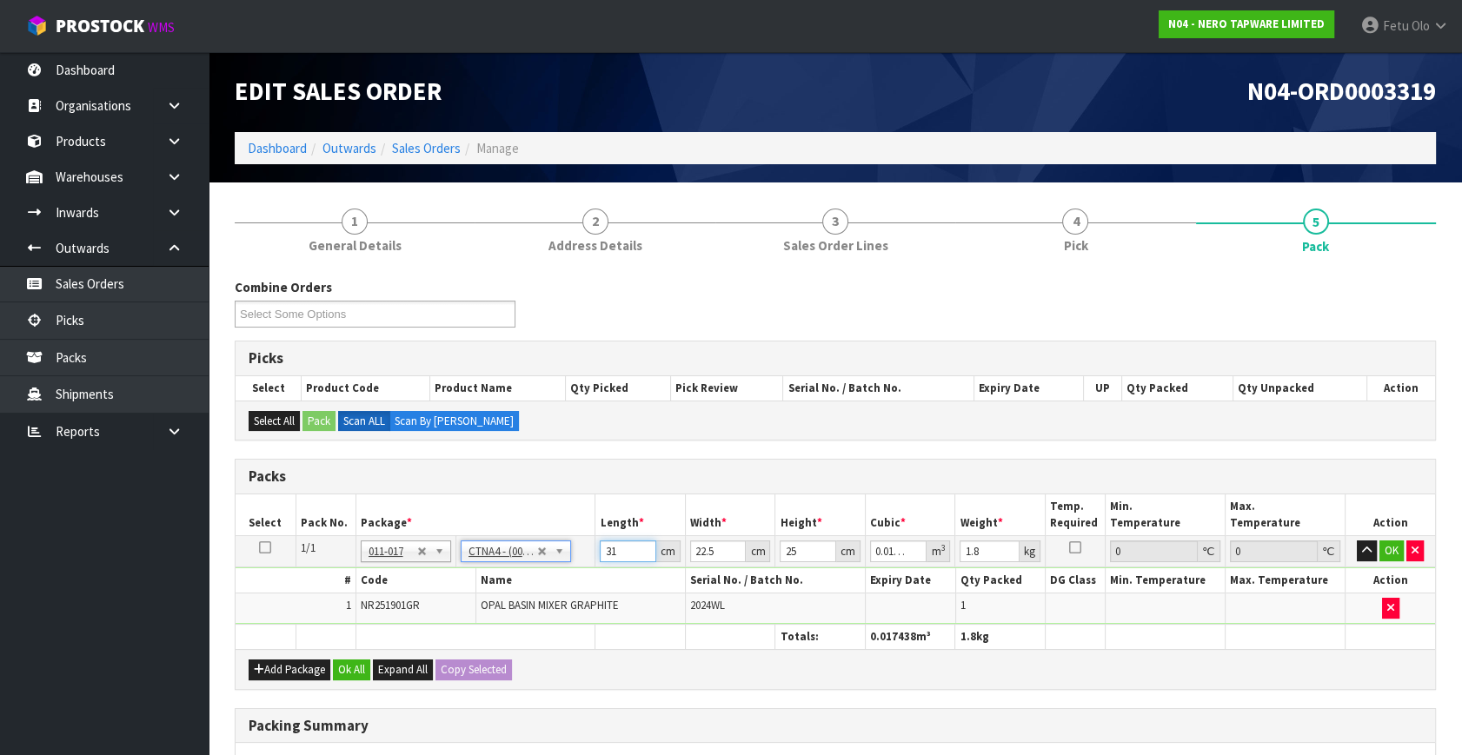
drag, startPoint x: 634, startPoint y: 556, endPoint x: 484, endPoint y: 588, distance: 152.9
click at [484, 588] on tbody "1/1 NONE 007-001 007-002 007-004 007-009 007-013 007-014 007-015 007-017 007-01…" at bounding box center [834, 580] width 1199 height 89
click button "OK" at bounding box center [1391, 551] width 24 height 21
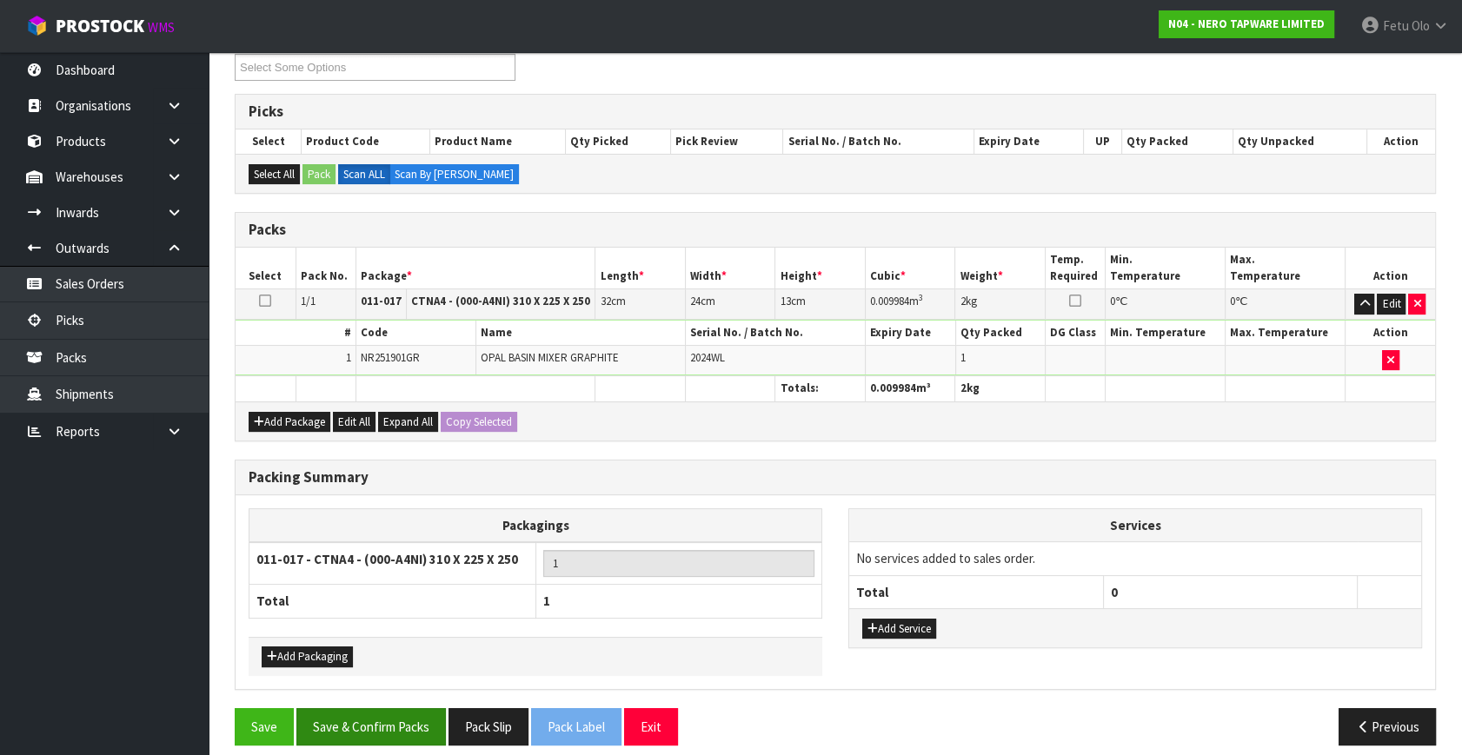
scroll to position [259, 0]
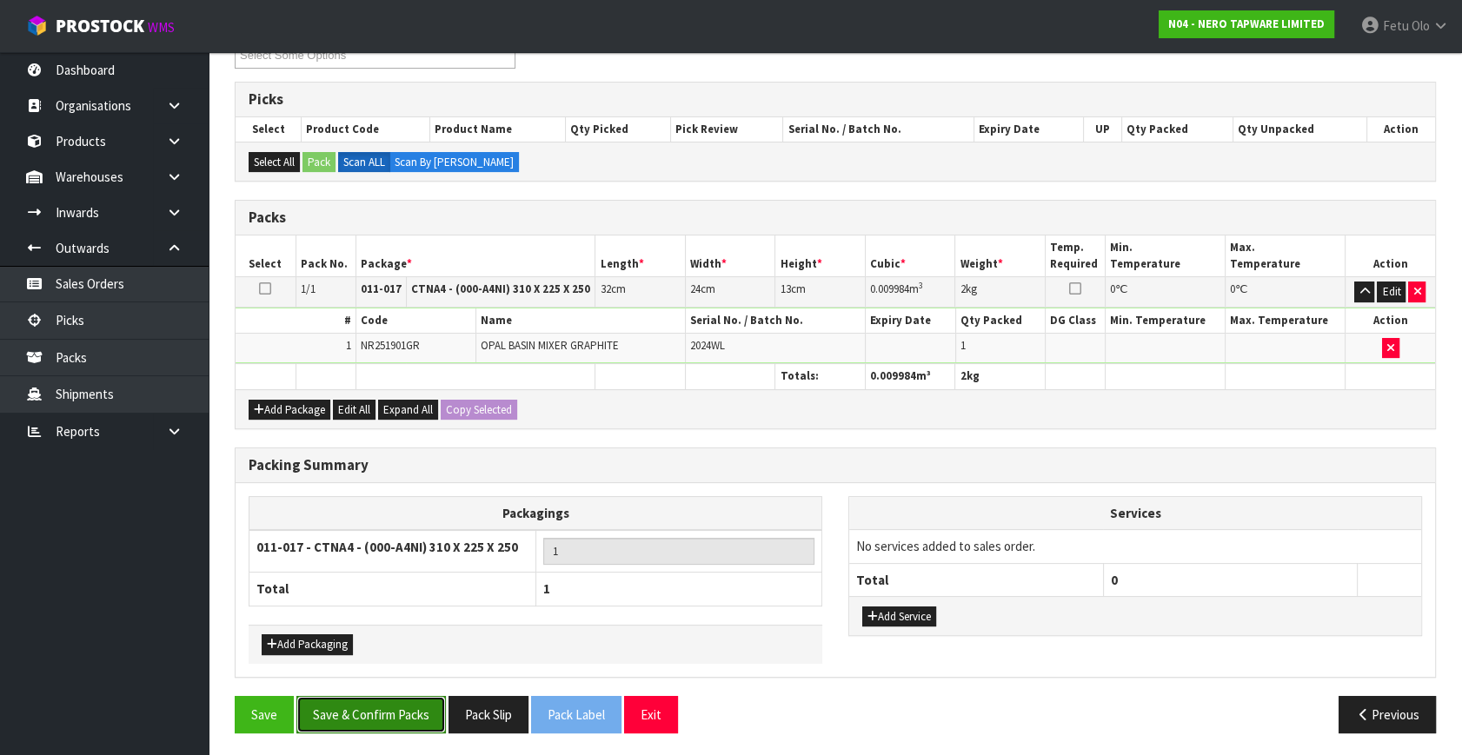
click at [389, 708] on button "Save & Confirm Packs" at bounding box center [370, 714] width 149 height 37
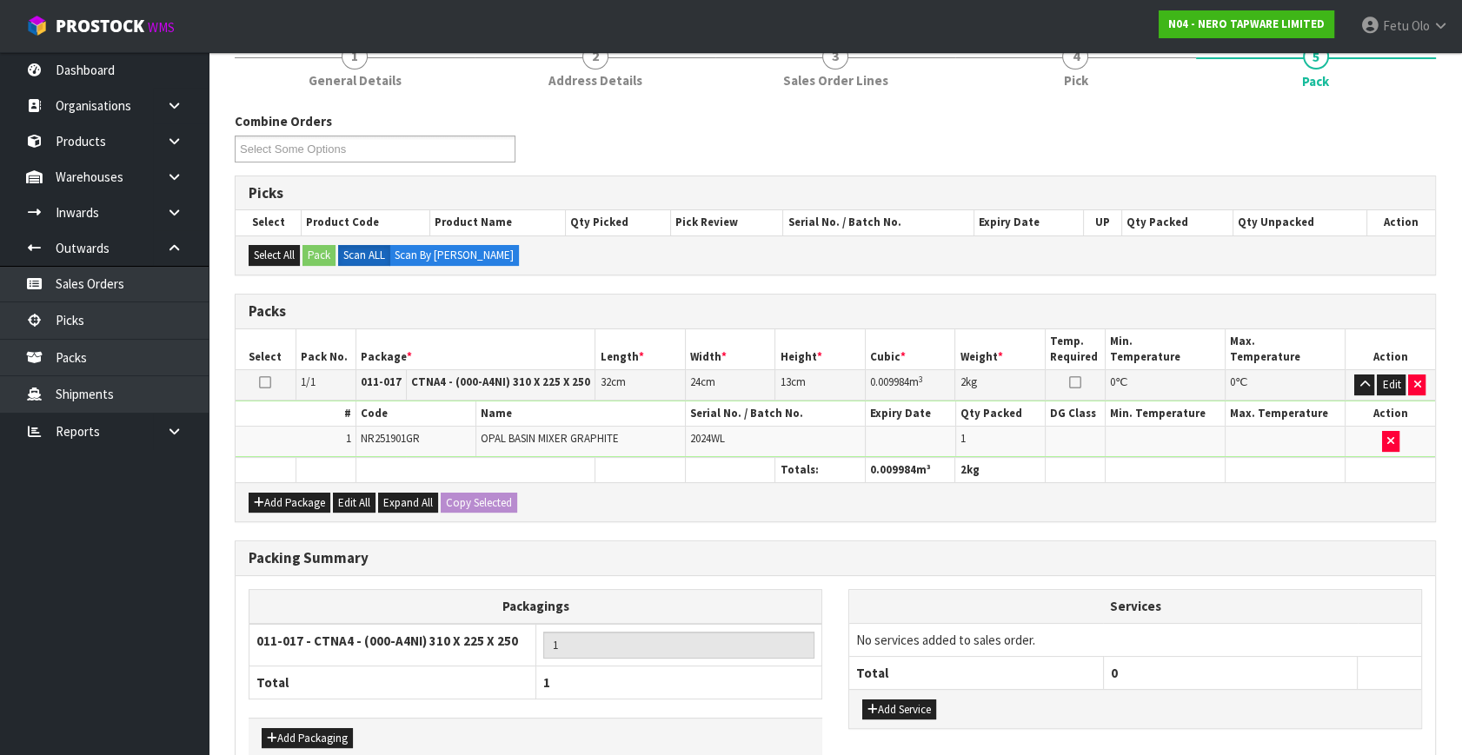
scroll to position [227, 0]
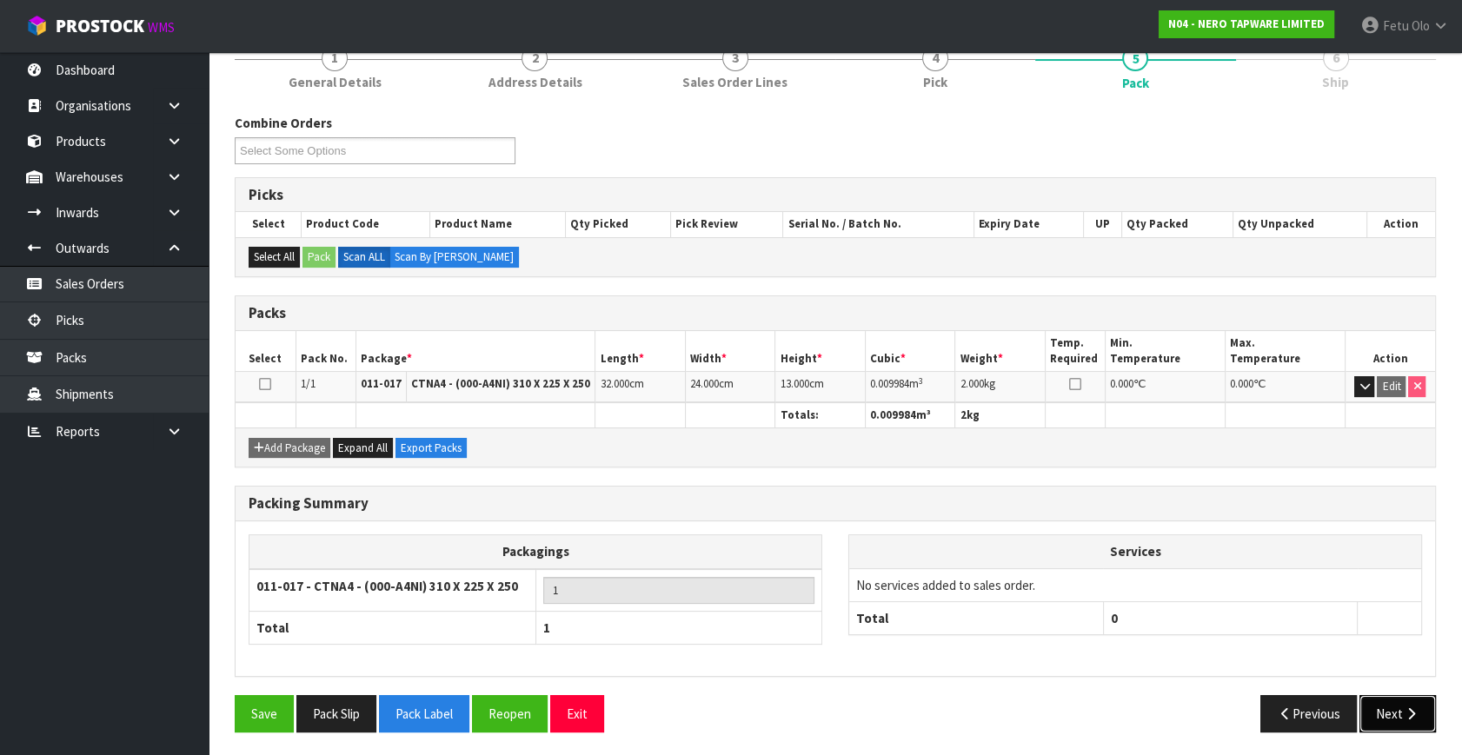
click at [1408, 722] on button "Next" at bounding box center [1397, 713] width 76 height 37
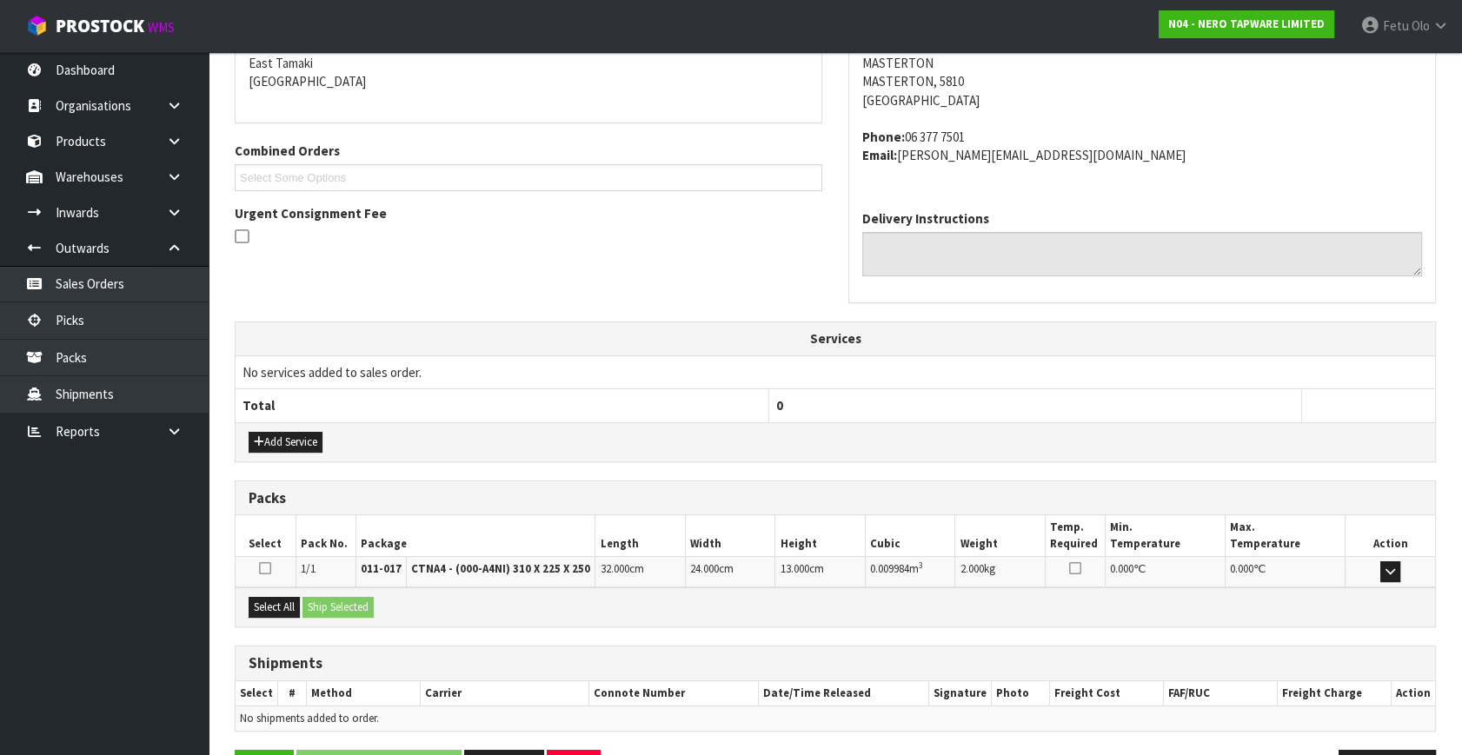
scroll to position [428, 0]
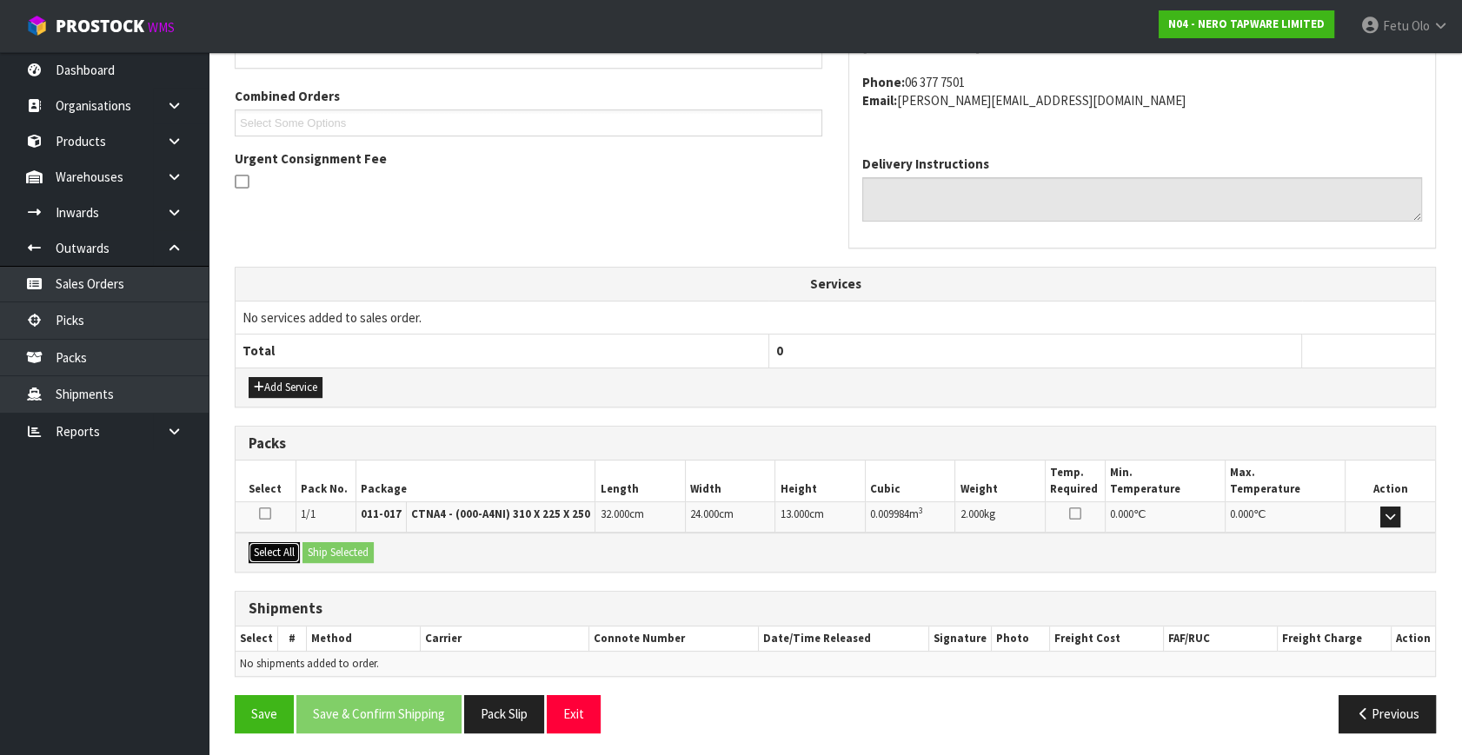
drag, startPoint x: 254, startPoint y: 539, endPoint x: 305, endPoint y: 541, distance: 51.3
click at [269, 542] on button "Select All" at bounding box center [274, 552] width 51 height 21
click at [329, 547] on button "Ship Selected" at bounding box center [337, 552] width 71 height 21
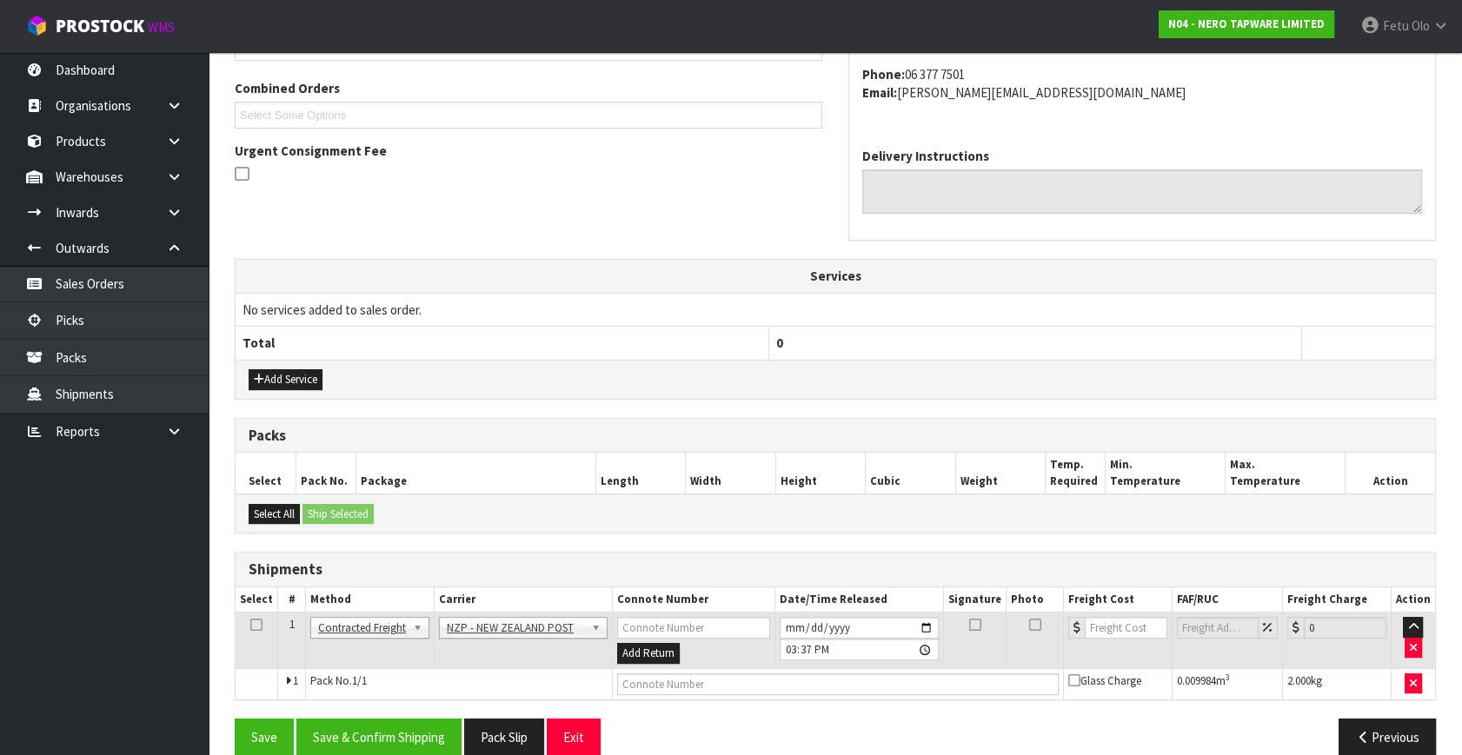
scroll to position [459, 0]
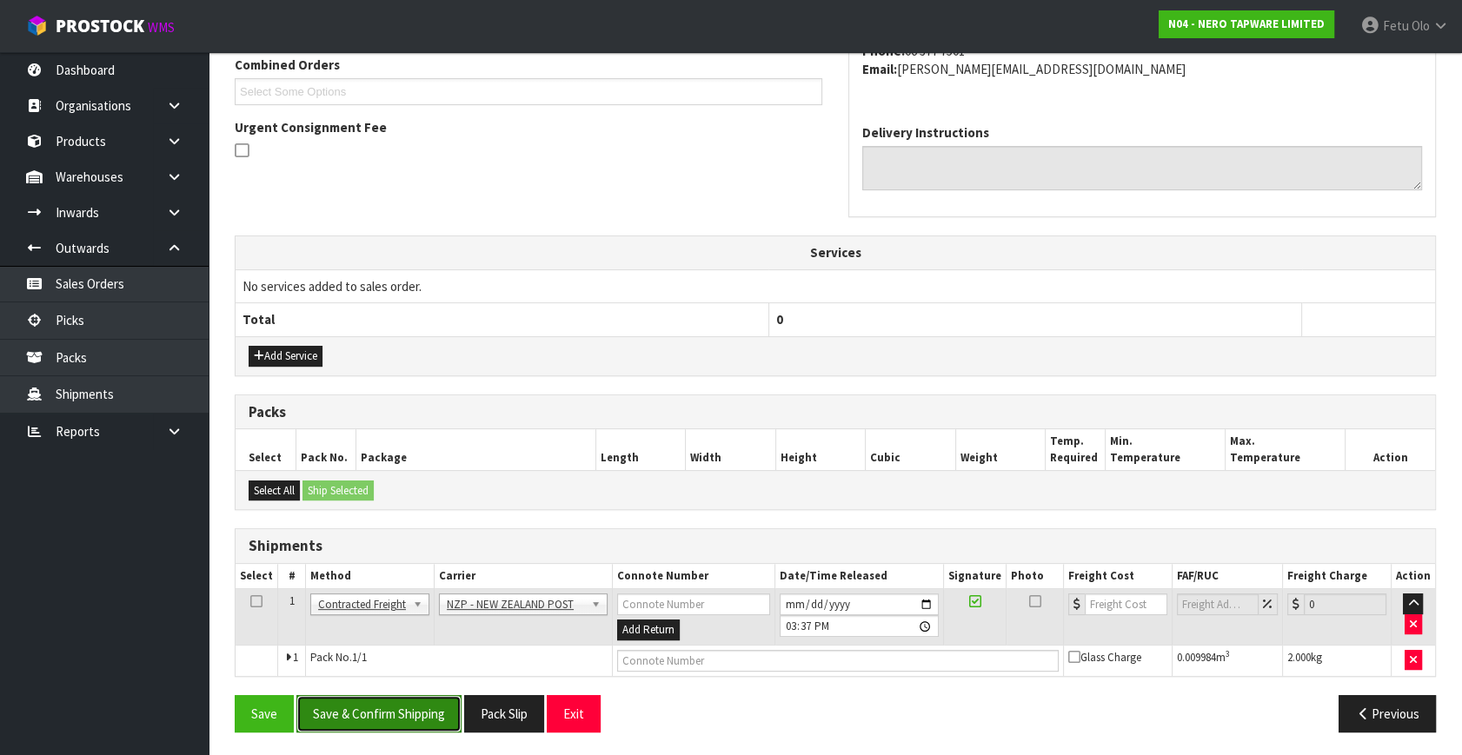
click at [390, 713] on button "Save & Confirm Shipping" at bounding box center [378, 713] width 165 height 37
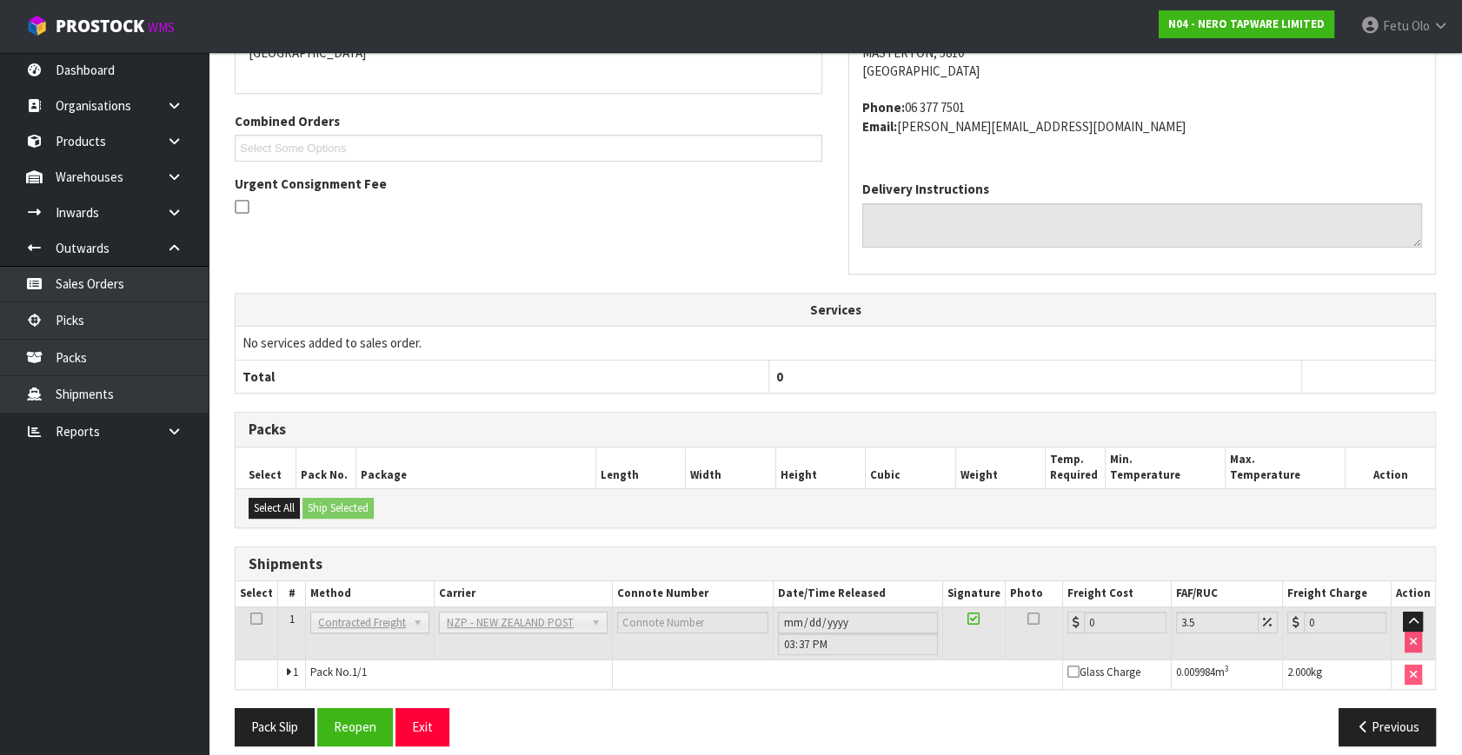
scroll to position [434, 0]
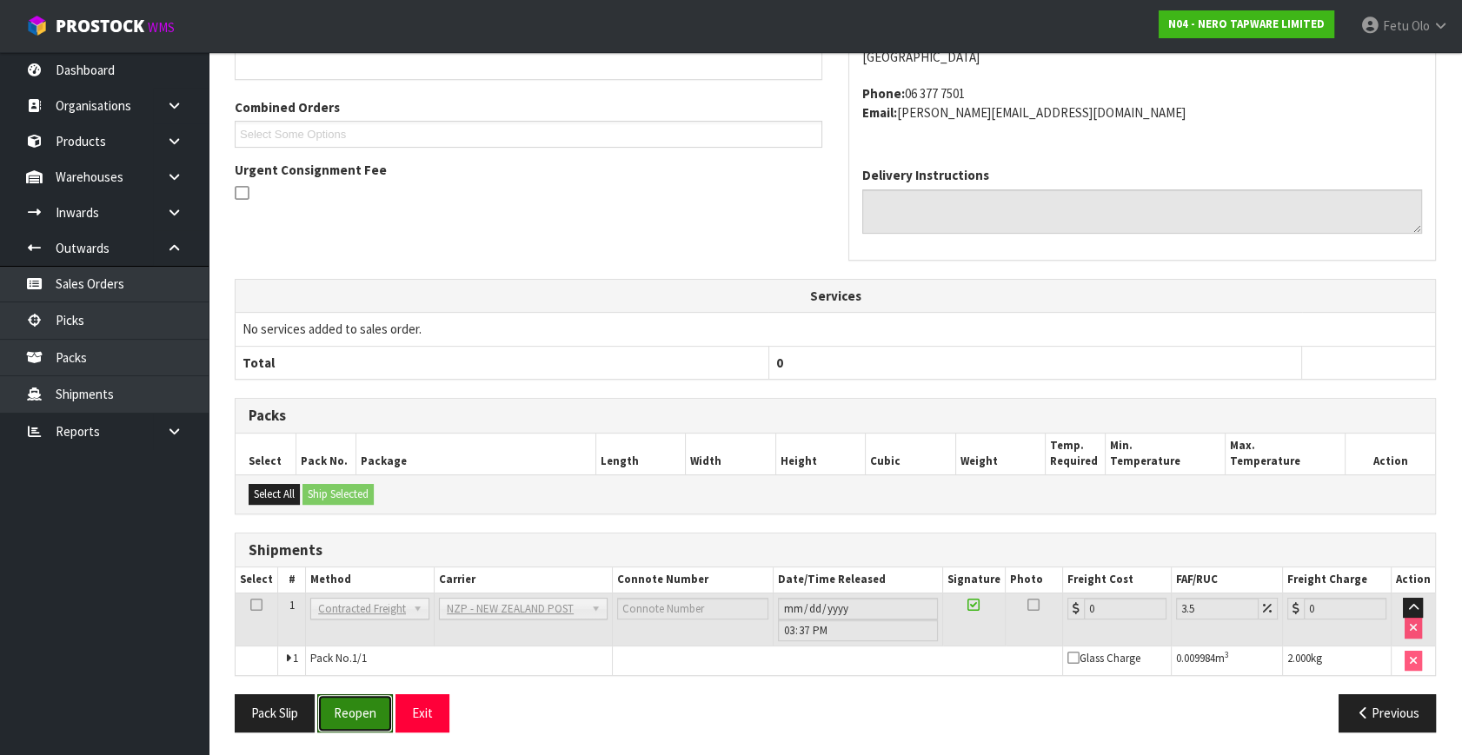
drag, startPoint x: 343, startPoint y: 699, endPoint x: 519, endPoint y: 693, distance: 175.6
click at [343, 699] on button "Reopen" at bounding box center [355, 712] width 76 height 37
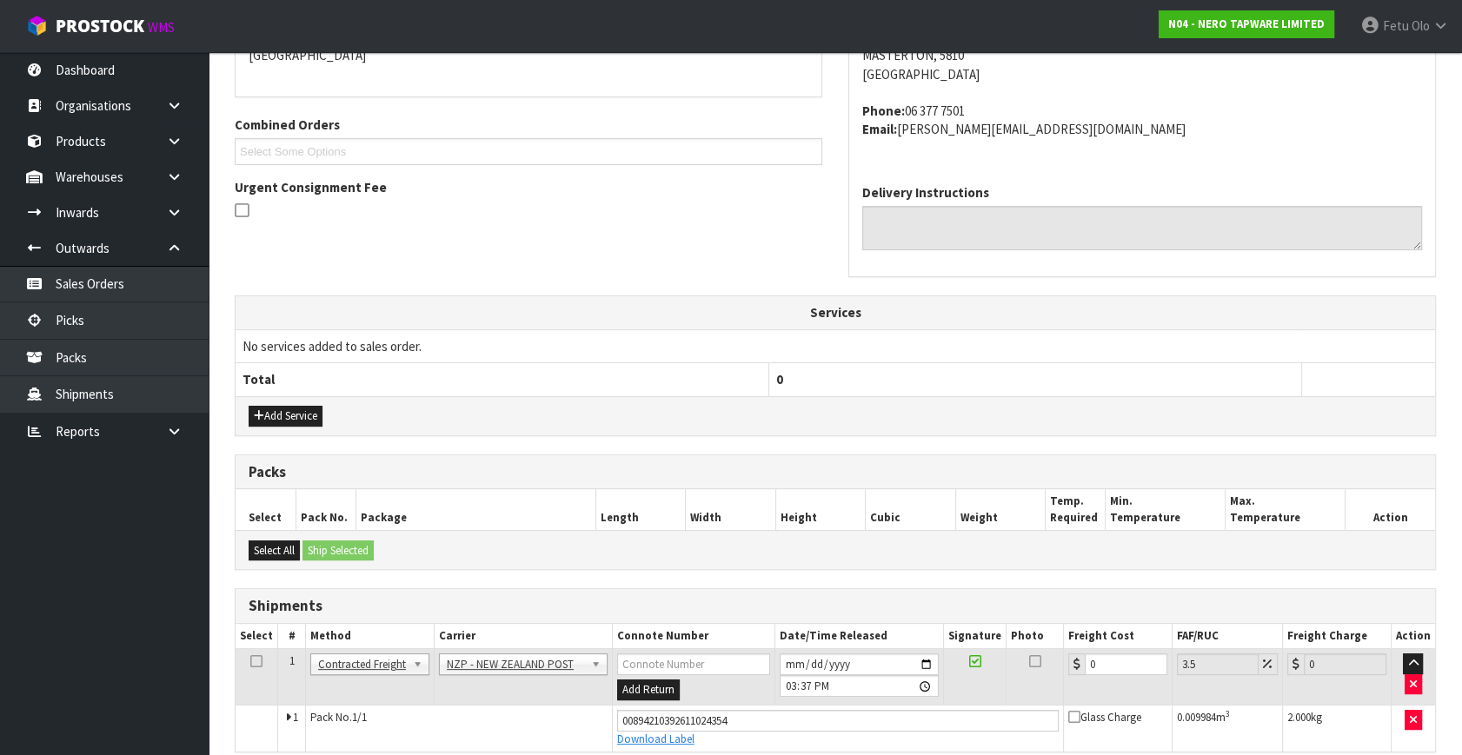
scroll to position [475, 0]
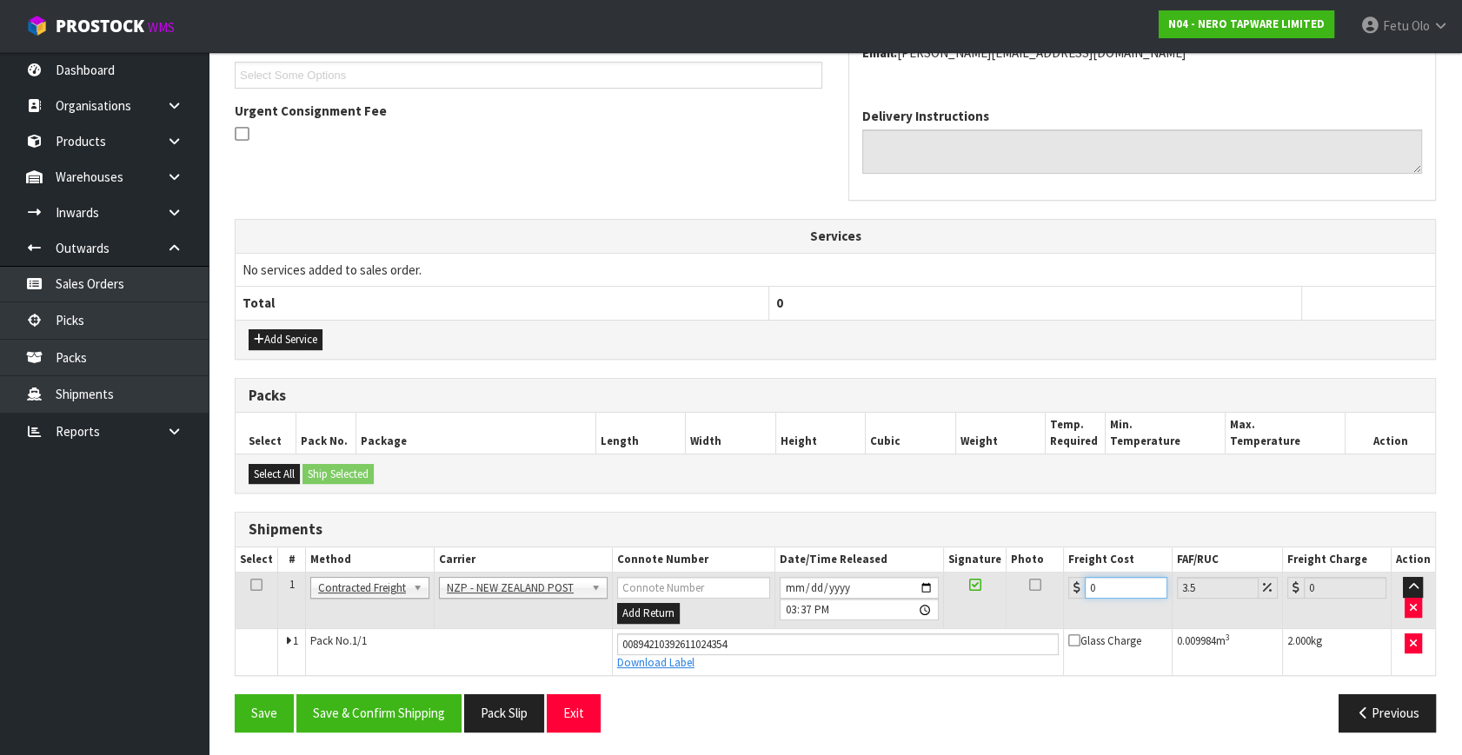
drag, startPoint x: 1108, startPoint y: 584, endPoint x: 868, endPoint y: 637, distance: 245.6
click at [868, 637] on tbody "1 Client Local Pickup Customer Local Pickup Company Freight Contracted Freight …" at bounding box center [834, 624] width 1199 height 103
click at [396, 713] on button "Save & Confirm Shipping" at bounding box center [378, 712] width 165 height 37
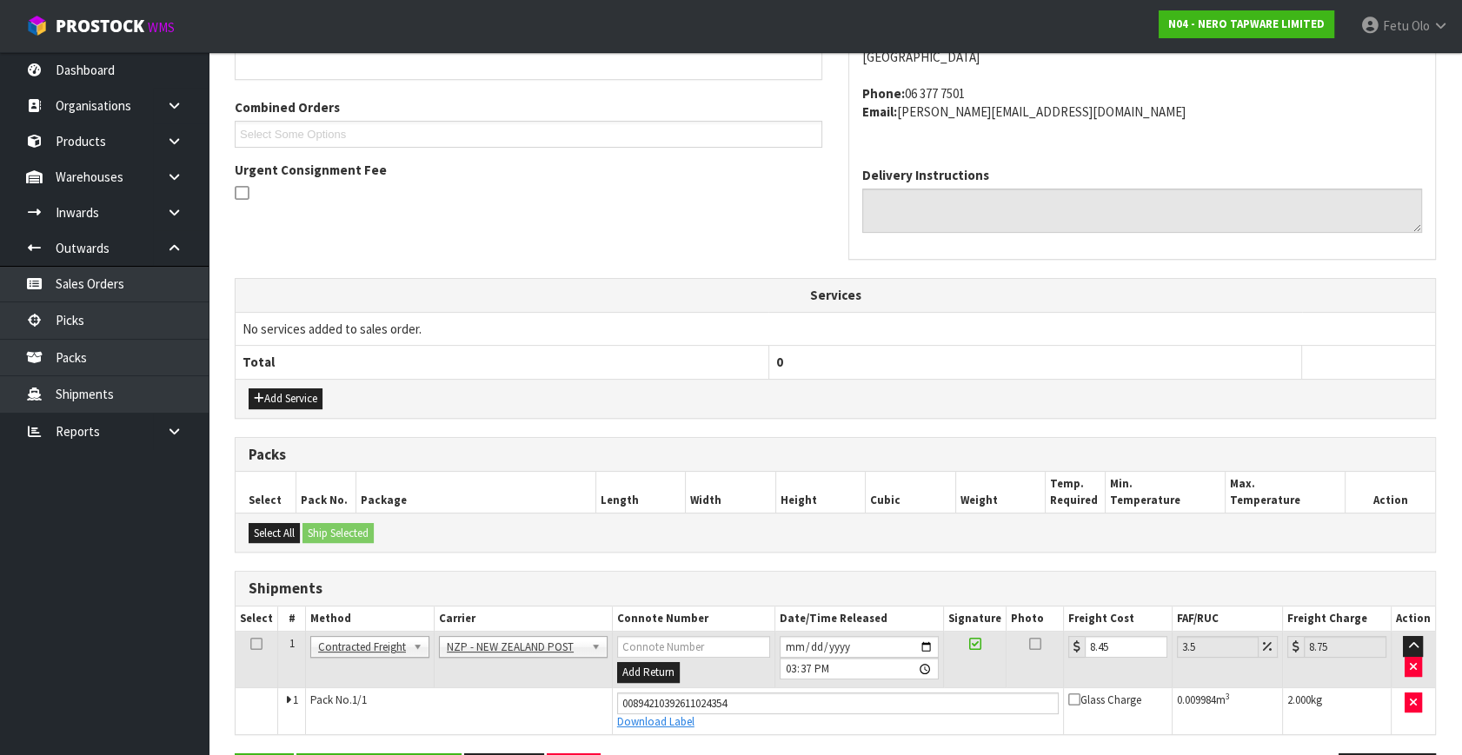
scroll to position [0, 0]
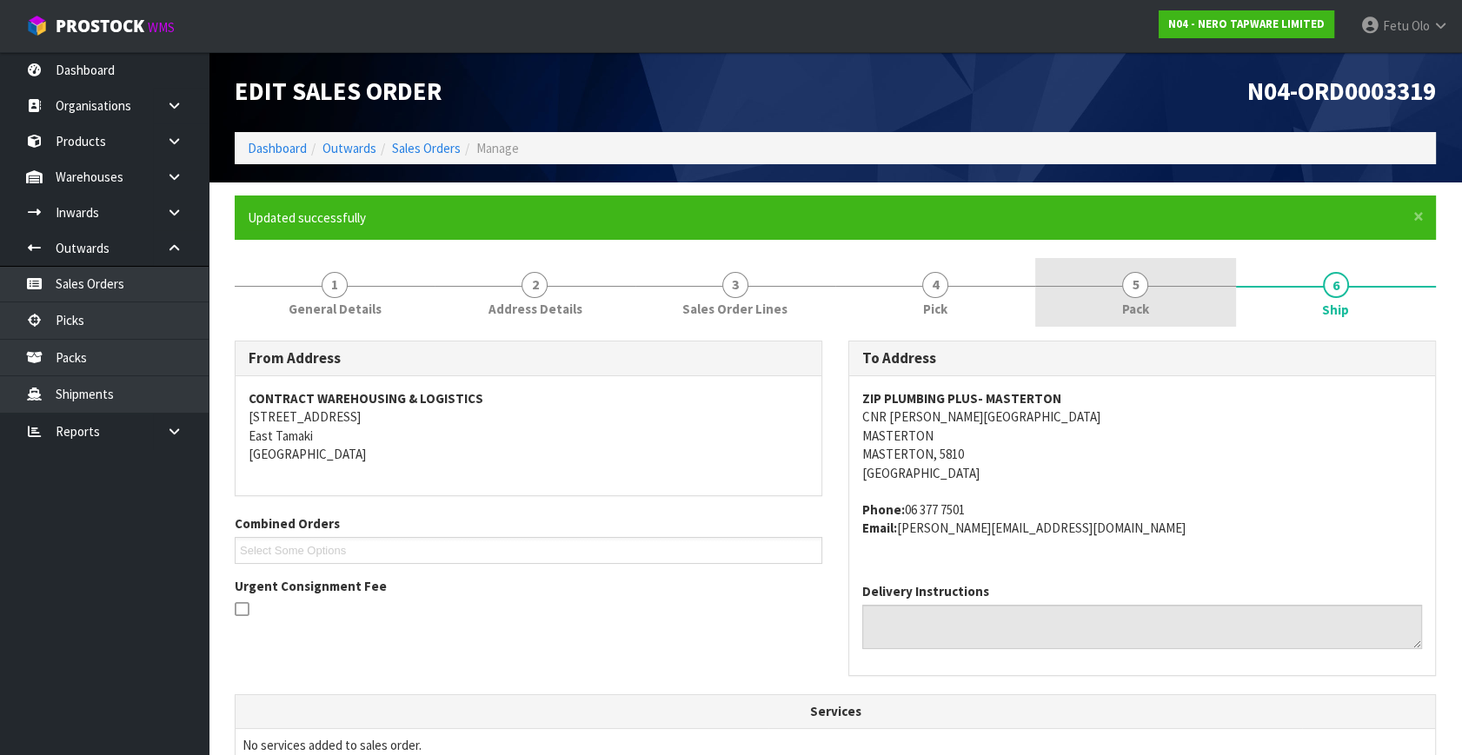
click at [1173, 266] on link "5 Pack" at bounding box center [1135, 292] width 200 height 69
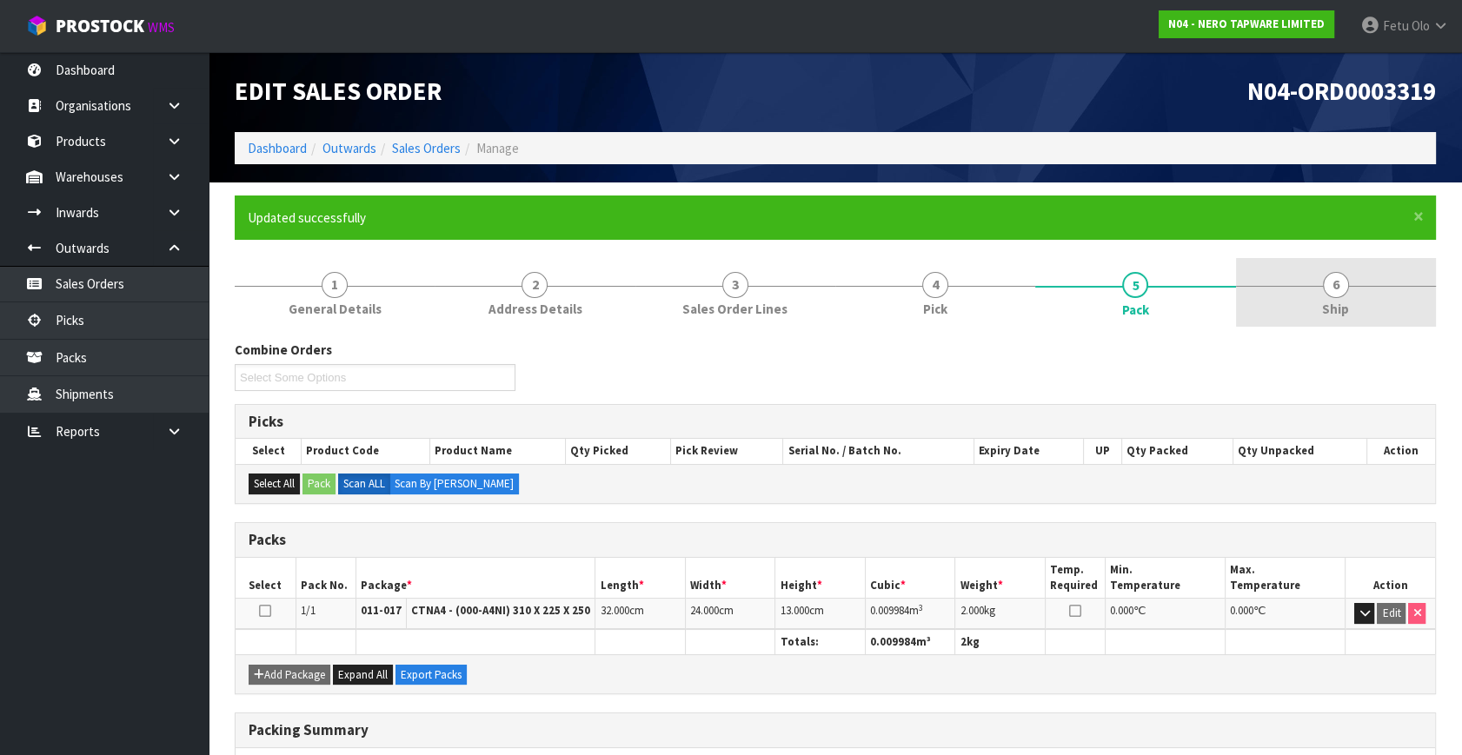
click at [1330, 286] on span "6" at bounding box center [1336, 285] width 26 height 26
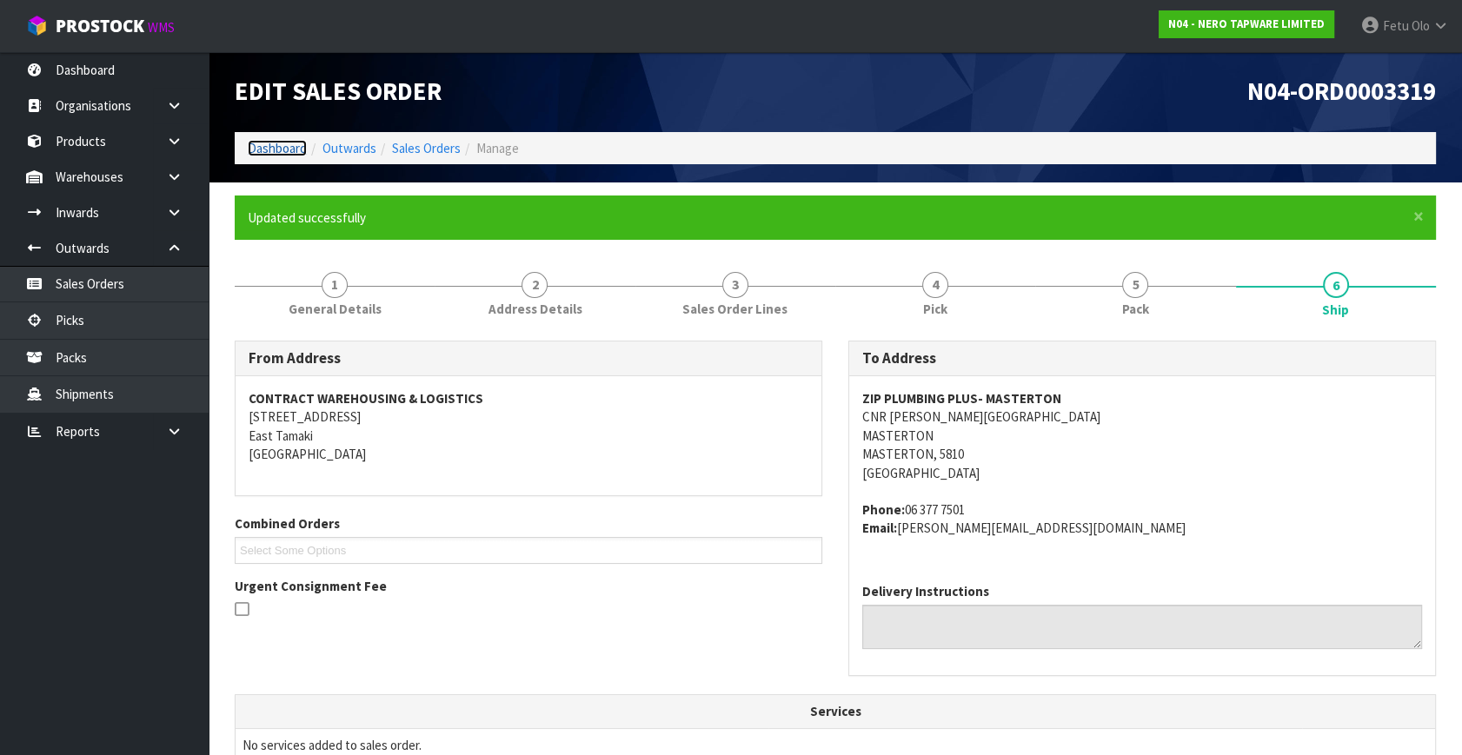
click at [289, 148] on link "Dashboard" at bounding box center [277, 148] width 59 height 17
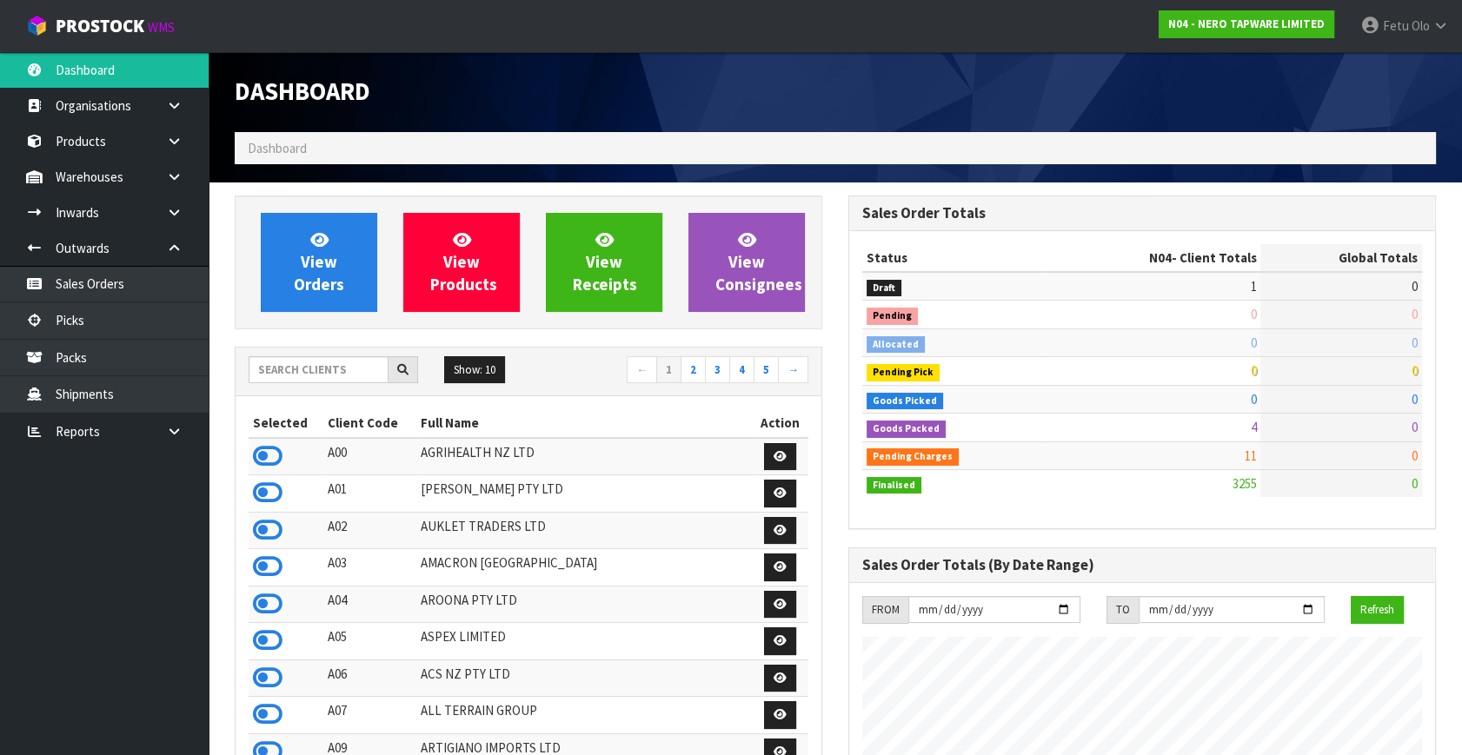
scroll to position [1388, 613]
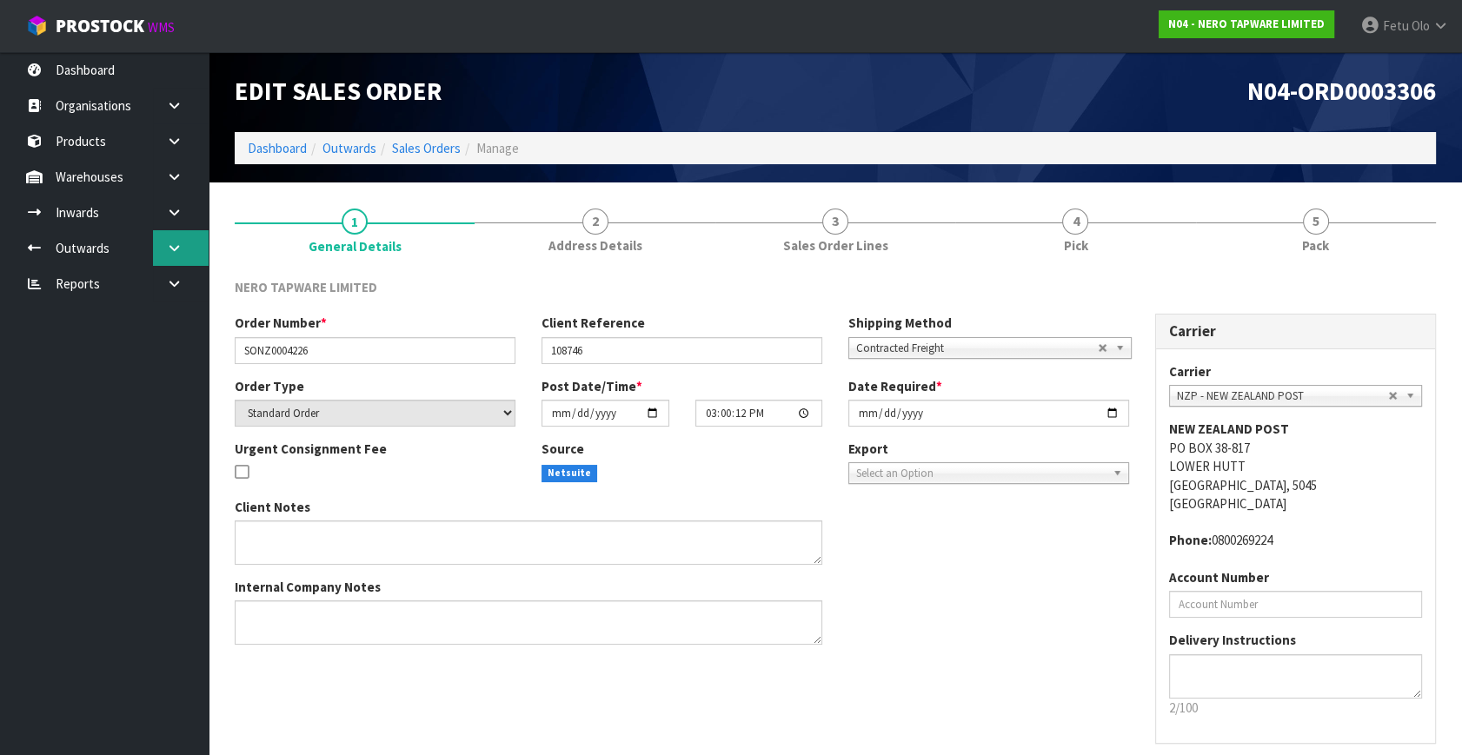
click at [177, 250] on icon at bounding box center [174, 248] width 17 height 13
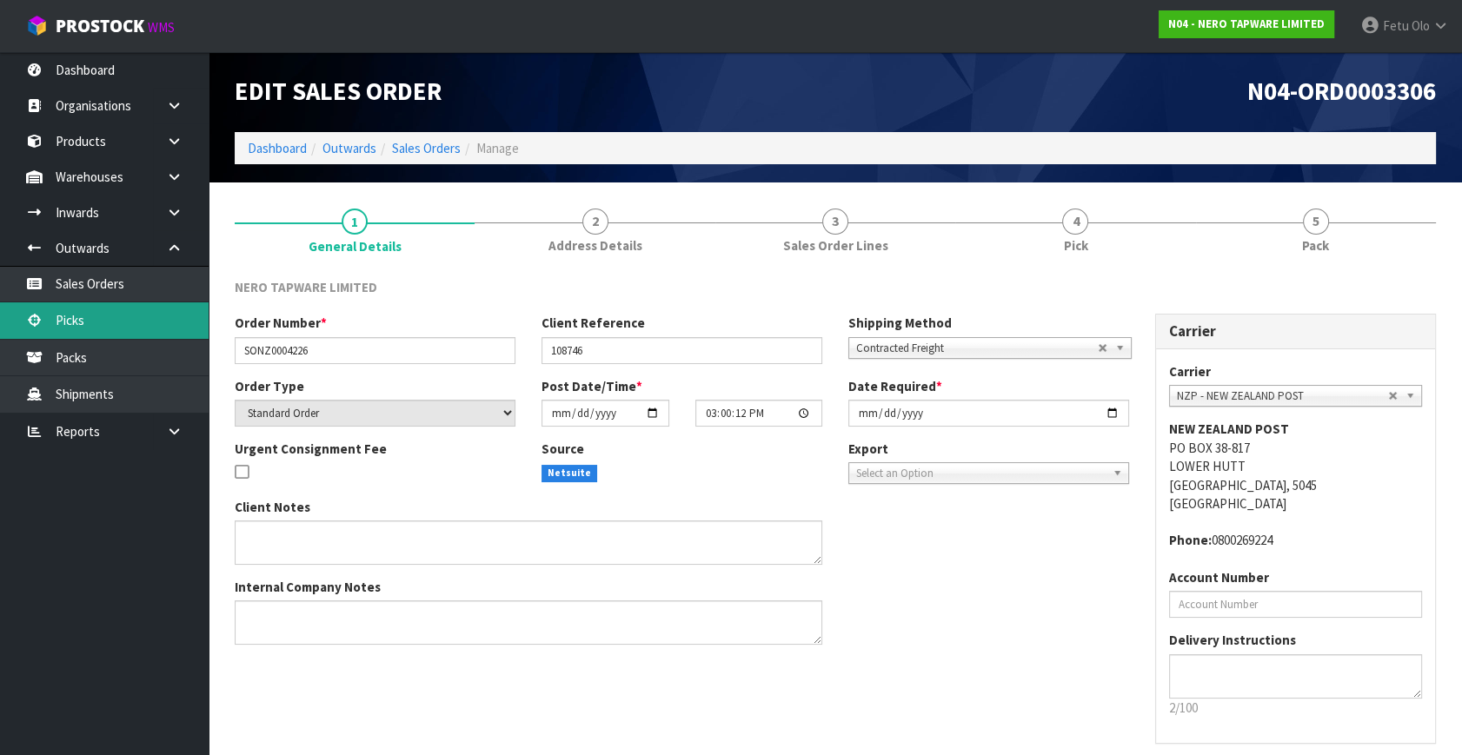
click at [100, 316] on link "Picks" at bounding box center [104, 320] width 209 height 36
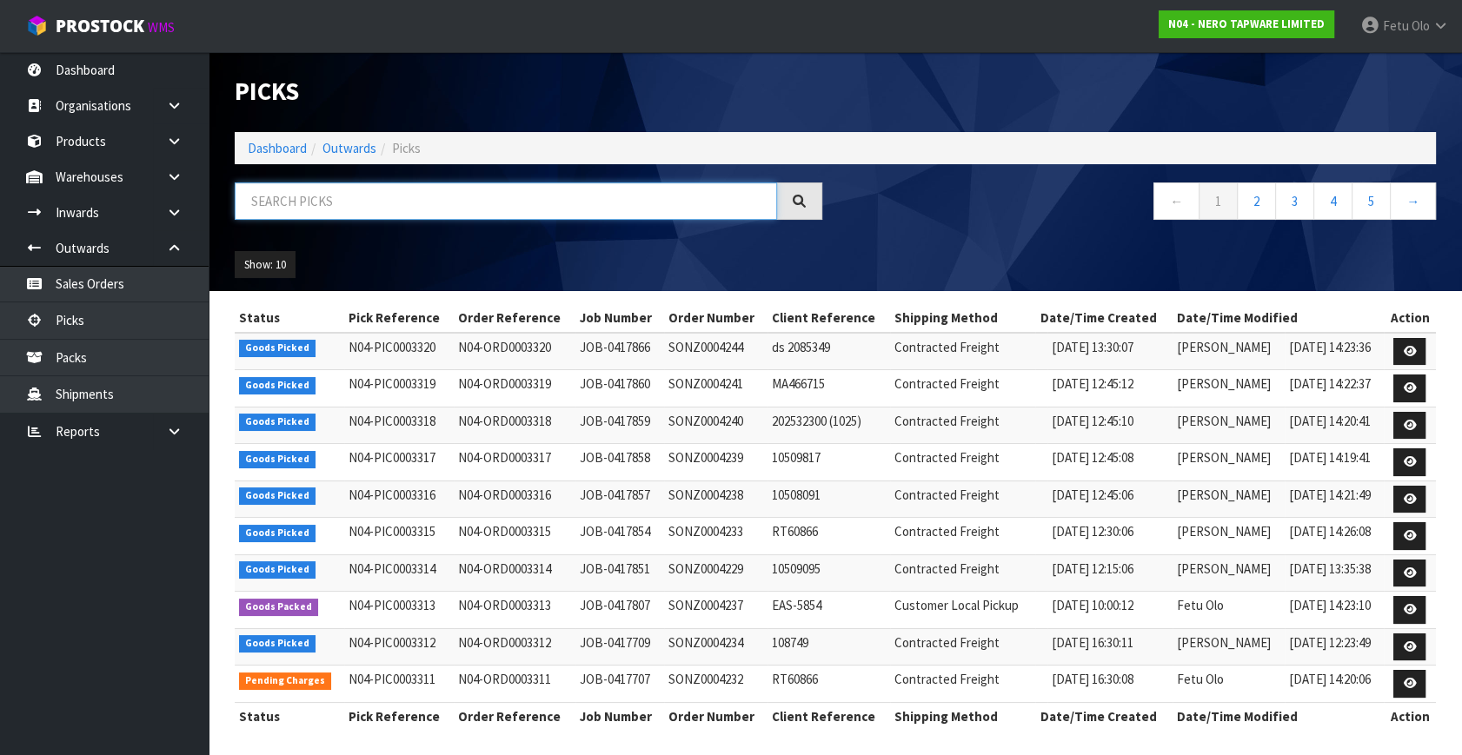
click at [405, 202] on input "text" at bounding box center [506, 200] width 542 height 37
type input "3312"
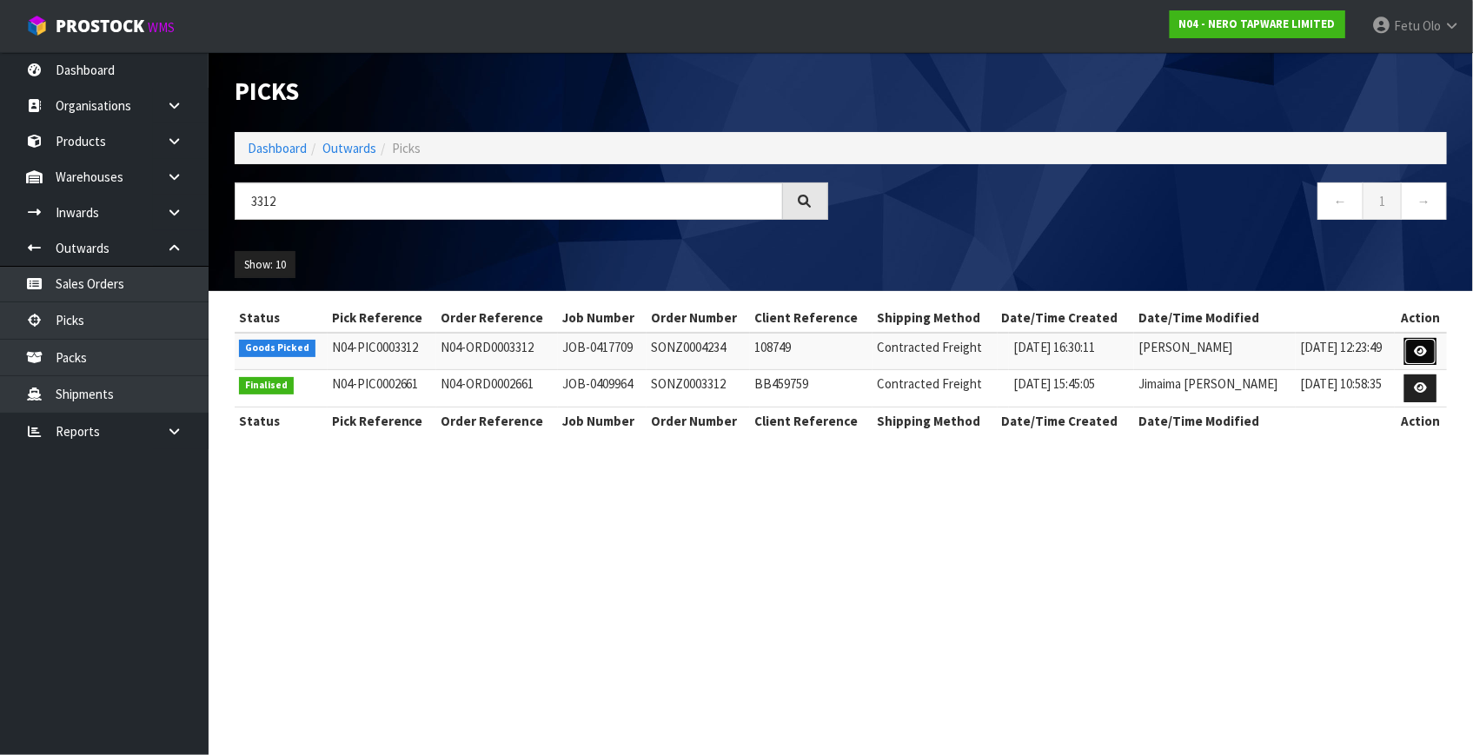
click at [1419, 349] on icon at bounding box center [1420, 351] width 13 height 11
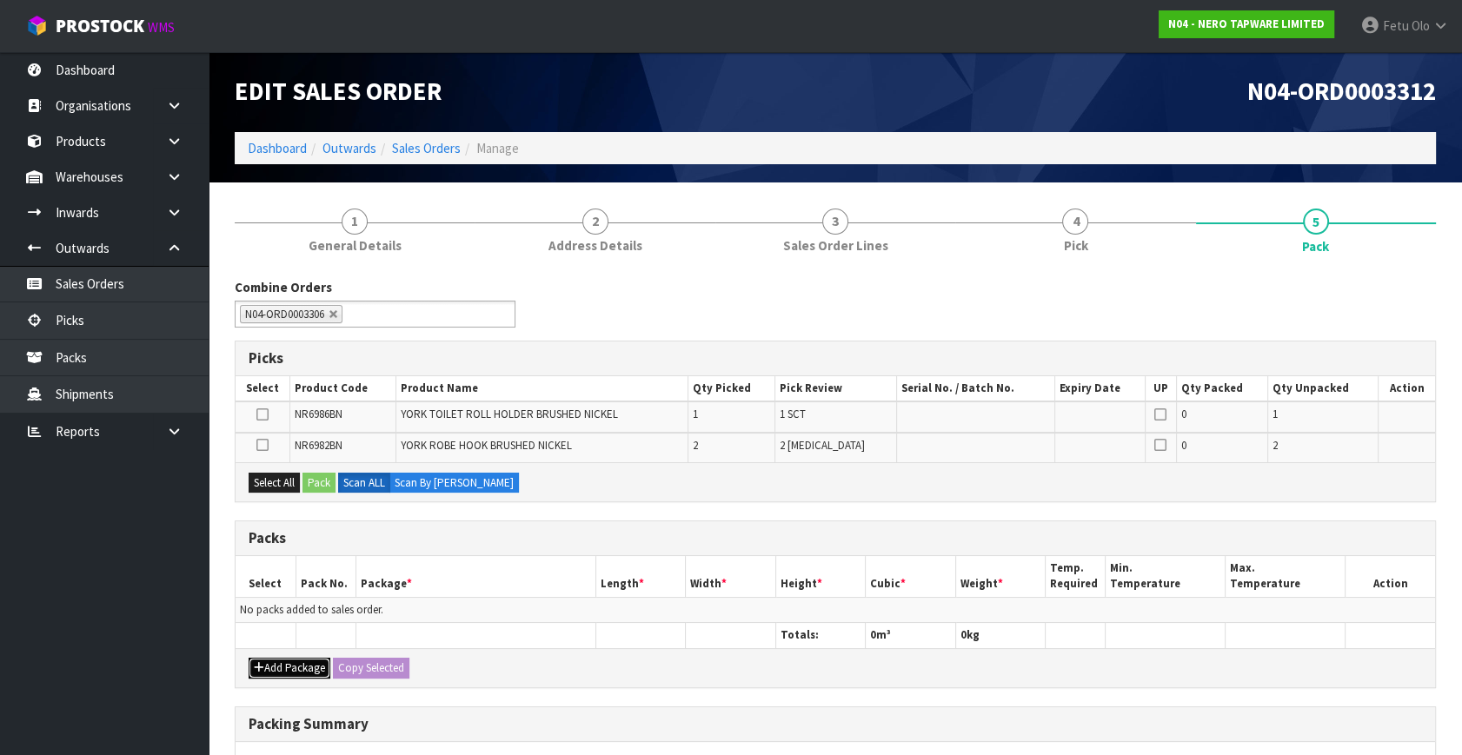
click at [266, 666] on button "Add Package" at bounding box center [290, 668] width 82 height 21
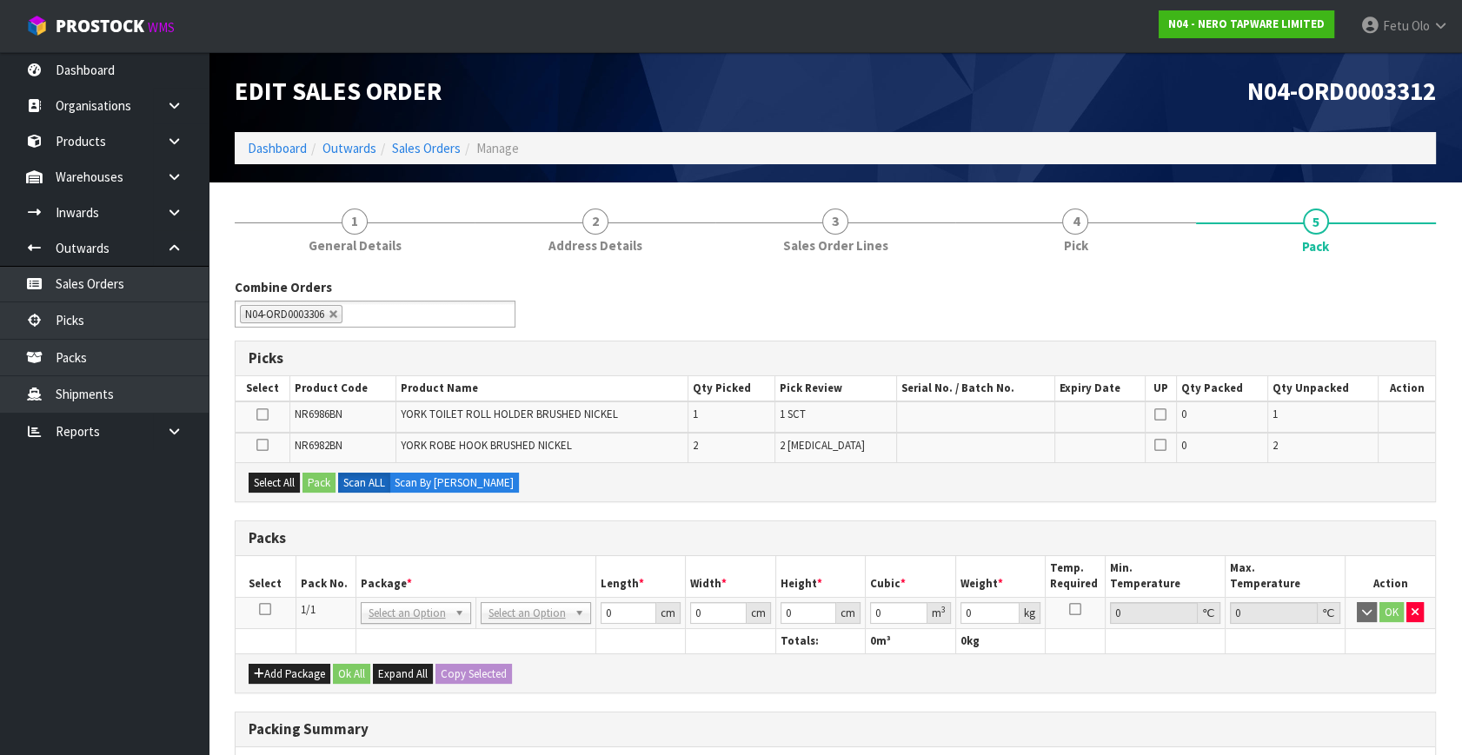
click at [265, 609] on icon at bounding box center [265, 609] width 12 height 1
click at [50, 654] on ul "Dashboard Organisations Clients Consignees Carriers Products Categories Serial …" at bounding box center [104, 403] width 209 height 703
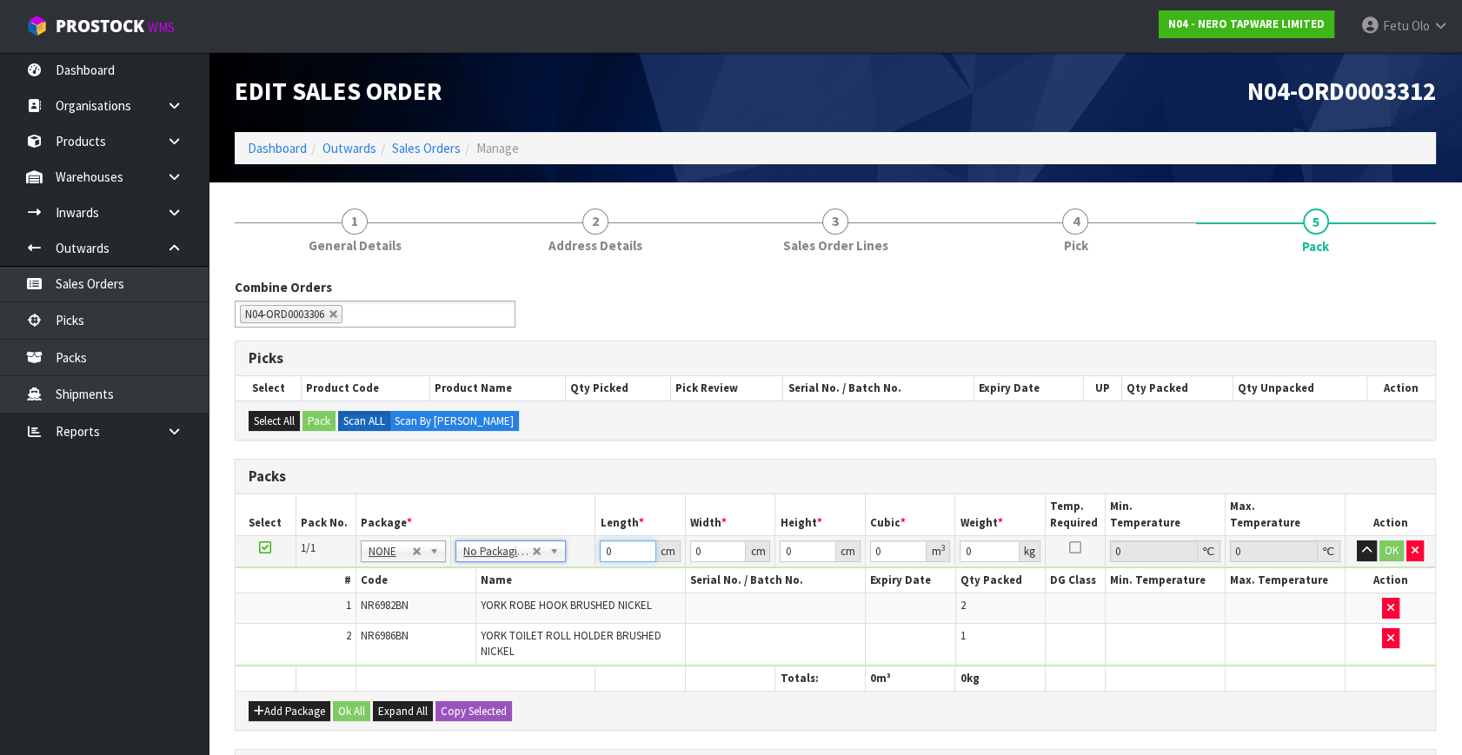
drag, startPoint x: 614, startPoint y: 551, endPoint x: 442, endPoint y: 589, distance: 175.4
click at [442, 589] on tbody "1/1 NONE 007-001 007-002 007-004 007-009 007-013 007-014 007-015 007-017 007-01…" at bounding box center [834, 601] width 1199 height 130
type input "59"
type input "29"
type input "1"
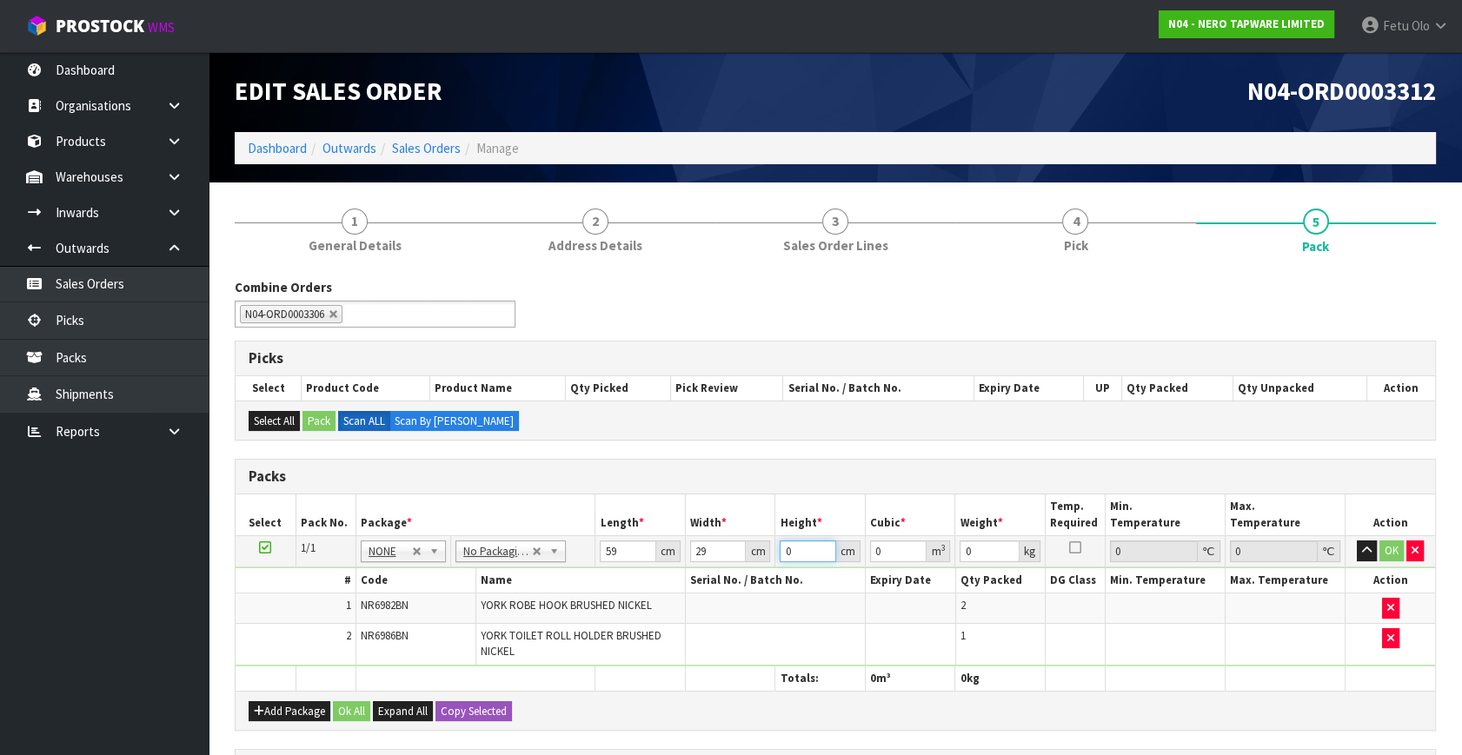
type input "0.001711"
type input "13"
type input "0.022243"
type input "13"
type input "5"
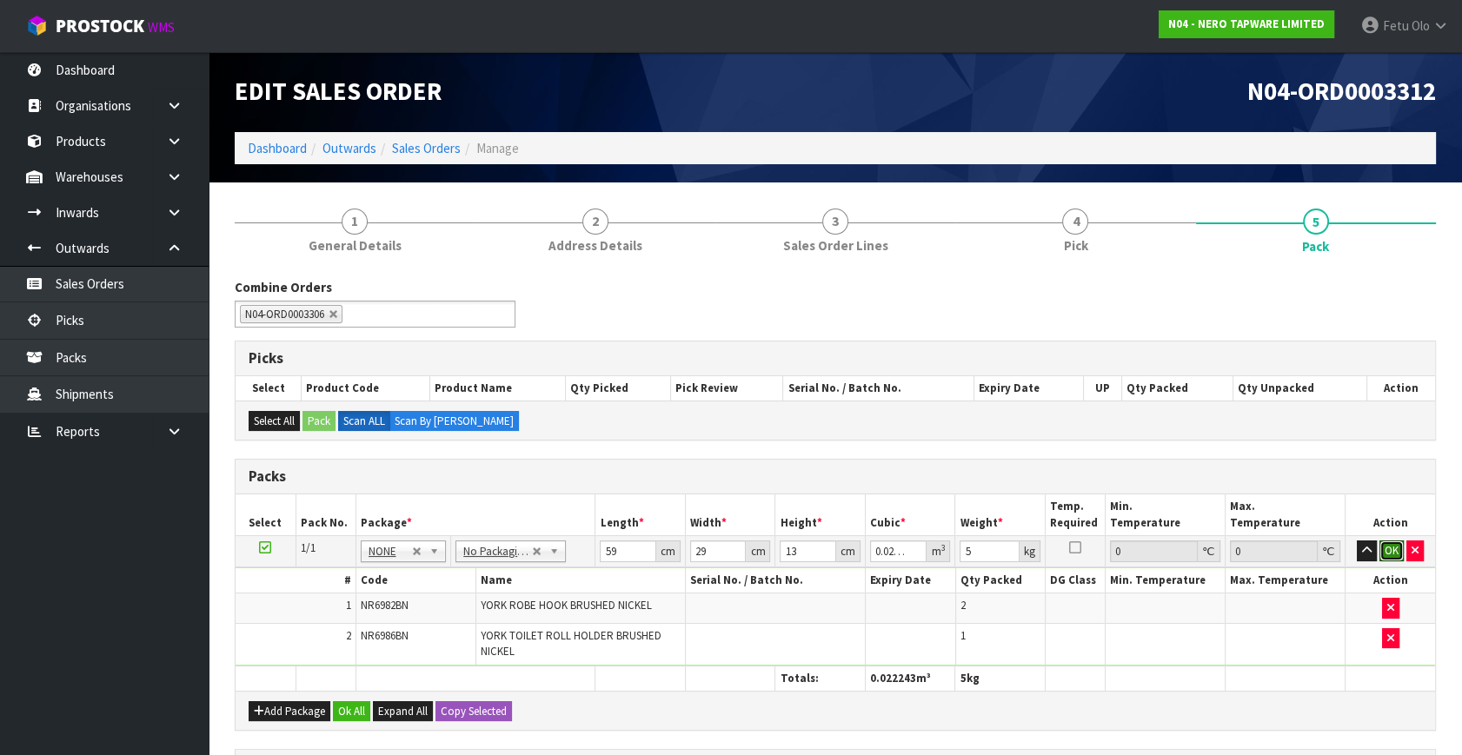
click button "OK" at bounding box center [1391, 551] width 24 height 21
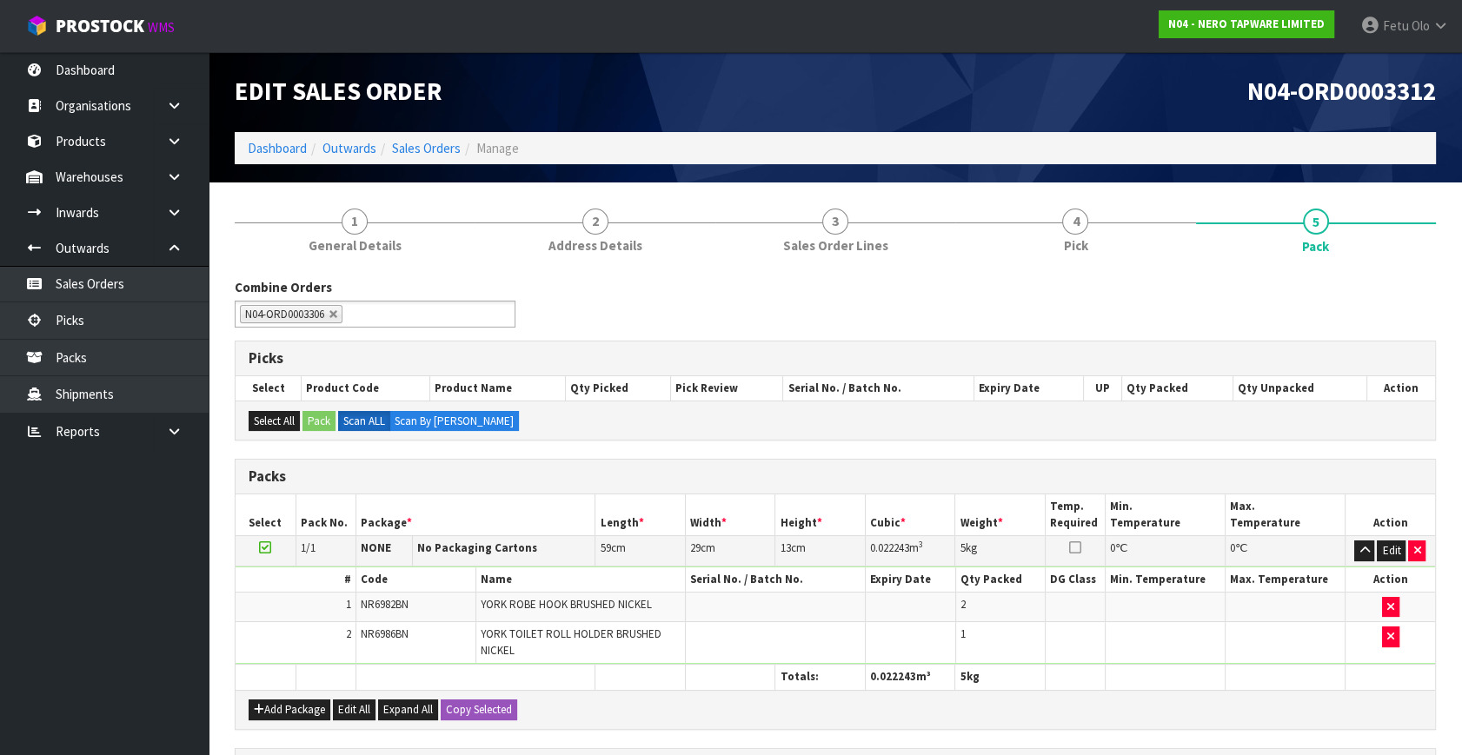
scroll to position [300, 0]
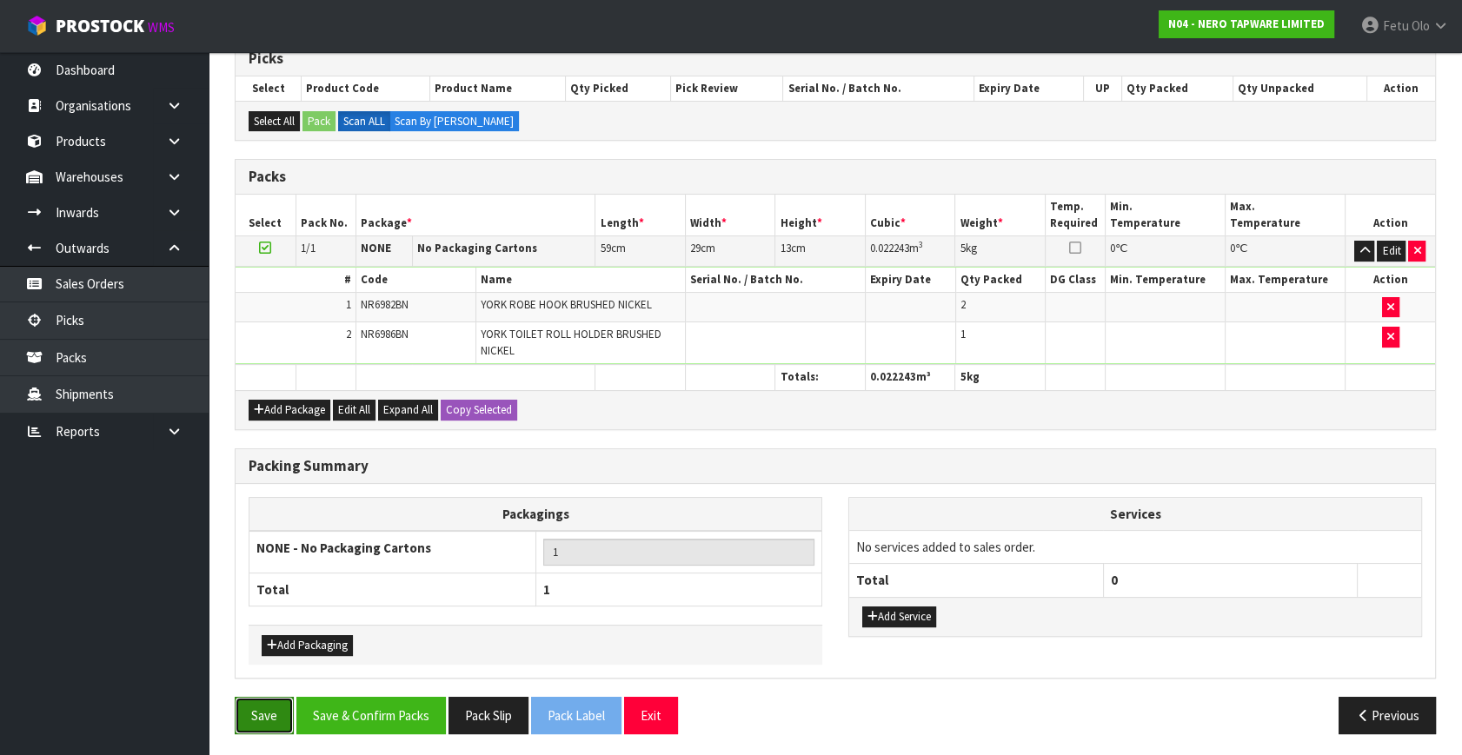
click at [243, 706] on button "Save" at bounding box center [264, 715] width 59 height 37
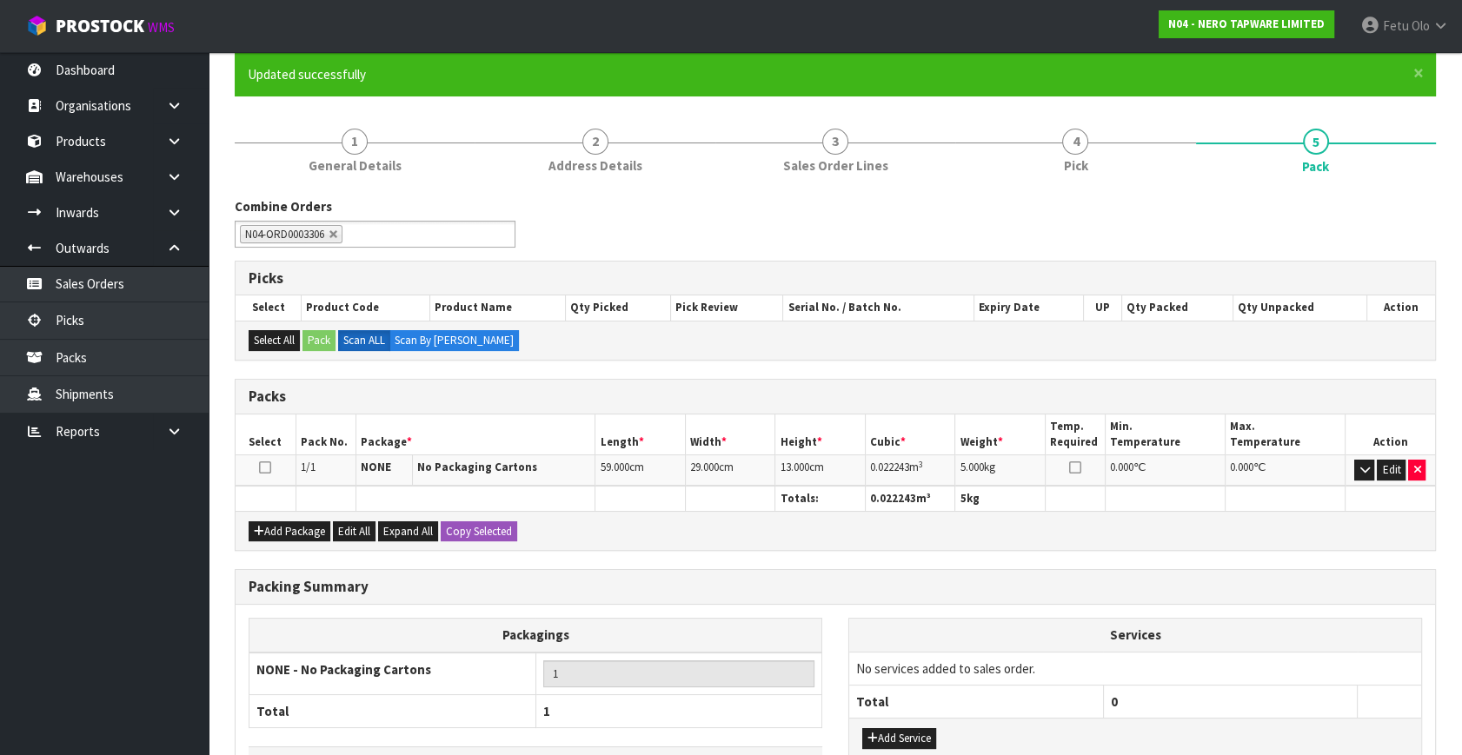
scroll to position [266, 0]
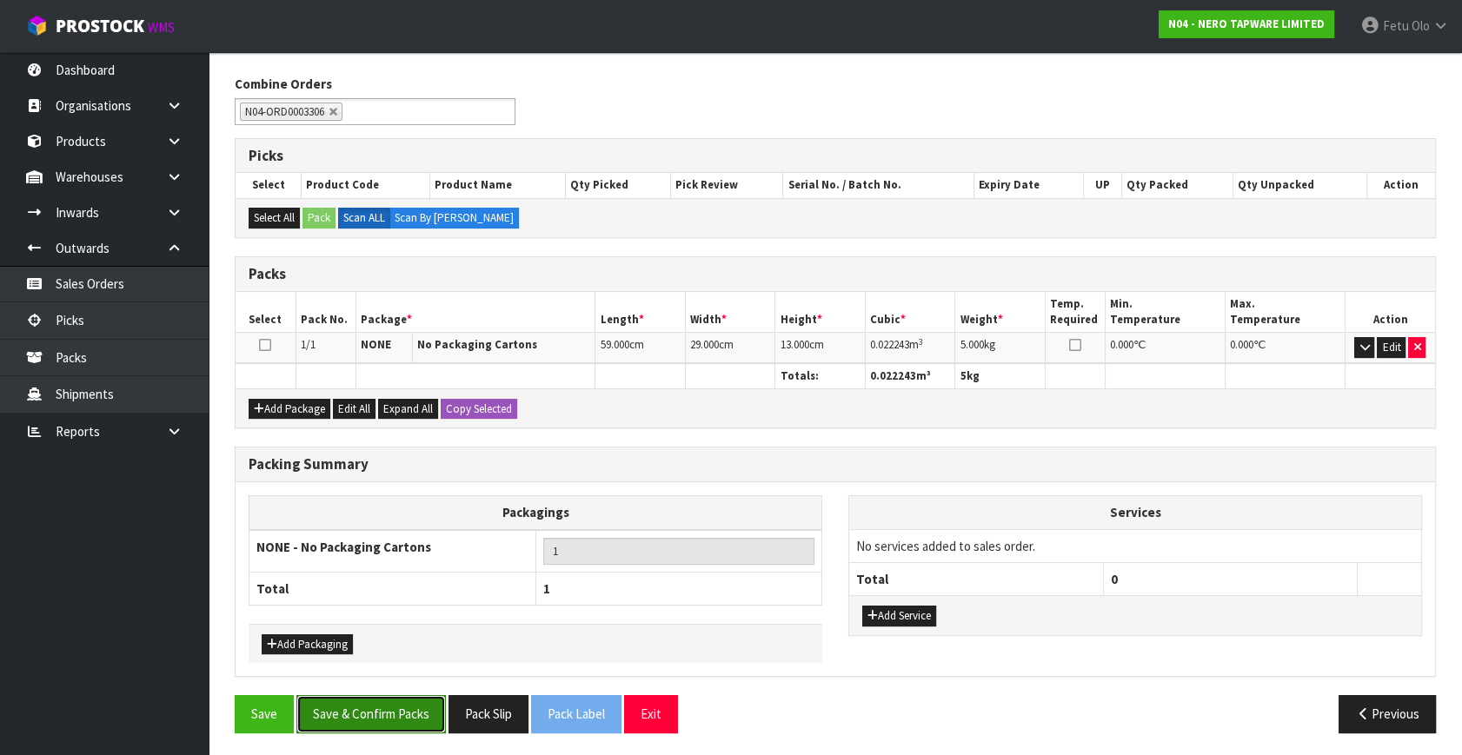
click at [402, 717] on button "Save & Confirm Packs" at bounding box center [370, 713] width 149 height 37
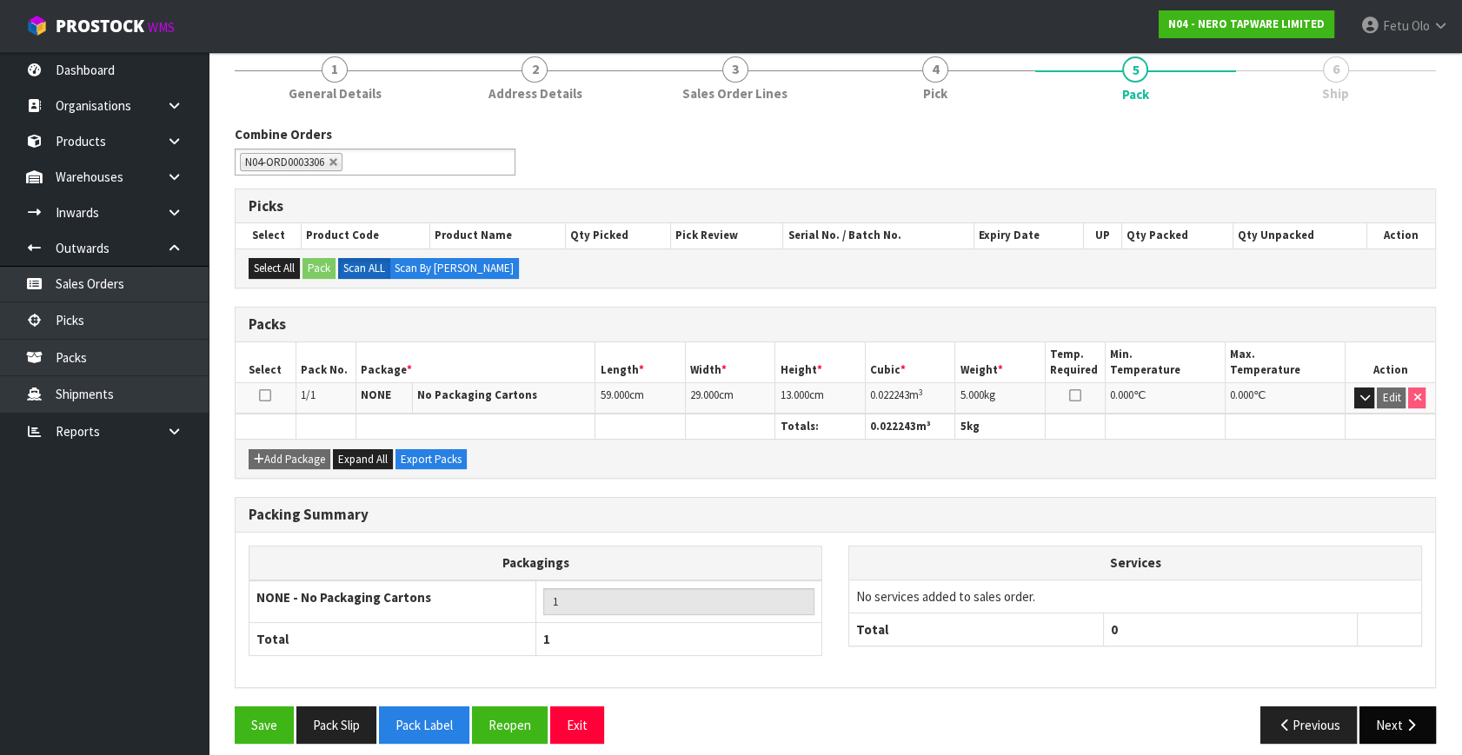
scroll to position [227, 0]
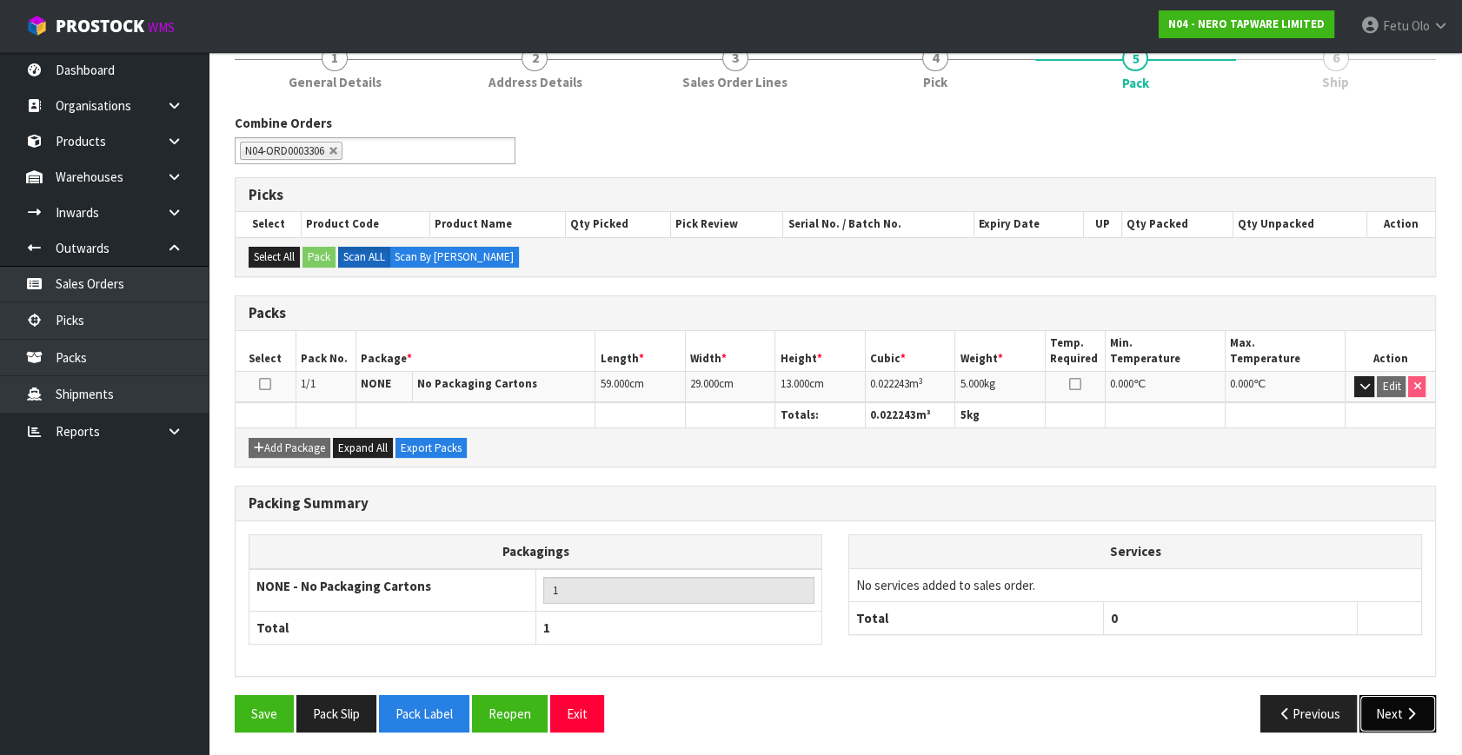
click at [1399, 713] on button "Next" at bounding box center [1397, 713] width 76 height 37
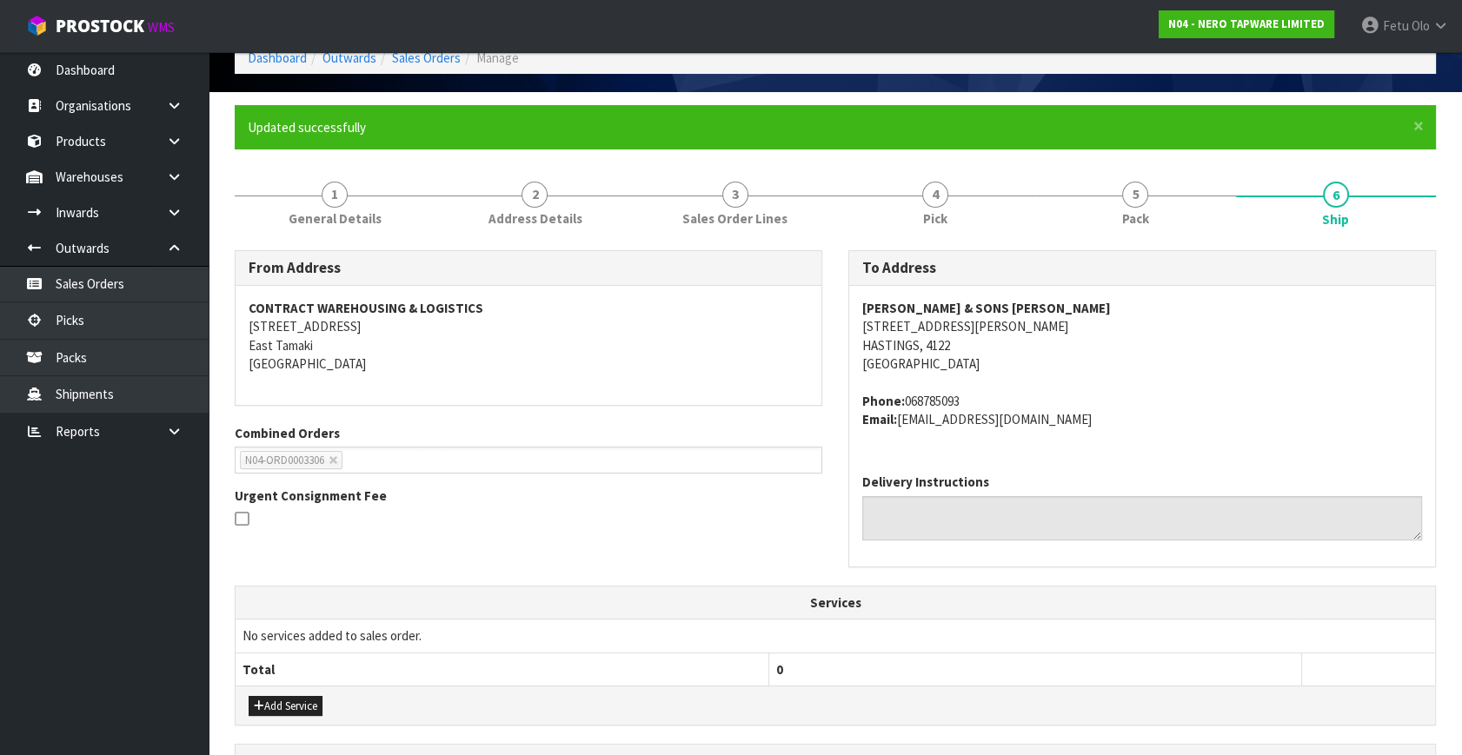
scroll to position [395, 0]
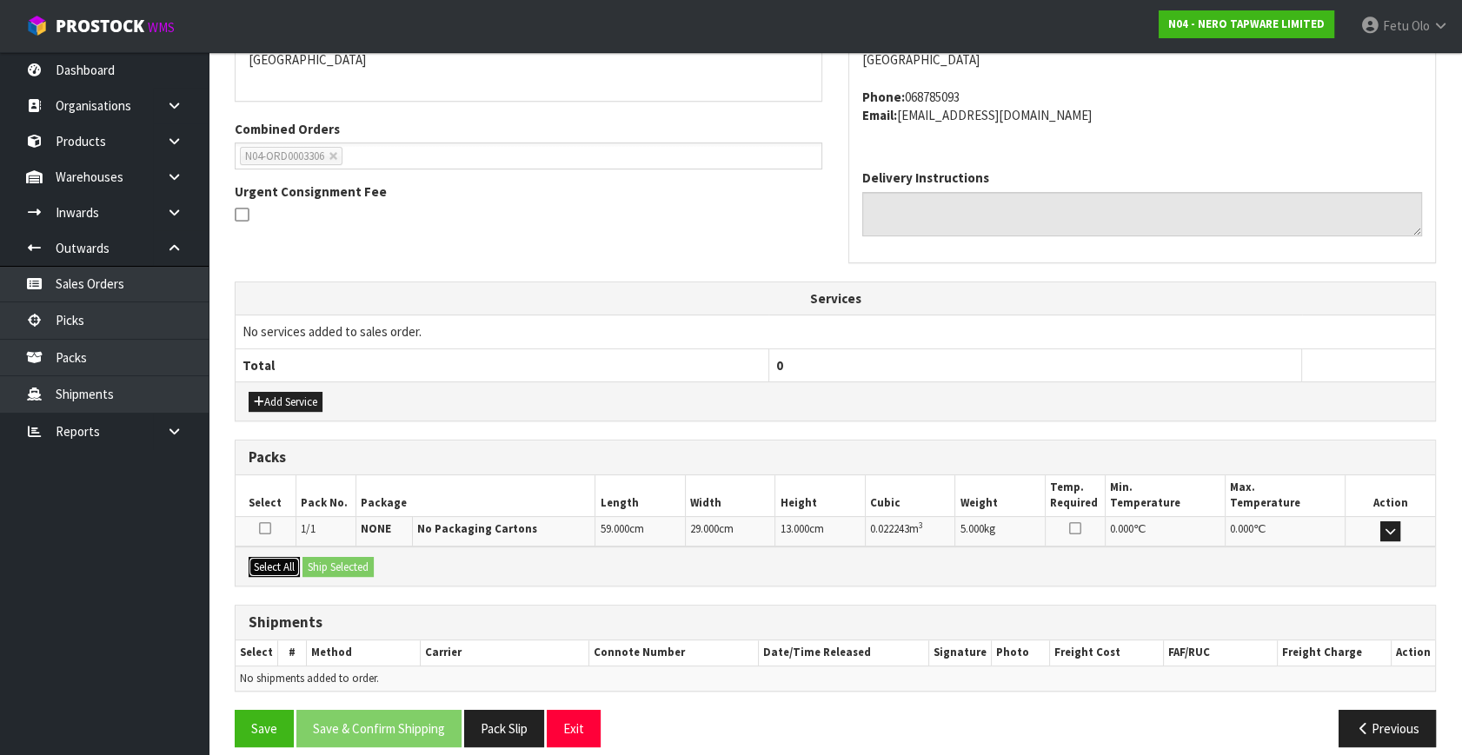
drag, startPoint x: 275, startPoint y: 565, endPoint x: 323, endPoint y: 565, distance: 48.7
click at [282, 565] on button "Select All" at bounding box center [274, 567] width 51 height 21
click at [335, 564] on button "Ship Selected" at bounding box center [337, 567] width 71 height 21
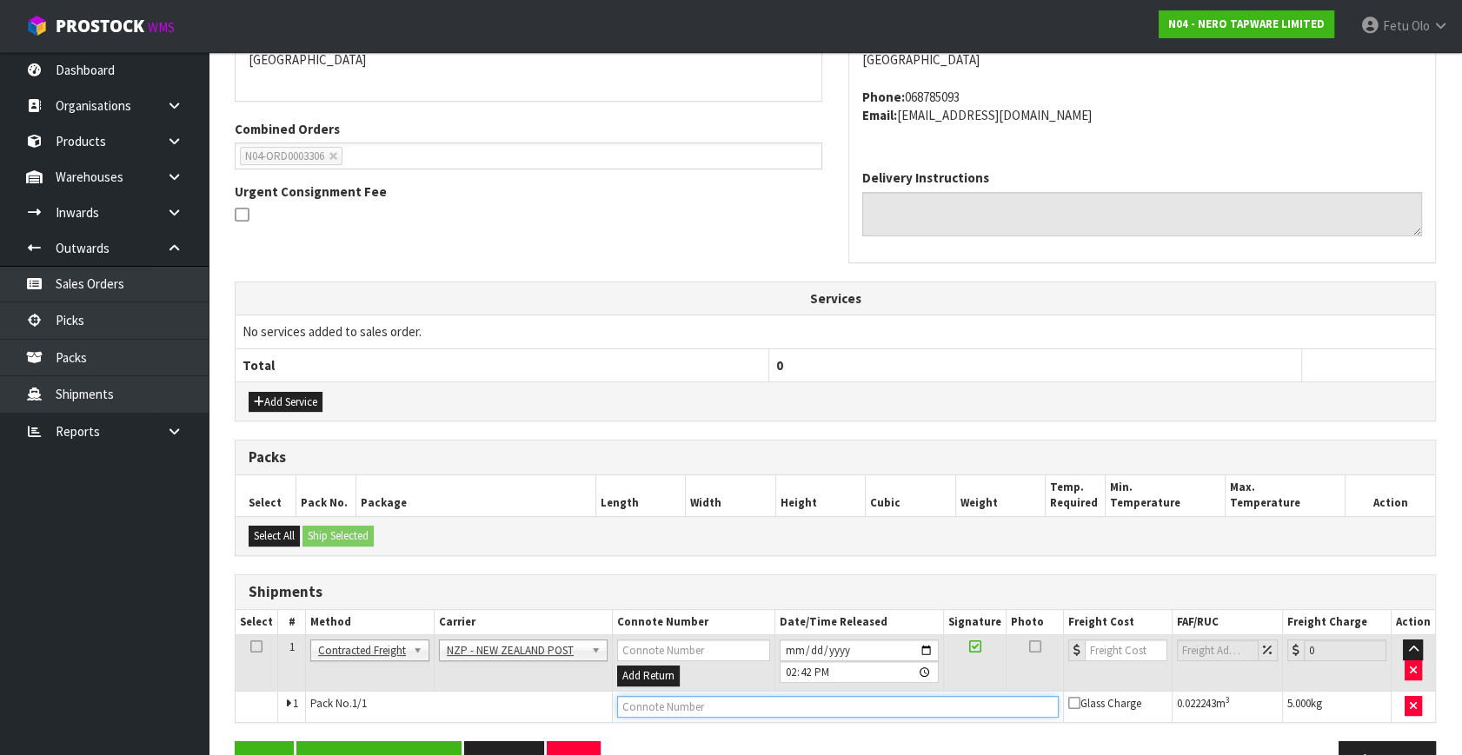
click at [730, 713] on input "text" at bounding box center [837, 707] width 441 height 22
type input "00894210392610981092"
click at [235, 741] on button "Save" at bounding box center [264, 759] width 59 height 37
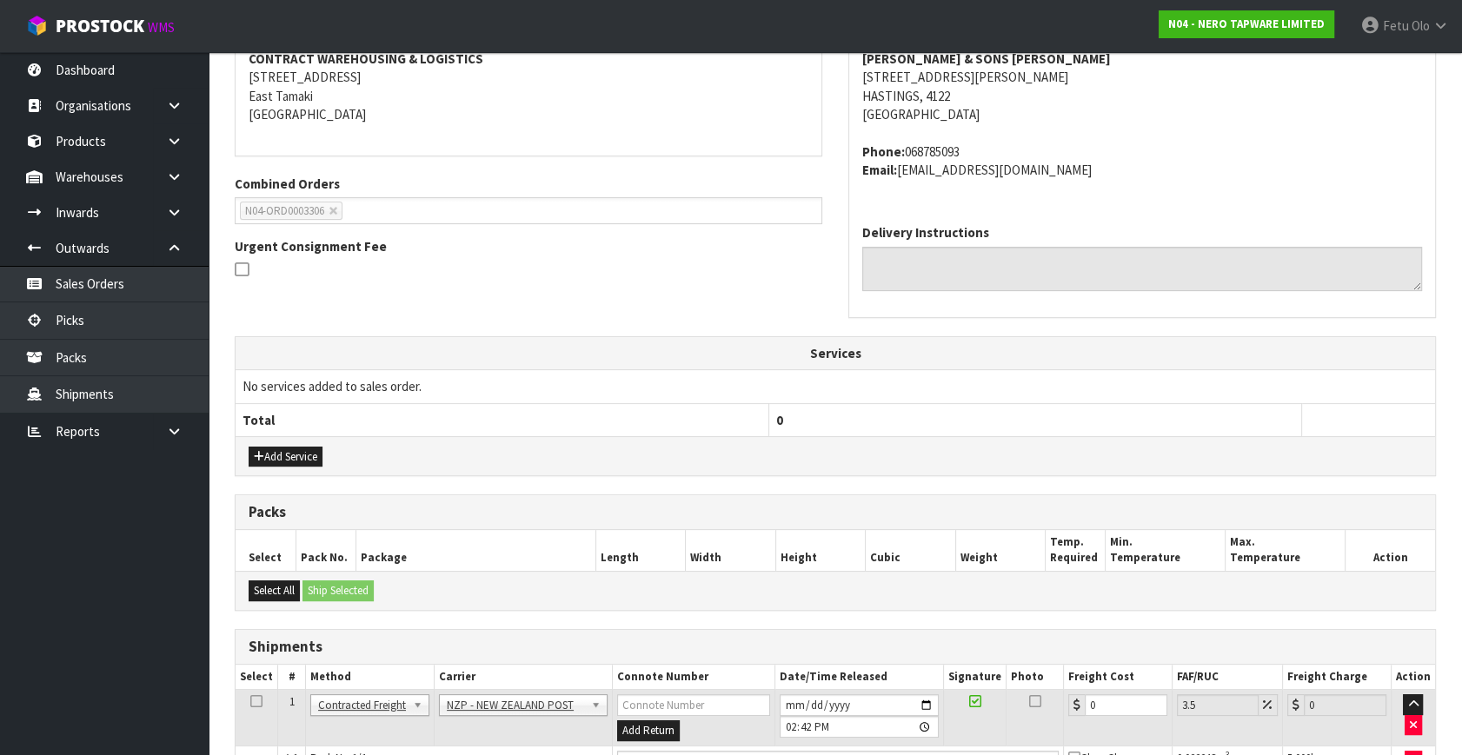
scroll to position [441, 0]
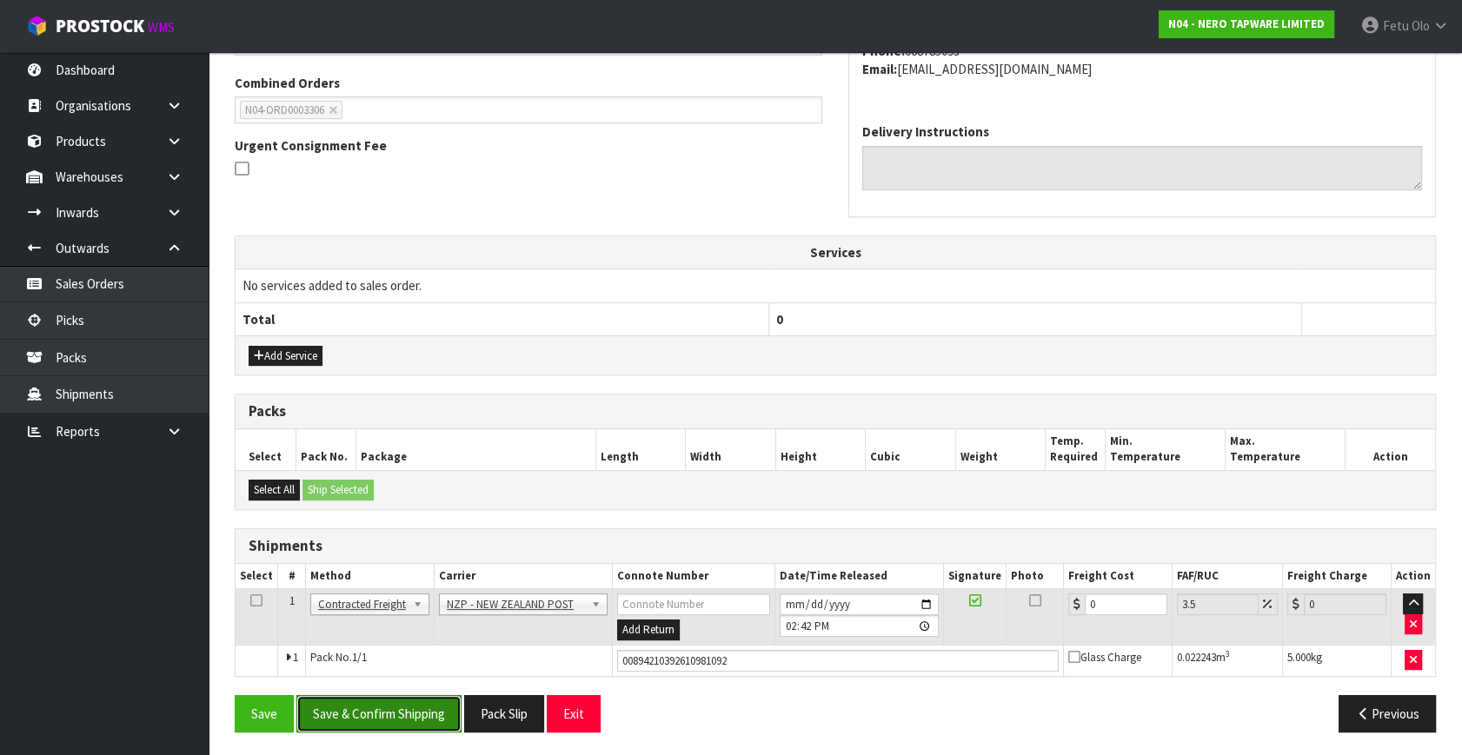
click at [398, 709] on button "Save & Confirm Shipping" at bounding box center [378, 713] width 165 height 37
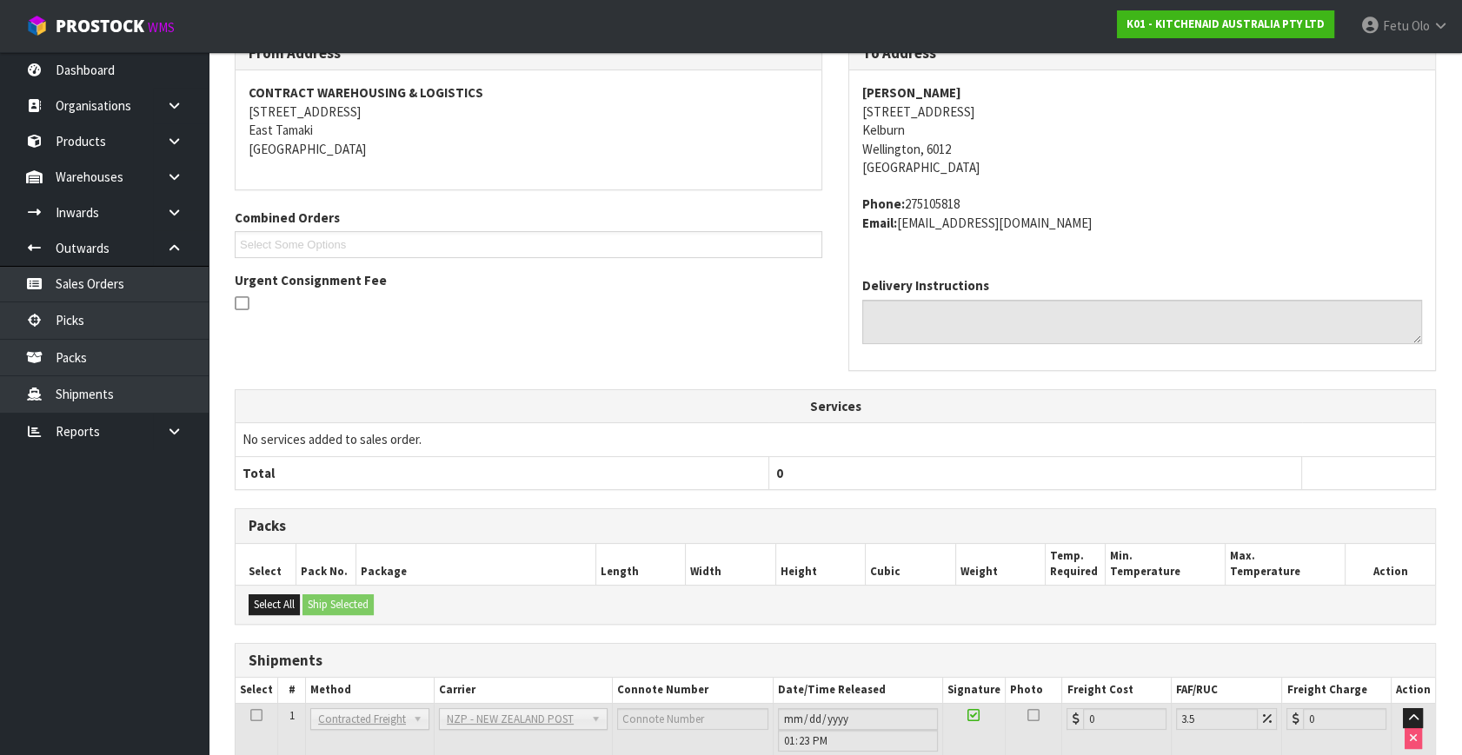
scroll to position [70, 0]
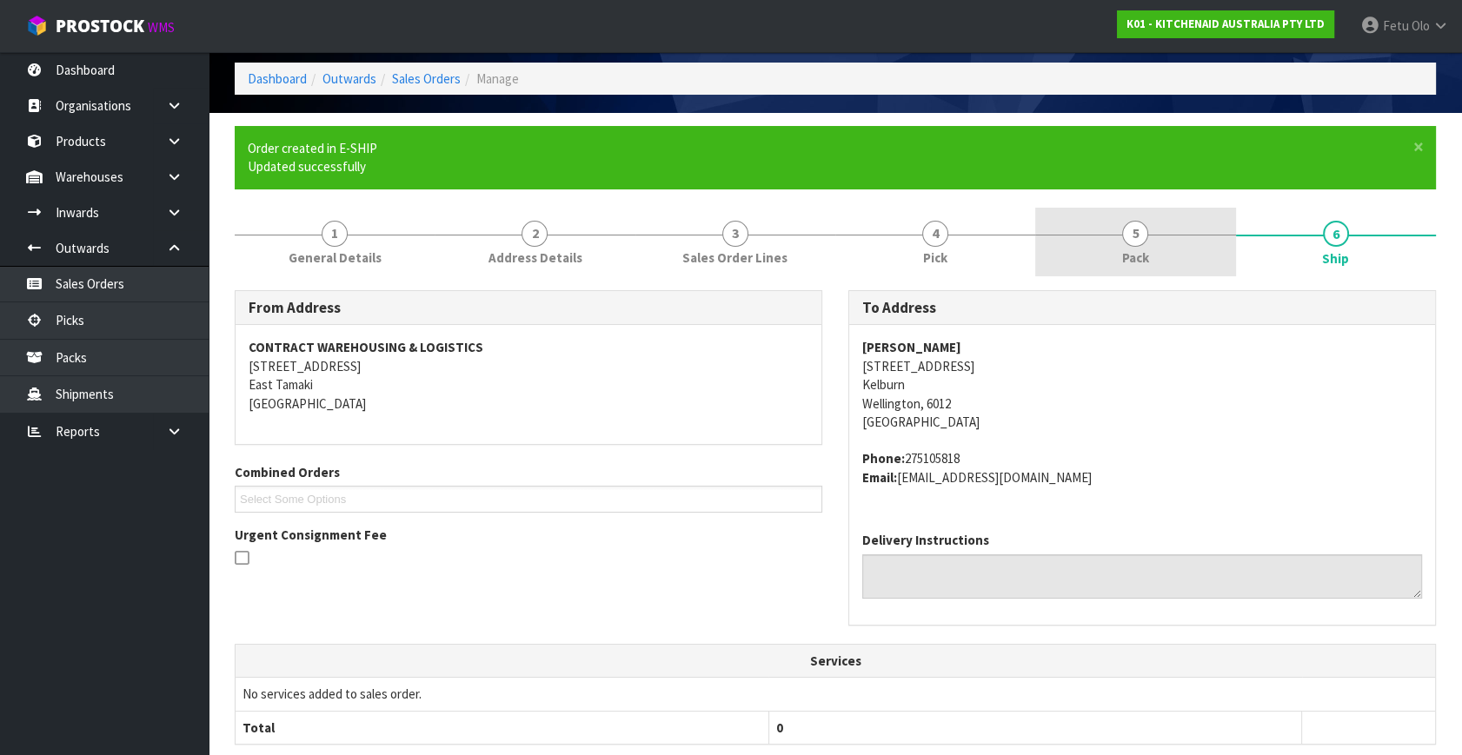
click at [1156, 260] on link "5 Pack" at bounding box center [1135, 242] width 200 height 69
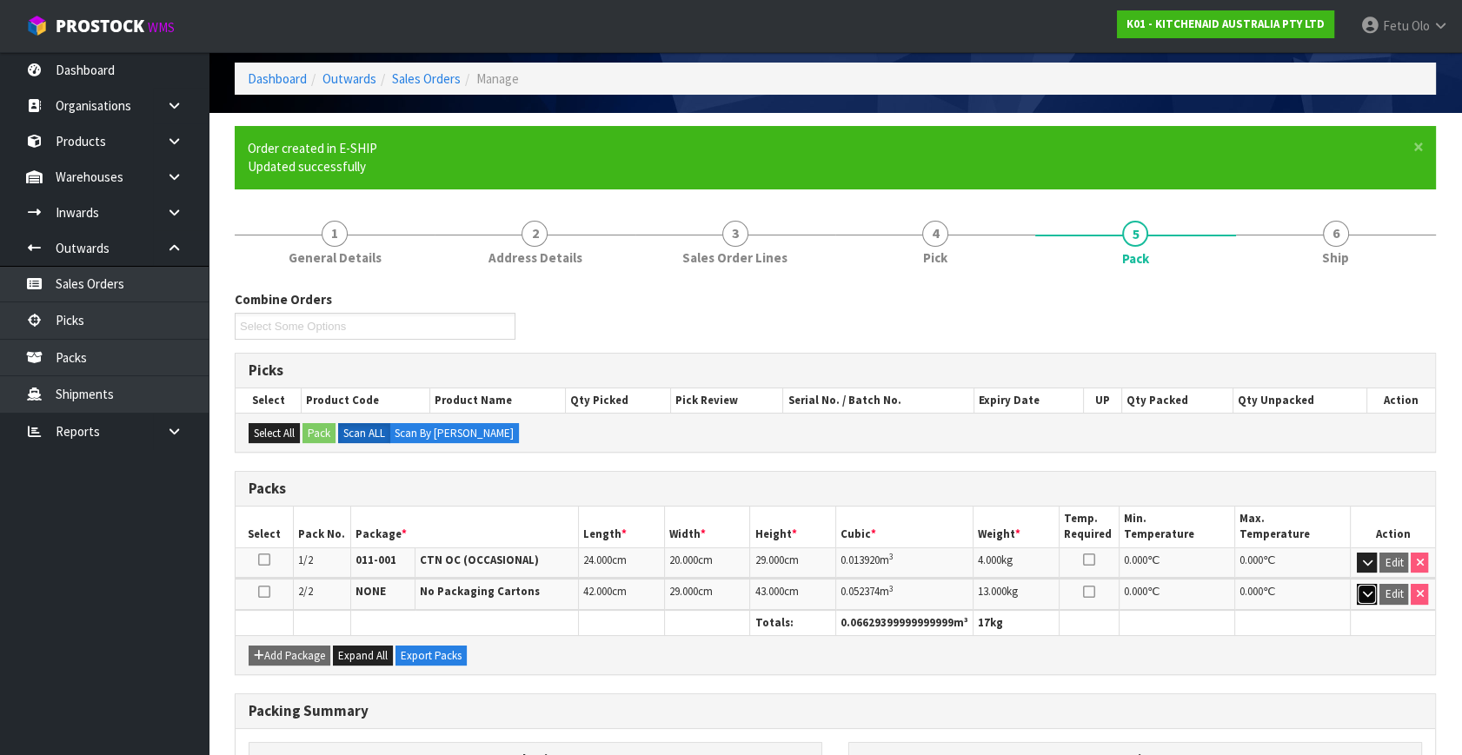
click at [1367, 588] on icon "button" at bounding box center [1367, 593] width 10 height 11
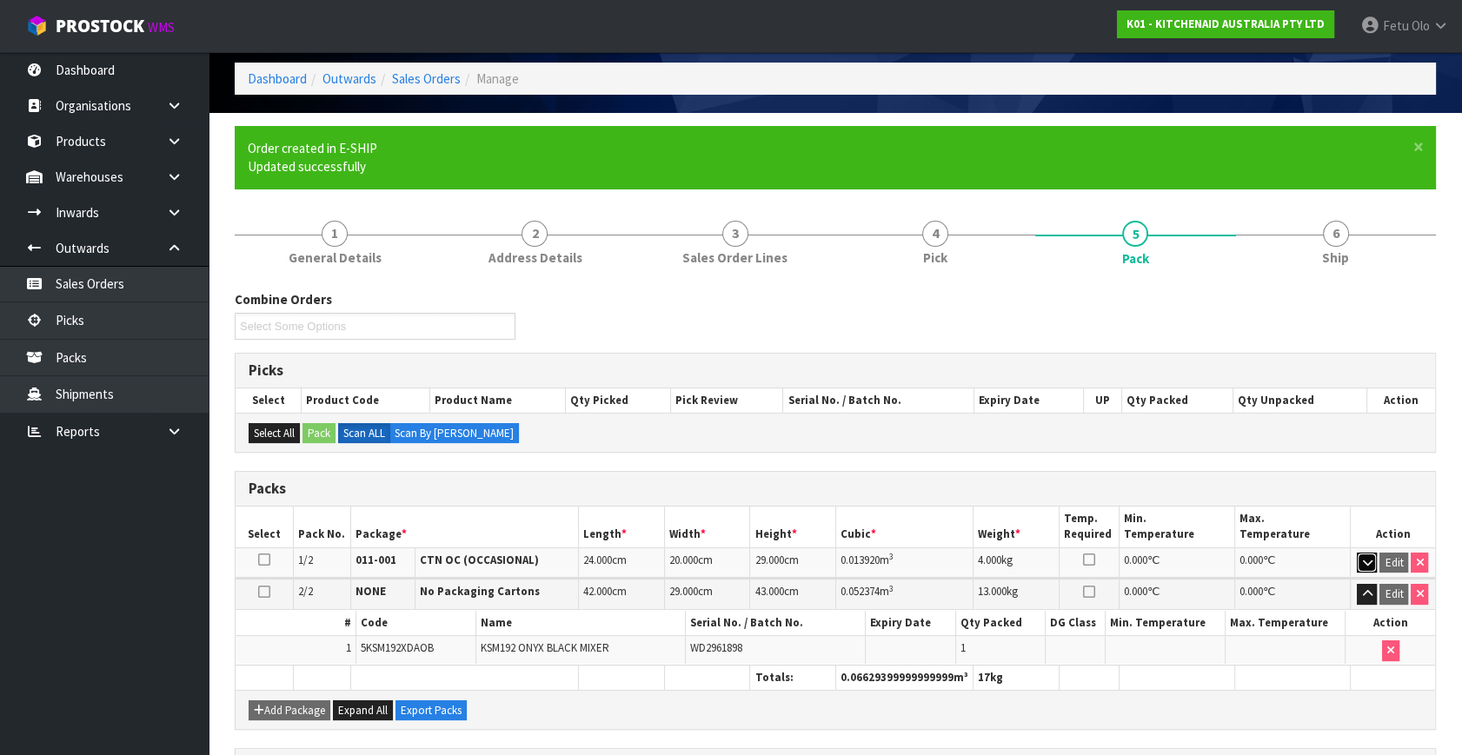
click at [1360, 558] on button "button" at bounding box center [1367, 563] width 20 height 21
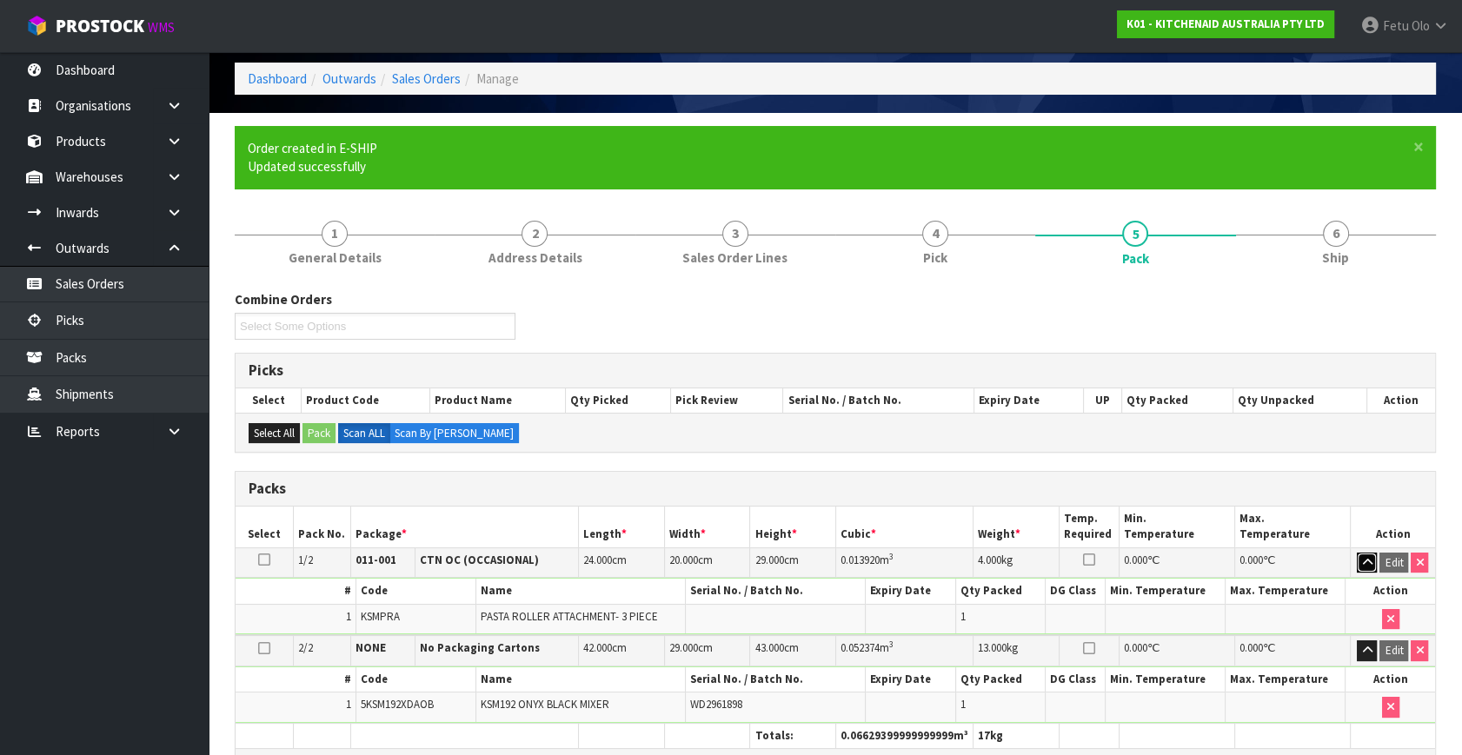
scroll to position [431, 0]
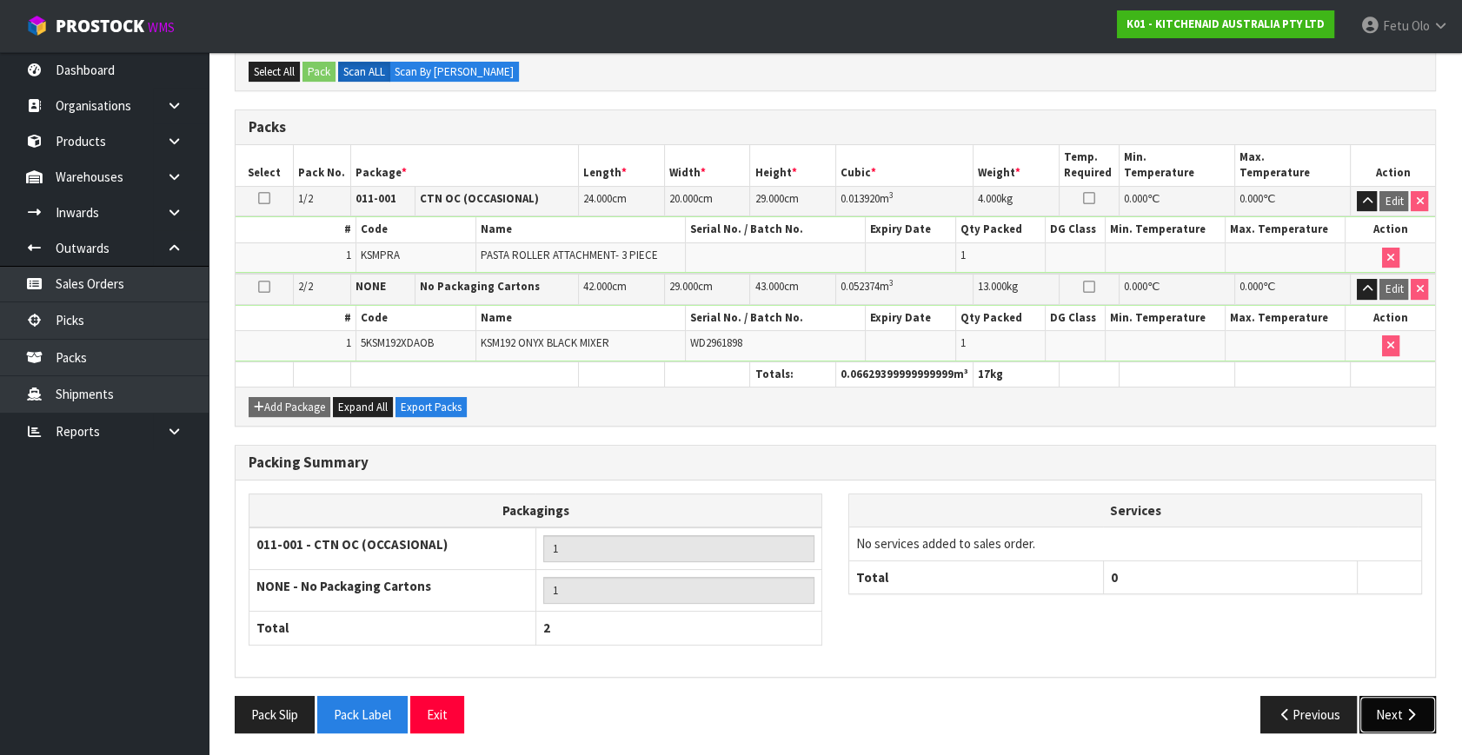
click at [1399, 720] on button "Next" at bounding box center [1397, 714] width 76 height 37
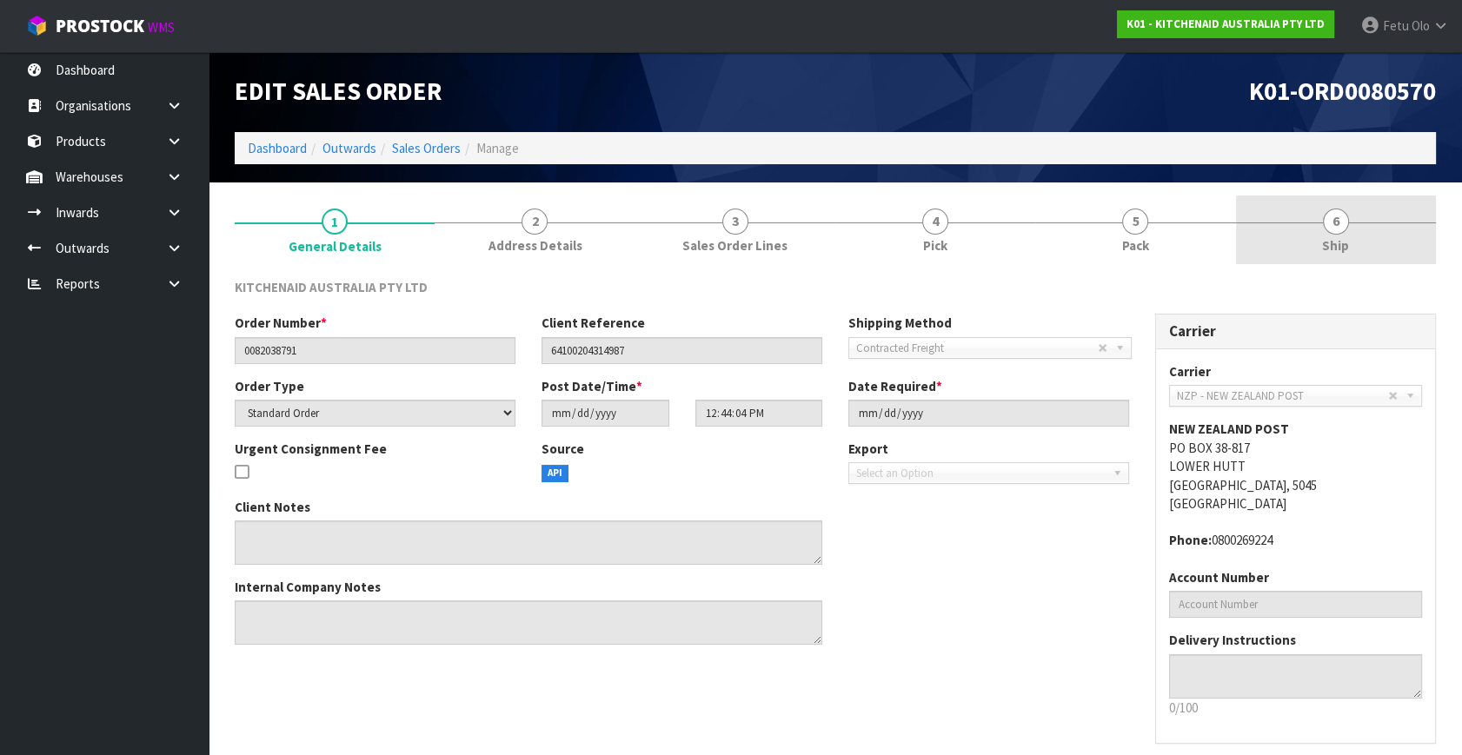
click at [1281, 229] on link "6 Ship" at bounding box center [1336, 230] width 200 height 69
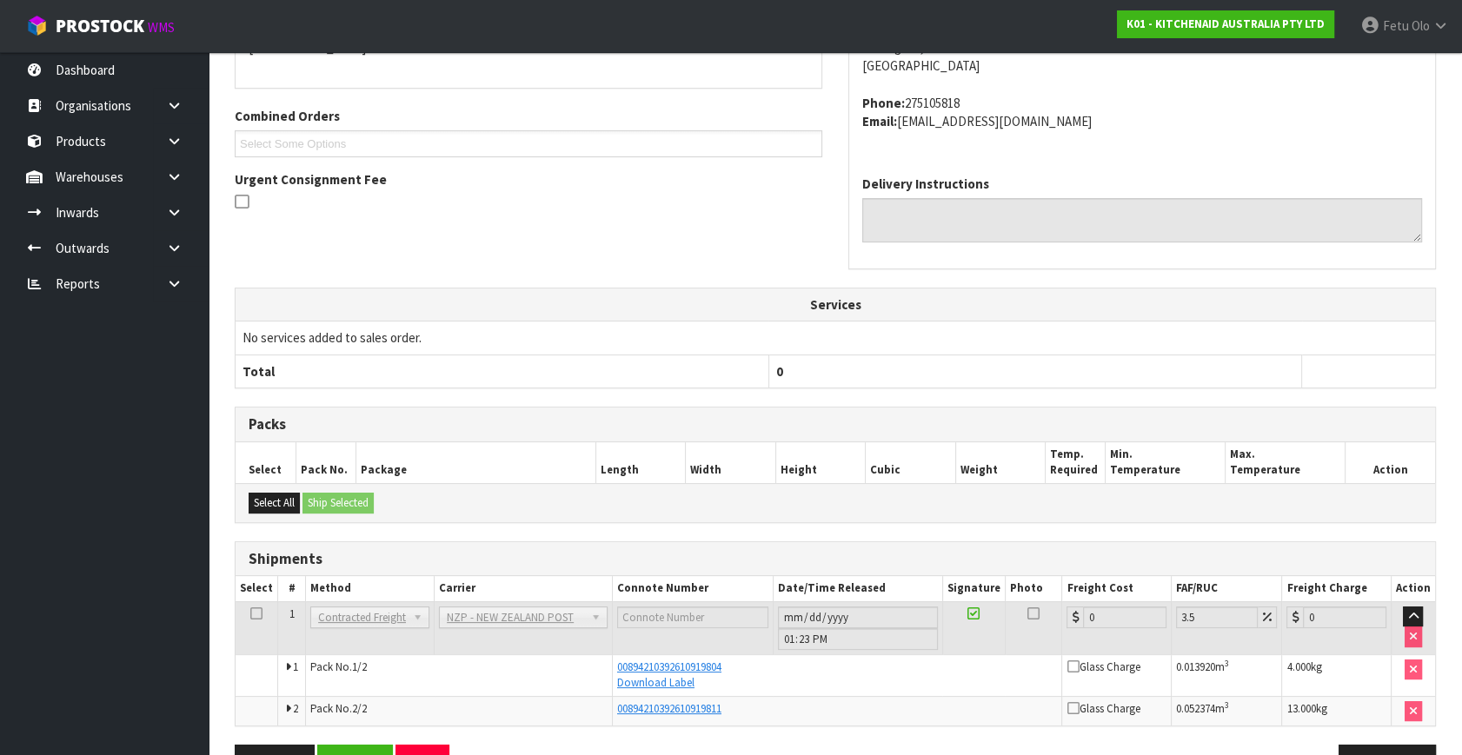
scroll to position [395, 0]
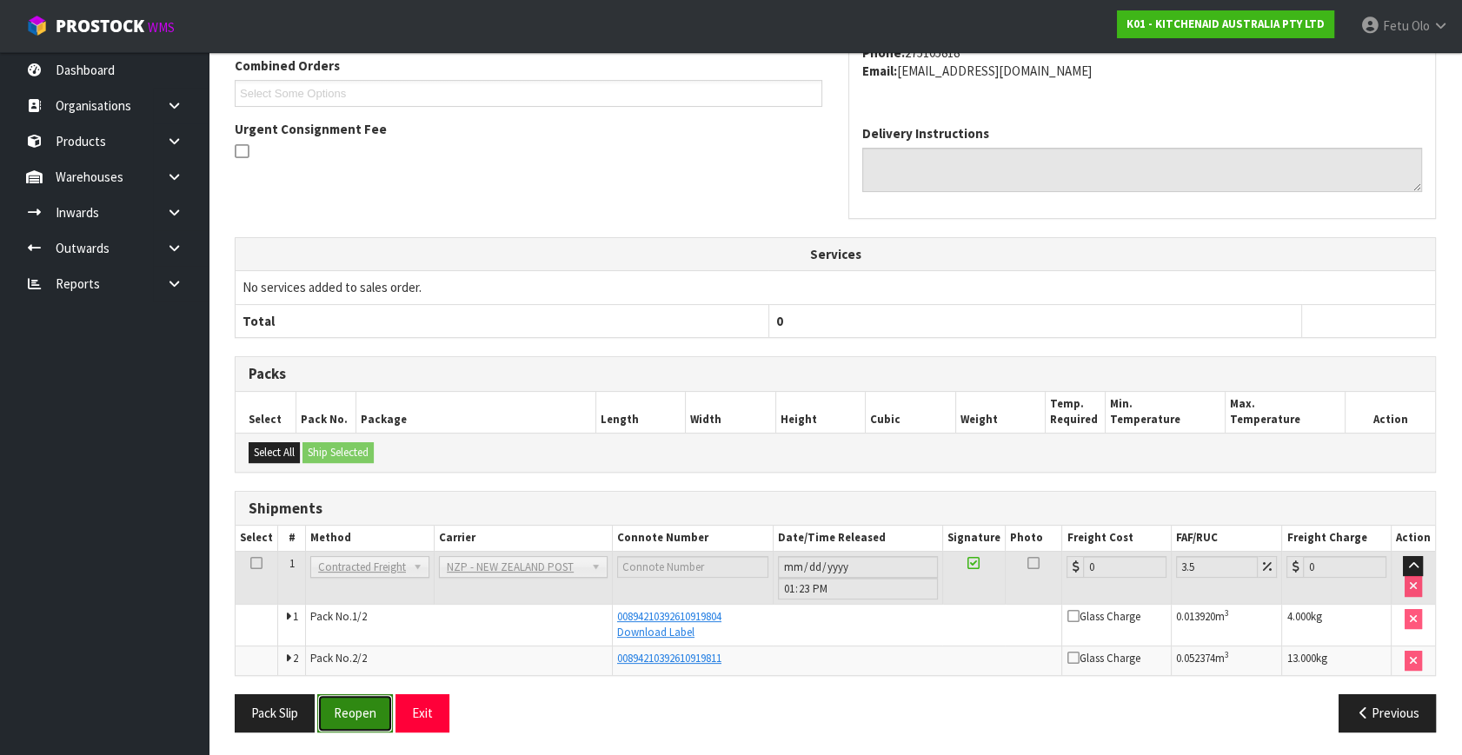
click at [347, 720] on button "Reopen" at bounding box center [355, 712] width 76 height 37
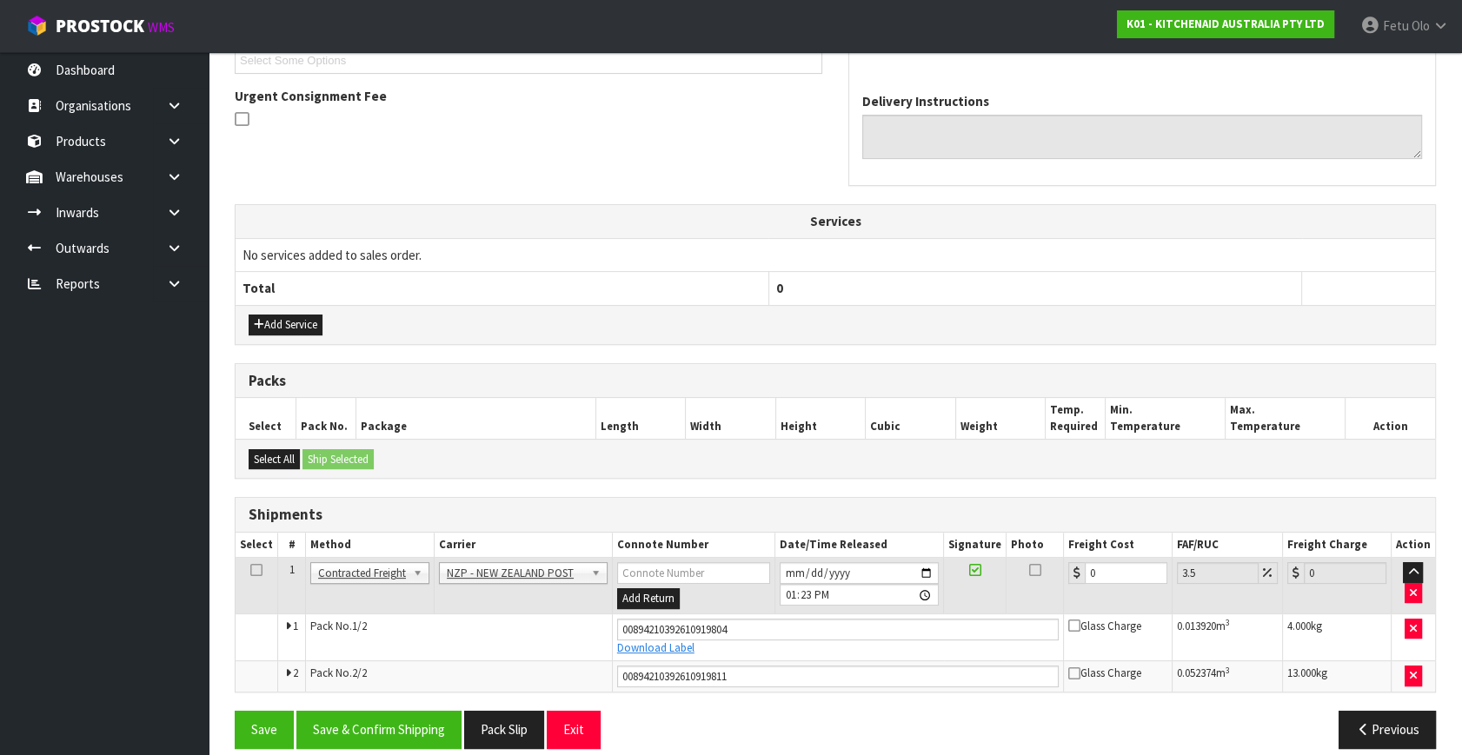
scroll to position [506, 0]
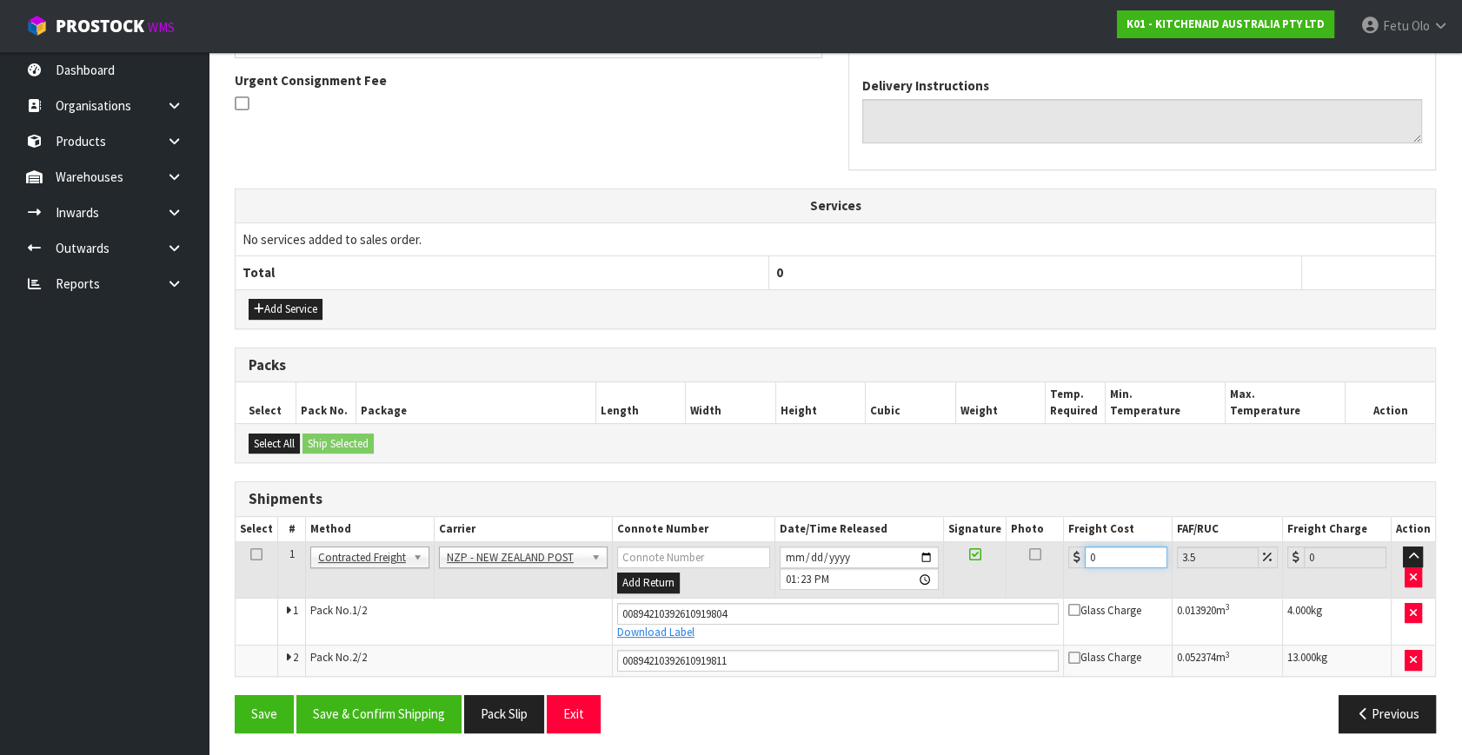
drag, startPoint x: 1109, startPoint y: 552, endPoint x: 960, endPoint y: 628, distance: 167.1
click at [962, 627] on tbody "1 Client Local Pickup Customer Local Pickup Company Freight Contracted Freight …" at bounding box center [834, 609] width 1199 height 134
type input "1"
type input "1.03"
type input "19"
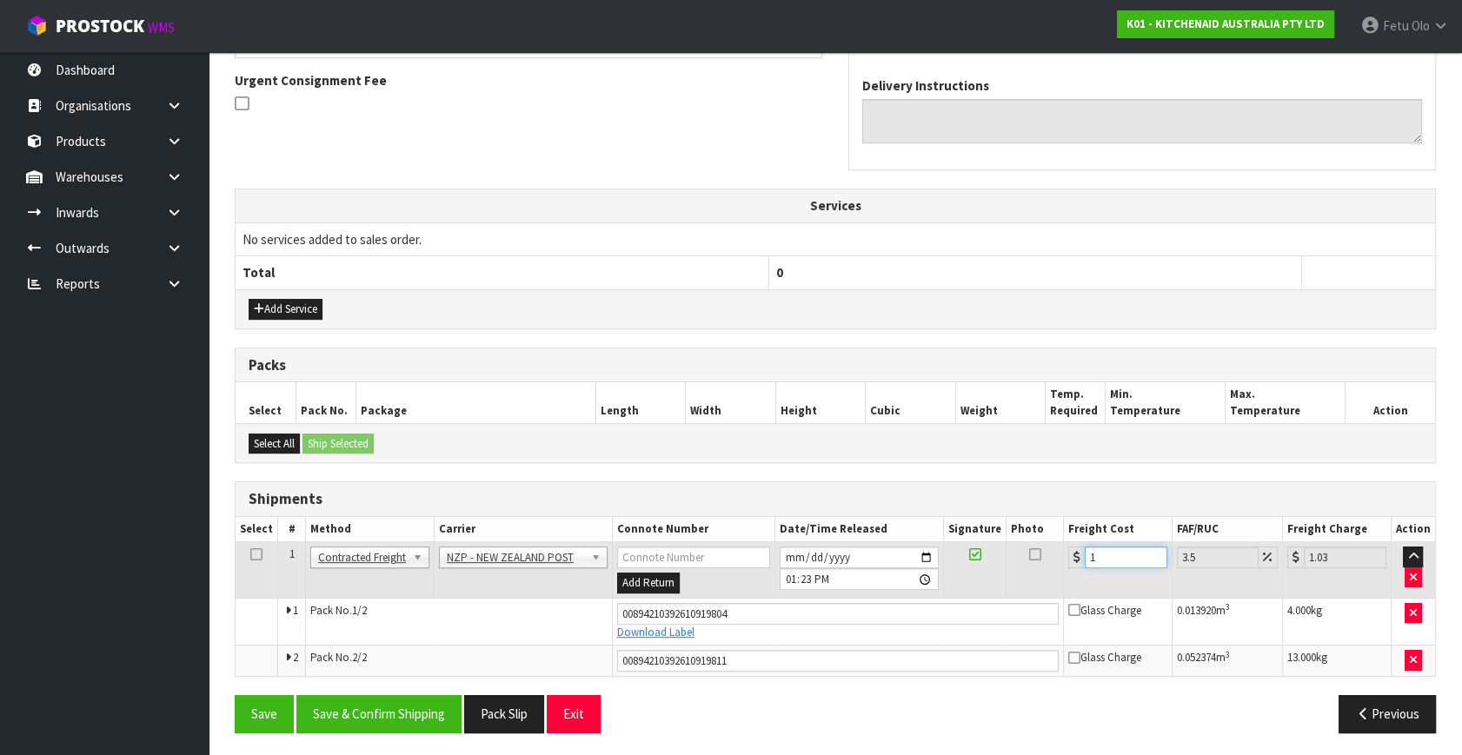
type input "19.66"
type input "19.3"
type input "19.98"
type input "19.34"
type input "20.02"
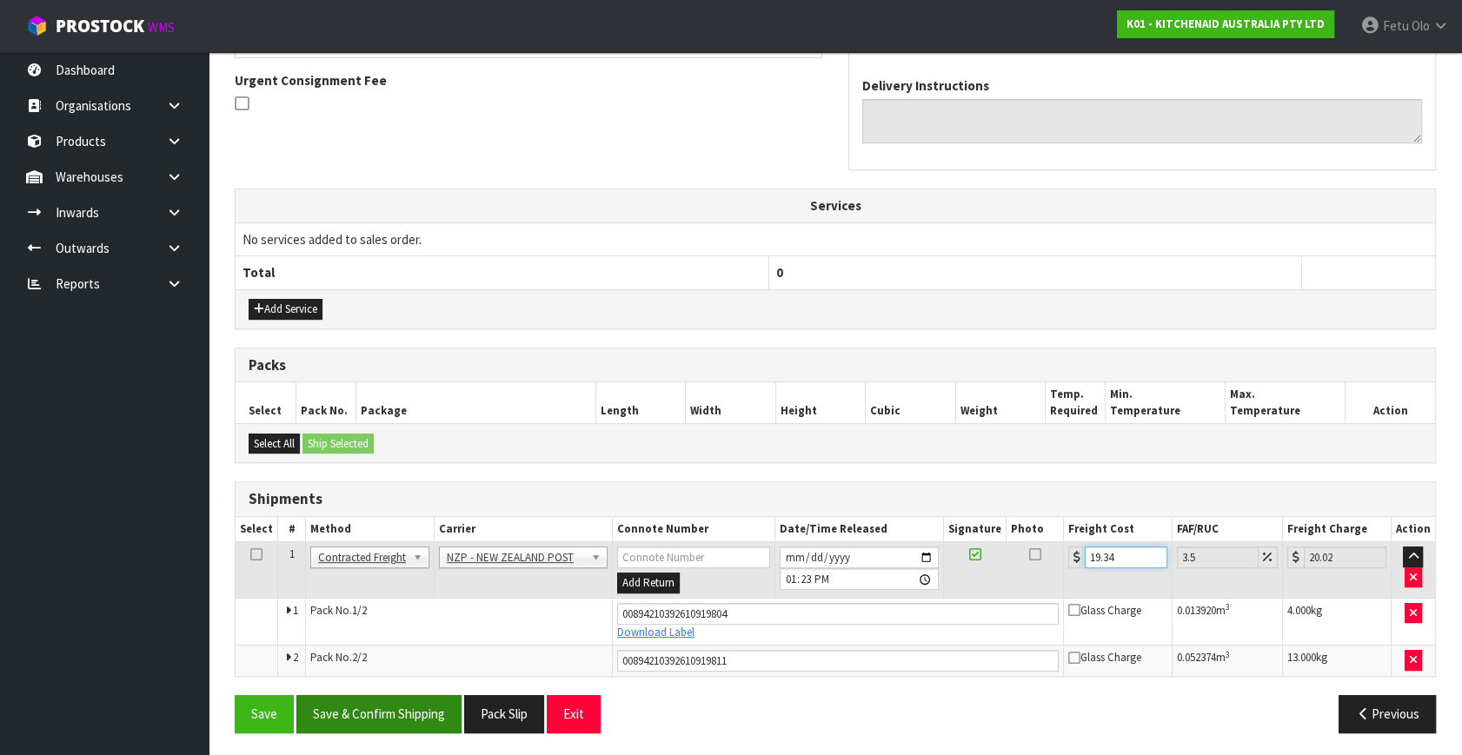
type input "19.34"
click at [455, 720] on button "Save & Confirm Shipping" at bounding box center [378, 713] width 165 height 37
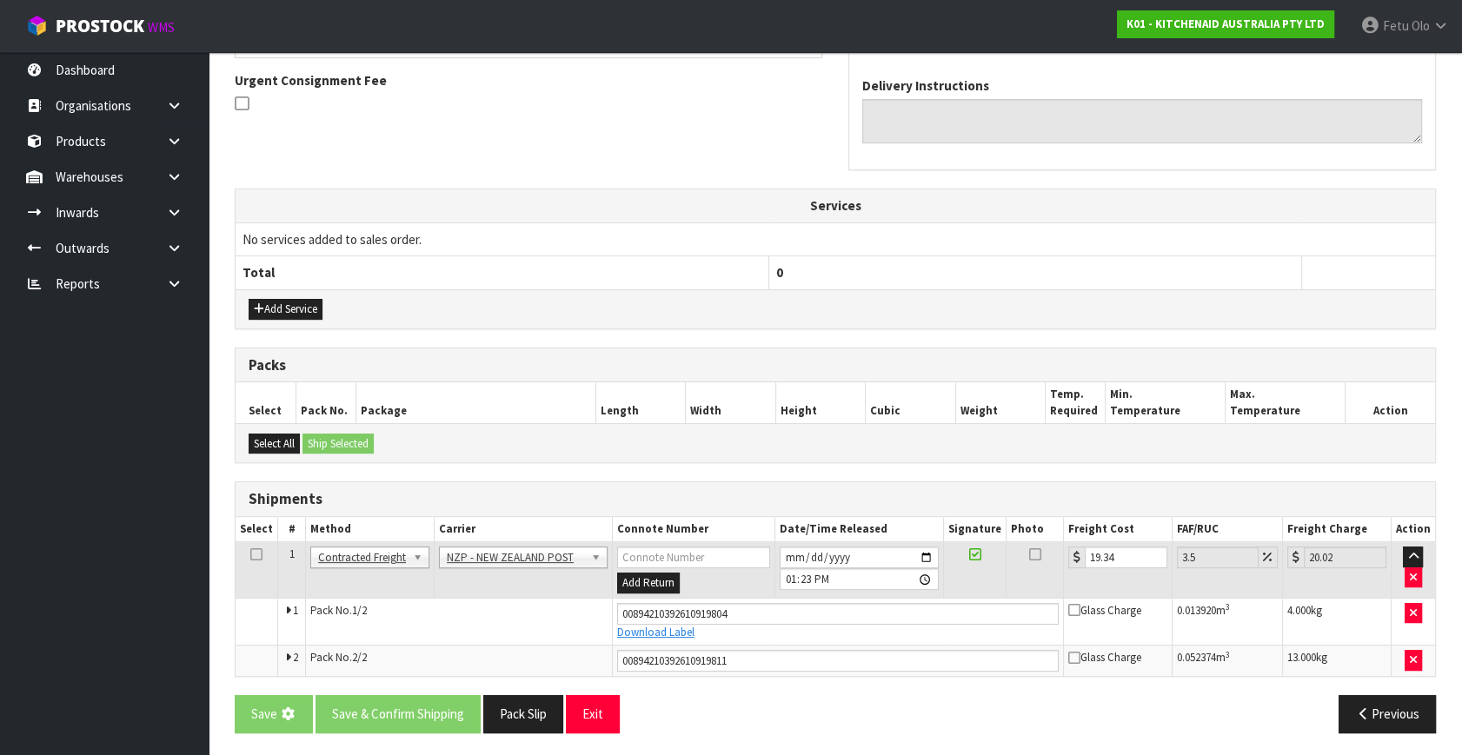
scroll to position [0, 0]
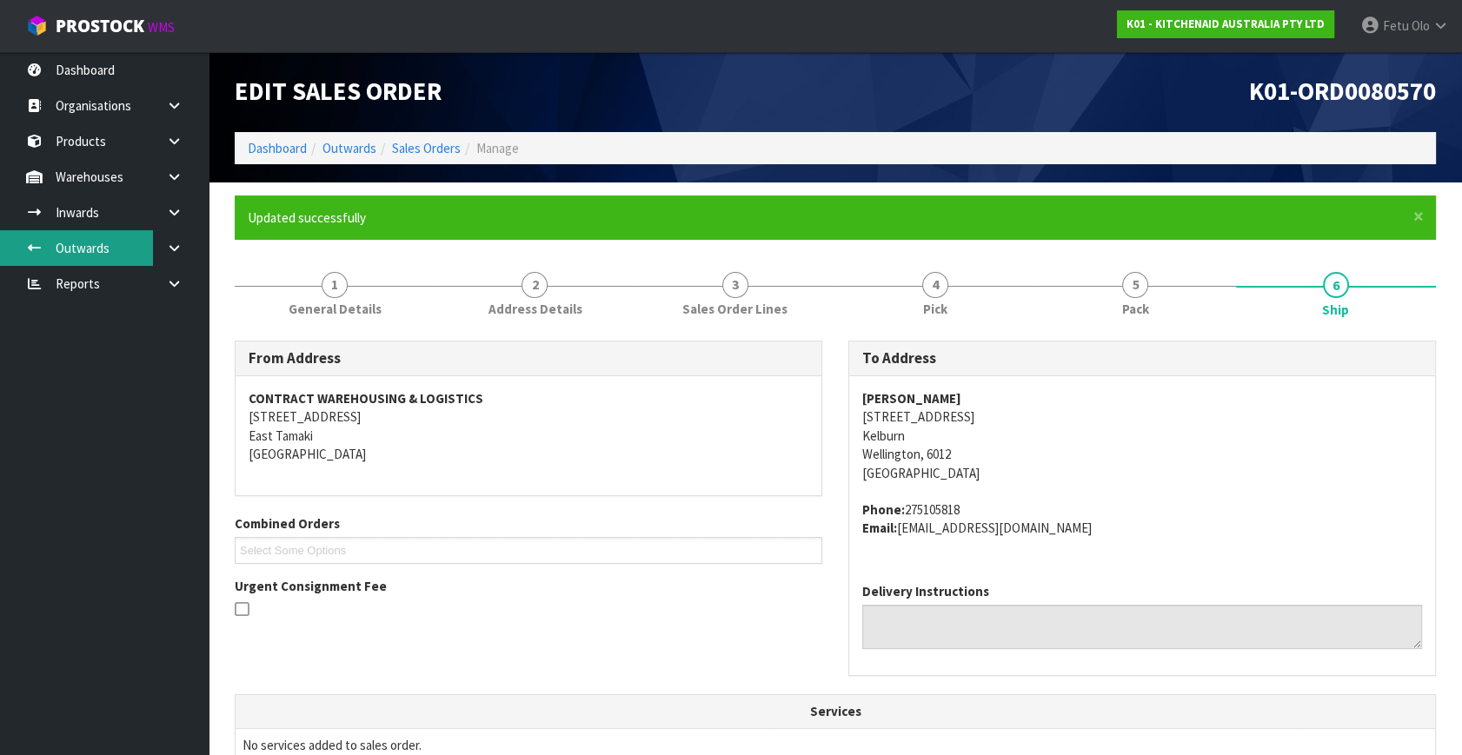
drag, startPoint x: 181, startPoint y: 243, endPoint x: 150, endPoint y: 258, distance: 33.8
click at [181, 243] on icon at bounding box center [174, 248] width 17 height 13
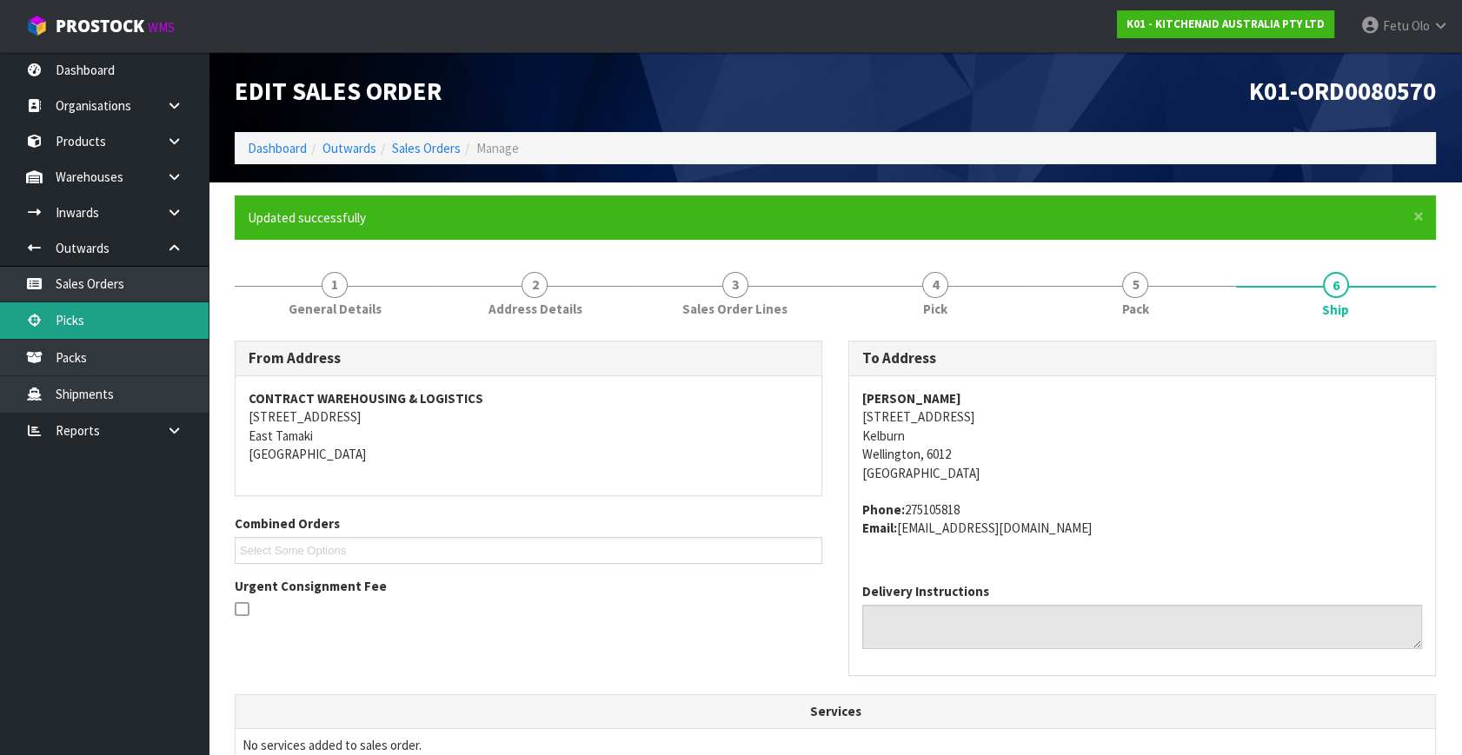
click at [88, 304] on link "Picks" at bounding box center [104, 320] width 209 height 36
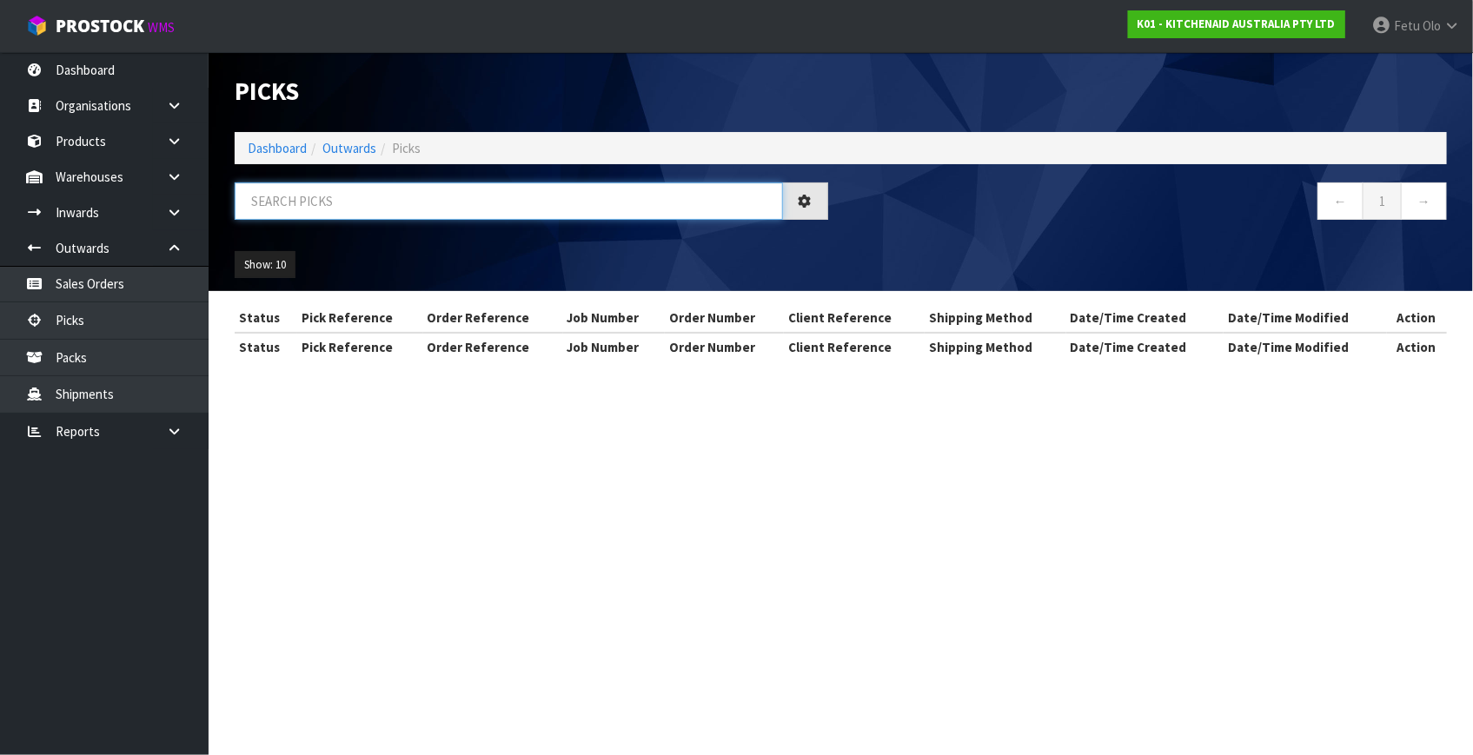
click at [339, 191] on input "text" at bounding box center [509, 200] width 548 height 37
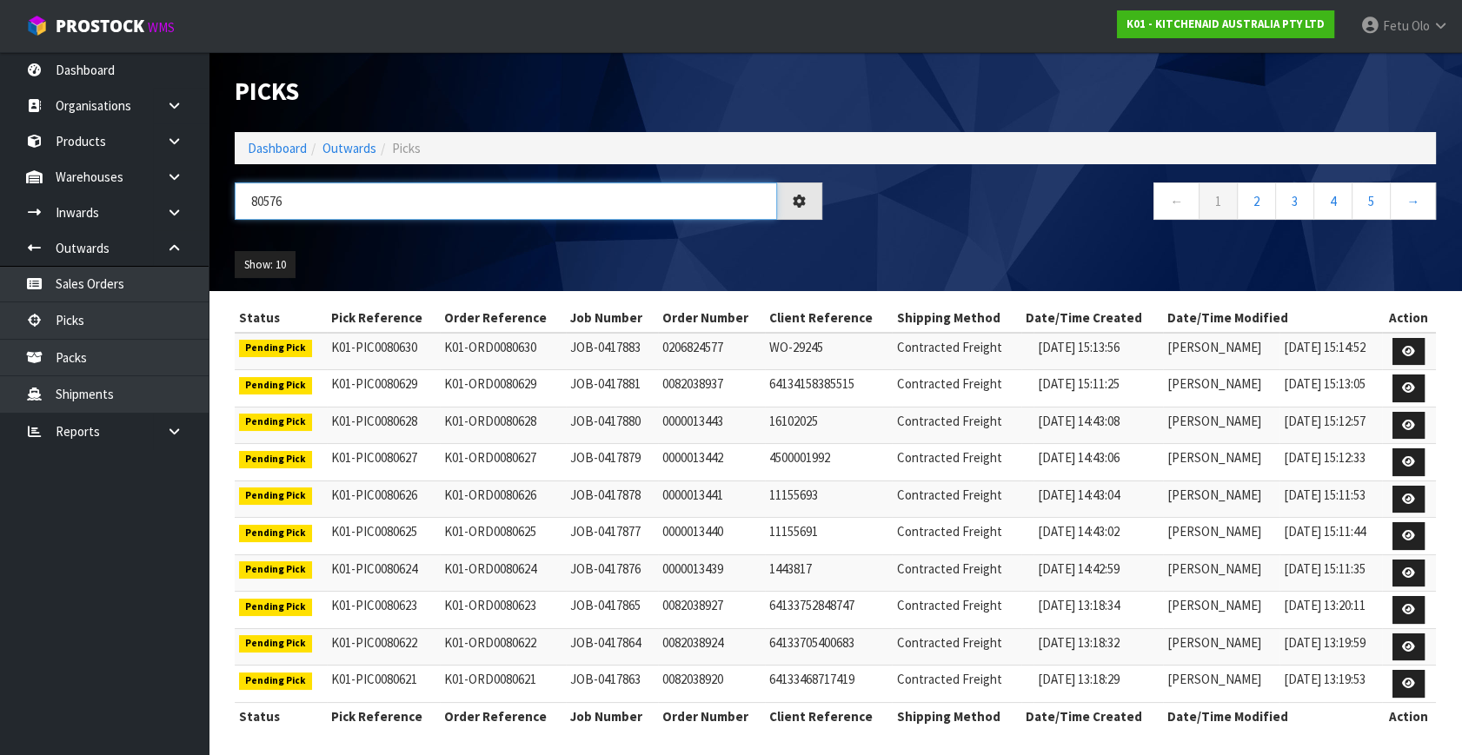
type input "80576"
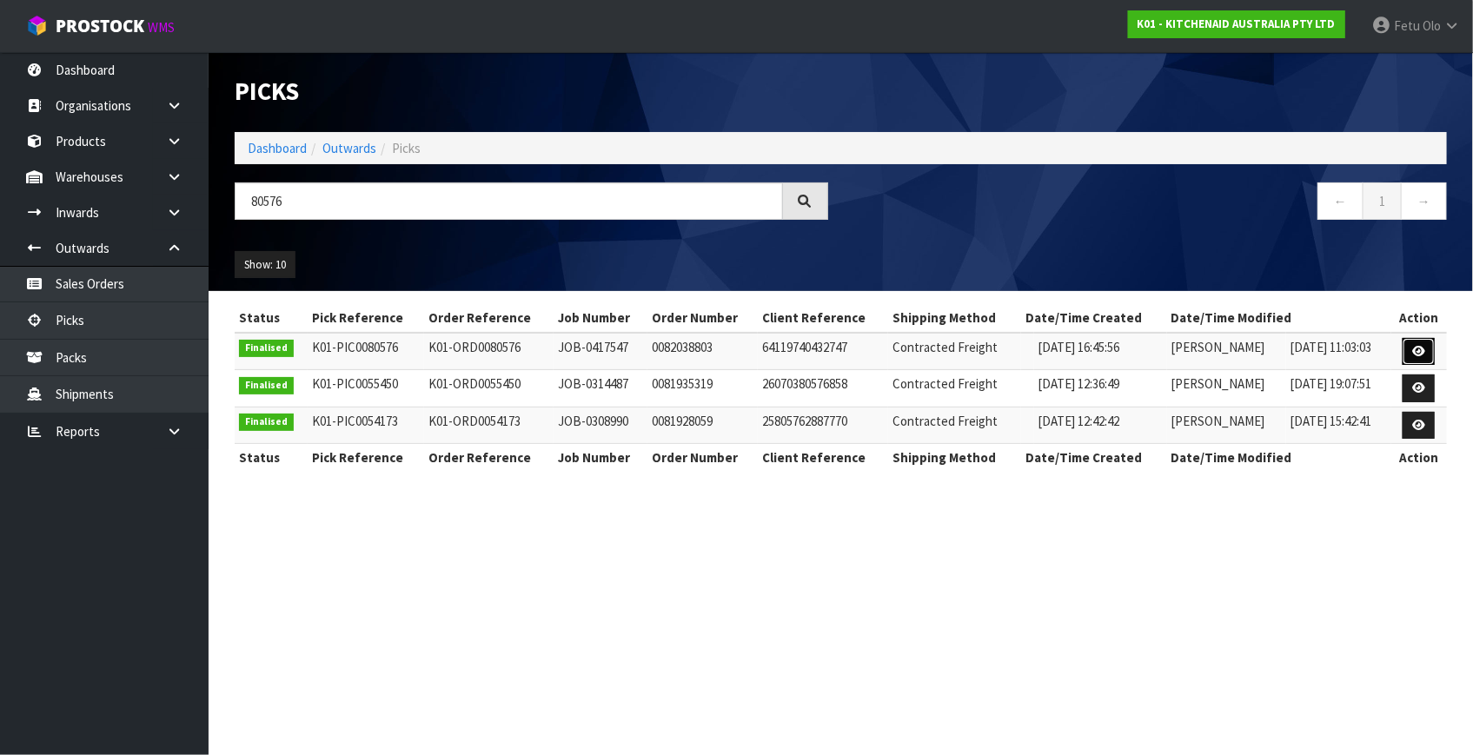
click at [1419, 347] on icon at bounding box center [1418, 351] width 13 height 11
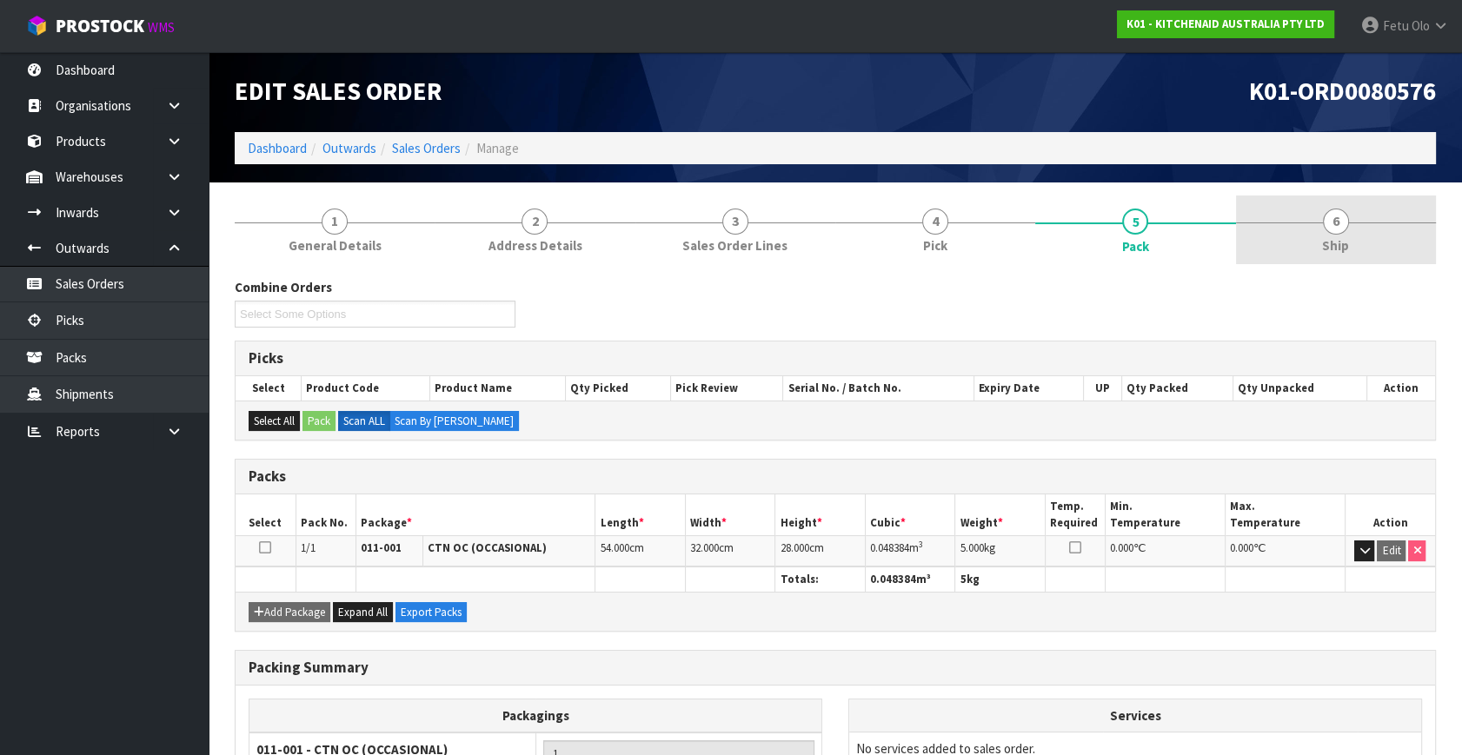
click at [1317, 242] on link "6 Ship" at bounding box center [1336, 230] width 200 height 69
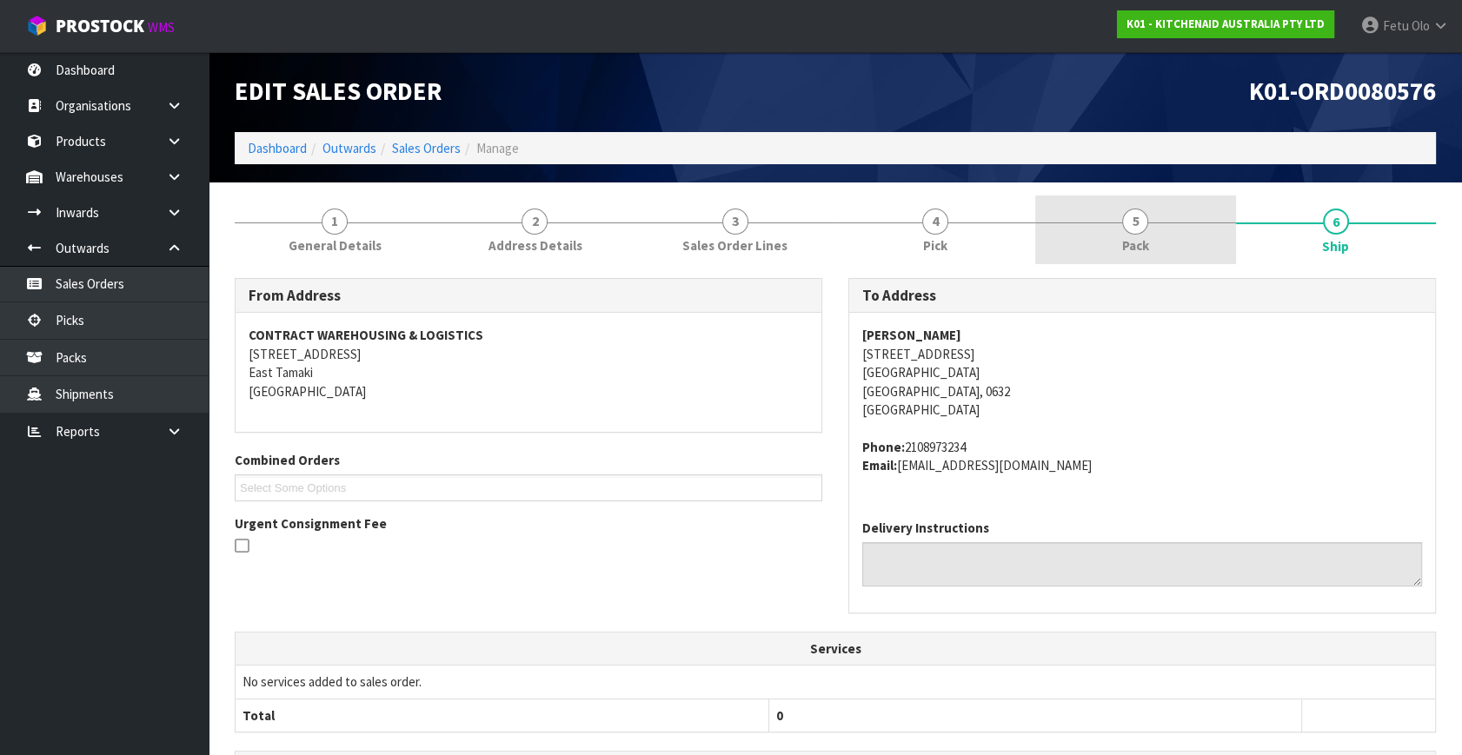
click at [1095, 250] on link "5 Pack" at bounding box center [1135, 230] width 200 height 69
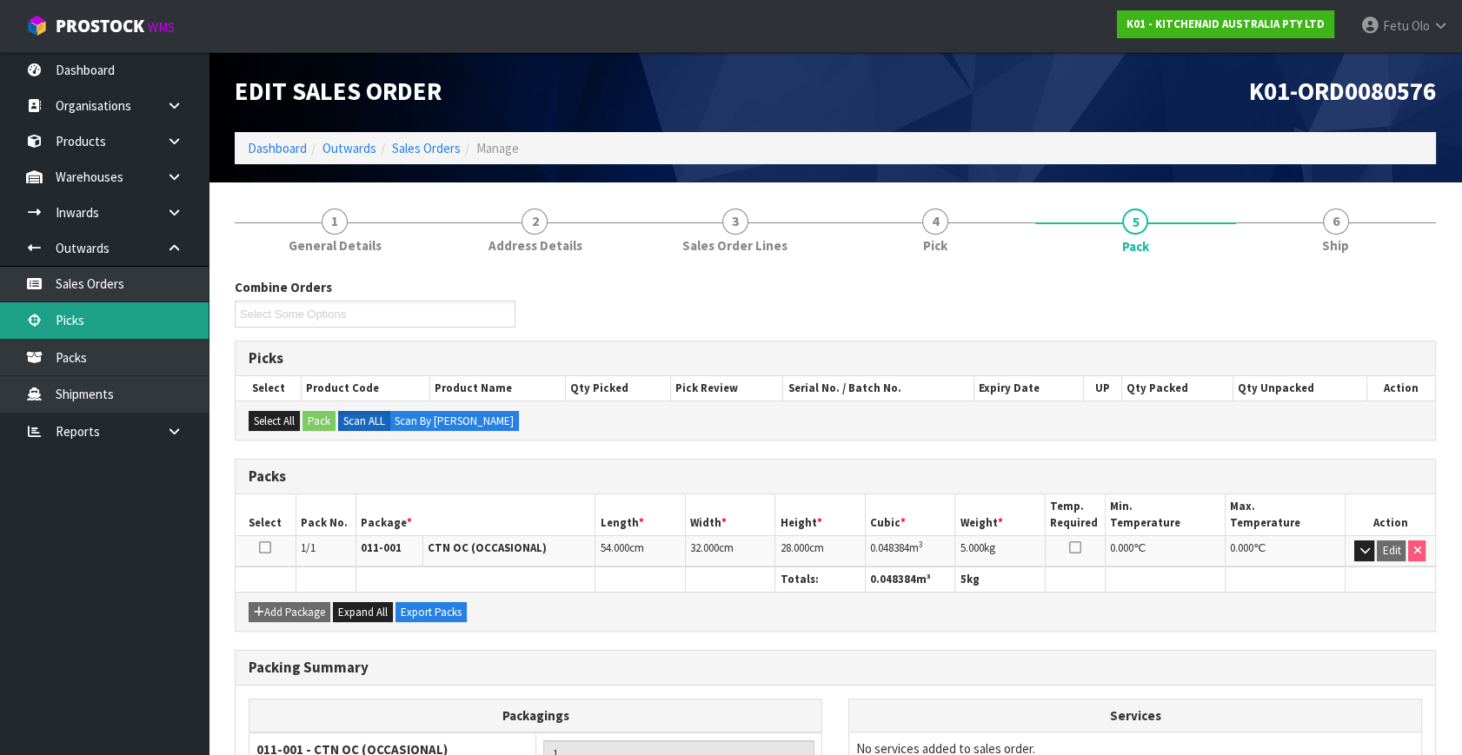
click at [76, 328] on link "Picks" at bounding box center [104, 320] width 209 height 36
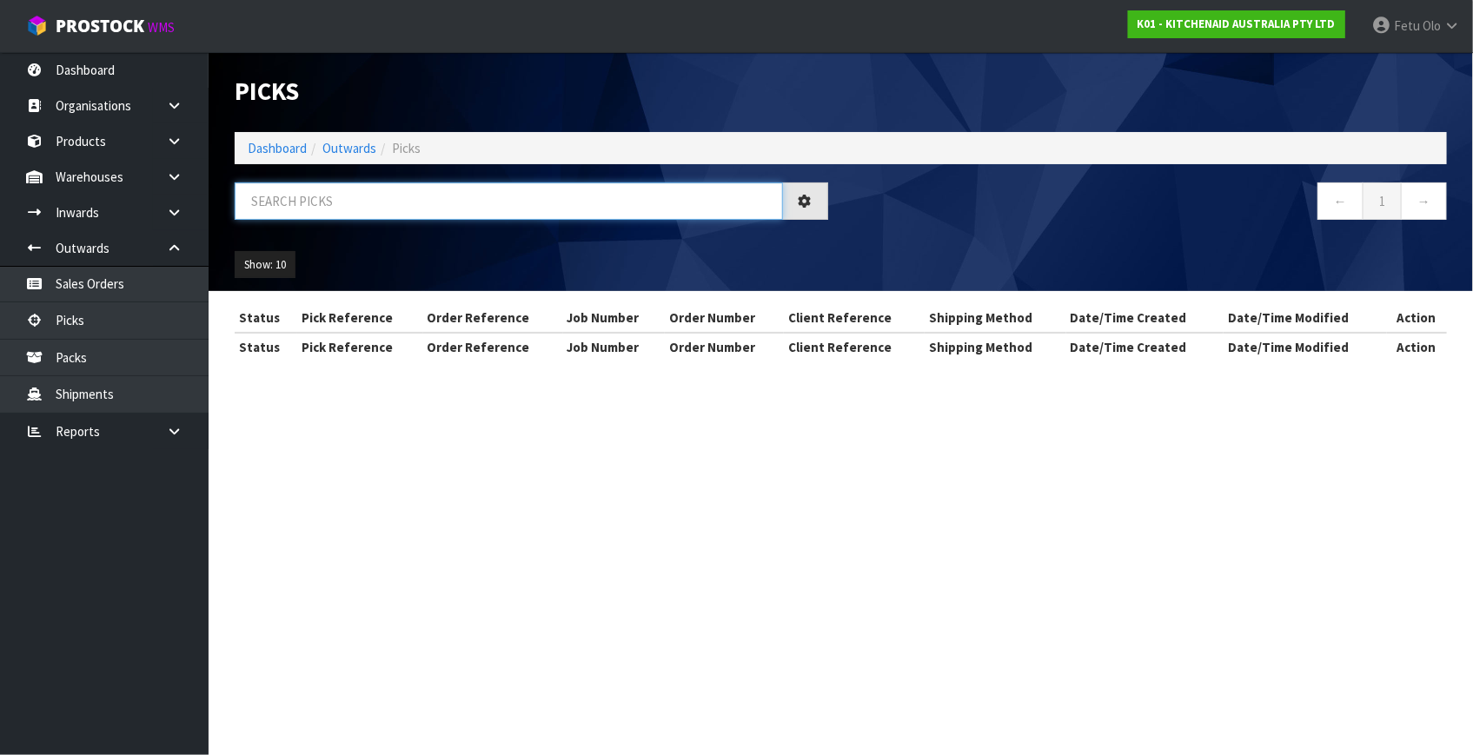
click at [356, 201] on input "text" at bounding box center [509, 200] width 548 height 37
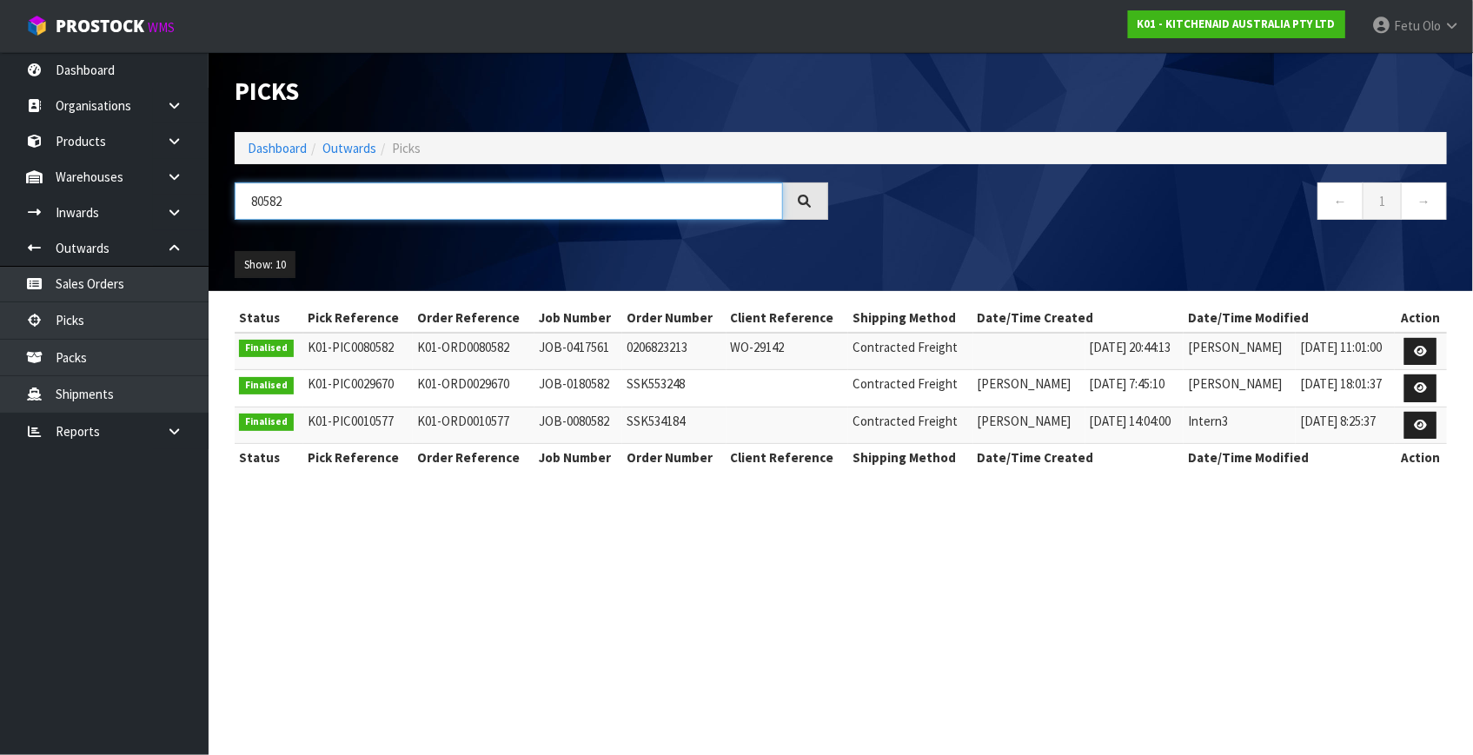
type input "80582"
click at [1418, 348] on icon at bounding box center [1420, 351] width 13 height 11
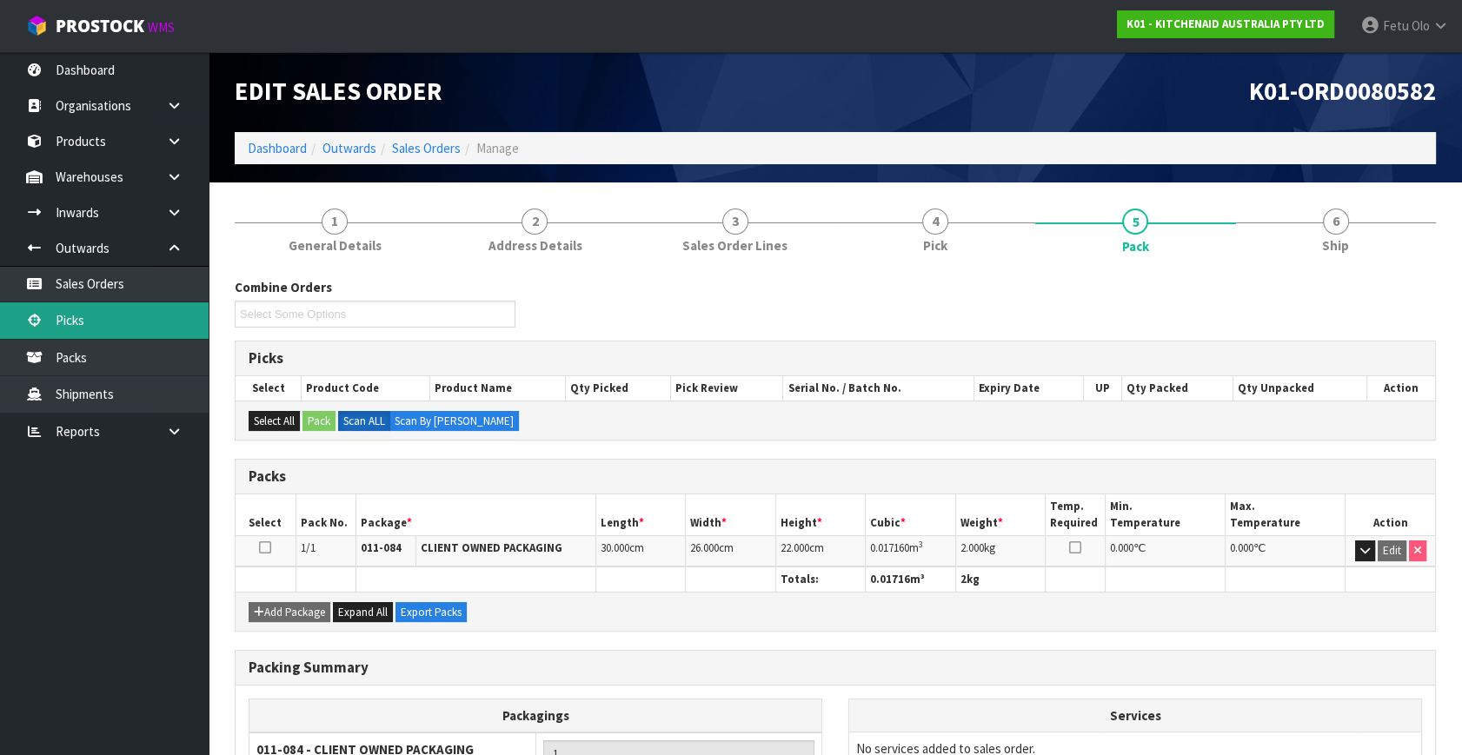
click at [83, 322] on link "Picks" at bounding box center [104, 320] width 209 height 36
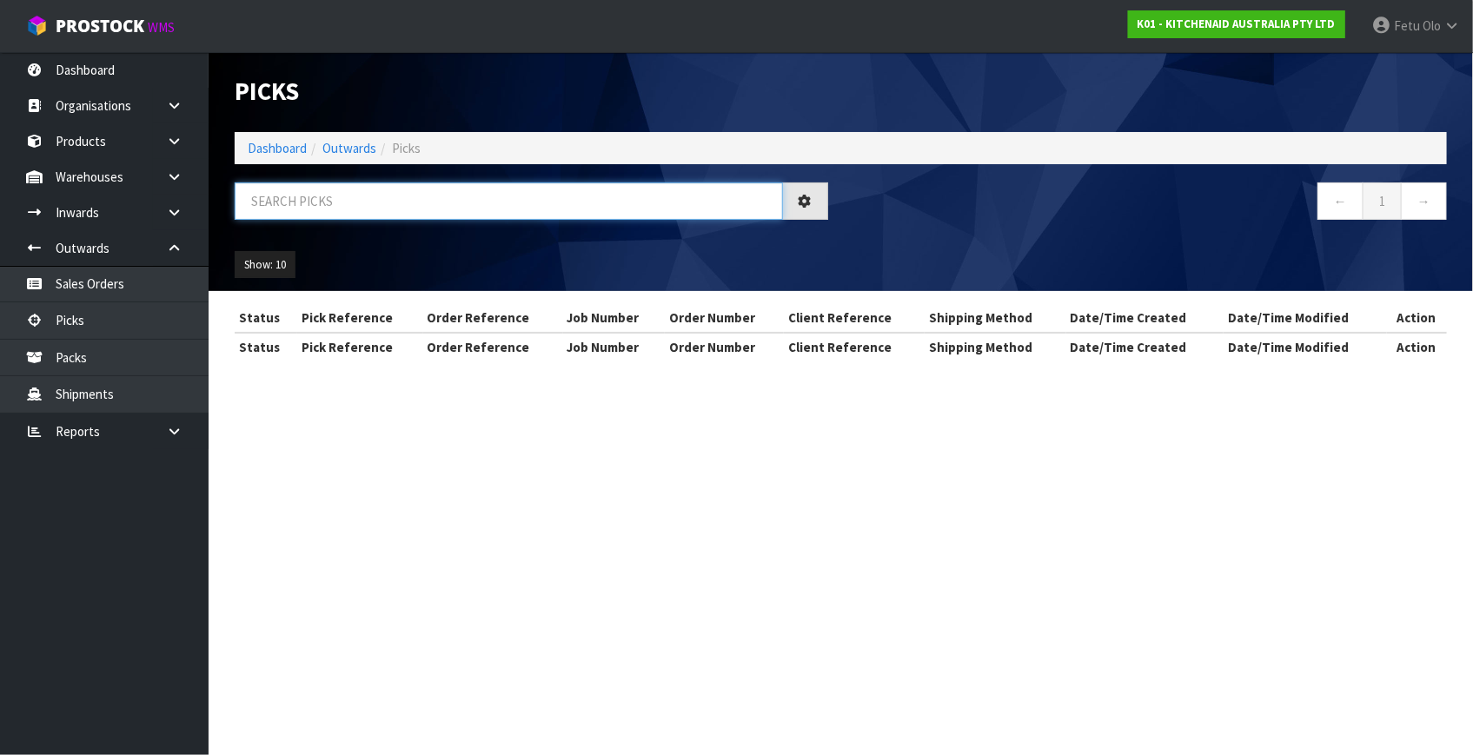
click at [476, 206] on input "text" at bounding box center [509, 200] width 548 height 37
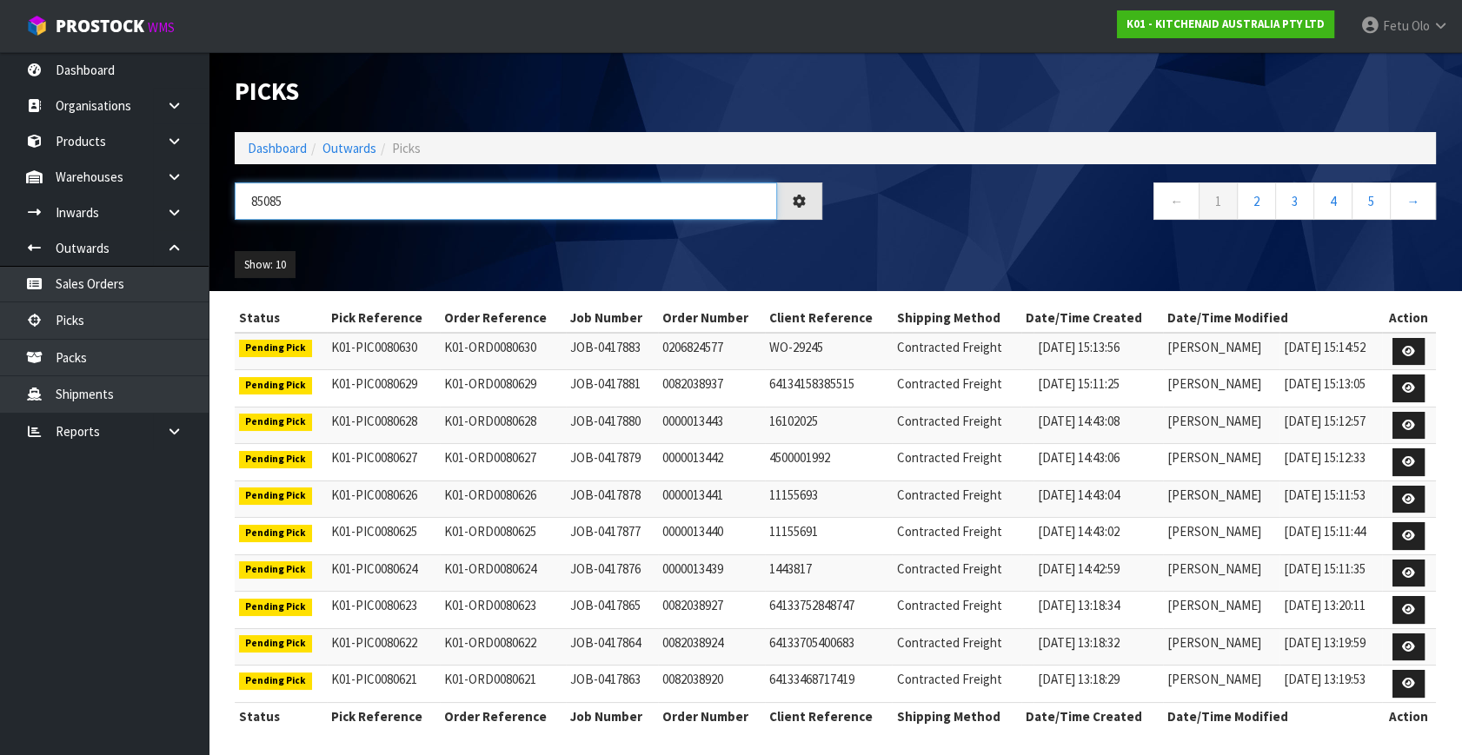
click at [249, 207] on input "85085" at bounding box center [506, 200] width 542 height 37
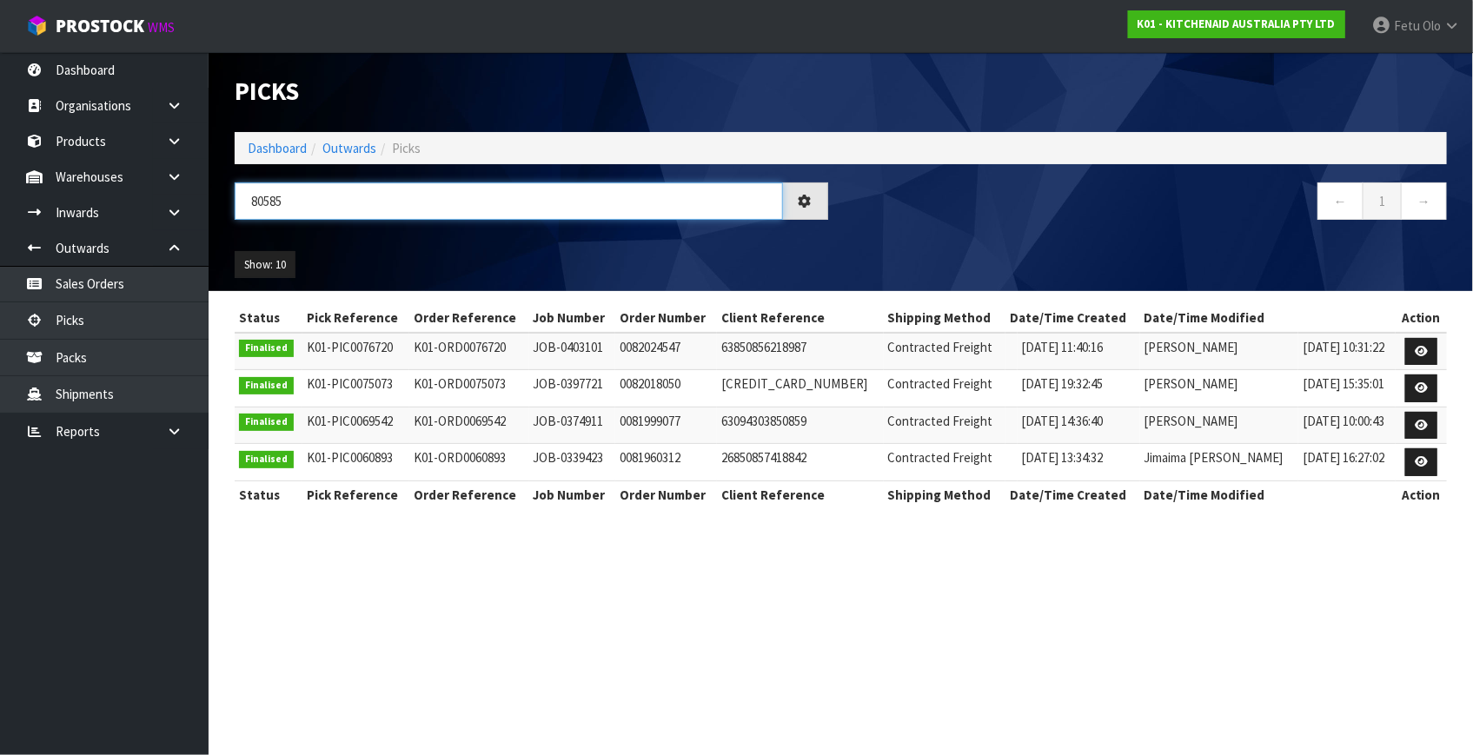
type input "80585"
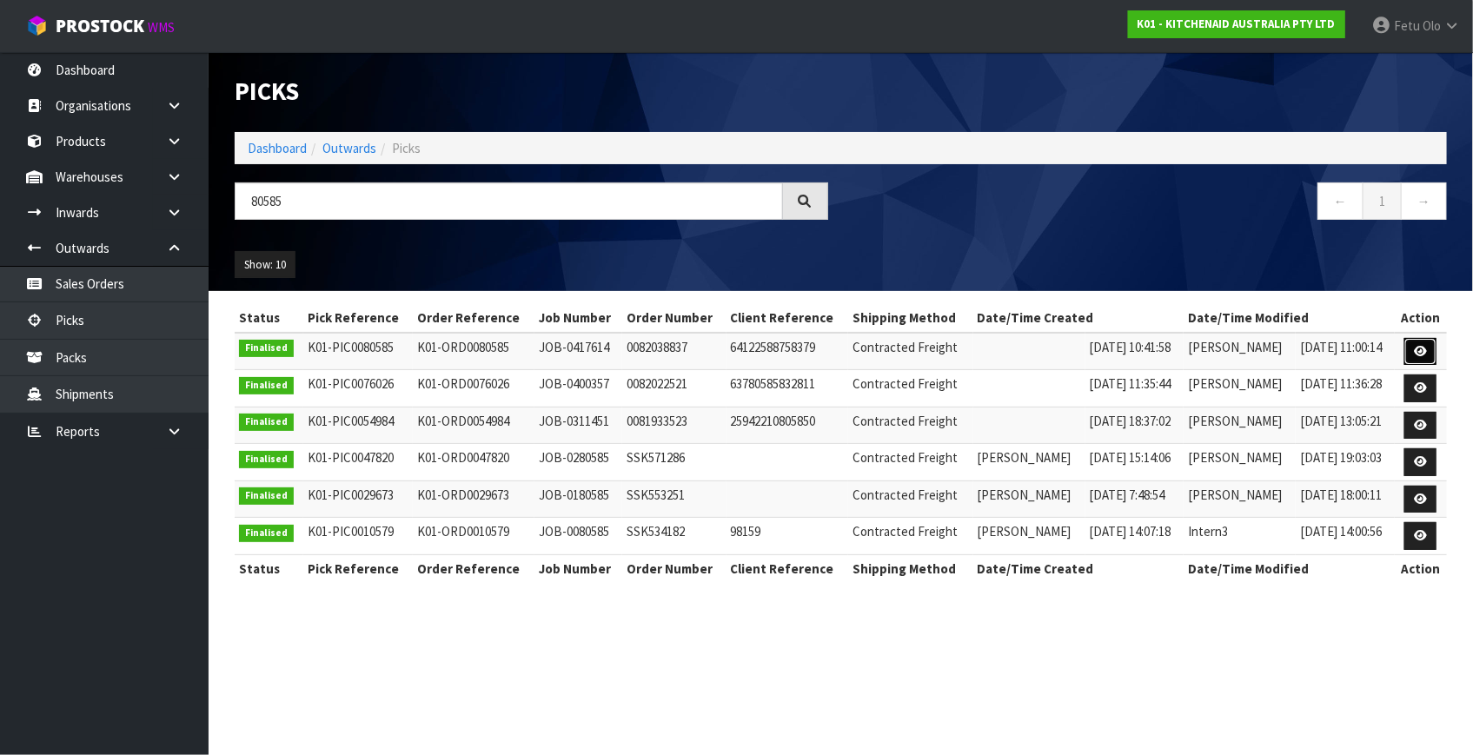
click at [1416, 346] on icon at bounding box center [1420, 351] width 13 height 11
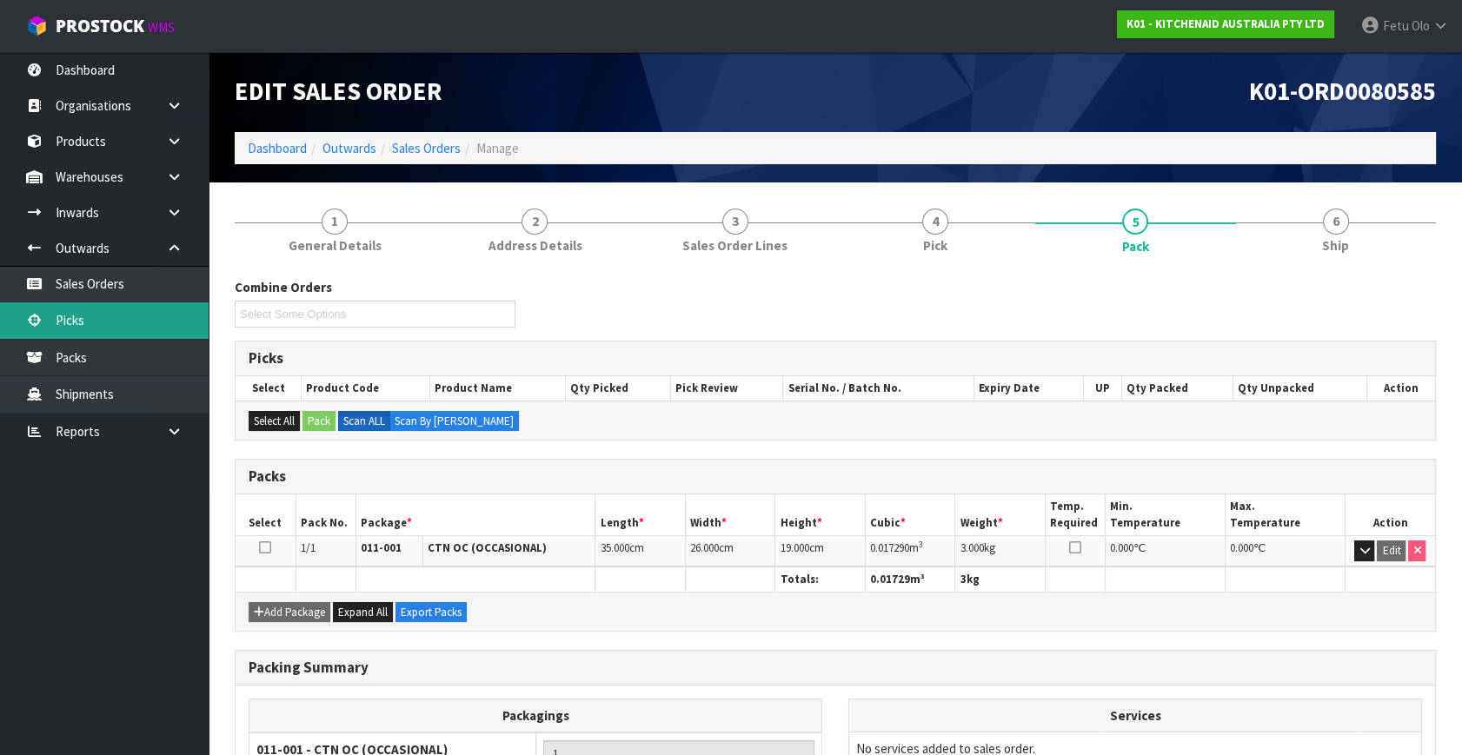
click at [53, 322] on link "Picks" at bounding box center [104, 320] width 209 height 36
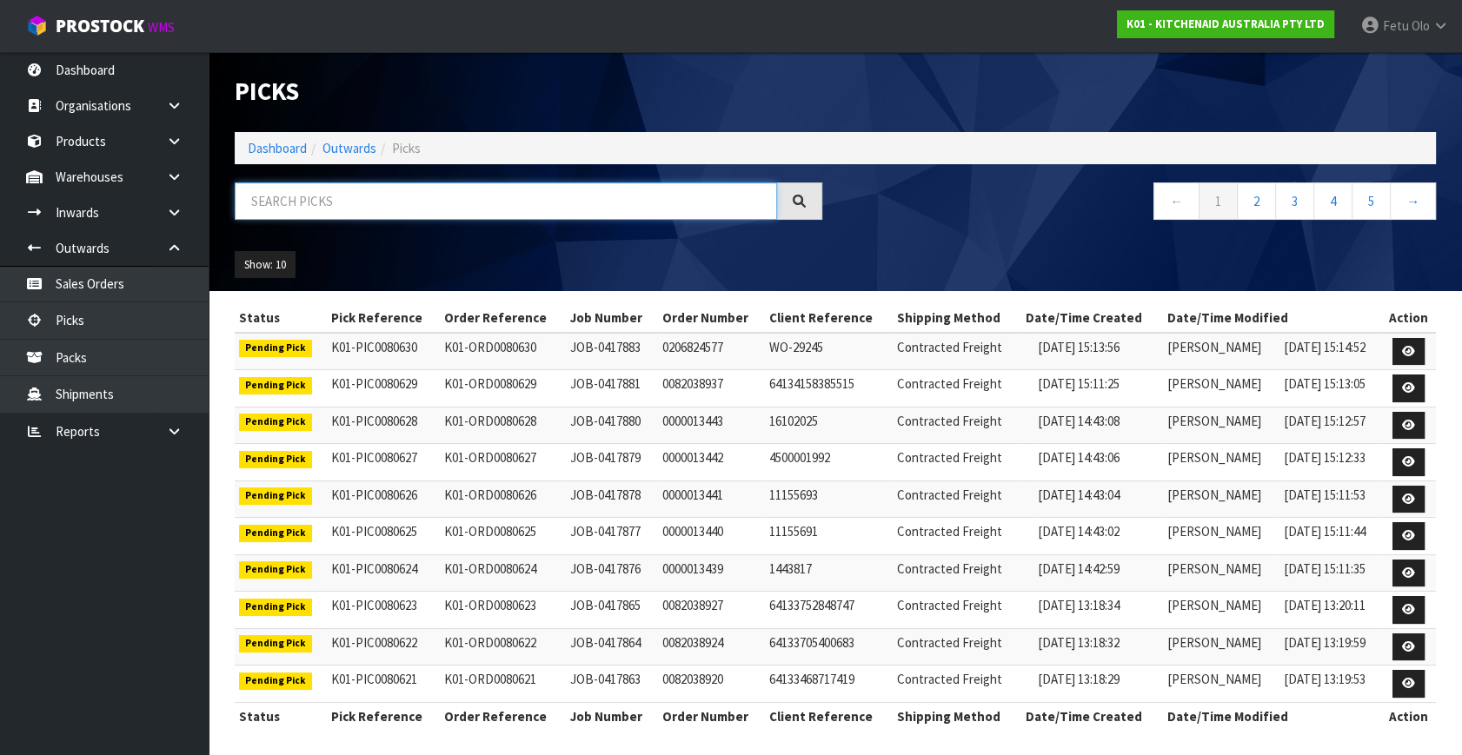
click at [333, 205] on input "text" at bounding box center [506, 200] width 542 height 37
type input "80579"
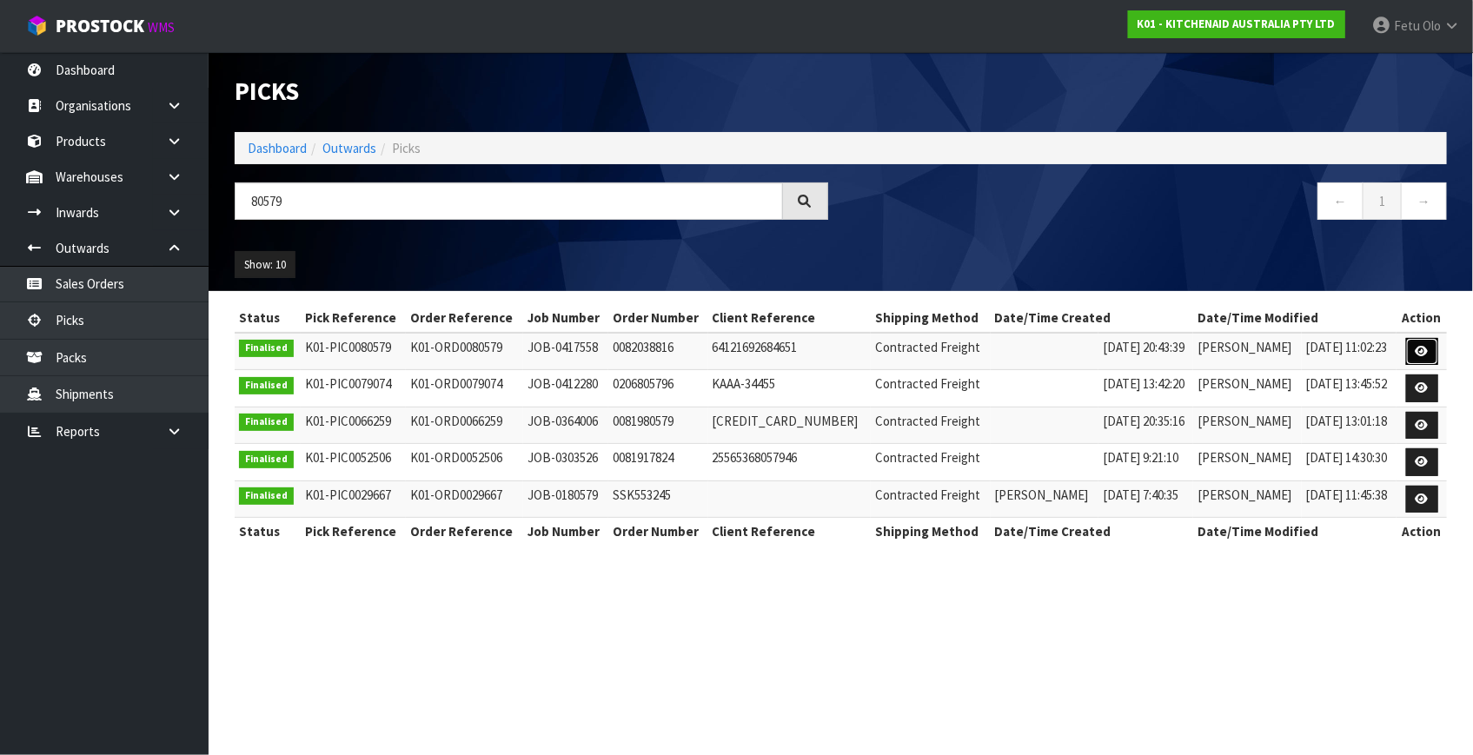
click at [1416, 355] on icon at bounding box center [1422, 351] width 13 height 11
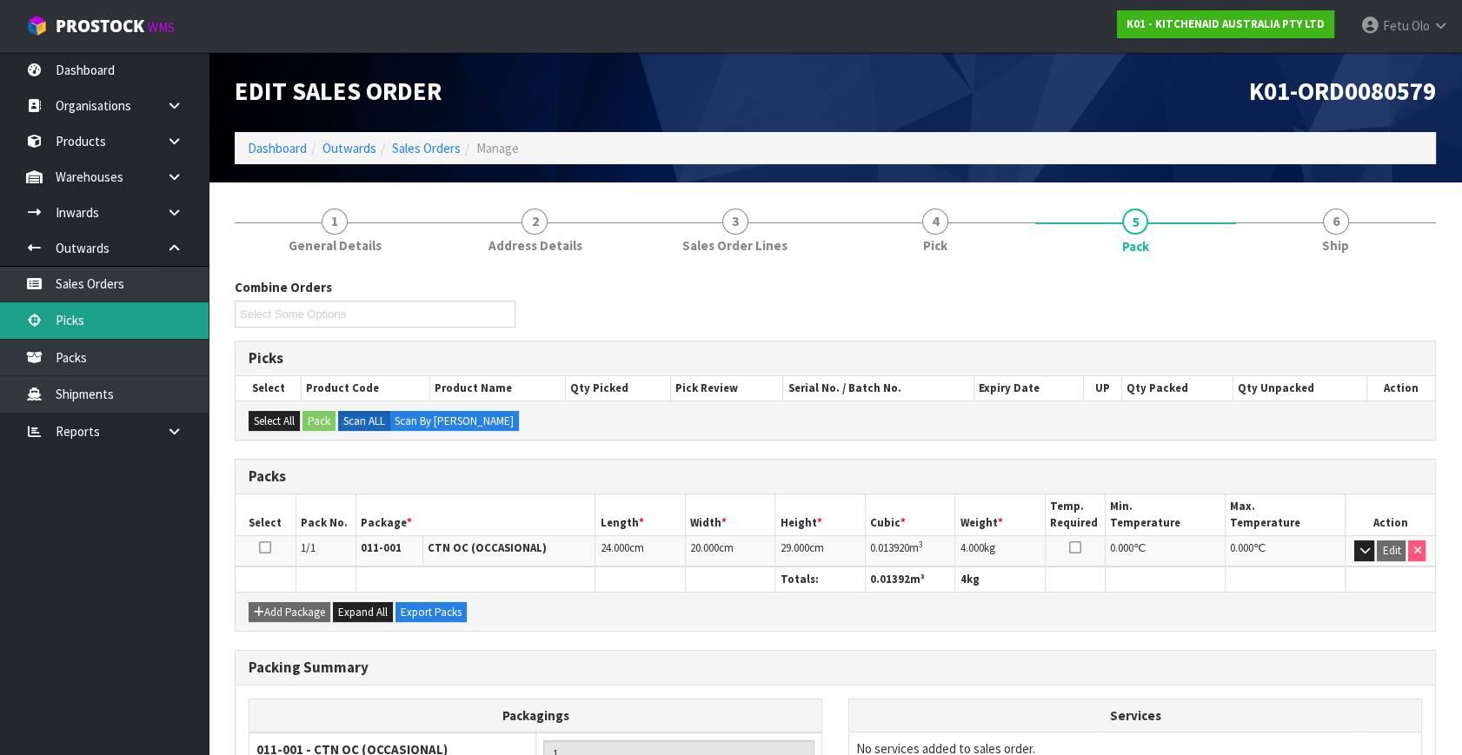
click at [103, 320] on link "Picks" at bounding box center [104, 320] width 209 height 36
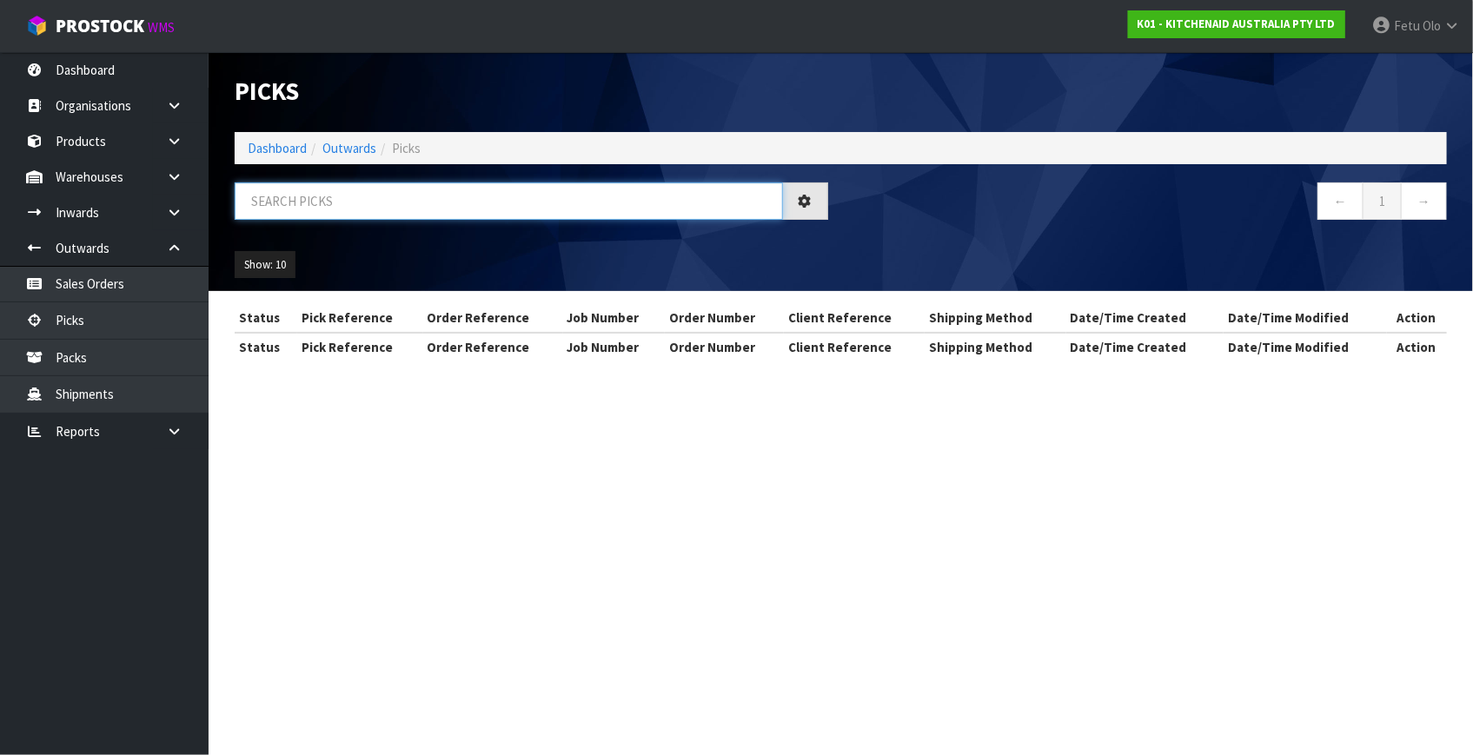
click at [490, 205] on input "text" at bounding box center [509, 200] width 548 height 37
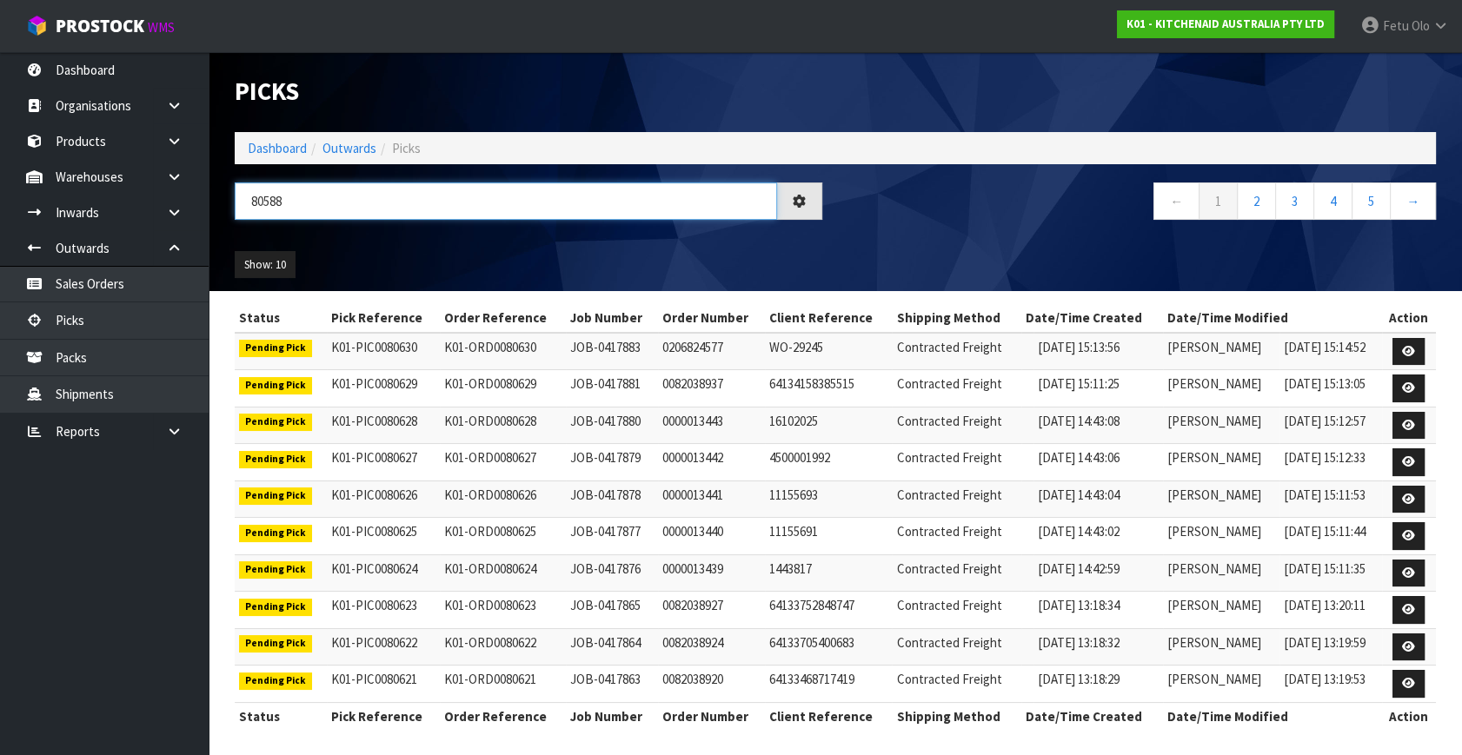
type input "80588"
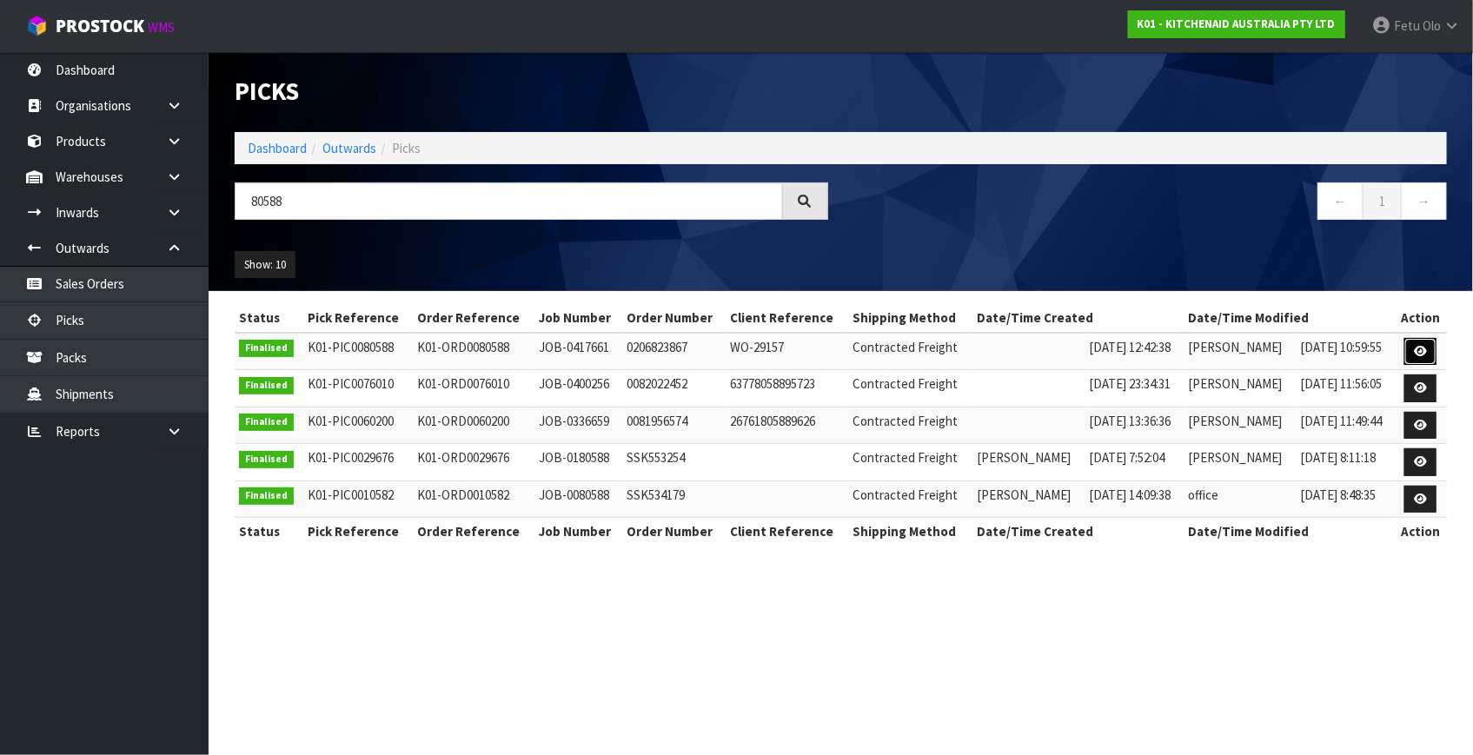
click at [1419, 351] on icon at bounding box center [1420, 351] width 13 height 11
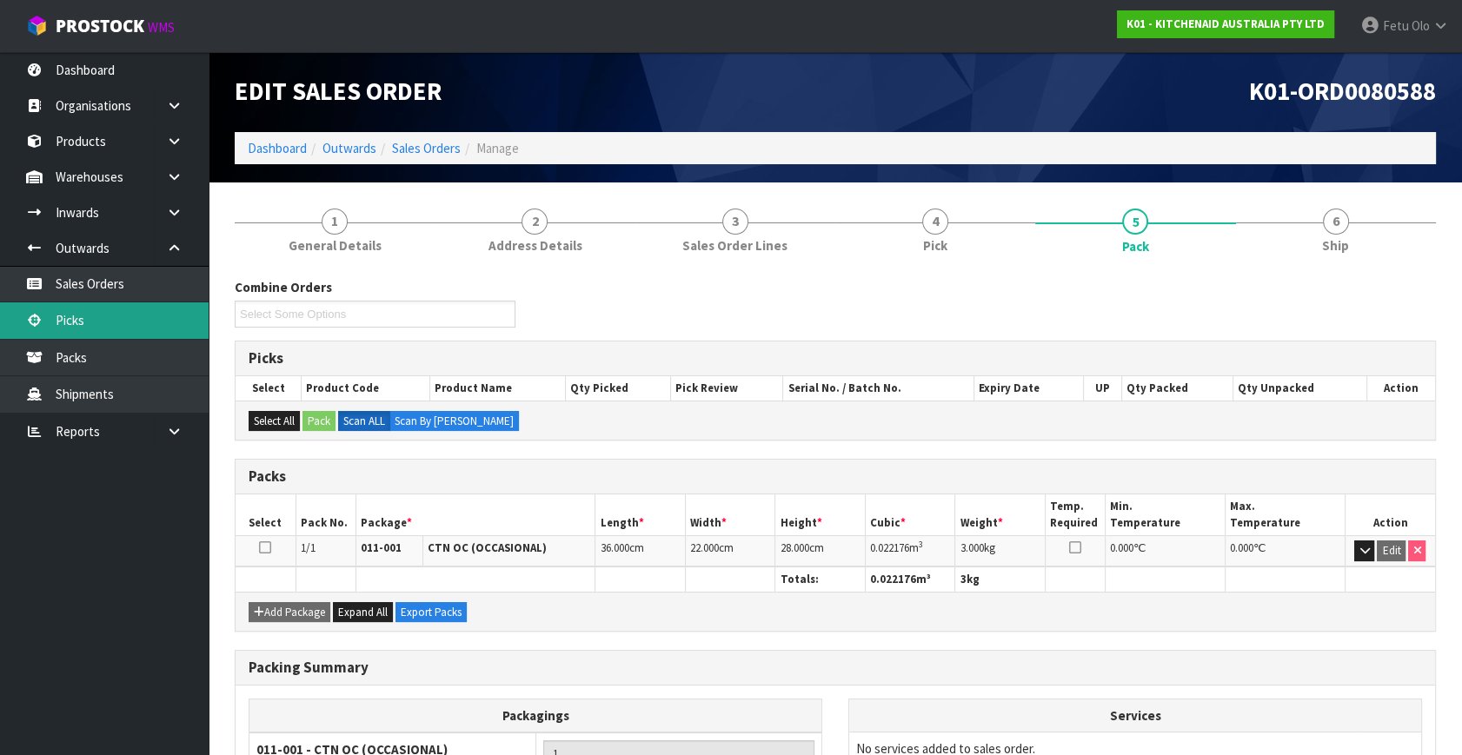
click at [84, 335] on link "Picks" at bounding box center [104, 320] width 209 height 36
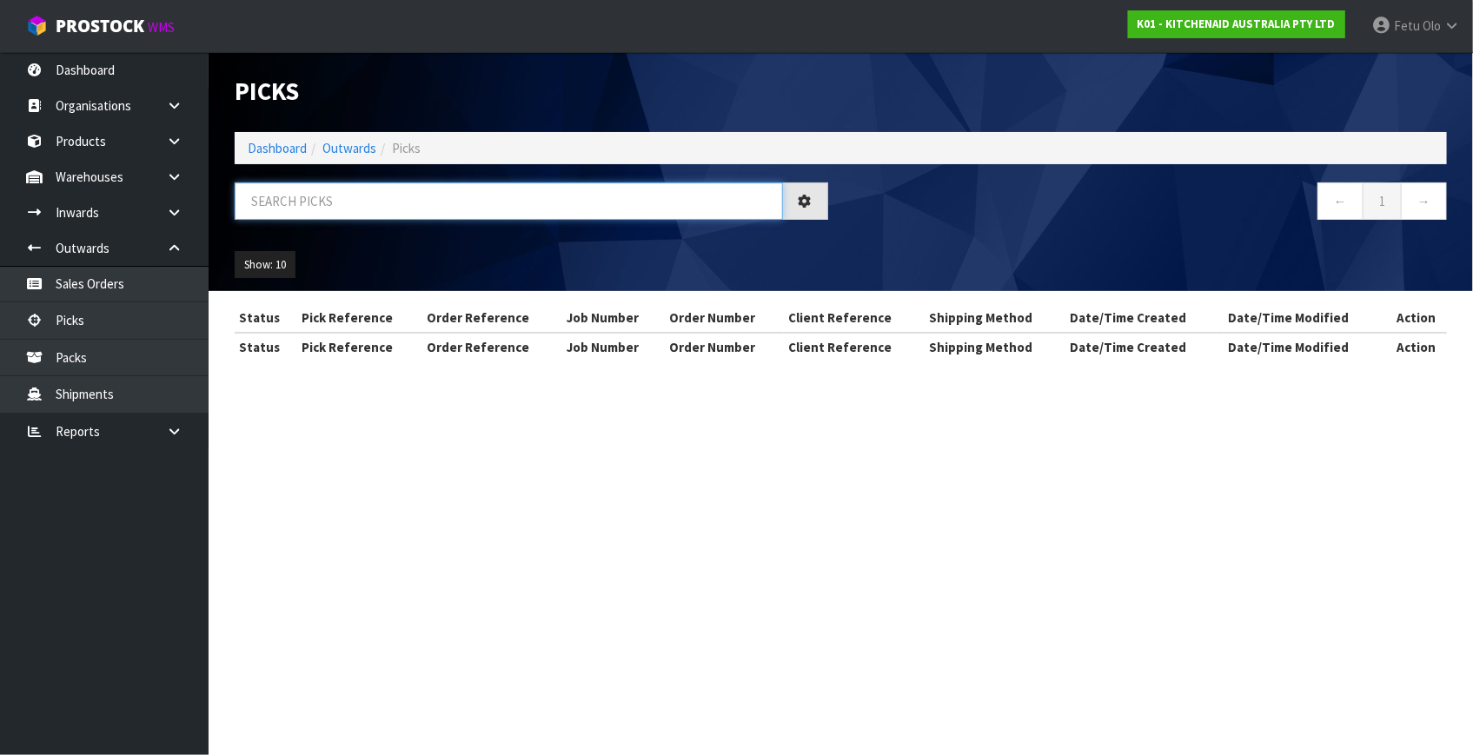
click at [392, 199] on input "text" at bounding box center [509, 200] width 548 height 37
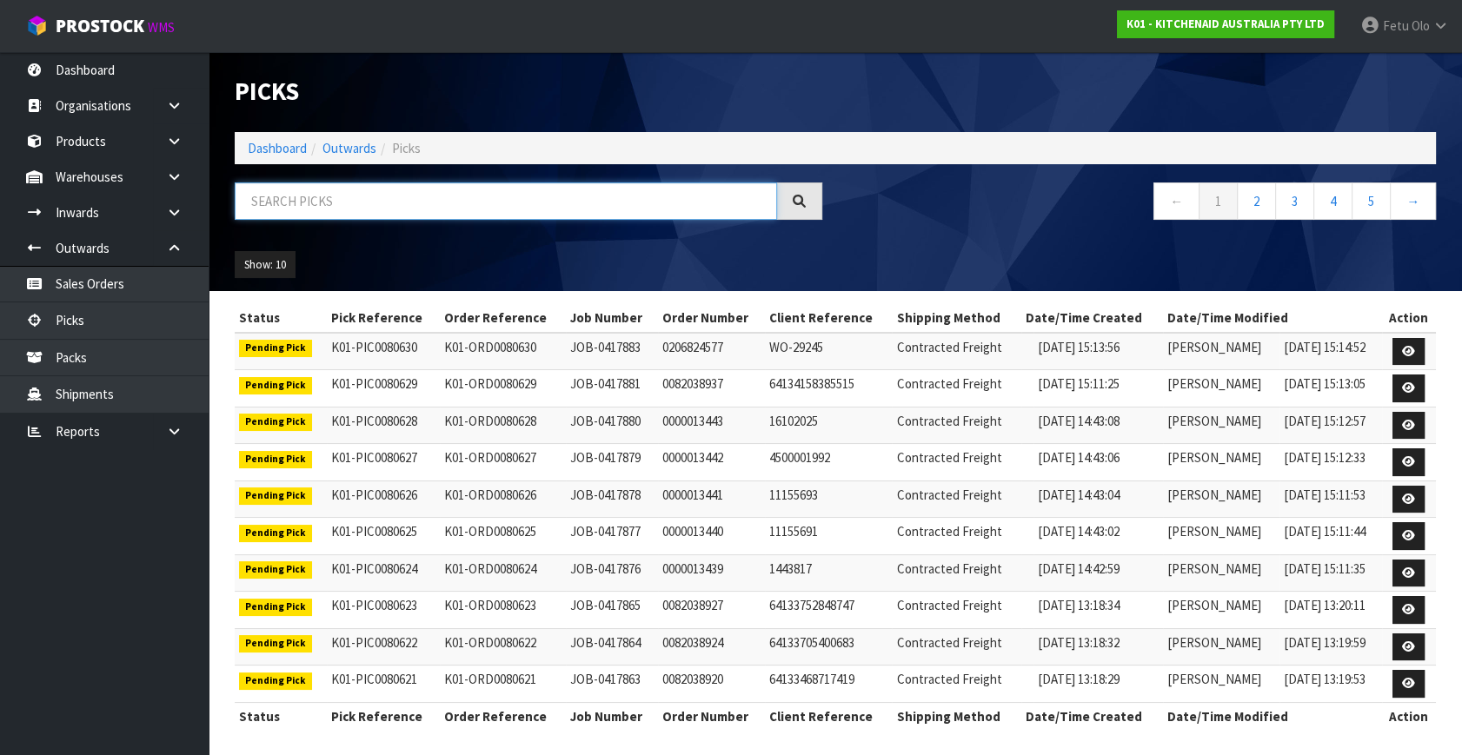
click at [394, 199] on input "text" at bounding box center [506, 200] width 542 height 37
type input "80583"
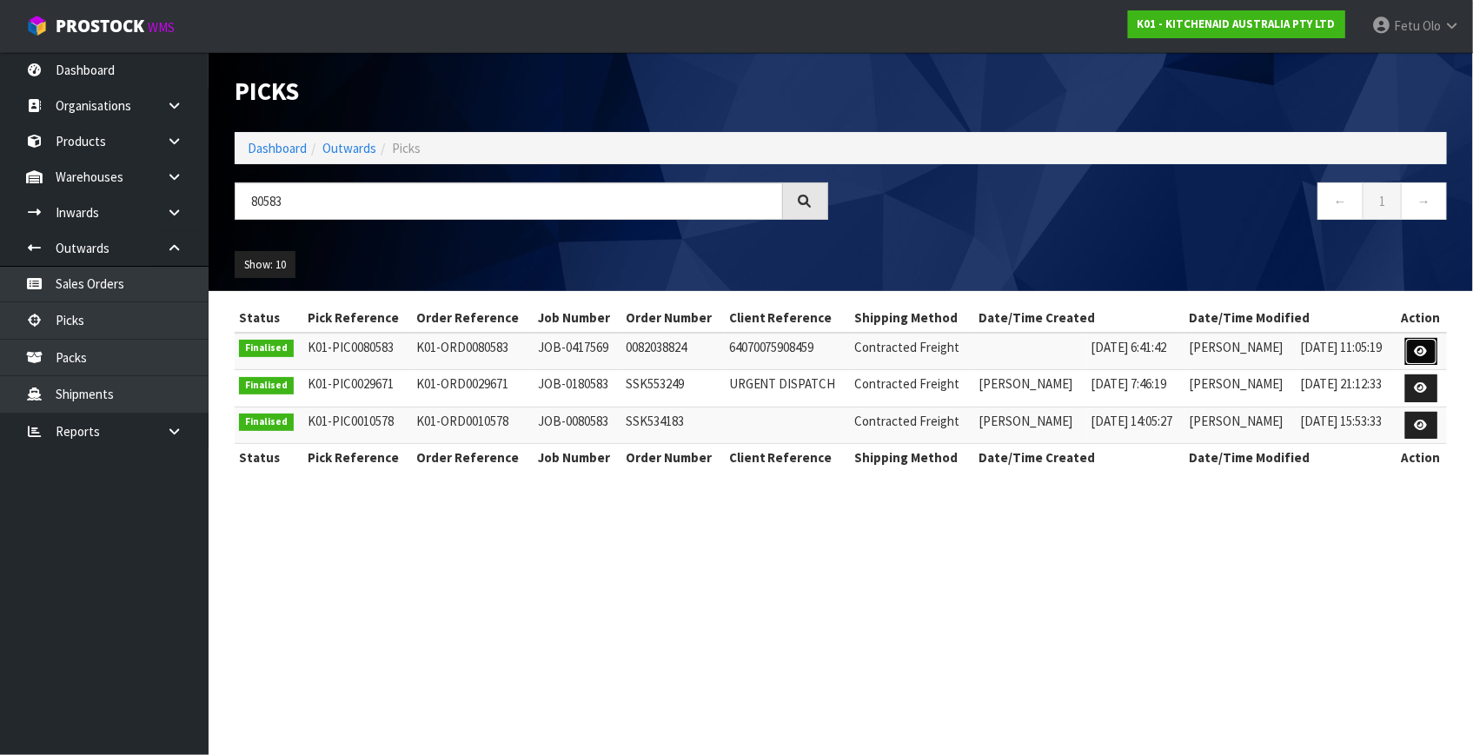
click at [1417, 354] on icon at bounding box center [1421, 351] width 13 height 11
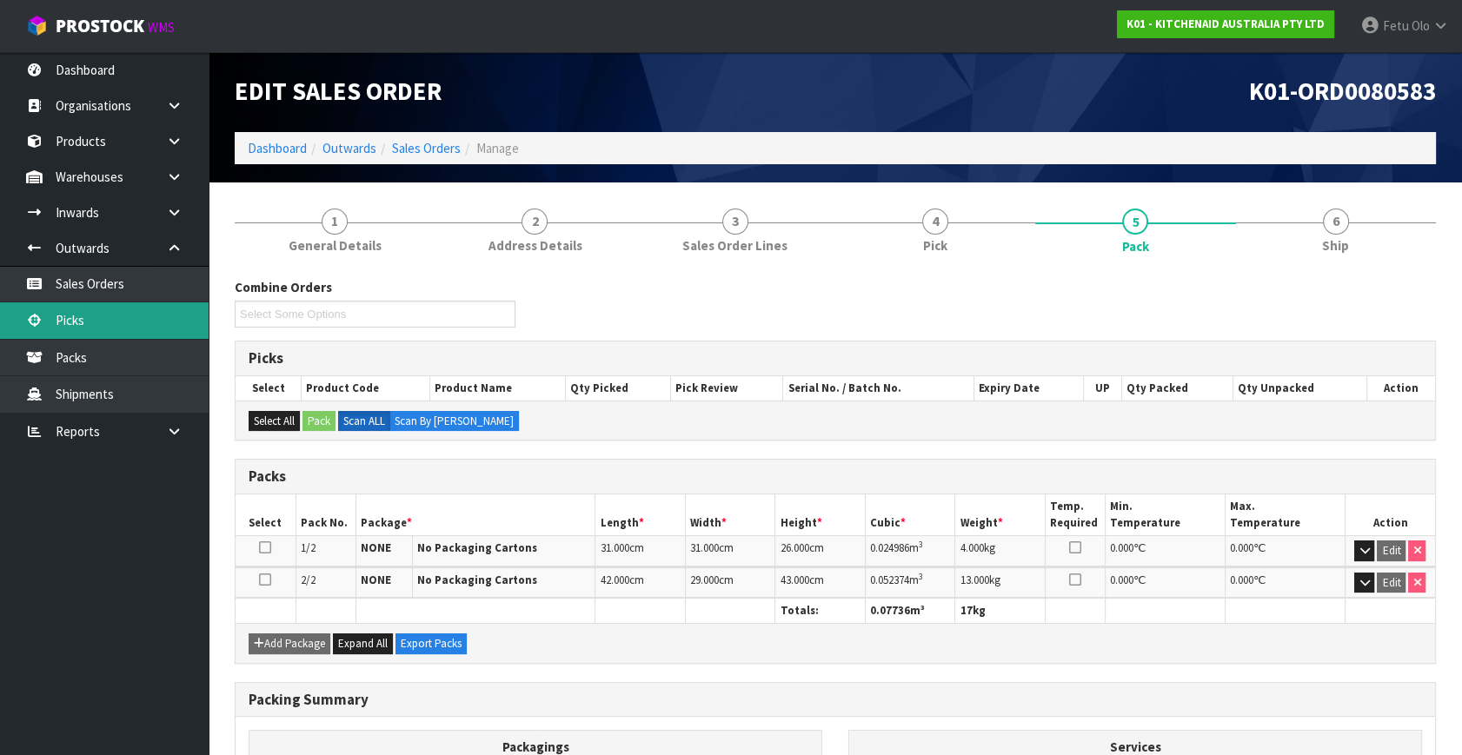
click at [143, 323] on link "Picks" at bounding box center [104, 320] width 209 height 36
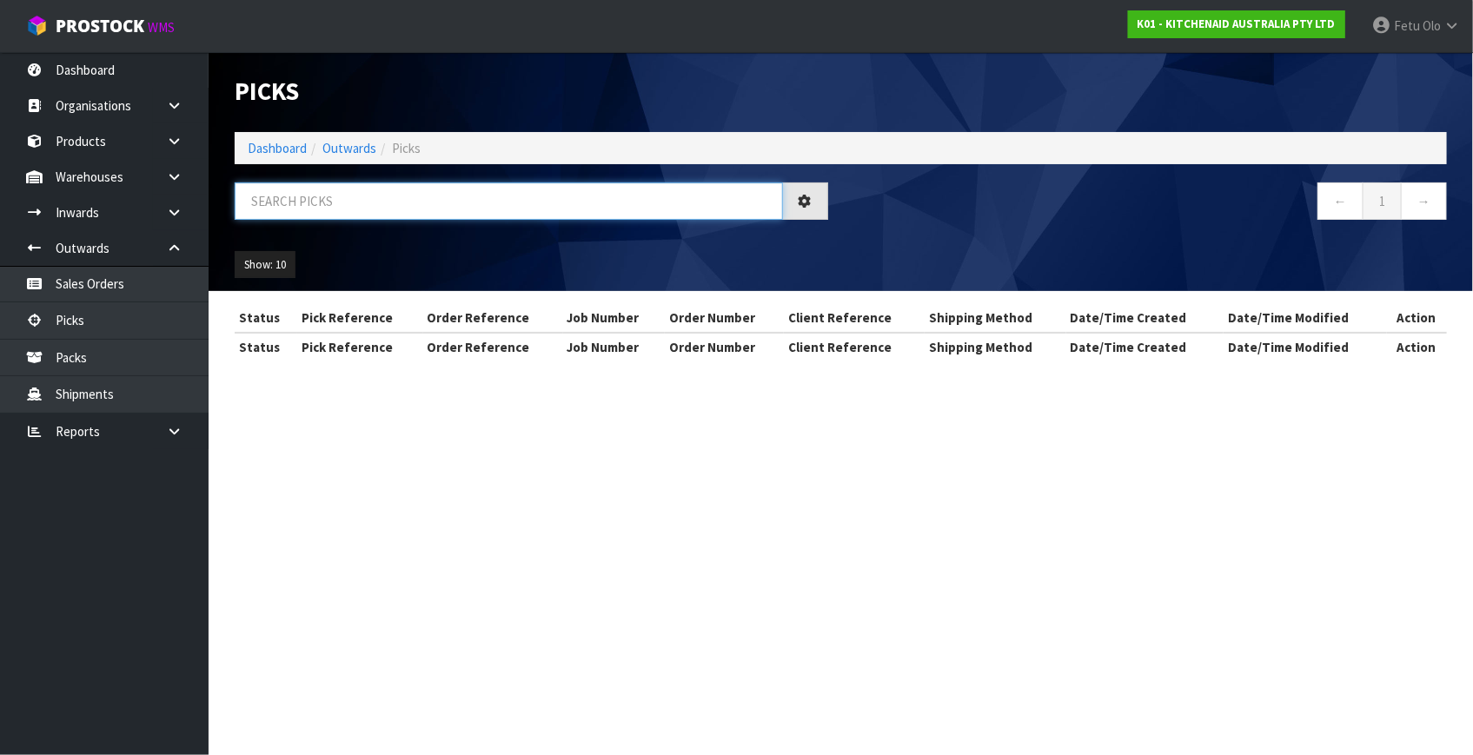
click at [367, 203] on input "text" at bounding box center [509, 200] width 548 height 37
type input "80581"
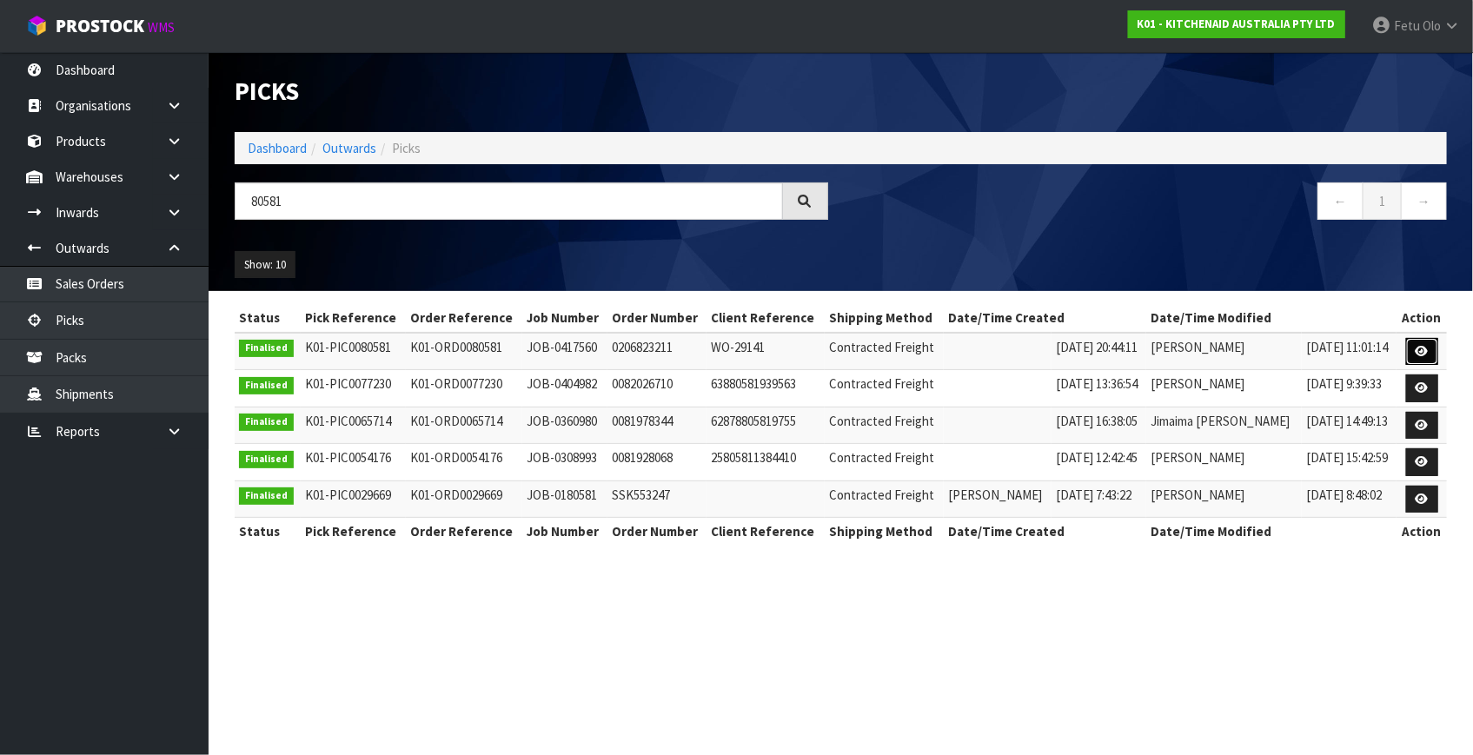
click at [1418, 348] on icon at bounding box center [1422, 351] width 13 height 11
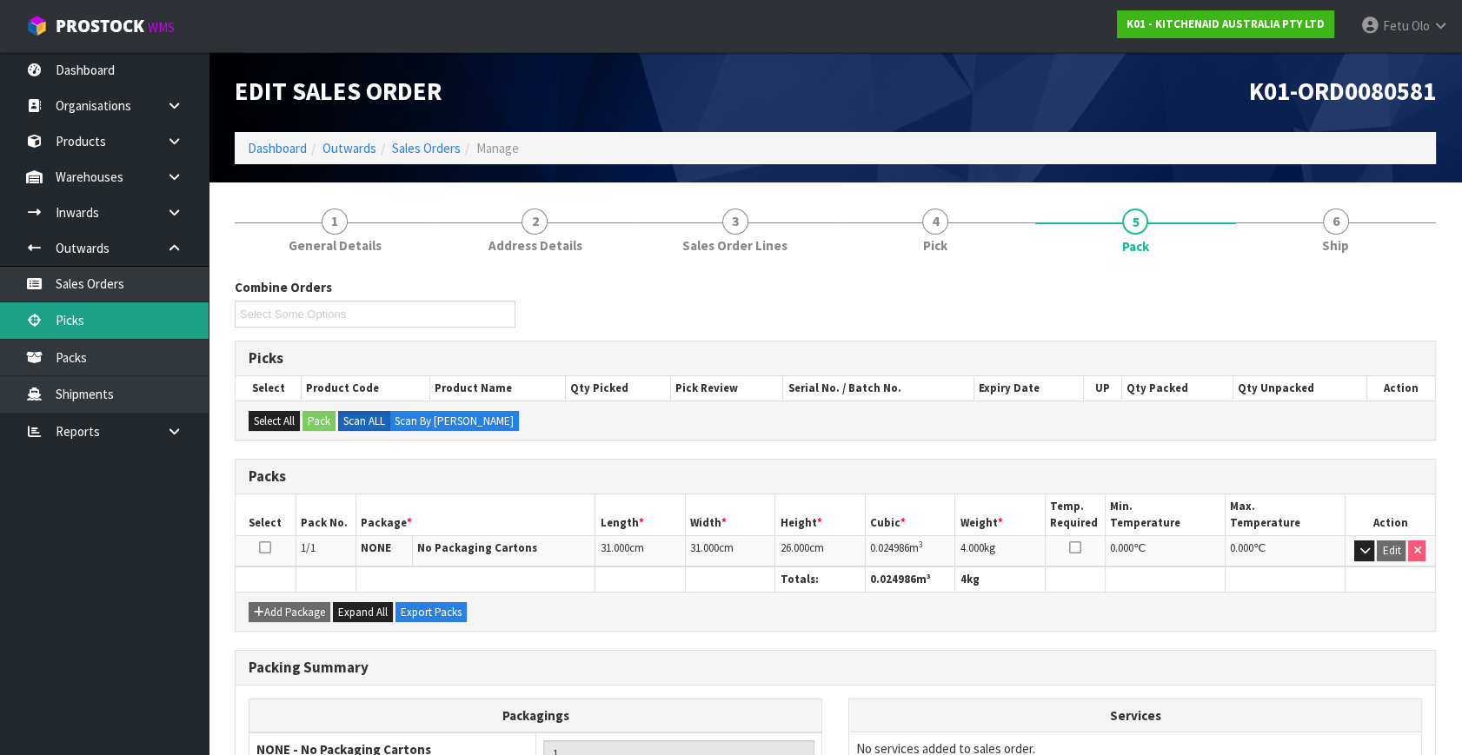
click at [56, 315] on link "Picks" at bounding box center [104, 320] width 209 height 36
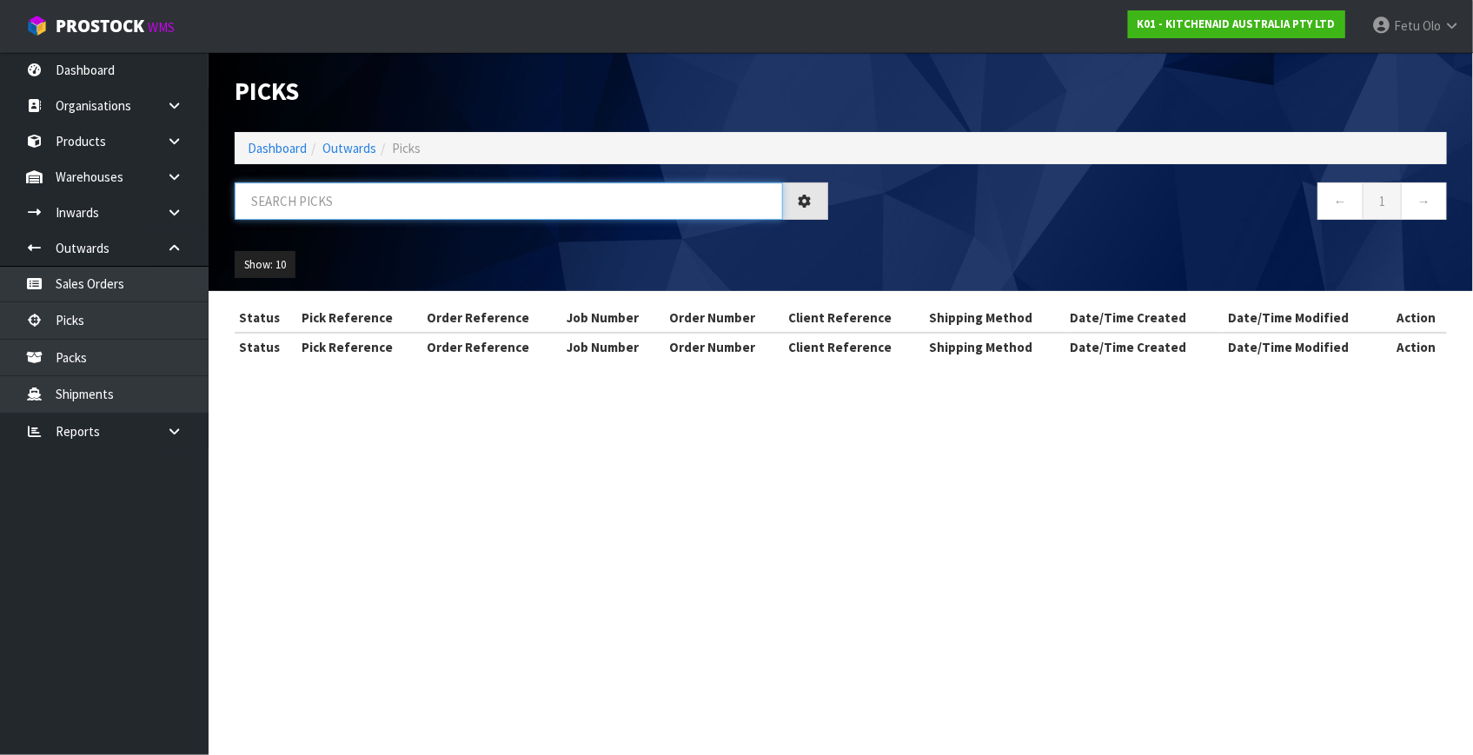
click at [469, 186] on input "text" at bounding box center [509, 200] width 548 height 37
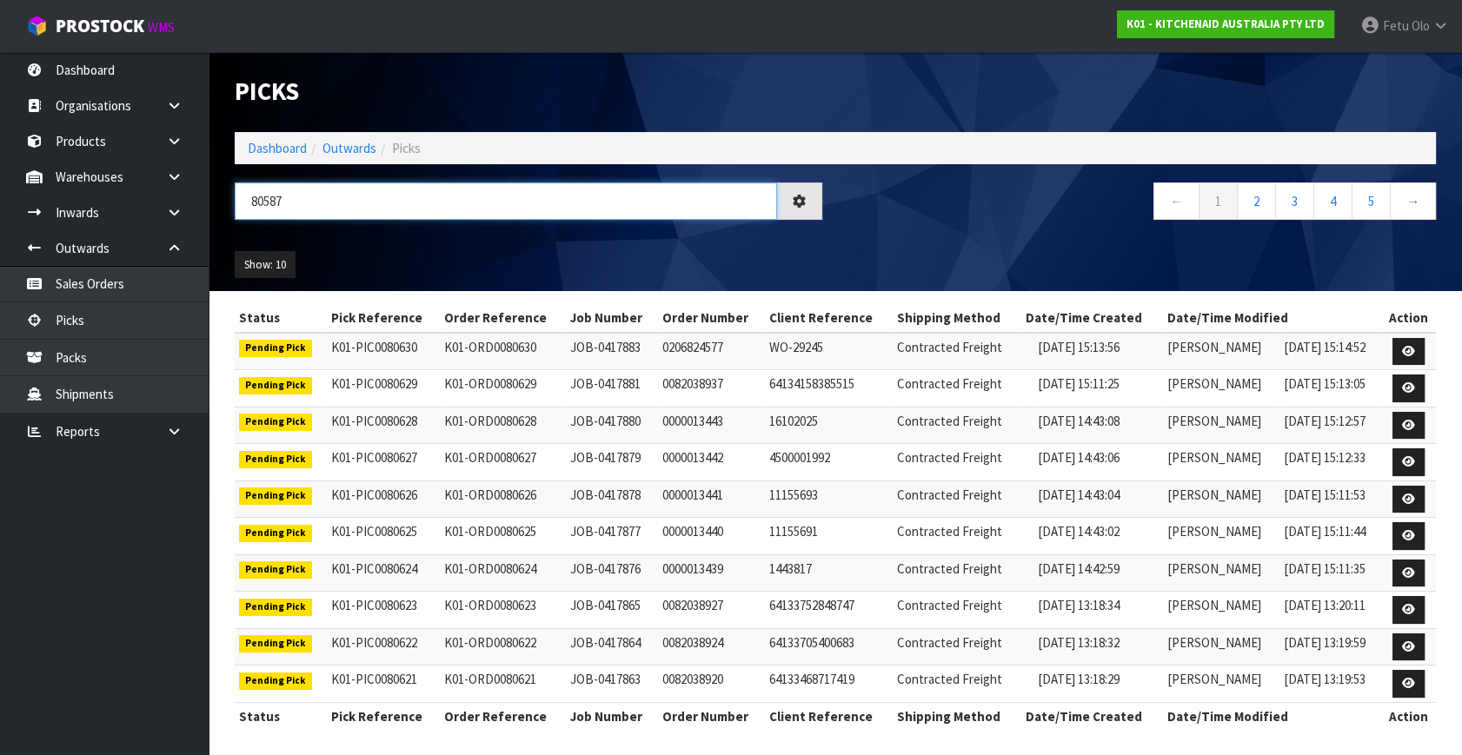
type input "80587"
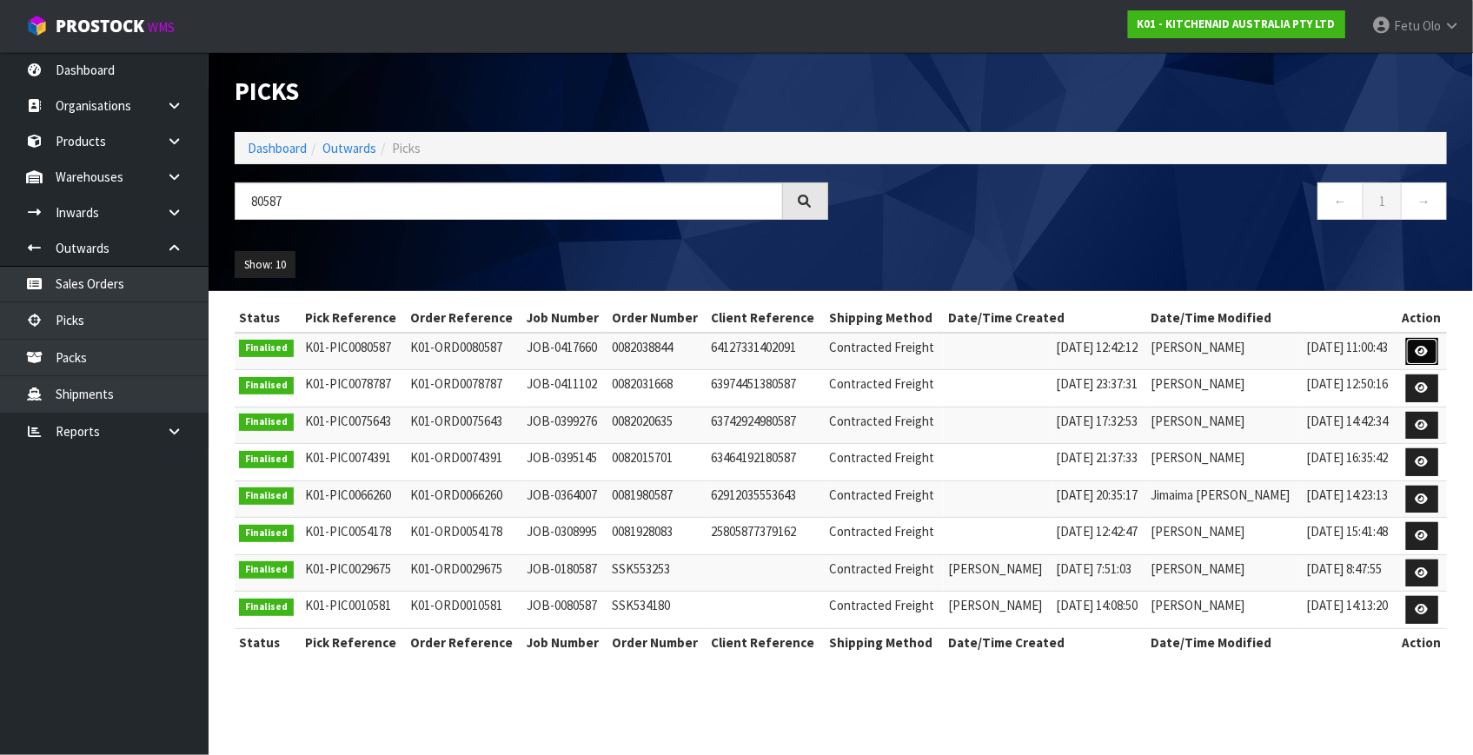
click at [1421, 349] on icon at bounding box center [1422, 351] width 13 height 11
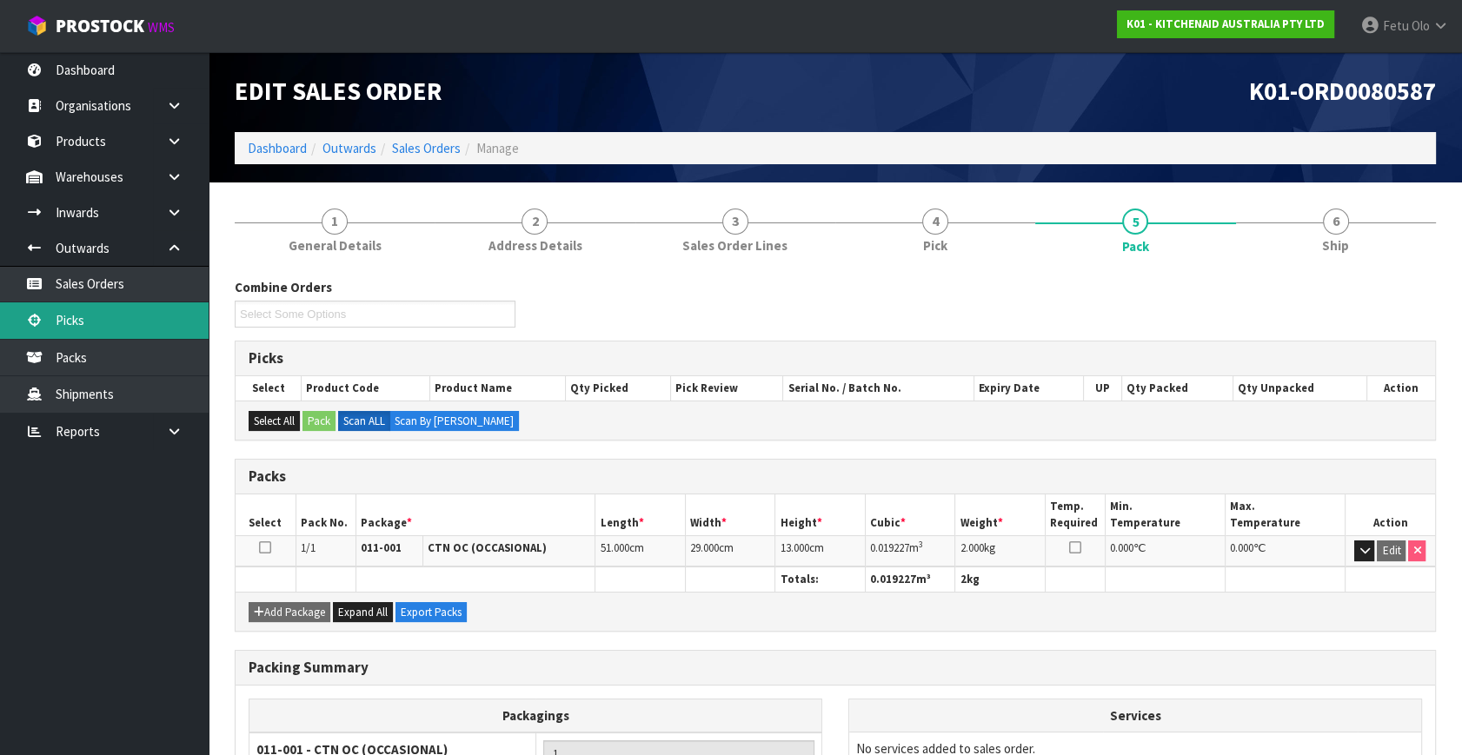
click at [25, 337] on link "Picks" at bounding box center [104, 320] width 209 height 36
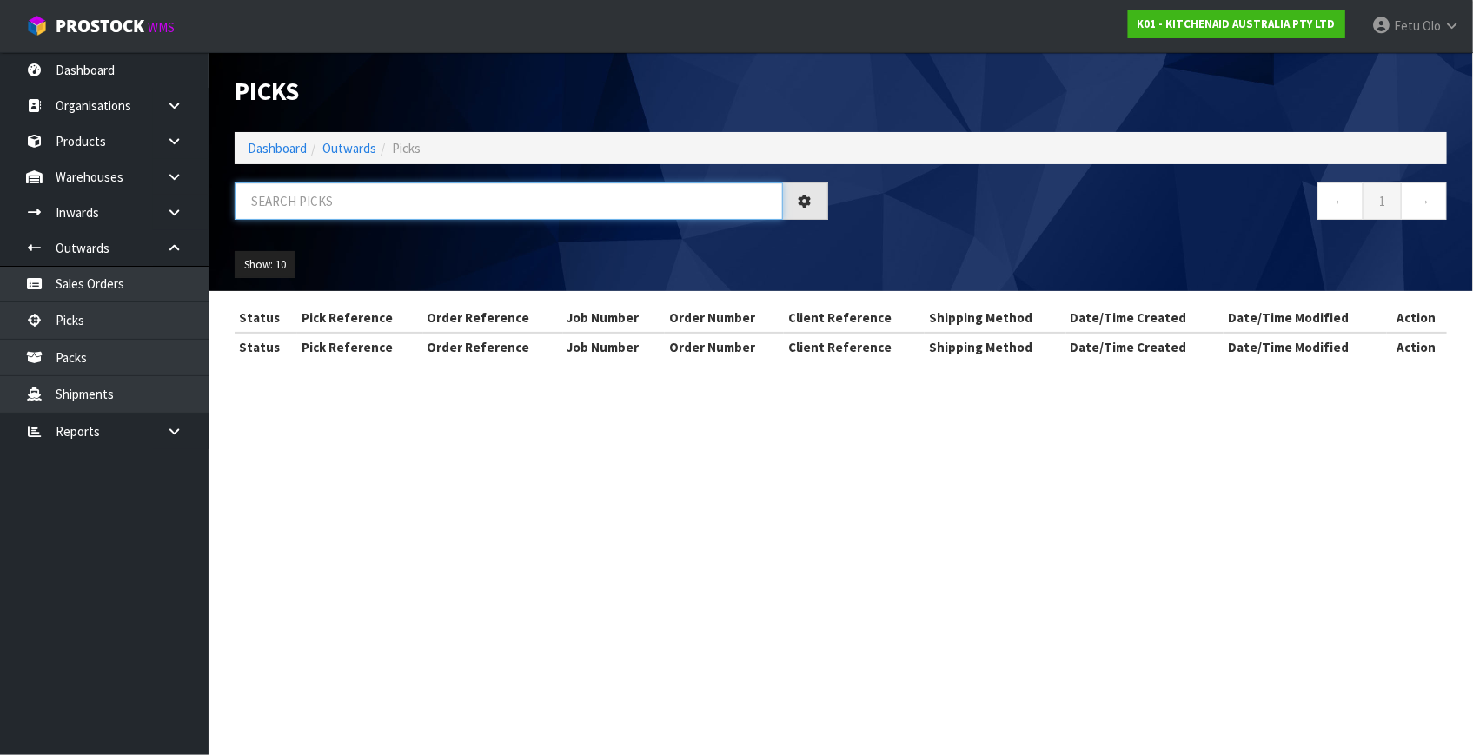
click at [295, 202] on input "text" at bounding box center [509, 200] width 548 height 37
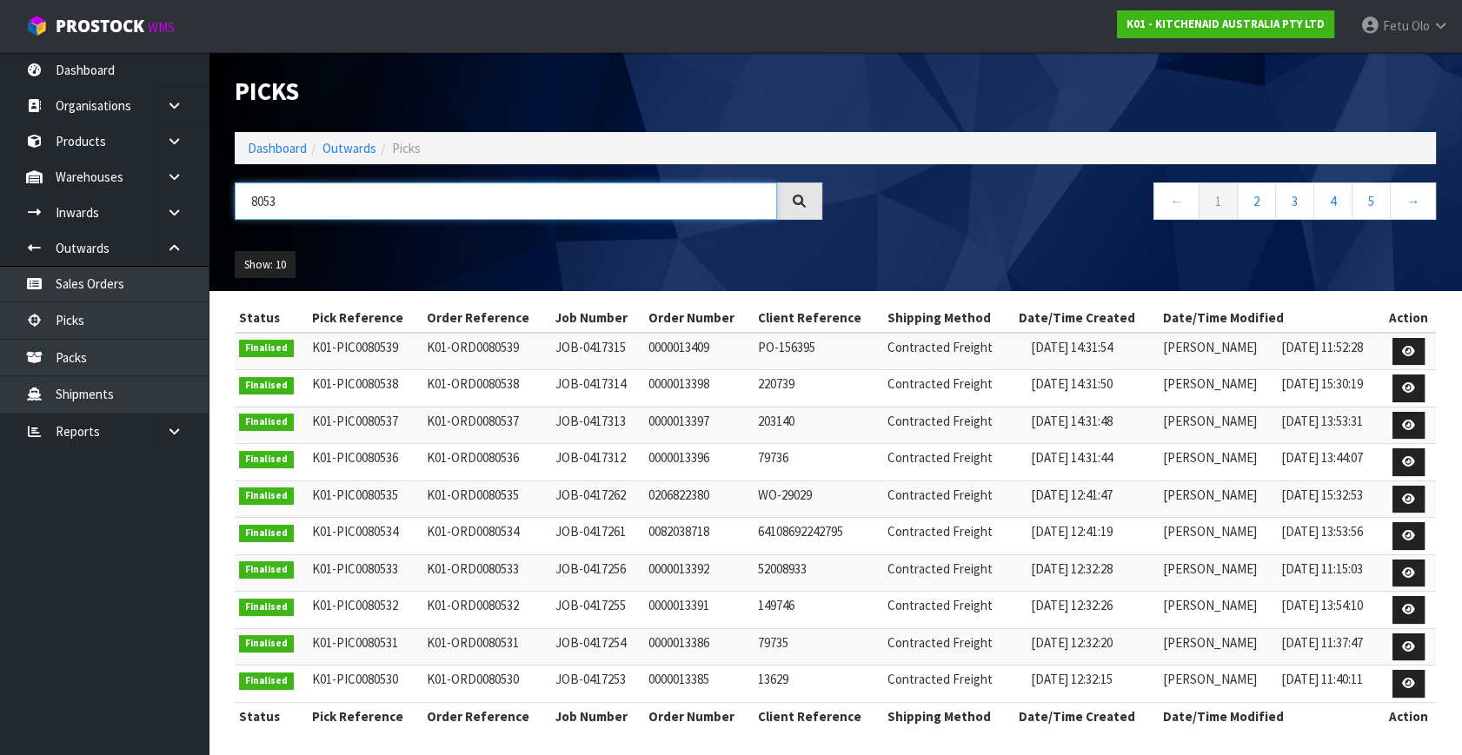
click at [263, 203] on input "8053" at bounding box center [506, 200] width 542 height 37
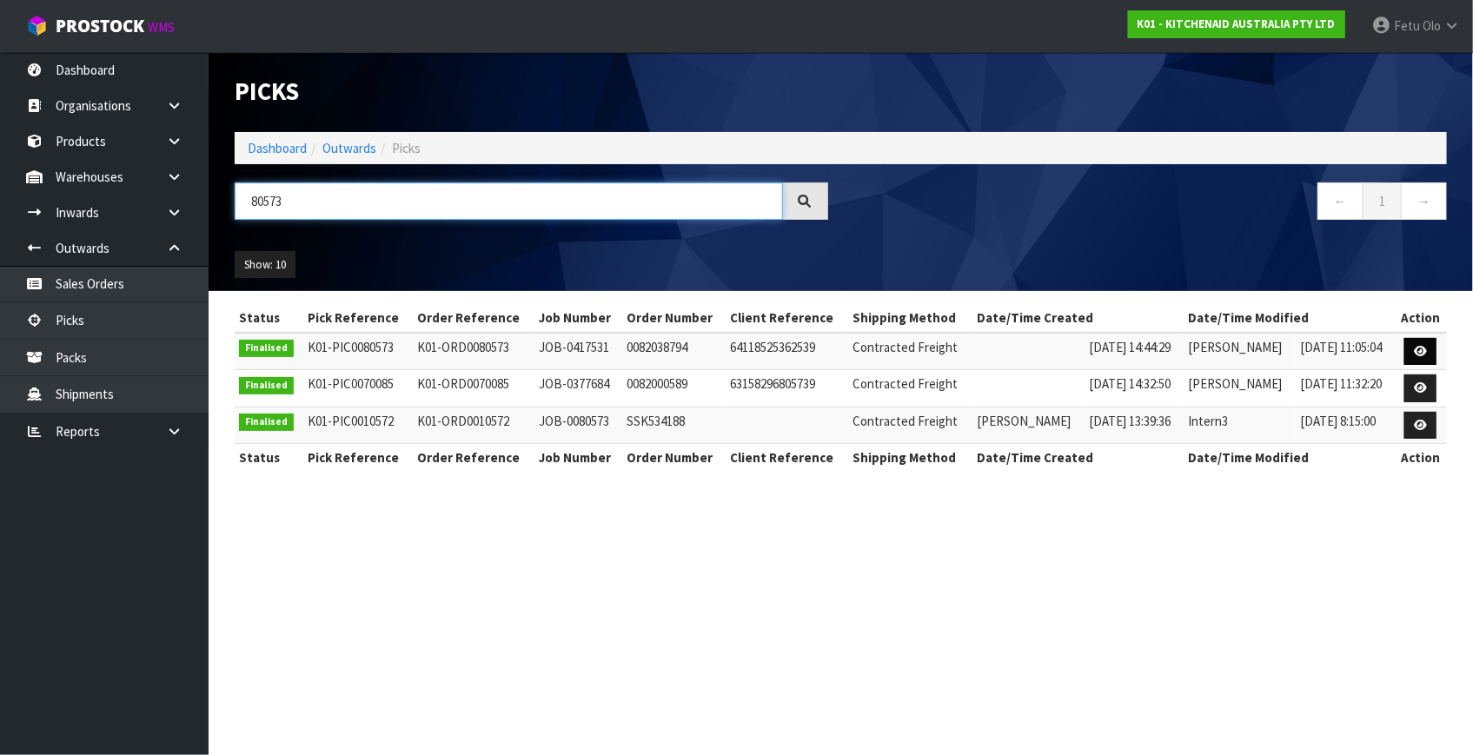
type input "80573"
click at [1428, 356] on link at bounding box center [1420, 352] width 32 height 28
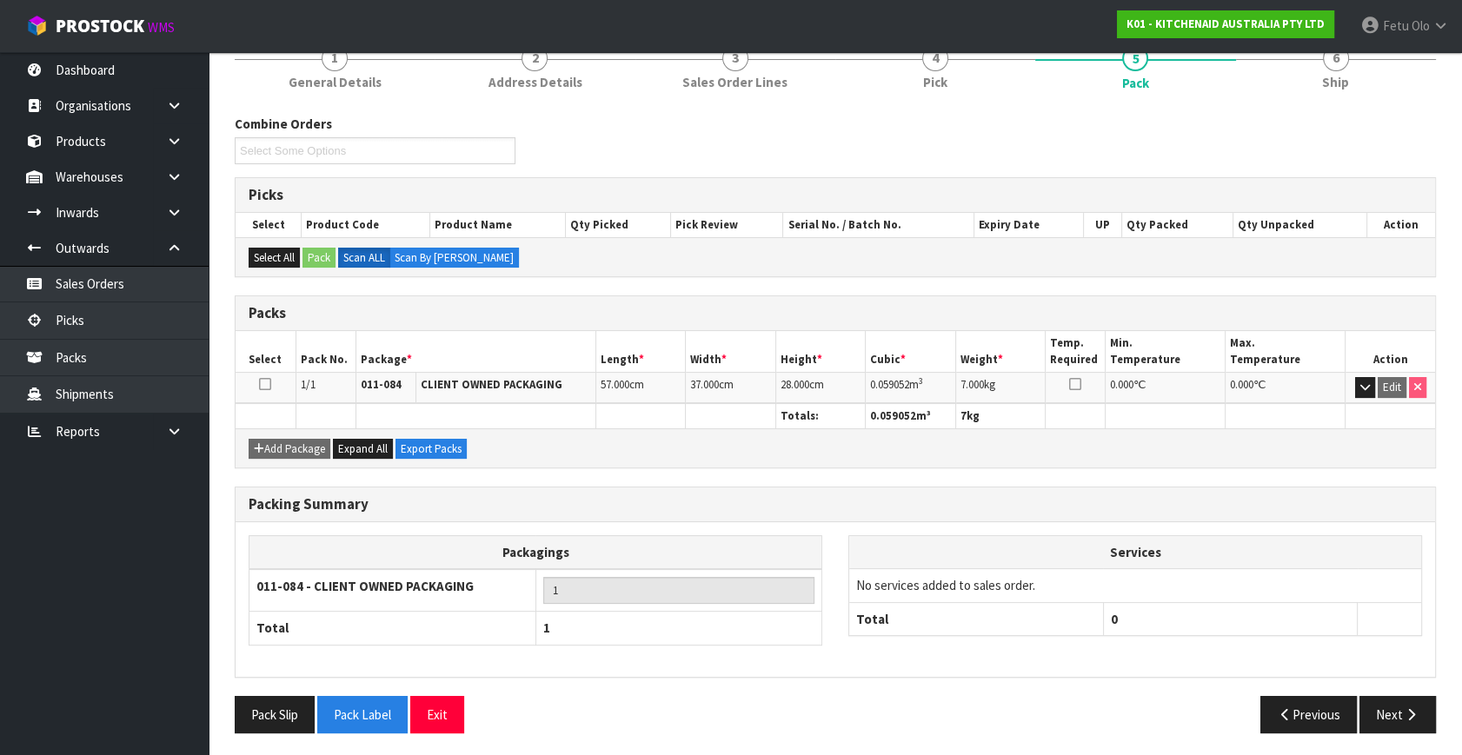
scroll to position [164, 0]
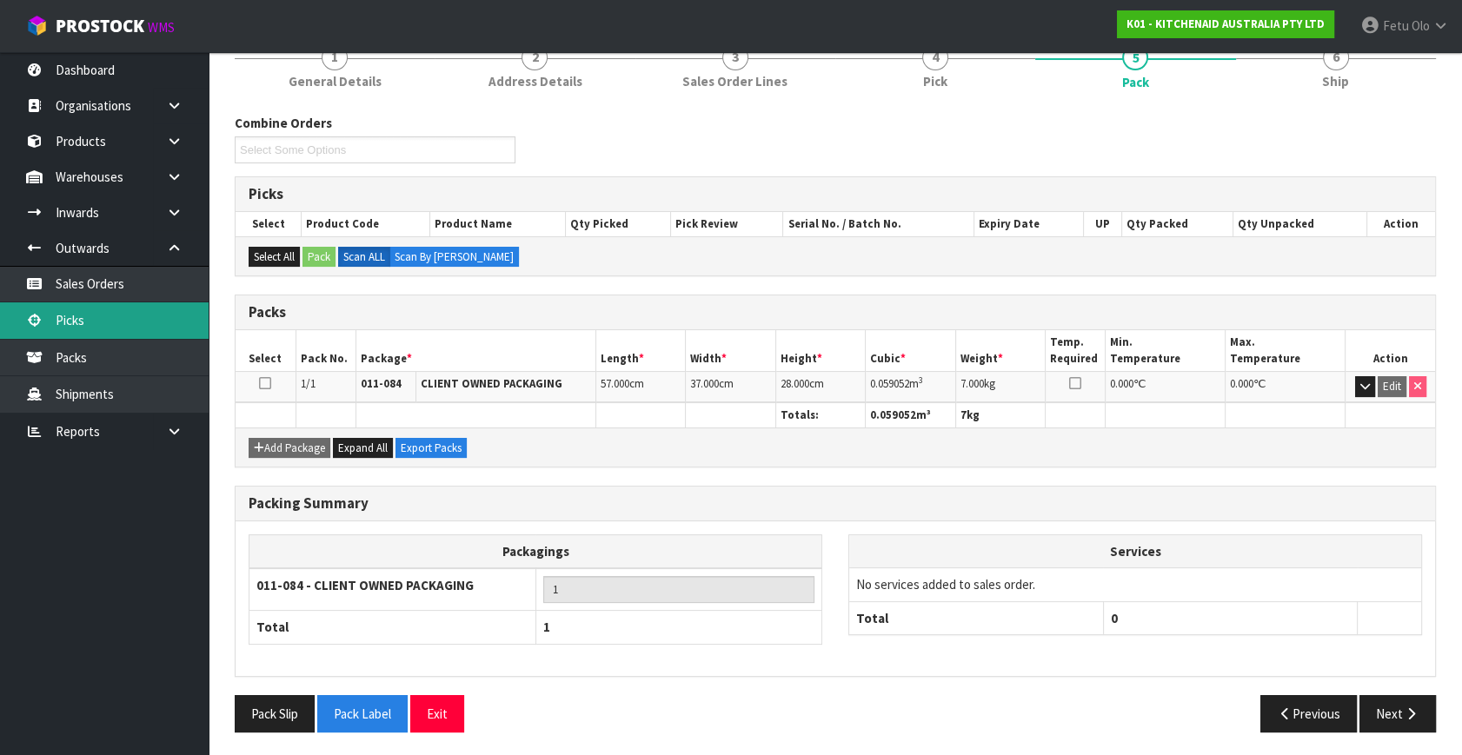
drag, startPoint x: 82, startPoint y: 313, endPoint x: 103, endPoint y: 308, distance: 22.3
click at [82, 313] on link "Picks" at bounding box center [104, 320] width 209 height 36
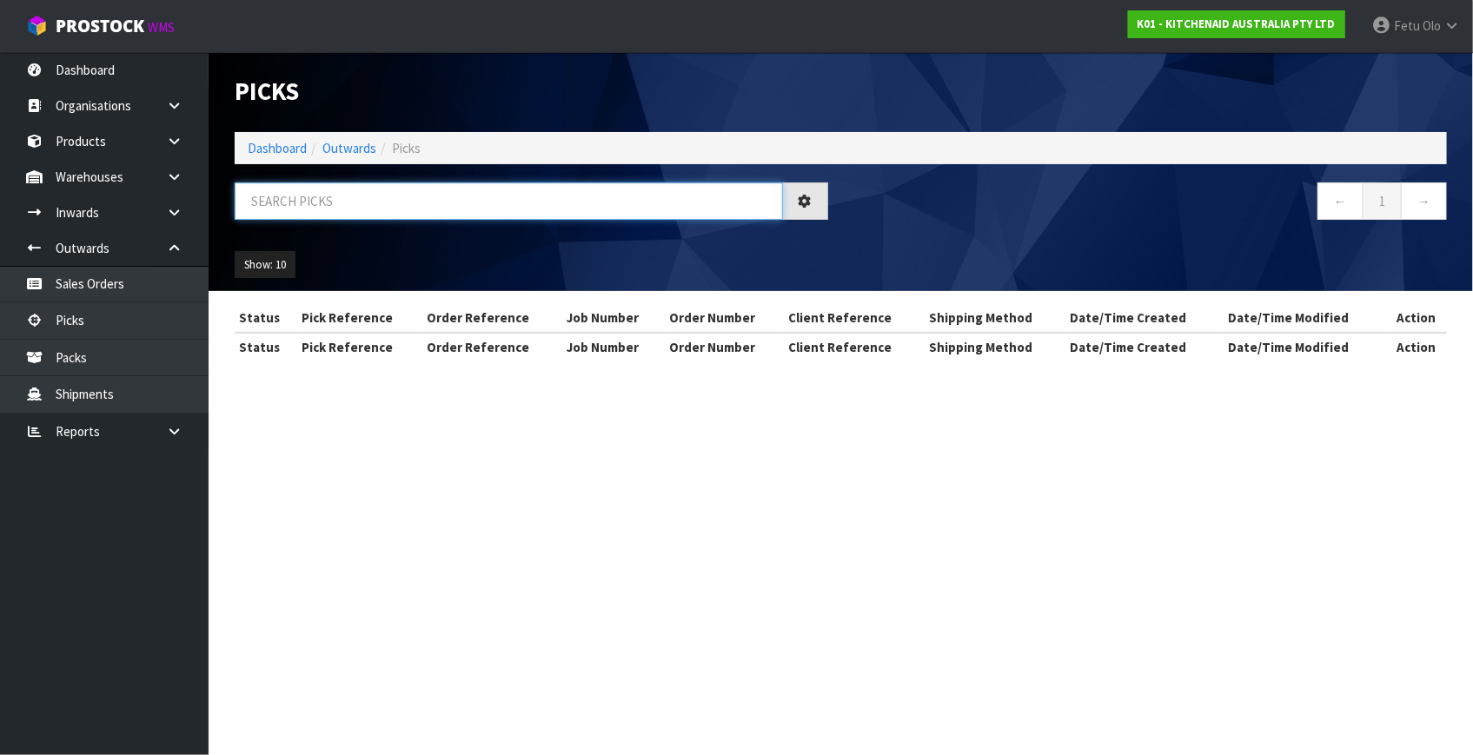
click at [400, 207] on input "text" at bounding box center [509, 200] width 548 height 37
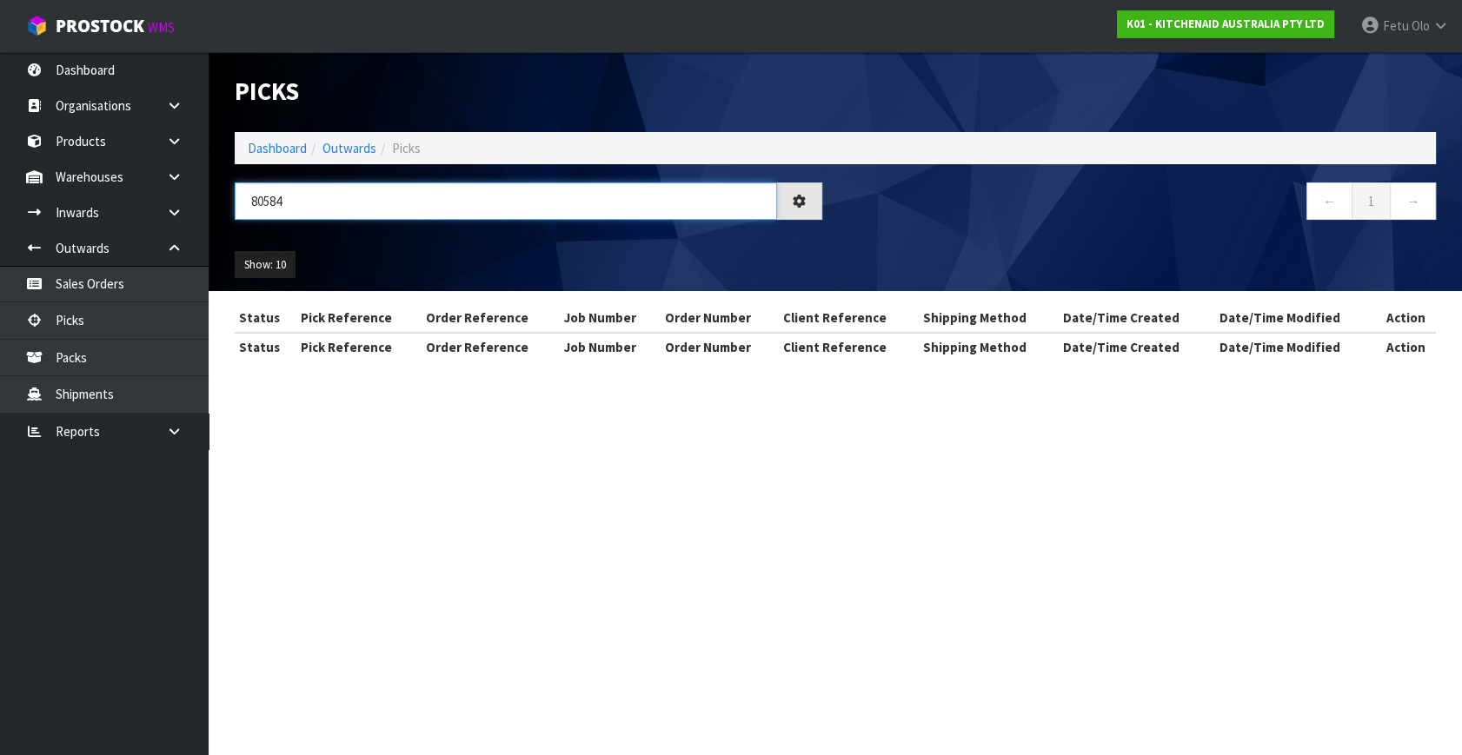
type input "80584"
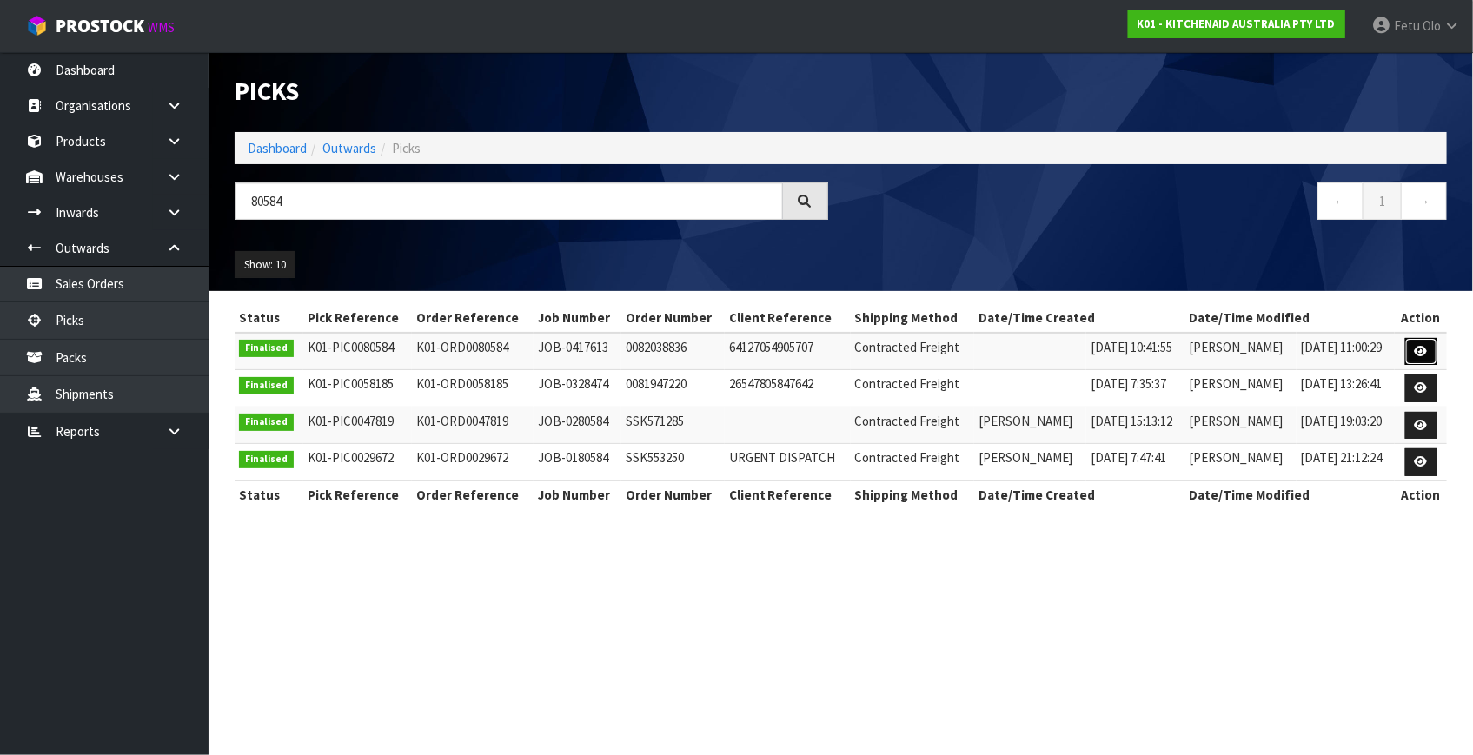
click at [1411, 348] on link at bounding box center [1421, 352] width 32 height 28
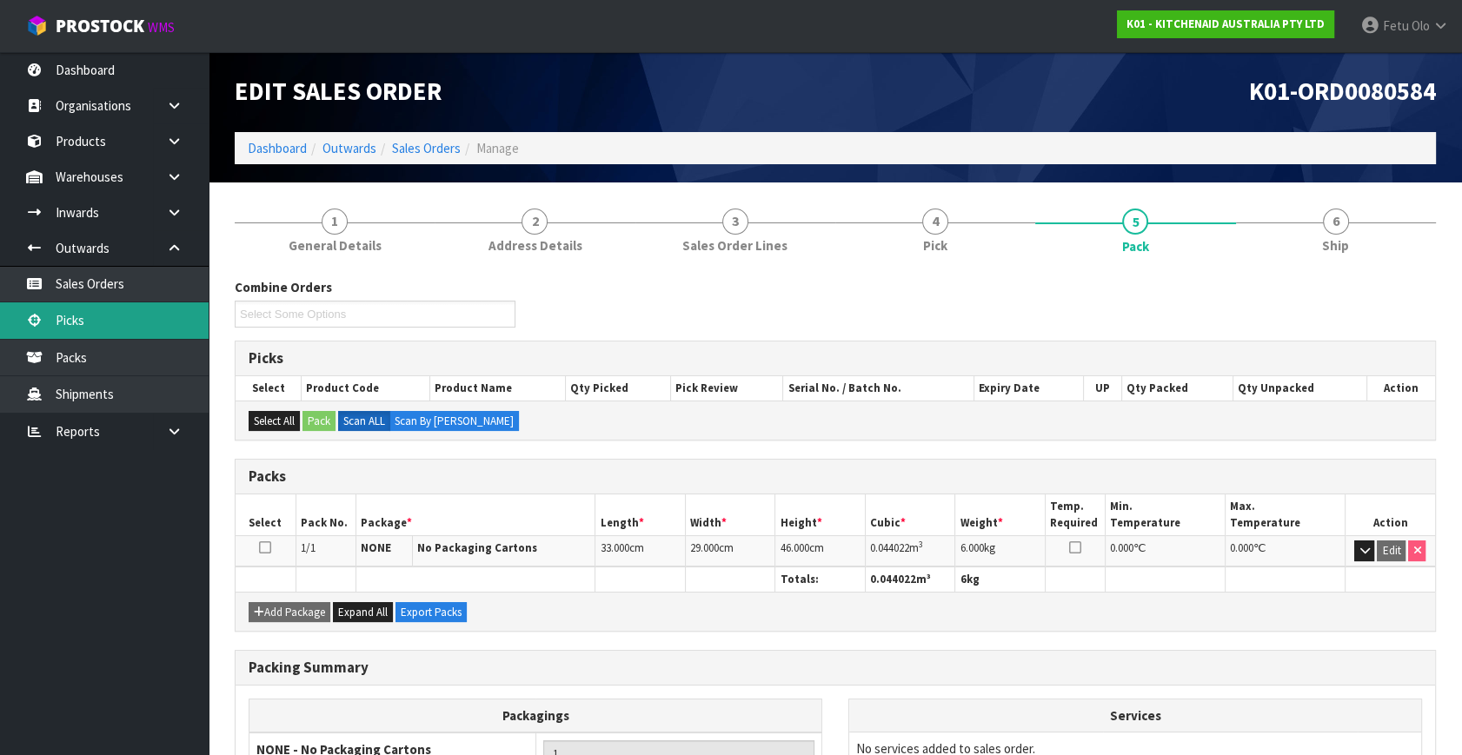
click at [55, 318] on link "Picks" at bounding box center [104, 320] width 209 height 36
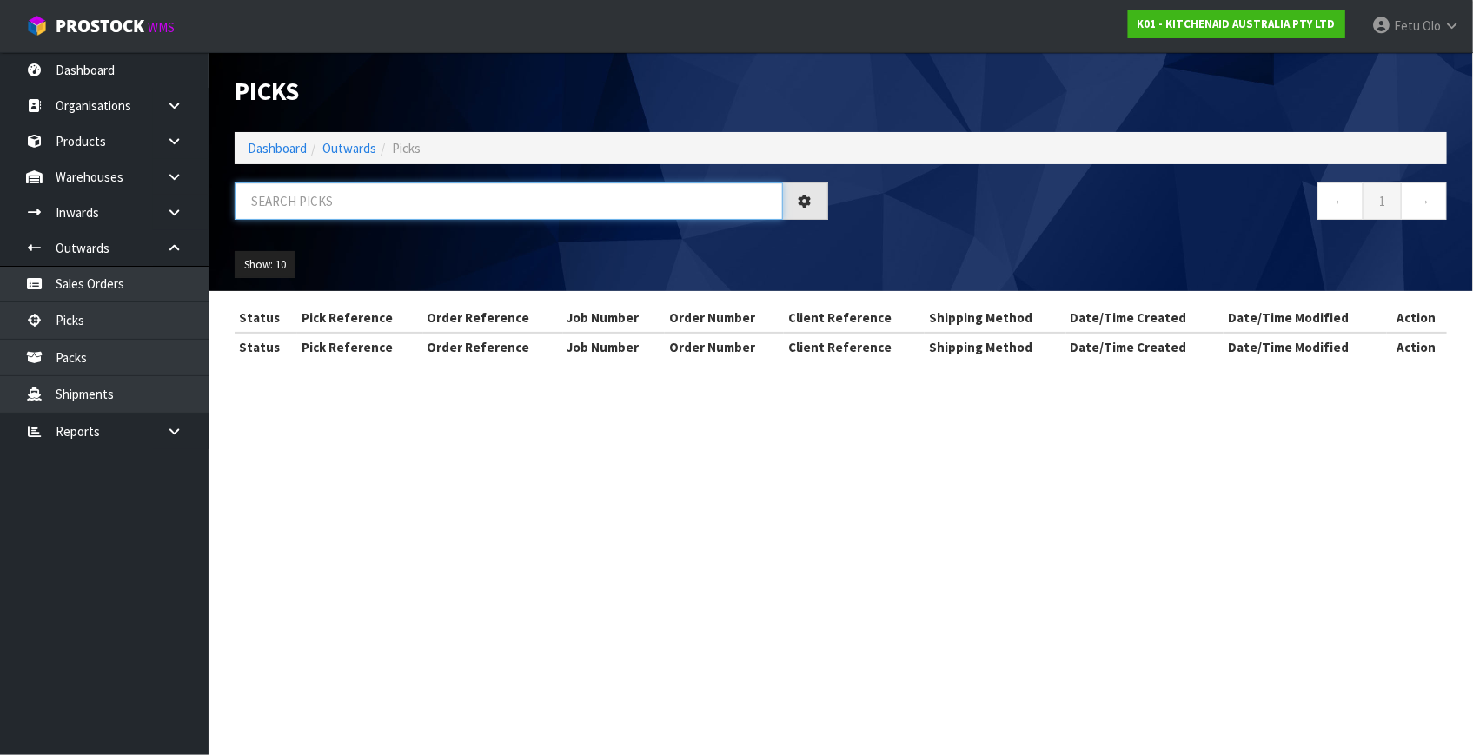
click at [334, 211] on input "text" at bounding box center [509, 200] width 548 height 37
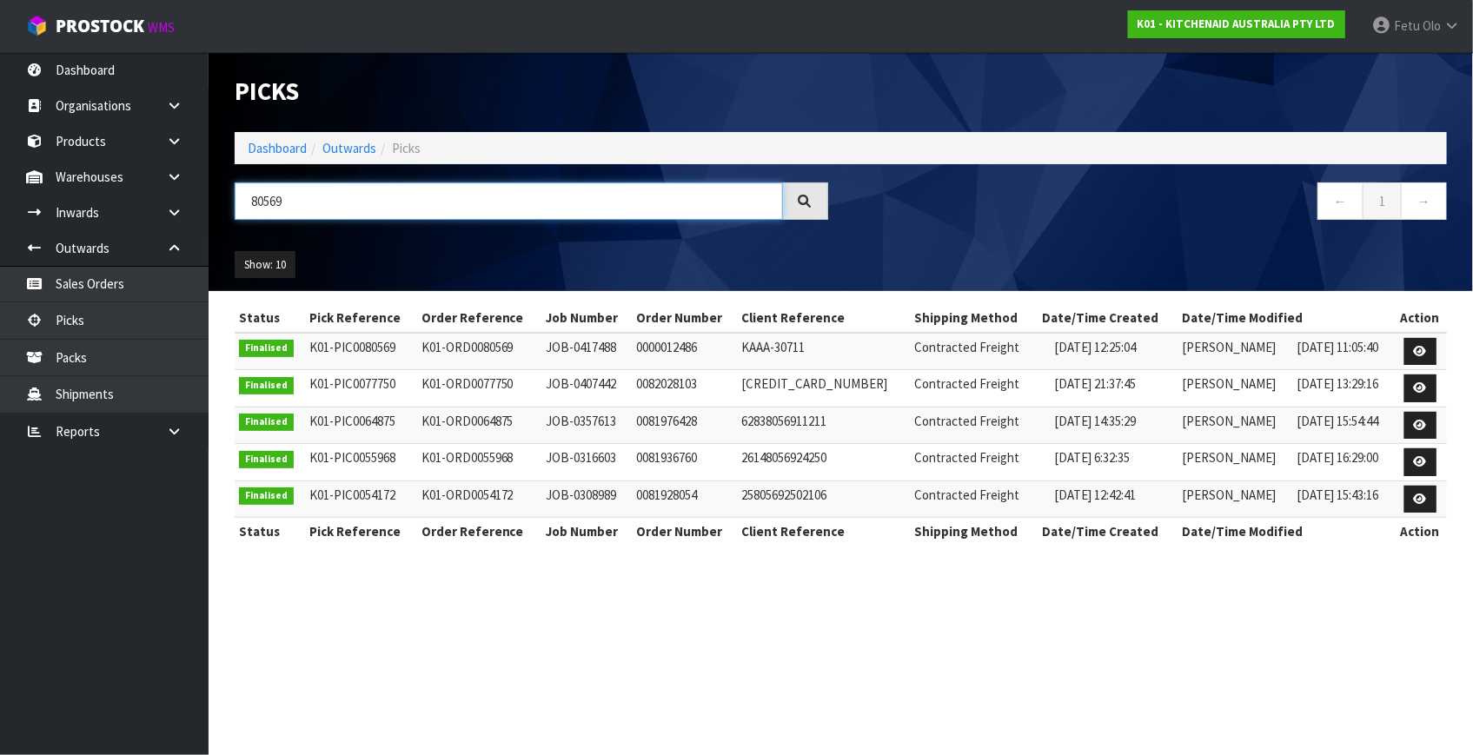
drag, startPoint x: 294, startPoint y: 198, endPoint x: 235, endPoint y: 222, distance: 63.6
click at [235, 222] on div "80569" at bounding box center [532, 207] width 620 height 50
type input "80575"
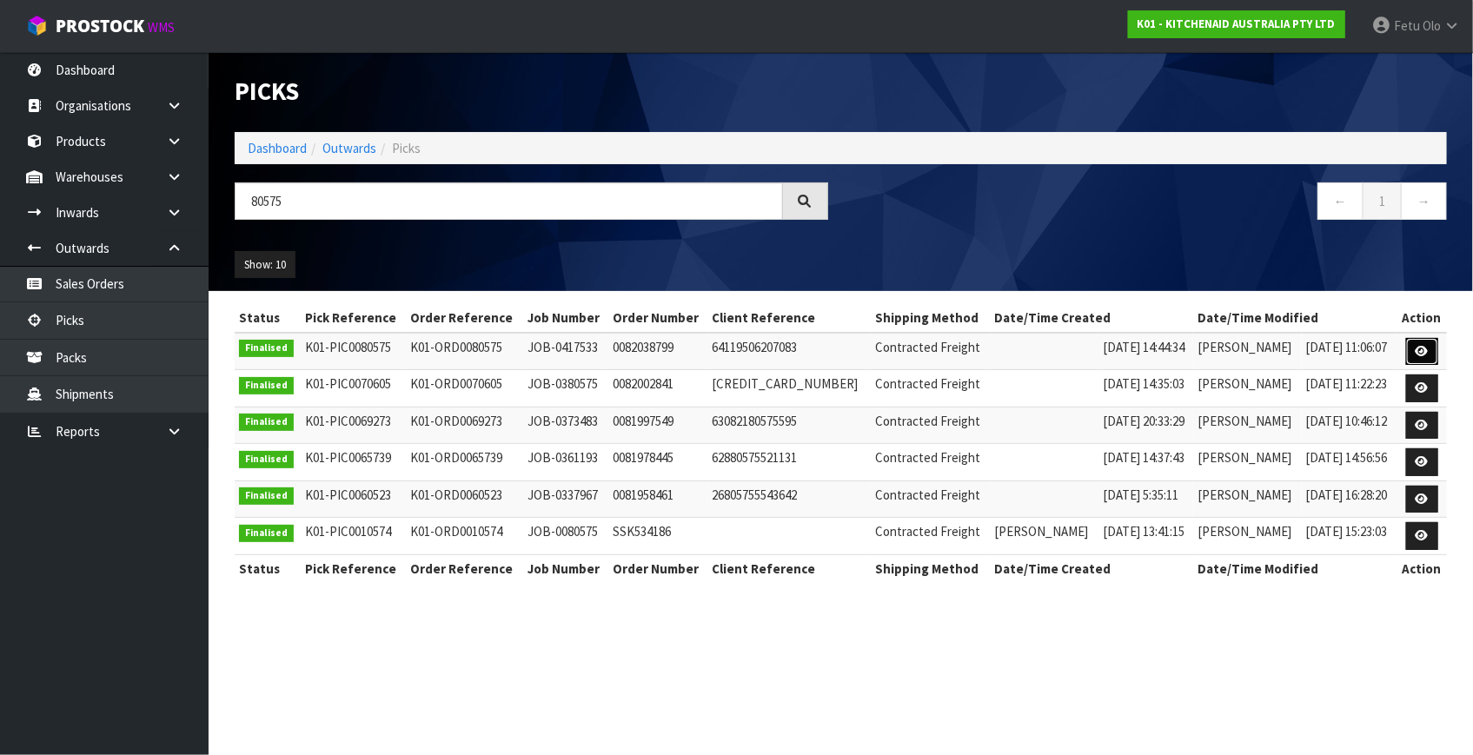
click at [1419, 349] on icon at bounding box center [1422, 351] width 13 height 11
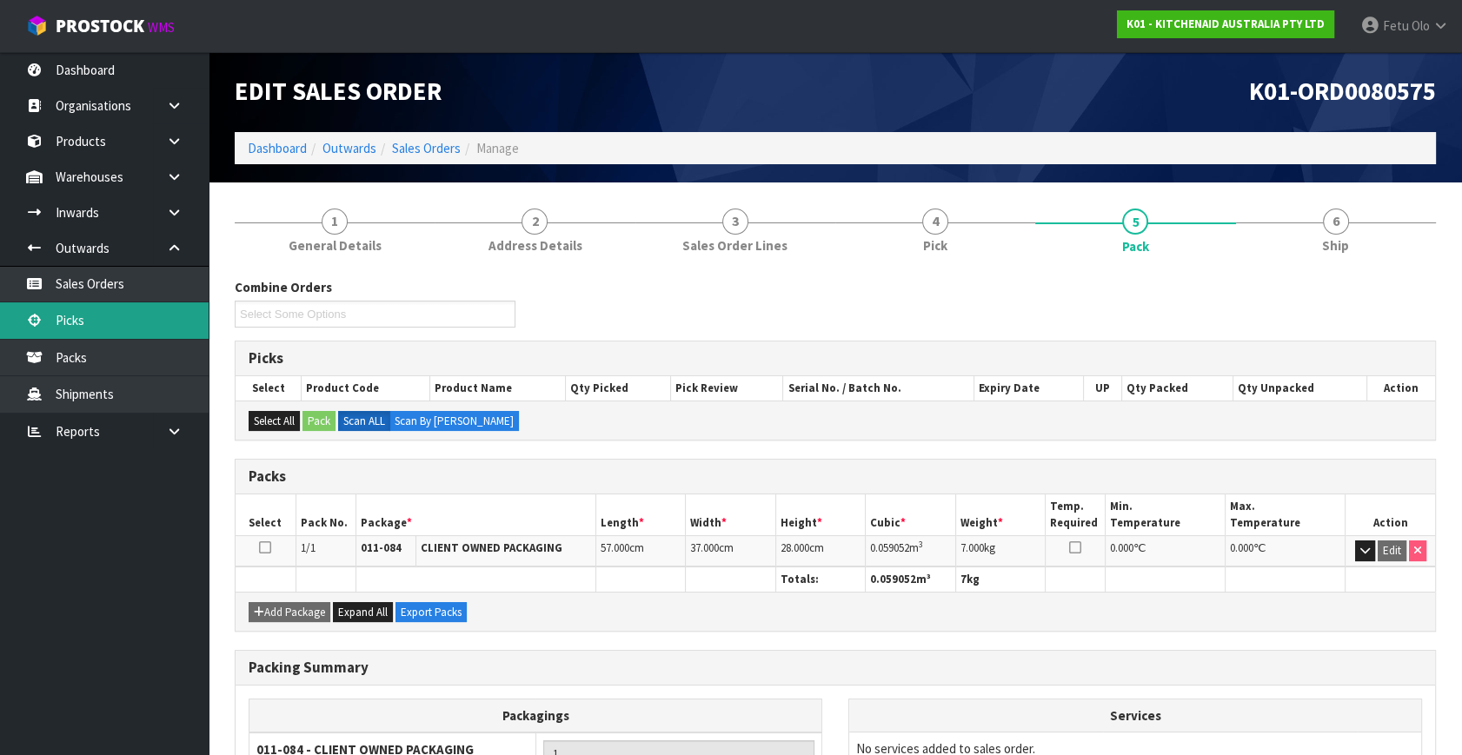
click at [70, 331] on link "Picks" at bounding box center [104, 320] width 209 height 36
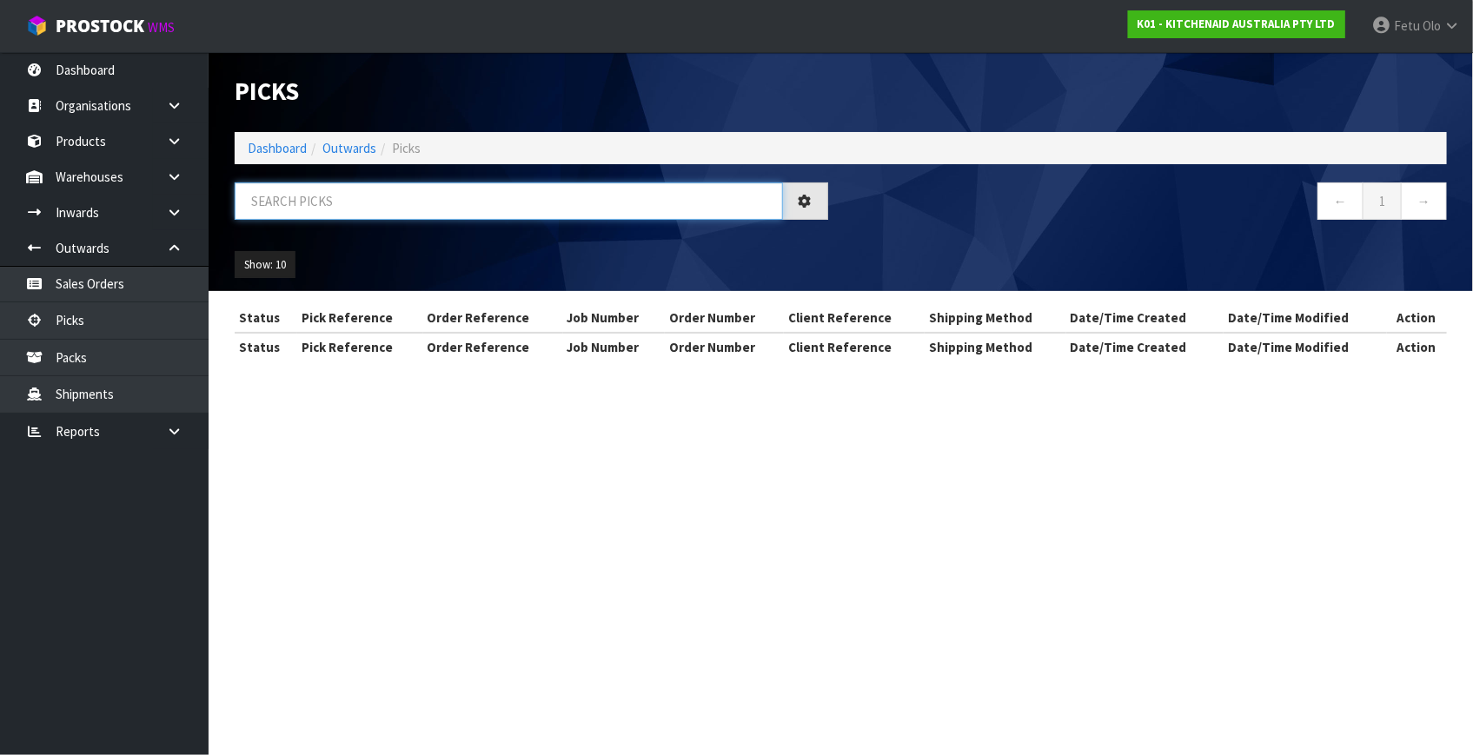
click at [362, 202] on input "text" at bounding box center [509, 200] width 548 height 37
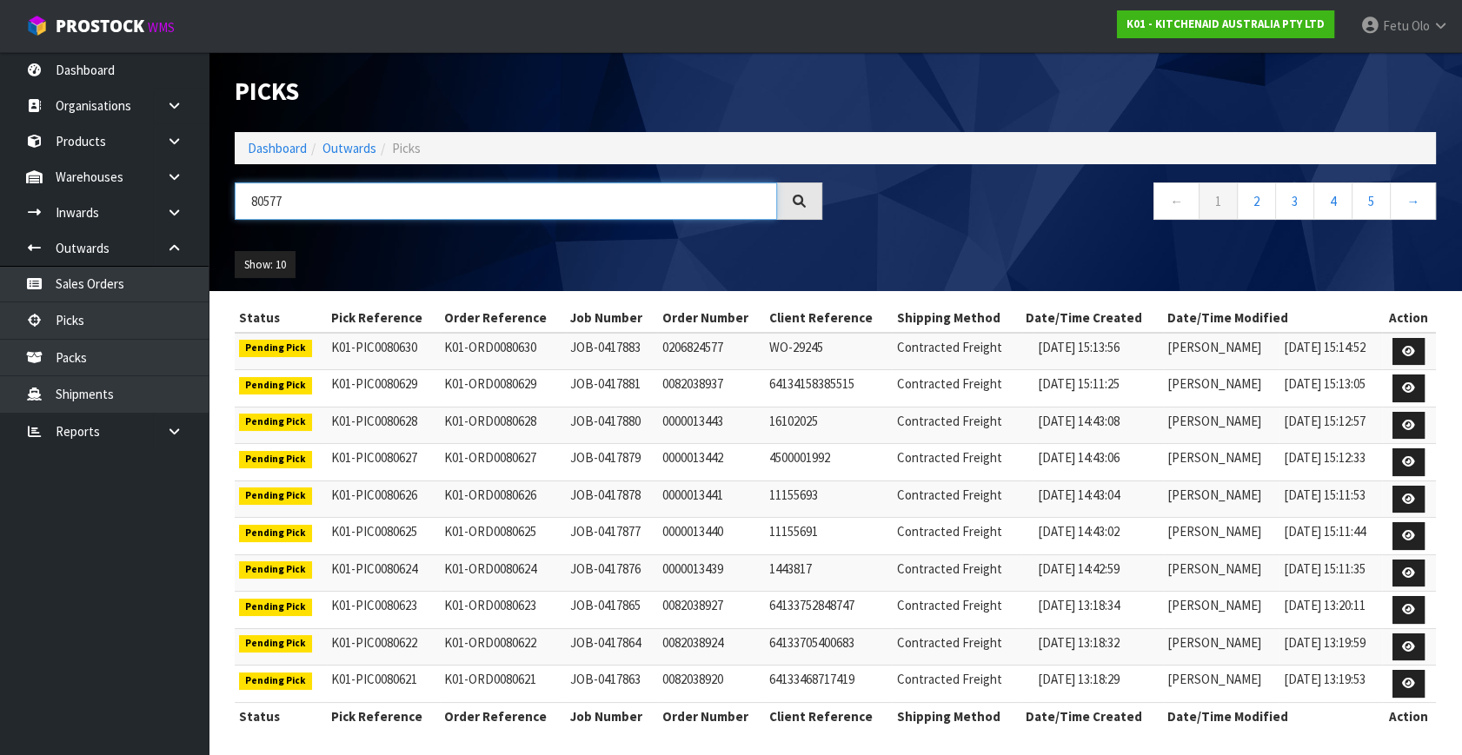
type input "80577"
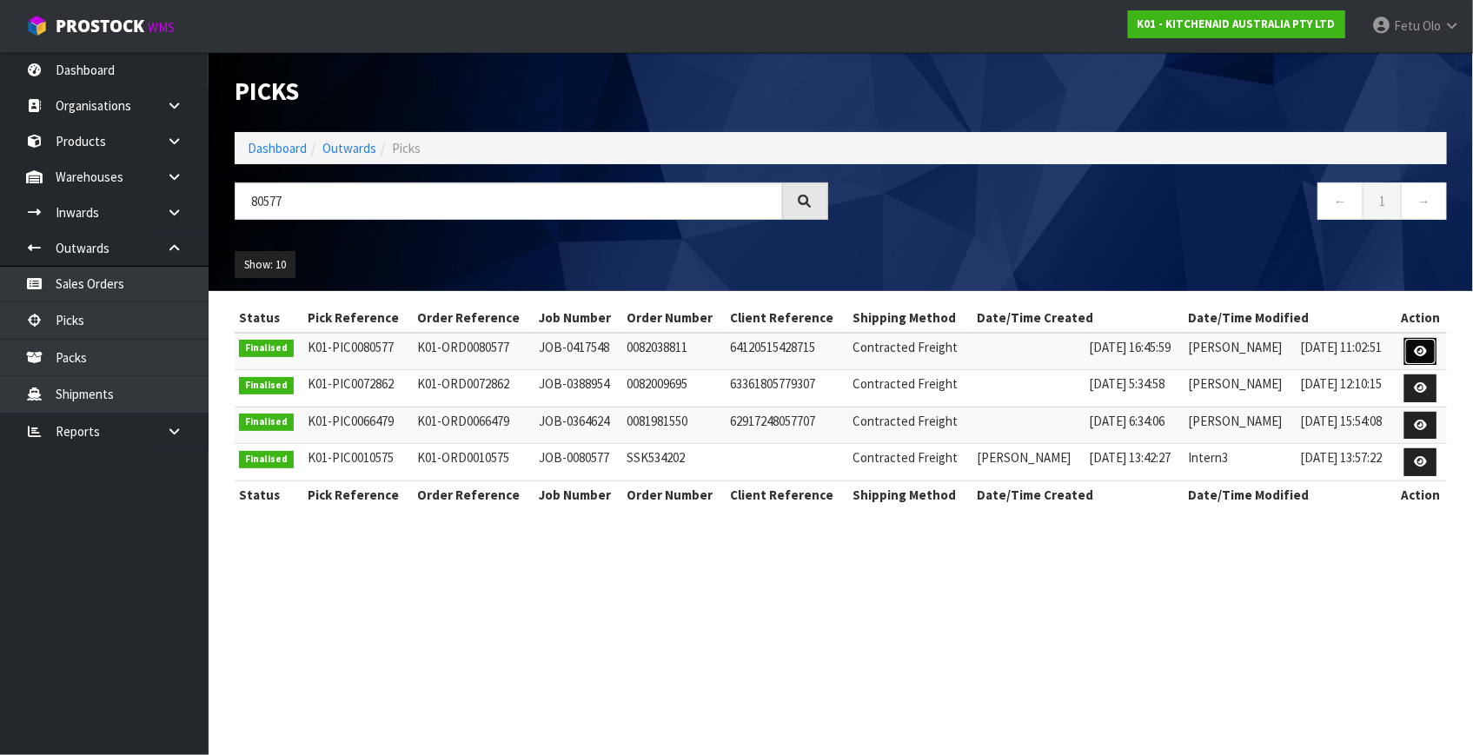
click at [1417, 353] on icon at bounding box center [1420, 351] width 13 height 11
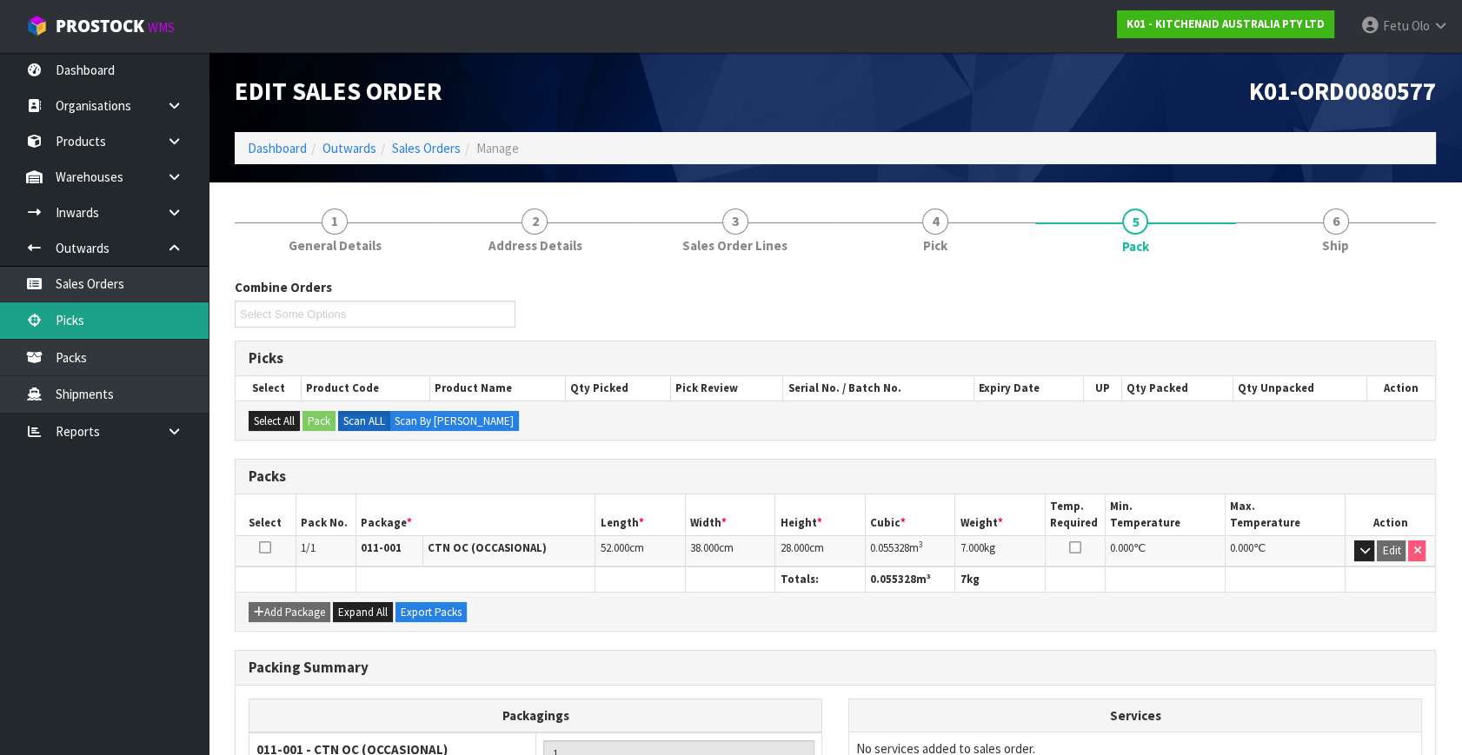
click at [85, 322] on link "Picks" at bounding box center [104, 320] width 209 height 36
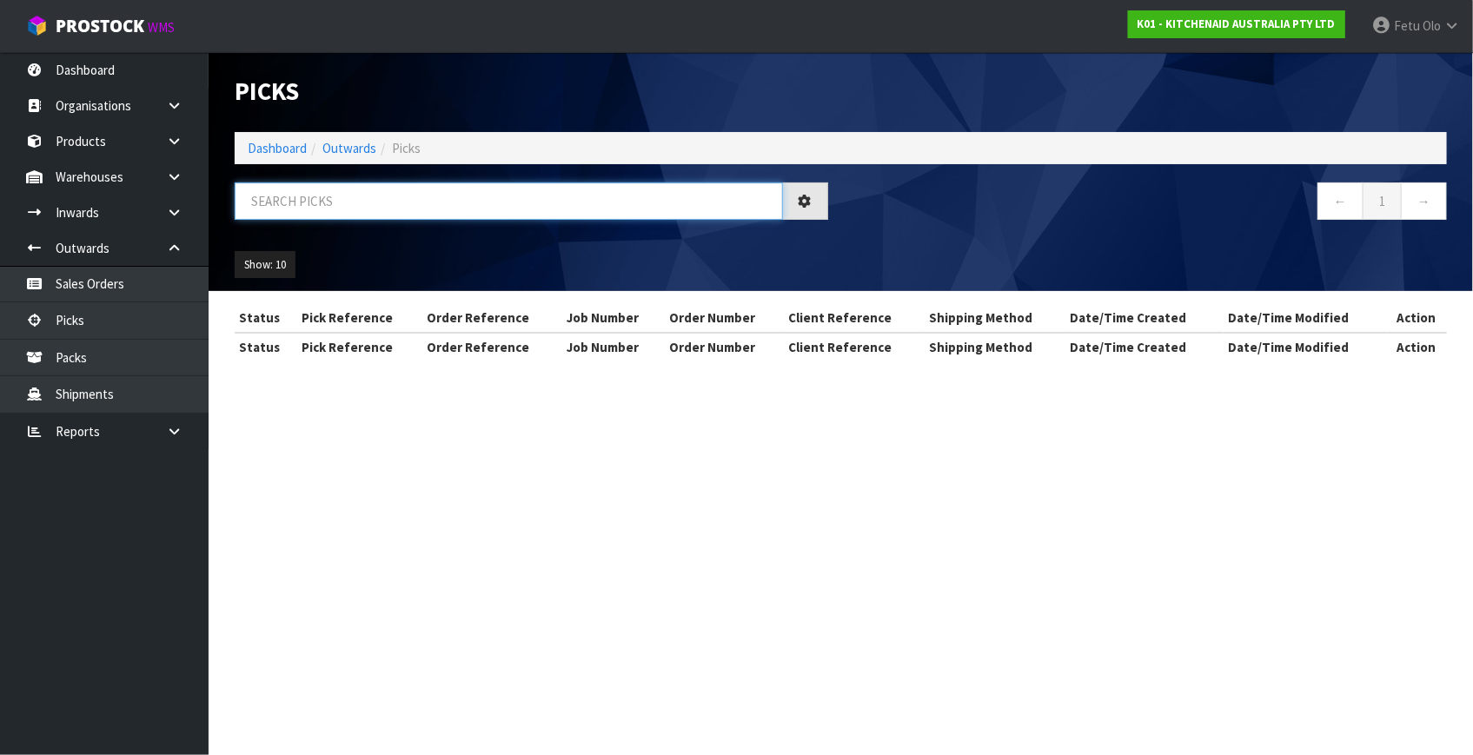
click at [320, 196] on input "text" at bounding box center [509, 200] width 548 height 37
type input "78817"
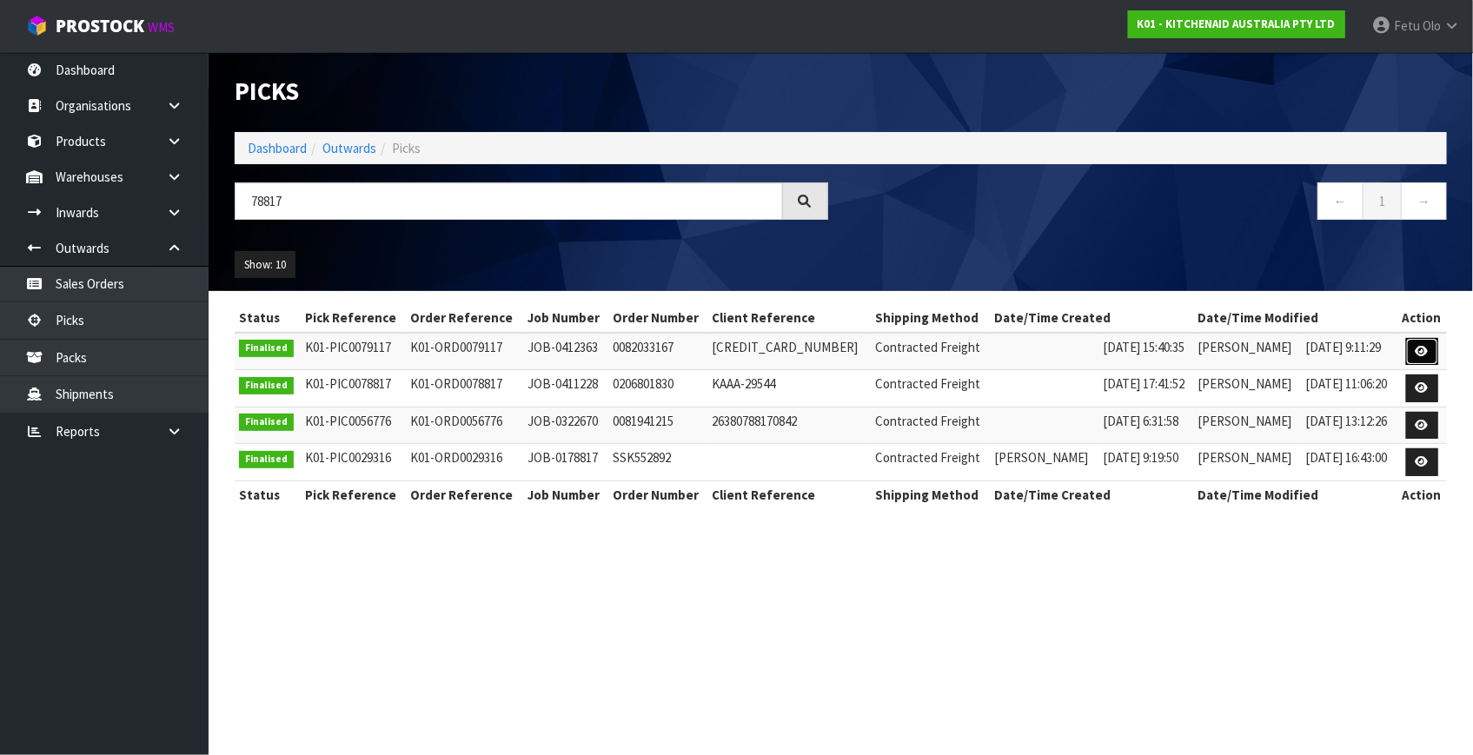
click at [1422, 348] on icon at bounding box center [1422, 351] width 13 height 11
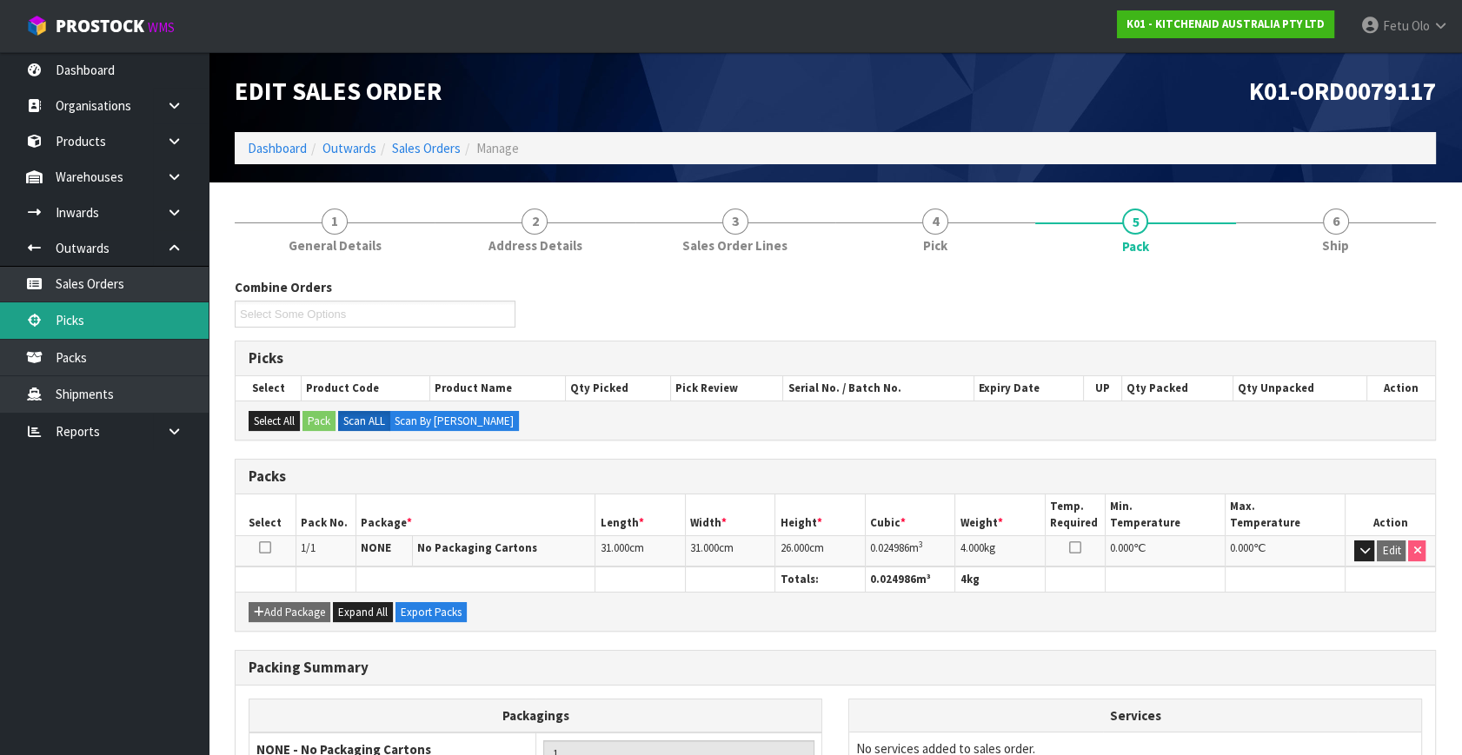
click at [49, 328] on link "Picks" at bounding box center [104, 320] width 209 height 36
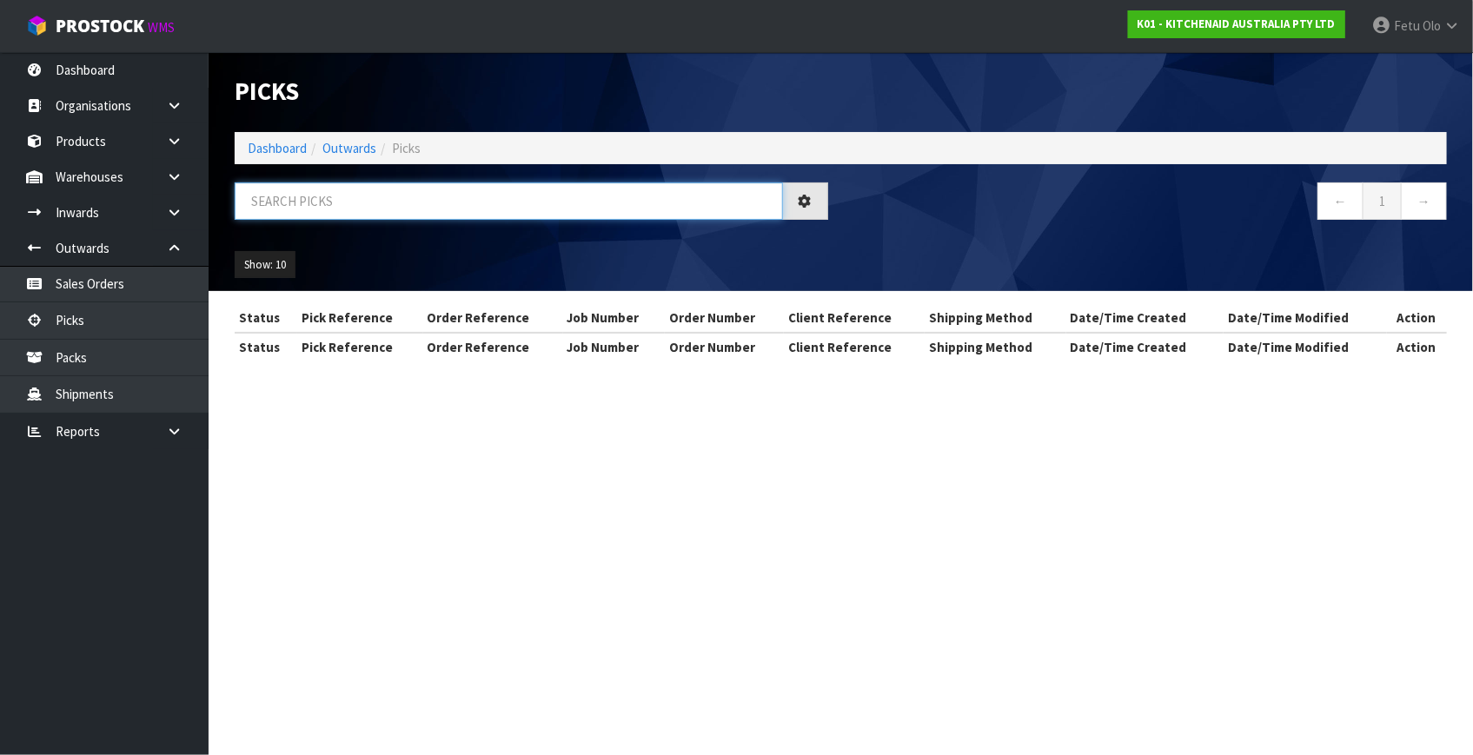
click at [376, 185] on input "text" at bounding box center [509, 200] width 548 height 37
type input "78817"
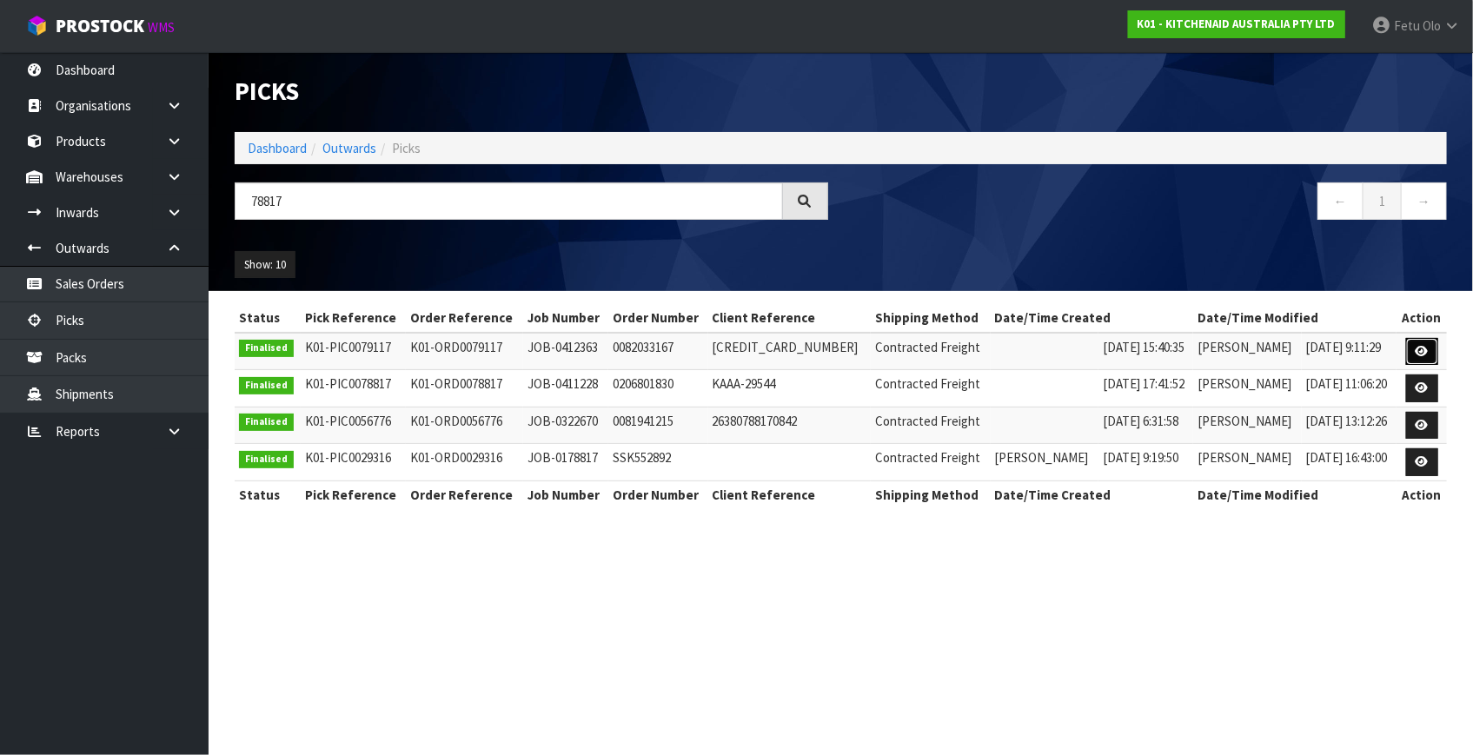
click at [1416, 348] on icon at bounding box center [1422, 351] width 13 height 11
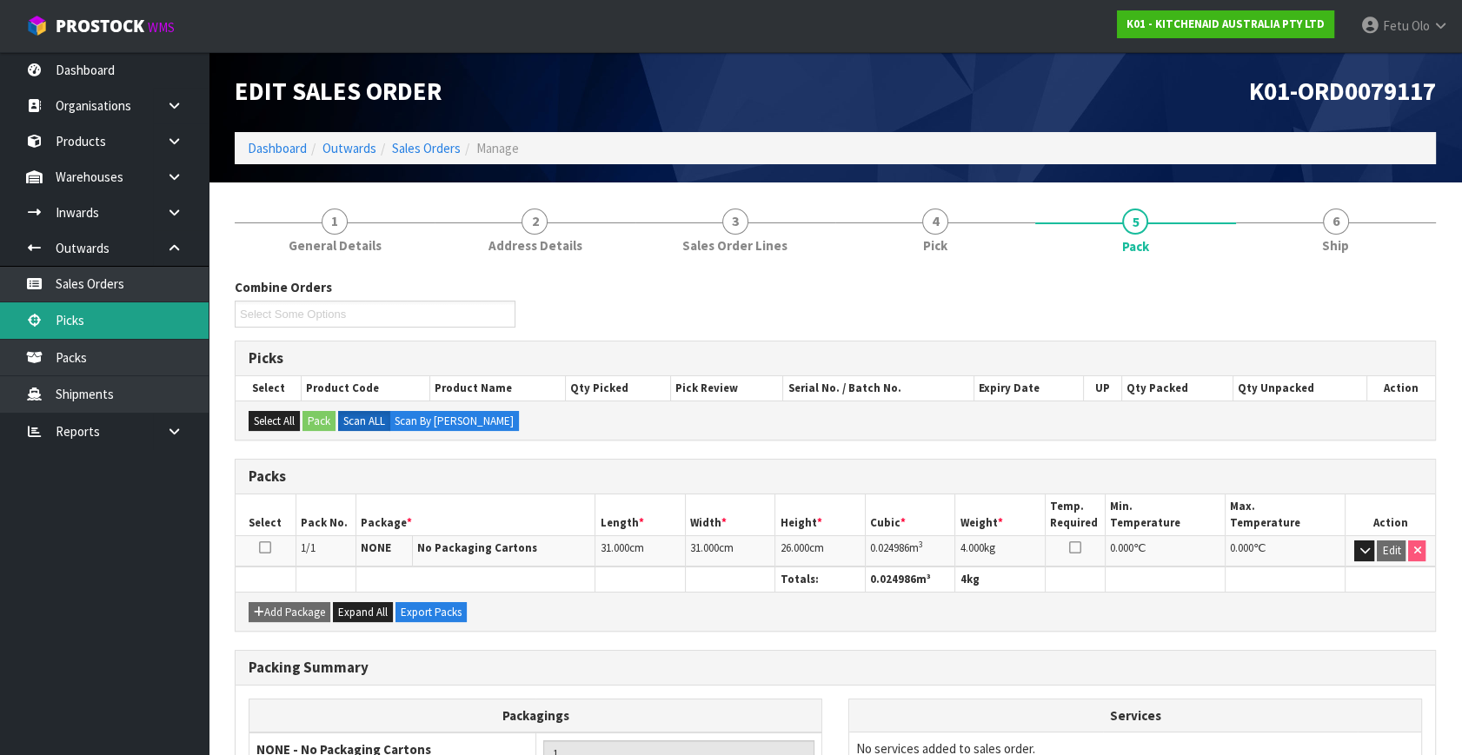
click at [77, 321] on link "Picks" at bounding box center [104, 320] width 209 height 36
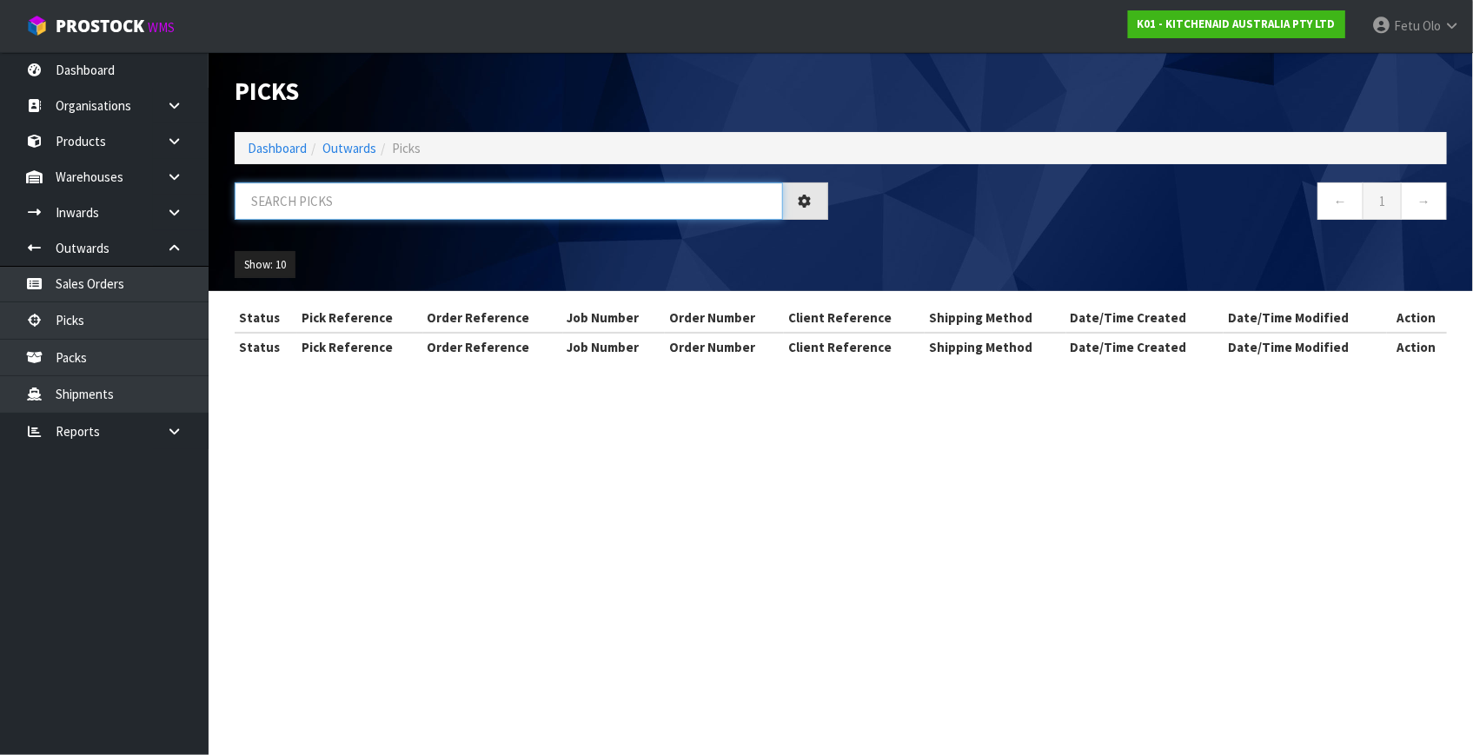
click at [398, 204] on input "text" at bounding box center [509, 200] width 548 height 37
type input "JOB-0411228"
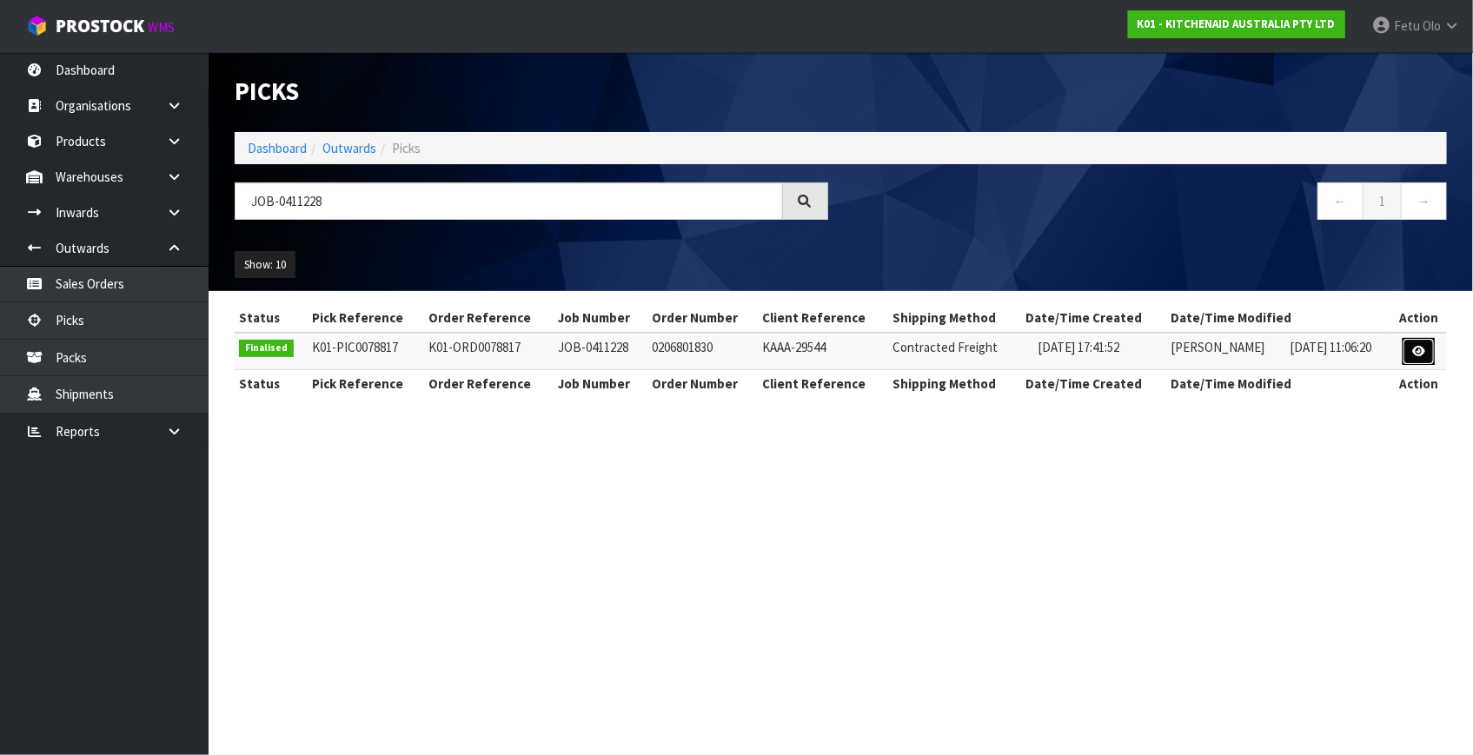
click at [1421, 348] on icon at bounding box center [1418, 351] width 13 height 11
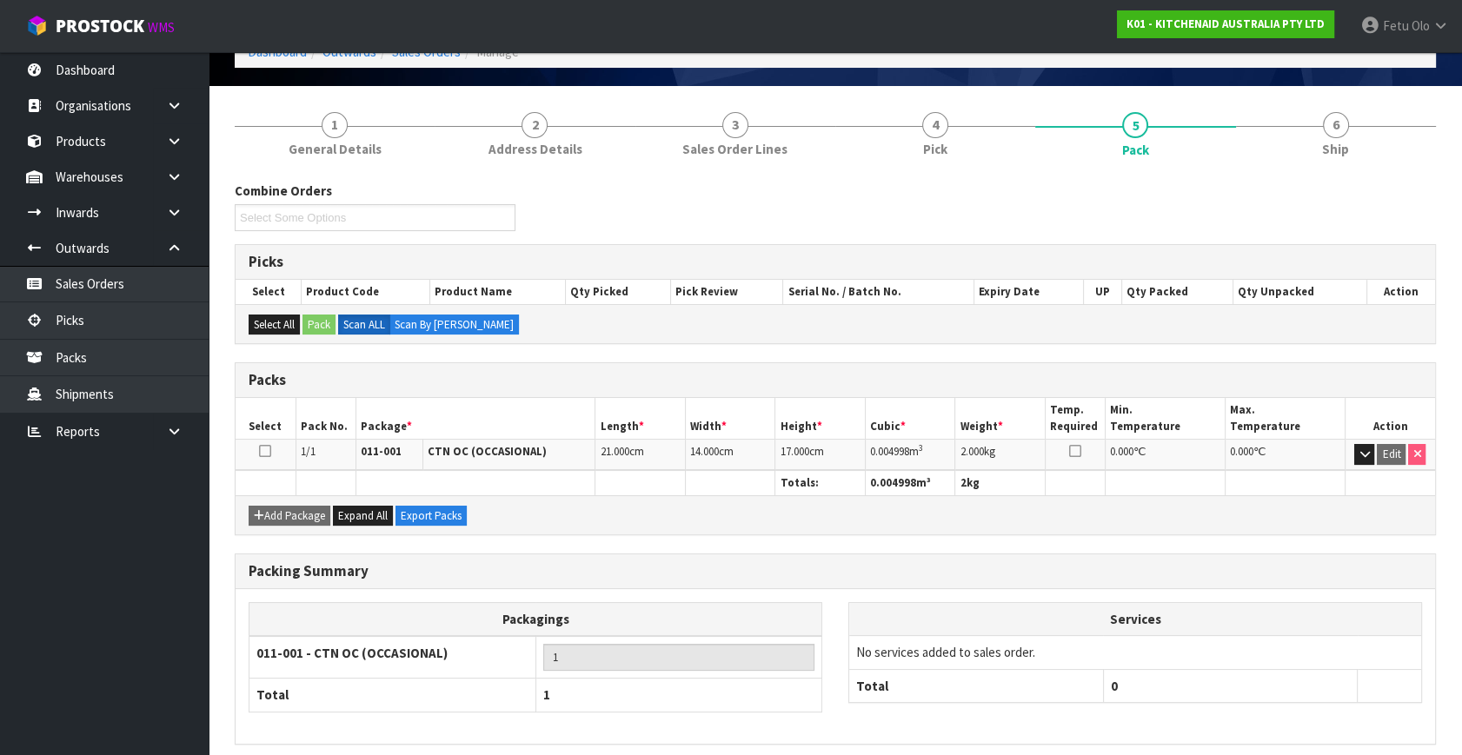
scroll to position [164, 0]
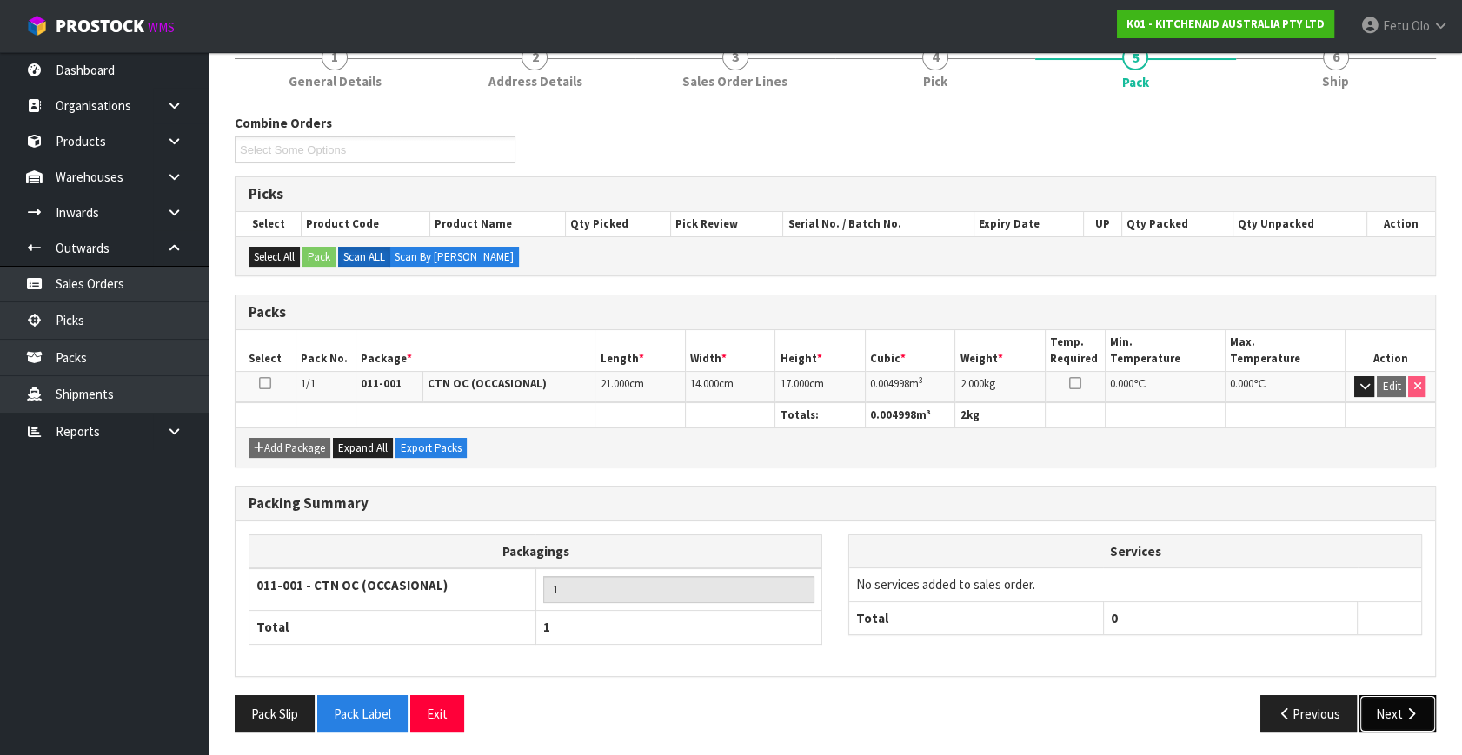
drag, startPoint x: 1382, startPoint y: 721, endPoint x: 1370, endPoint y: 723, distance: 11.4
click at [1382, 721] on button "Next" at bounding box center [1397, 713] width 76 height 37
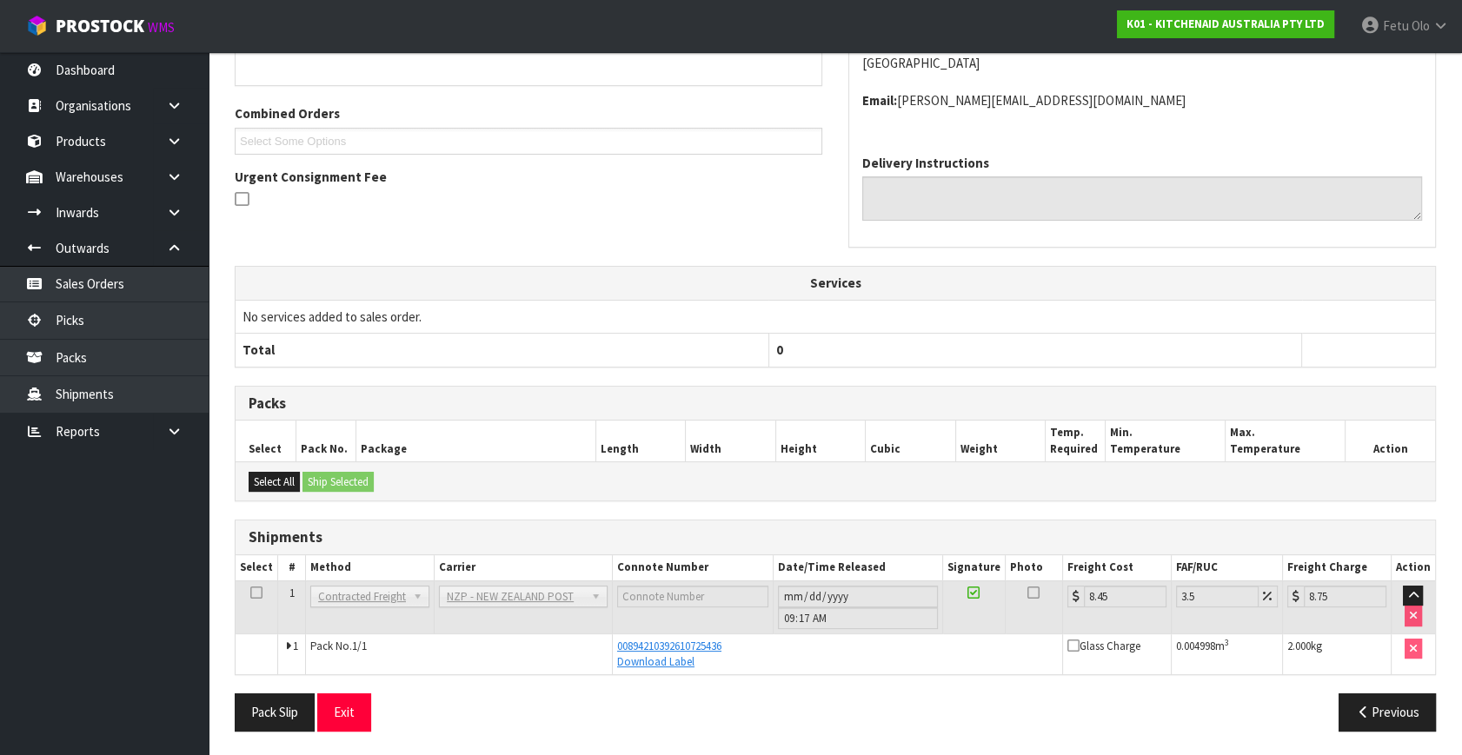
scroll to position [0, 0]
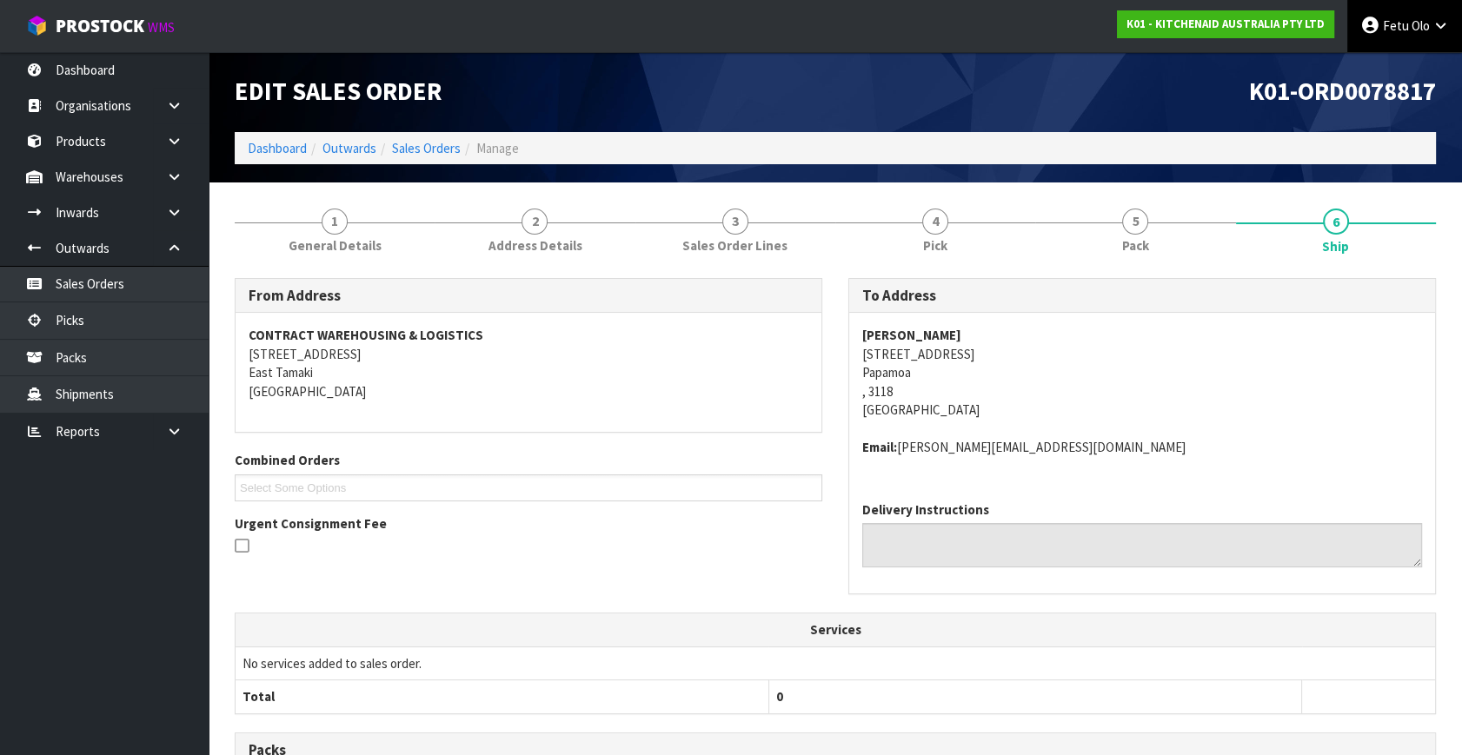
click at [1417, 36] on link "Fetu Olo" at bounding box center [1404, 26] width 115 height 52
click at [1402, 76] on link "Logout" at bounding box center [1391, 68] width 137 height 23
